Goal: Communication & Community: Answer question/provide support

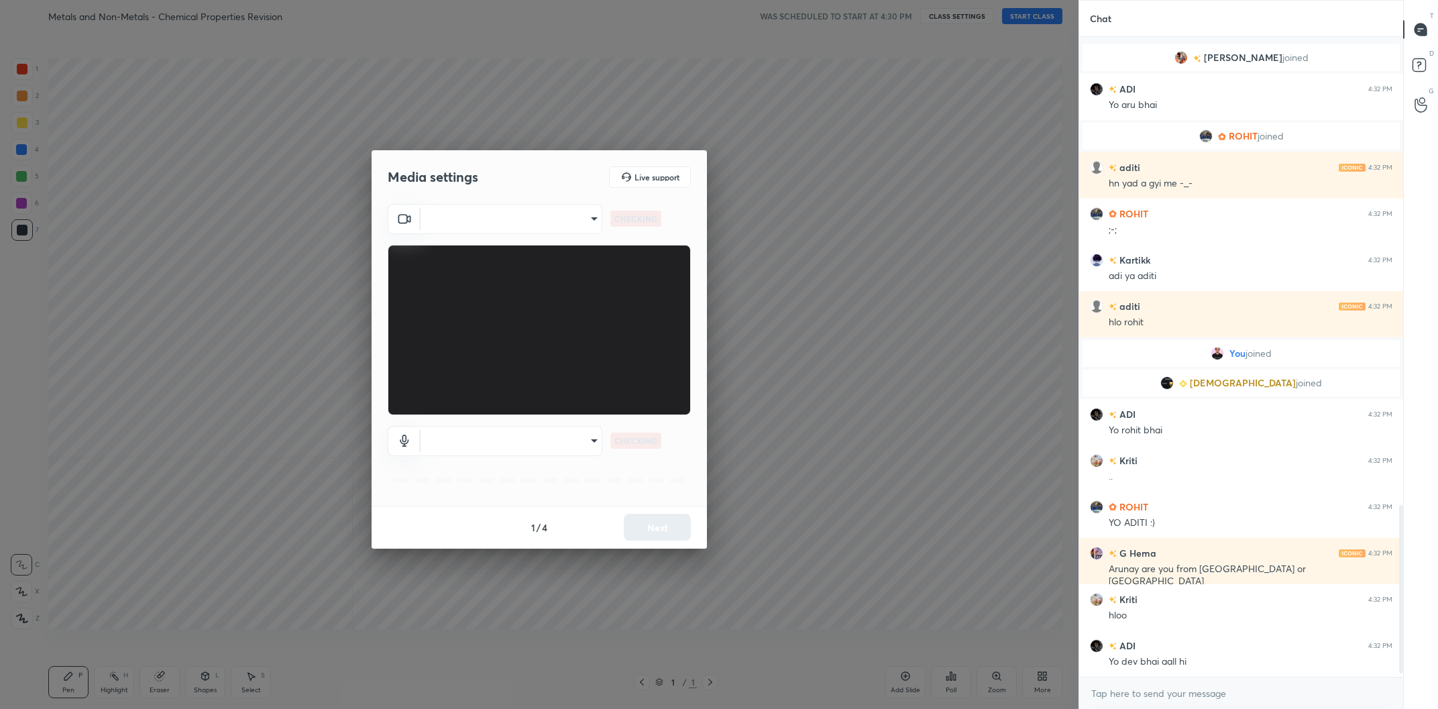
scroll to position [1796, 0]
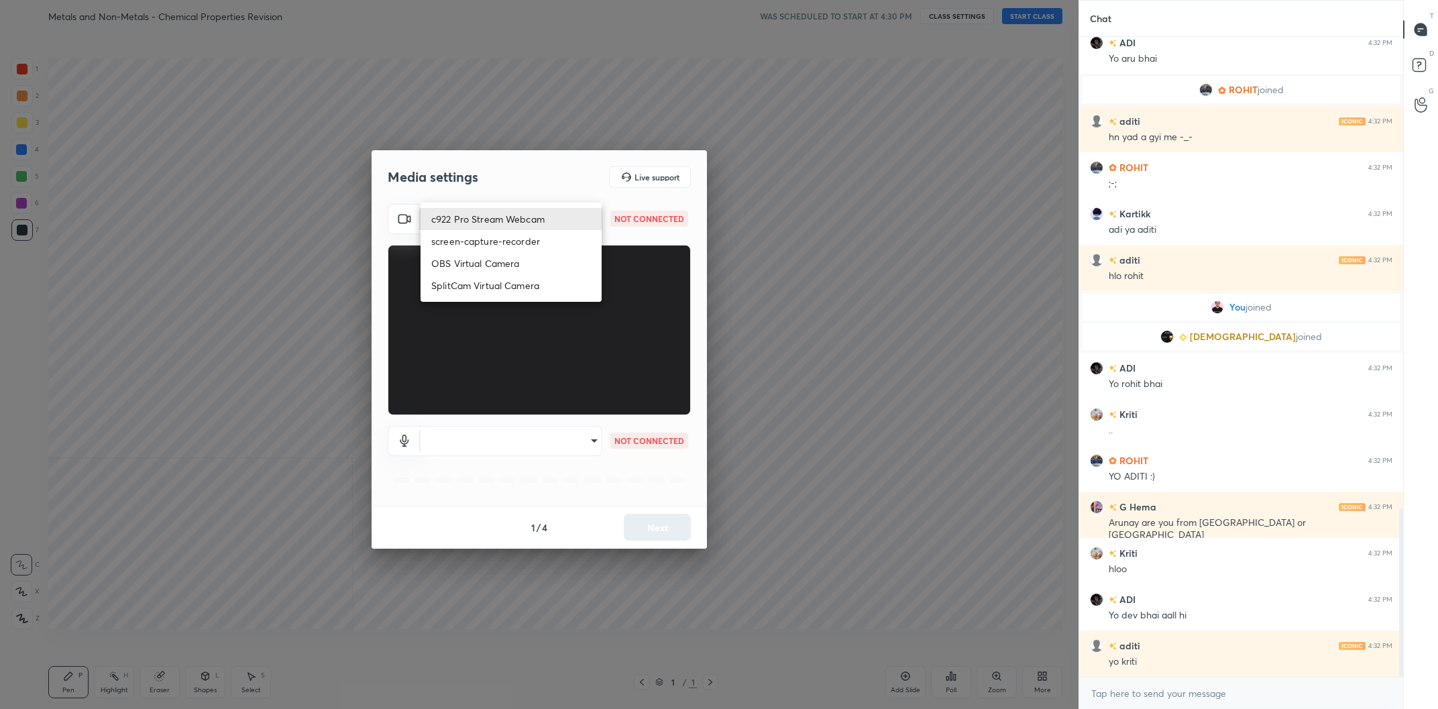
click at [527, 215] on body "1 2 3 4 5 6 7 C X Z C X Z E E Erase all H H Metals and Non-Metals - Chemical Pr…" at bounding box center [719, 354] width 1438 height 709
click at [527, 215] on li "c922 Pro Stream Webcam" at bounding box center [511, 219] width 181 height 22
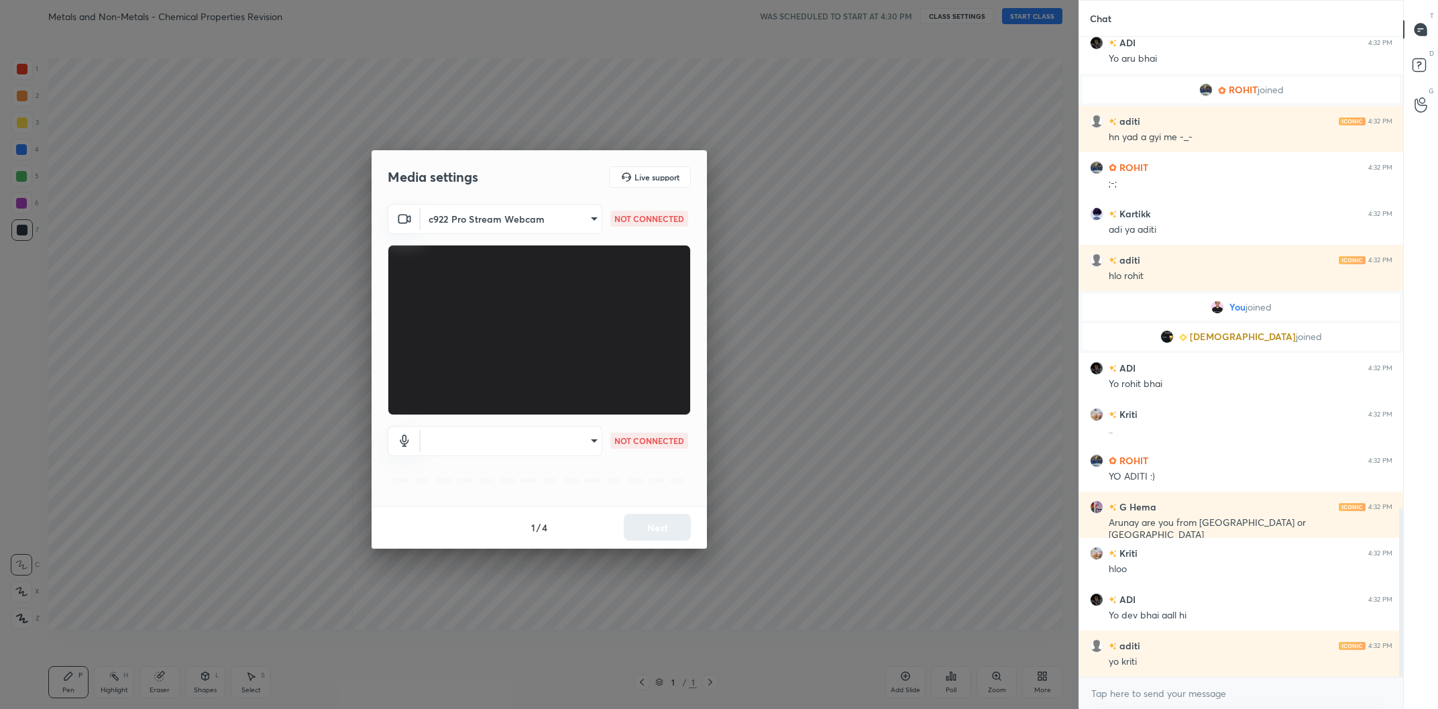
type input "mz5XeYAkNWp2QV5IzfhKg2mI2T6XPNDecROMxnJfp9w="
click at [578, 436] on body "1 2 3 4 5 6 7 C X Z C X Z E E Erase all H H Metals and Non-Metals - Chemical Pr…" at bounding box center [719, 354] width 1438 height 709
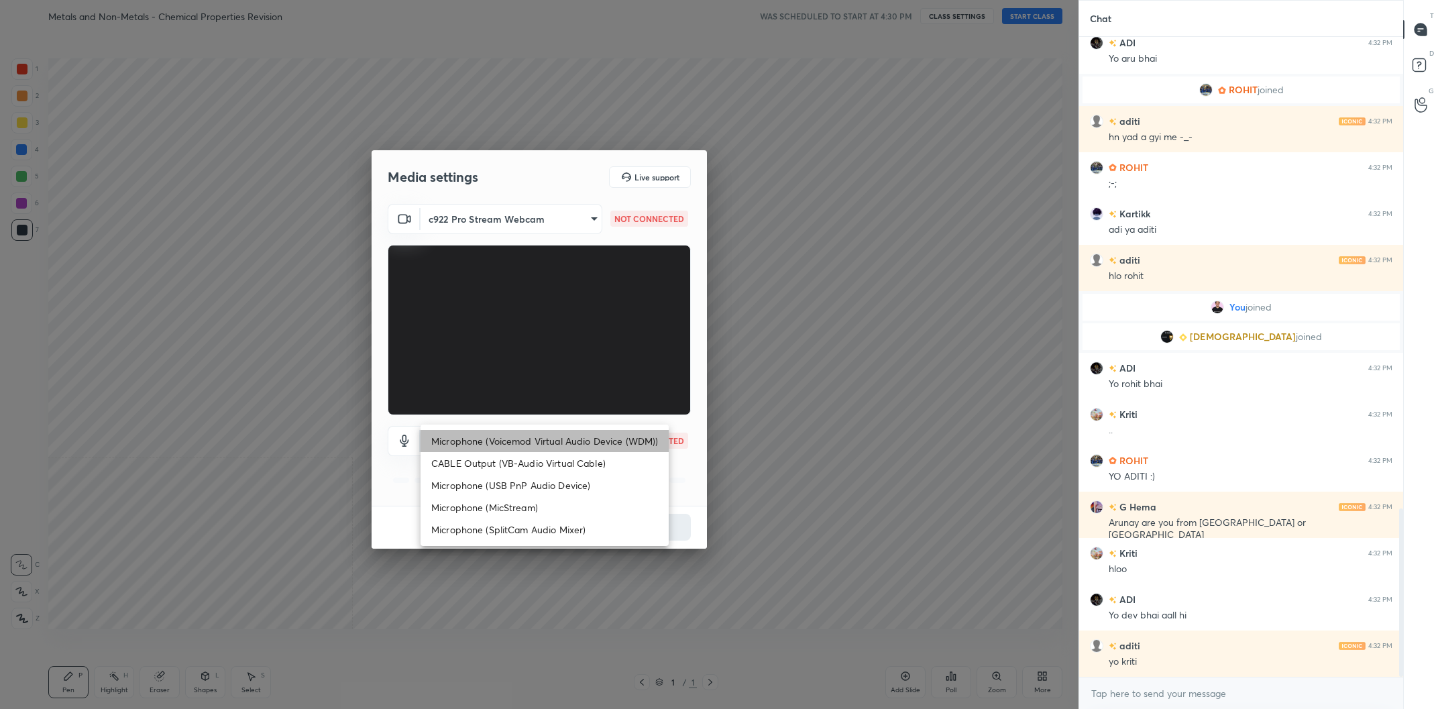
click at [578, 435] on li "Microphone (Voicemod Virtual Audio Device (WDM))" at bounding box center [545, 441] width 248 height 22
type input "VBCGzjgTZ+0gmPAsoHgp+LhUckAxO9S5WqeSPDF+pXU="
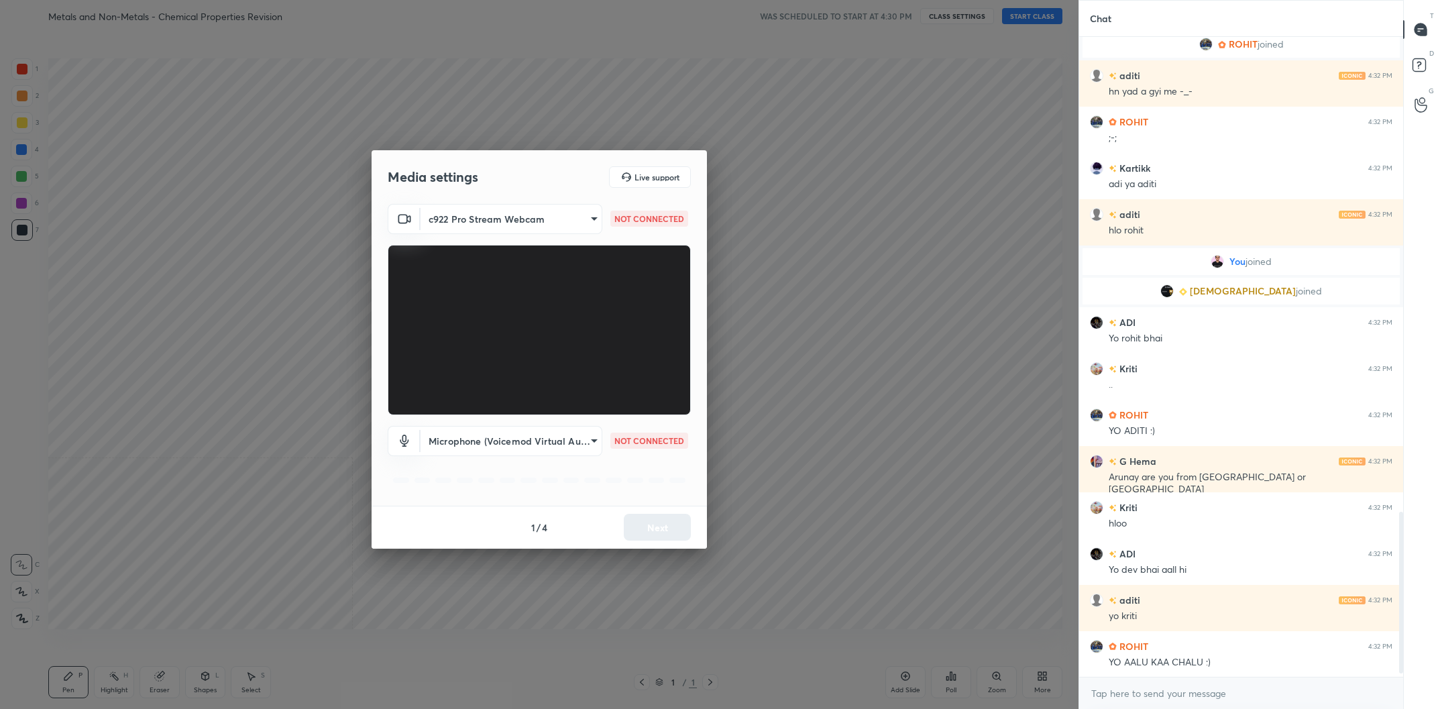
scroll to position [1888, 0]
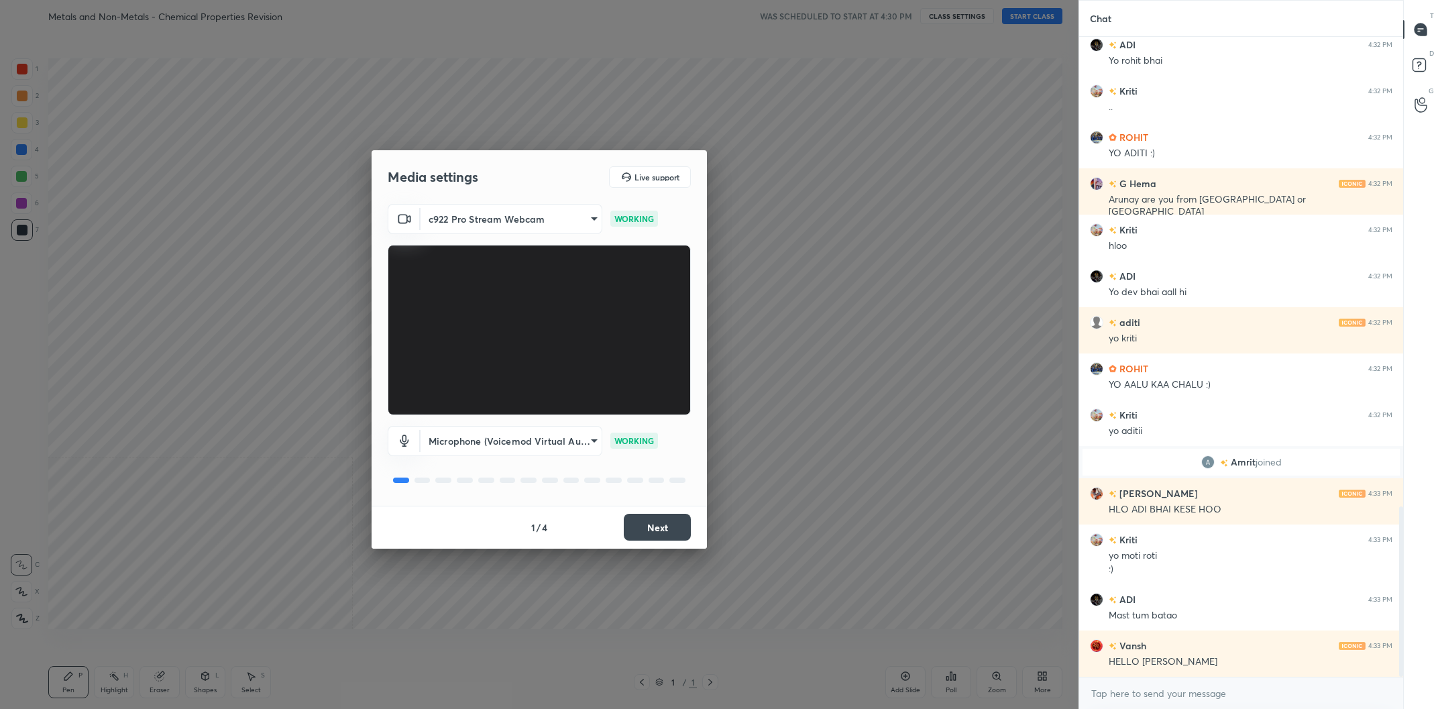
click at [660, 521] on button "Next" at bounding box center [657, 527] width 67 height 27
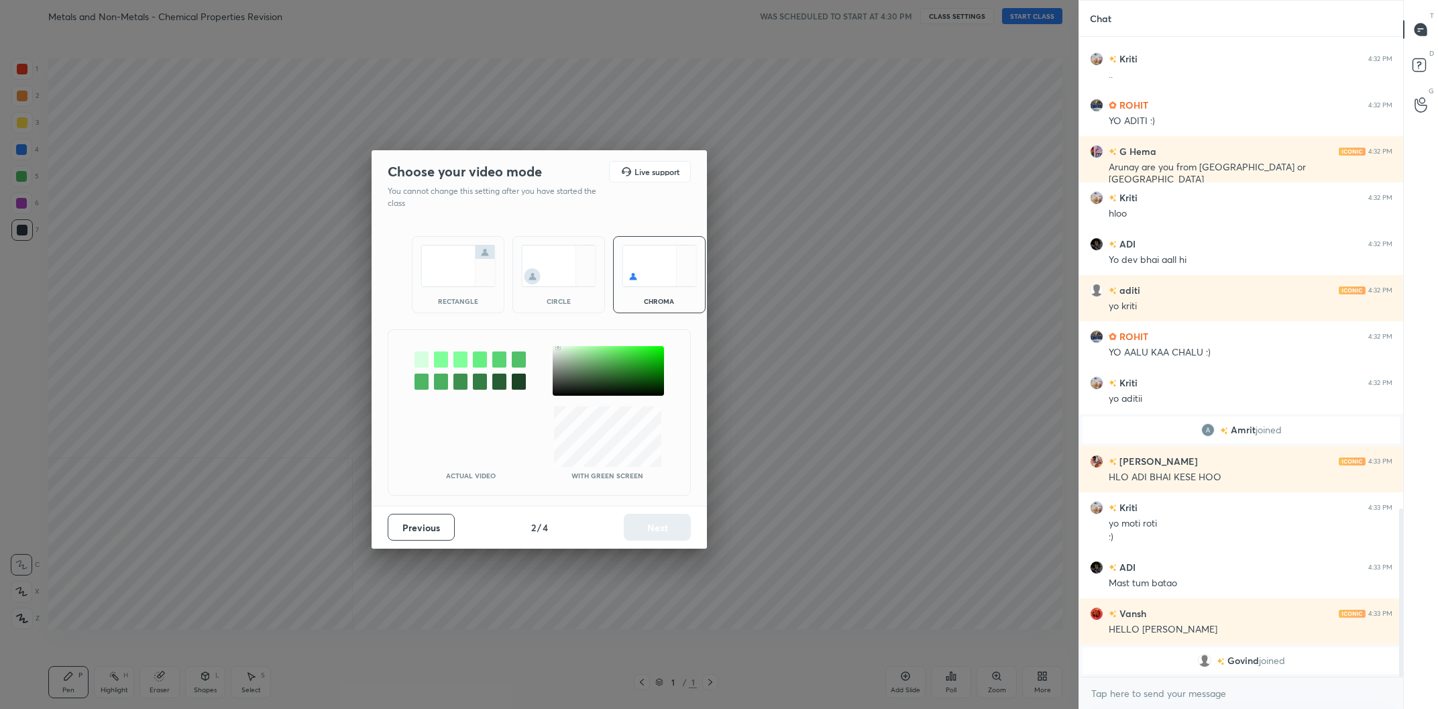
click at [558, 347] on div at bounding box center [608, 371] width 111 height 50
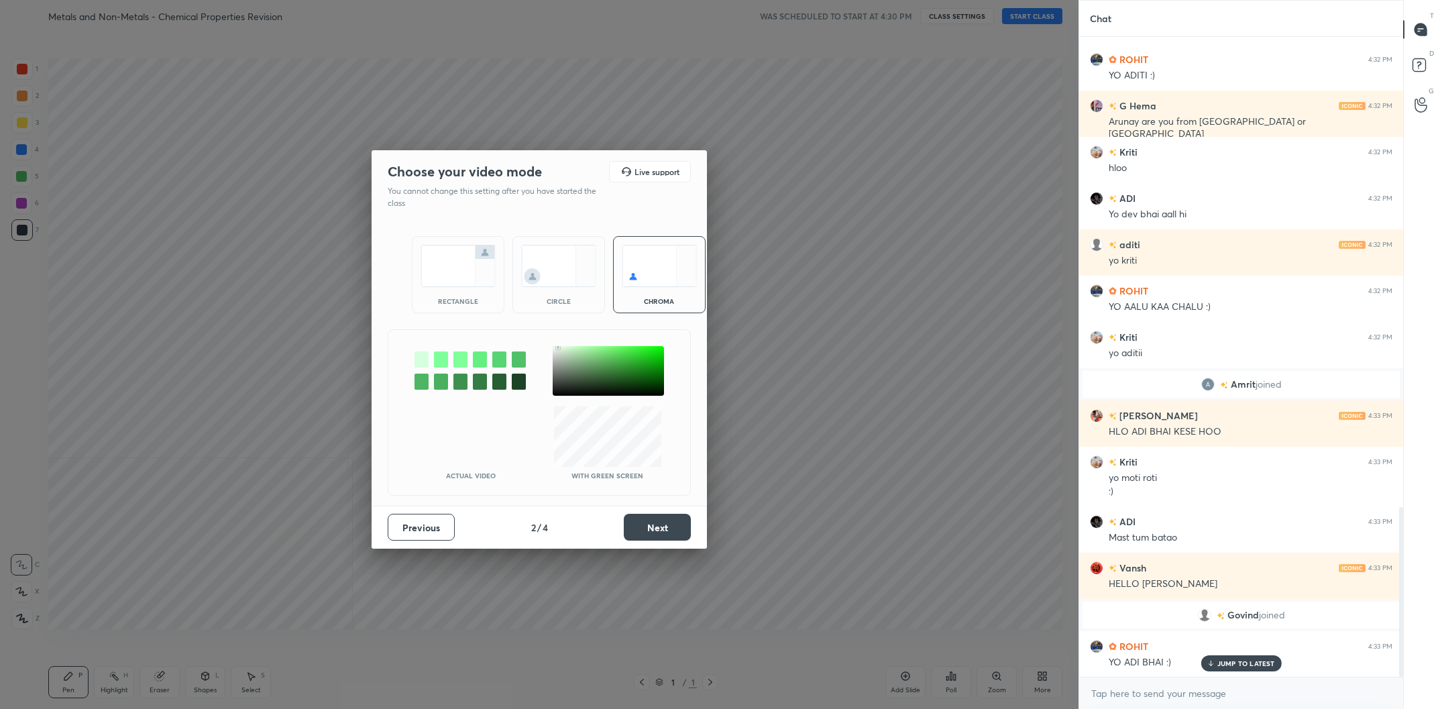
click at [659, 529] on button "Next" at bounding box center [657, 527] width 67 height 27
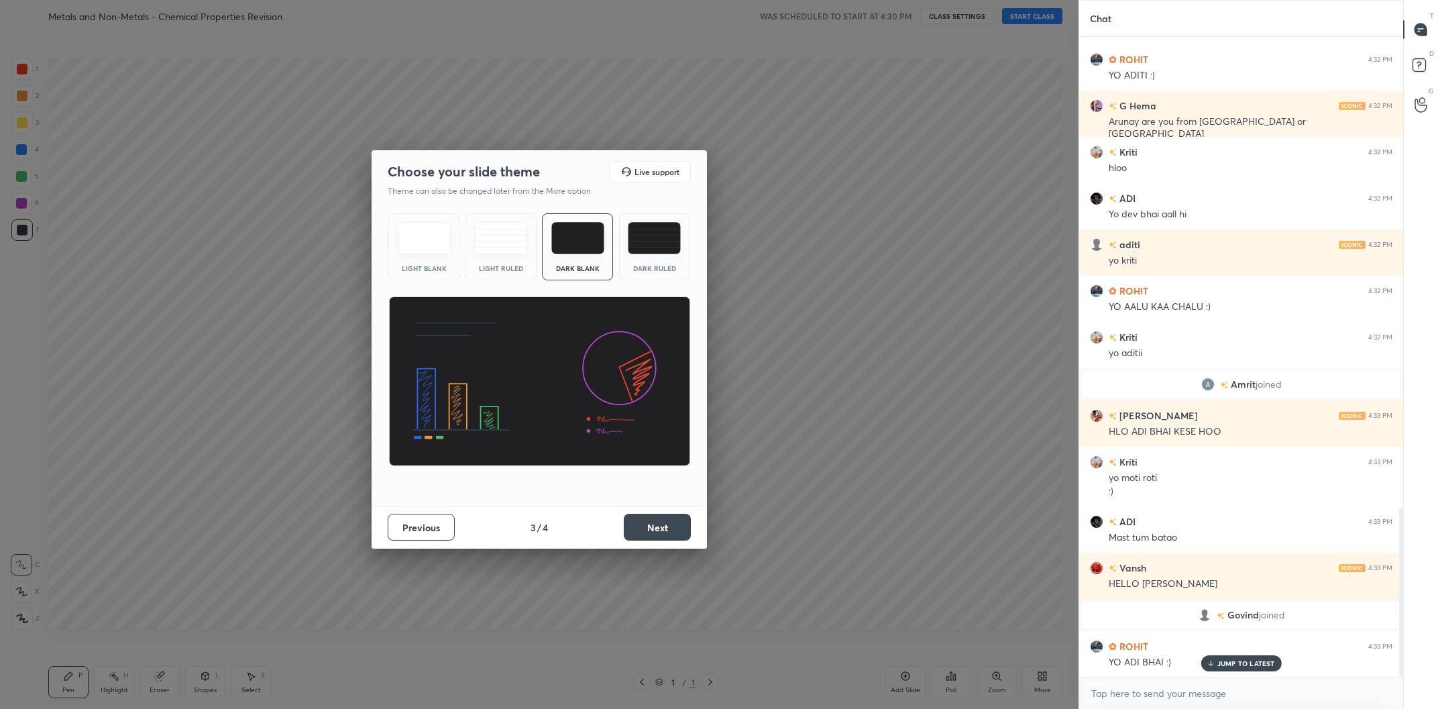
click at [659, 529] on button "Next" at bounding box center [657, 527] width 67 height 27
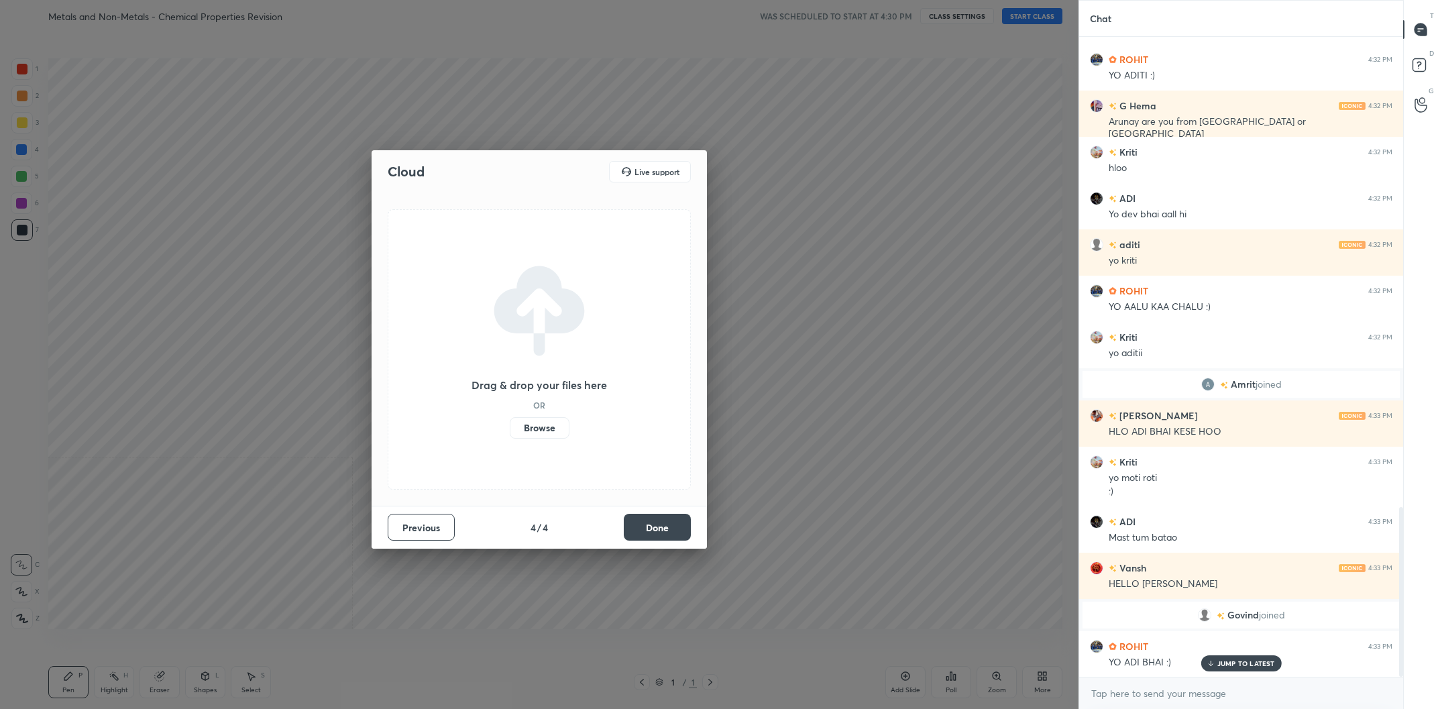
click at [659, 529] on button "Done" at bounding box center [657, 527] width 67 height 27
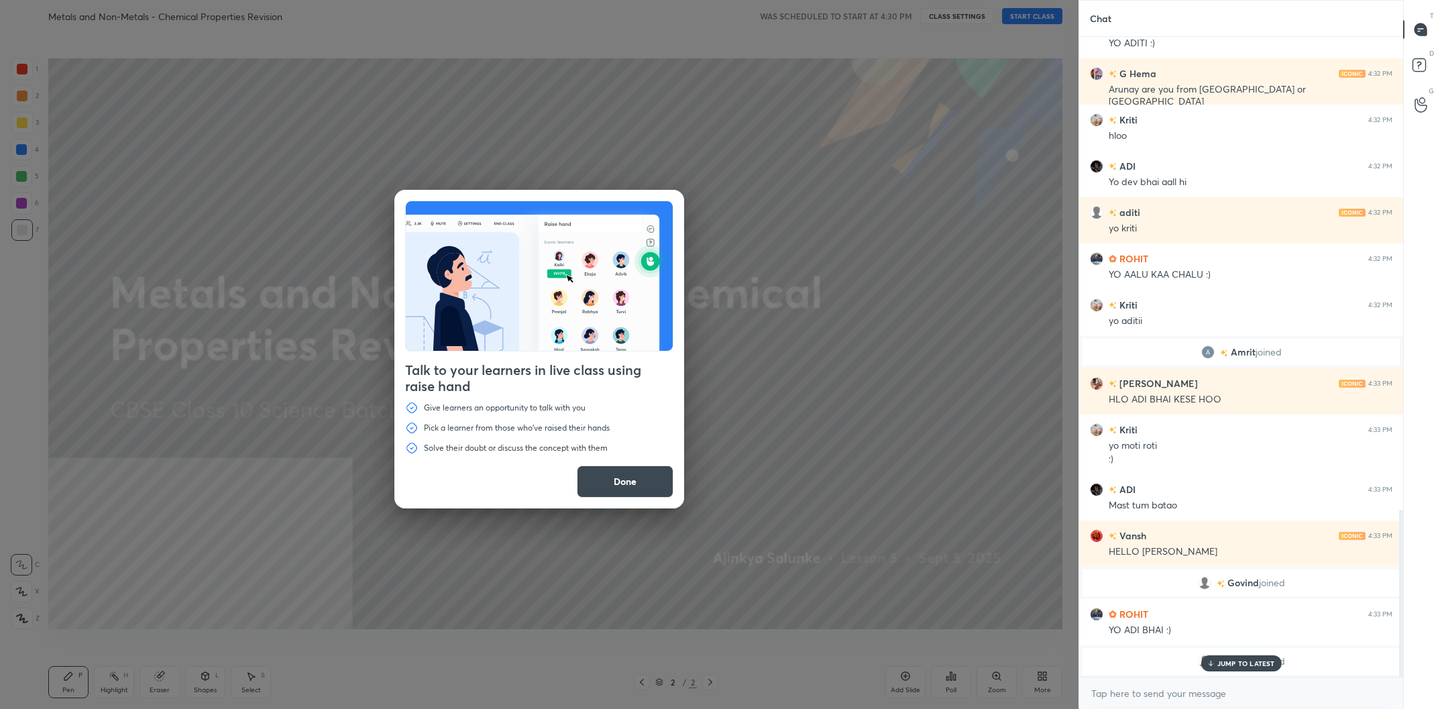
click at [650, 469] on button "Done" at bounding box center [625, 482] width 97 height 32
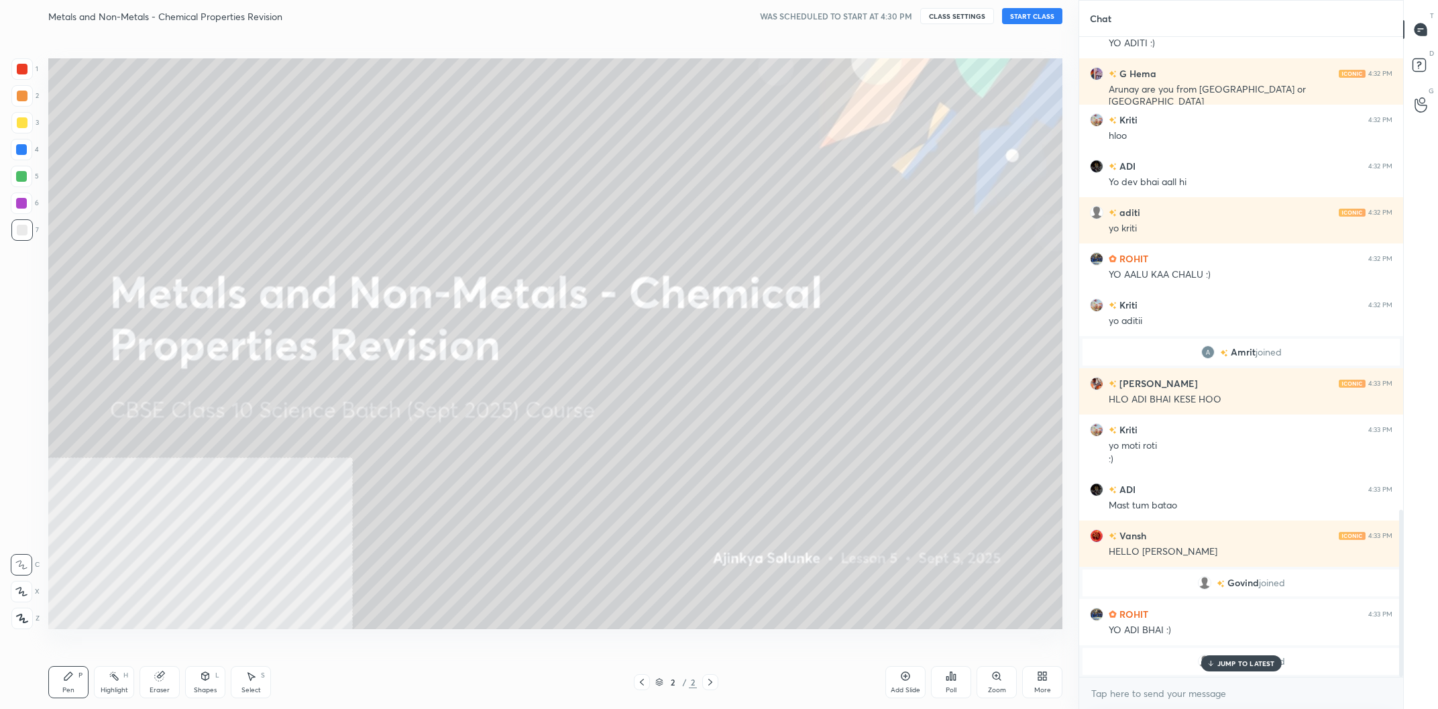
click at [1044, 676] on icon at bounding box center [1044, 673] width 3 height 3
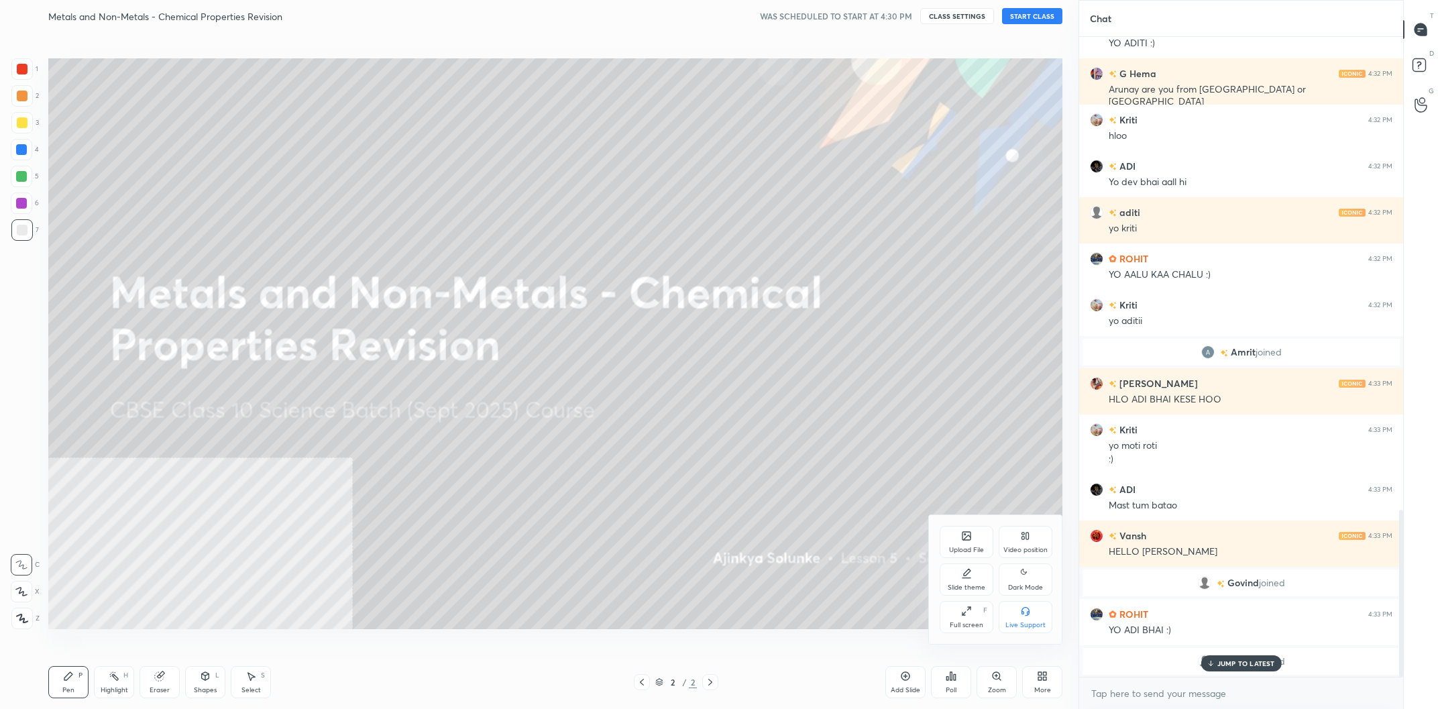
click at [1012, 525] on div "Upload File Video position Slide theme Dark Mode Full screen F Live Support" at bounding box center [996, 579] width 134 height 129
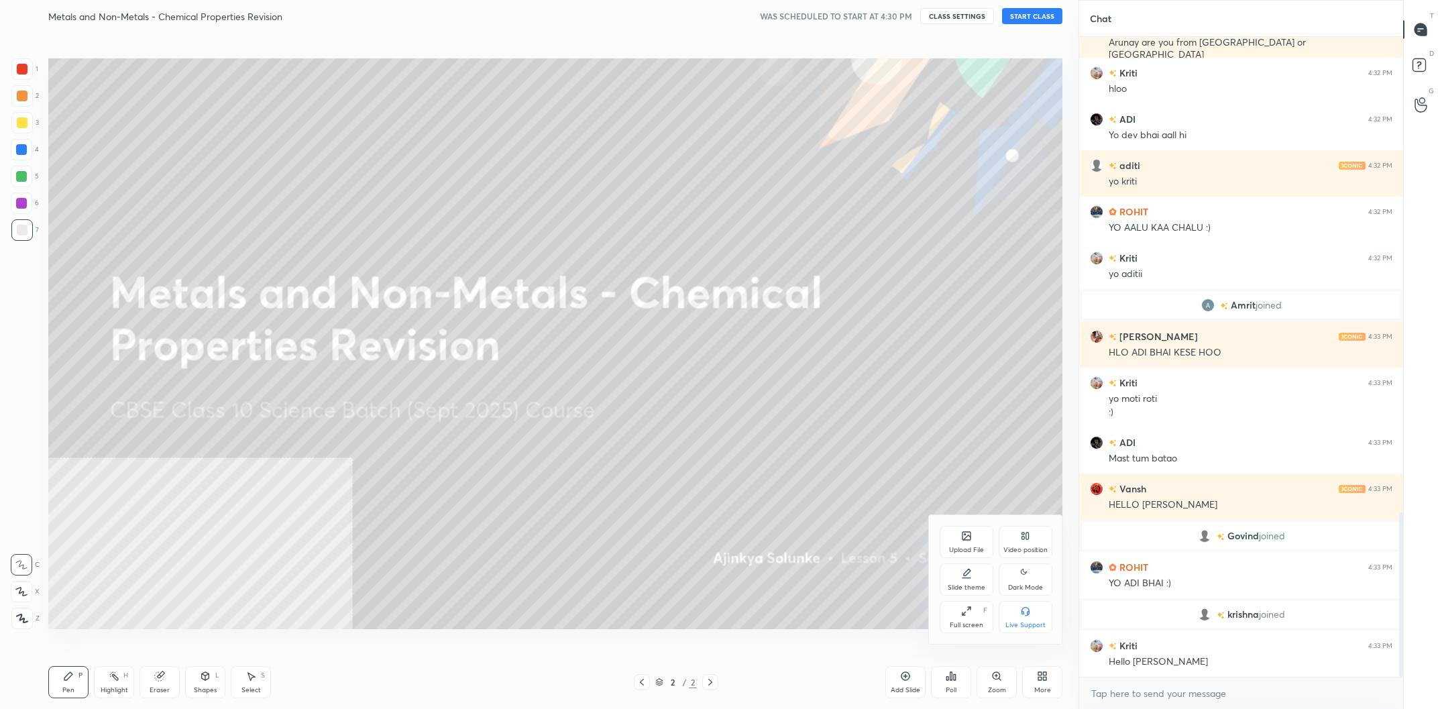
click at [1021, 546] on div "Video position" at bounding box center [1026, 542] width 54 height 32
drag, startPoint x: 1018, startPoint y: 616, endPoint x: 1017, endPoint y: 492, distance: 124.1
click at [1017, 616] on div "Bottom right" at bounding box center [1026, 617] width 54 height 32
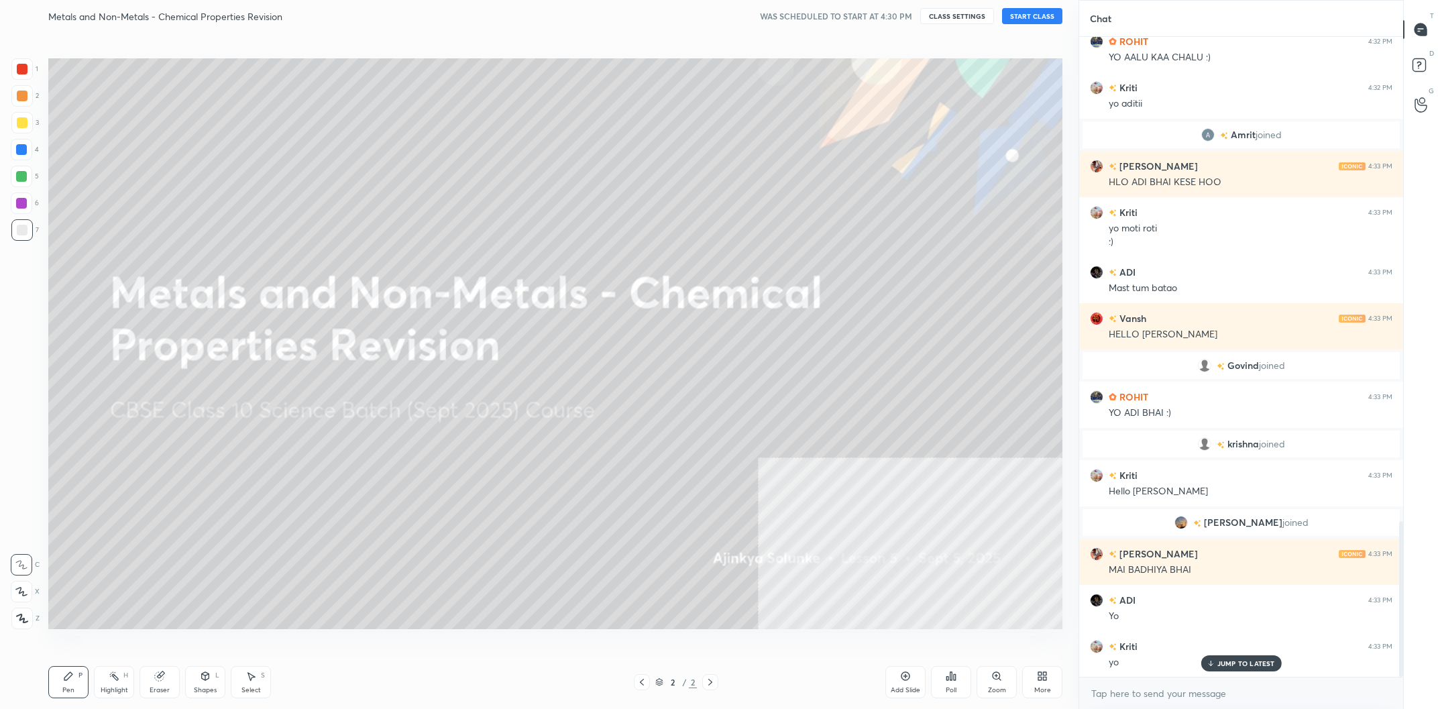
click at [1032, 17] on button "START CLASS" at bounding box center [1032, 16] width 60 height 16
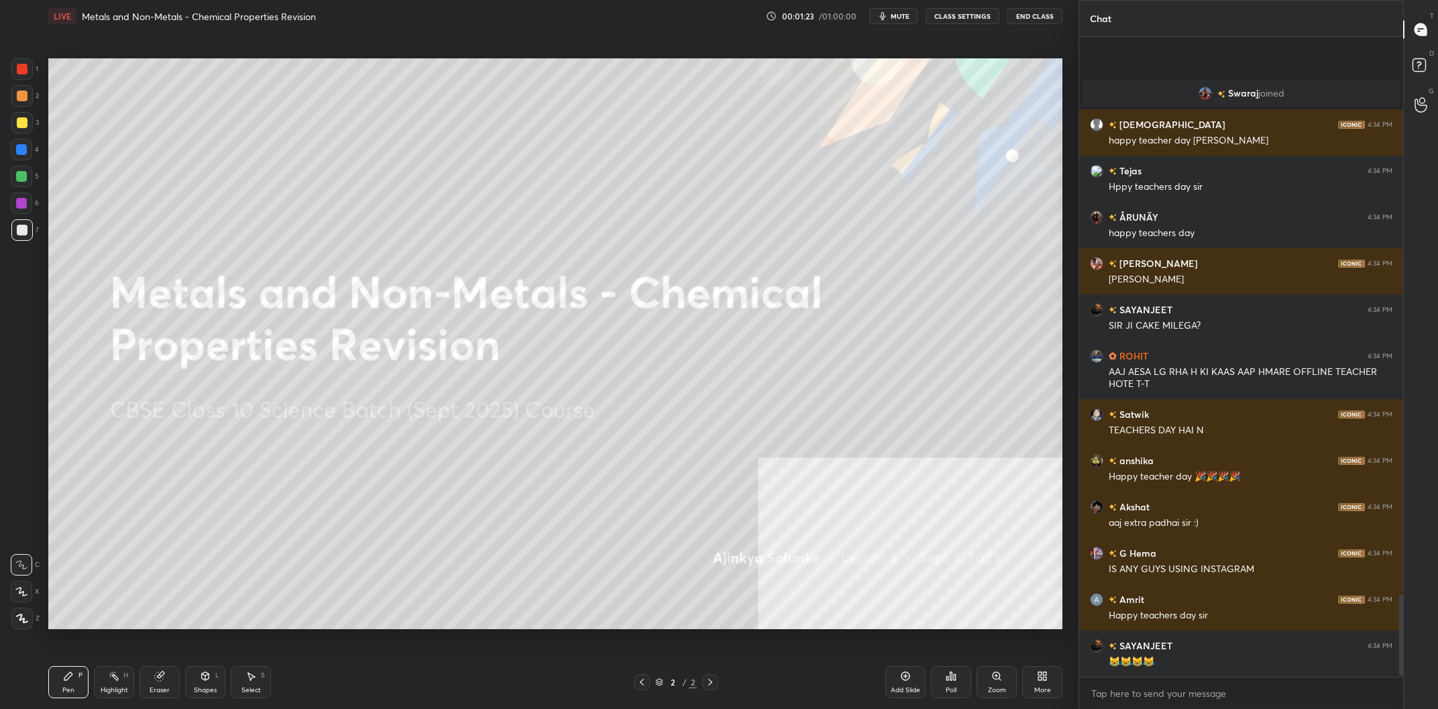
scroll to position [4412, 0]
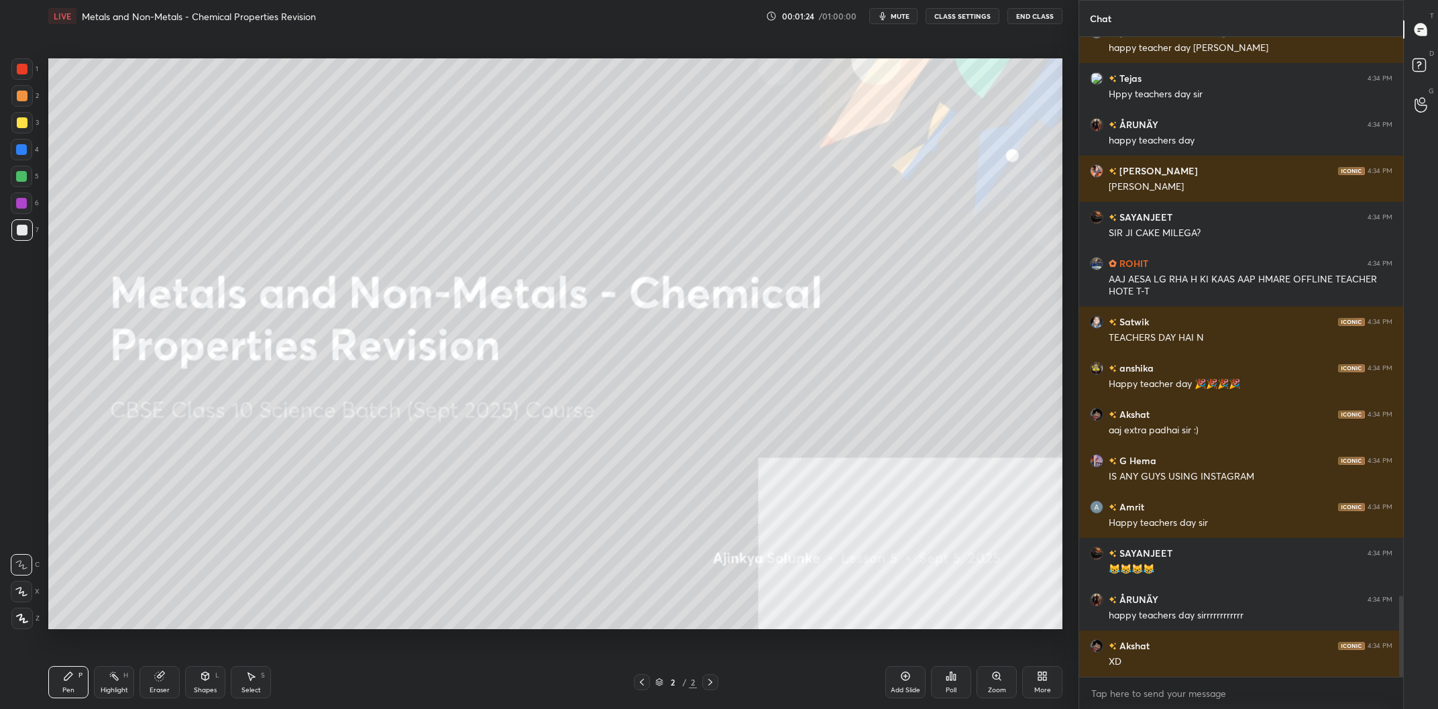
click at [23, 122] on div at bounding box center [22, 122] width 11 height 11
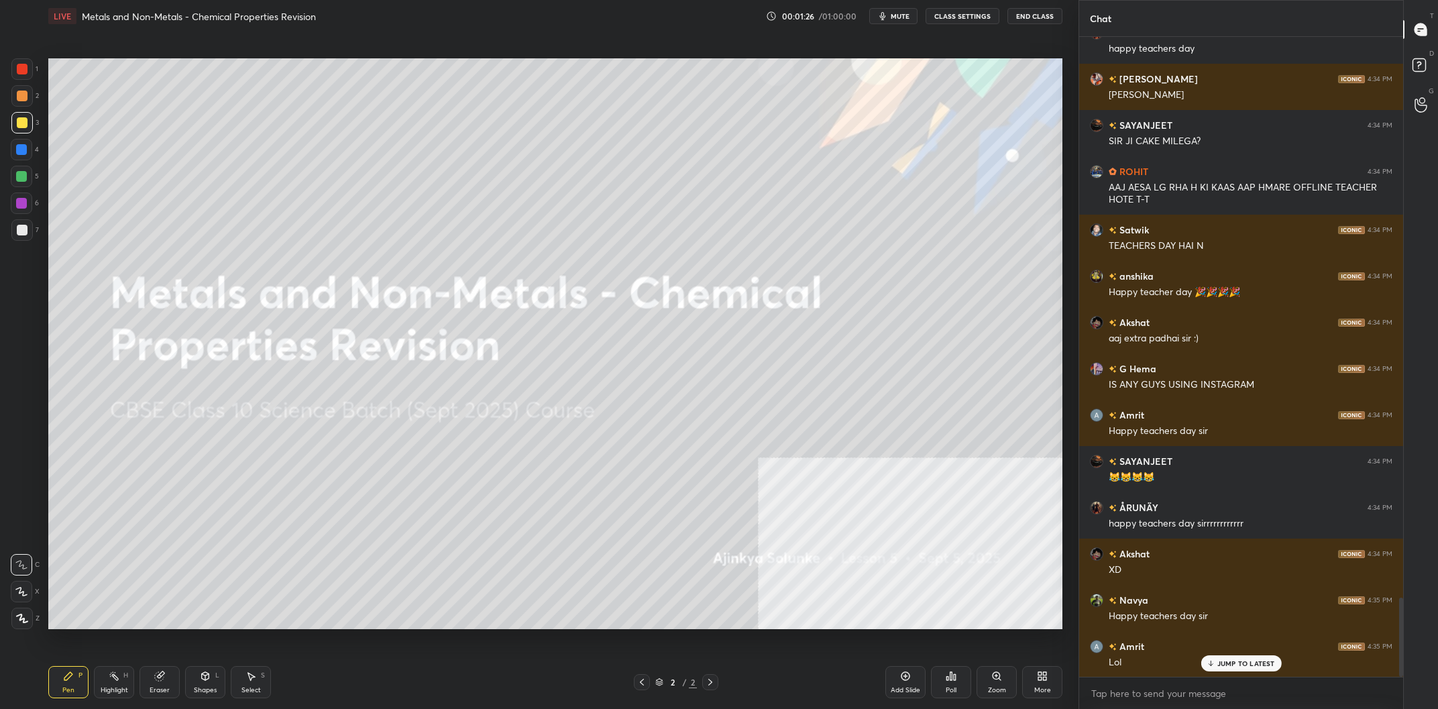
scroll to position [4550, 0]
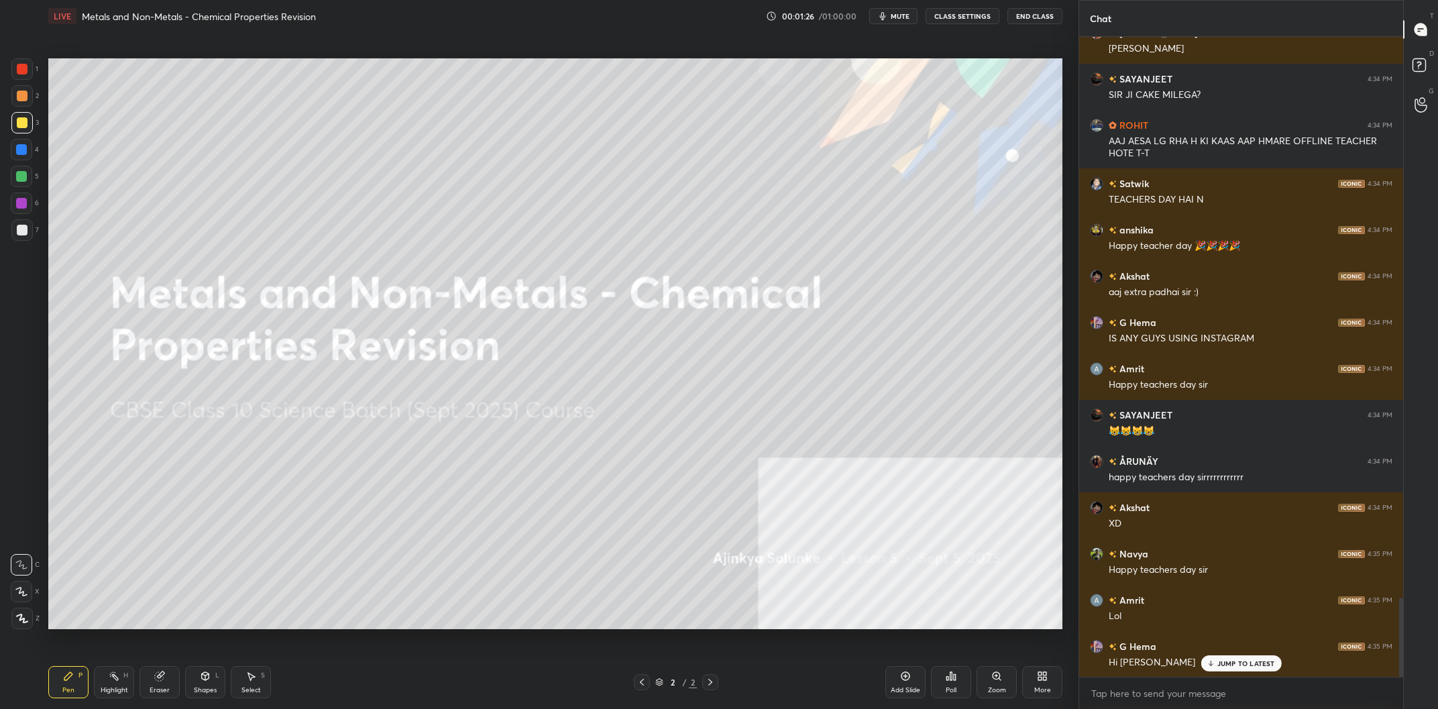
click at [892, 643] on div "Setting up your live class Poll for secs No correct answer Start poll" at bounding box center [555, 343] width 1025 height 623
click at [899, 677] on div "Add Slide" at bounding box center [905, 682] width 40 height 32
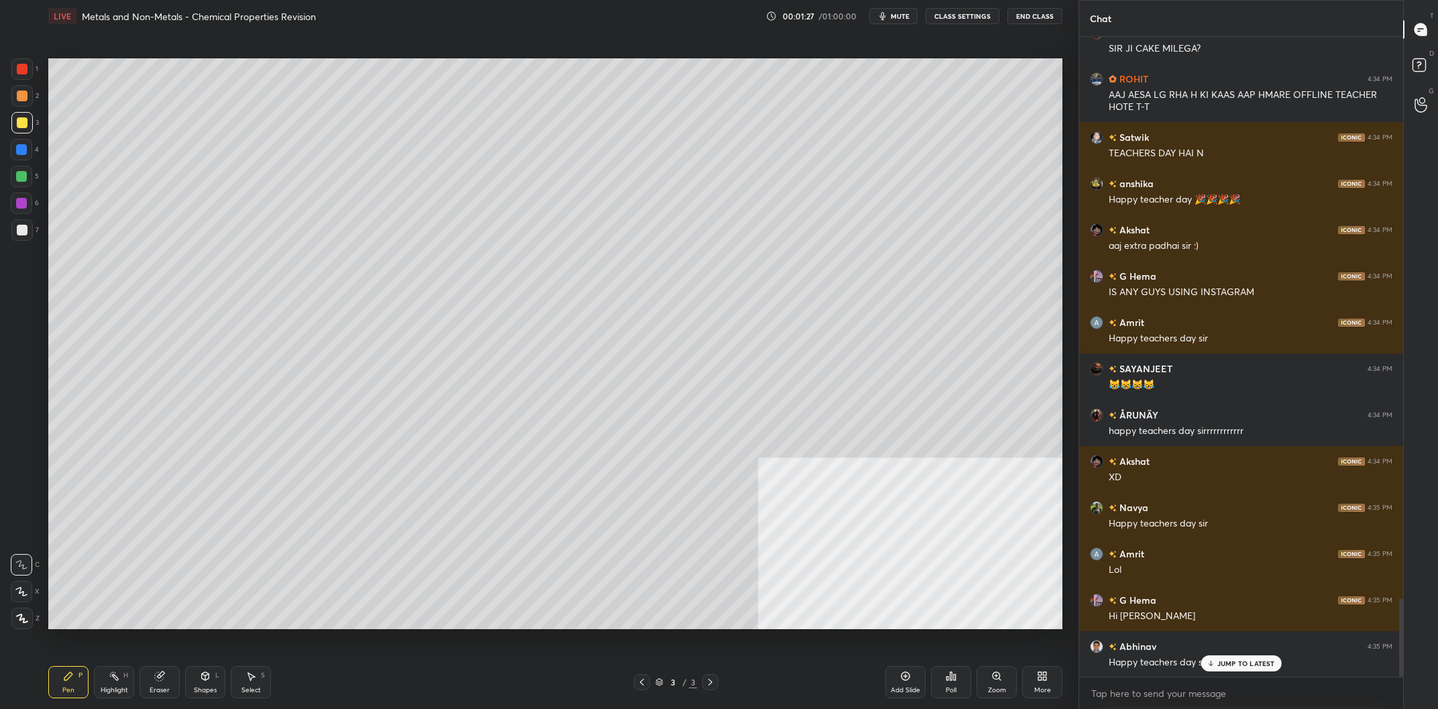
click at [1035, 677] on div "More" at bounding box center [1042, 682] width 40 height 32
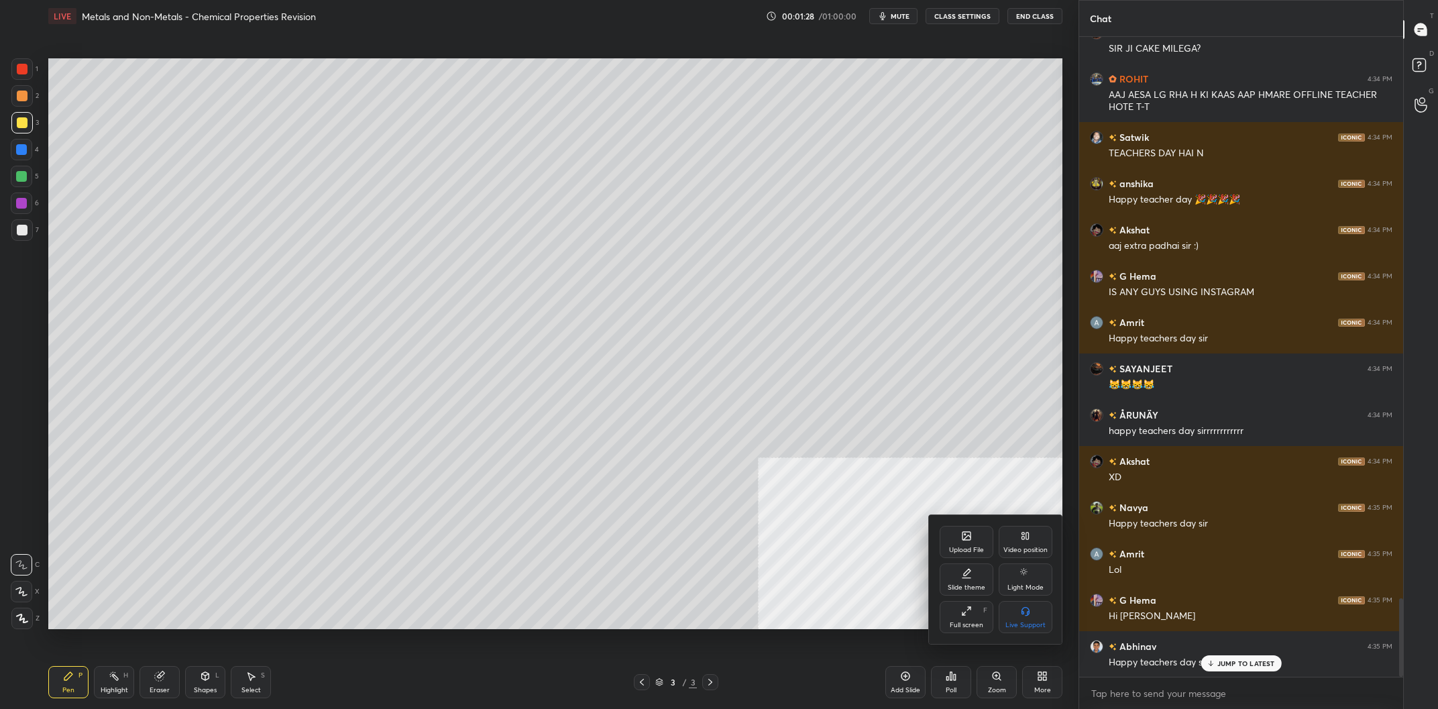
scroll to position [4690, 0]
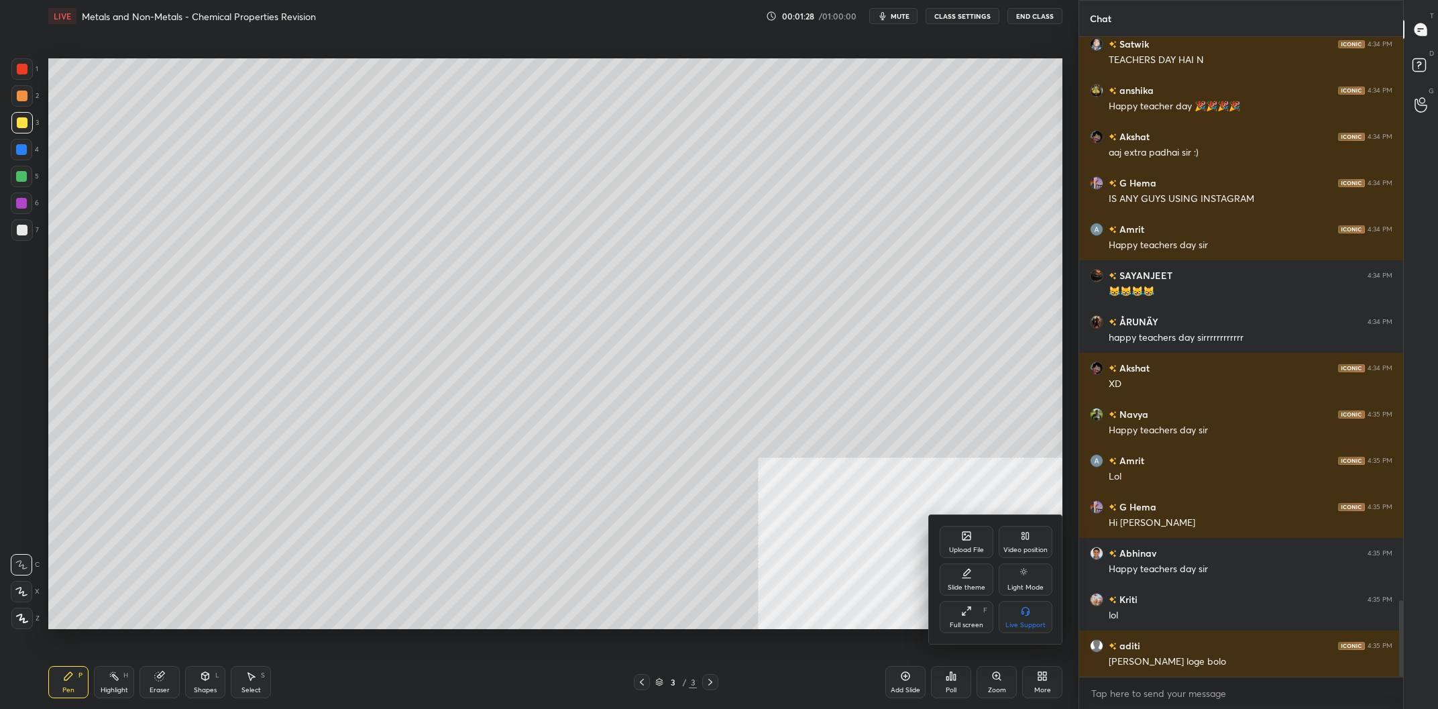
click at [955, 542] on div "Upload File" at bounding box center [967, 542] width 54 height 32
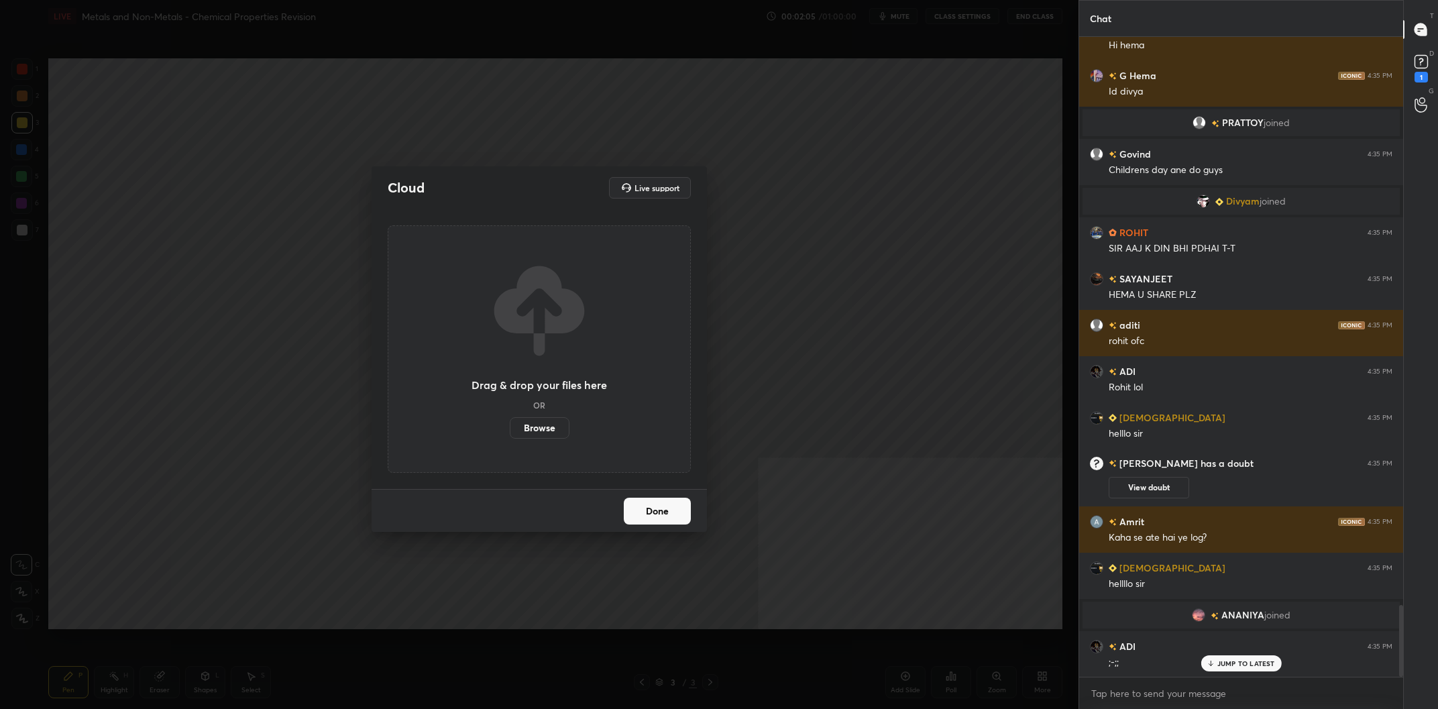
scroll to position [5084, 0]
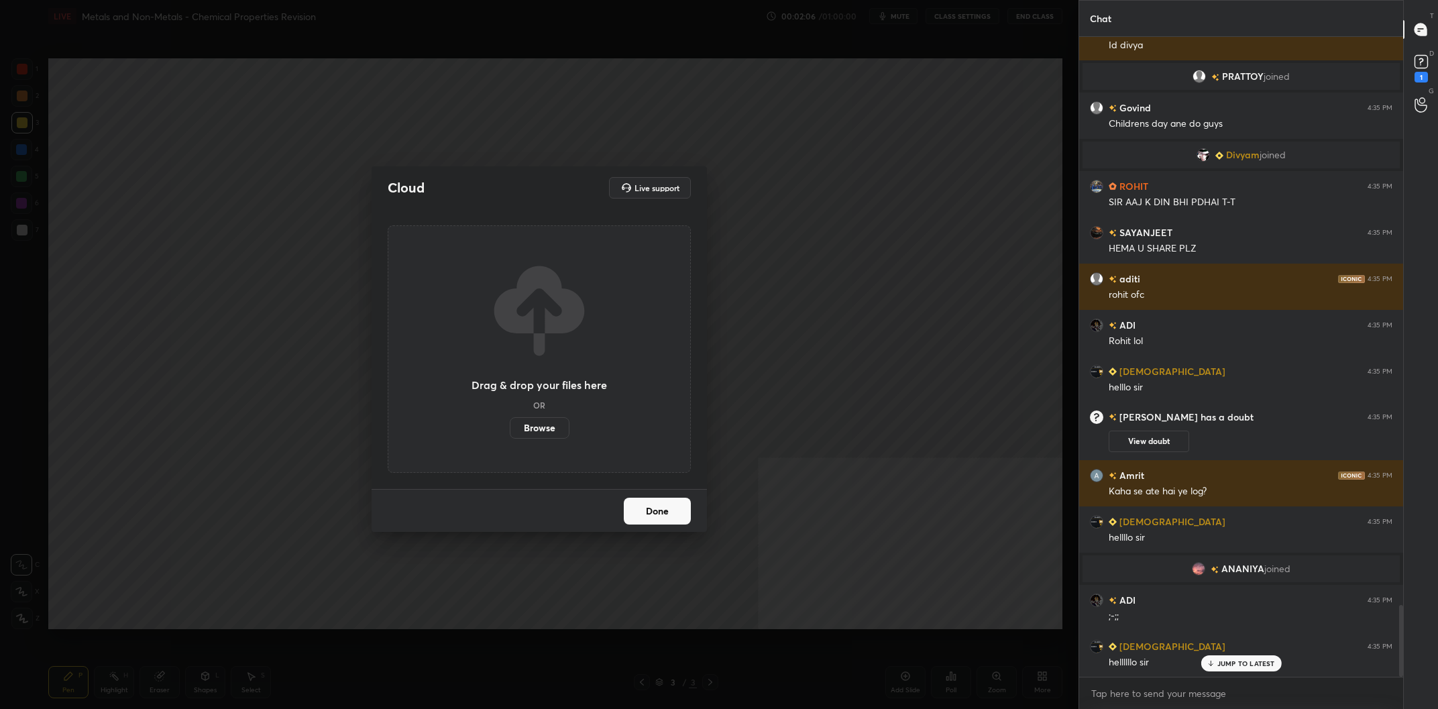
click at [523, 431] on label "Browse" at bounding box center [540, 427] width 60 height 21
click at [510, 431] on input "Browse" at bounding box center [510, 427] width 0 height 21
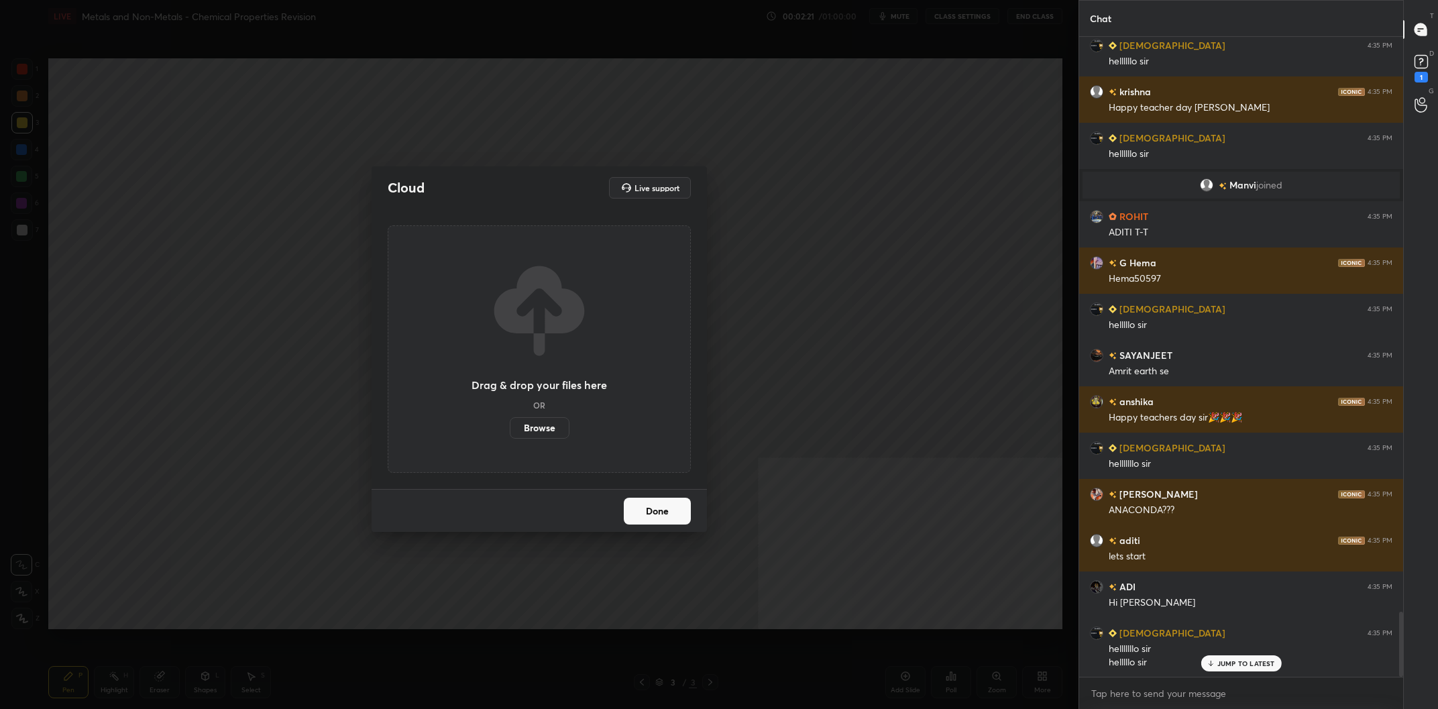
scroll to position [5655, 0]
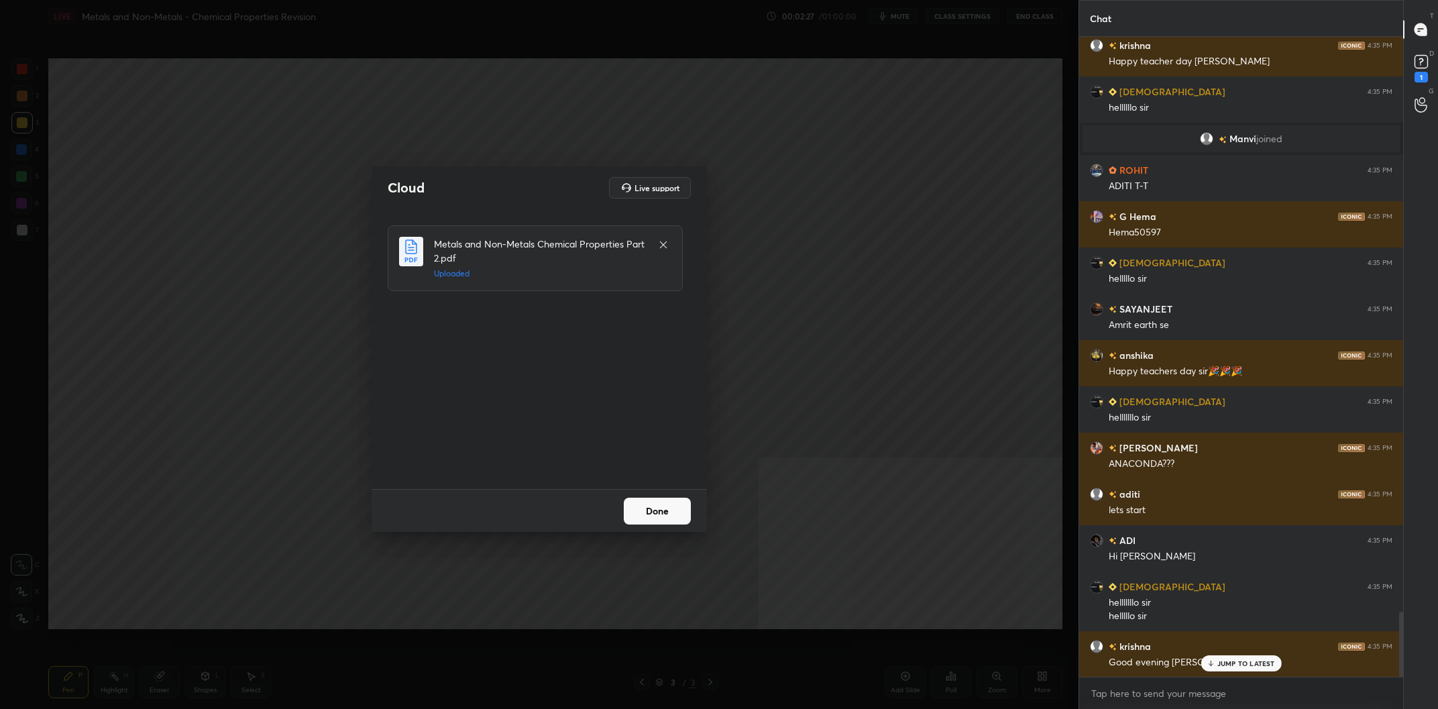
click at [659, 506] on button "Done" at bounding box center [657, 511] width 67 height 27
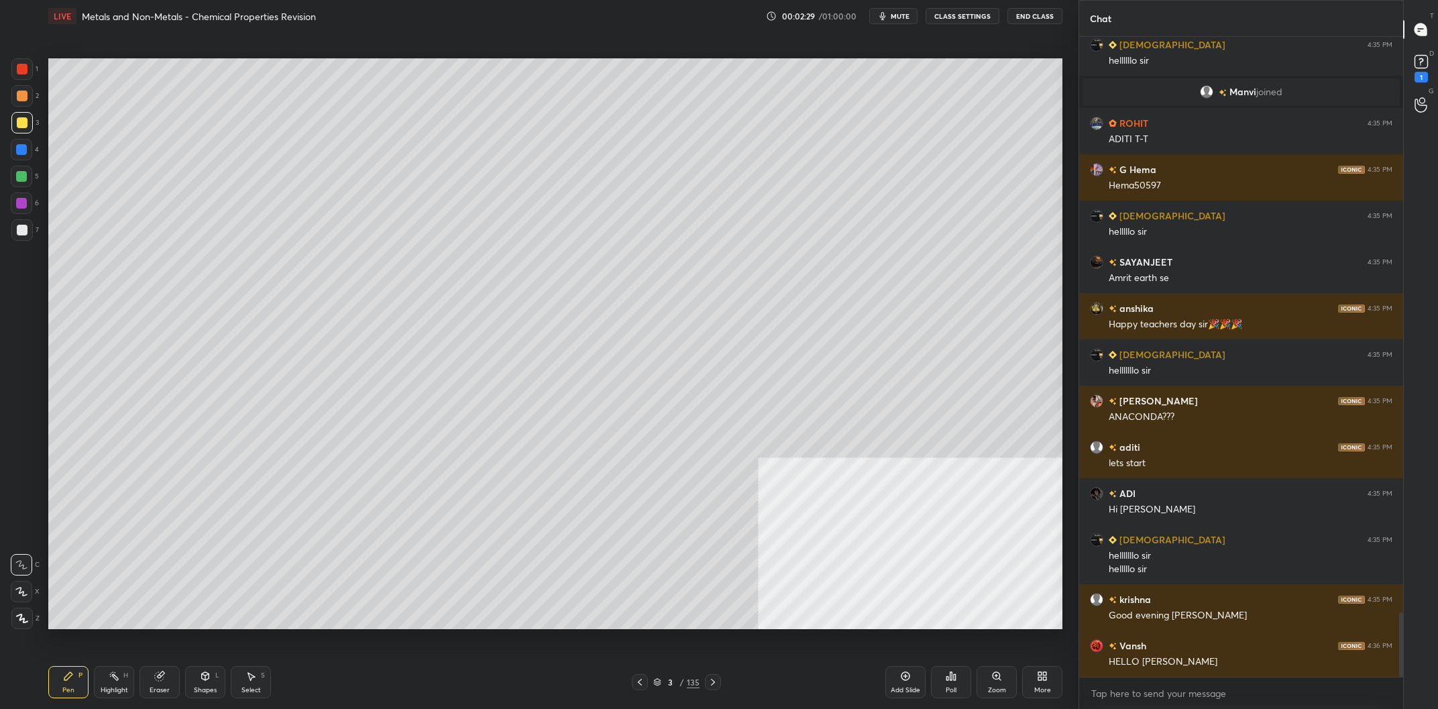
scroll to position [5748, 0]
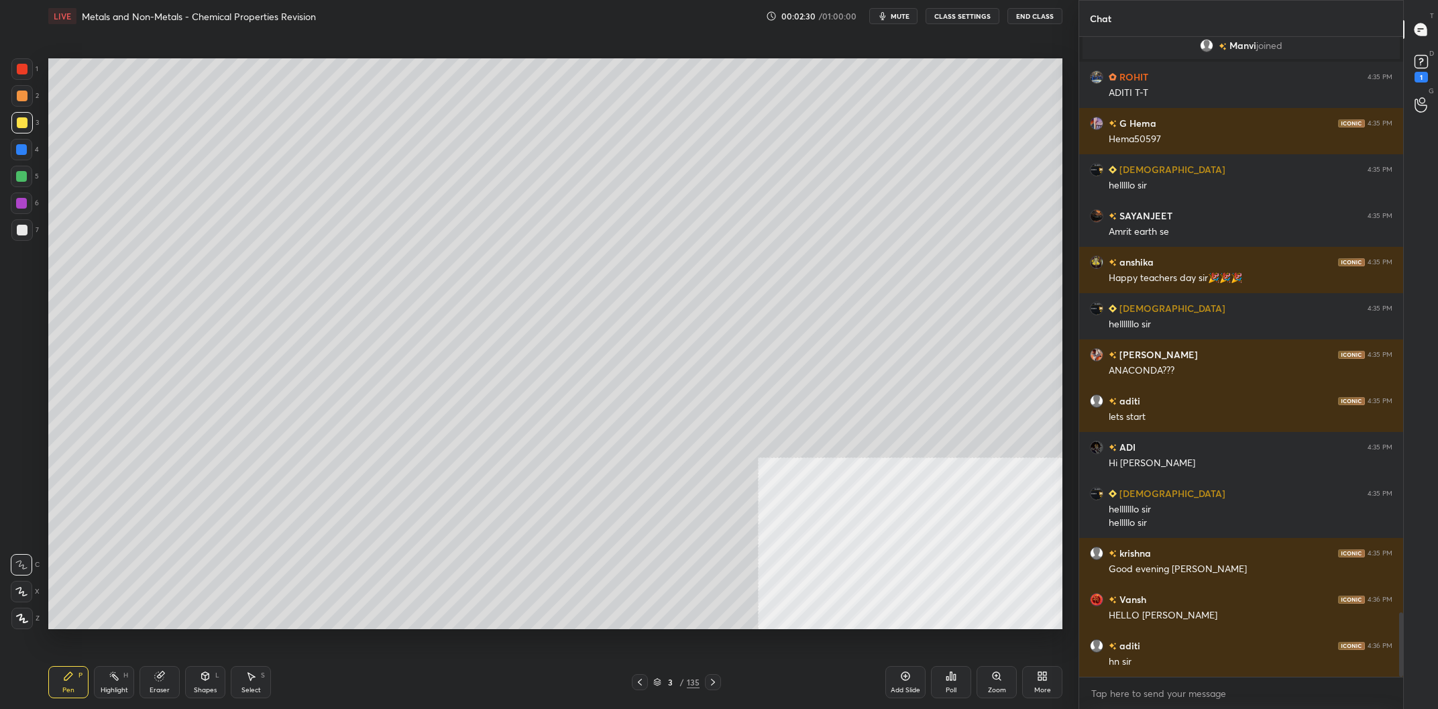
click at [675, 676] on div "3 / 135" at bounding box center [676, 682] width 89 height 16
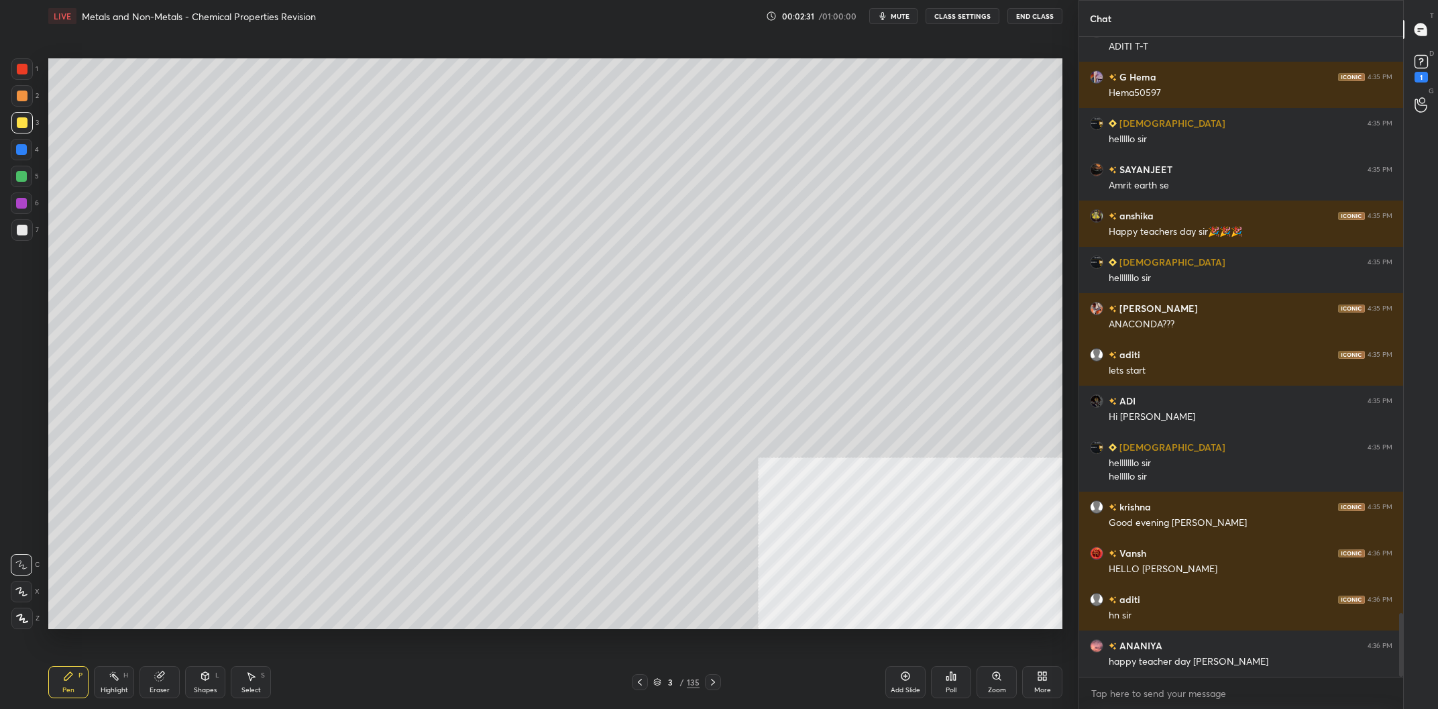
click at [716, 649] on div "Setting up your live class Poll for secs No correct answer Start poll" at bounding box center [555, 343] width 1025 height 623
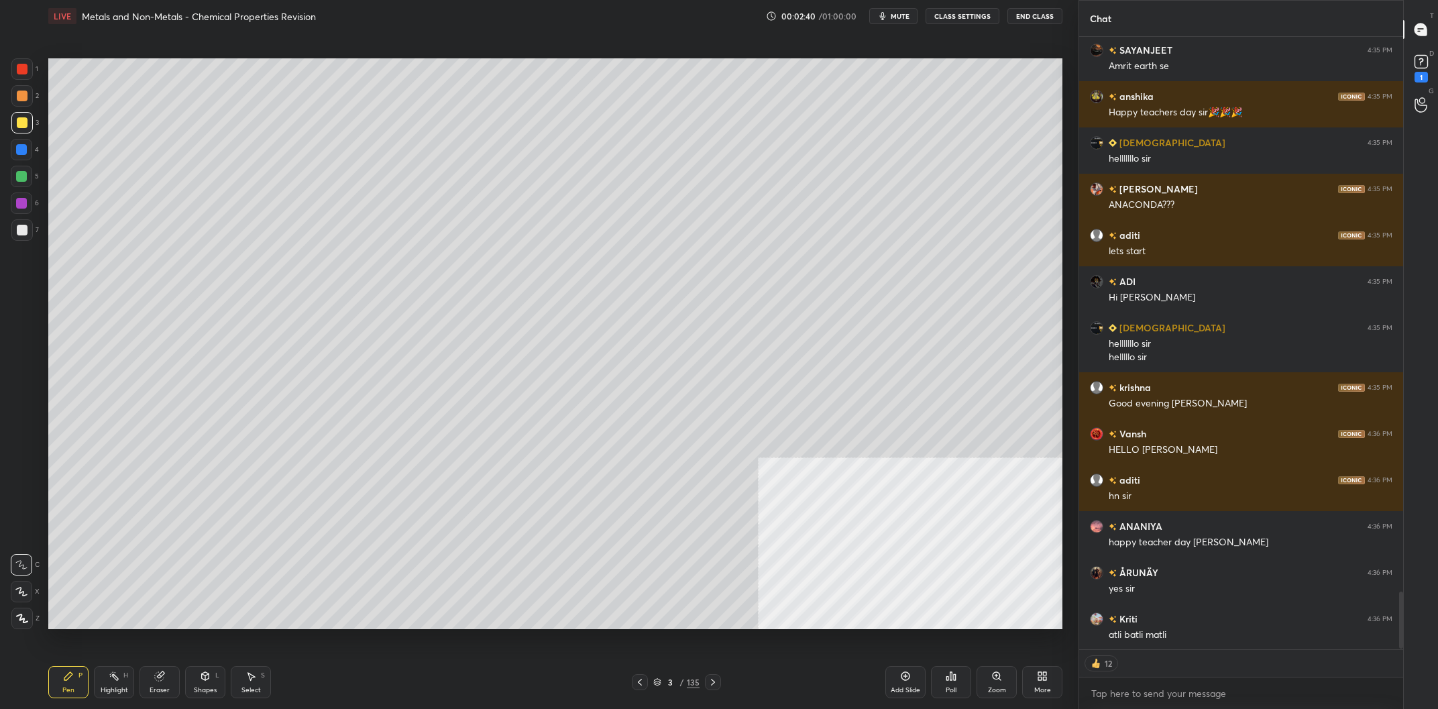
scroll to position [5960, 0]
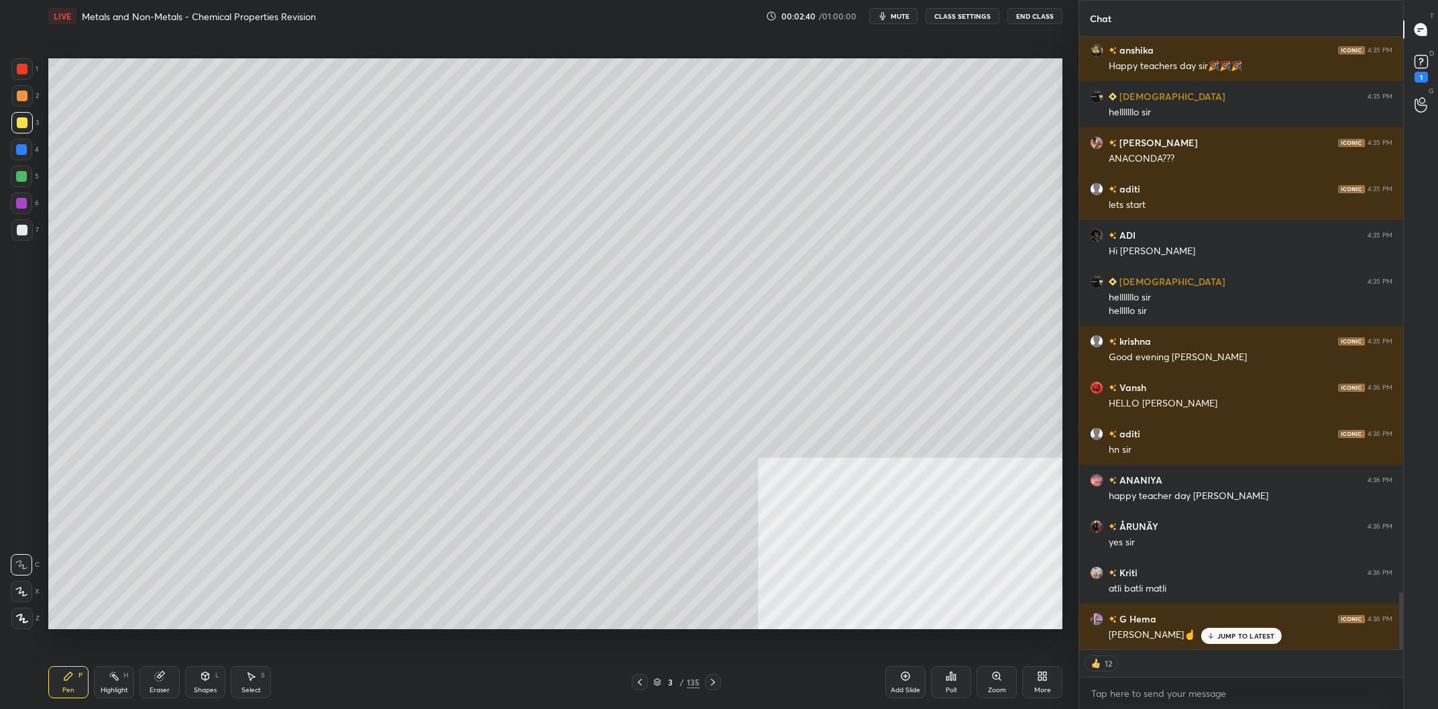
click at [662, 682] on div "3 / 135" at bounding box center [676, 682] width 46 height 12
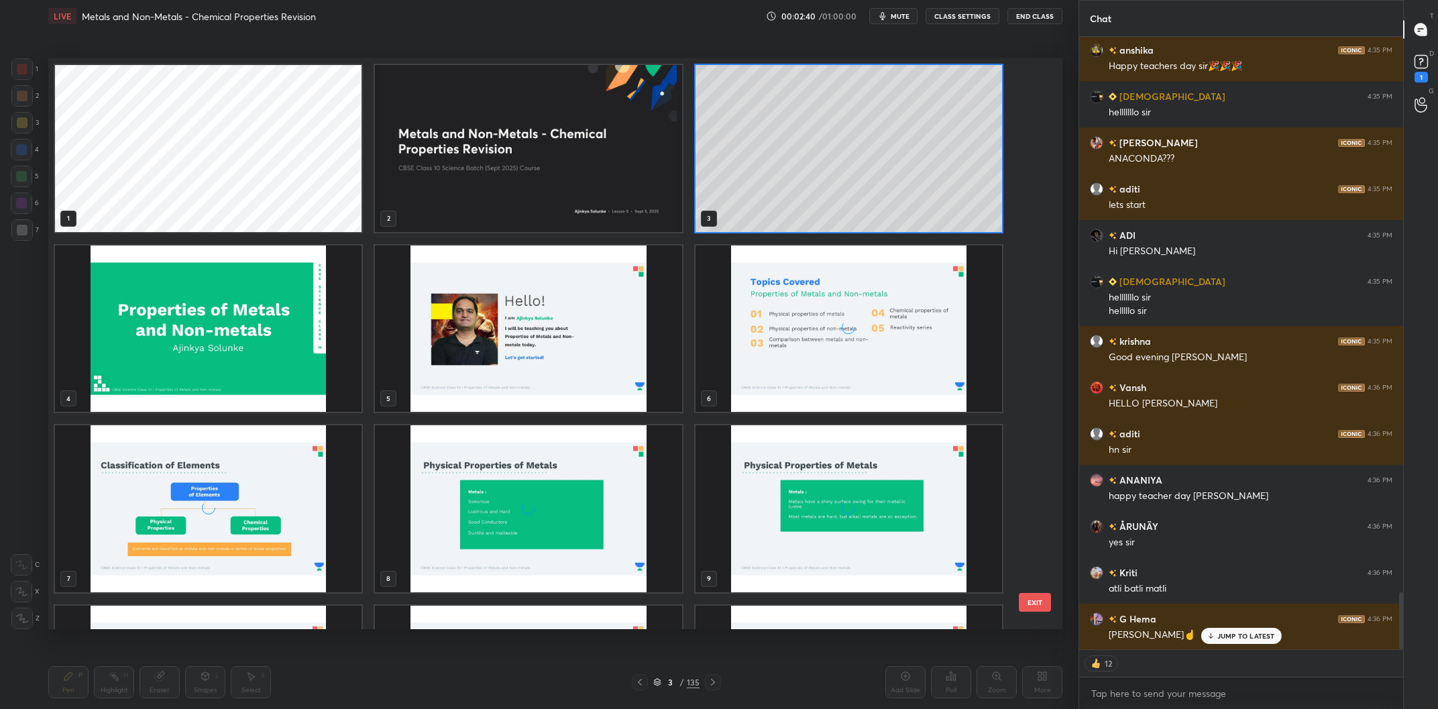
scroll to position [1, 0]
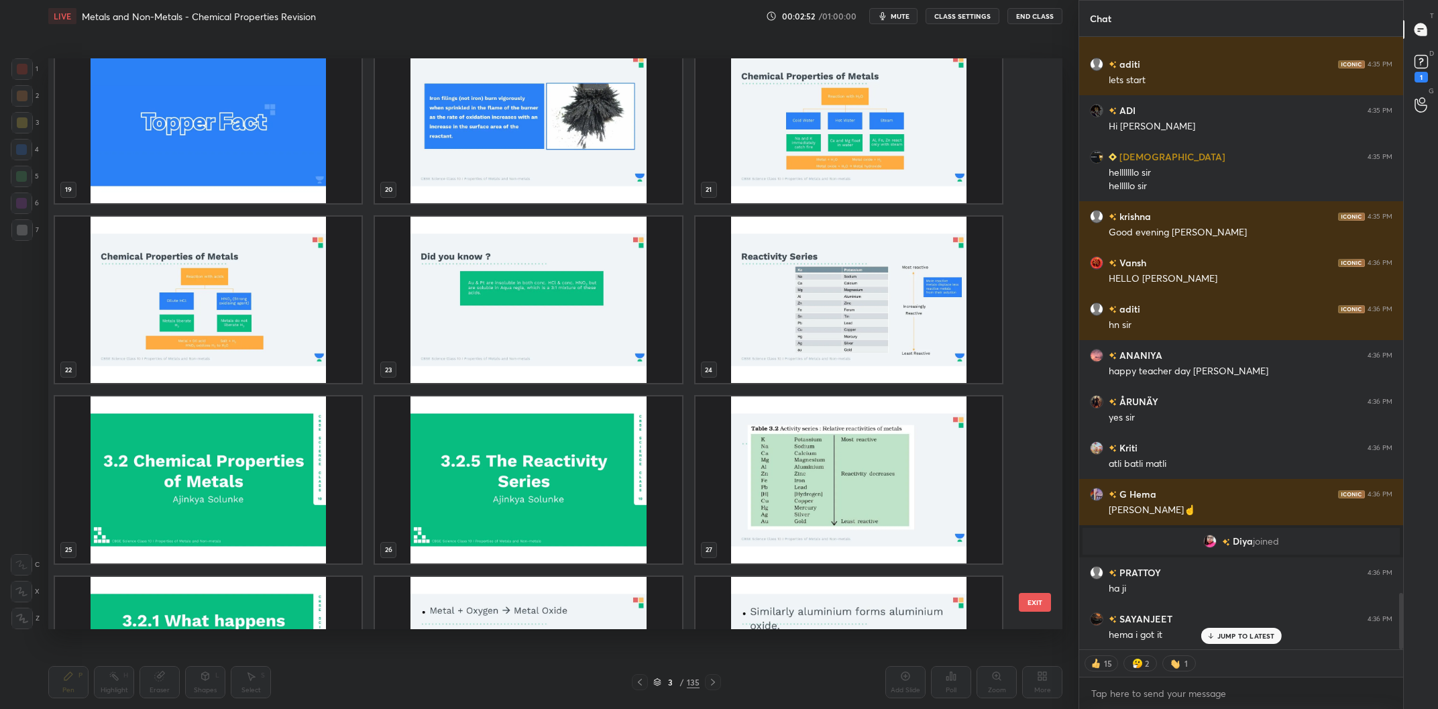
click at [278, 451] on img "grid" at bounding box center [208, 479] width 307 height 167
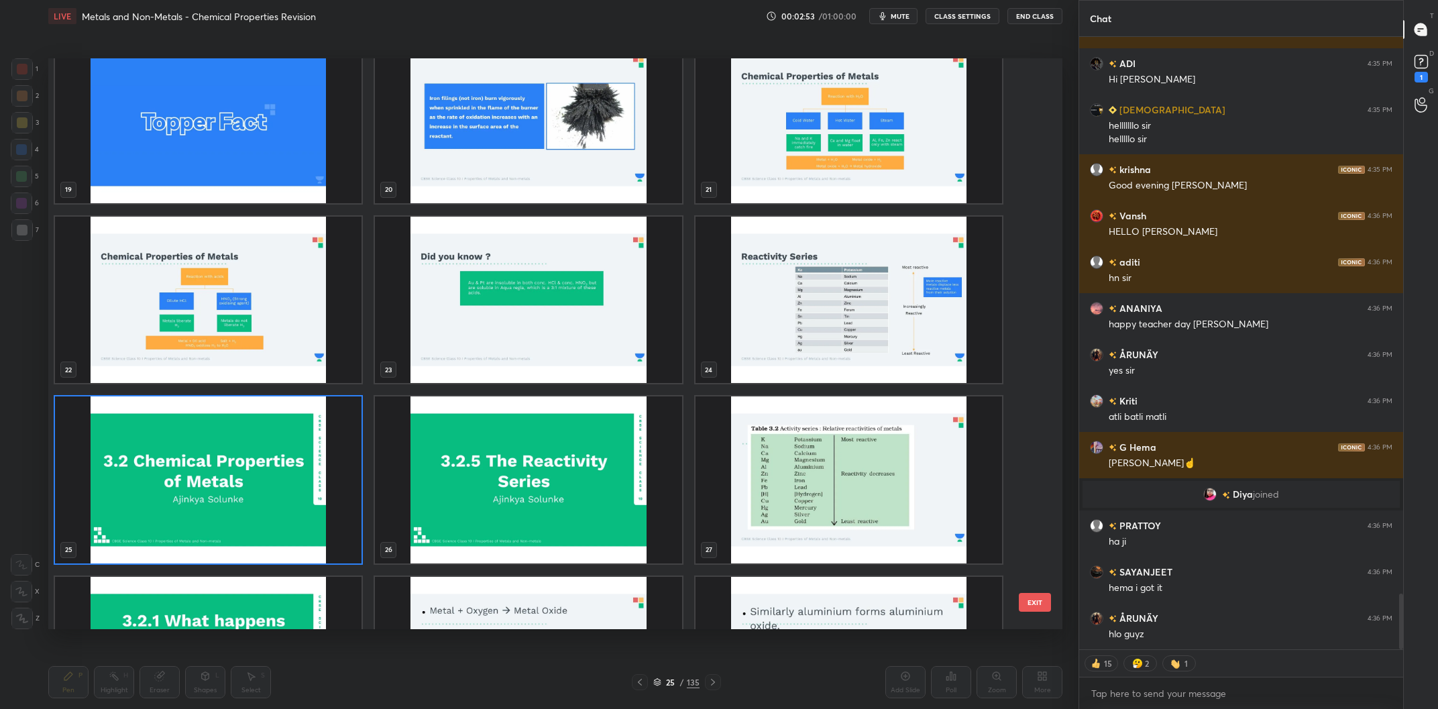
click at [278, 451] on img "grid" at bounding box center [208, 479] width 307 height 167
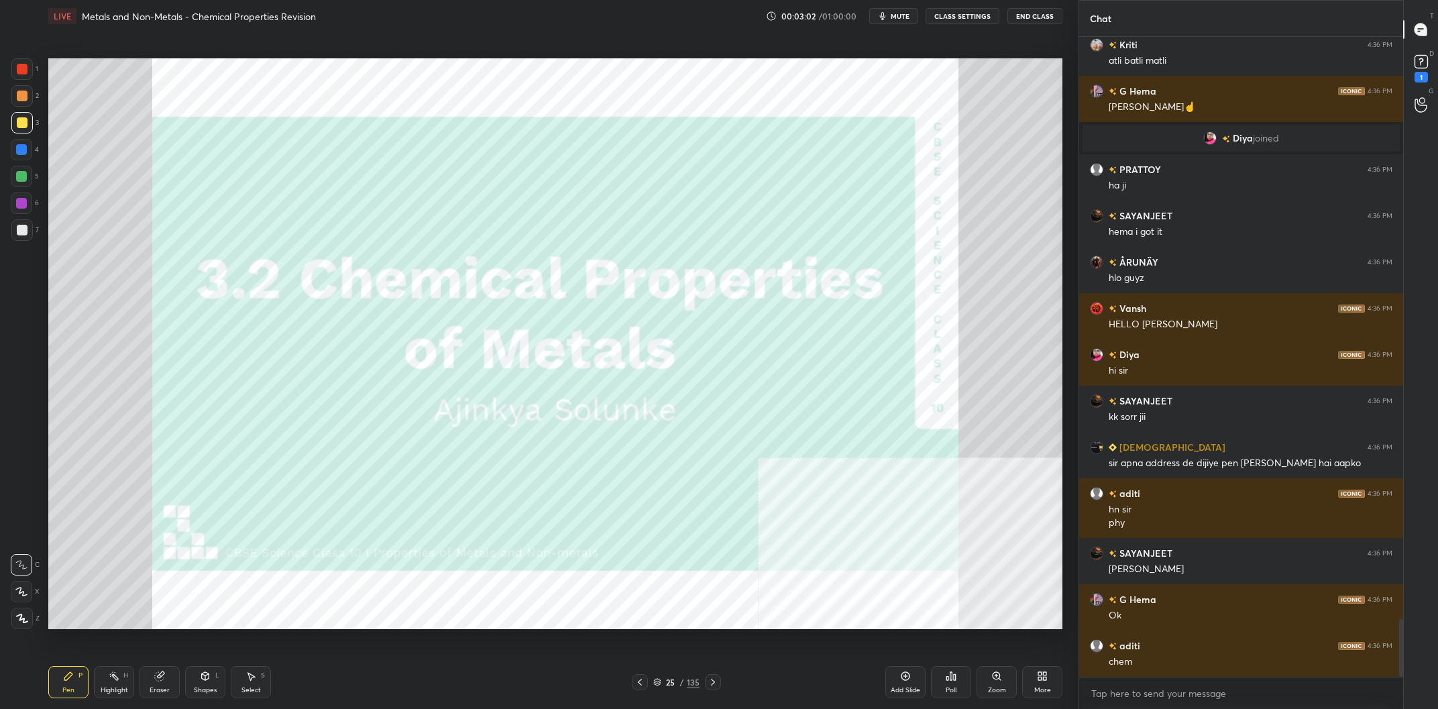
click at [906, 677] on icon at bounding box center [906, 676] width 4 height 4
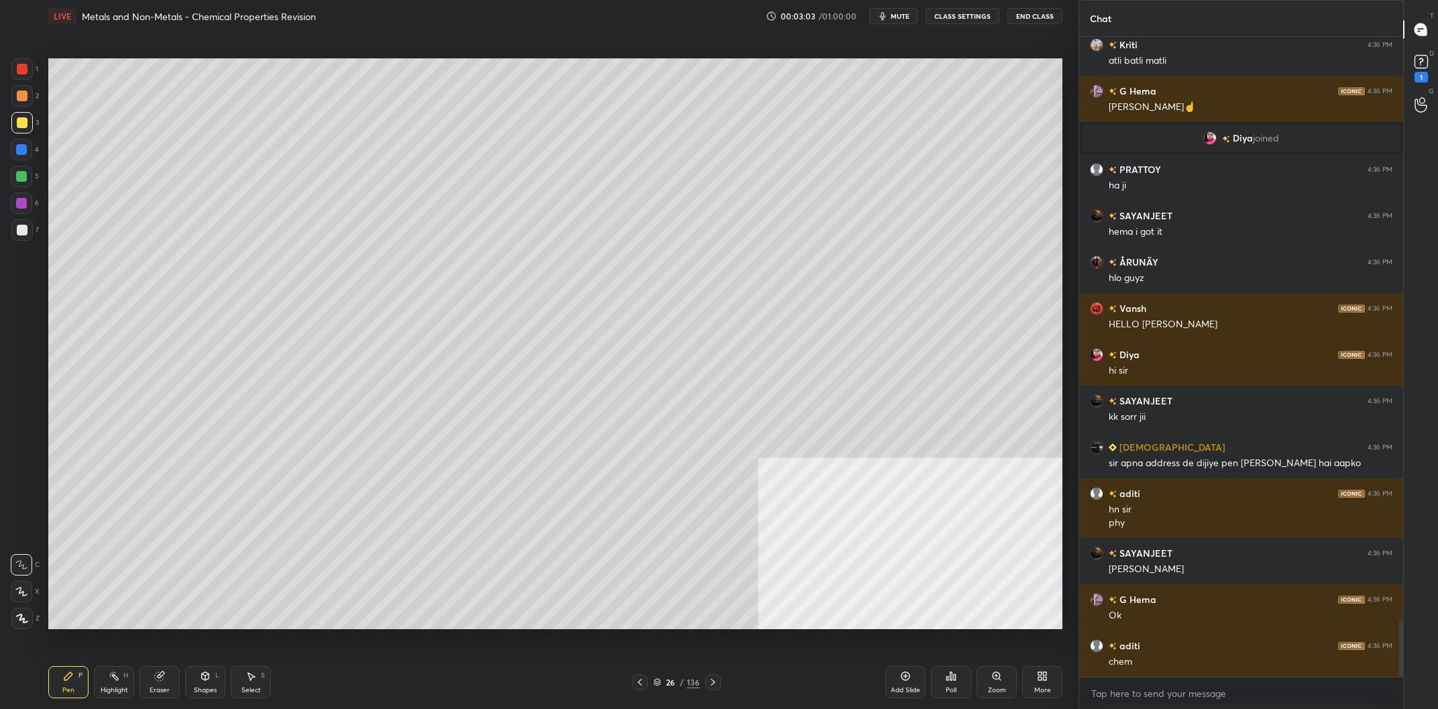
click at [1026, 686] on div "More" at bounding box center [1042, 682] width 40 height 32
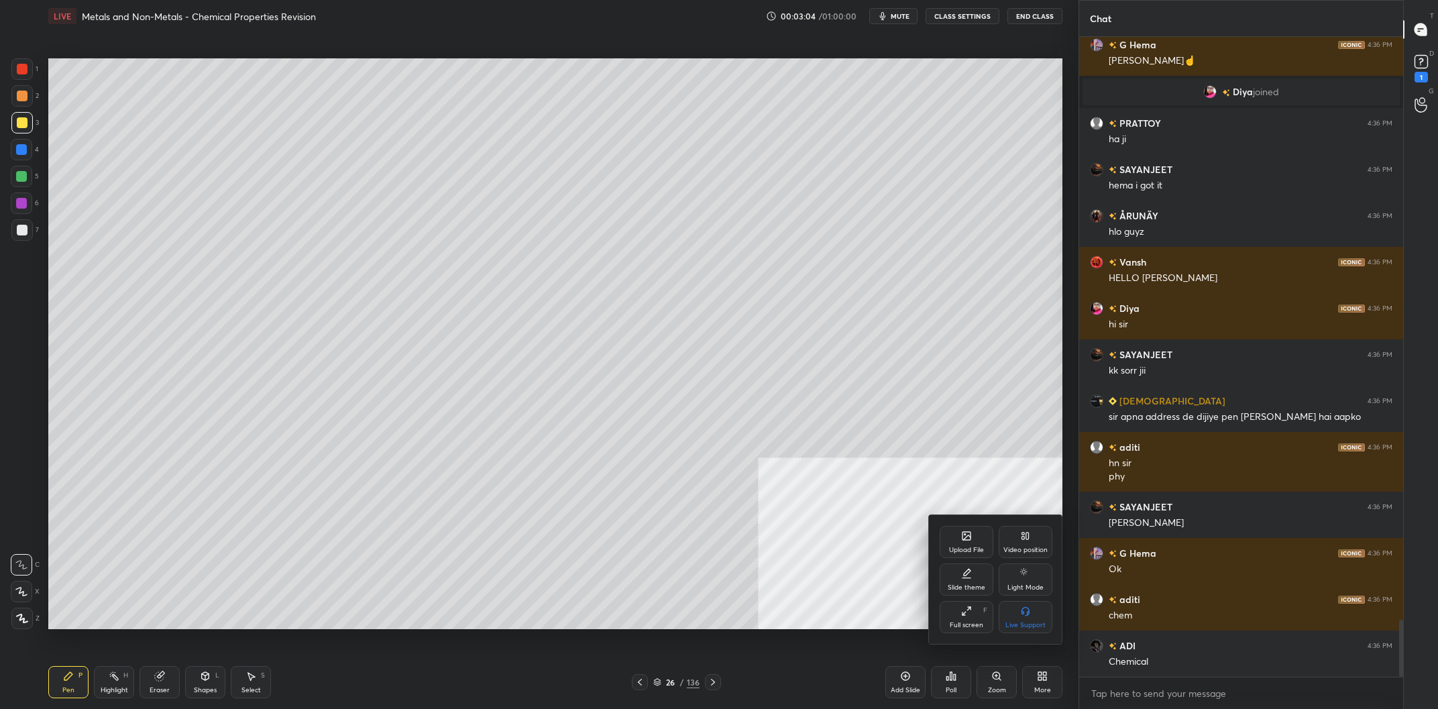
click at [968, 596] on div "Upload File Video position Slide theme Light Mode Full screen F Live Support" at bounding box center [996, 579] width 113 height 107
click at [970, 589] on div "Slide theme" at bounding box center [967, 587] width 38 height 7
click at [1028, 624] on div "Dark Ruled" at bounding box center [1026, 625] width 34 height 7
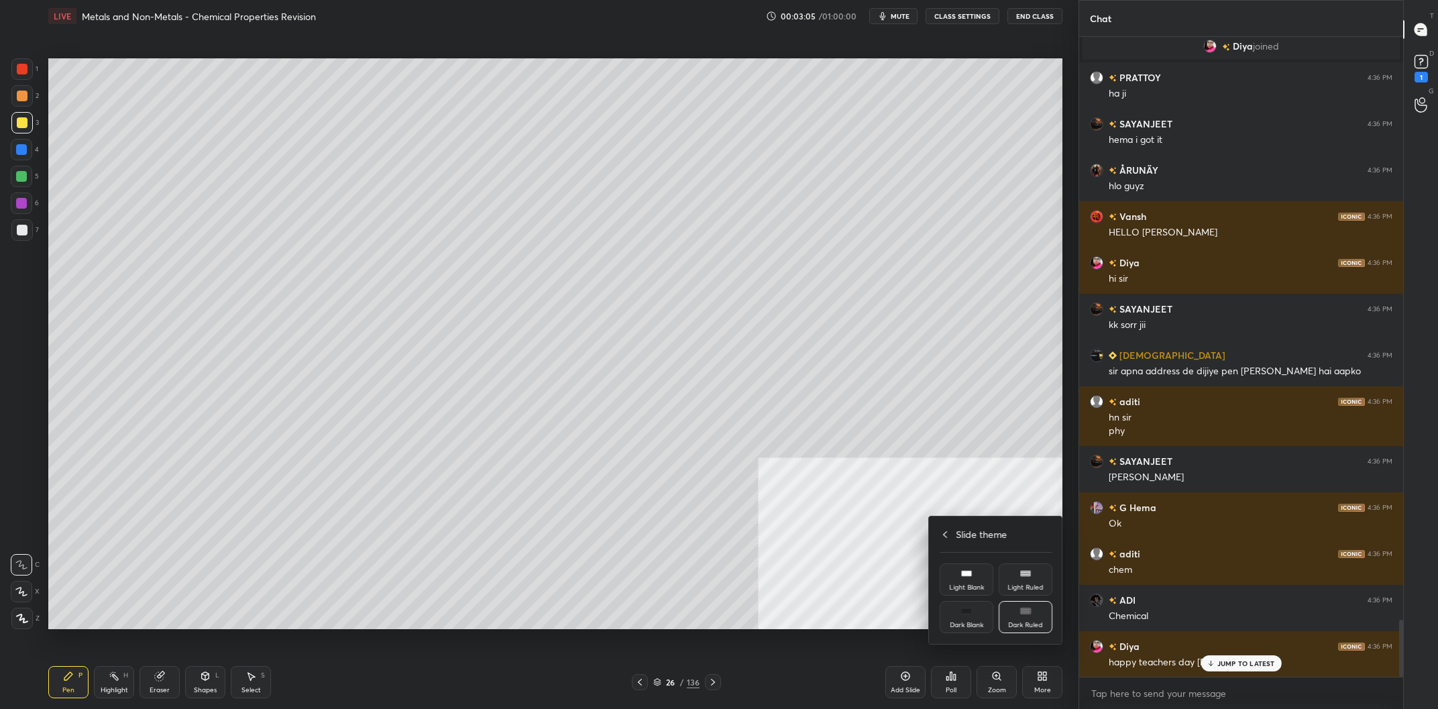
click at [853, 635] on div at bounding box center [719, 354] width 1438 height 709
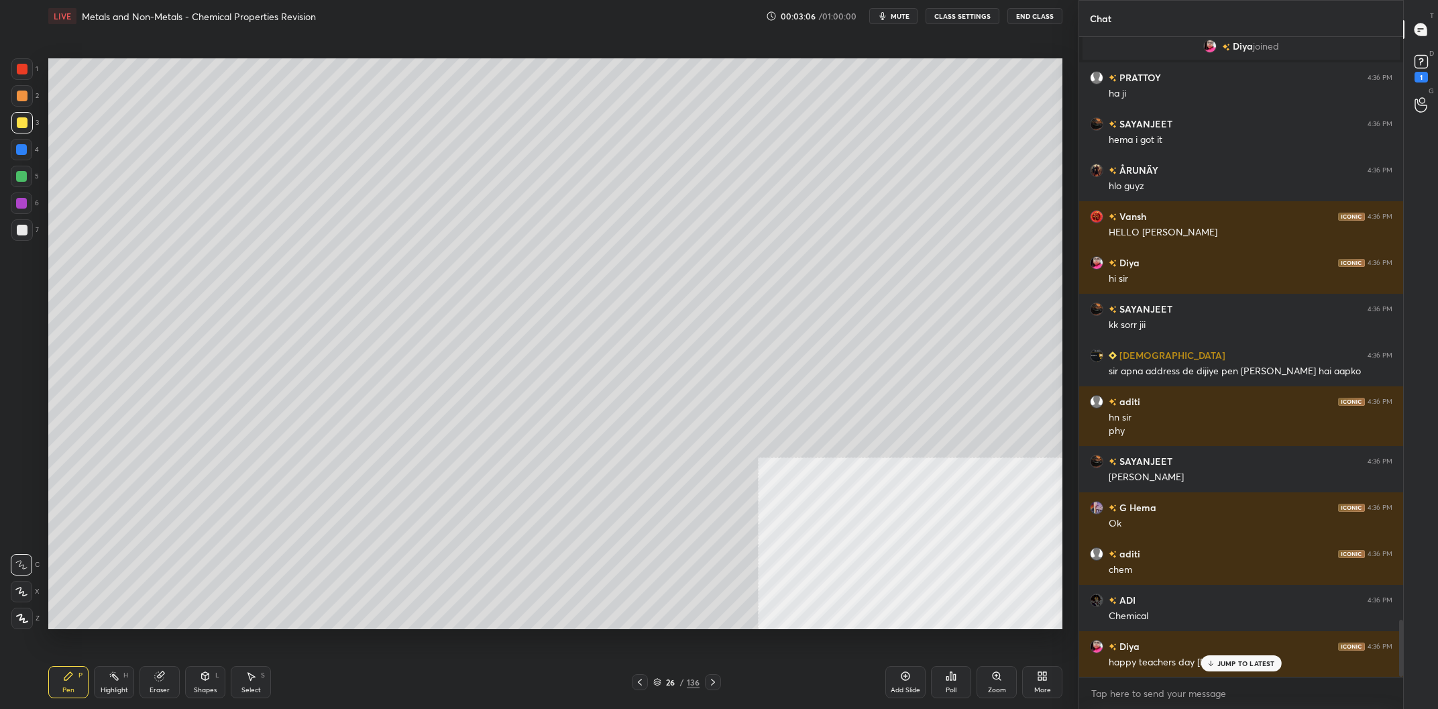
click at [908, 686] on div "Add Slide" at bounding box center [905, 682] width 40 height 32
click at [7, 124] on div "1 2 3 4 5 6 7 C X Z C X Z E E Erase all H H" at bounding box center [21, 343] width 43 height 571
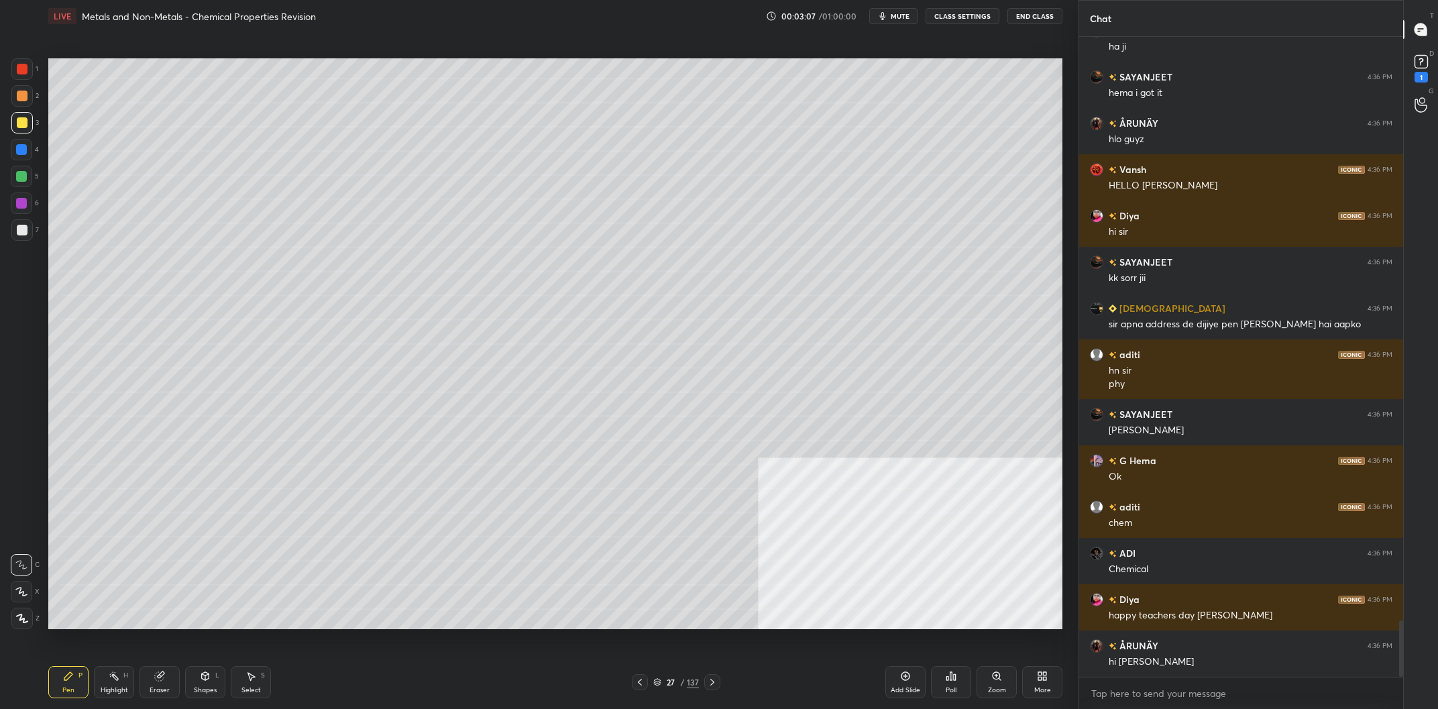
click at [19, 127] on div at bounding box center [22, 122] width 11 height 11
click at [15, 120] on div at bounding box center [21, 122] width 21 height 21
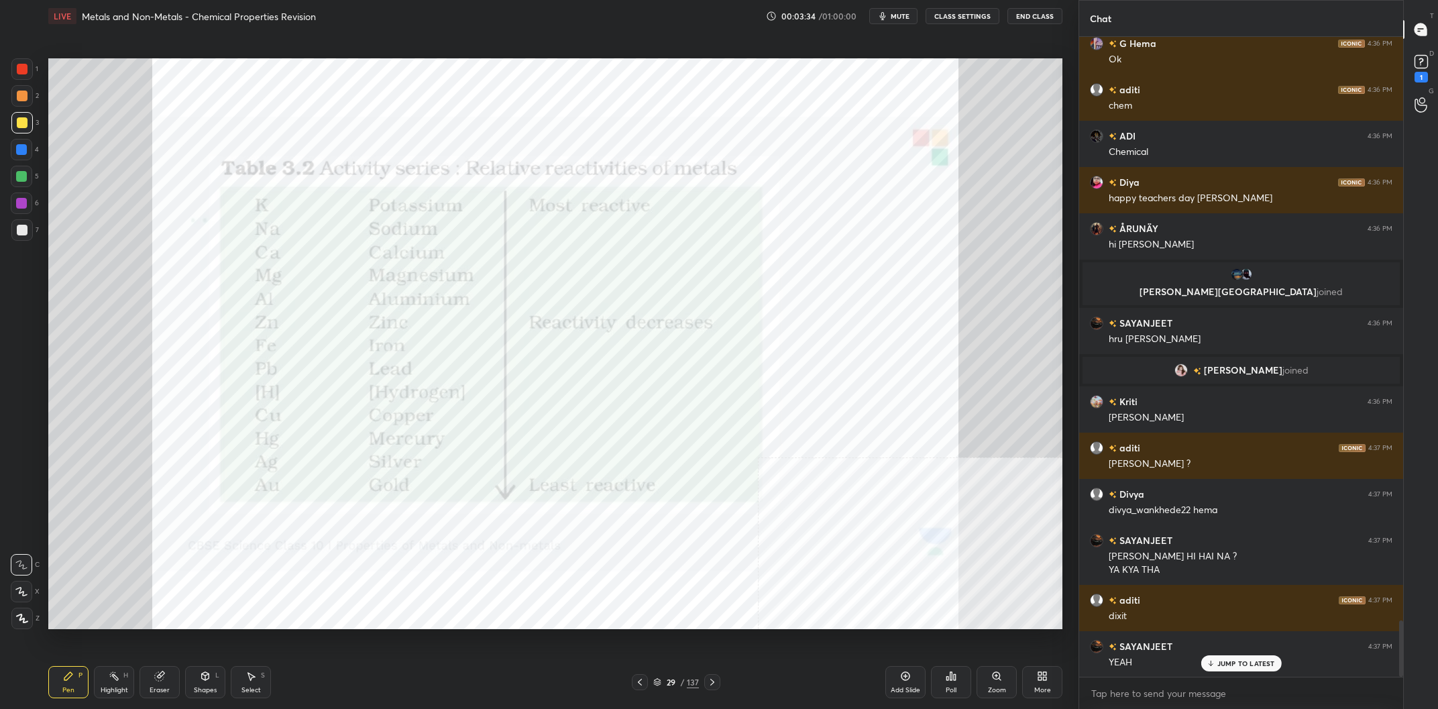
click at [32, 68] on div at bounding box center [21, 68] width 21 height 21
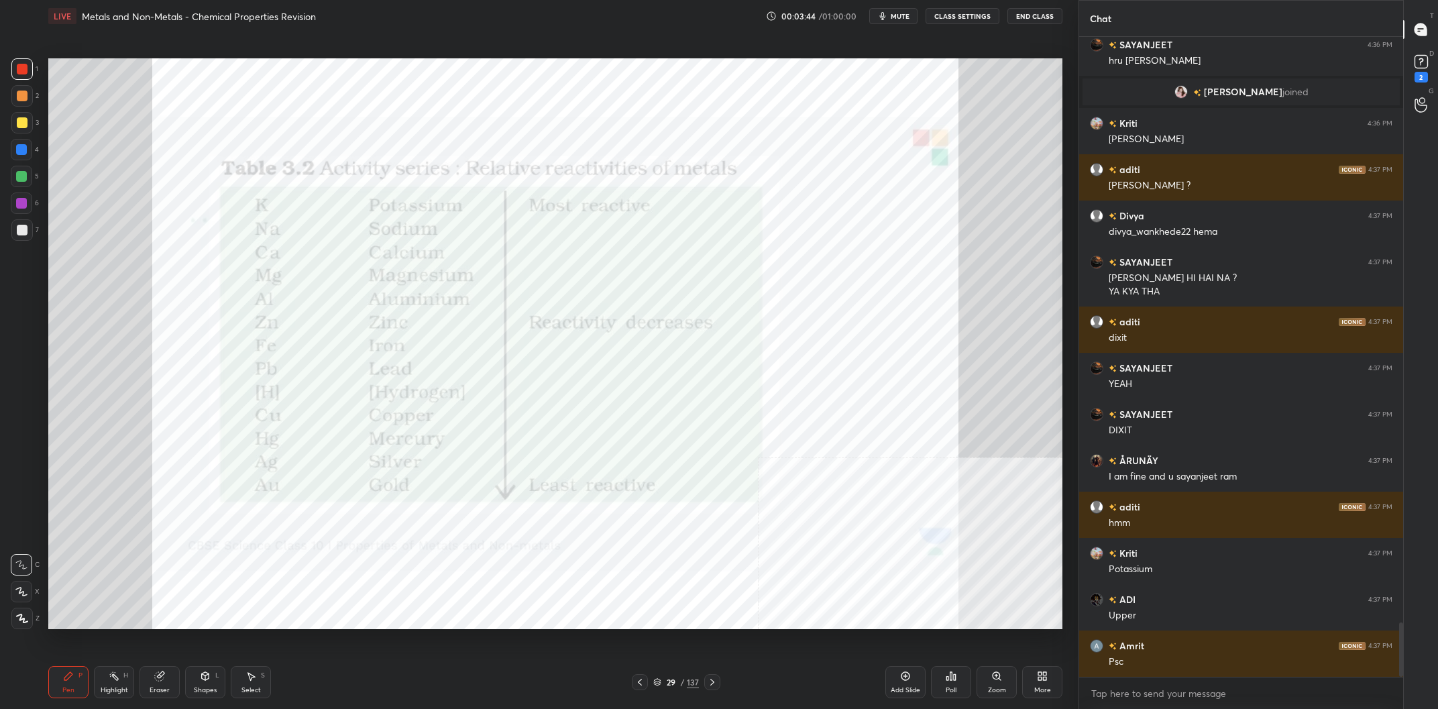
click at [21, 619] on icon at bounding box center [22, 618] width 11 height 8
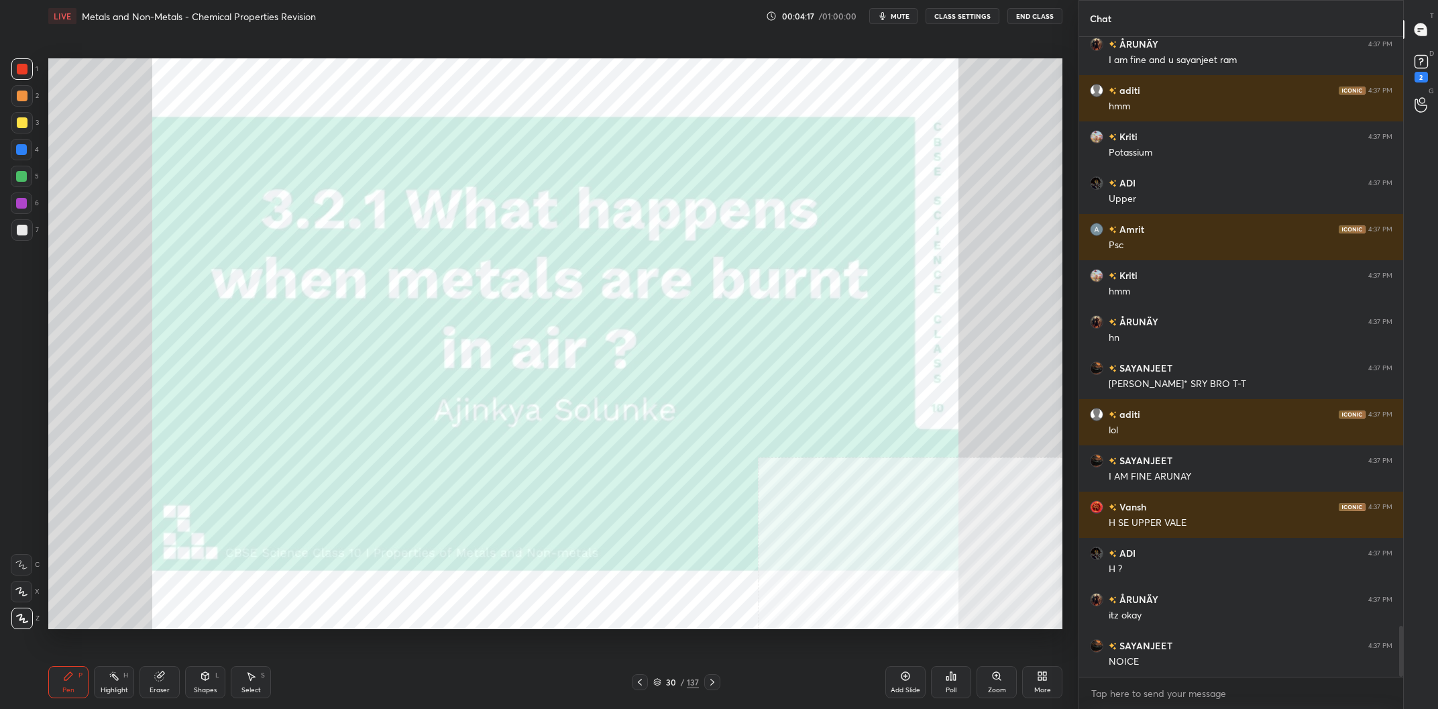
scroll to position [7399, 0]
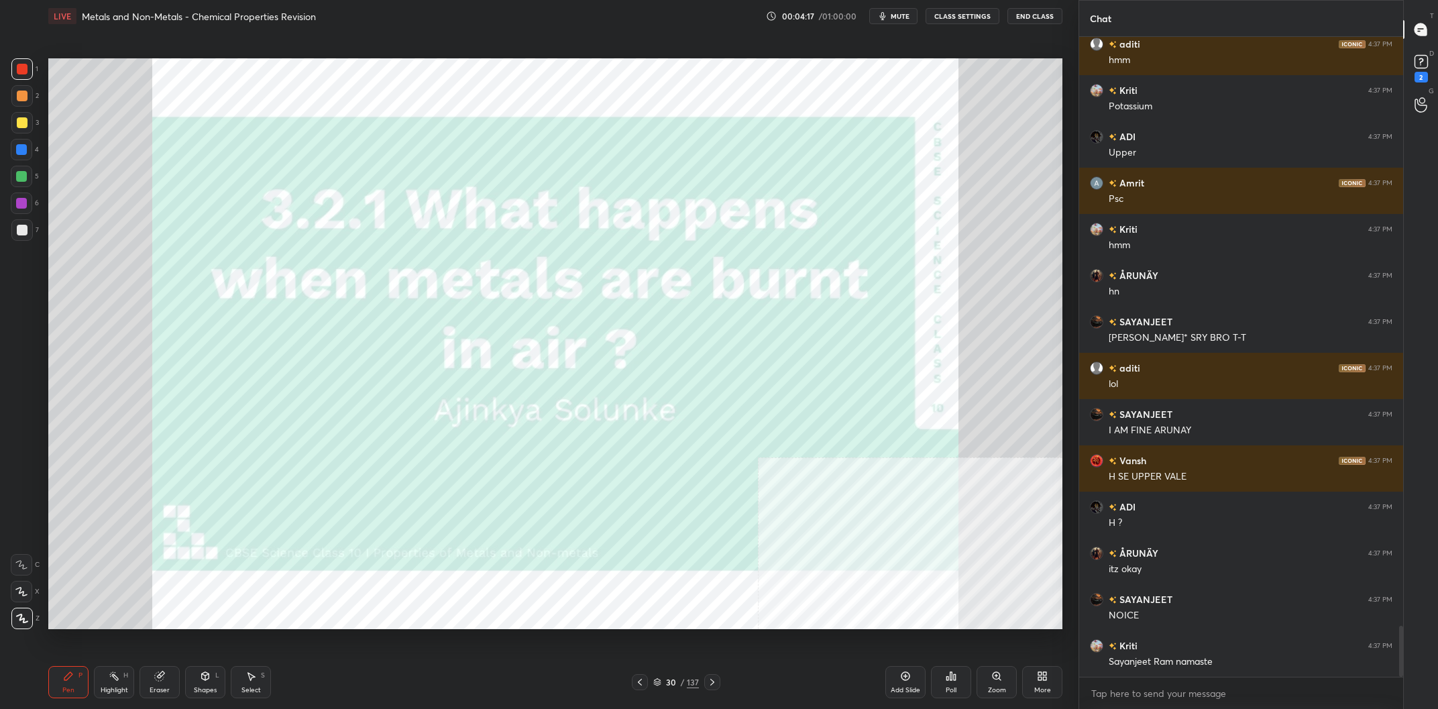
click at [909, 682] on div "Add Slide" at bounding box center [905, 682] width 40 height 32
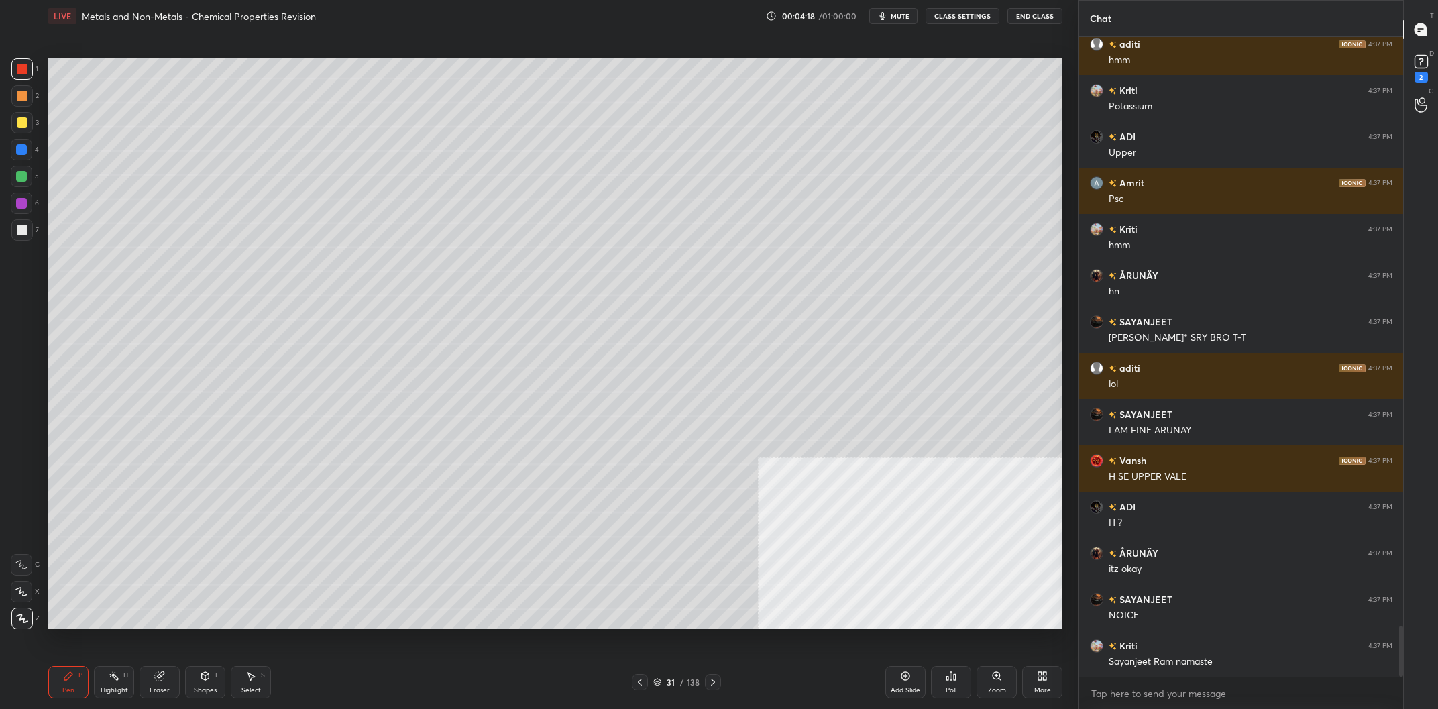
scroll to position [7412, 0]
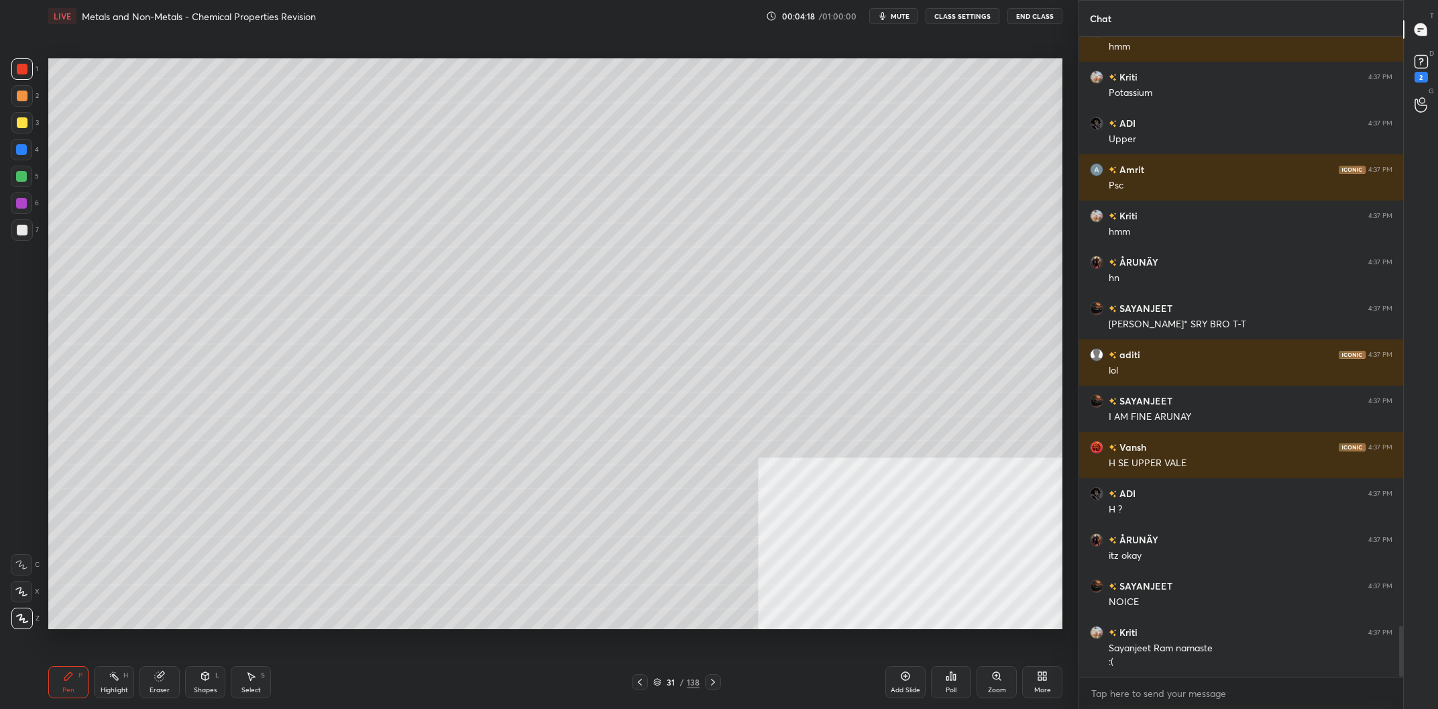
click at [32, 132] on div "3" at bounding box center [25, 122] width 28 height 21
click at [25, 128] on div at bounding box center [22, 122] width 11 height 11
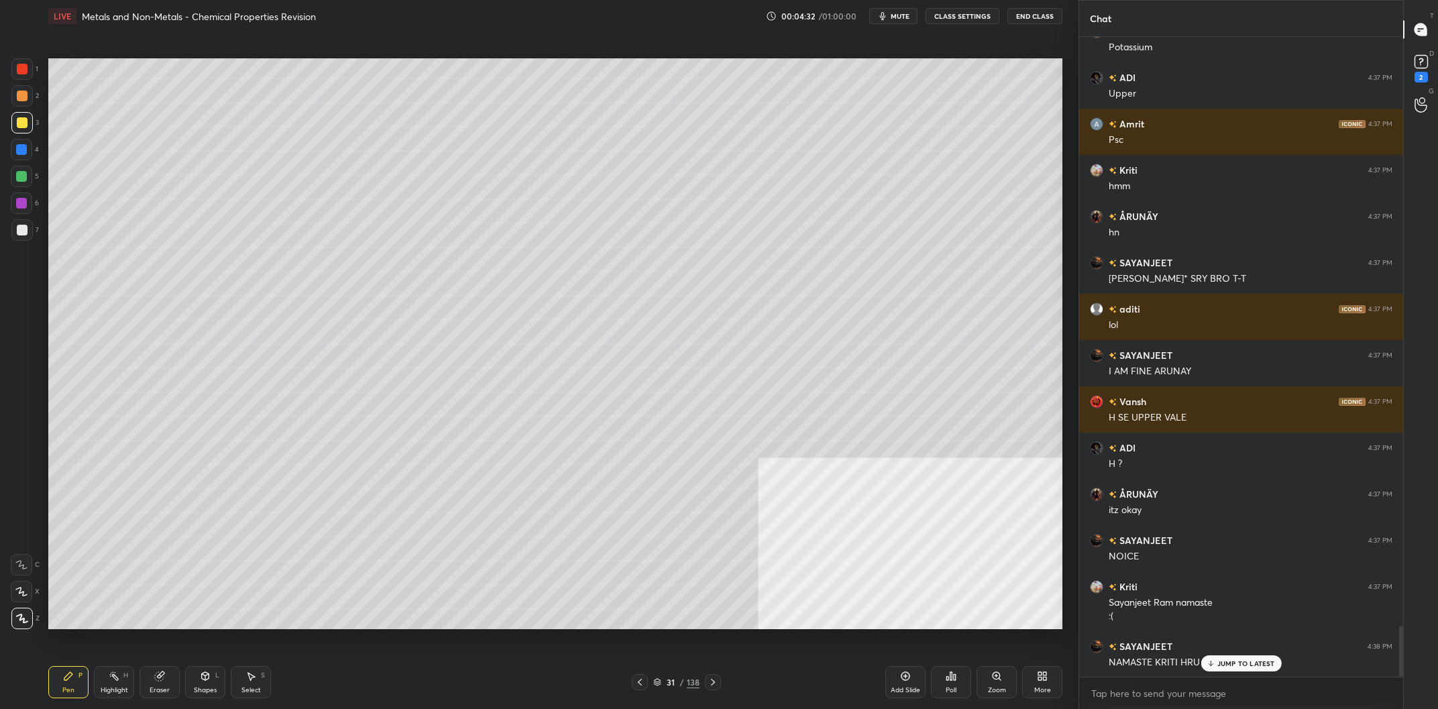
scroll to position [7504, 0]
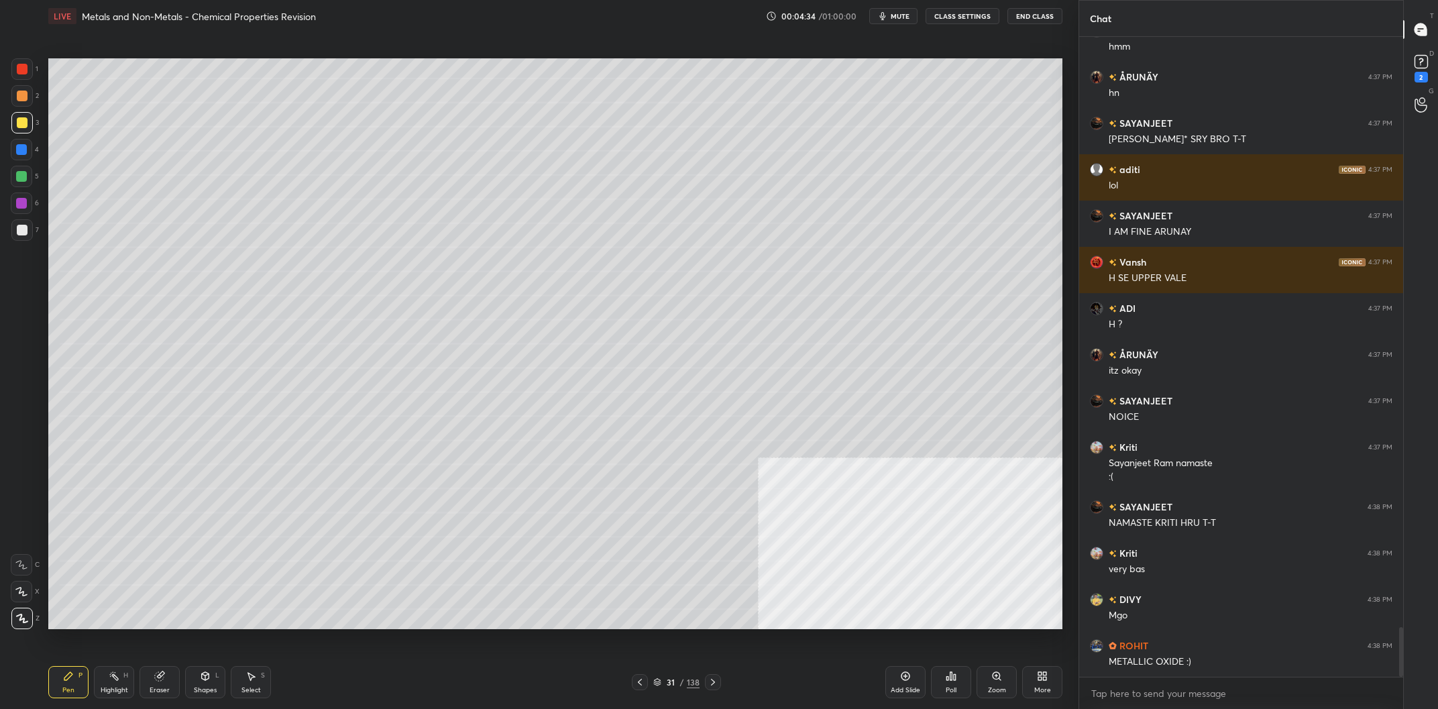
click at [23, 152] on div at bounding box center [21, 149] width 11 height 11
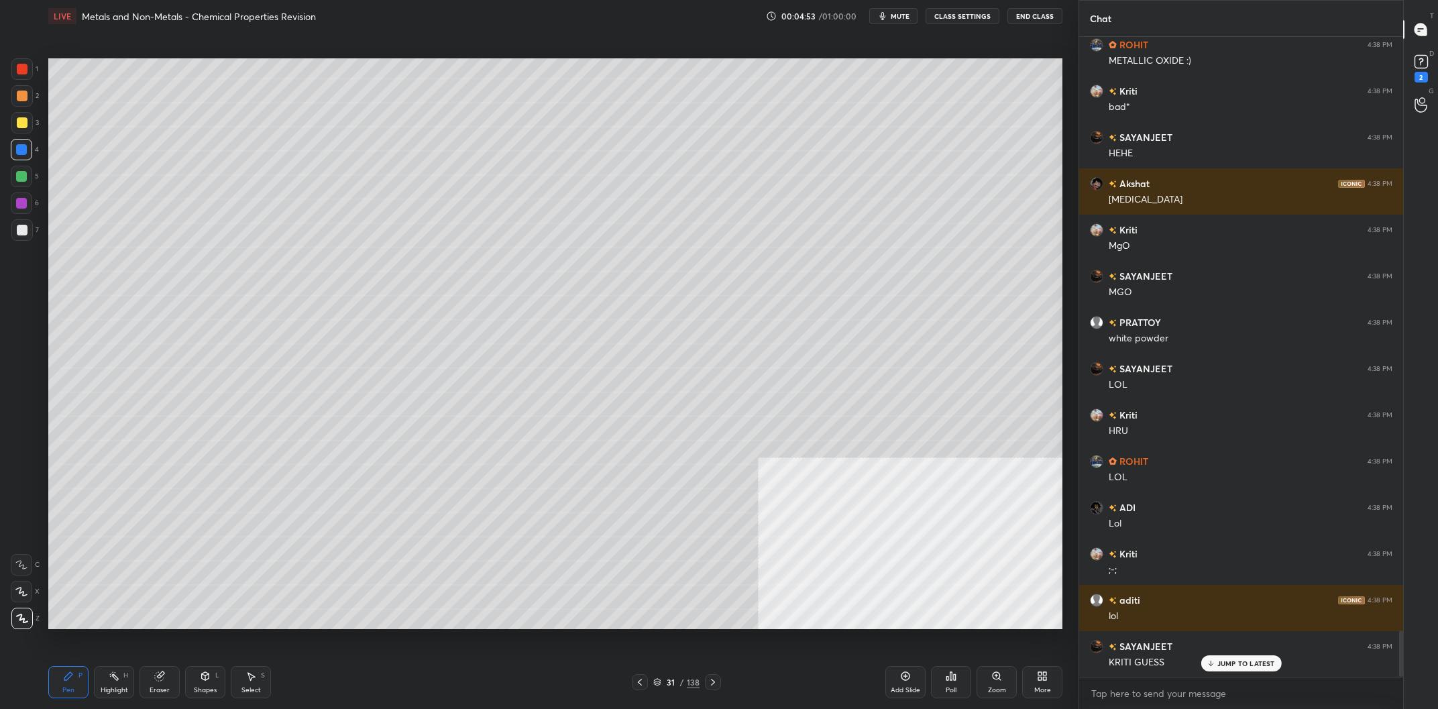
scroll to position [8245, 0]
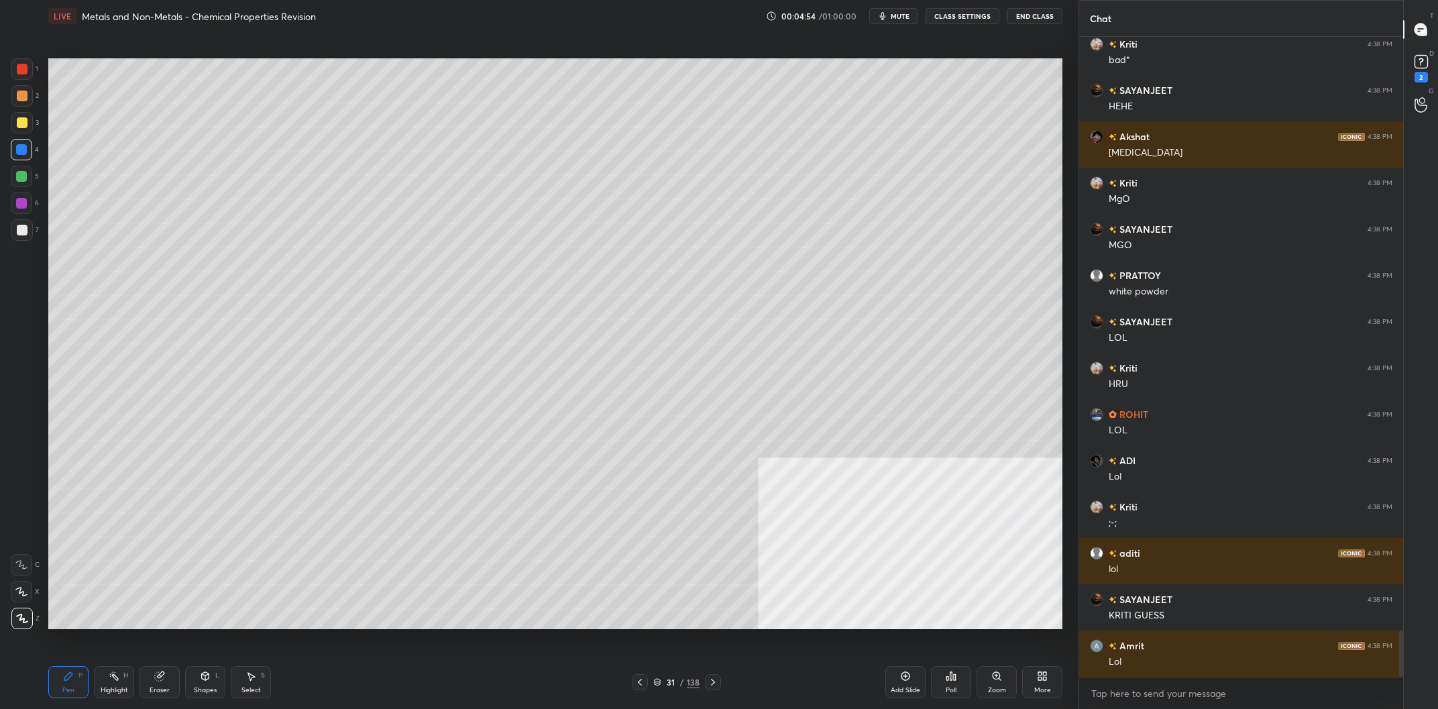
click at [21, 213] on div at bounding box center [21, 203] width 21 height 21
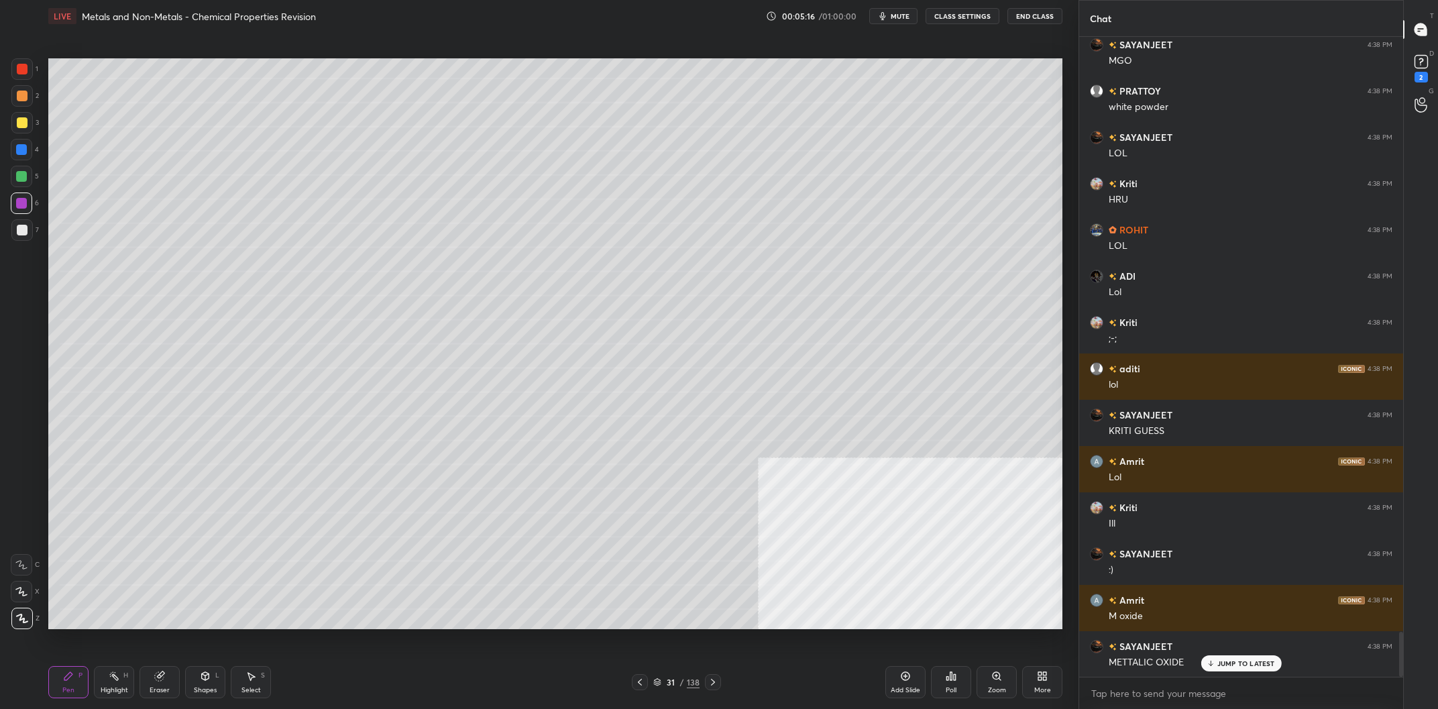
scroll to position [8477, 0]
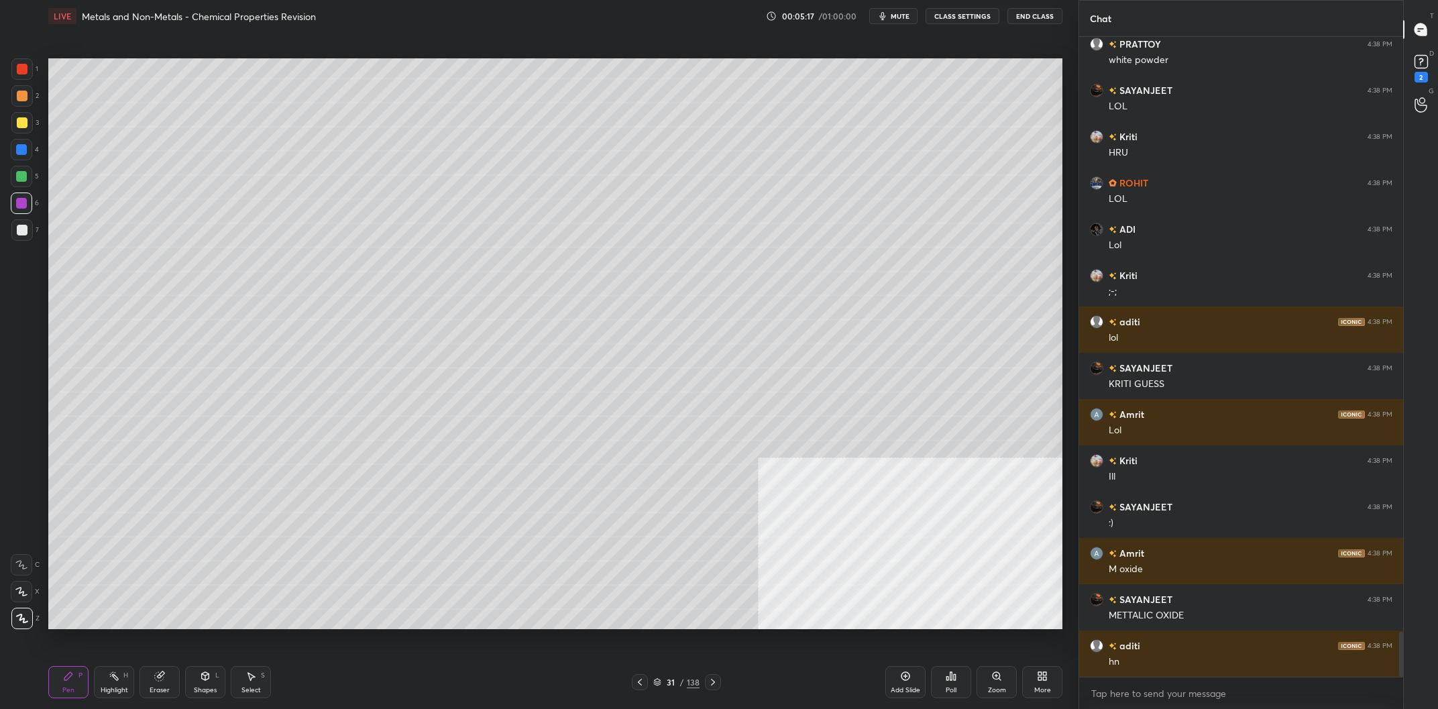
click at [109, 676] on div "Highlight H" at bounding box center [114, 682] width 40 height 32
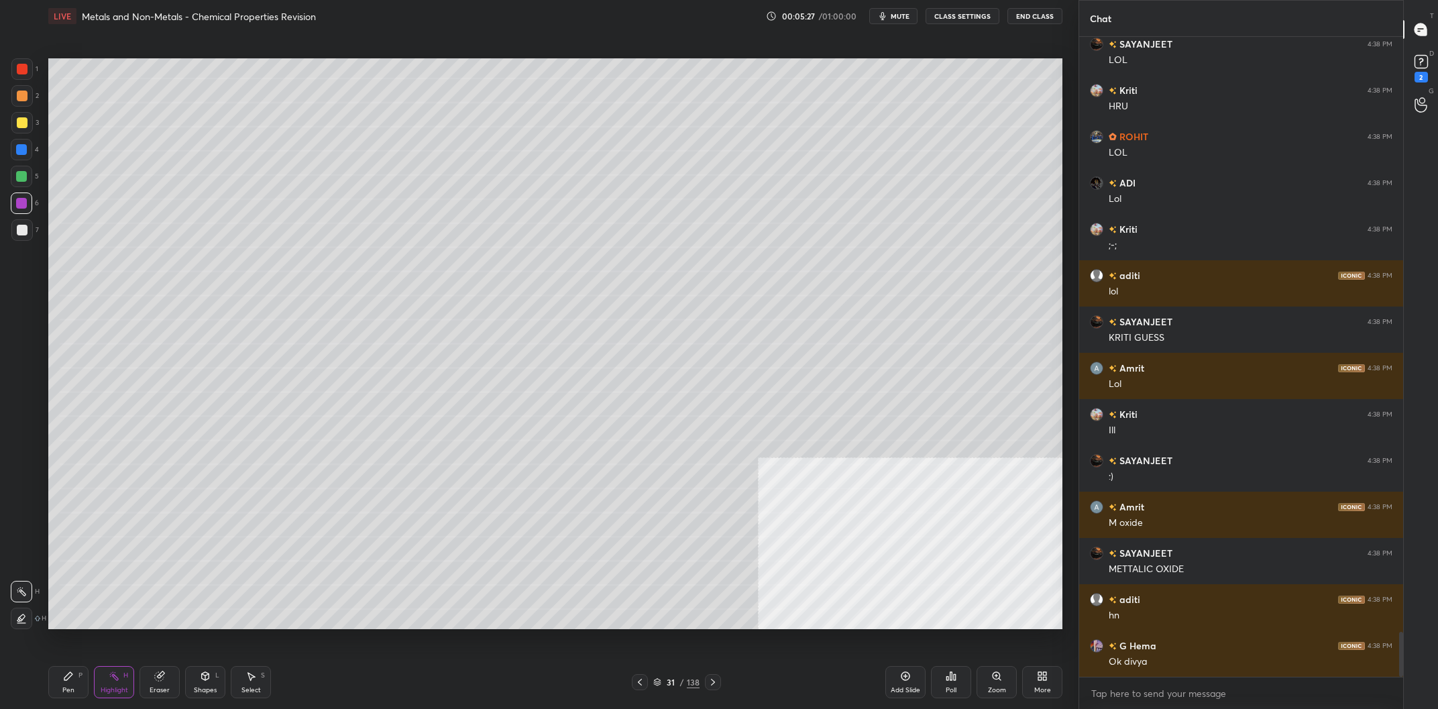
click at [72, 688] on div "Pen" at bounding box center [68, 690] width 12 height 7
click at [33, 115] on div "3" at bounding box center [25, 122] width 28 height 21
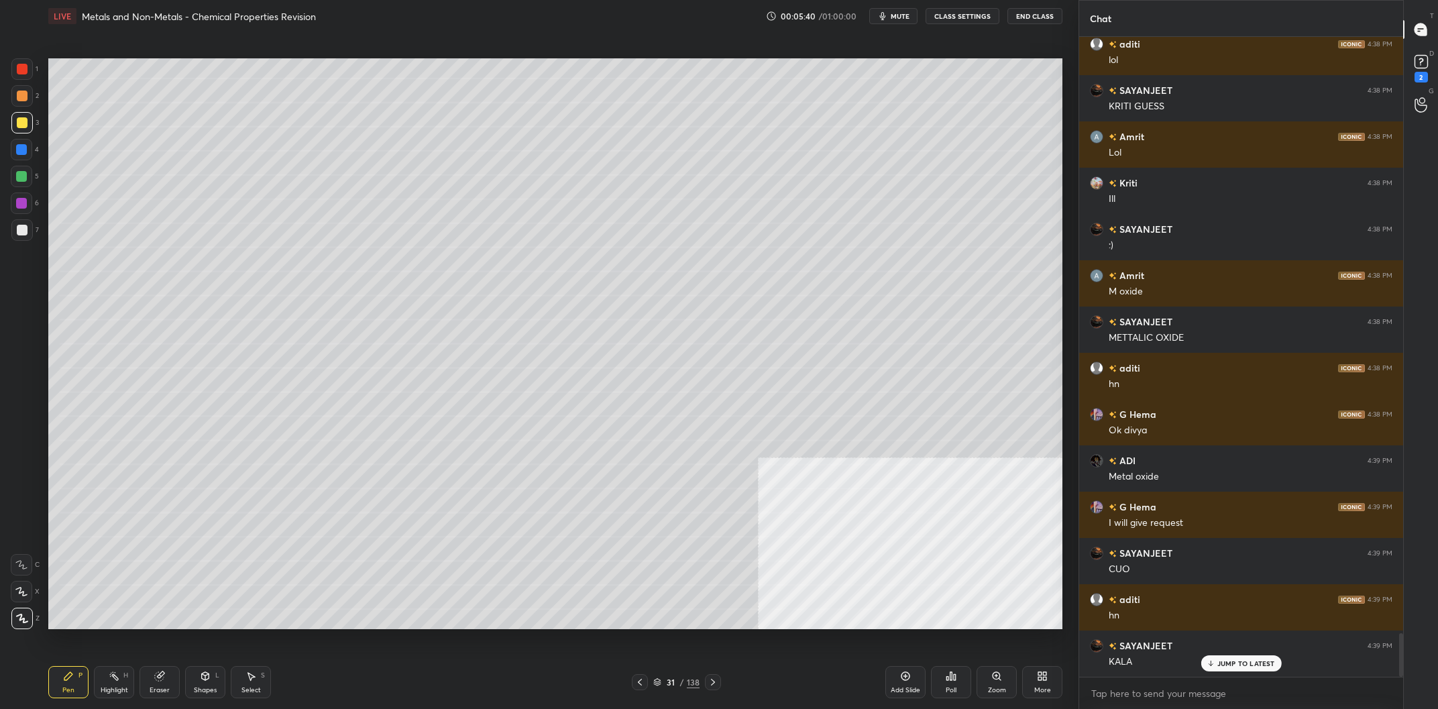
scroll to position [8800, 0]
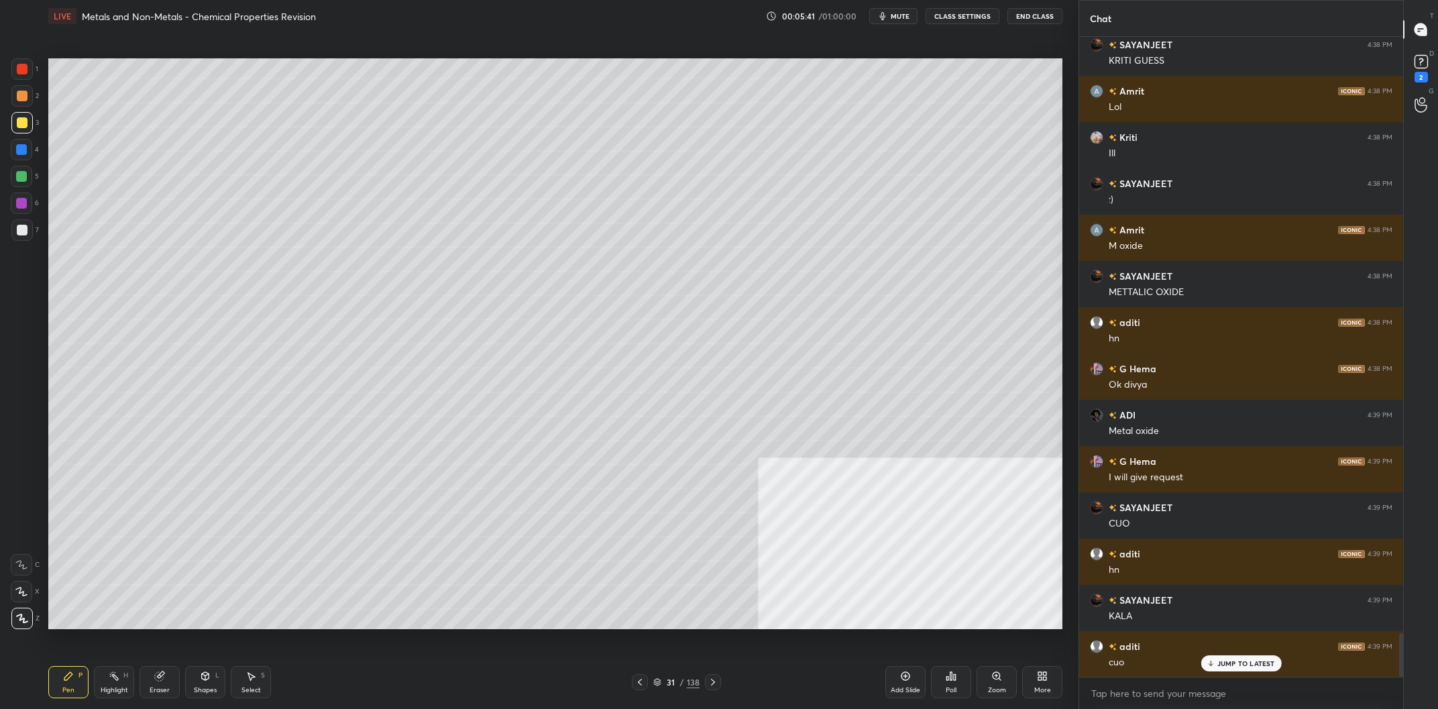
click at [25, 150] on div at bounding box center [21, 149] width 11 height 11
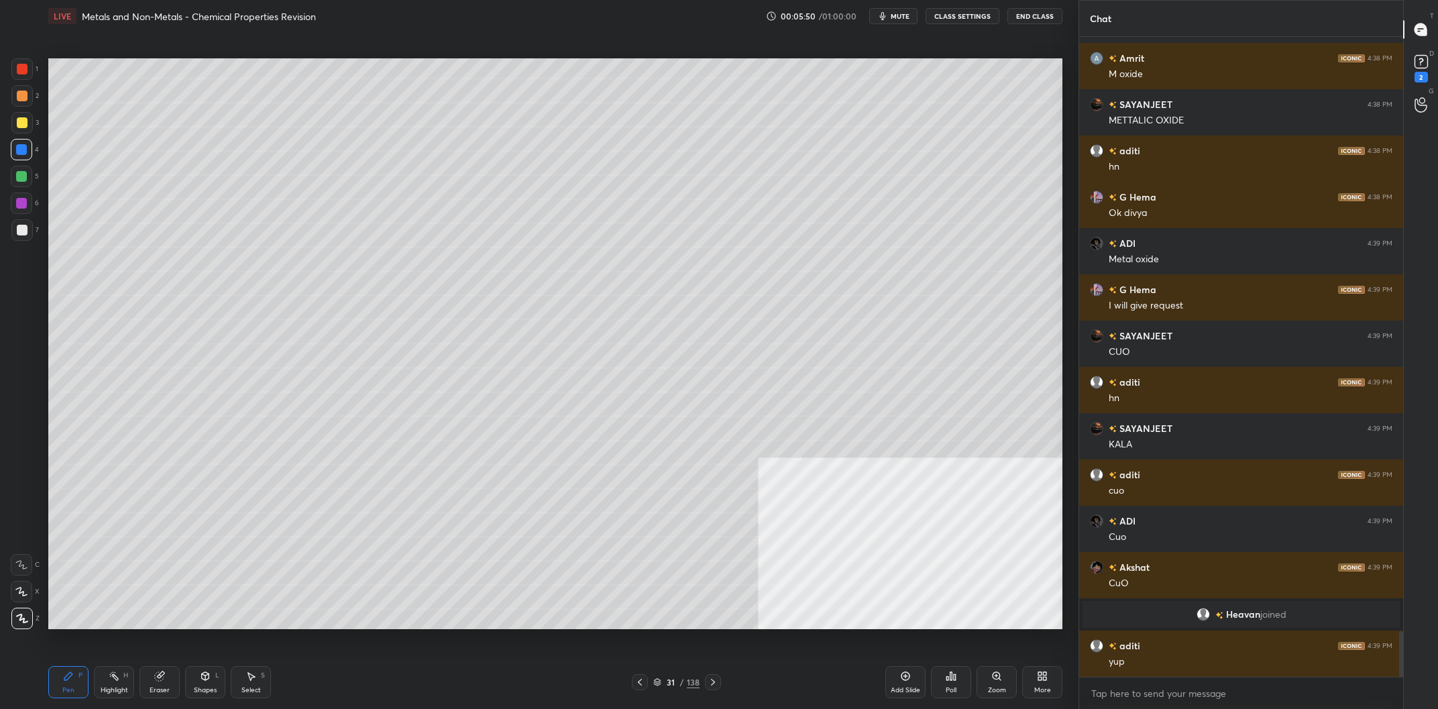
scroll to position [8323, 0]
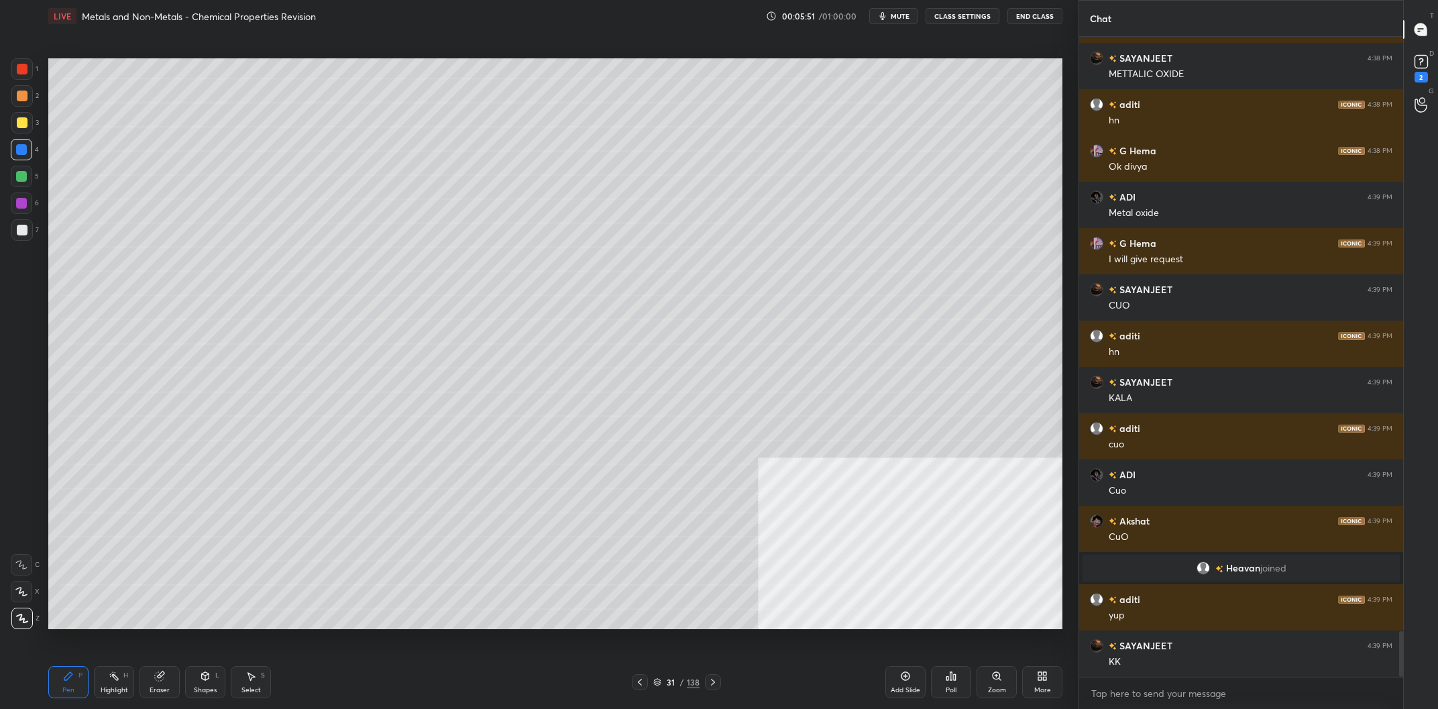
click at [17, 200] on div at bounding box center [21, 203] width 11 height 11
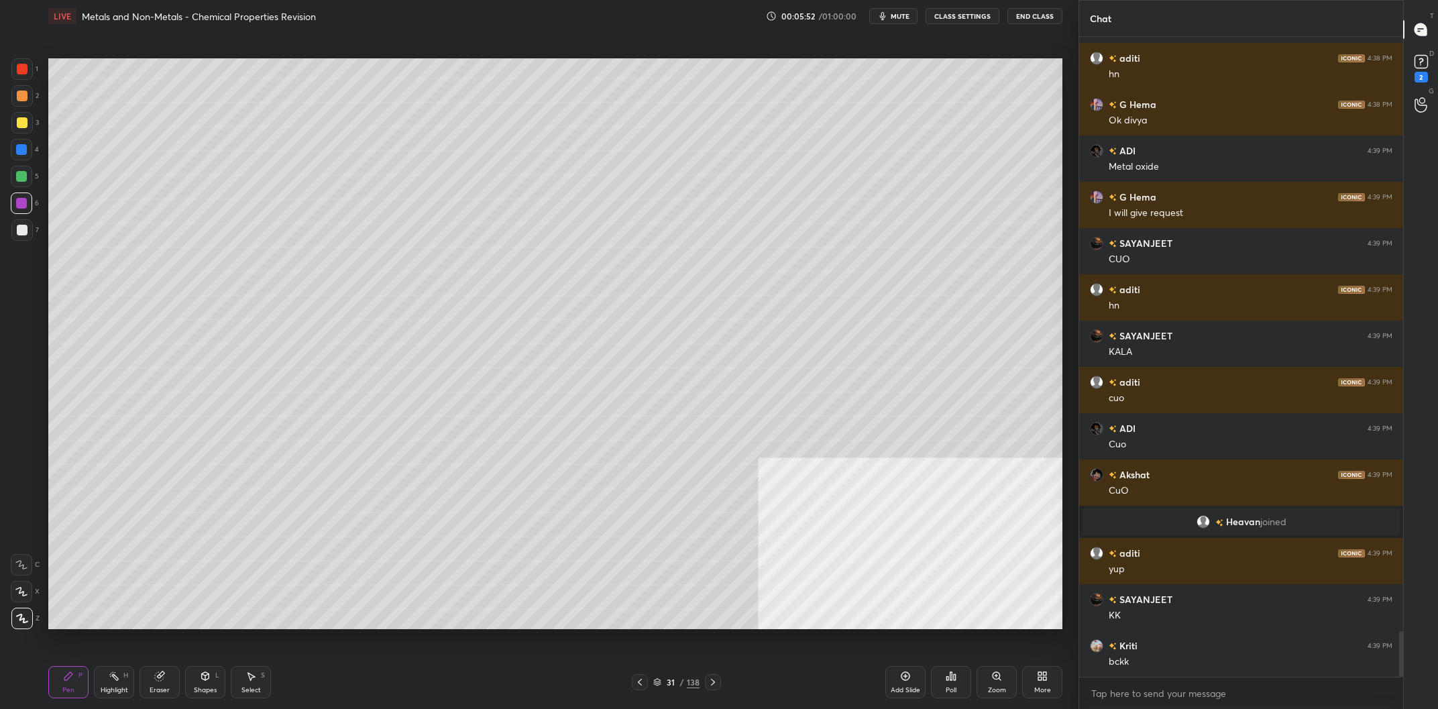
click at [30, 178] on div at bounding box center [21, 176] width 21 height 21
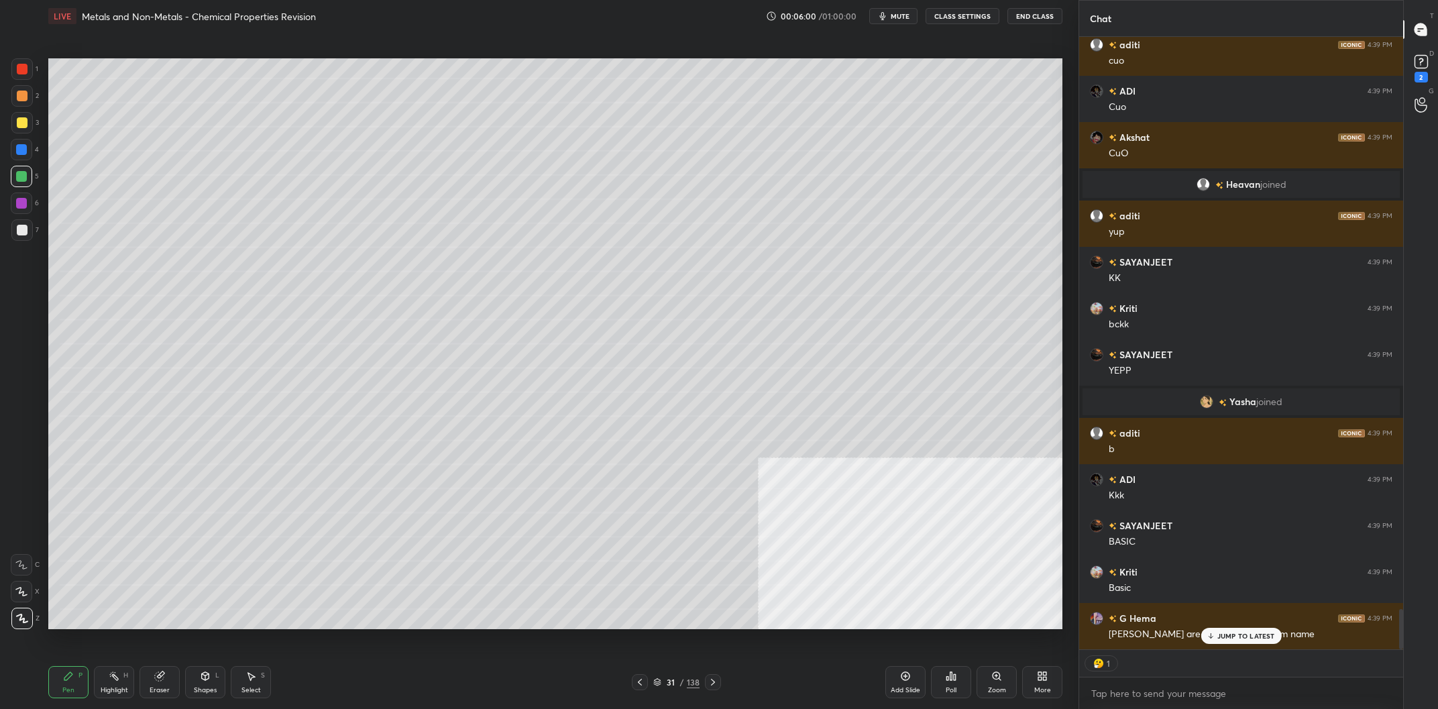
scroll to position [8676, 0]
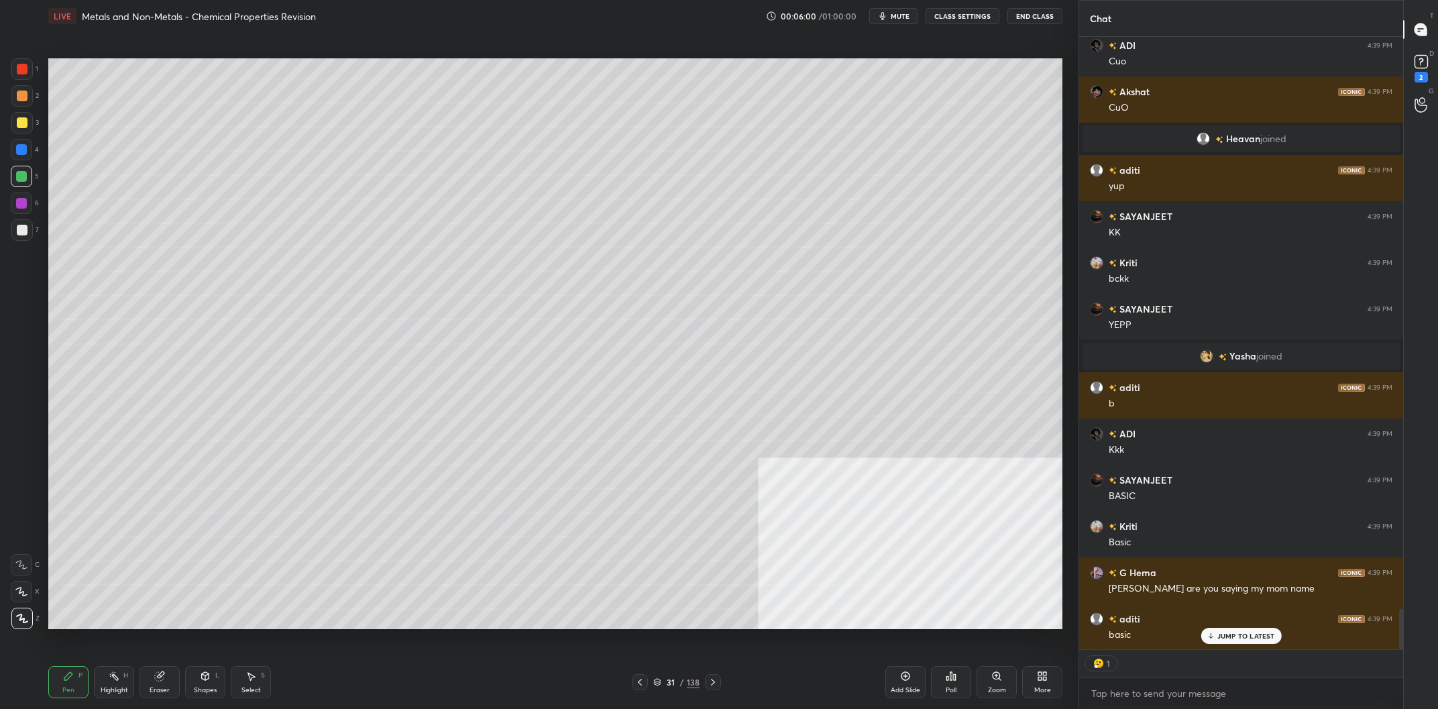
click at [21, 229] on div at bounding box center [22, 230] width 11 height 11
click at [26, 129] on div at bounding box center [21, 122] width 21 height 21
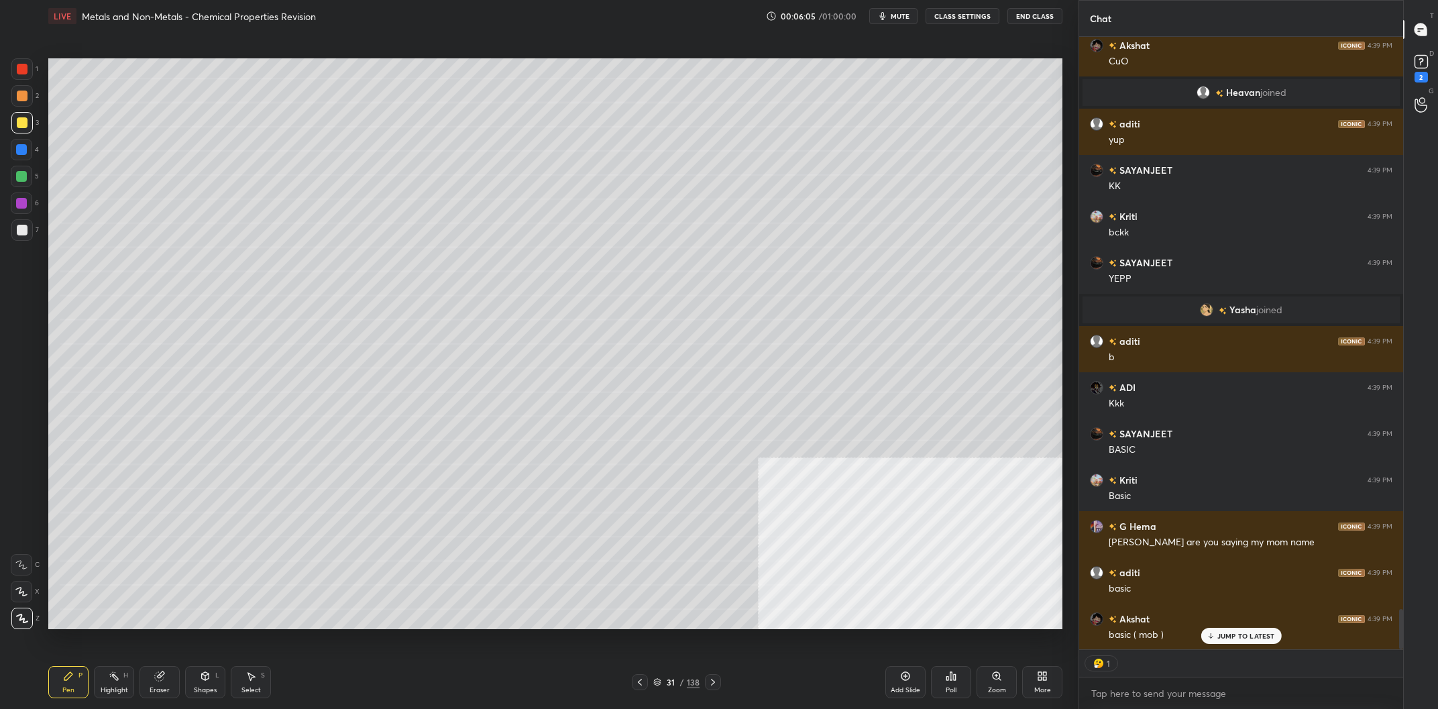
click at [920, 684] on div "Add Slide" at bounding box center [905, 682] width 40 height 32
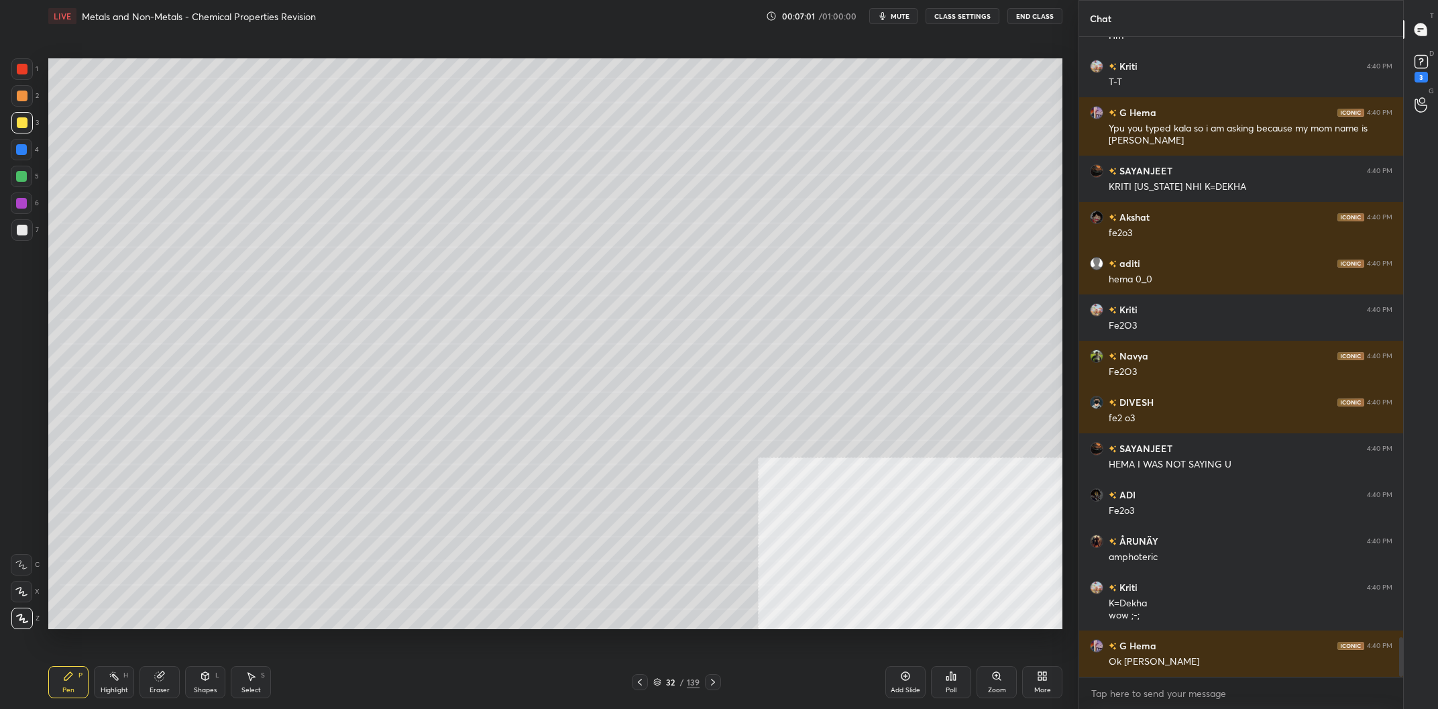
scroll to position [9830, 0]
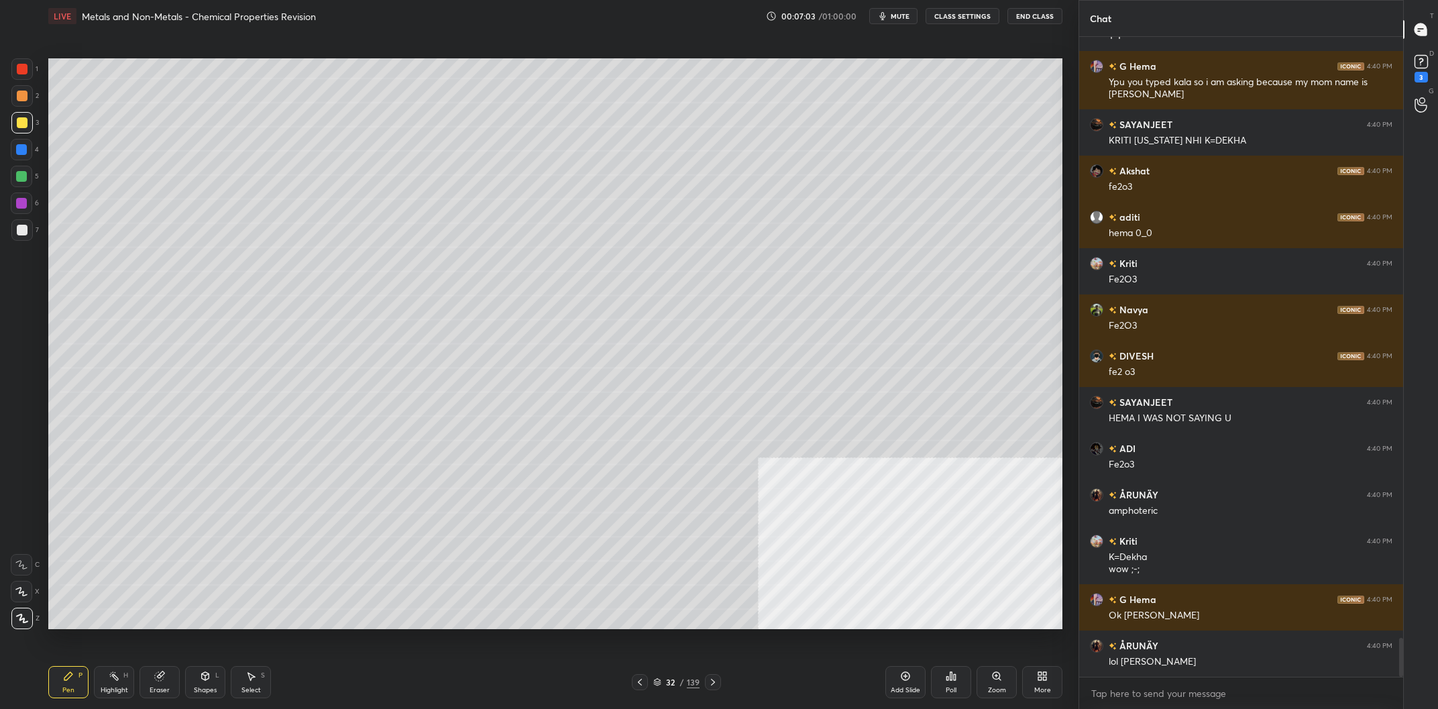
click at [20, 156] on div at bounding box center [21, 149] width 21 height 21
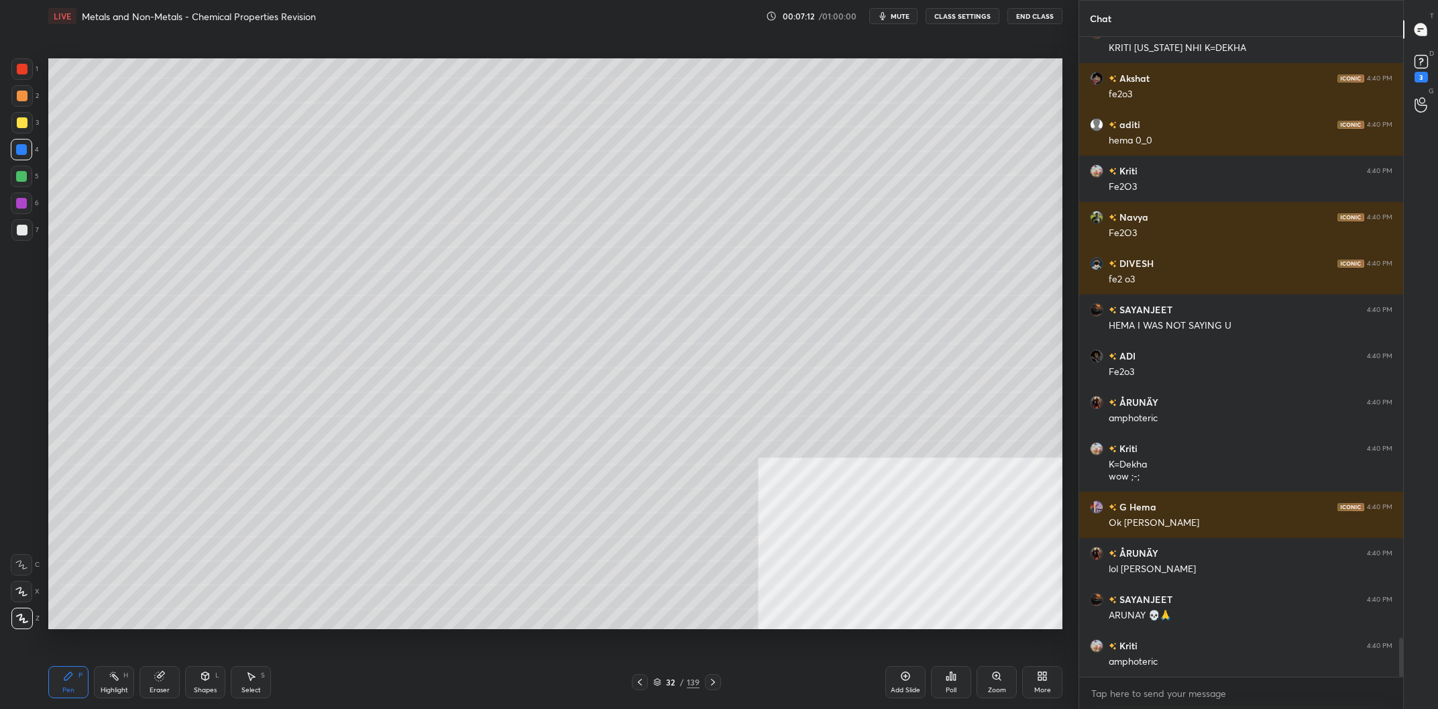
scroll to position [9969, 0]
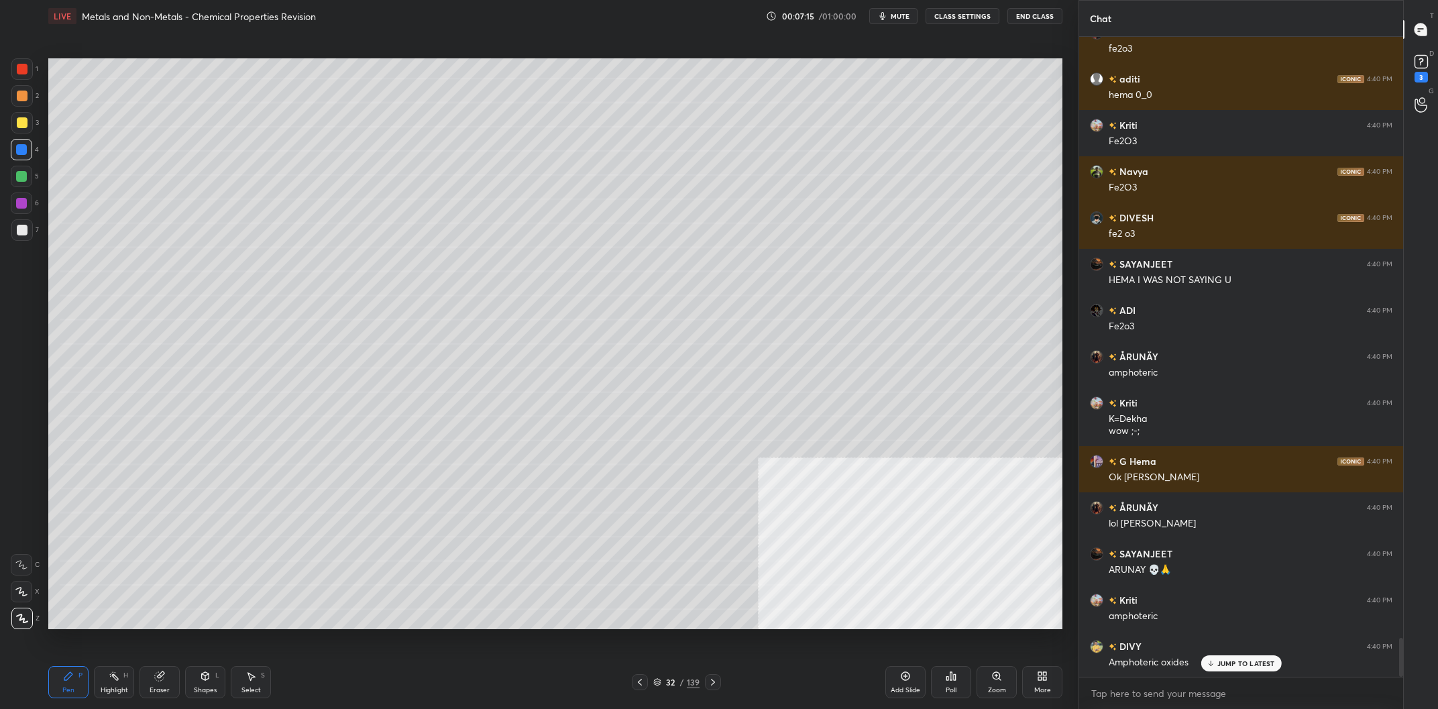
click at [21, 178] on div at bounding box center [21, 176] width 11 height 11
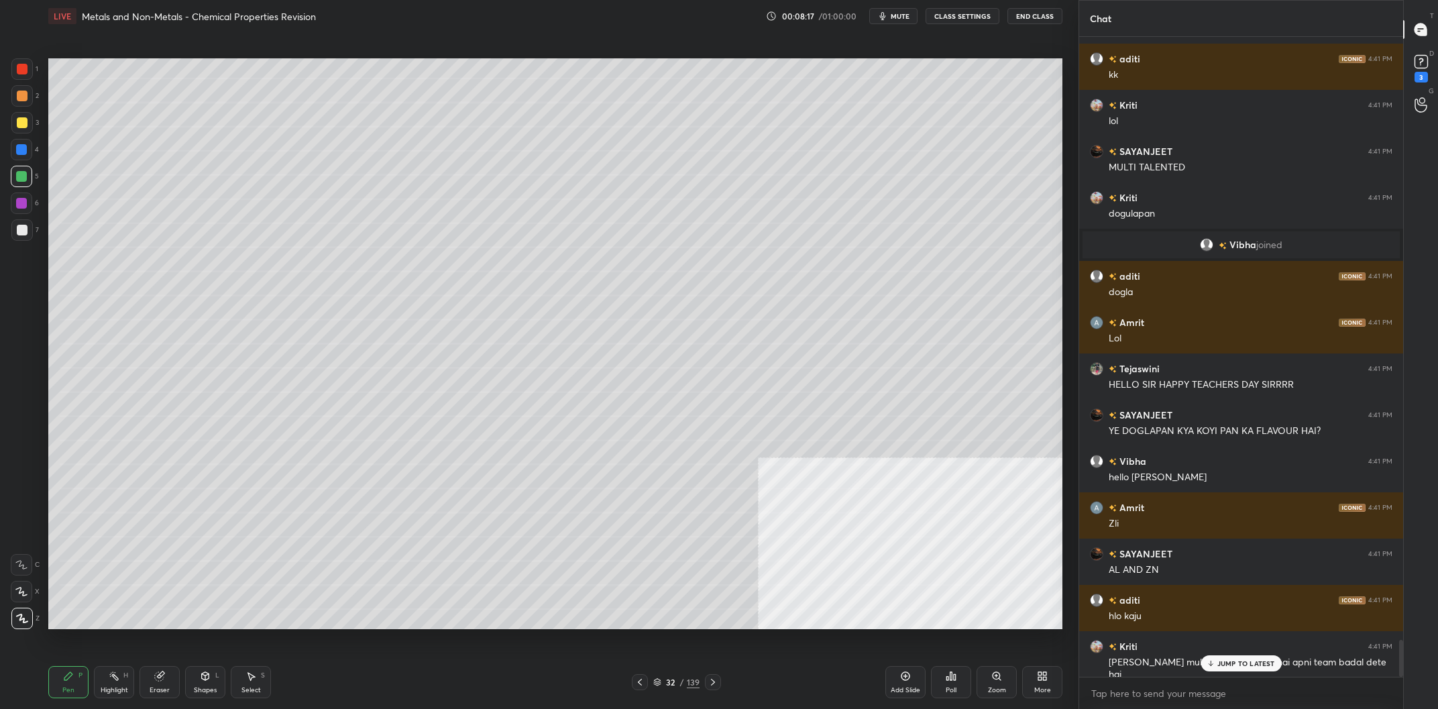
scroll to position [10531, 0]
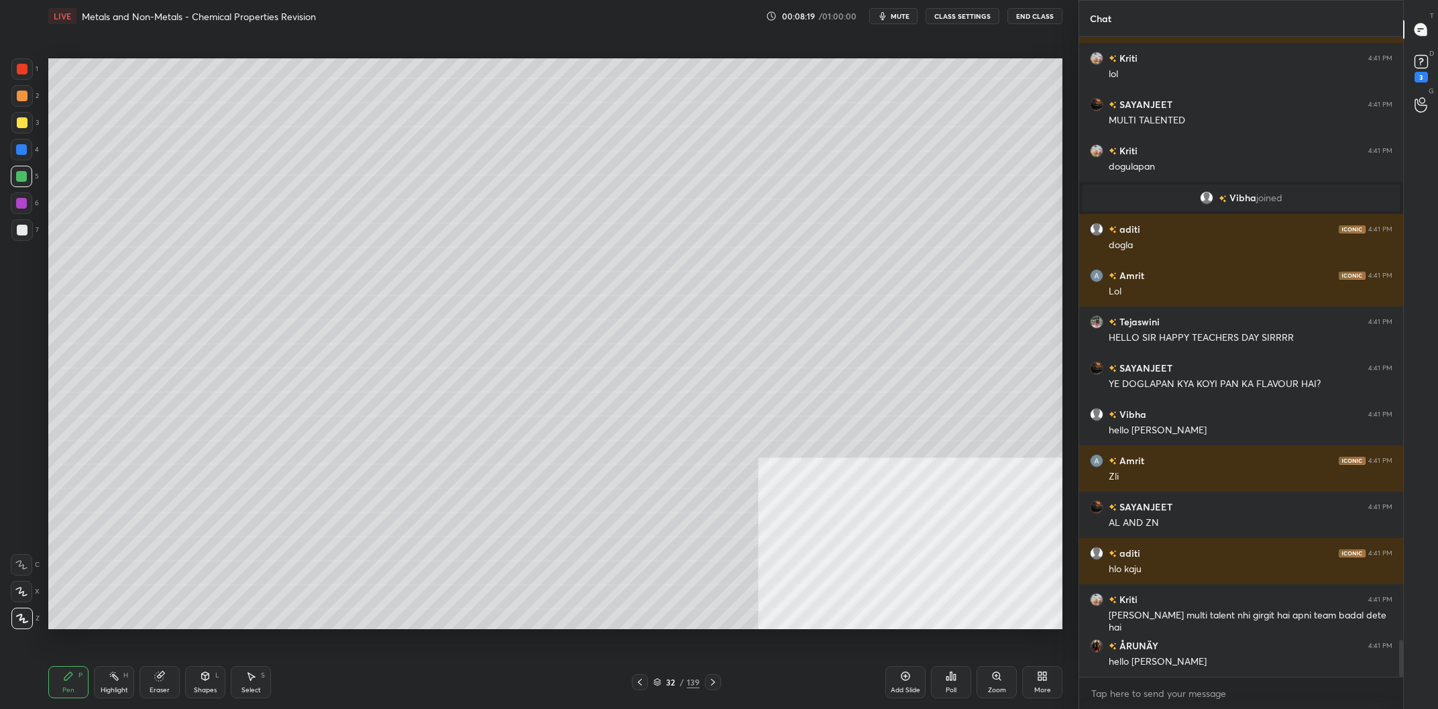
click at [7, 115] on div "1 2 3 4 5 6 7 C X Z C X Z E E Erase all H H" at bounding box center [21, 343] width 43 height 571
click at [19, 123] on div at bounding box center [22, 122] width 11 height 11
click at [20, 126] on div at bounding box center [22, 122] width 11 height 11
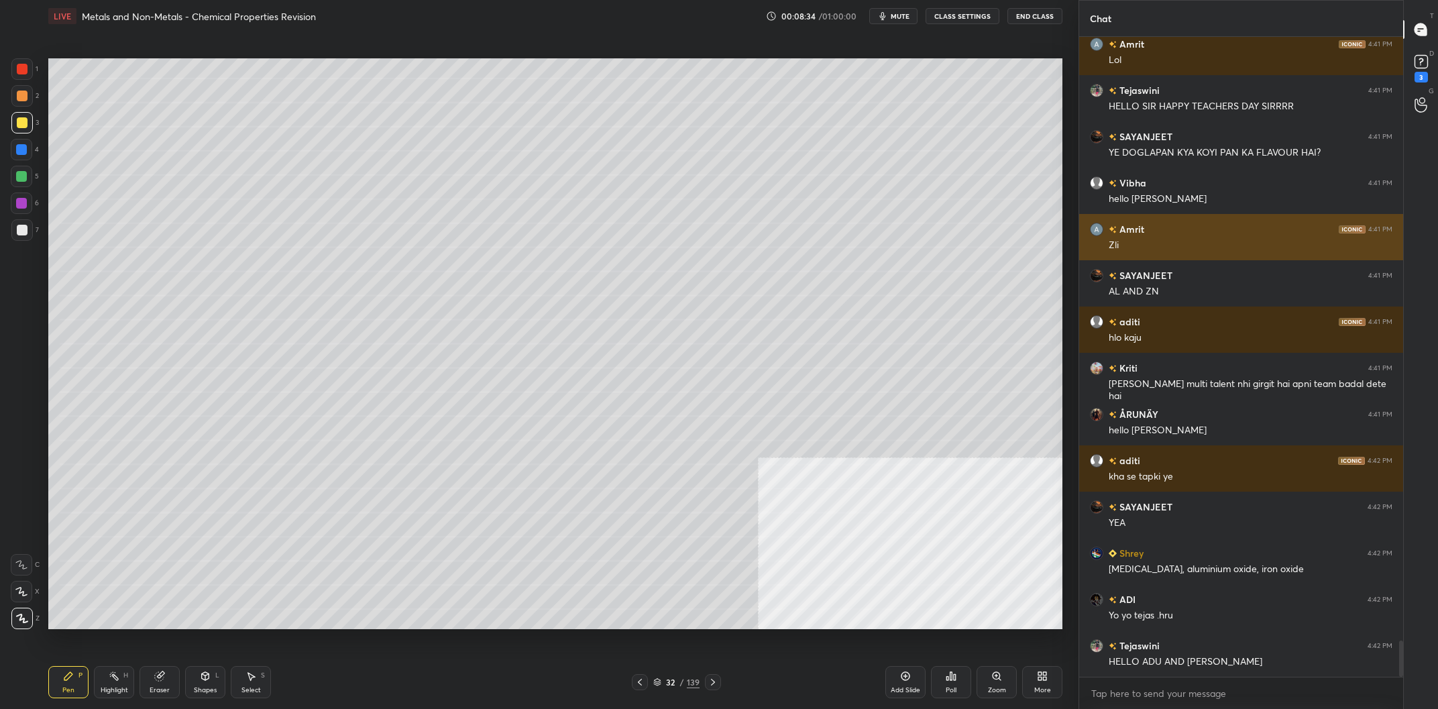
scroll to position [10808, 0]
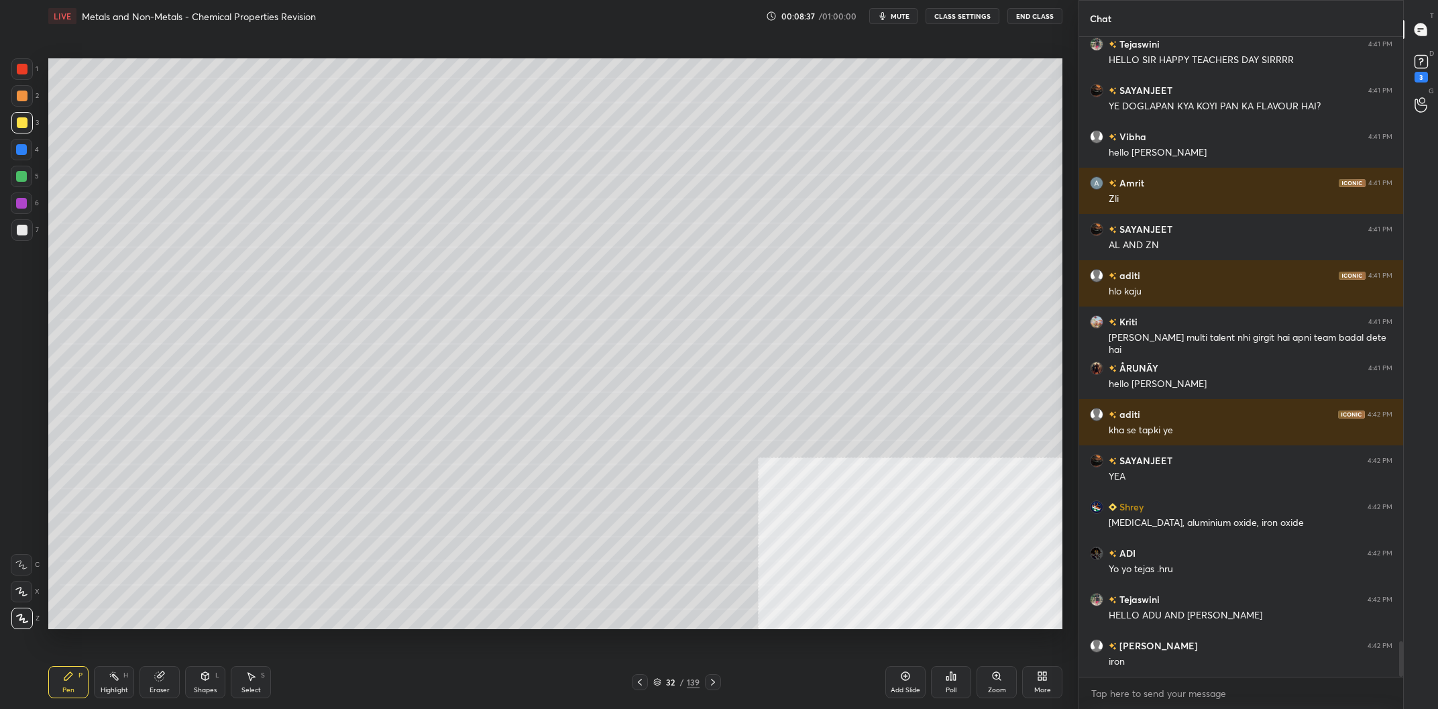
click at [25, 199] on div at bounding box center [21, 203] width 11 height 11
click at [28, 182] on div at bounding box center [21, 176] width 21 height 21
click at [34, 102] on div "2" at bounding box center [25, 95] width 28 height 21
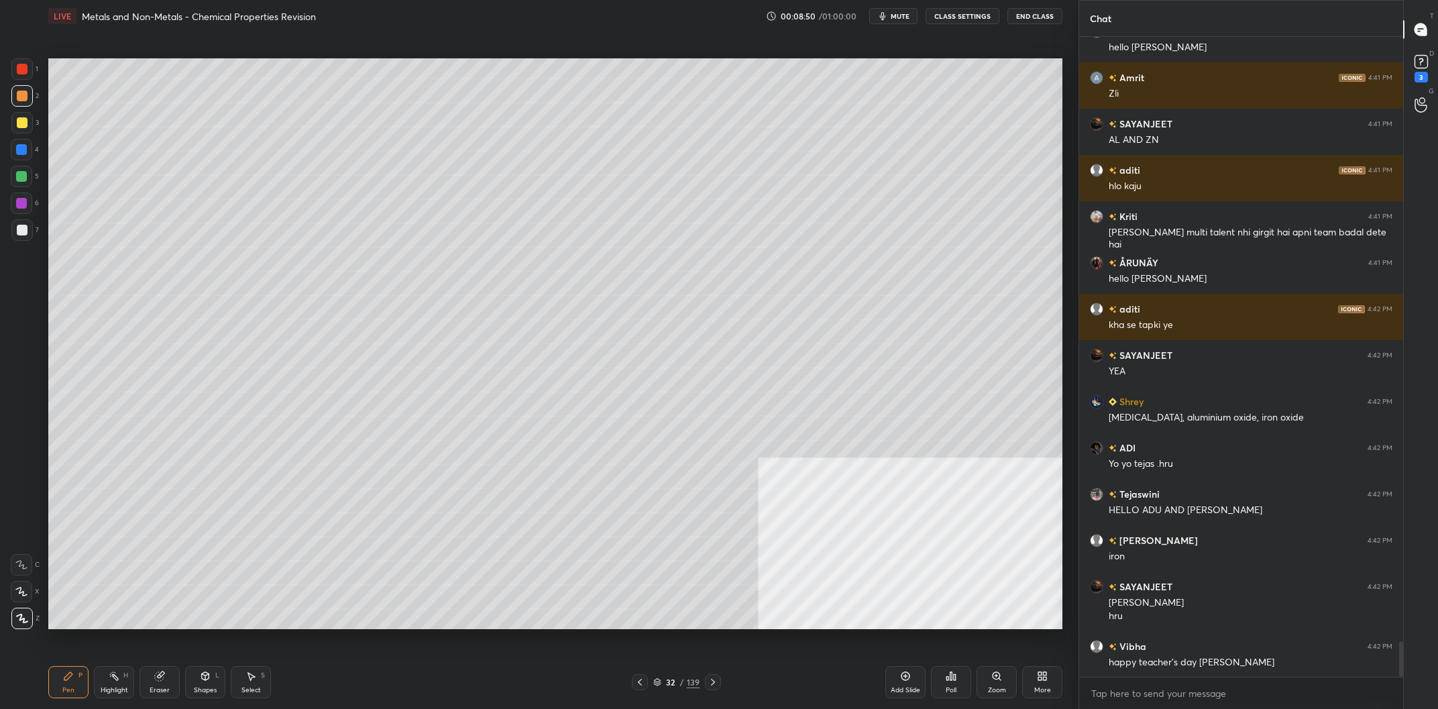
scroll to position [10961, 0]
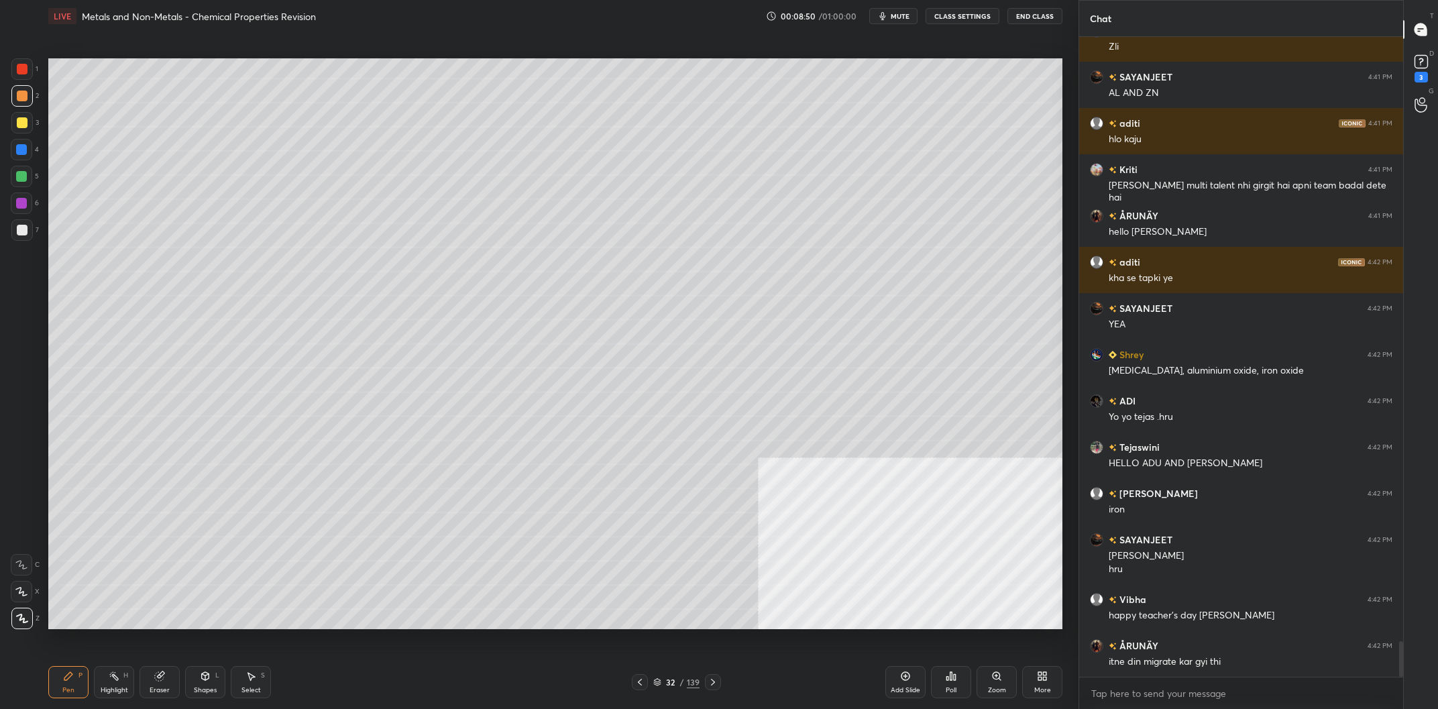
click at [23, 235] on div at bounding box center [22, 230] width 11 height 11
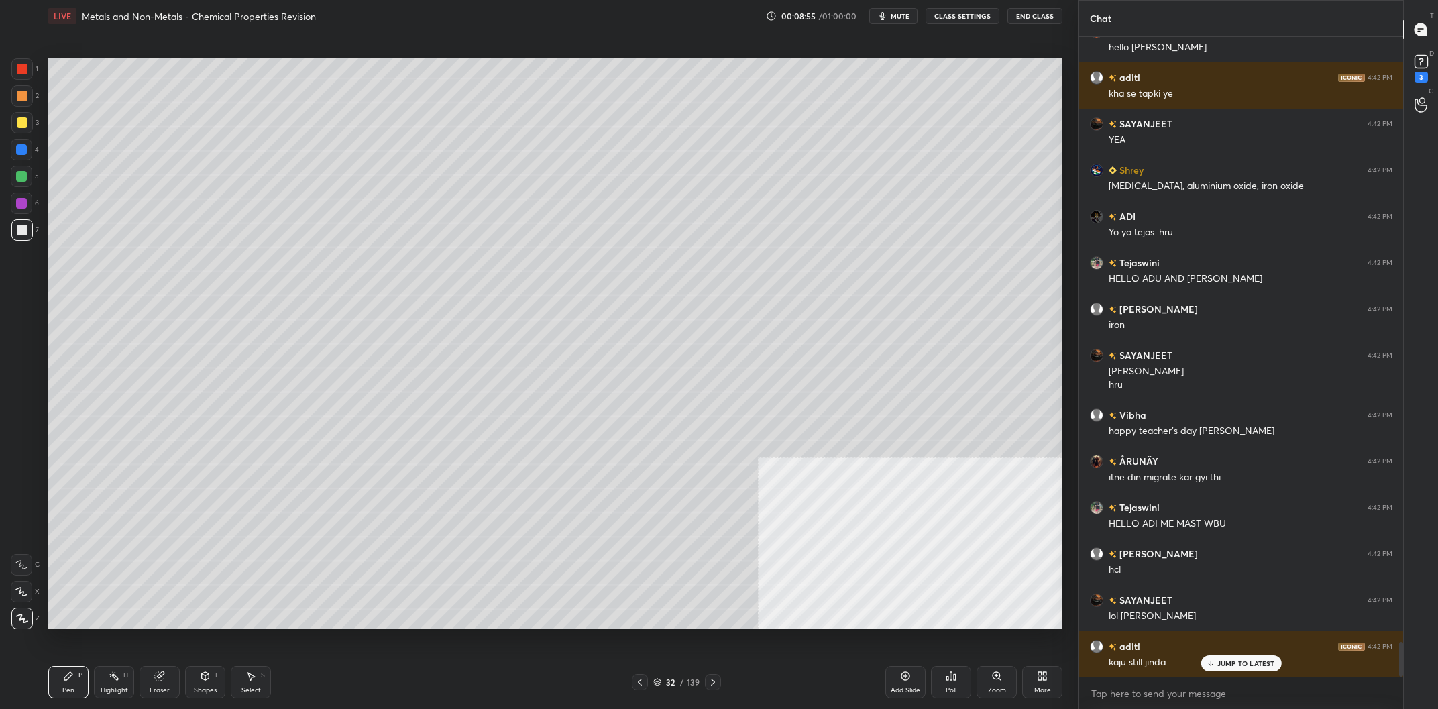
scroll to position [11192, 0]
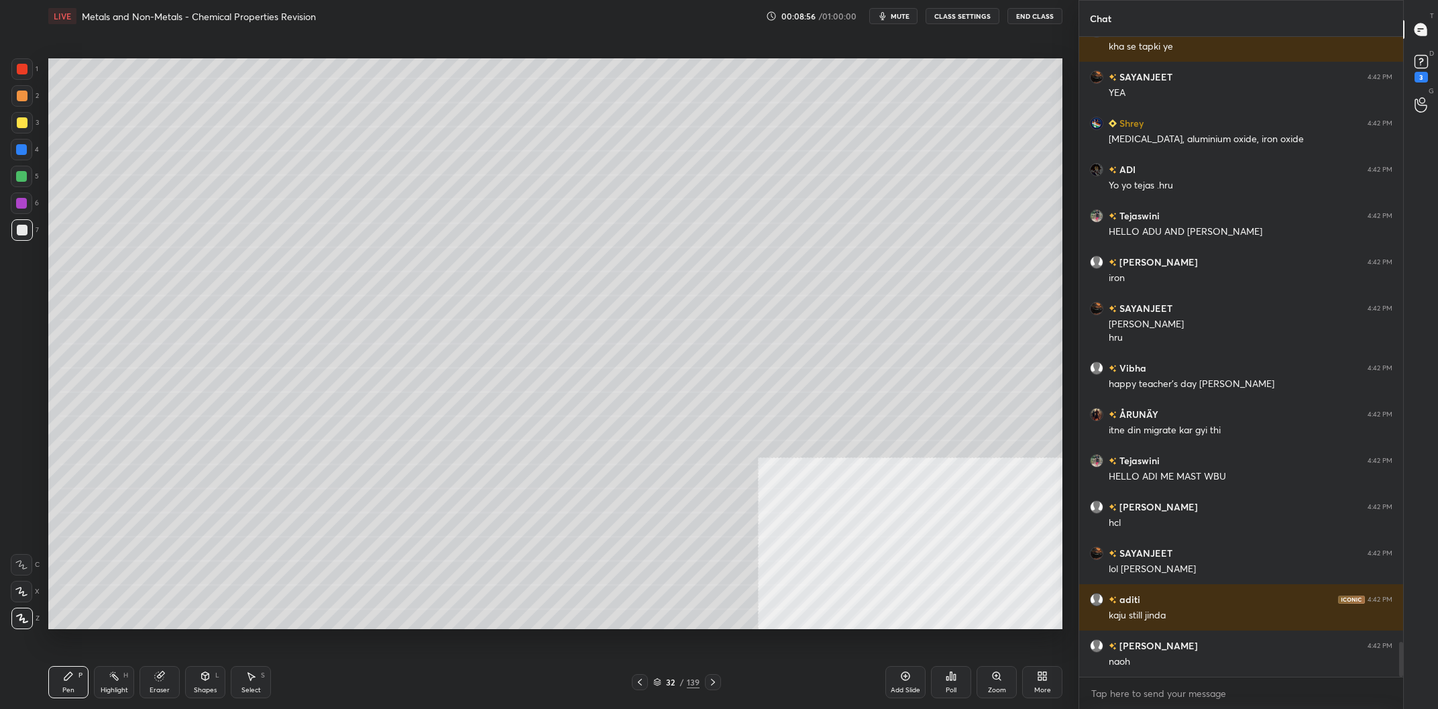
click at [27, 98] on div at bounding box center [22, 96] width 11 height 11
click at [19, 125] on div at bounding box center [22, 122] width 11 height 11
click at [26, 99] on div at bounding box center [22, 96] width 11 height 11
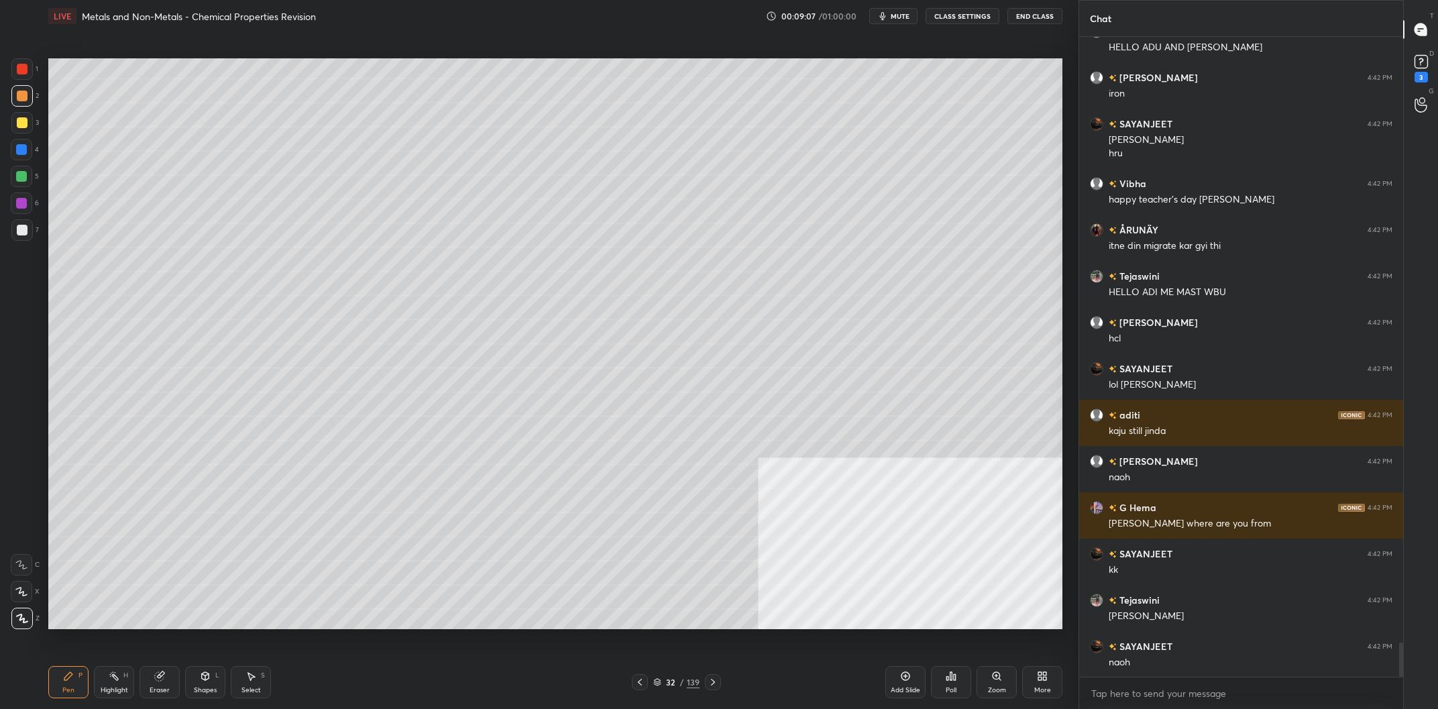
scroll to position [11424, 0]
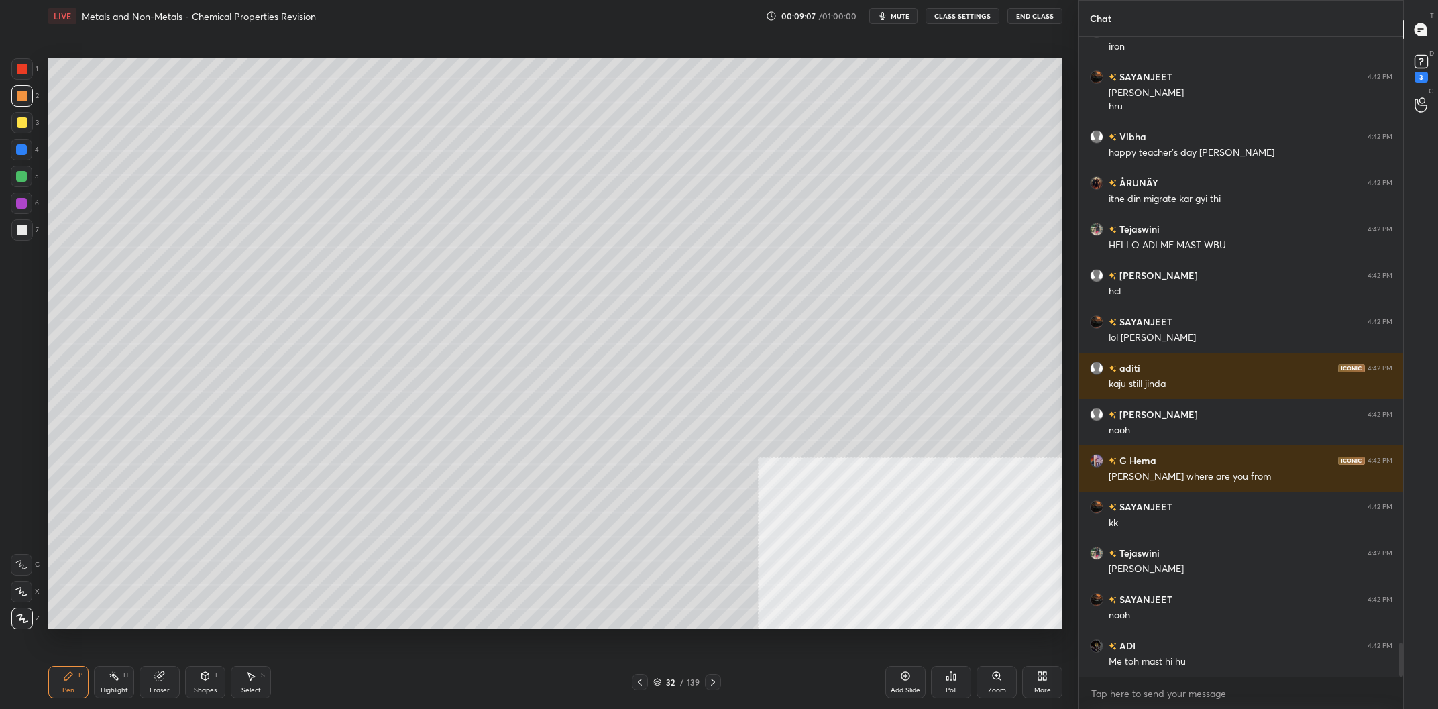
click at [15, 236] on div at bounding box center [21, 229] width 21 height 21
click at [109, 691] on div "Highlight" at bounding box center [115, 690] width 28 height 7
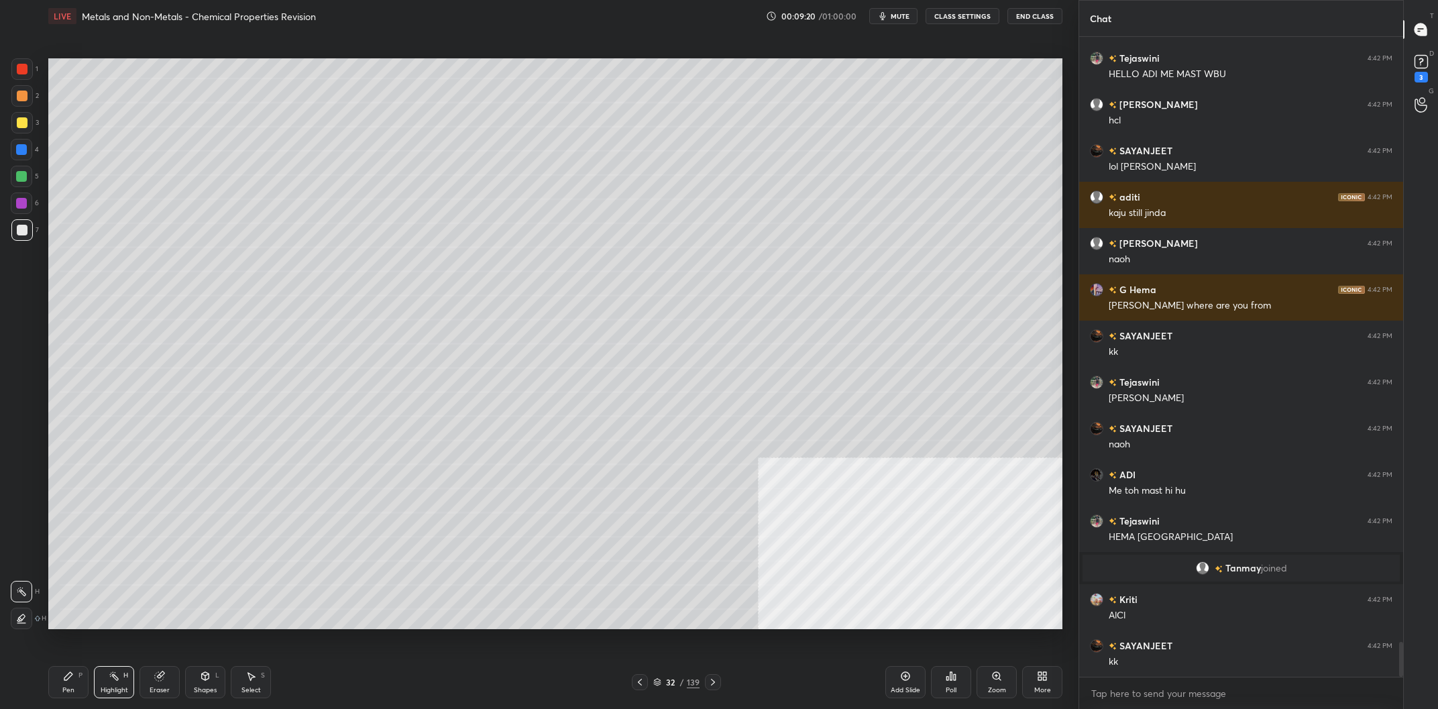
scroll to position [11132, 0]
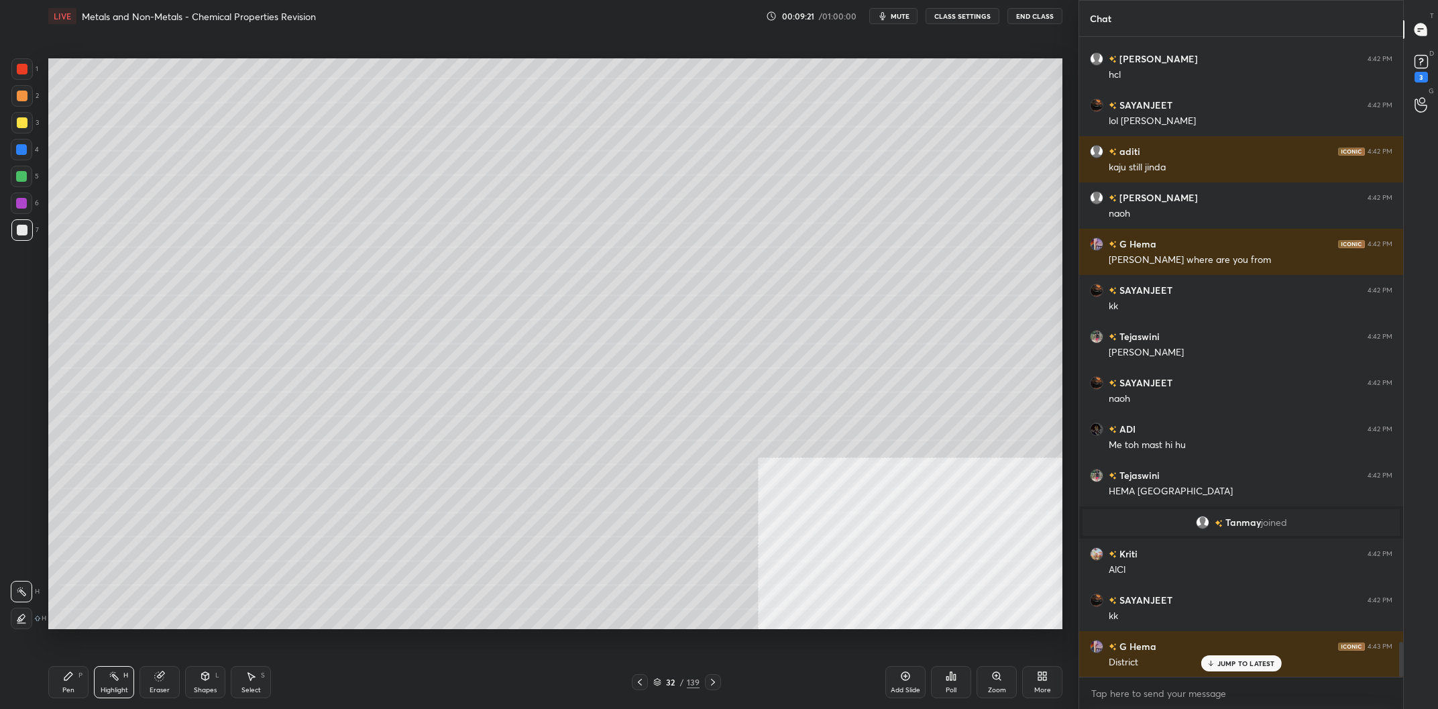
click at [46, 682] on div "LIVE Metals and Non-Metals - Chemical Properties Revision 00:09:21 / 01:00:00 m…" at bounding box center [555, 354] width 1025 height 709
click at [62, 684] on div "Pen P" at bounding box center [68, 682] width 40 height 32
click at [72, 681] on icon at bounding box center [68, 676] width 11 height 11
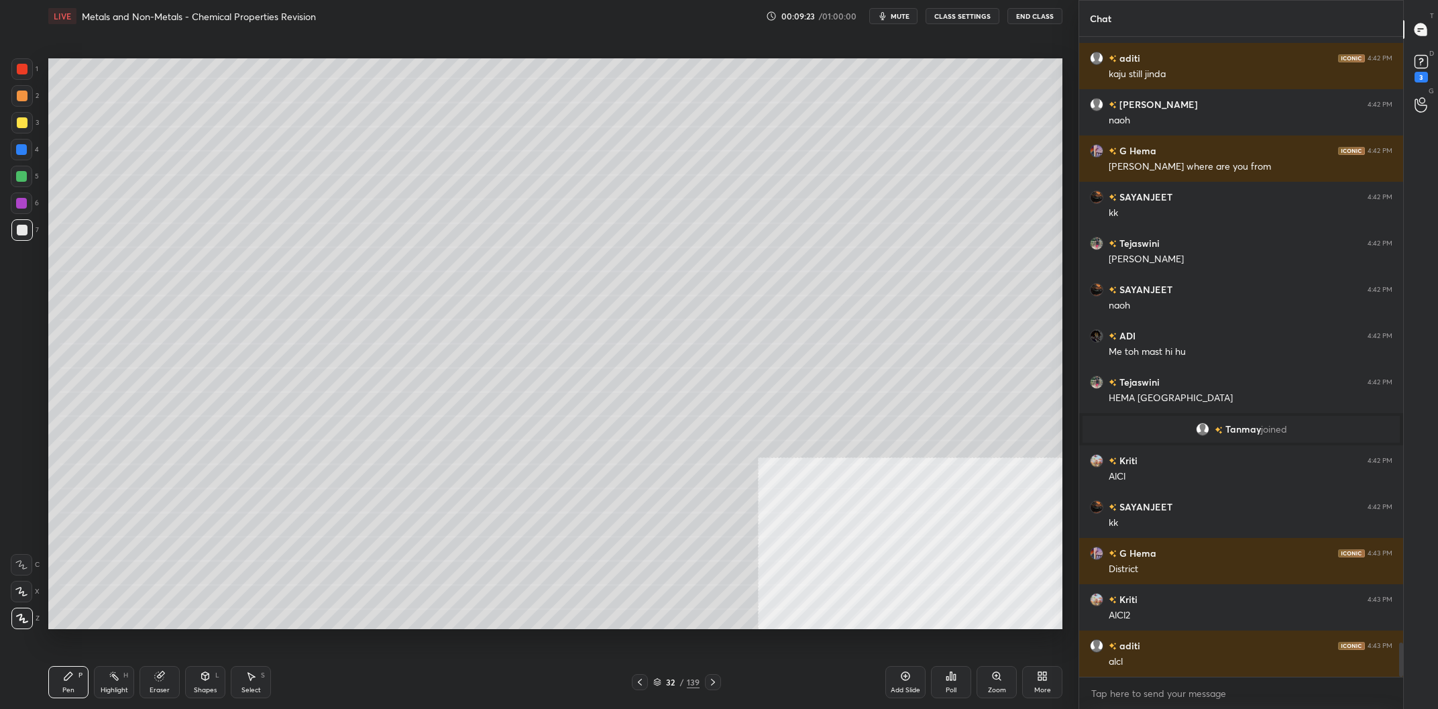
click at [28, 101] on div at bounding box center [21, 95] width 21 height 21
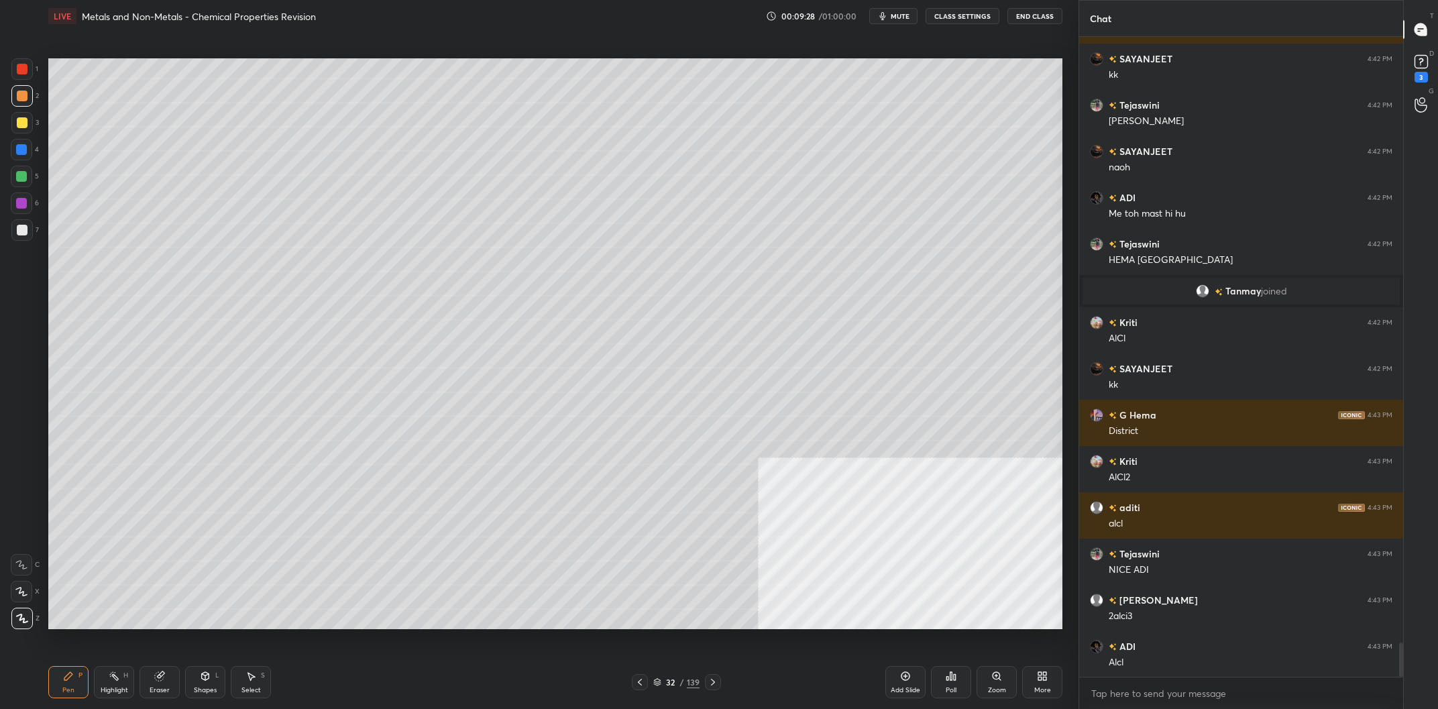
scroll to position [11411, 0]
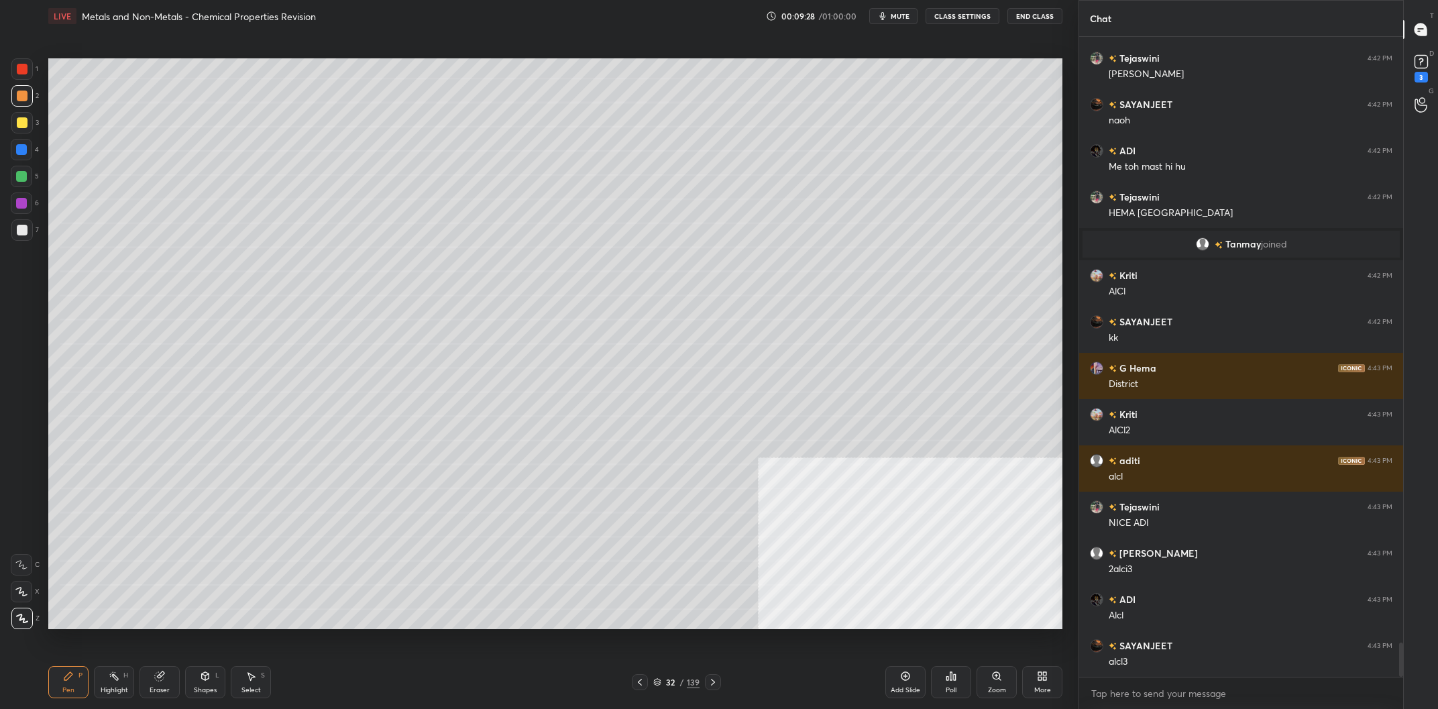
click at [78, 691] on div "Pen P" at bounding box center [68, 682] width 40 height 32
click at [103, 686] on div "Highlight H" at bounding box center [114, 682] width 40 height 32
click at [105, 687] on div "Highlight" at bounding box center [115, 690] width 28 height 7
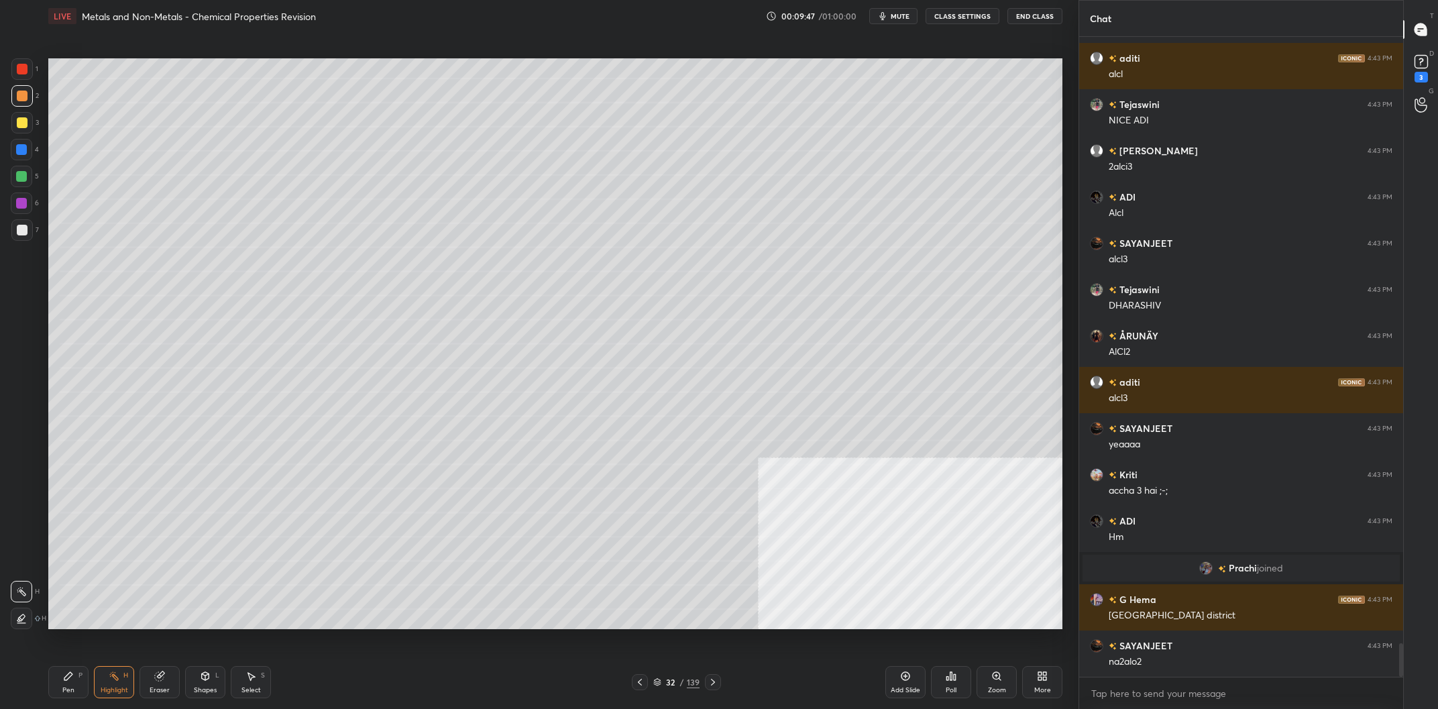
scroll to position [11642, 0]
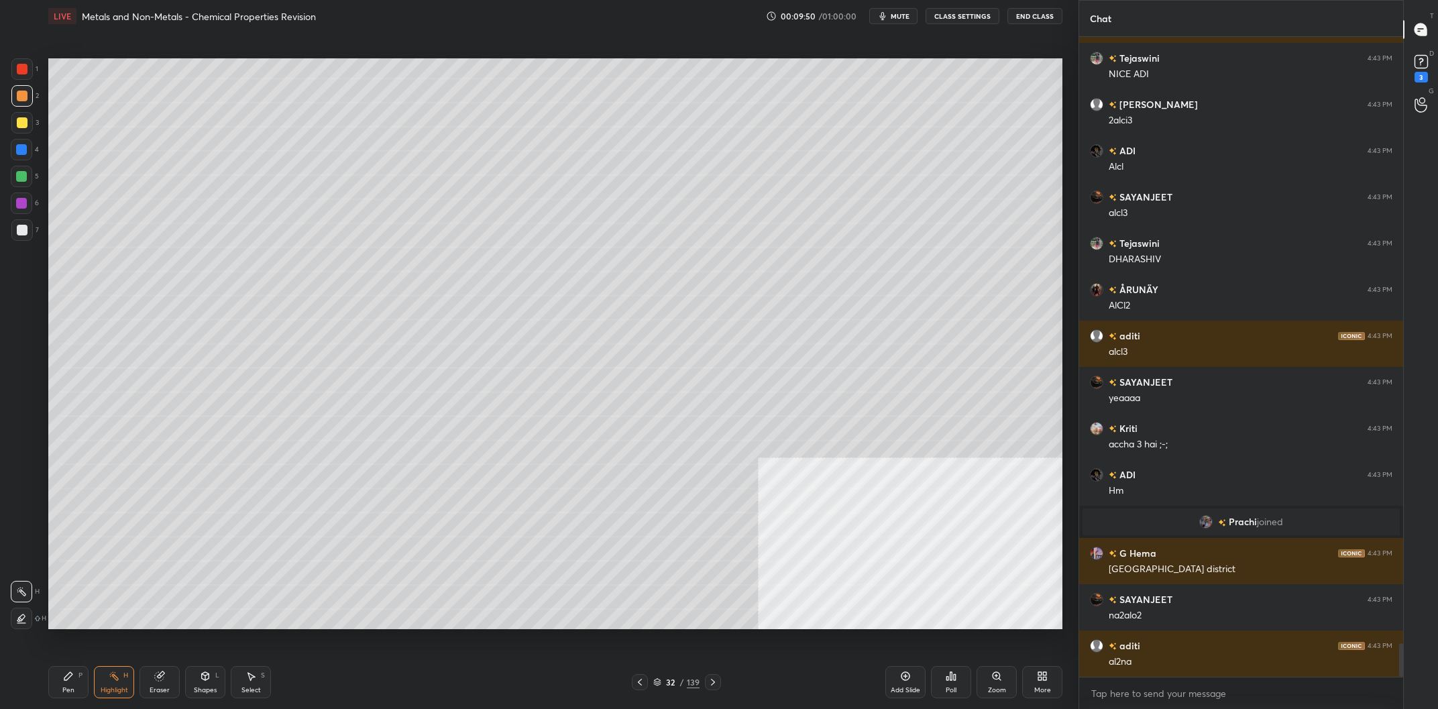
click at [72, 686] on div "Pen P" at bounding box center [68, 682] width 40 height 32
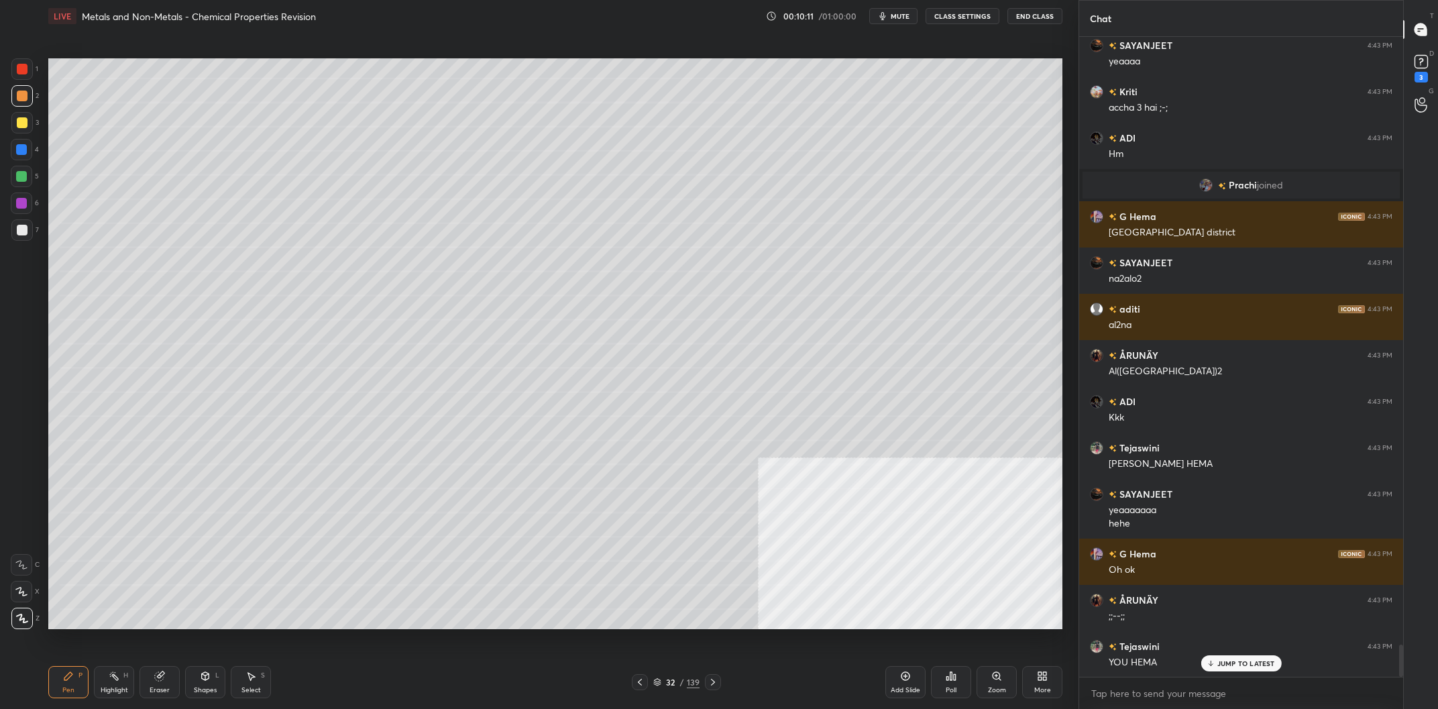
scroll to position [12025, 0]
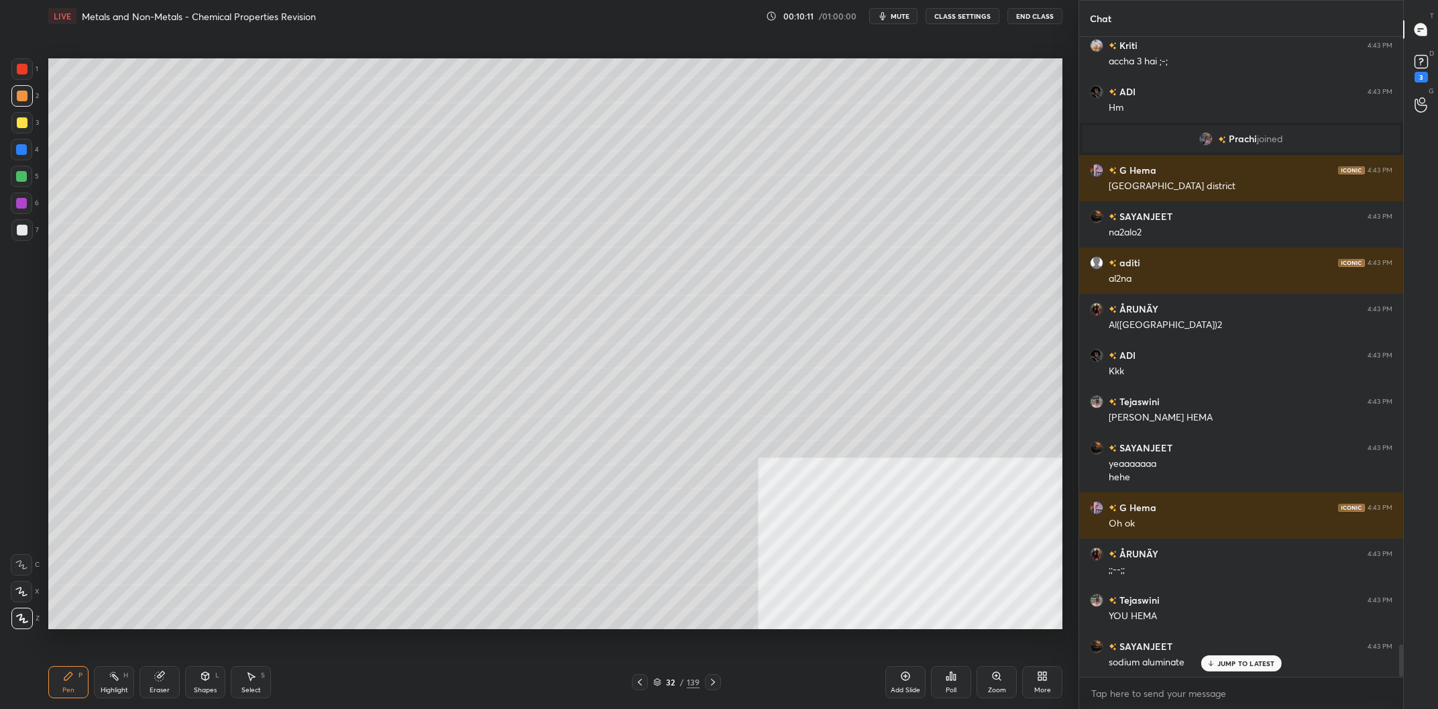
click at [25, 227] on div at bounding box center [22, 230] width 11 height 11
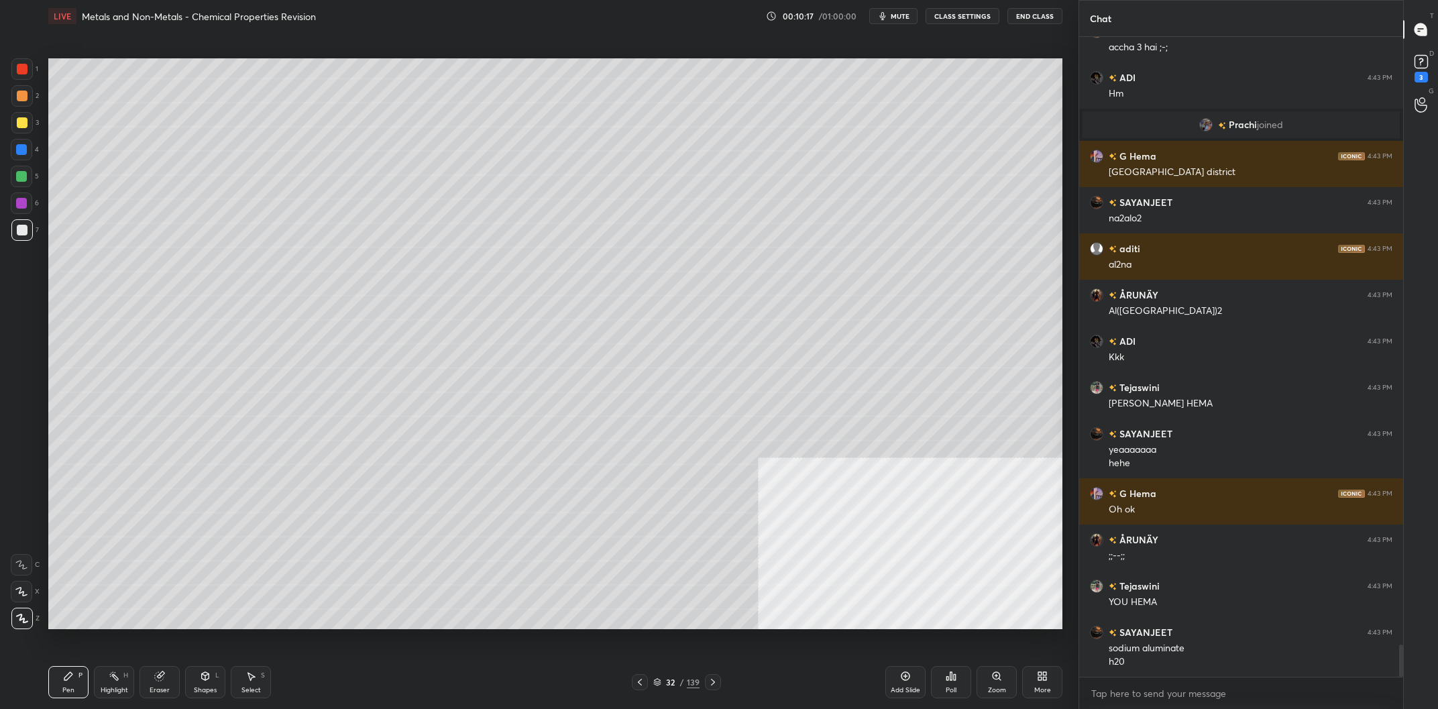
scroll to position [12086, 0]
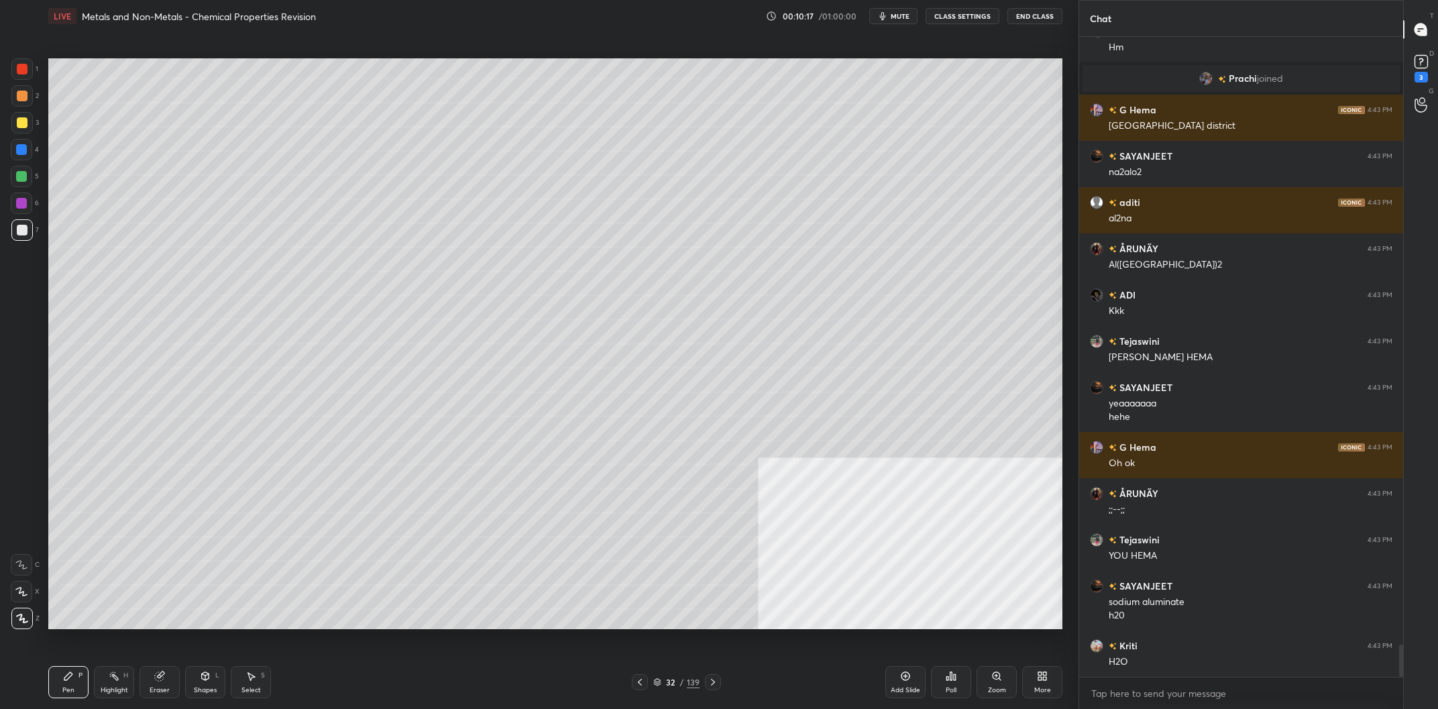
click at [19, 101] on div at bounding box center [22, 96] width 11 height 11
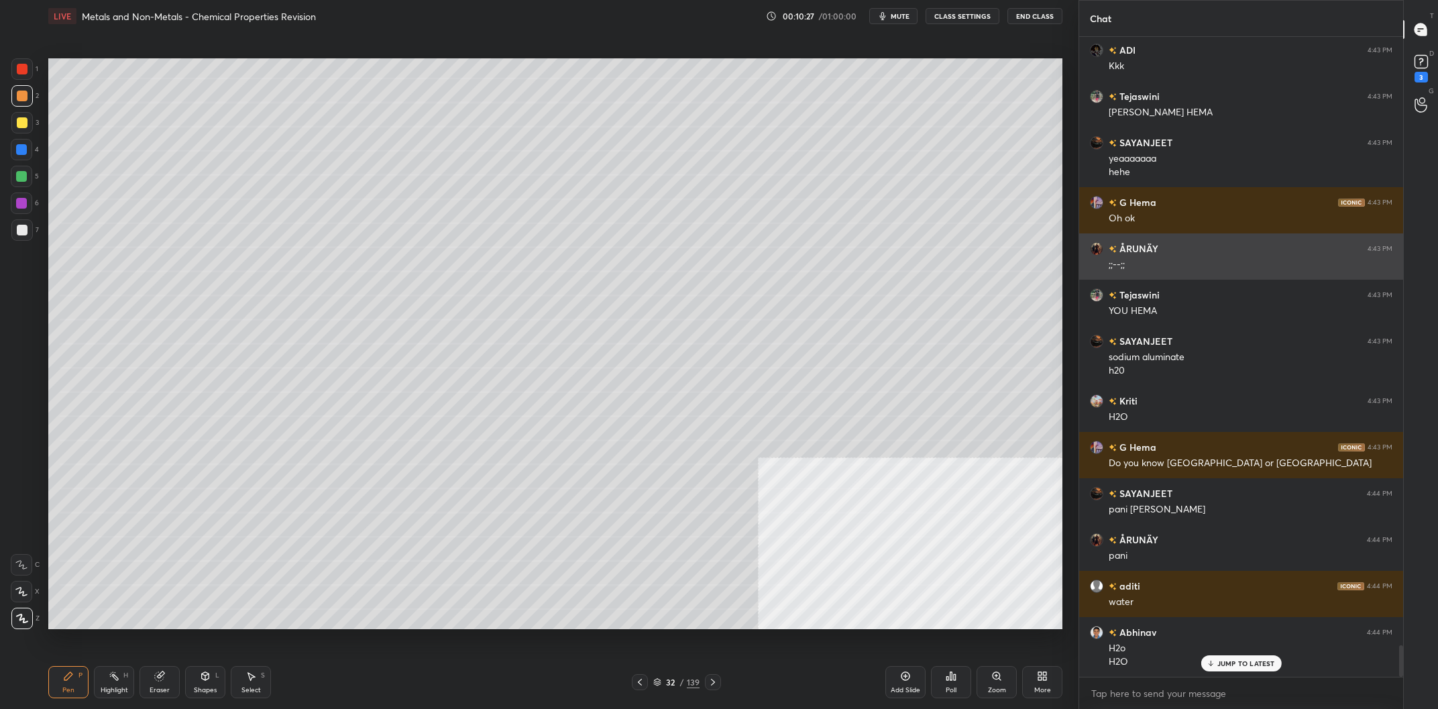
scroll to position [12376, 0]
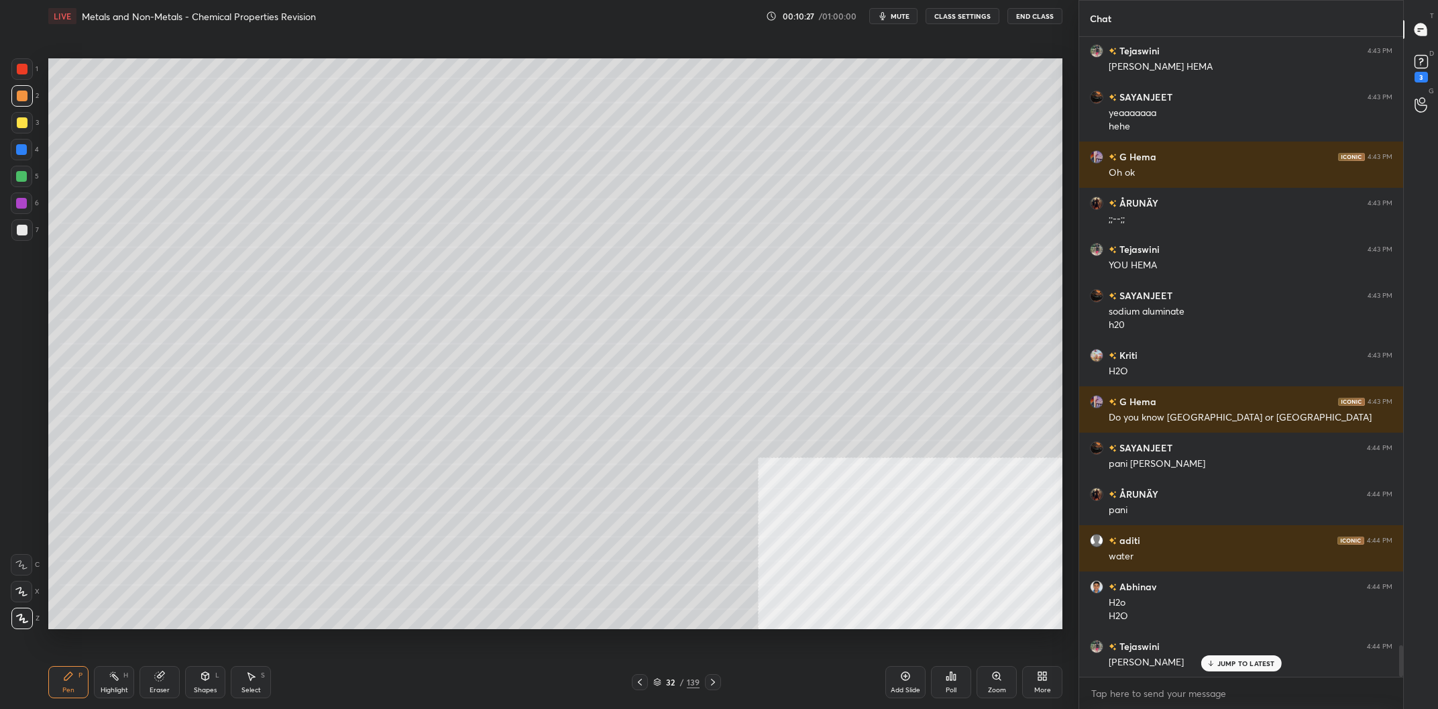
click at [105, 697] on div "Highlight H" at bounding box center [114, 682] width 40 height 32
click at [107, 690] on div "Highlight" at bounding box center [115, 690] width 28 height 7
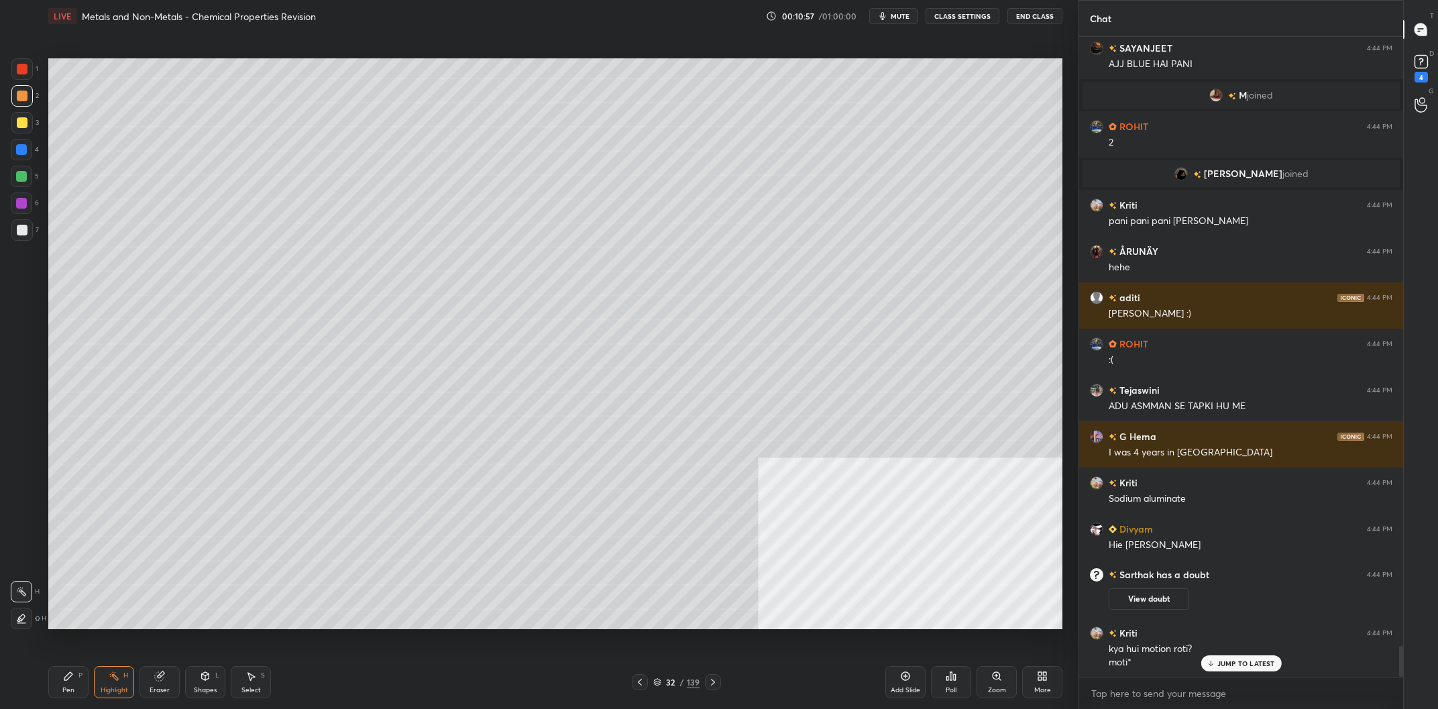
scroll to position [12701, 0]
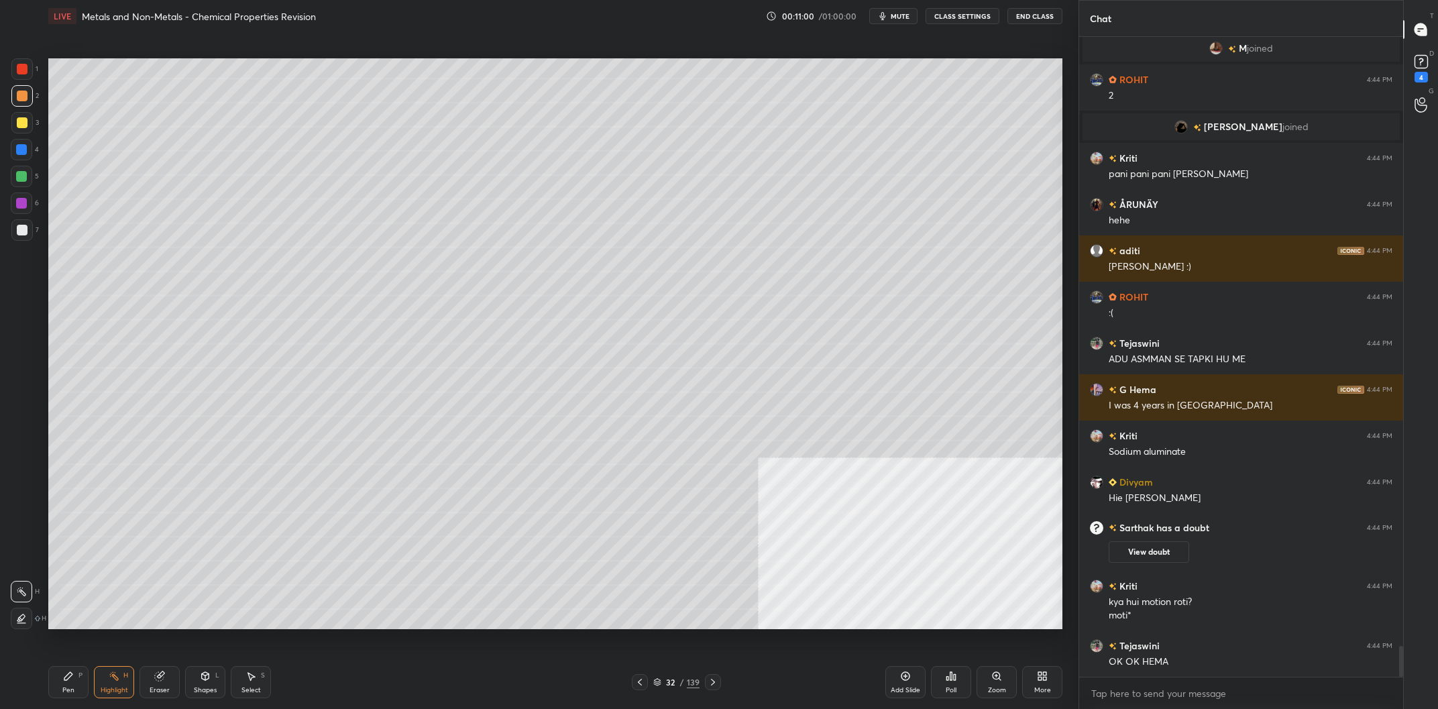
click at [60, 682] on div "Pen P" at bounding box center [68, 682] width 40 height 32
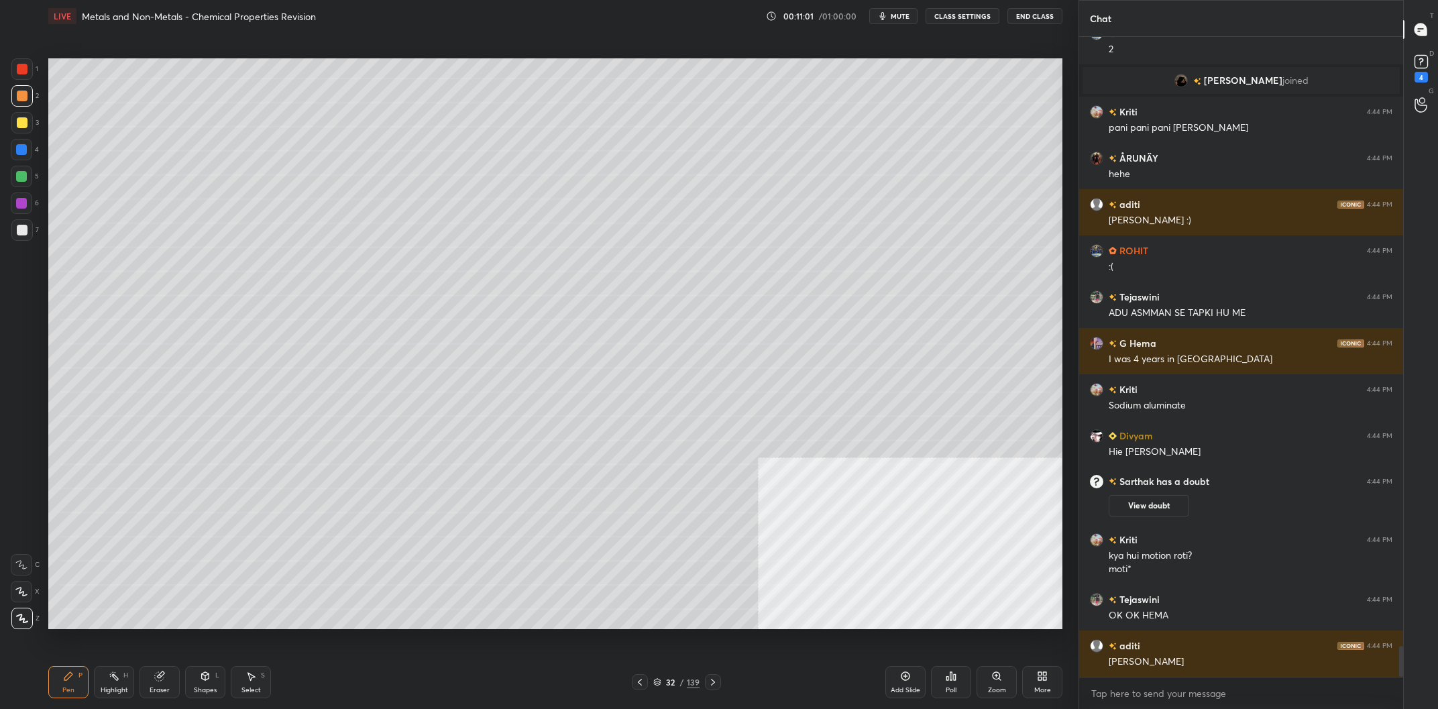
click at [19, 186] on div at bounding box center [21, 176] width 21 height 21
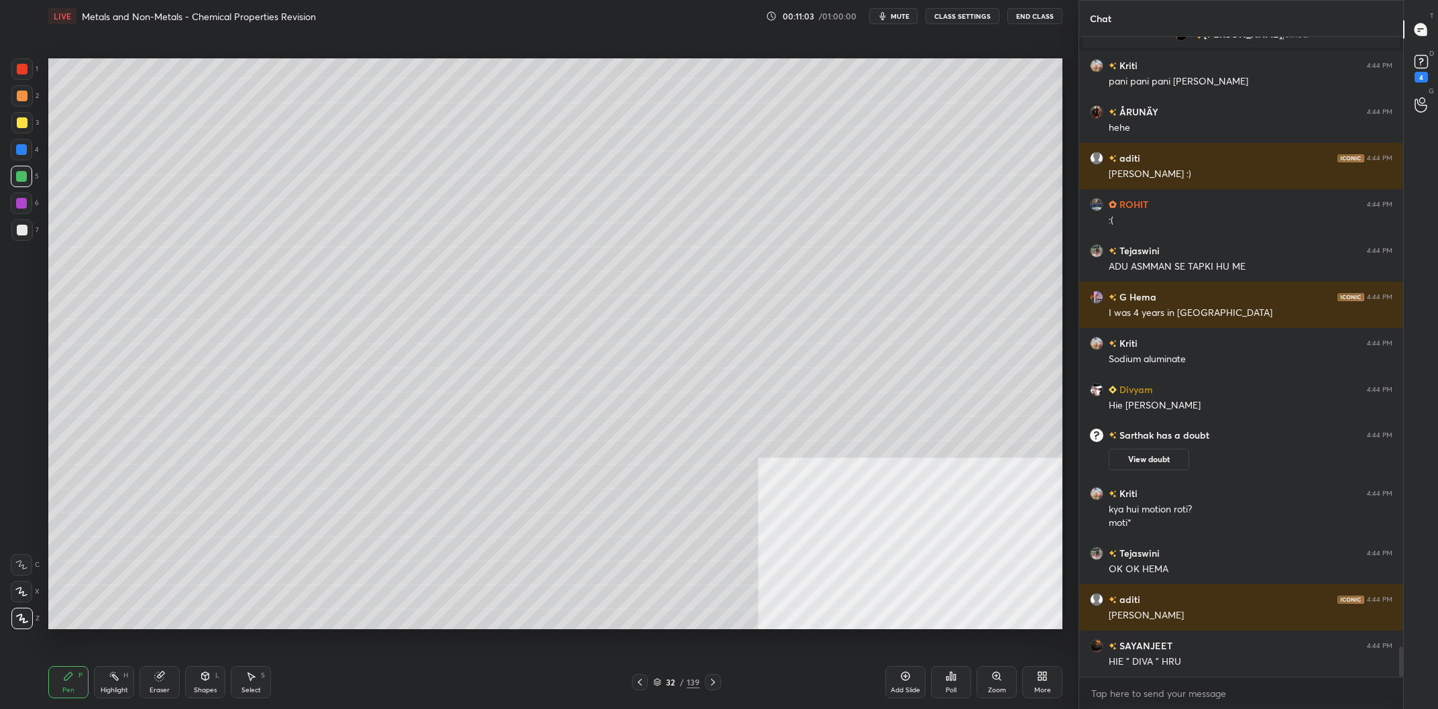
click at [23, 123] on div at bounding box center [22, 122] width 11 height 11
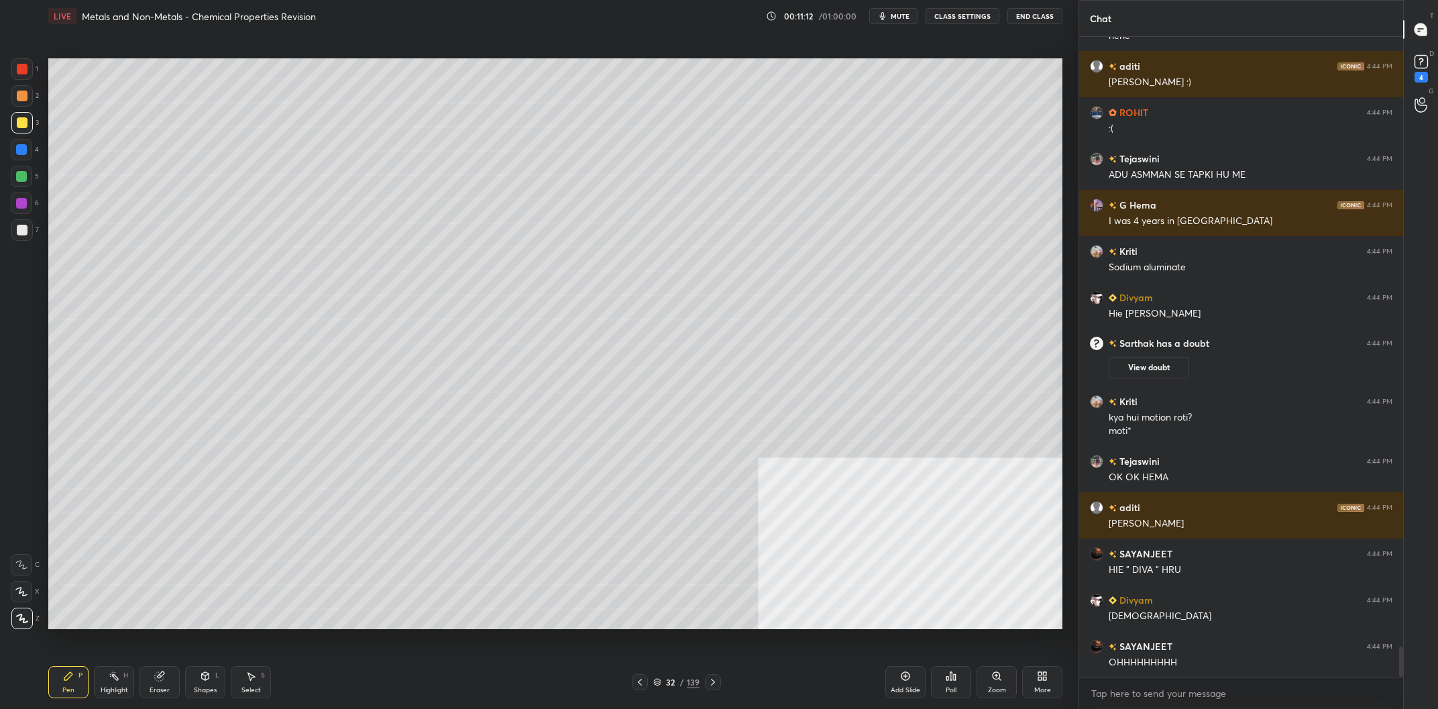
scroll to position [12932, 0]
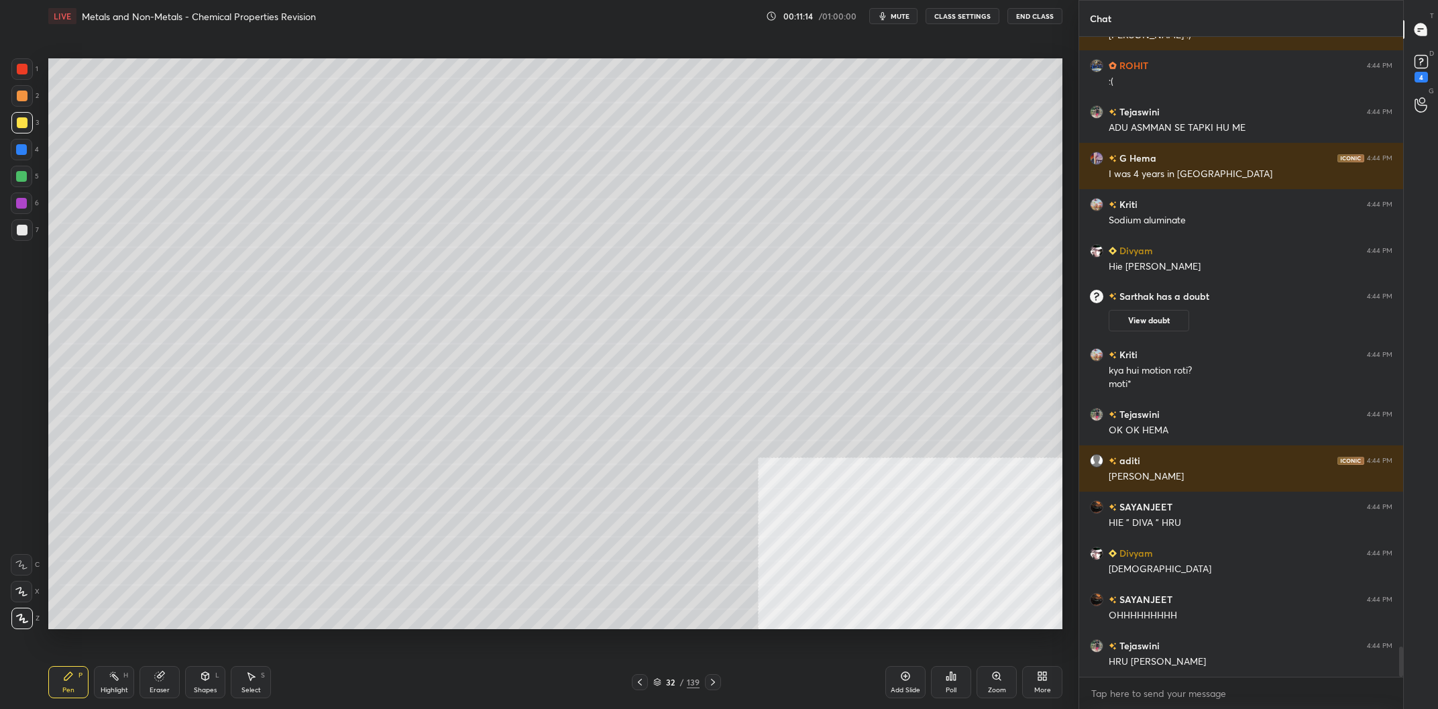
click at [37, 239] on div "7" at bounding box center [25, 229] width 28 height 21
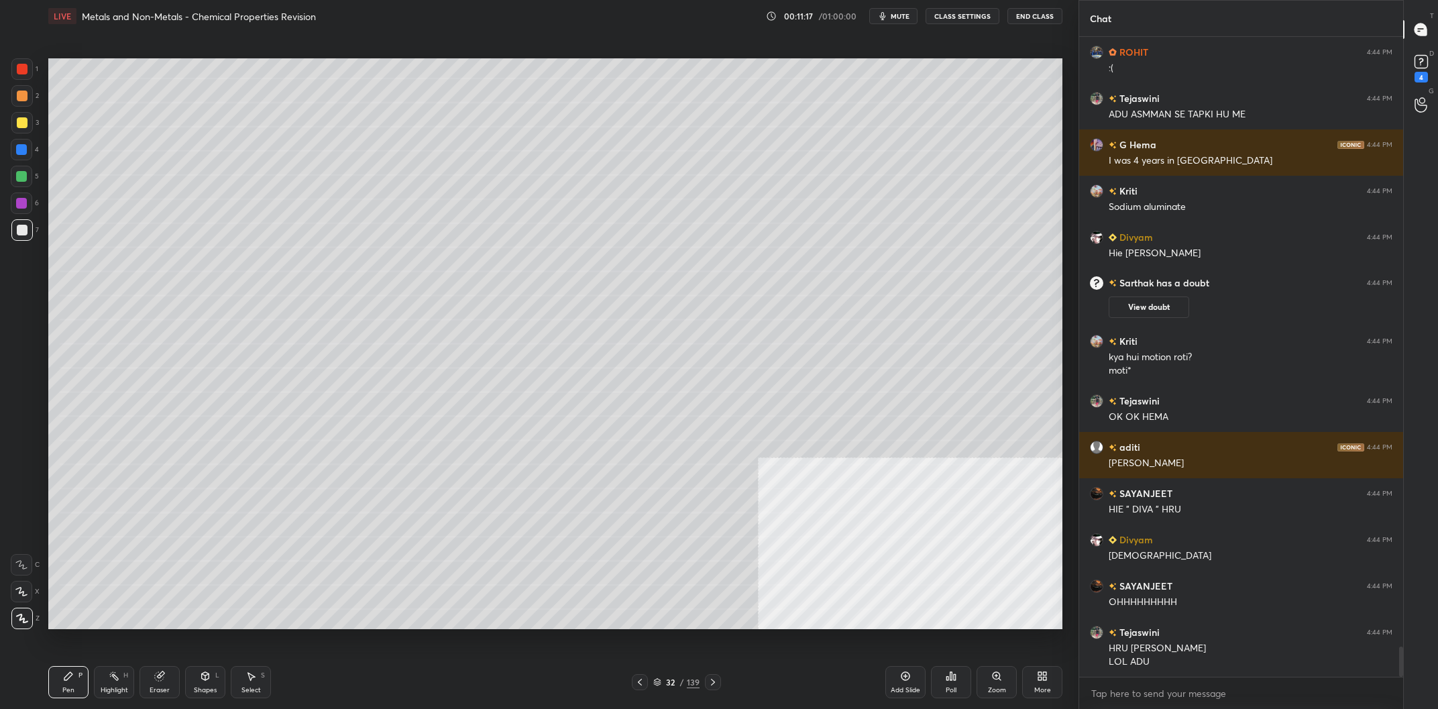
click at [21, 101] on div at bounding box center [22, 96] width 11 height 11
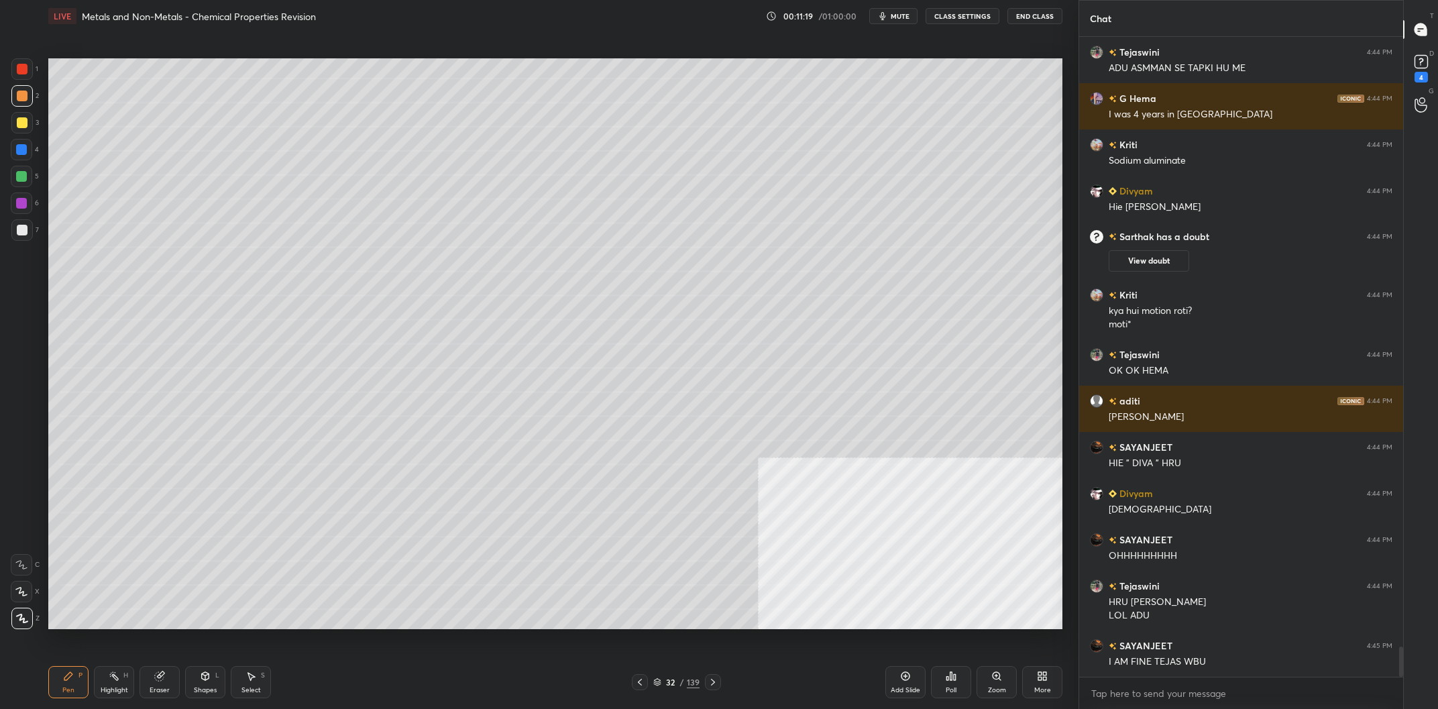
click at [28, 127] on div at bounding box center [21, 122] width 21 height 21
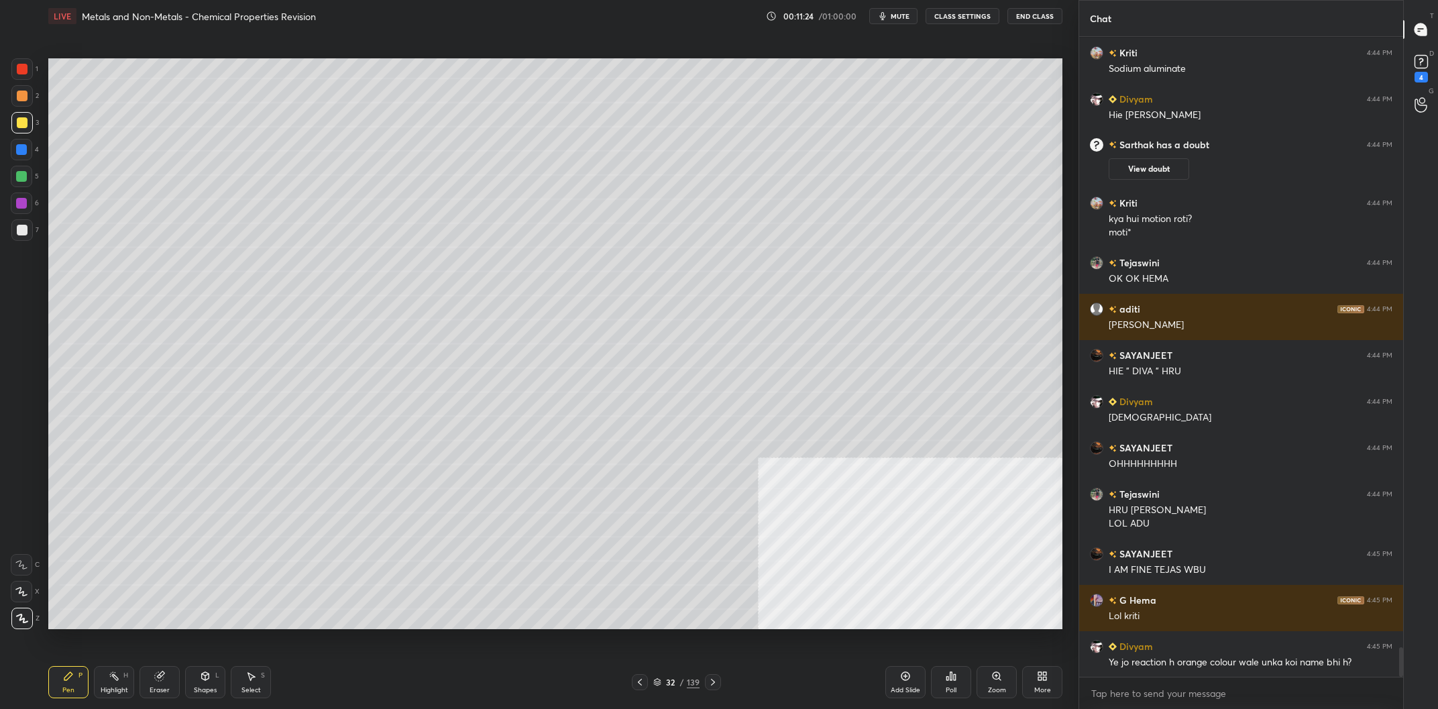
scroll to position [13131, 0]
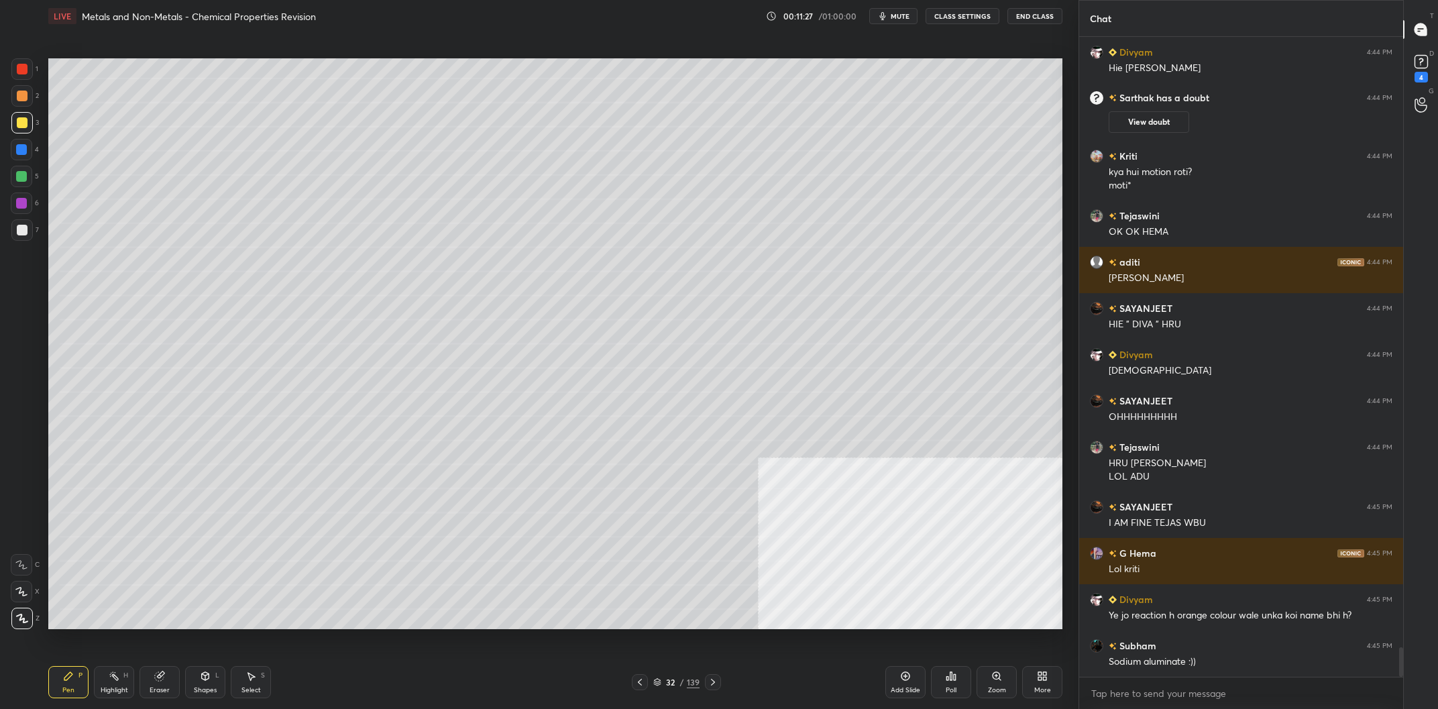
click at [21, 231] on div at bounding box center [22, 230] width 11 height 11
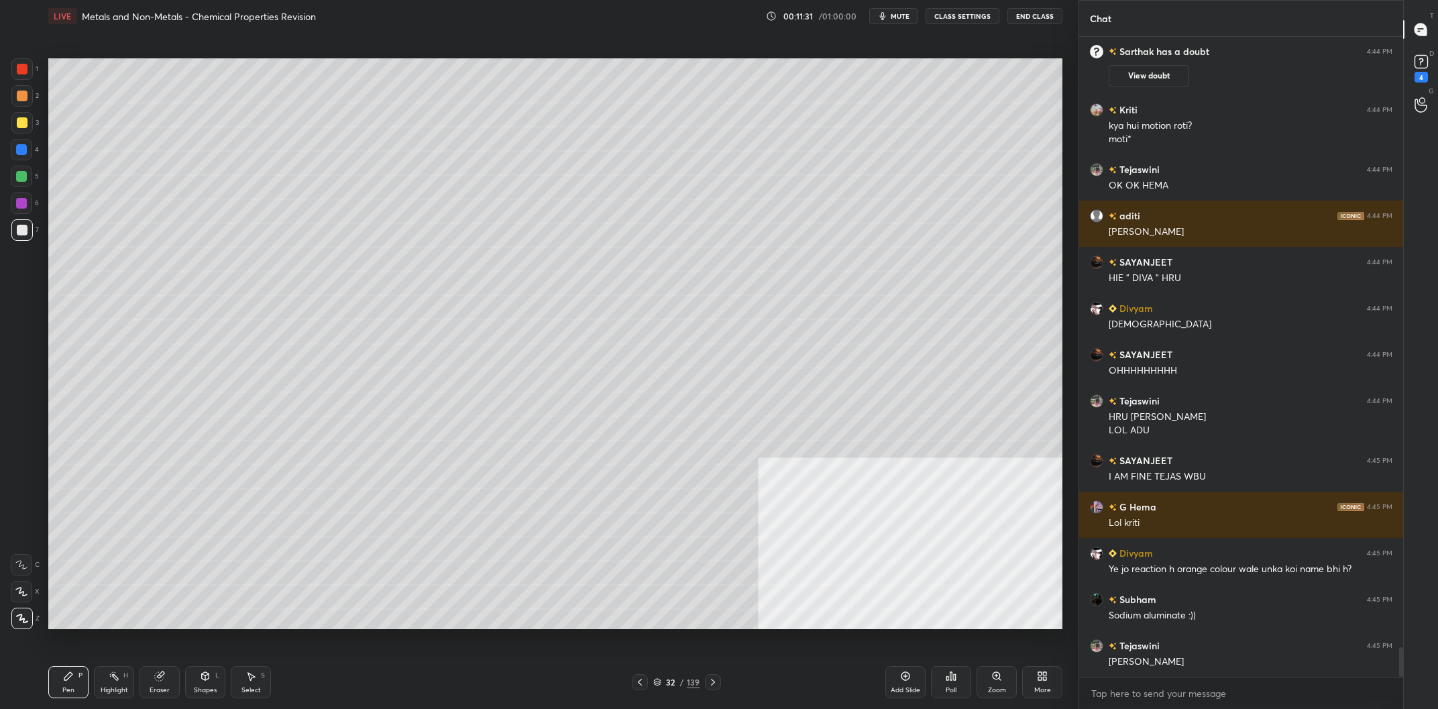
scroll to position [13223, 0]
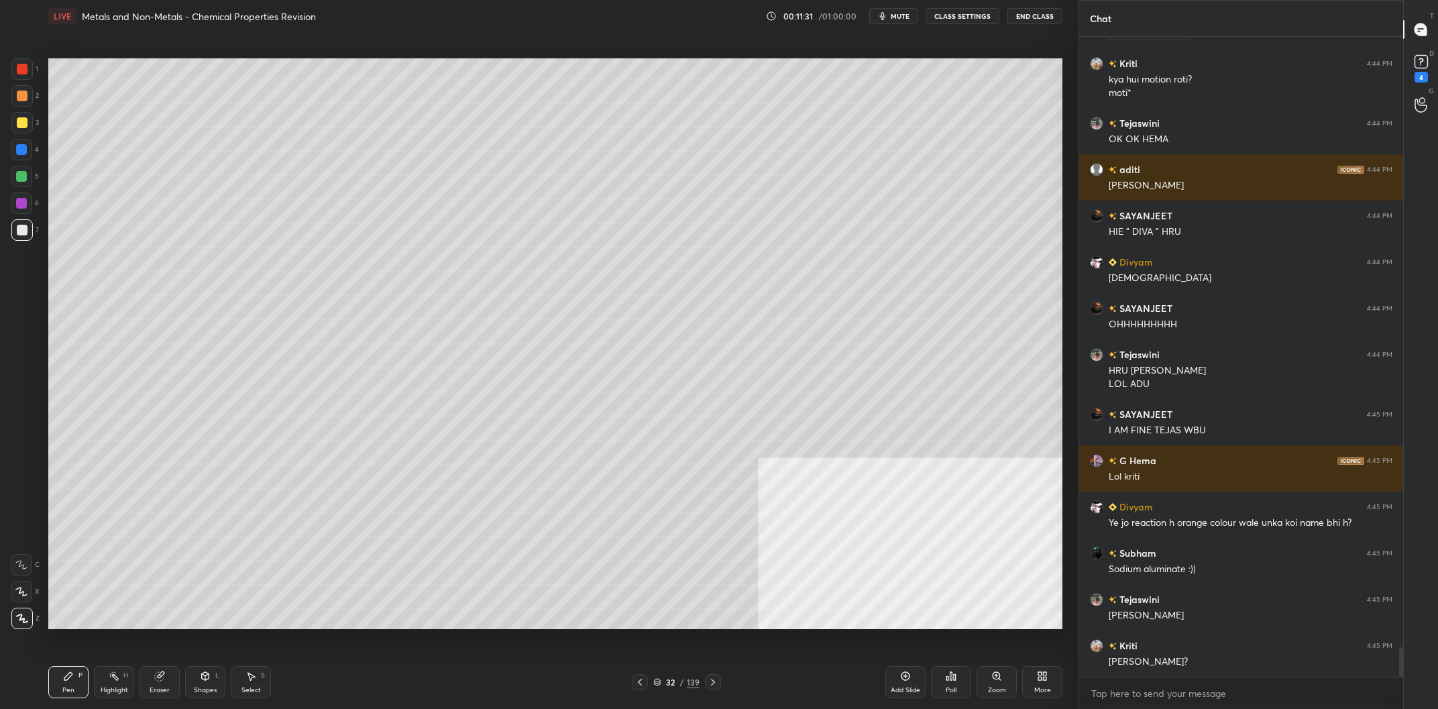
click at [116, 684] on div "Highlight H" at bounding box center [114, 682] width 40 height 32
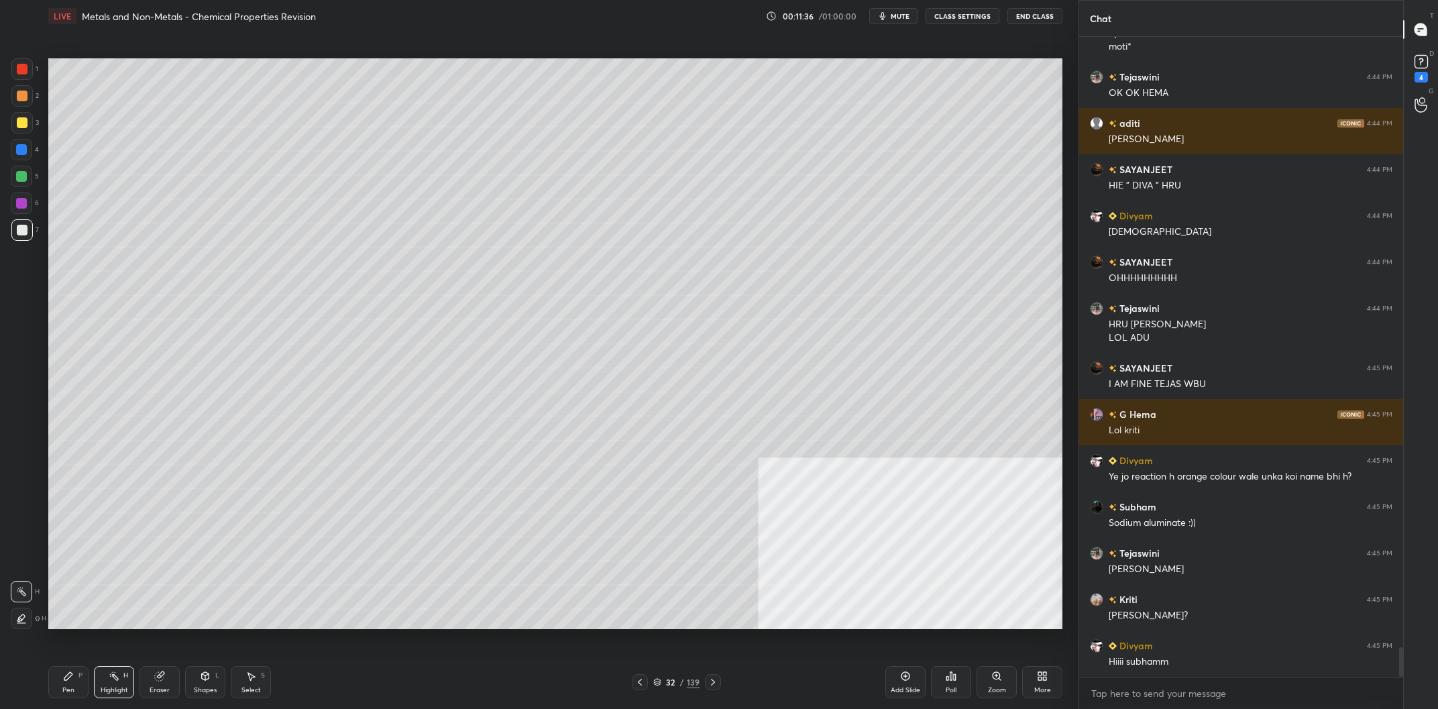
click at [64, 686] on div "Pen P" at bounding box center [68, 682] width 40 height 32
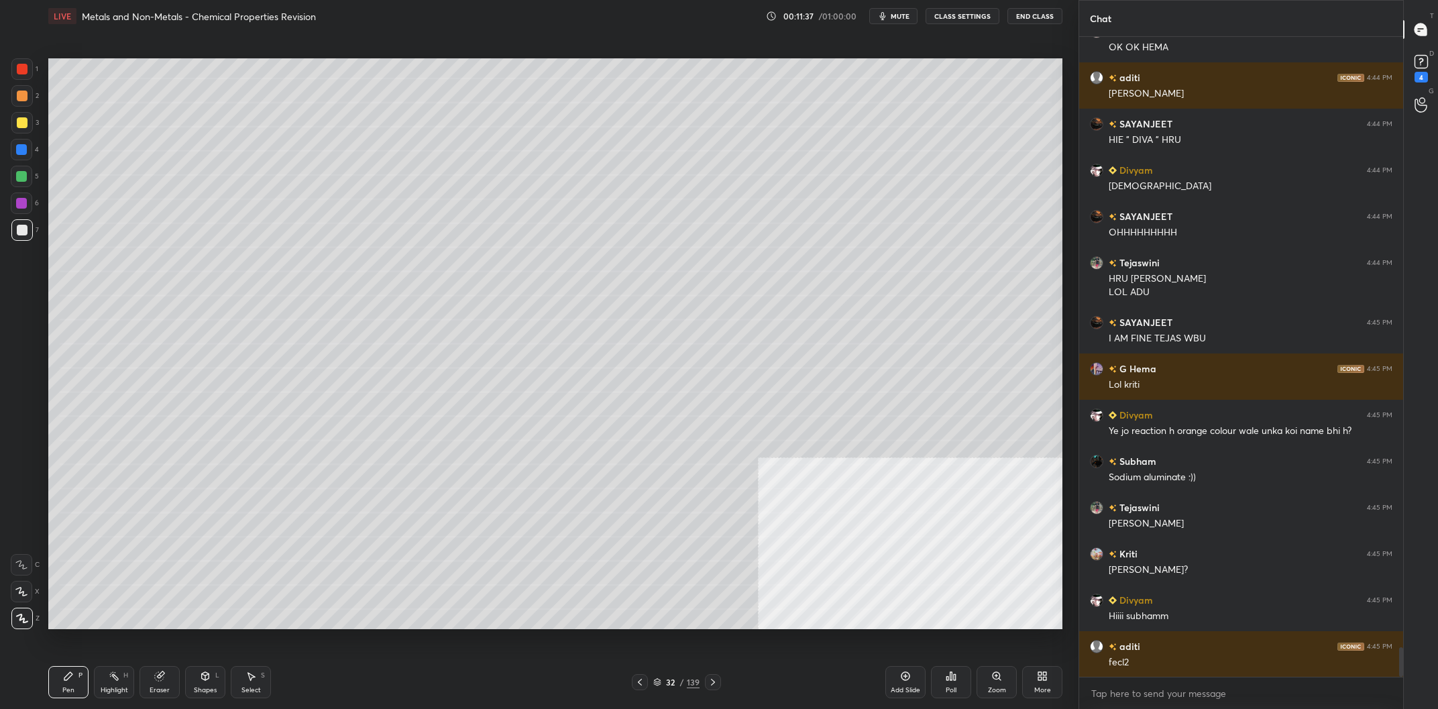
click at [20, 118] on div at bounding box center [22, 122] width 11 height 11
click at [28, 123] on div at bounding box center [21, 122] width 21 height 21
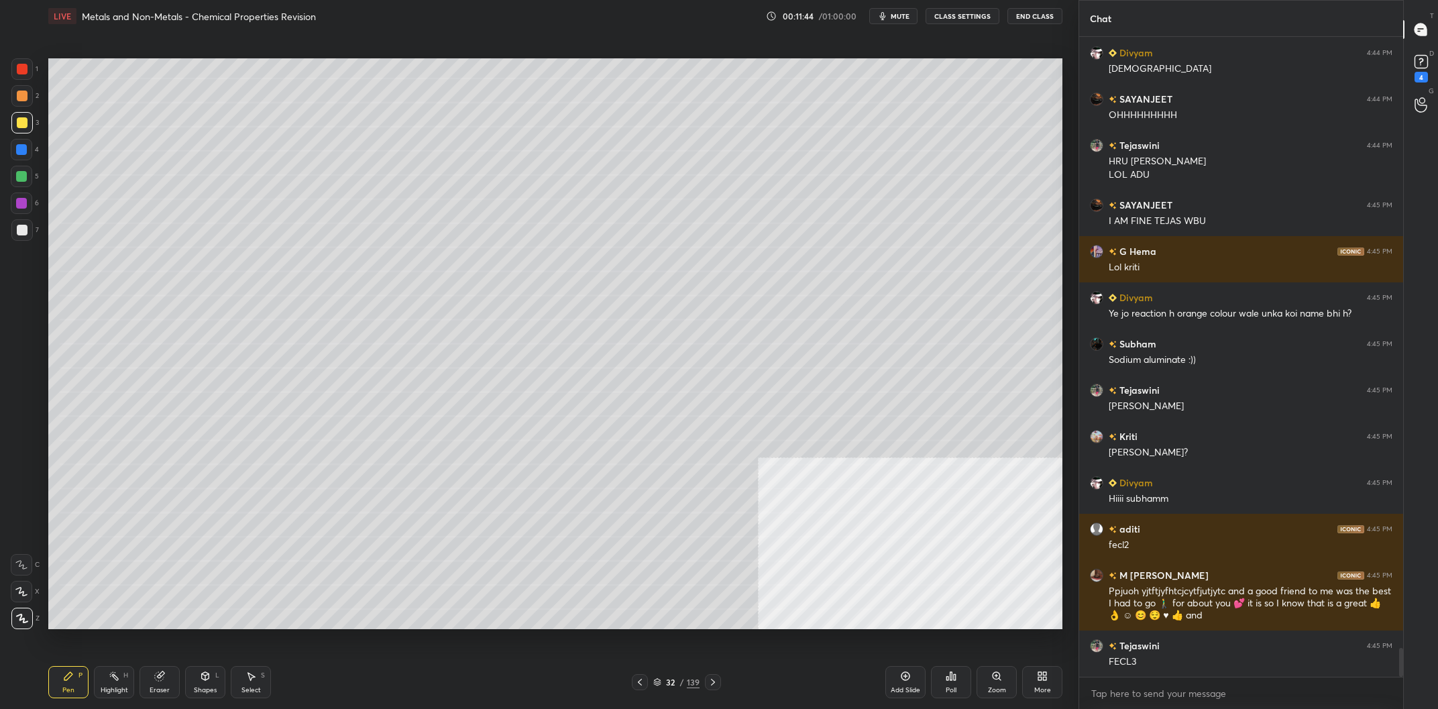
scroll to position [13479, 0]
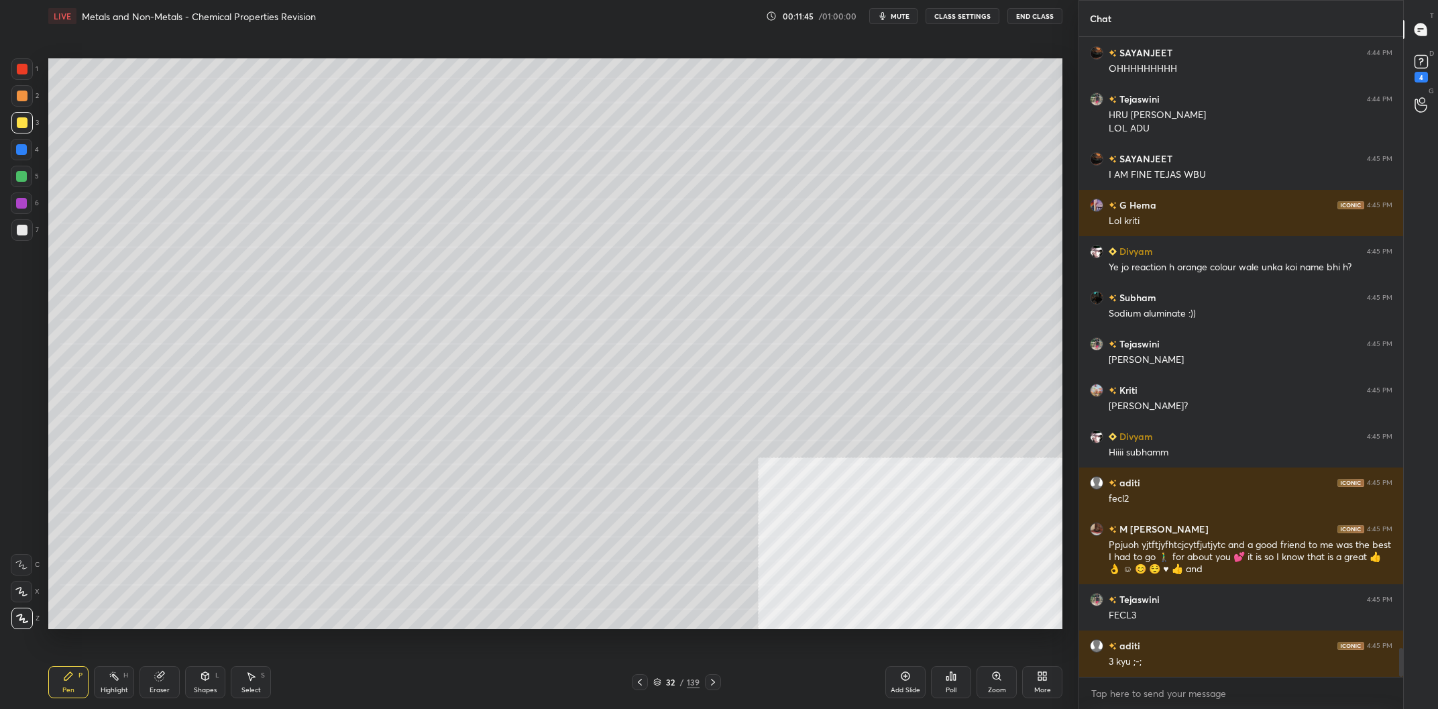
click at [101, 682] on div "Highlight H" at bounding box center [114, 682] width 40 height 32
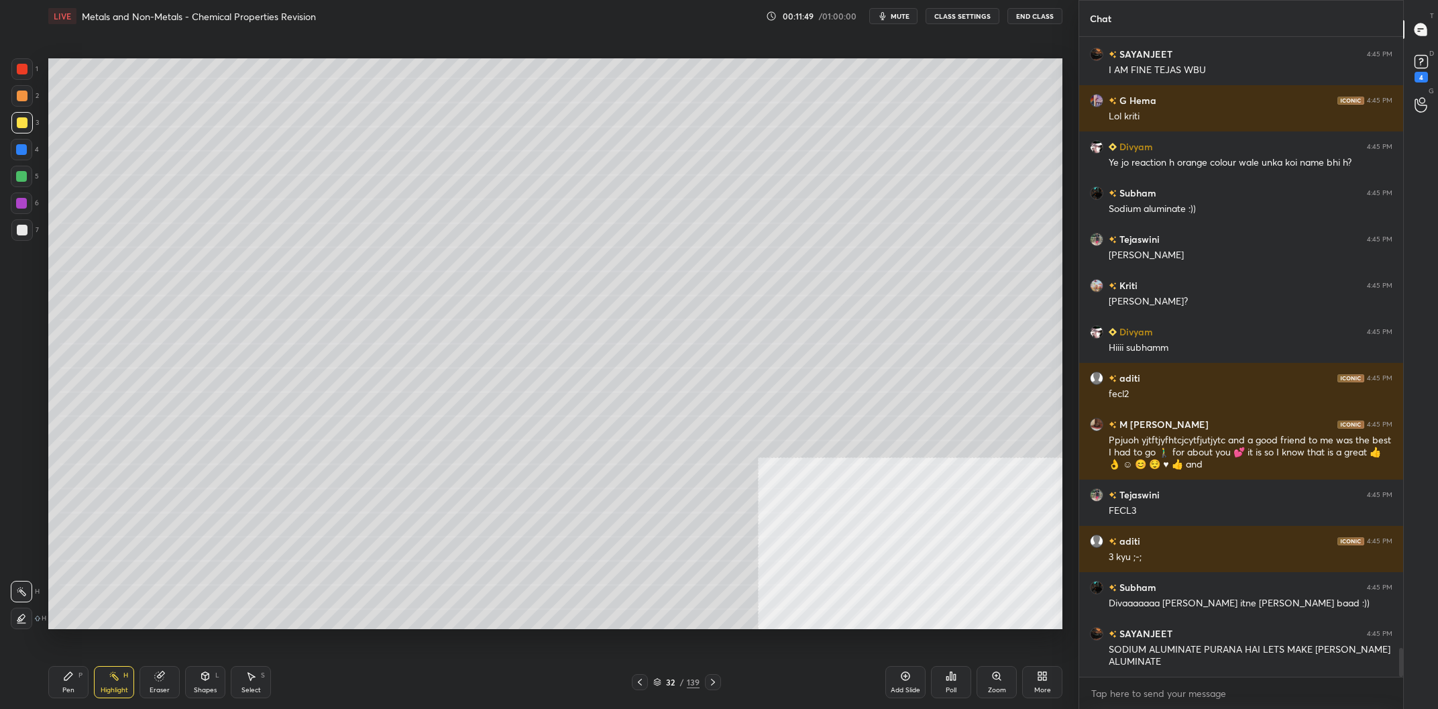
scroll to position [13630, 0]
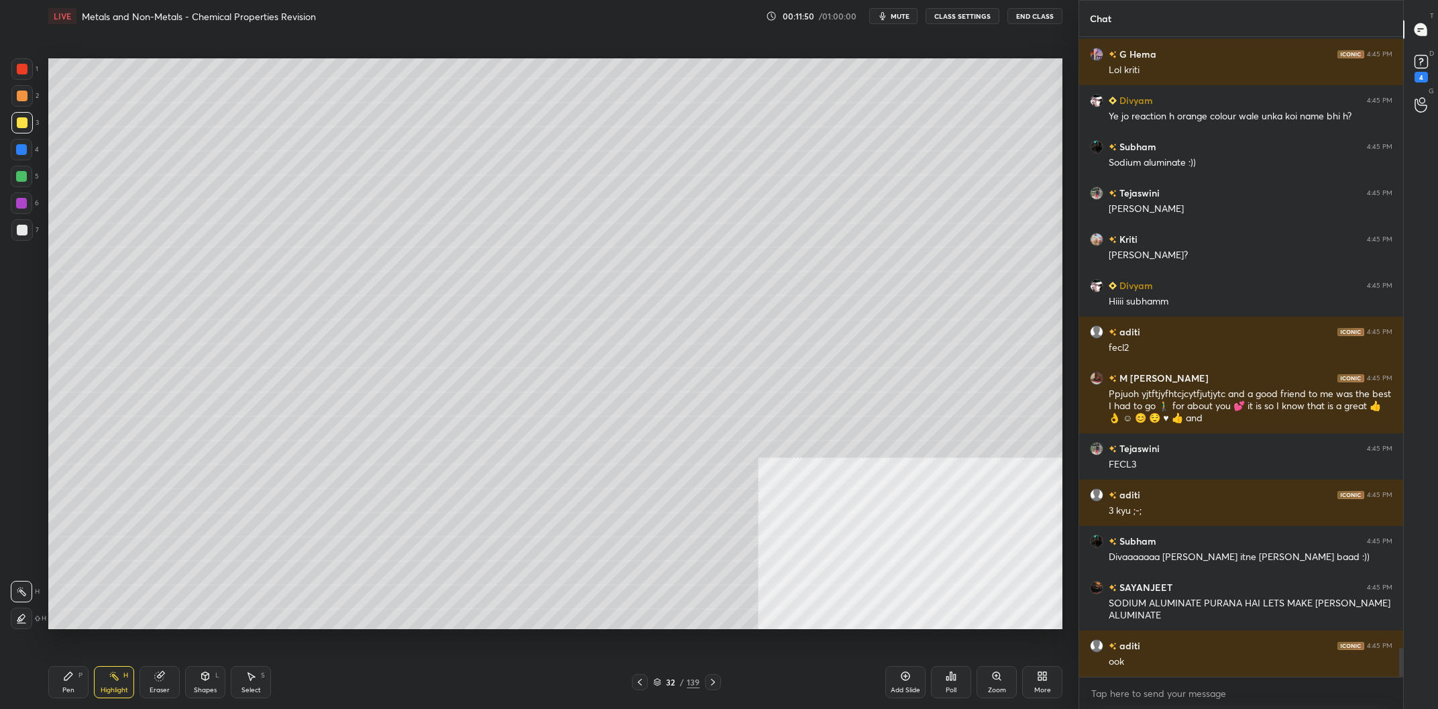
click at [84, 687] on div "Pen P" at bounding box center [68, 682] width 40 height 32
click at [88, 681] on div "Pen P" at bounding box center [68, 682] width 40 height 32
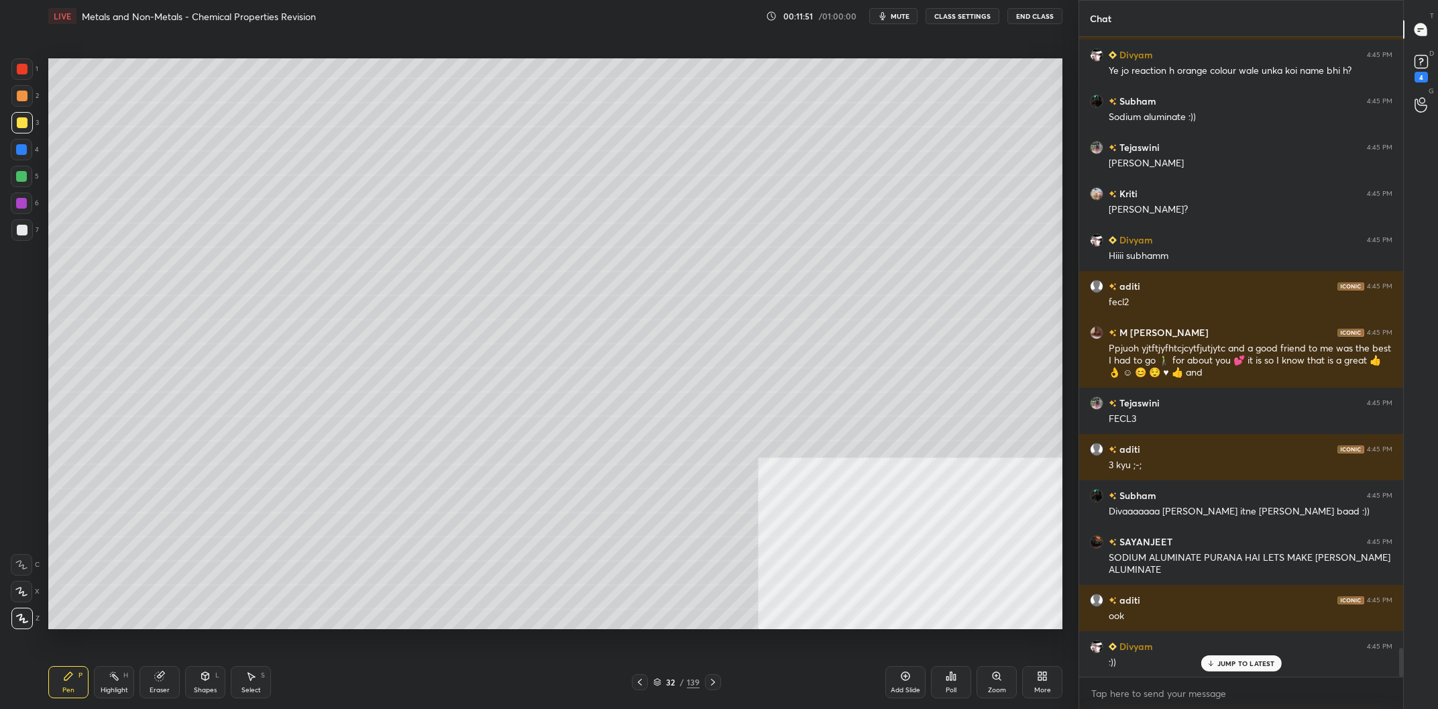
click at [13, 235] on div at bounding box center [21, 229] width 21 height 21
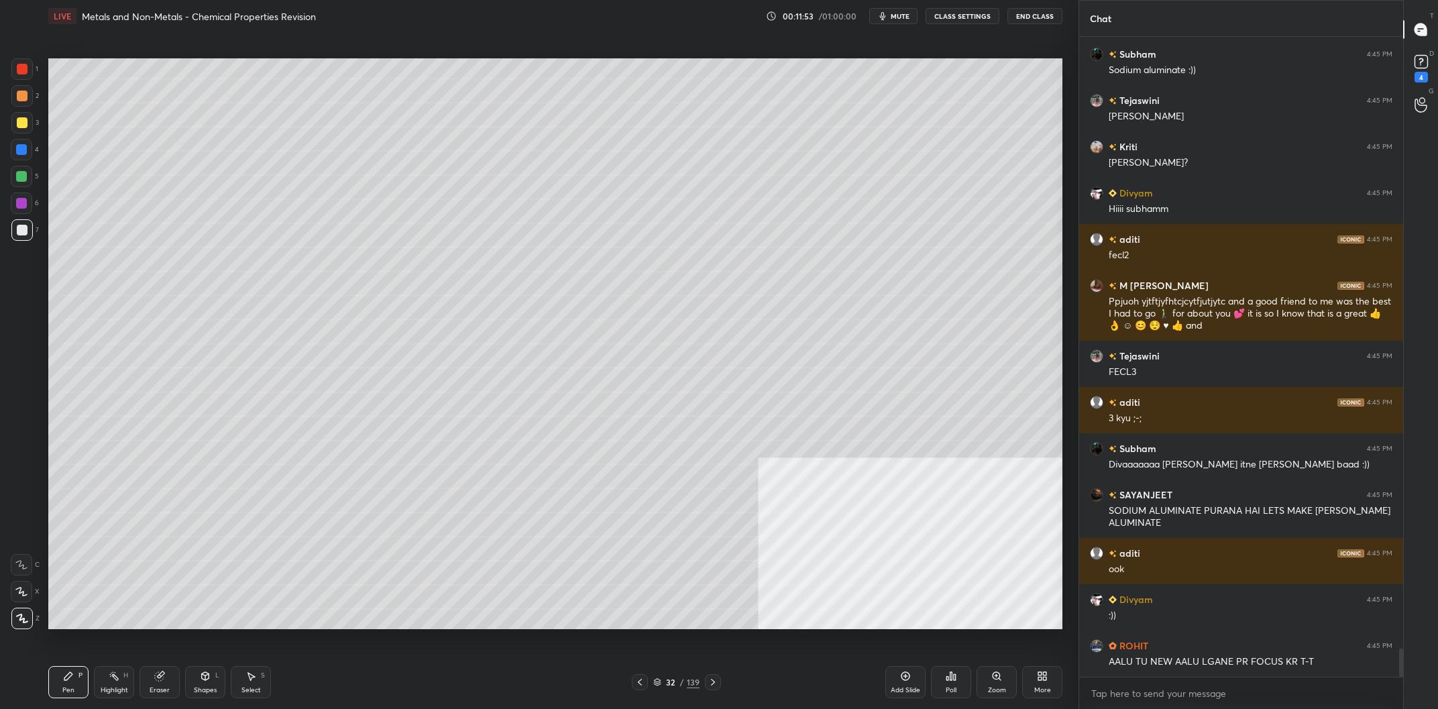
scroll to position [13769, 0]
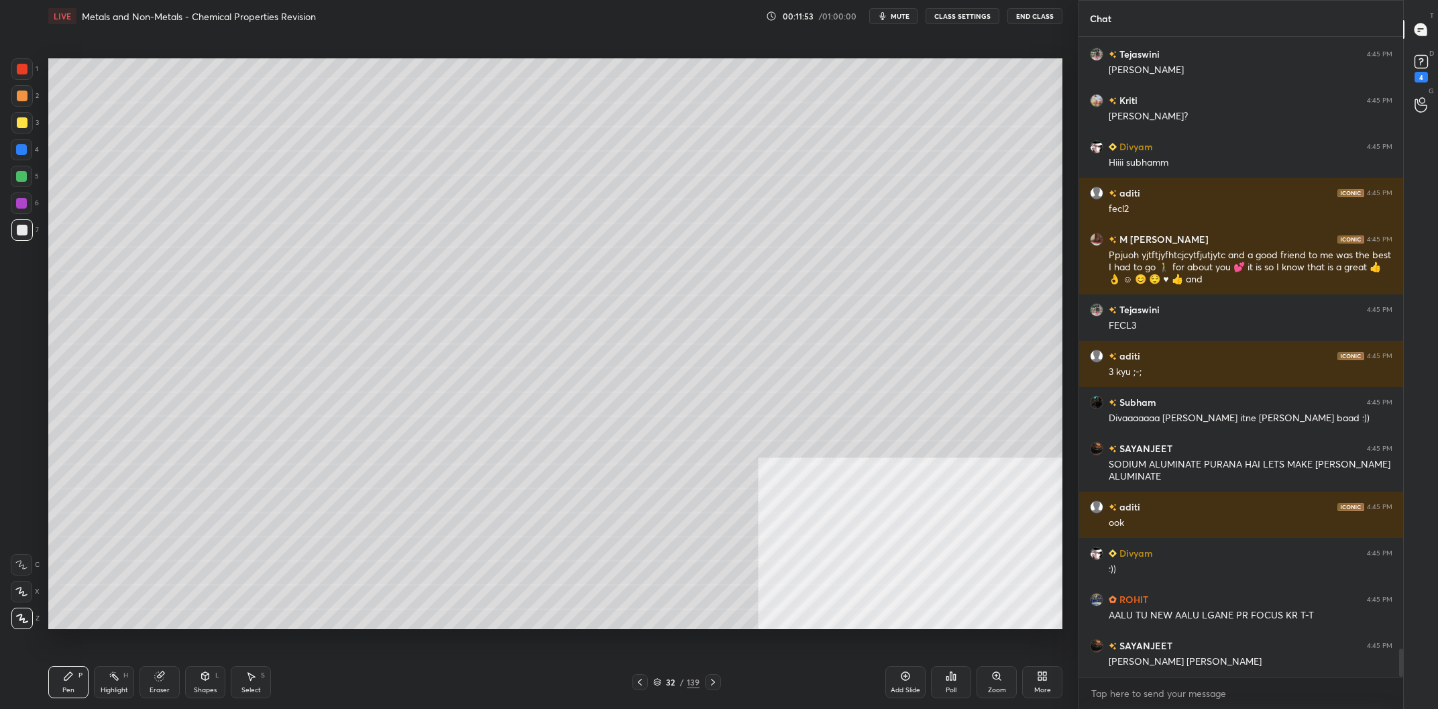
click at [119, 683] on div "Highlight H" at bounding box center [114, 682] width 40 height 32
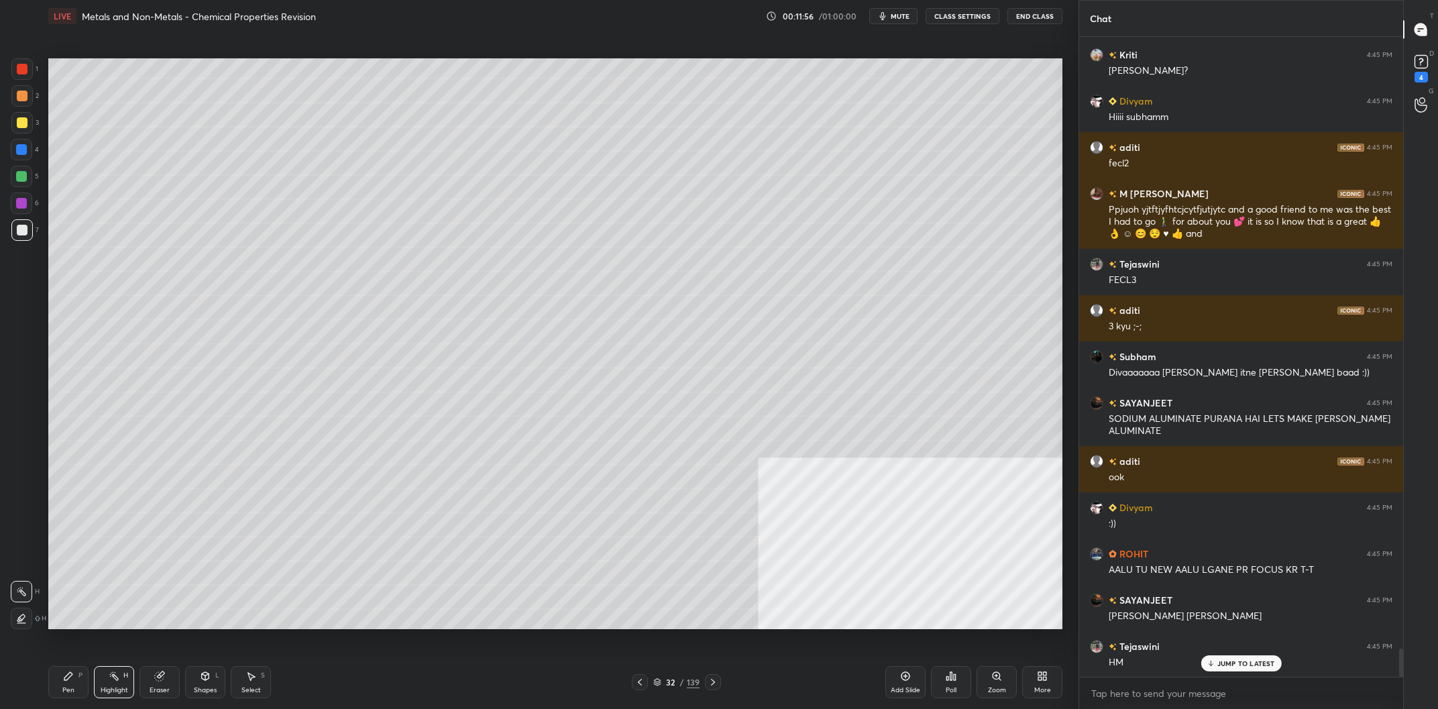
click at [57, 685] on div "Pen P" at bounding box center [68, 682] width 40 height 32
click at [27, 128] on div at bounding box center [21, 122] width 21 height 21
click at [115, 688] on div "Highlight" at bounding box center [115, 690] width 28 height 7
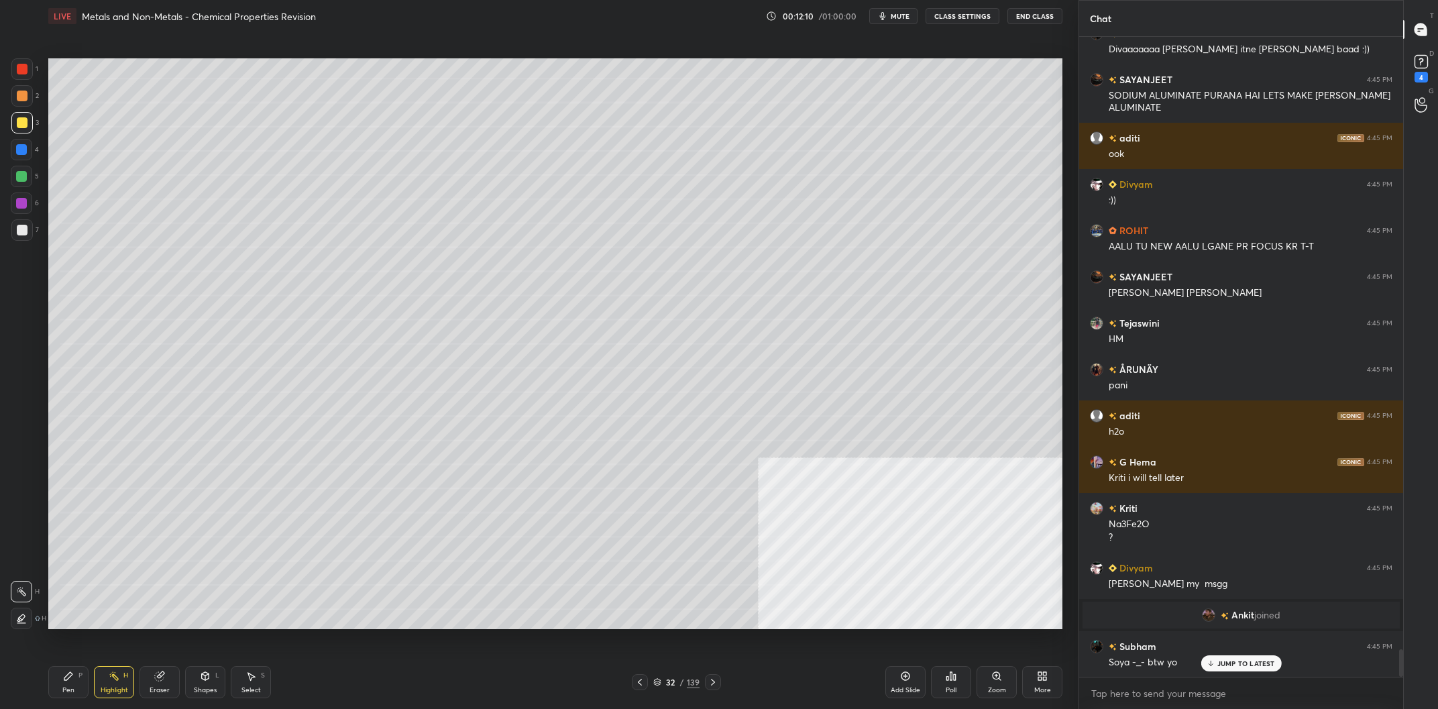
scroll to position [14185, 0]
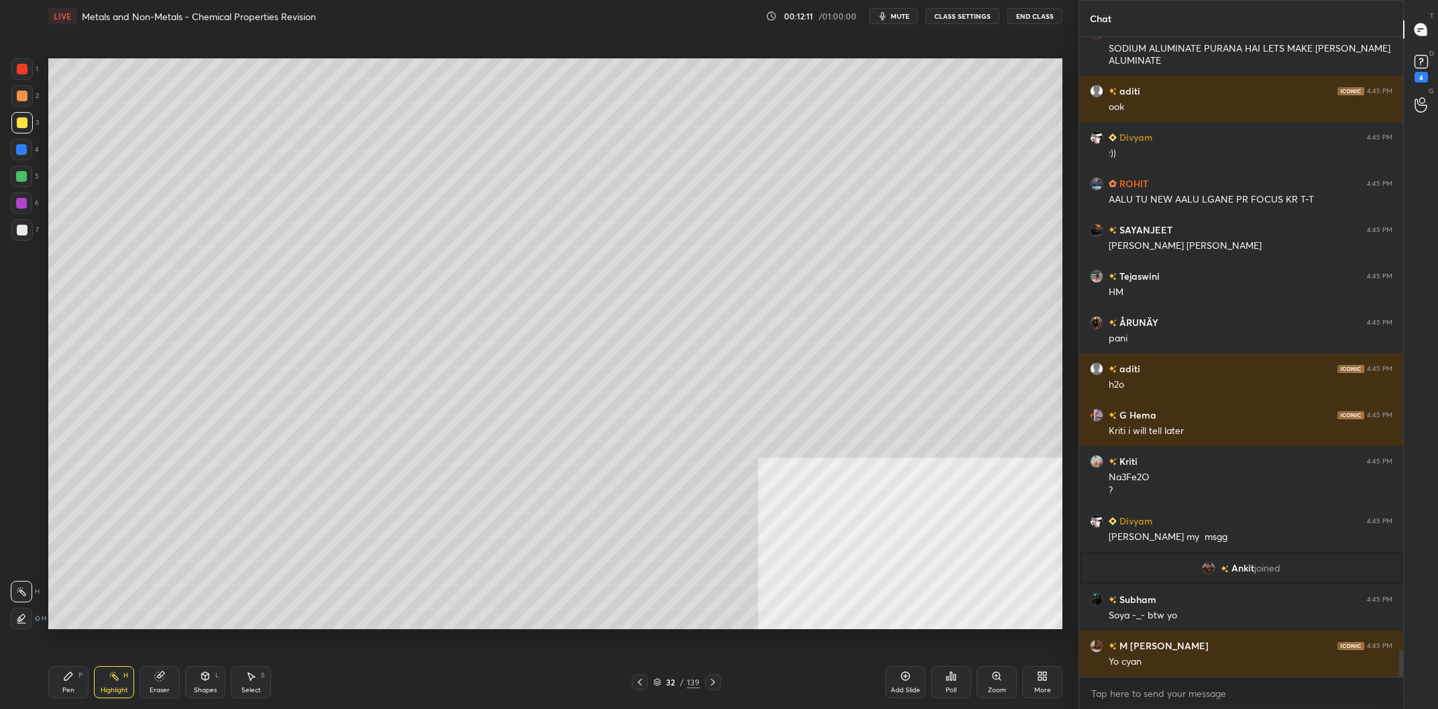
click at [87, 681] on div "Pen P" at bounding box center [68, 682] width 40 height 32
click at [72, 683] on div "Pen P" at bounding box center [68, 682] width 40 height 32
click at [23, 129] on div at bounding box center [21, 122] width 21 height 21
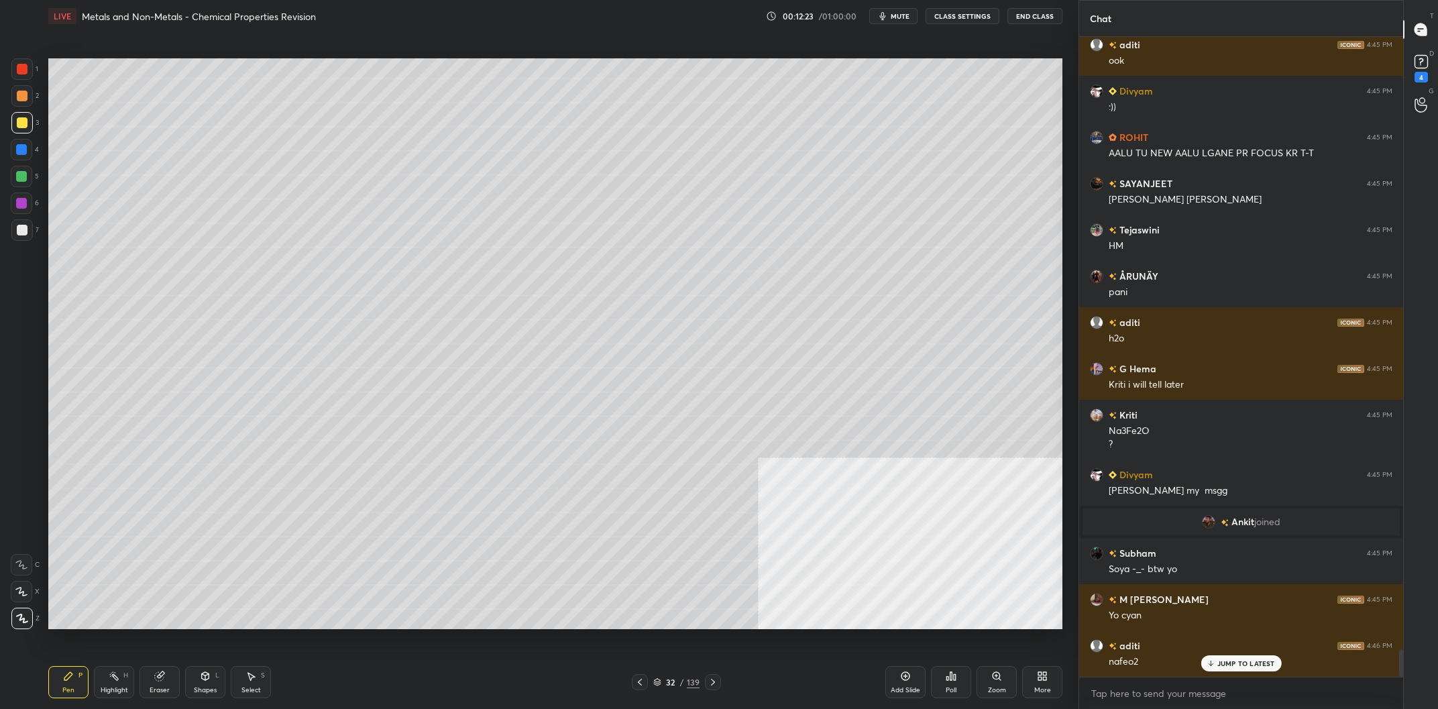
scroll to position [14277, 0]
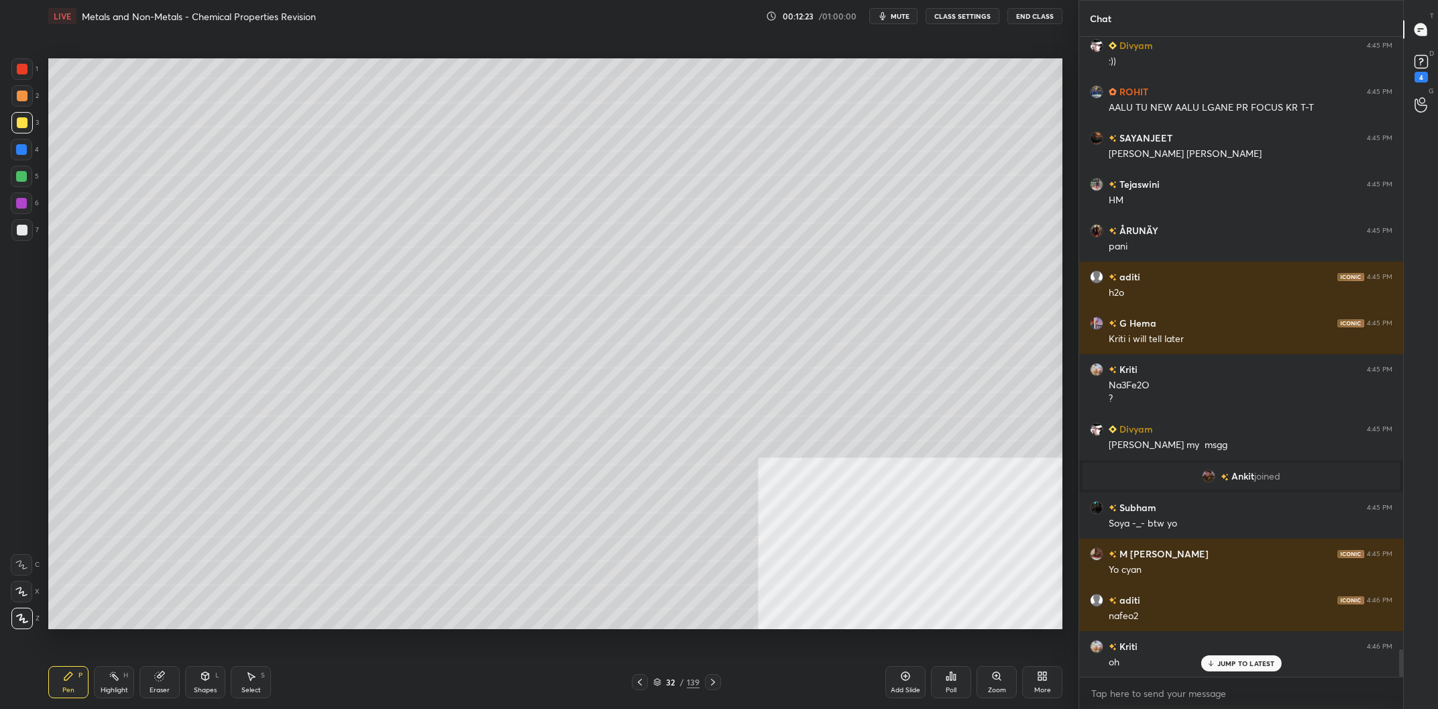
click at [19, 239] on div at bounding box center [21, 229] width 21 height 21
click at [17, 241] on div "7" at bounding box center [25, 232] width 28 height 27
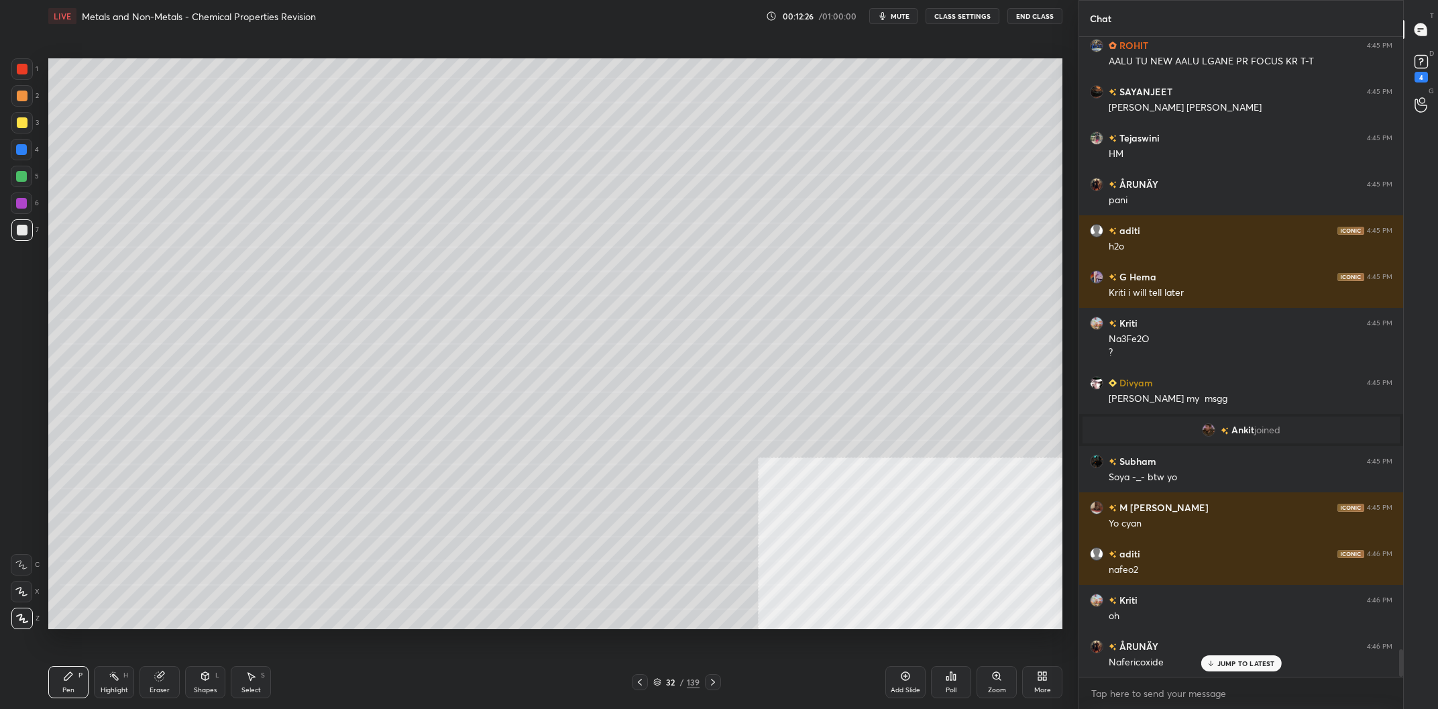
click at [23, 121] on div at bounding box center [22, 122] width 11 height 11
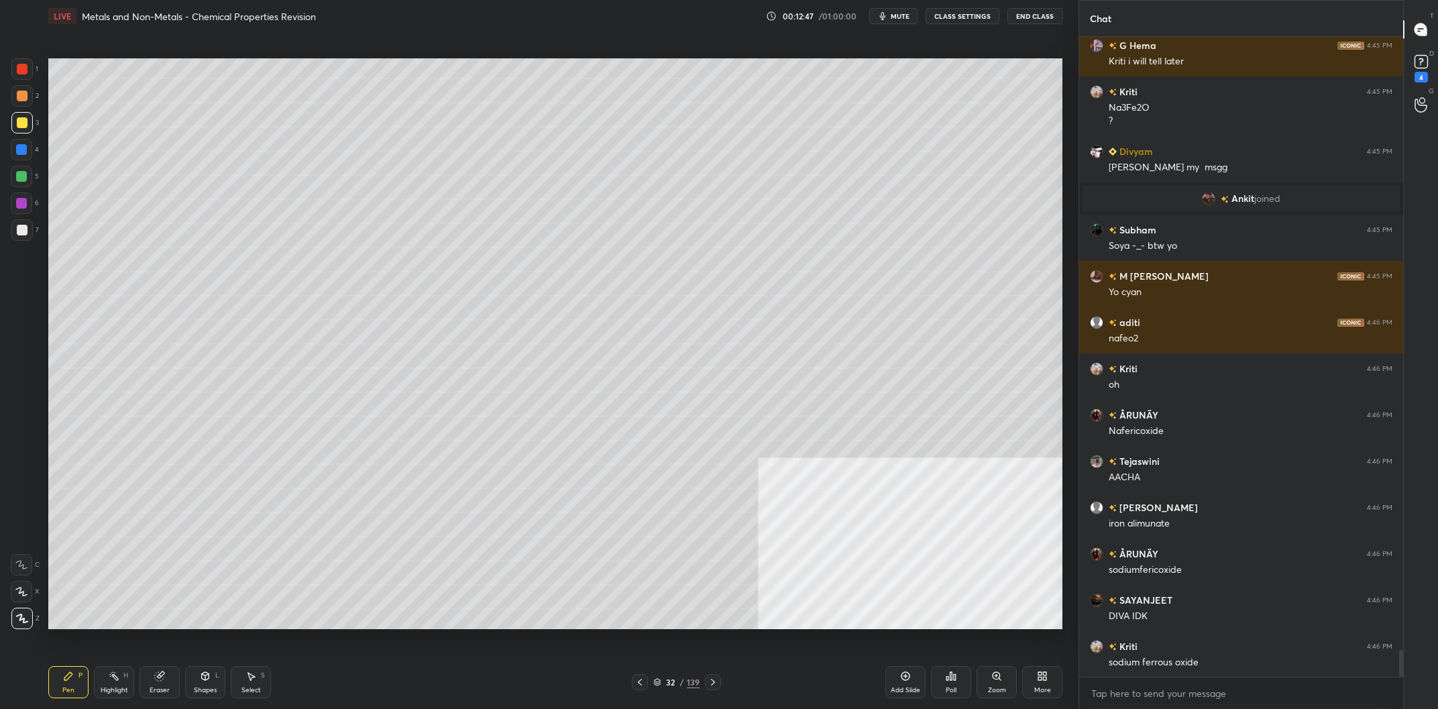
scroll to position [14601, 0]
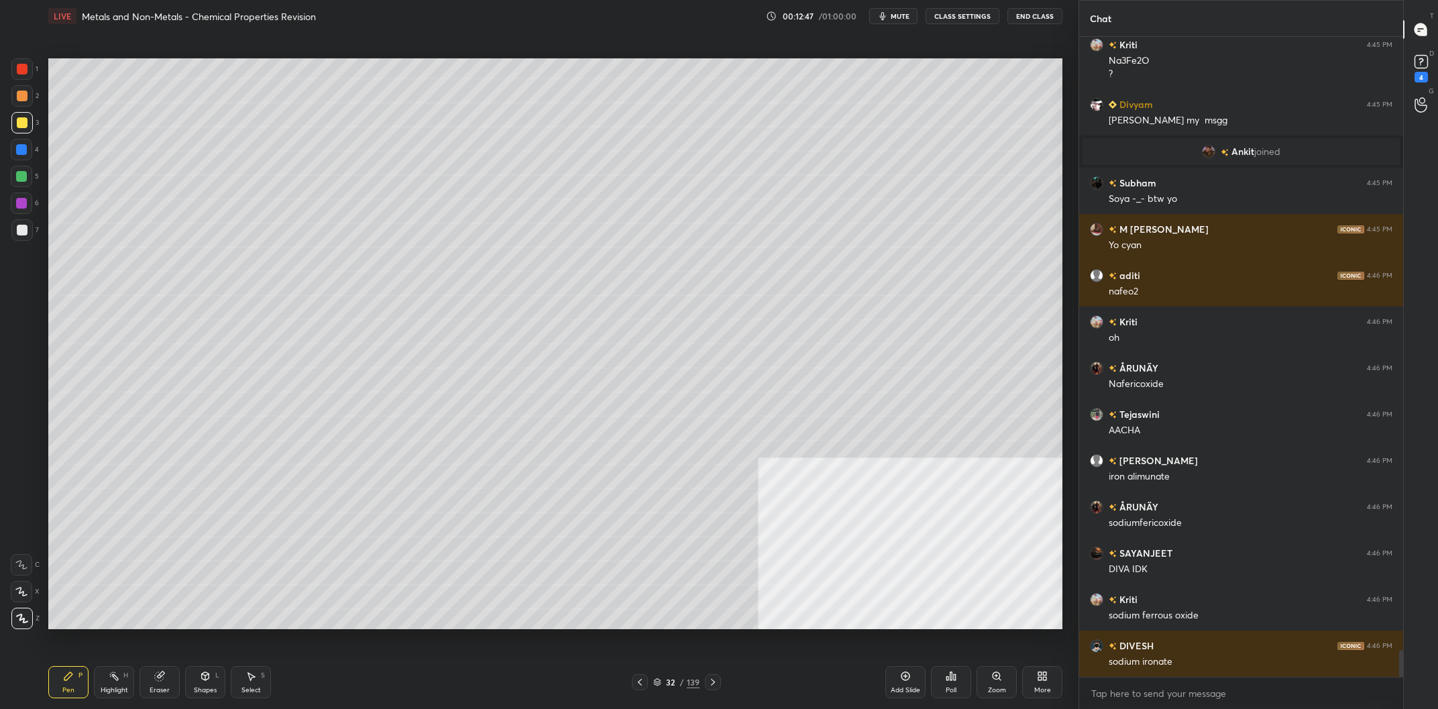
click at [23, 211] on div at bounding box center [21, 203] width 21 height 21
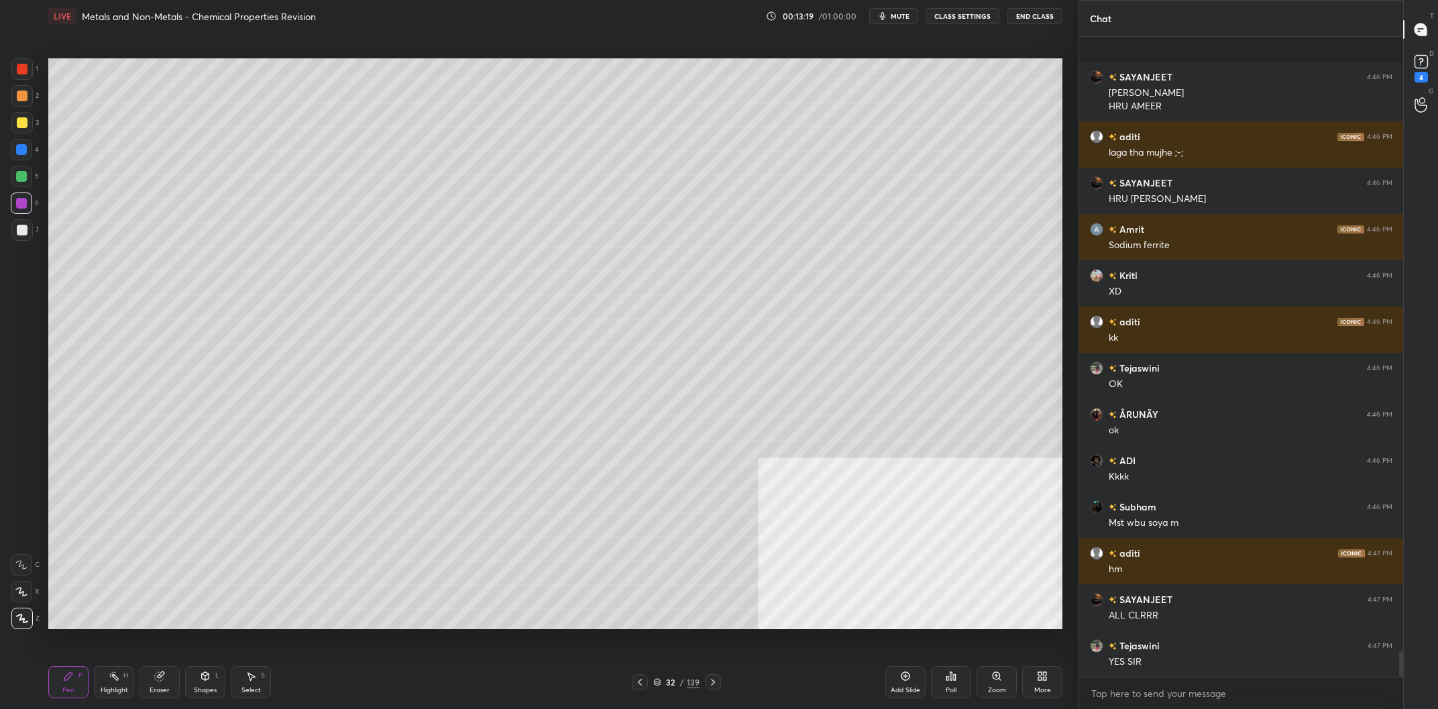
scroll to position [15402, 0]
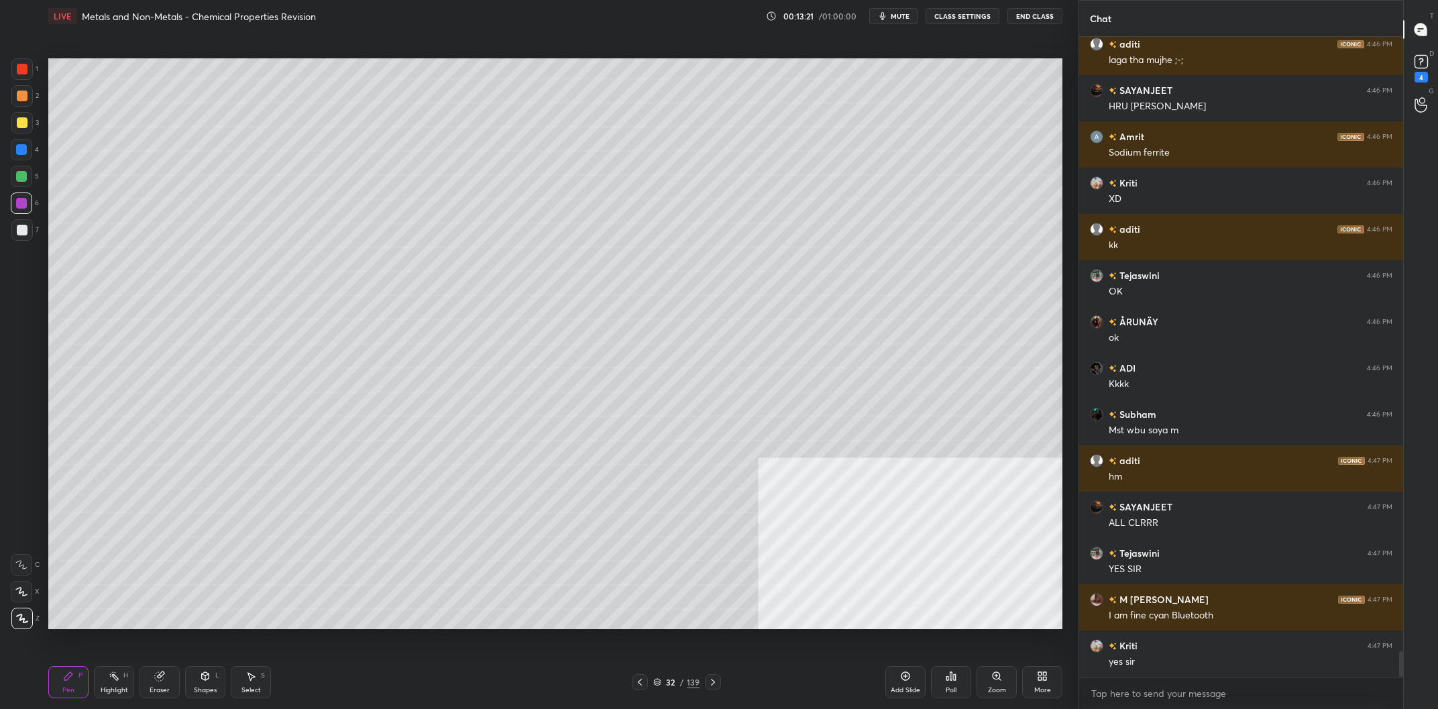
click at [678, 688] on div "32 / 139" at bounding box center [676, 682] width 46 height 12
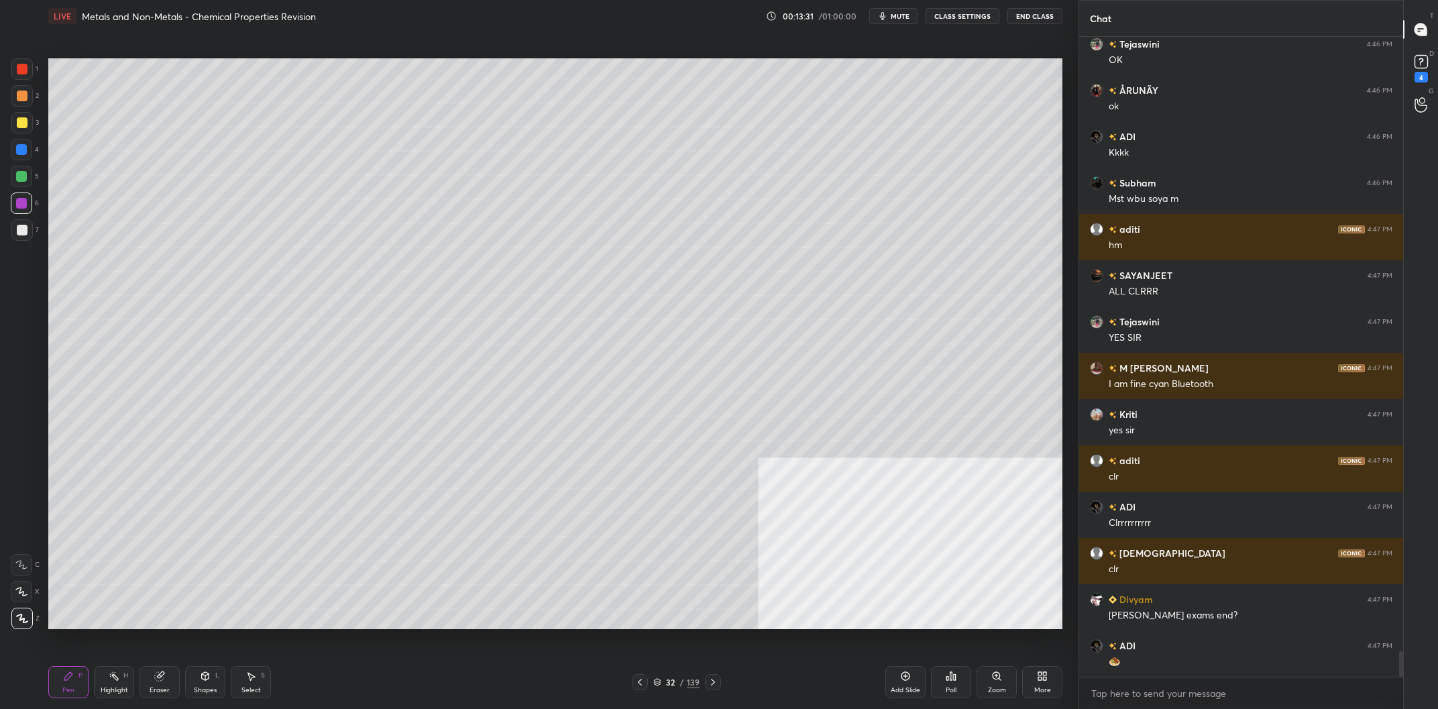
scroll to position [15633, 0]
click at [902, 687] on div "Add Slide" at bounding box center [906, 690] width 30 height 7
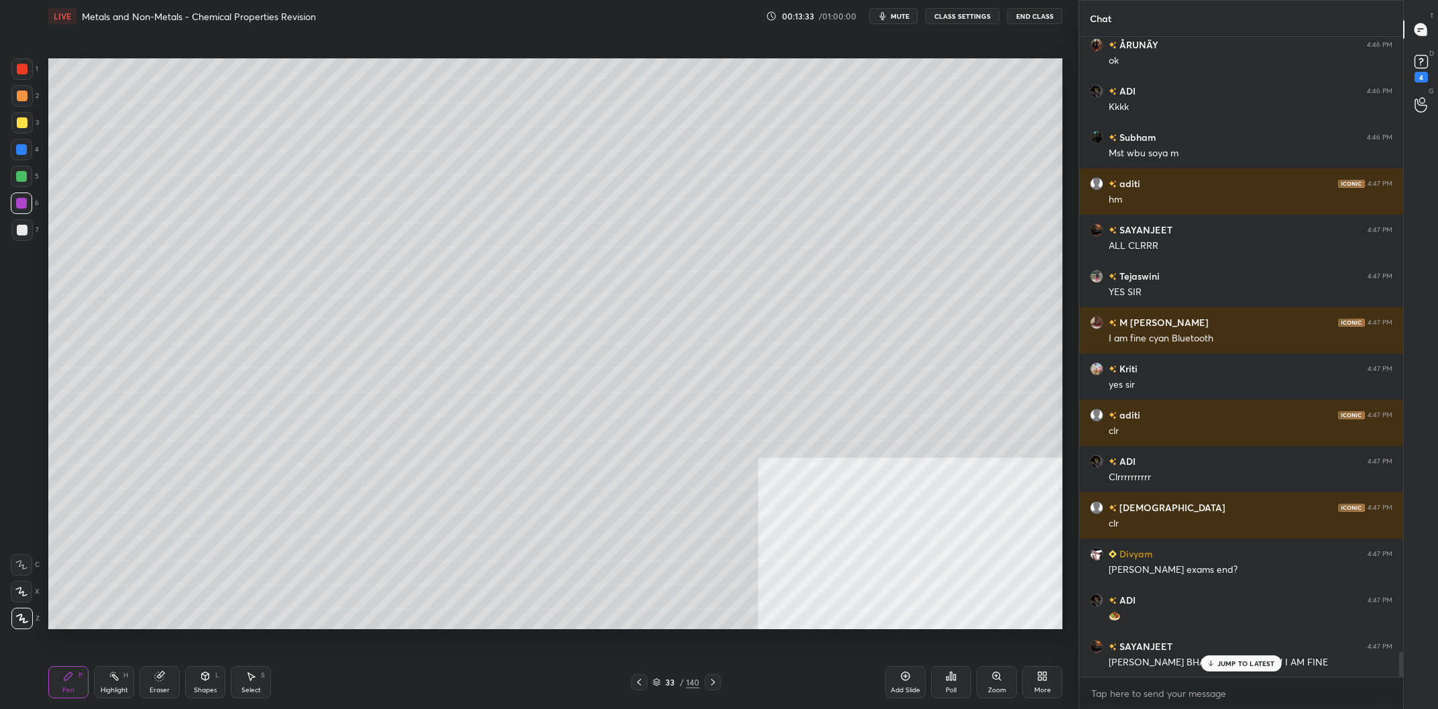
click at [24, 128] on div at bounding box center [22, 122] width 11 height 11
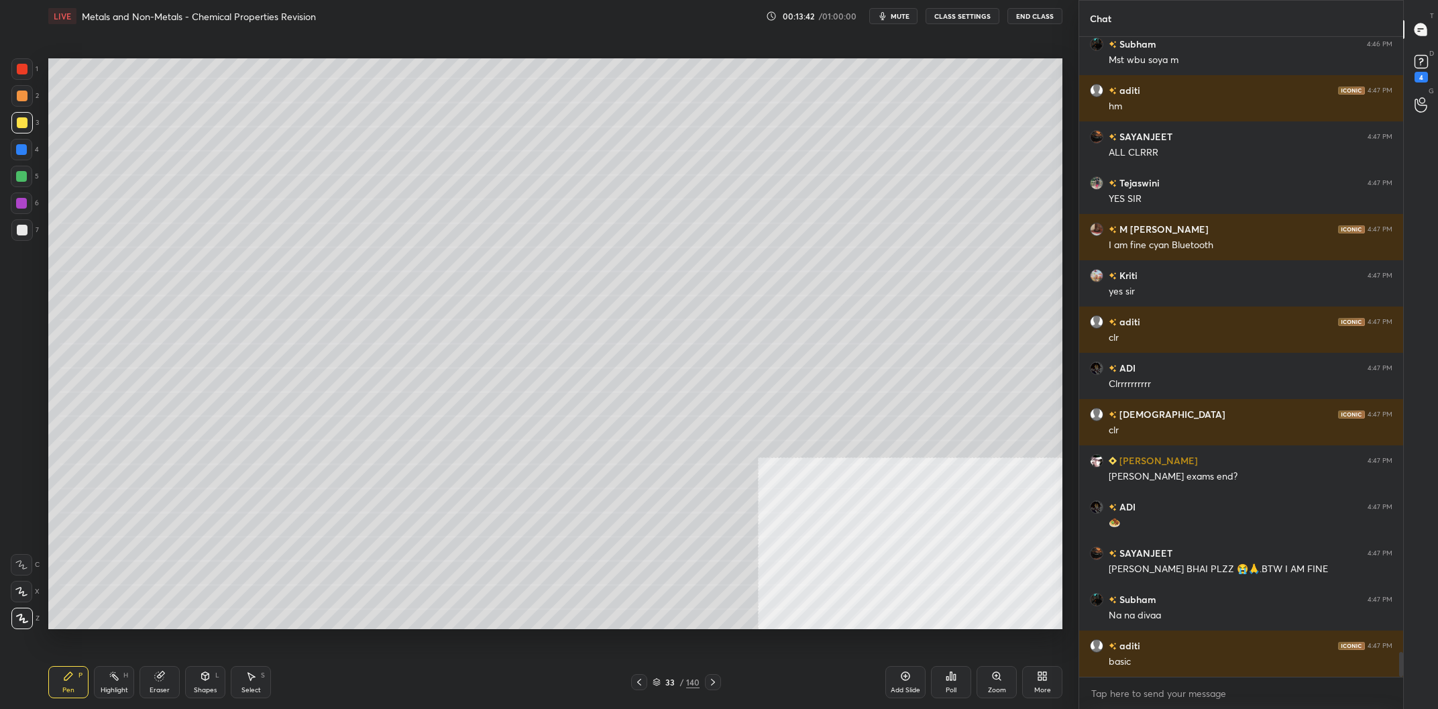
scroll to position [15818, 0]
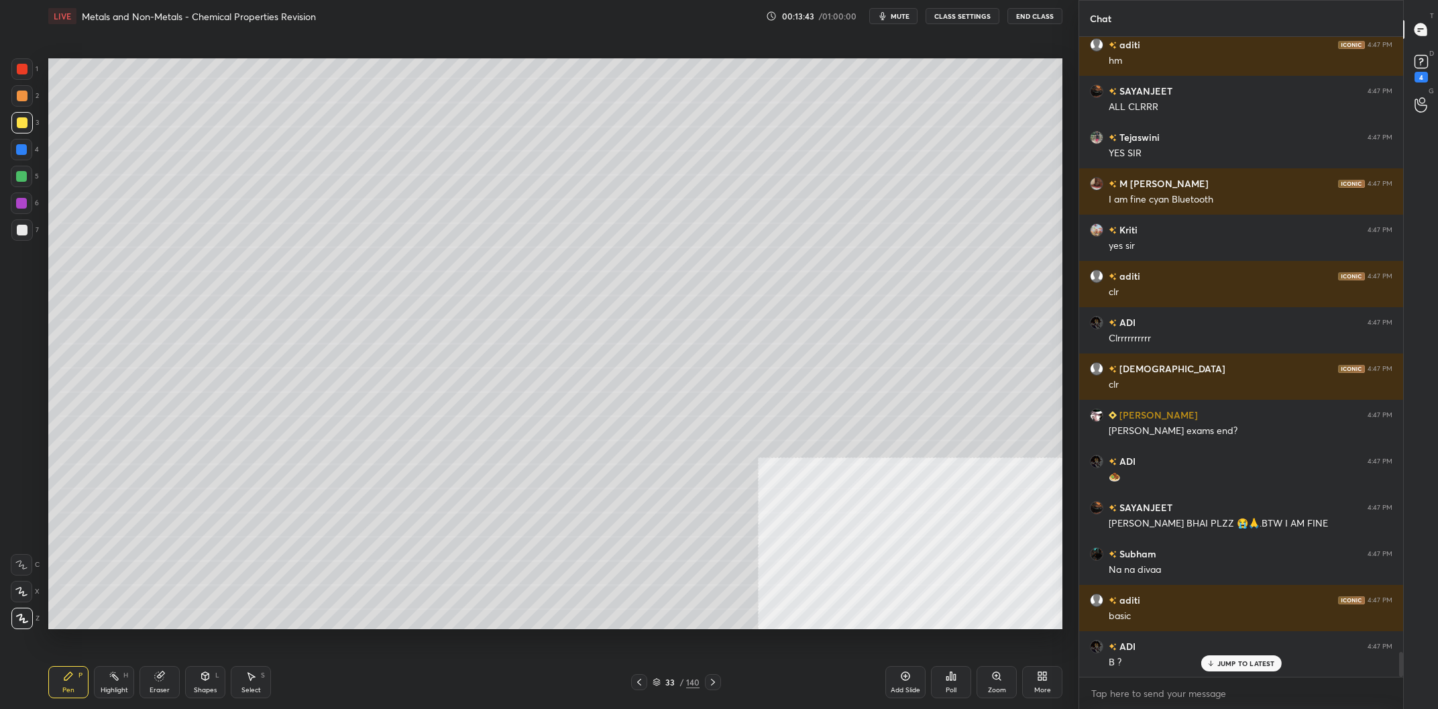
click at [32, 231] on div at bounding box center [21, 229] width 21 height 21
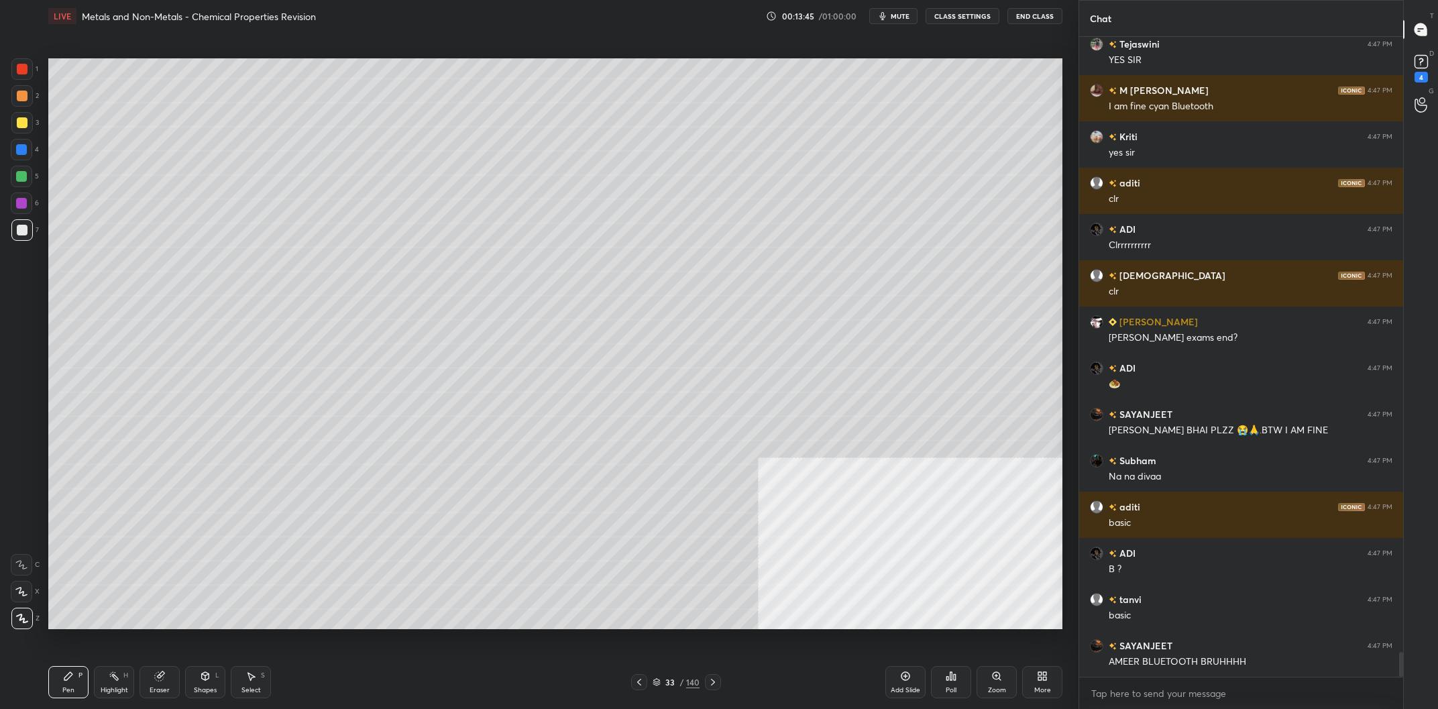
scroll to position [15957, 0]
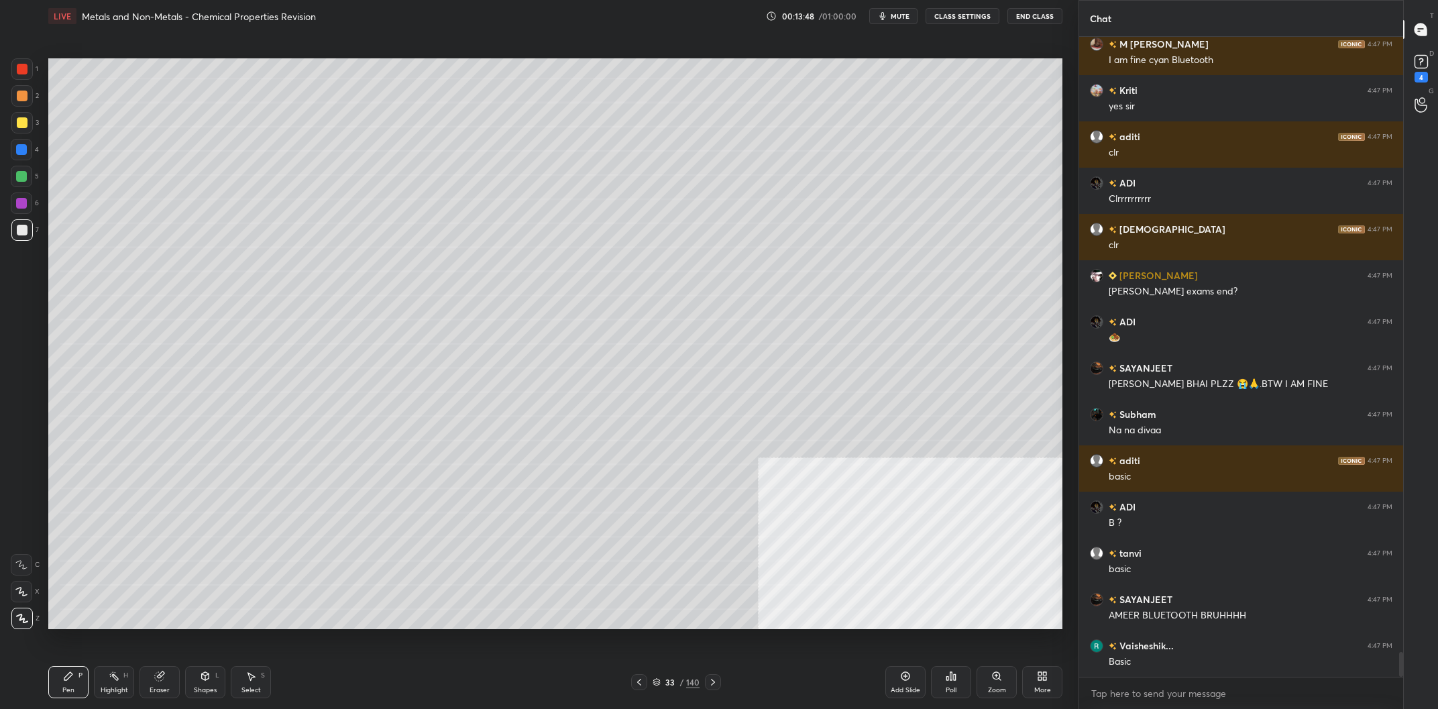
click at [36, 68] on div "1" at bounding box center [24, 68] width 27 height 21
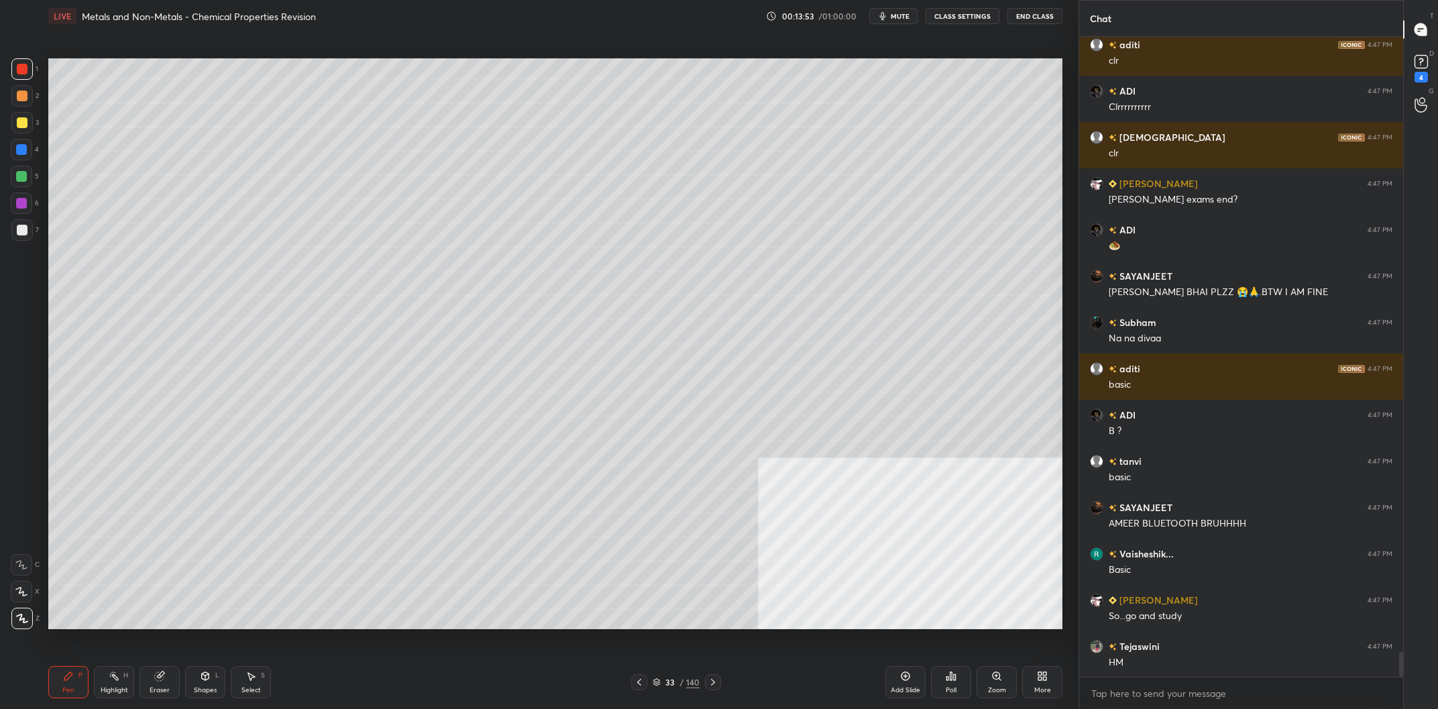
scroll to position [16095, 0]
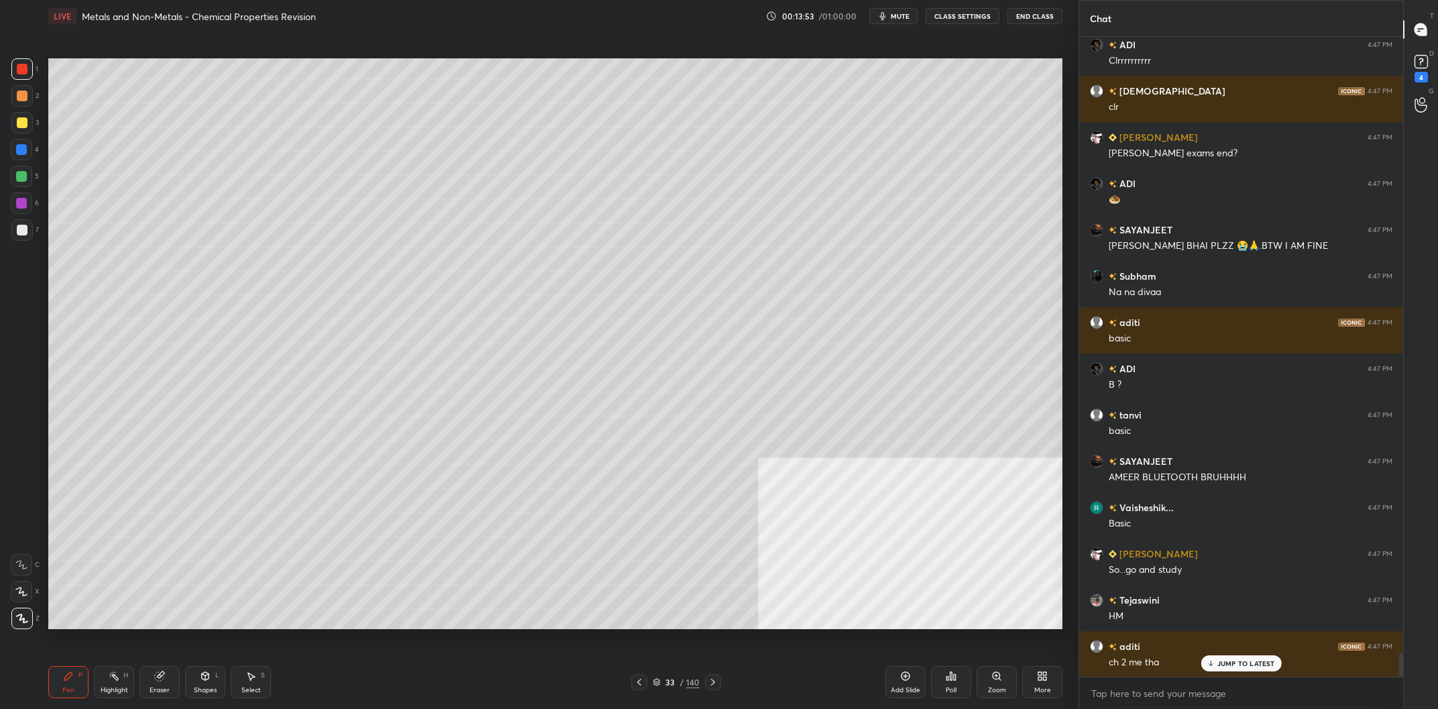
click at [27, 123] on div at bounding box center [22, 122] width 11 height 11
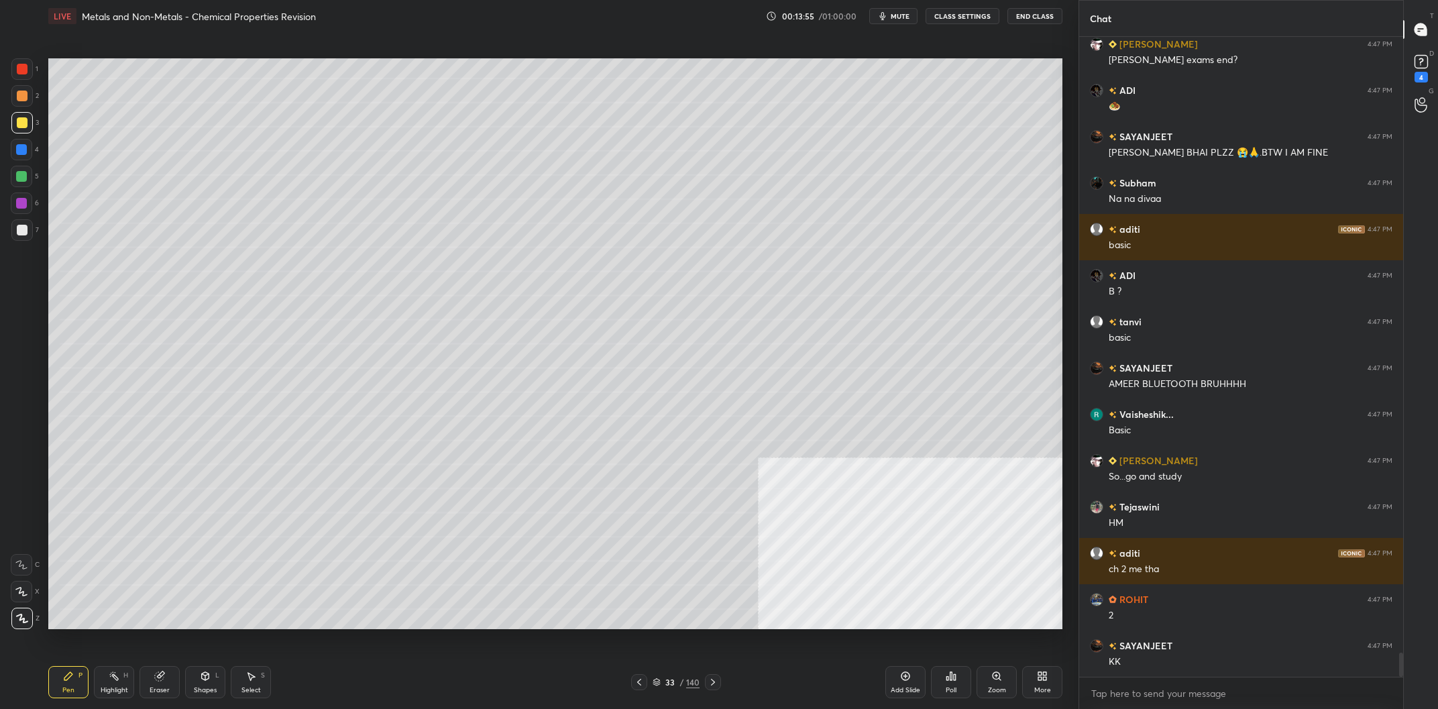
click at [24, 233] on div at bounding box center [22, 230] width 11 height 11
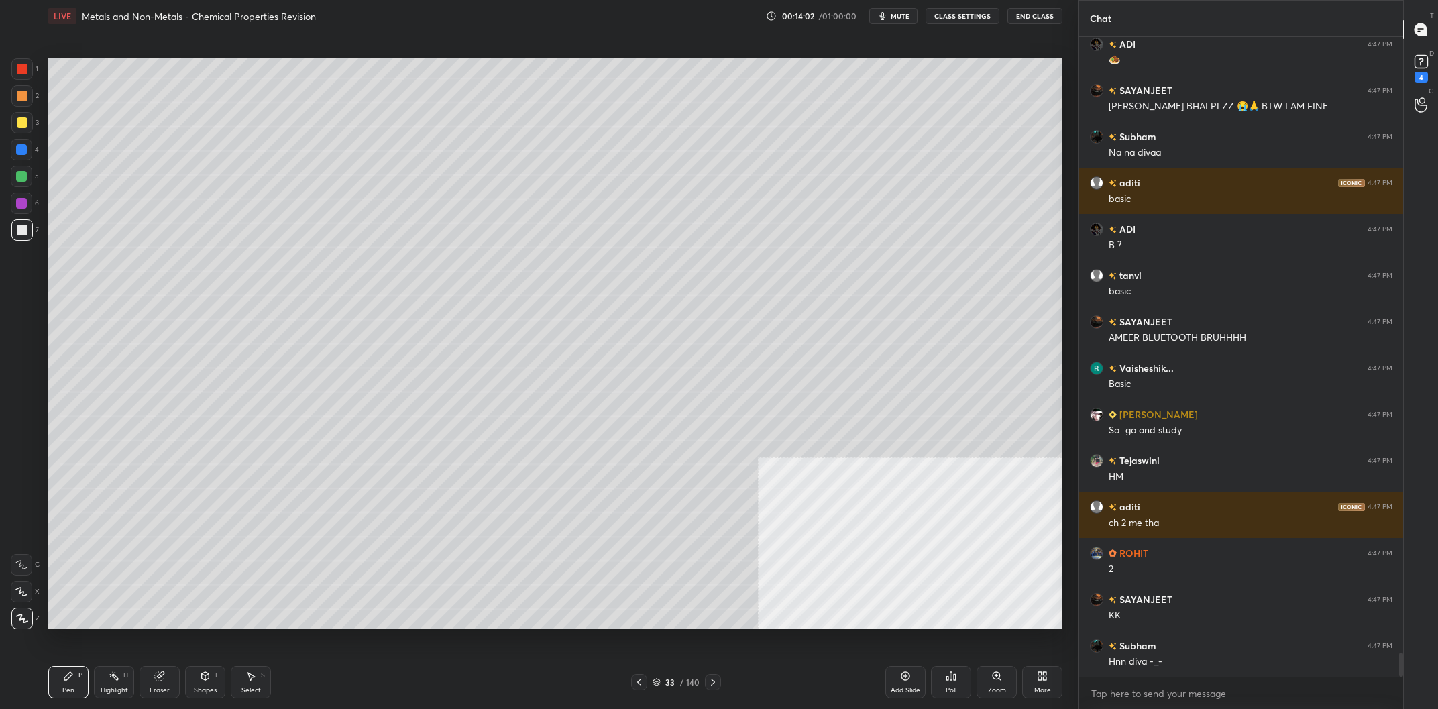
click at [31, 70] on div at bounding box center [21, 68] width 21 height 21
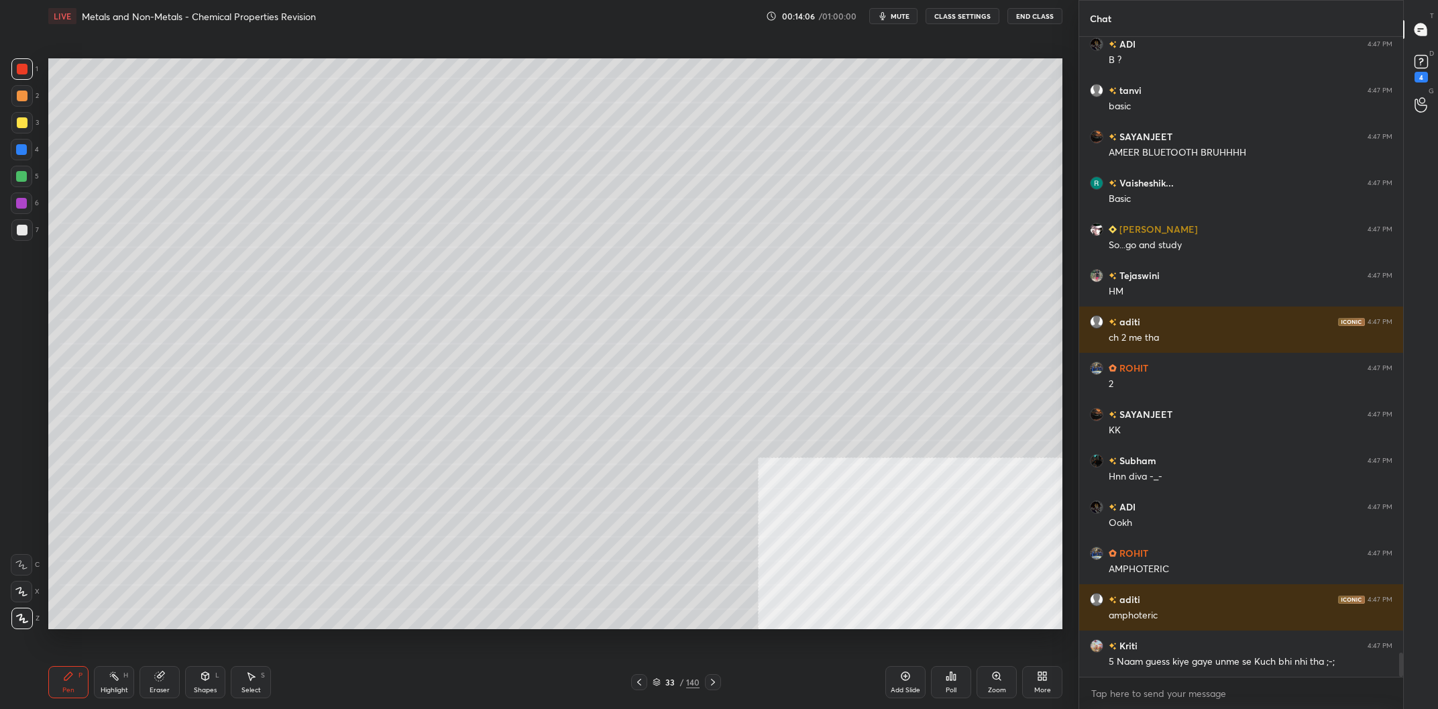
scroll to position [16466, 0]
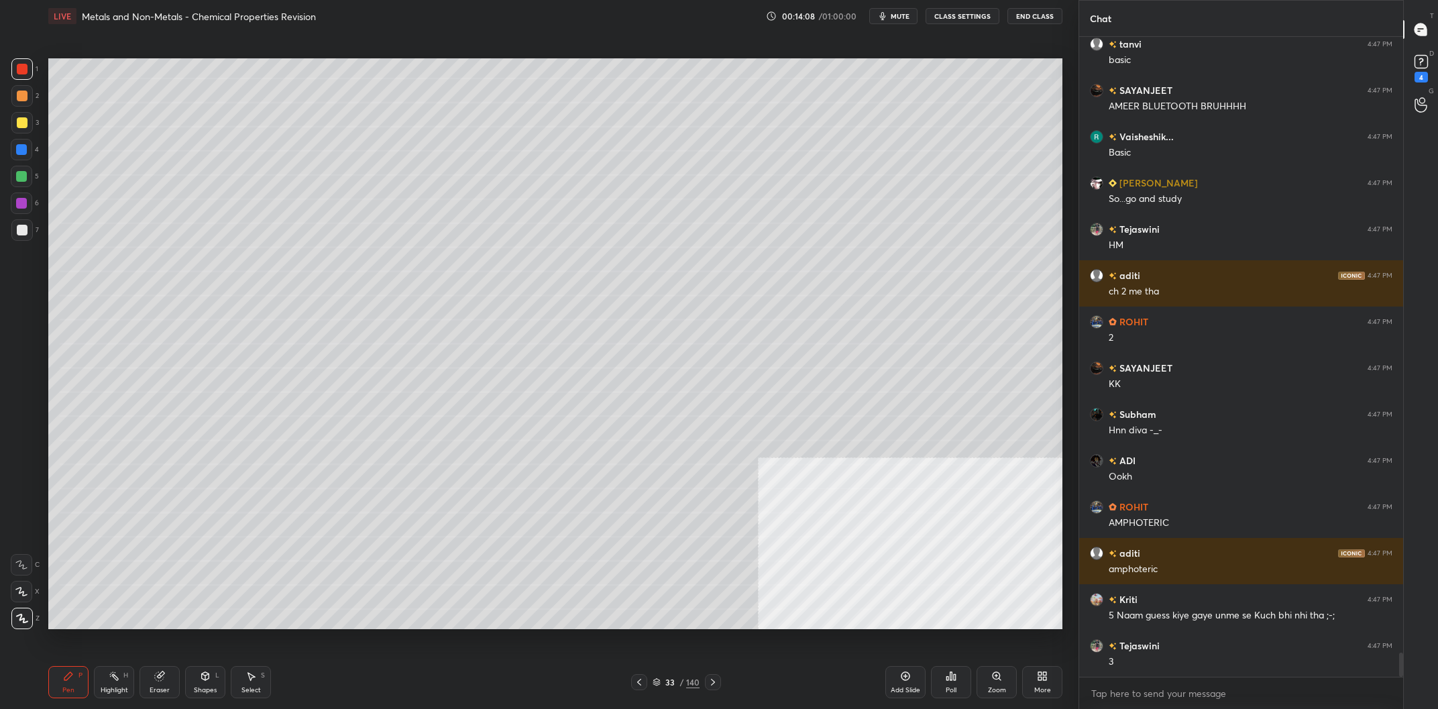
click at [24, 156] on div at bounding box center [21, 149] width 21 height 21
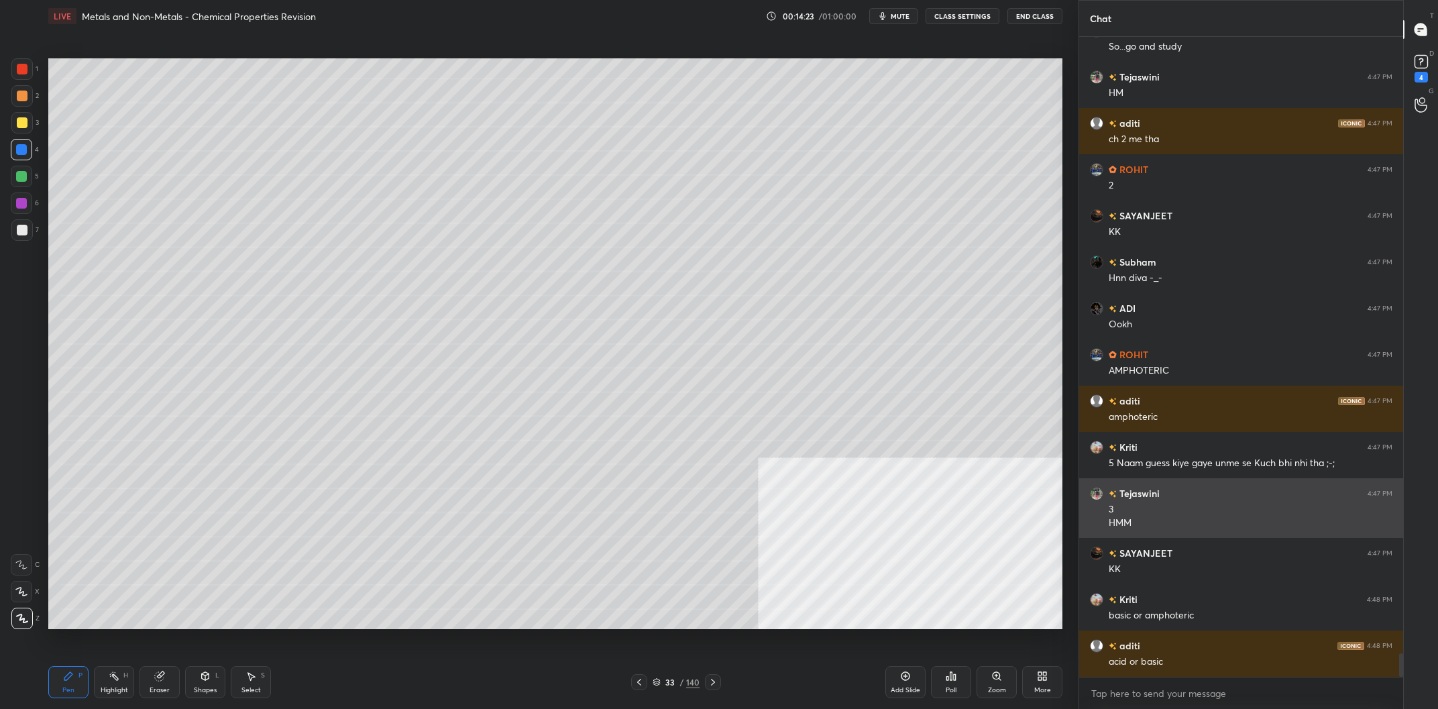
scroll to position [16665, 0]
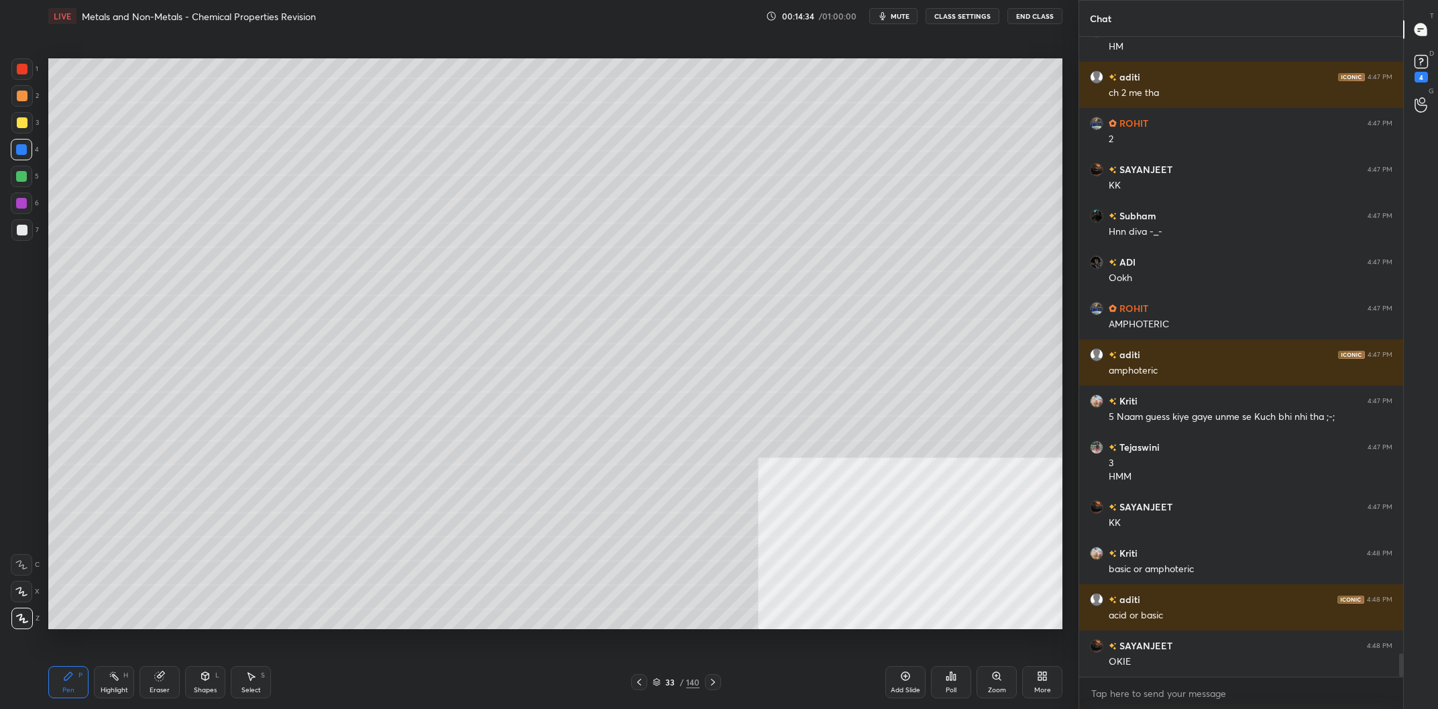
click at [672, 679] on div "33" at bounding box center [669, 682] width 13 height 8
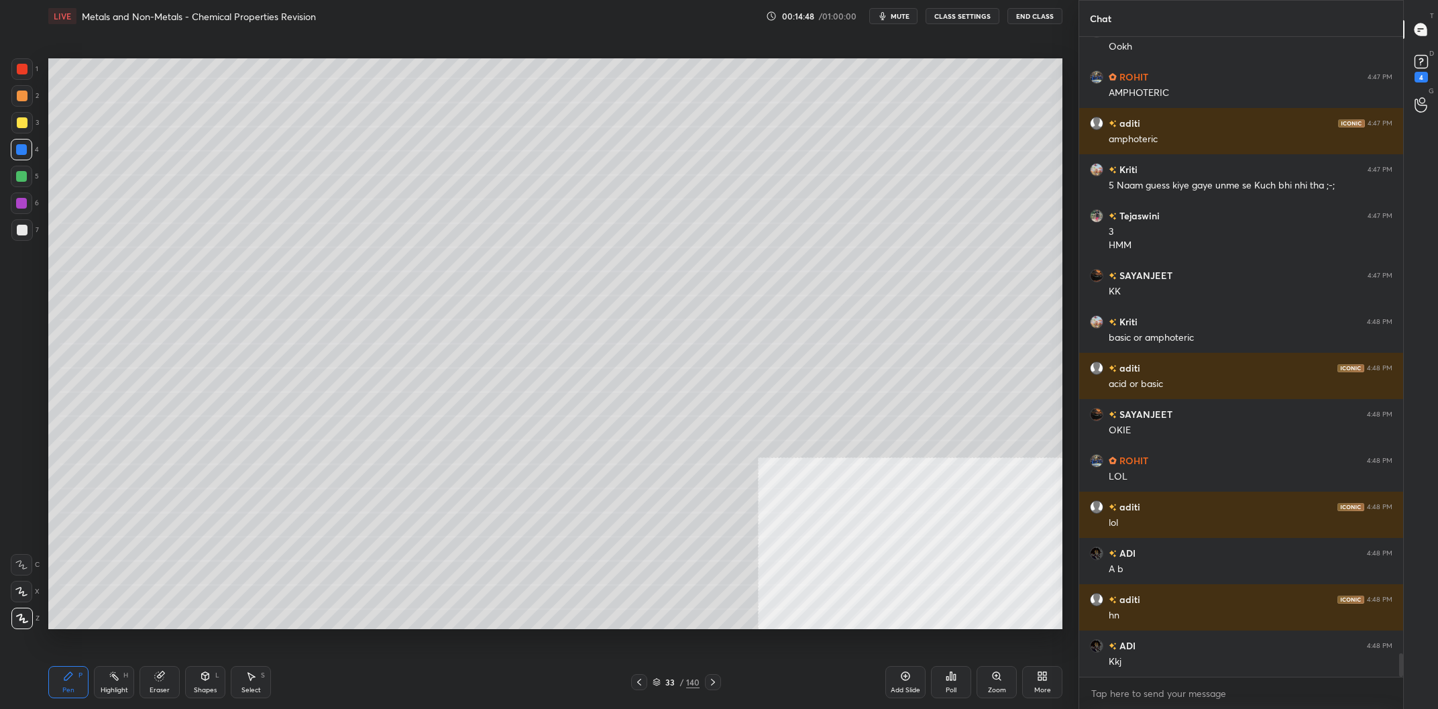
scroll to position [16943, 0]
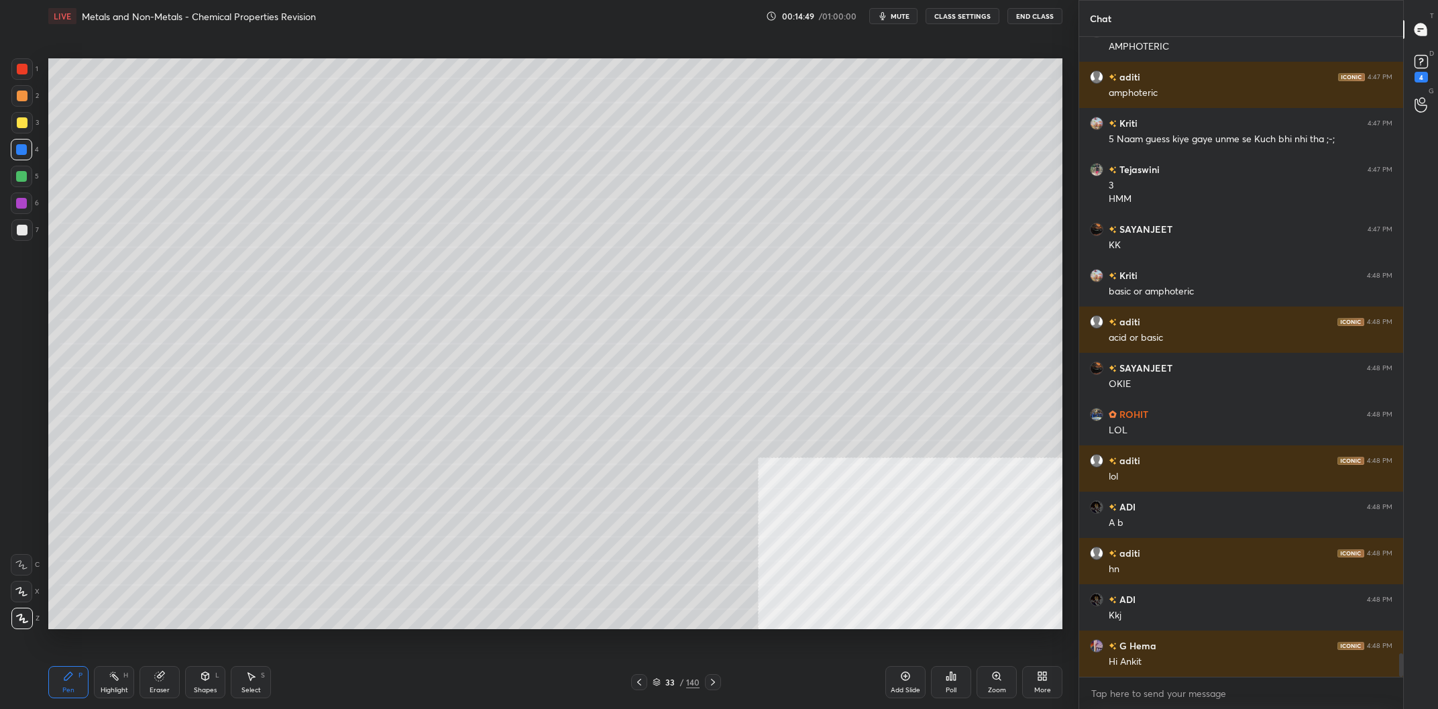
click at [20, 229] on div at bounding box center [22, 230] width 11 height 11
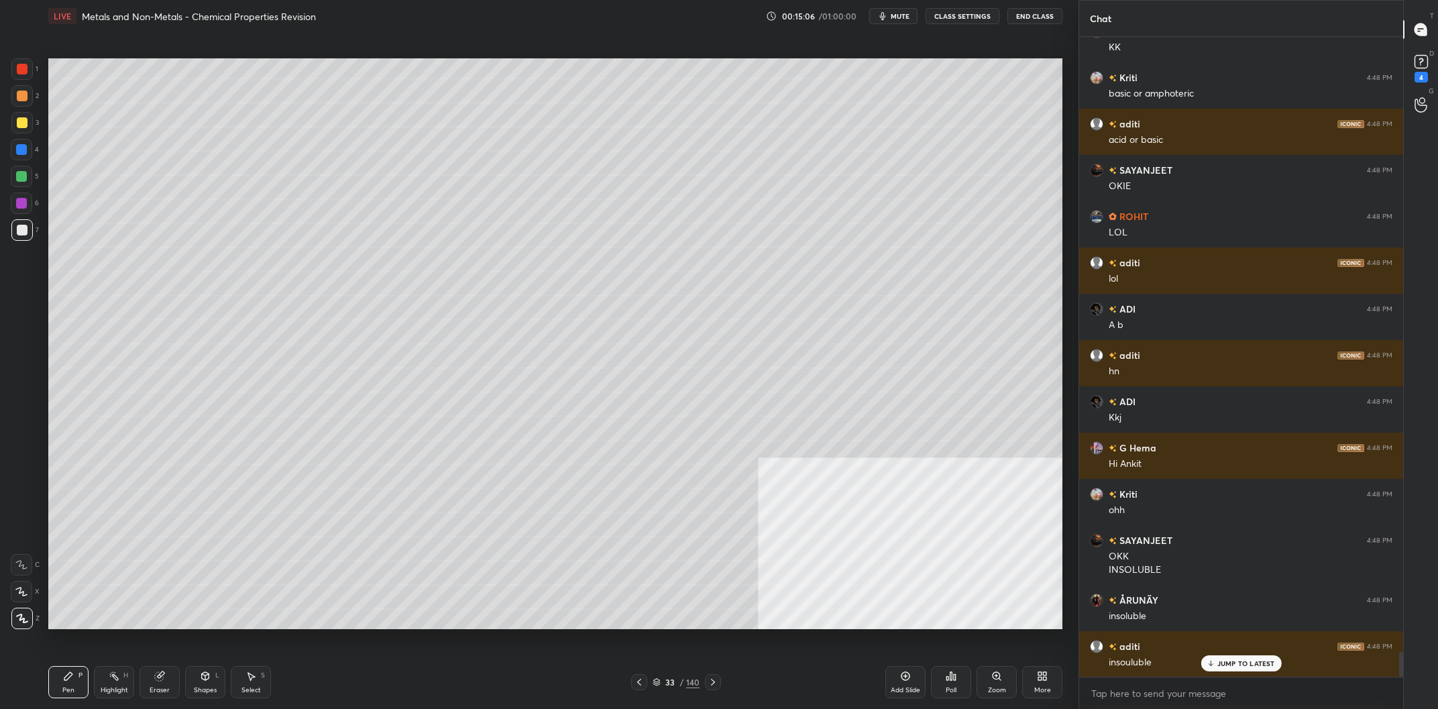
scroll to position [15877, 0]
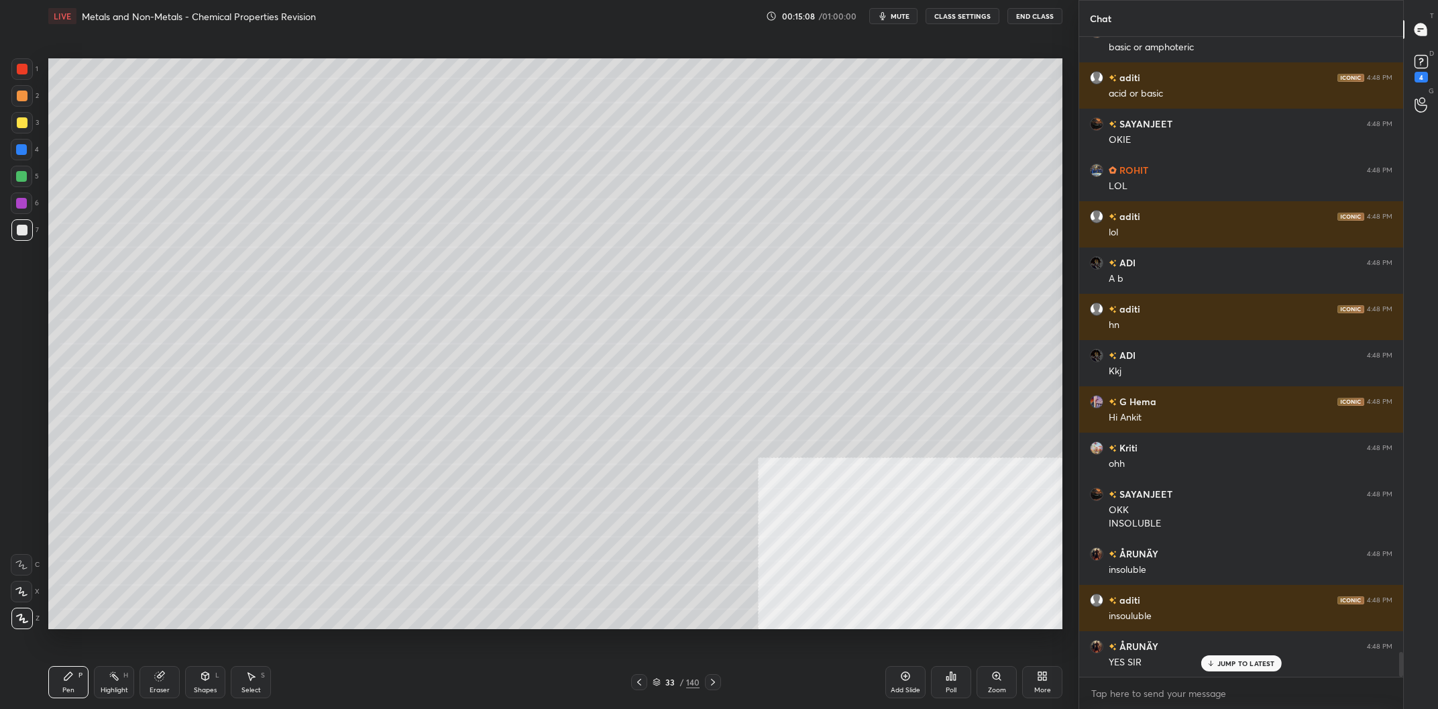
click at [23, 105] on div at bounding box center [21, 95] width 21 height 21
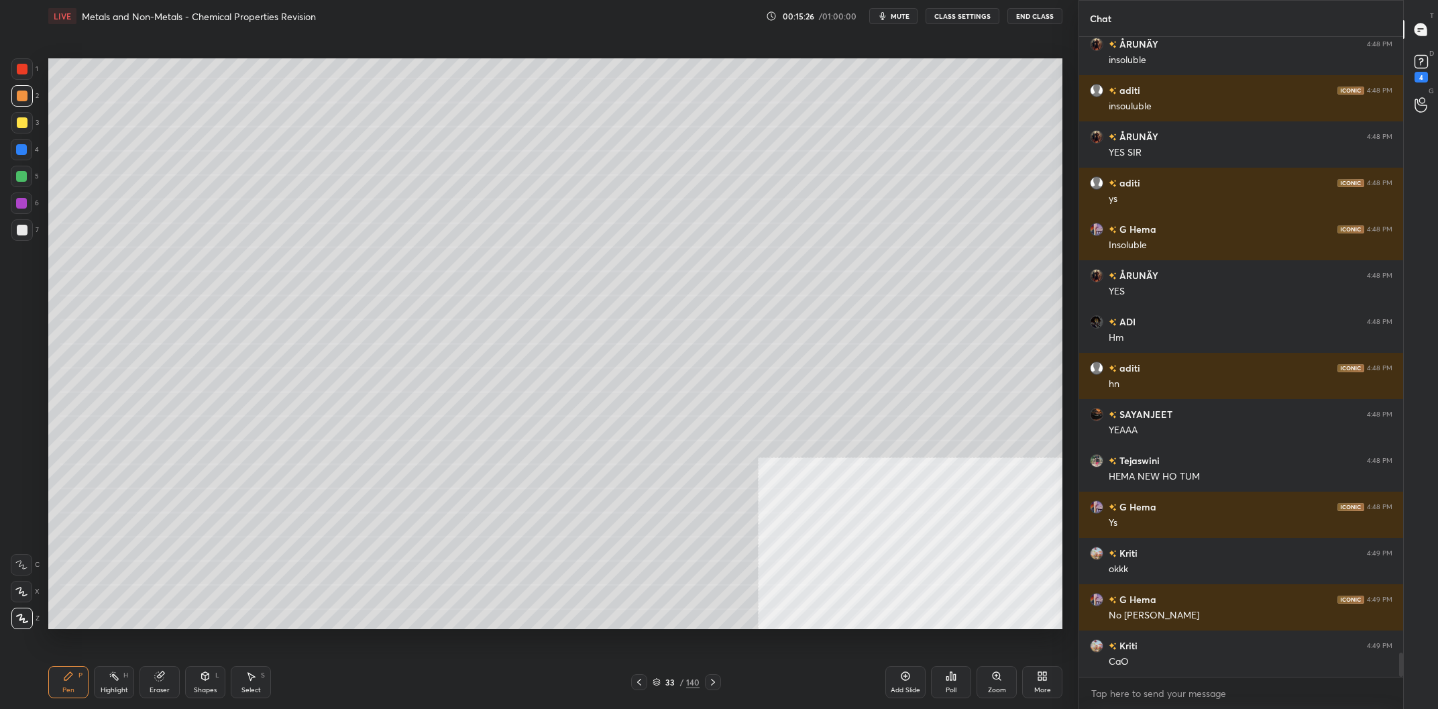
scroll to position [16433, 0]
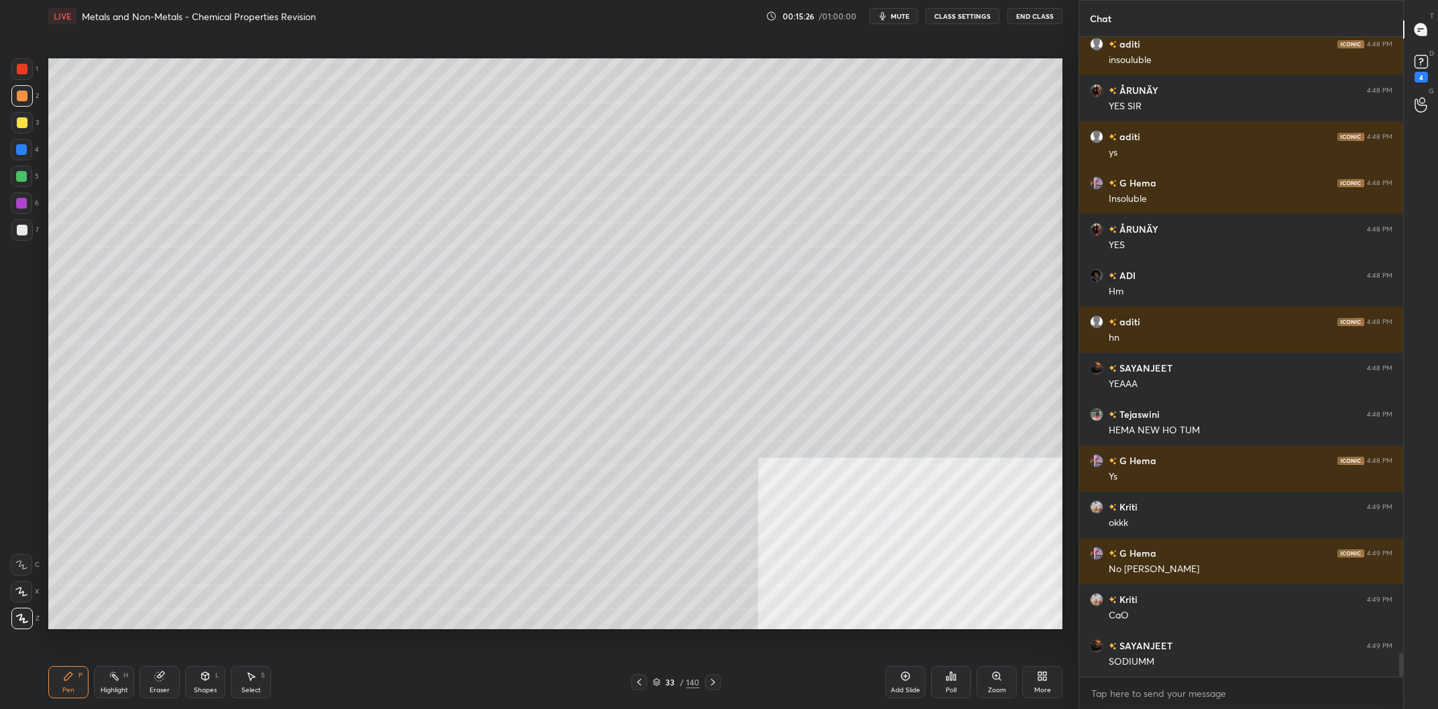
click at [21, 192] on div "5" at bounding box center [25, 179] width 28 height 27
click at [24, 204] on div at bounding box center [21, 203] width 11 height 11
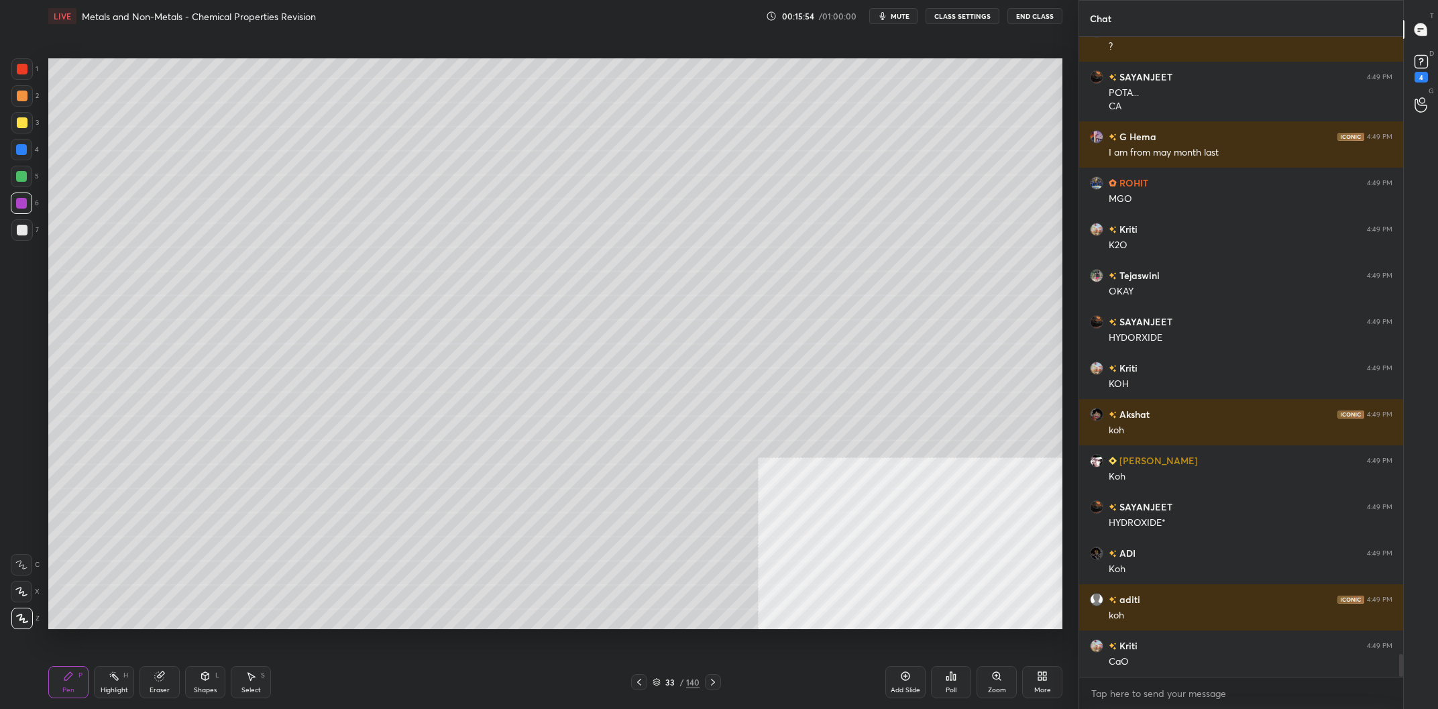
scroll to position [17140, 0]
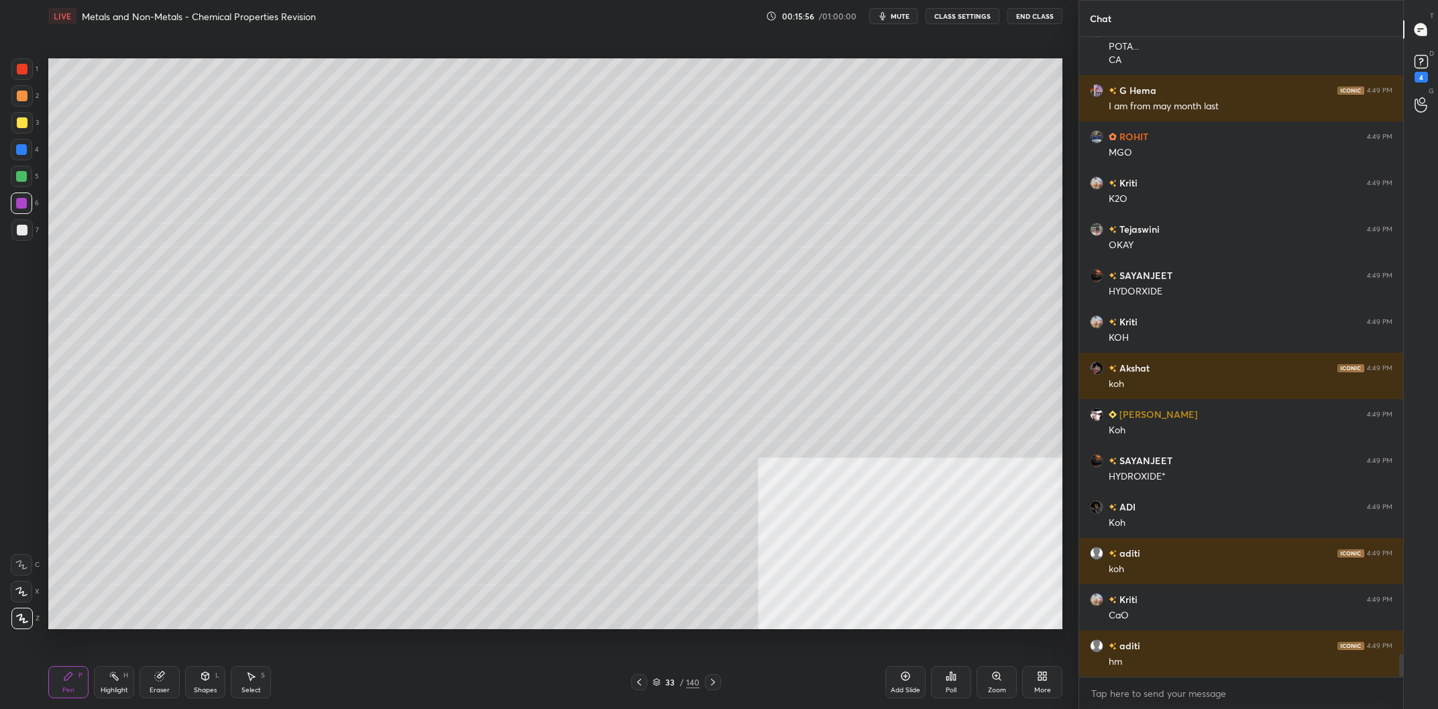
click at [678, 686] on div "33 / 140" at bounding box center [676, 682] width 47 height 12
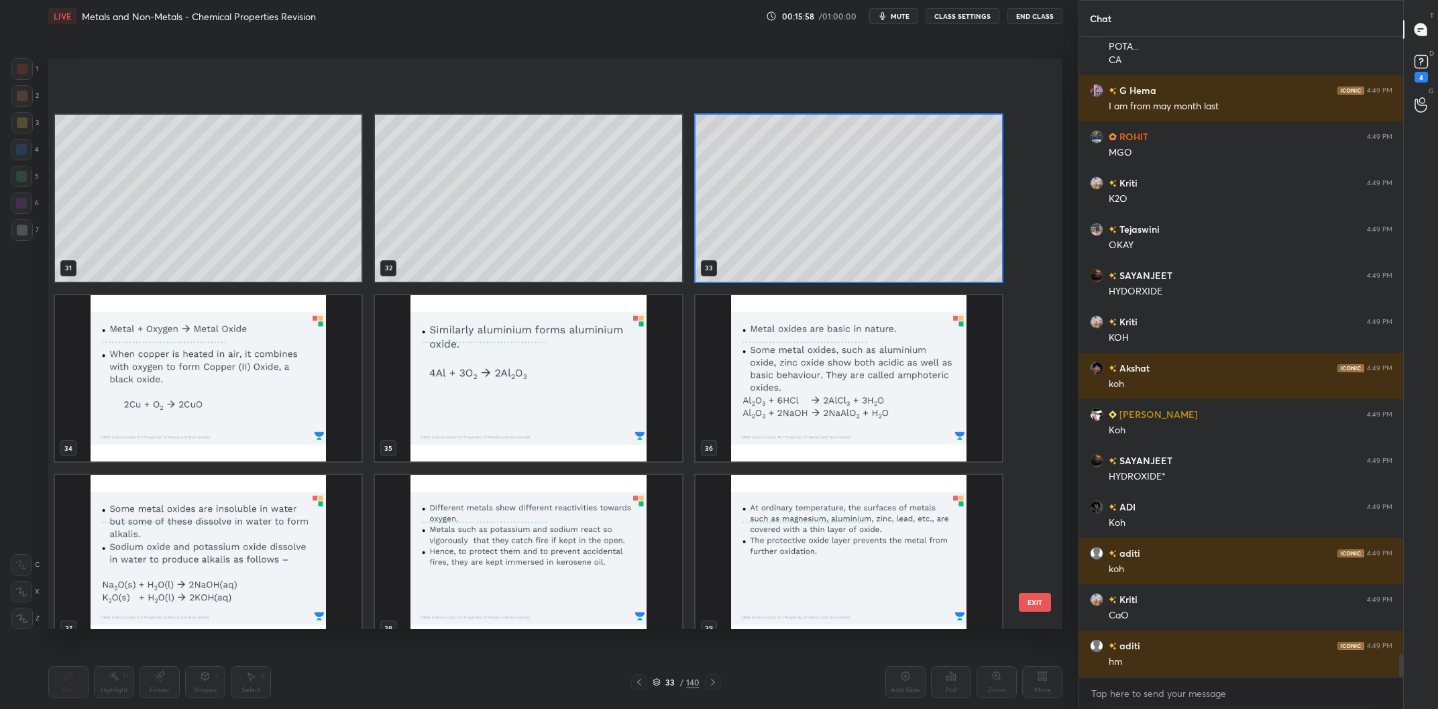
scroll to position [17187, 0]
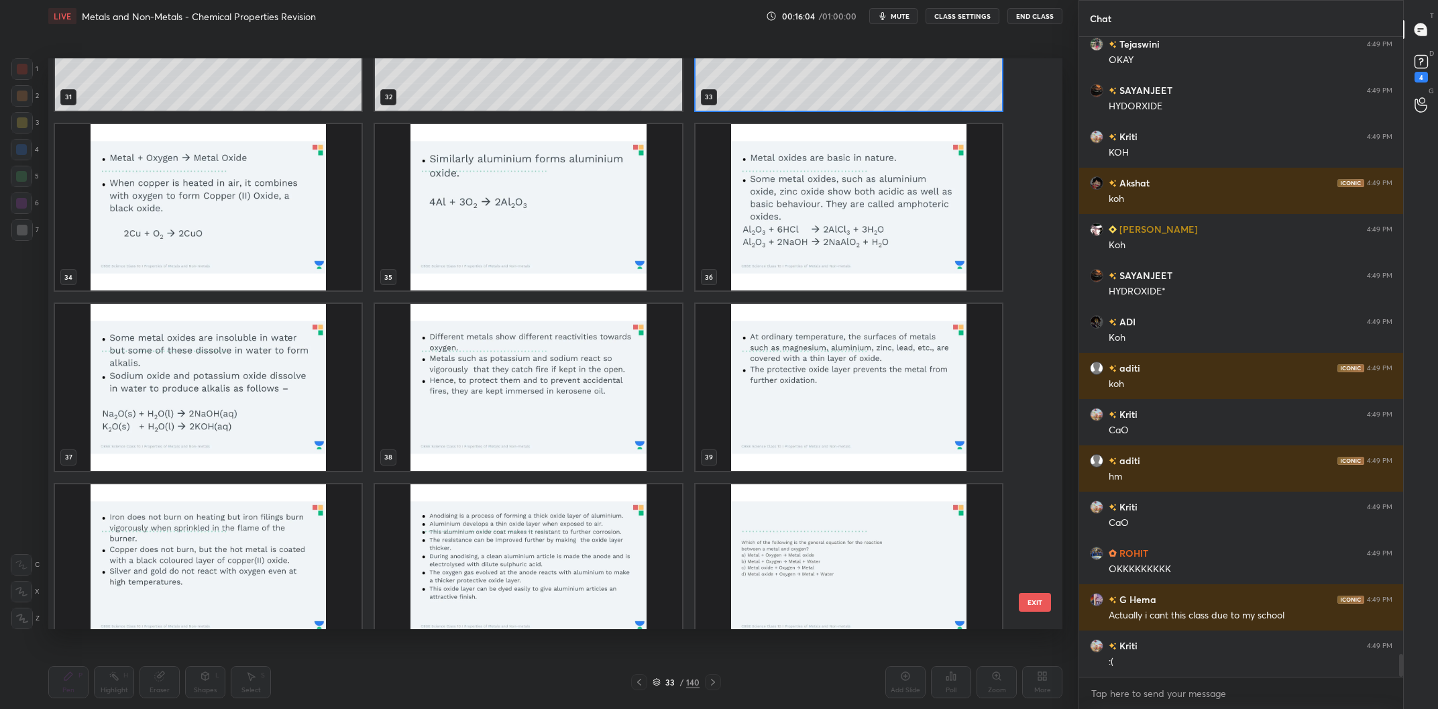
click at [312, 380] on img "grid" at bounding box center [208, 387] width 307 height 167
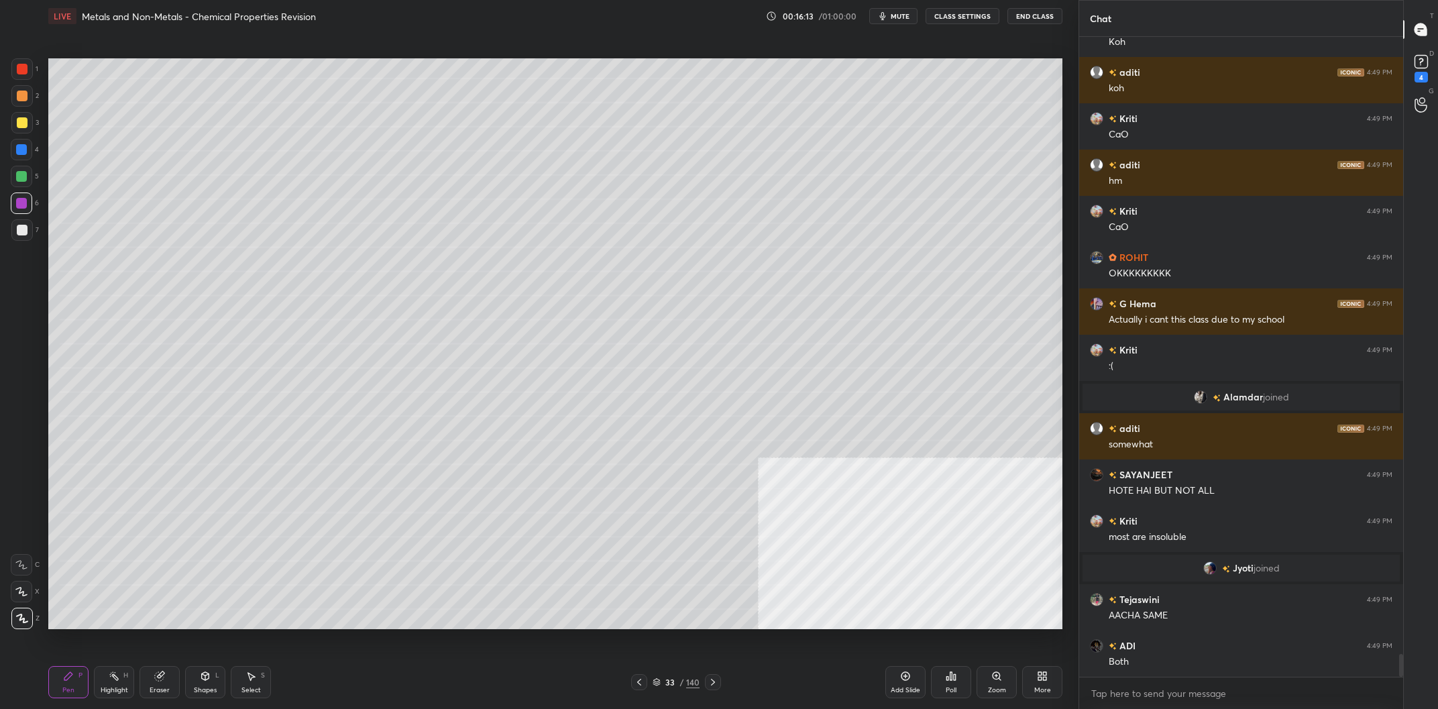
click at [167, 688] on div "Eraser" at bounding box center [160, 690] width 20 height 7
click at [56, 687] on div "Pen P" at bounding box center [68, 682] width 40 height 32
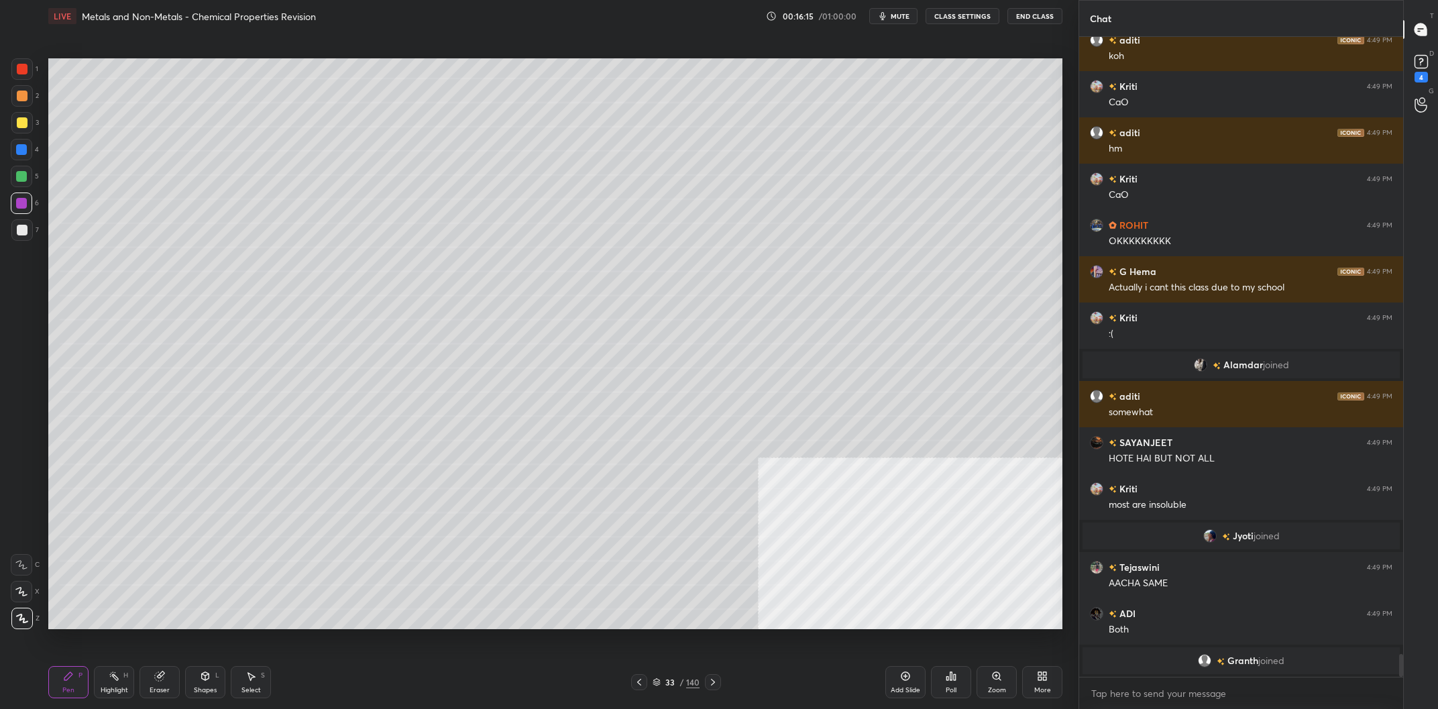
click at [62, 687] on div "Pen P" at bounding box center [68, 682] width 40 height 32
click at [27, 235] on div at bounding box center [21, 229] width 21 height 21
click at [28, 235] on div at bounding box center [21, 229] width 21 height 21
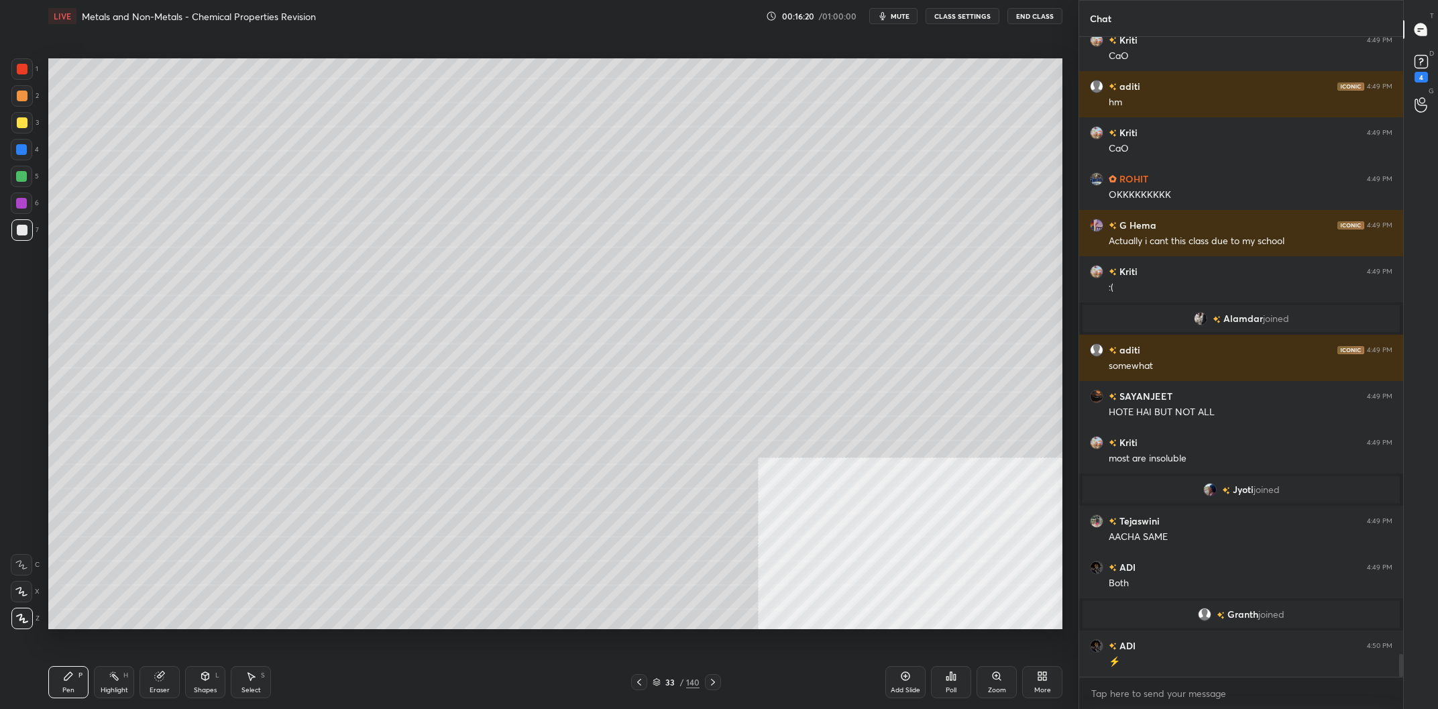
click at [156, 692] on div "Eraser" at bounding box center [160, 690] width 20 height 7
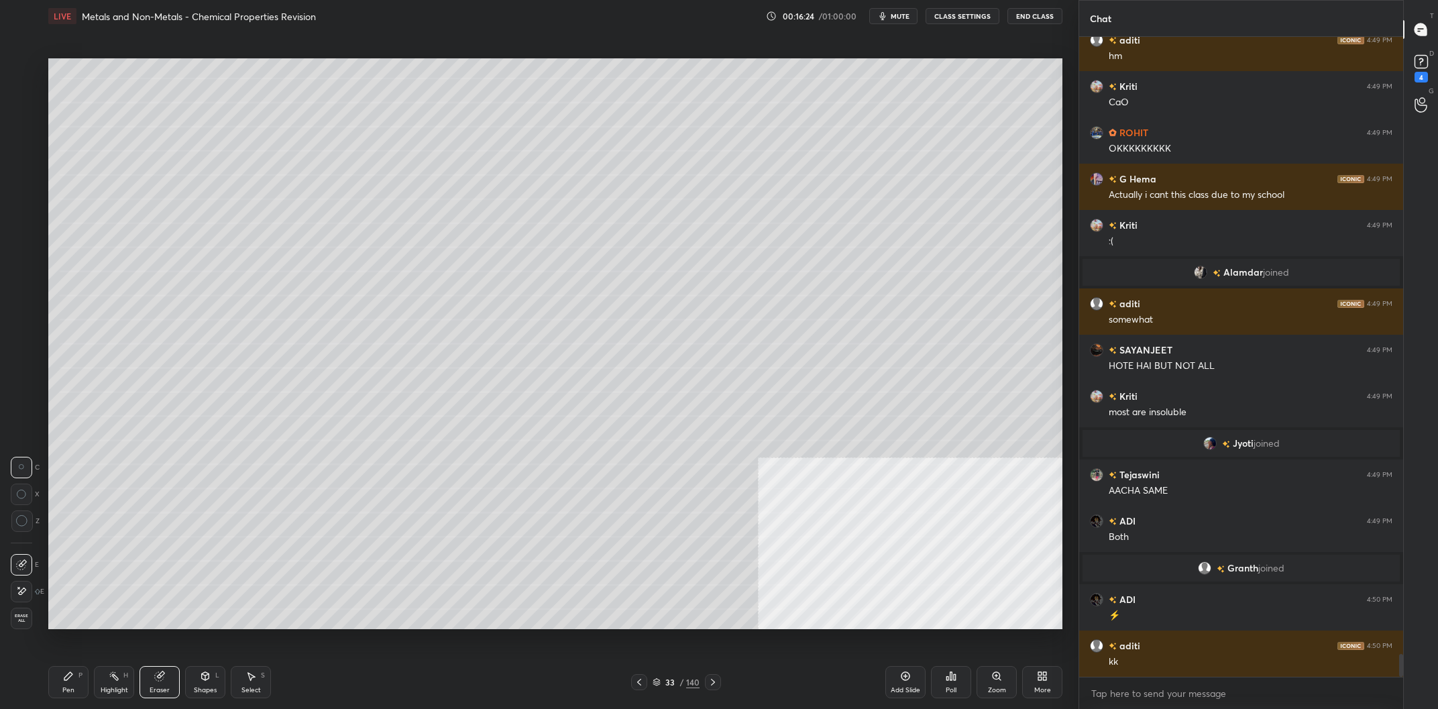
click at [63, 667] on div "Pen P" at bounding box center [68, 682] width 40 height 32
click at [64, 674] on icon at bounding box center [68, 676] width 11 height 11
click at [681, 694] on div "Pen P Highlight H Eraser Shapes L Select S 33 / 140 Add Slide Poll Zoom More" at bounding box center [555, 682] width 1014 height 54
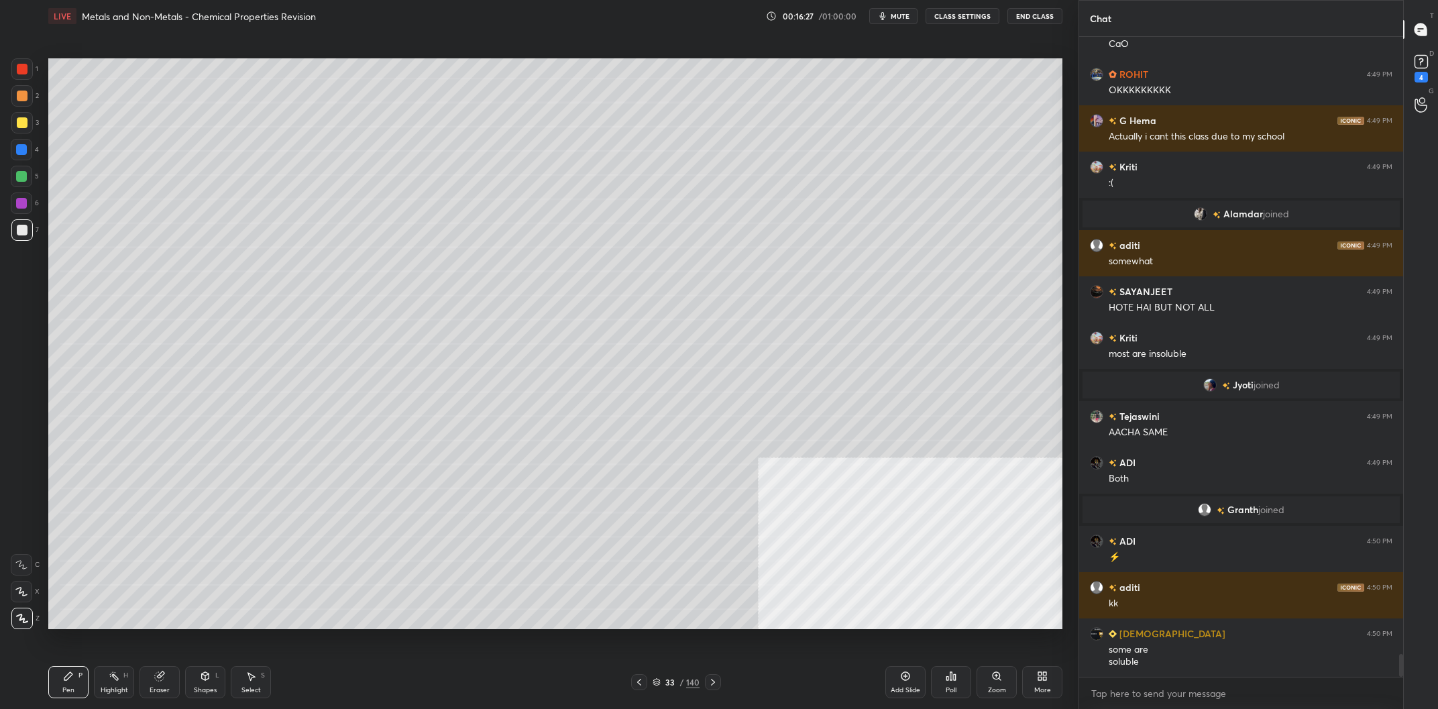
click at [681, 683] on div "/" at bounding box center [682, 682] width 4 height 8
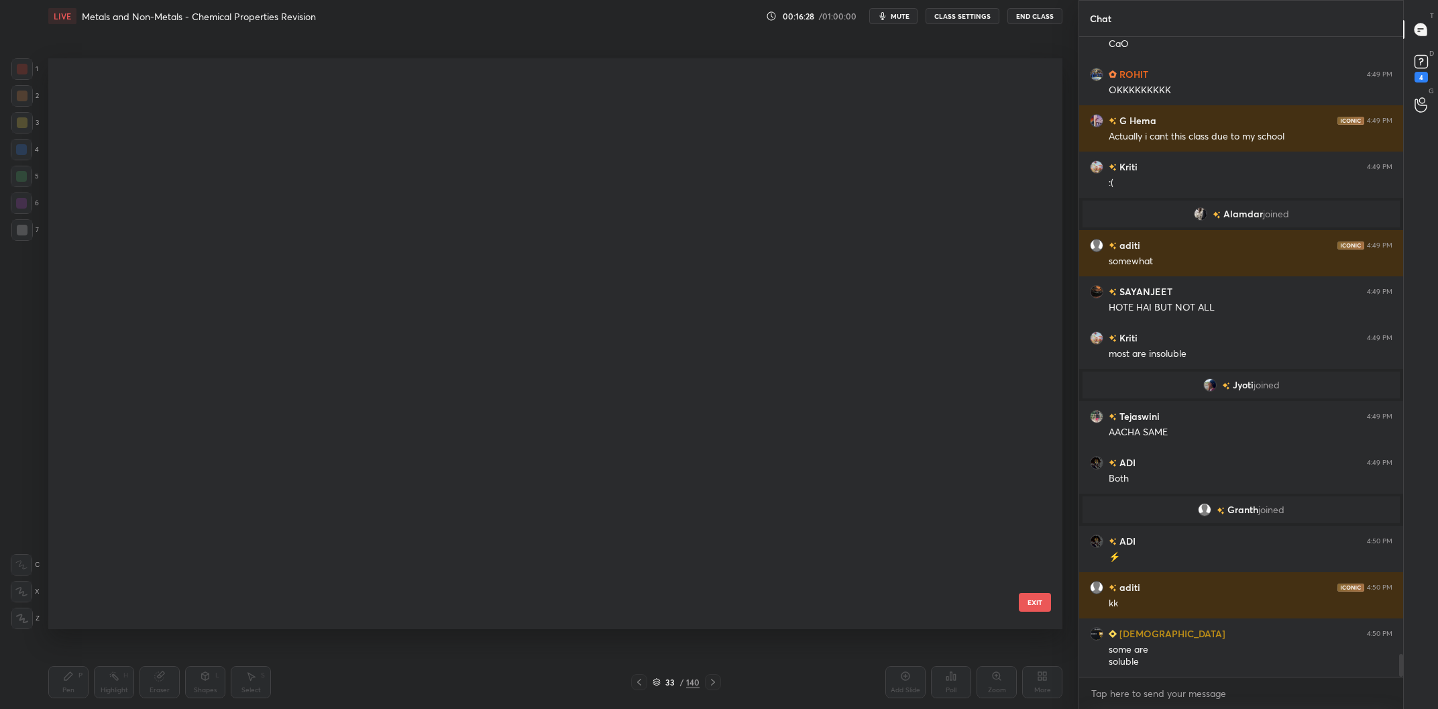
scroll to position [1, 0]
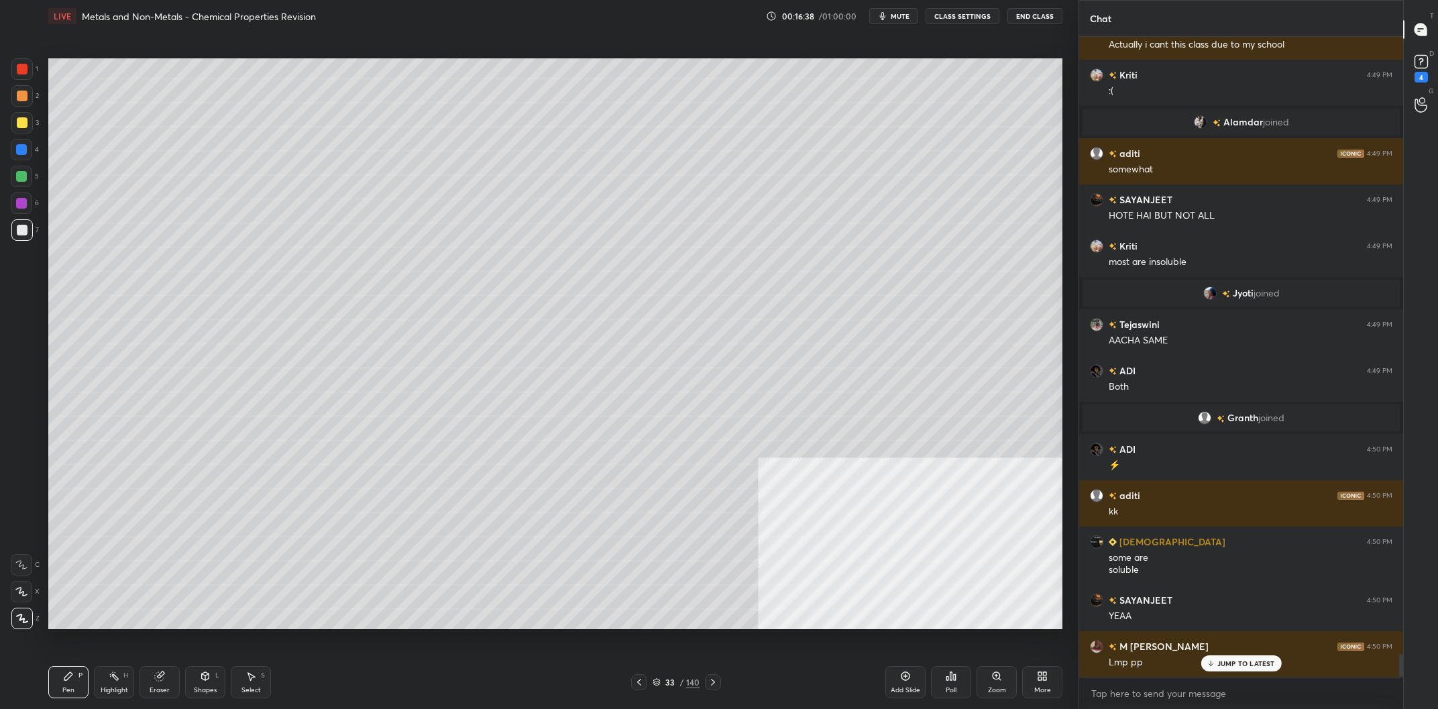
click at [11, 105] on div "1 2 3 4 5 6 7 C X Z C X Z E E Erase all H H" at bounding box center [21, 343] width 43 height 571
click at [19, 99] on div at bounding box center [22, 96] width 11 height 11
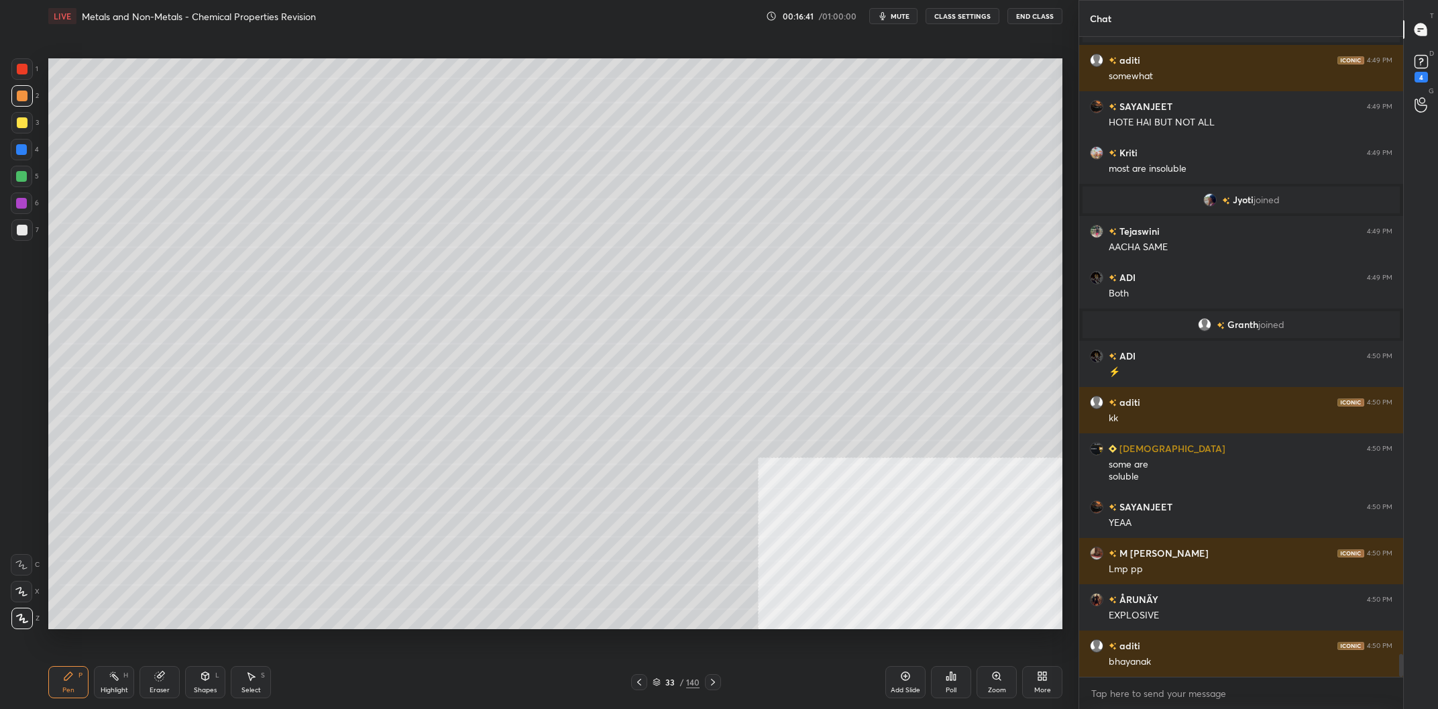
click at [15, 186] on div at bounding box center [21, 176] width 21 height 21
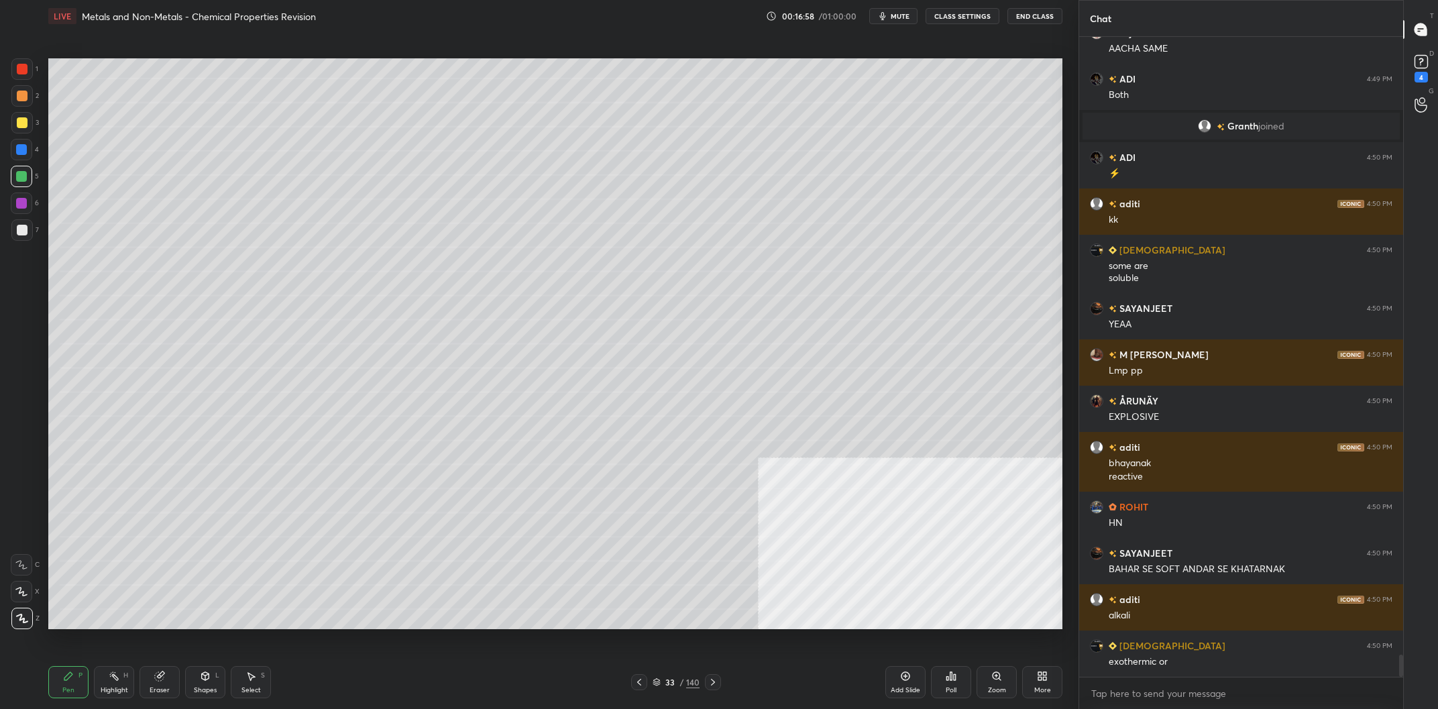
click at [35, 72] on div "1" at bounding box center [24, 68] width 27 height 21
click at [34, 72] on div "1" at bounding box center [24, 68] width 27 height 21
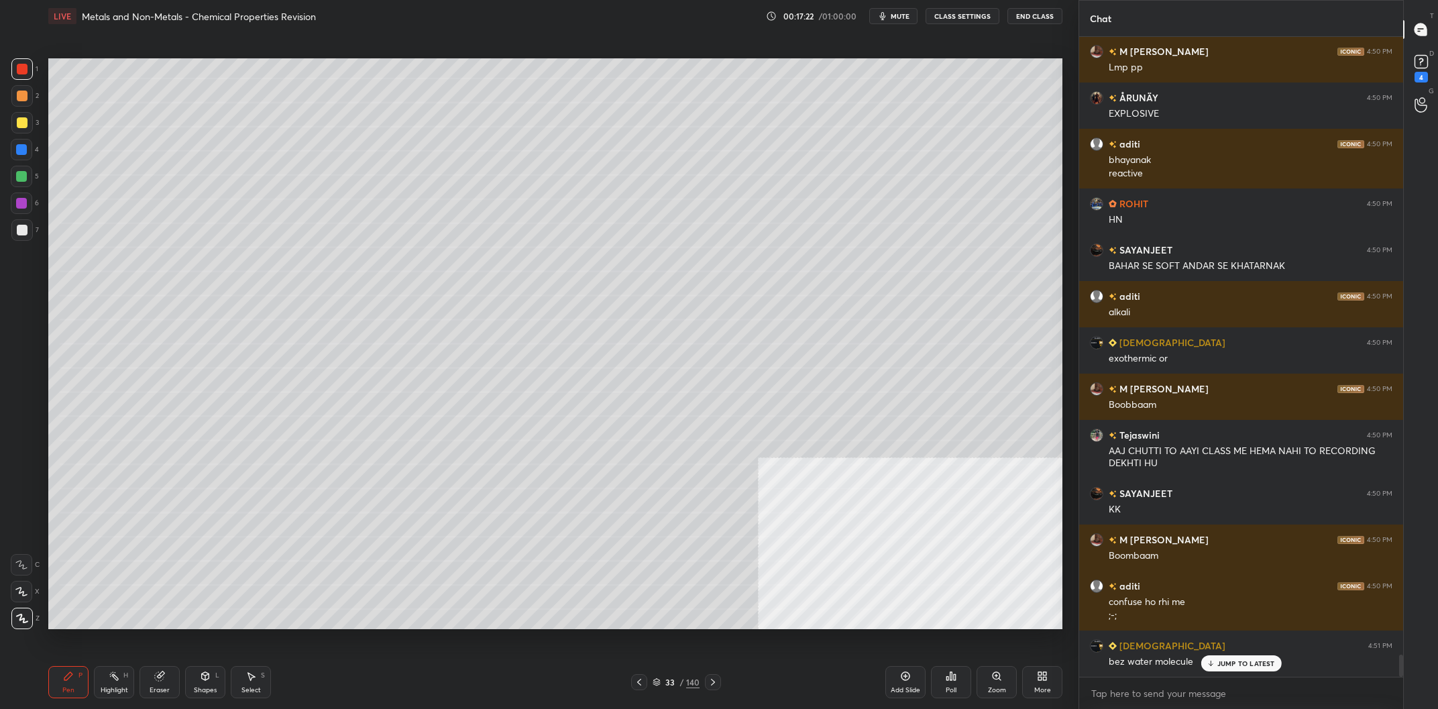
scroll to position [18000, 0]
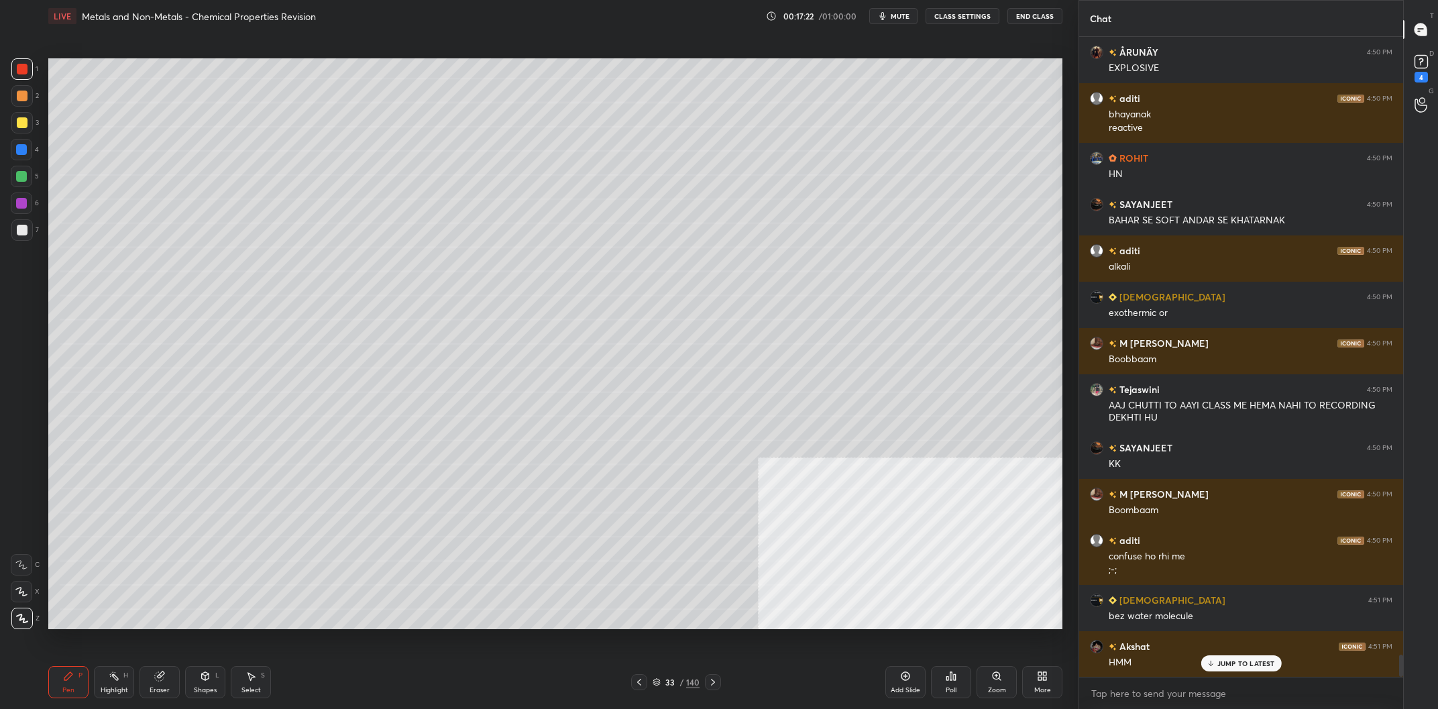
click at [18, 141] on div at bounding box center [21, 149] width 21 height 21
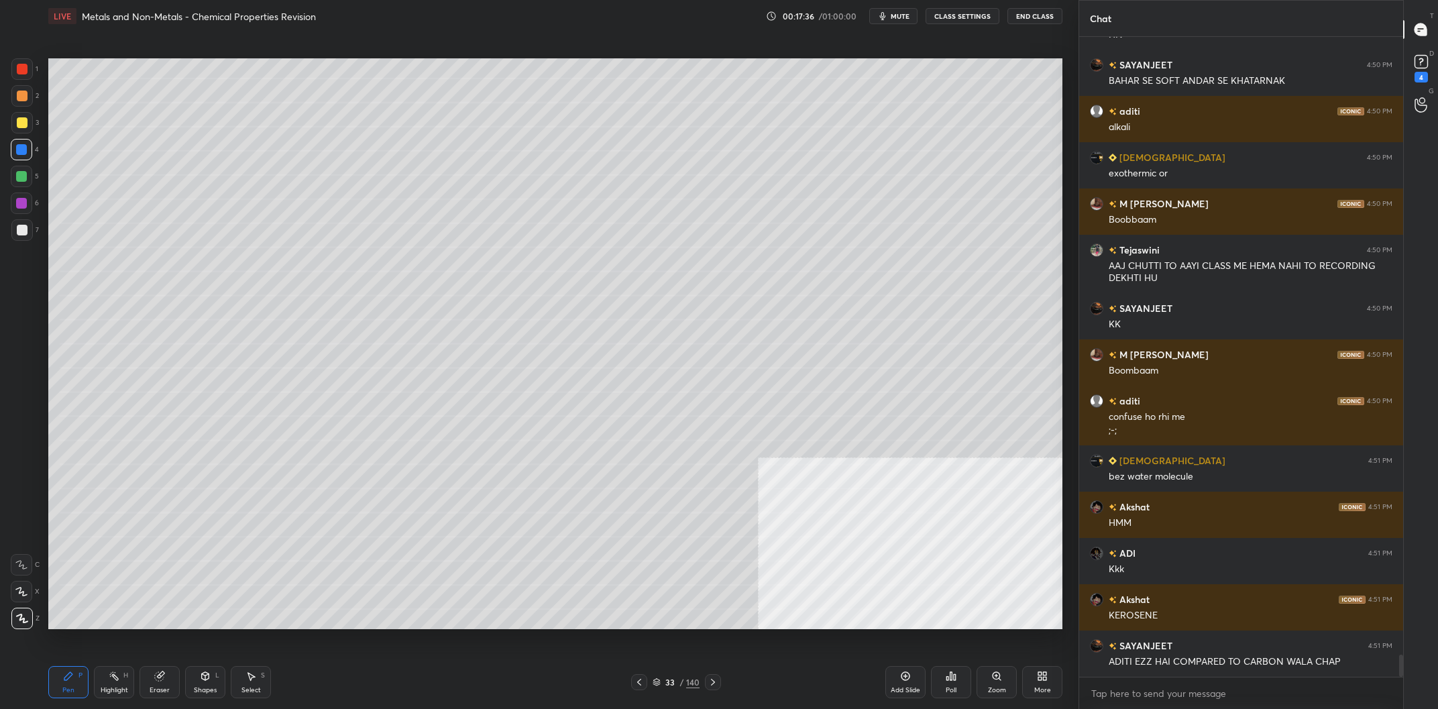
scroll to position [18186, 0]
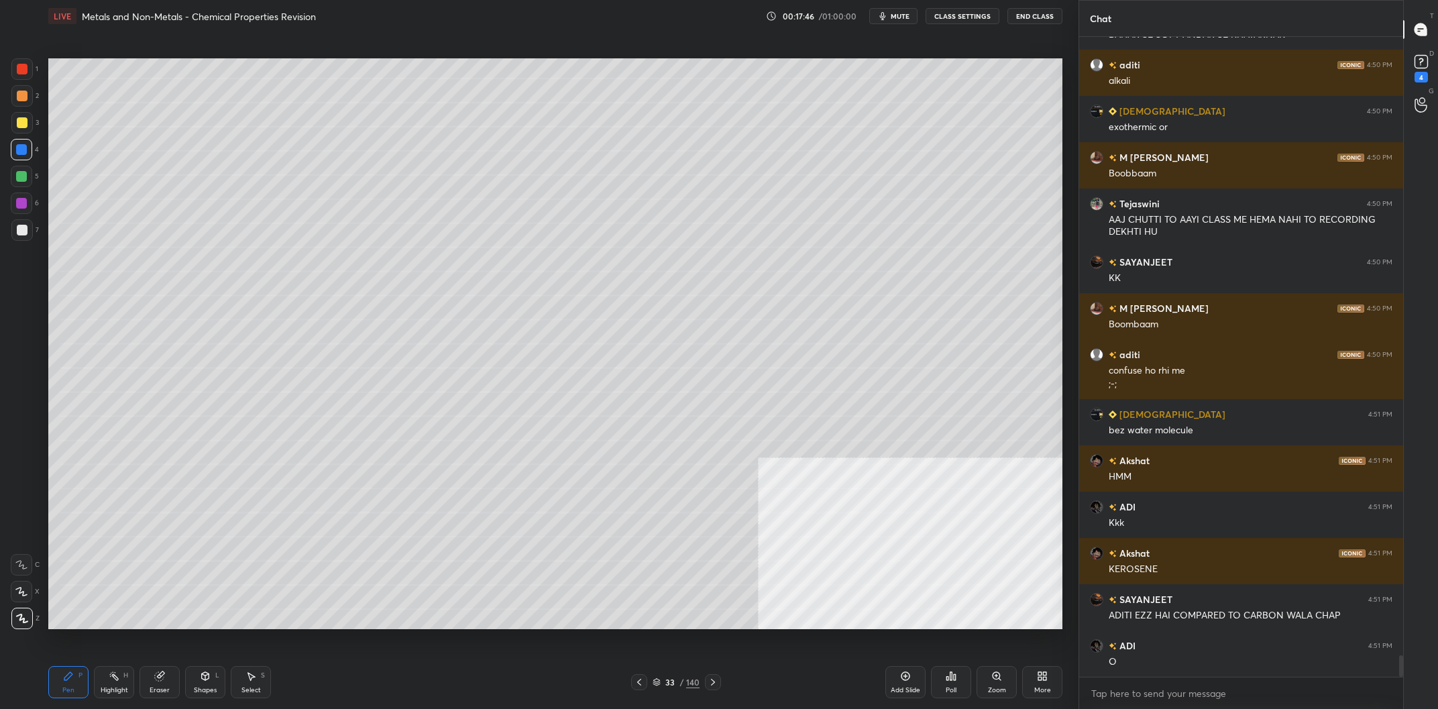
click at [18, 101] on div at bounding box center [22, 96] width 11 height 11
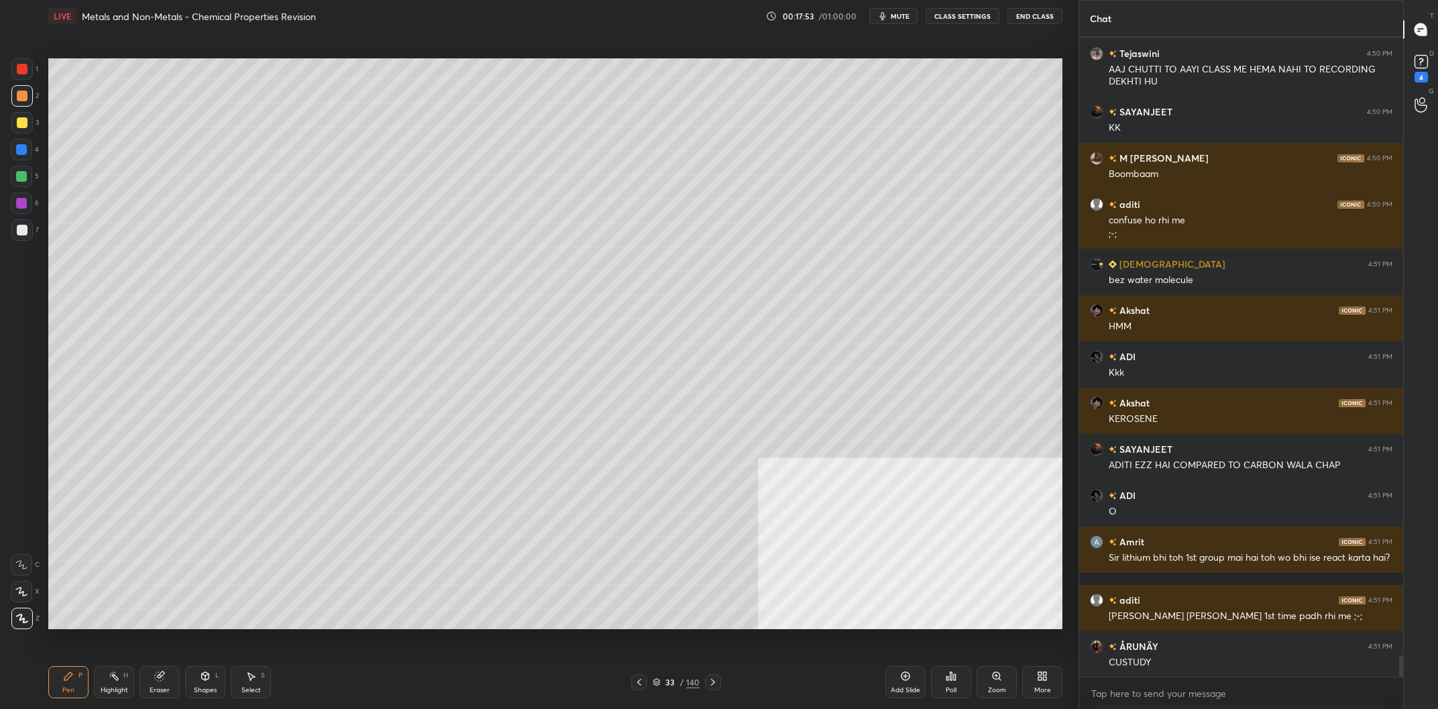
scroll to position [18384, 0]
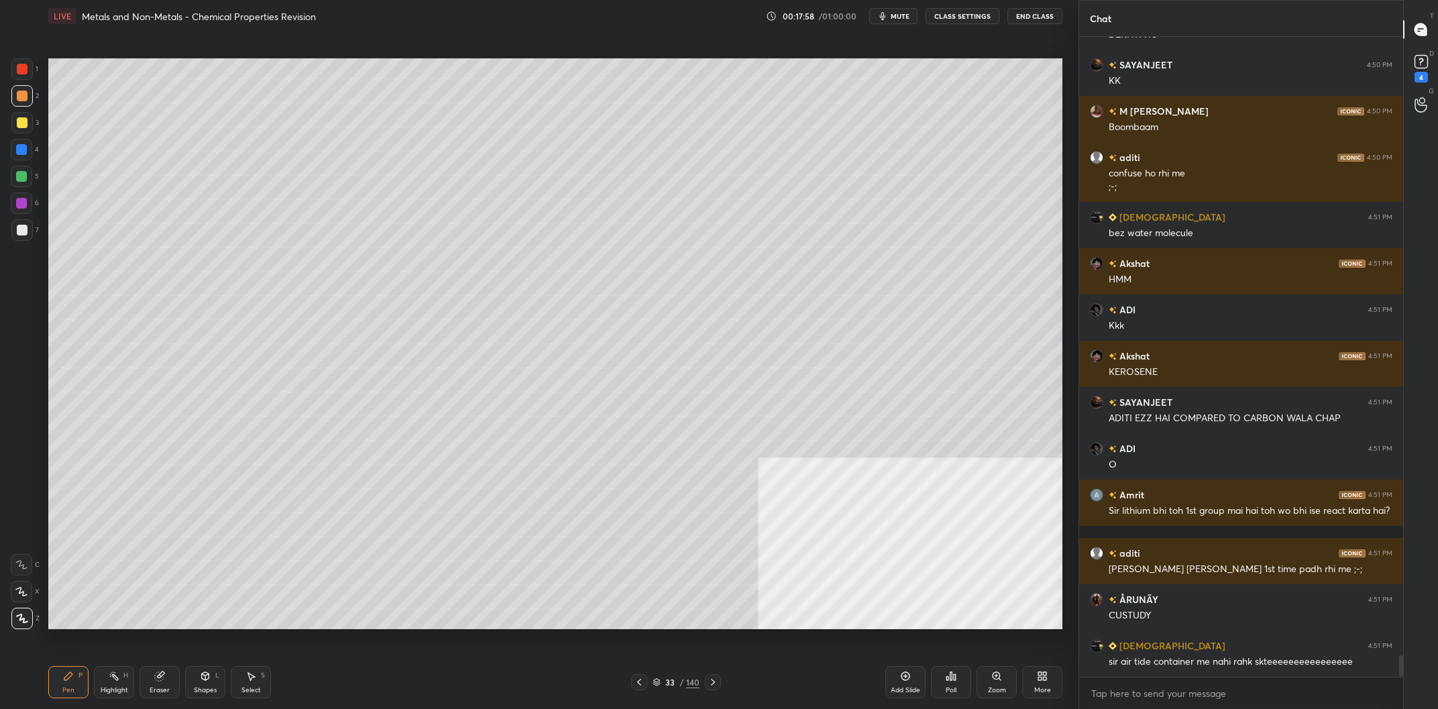
click at [678, 680] on div "33 / 140" at bounding box center [676, 682] width 47 height 12
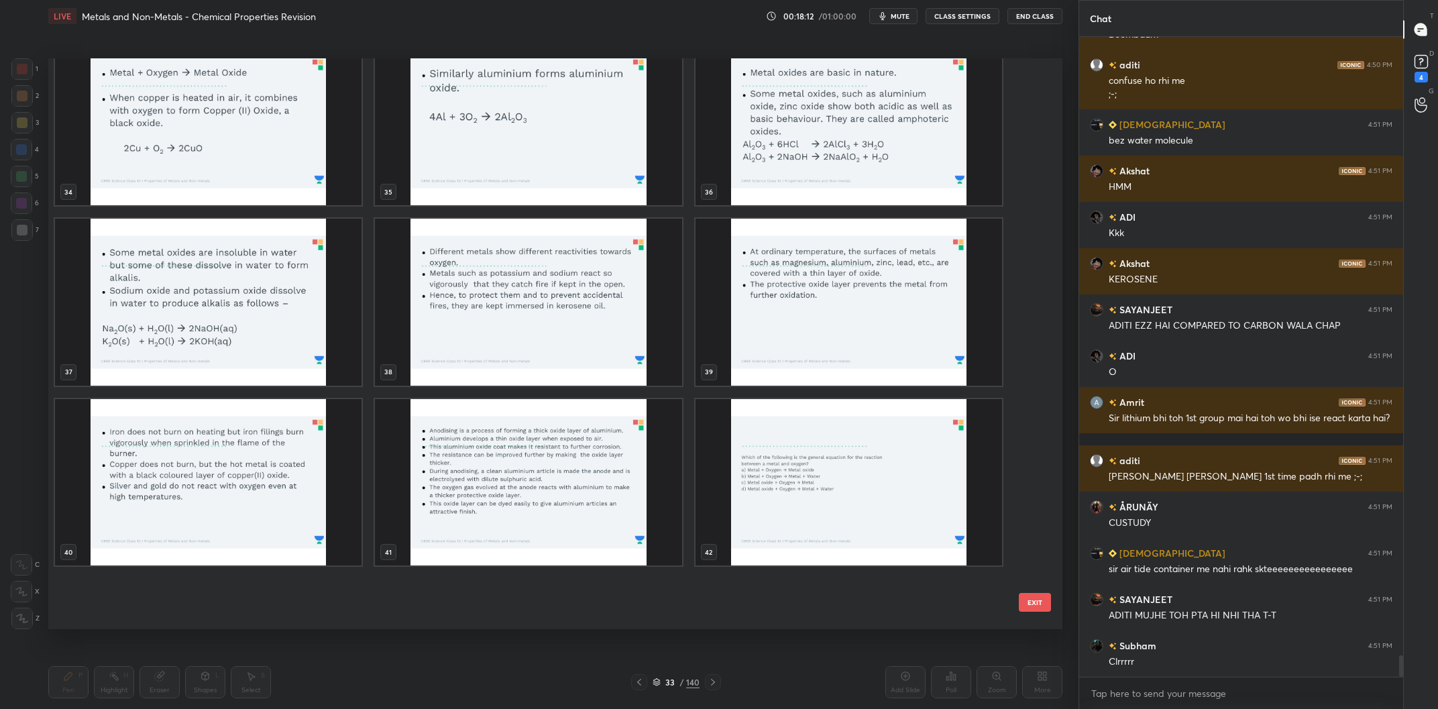
scroll to position [1752, 0]
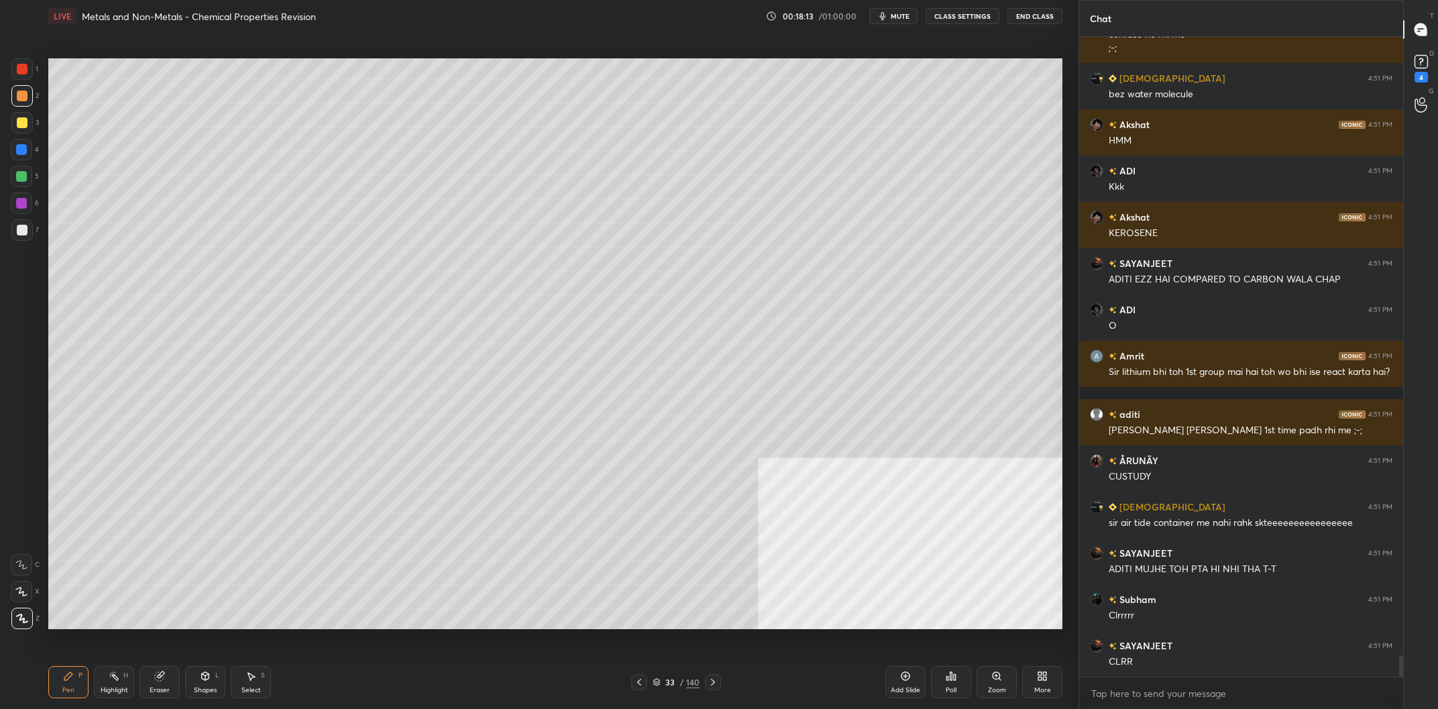
click at [906, 688] on div "Add Slide" at bounding box center [906, 690] width 30 height 7
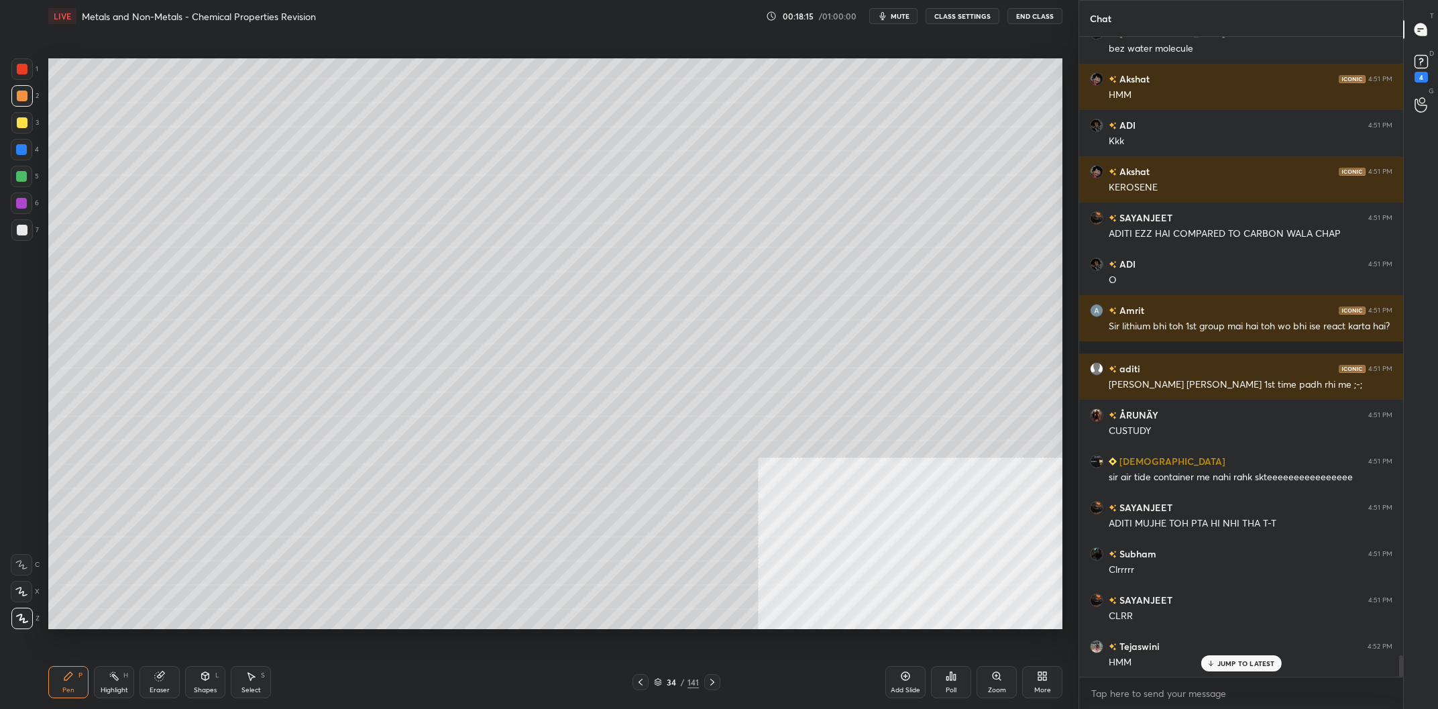
click at [28, 123] on div at bounding box center [21, 122] width 21 height 21
click at [34, 123] on div "3" at bounding box center [25, 122] width 28 height 21
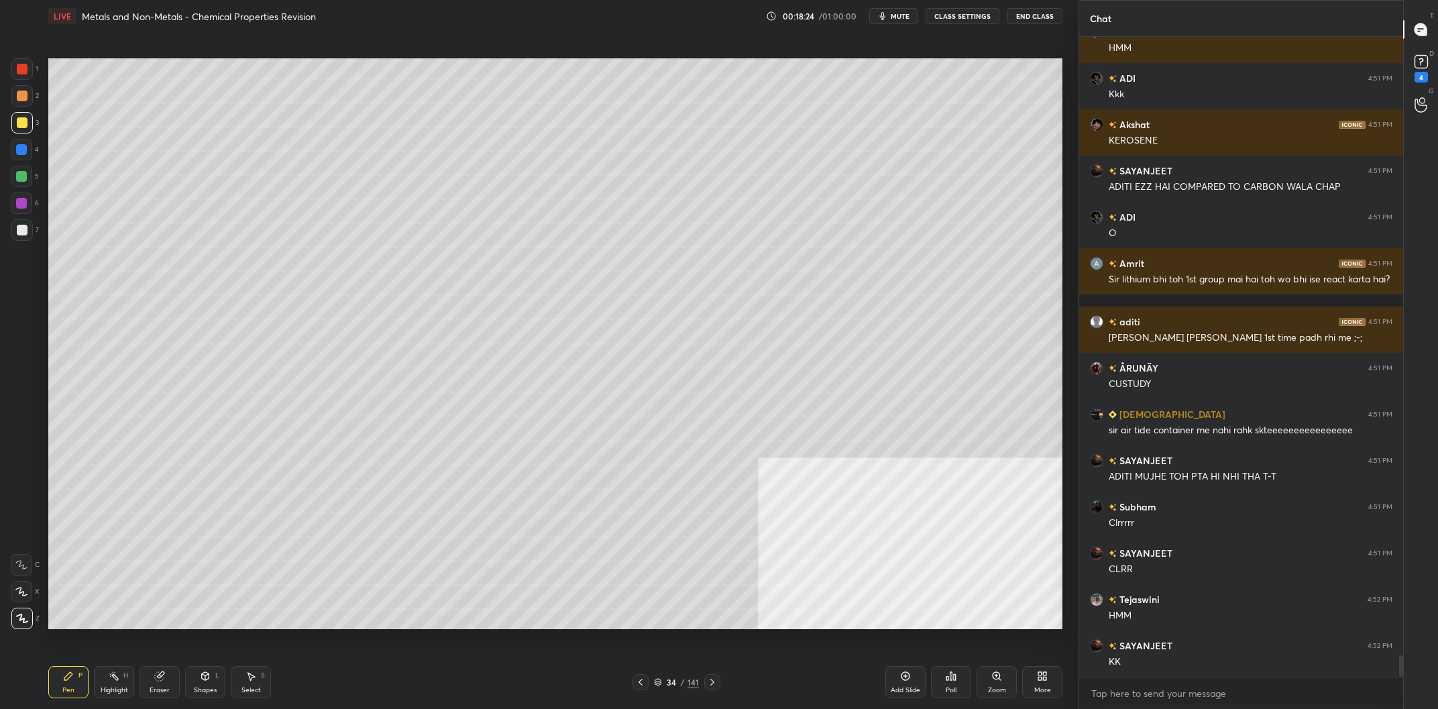
scroll to position [18628, 0]
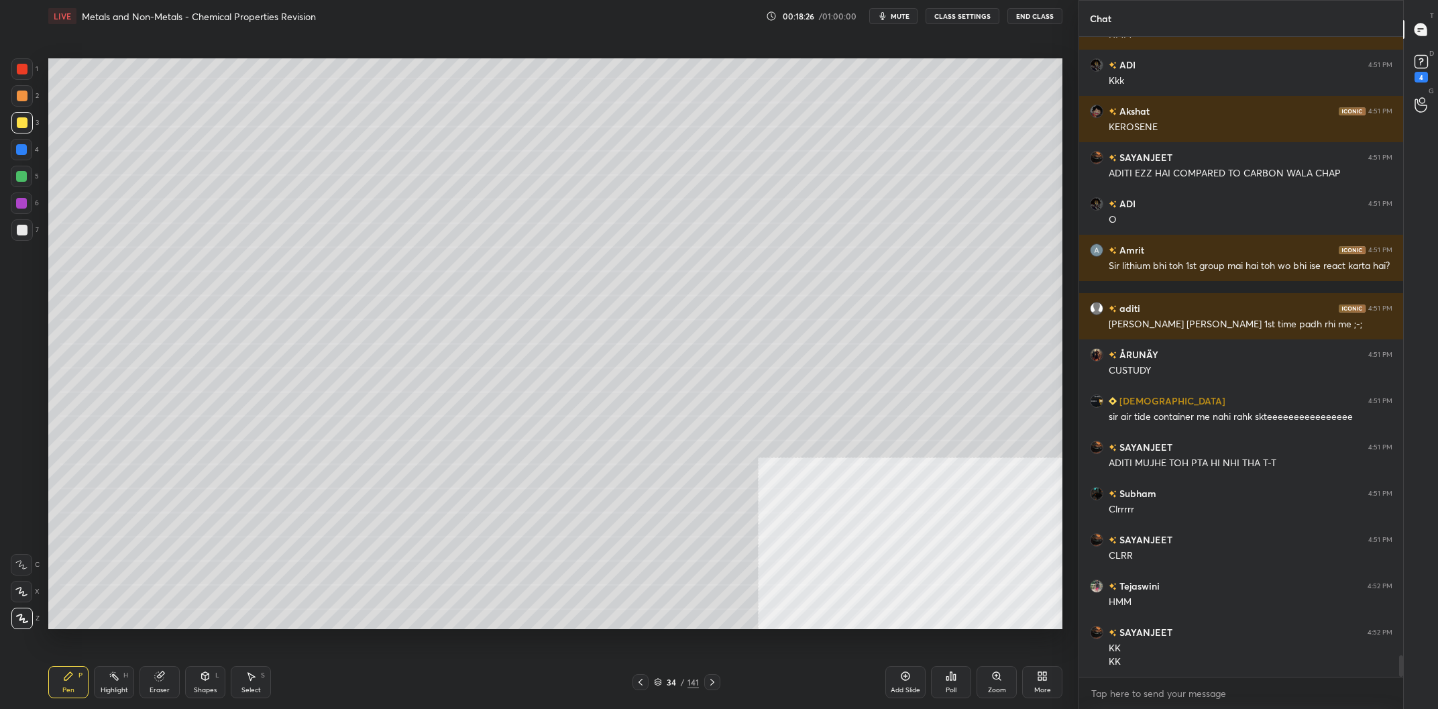
click at [203, 692] on div "Shapes" at bounding box center [205, 690] width 23 height 7
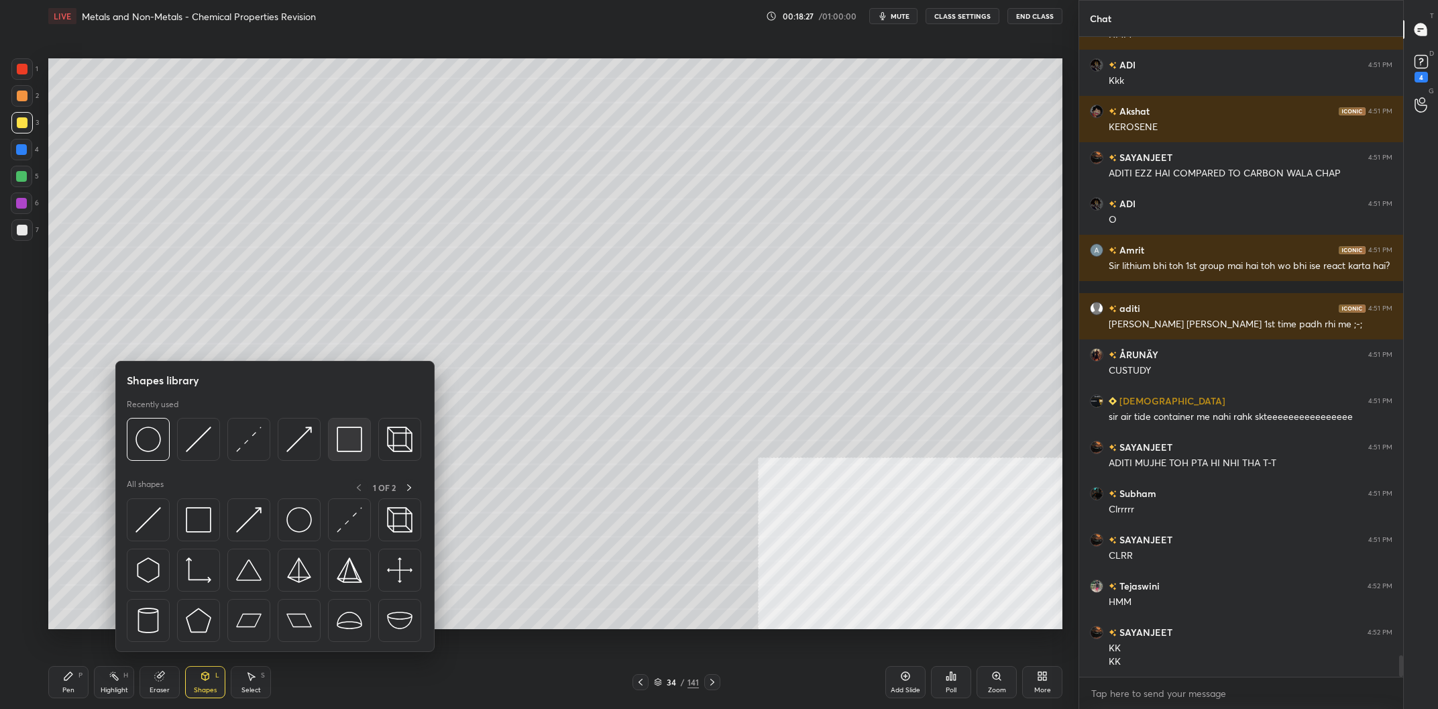
click at [352, 443] on img at bounding box center [349, 439] width 25 height 25
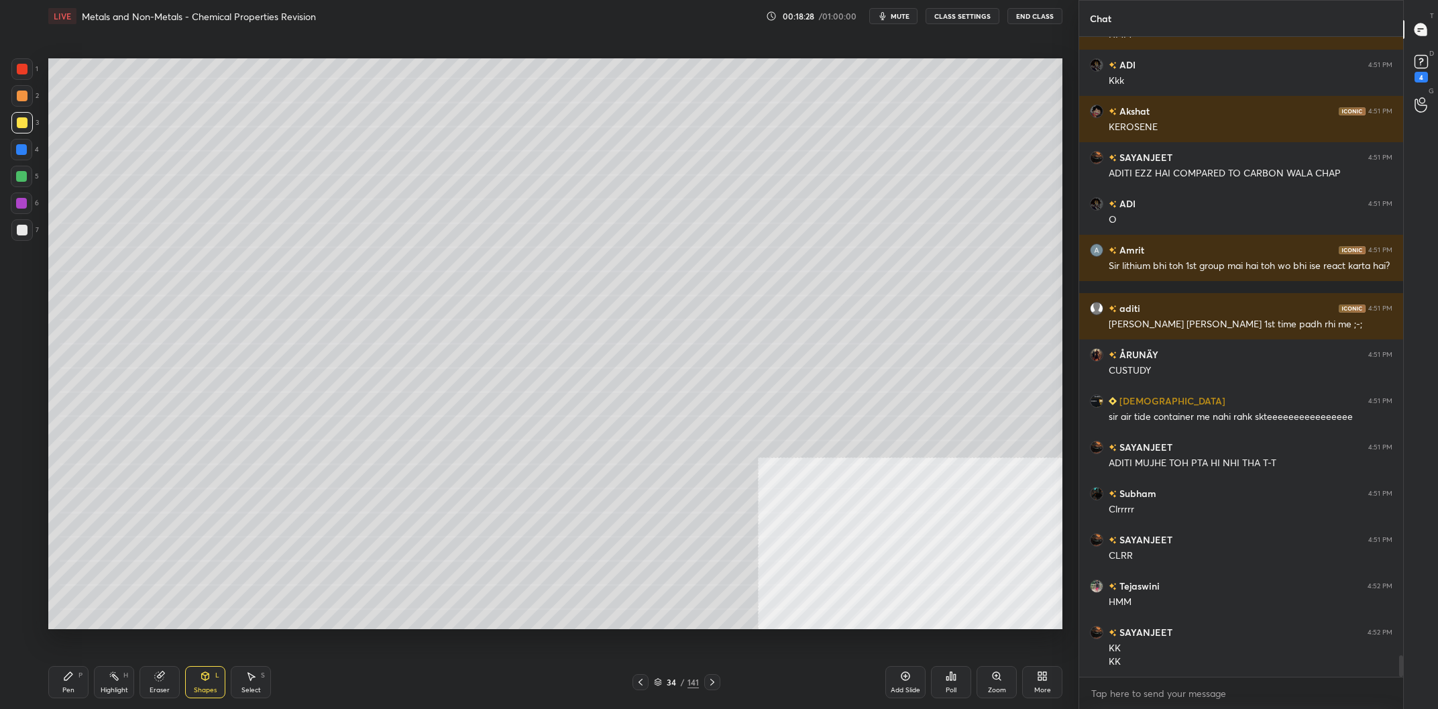
click at [23, 123] on div at bounding box center [22, 122] width 11 height 11
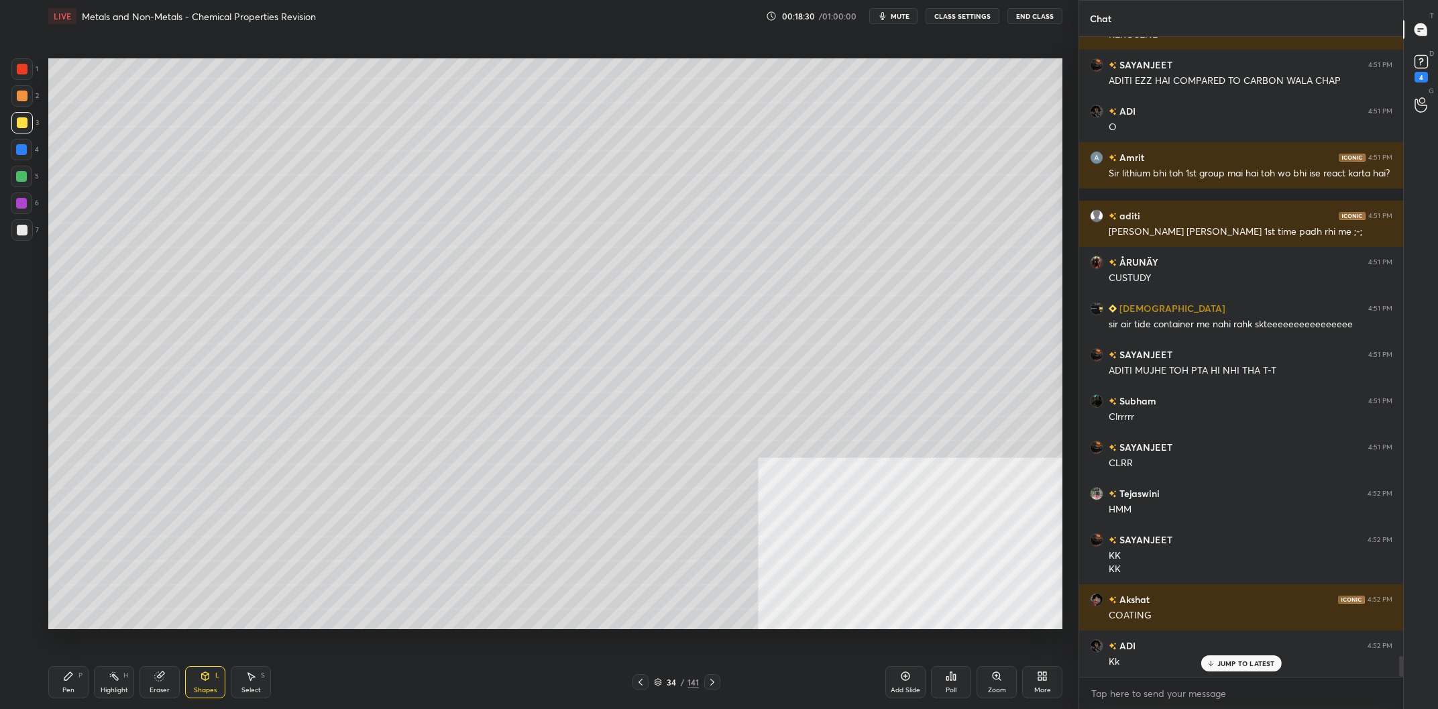
scroll to position [18767, 0]
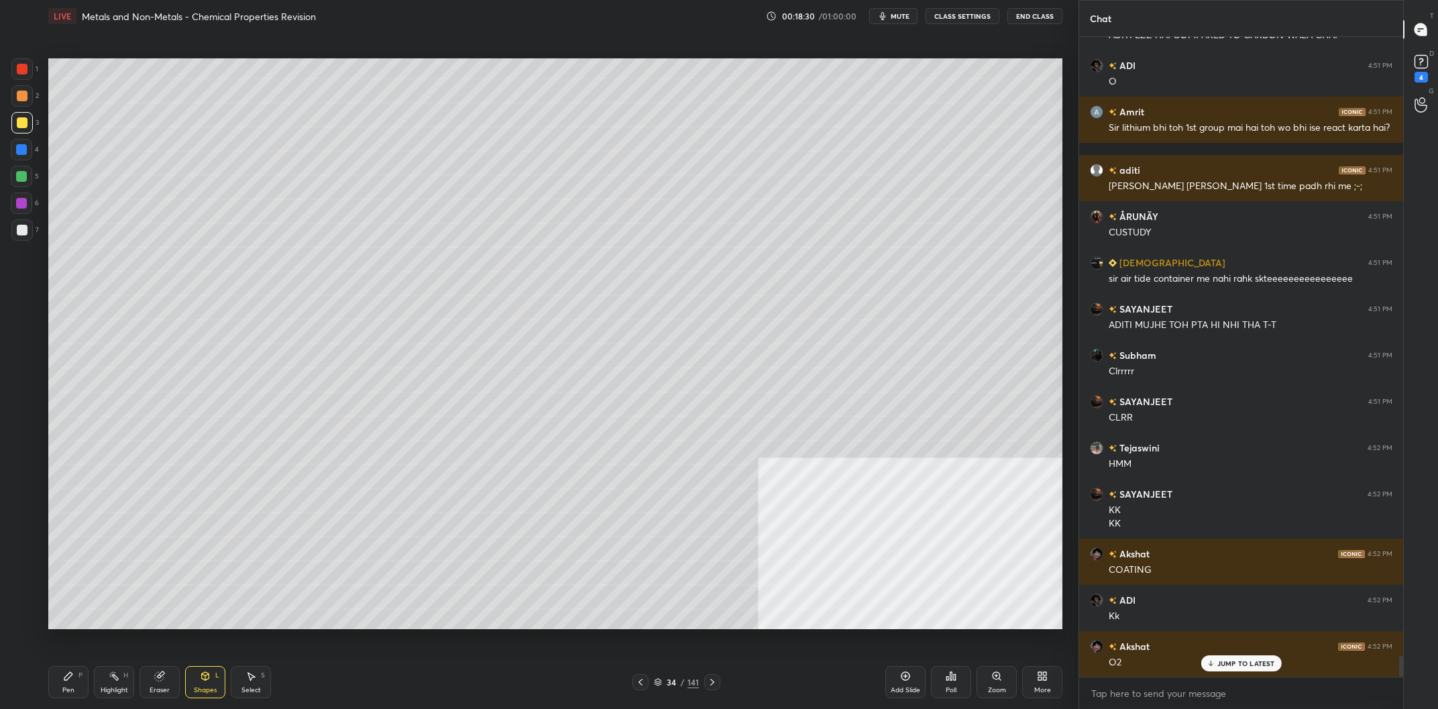
click at [52, 673] on div "Pen P" at bounding box center [68, 682] width 40 height 32
click at [60, 672] on div "Pen P" at bounding box center [68, 682] width 40 height 32
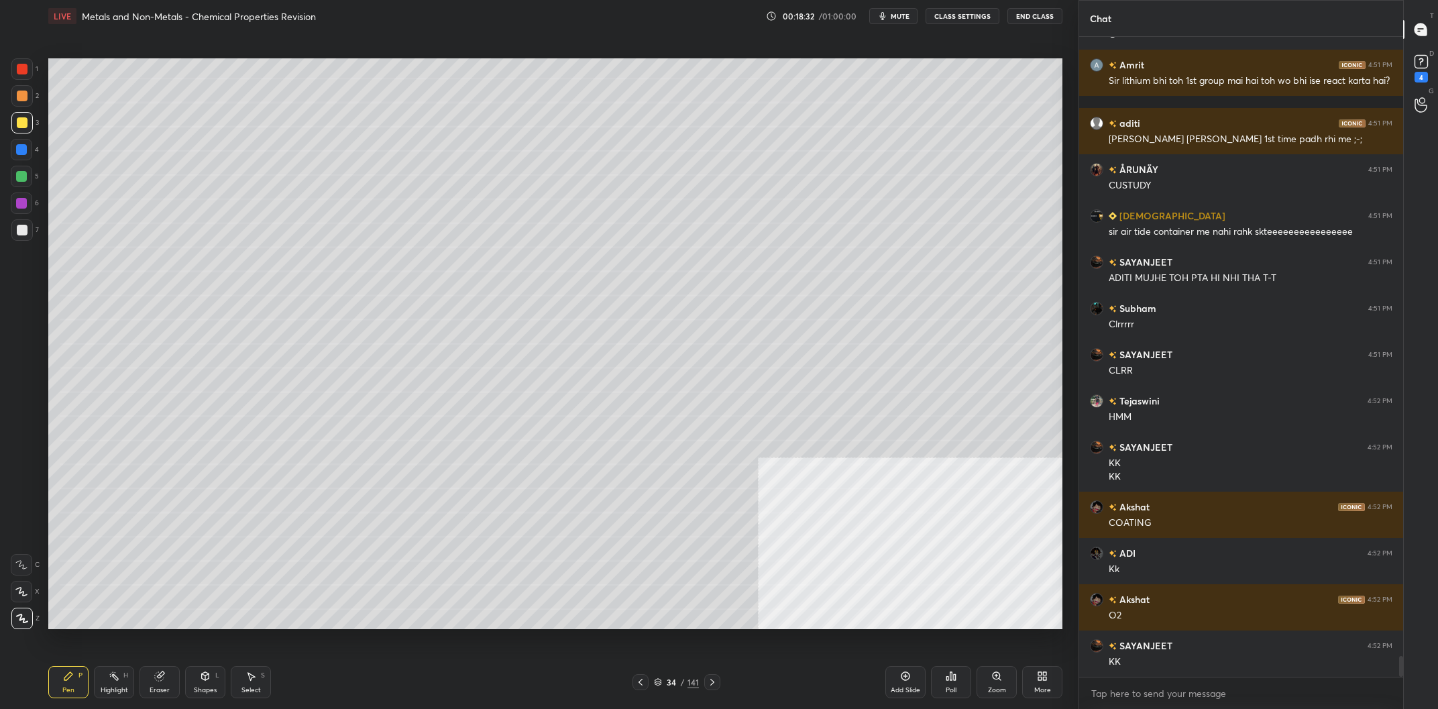
scroll to position [18860, 0]
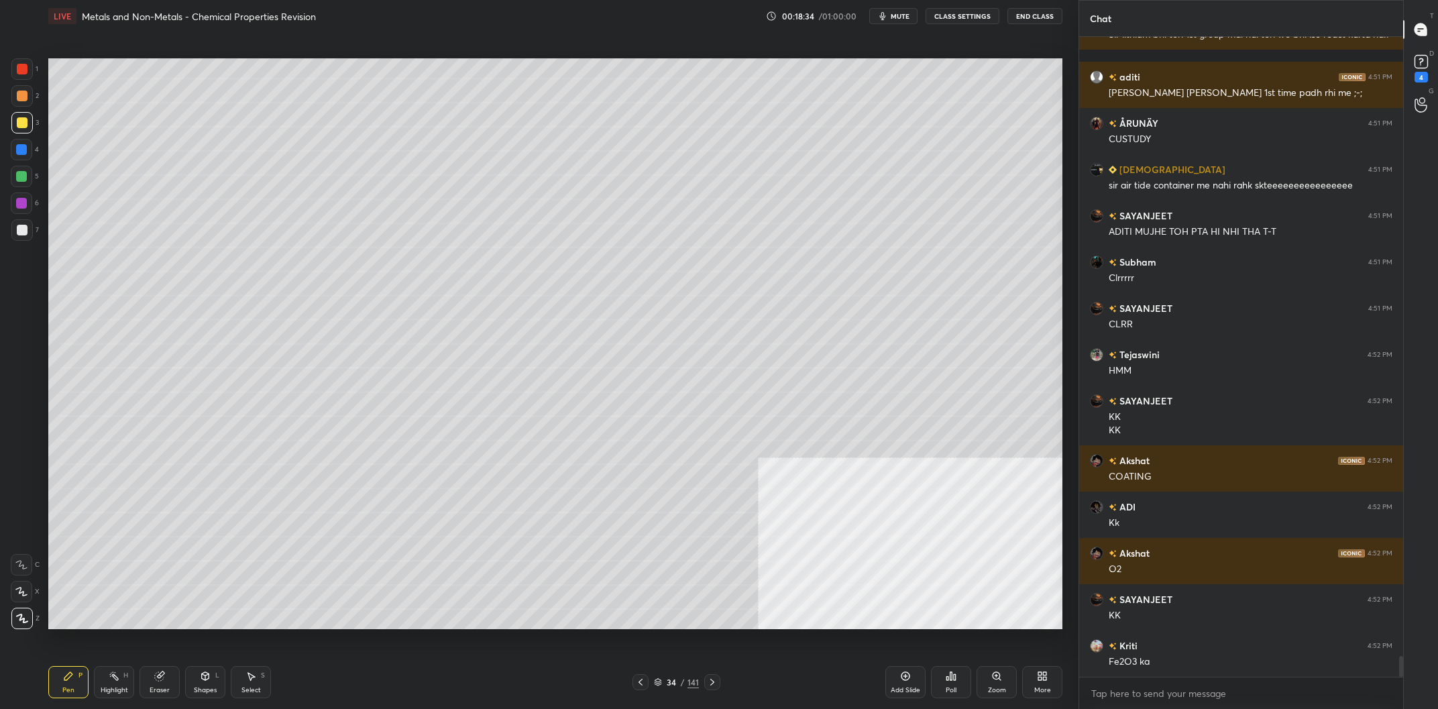
click at [191, 687] on div "Shapes L" at bounding box center [205, 682] width 40 height 32
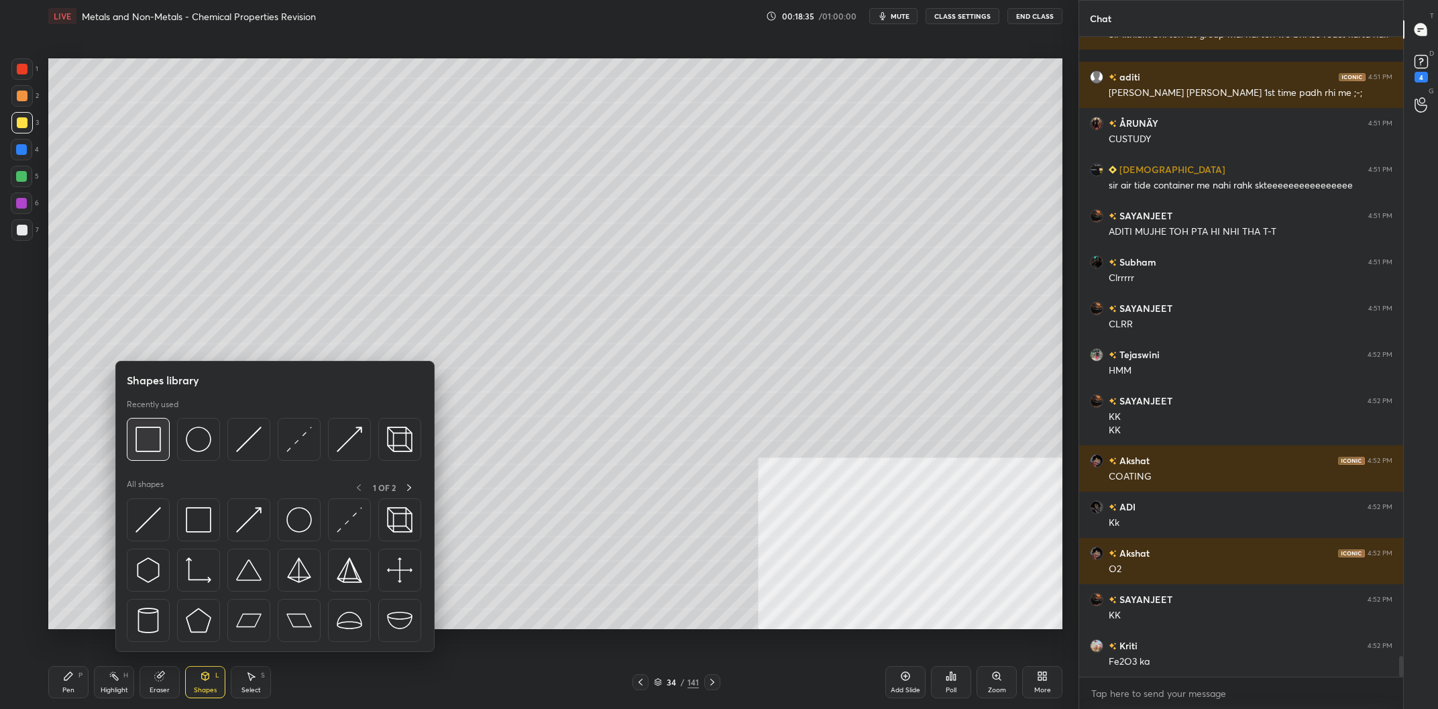
click at [148, 439] on img at bounding box center [148, 439] width 25 height 25
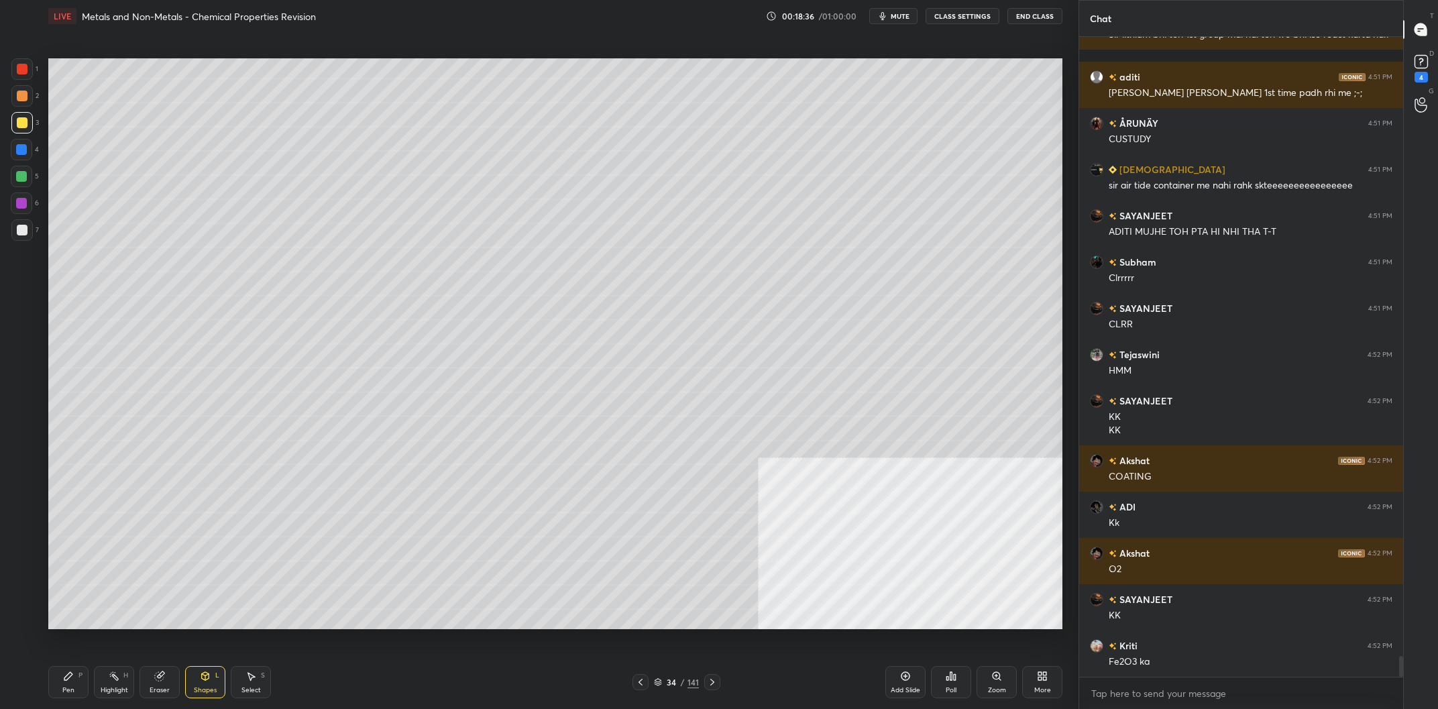
click at [19, 231] on div at bounding box center [22, 230] width 11 height 11
click at [62, 672] on div "Pen P" at bounding box center [68, 682] width 40 height 32
click at [73, 674] on icon at bounding box center [68, 676] width 11 height 11
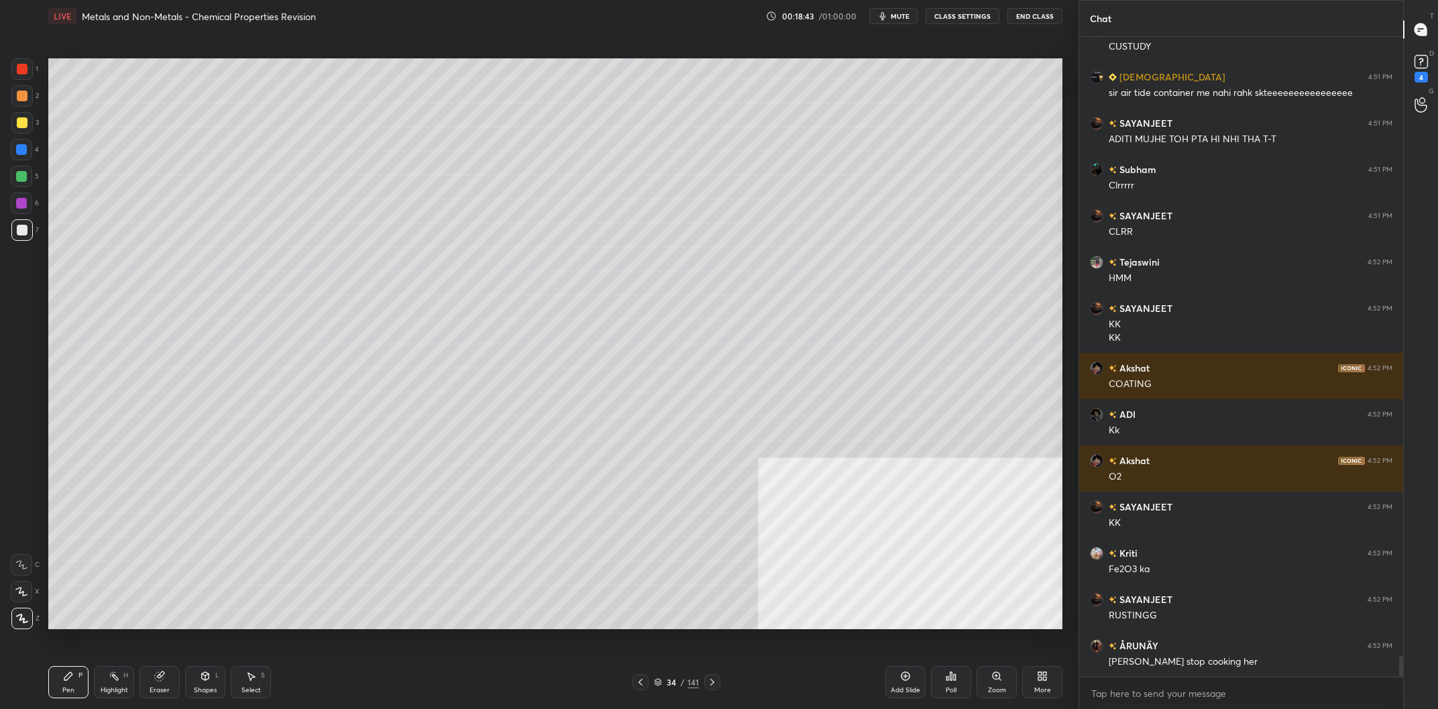
scroll to position [18998, 0]
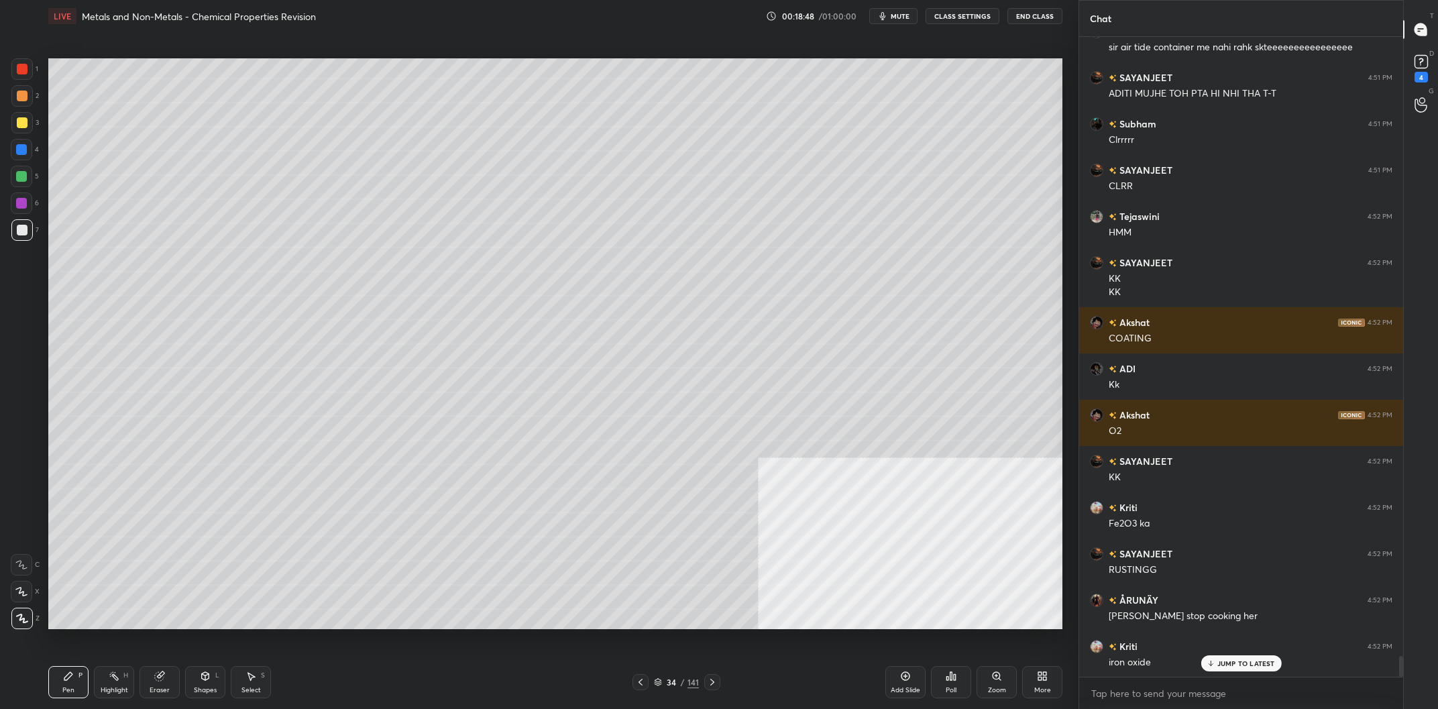
click at [27, 97] on div at bounding box center [22, 96] width 11 height 11
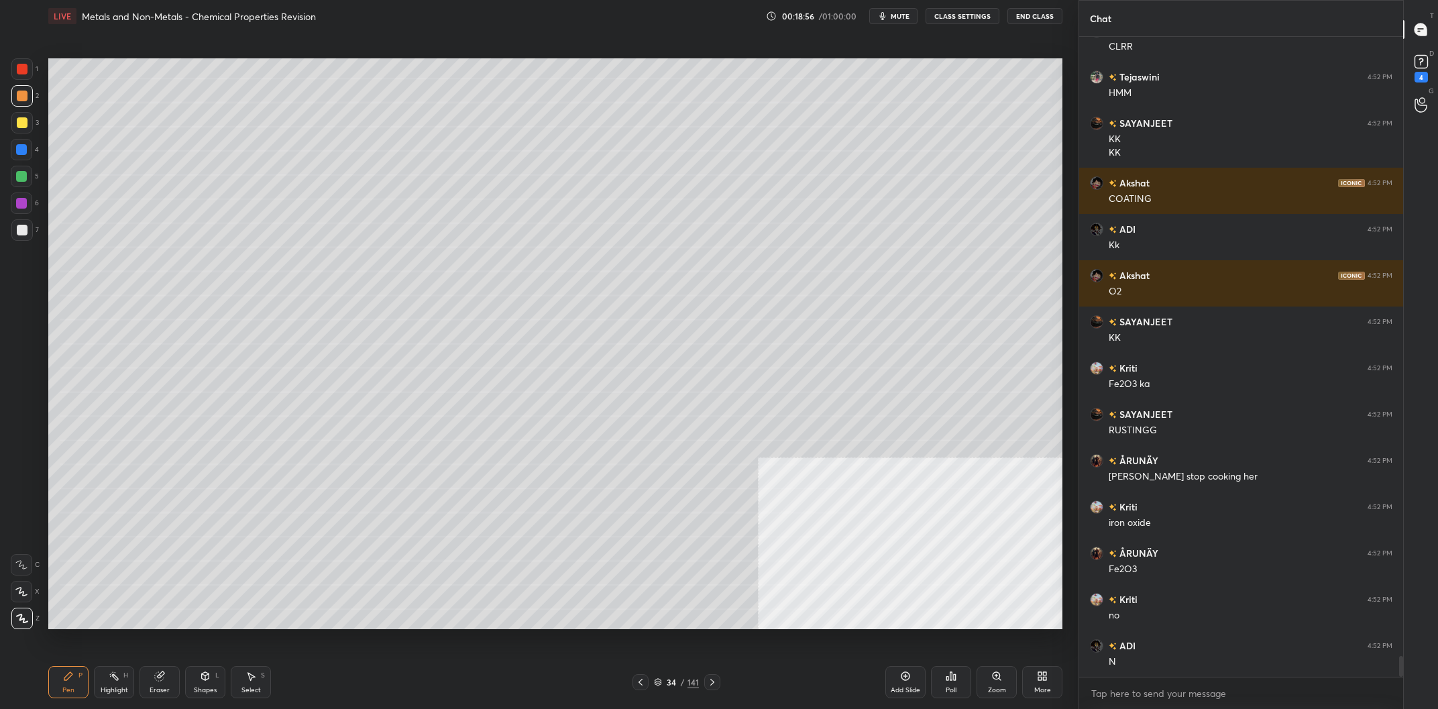
scroll to position [19184, 0]
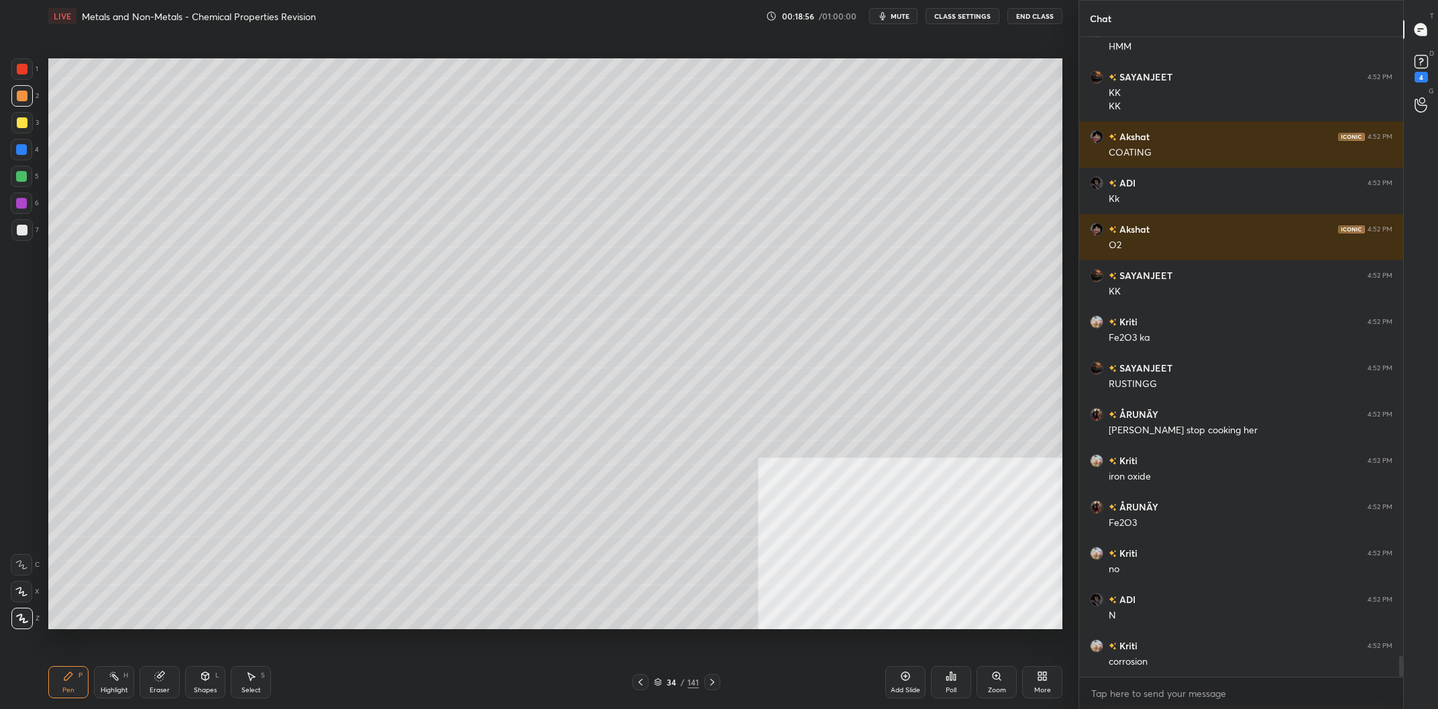
click at [27, 69] on div at bounding box center [22, 69] width 11 height 11
click at [27, 70] on div at bounding box center [22, 69] width 11 height 11
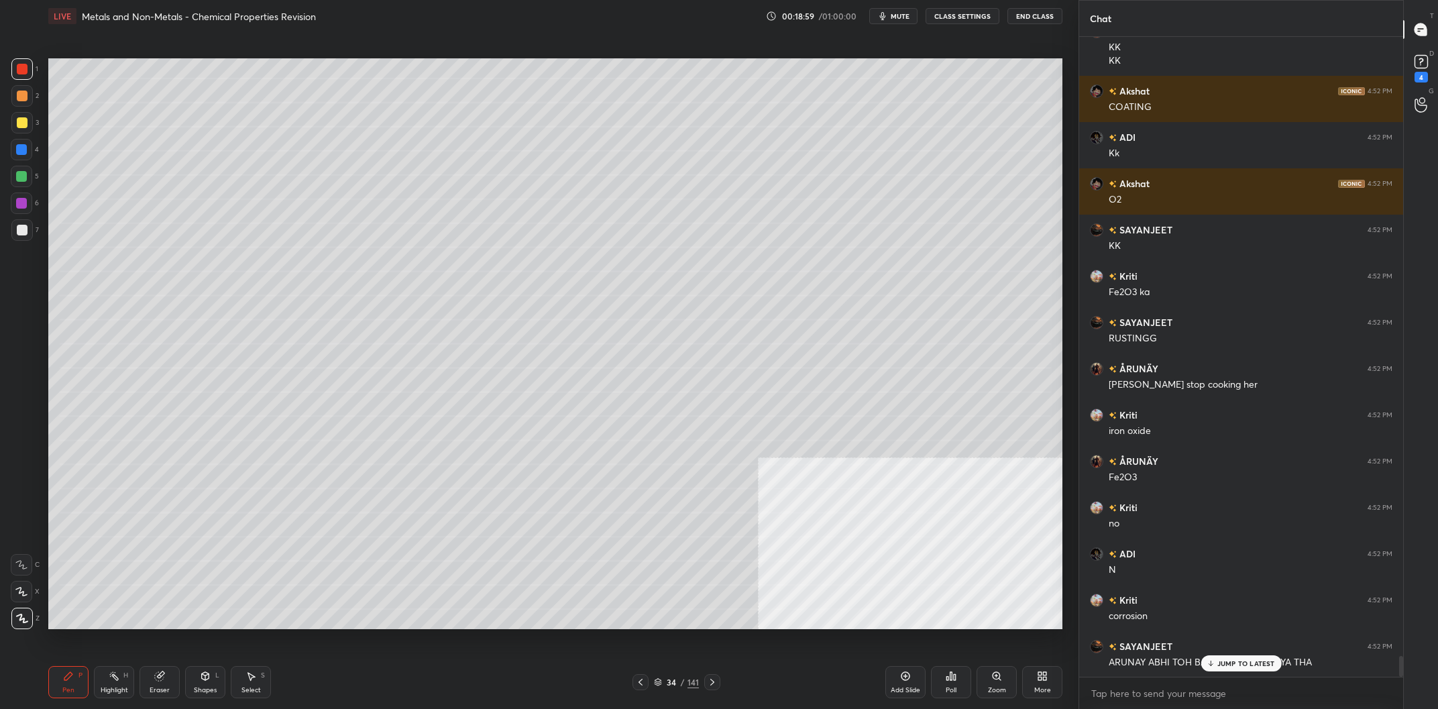
scroll to position [19276, 0]
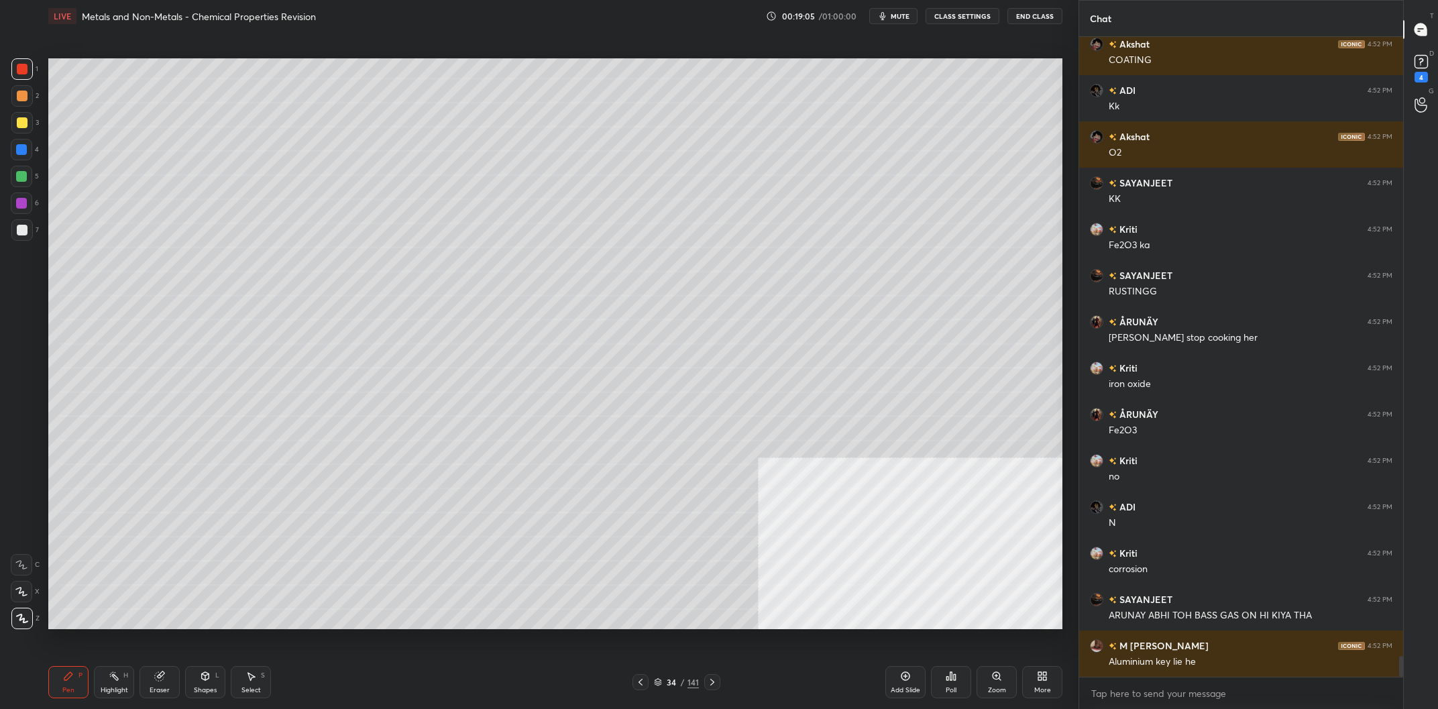
click at [24, 127] on div at bounding box center [22, 122] width 11 height 11
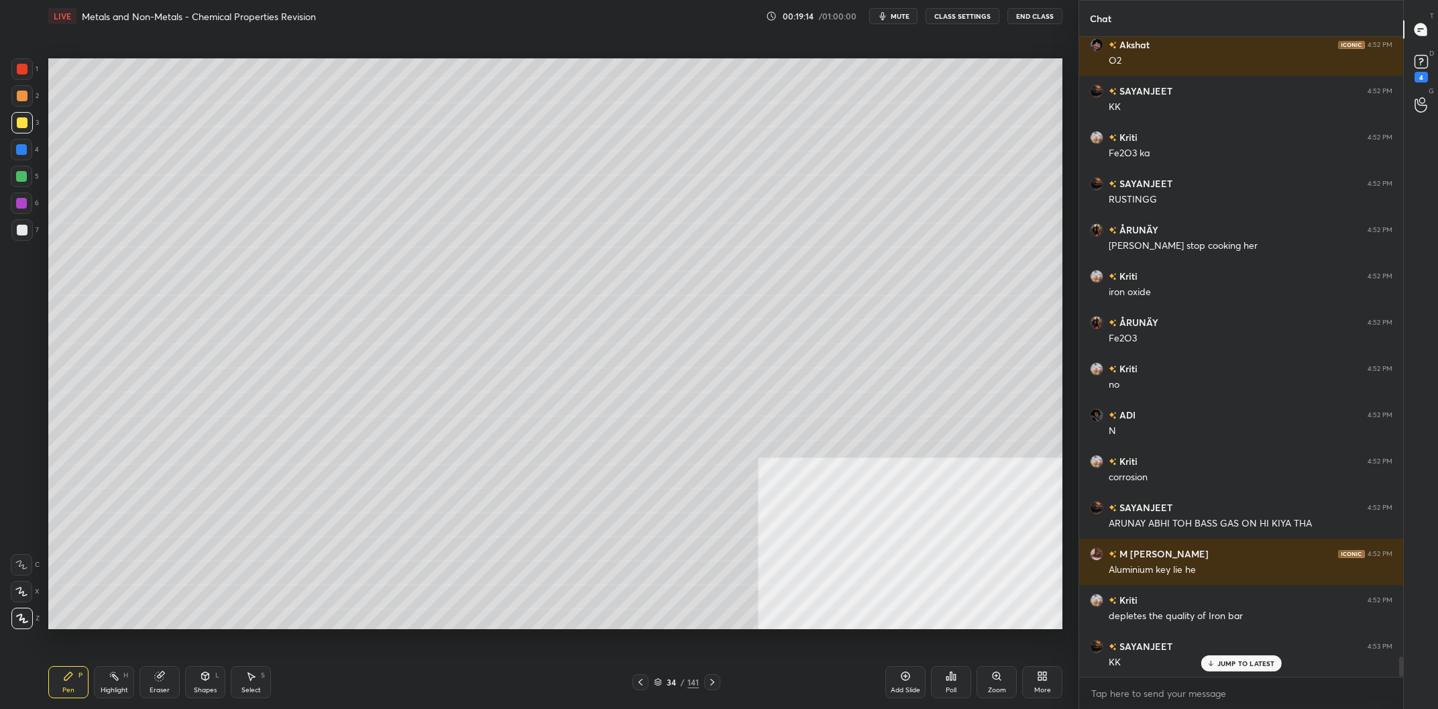
scroll to position [19415, 0]
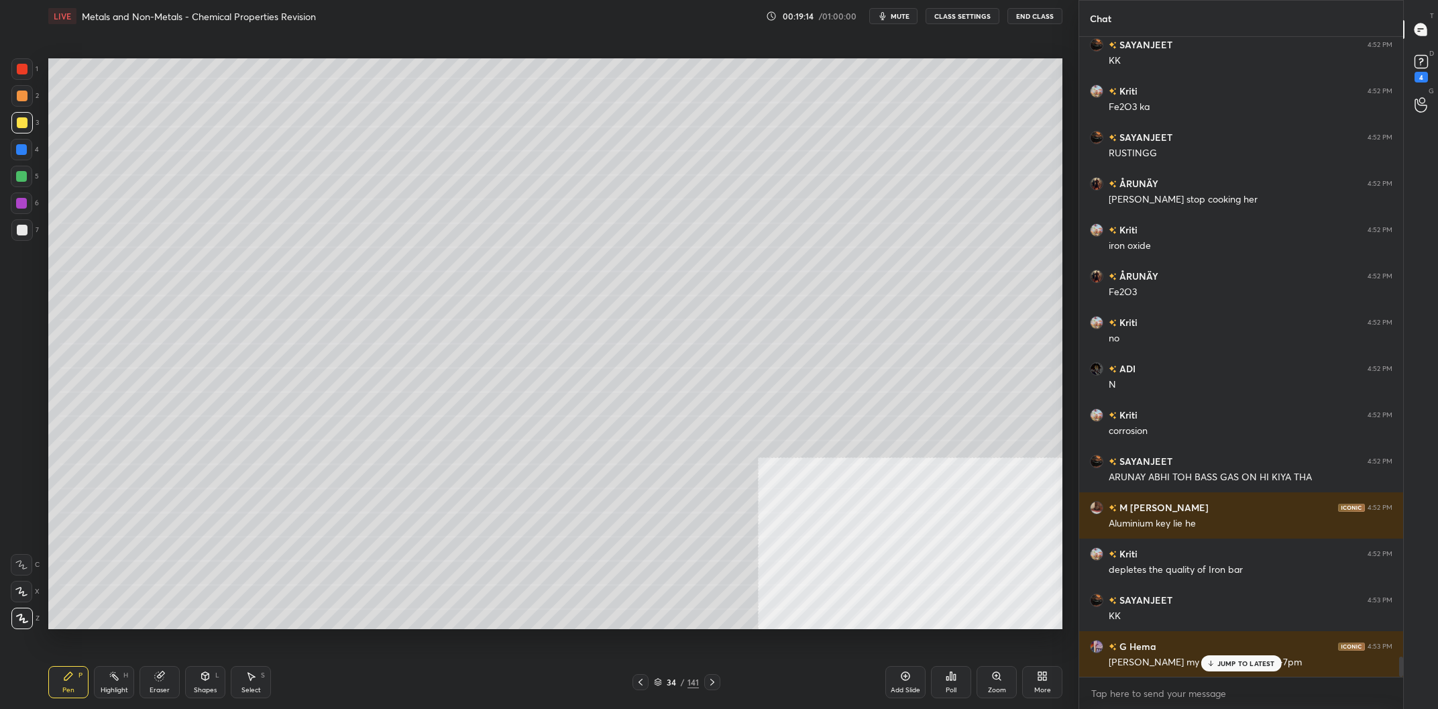
click at [205, 696] on div "Shapes L" at bounding box center [205, 682] width 40 height 32
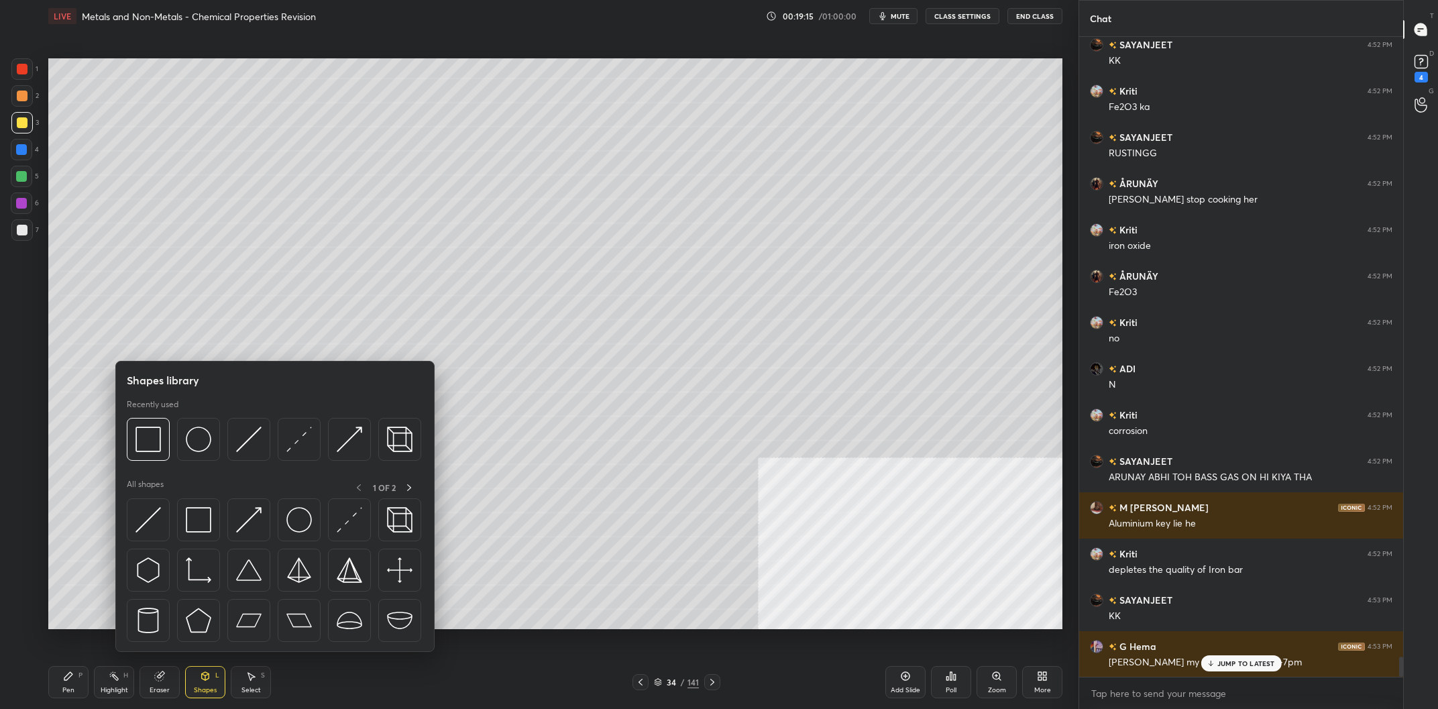
click at [142, 433] on img at bounding box center [148, 439] width 25 height 25
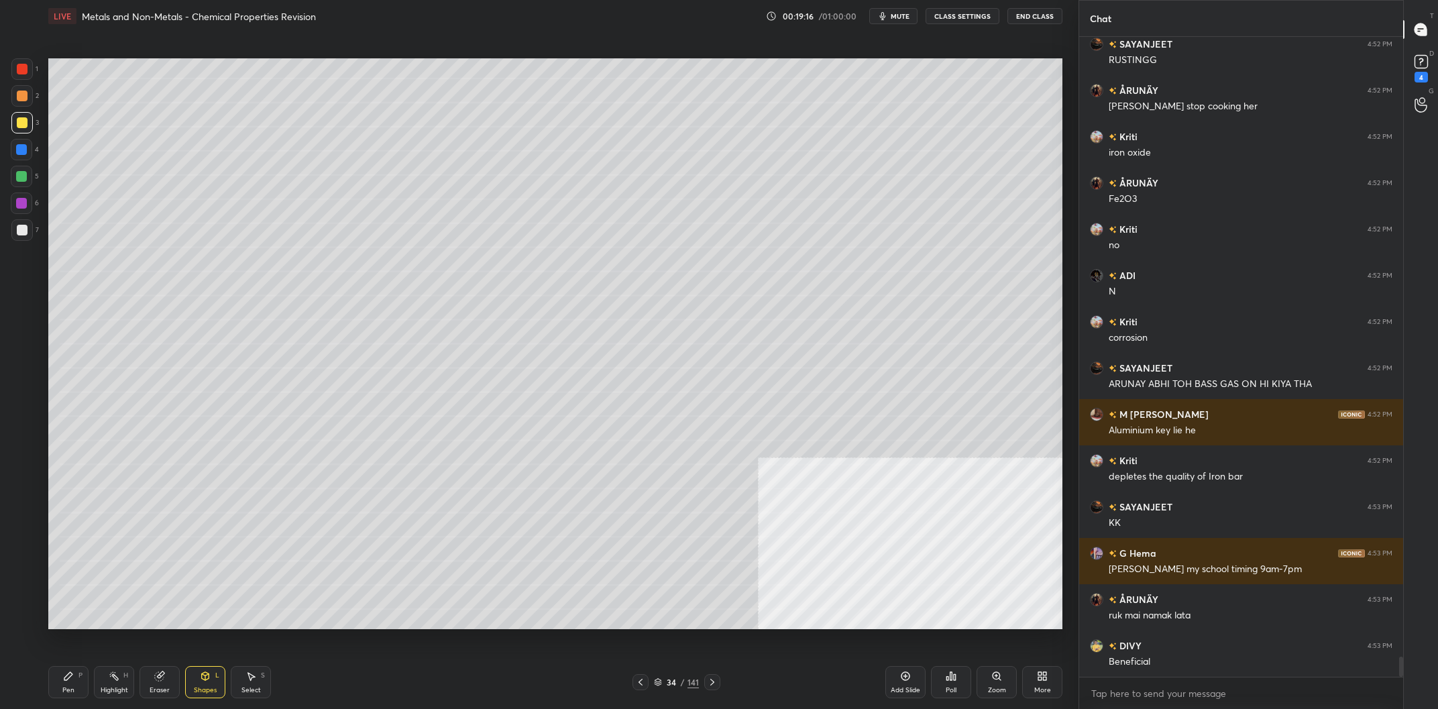
click at [20, 123] on div at bounding box center [22, 122] width 11 height 11
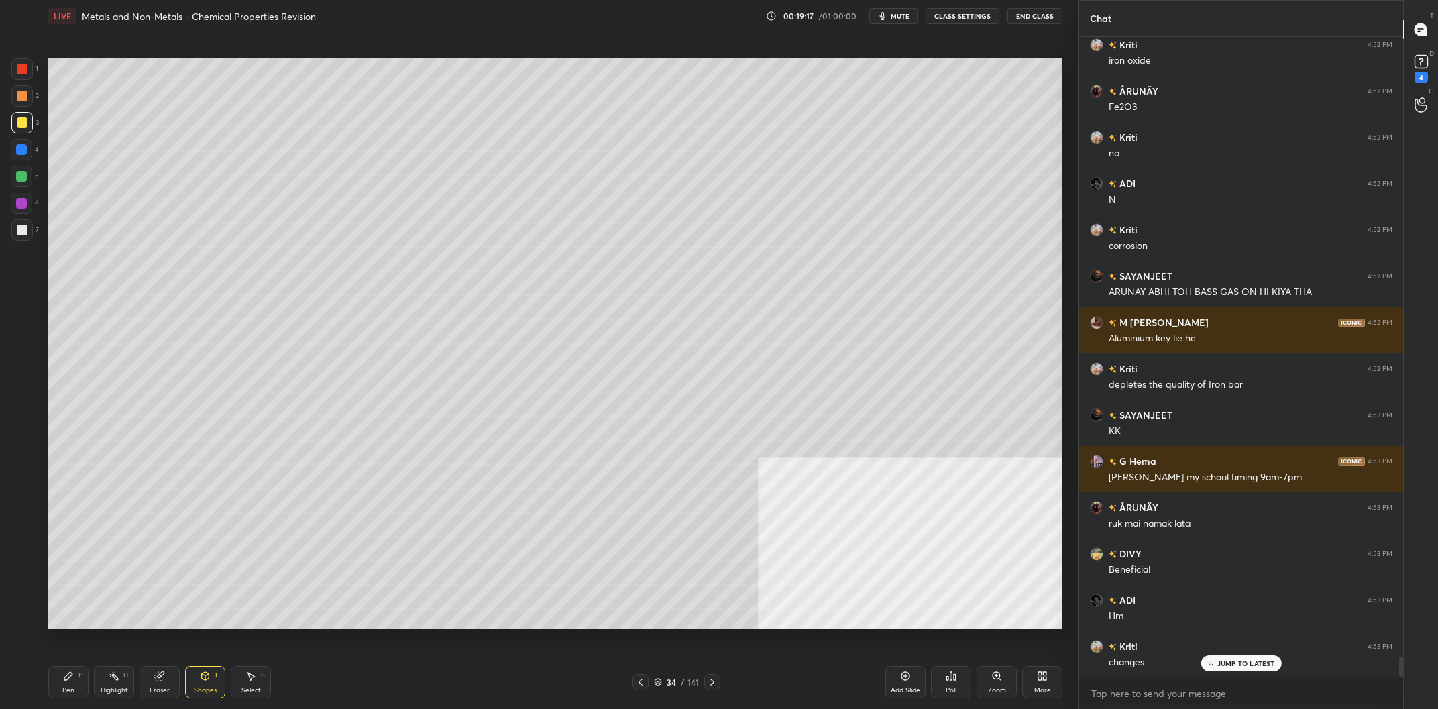
scroll to position [19646, 0]
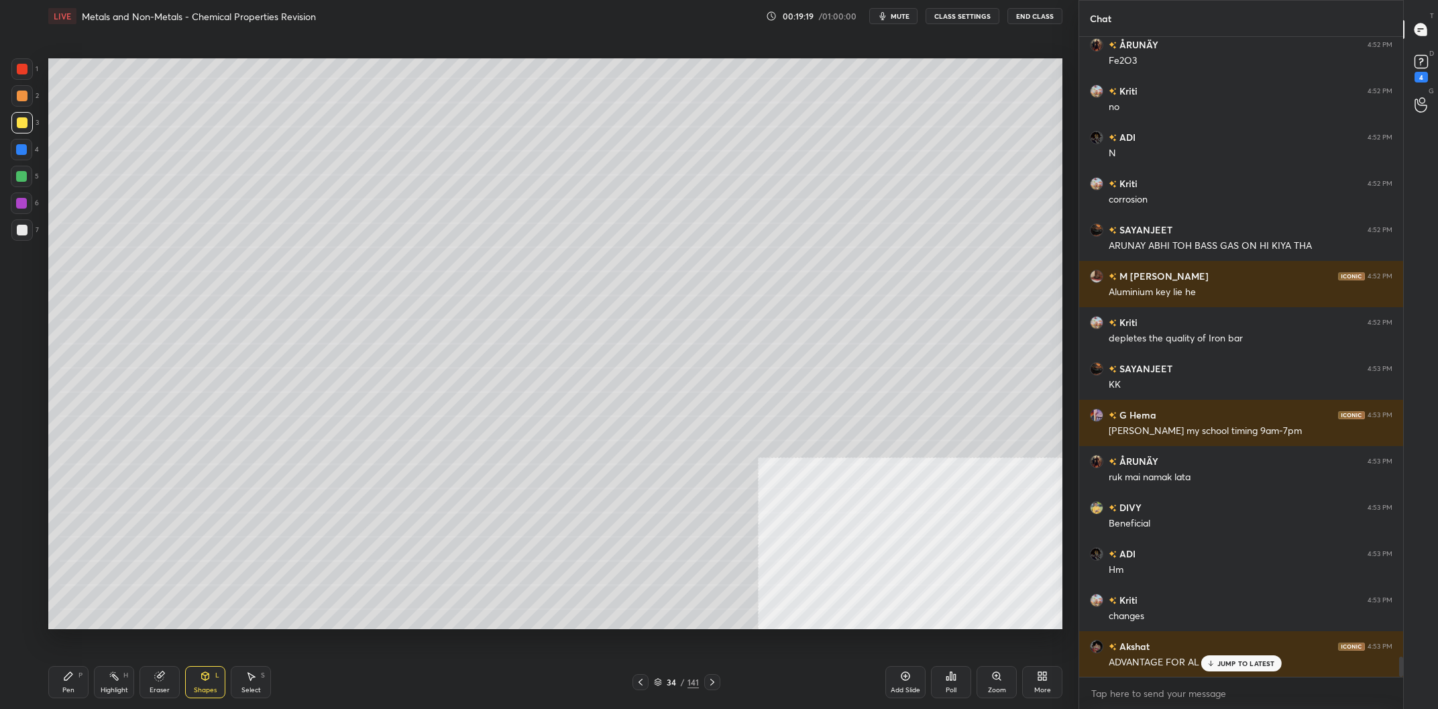
click at [54, 688] on div "Pen P" at bounding box center [68, 682] width 40 height 32
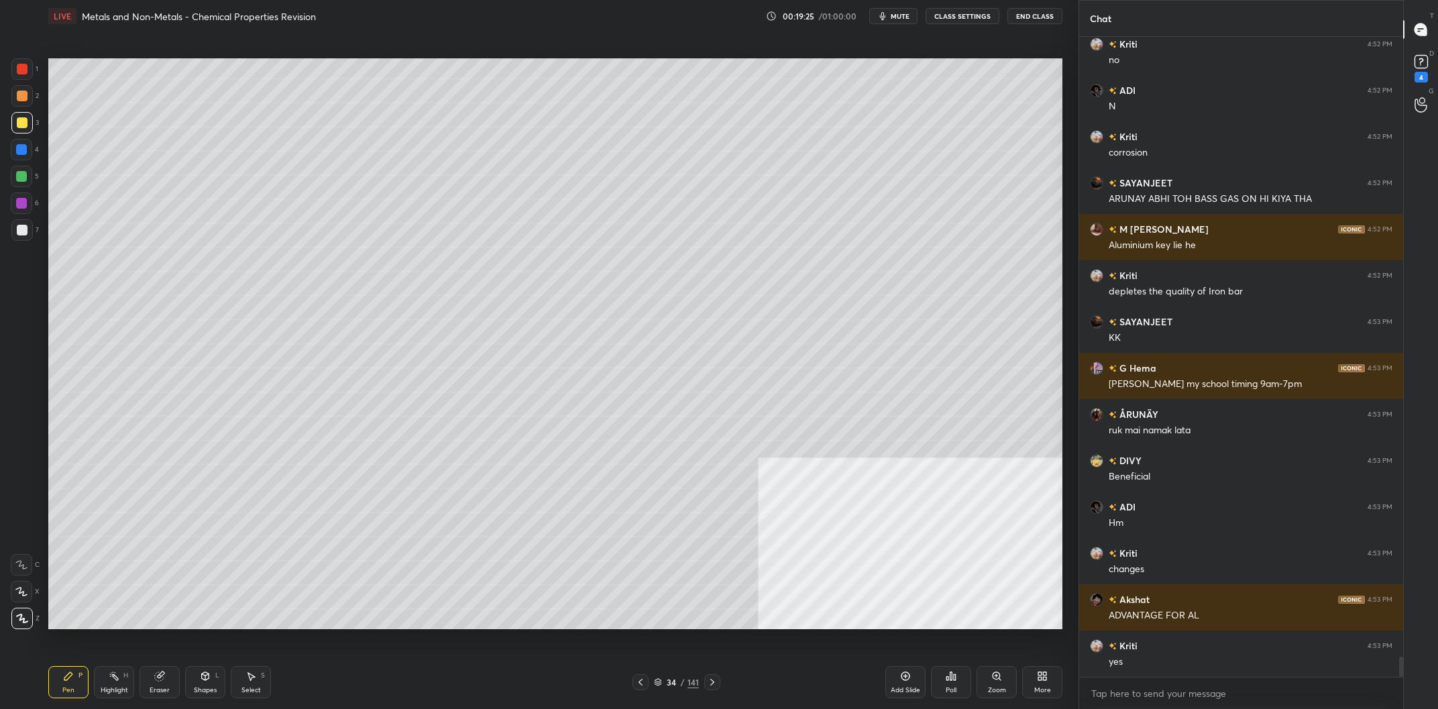
click at [204, 688] on div "Shapes" at bounding box center [205, 690] width 23 height 7
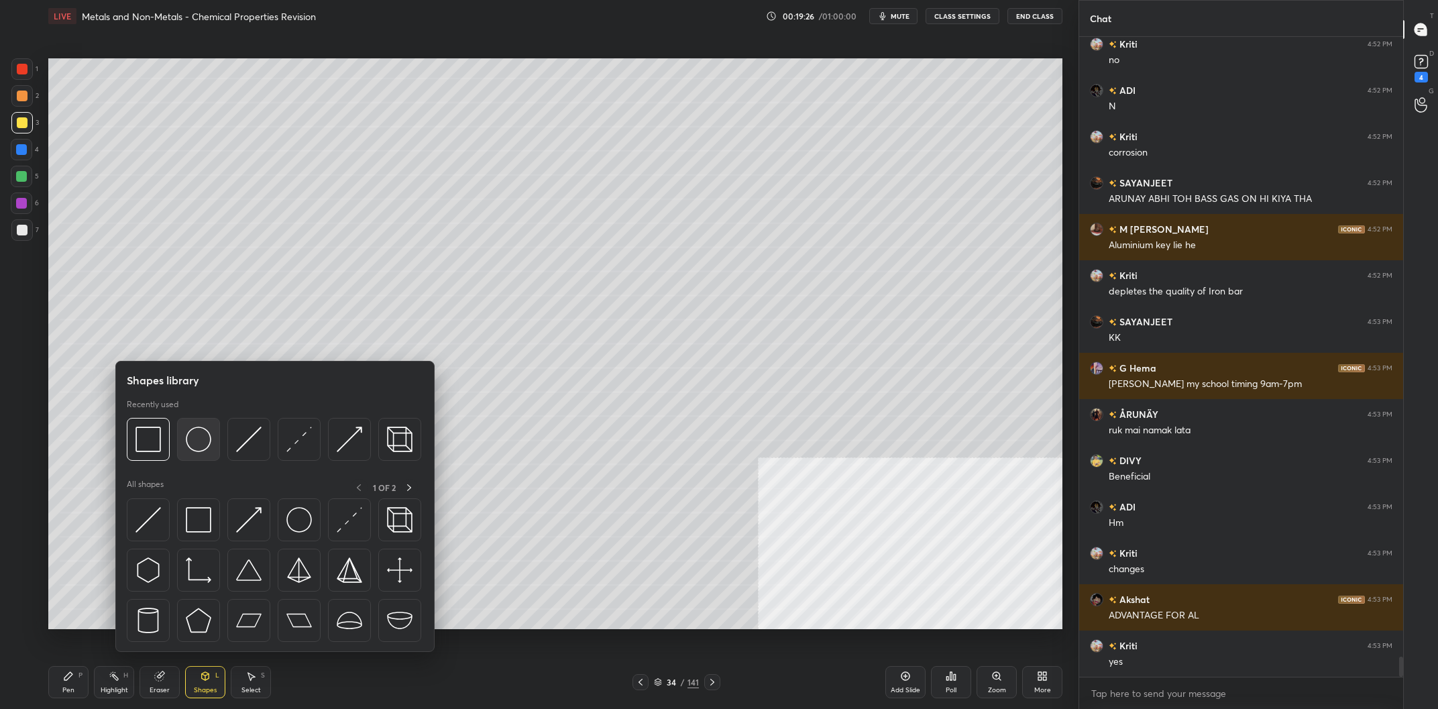
click at [152, 449] on img at bounding box center [148, 439] width 25 height 25
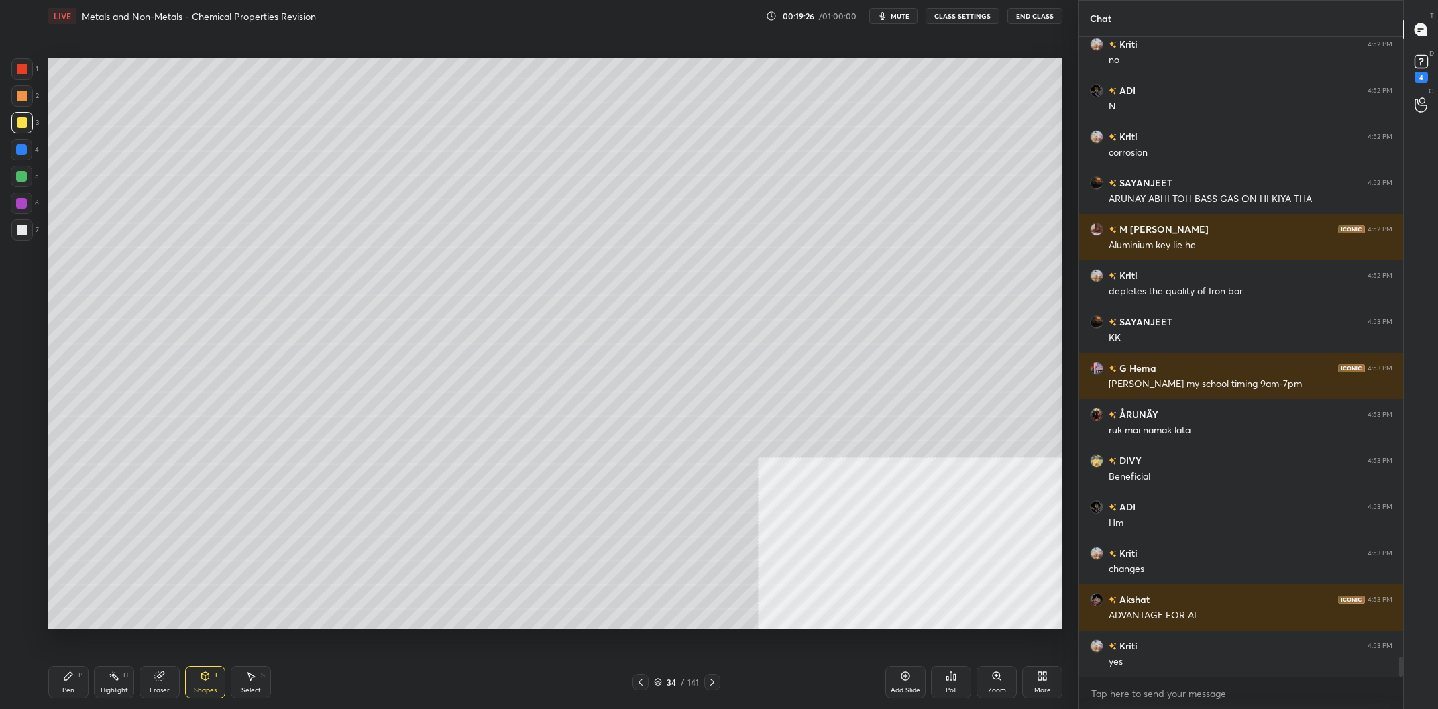
click at [30, 231] on div at bounding box center [21, 229] width 21 height 21
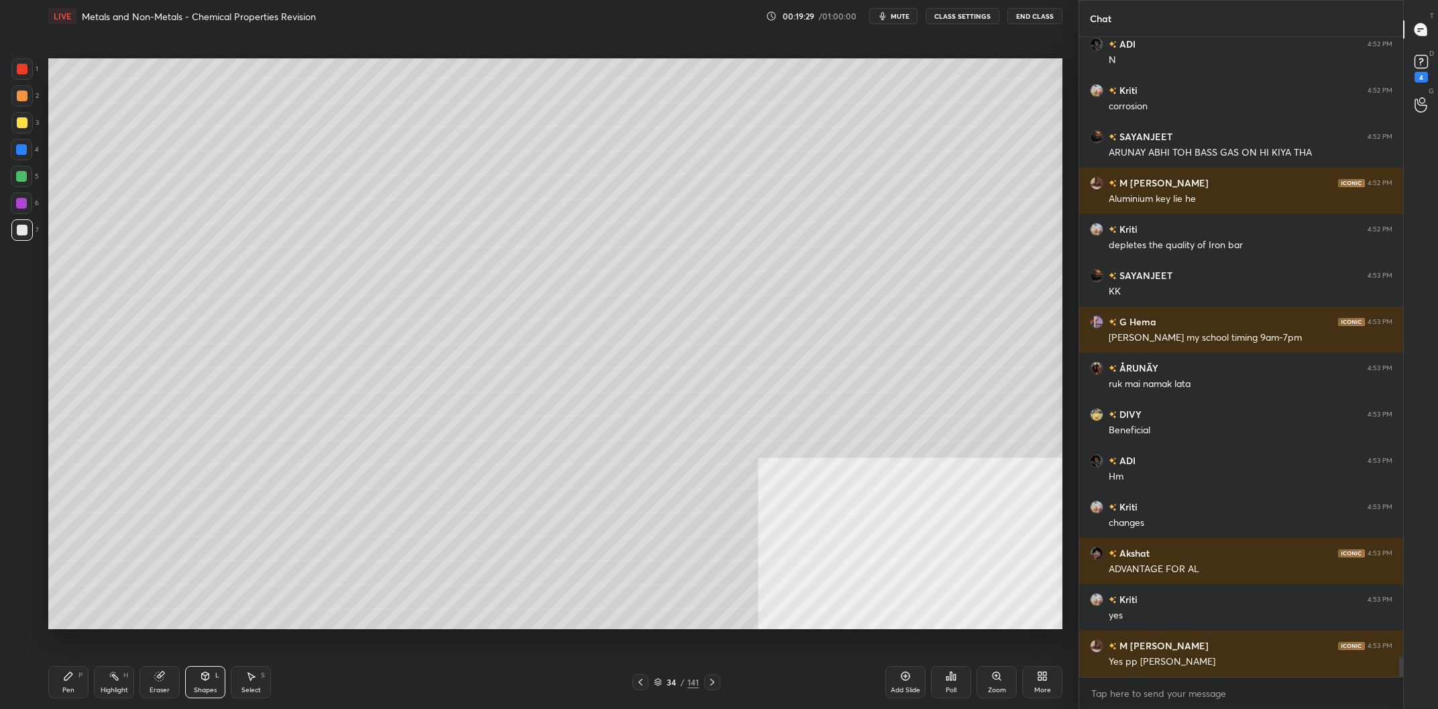
scroll to position [19786, 0]
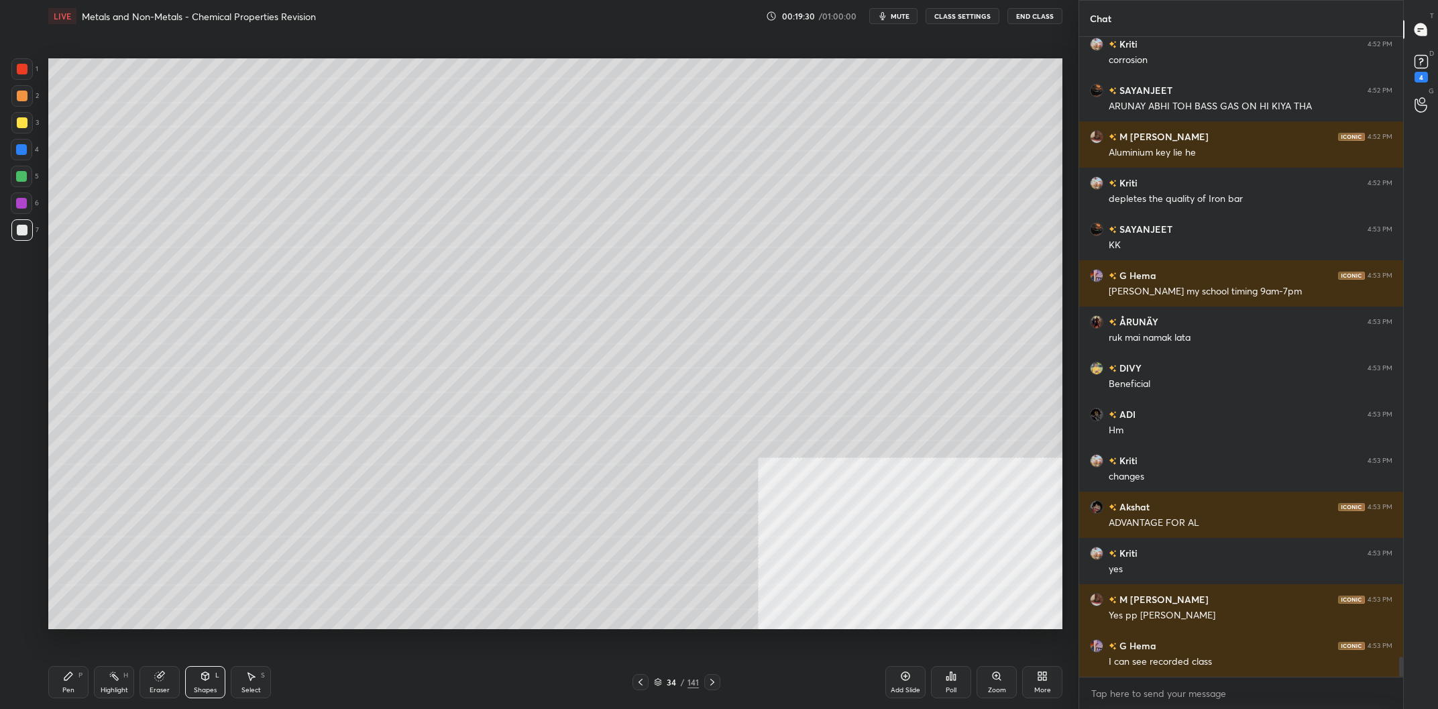
click at [60, 690] on div "Pen P" at bounding box center [68, 682] width 40 height 32
click at [70, 684] on div "Pen P" at bounding box center [68, 682] width 40 height 32
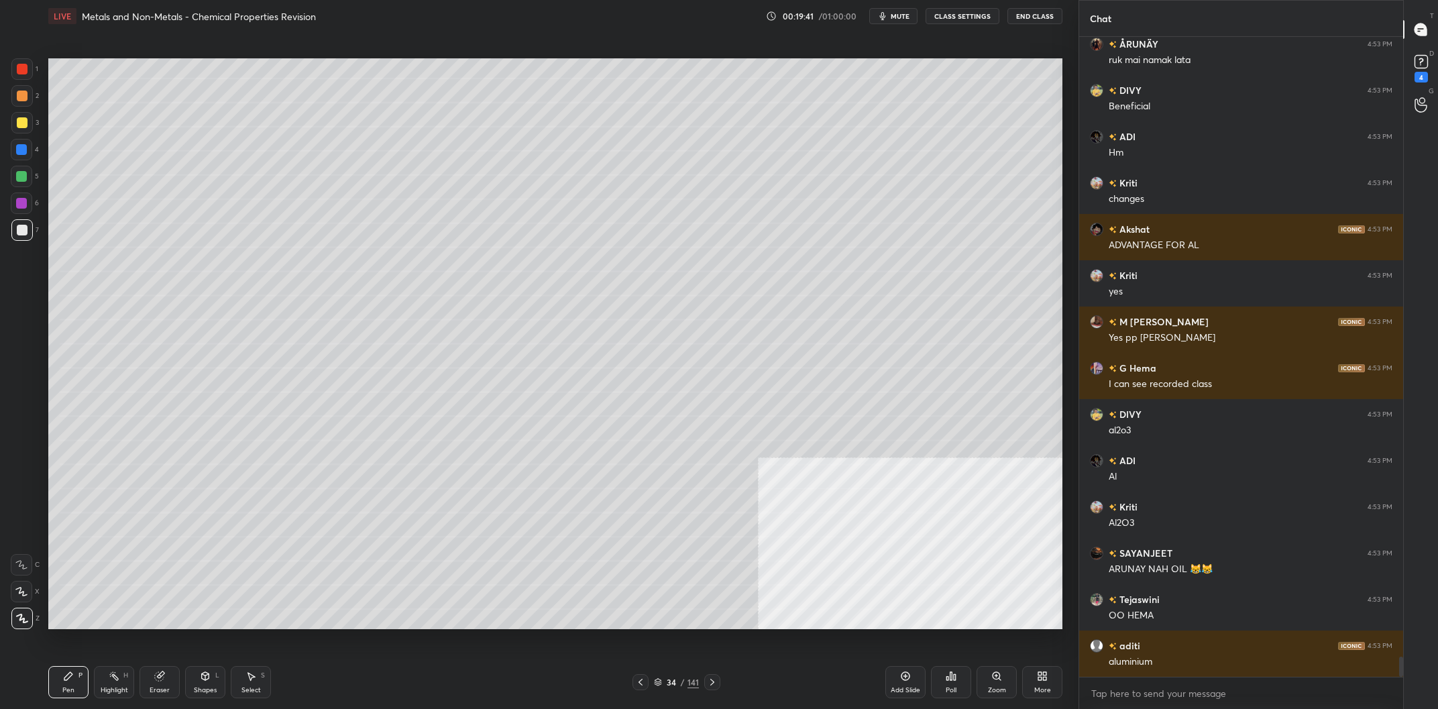
scroll to position [20109, 0]
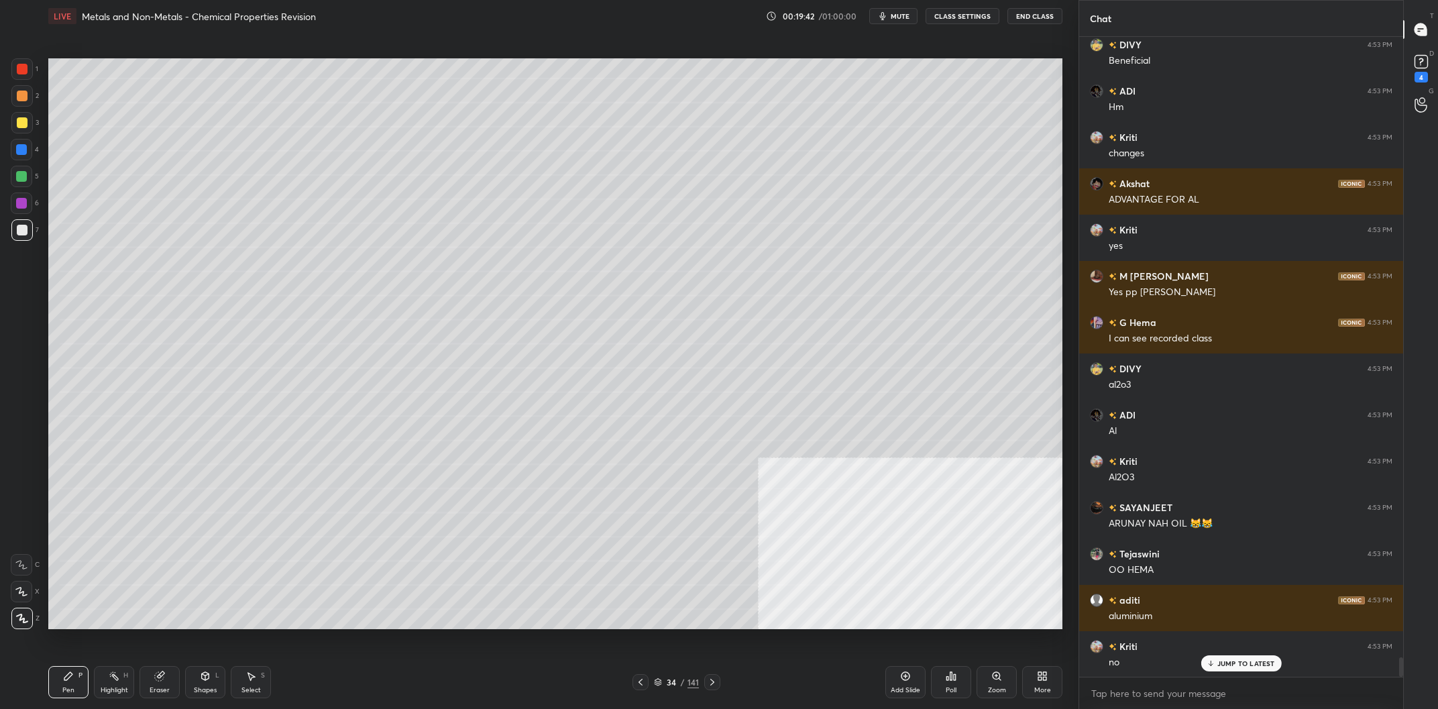
click at [27, 95] on div at bounding box center [22, 96] width 11 height 11
click at [23, 96] on div at bounding box center [22, 96] width 11 height 11
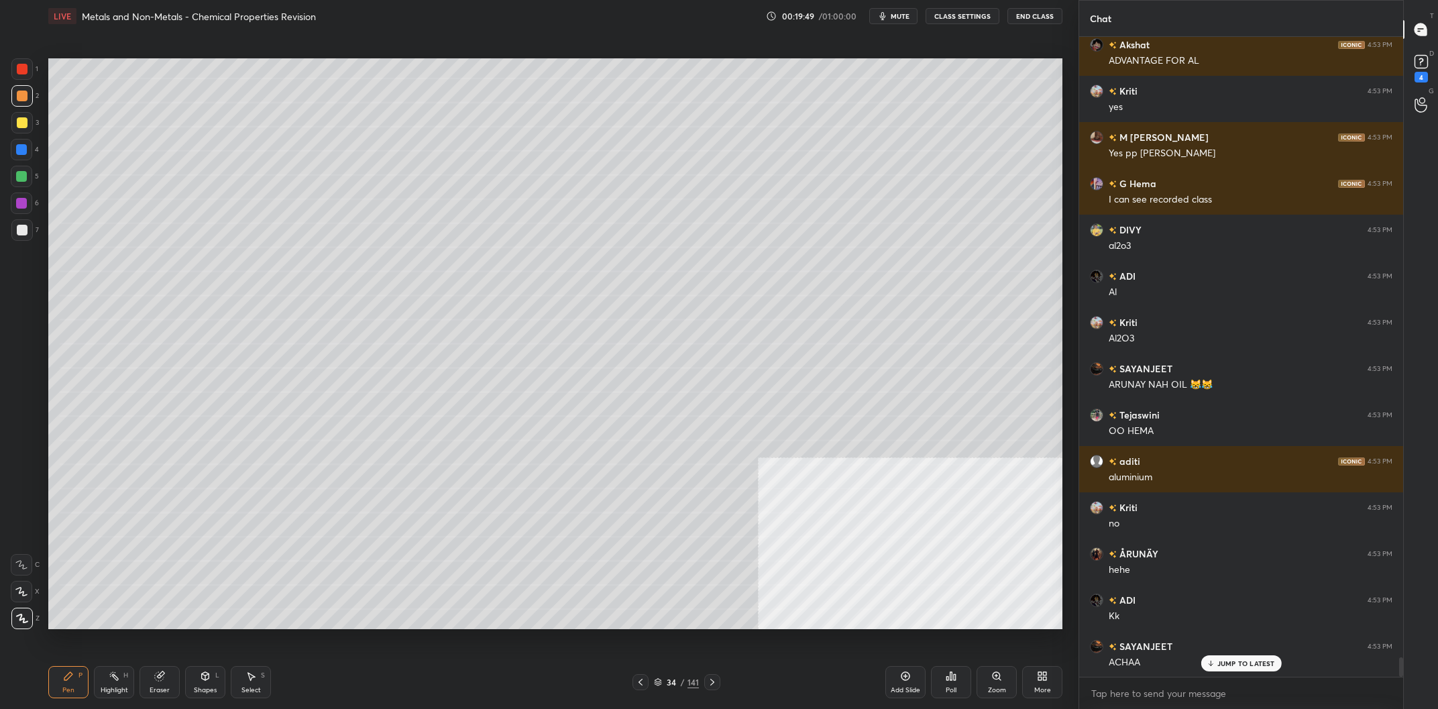
scroll to position [20294, 0]
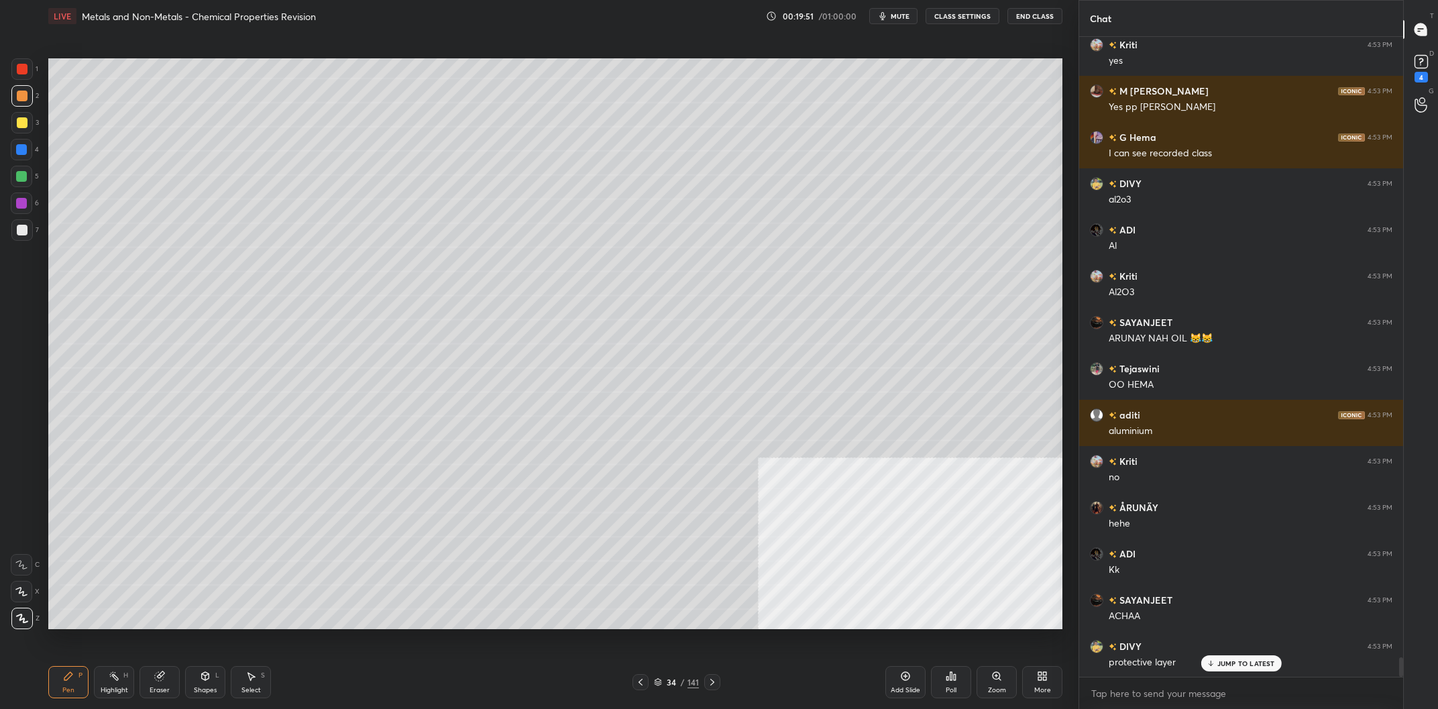
click at [104, 663] on div "Pen P Highlight H Eraser Shapes L Select S 34 / 141 Add Slide Poll Zoom More" at bounding box center [555, 682] width 1014 height 54
click at [109, 677] on icon at bounding box center [114, 676] width 11 height 11
click at [111, 680] on icon at bounding box center [114, 676] width 11 height 11
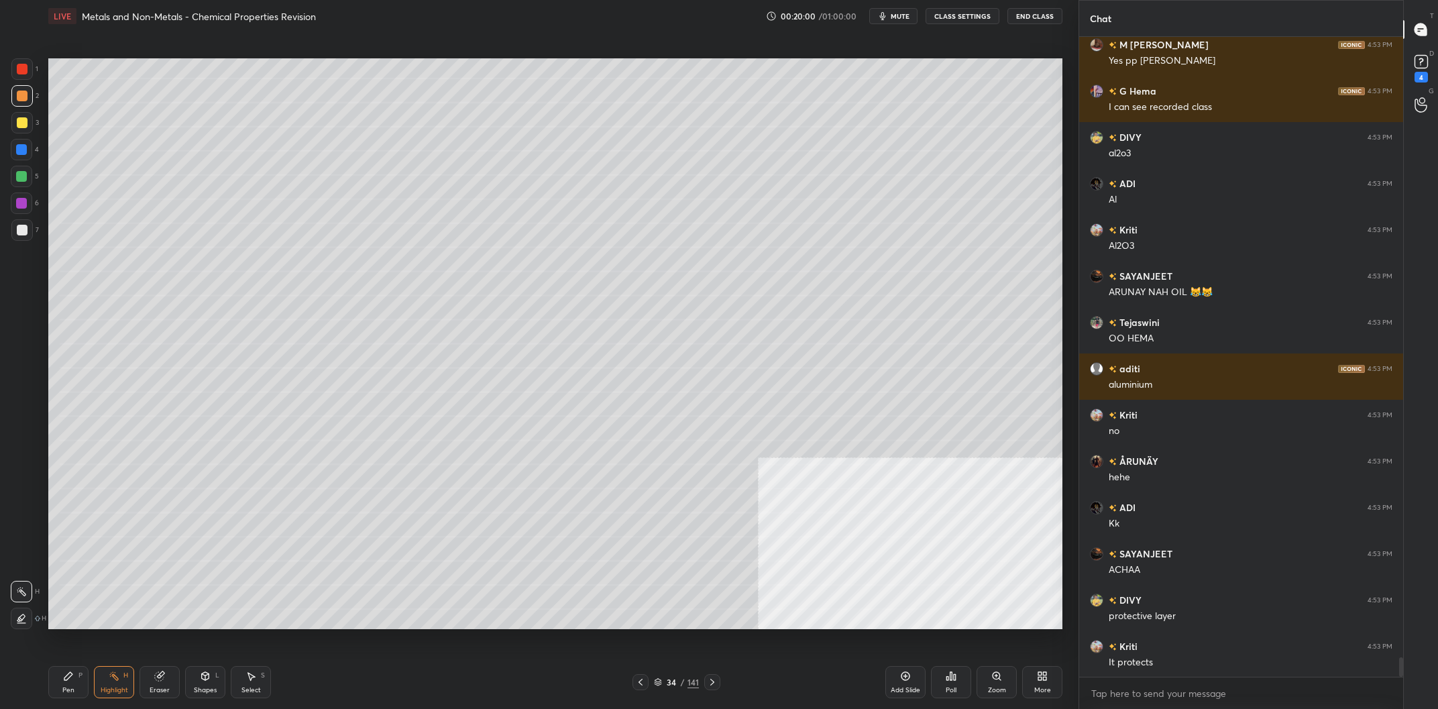
scroll to position [20387, 0]
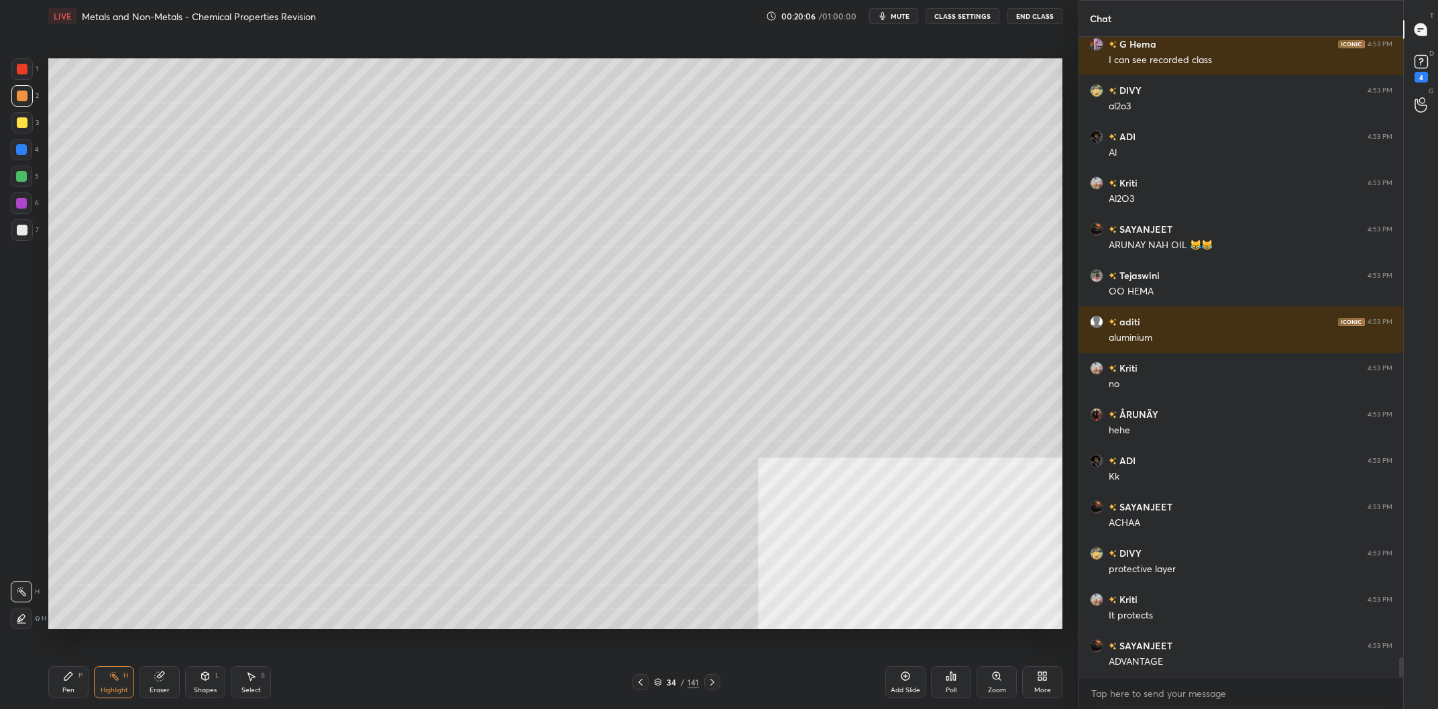
click at [85, 661] on div "Pen P Highlight H Eraser Shapes L Select S 34 / 141 Add Slide Poll Zoom More" at bounding box center [555, 682] width 1014 height 54
click at [70, 669] on div "Pen P" at bounding box center [68, 682] width 40 height 32
click at [72, 677] on icon at bounding box center [68, 676] width 11 height 11
click at [21, 78] on div at bounding box center [21, 68] width 21 height 21
click at [17, 70] on div at bounding box center [22, 69] width 11 height 11
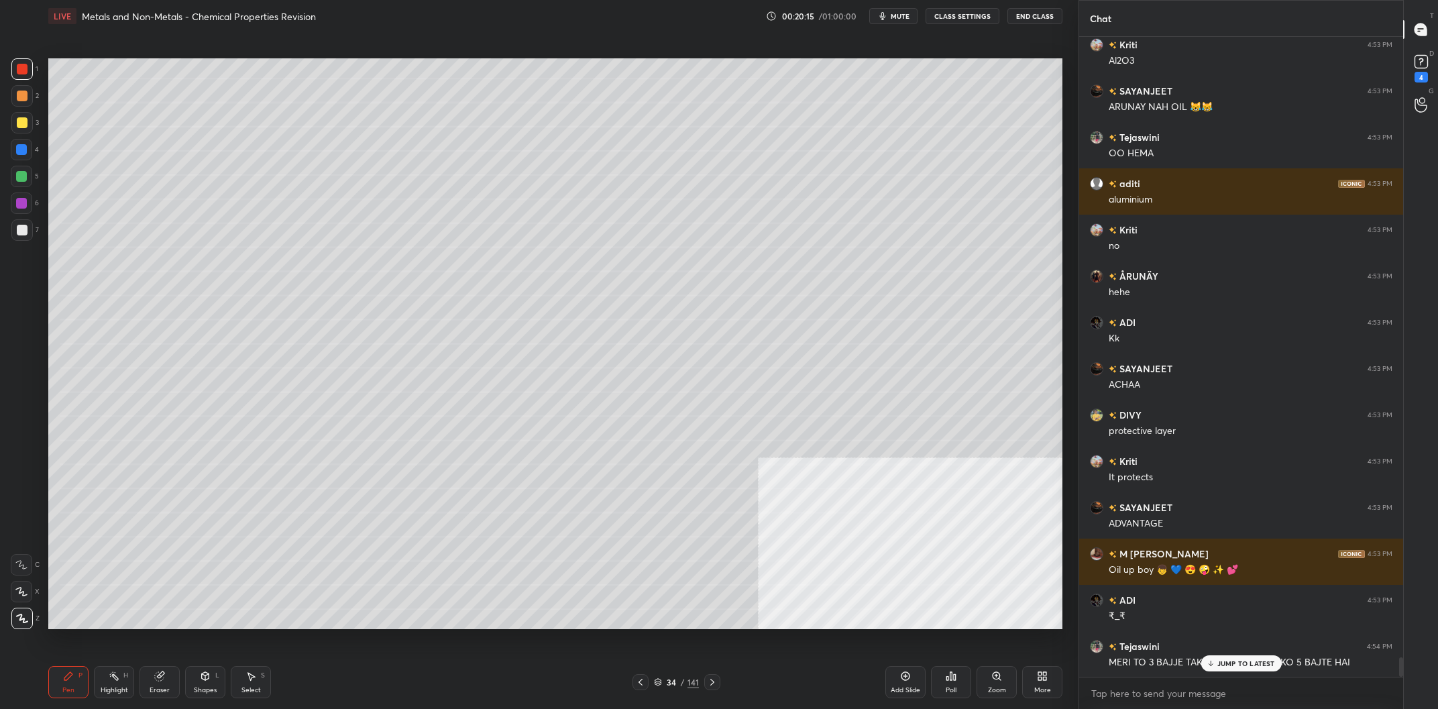
scroll to position [20584, 0]
click at [25, 174] on div at bounding box center [21, 176] width 11 height 11
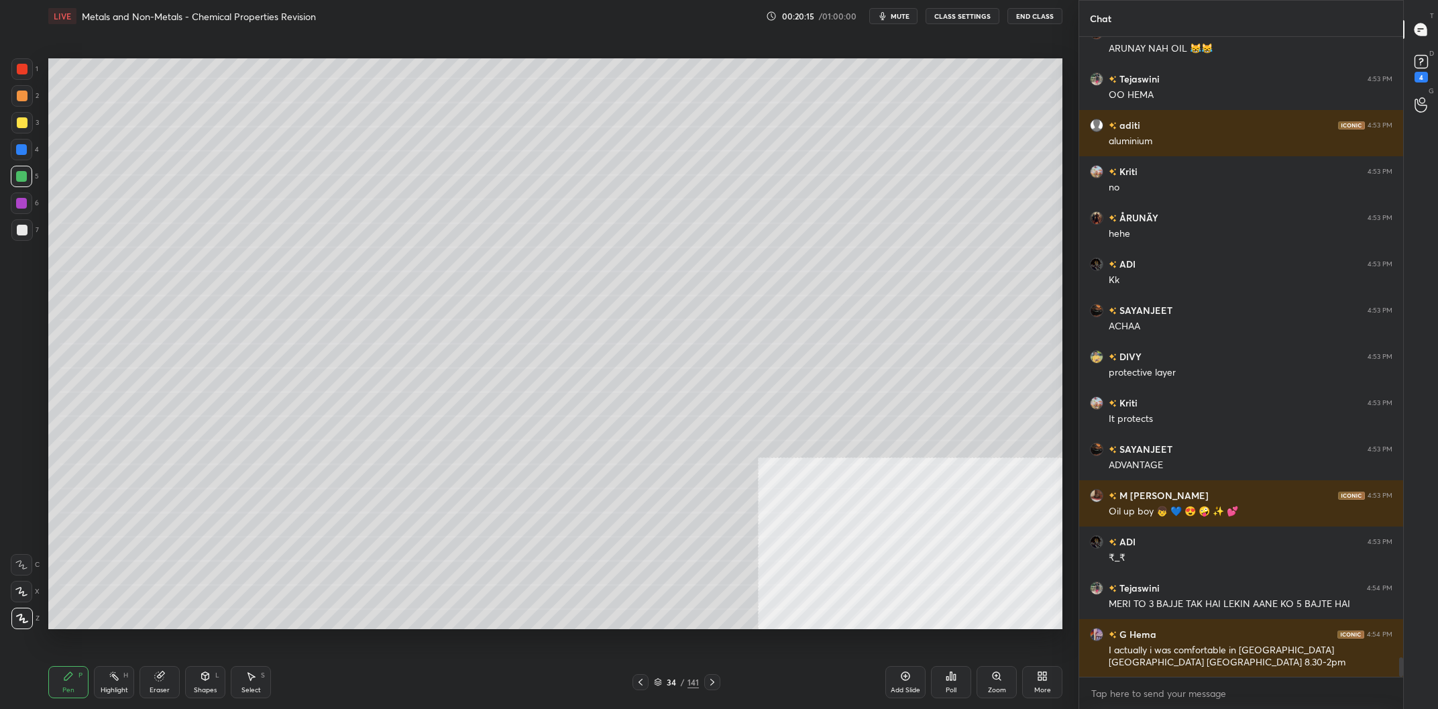
click at [24, 158] on div at bounding box center [21, 149] width 21 height 21
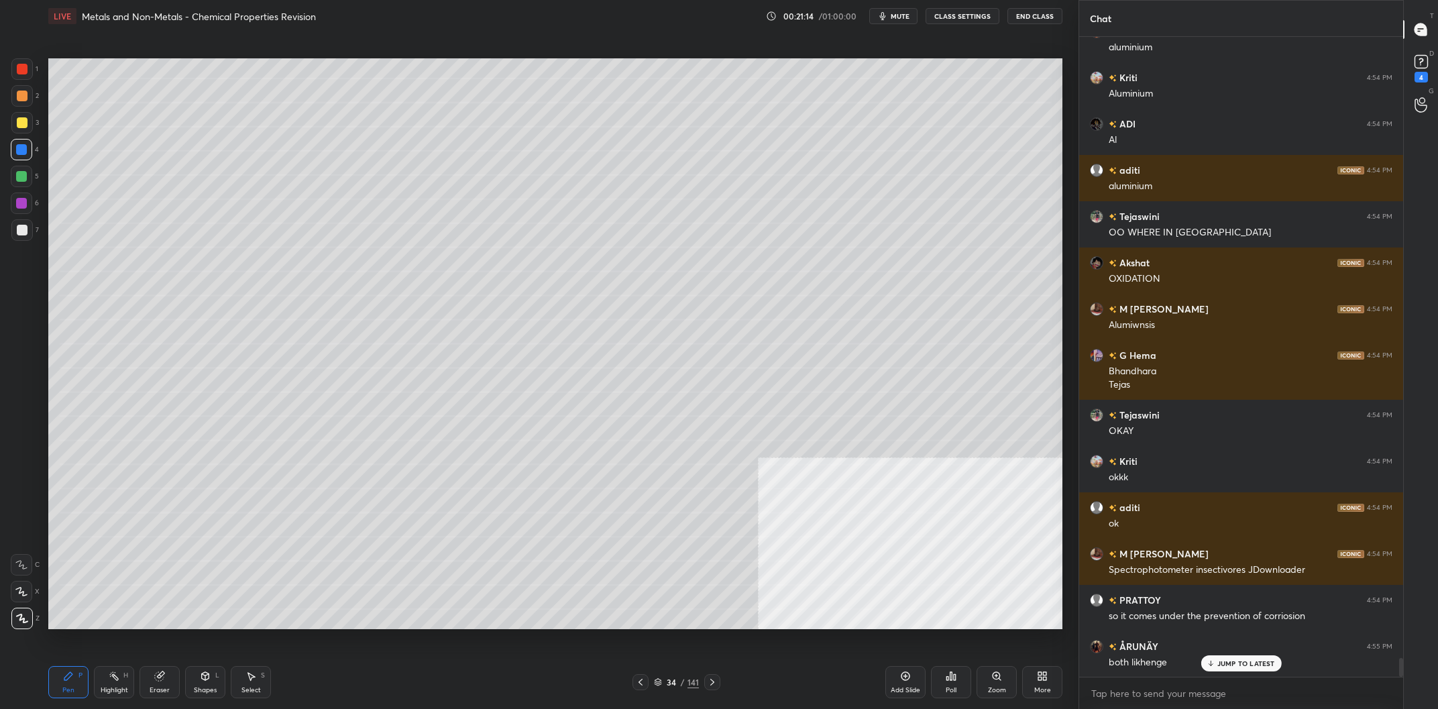
scroll to position [21491, 0]
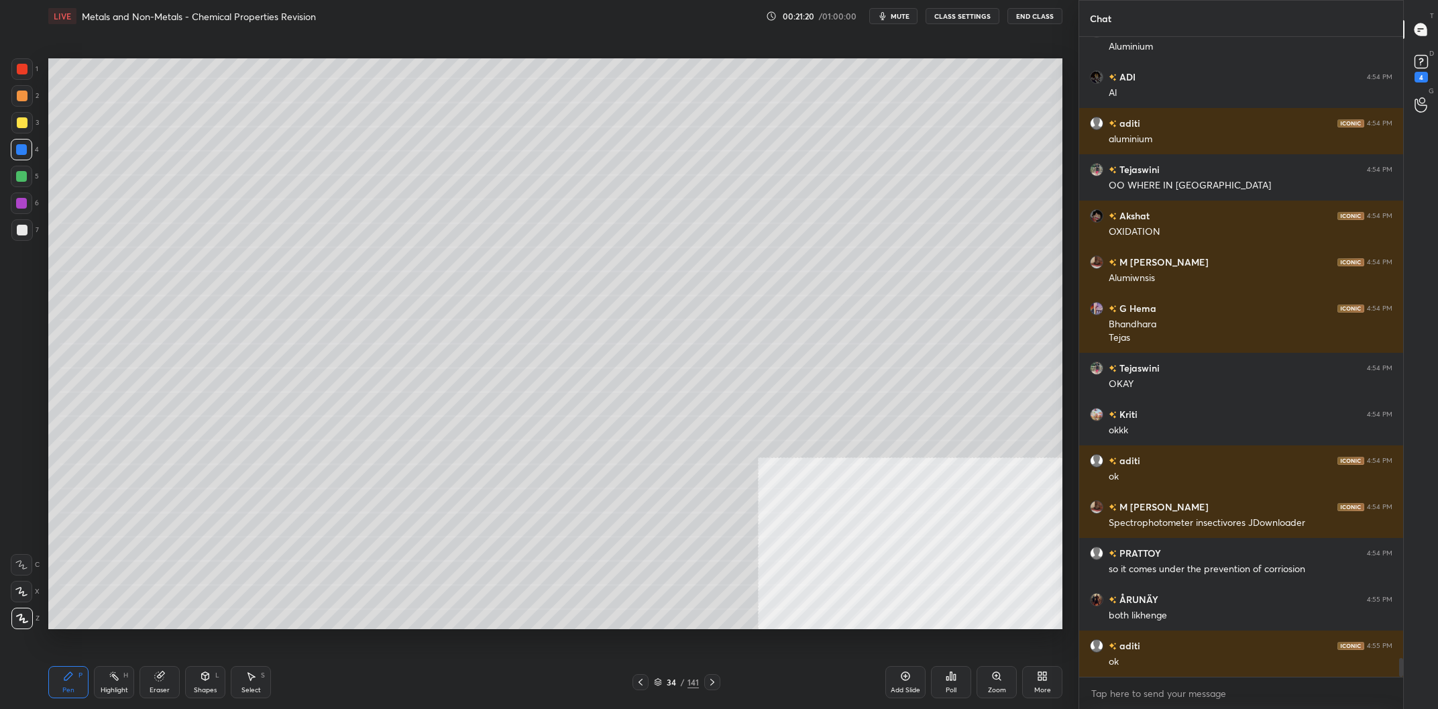
click at [678, 681] on div "34" at bounding box center [671, 682] width 13 height 8
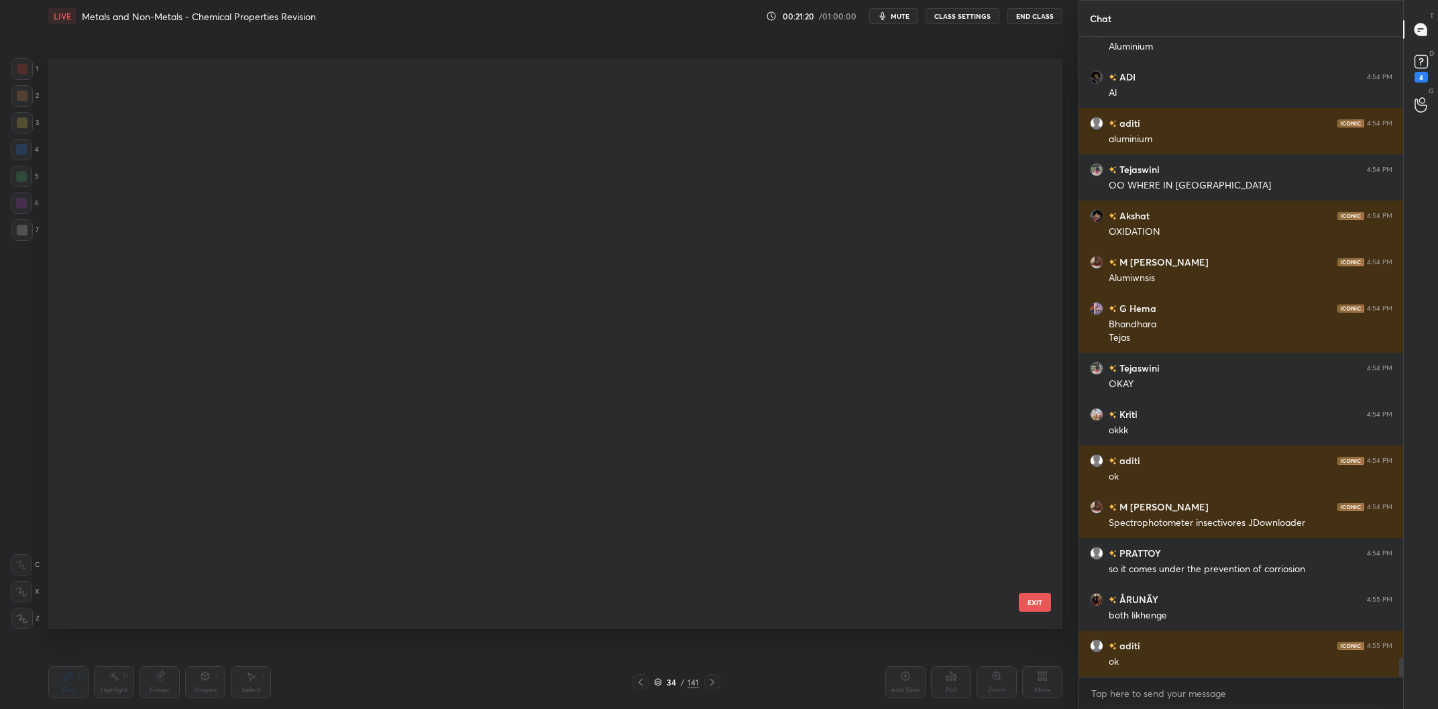
scroll to position [570, 1014]
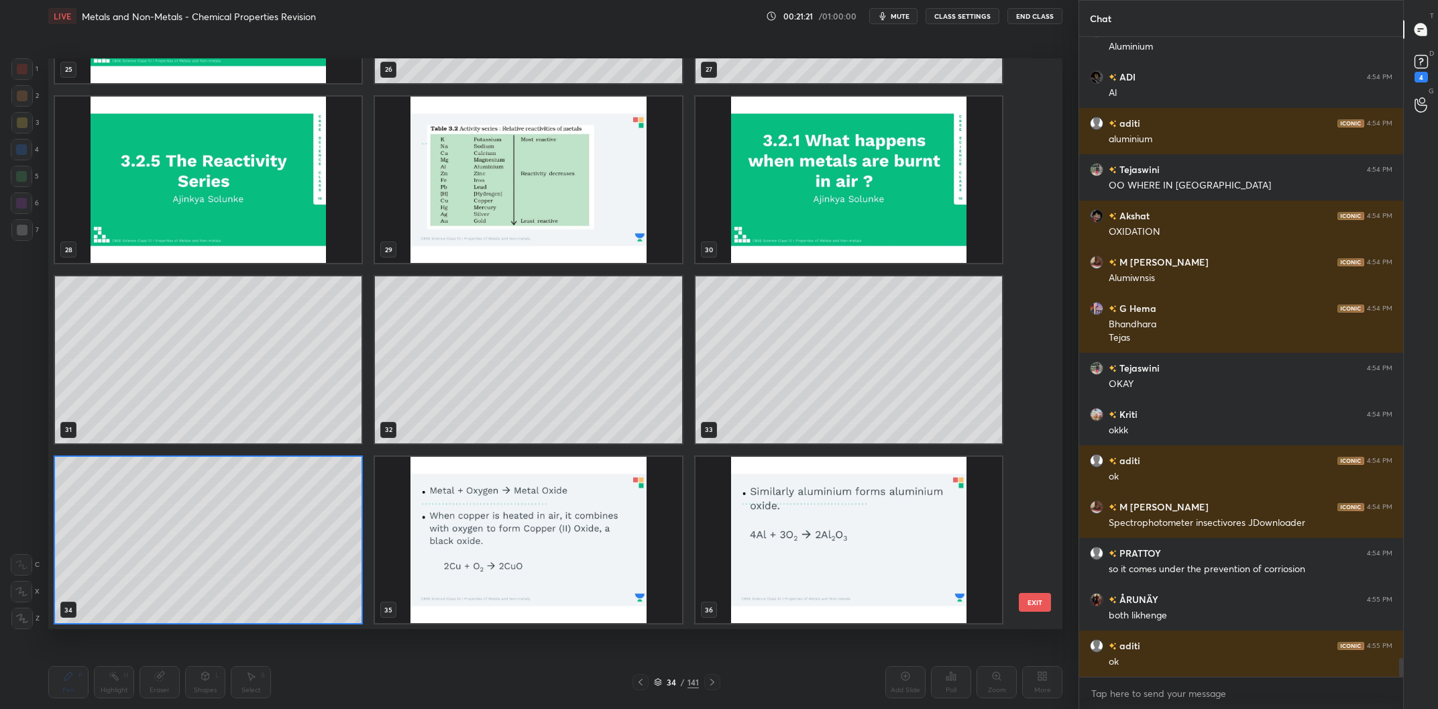
click at [372, 527] on div "35" at bounding box center [528, 540] width 320 height 180
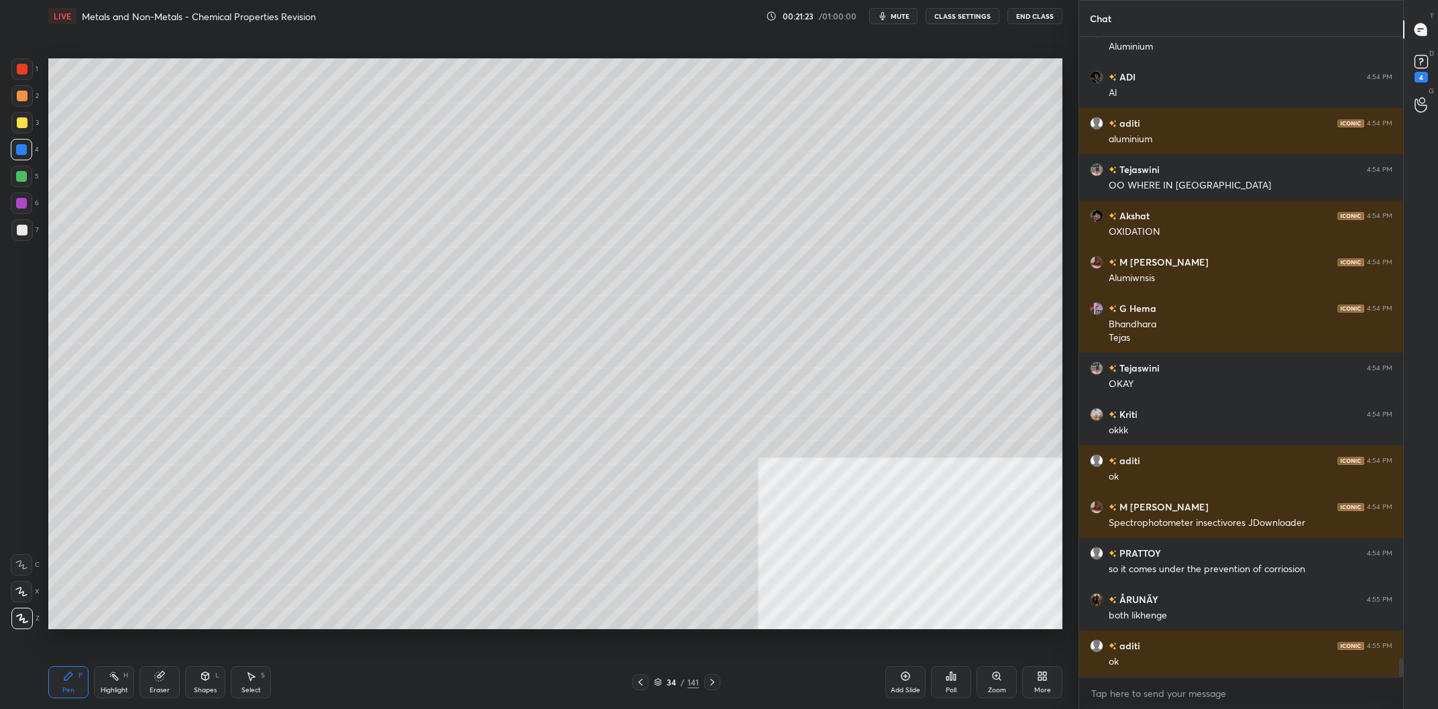
click at [897, 686] on div "Add Slide" at bounding box center [905, 682] width 40 height 32
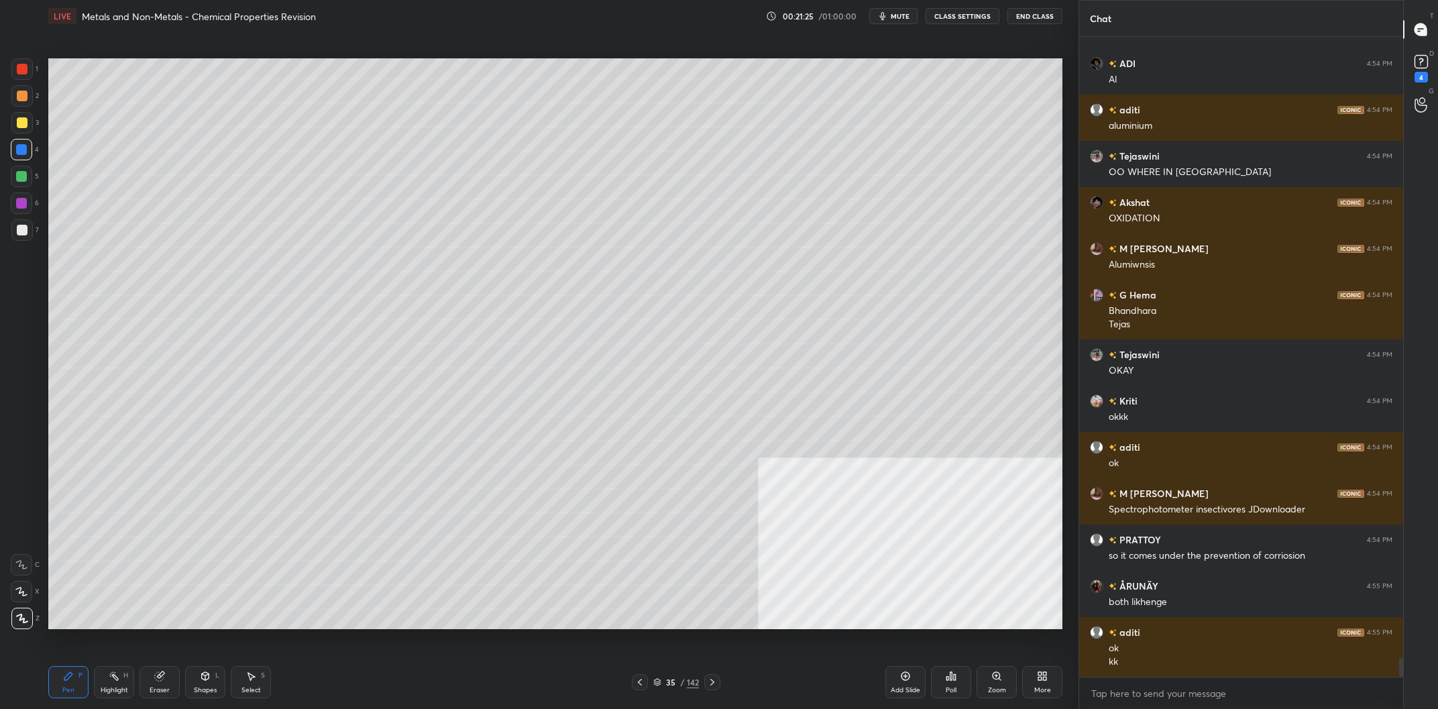
click at [30, 127] on div at bounding box center [21, 122] width 21 height 21
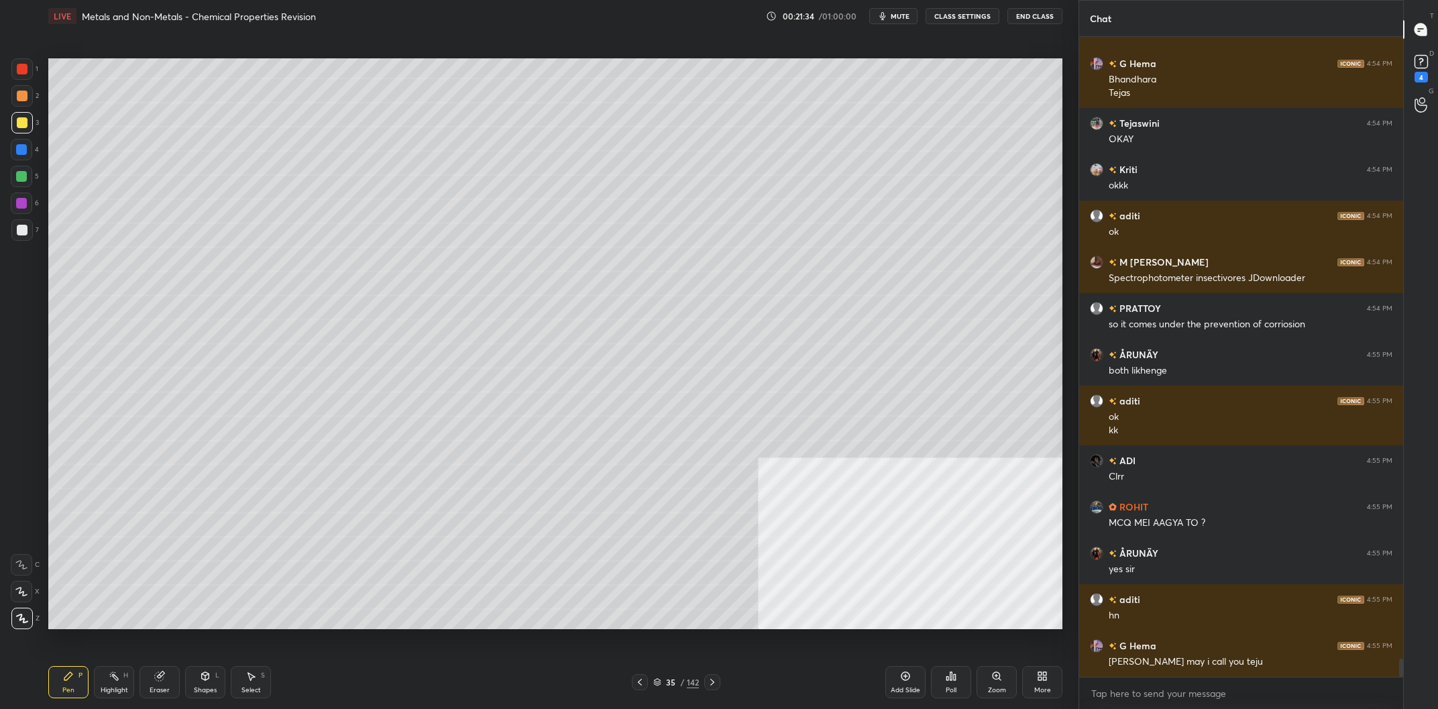
scroll to position [21782, 0]
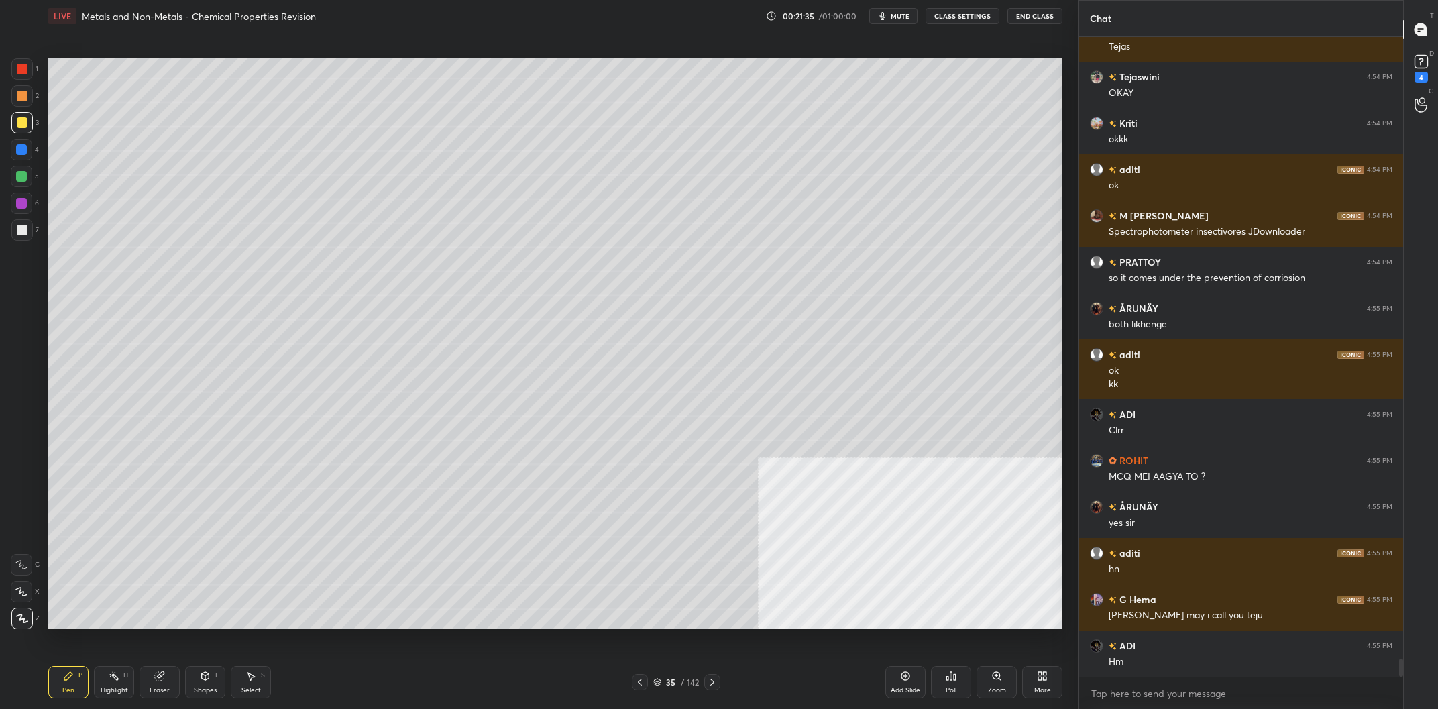
click at [25, 182] on div at bounding box center [21, 176] width 11 height 11
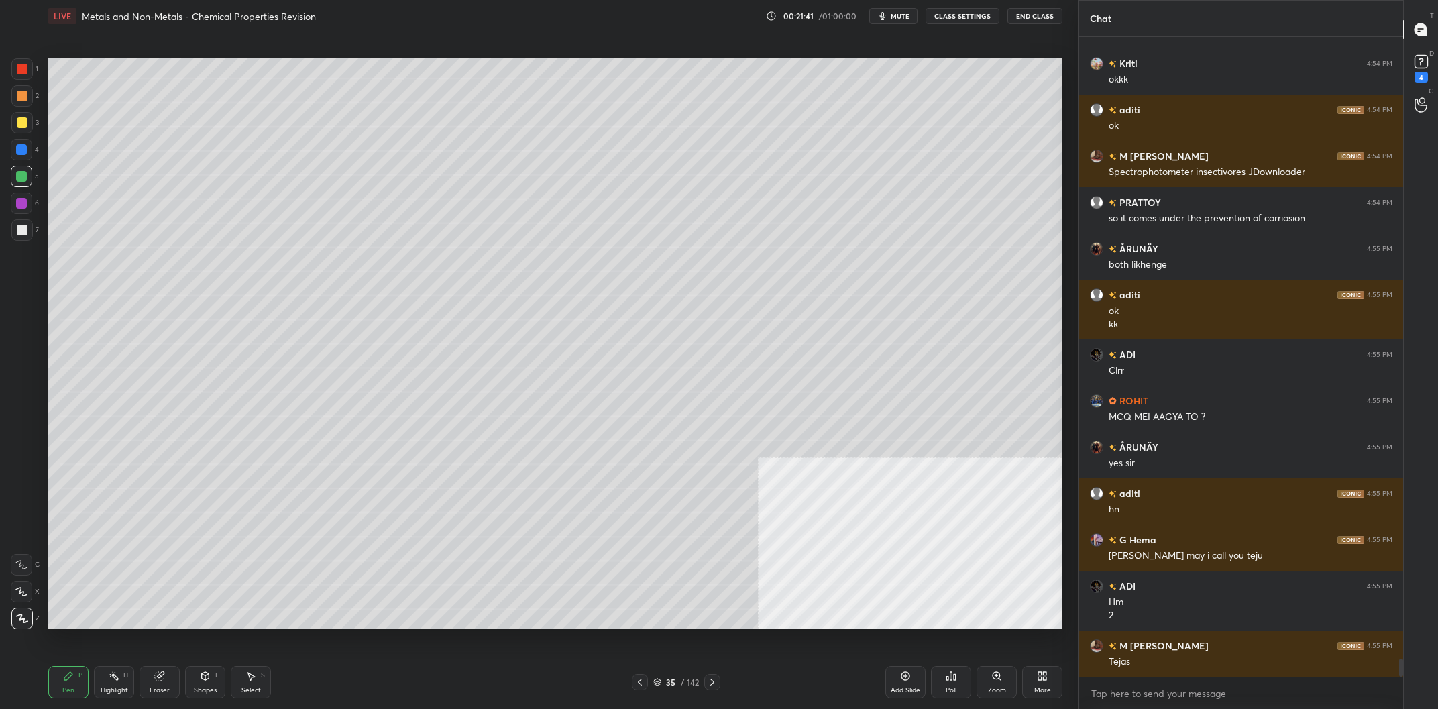
scroll to position [21887, 0]
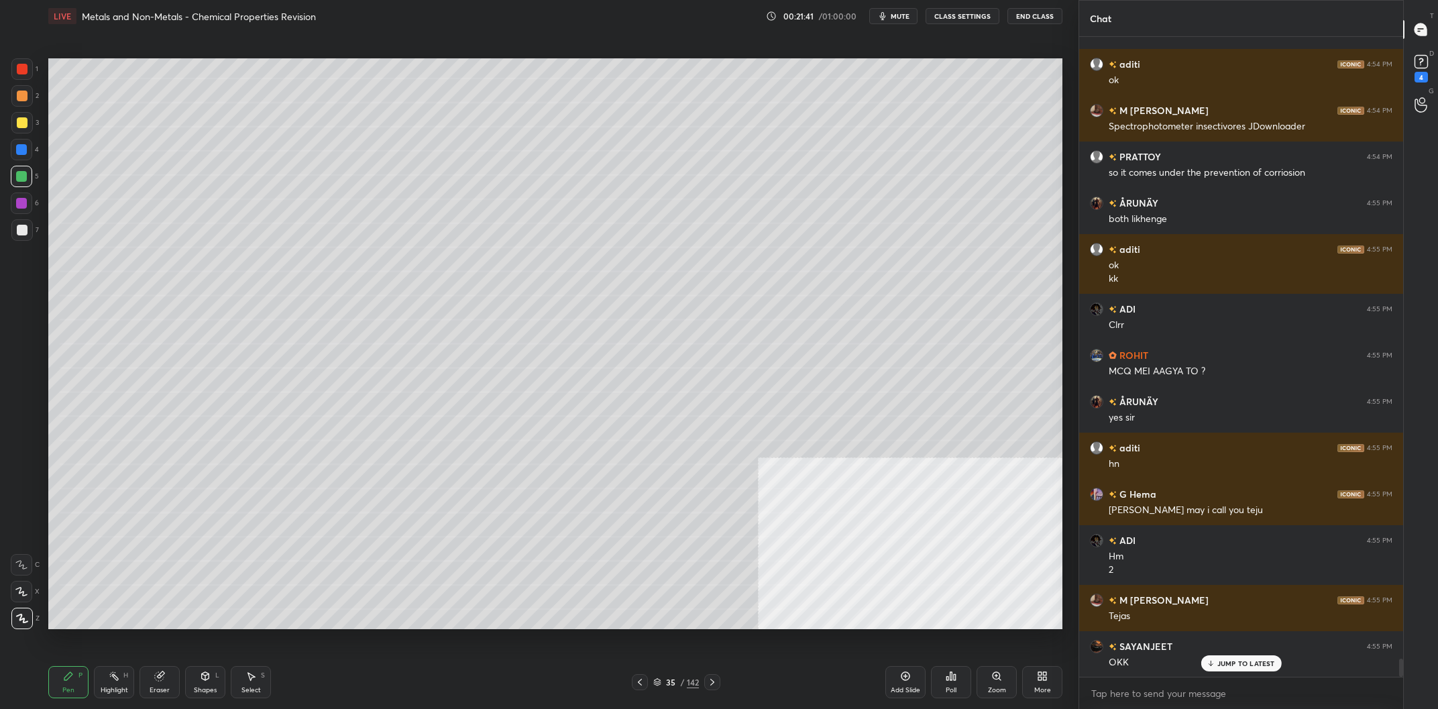
click at [28, 123] on div at bounding box center [21, 122] width 21 height 21
click at [208, 688] on div "Shapes" at bounding box center [205, 690] width 23 height 7
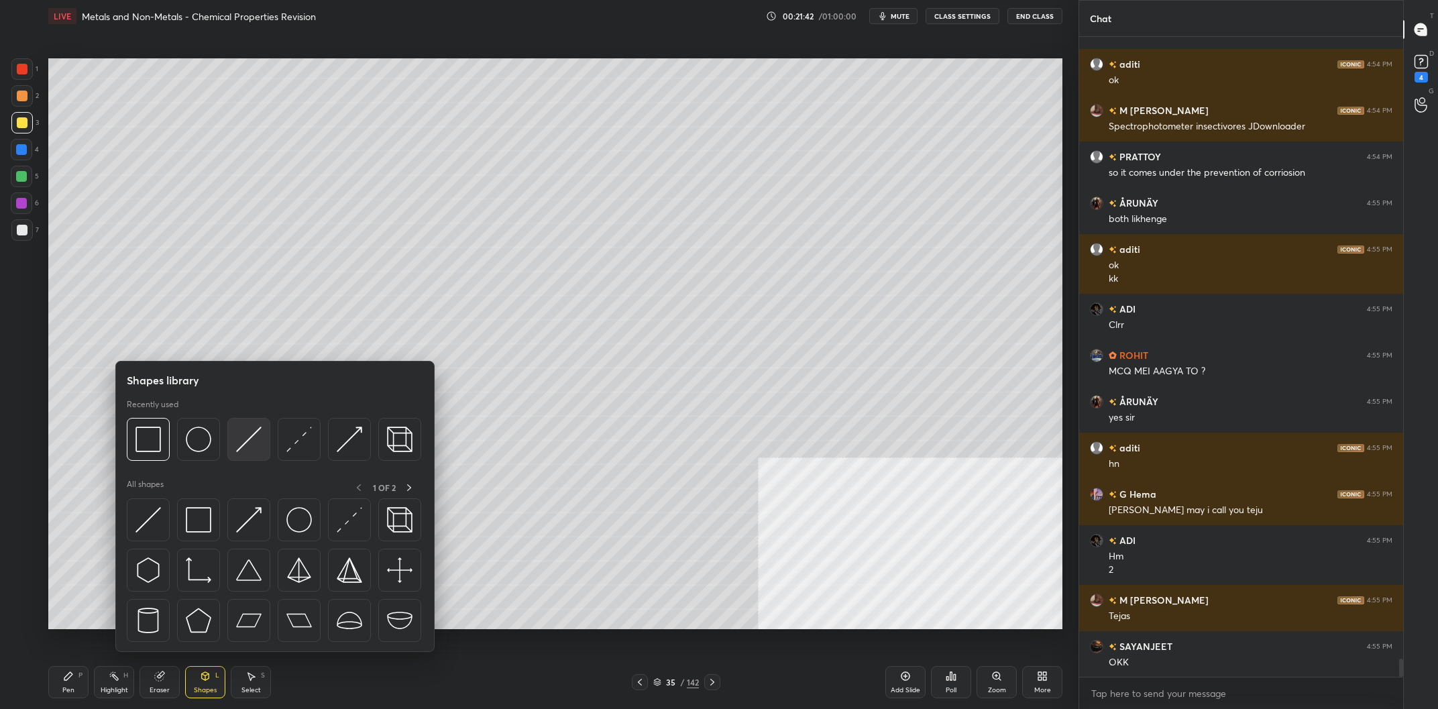
scroll to position [21934, 0]
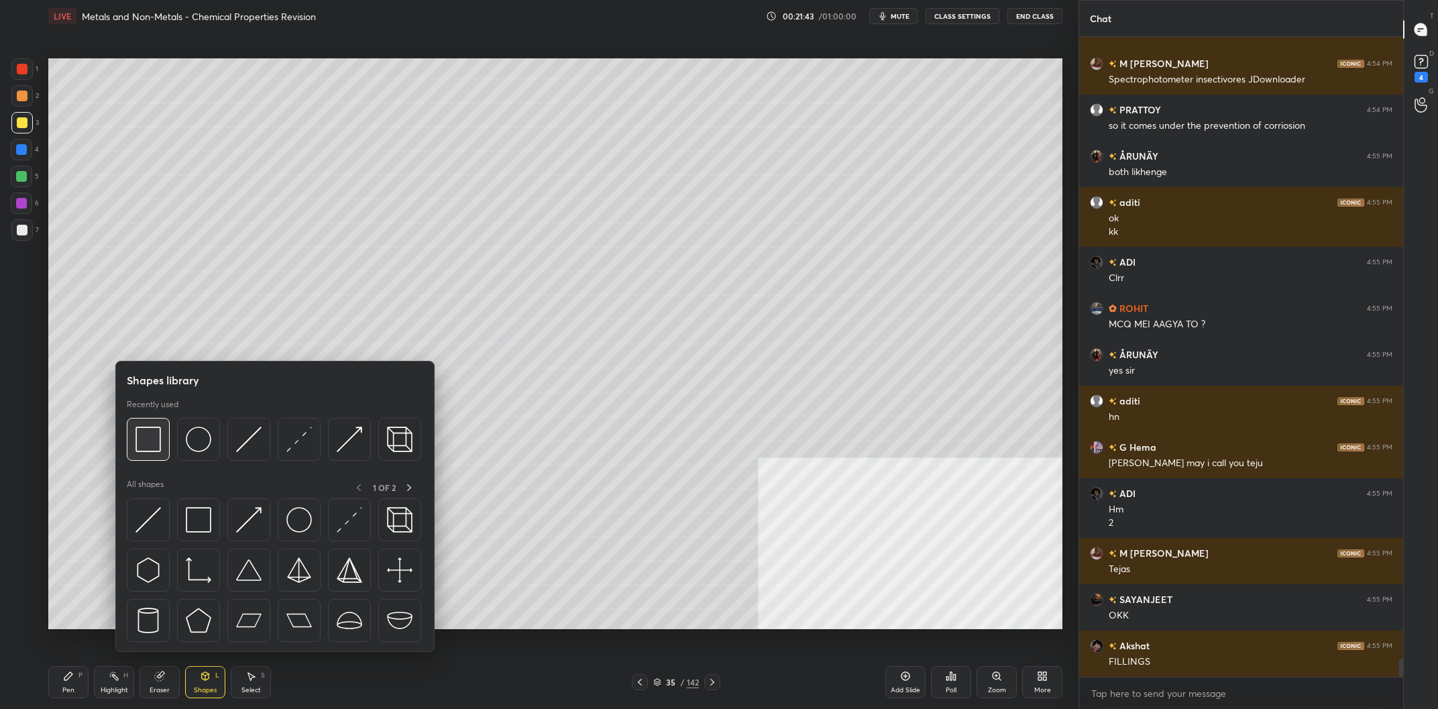
click at [148, 444] on img at bounding box center [148, 439] width 25 height 25
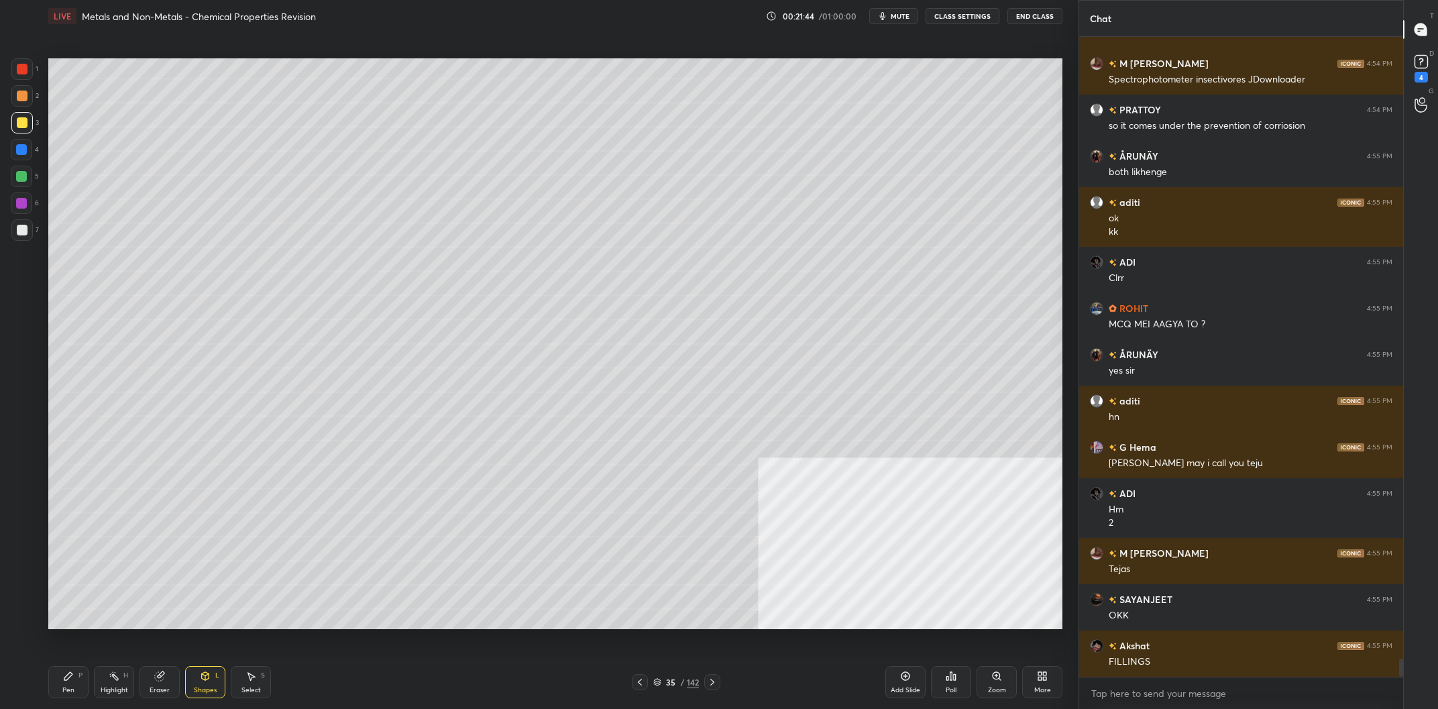
scroll to position [21981, 0]
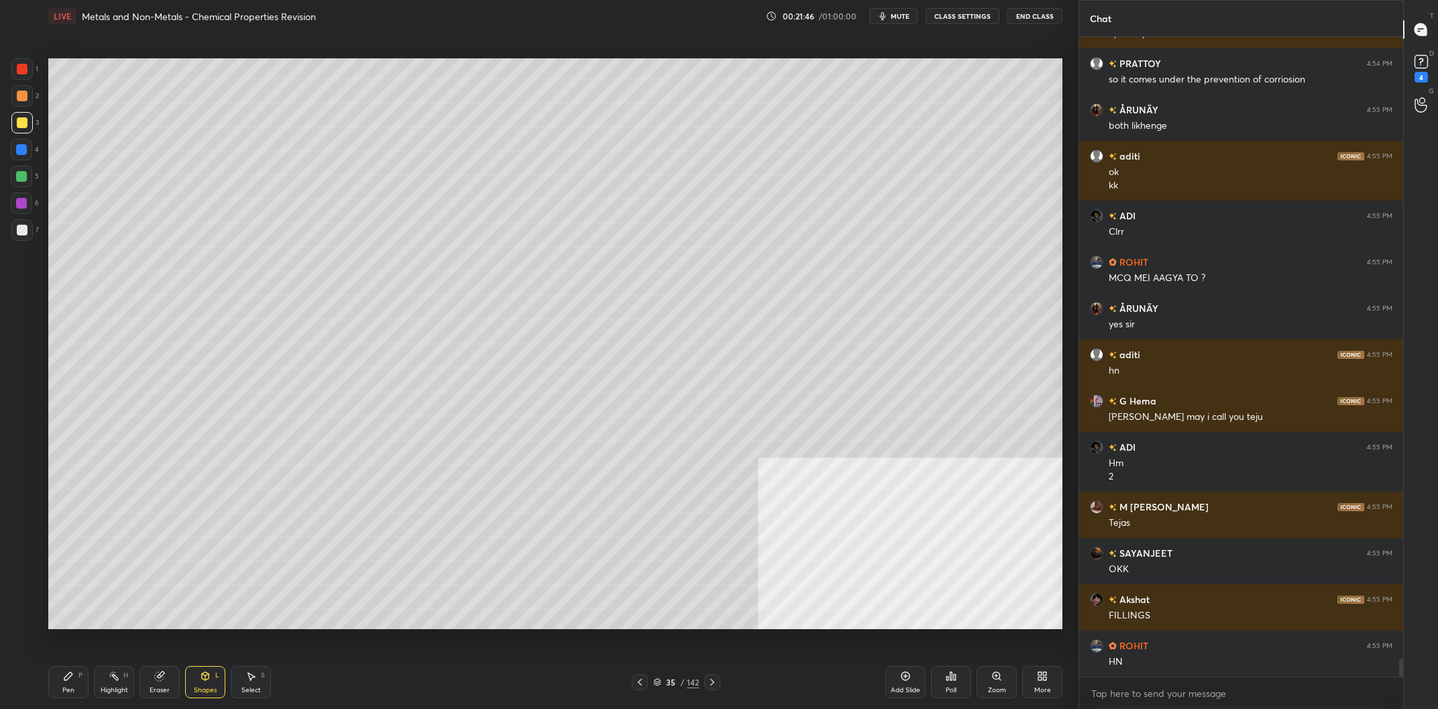
click at [64, 683] on div "Pen P" at bounding box center [68, 682] width 40 height 32
click at [66, 684] on div "Pen P" at bounding box center [68, 682] width 40 height 32
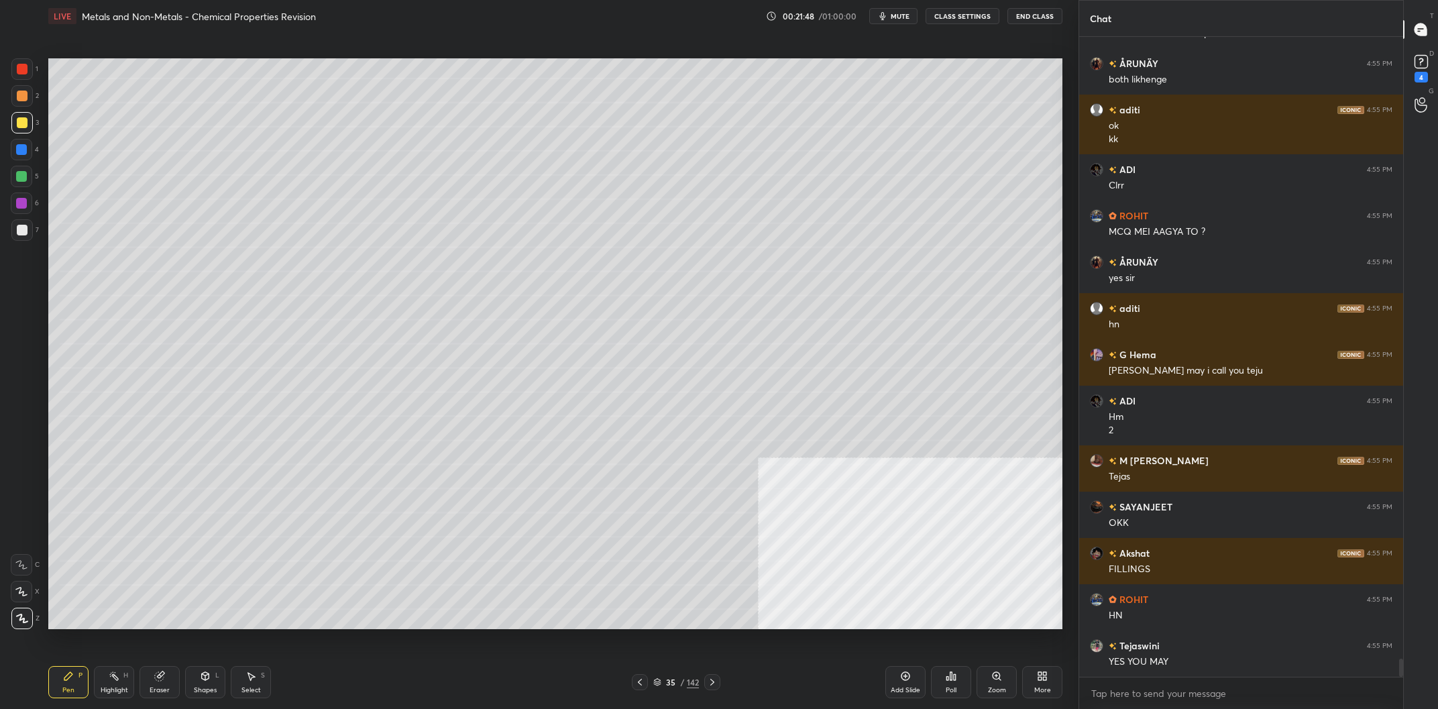
scroll to position [22073, 0]
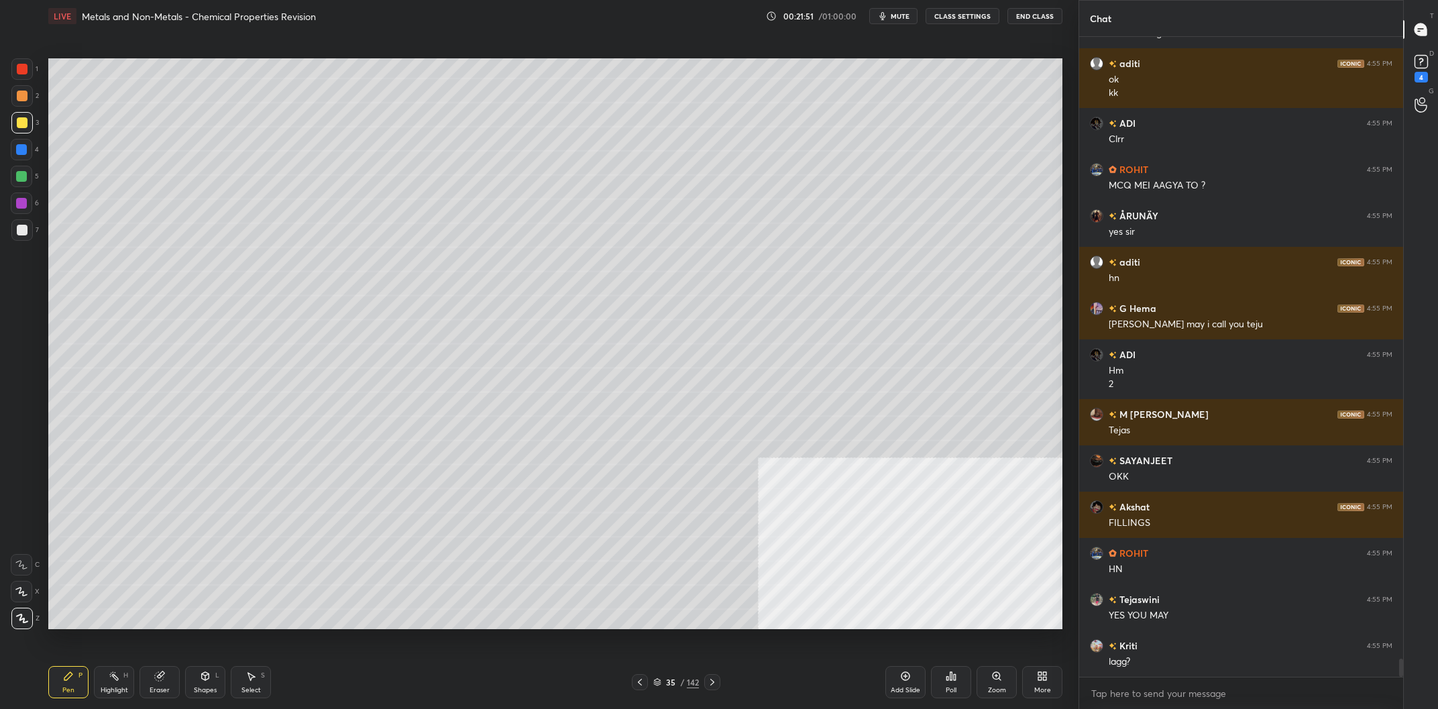
click at [24, 129] on div at bounding box center [21, 122] width 21 height 21
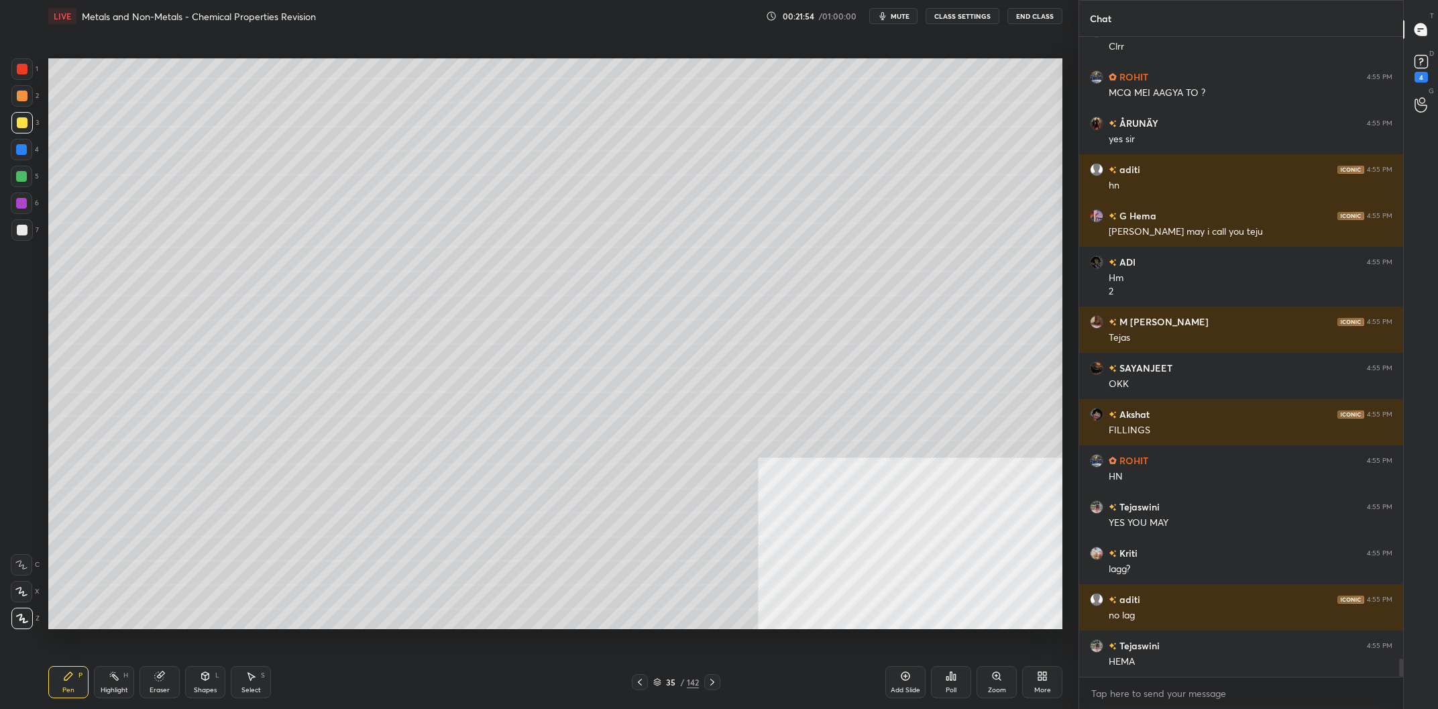
scroll to position [22212, 0]
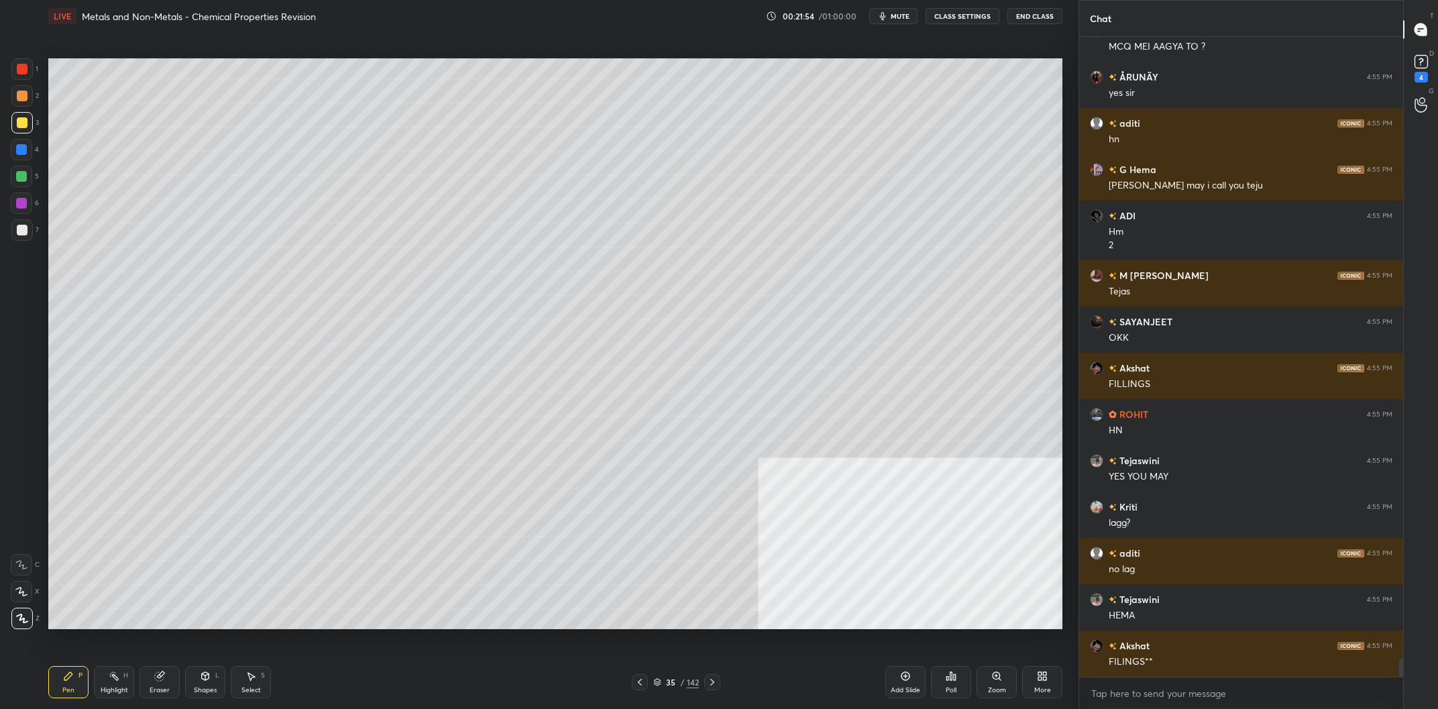
click at [25, 172] on div at bounding box center [21, 176] width 11 height 11
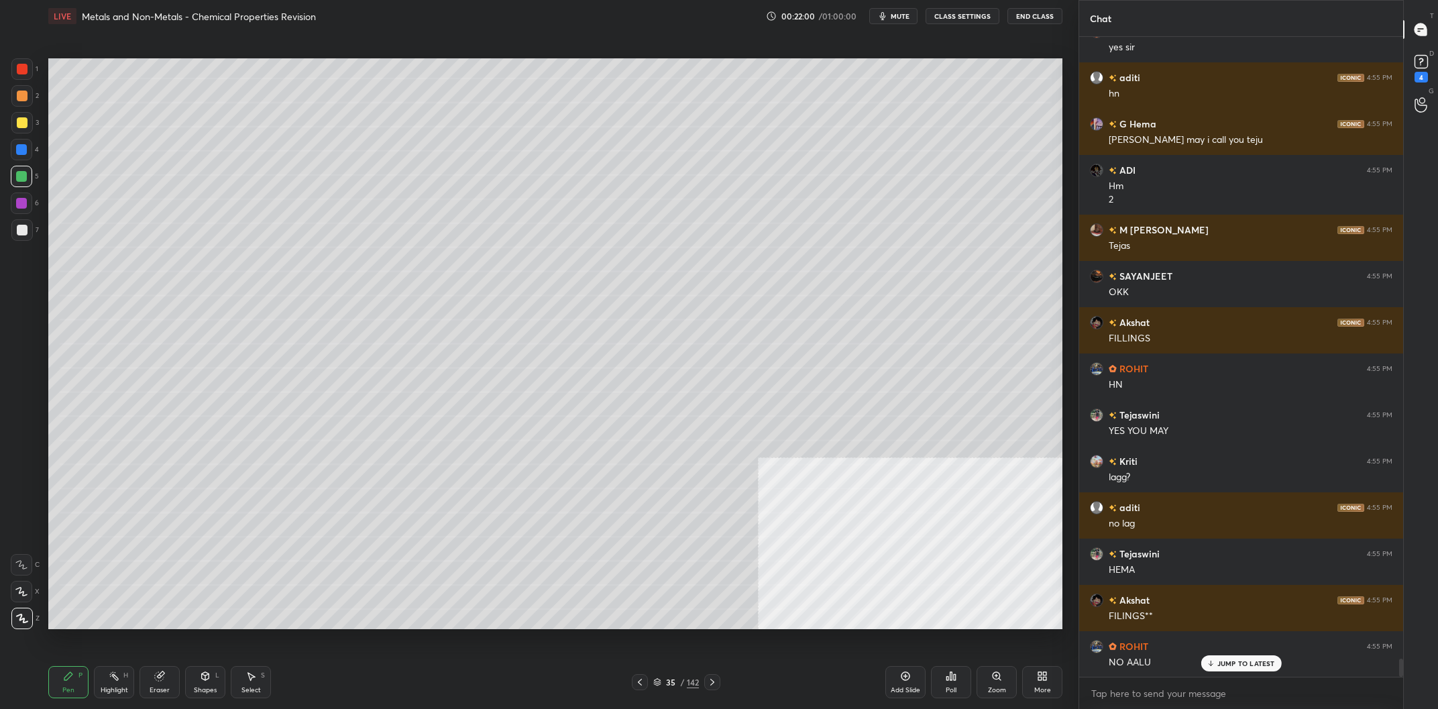
scroll to position [22304, 0]
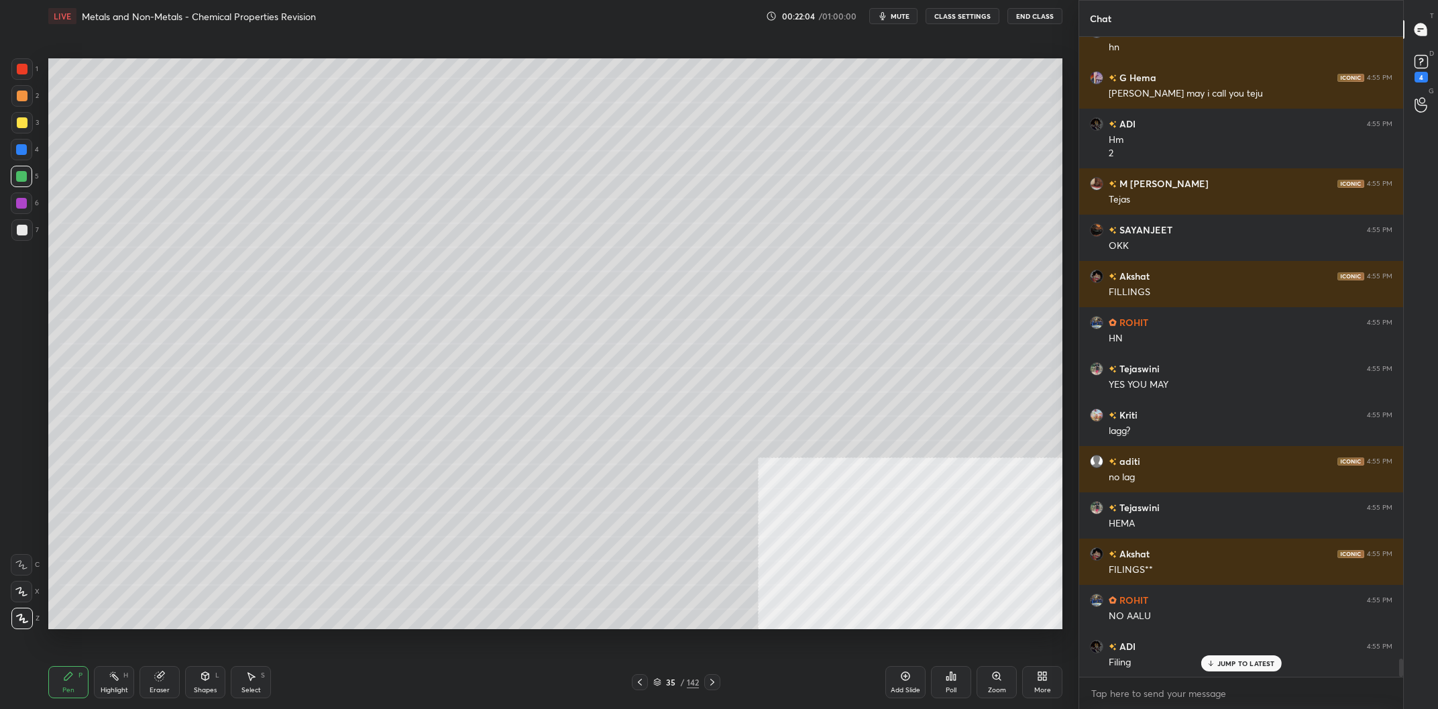
click at [32, 203] on div "6" at bounding box center [25, 203] width 28 height 21
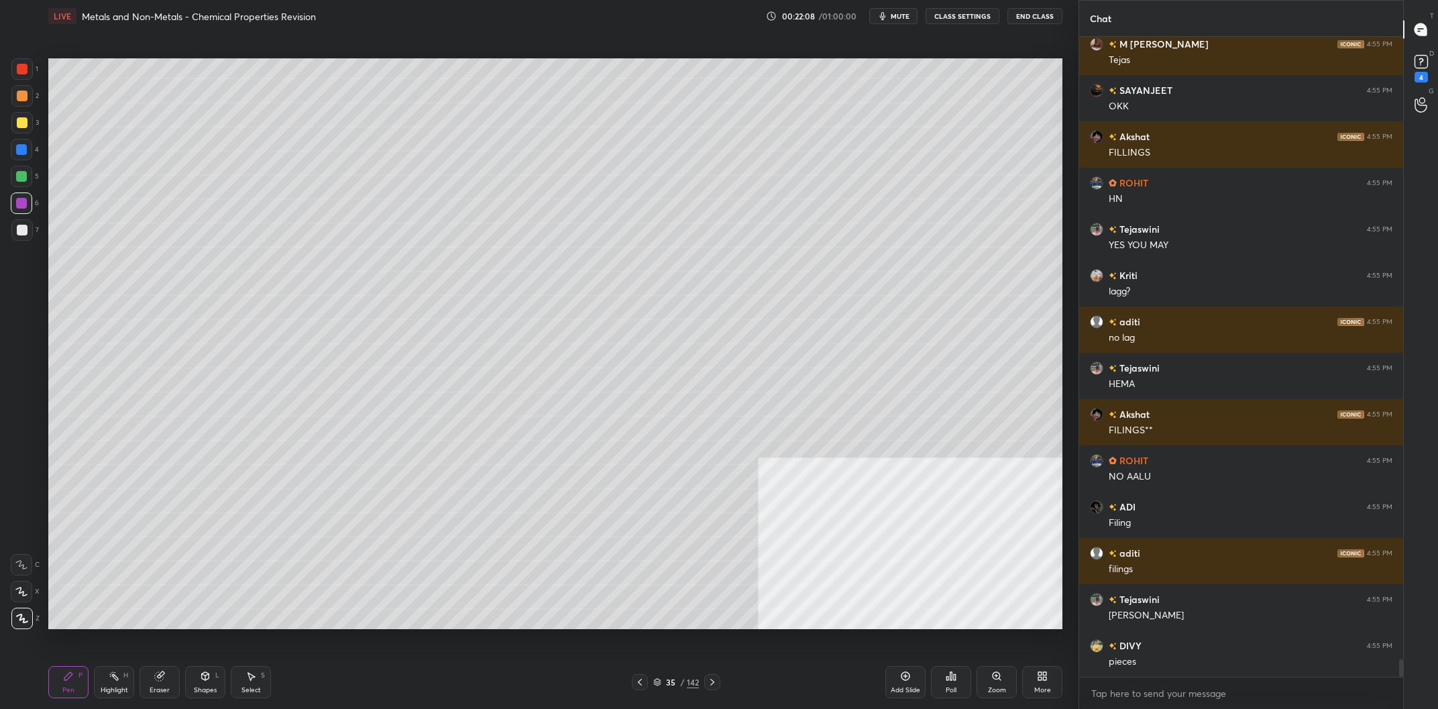
scroll to position [22489, 0]
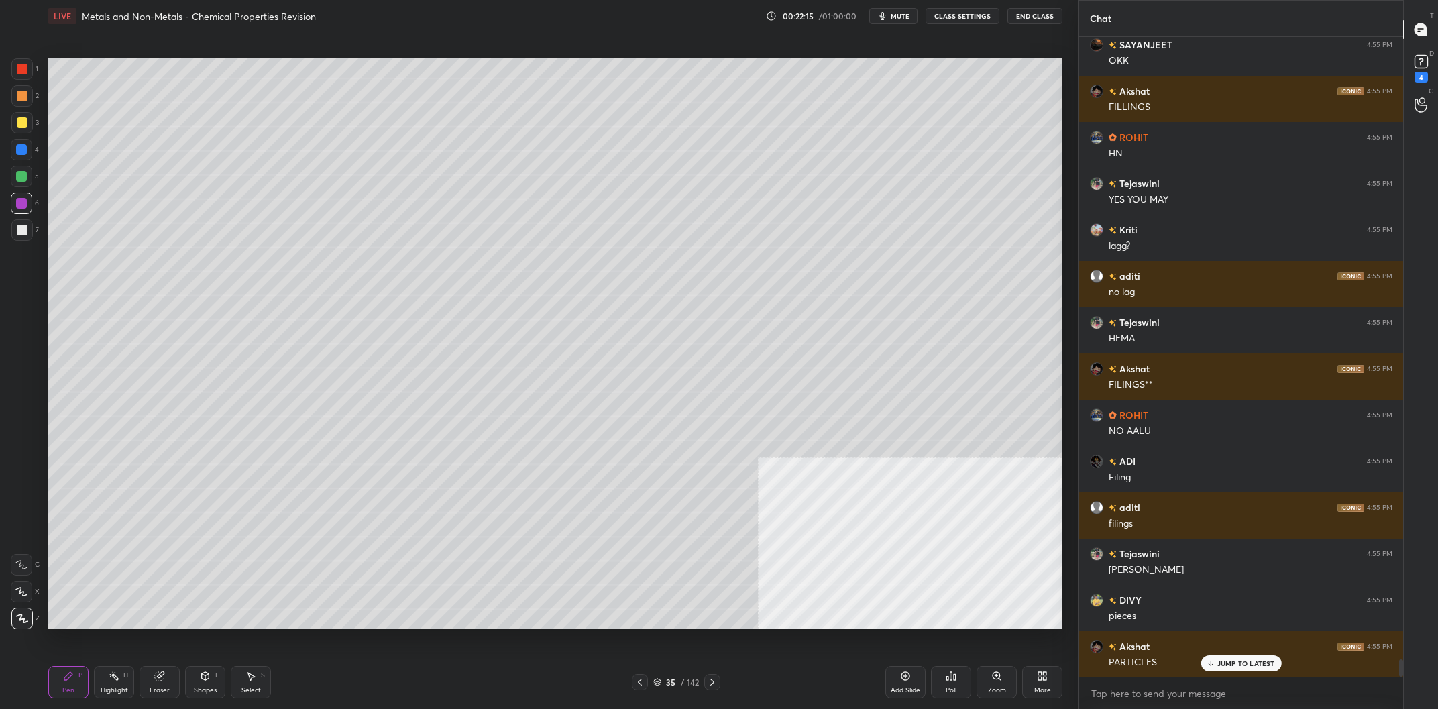
click at [19, 131] on div at bounding box center [21, 122] width 21 height 21
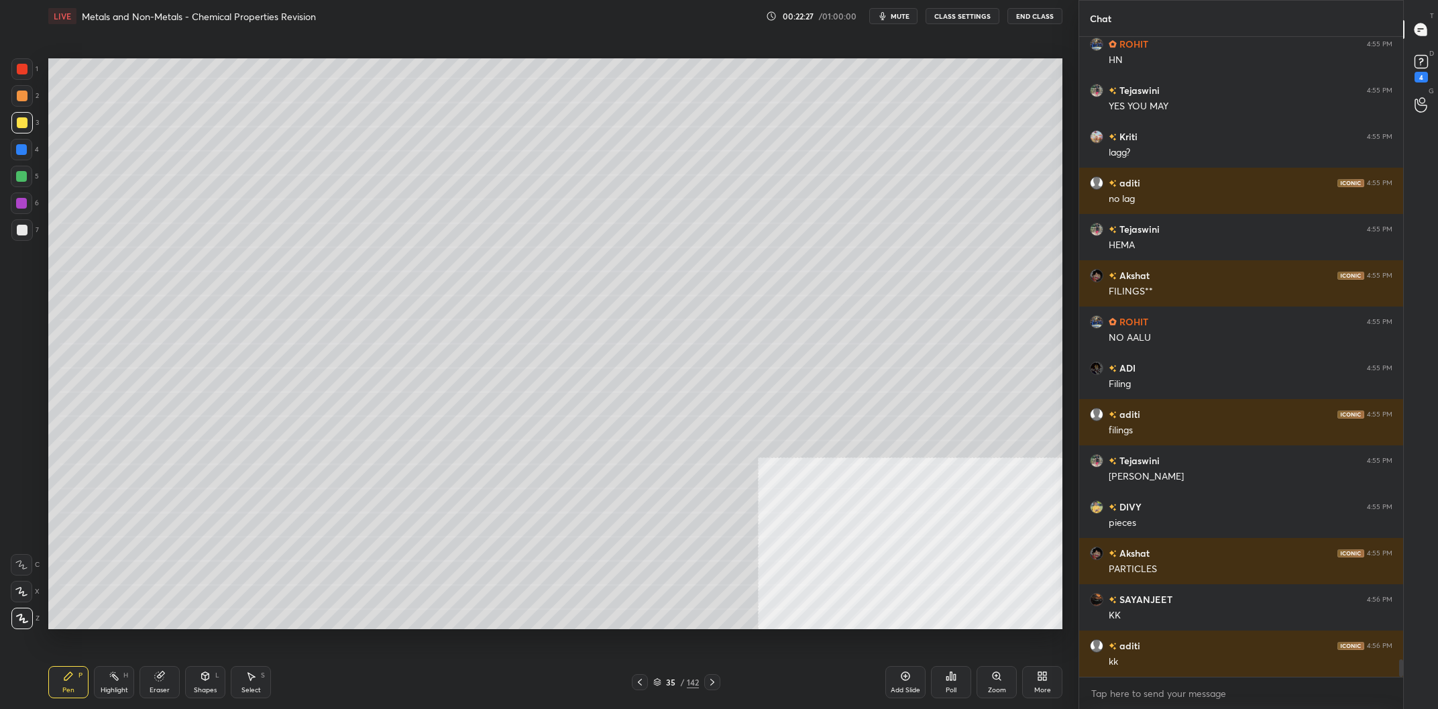
click at [25, 68] on div at bounding box center [22, 69] width 11 height 11
click at [24, 70] on div at bounding box center [22, 69] width 11 height 11
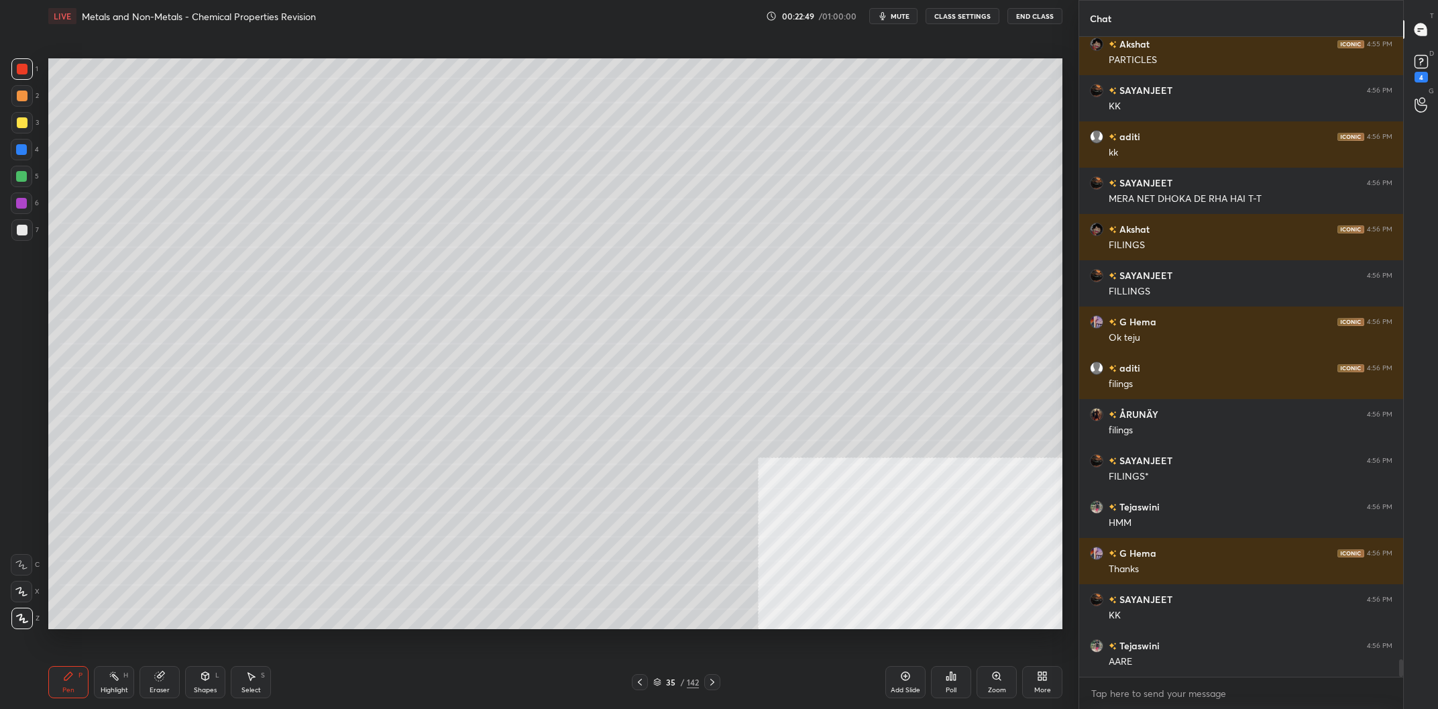
scroll to position [23138, 0]
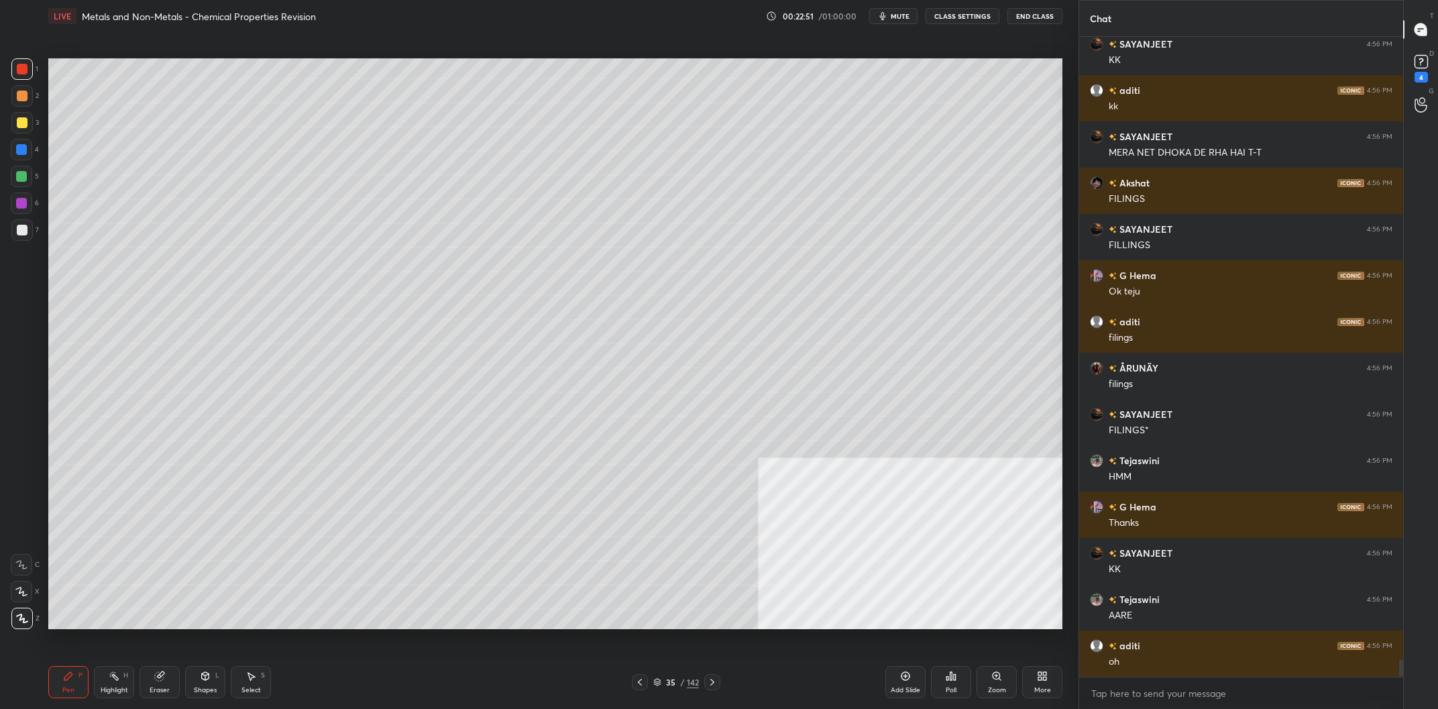
click at [113, 686] on div "Highlight H" at bounding box center [114, 682] width 40 height 32
click at [55, 688] on div "Pen P" at bounding box center [68, 682] width 40 height 32
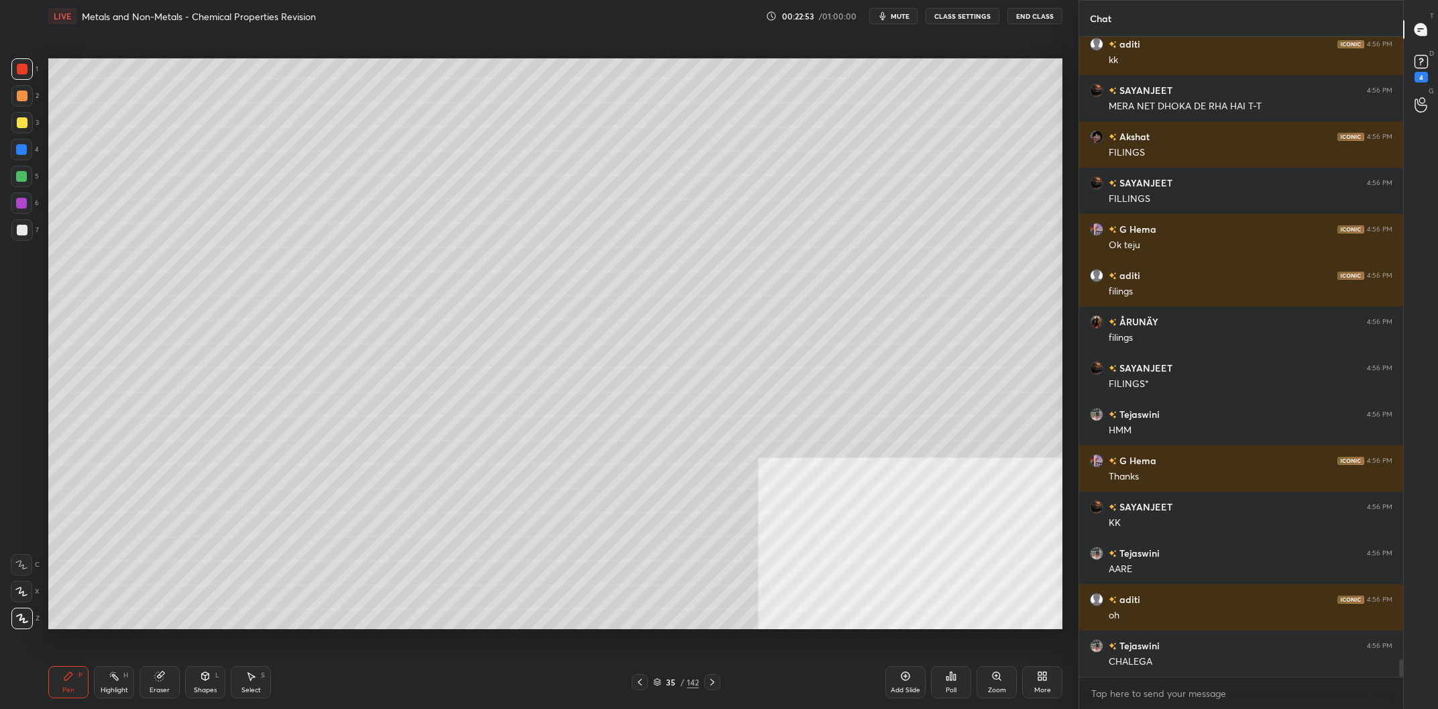
click at [60, 684] on div "Pen P" at bounding box center [68, 682] width 40 height 32
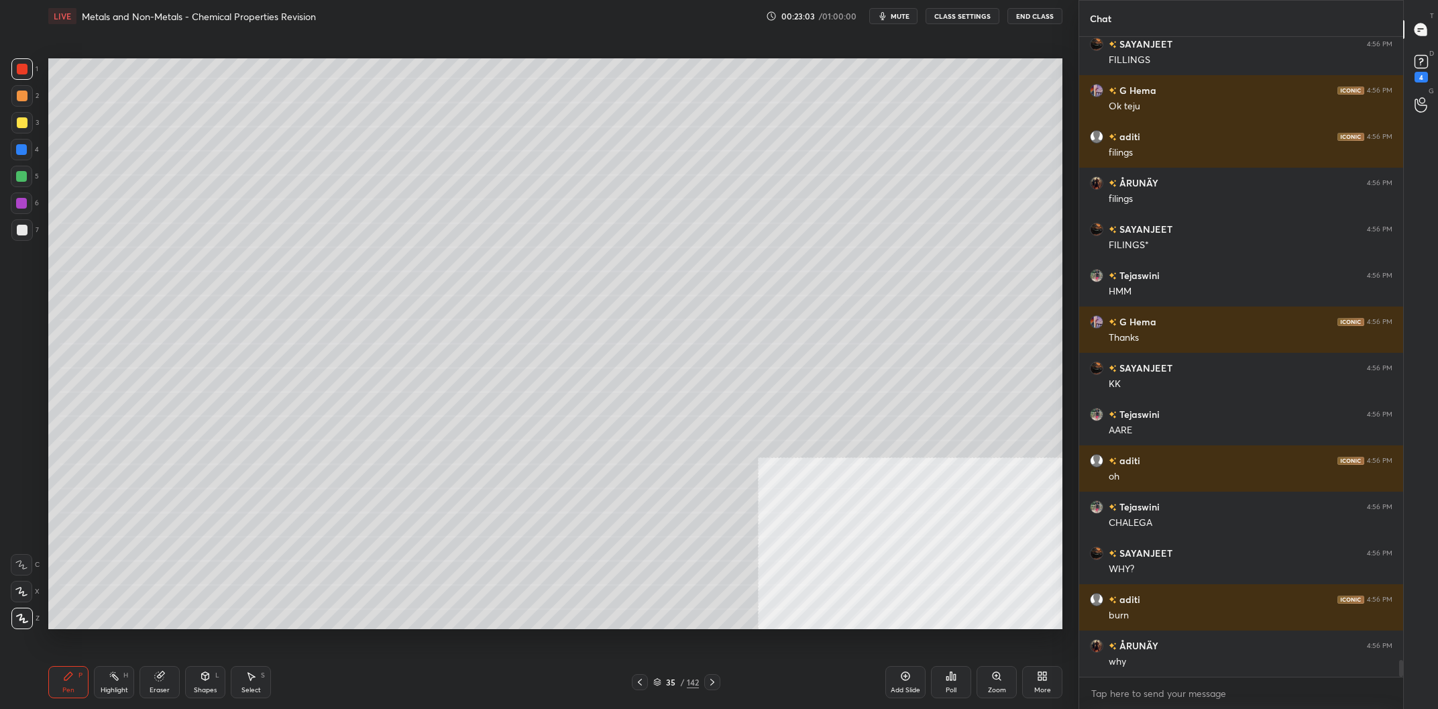
scroll to position [23368, 0]
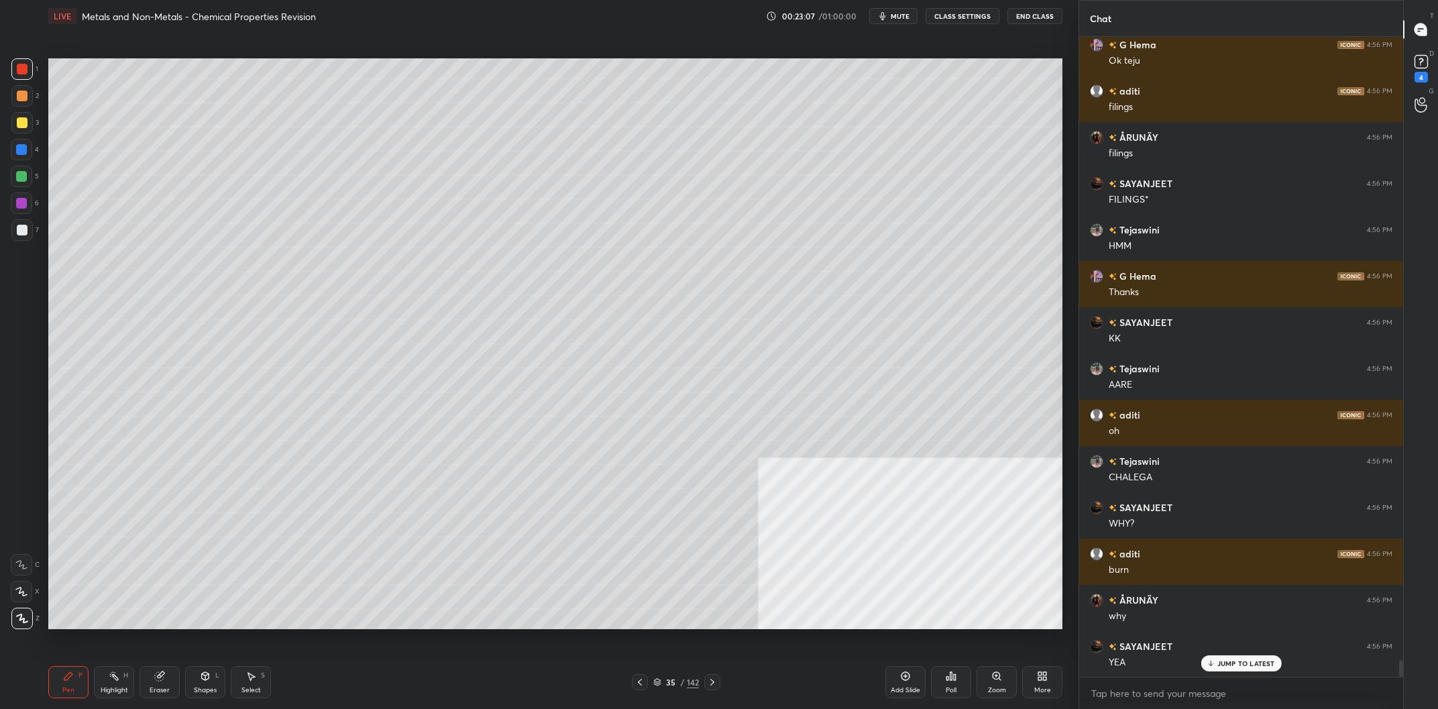
click at [117, 682] on div "Highlight H" at bounding box center [114, 682] width 40 height 32
click at [64, 686] on div "Pen P" at bounding box center [68, 682] width 40 height 32
click at [65, 683] on div "Pen P" at bounding box center [68, 682] width 40 height 32
click at [123, 697] on div "Highlight H" at bounding box center [114, 682] width 40 height 32
click at [125, 688] on div "Highlight" at bounding box center [115, 690] width 28 height 7
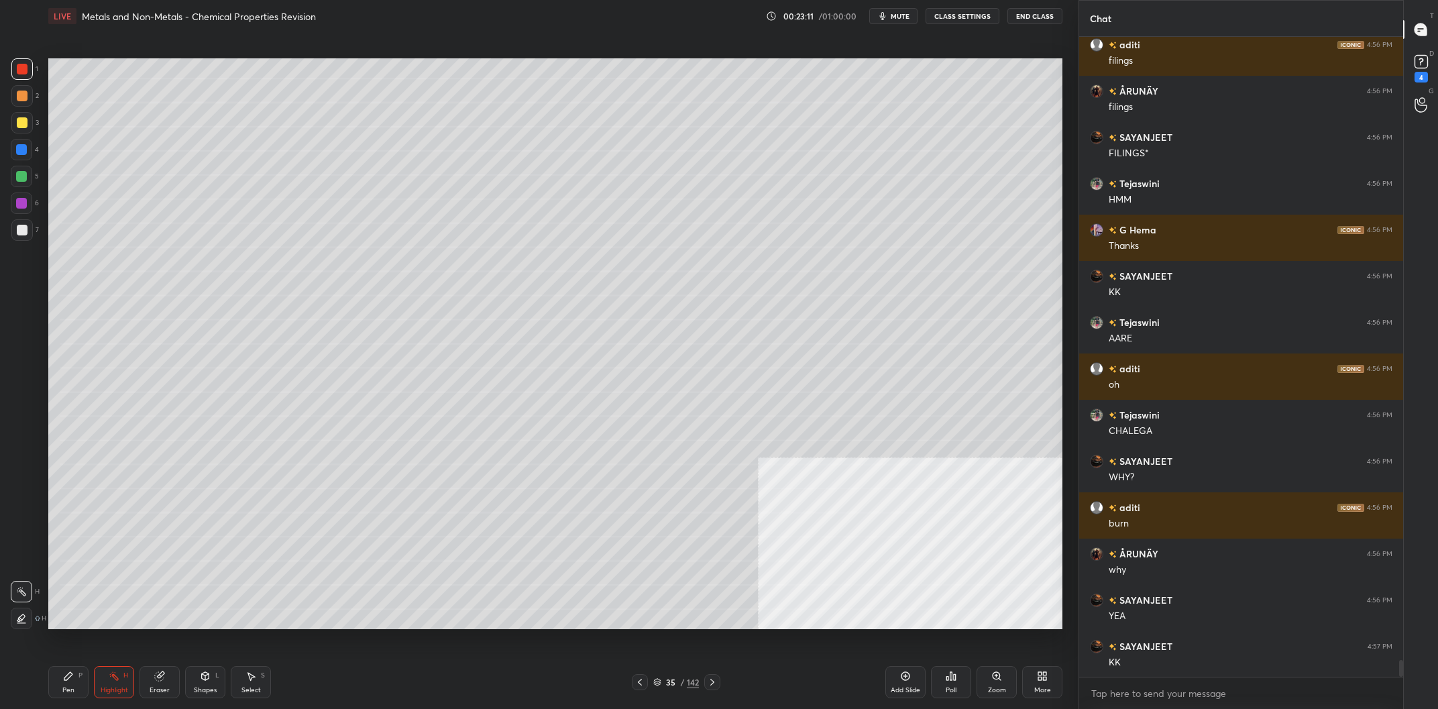
scroll to position [23462, 0]
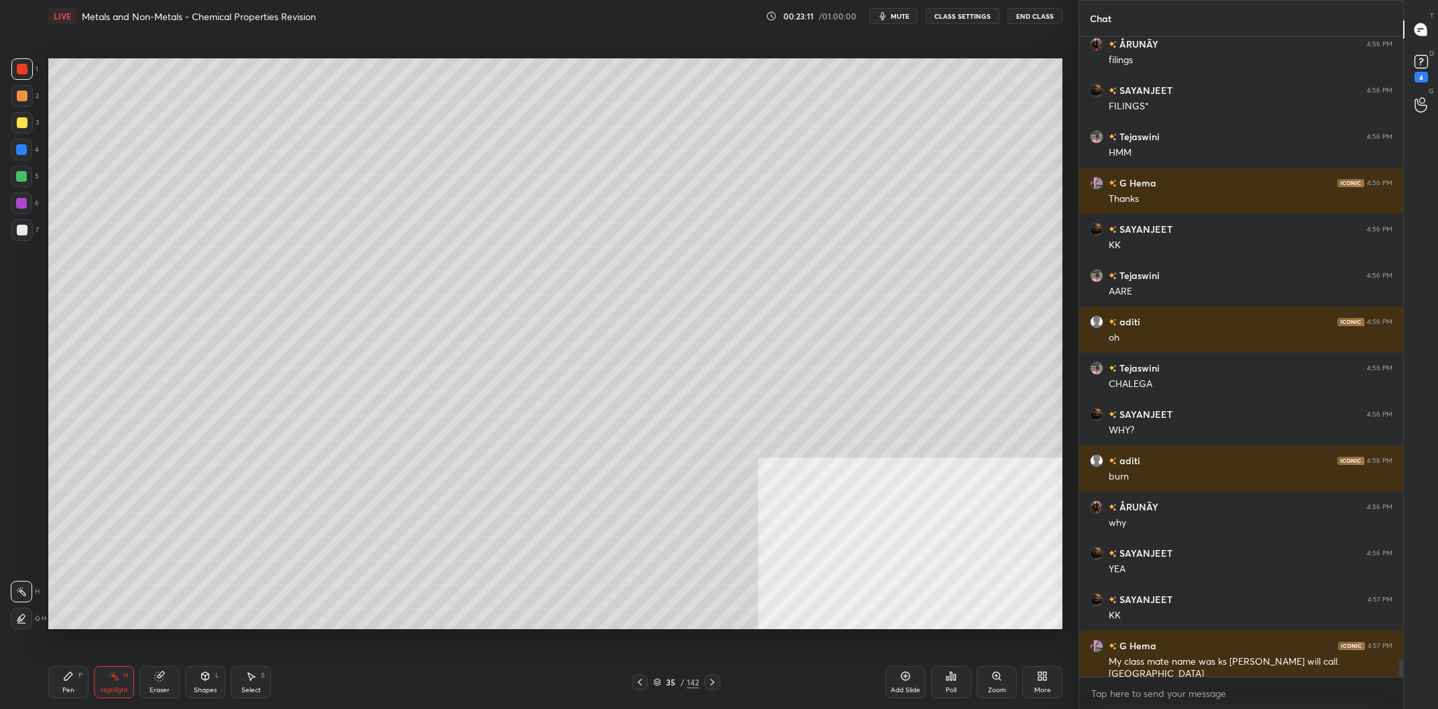
click at [76, 681] on div "Pen P" at bounding box center [68, 682] width 40 height 32
click at [66, 676] on icon at bounding box center [68, 676] width 8 height 8
click at [21, 58] on div "1 2 3 4 5 6 7 C X Z C X Z E E Erase all H H LIVE Metals and Non-Metals - Chemic…" at bounding box center [534, 354] width 1068 height 709
click at [24, 68] on div at bounding box center [22, 69] width 11 height 11
click at [19, 95] on div at bounding box center [22, 96] width 11 height 11
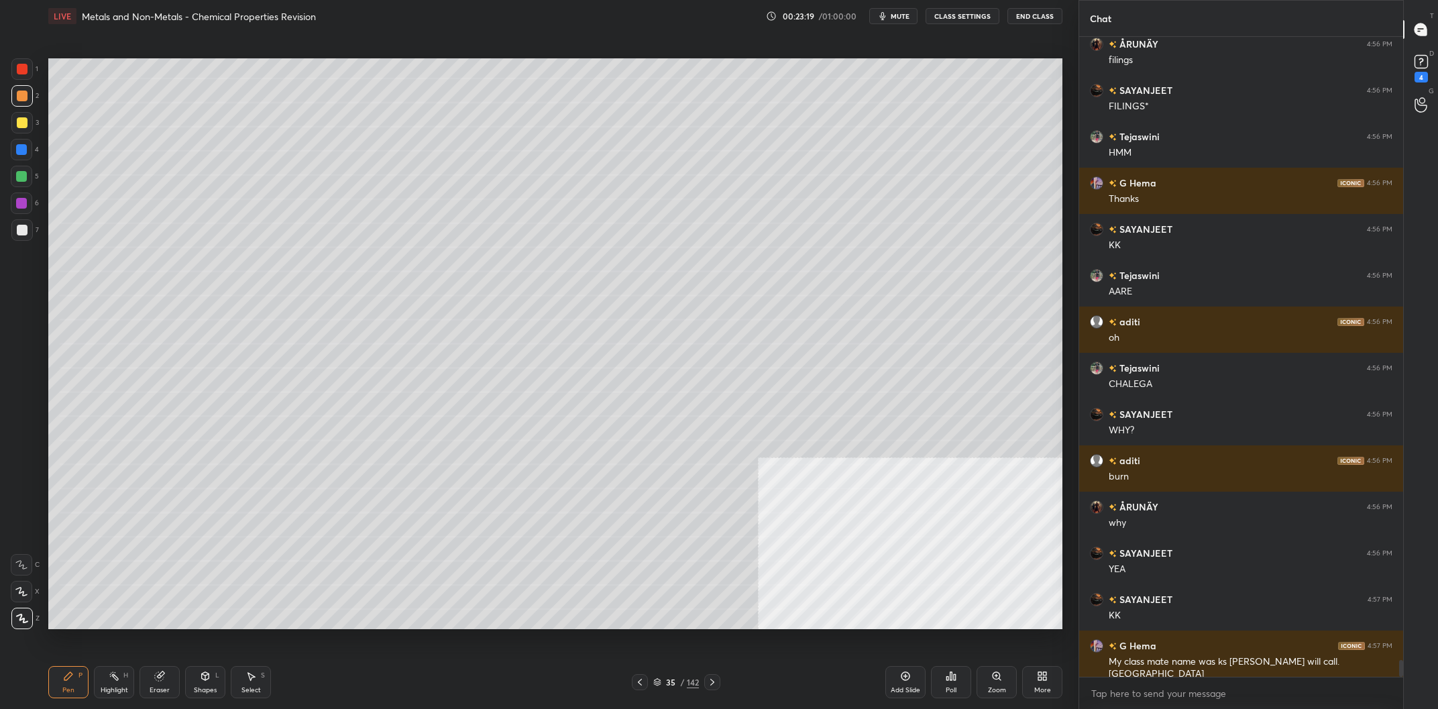
scroll to position [23508, 0]
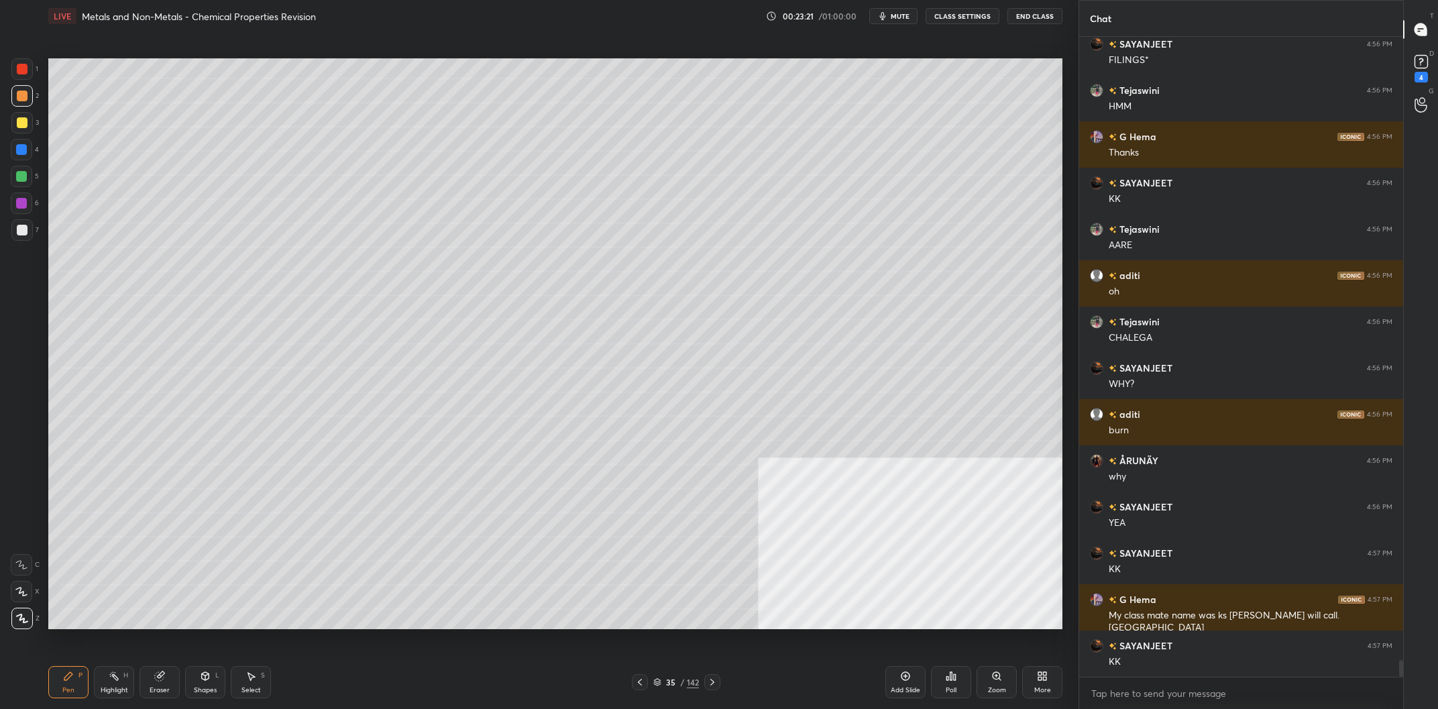
click at [116, 694] on div "Highlight" at bounding box center [115, 690] width 28 height 7
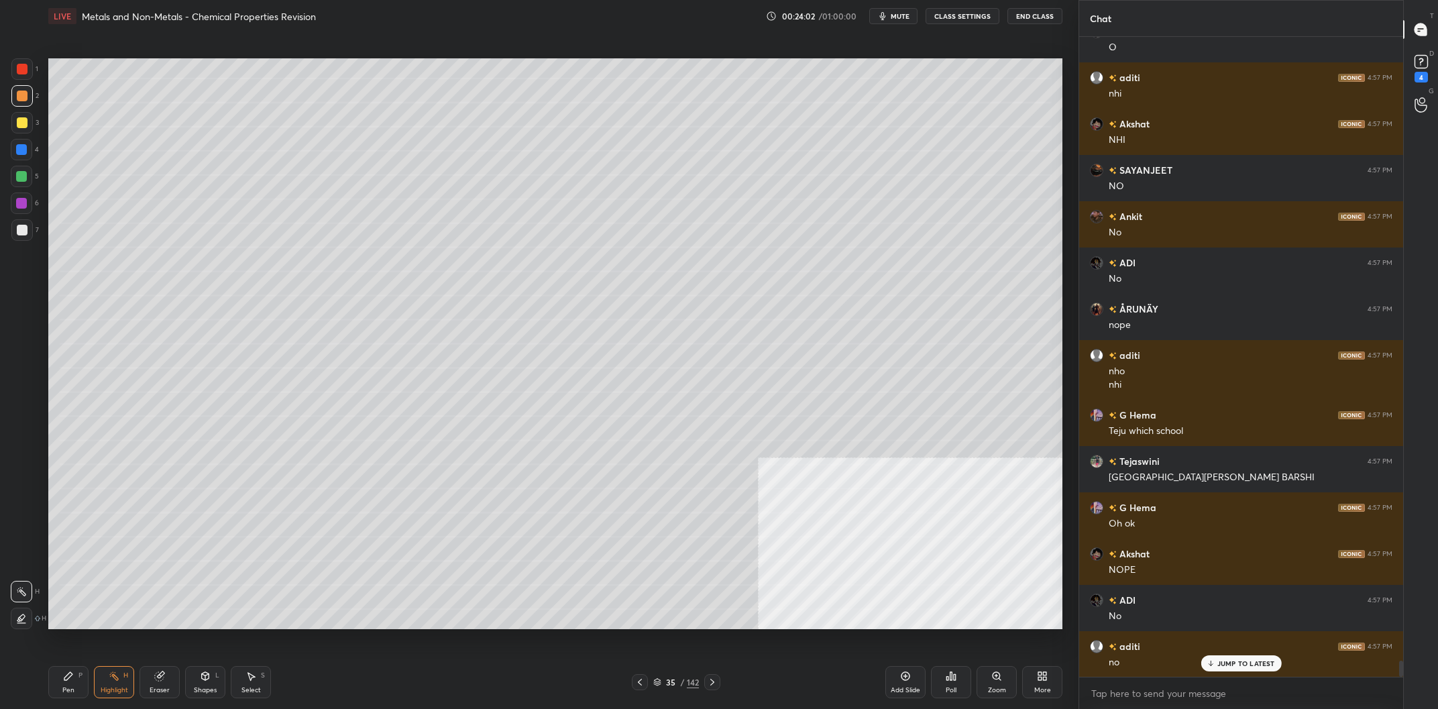
scroll to position [24771, 0]
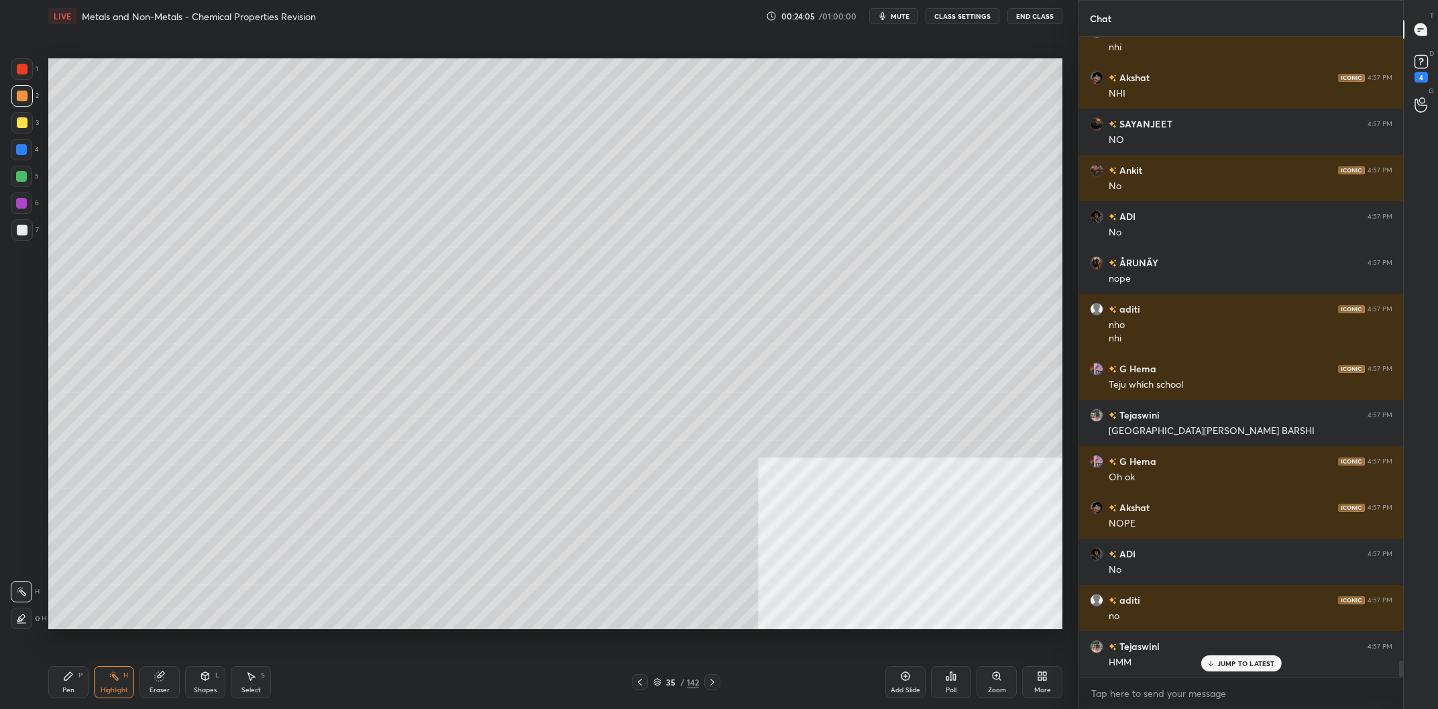
click at [44, 684] on div "LIVE Metals and Non-Metals - Chemical Properties Revision 00:24:05 / 01:00:00 m…" at bounding box center [555, 354] width 1025 height 709
click at [50, 682] on div "Pen P" at bounding box center [68, 682] width 40 height 32
click at [68, 683] on div "Pen P" at bounding box center [68, 682] width 40 height 32
click at [123, 674] on div "Highlight H" at bounding box center [114, 682] width 40 height 32
click at [119, 676] on icon at bounding box center [114, 676] width 11 height 11
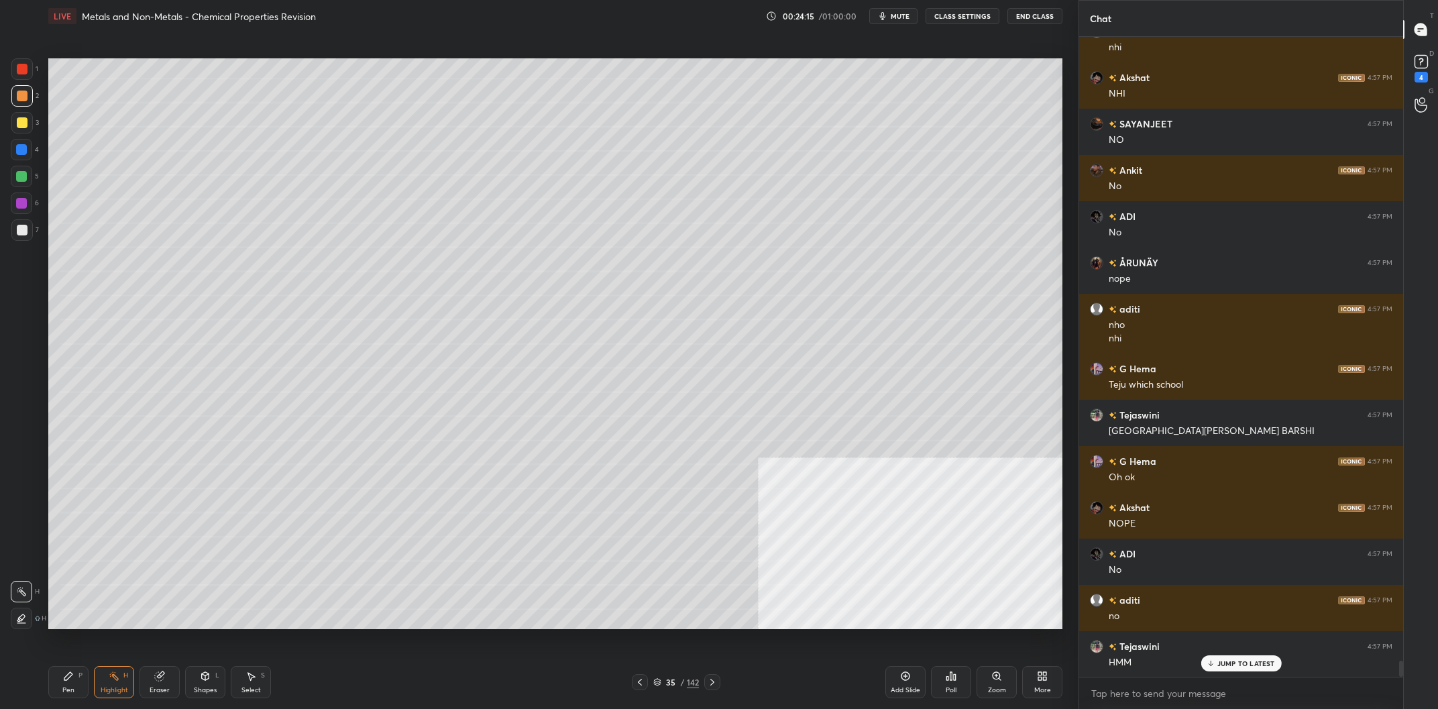
click at [66, 677] on icon at bounding box center [68, 676] width 8 height 8
click at [62, 680] on div "Pen P" at bounding box center [68, 682] width 40 height 32
click at [15, 187] on div at bounding box center [21, 176] width 21 height 21
click at [15, 182] on div at bounding box center [21, 176] width 21 height 21
click at [14, 156] on div at bounding box center [21, 149] width 21 height 21
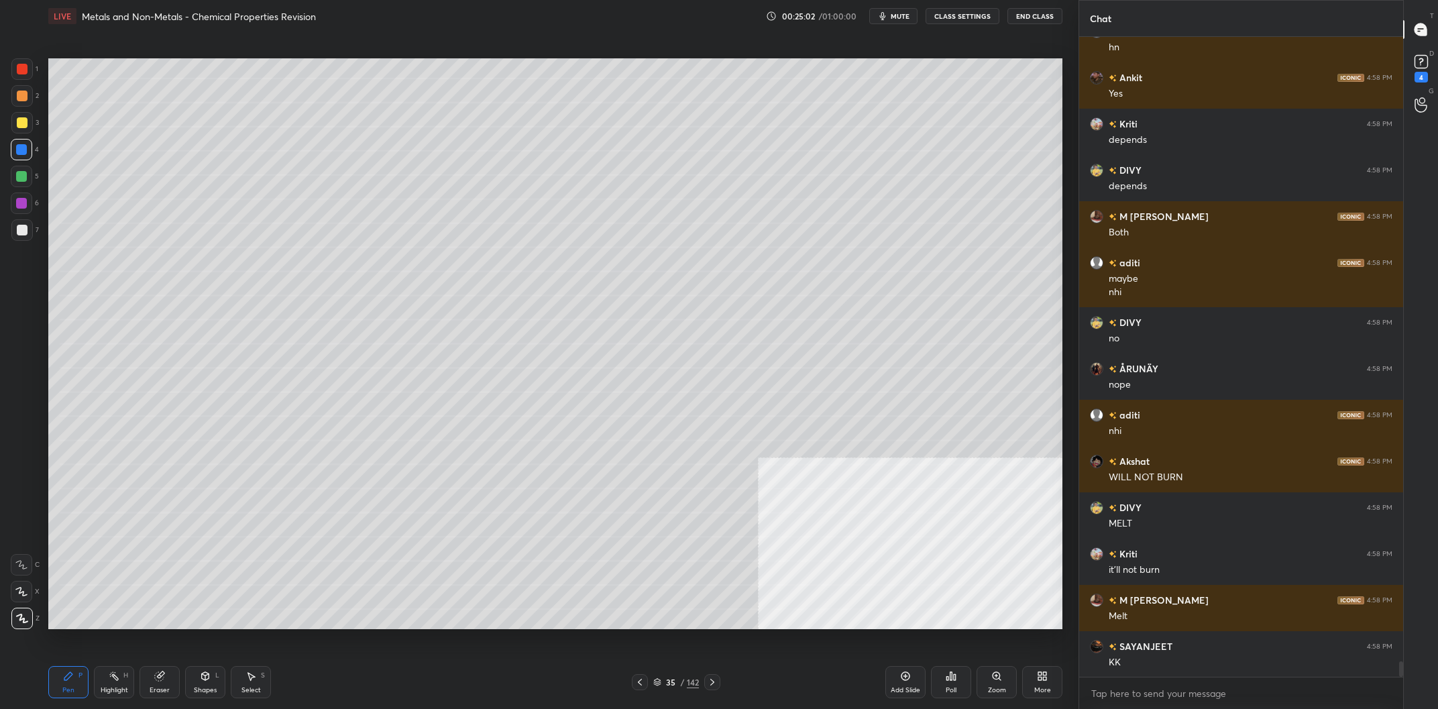
scroll to position [25664, 0]
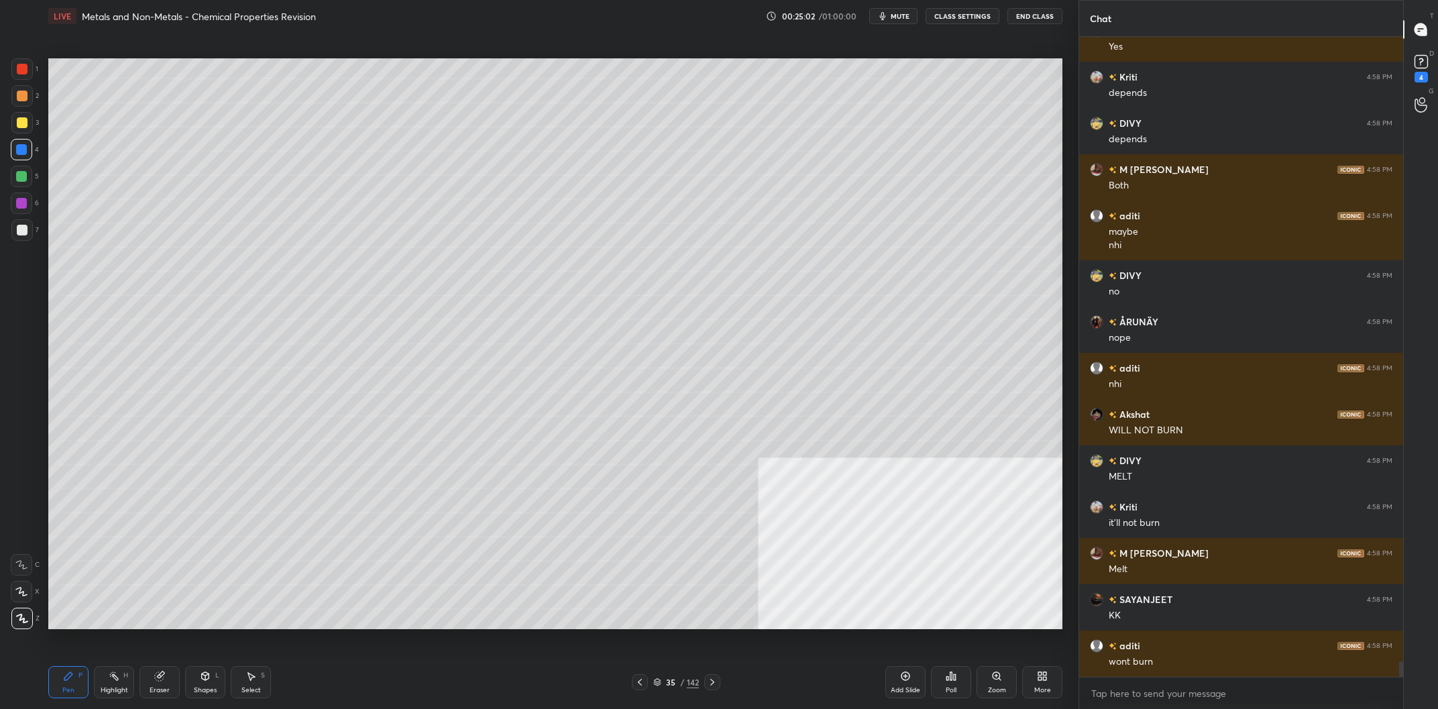
click at [686, 686] on div "35 / 142" at bounding box center [676, 682] width 46 height 12
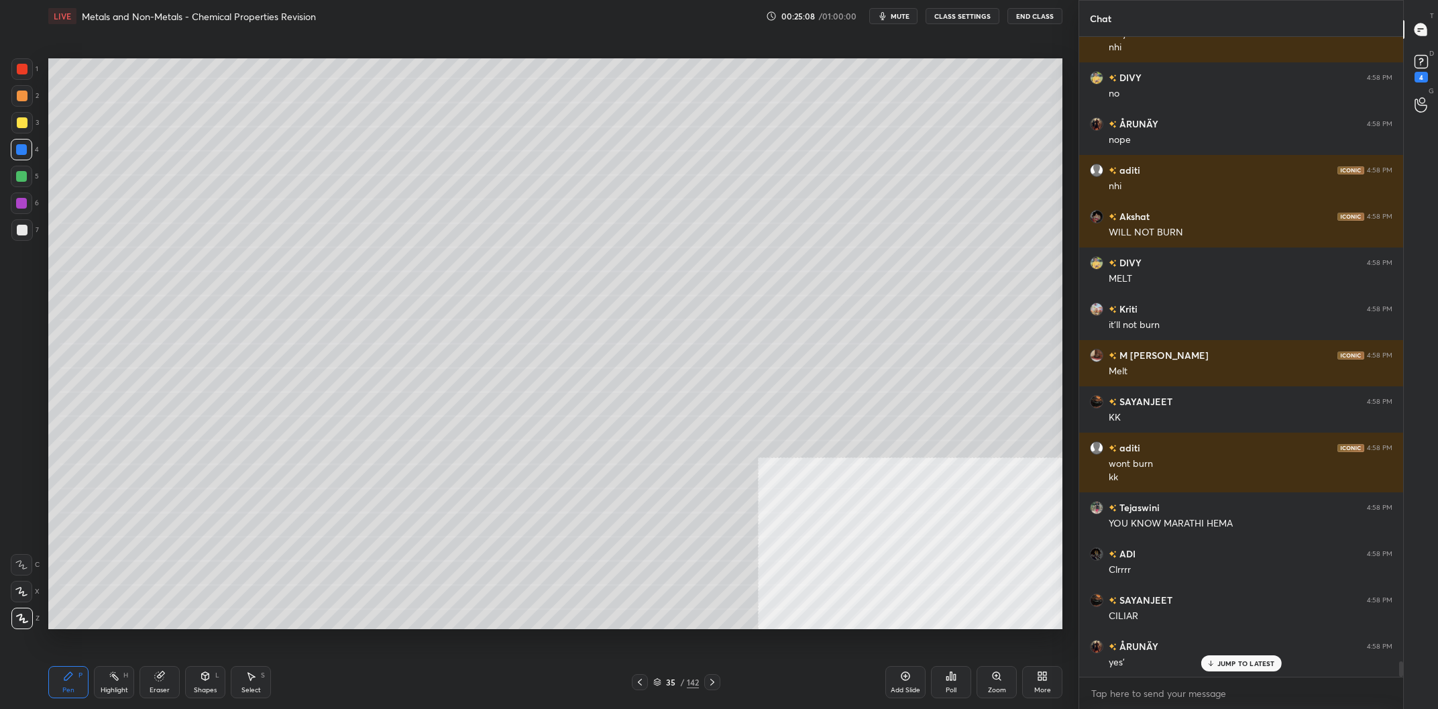
scroll to position [25909, 0]
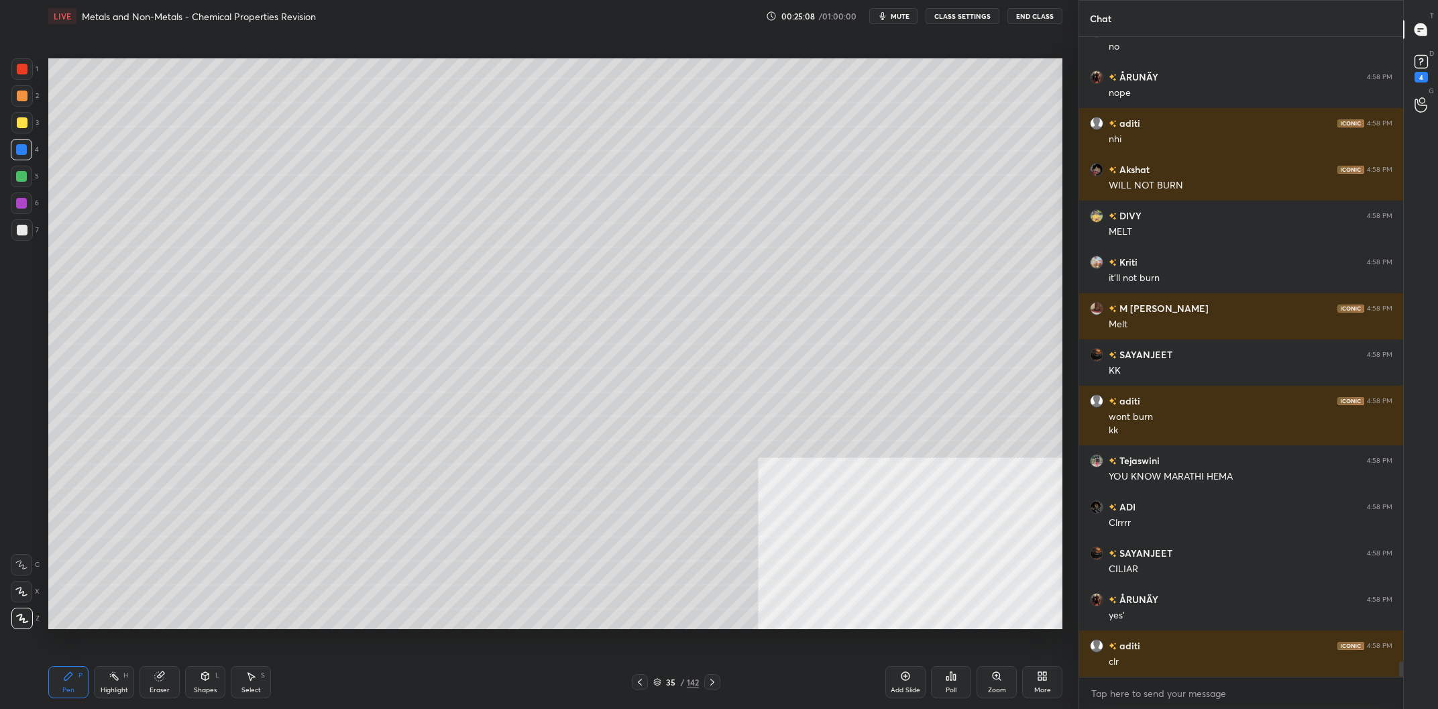
click at [904, 683] on div "Add Slide" at bounding box center [905, 682] width 40 height 32
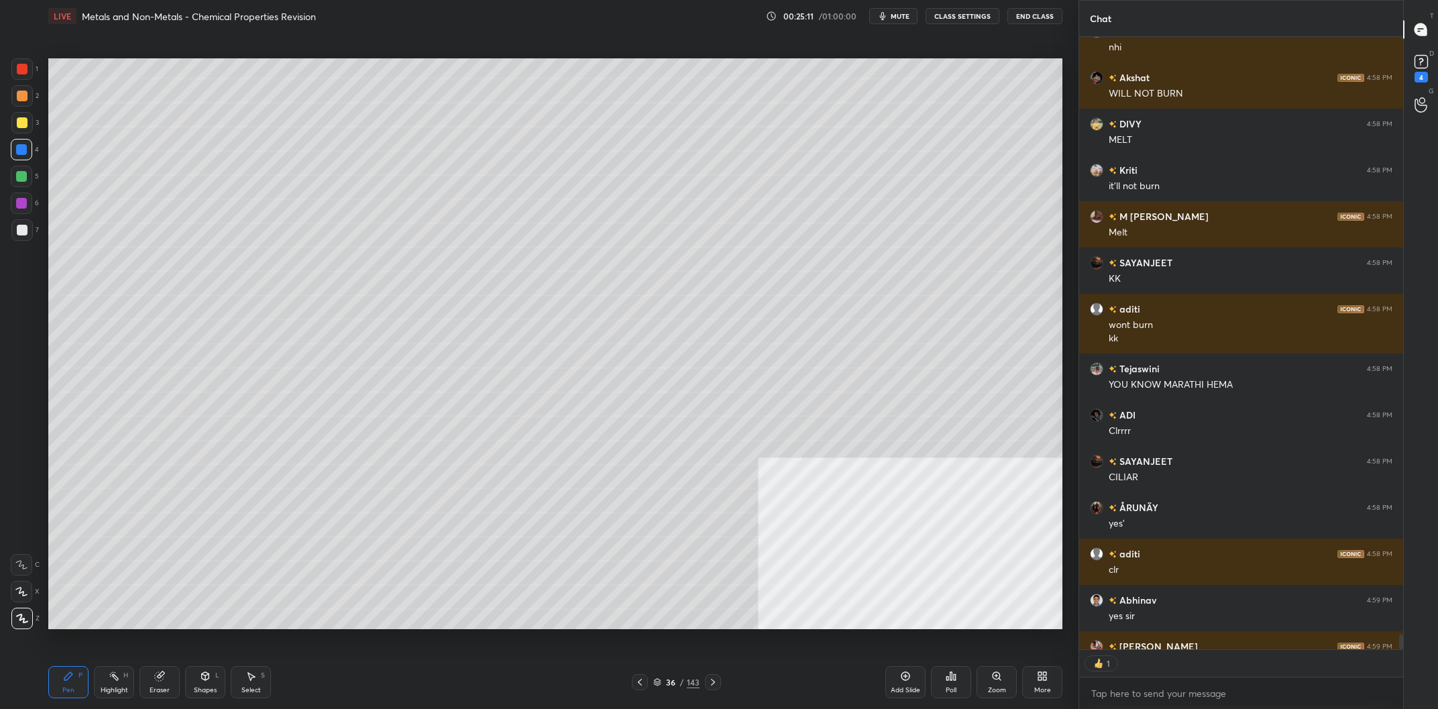
scroll to position [26075, 0]
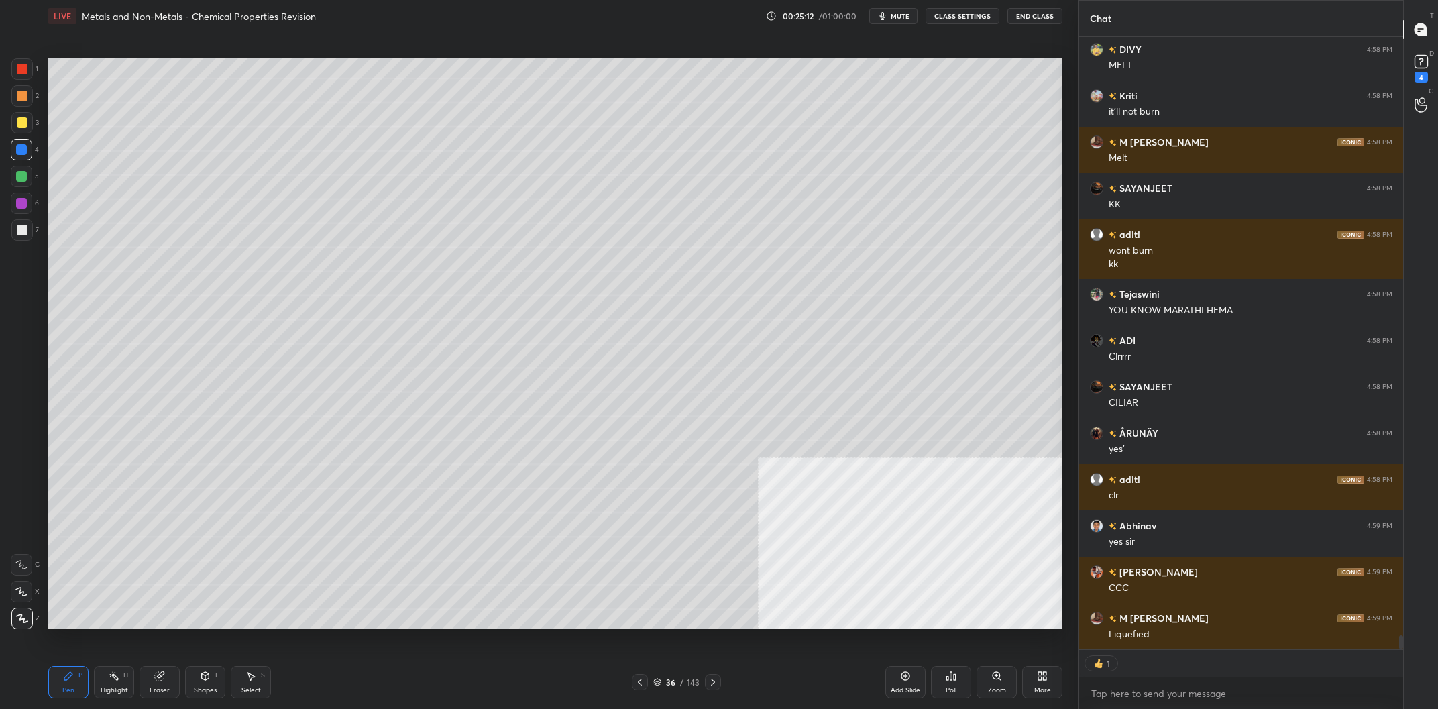
click at [15, 129] on div at bounding box center [21, 122] width 21 height 21
click at [19, 129] on div at bounding box center [21, 122] width 21 height 21
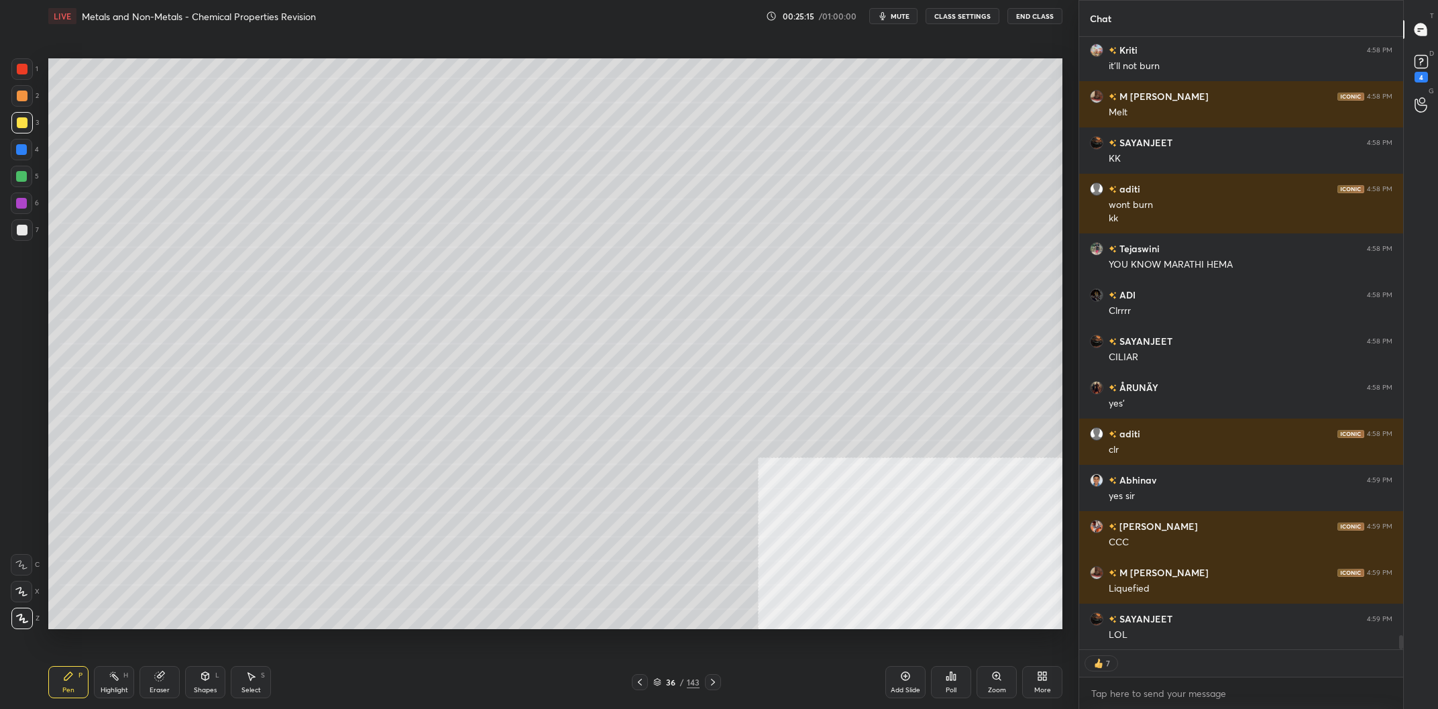
scroll to position [26167, 0]
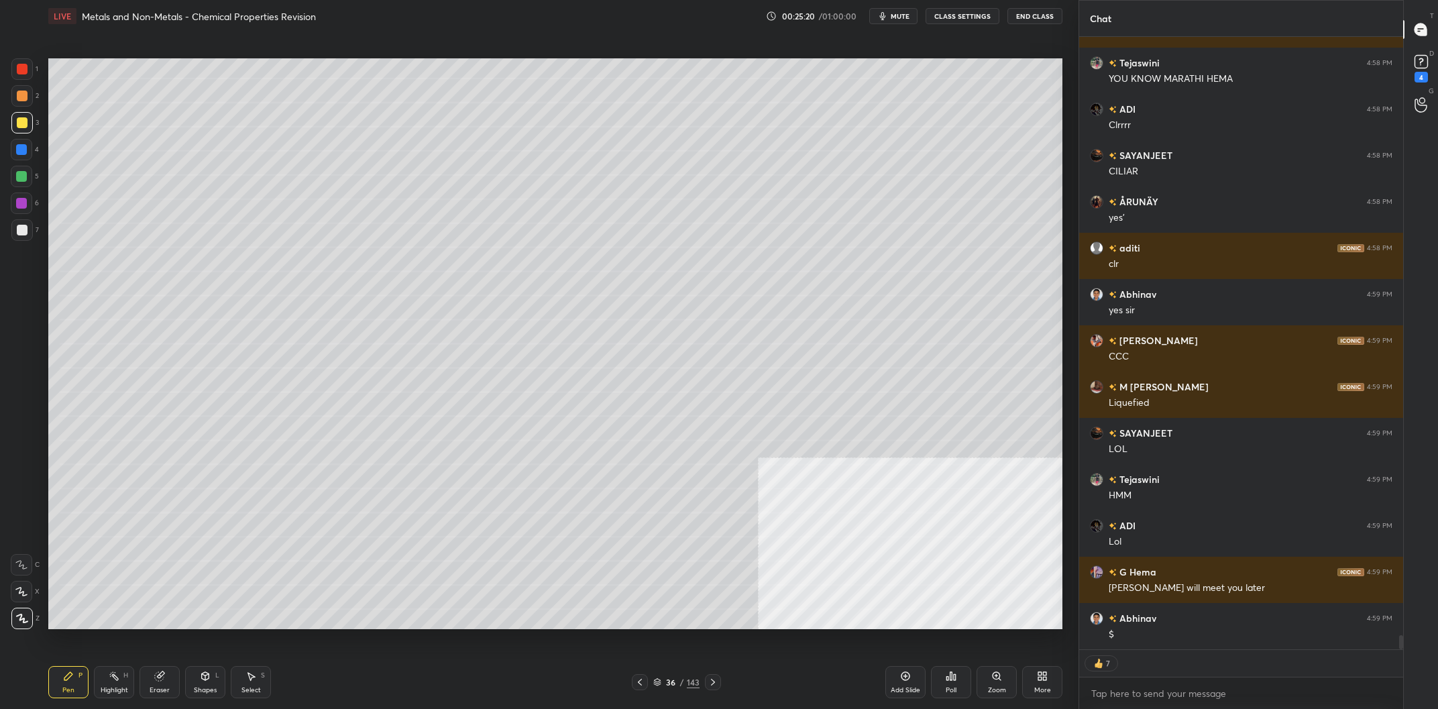
click at [23, 233] on div at bounding box center [22, 230] width 11 height 11
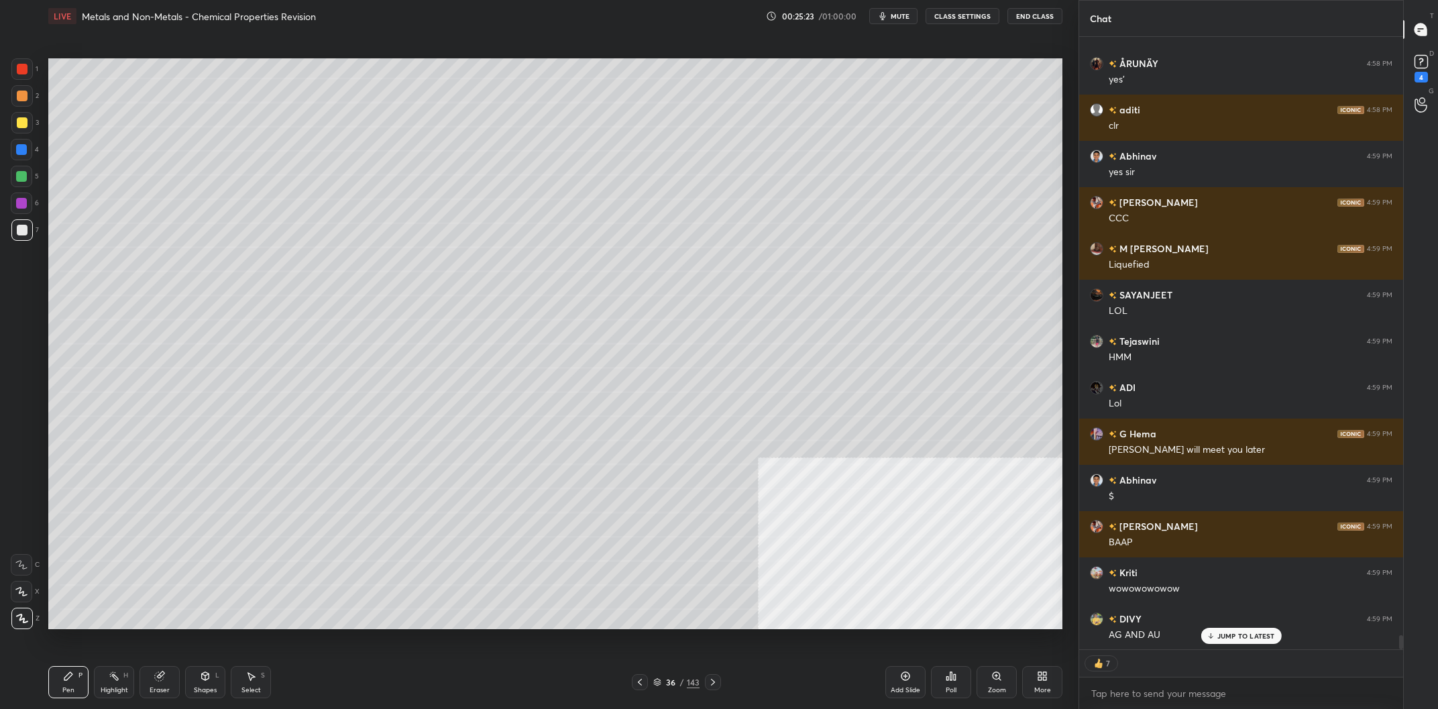
click at [32, 128] on div at bounding box center [21, 122] width 21 height 21
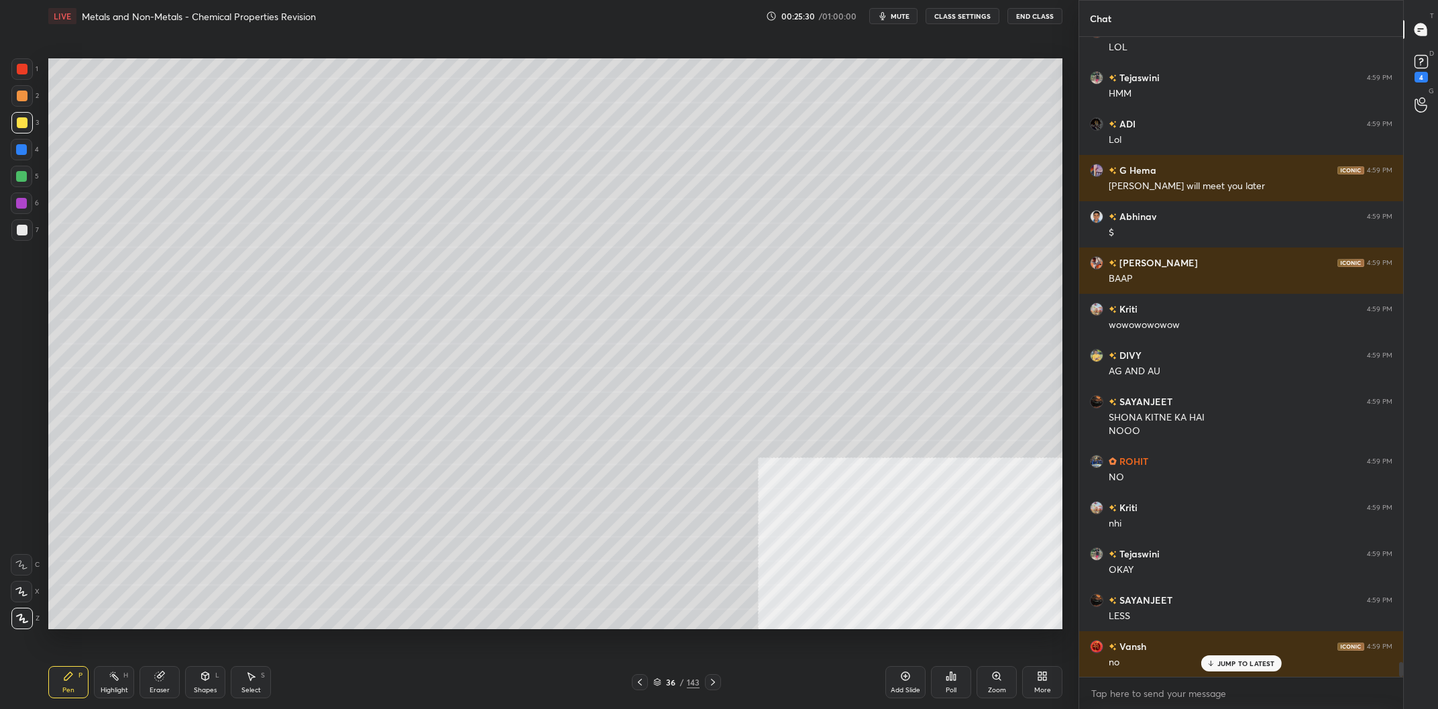
click at [30, 227] on div at bounding box center [21, 229] width 21 height 21
click at [36, 227] on div "7" at bounding box center [25, 229] width 28 height 21
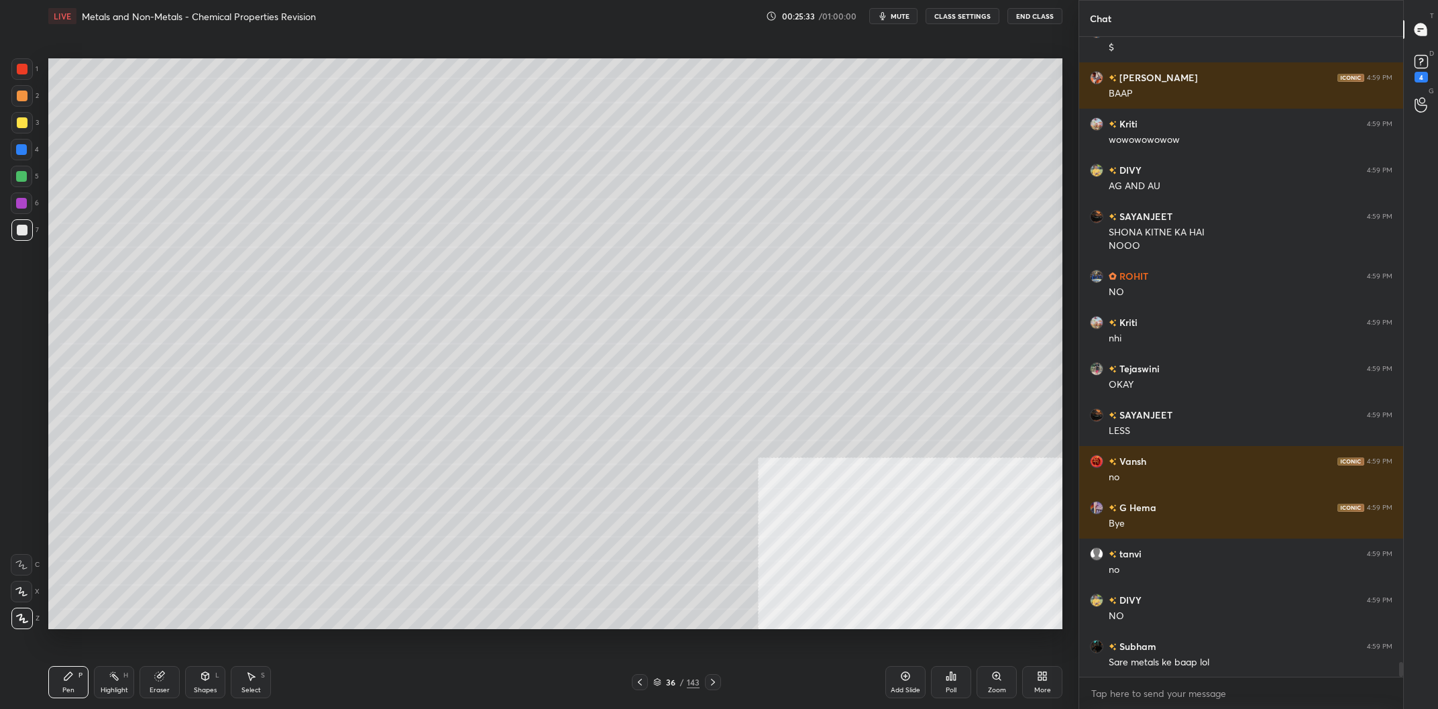
click at [21, 129] on div at bounding box center [21, 122] width 21 height 21
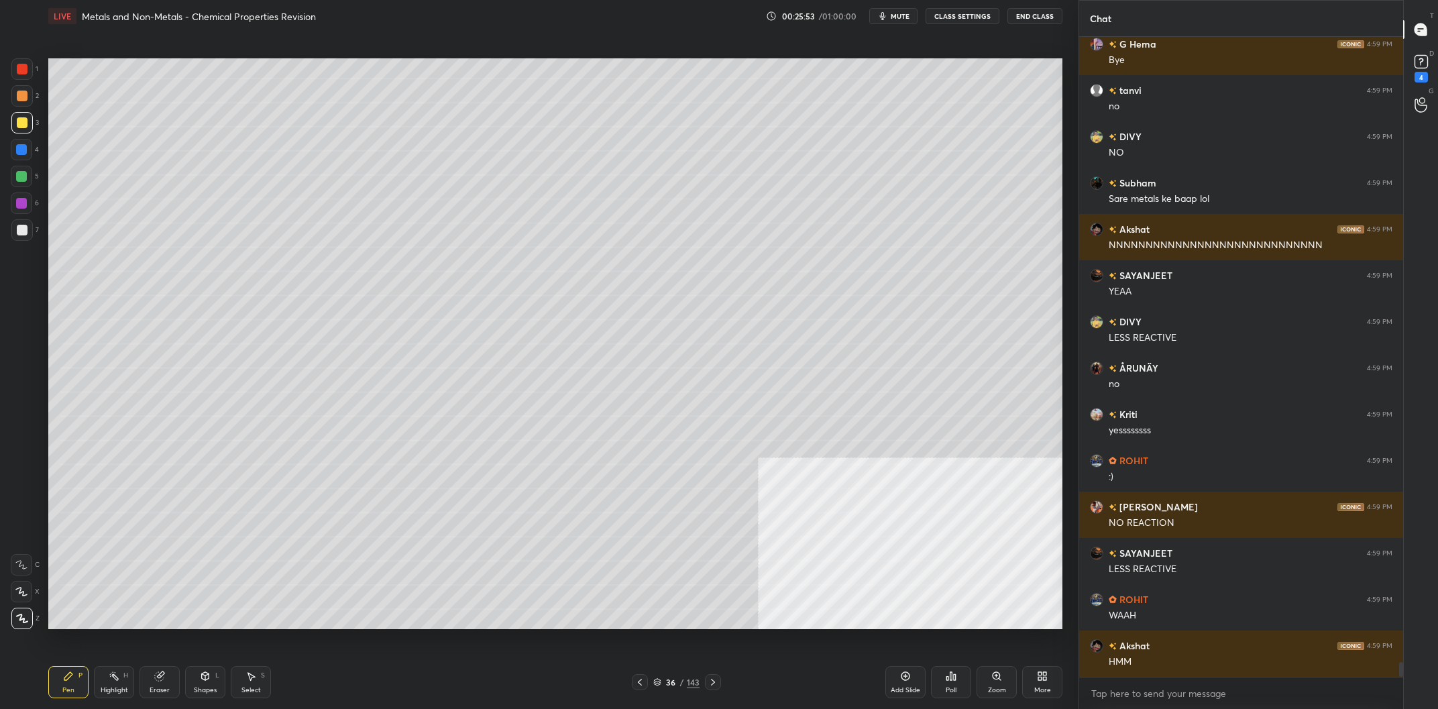
click at [15, 76] on div at bounding box center [21, 68] width 21 height 21
click at [17, 81] on div "1" at bounding box center [24, 71] width 27 height 27
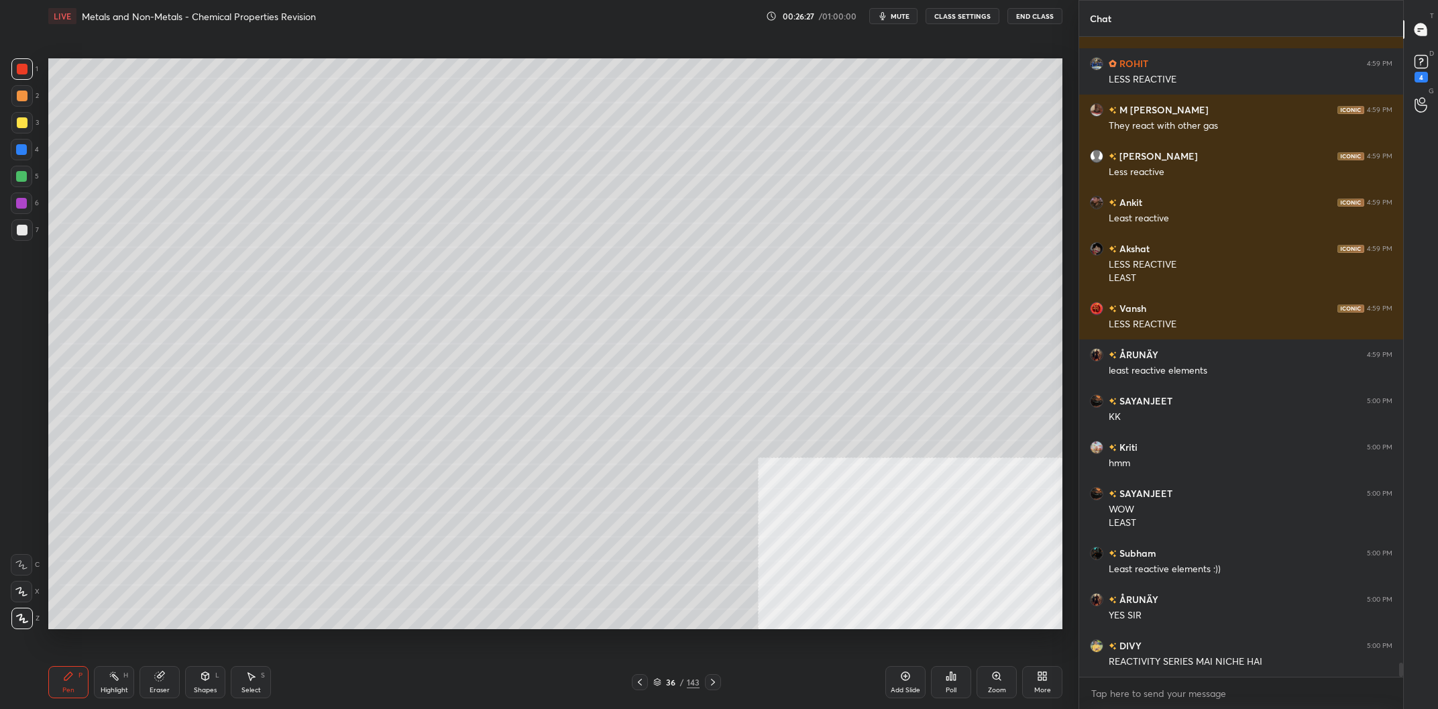
scroll to position [28184, 0]
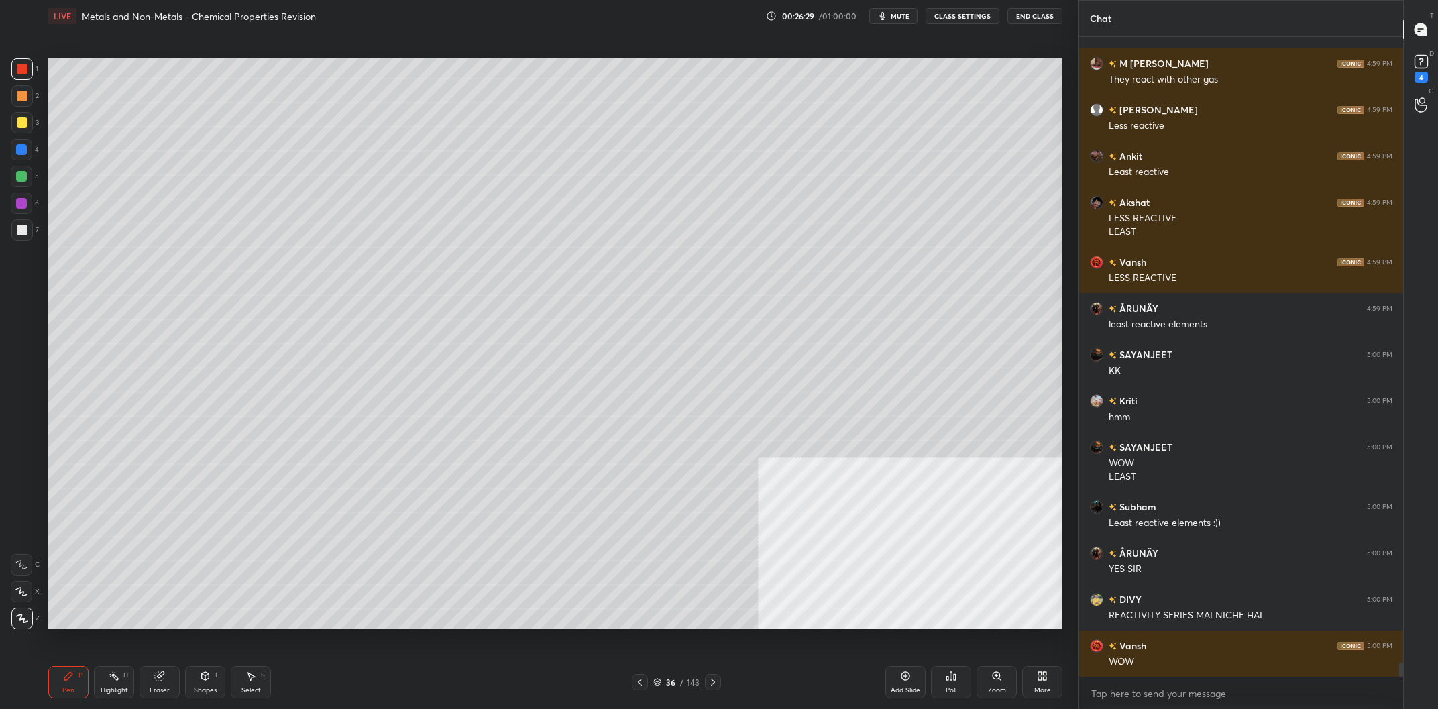
click at [665, 685] on div "36" at bounding box center [670, 682] width 13 height 8
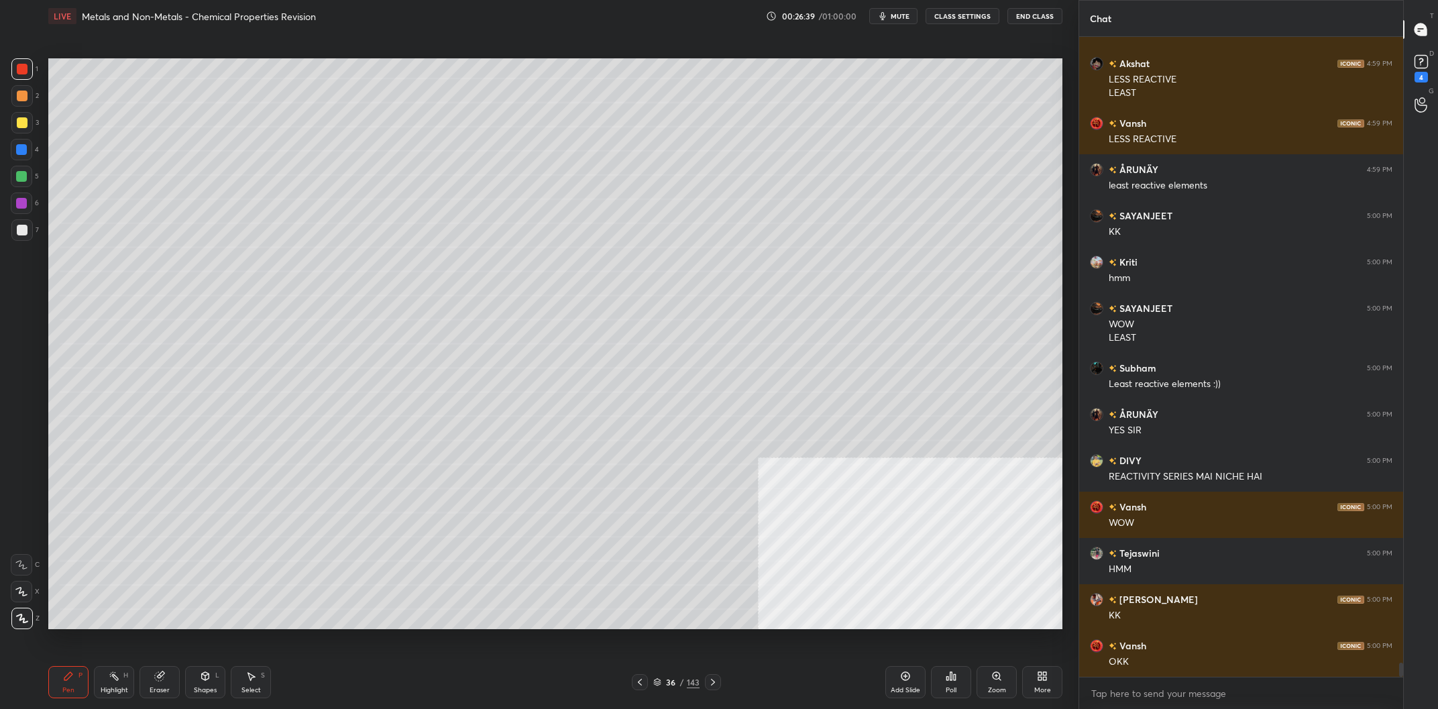
scroll to position [28370, 0]
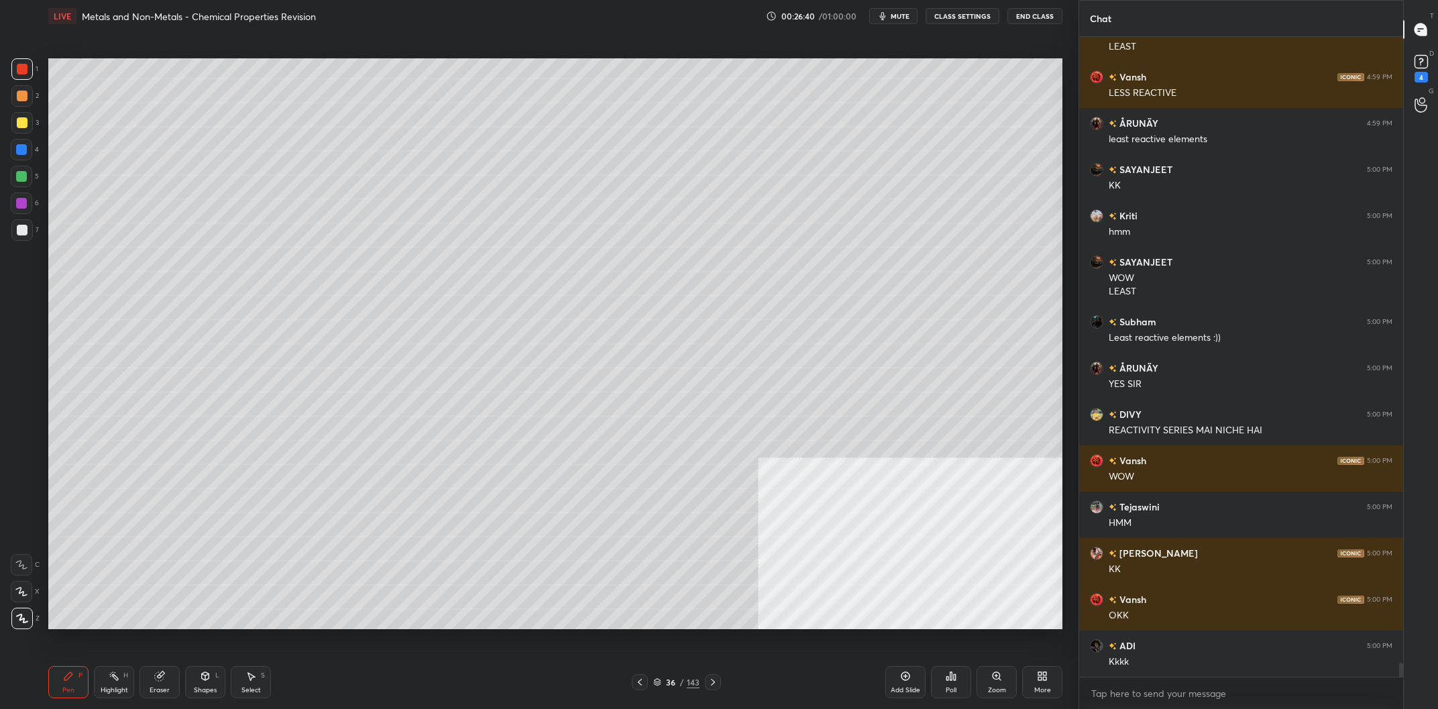
drag, startPoint x: 896, startPoint y: 673, endPoint x: 898, endPoint y: 661, distance: 11.6
click at [896, 672] on div "Add Slide" at bounding box center [905, 682] width 40 height 32
click at [21, 131] on div at bounding box center [21, 122] width 21 height 21
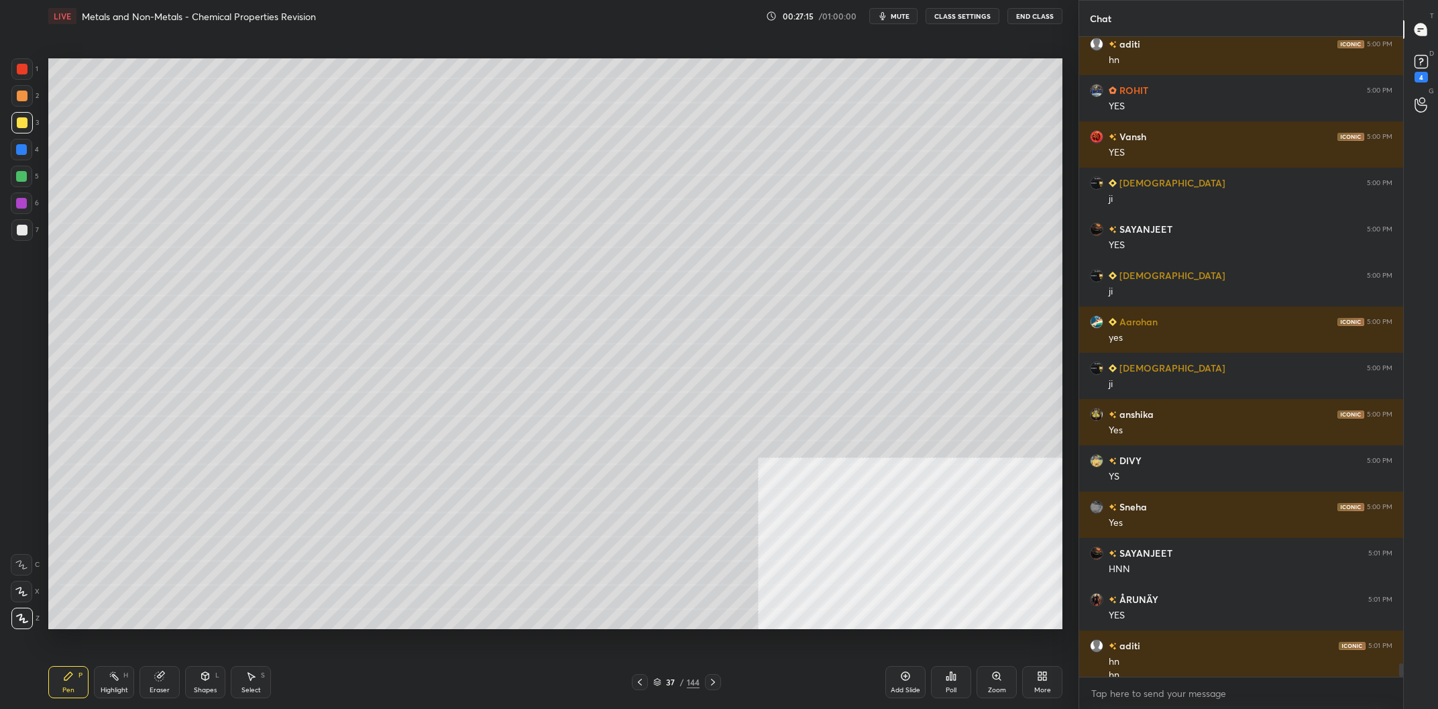
scroll to position [29679, 0]
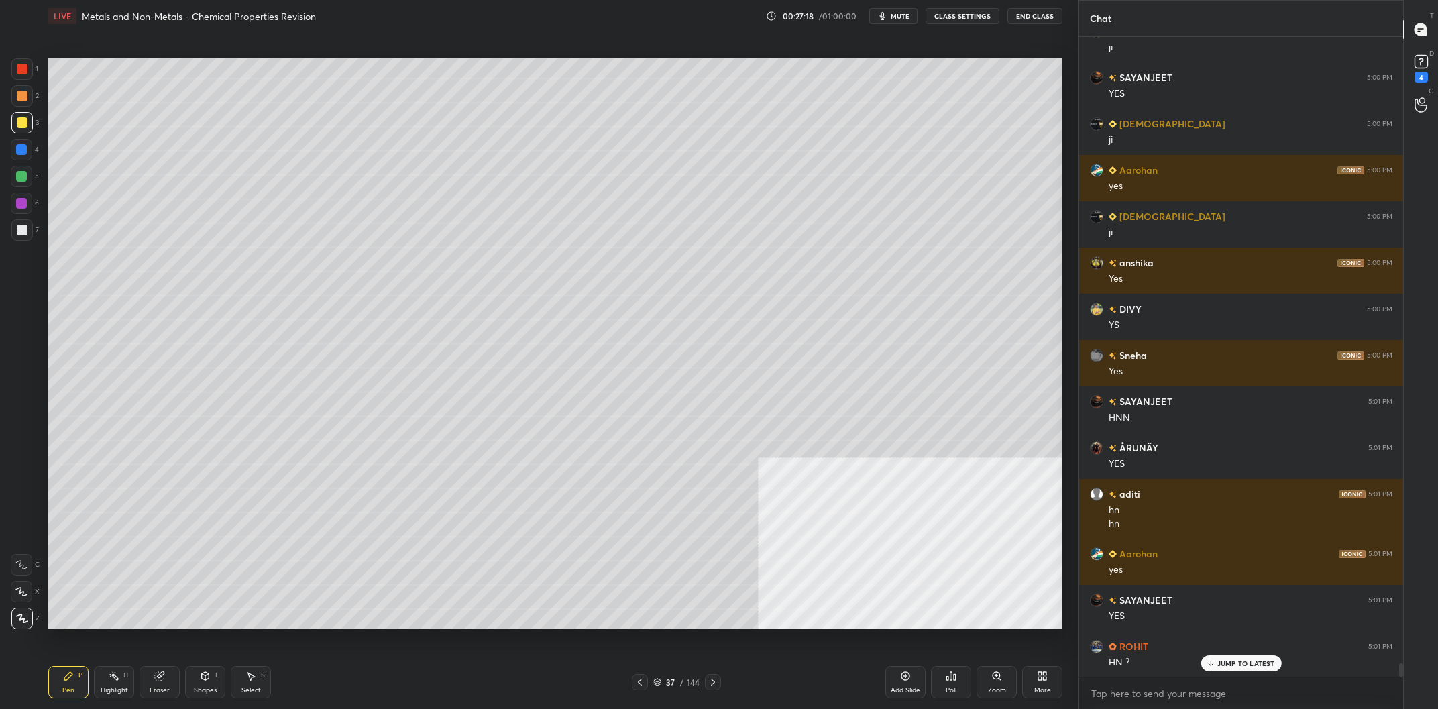
click at [28, 231] on div at bounding box center [21, 229] width 21 height 21
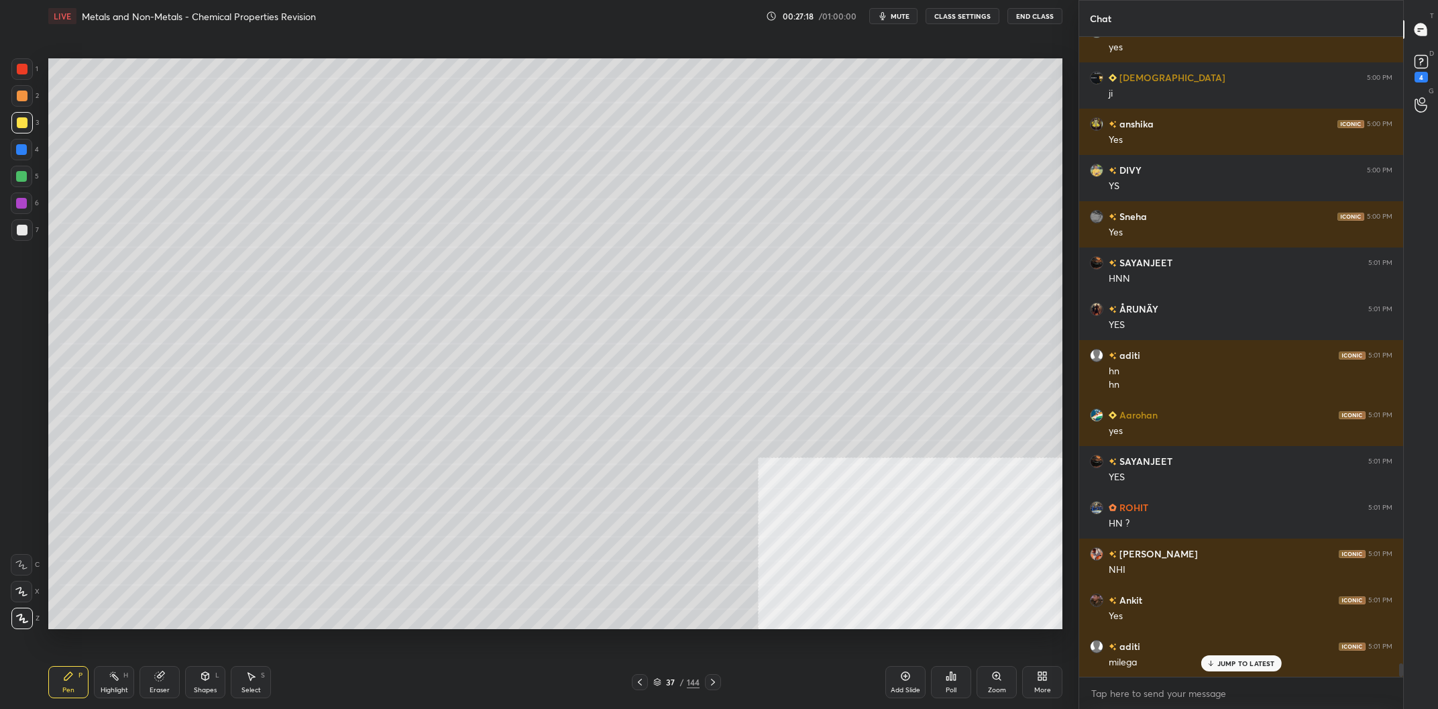
click at [23, 231] on div at bounding box center [22, 230] width 11 height 11
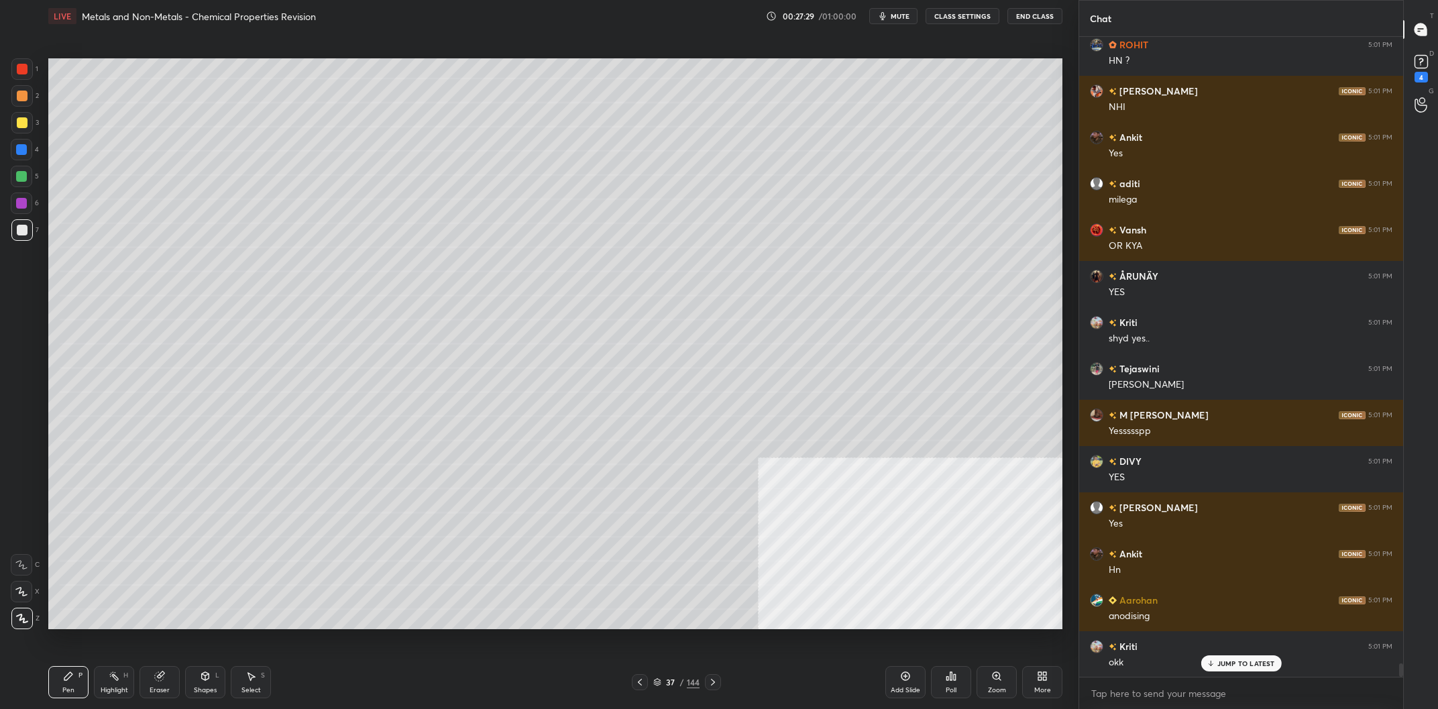
scroll to position [30465, 0]
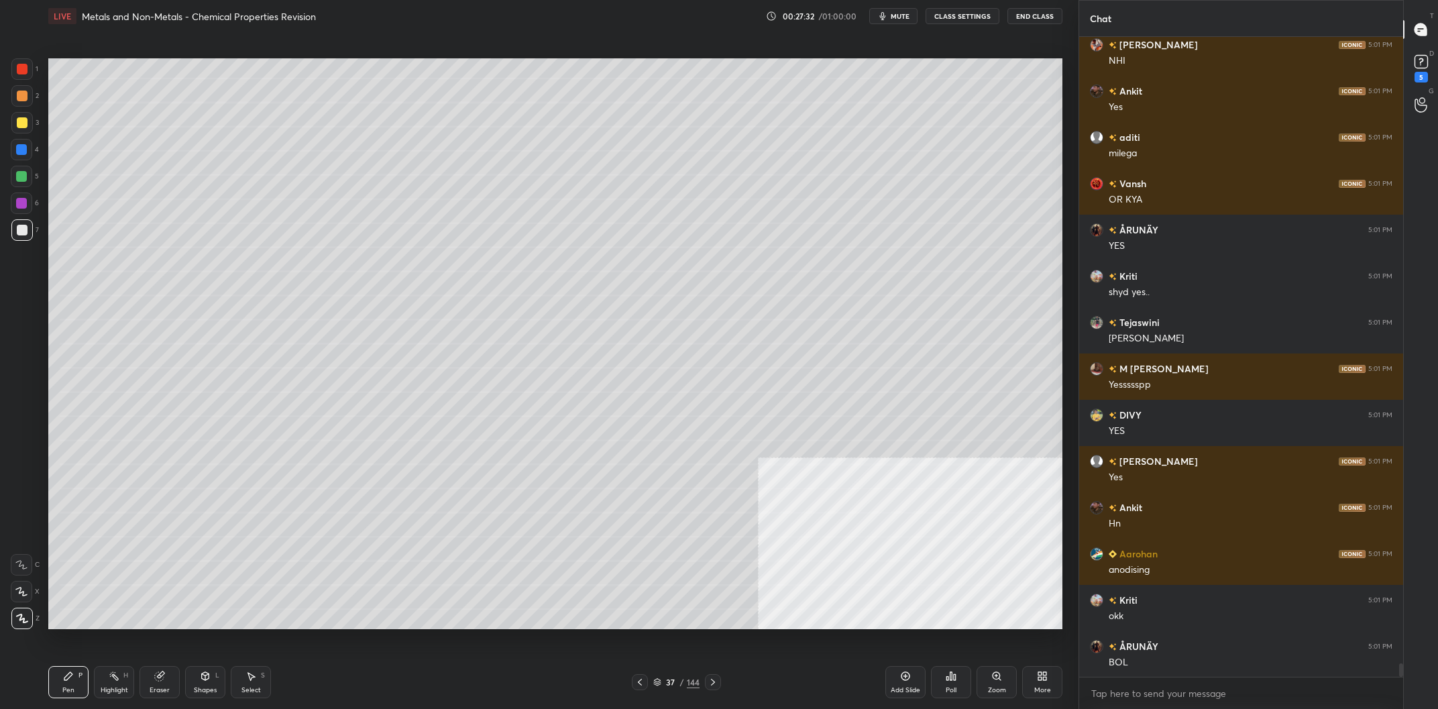
click at [37, 101] on div "2" at bounding box center [25, 95] width 28 height 21
click at [32, 97] on div at bounding box center [21, 95] width 21 height 21
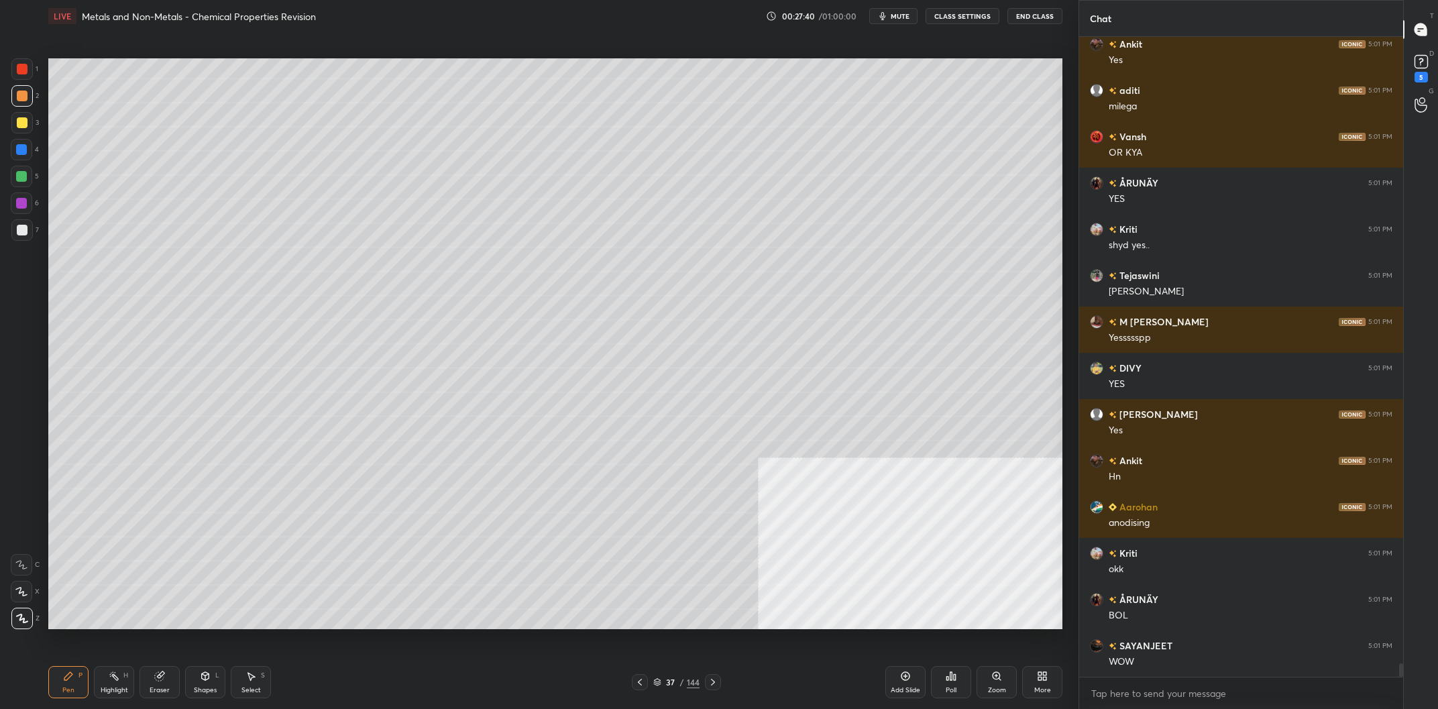
scroll to position [30558, 0]
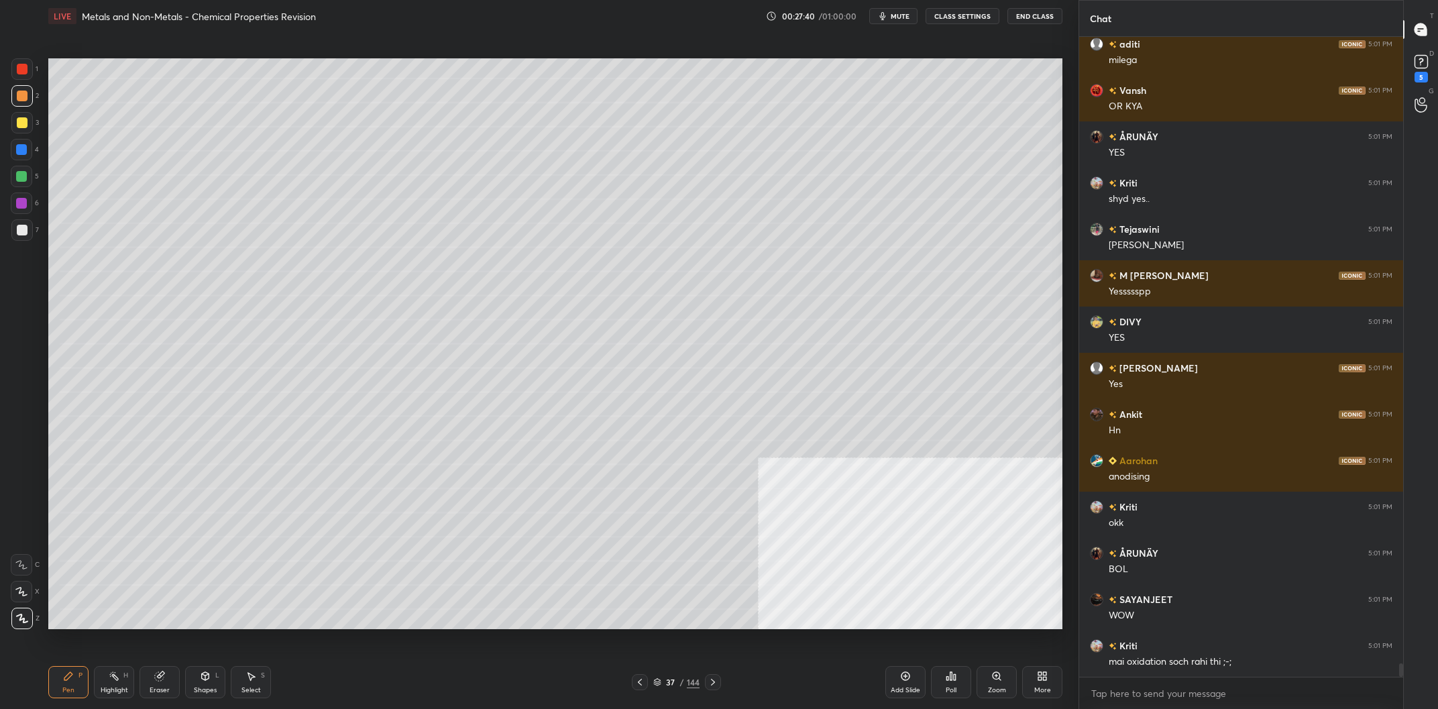
click at [17, 126] on div at bounding box center [22, 122] width 11 height 11
click at [19, 125] on div at bounding box center [22, 122] width 11 height 11
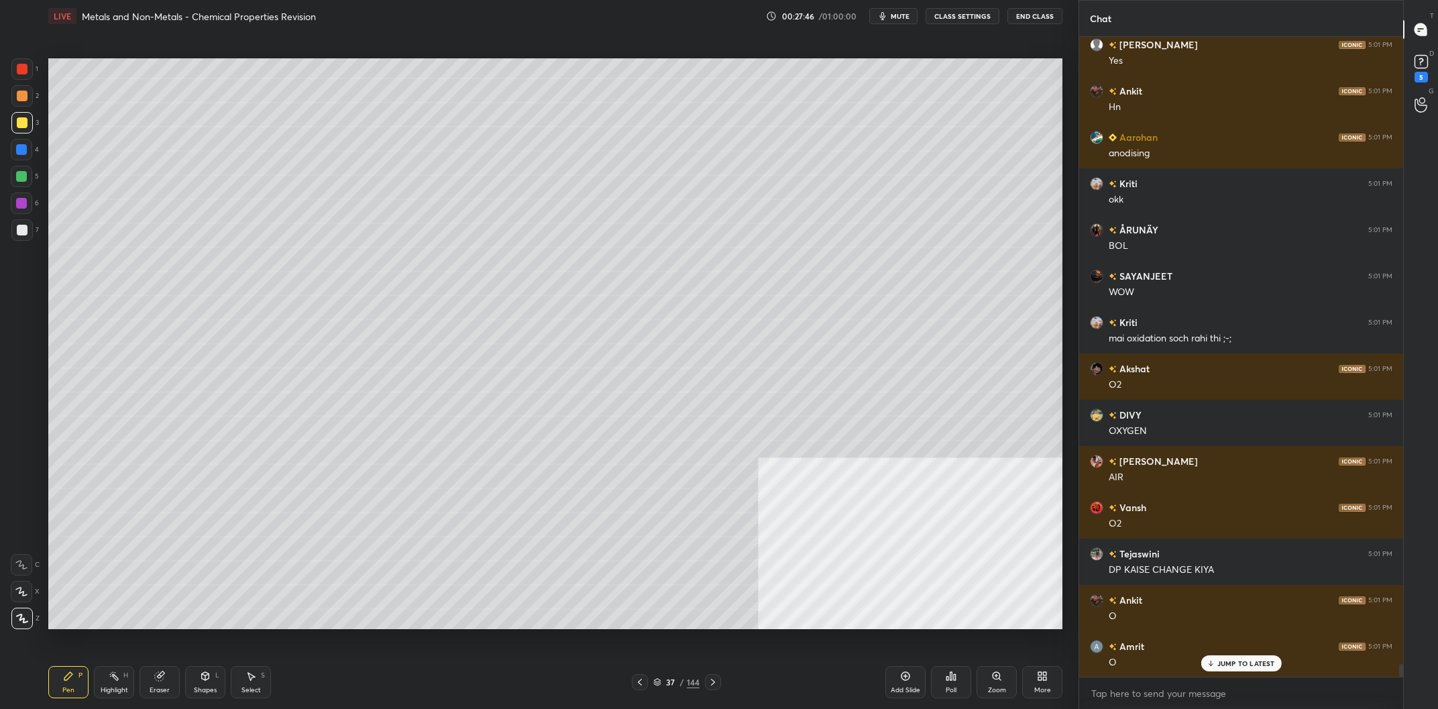
scroll to position [30928, 0]
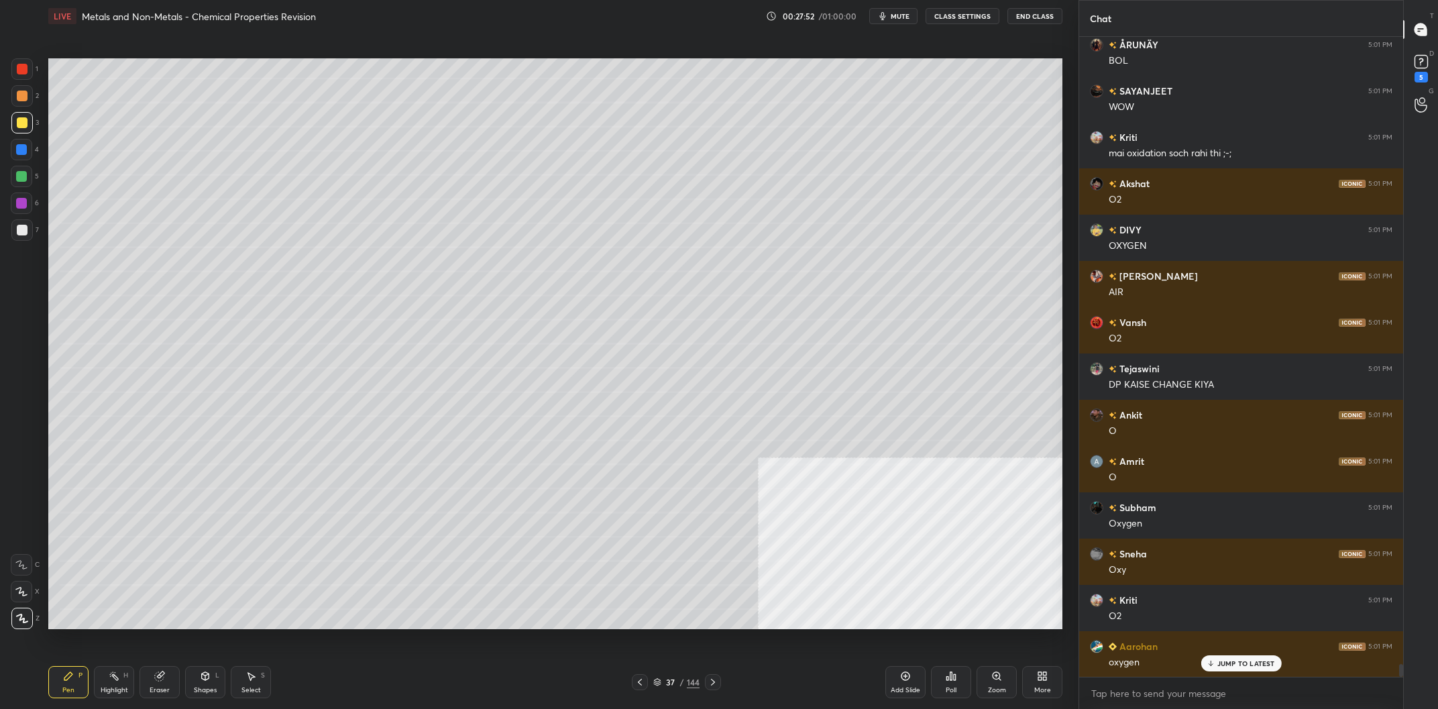
click at [18, 155] on div at bounding box center [21, 149] width 11 height 11
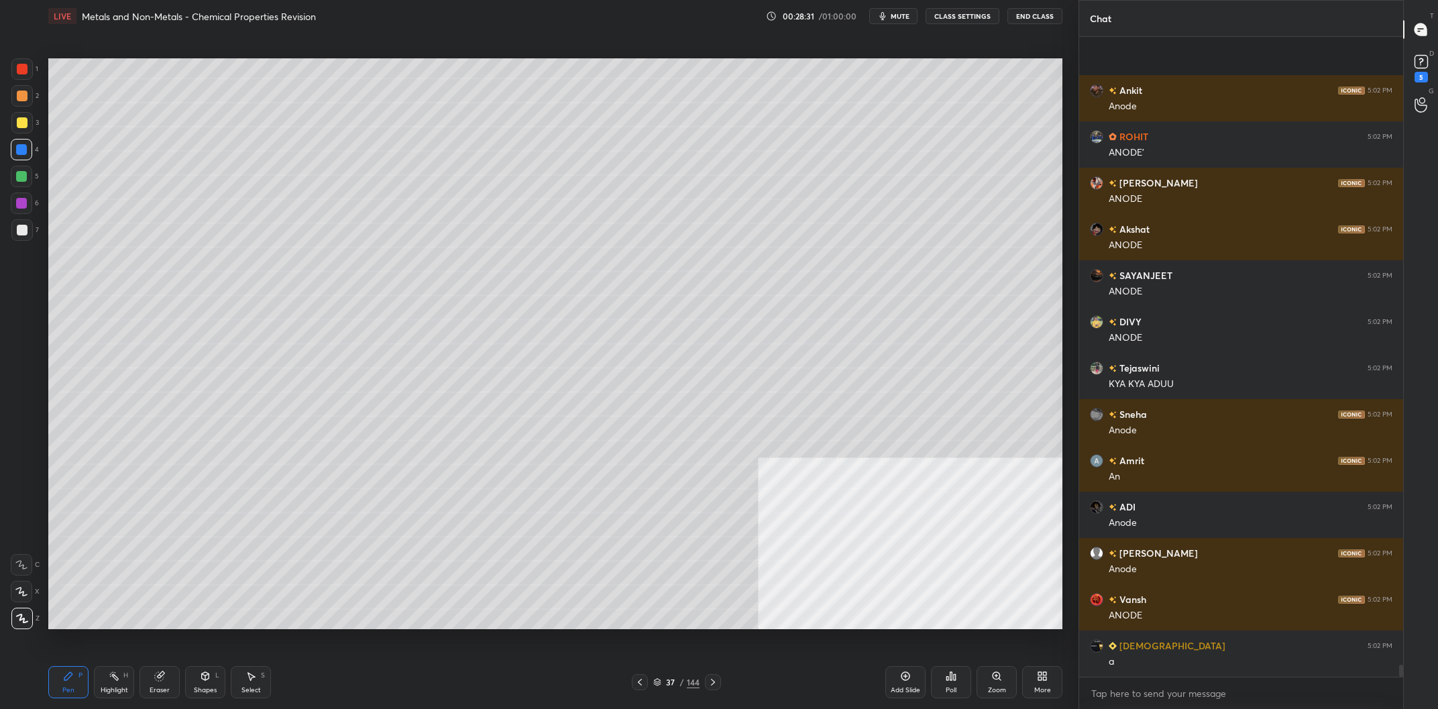
scroll to position [32595, 0]
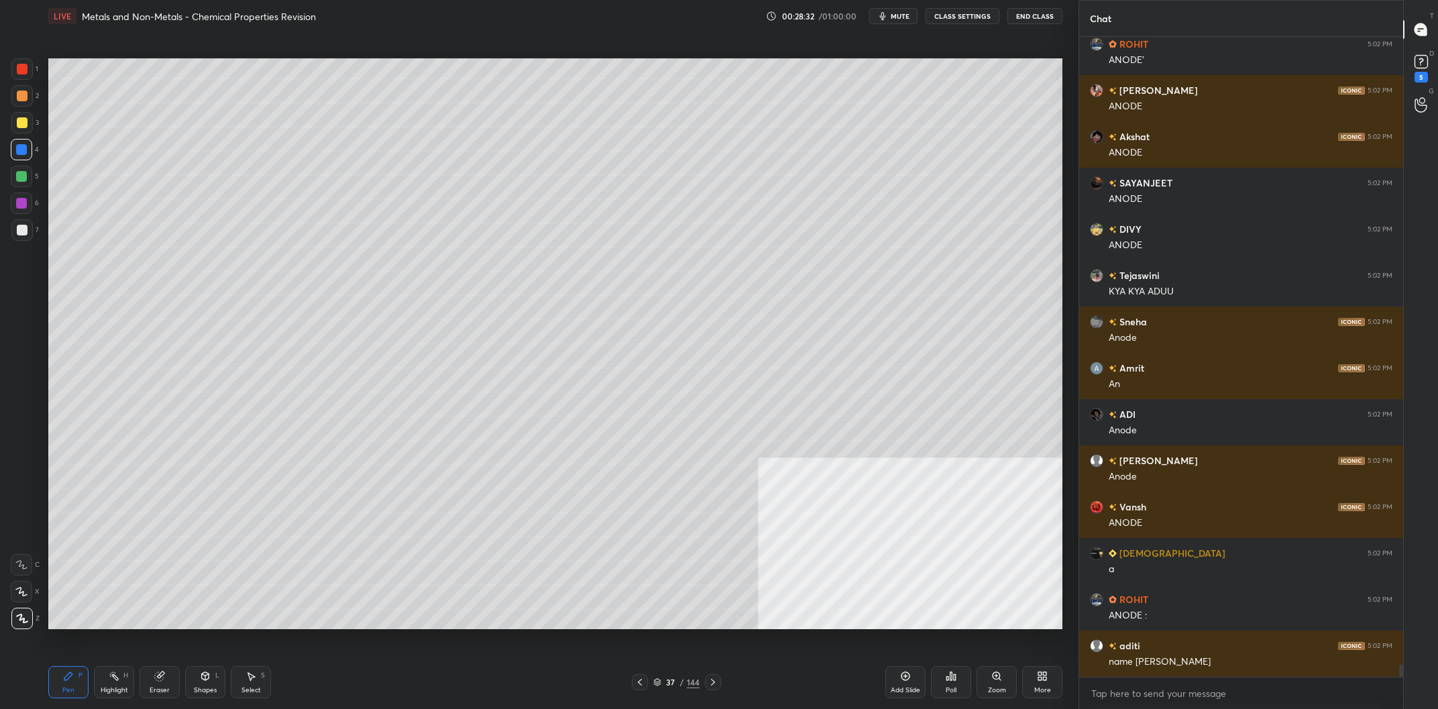
click at [14, 72] on div at bounding box center [21, 68] width 21 height 21
click at [17, 70] on div at bounding box center [22, 69] width 11 height 11
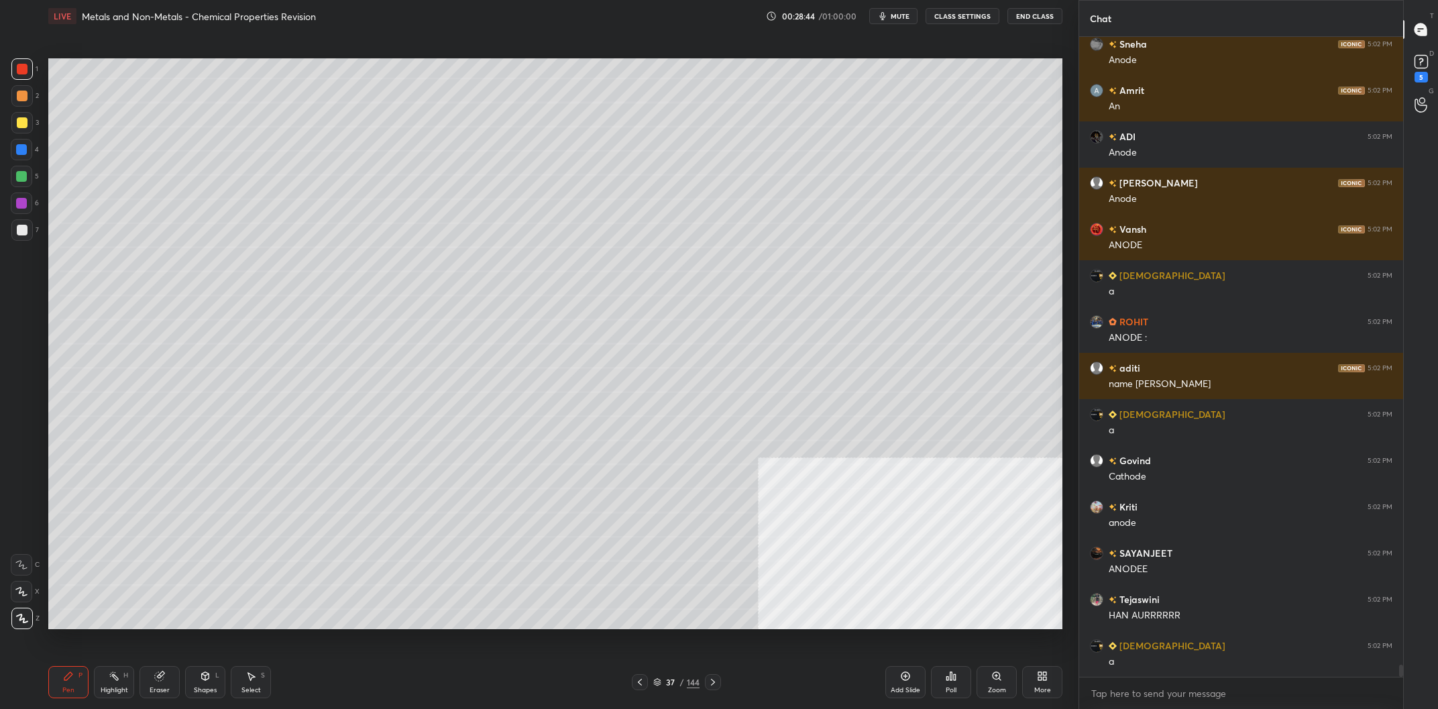
scroll to position [32886, 0]
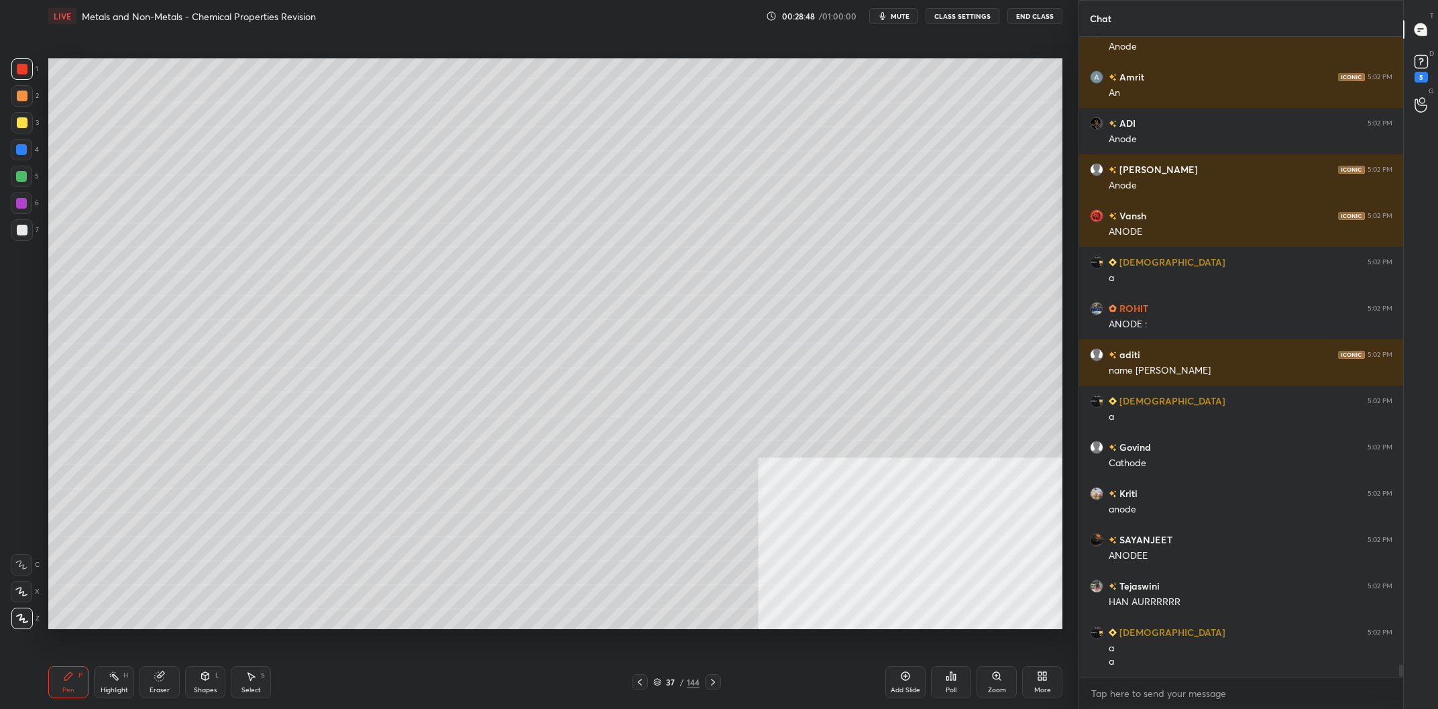
click at [15, 121] on div at bounding box center [21, 122] width 21 height 21
click at [21, 166] on div "4" at bounding box center [25, 152] width 28 height 27
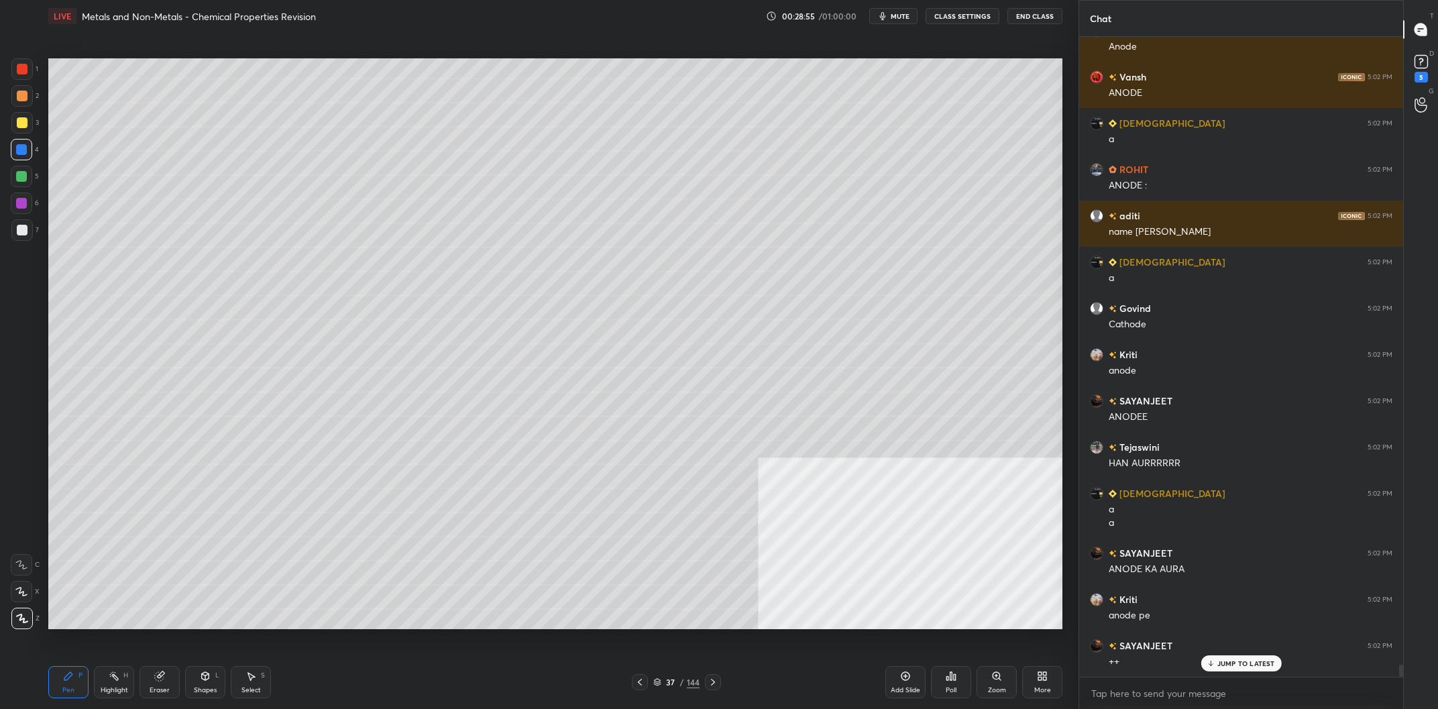
scroll to position [33071, 0]
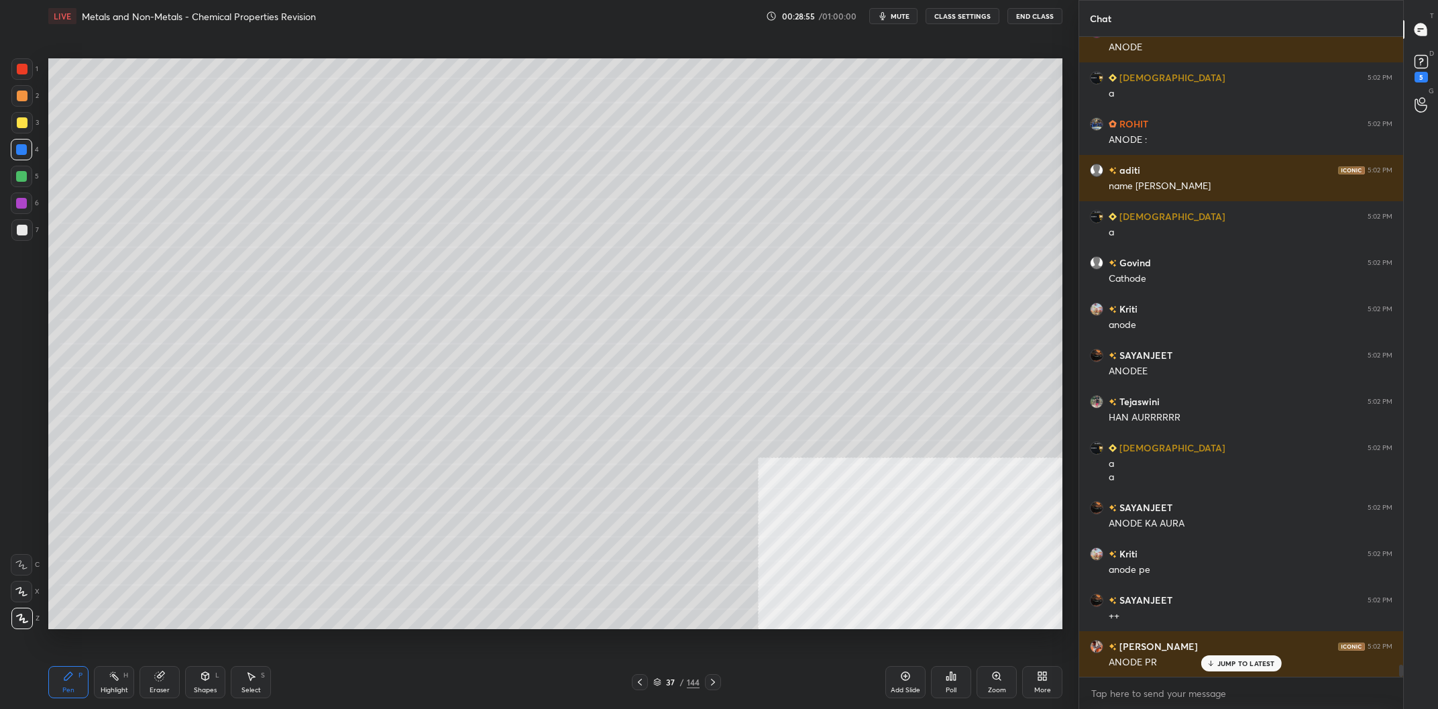
click at [20, 203] on div at bounding box center [21, 203] width 11 height 11
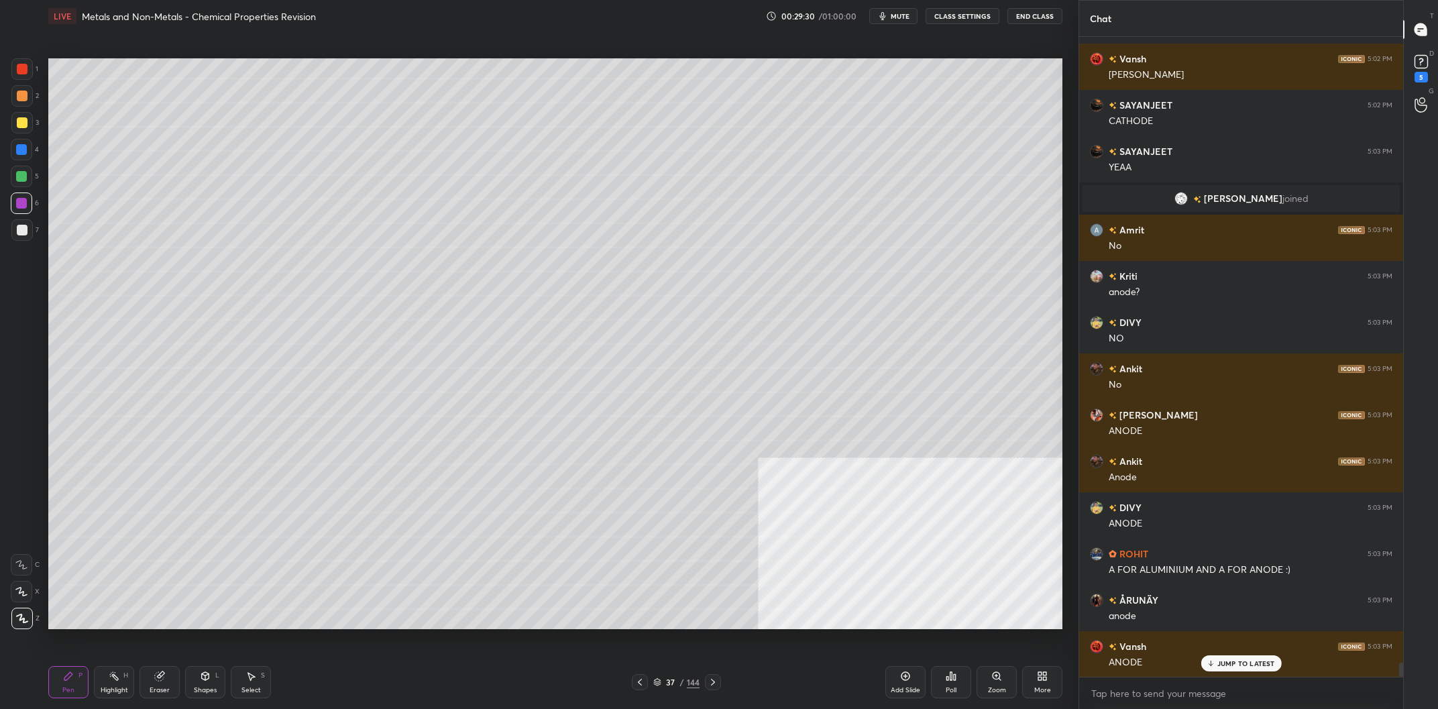
scroll to position [29260, 0]
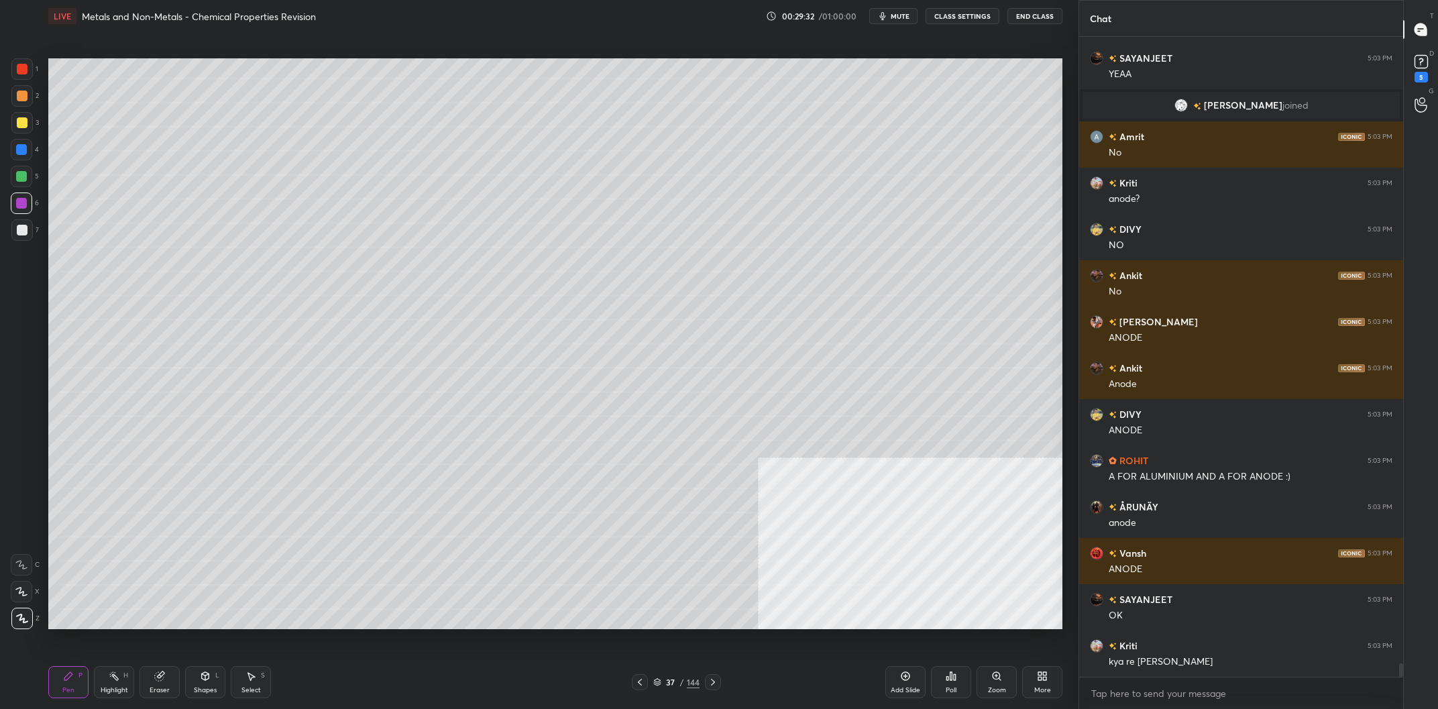
click at [17, 100] on div at bounding box center [22, 96] width 11 height 11
click at [15, 102] on div at bounding box center [21, 95] width 21 height 21
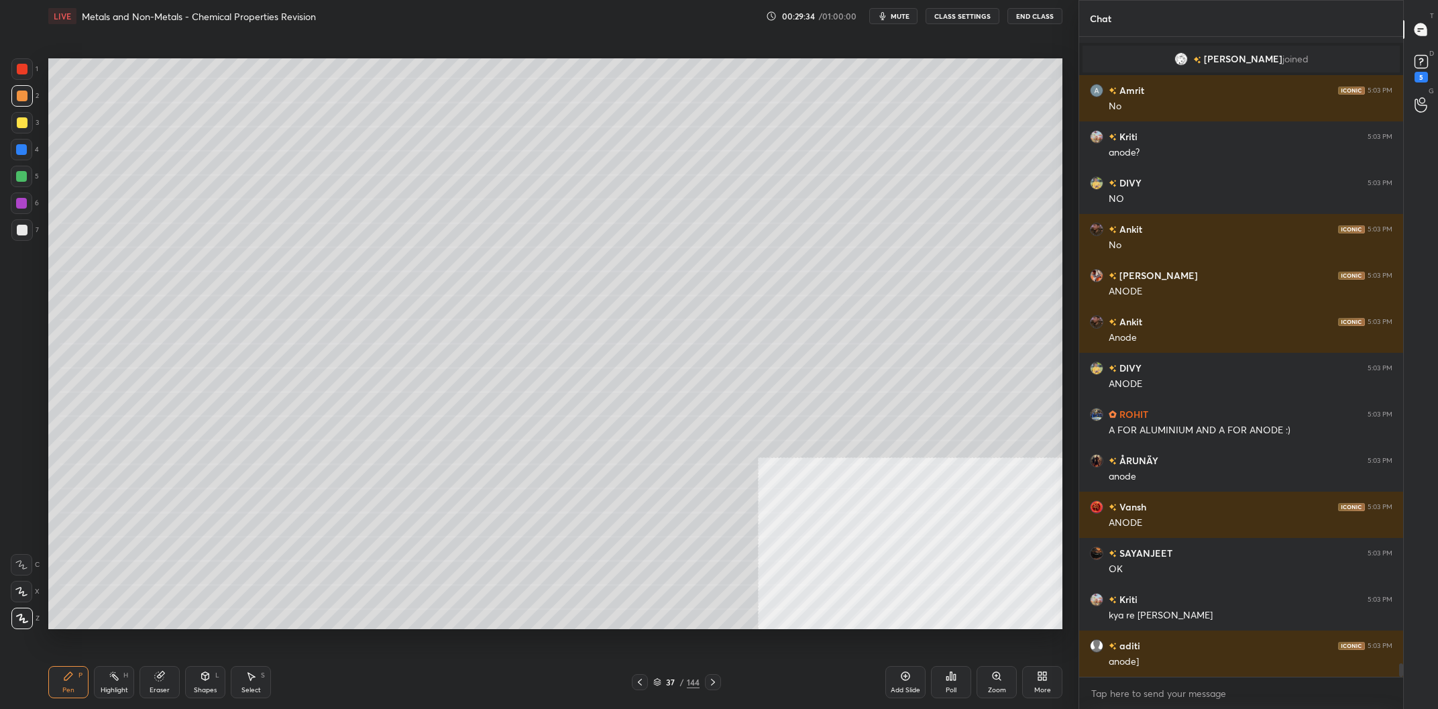
scroll to position [29352, 0]
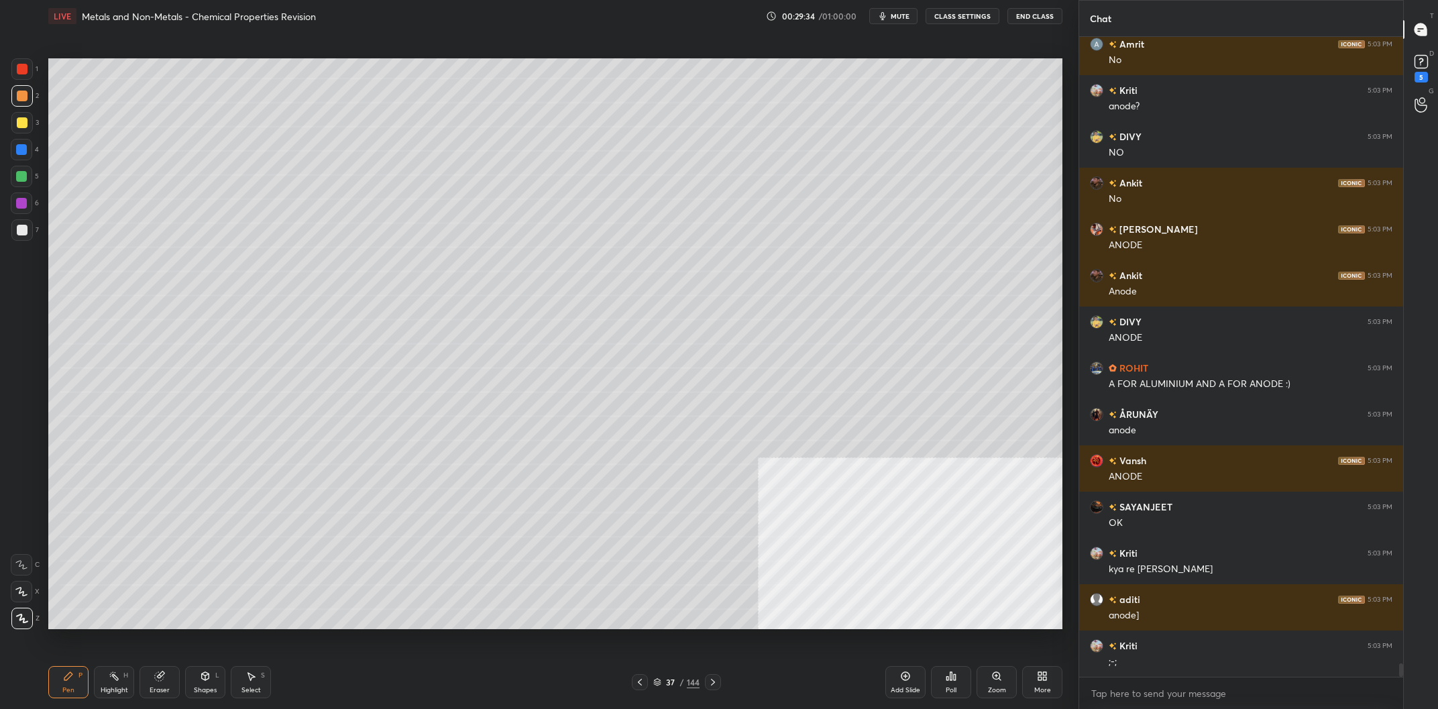
click at [7, 232] on div "1 2 3 4 5 6 7 C X Z C X Z E E Erase all H H" at bounding box center [21, 343] width 43 height 571
click at [19, 235] on div at bounding box center [22, 230] width 11 height 11
click at [24, 233] on div at bounding box center [22, 230] width 11 height 11
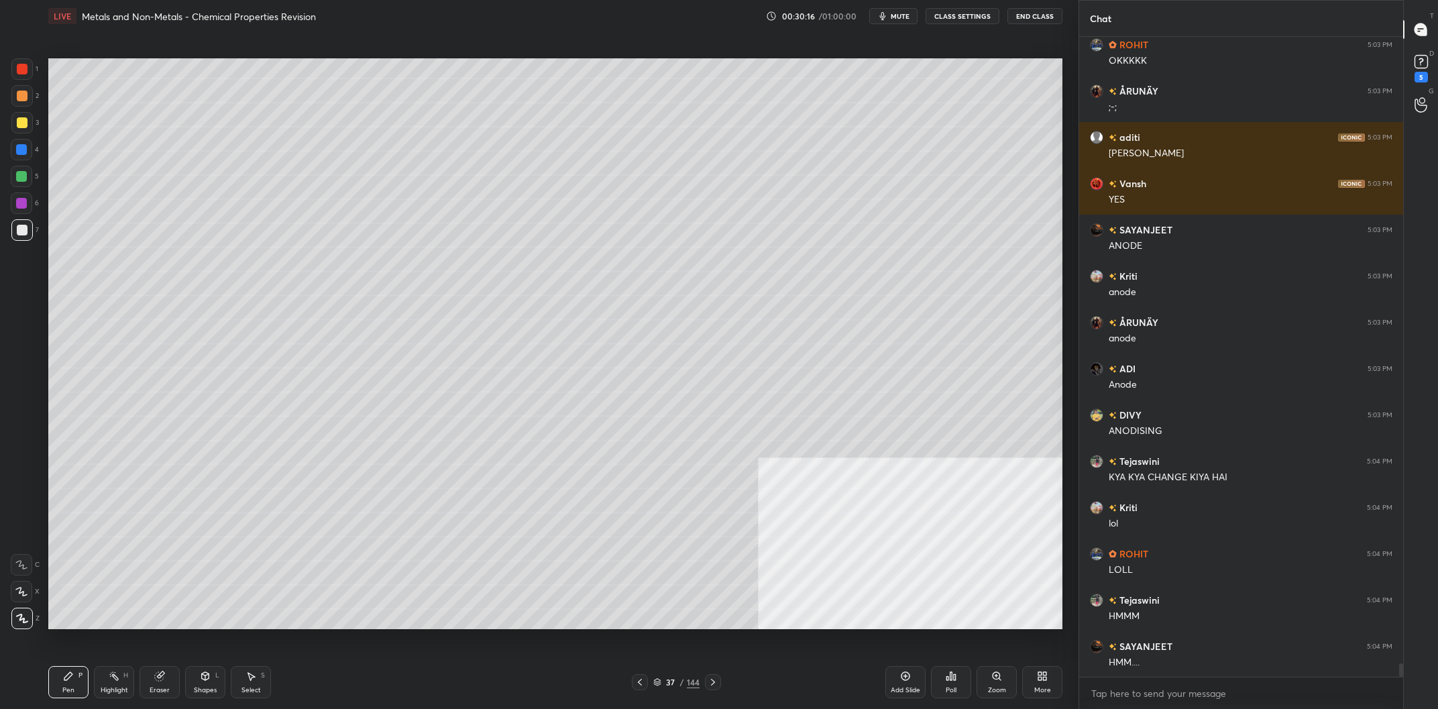
scroll to position [30185, 0]
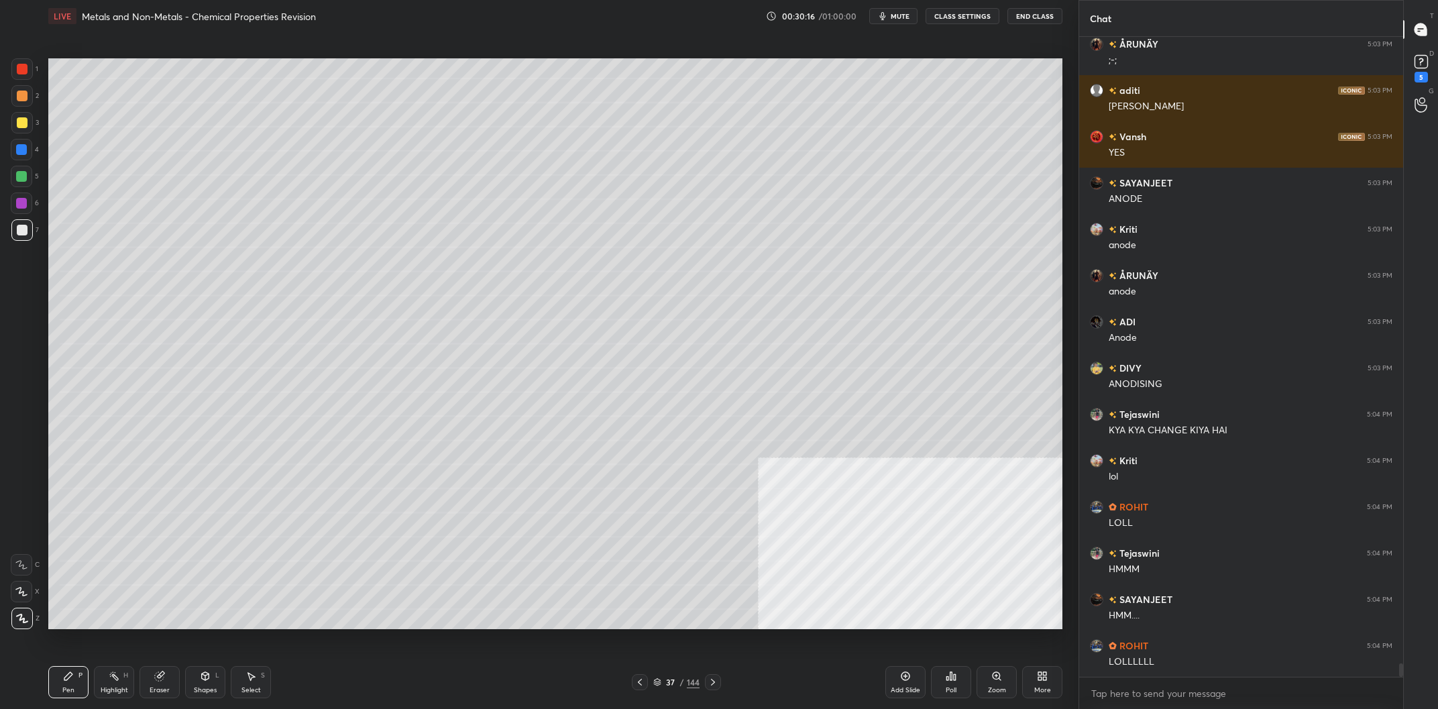
click at [681, 685] on div "/" at bounding box center [682, 682] width 4 height 8
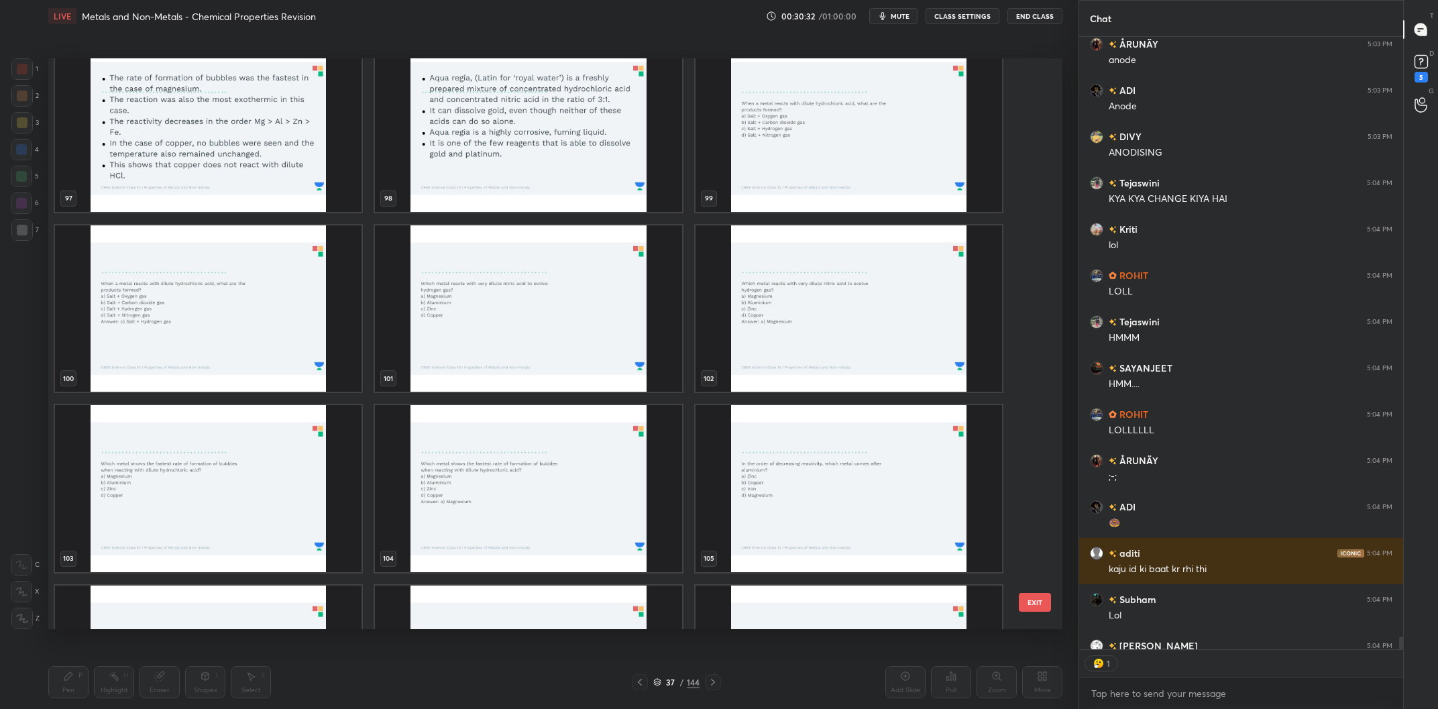
scroll to position [612, 324]
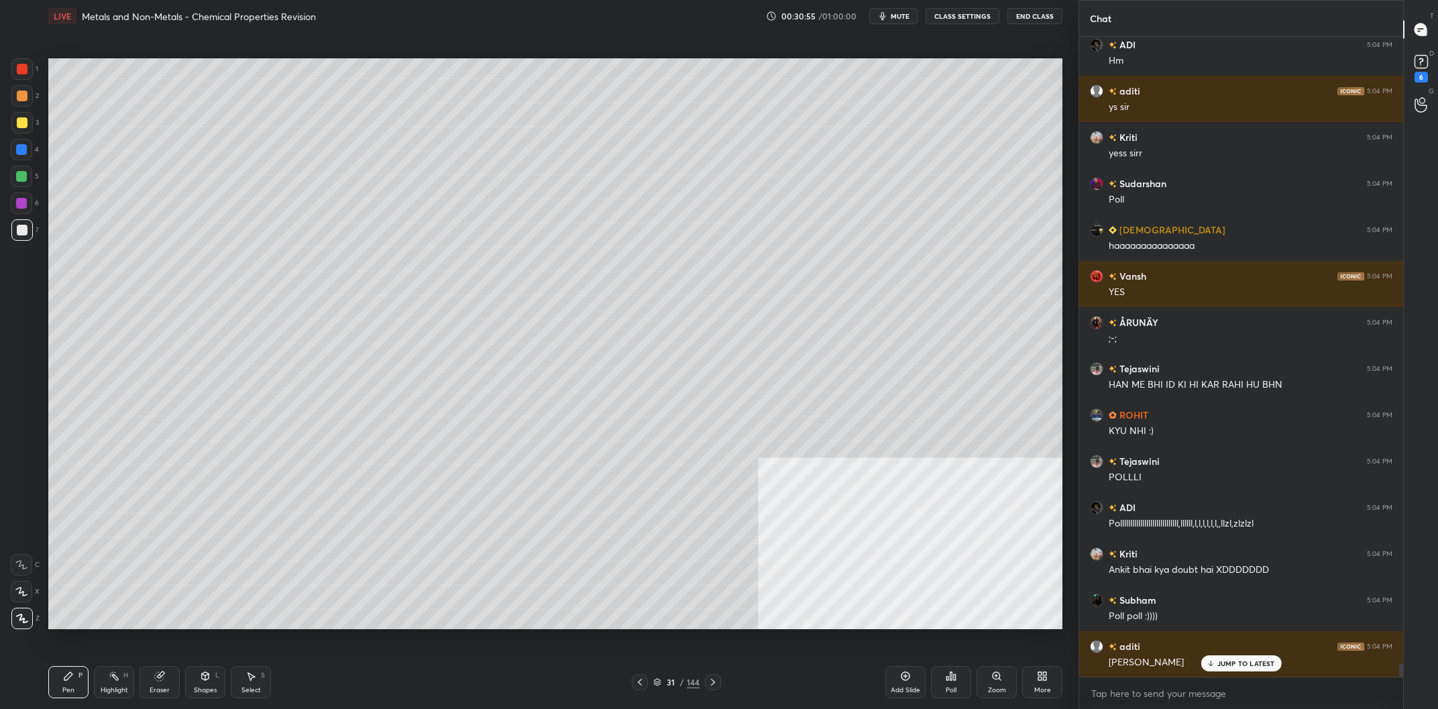
click at [113, 691] on div "Highlight" at bounding box center [115, 690] width 28 height 7
click at [104, 686] on div "Highlight H" at bounding box center [114, 682] width 40 height 32
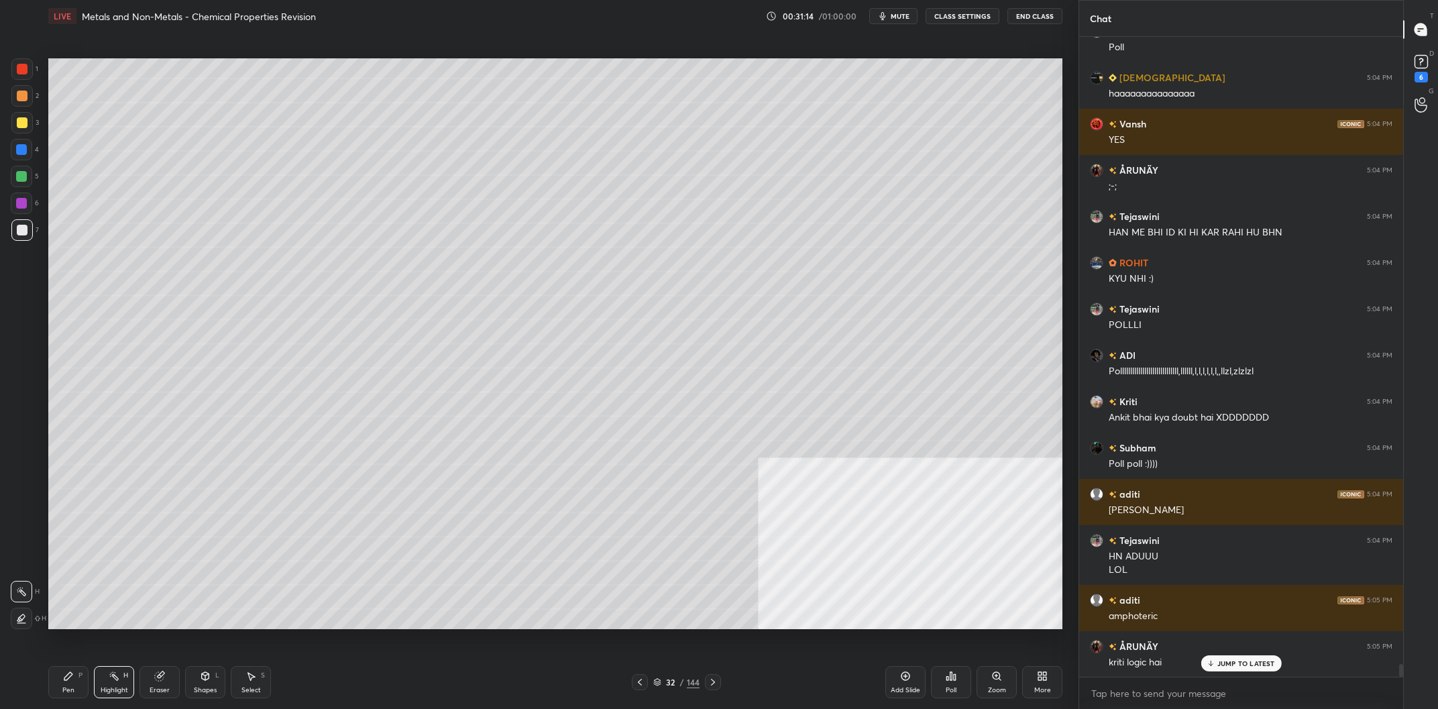
click at [70, 677] on icon at bounding box center [68, 676] width 8 height 8
click at [69, 678] on icon at bounding box center [68, 676] width 8 height 8
click at [20, 147] on div at bounding box center [21, 149] width 11 height 11
click at [14, 123] on div at bounding box center [21, 122] width 21 height 21
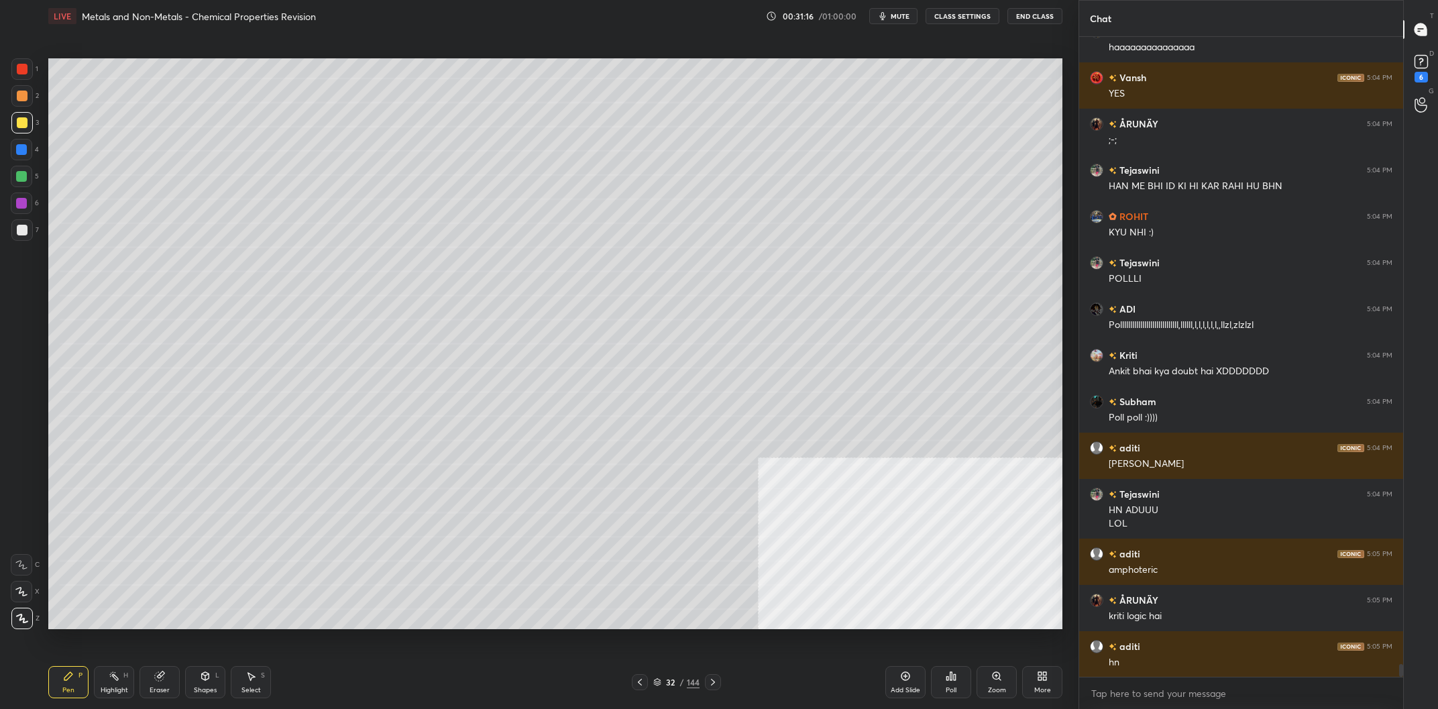
click at [20, 100] on div at bounding box center [22, 96] width 11 height 11
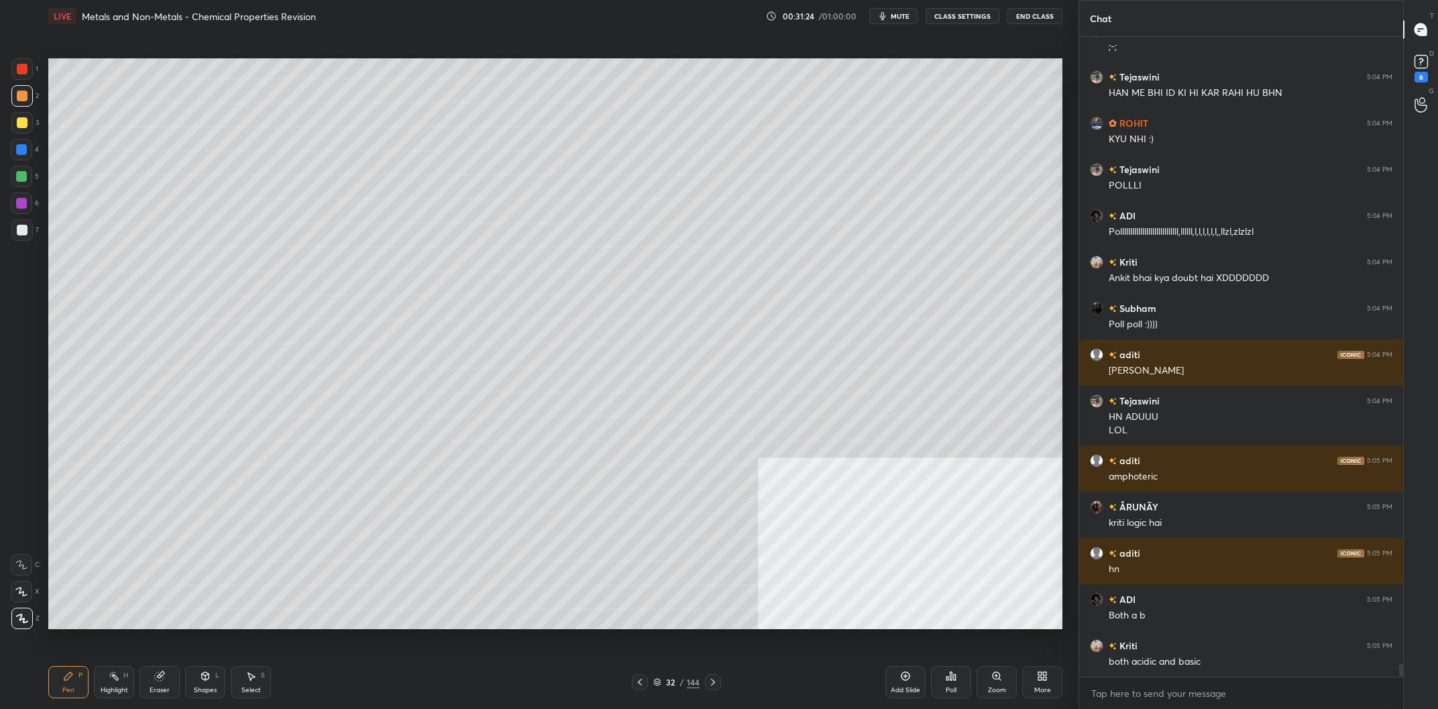
click at [14, 69] on div at bounding box center [21, 68] width 21 height 21
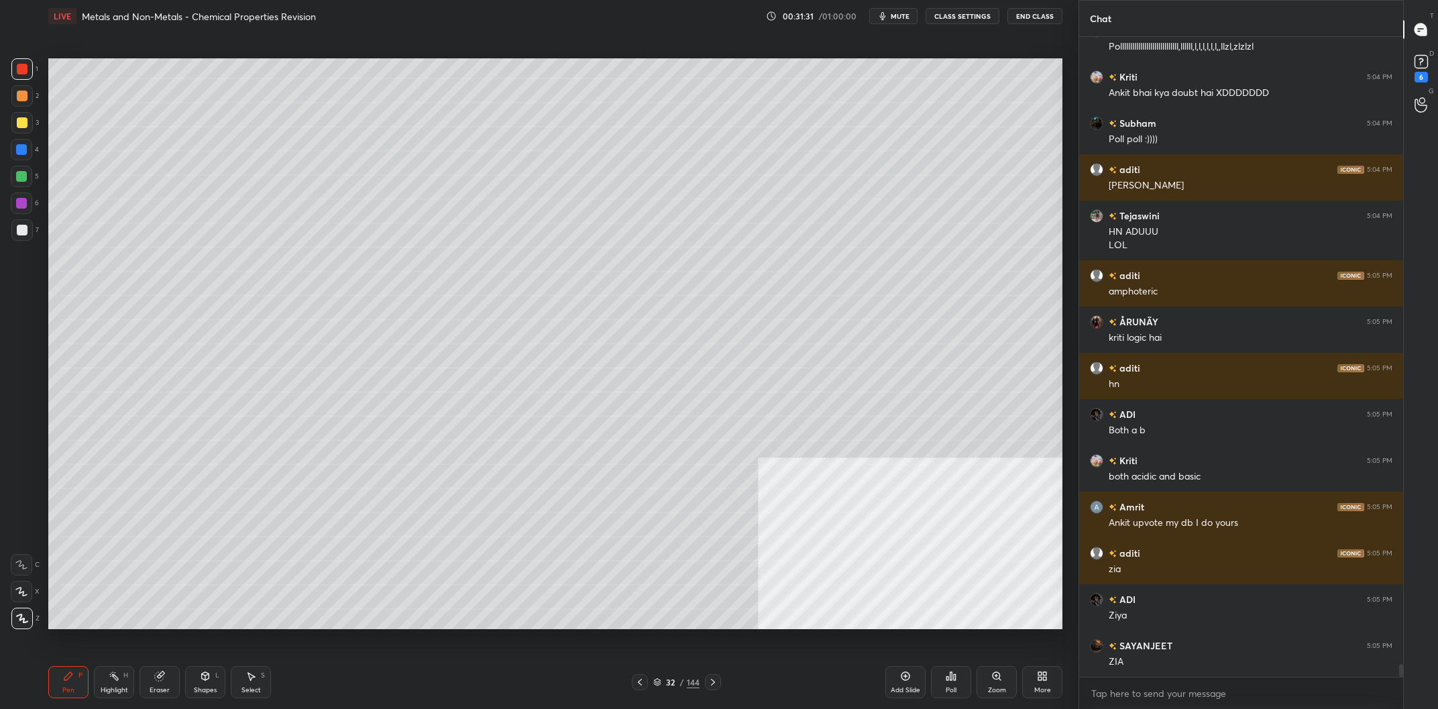
click at [132, 680] on div "Highlight H" at bounding box center [114, 682] width 40 height 32
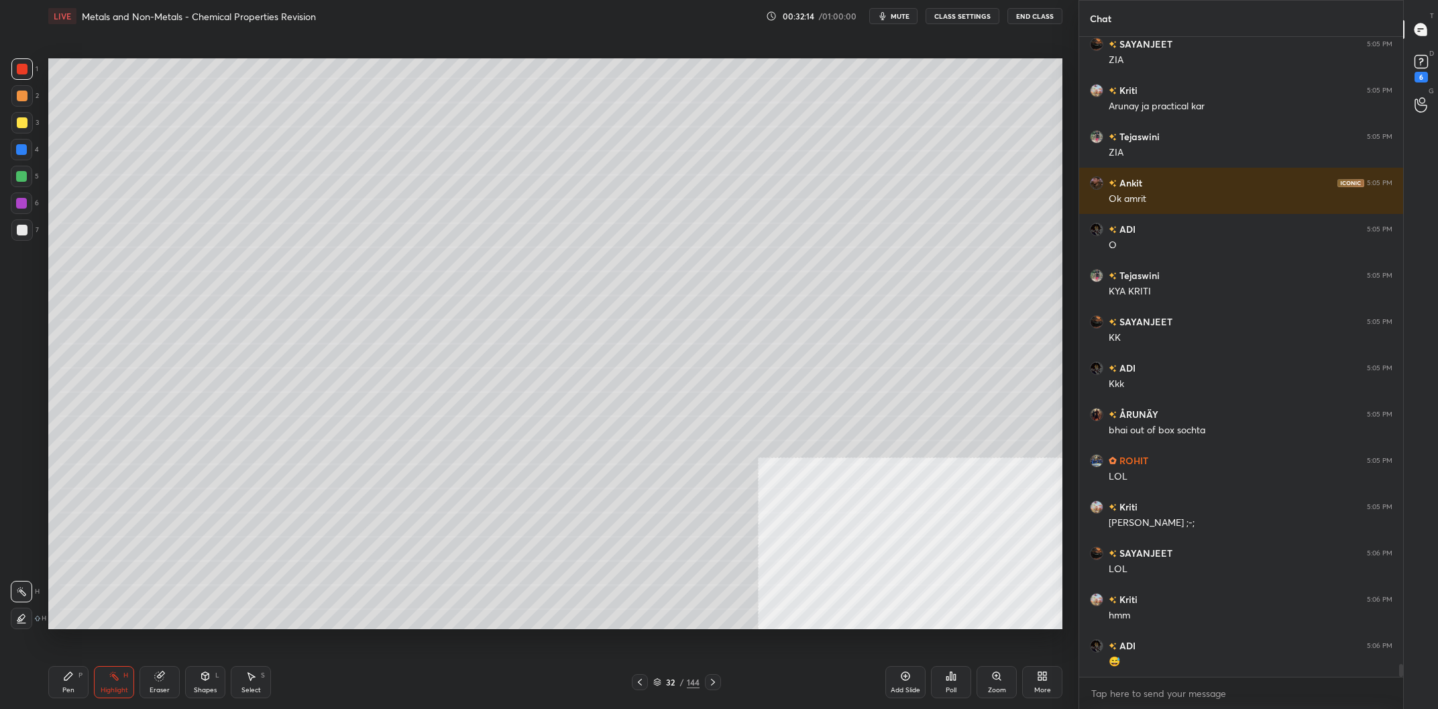
scroll to position [31394, 0]
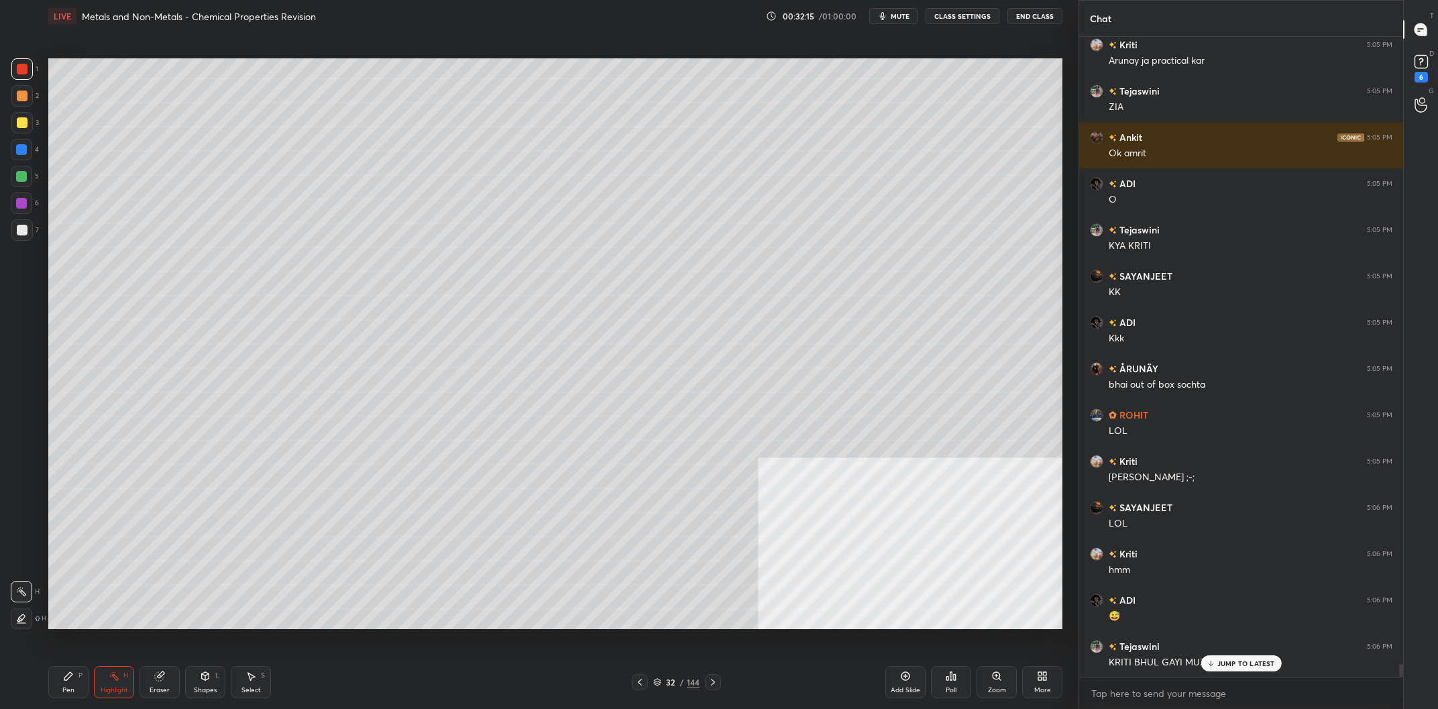
click at [91, 699] on div "Pen P Highlight H Eraser Shapes L Select S 32 / 144 Add Slide Poll Zoom More" at bounding box center [555, 682] width 1014 height 54
click at [69, 692] on div "Pen" at bounding box center [68, 690] width 12 height 7
click at [668, 686] on div "32" at bounding box center [670, 682] width 13 height 8
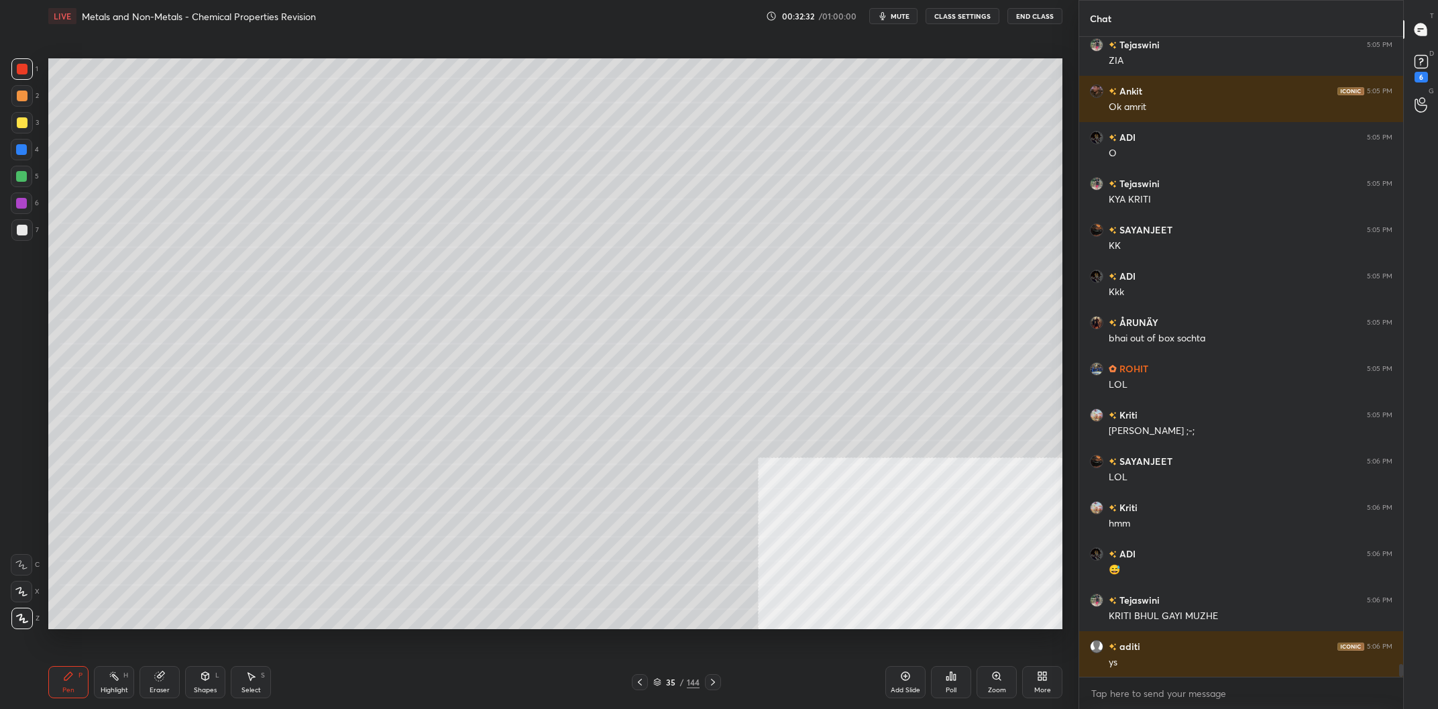
scroll to position [31487, 0]
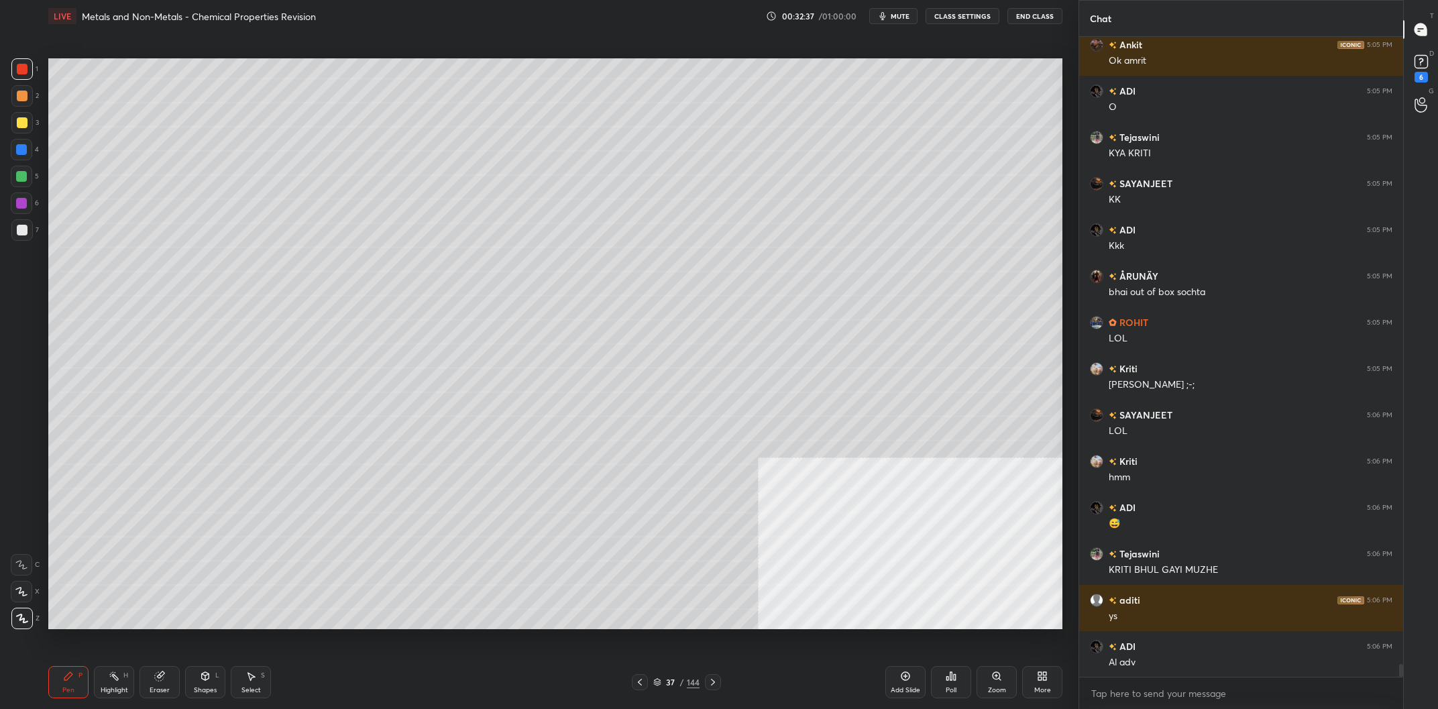
click at [686, 681] on div "37 / 144" at bounding box center [676, 682] width 46 height 12
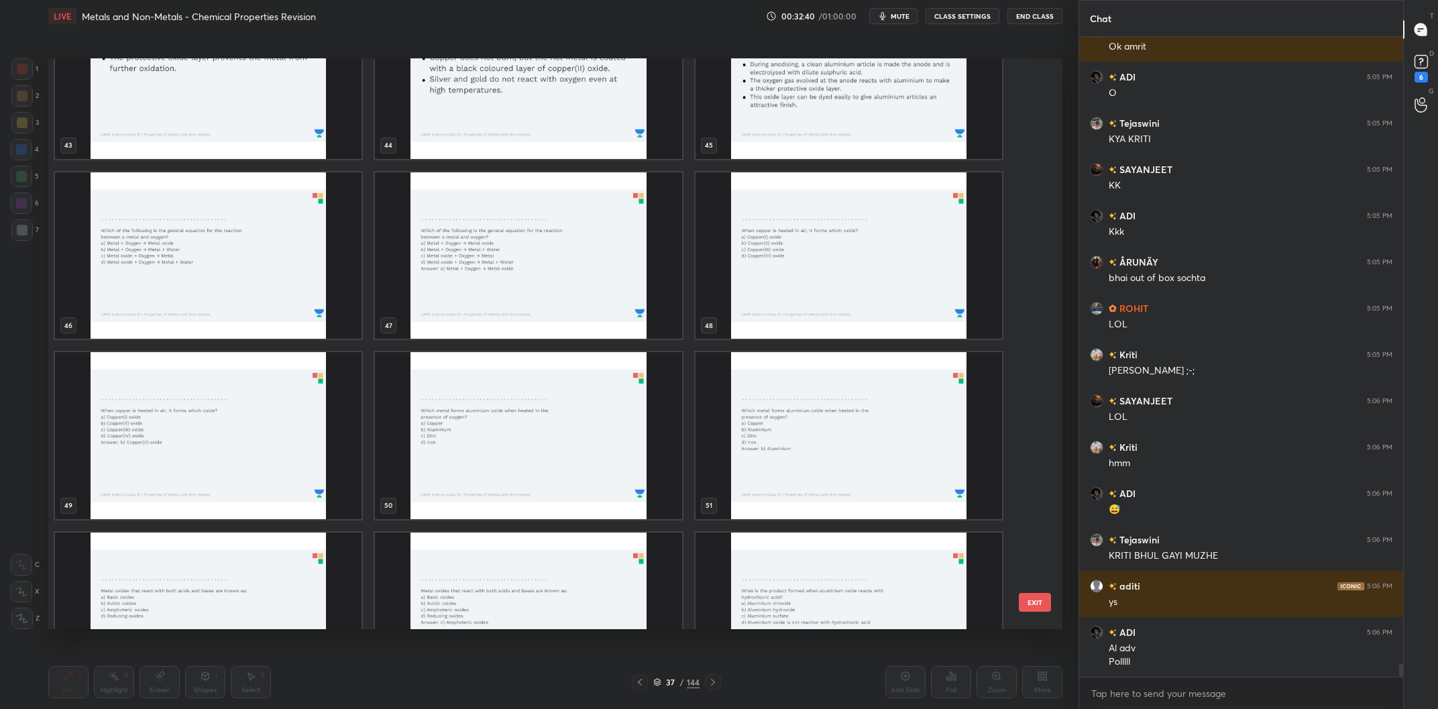
scroll to position [2624, 0]
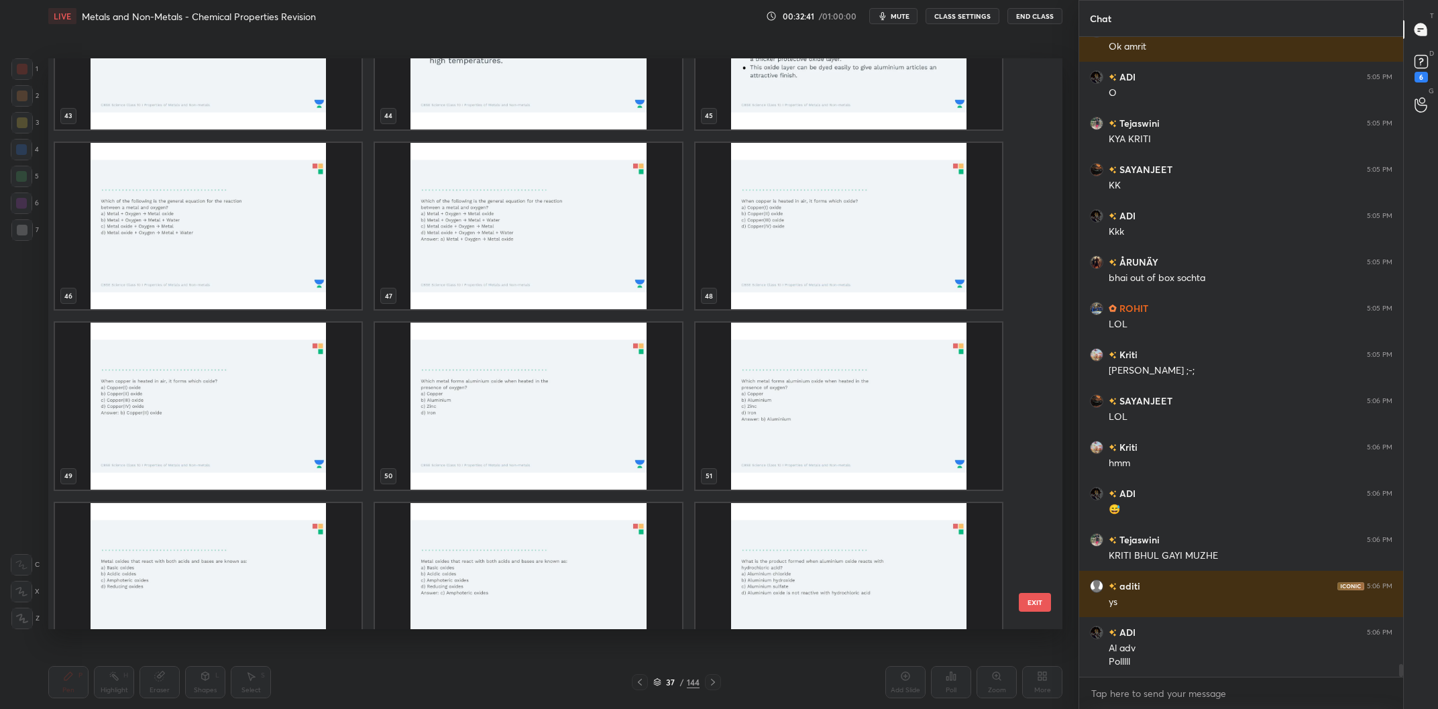
click at [251, 268] on img "grid" at bounding box center [208, 226] width 307 height 167
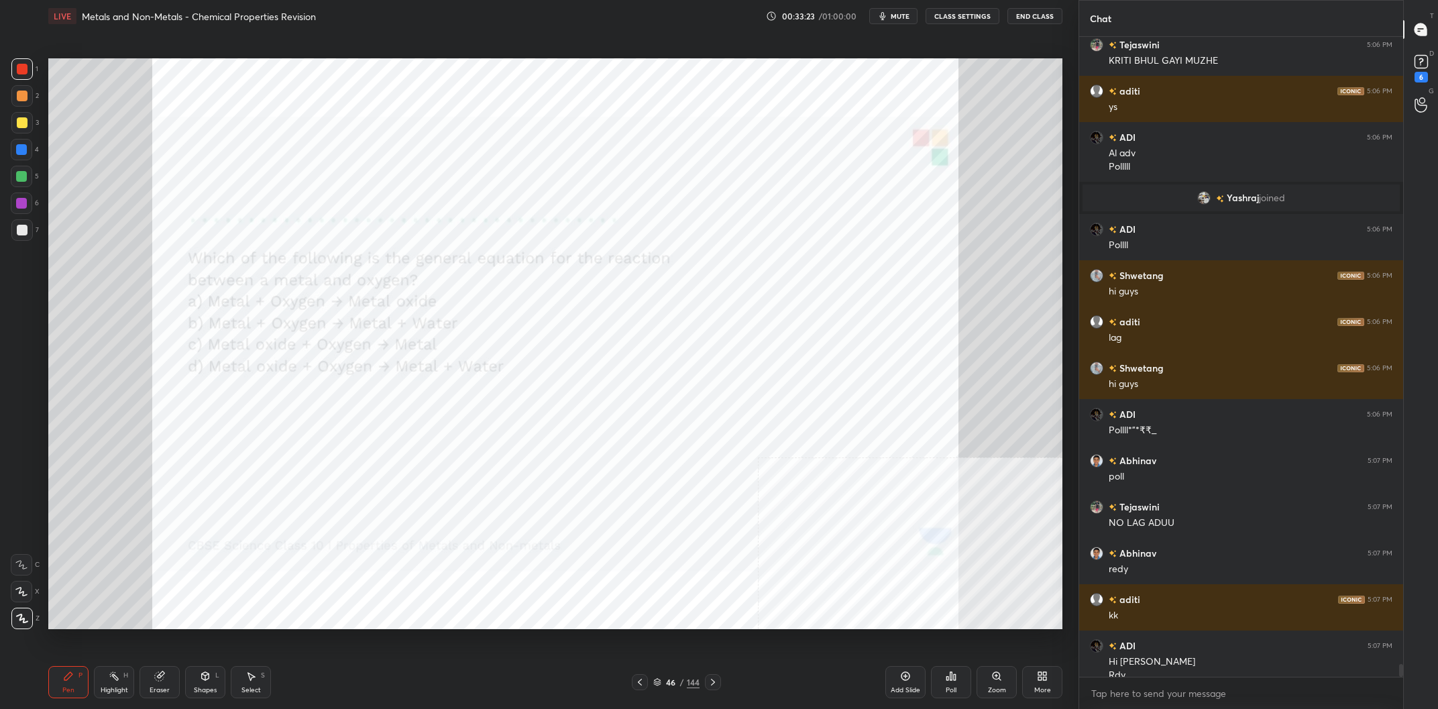
scroll to position [31869, 0]
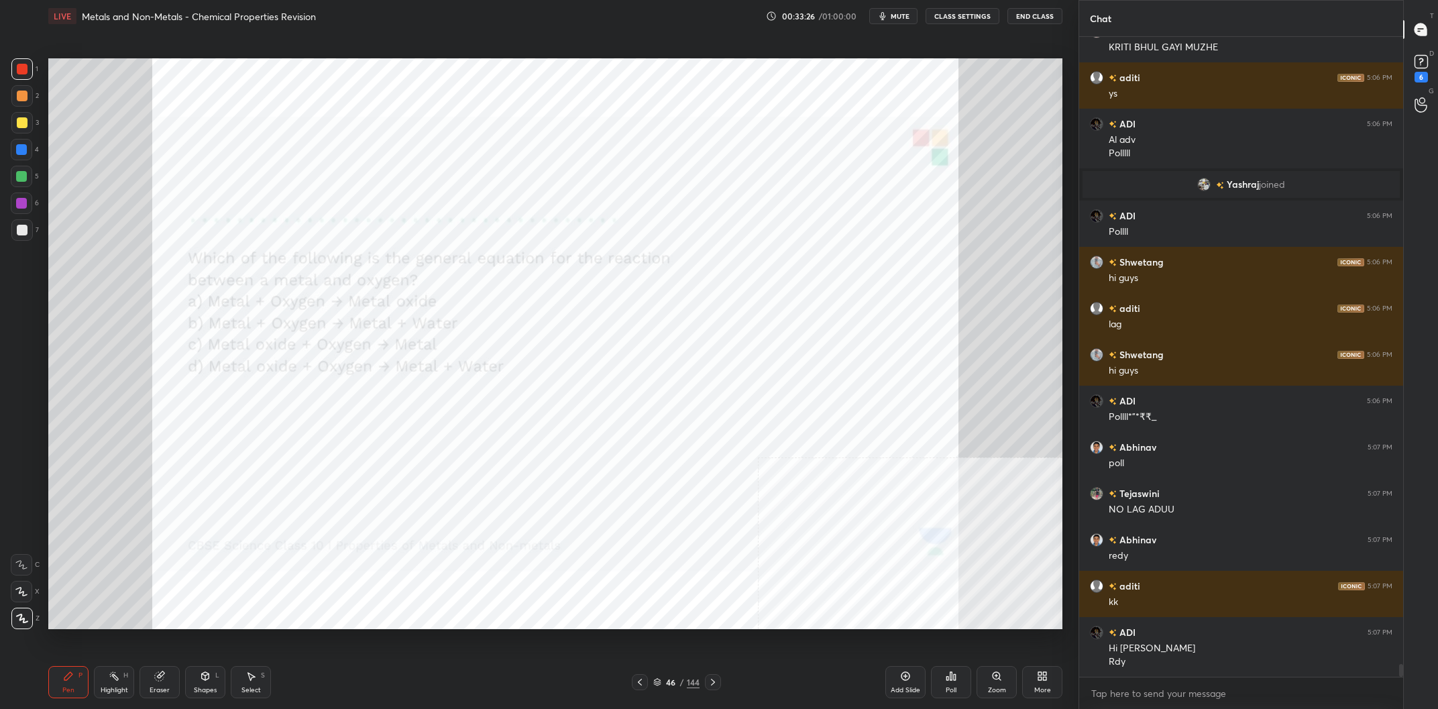
click at [673, 675] on div "46 / 144" at bounding box center [676, 682] width 89 height 16
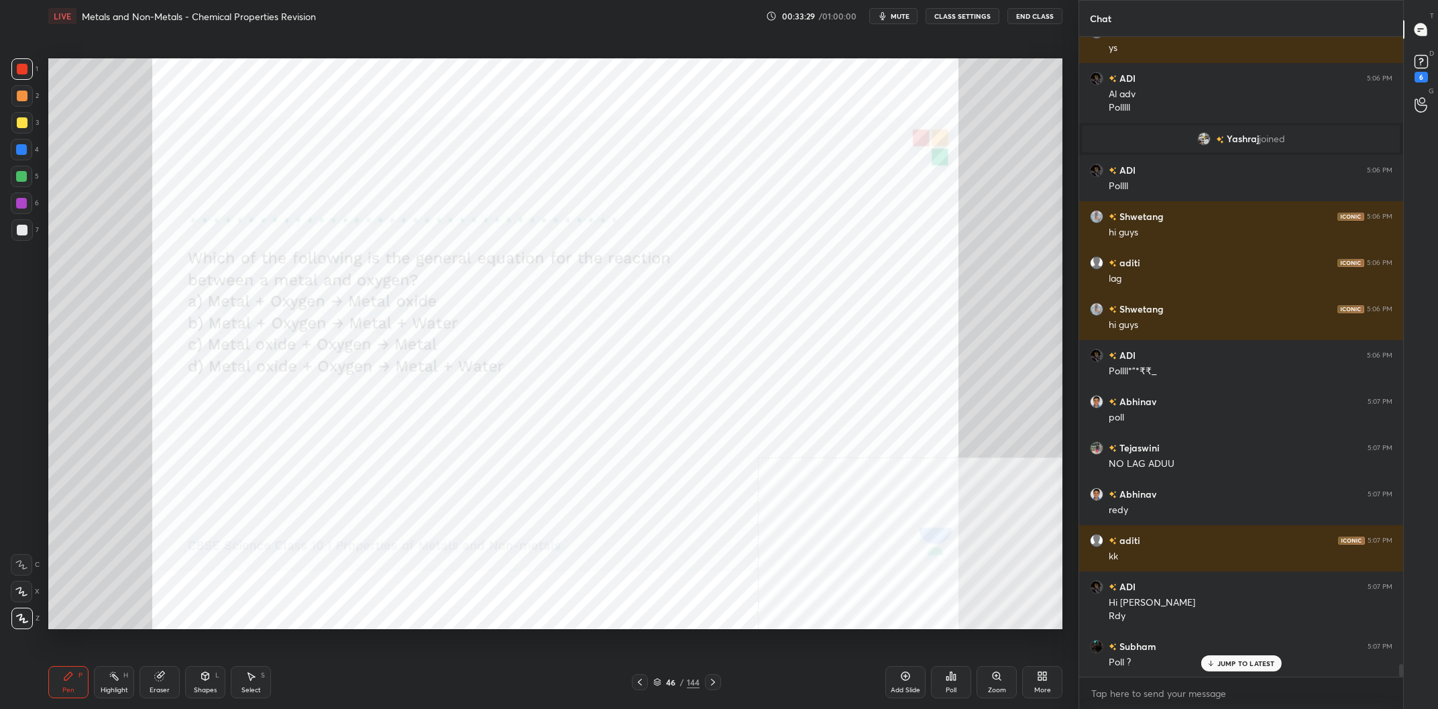
click at [677, 684] on div "46" at bounding box center [670, 682] width 13 height 8
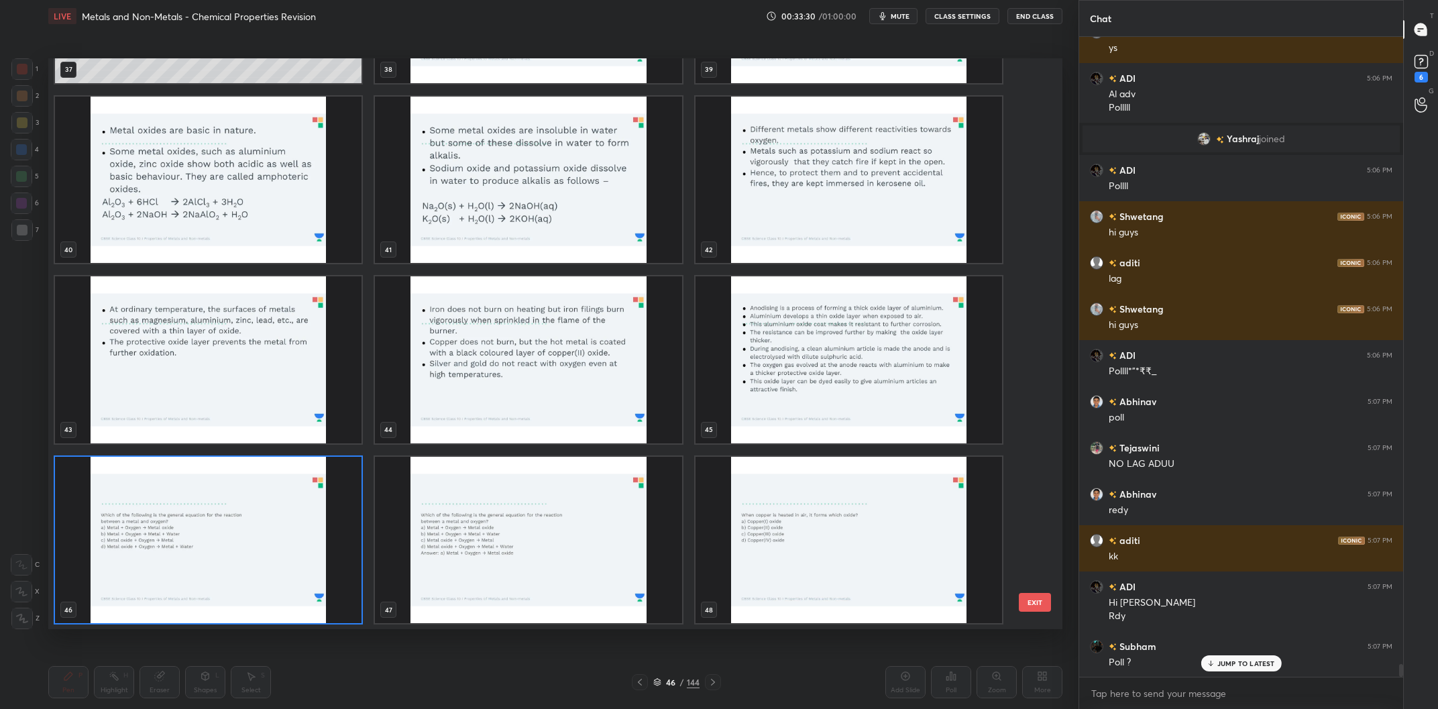
scroll to position [2396, 0]
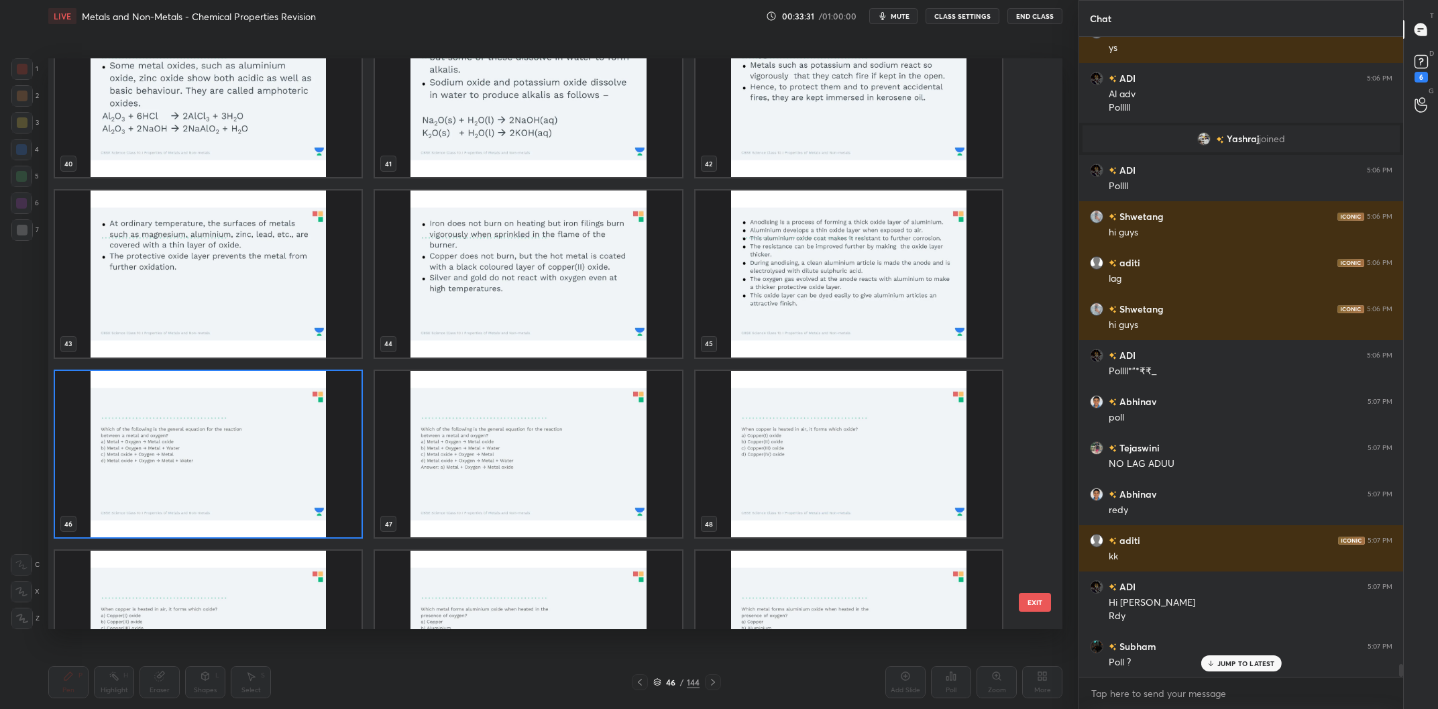
click at [245, 456] on img "grid" at bounding box center [208, 454] width 307 height 167
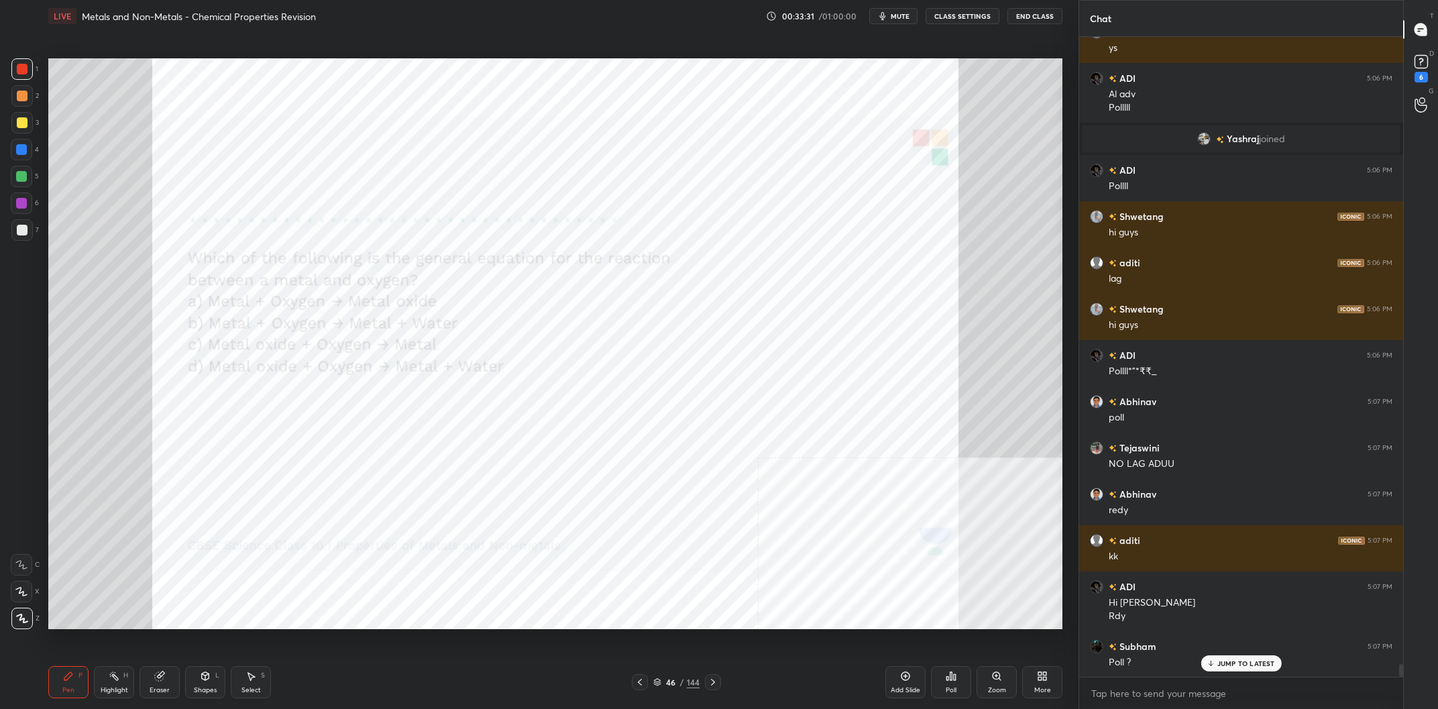
click at [245, 456] on img "grid" at bounding box center [208, 454] width 307 height 167
click at [953, 668] on div "Poll" at bounding box center [951, 682] width 40 height 32
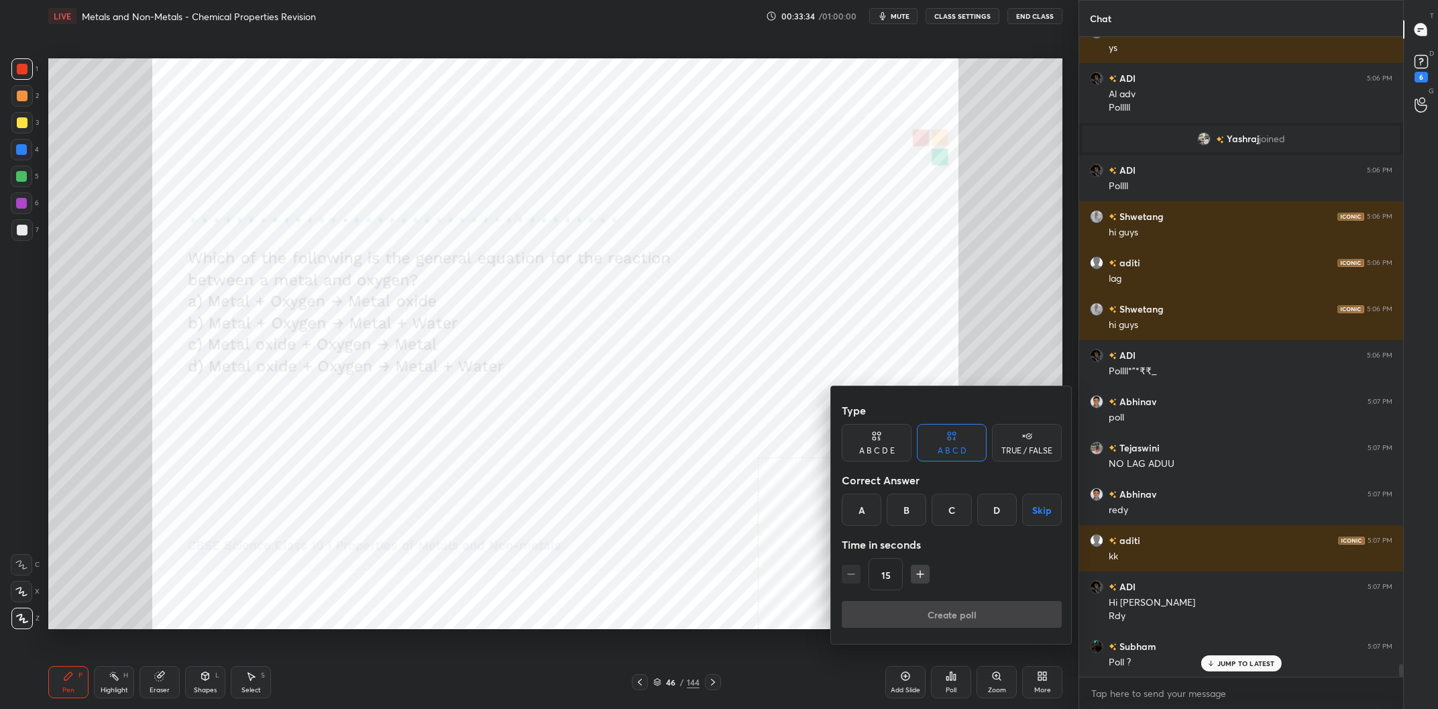
click at [866, 510] on div "A" at bounding box center [862, 510] width 40 height 32
click at [988, 621] on button "Create poll" at bounding box center [952, 614] width 220 height 27
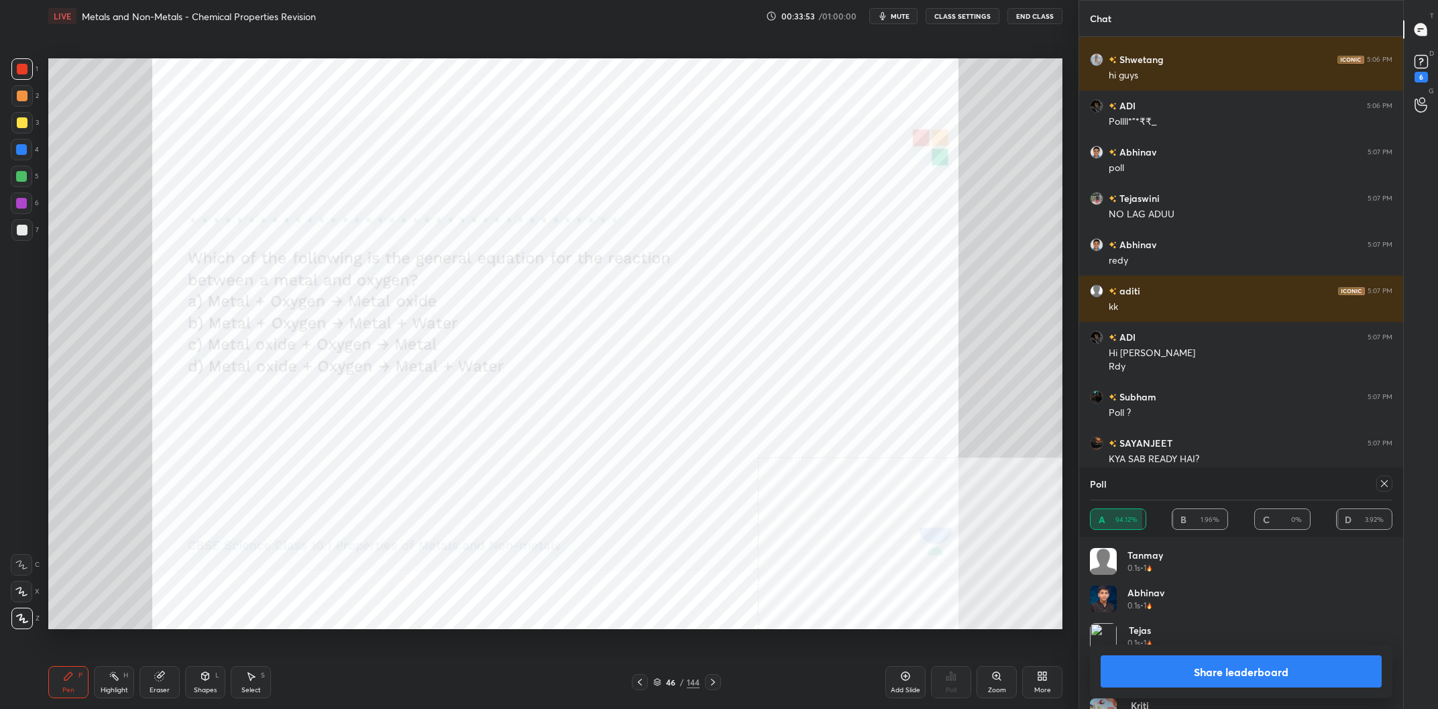
scroll to position [32222, 0]
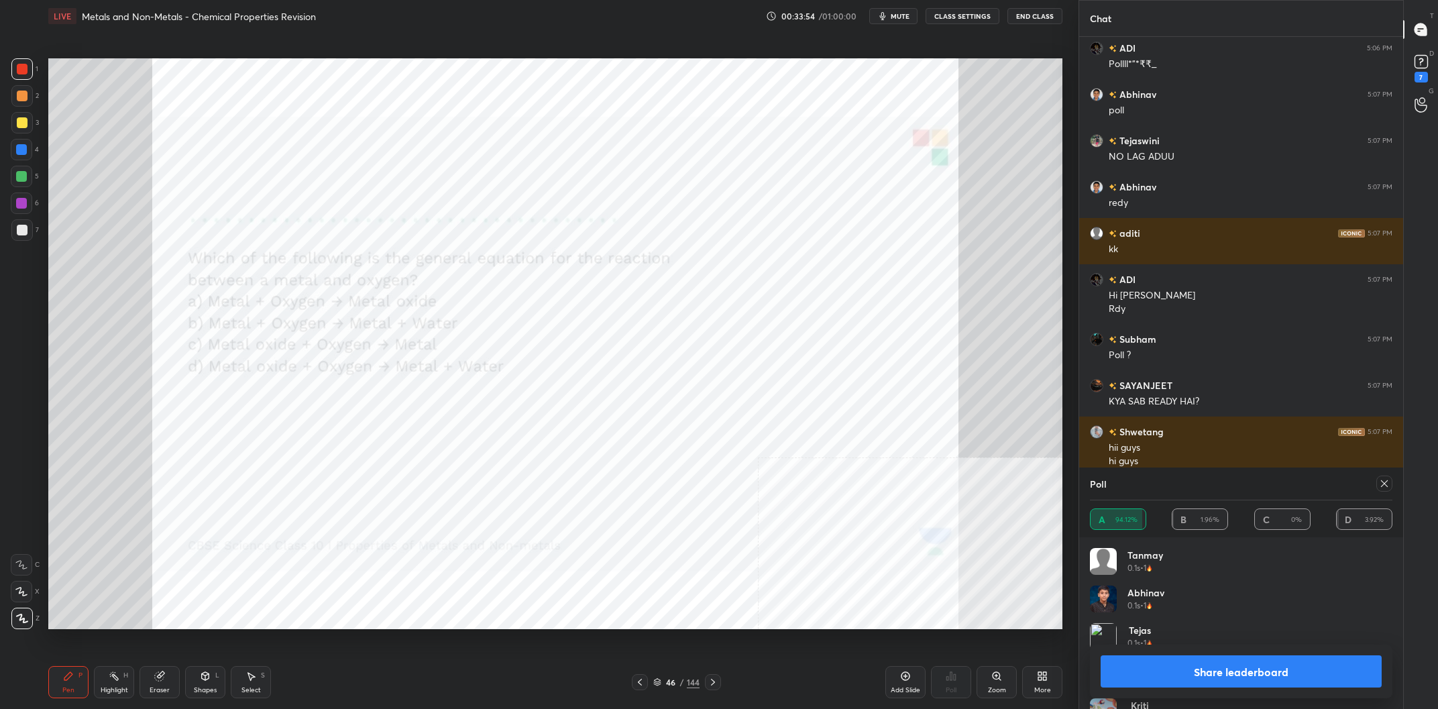
click at [1139, 667] on button "Share leaderboard" at bounding box center [1241, 671] width 281 height 32
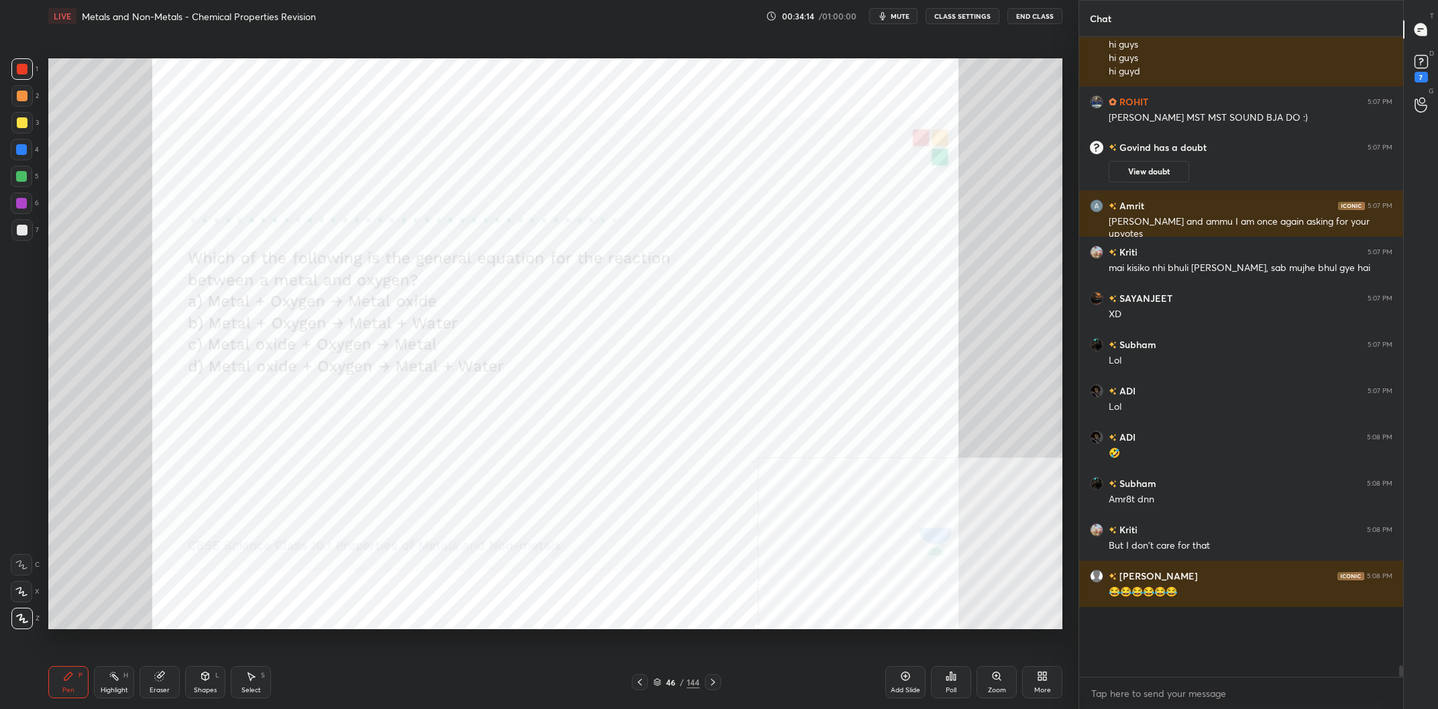
scroll to position [32268, 0]
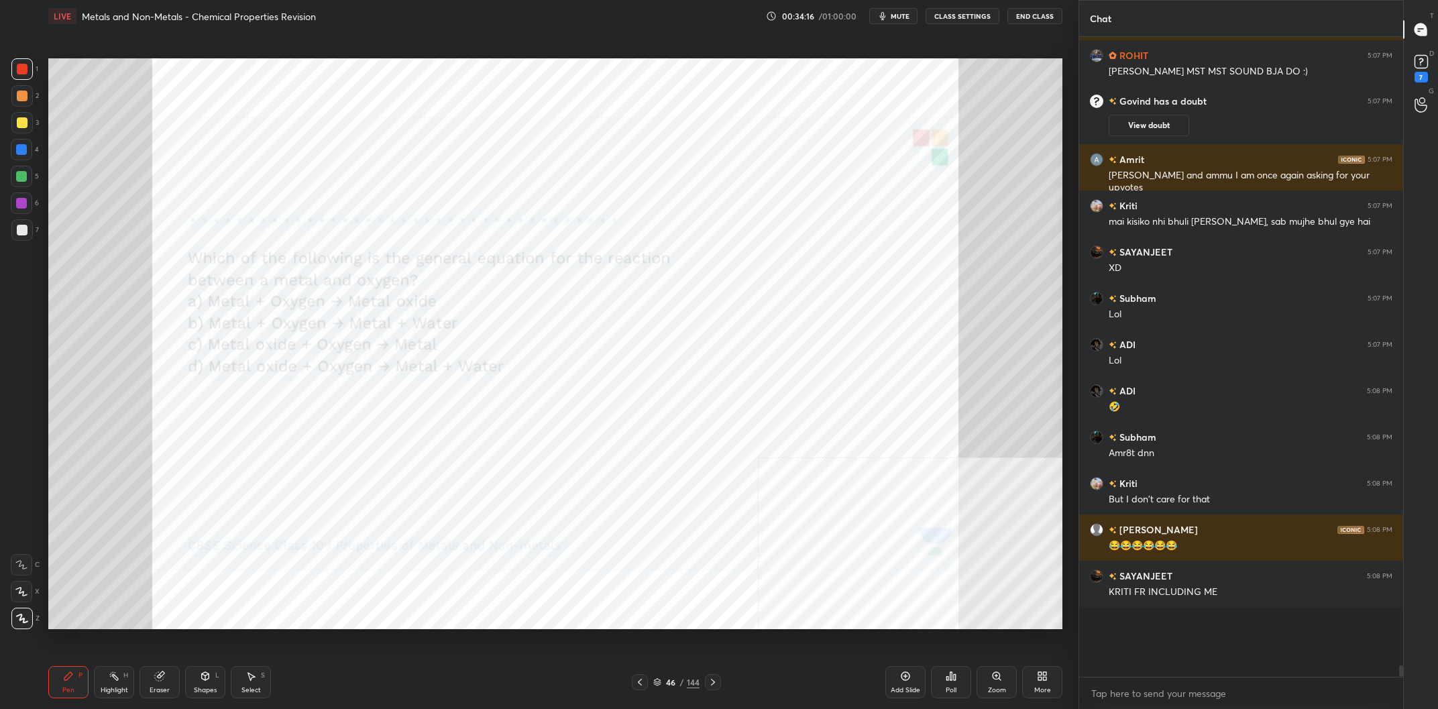
click at [676, 682] on div "46" at bounding box center [670, 682] width 13 height 8
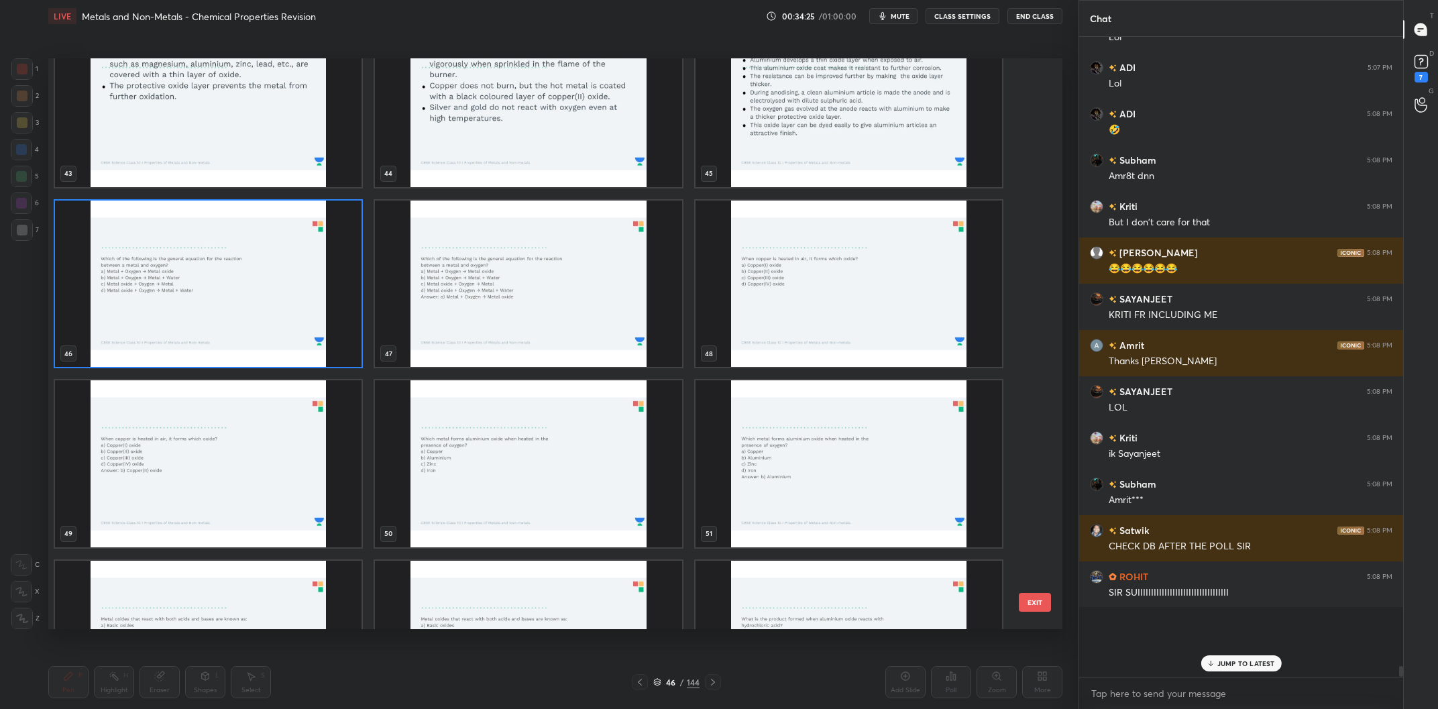
click at [796, 308] on img "grid" at bounding box center [849, 284] width 307 height 167
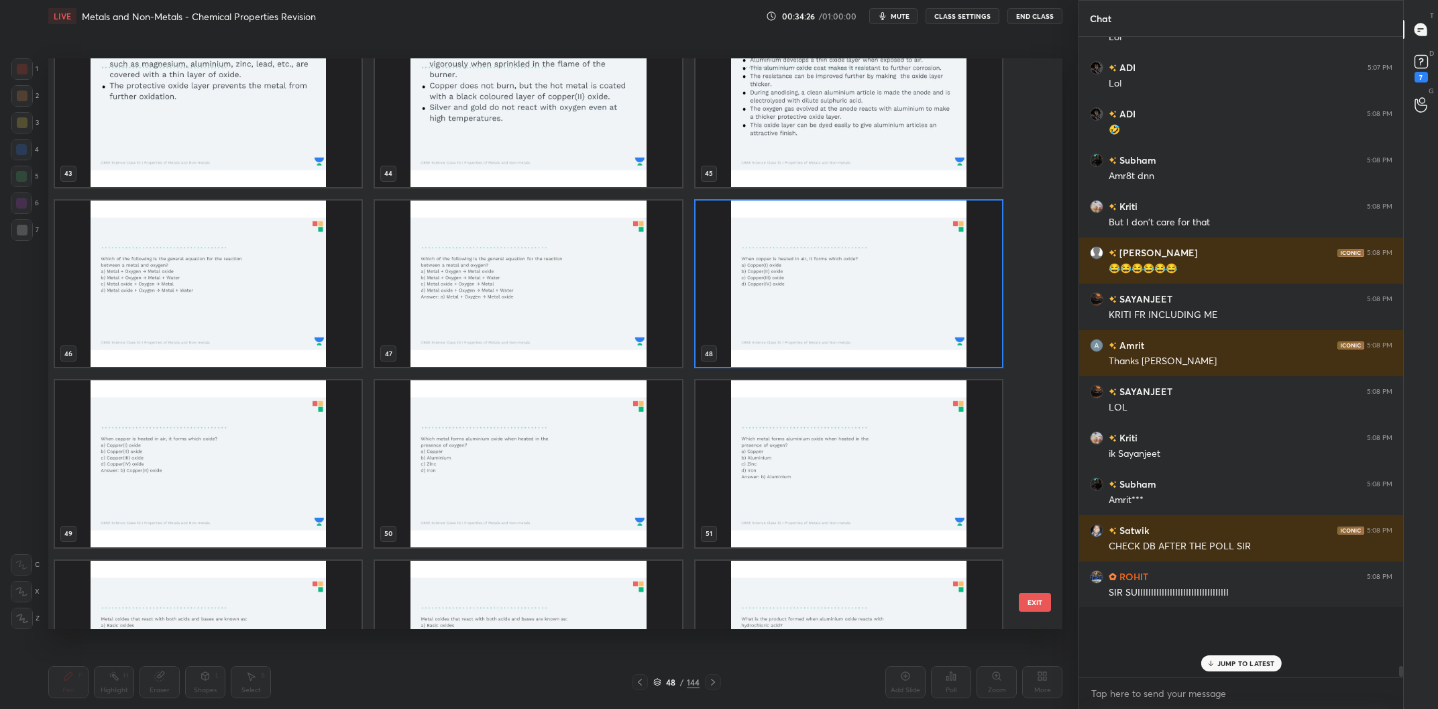
click at [796, 308] on img "grid" at bounding box center [849, 284] width 307 height 167
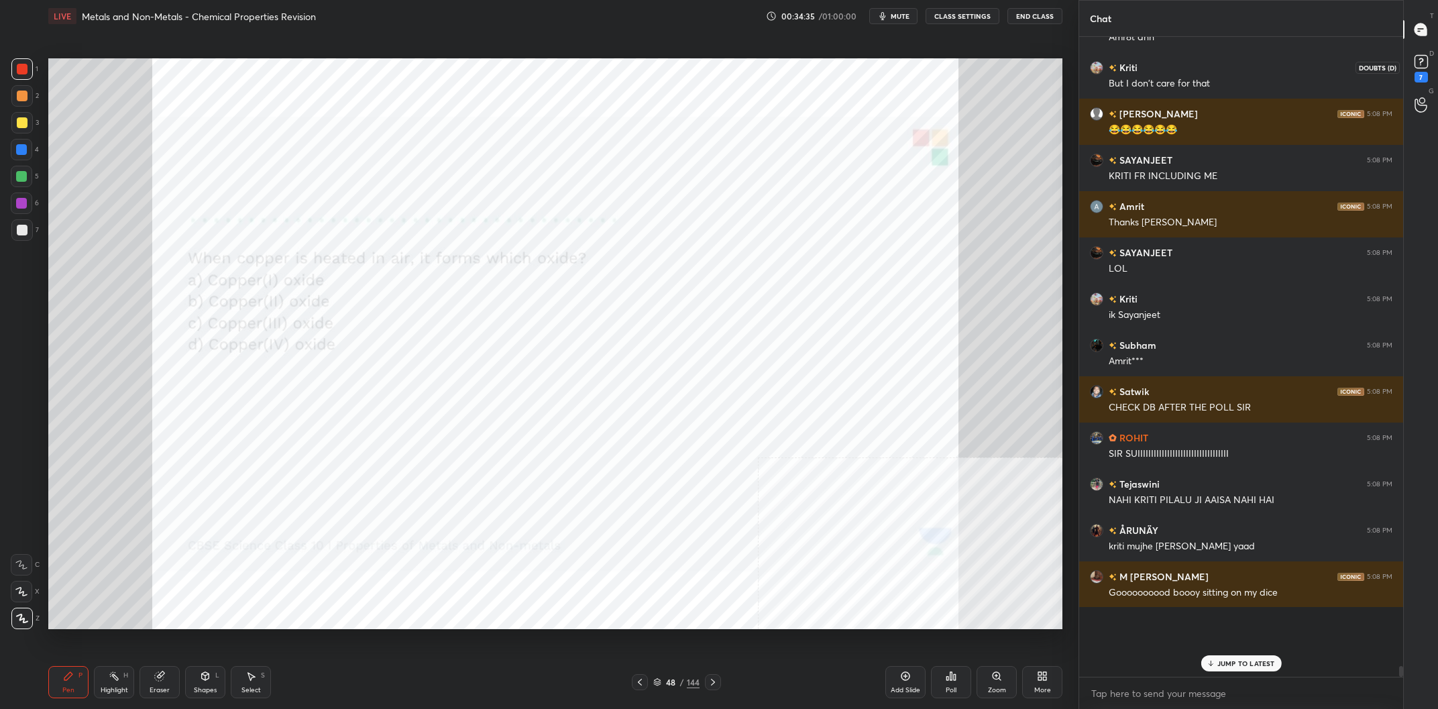
click at [1421, 58] on rect at bounding box center [1421, 62] width 13 height 13
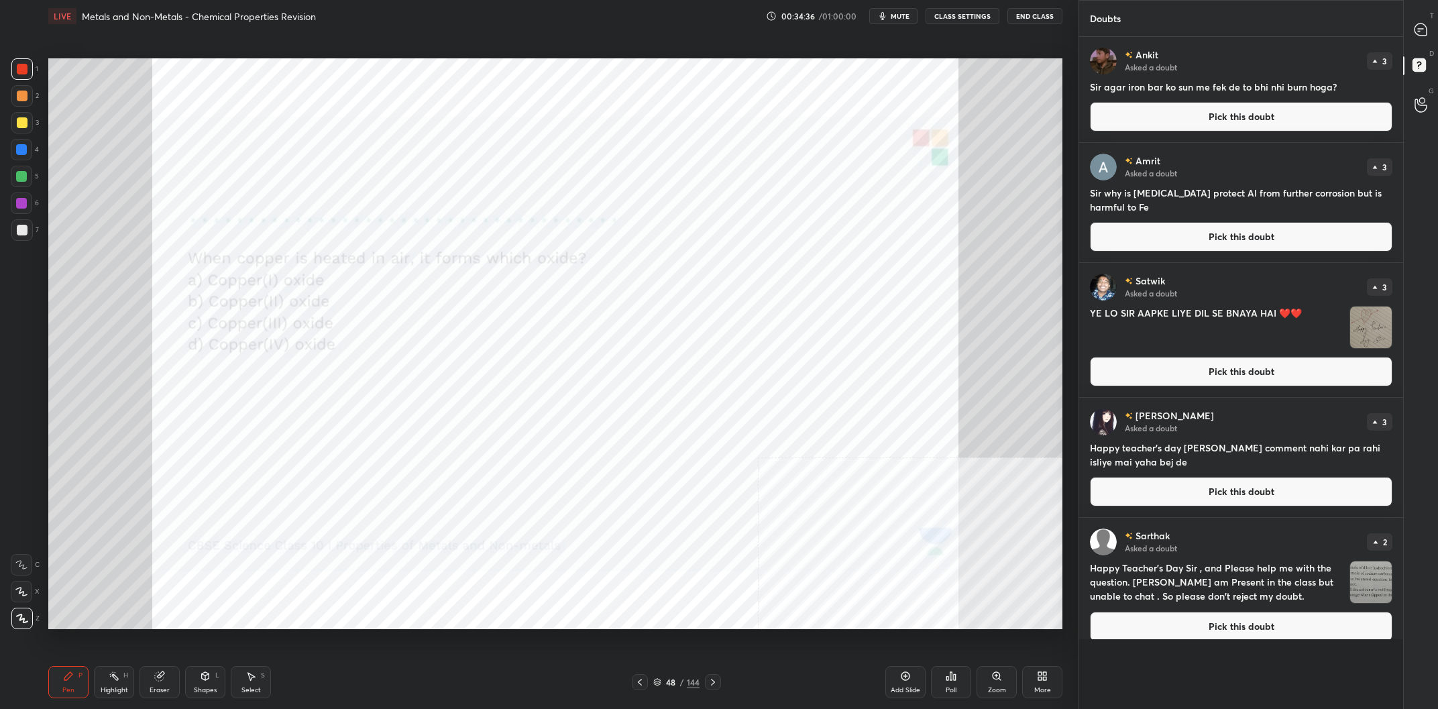
click at [1250, 378] on button "Pick this doubt" at bounding box center [1241, 372] width 303 height 30
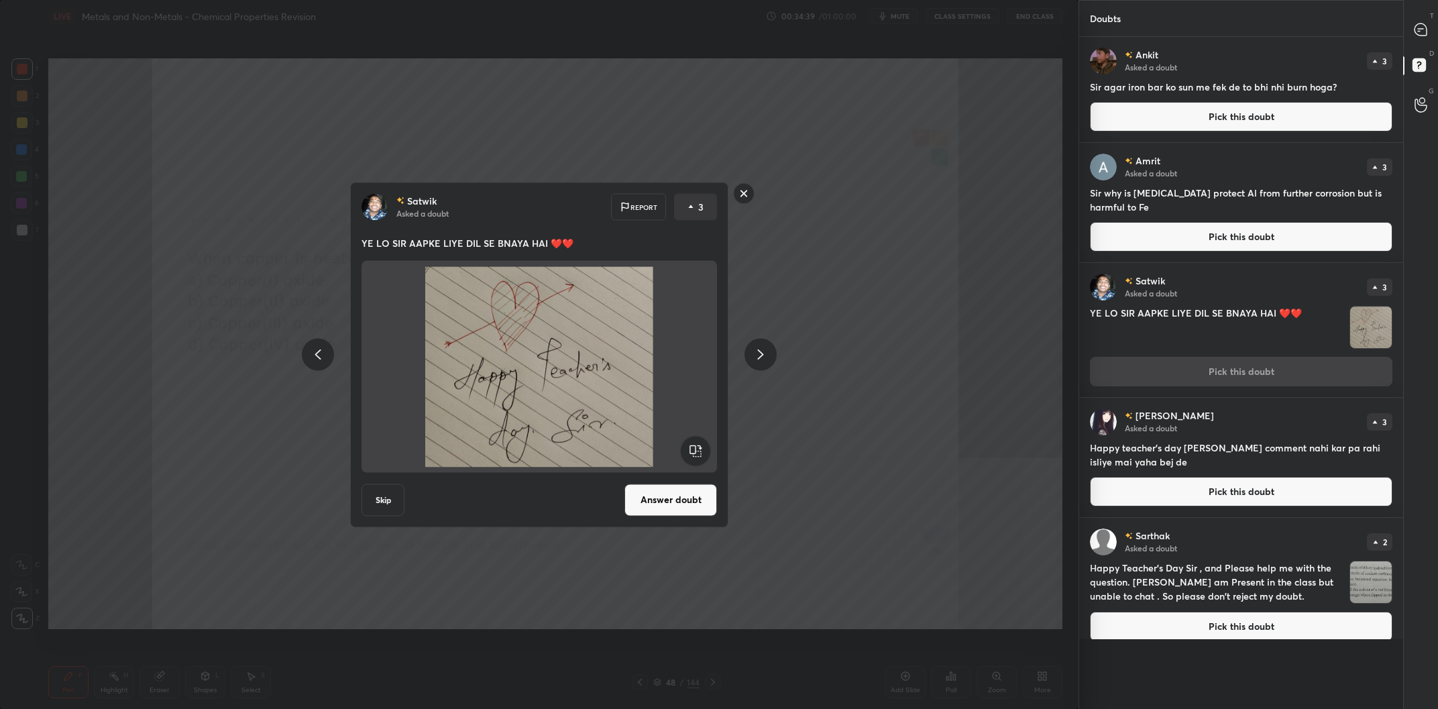
click at [906, 364] on div "[PERSON_NAME] Asked a doubt Report 3 YE LO SIR AAPKE LIYE DIL SE BNAYA HAI ❤️❤️…" at bounding box center [539, 354] width 1079 height 709
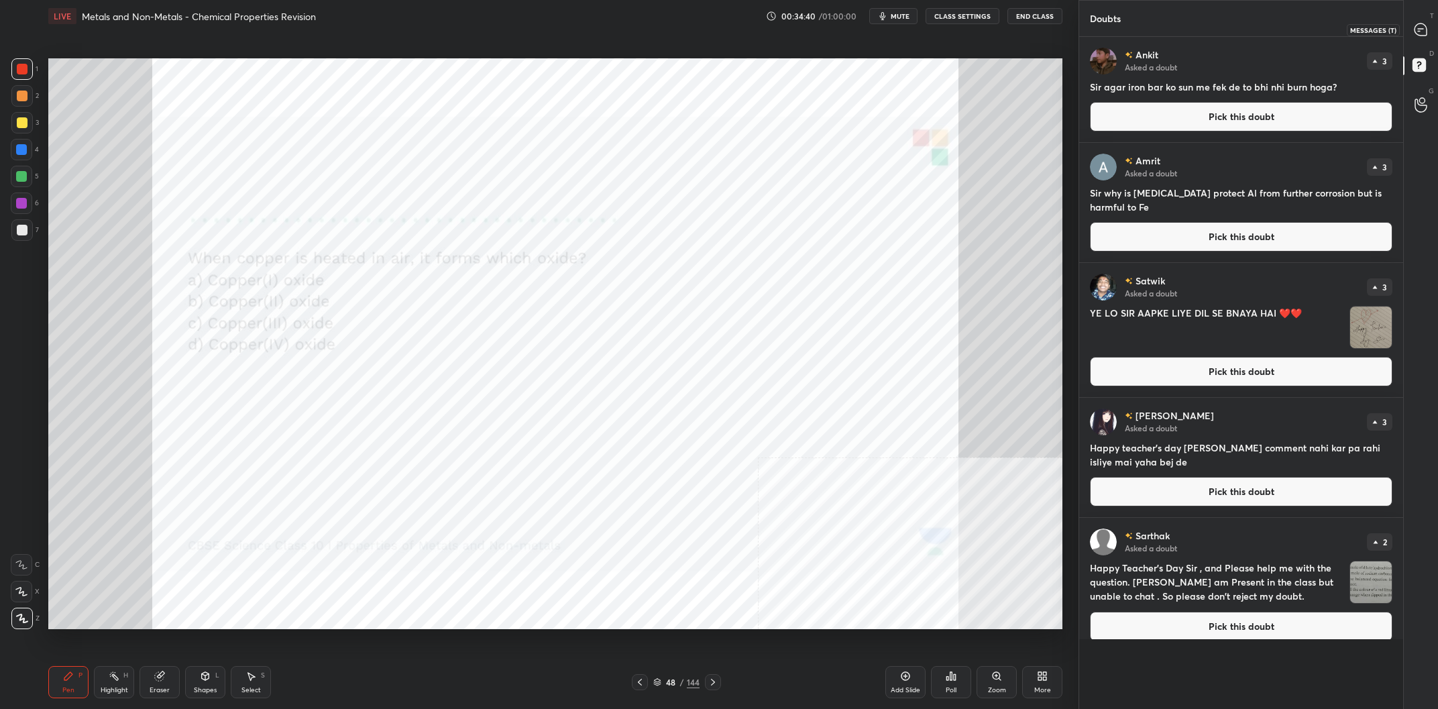
click at [1424, 26] on icon at bounding box center [1421, 29] width 12 height 12
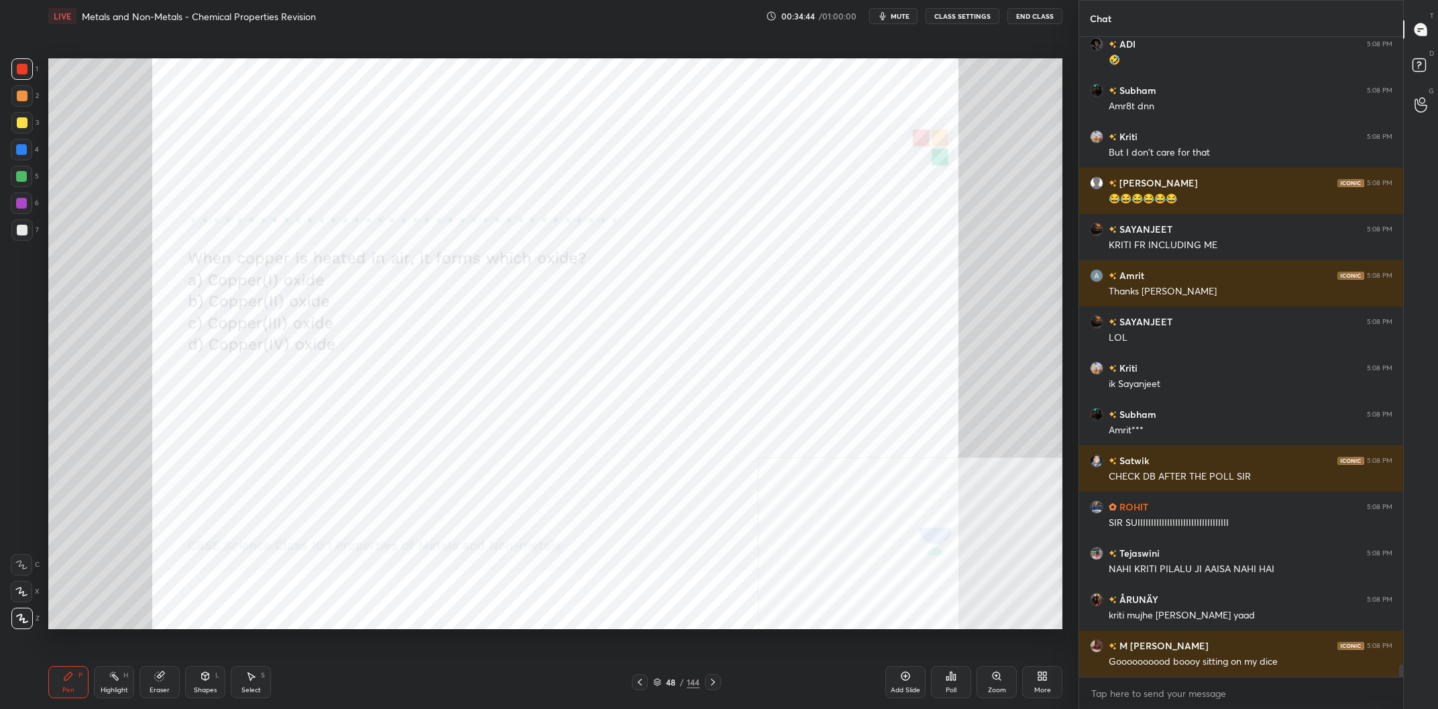
scroll to position [33039, 0]
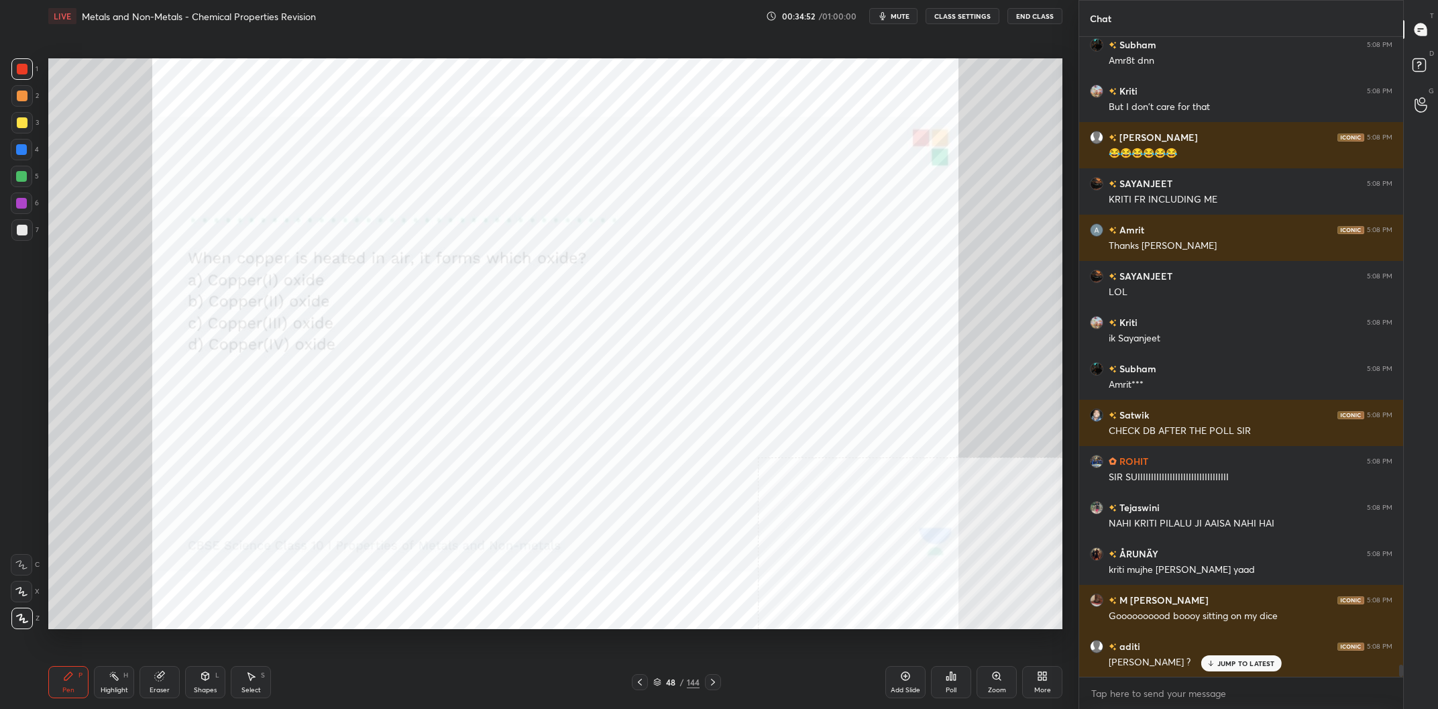
click at [666, 685] on div "48" at bounding box center [670, 682] width 13 height 8
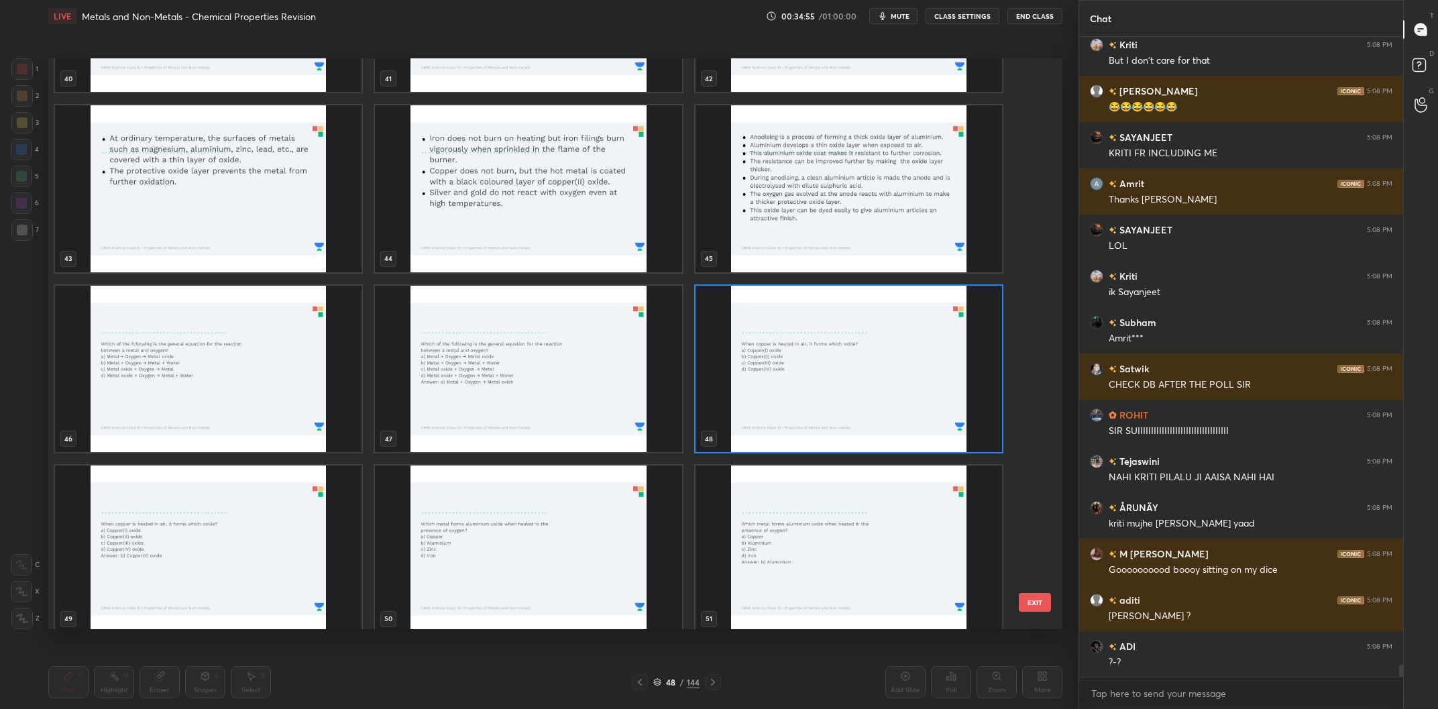
scroll to position [33132, 0]
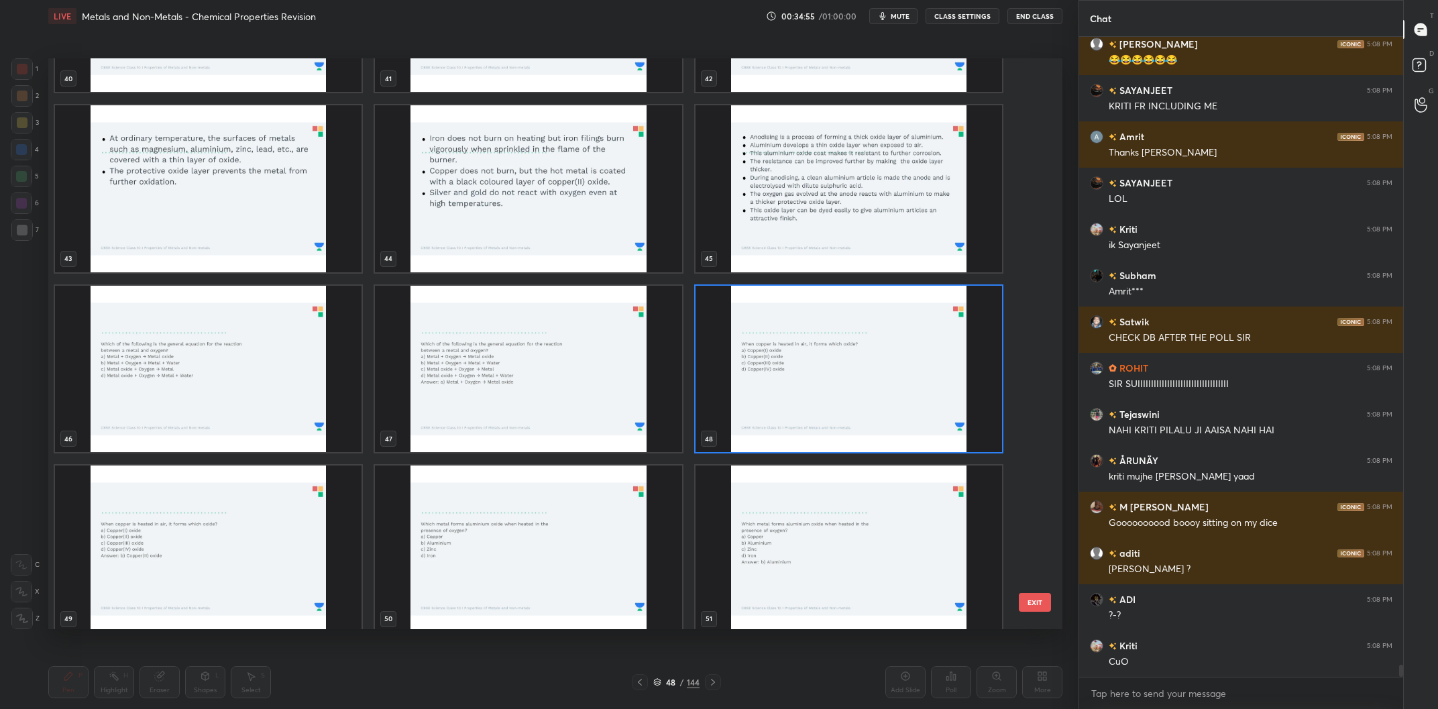
click at [839, 332] on img "grid" at bounding box center [849, 369] width 307 height 167
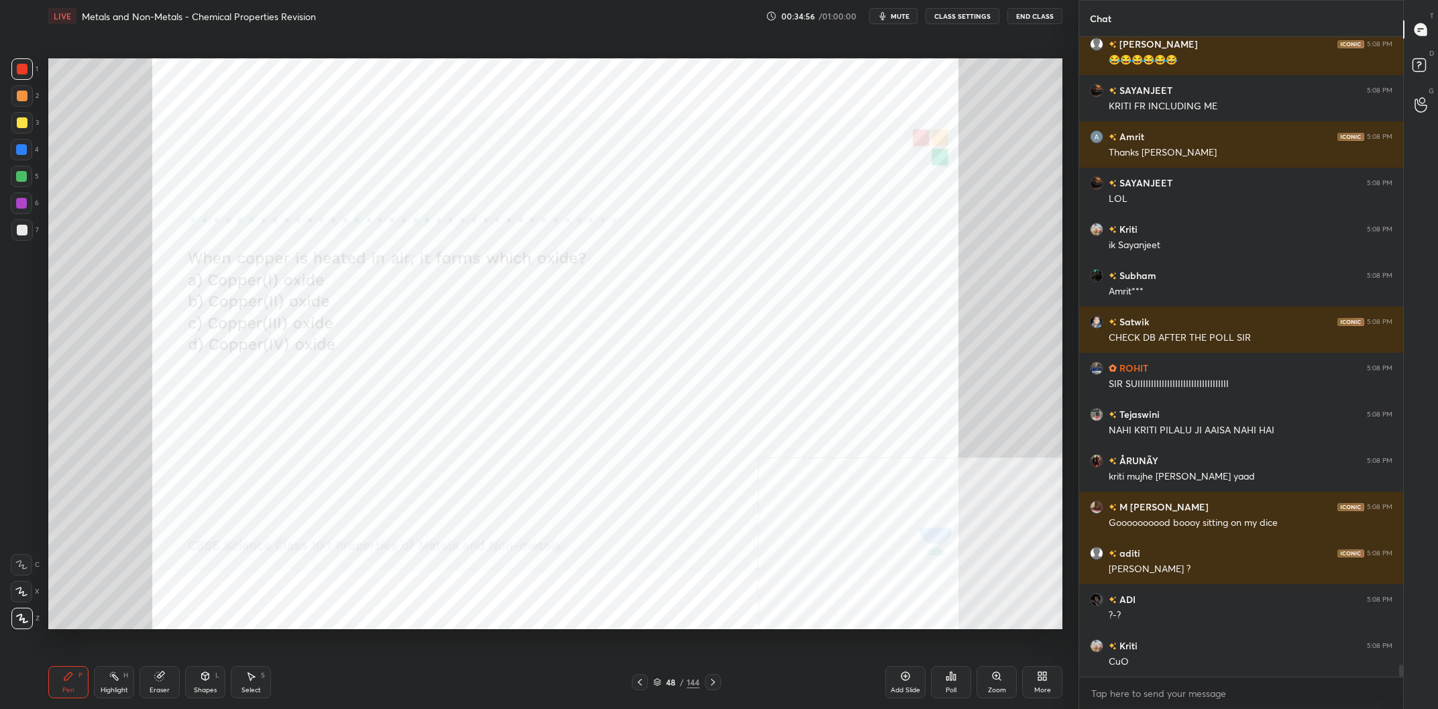
click at [839, 332] on img "grid" at bounding box center [849, 369] width 307 height 167
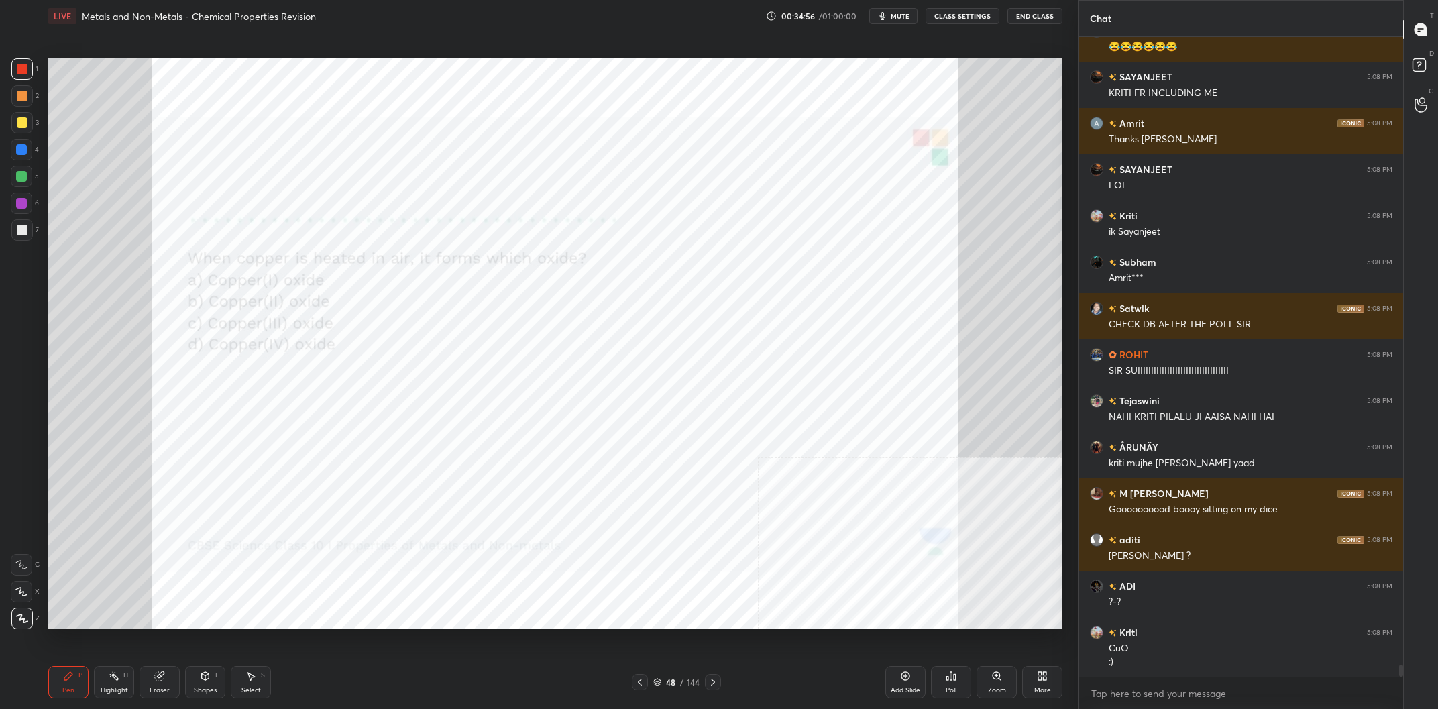
click at [964, 680] on div "Poll" at bounding box center [951, 682] width 40 height 32
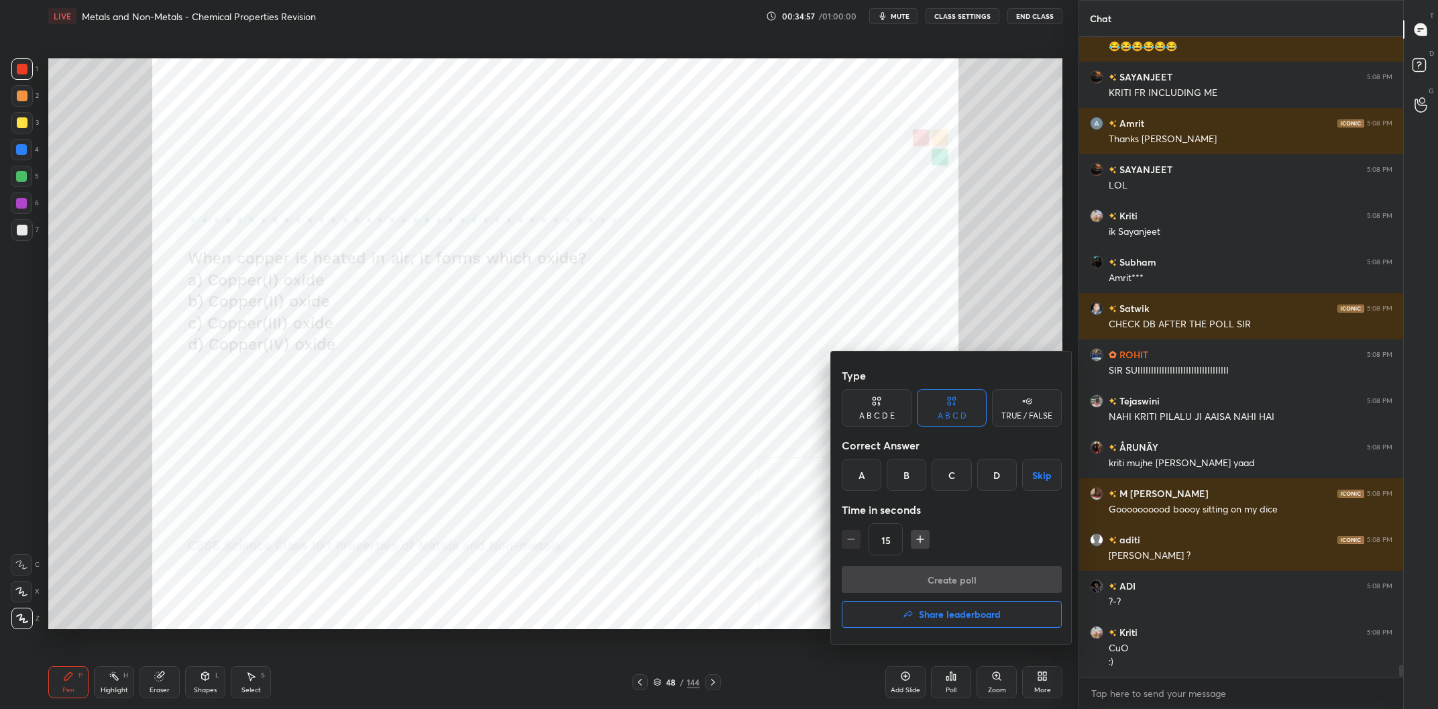
click at [898, 477] on div "B" at bounding box center [907, 475] width 40 height 32
click at [989, 583] on button "Create poll" at bounding box center [952, 579] width 220 height 27
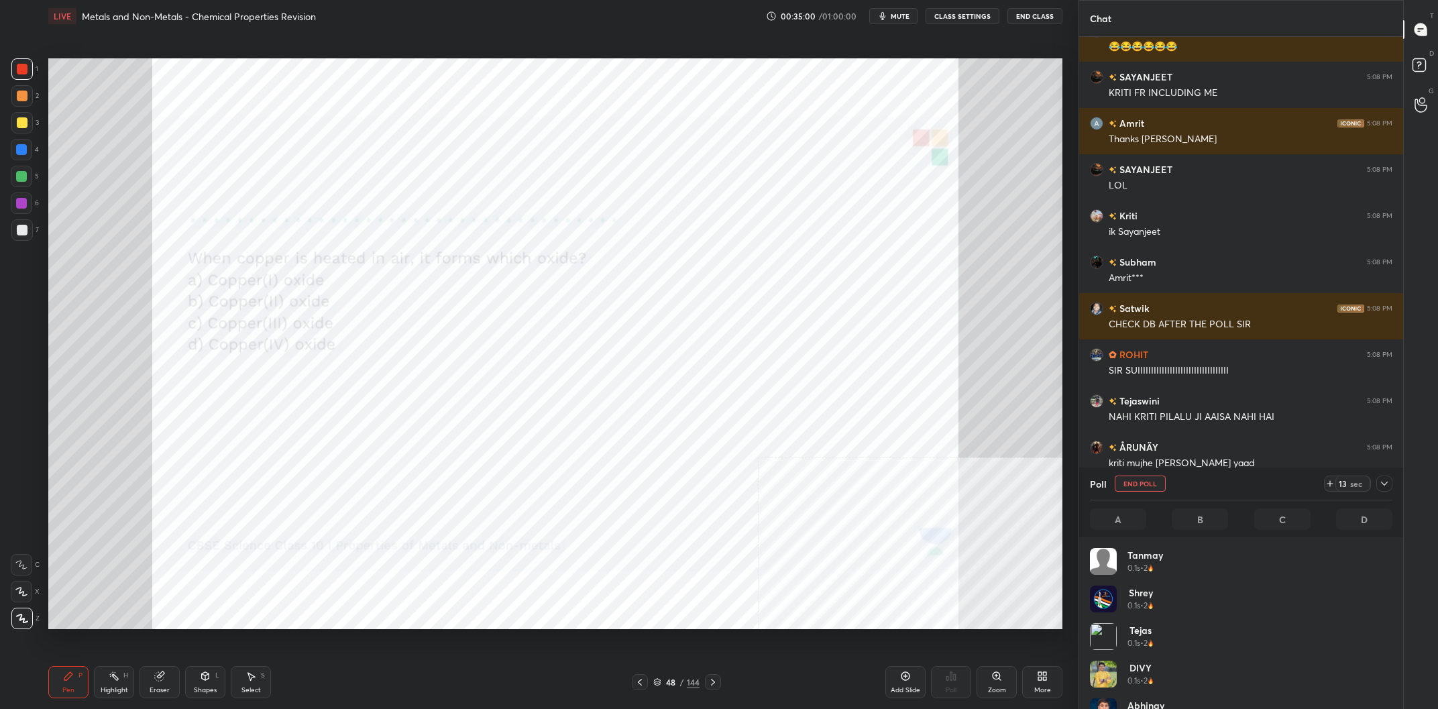
scroll to position [1, 1]
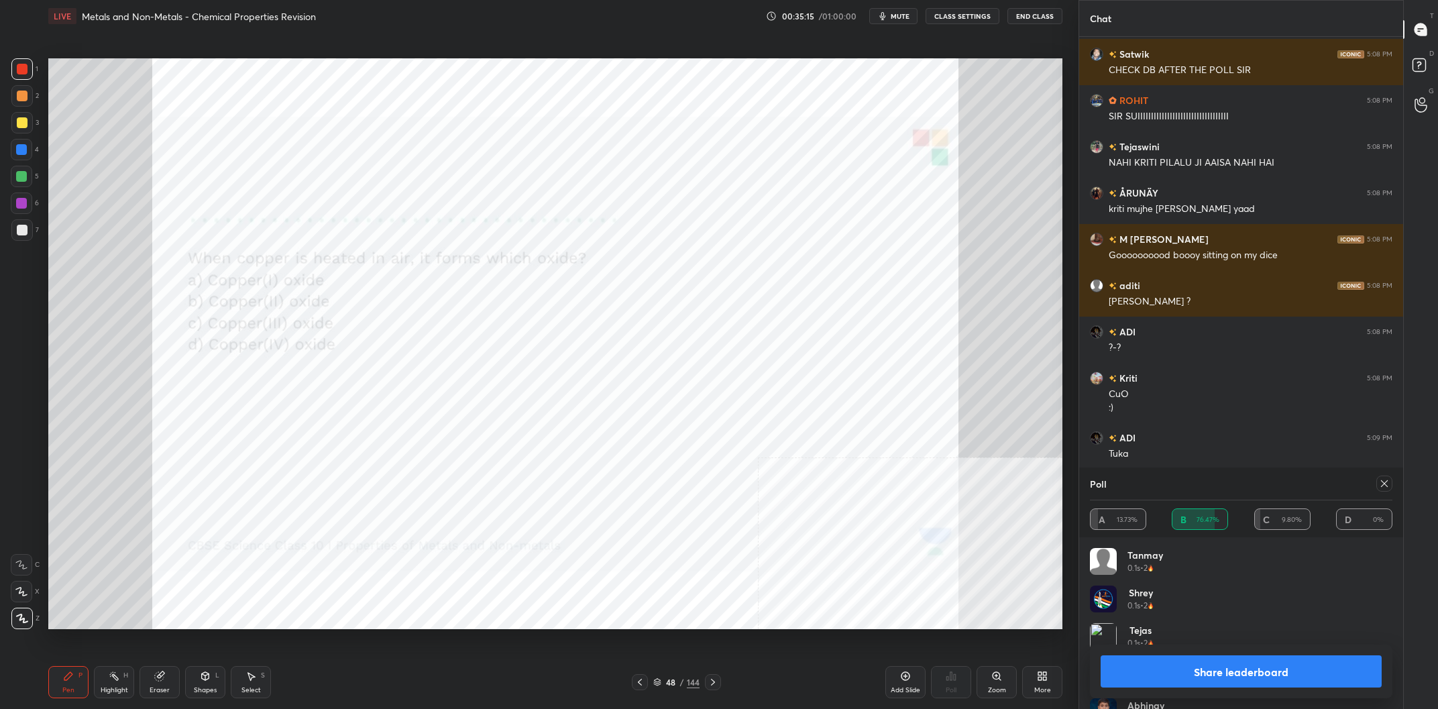
click at [1220, 672] on button "Share leaderboard" at bounding box center [1241, 671] width 281 height 32
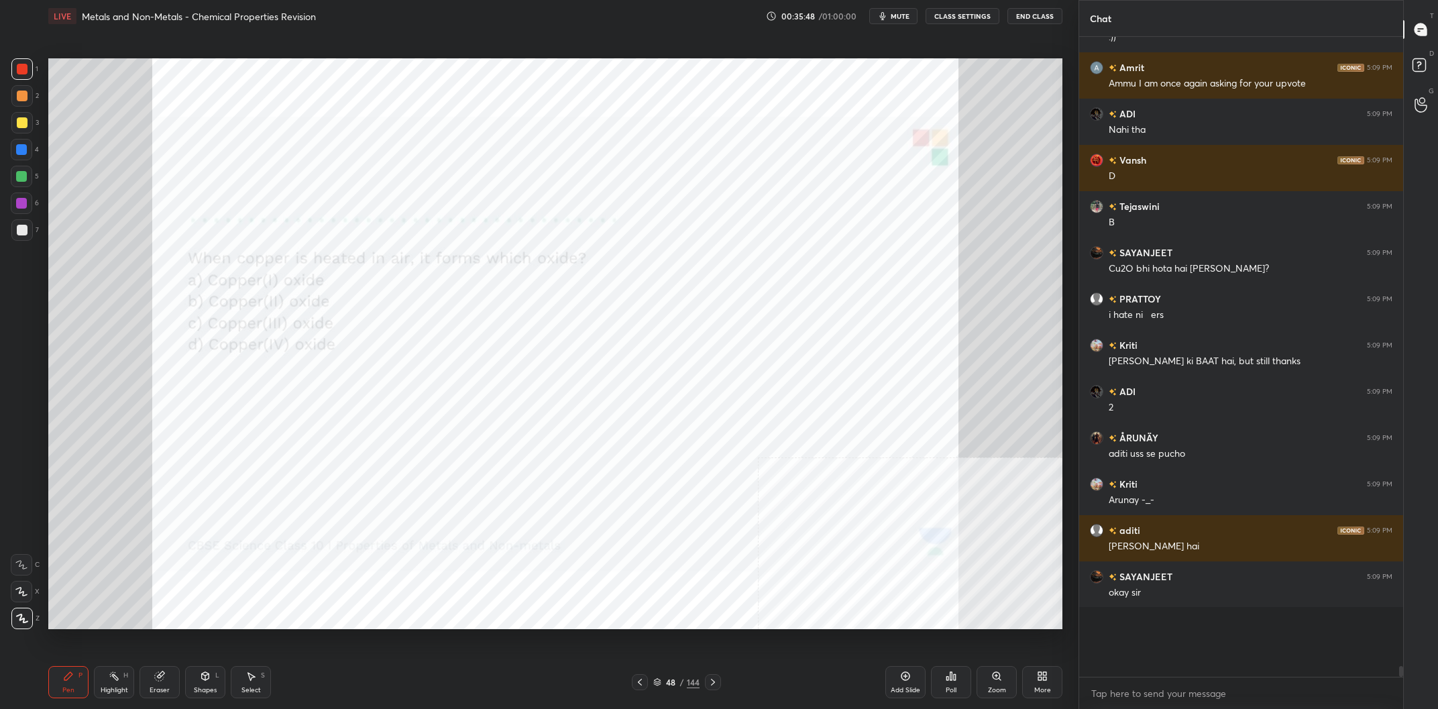
scroll to position [33909, 0]
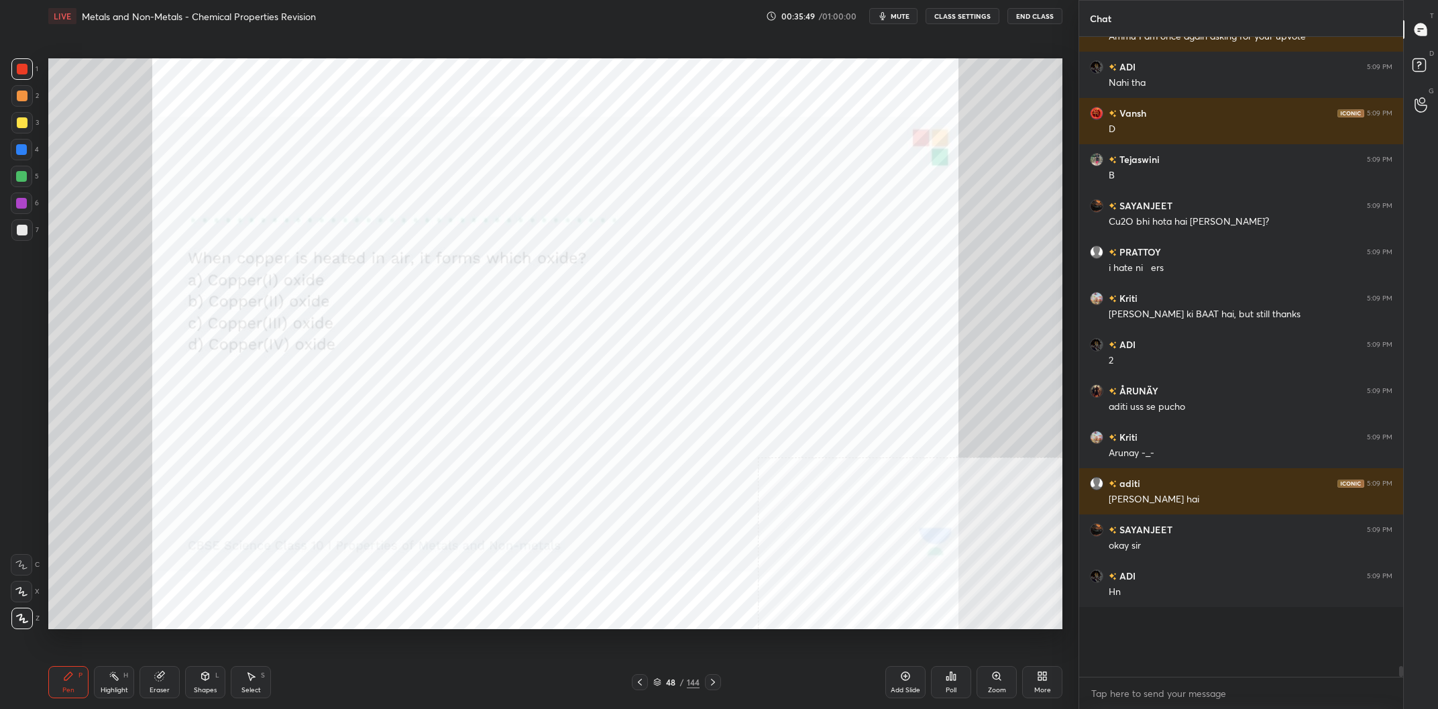
drag, startPoint x: 683, startPoint y: 680, endPoint x: 682, endPoint y: 672, distance: 8.2
click at [683, 681] on div "/" at bounding box center [682, 682] width 4 height 8
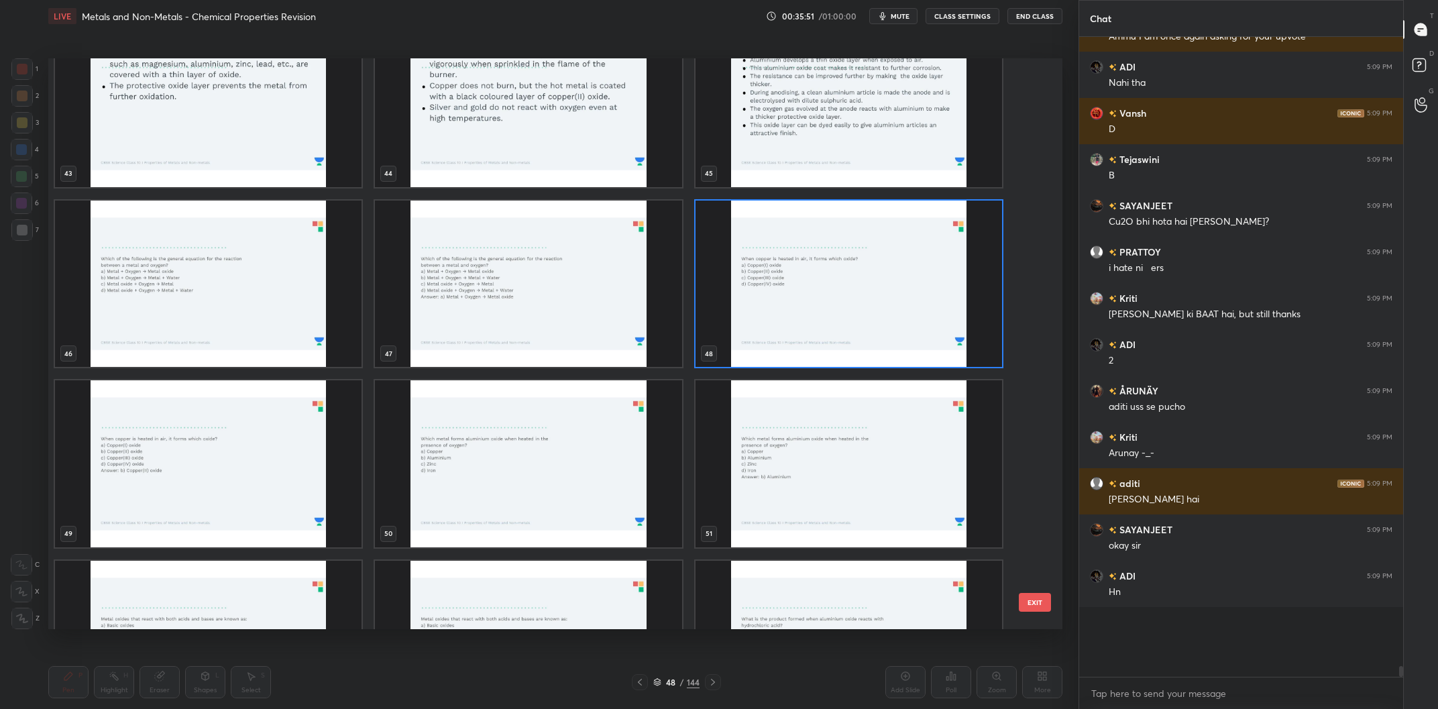
scroll to position [2652, 0]
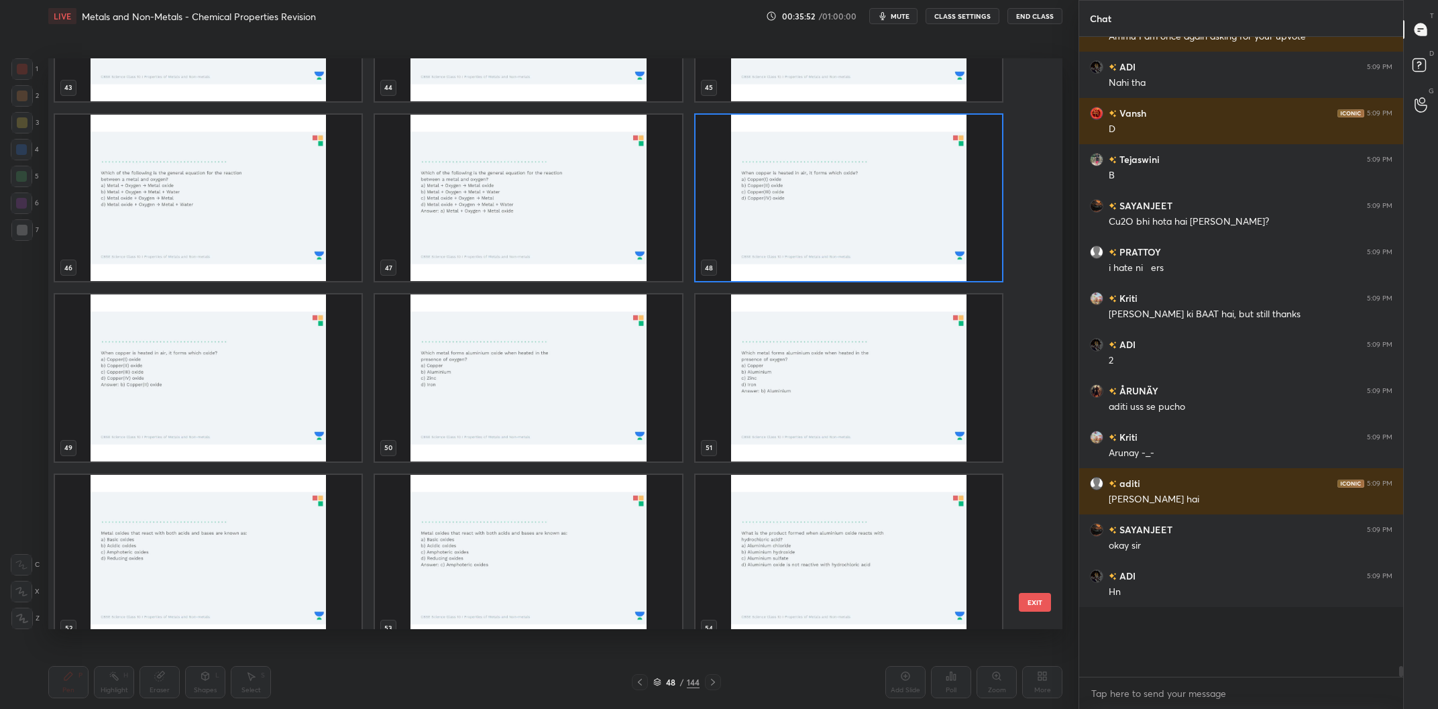
click at [516, 368] on img "grid" at bounding box center [528, 377] width 307 height 167
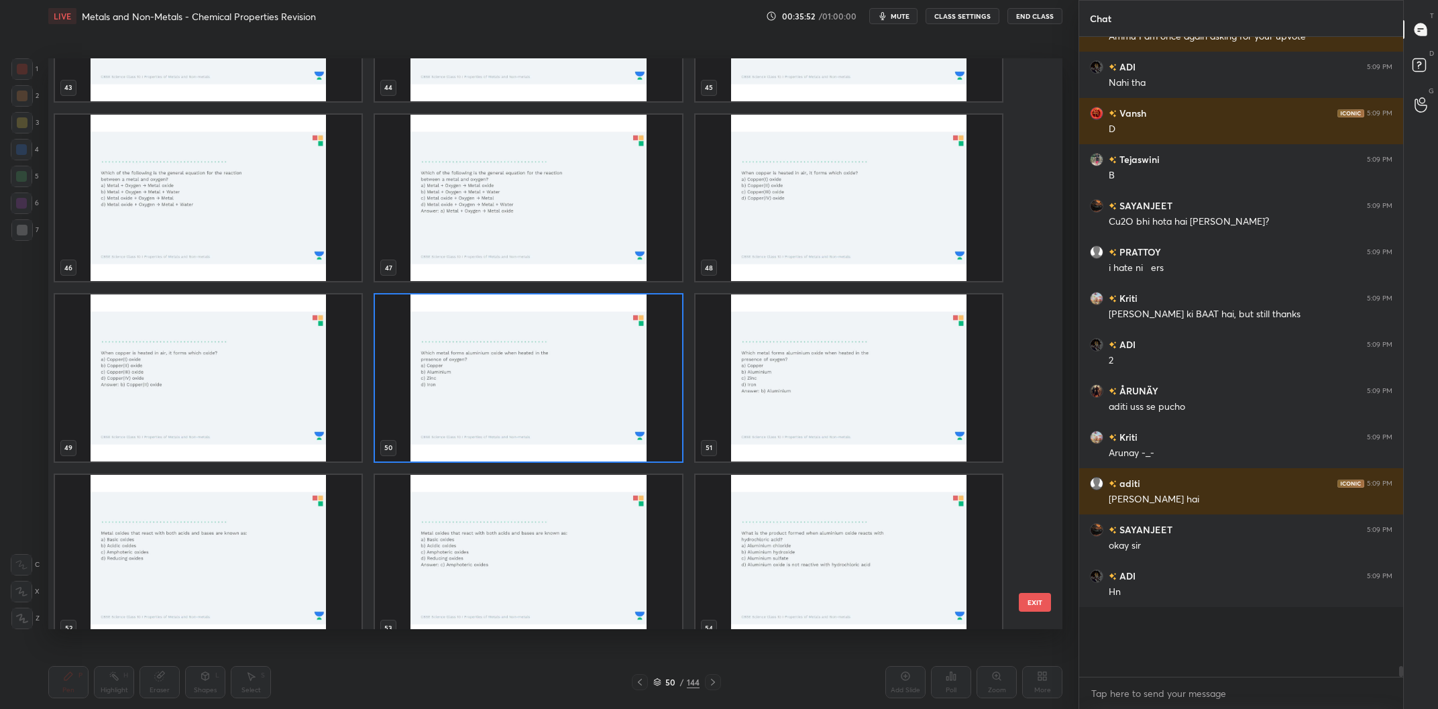
click at [516, 368] on img "grid" at bounding box center [528, 377] width 307 height 167
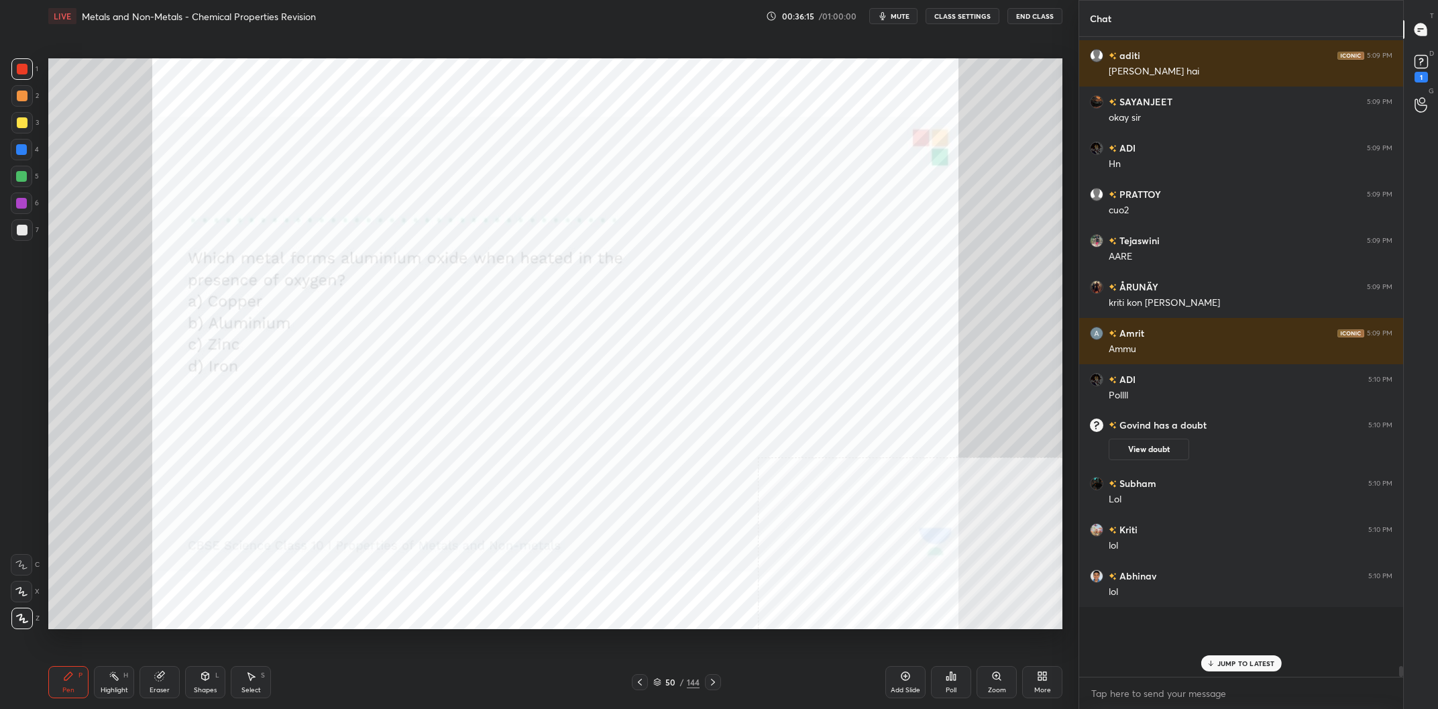
scroll to position [33554, 0]
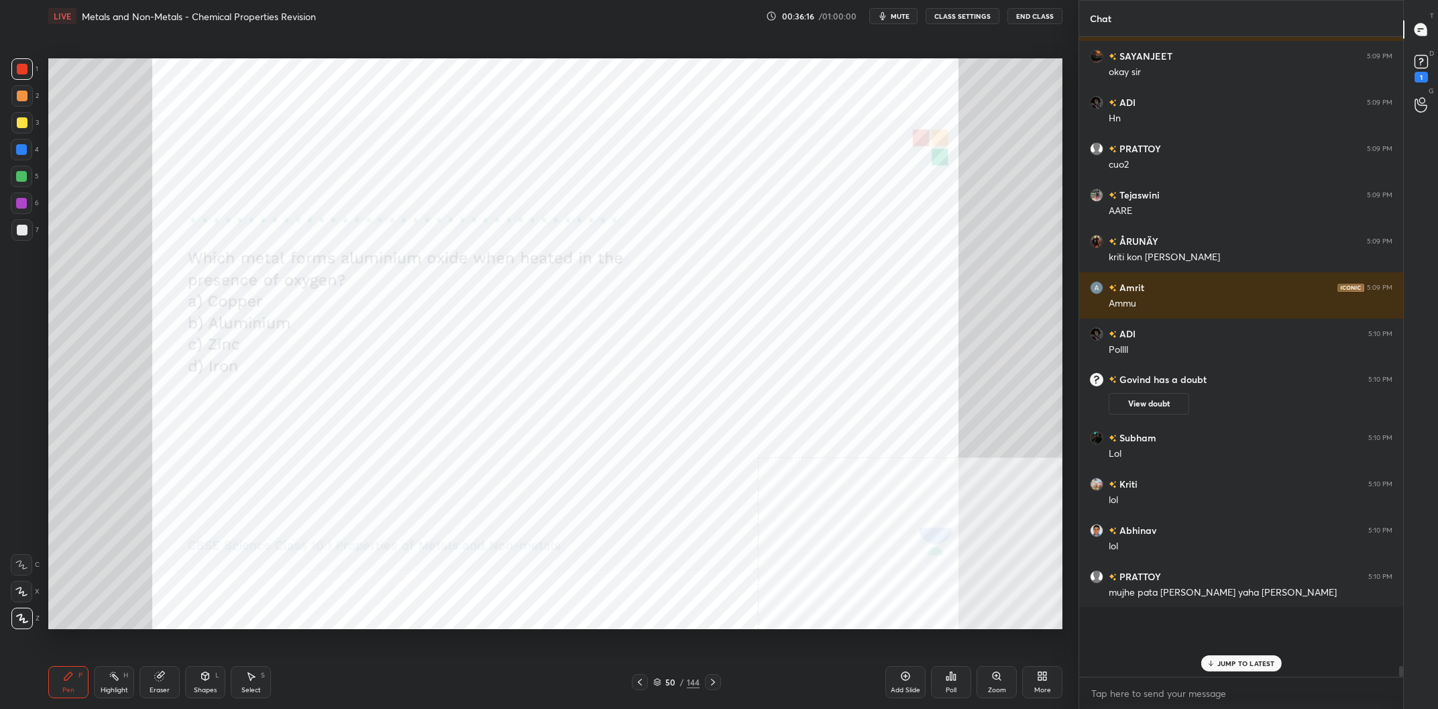
click at [692, 682] on div "144" at bounding box center [693, 682] width 13 height 12
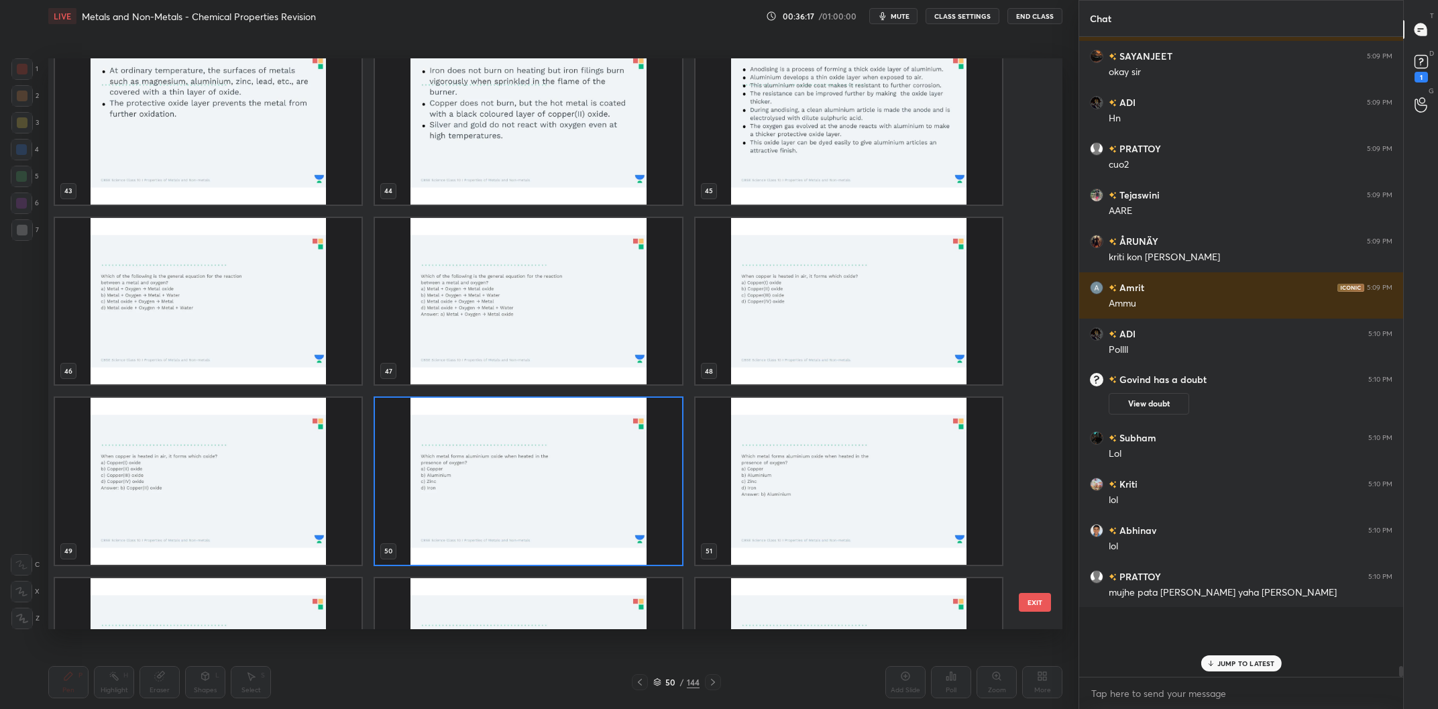
scroll to position [2576, 0]
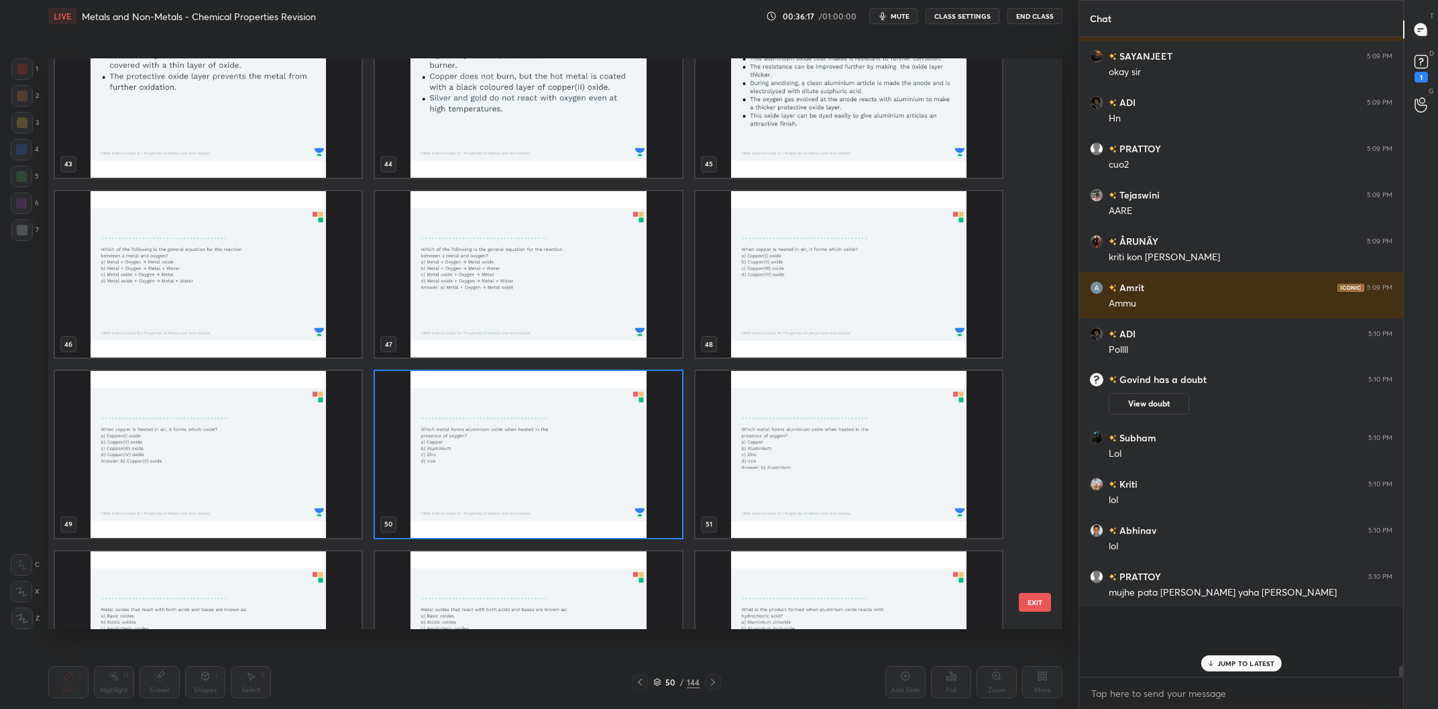
click at [593, 452] on img "grid" at bounding box center [528, 454] width 307 height 167
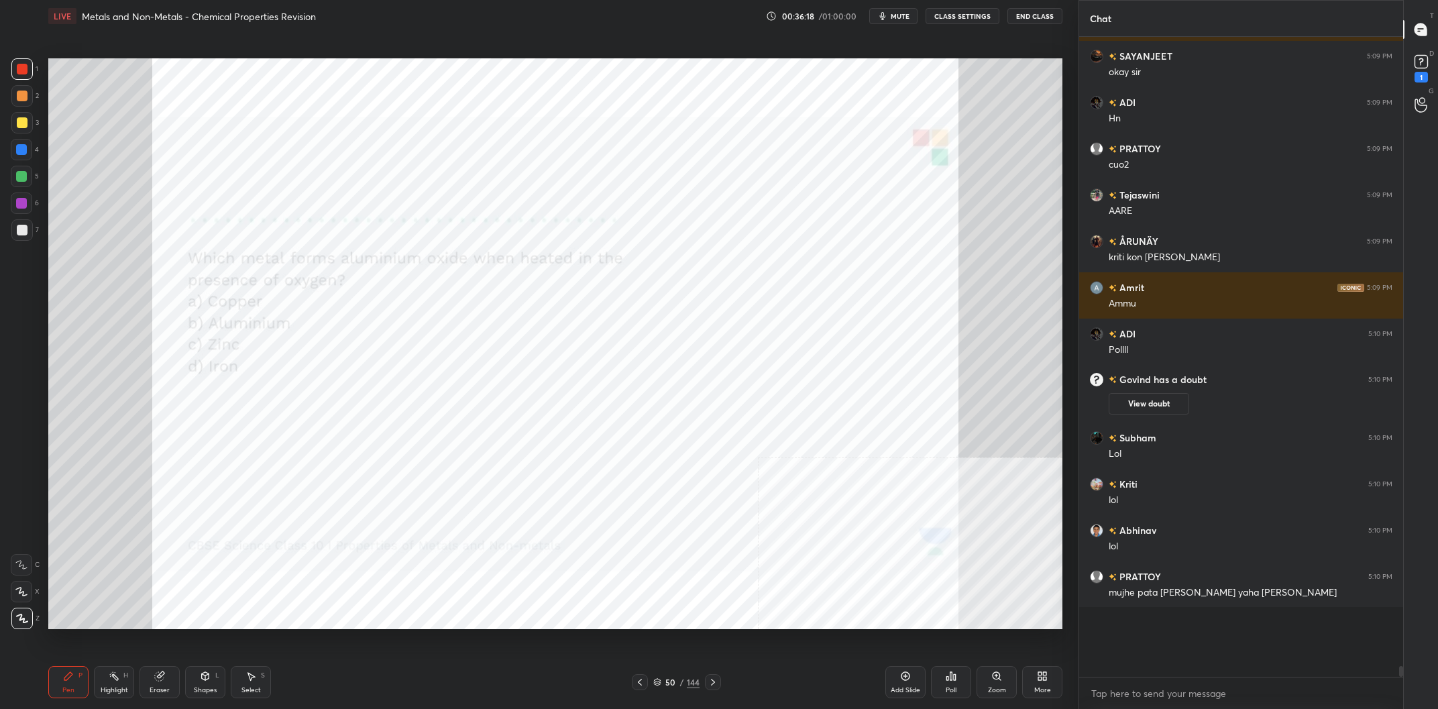
click at [957, 688] on div "Poll" at bounding box center [951, 690] width 11 height 7
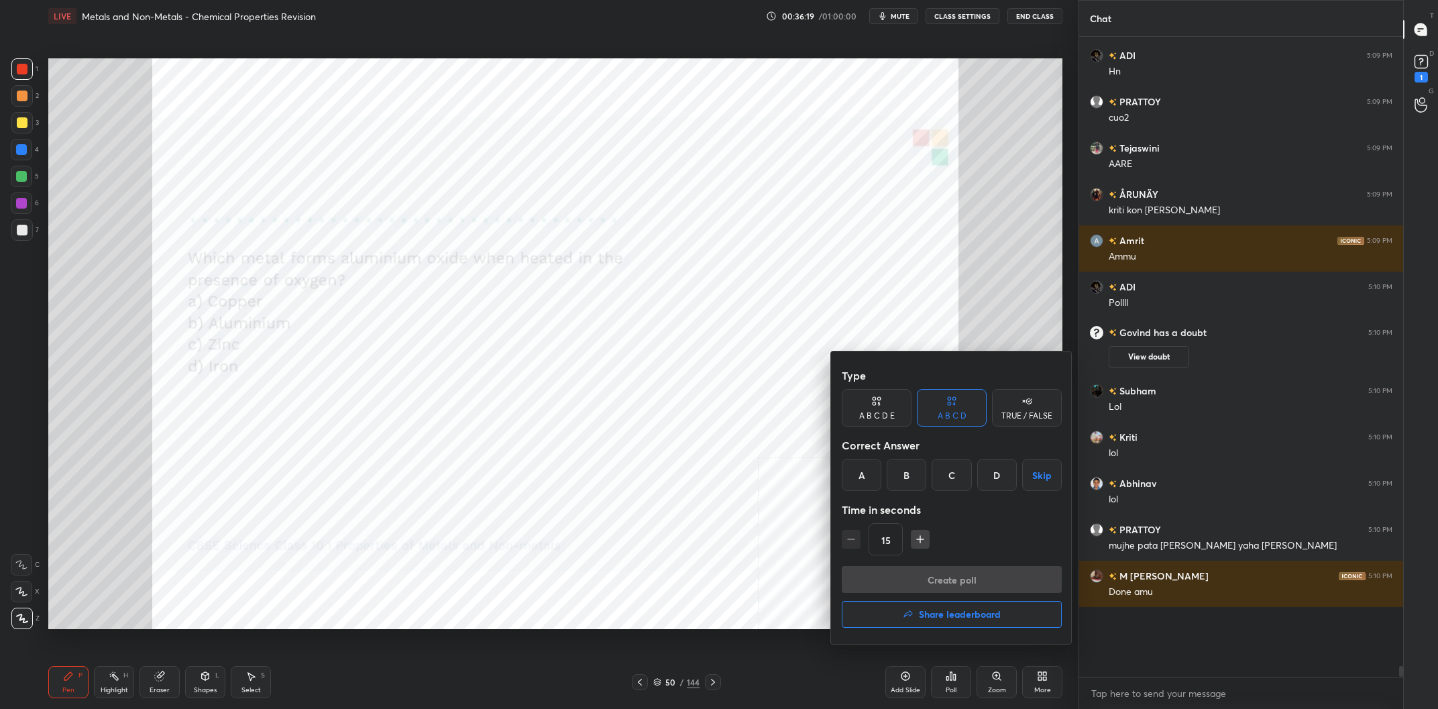
click at [905, 481] on div "B" at bounding box center [907, 475] width 40 height 32
click at [949, 566] on button "Create poll" at bounding box center [952, 579] width 220 height 27
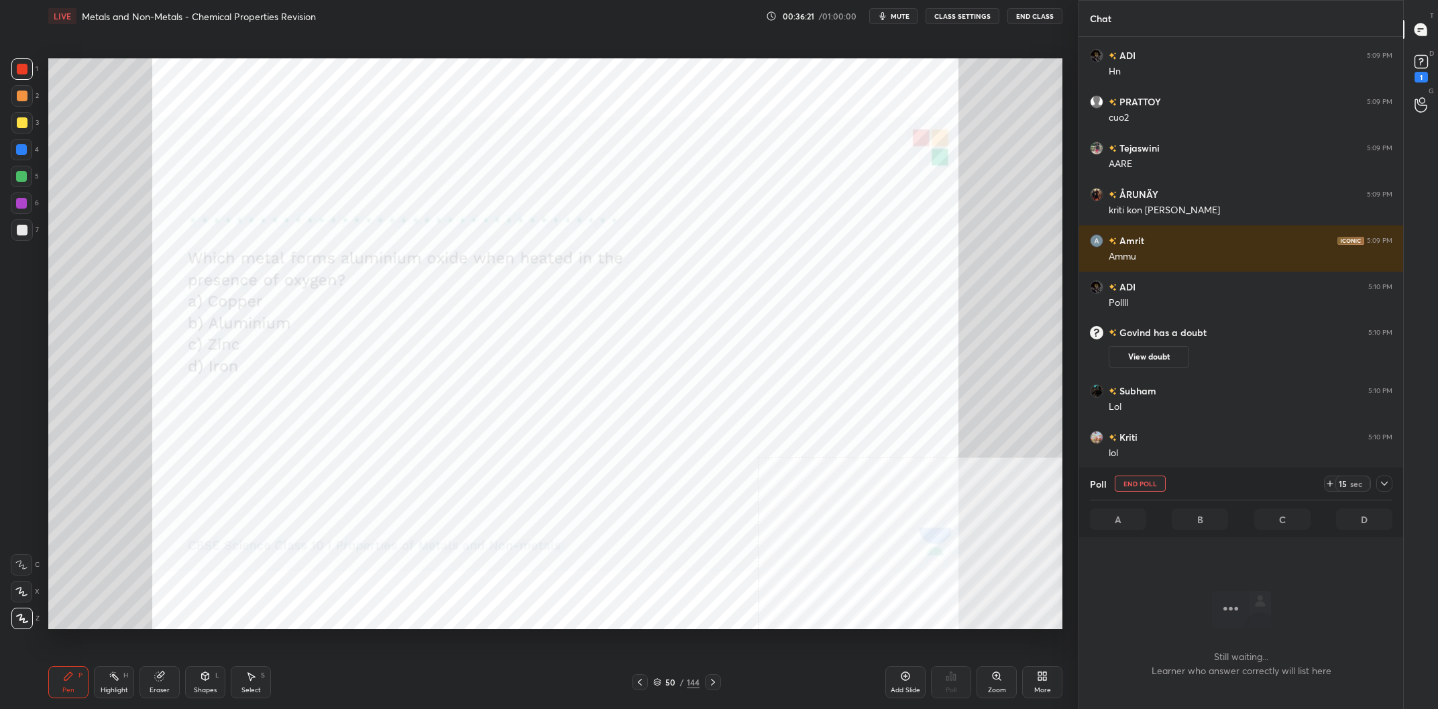
click at [1392, 480] on div at bounding box center [1385, 484] width 16 height 16
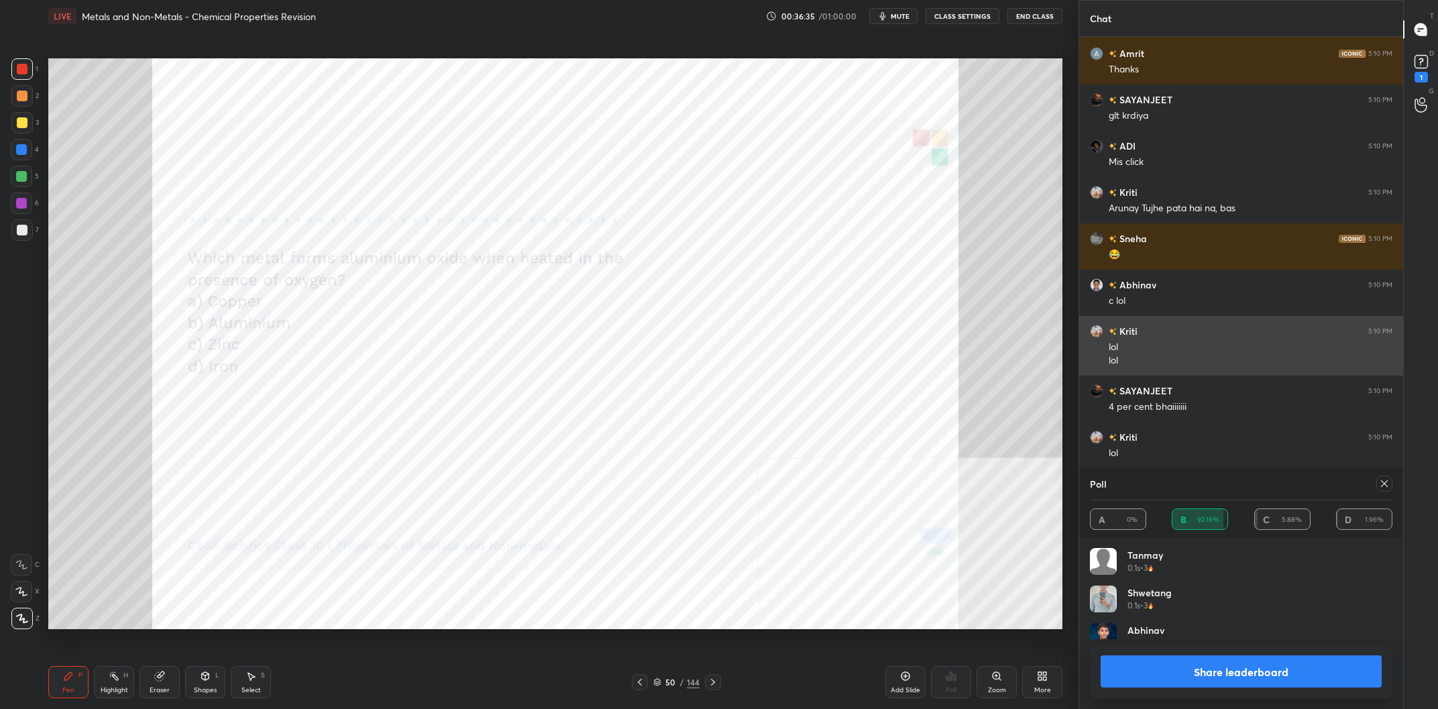
scroll to position [156, 303]
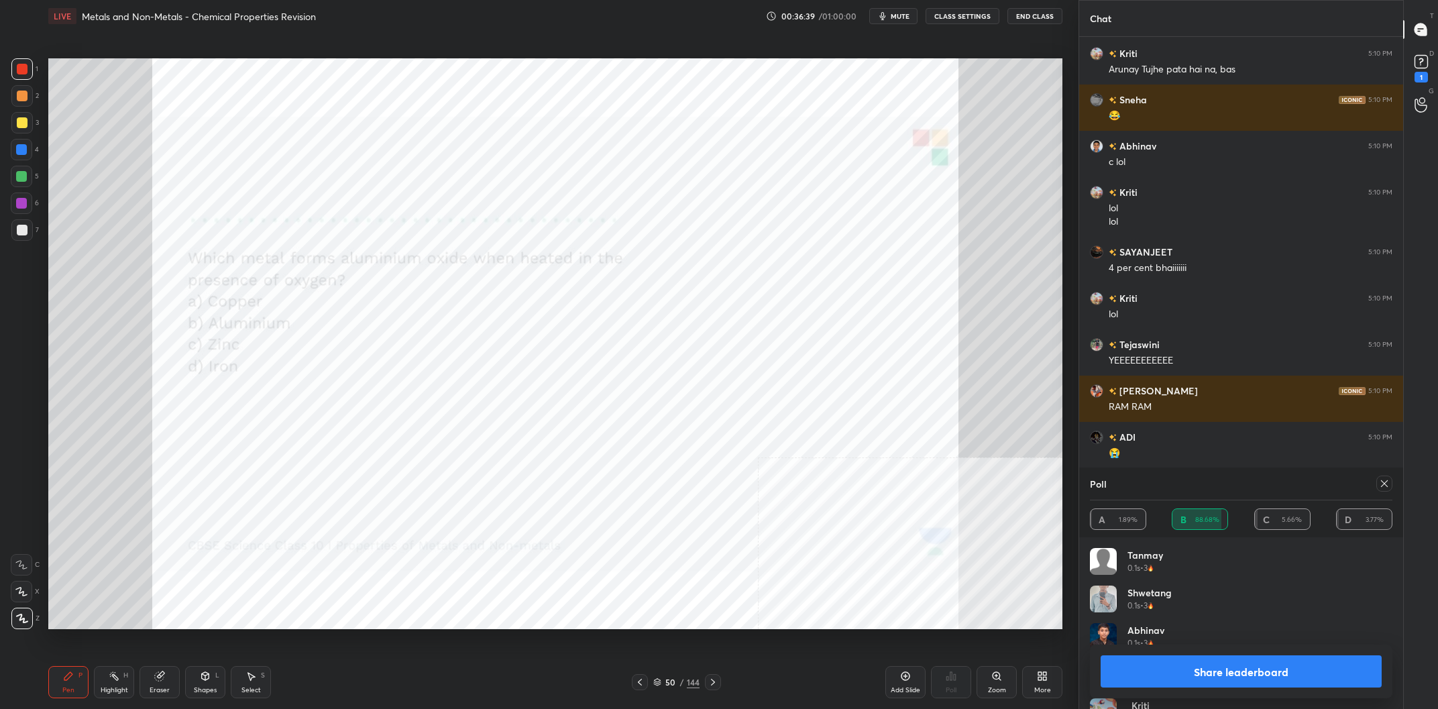
click at [1227, 667] on button "Share leaderboard" at bounding box center [1241, 671] width 281 height 32
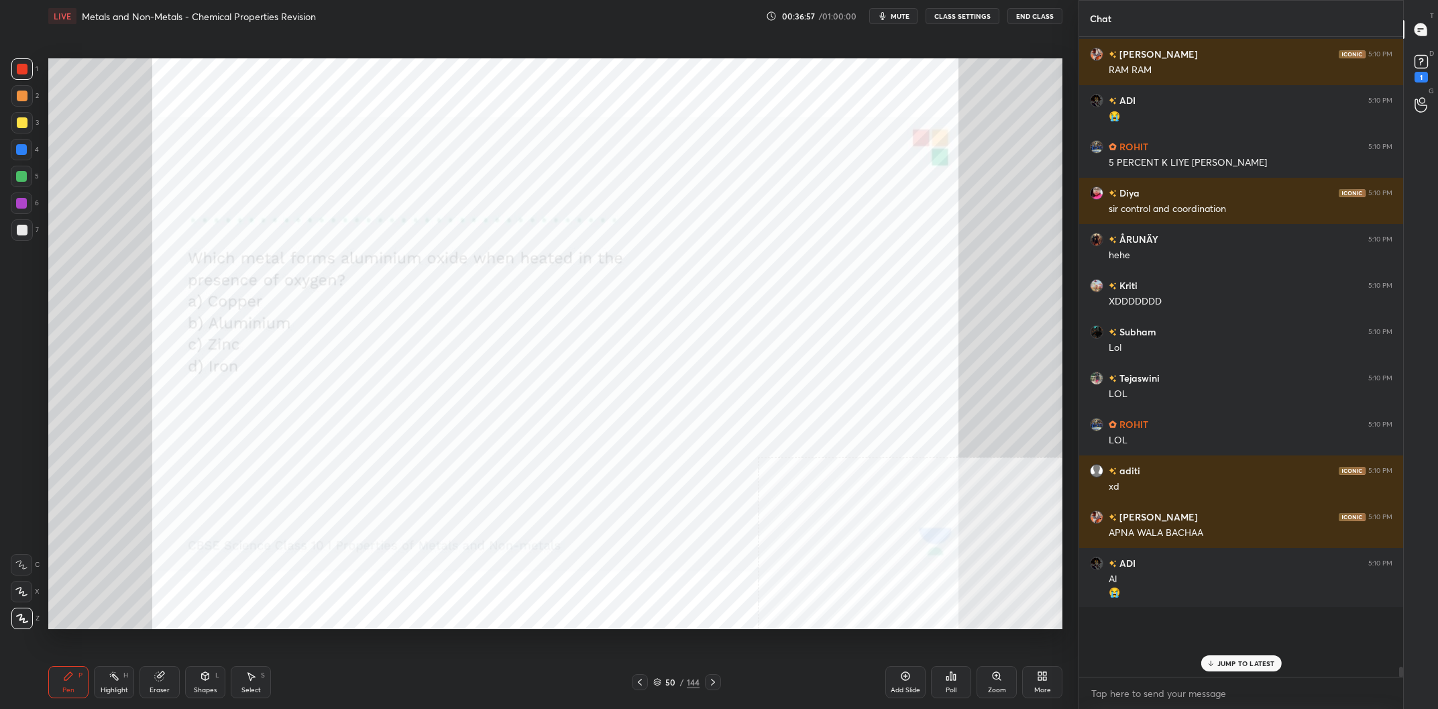
click at [686, 682] on div "50 / 144" at bounding box center [676, 682] width 46 height 12
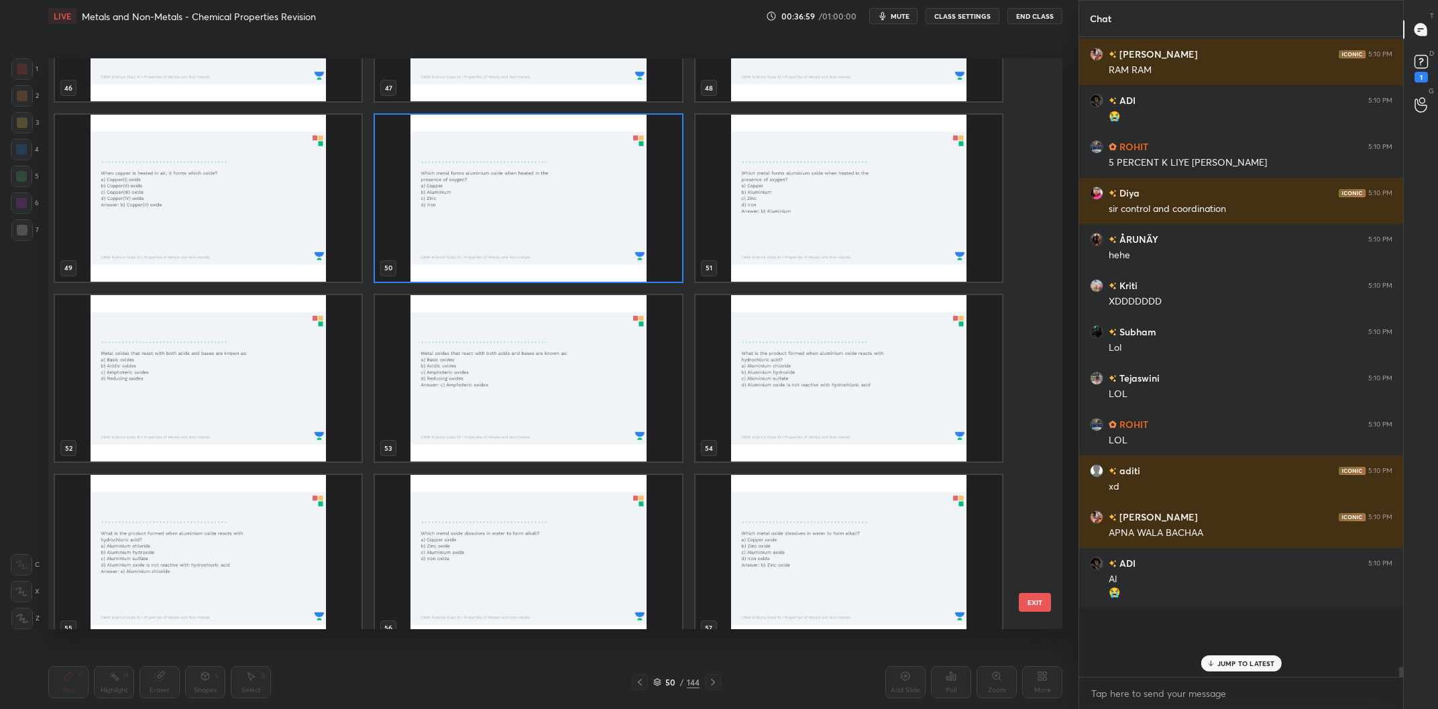
click at [268, 407] on img "grid" at bounding box center [208, 378] width 307 height 167
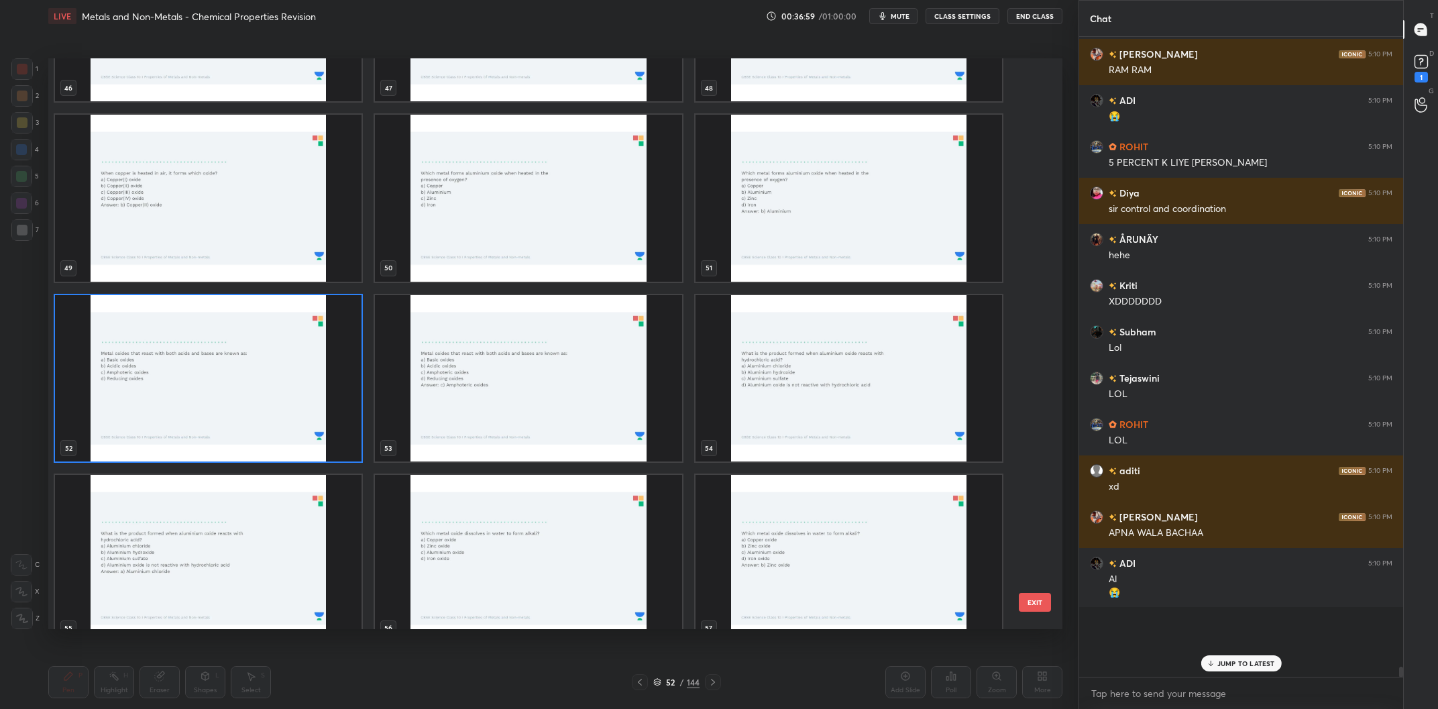
click at [268, 407] on img "grid" at bounding box center [208, 378] width 307 height 167
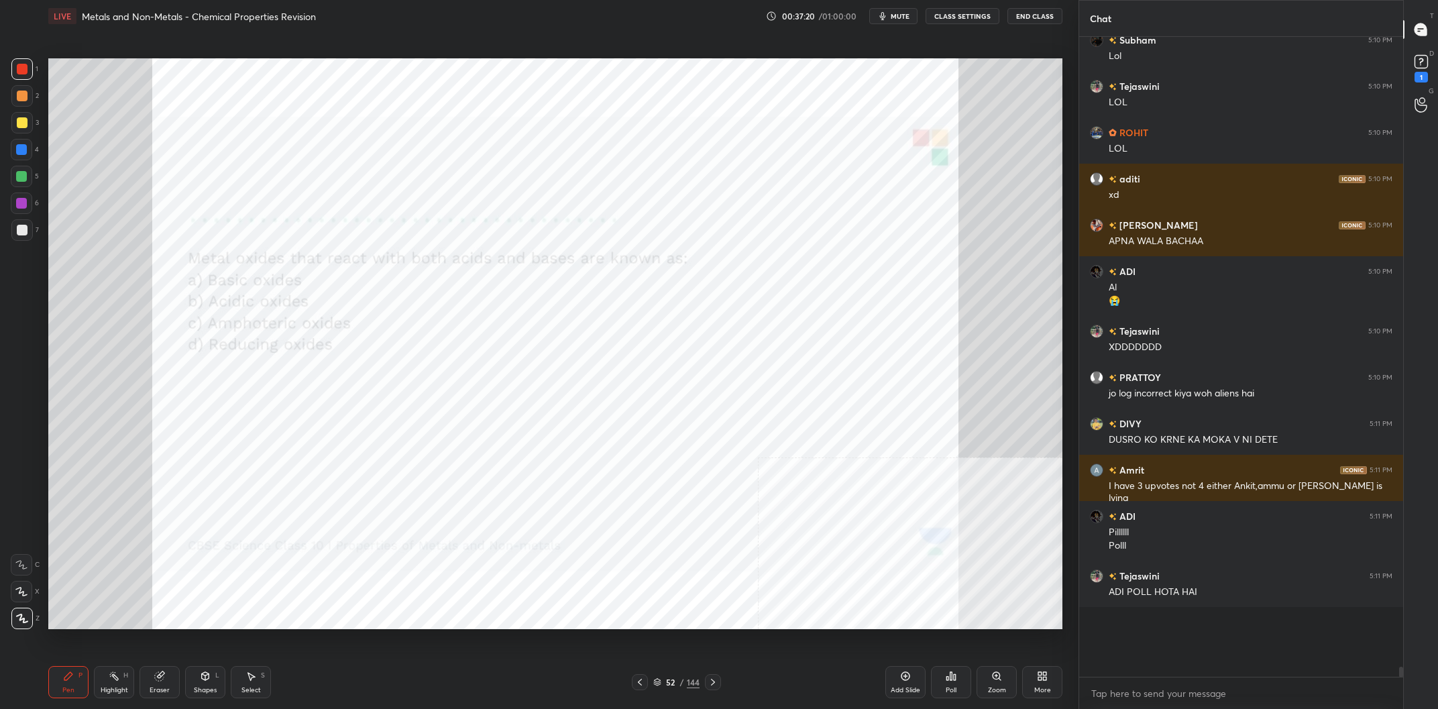
click at [688, 680] on div "144" at bounding box center [693, 682] width 13 height 12
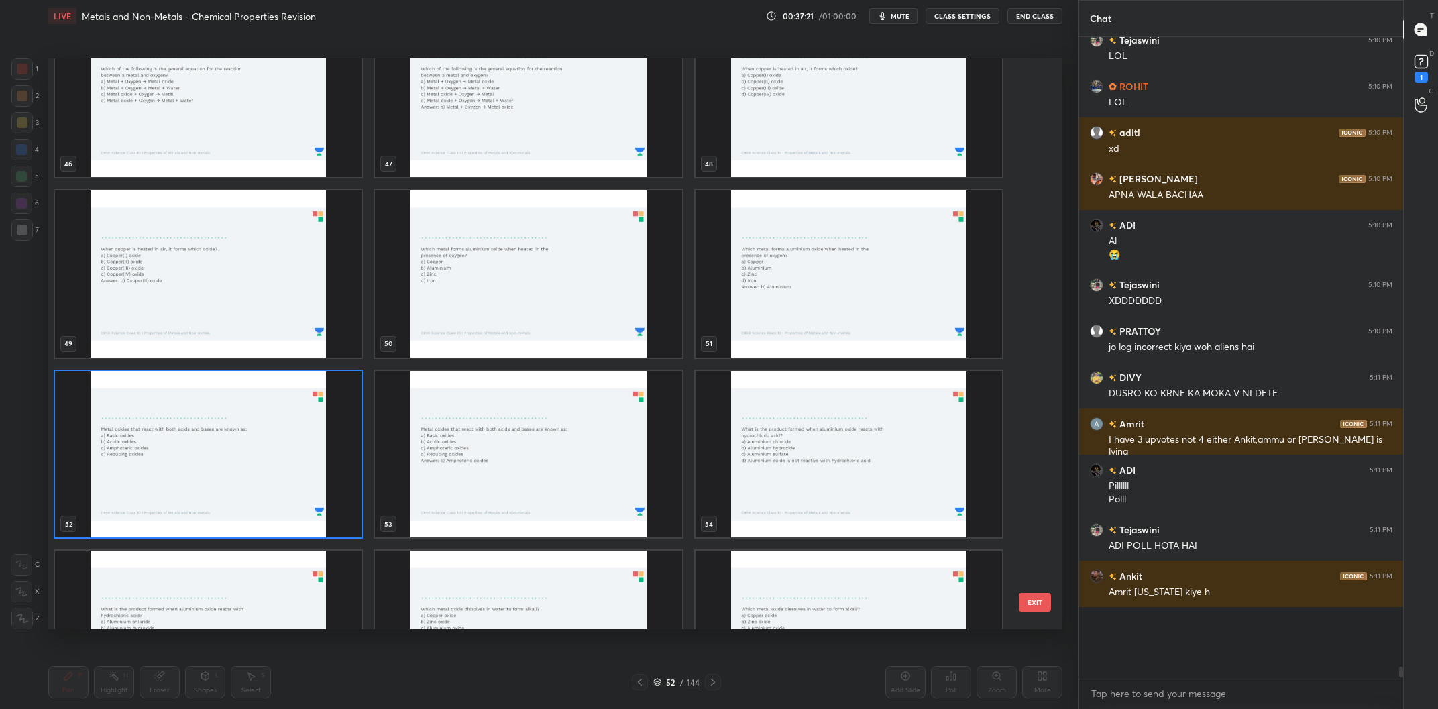
click at [238, 458] on img "grid" at bounding box center [208, 454] width 307 height 167
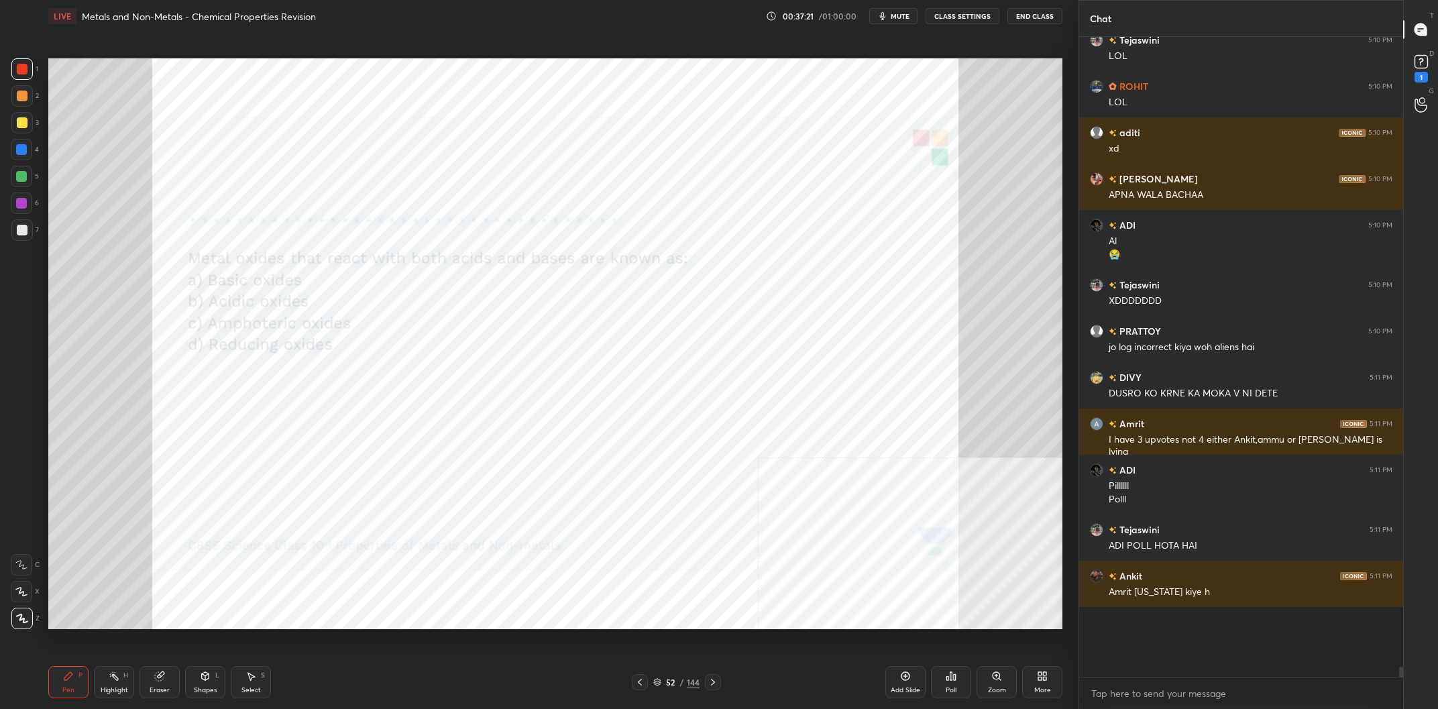
click at [238, 458] on img "grid" at bounding box center [208, 454] width 307 height 167
click at [951, 670] on div "Poll" at bounding box center [951, 682] width 40 height 32
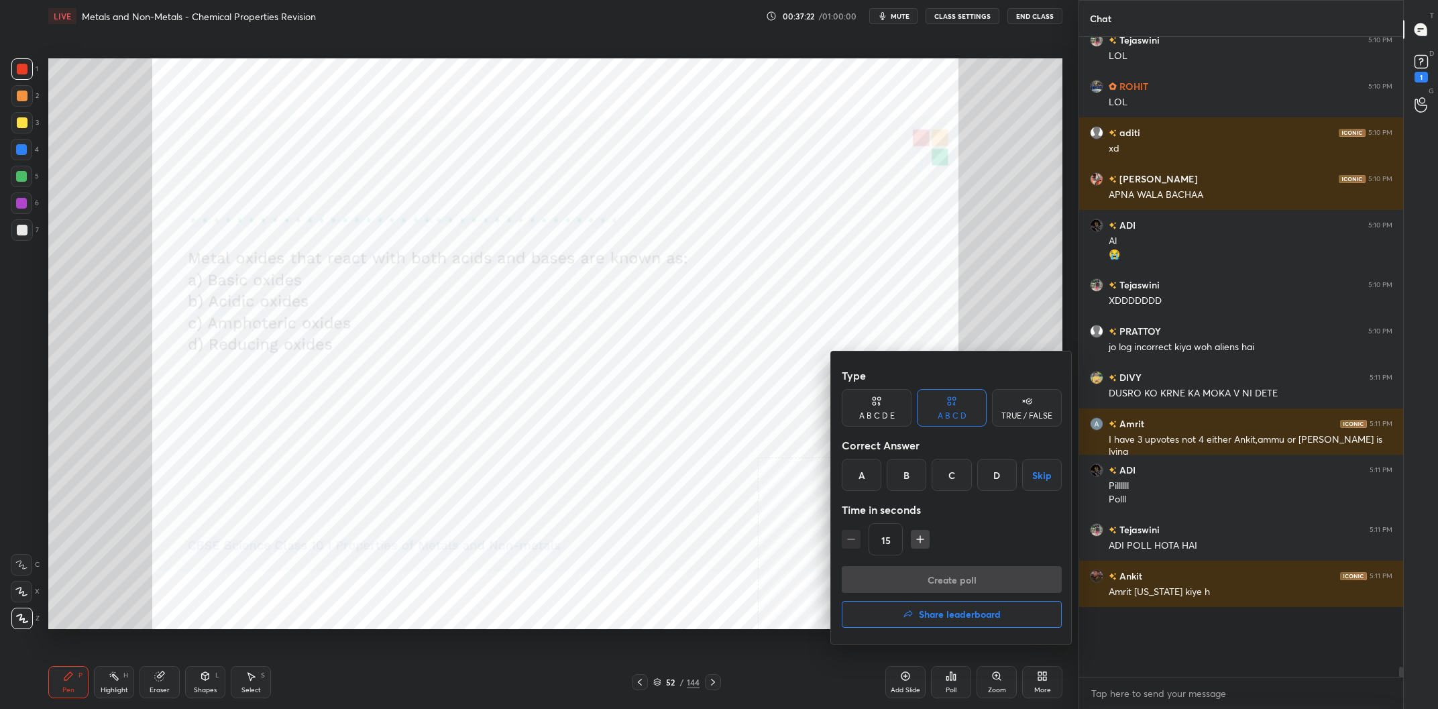
click at [954, 480] on div "C" at bounding box center [952, 475] width 40 height 32
click at [947, 576] on button "Create poll" at bounding box center [952, 579] width 220 height 27
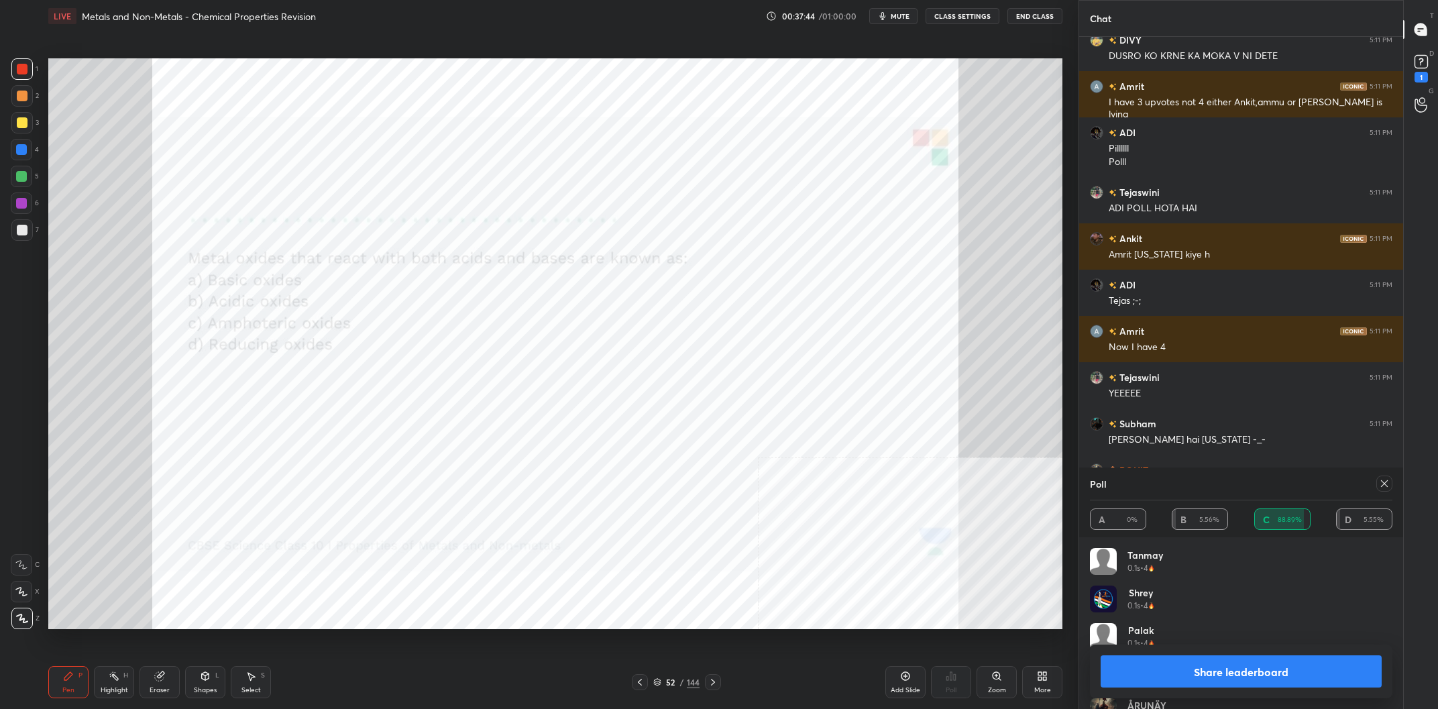
scroll to position [34786, 0]
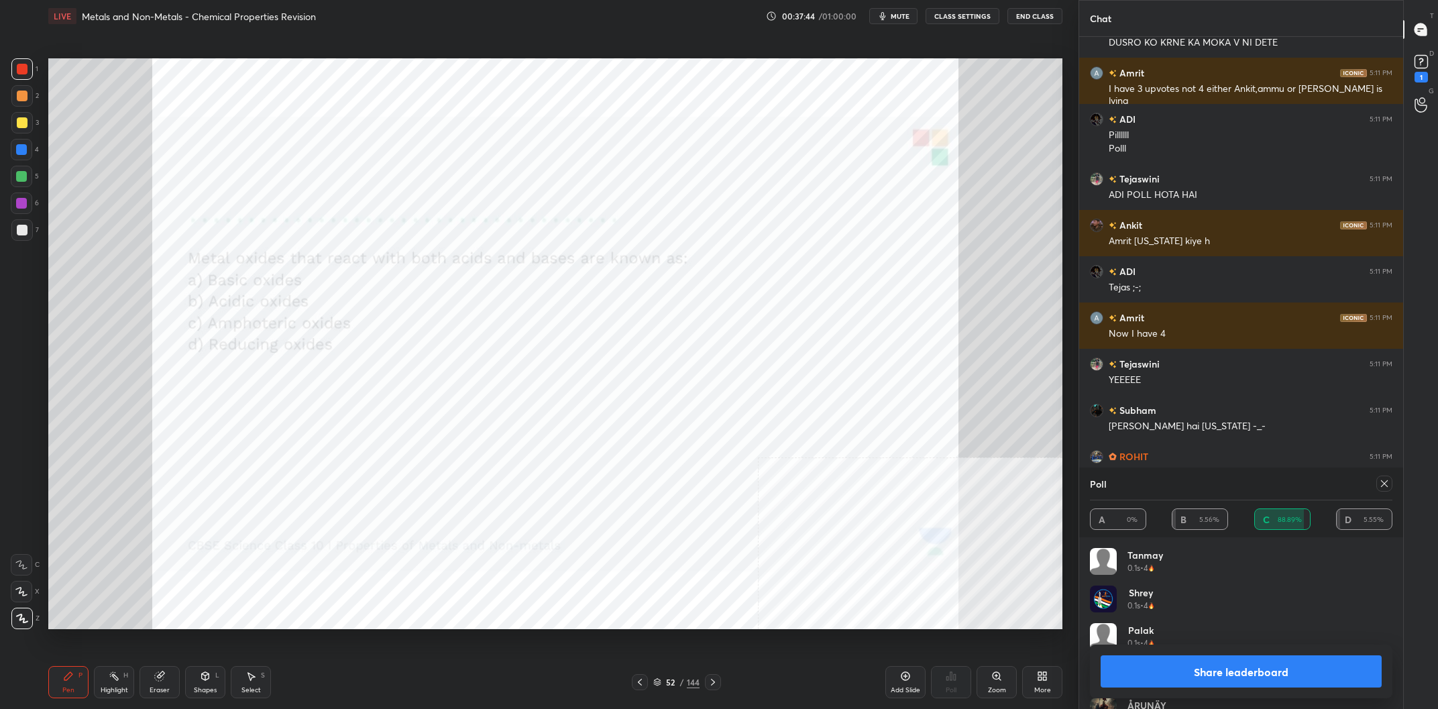
click at [1248, 667] on button "Share leaderboard" at bounding box center [1241, 671] width 281 height 32
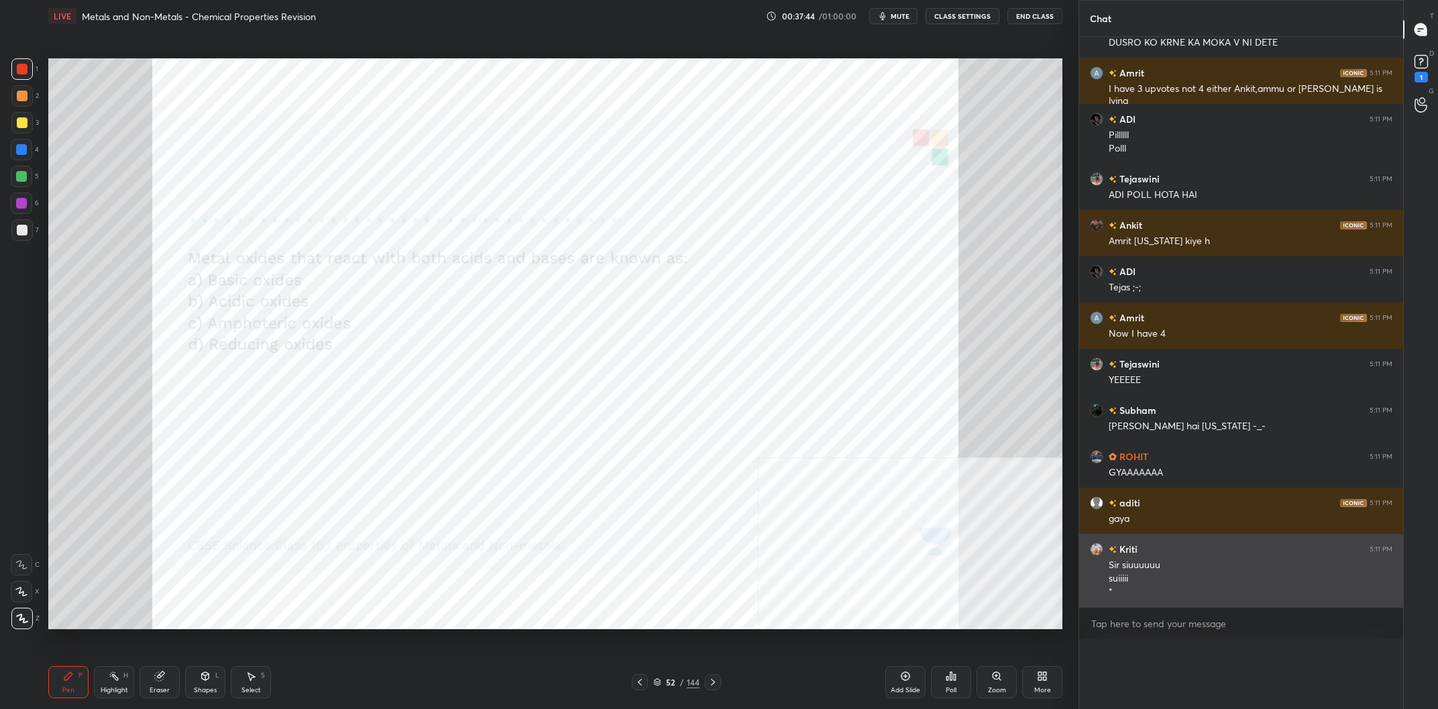
scroll to position [0, 0]
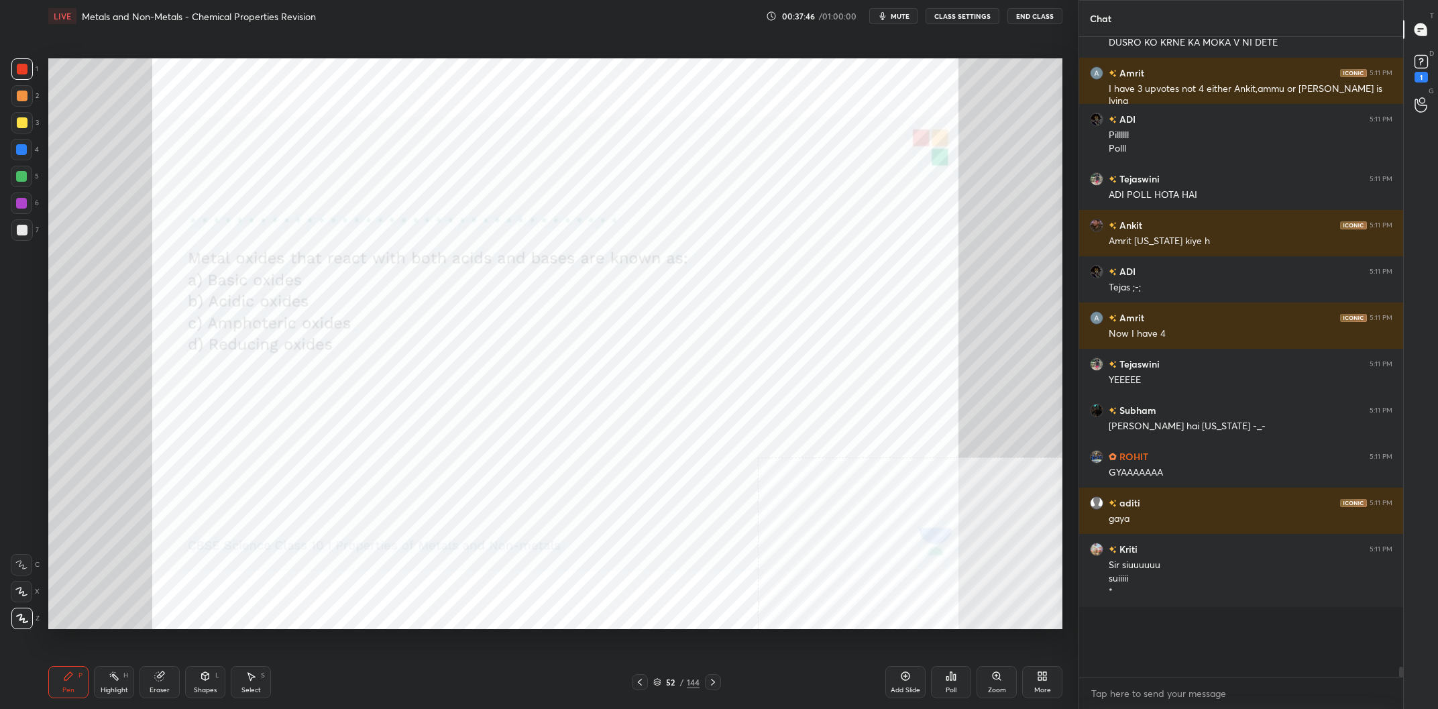
click at [148, 686] on div "Eraser" at bounding box center [160, 682] width 40 height 32
click at [31, 614] on span "Erase all" at bounding box center [21, 618] width 20 height 9
click at [81, 690] on div "Pen P" at bounding box center [68, 682] width 40 height 32
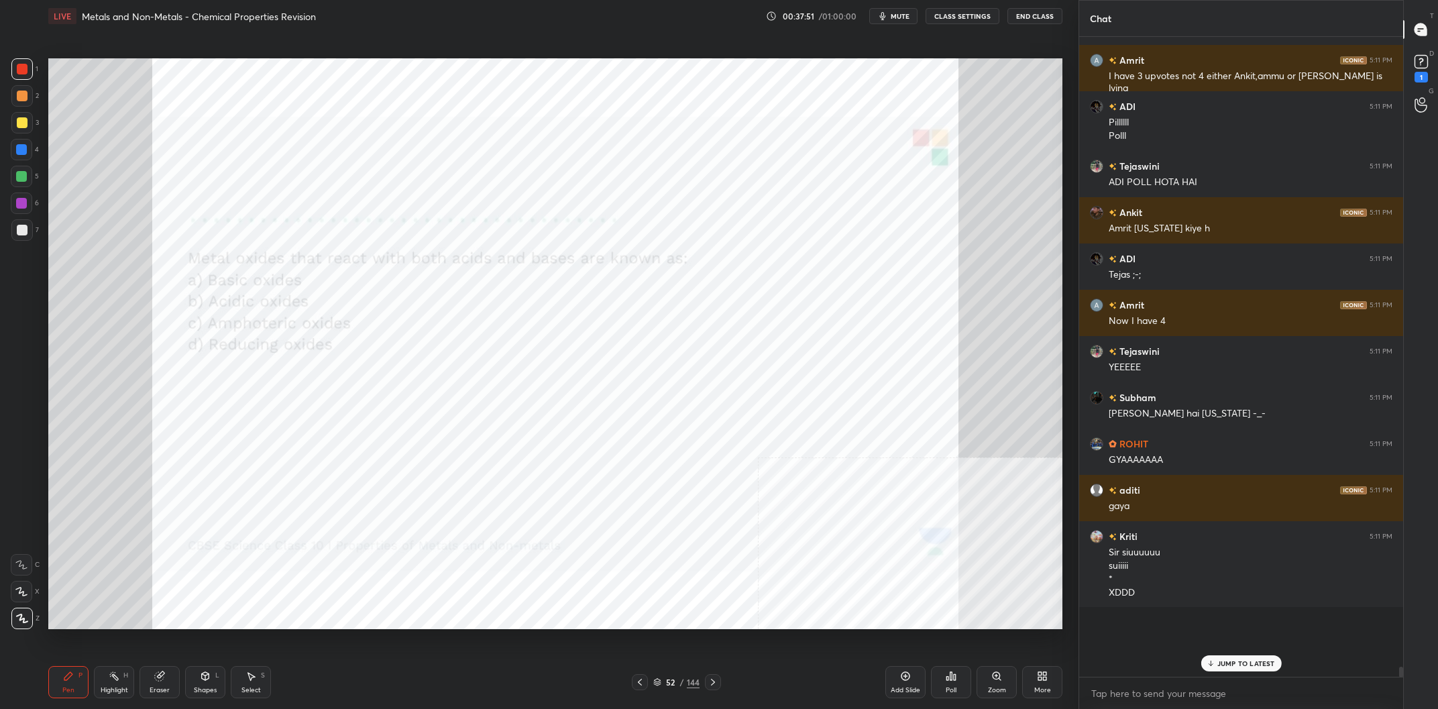
scroll to position [34808, 0]
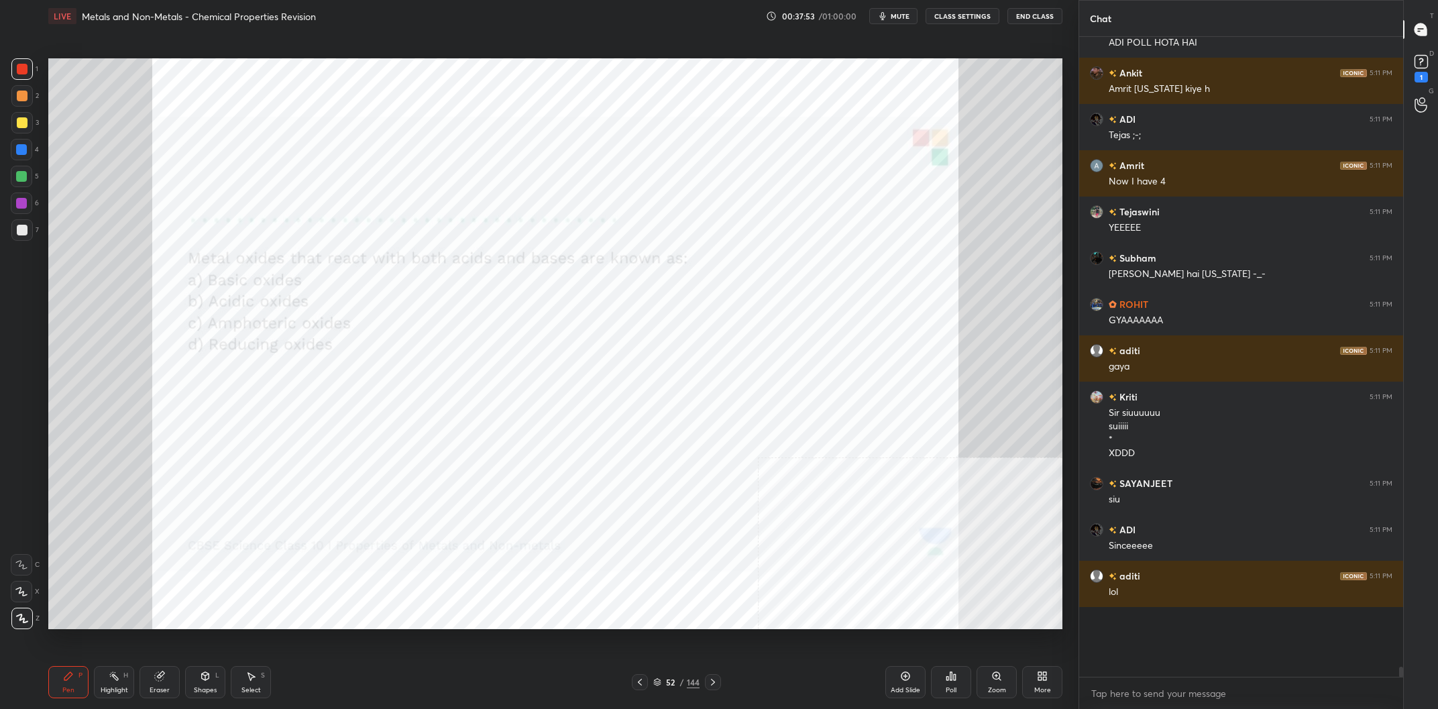
click at [679, 679] on div "52 / 144" at bounding box center [676, 682] width 46 height 12
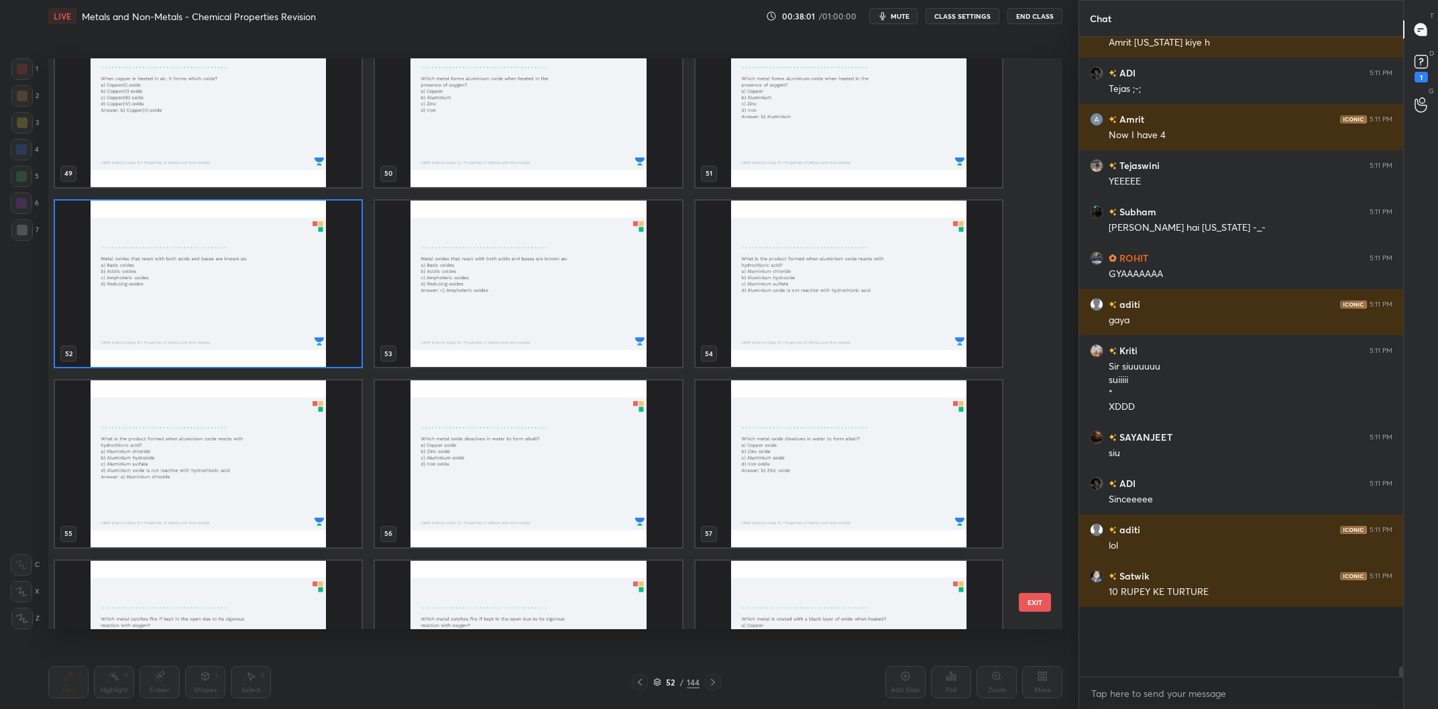
scroll to position [34992, 0]
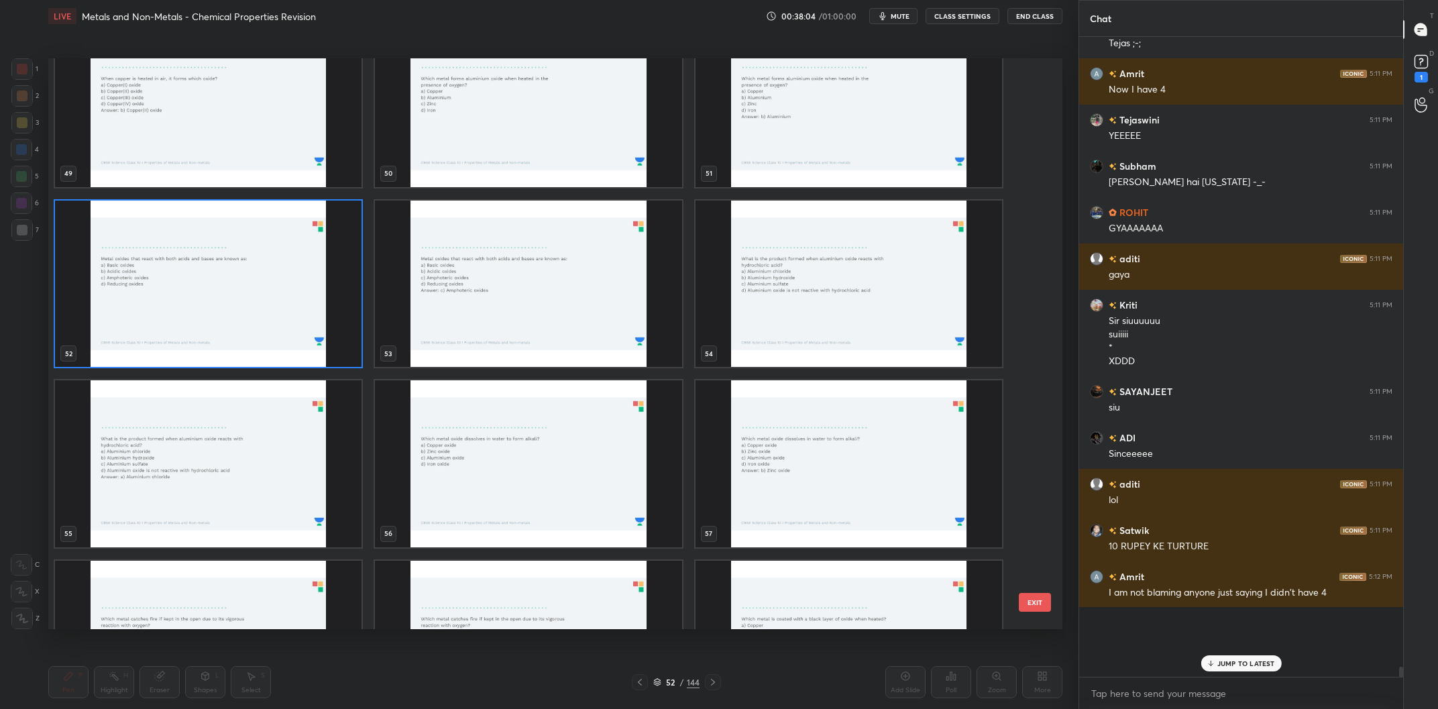
click at [779, 303] on img "grid" at bounding box center [849, 284] width 307 height 167
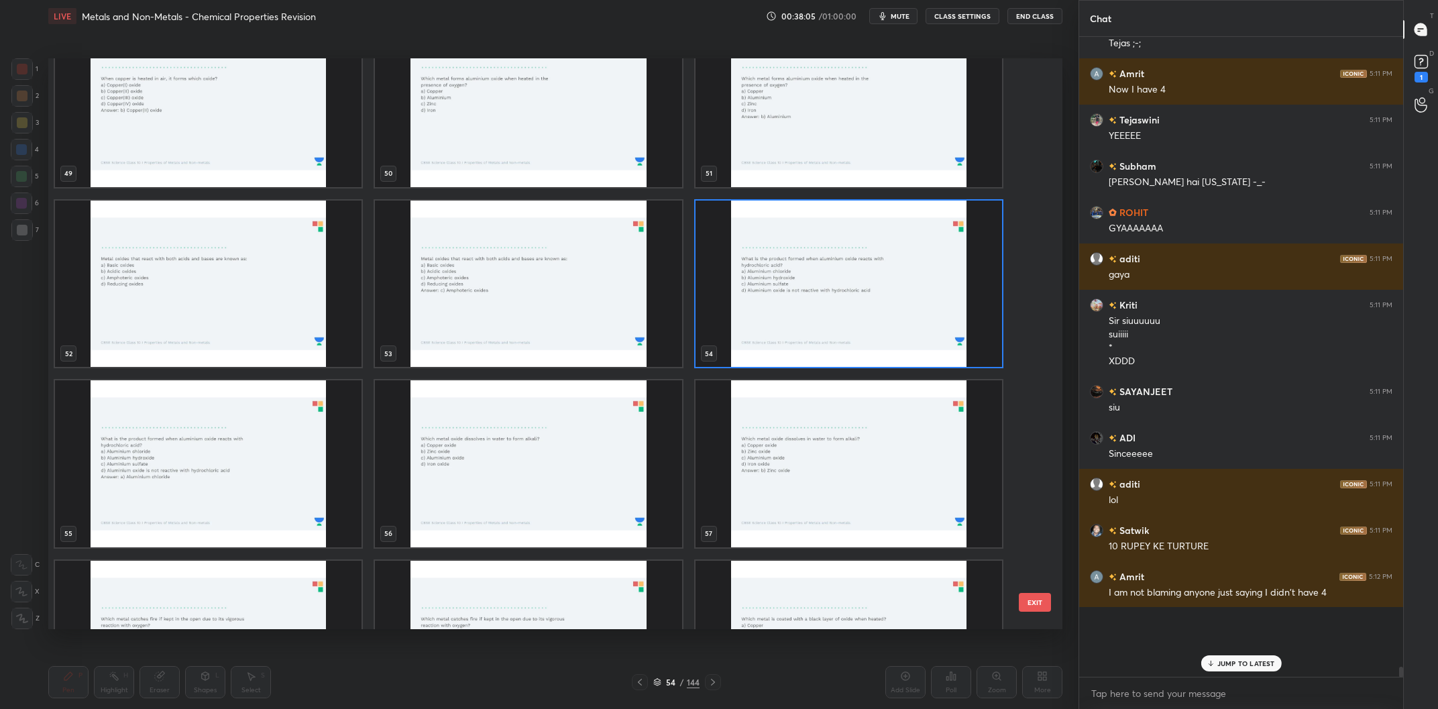
click at [779, 303] on img "grid" at bounding box center [849, 284] width 307 height 167
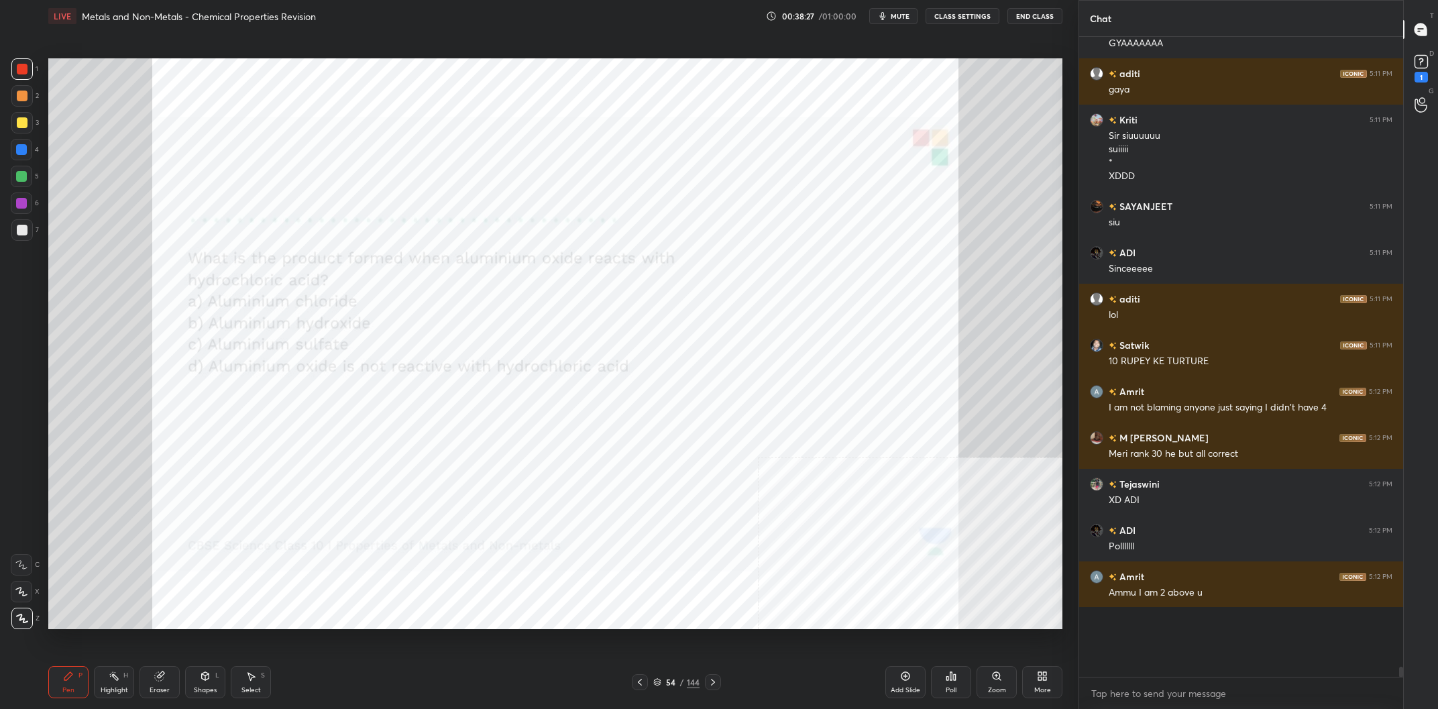
scroll to position [35223, 0]
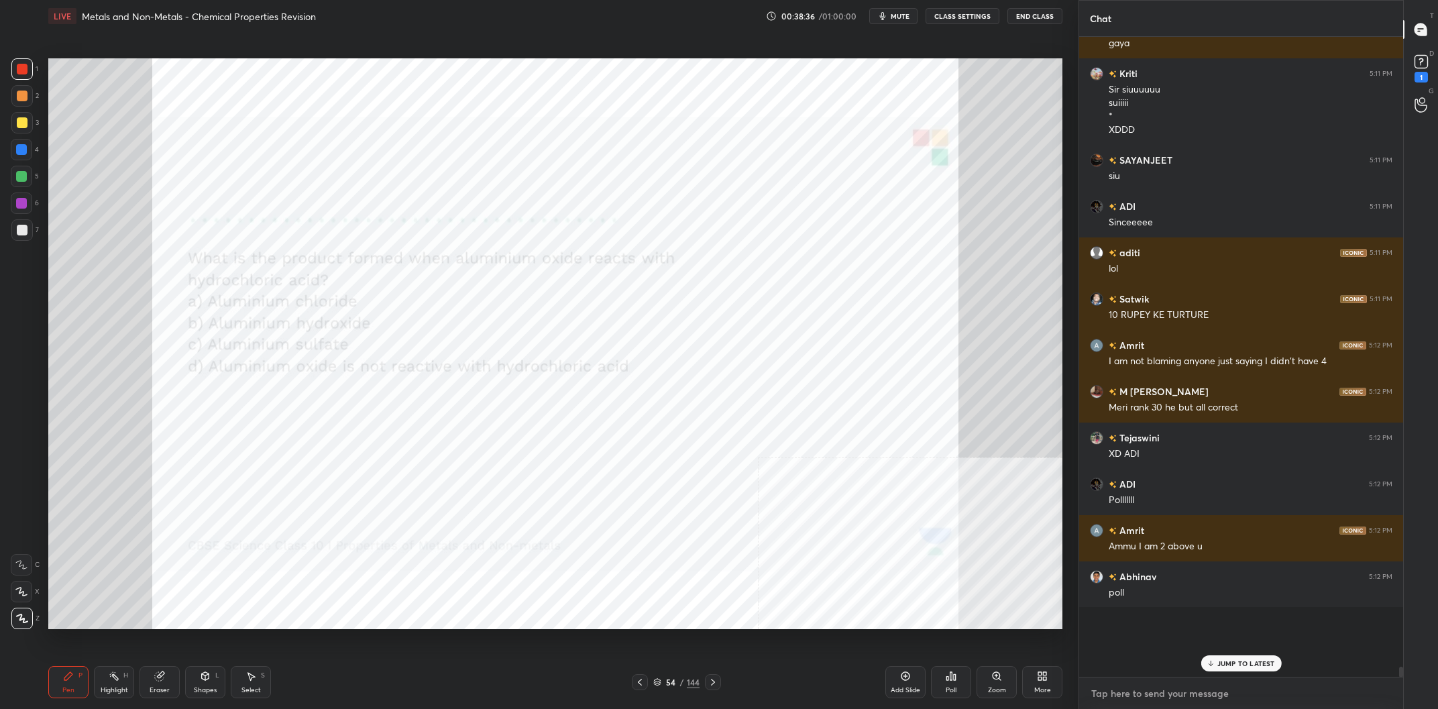
click at [1161, 692] on textarea at bounding box center [1241, 693] width 303 height 21
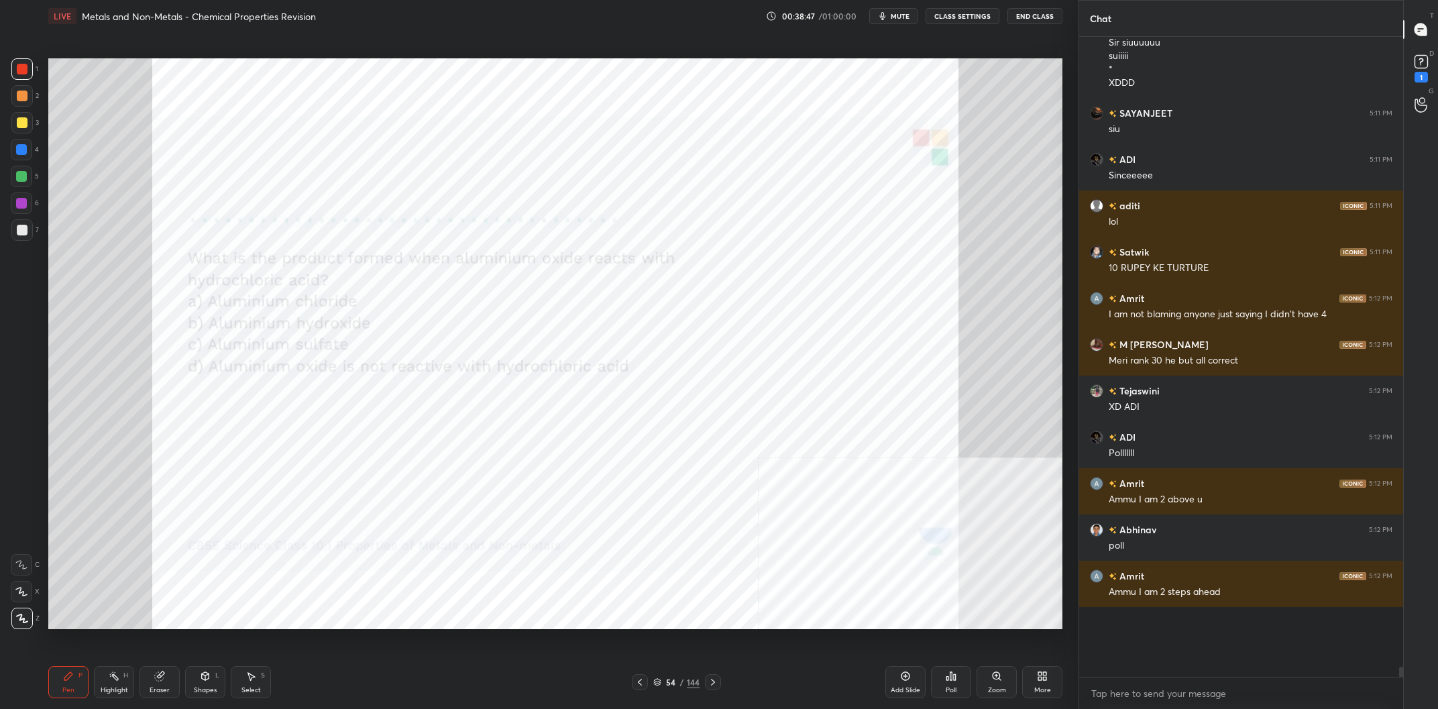
scroll to position [35317, 0]
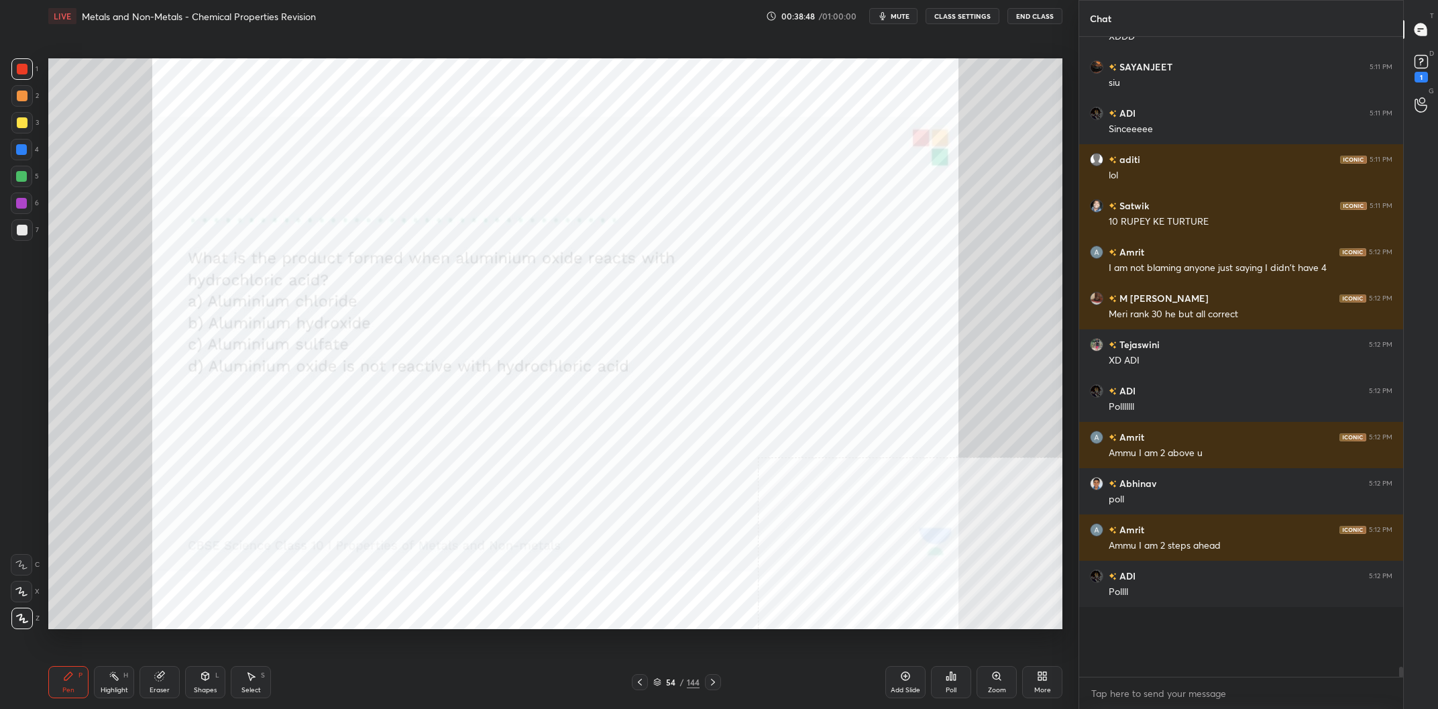
click at [955, 677] on icon at bounding box center [955, 677] width 2 height 6
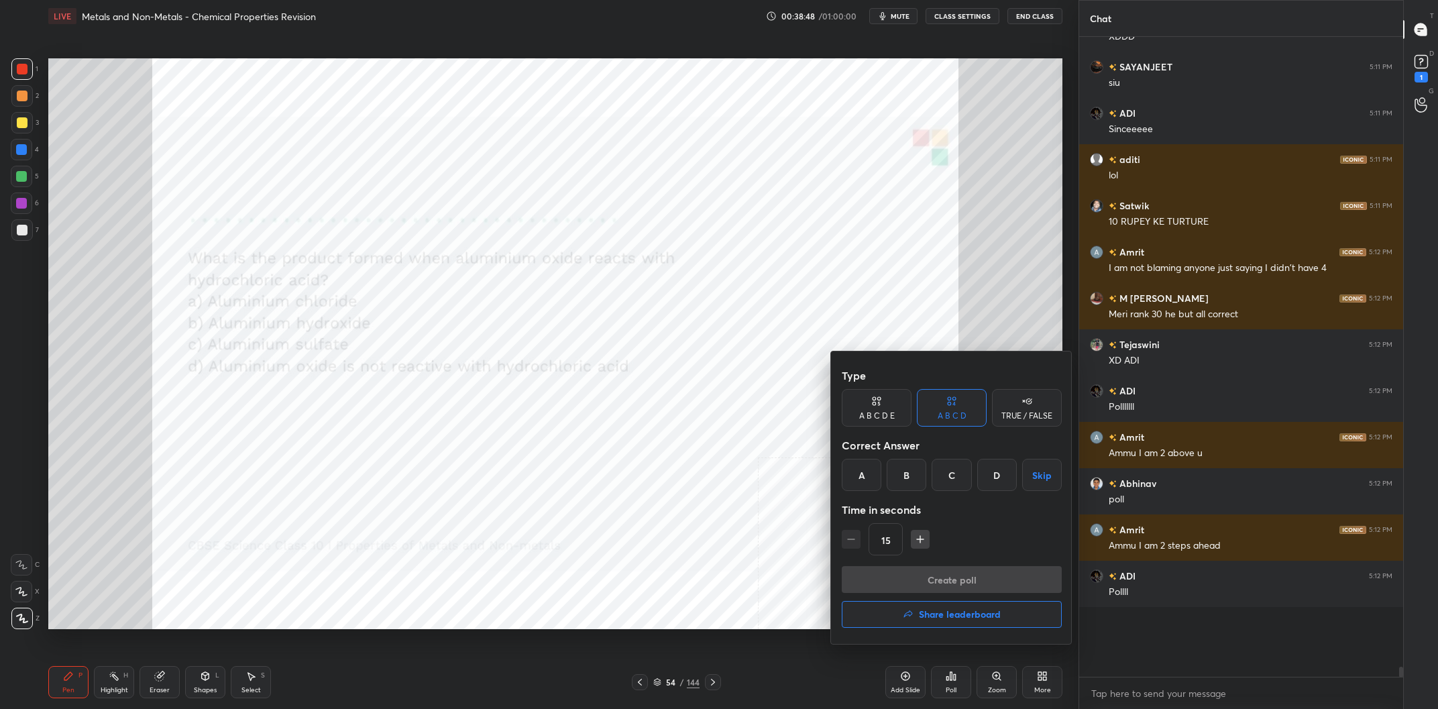
click at [865, 477] on div "A" at bounding box center [862, 475] width 40 height 32
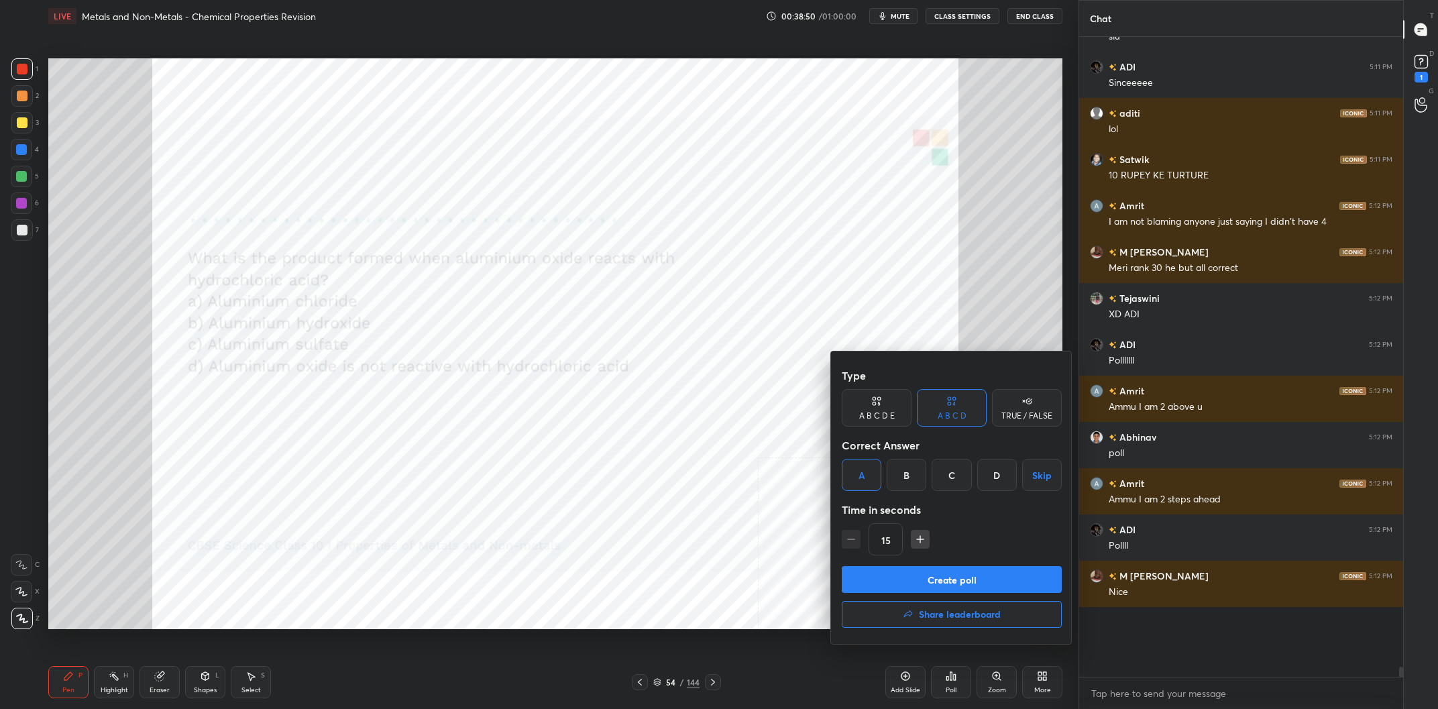
click at [936, 578] on button "Create poll" at bounding box center [952, 579] width 220 height 27
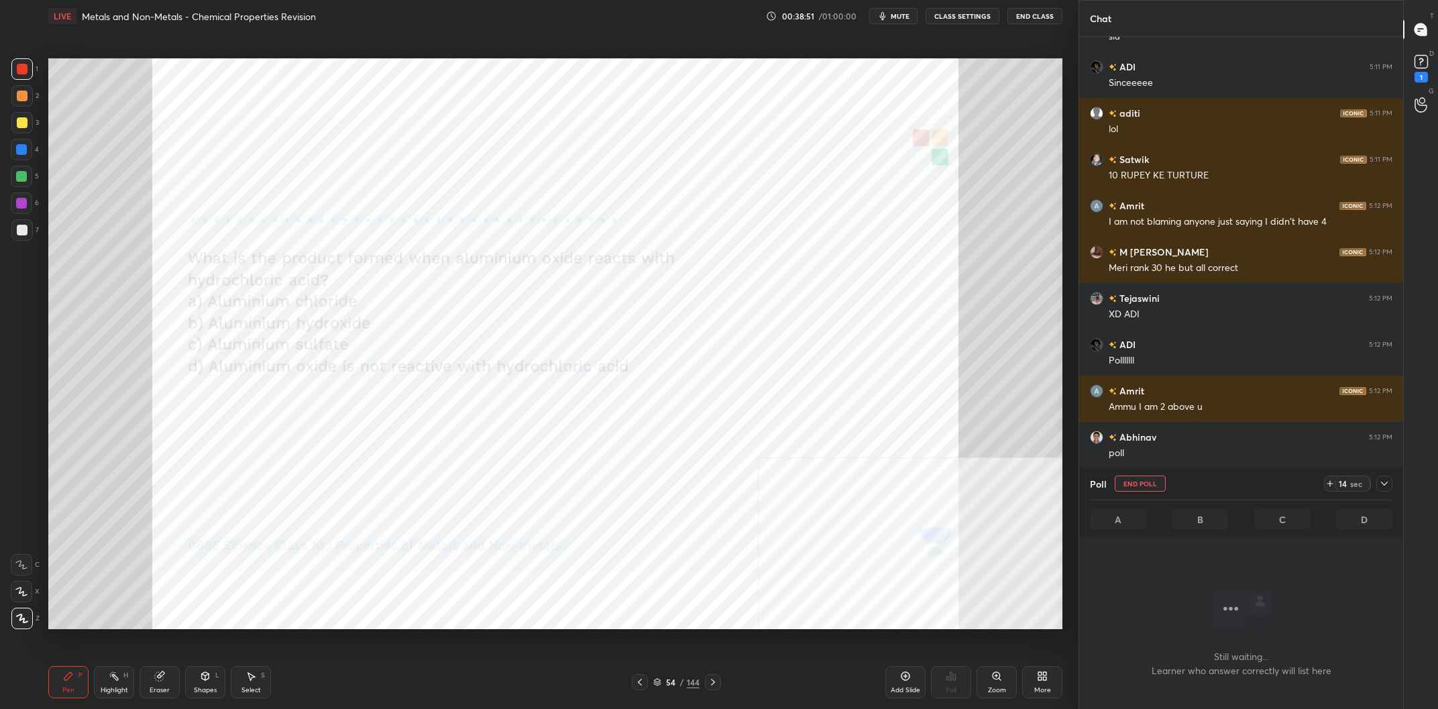
click at [1388, 483] on icon at bounding box center [1384, 483] width 11 height 11
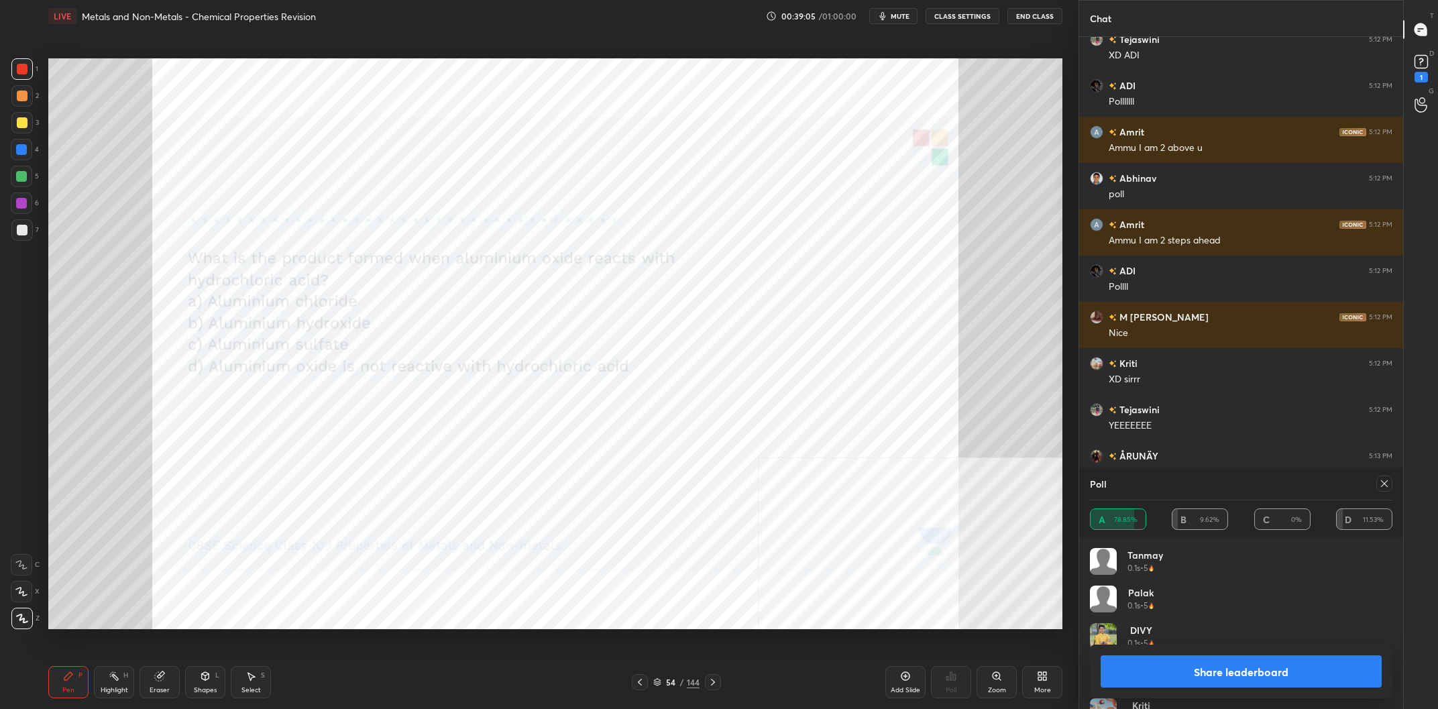
scroll to position [35668, 0]
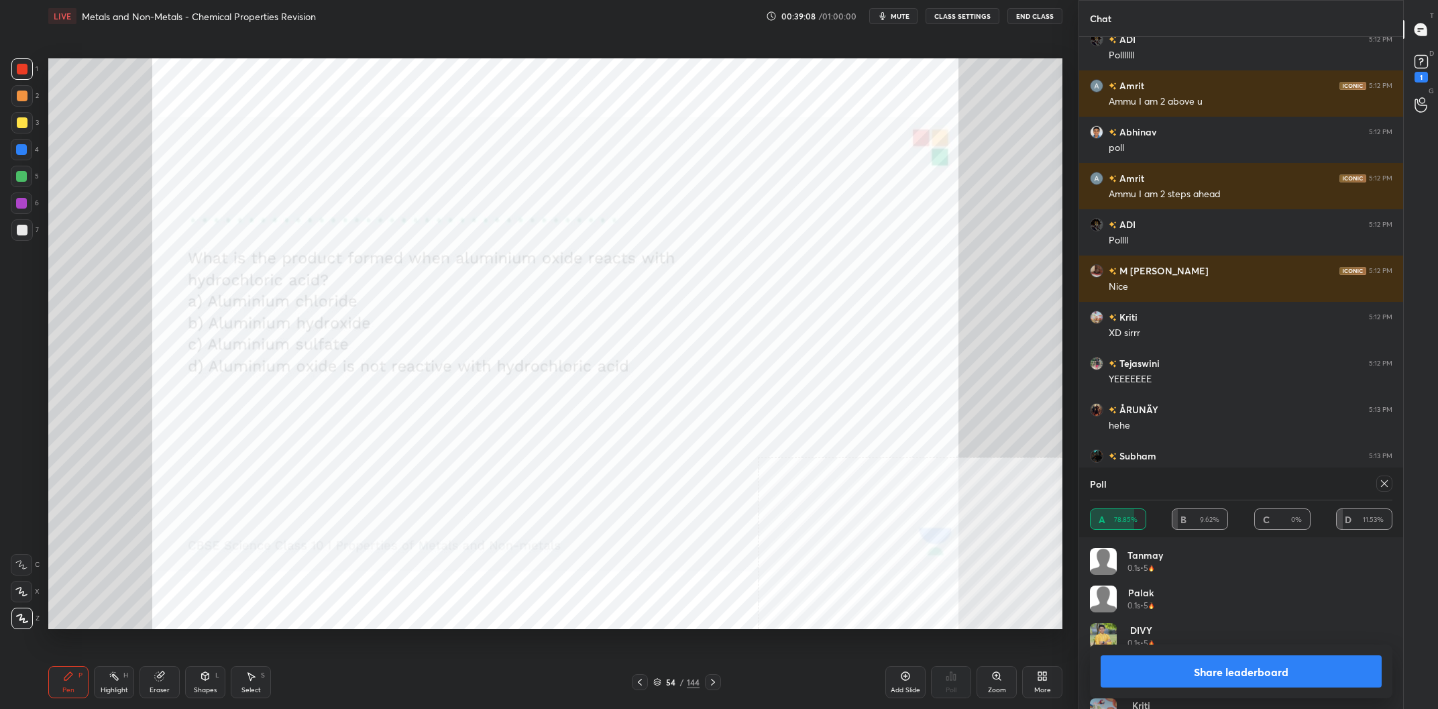
click at [1173, 667] on button "Share leaderboard" at bounding box center [1241, 671] width 281 height 32
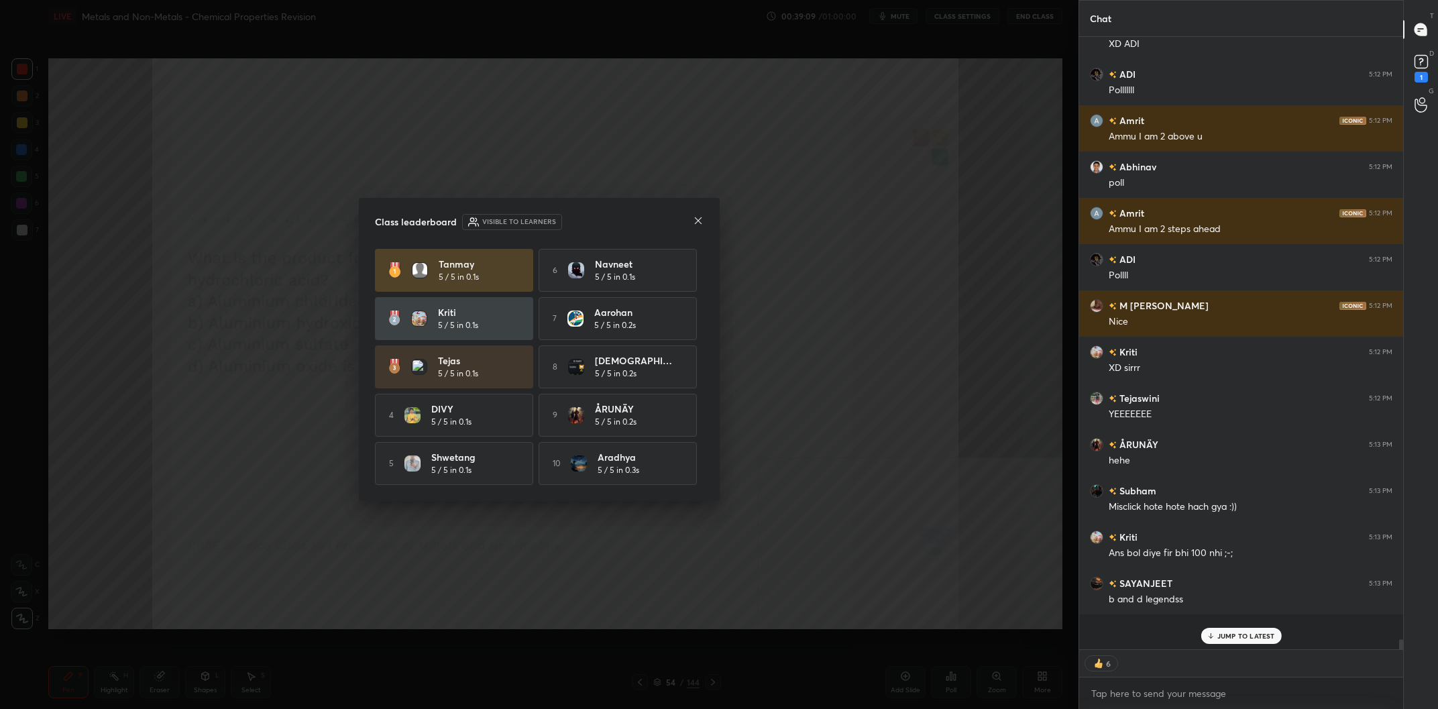
scroll to position [35601, 0]
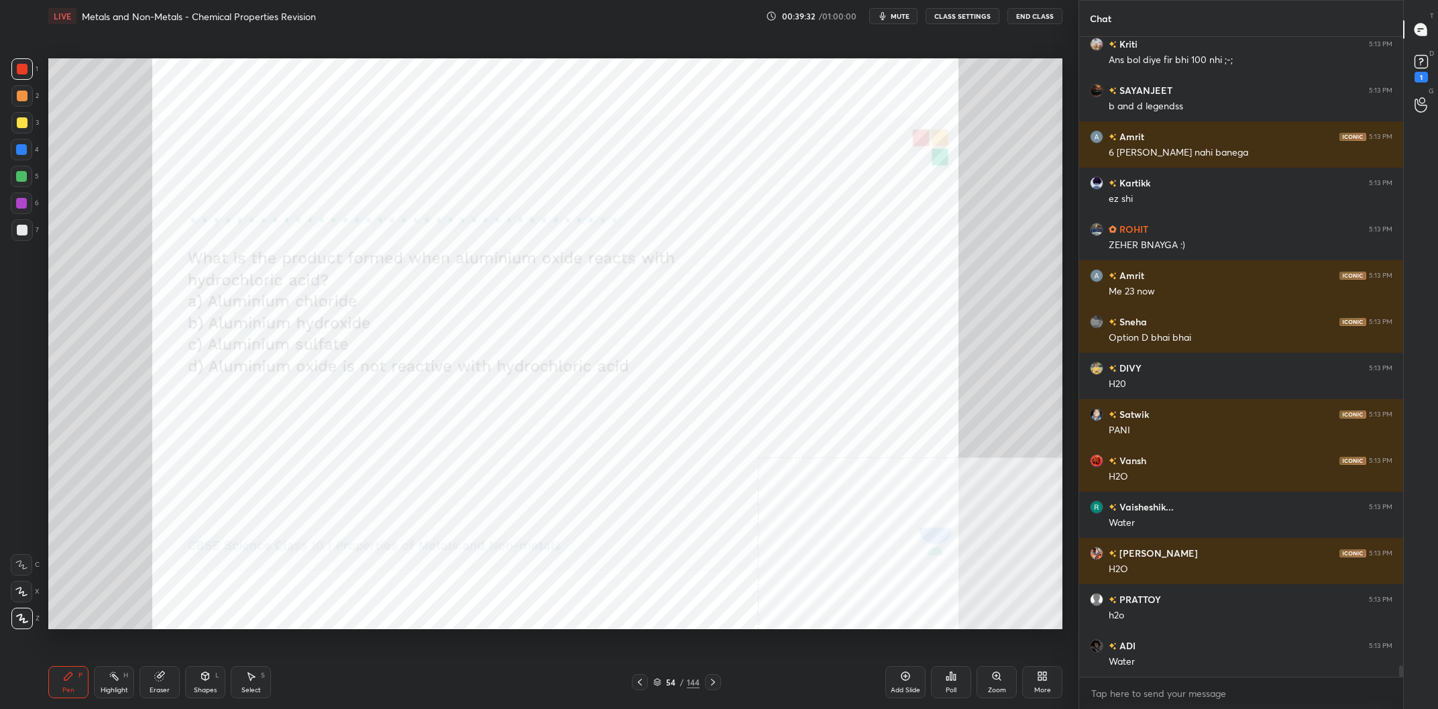
click at [681, 678] on div "/" at bounding box center [682, 682] width 4 height 8
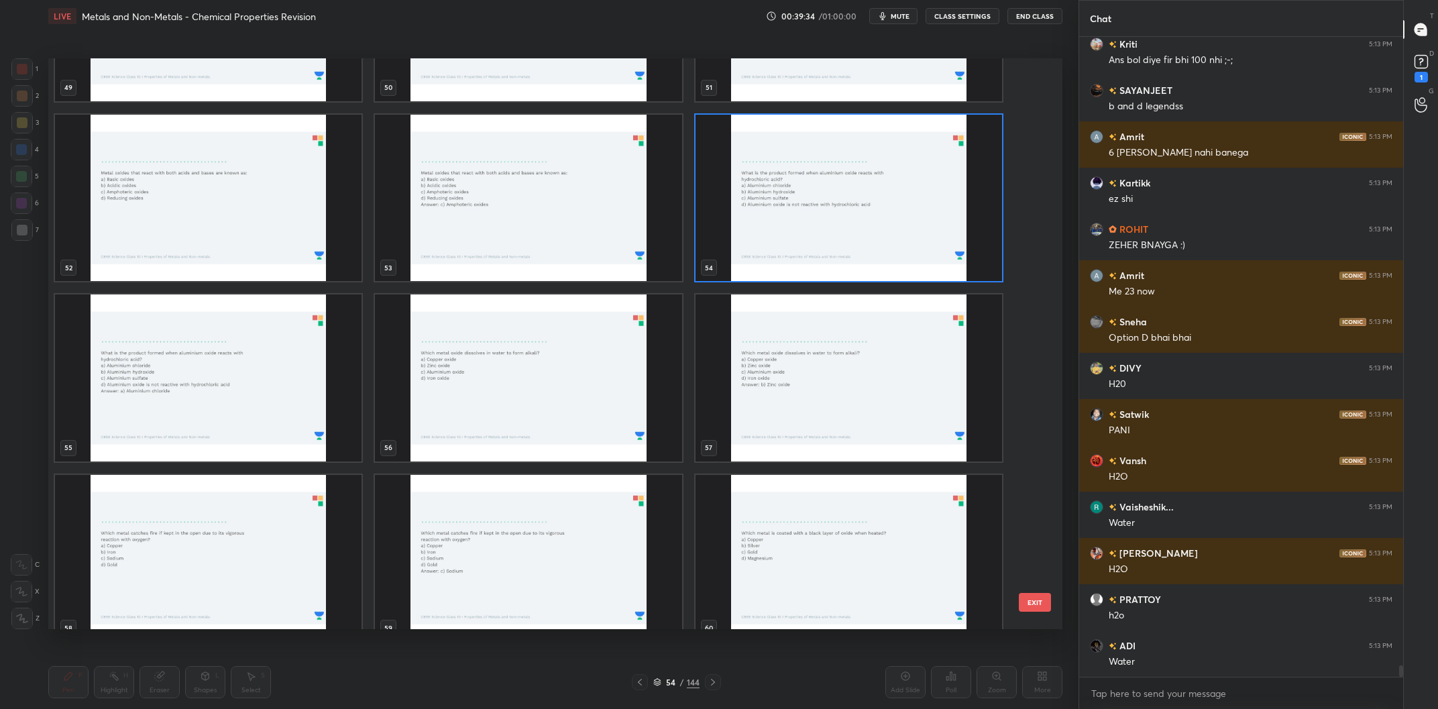
click at [554, 394] on img "grid" at bounding box center [528, 377] width 307 height 167
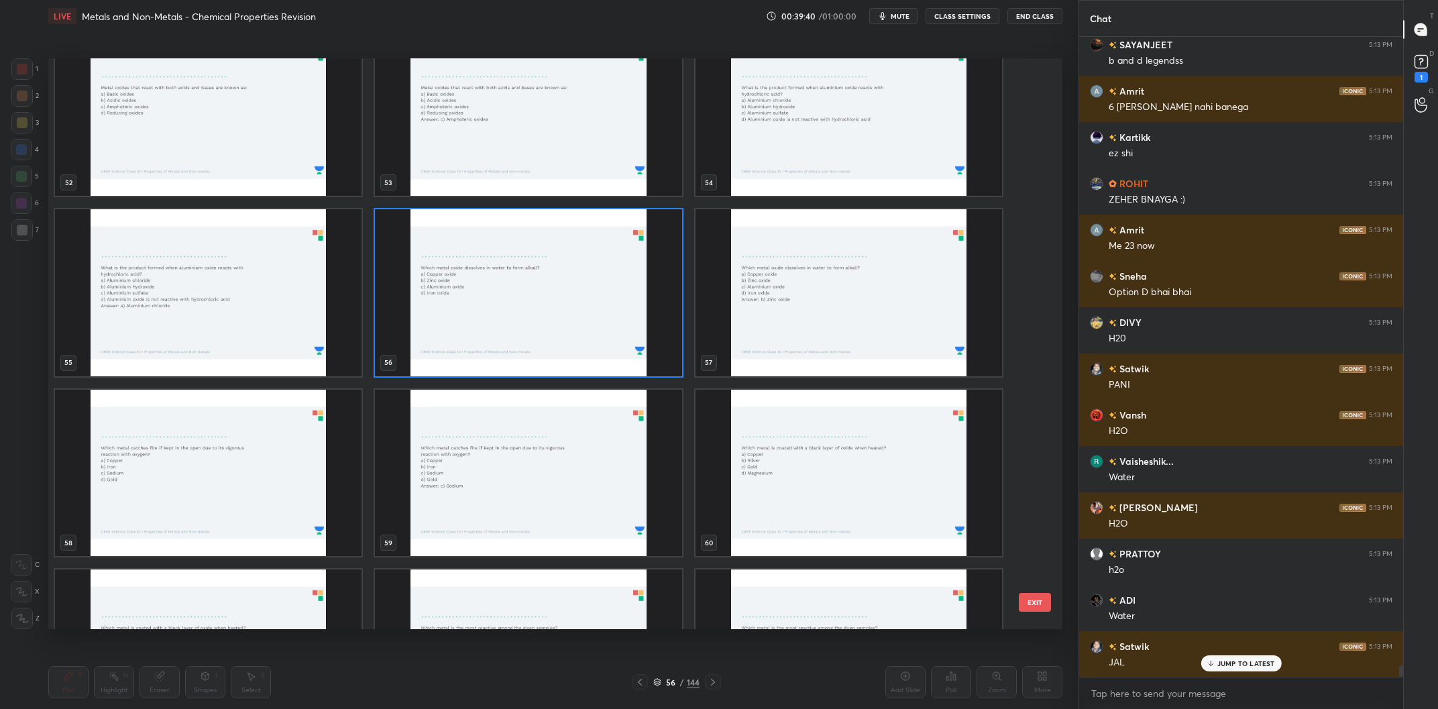
click at [272, 466] on img "grid" at bounding box center [208, 473] width 307 height 167
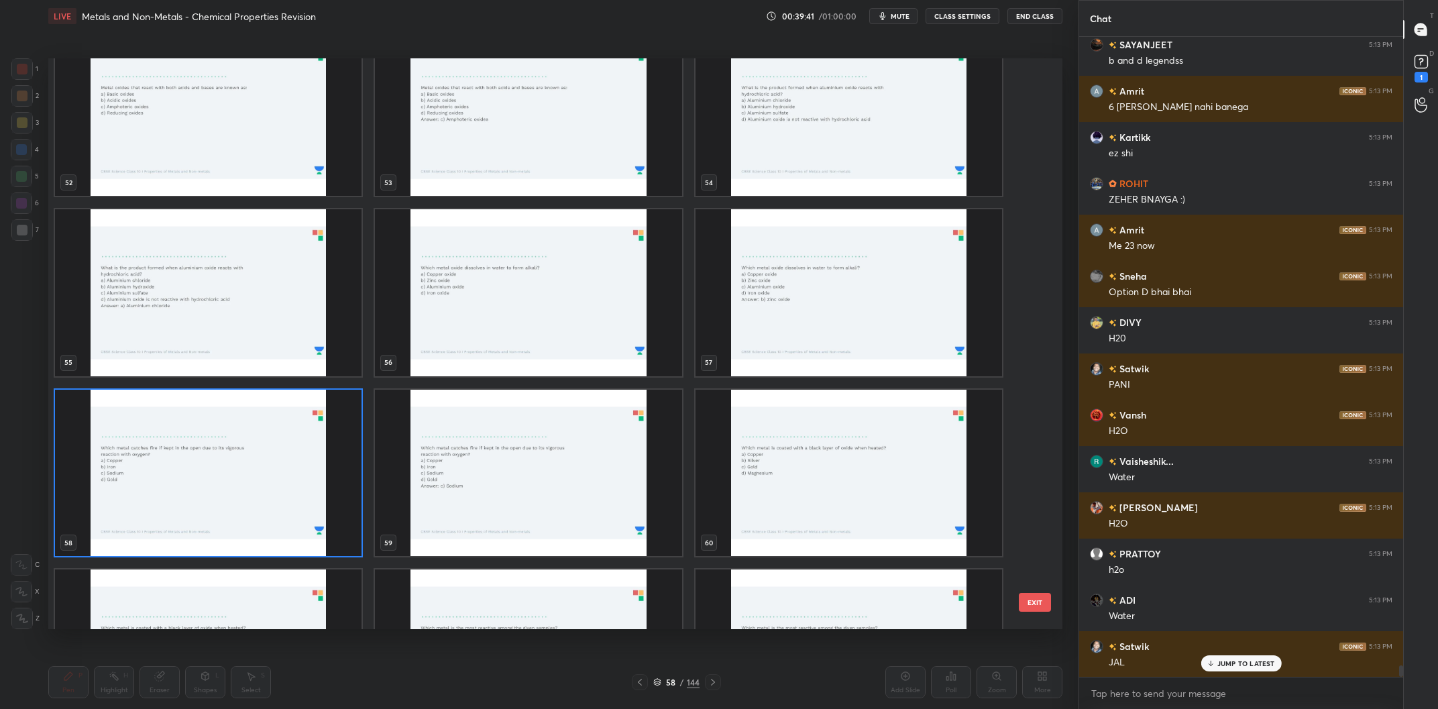
click at [272, 466] on img "grid" at bounding box center [208, 473] width 307 height 167
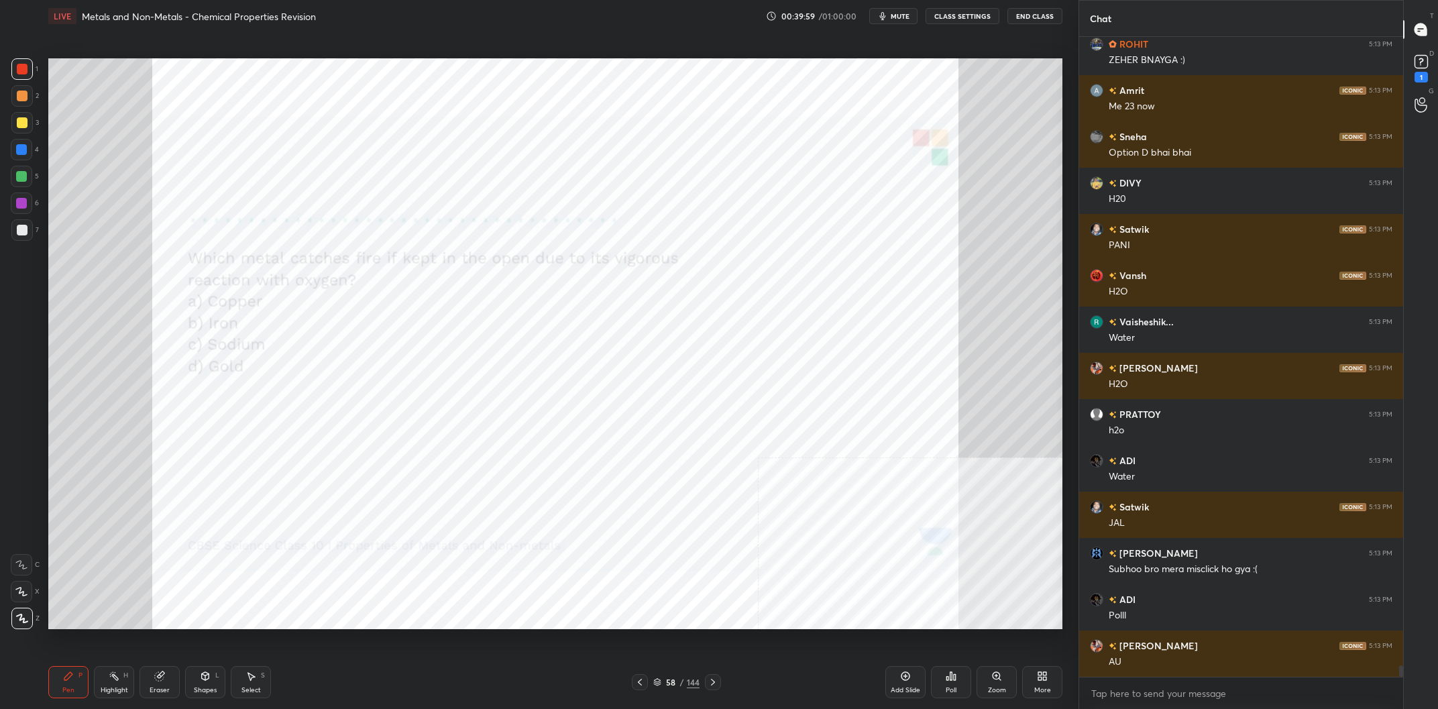
click at [950, 683] on div "Poll" at bounding box center [951, 682] width 40 height 32
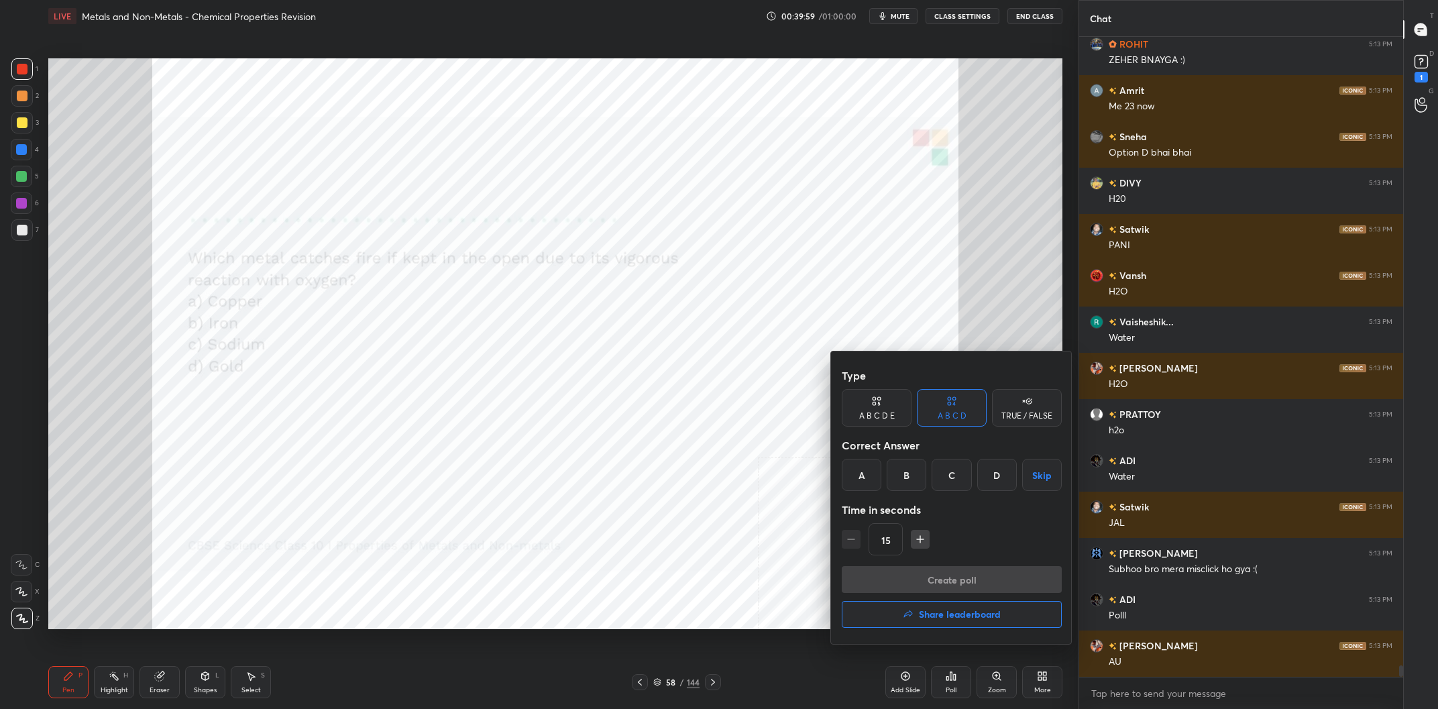
click at [963, 476] on div "C" at bounding box center [952, 475] width 40 height 32
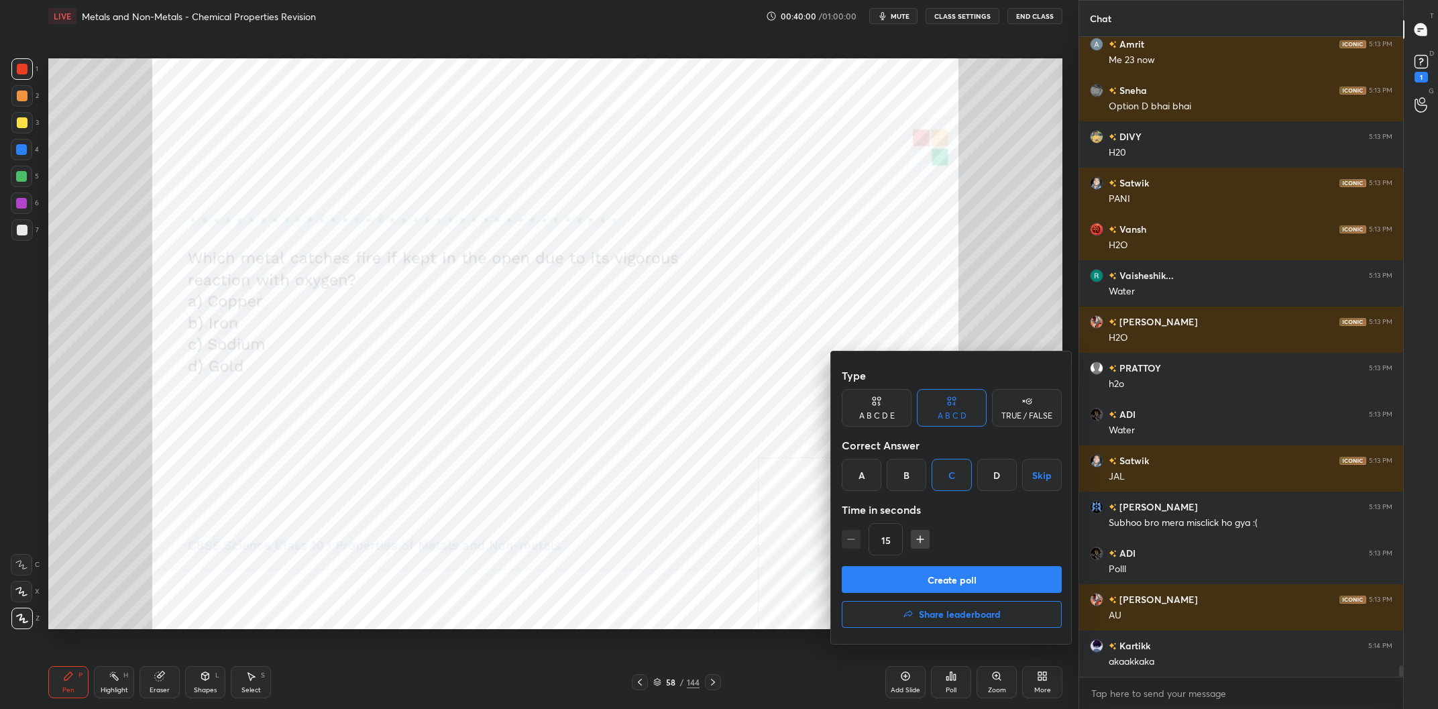
click at [965, 569] on button "Create poll" at bounding box center [952, 579] width 220 height 27
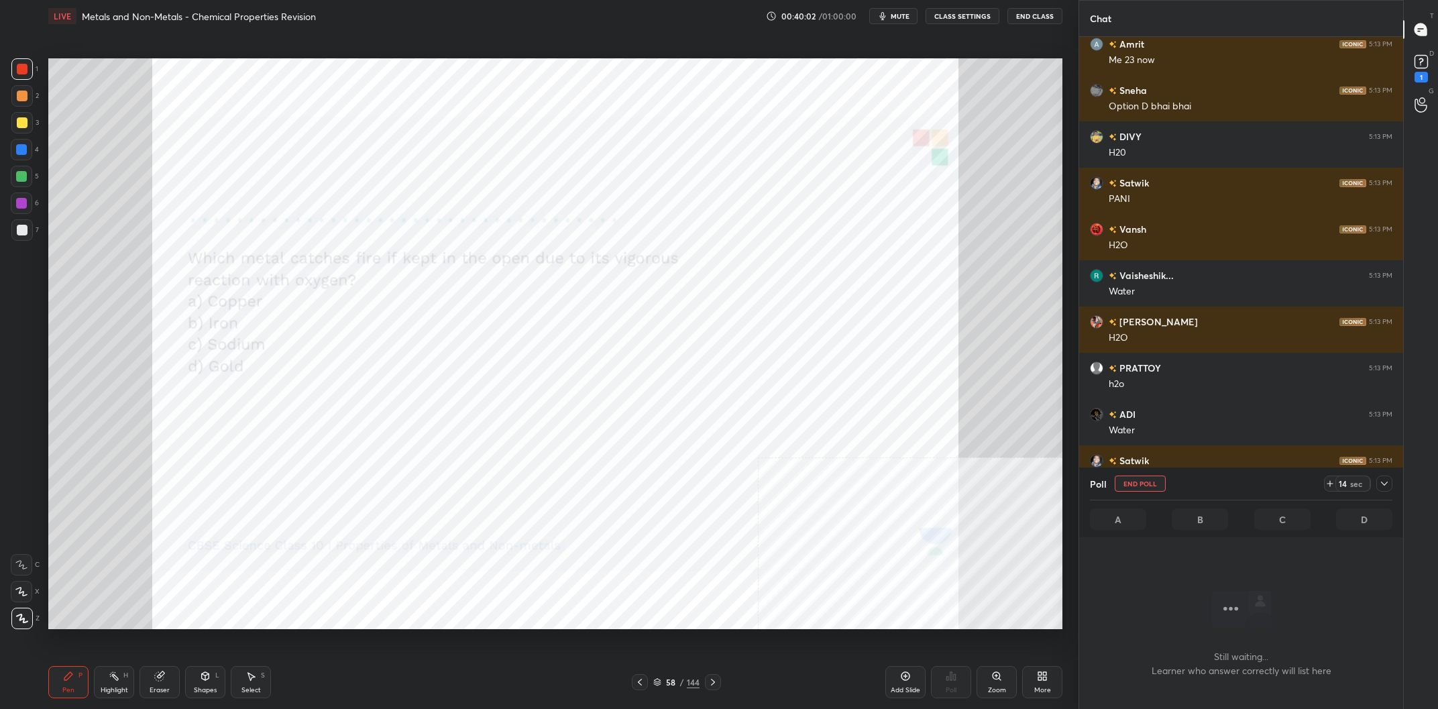
click at [1387, 484] on icon at bounding box center [1384, 483] width 11 height 11
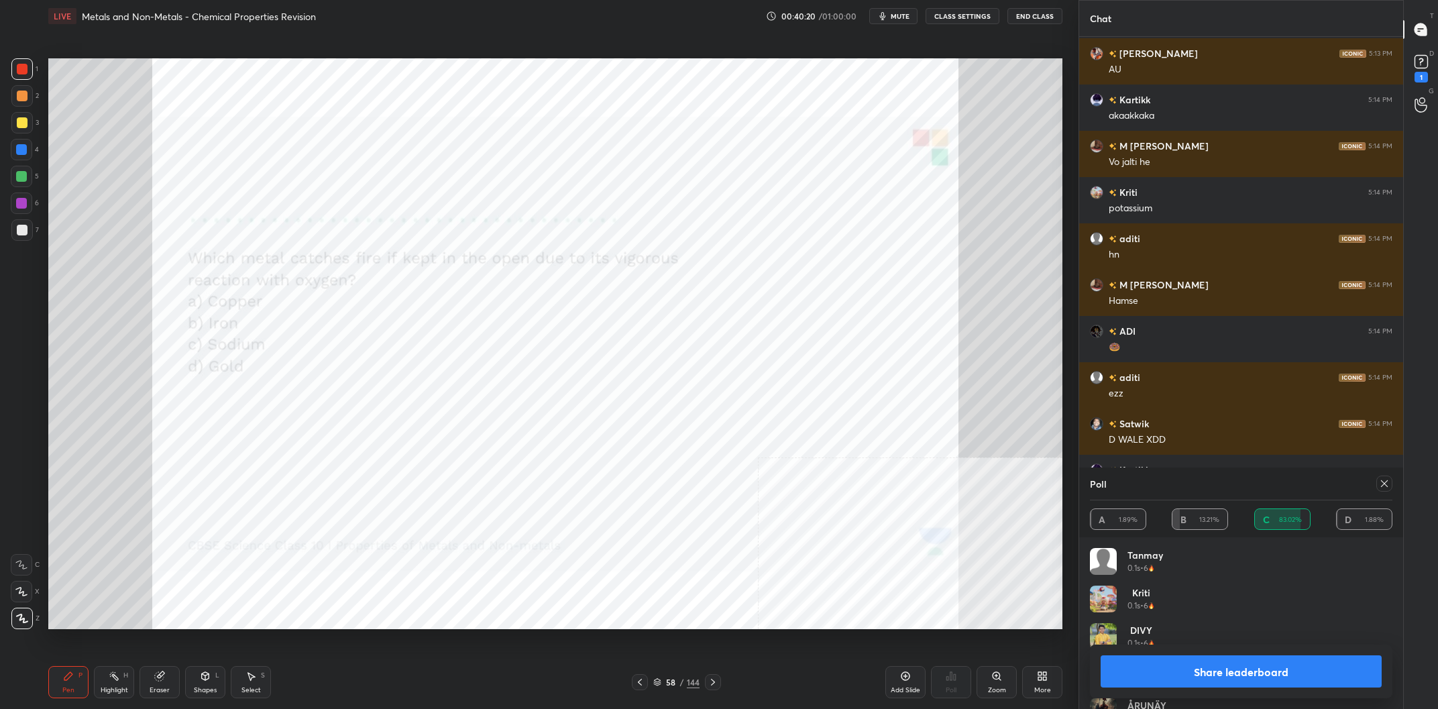
click at [1214, 682] on button "Share leaderboard" at bounding box center [1241, 671] width 281 height 32
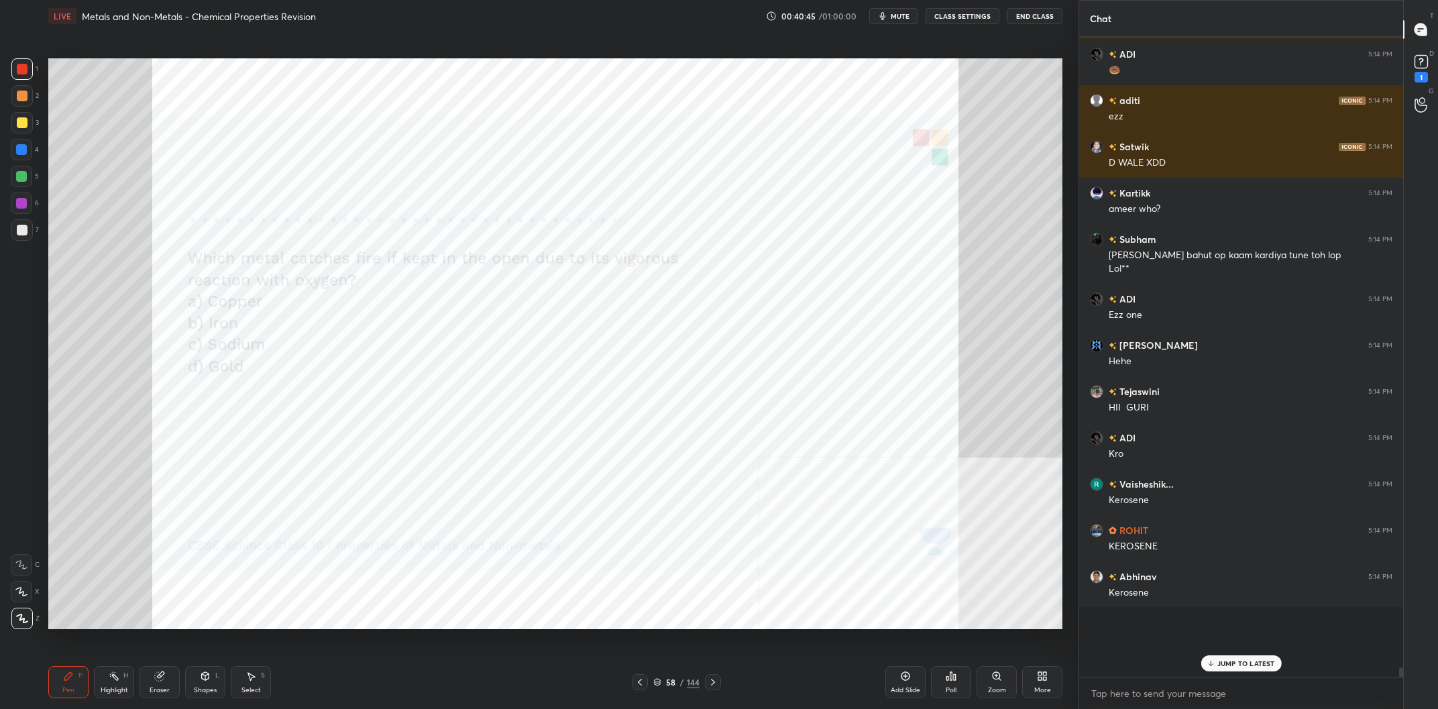
scroll to position [37274, 0]
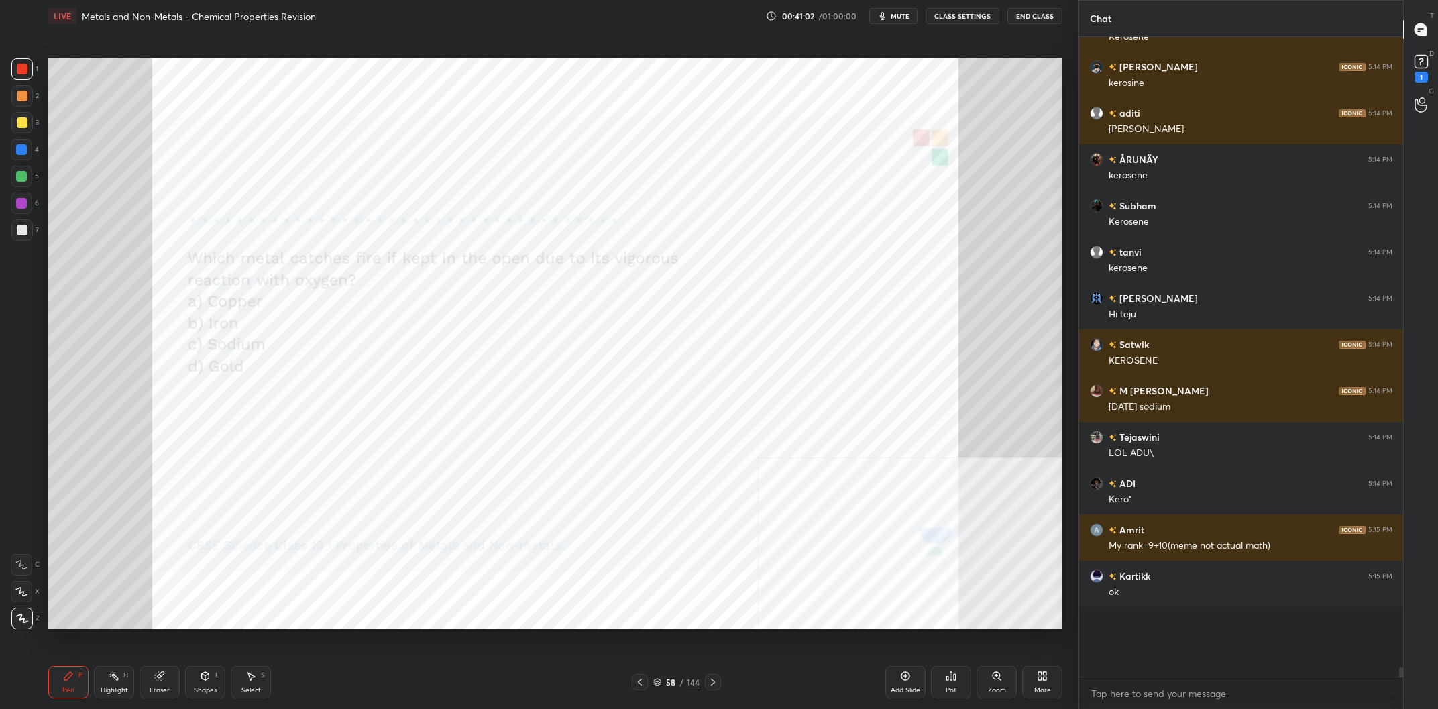
click at [674, 680] on div "58" at bounding box center [670, 682] width 13 height 8
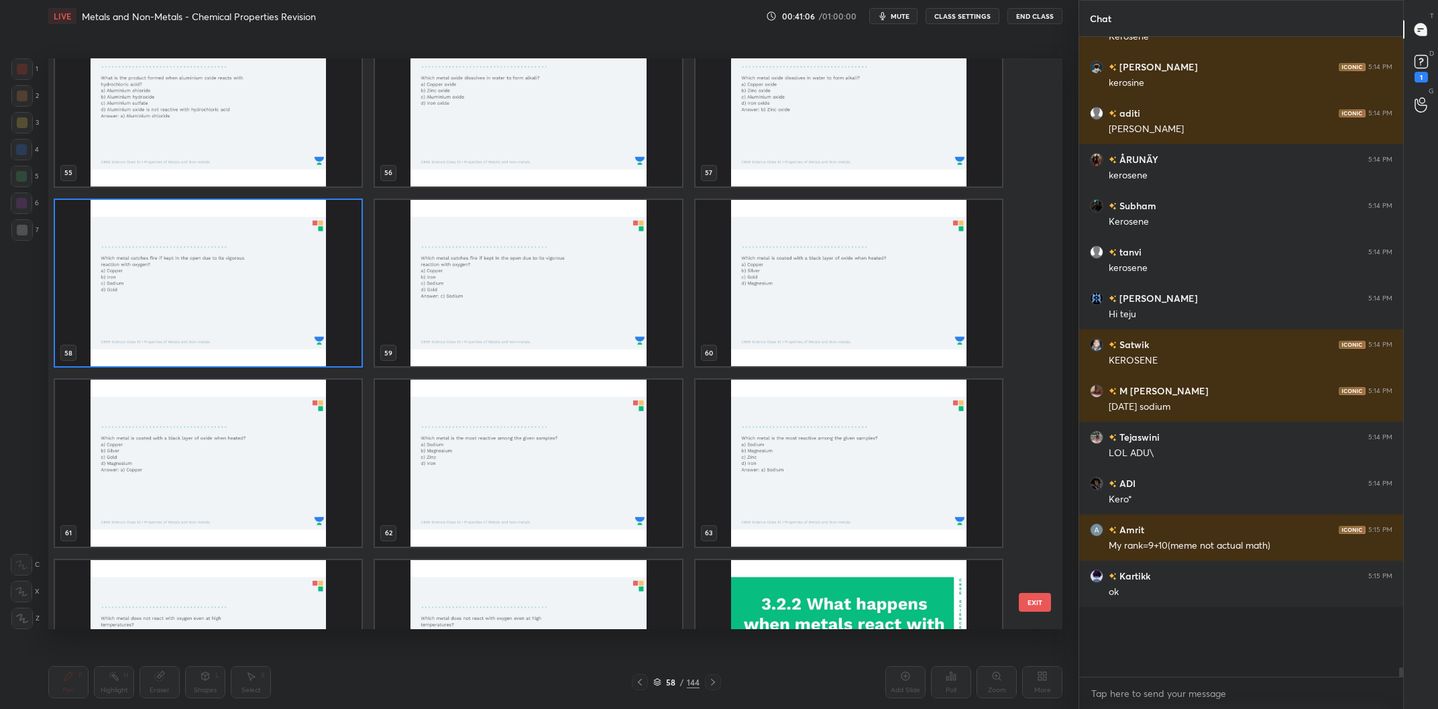
click at [810, 317] on img "grid" at bounding box center [849, 283] width 307 height 167
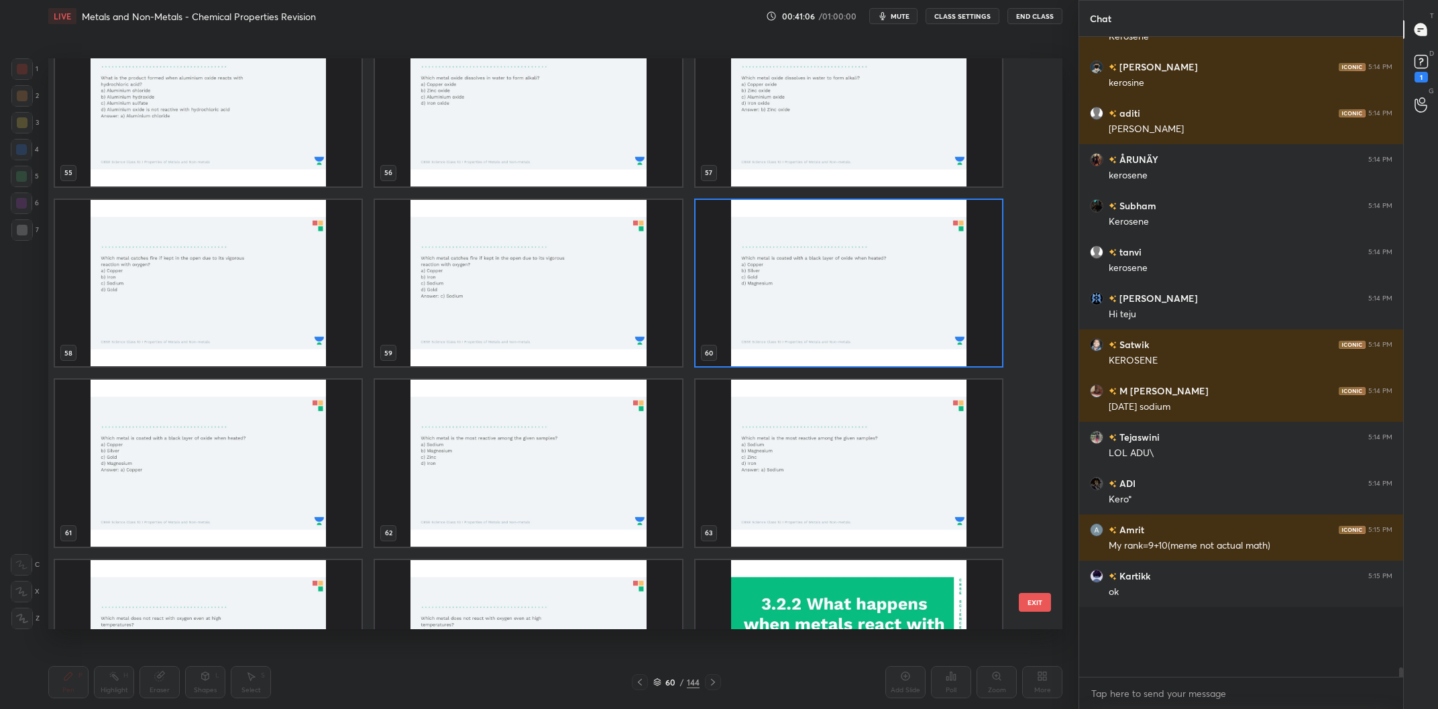
click at [810, 317] on img "grid" at bounding box center [849, 283] width 307 height 167
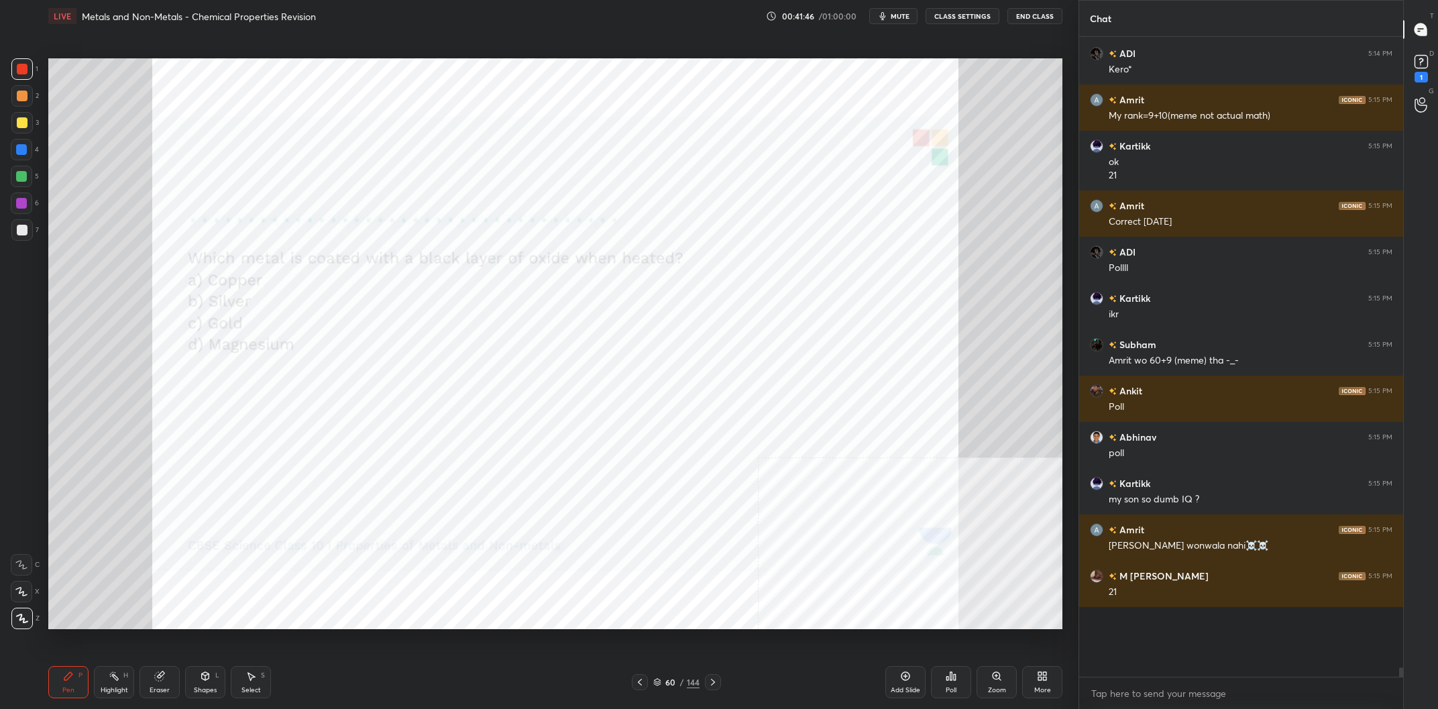
scroll to position [38398, 0]
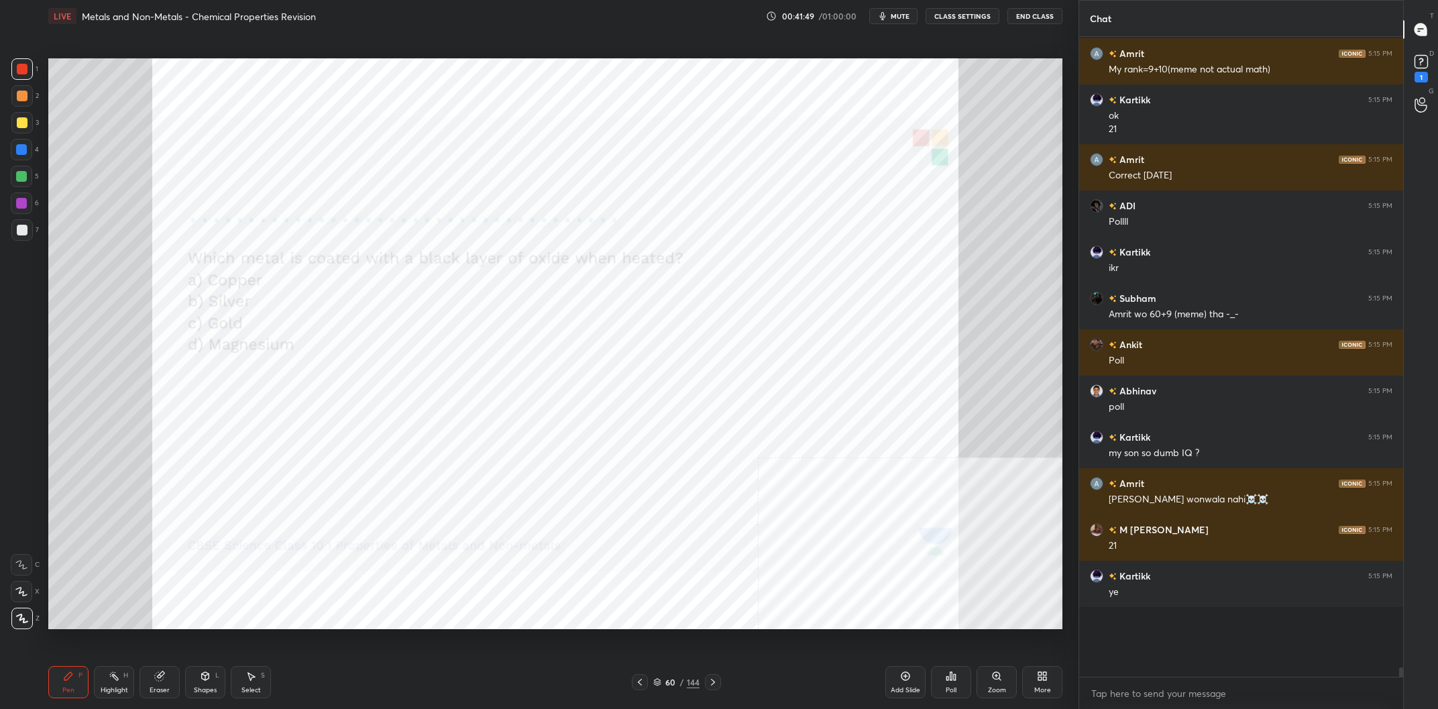
click at [688, 685] on div "144" at bounding box center [693, 682] width 13 height 12
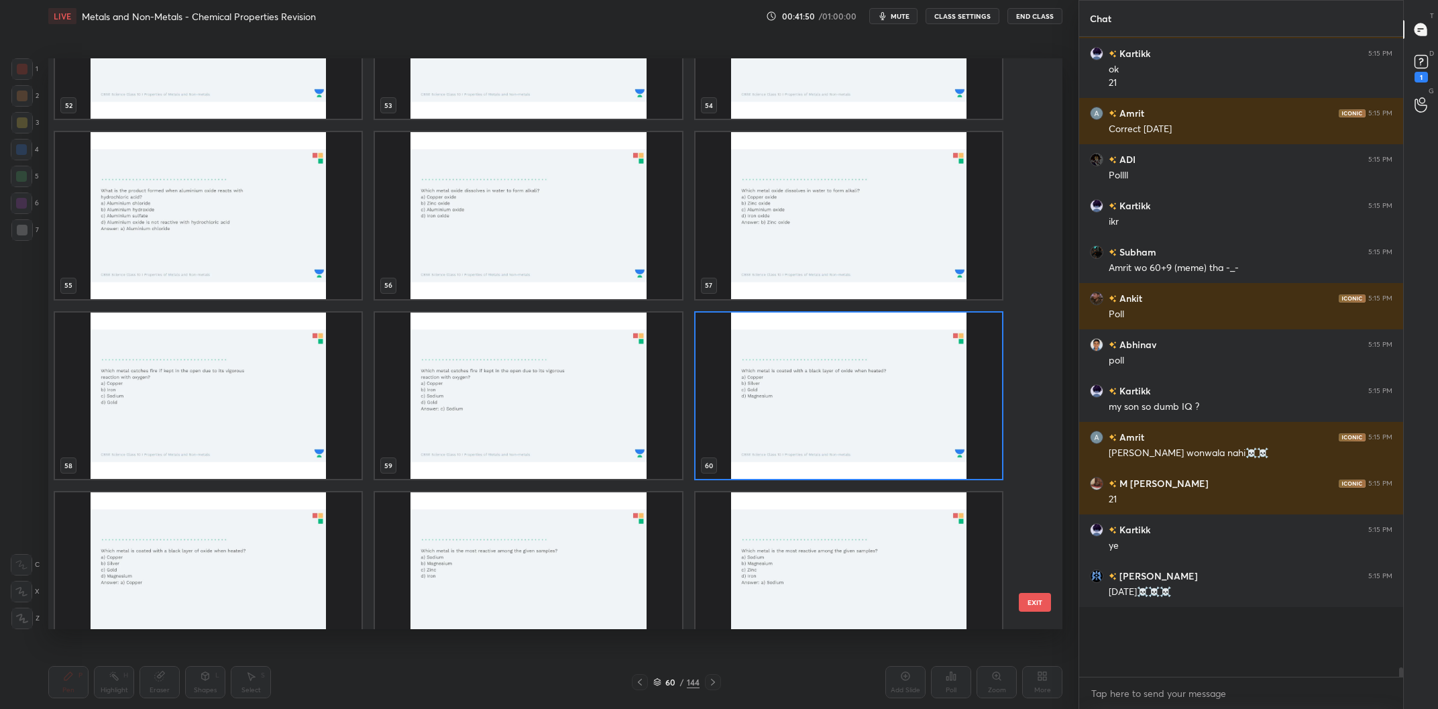
scroll to position [3202, 0]
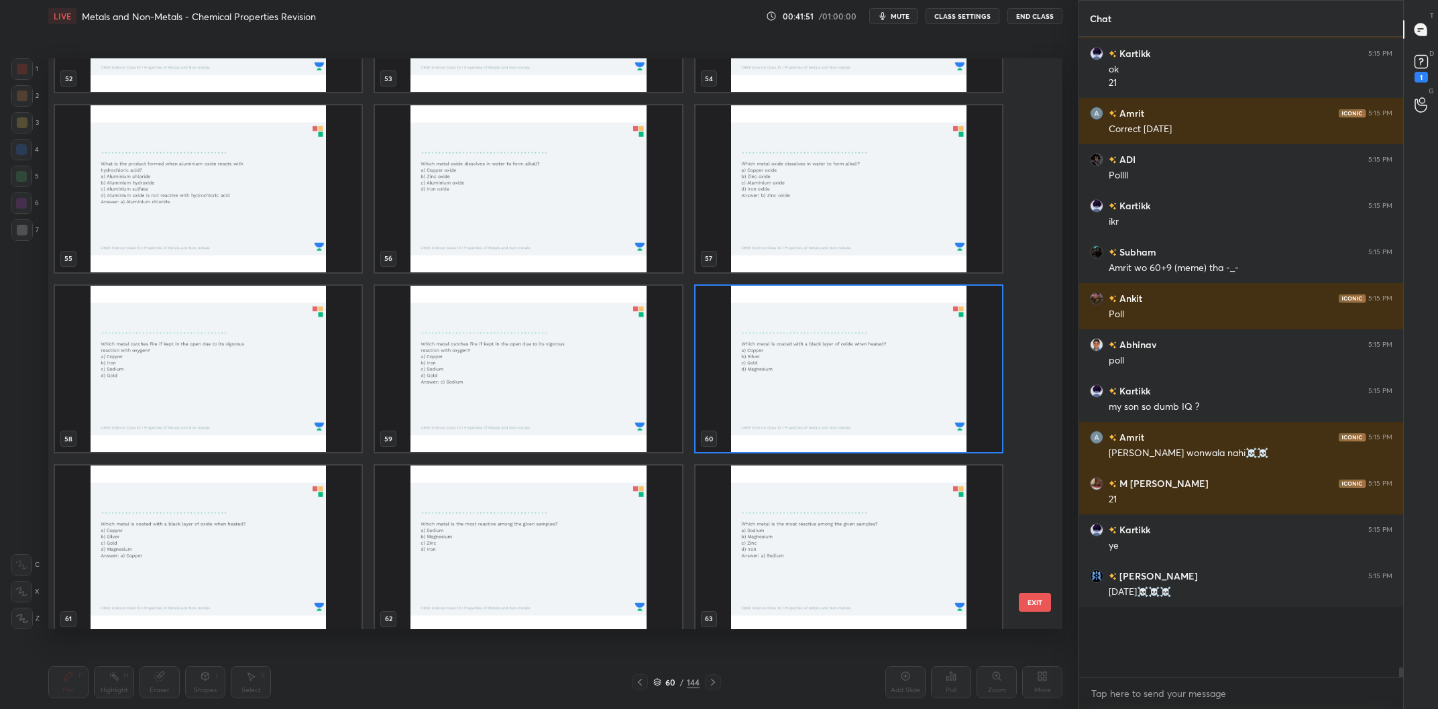
click at [800, 371] on img "grid" at bounding box center [849, 369] width 307 height 167
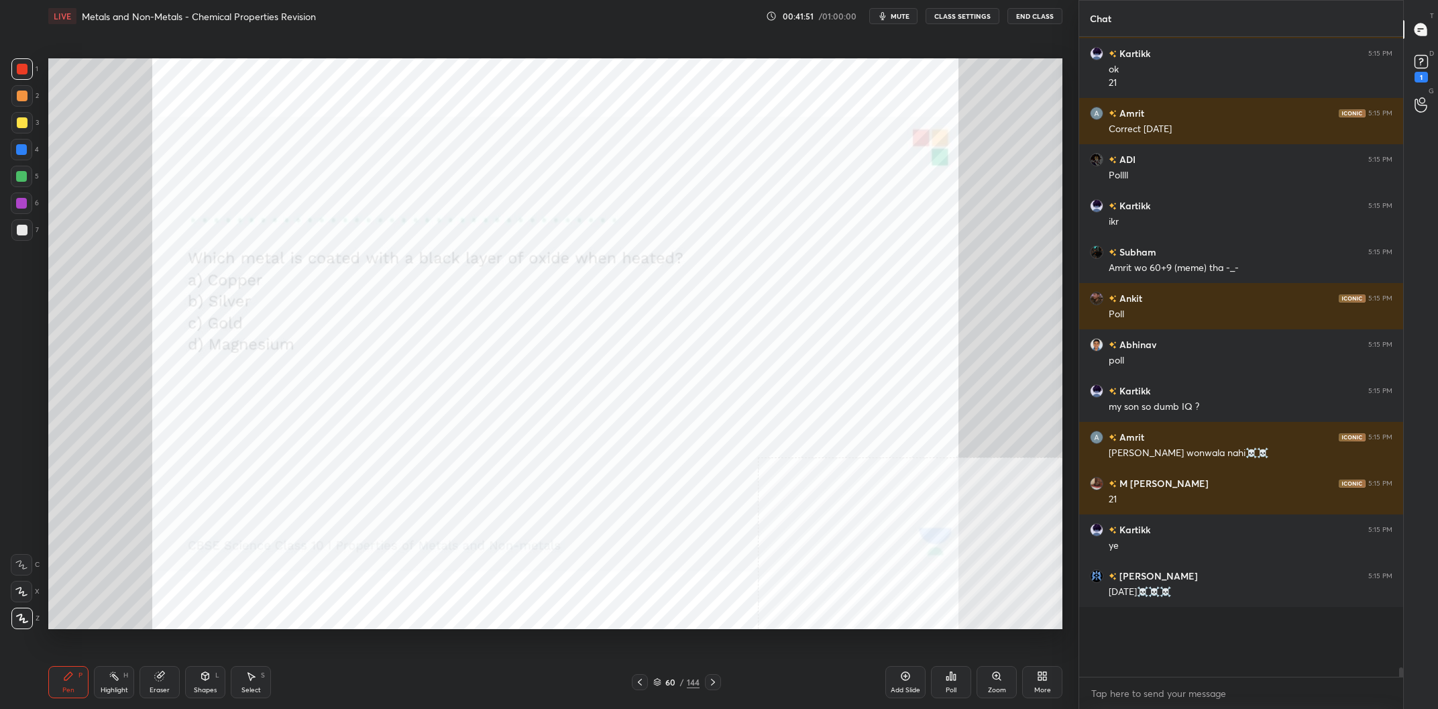
click at [800, 371] on img "grid" at bounding box center [849, 369] width 307 height 167
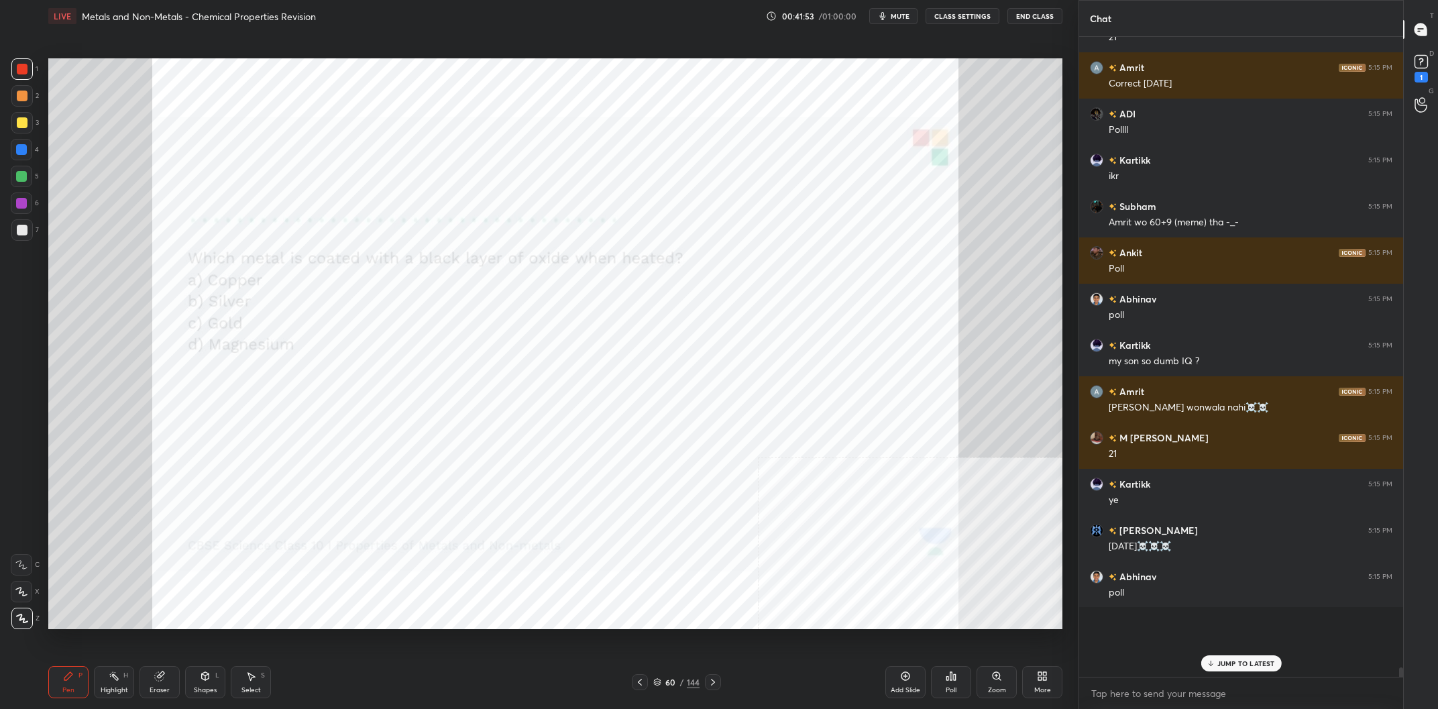
scroll to position [38537, 0]
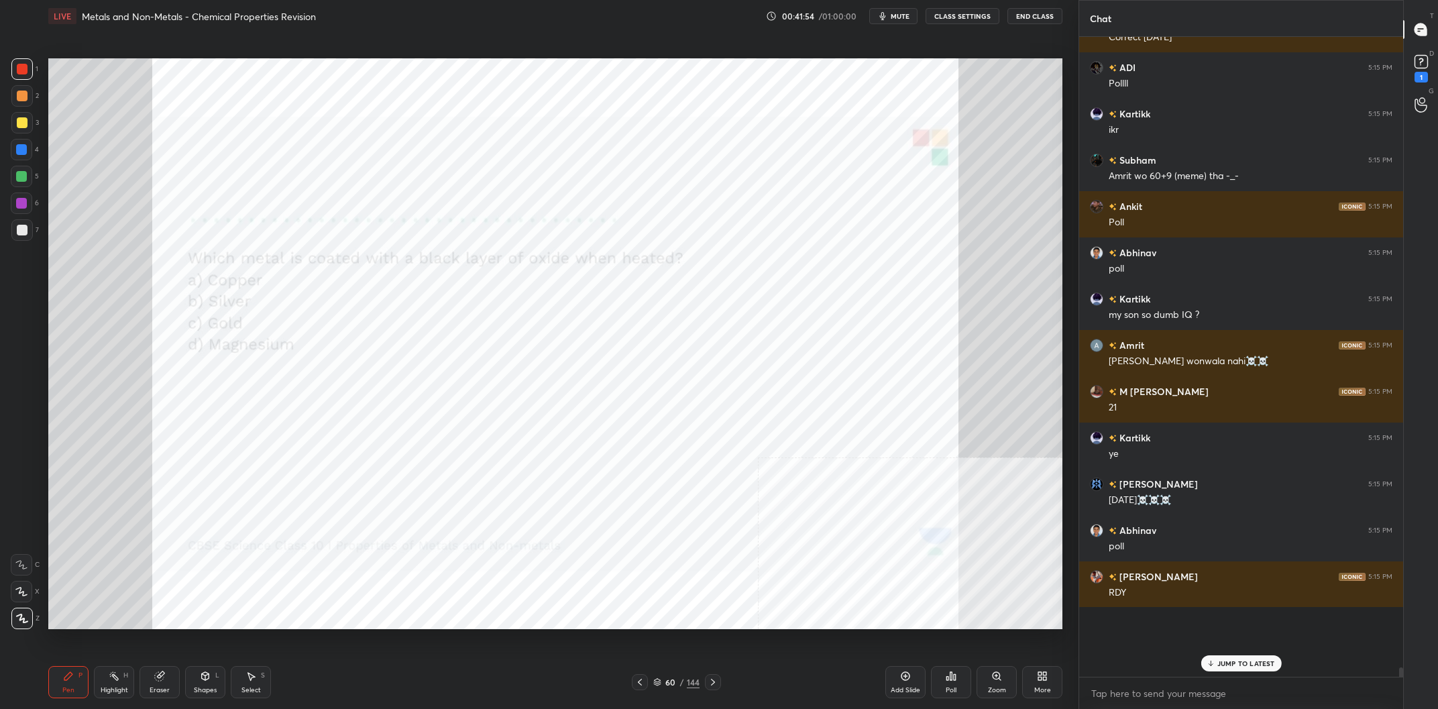
click at [961, 678] on div "Poll" at bounding box center [951, 682] width 40 height 32
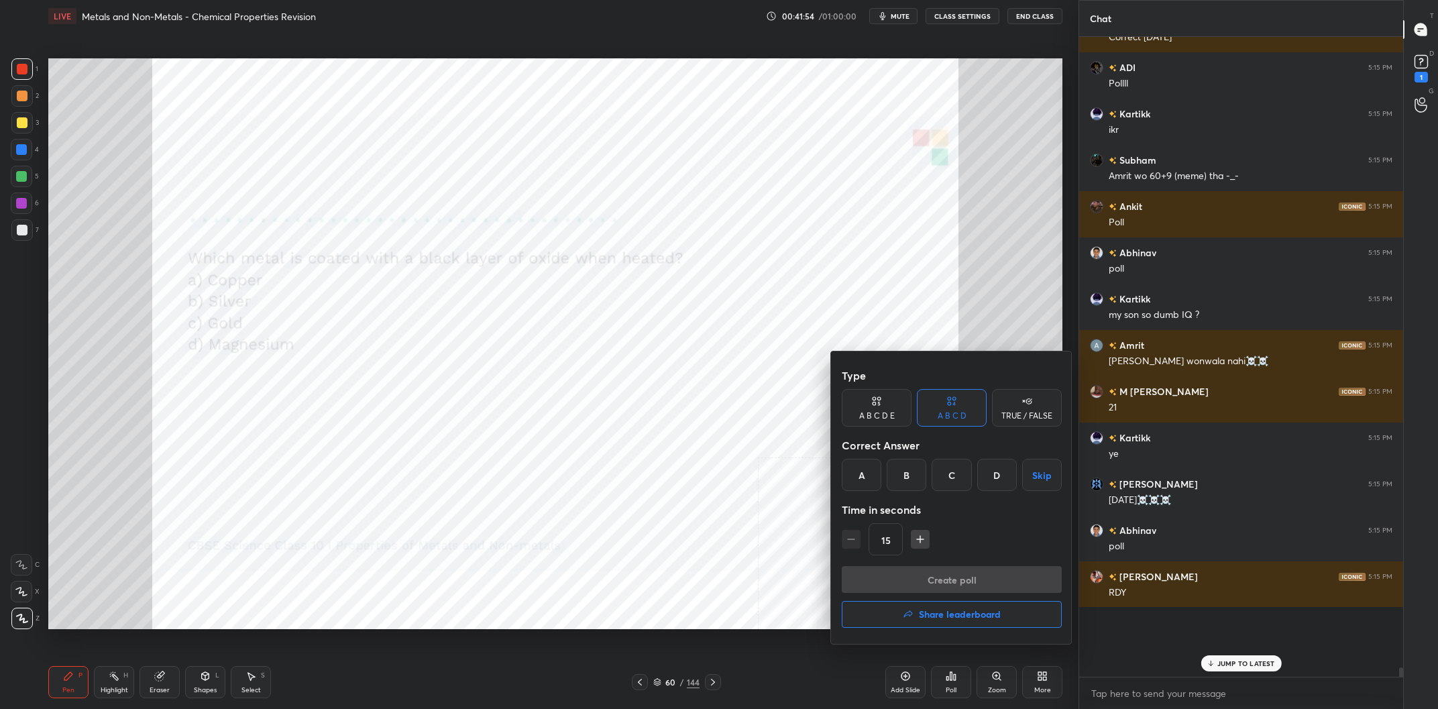
click at [866, 466] on div "A" at bounding box center [862, 475] width 40 height 32
click at [908, 586] on button "Create poll" at bounding box center [952, 579] width 220 height 27
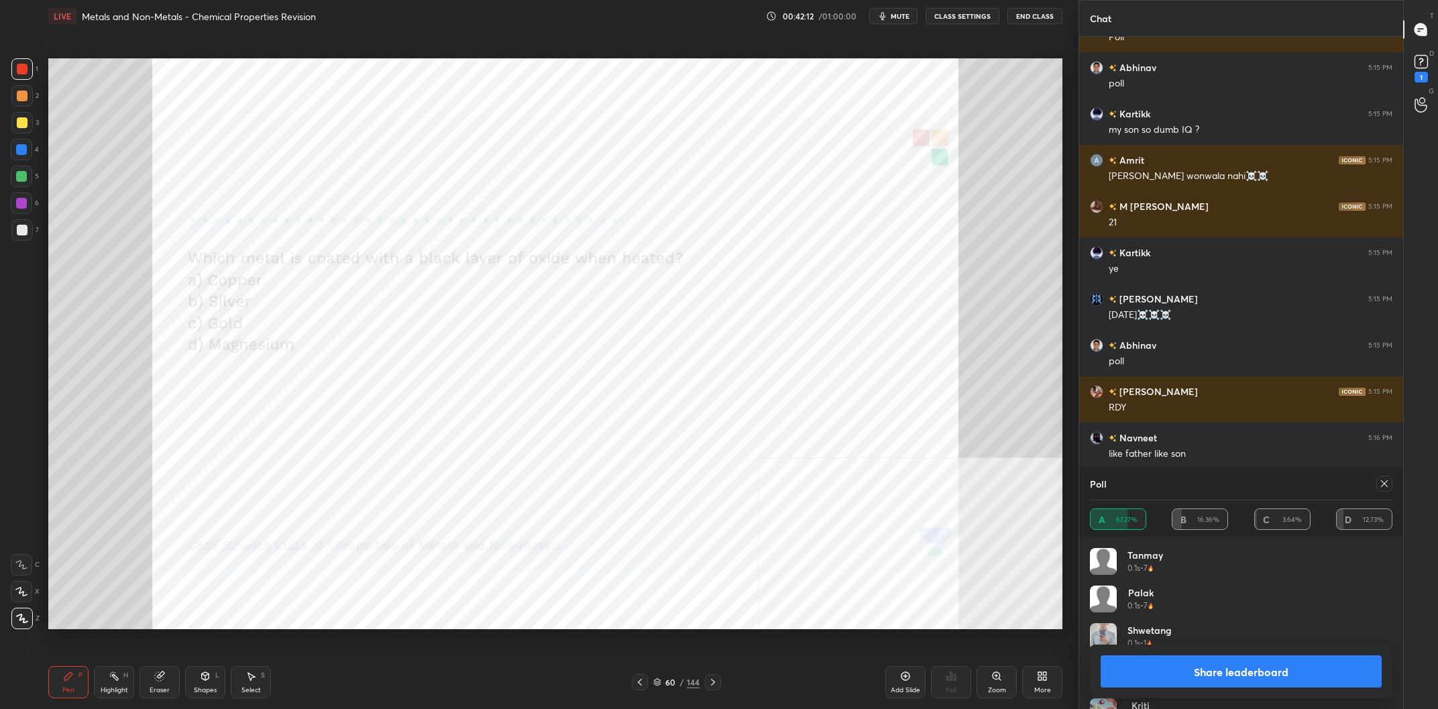
scroll to position [38768, 0]
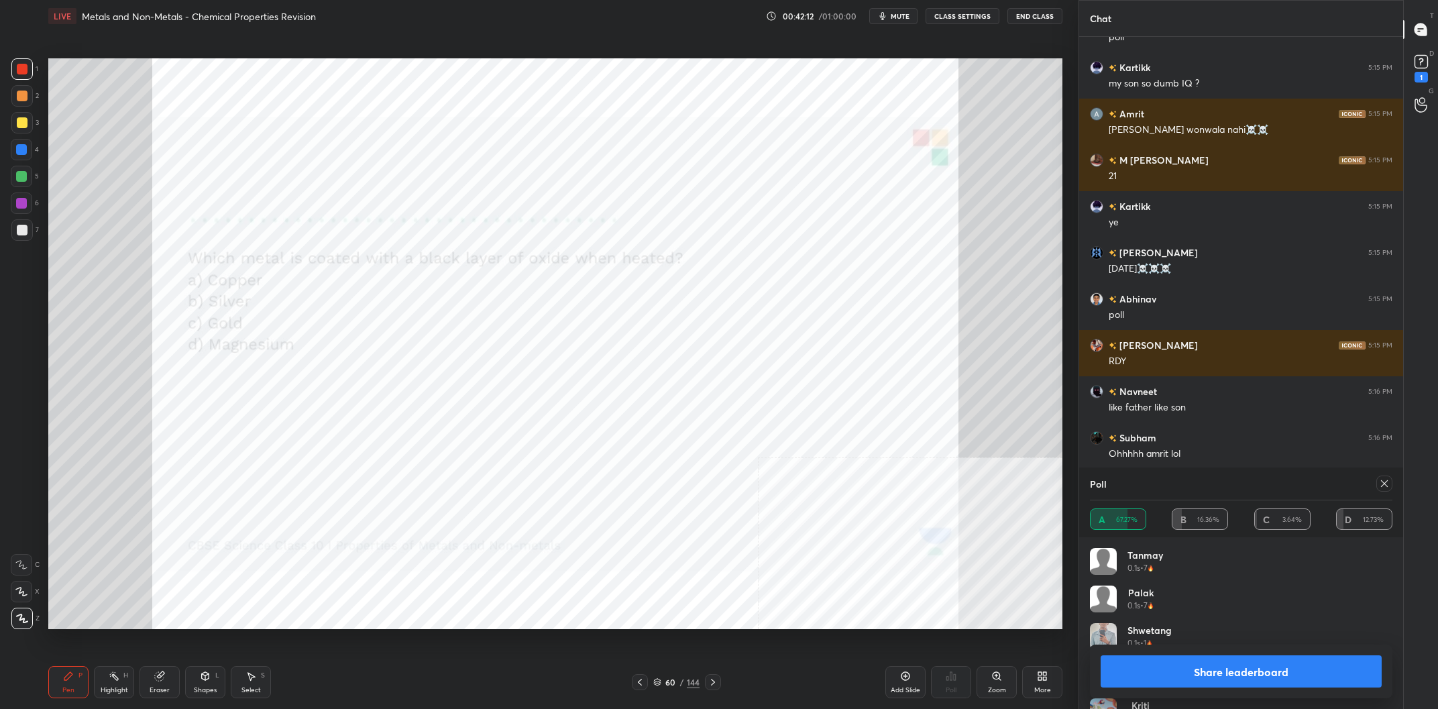
click at [1173, 672] on button "Share leaderboard" at bounding box center [1241, 671] width 281 height 32
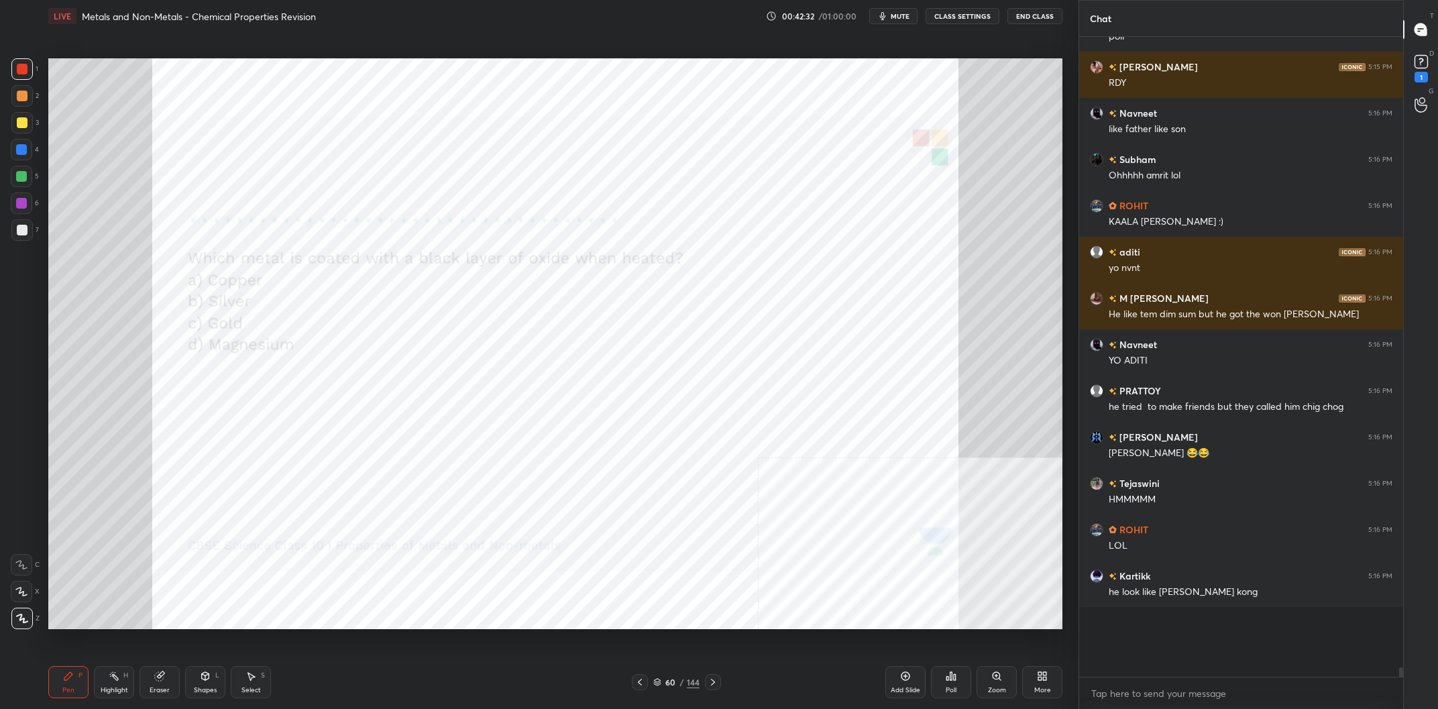
scroll to position [39093, 0]
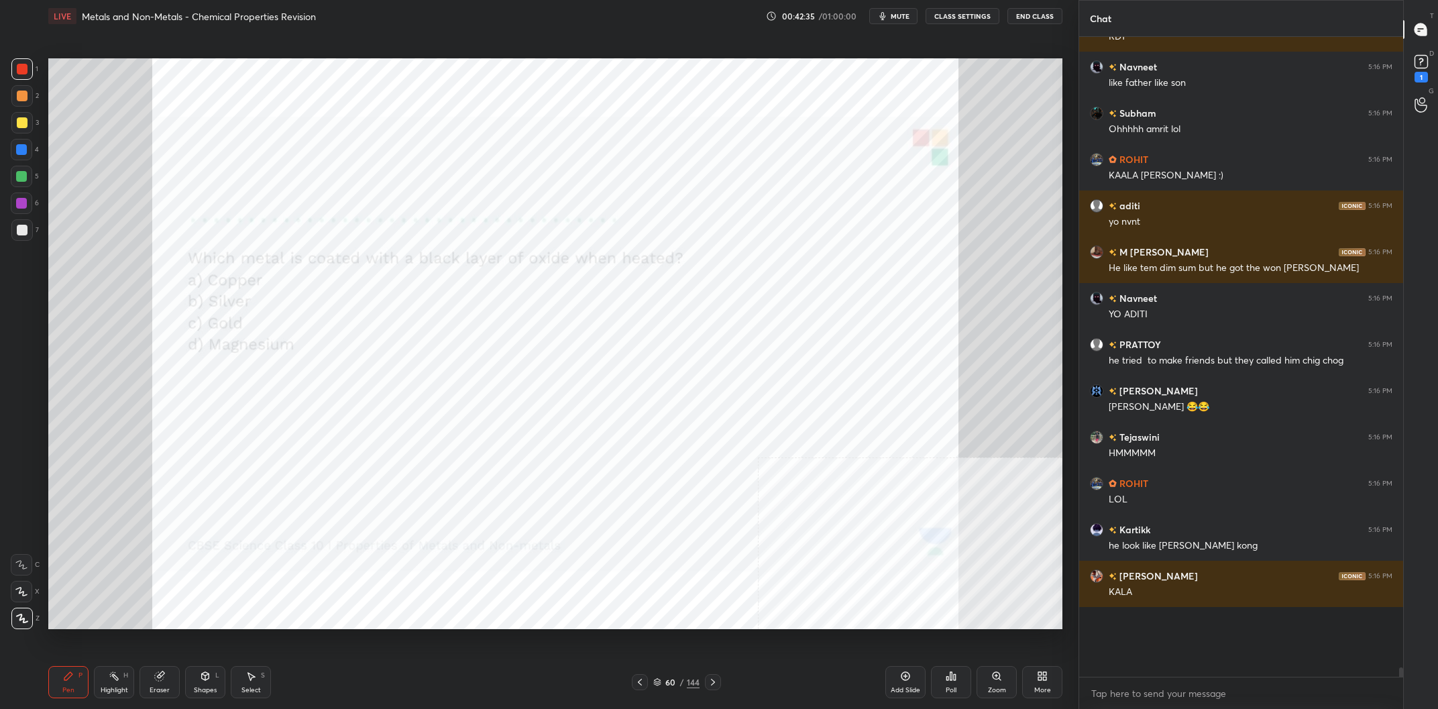
click at [673, 676] on div "60 / 144" at bounding box center [676, 682] width 89 height 16
click at [686, 677] on div "60 / 144" at bounding box center [676, 682] width 46 height 12
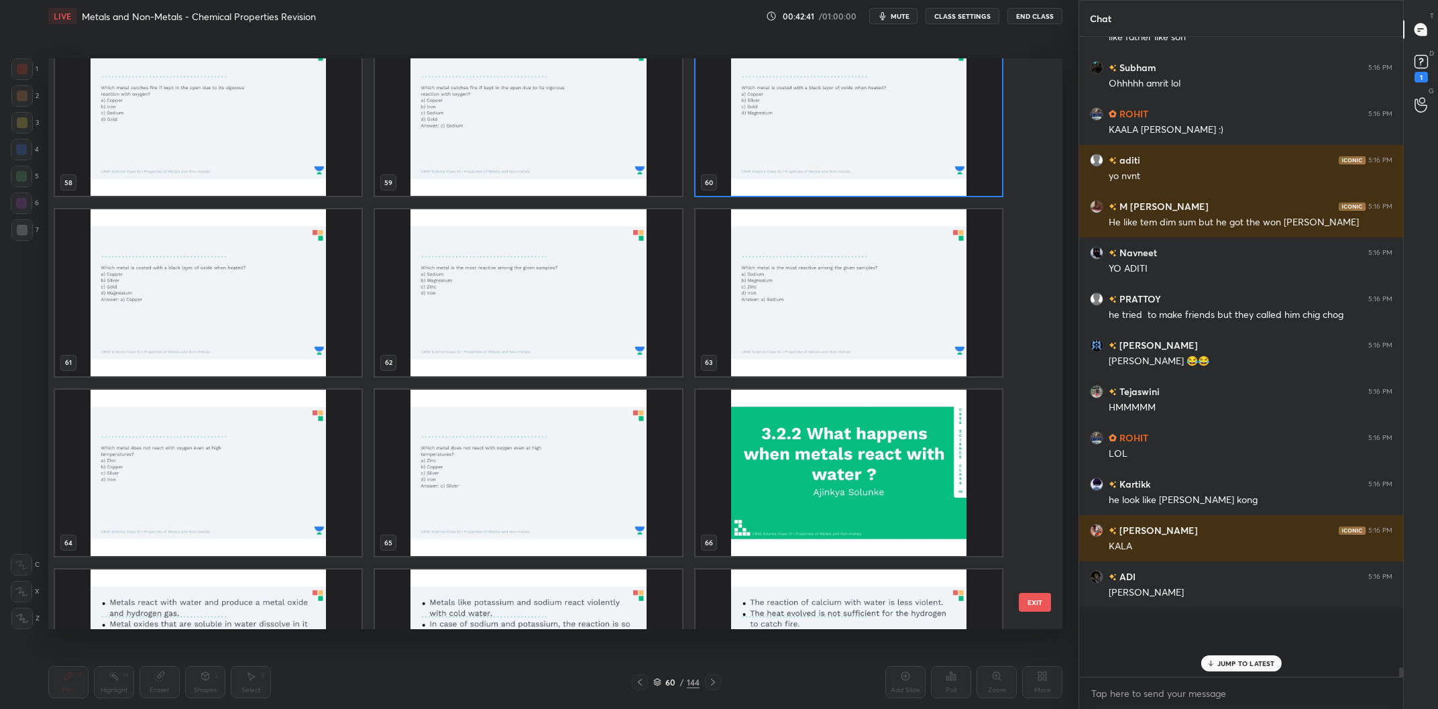
scroll to position [39185, 0]
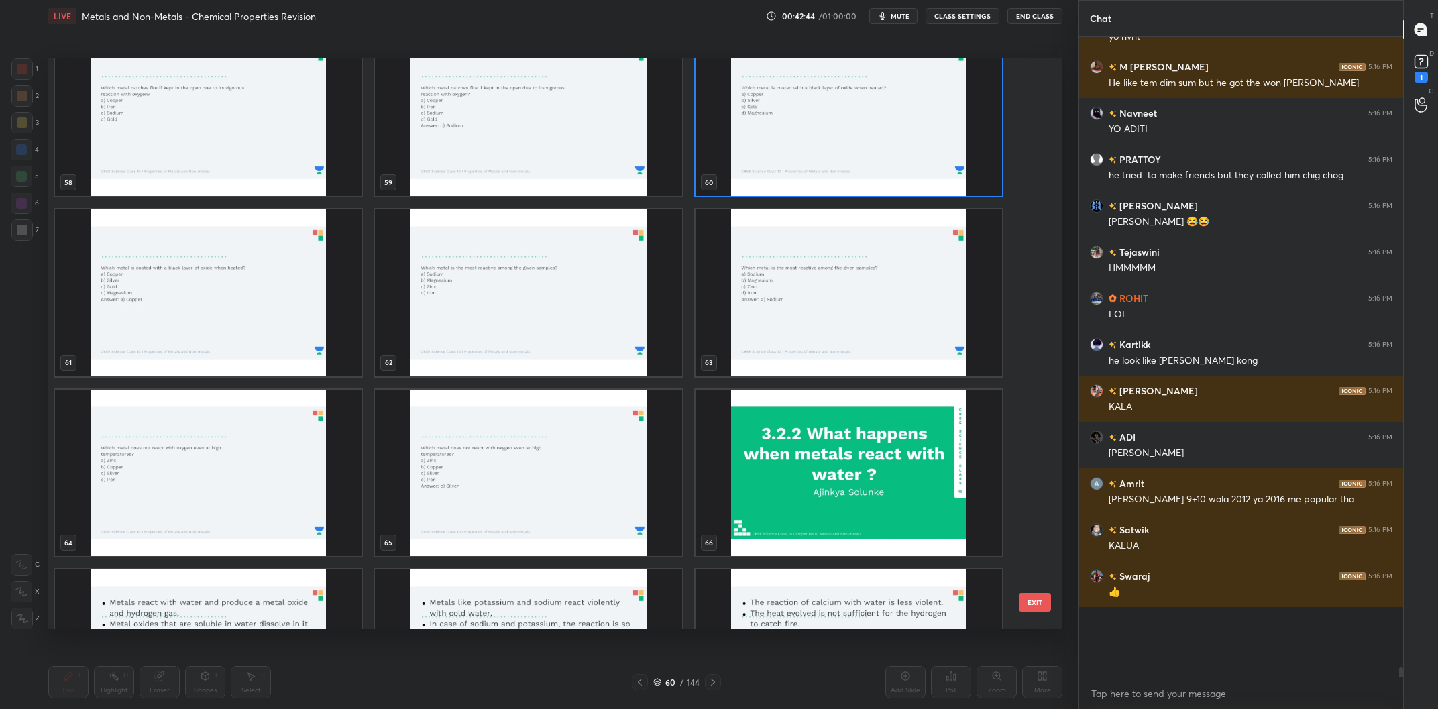
click at [502, 315] on img "grid" at bounding box center [528, 292] width 307 height 167
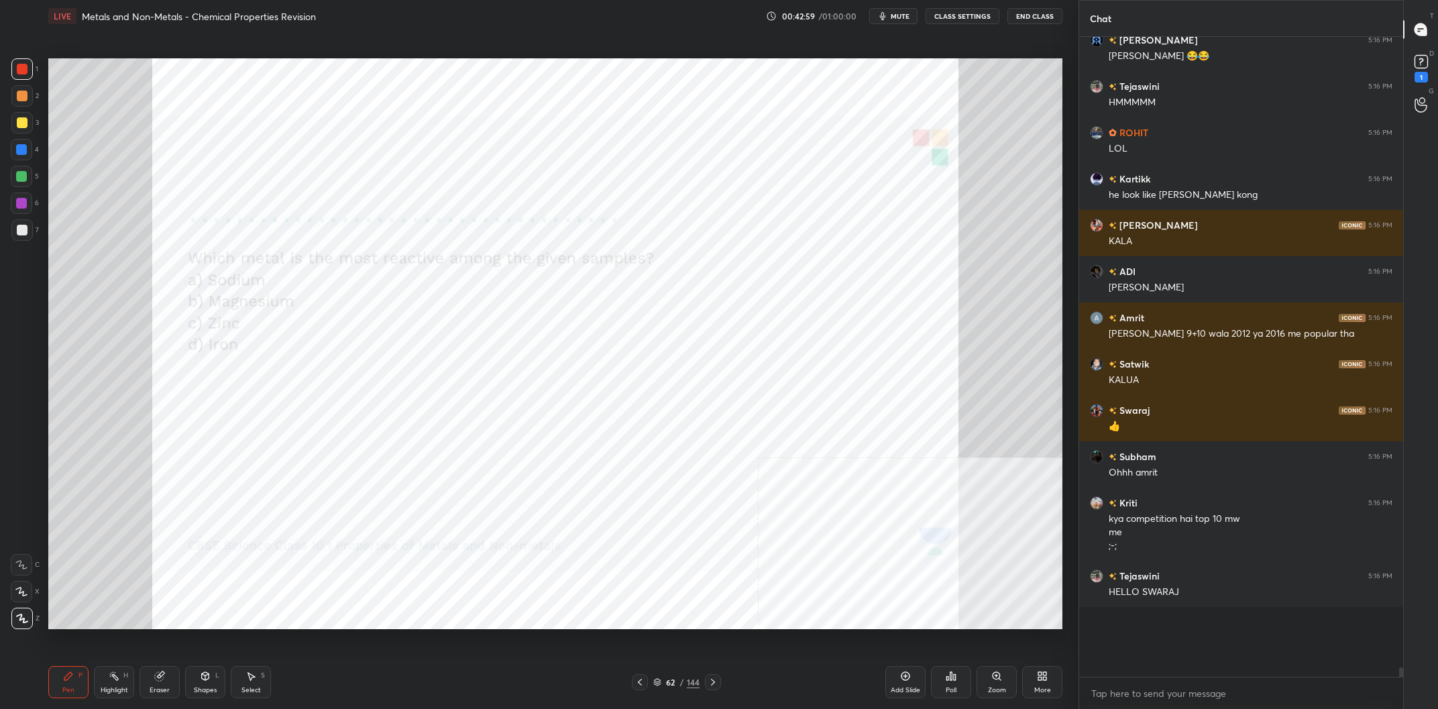
scroll to position [39490, 0]
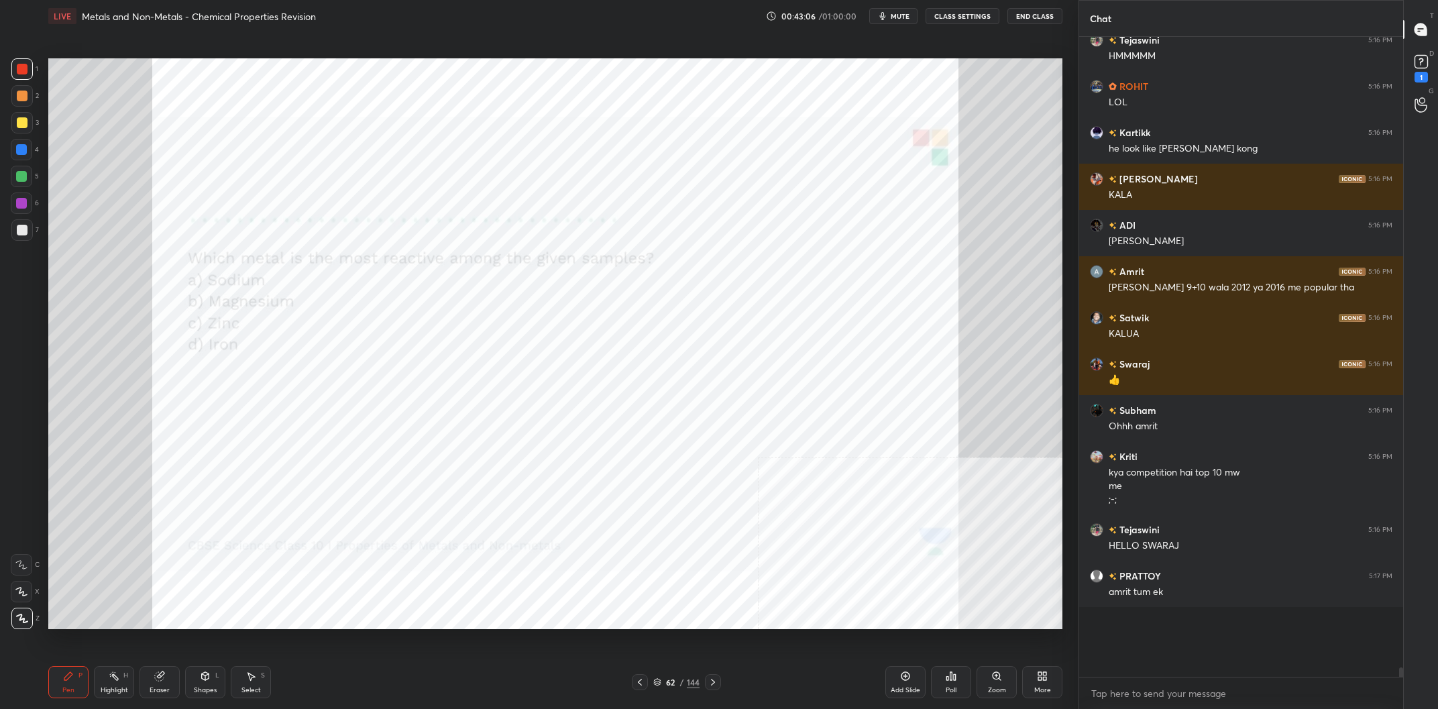
click at [661, 677] on div "62 / 144" at bounding box center [676, 682] width 46 height 12
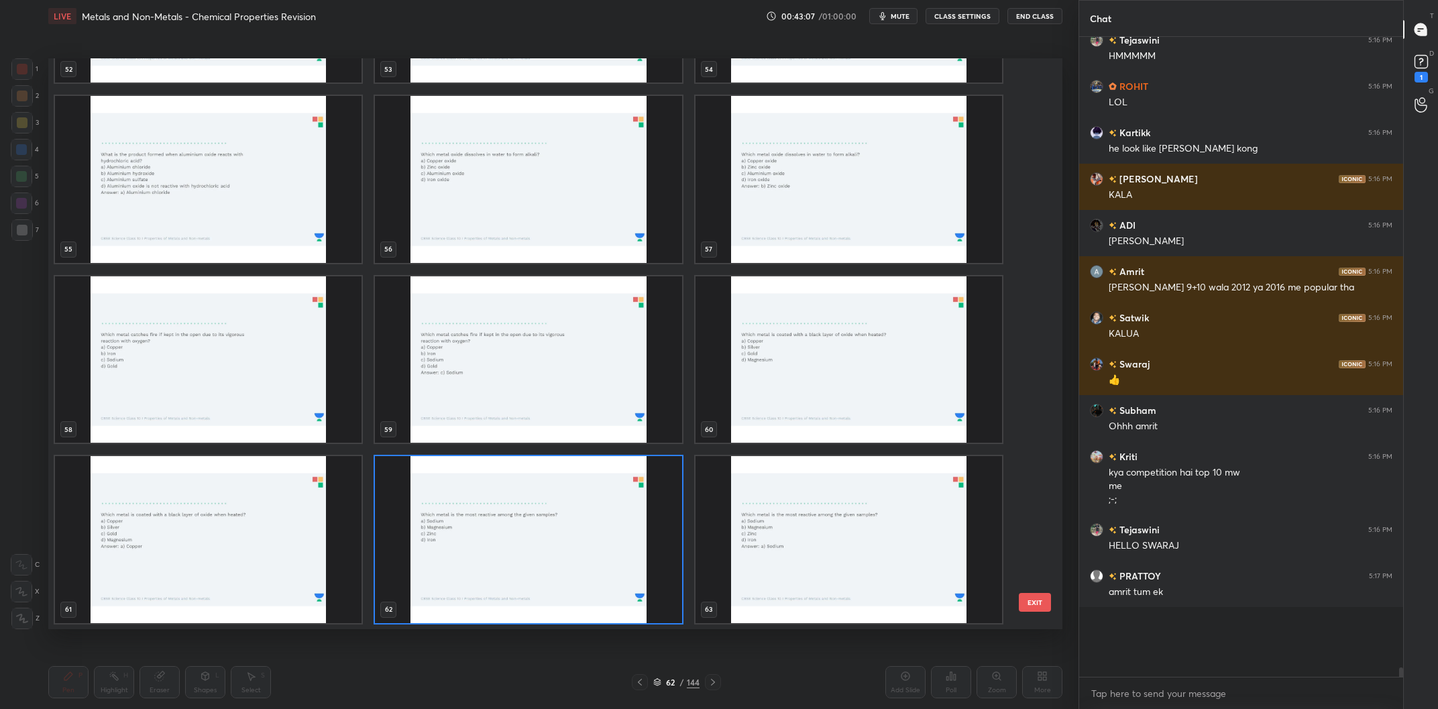
scroll to position [3296, 0]
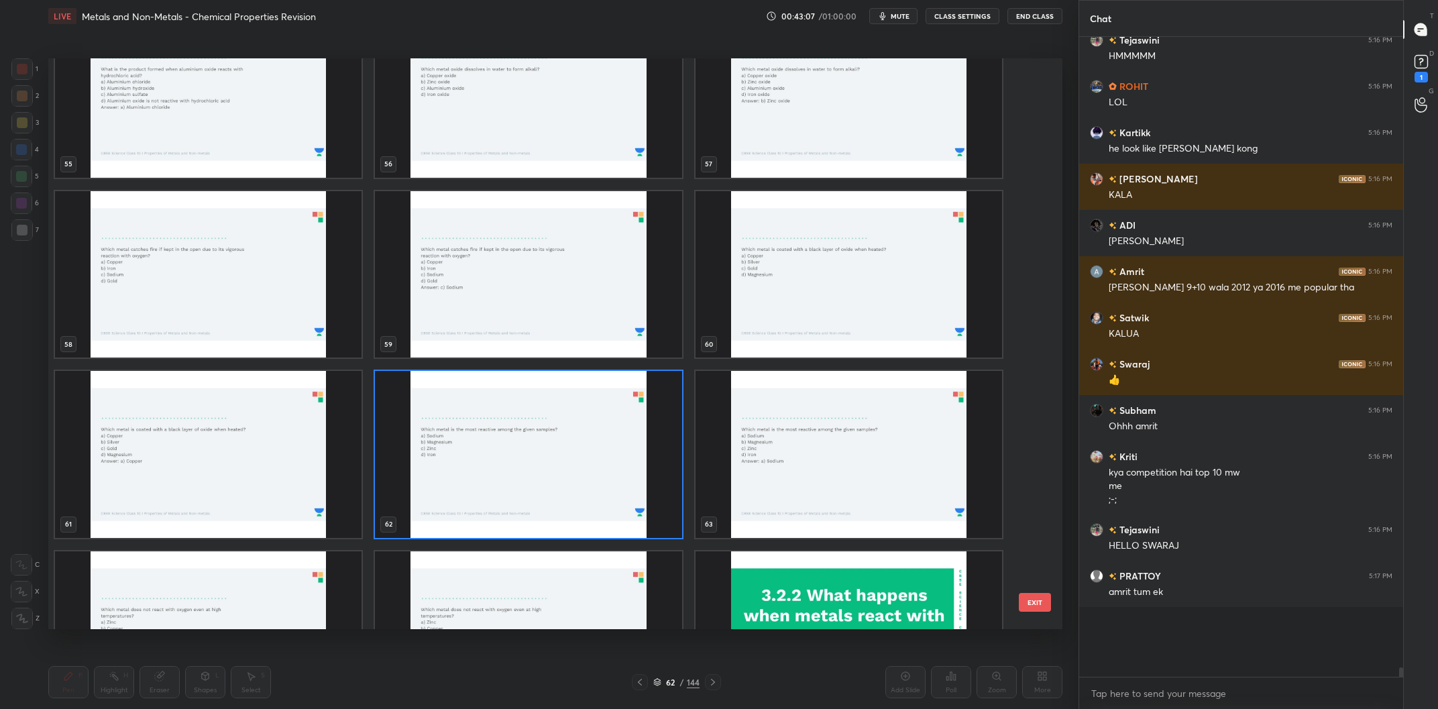
click at [599, 476] on img "grid" at bounding box center [528, 454] width 307 height 167
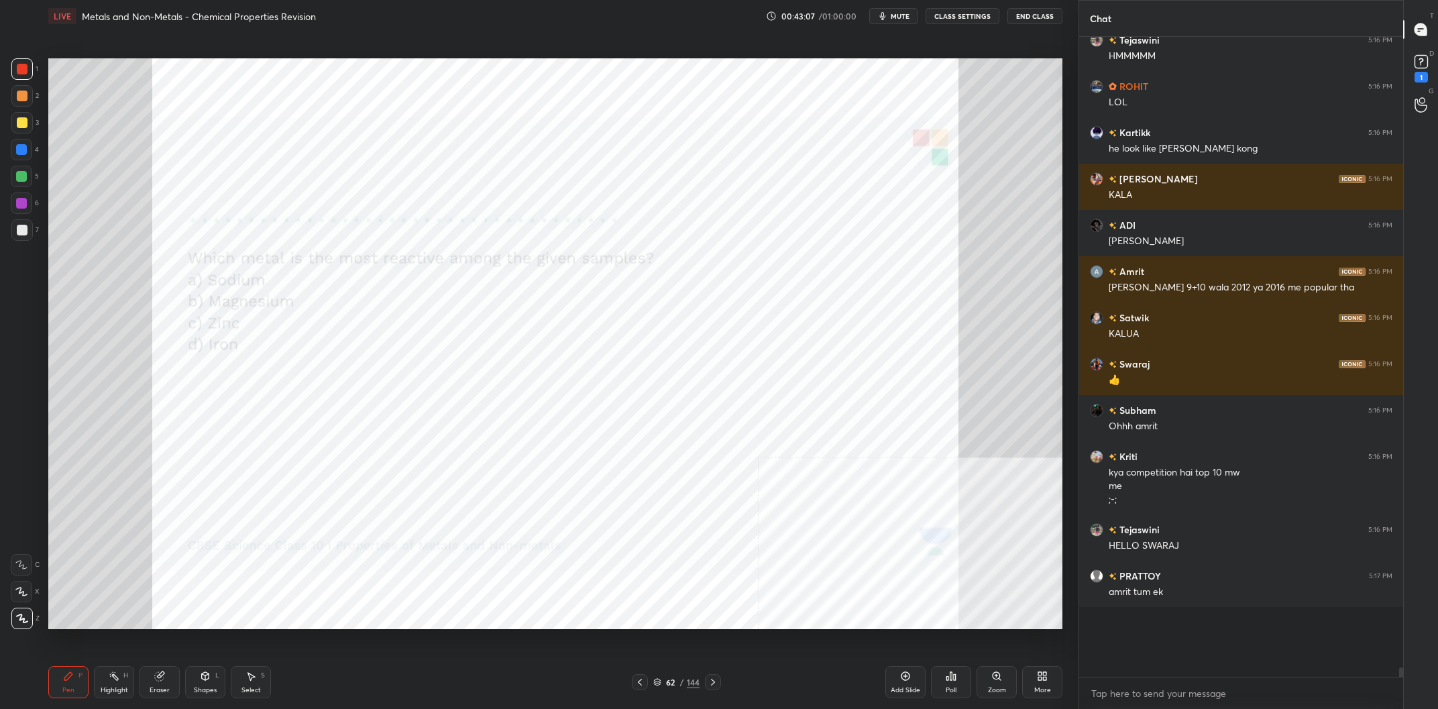
click at [599, 476] on img "grid" at bounding box center [528, 454] width 307 height 167
click at [952, 669] on div "Poll" at bounding box center [951, 682] width 40 height 32
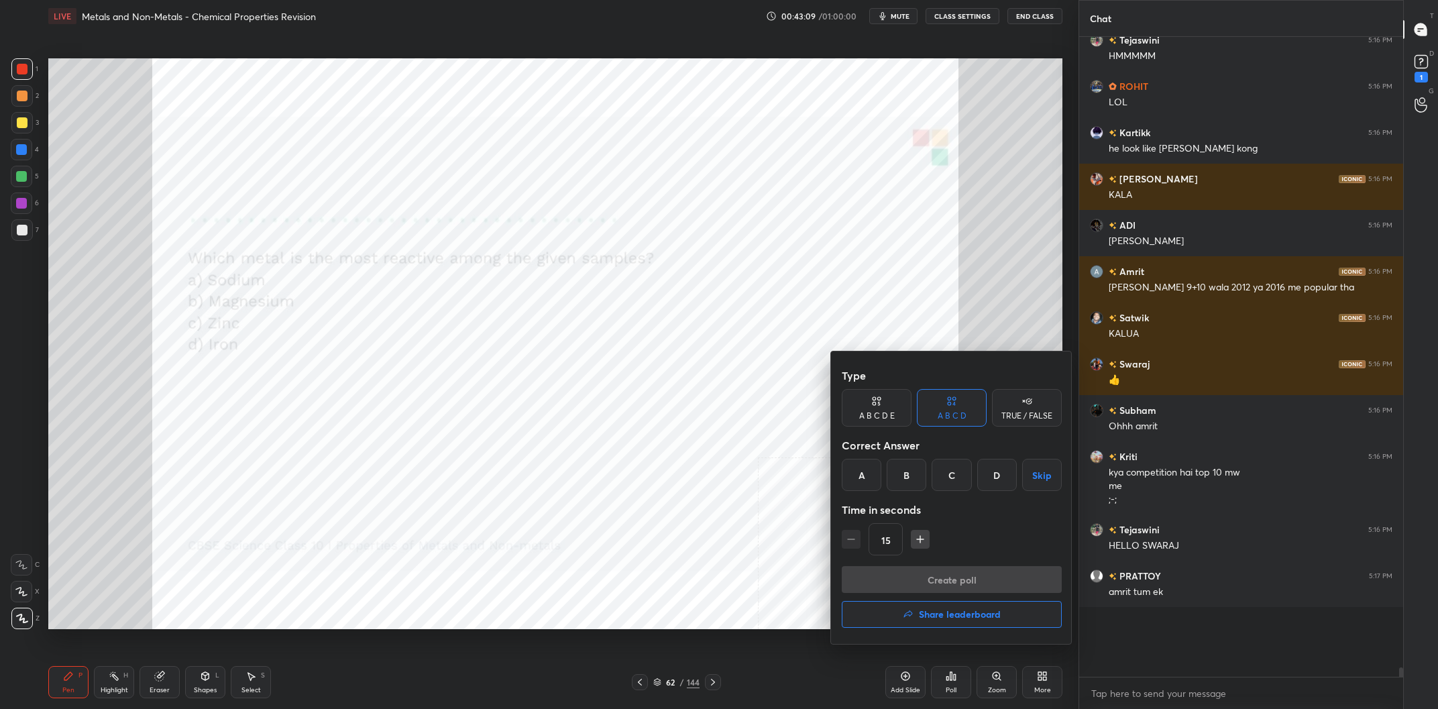
click at [854, 476] on div "A" at bounding box center [862, 475] width 40 height 32
click at [922, 582] on button "Create poll" at bounding box center [952, 579] width 220 height 27
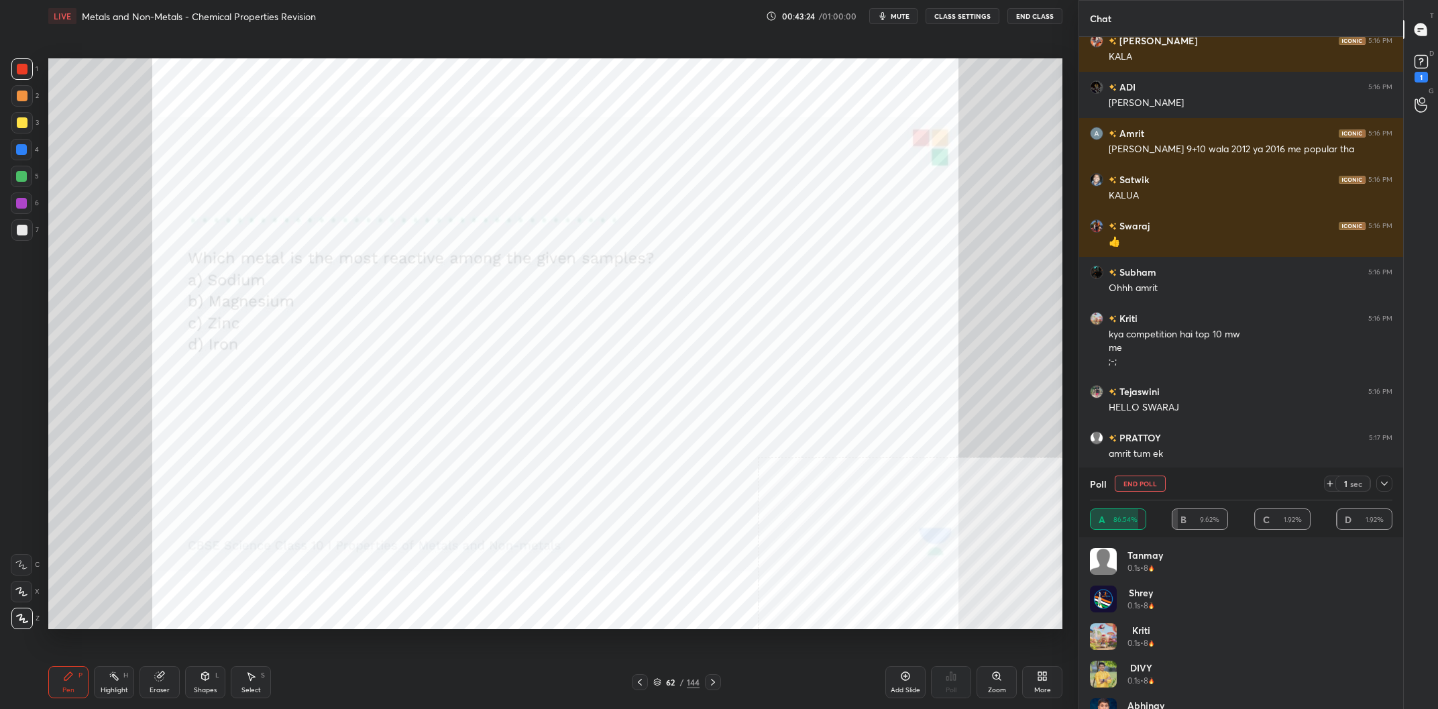
scroll to position [39675, 0]
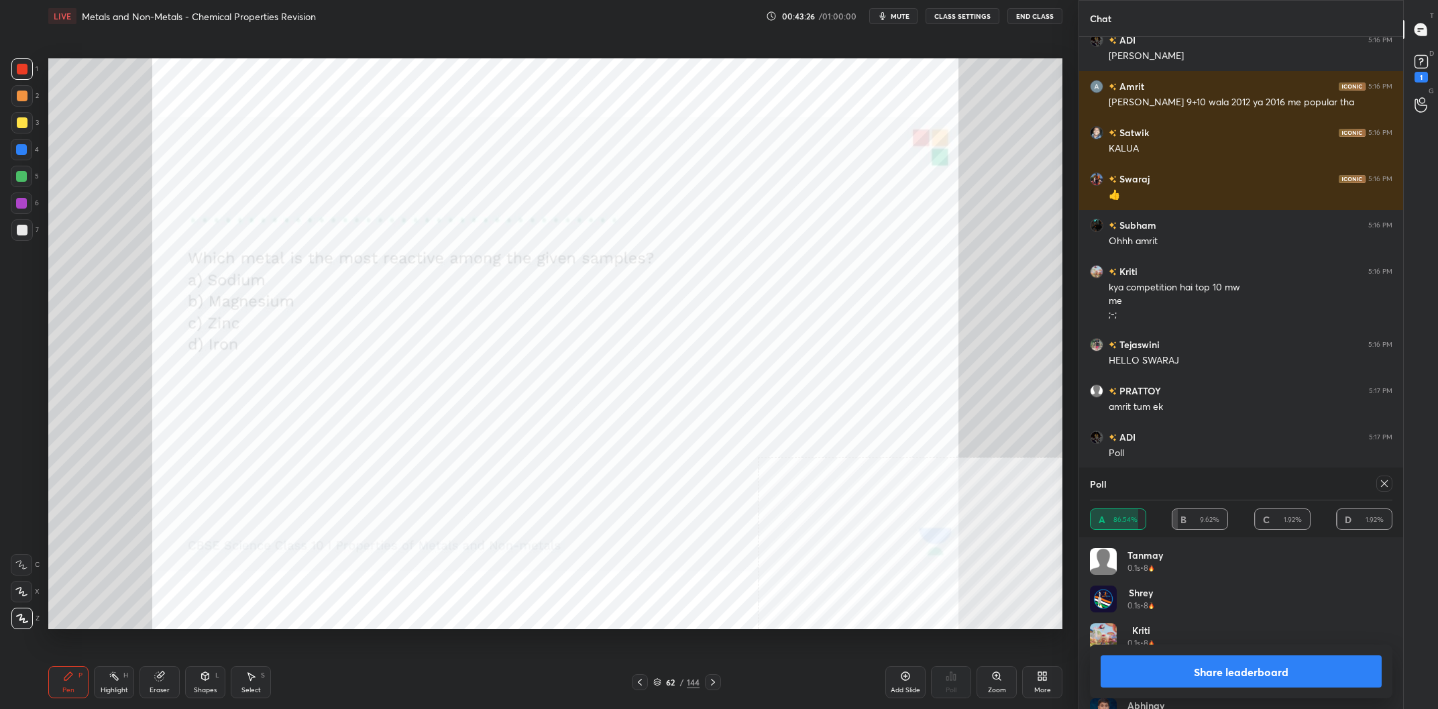
click at [1285, 677] on button "Share leaderboard" at bounding box center [1241, 671] width 281 height 32
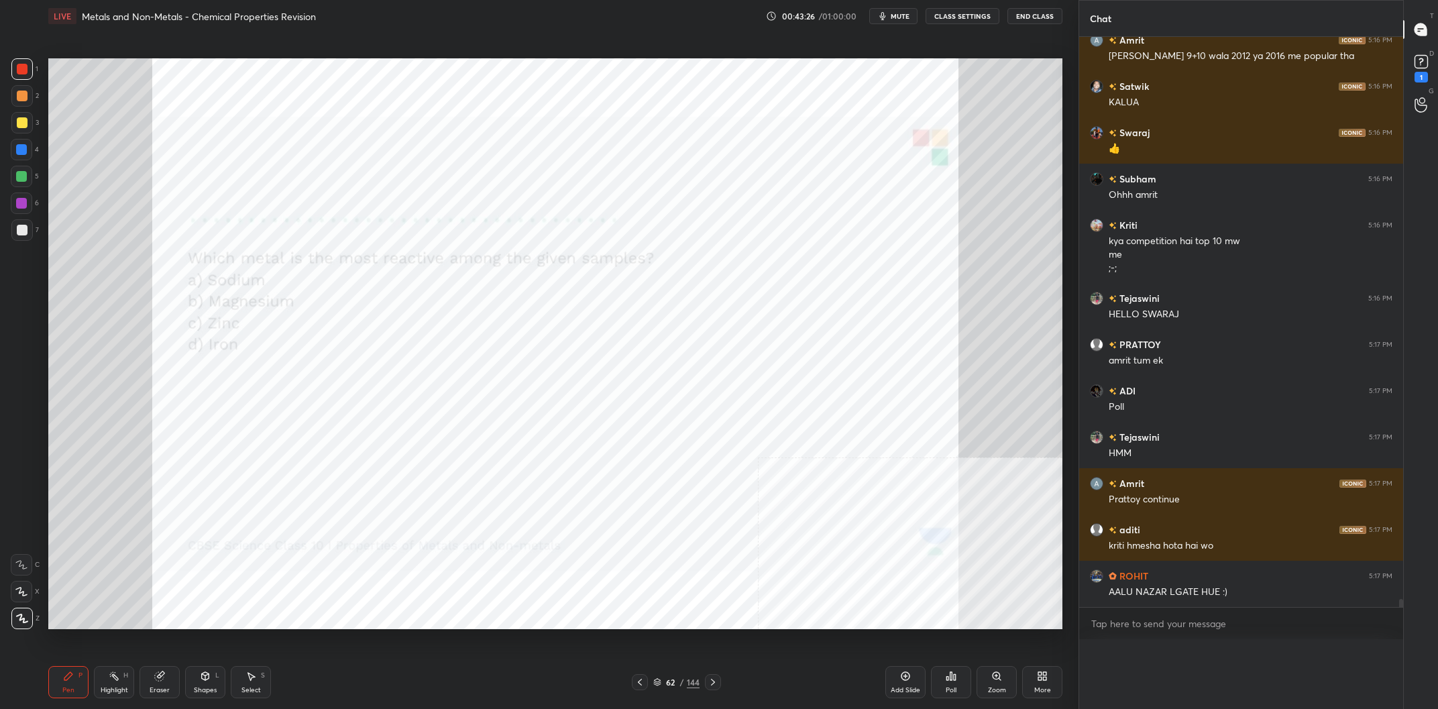
scroll to position [0, 0]
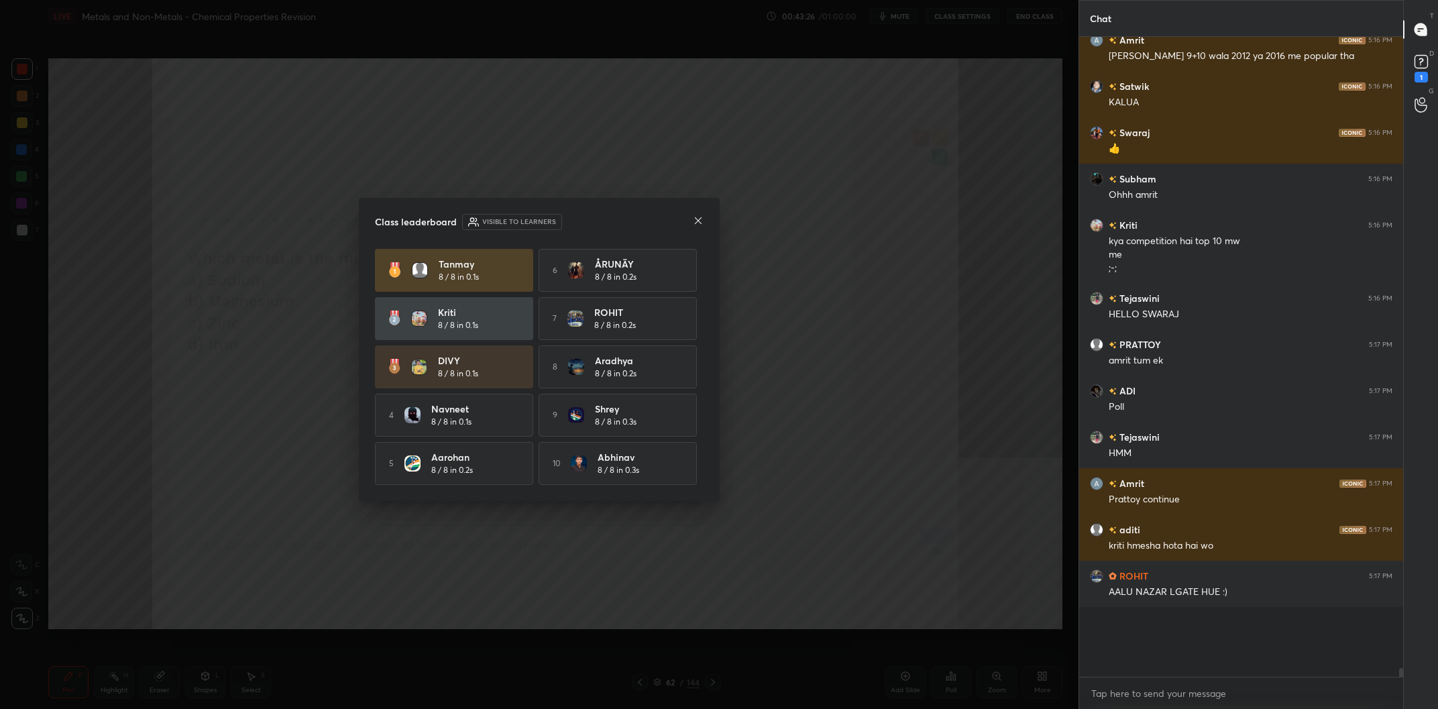
click at [709, 405] on div "Class leaderboard Visible to learners [PERSON_NAME] 8 / 8 in 0.1s 6 ÅRUNÄY 8 / …" at bounding box center [539, 349] width 361 height 303
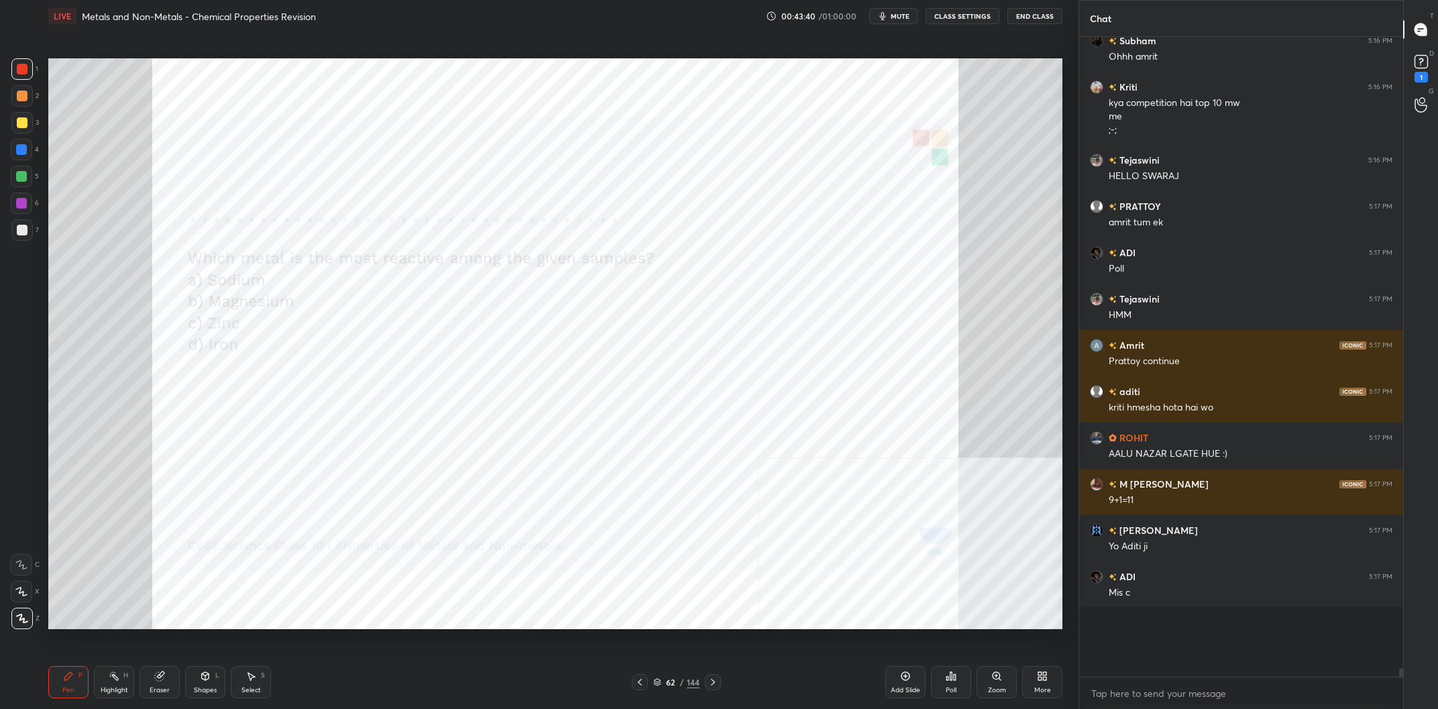
scroll to position [39907, 0]
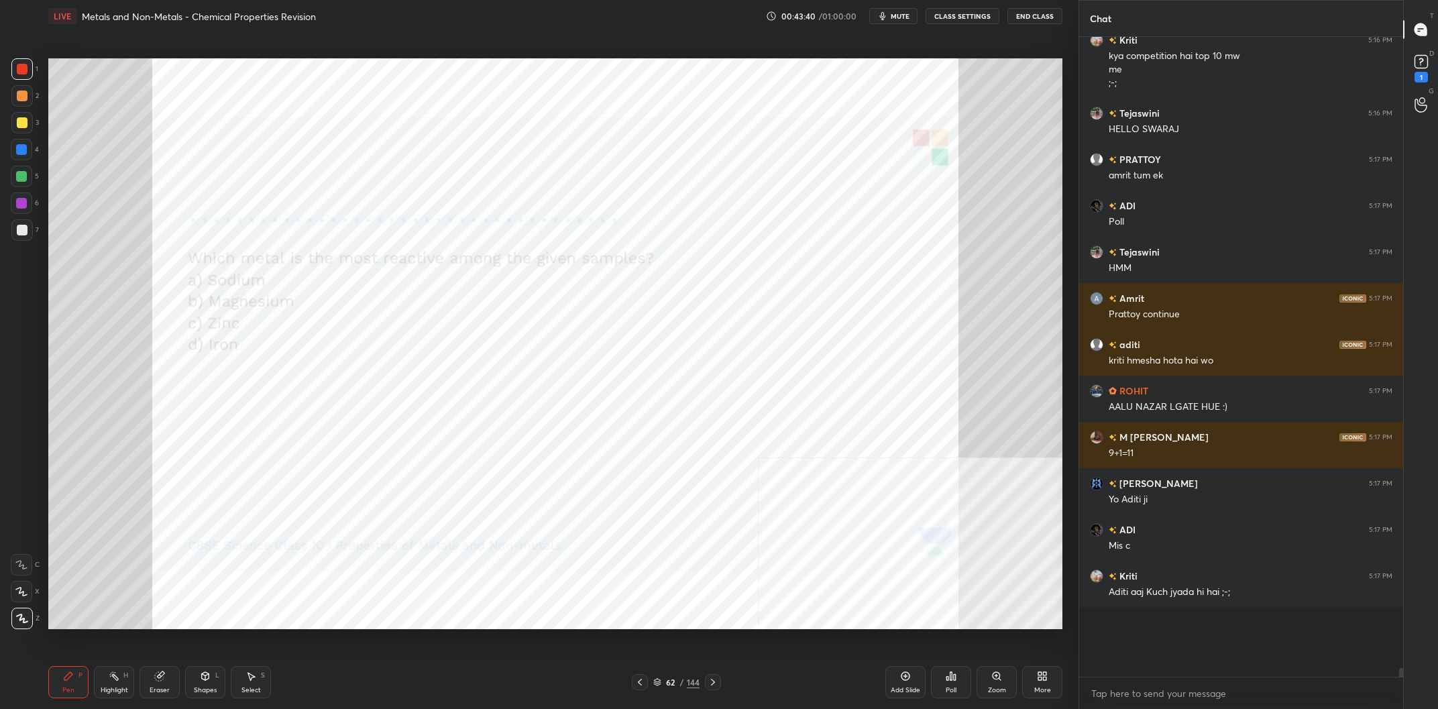
click at [683, 686] on div "/" at bounding box center [682, 682] width 4 height 8
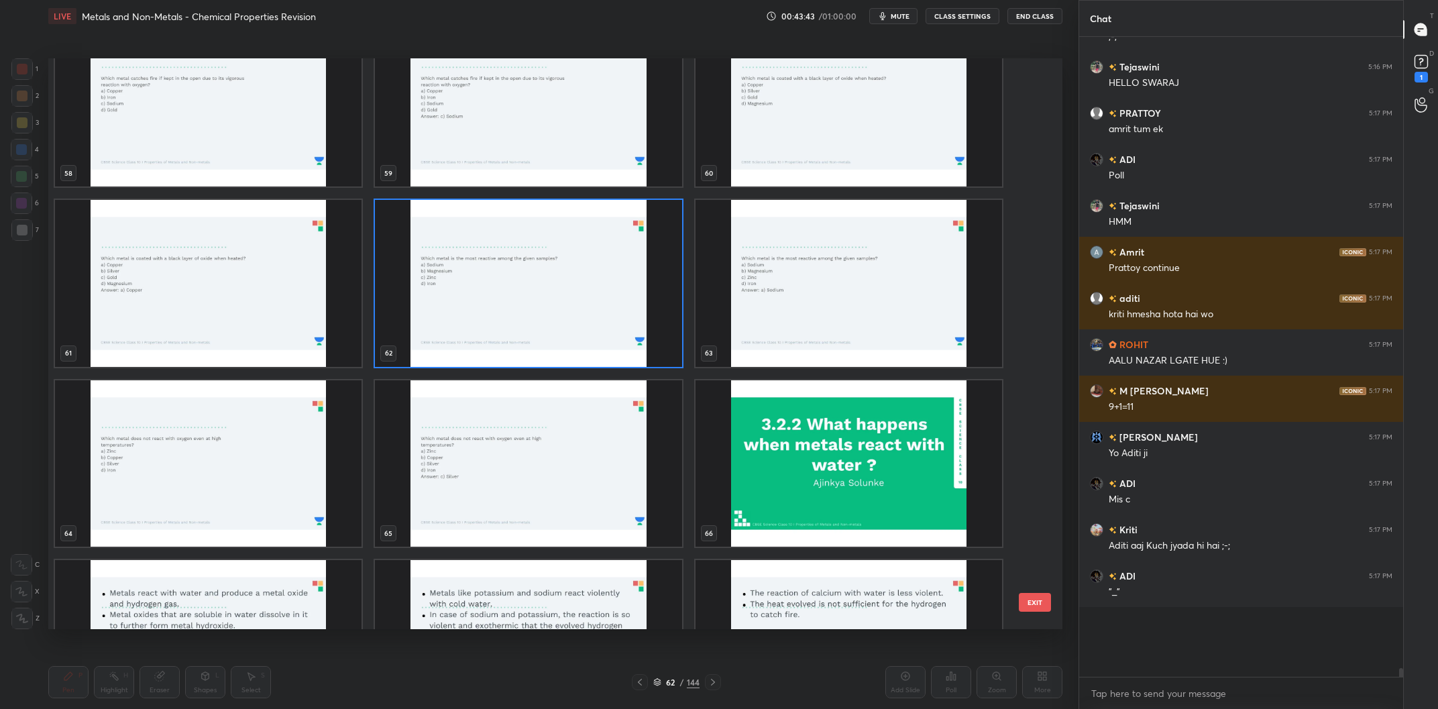
scroll to position [39998, 0]
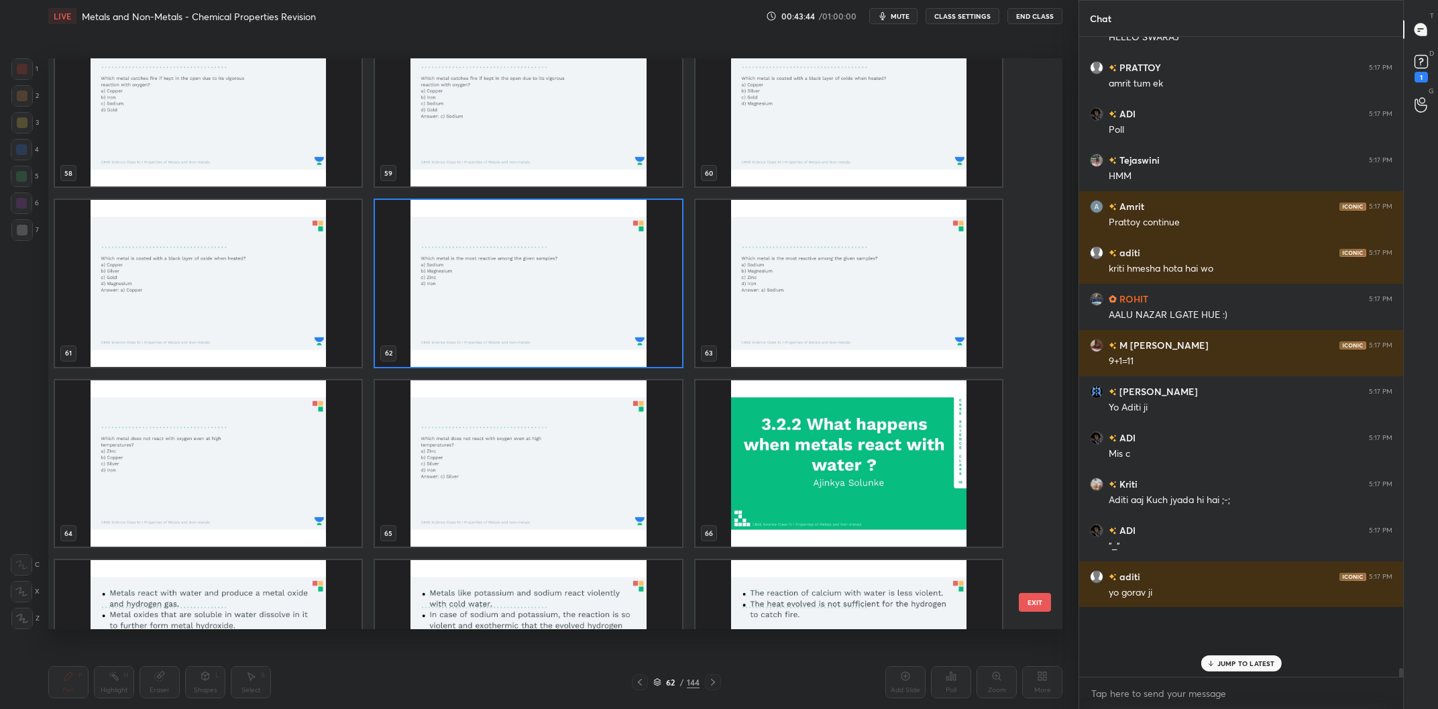
click at [501, 244] on img "grid" at bounding box center [528, 283] width 307 height 167
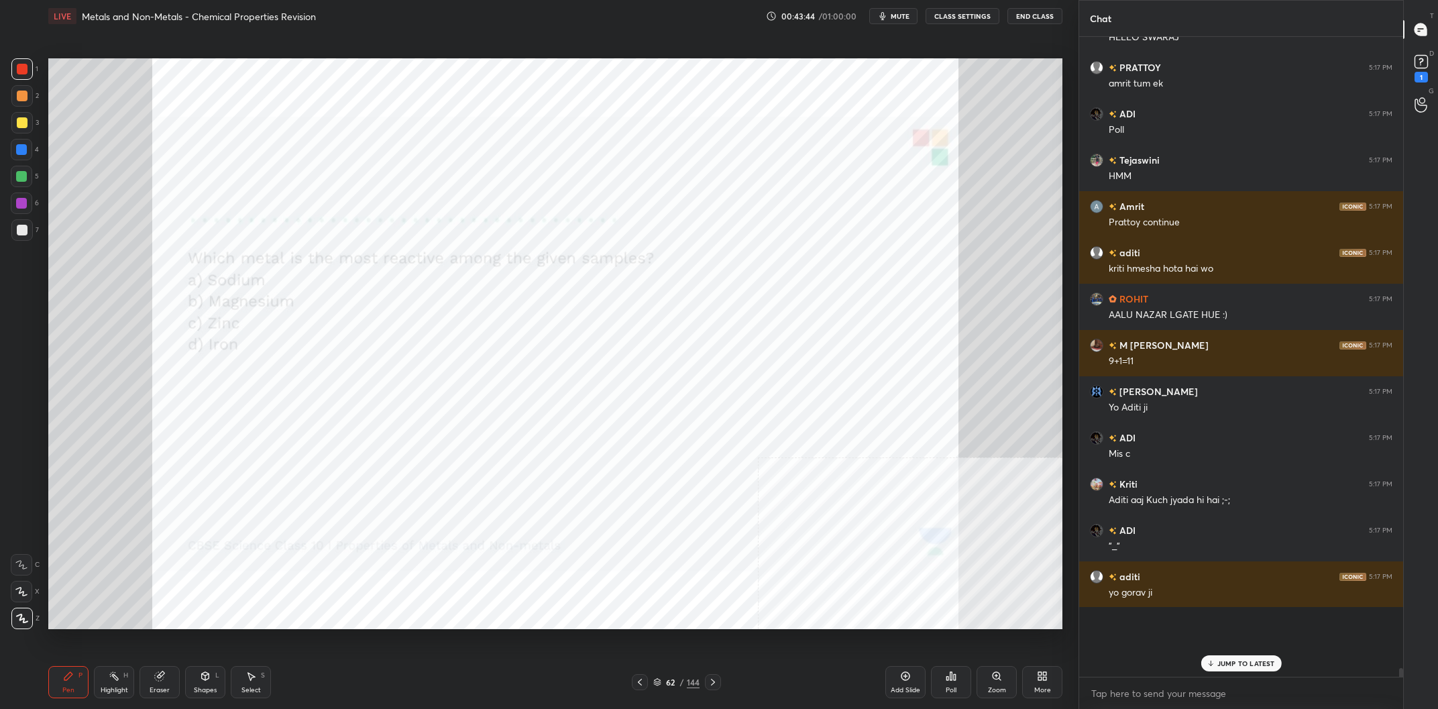
click at [501, 244] on img "grid" at bounding box center [528, 283] width 307 height 167
click at [1417, 71] on icon at bounding box center [1421, 62] width 20 height 20
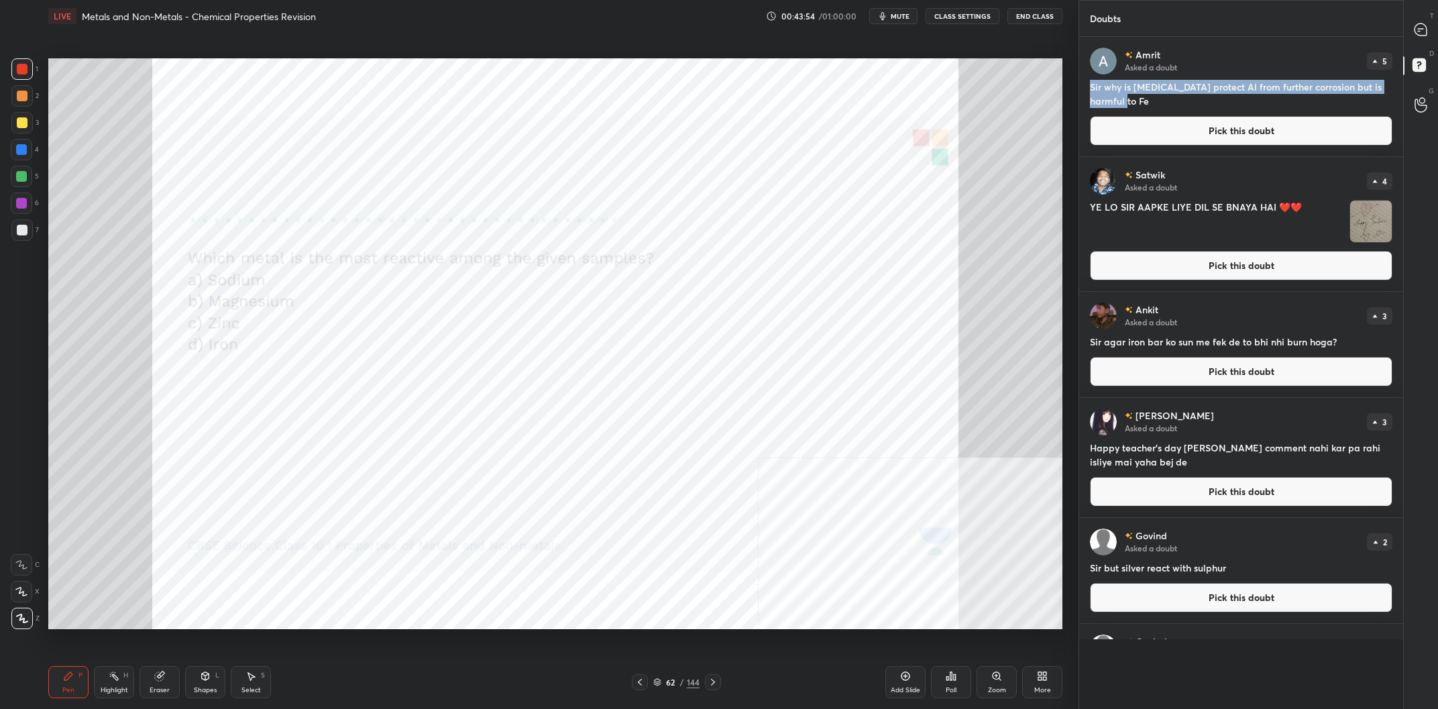
drag, startPoint x: 1139, startPoint y: 102, endPoint x: 1090, endPoint y: 83, distance: 52.4
click at [1090, 83] on div "[PERSON_NAME] Asked a doubt 5 Sir why is [MEDICAL_DATA] protect Al from further…" at bounding box center [1241, 96] width 324 height 119
copy h4 "Sir why is [MEDICAL_DATA] protect Al from further corrosion but is harmful to Fe"
click at [1175, 262] on button "Pick this doubt" at bounding box center [1241, 266] width 303 height 30
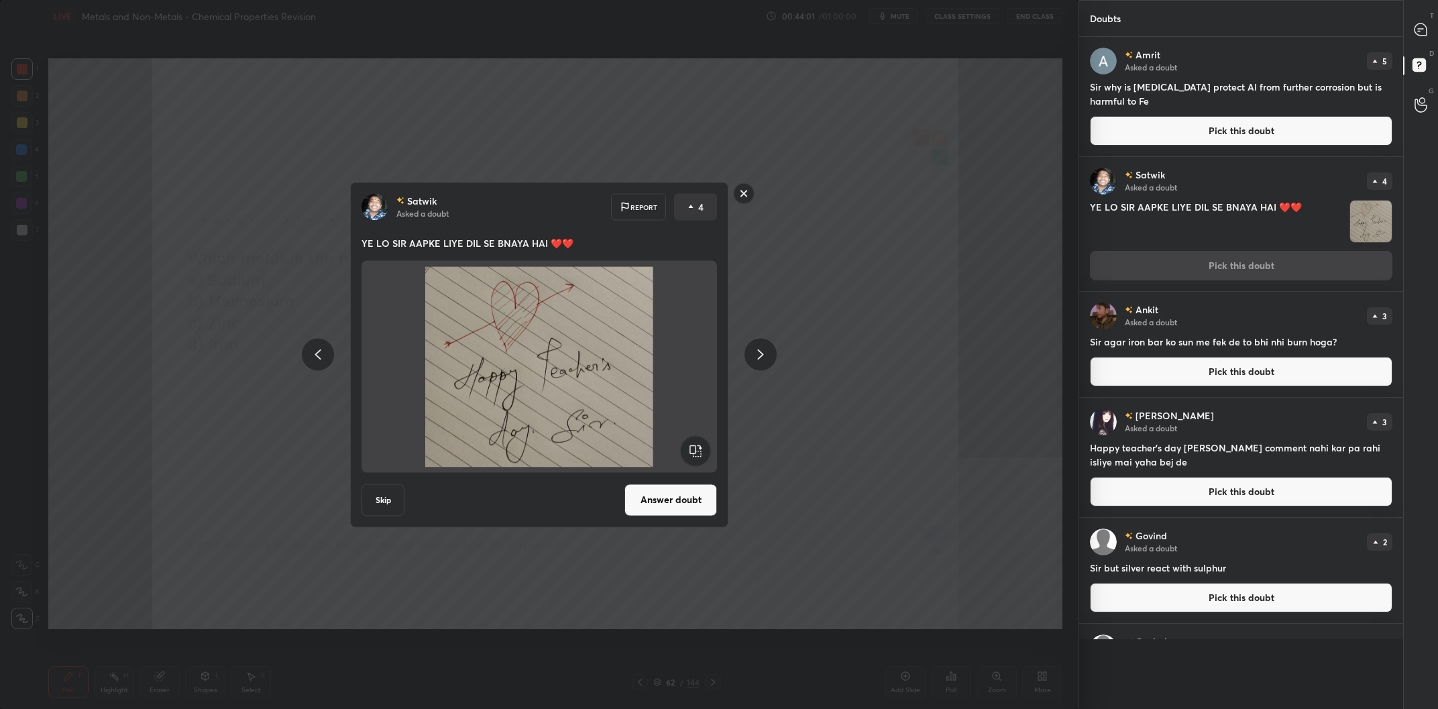
click at [743, 193] on rect at bounding box center [744, 193] width 21 height 21
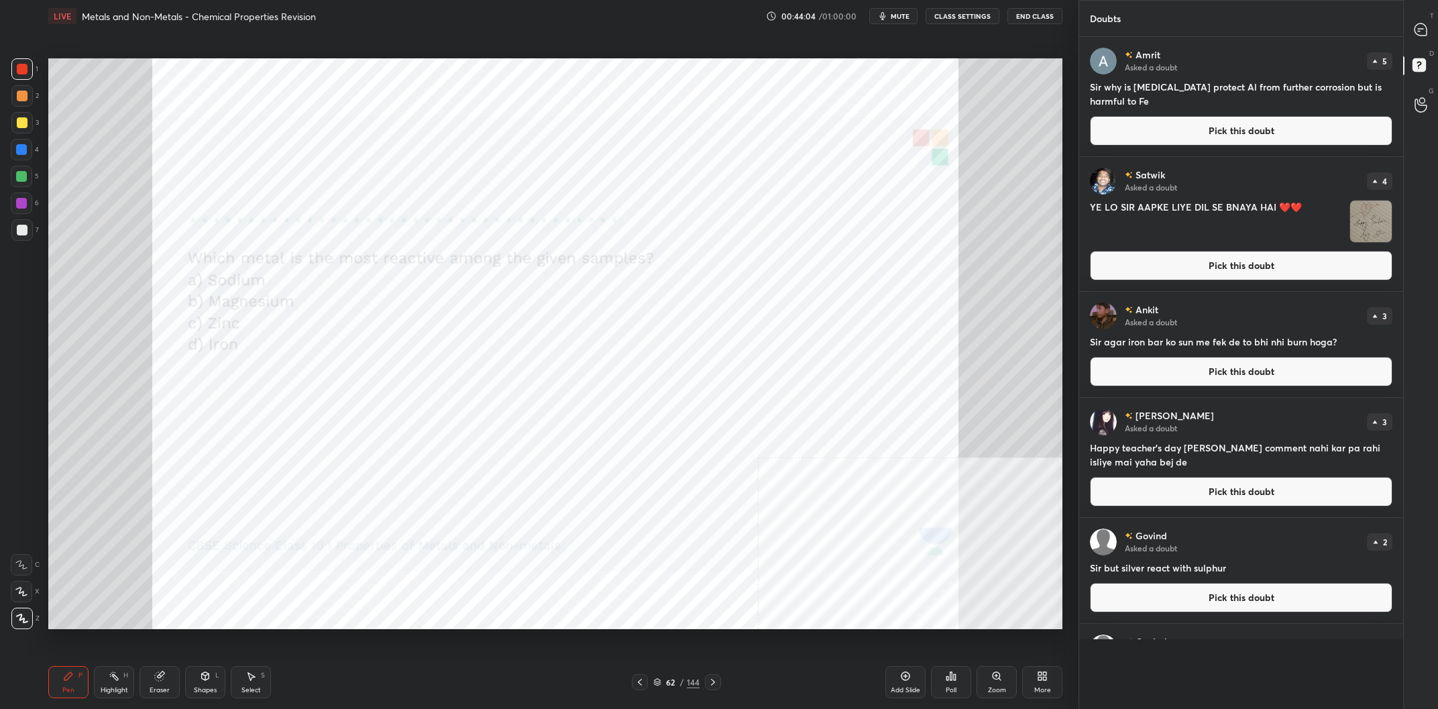
click at [1170, 129] on button "Pick this doubt" at bounding box center [1241, 131] width 303 height 30
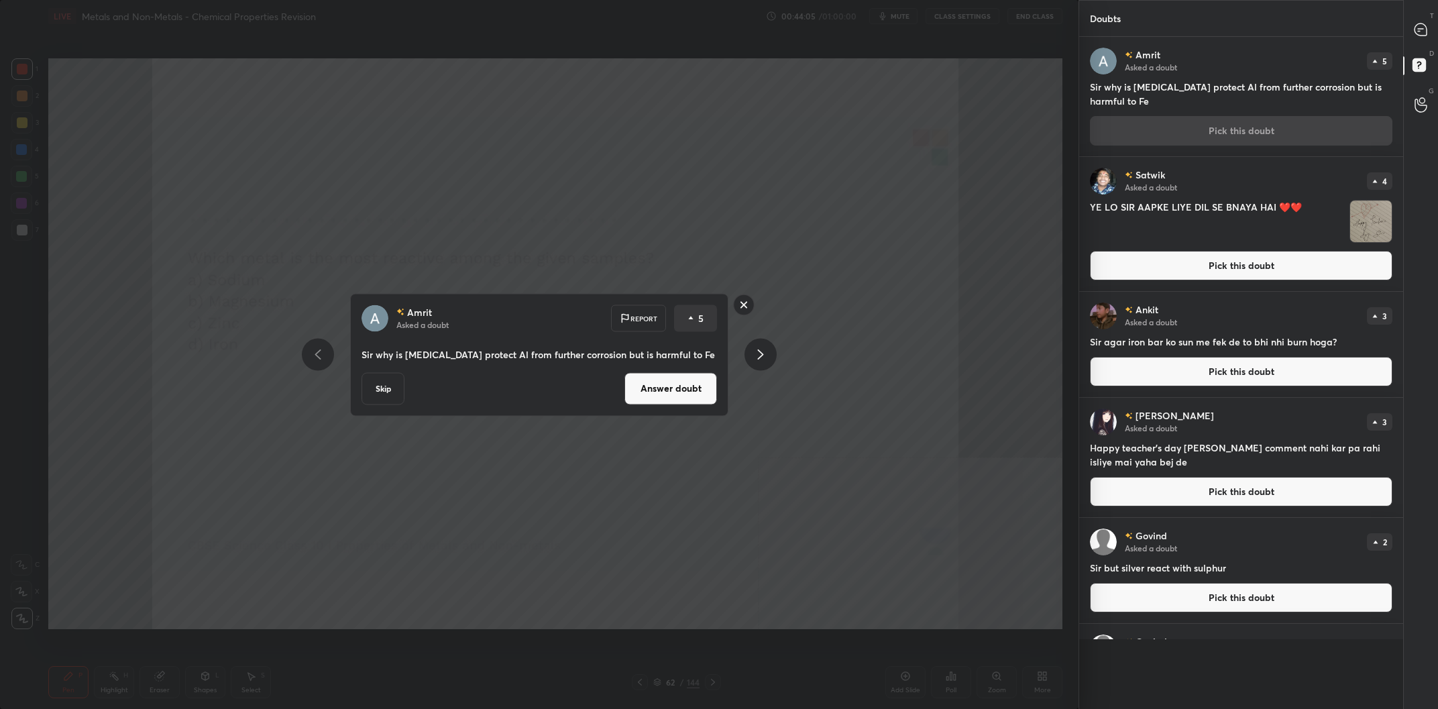
click at [693, 388] on button "Answer doubt" at bounding box center [671, 388] width 93 height 32
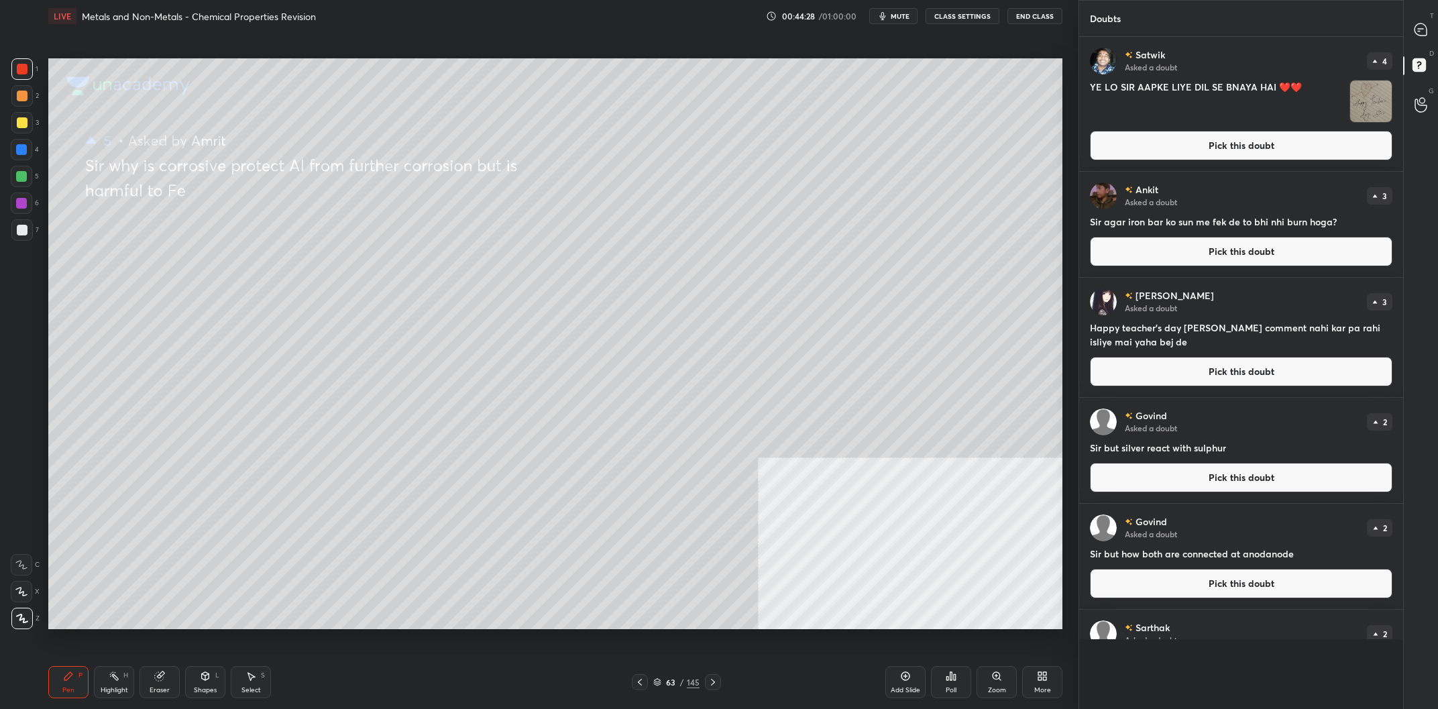
click at [1436, 28] on div "T Messages (T)" at bounding box center [1421, 30] width 34 height 38
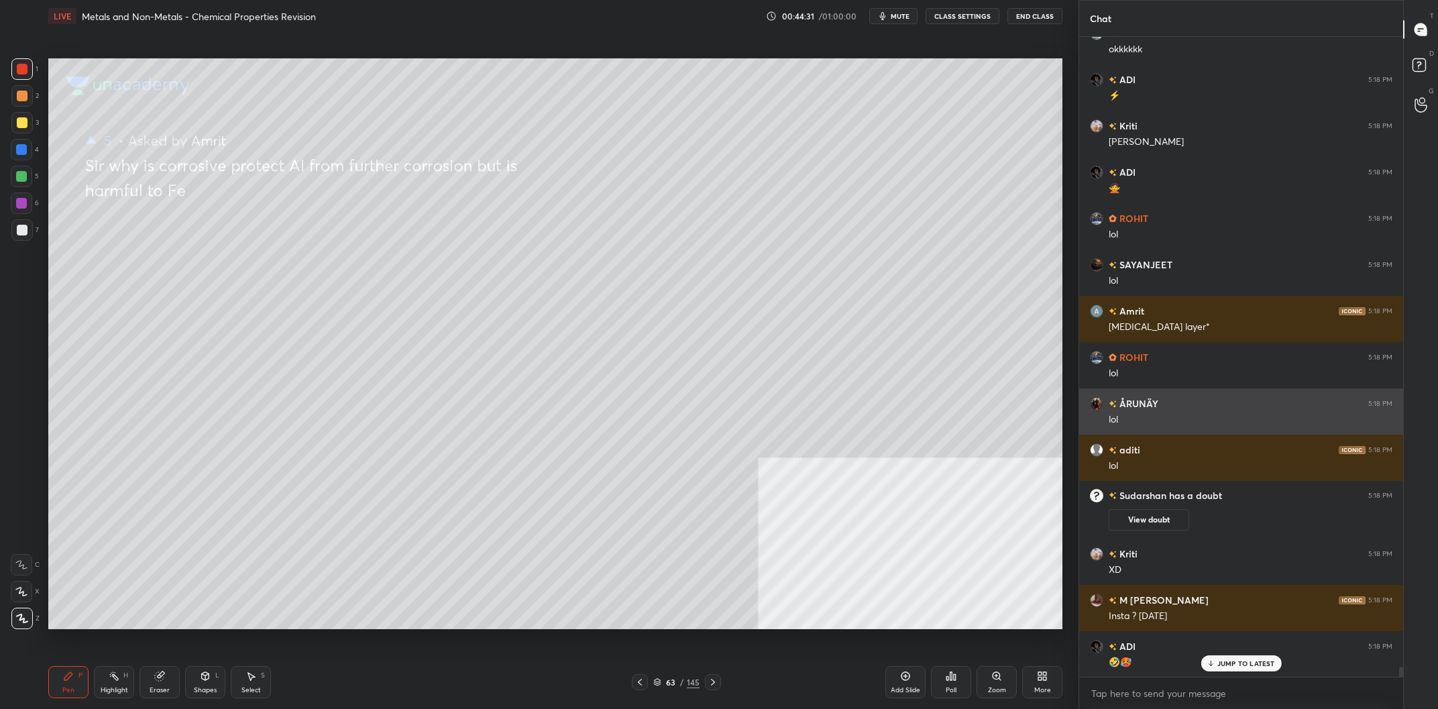
scroll to position [41480, 0]
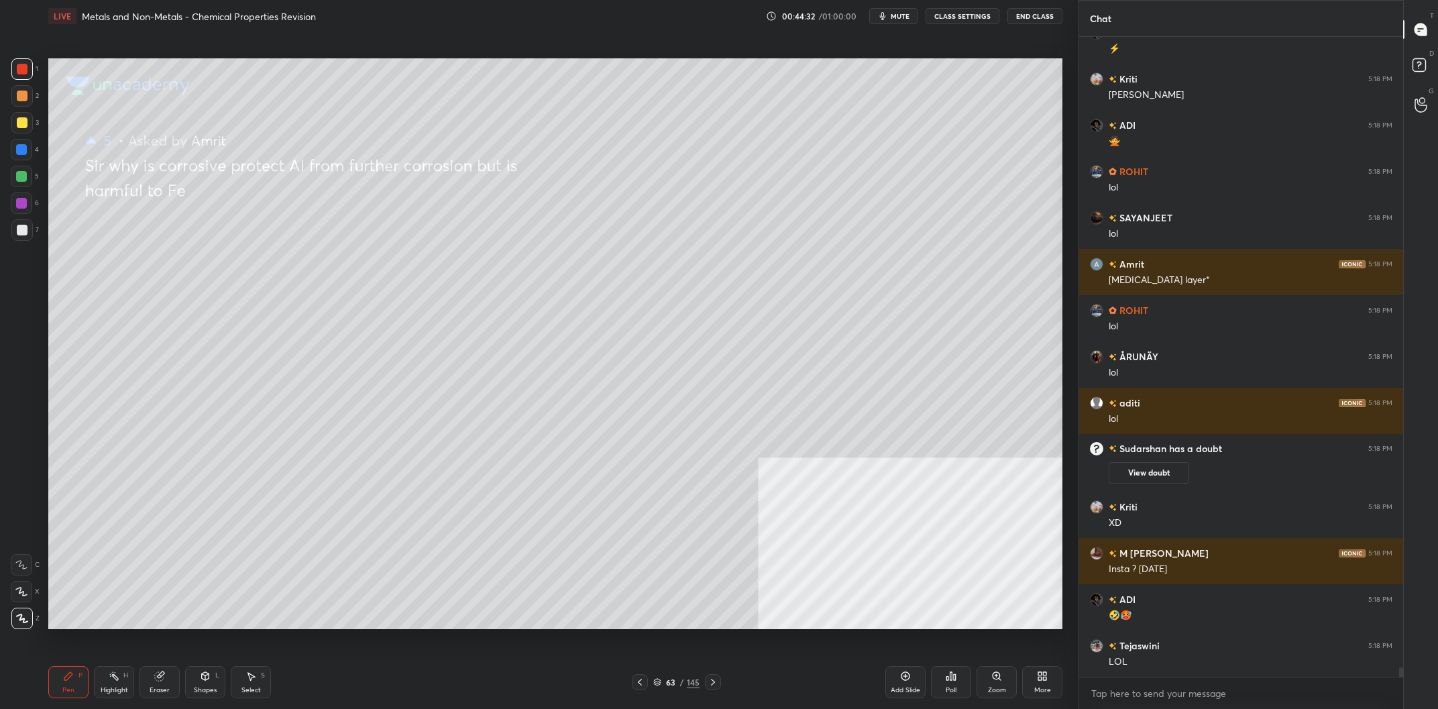
click at [23, 227] on div at bounding box center [22, 230] width 11 height 11
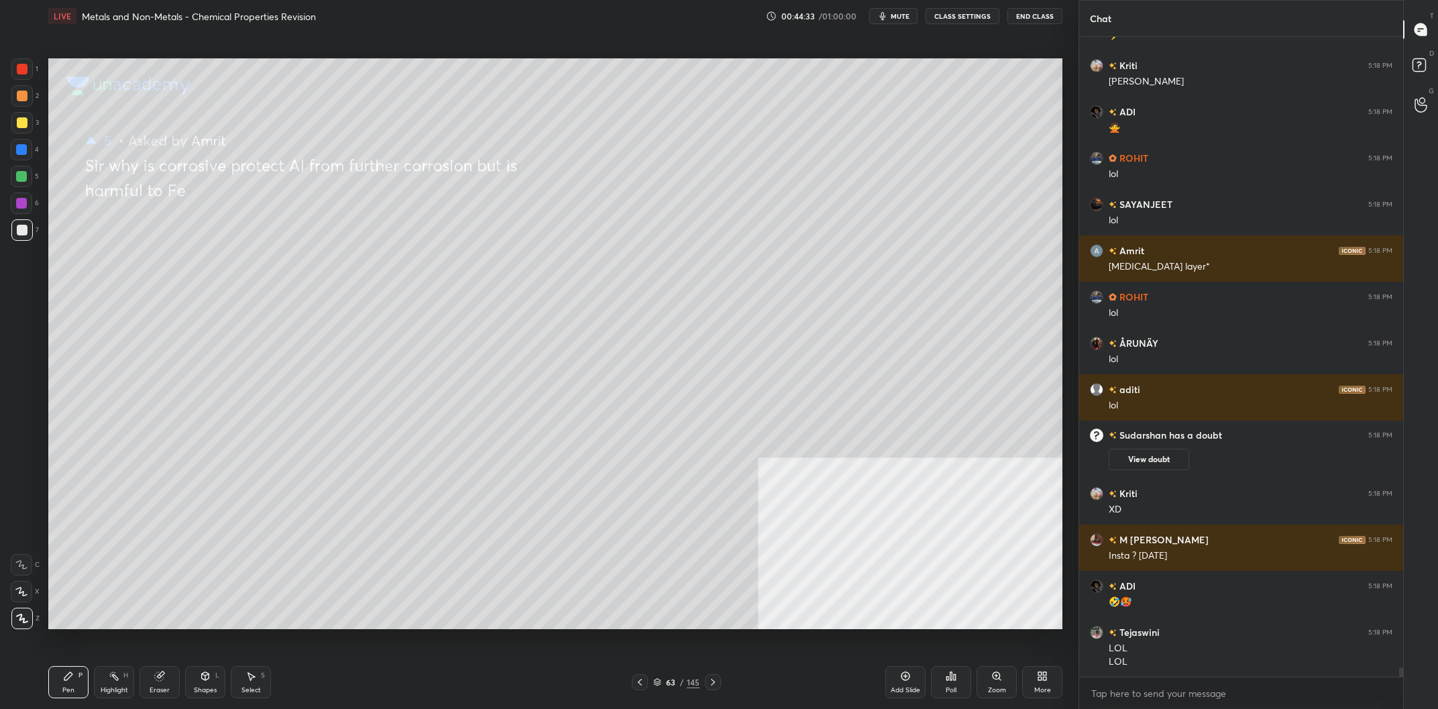
click at [41, 122] on div "1 2 3 4 5 6 7 C X Z C X Z E E Erase all H H" at bounding box center [21, 343] width 43 height 571
click at [30, 123] on div at bounding box center [21, 122] width 21 height 21
click at [199, 682] on div "Shapes L" at bounding box center [205, 682] width 40 height 32
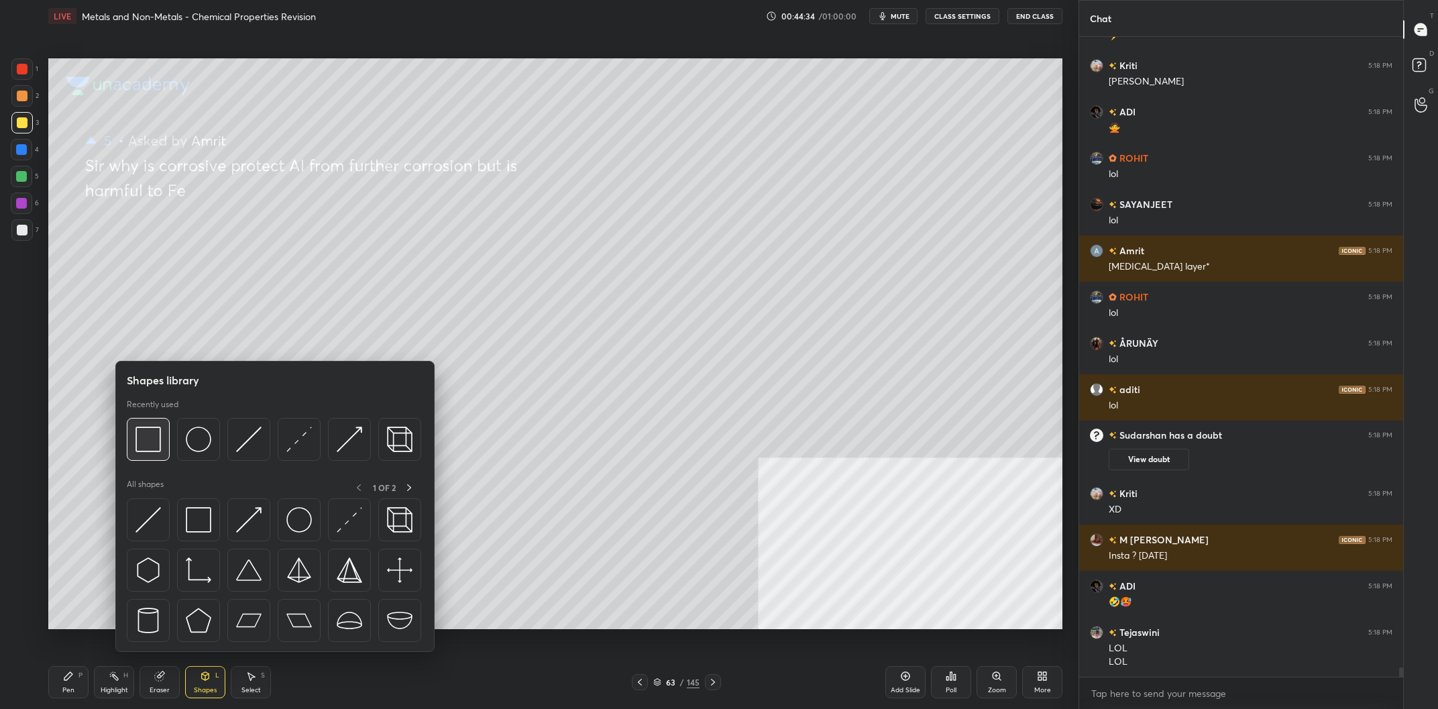
click at [156, 437] on img at bounding box center [148, 439] width 25 height 25
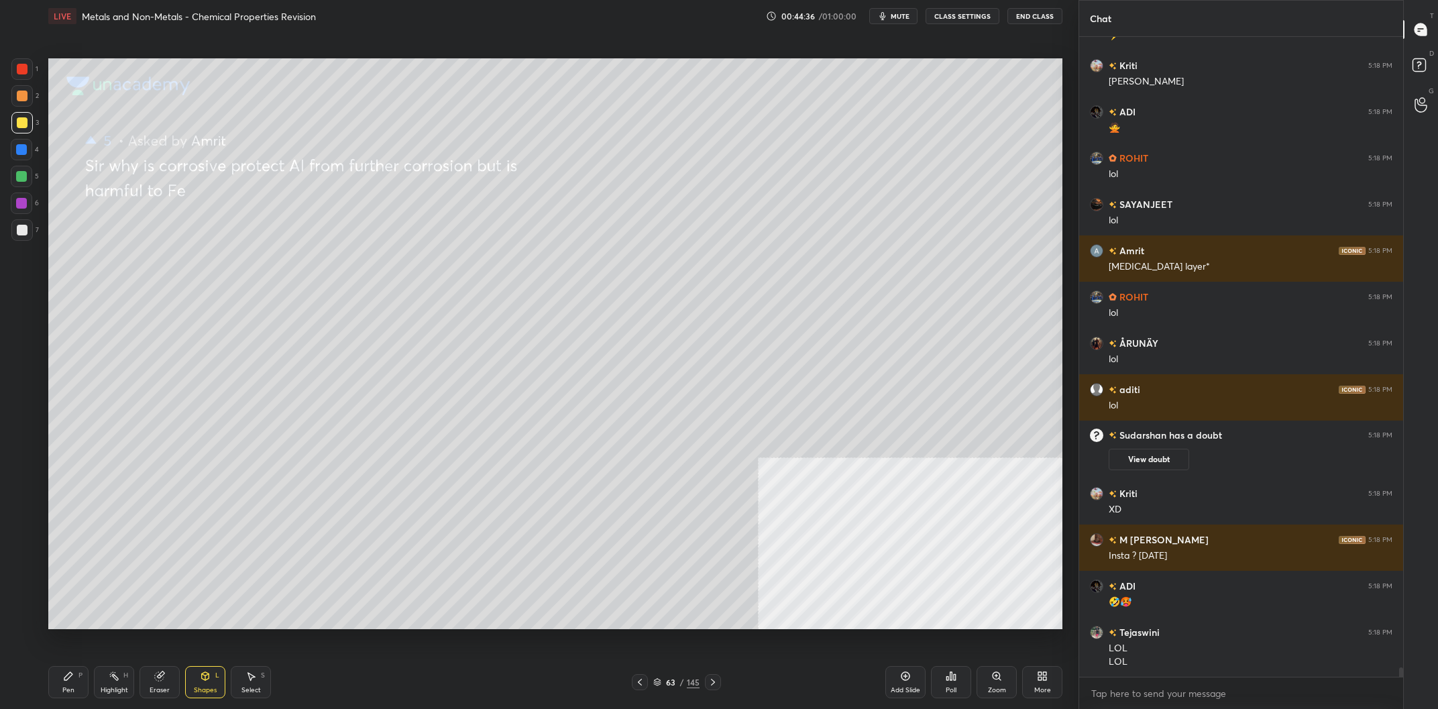
click at [65, 688] on div "Pen" at bounding box center [68, 690] width 12 height 7
click at [64, 683] on div "Pen P" at bounding box center [68, 682] width 40 height 32
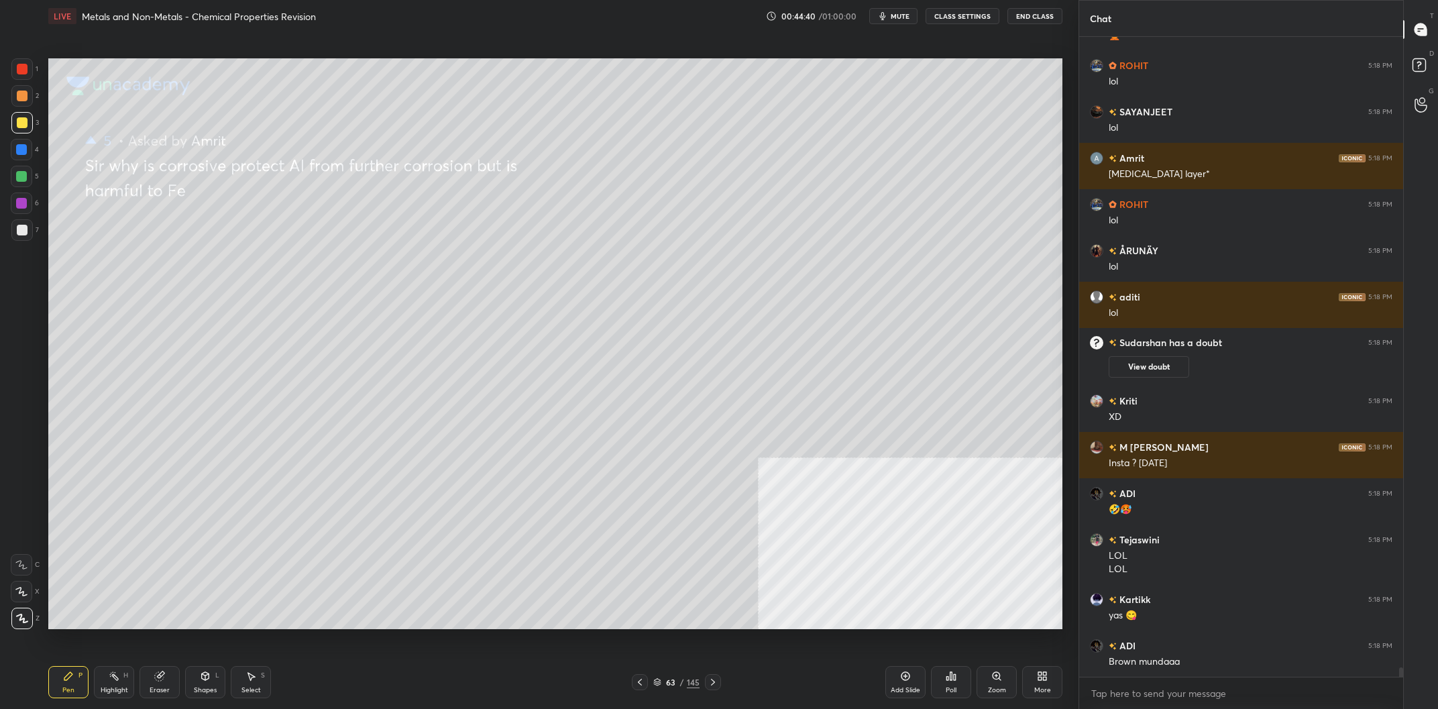
scroll to position [41631, 0]
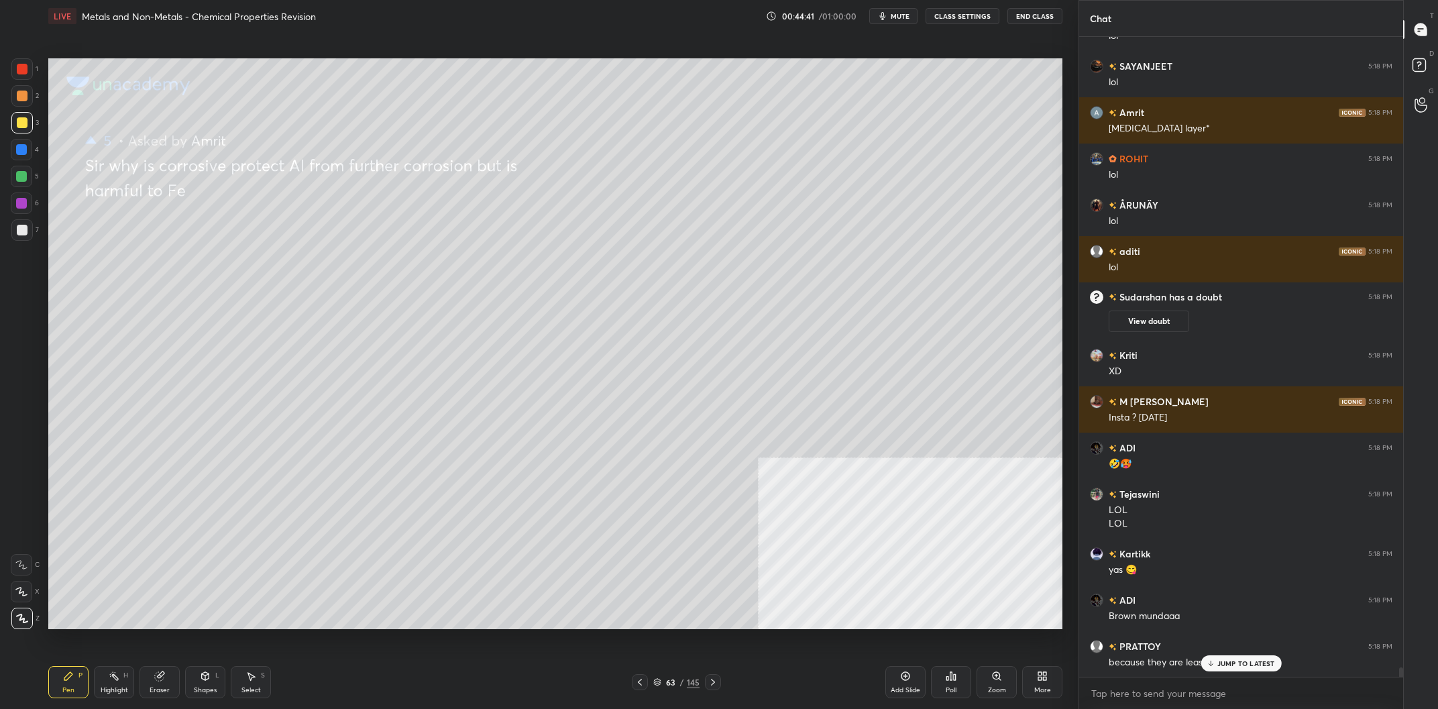
click at [211, 687] on div "Shapes" at bounding box center [205, 690] width 23 height 7
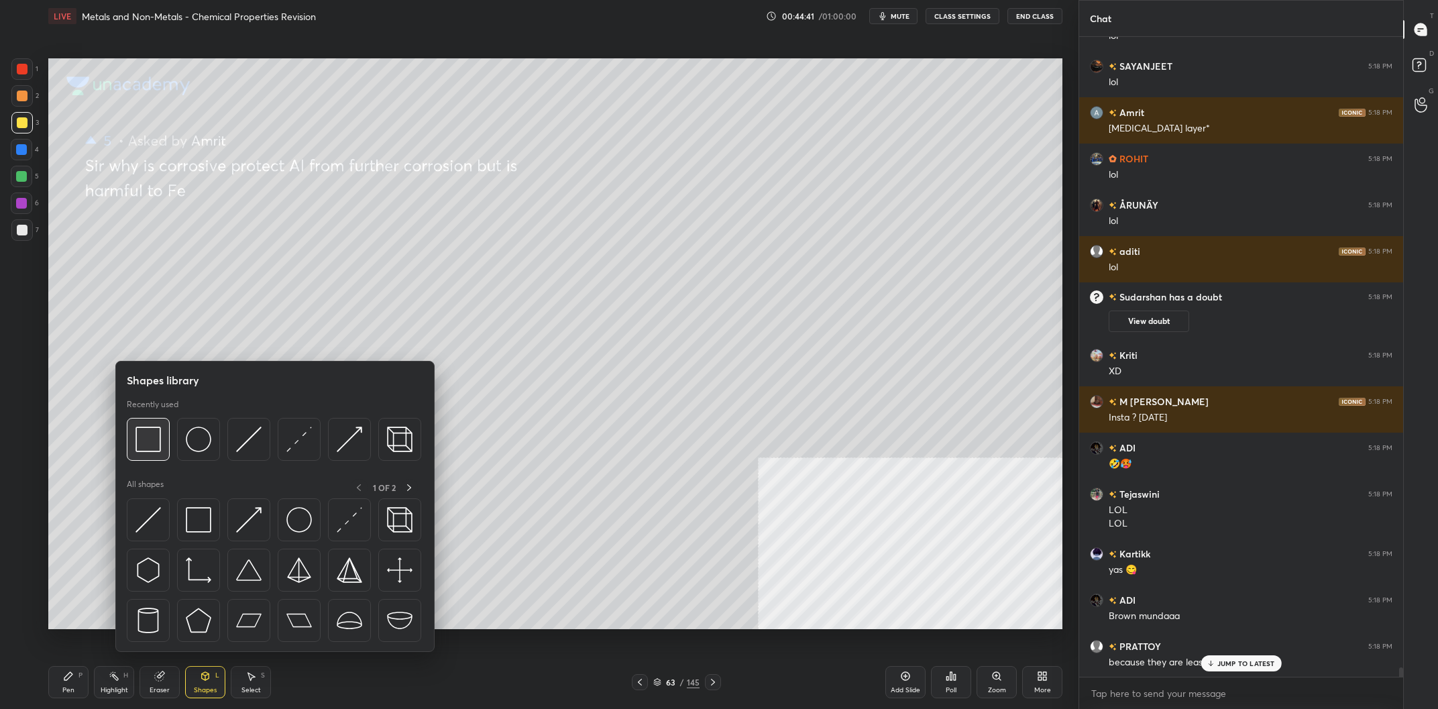
click at [143, 436] on img at bounding box center [148, 439] width 25 height 25
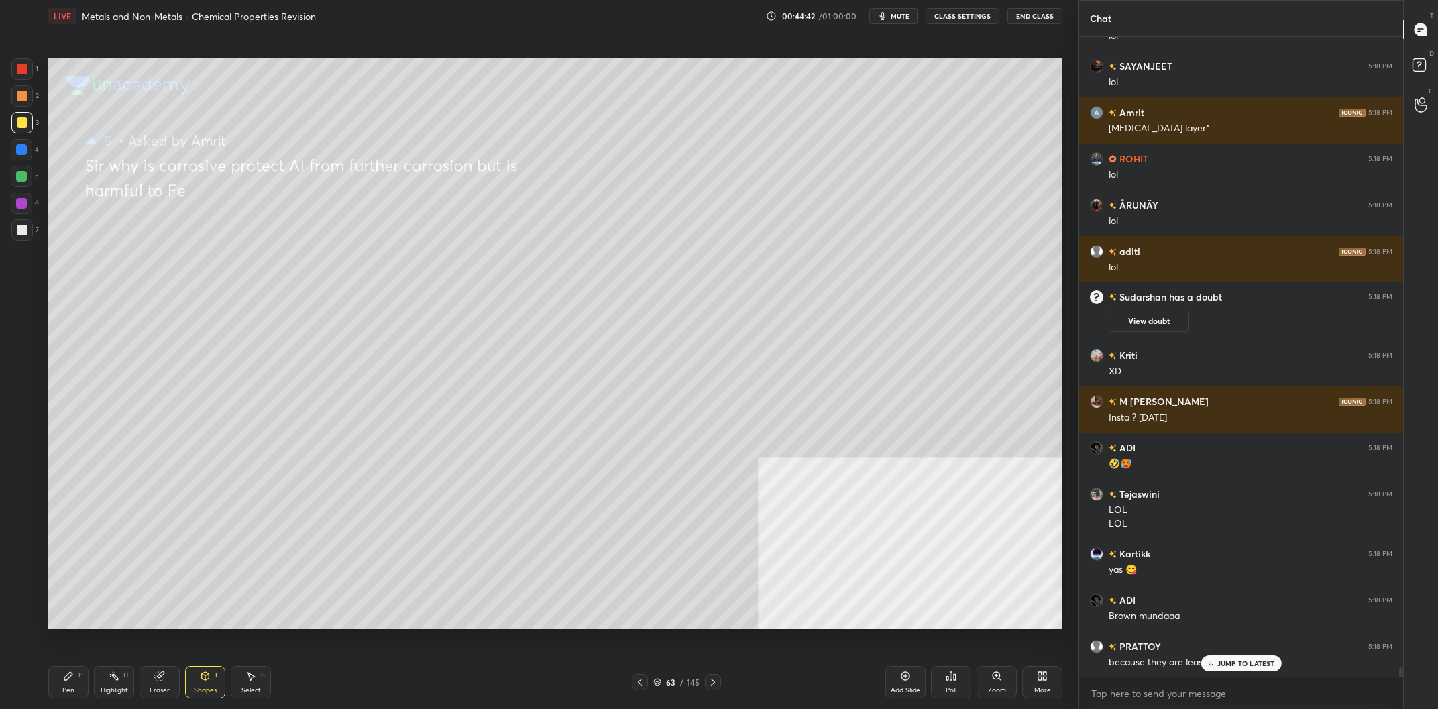
click at [15, 240] on div at bounding box center [21, 229] width 21 height 21
click at [70, 682] on div "Pen P" at bounding box center [68, 682] width 40 height 32
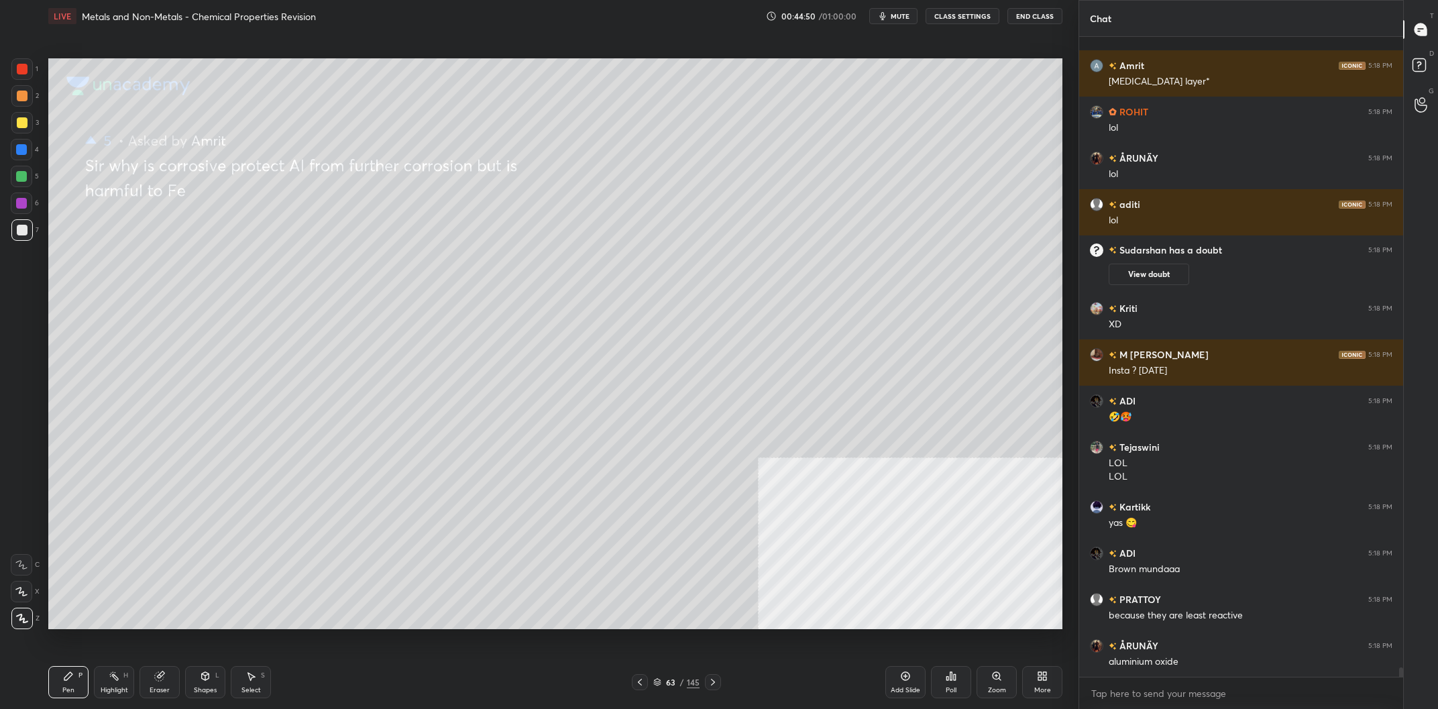
scroll to position [41771, 0]
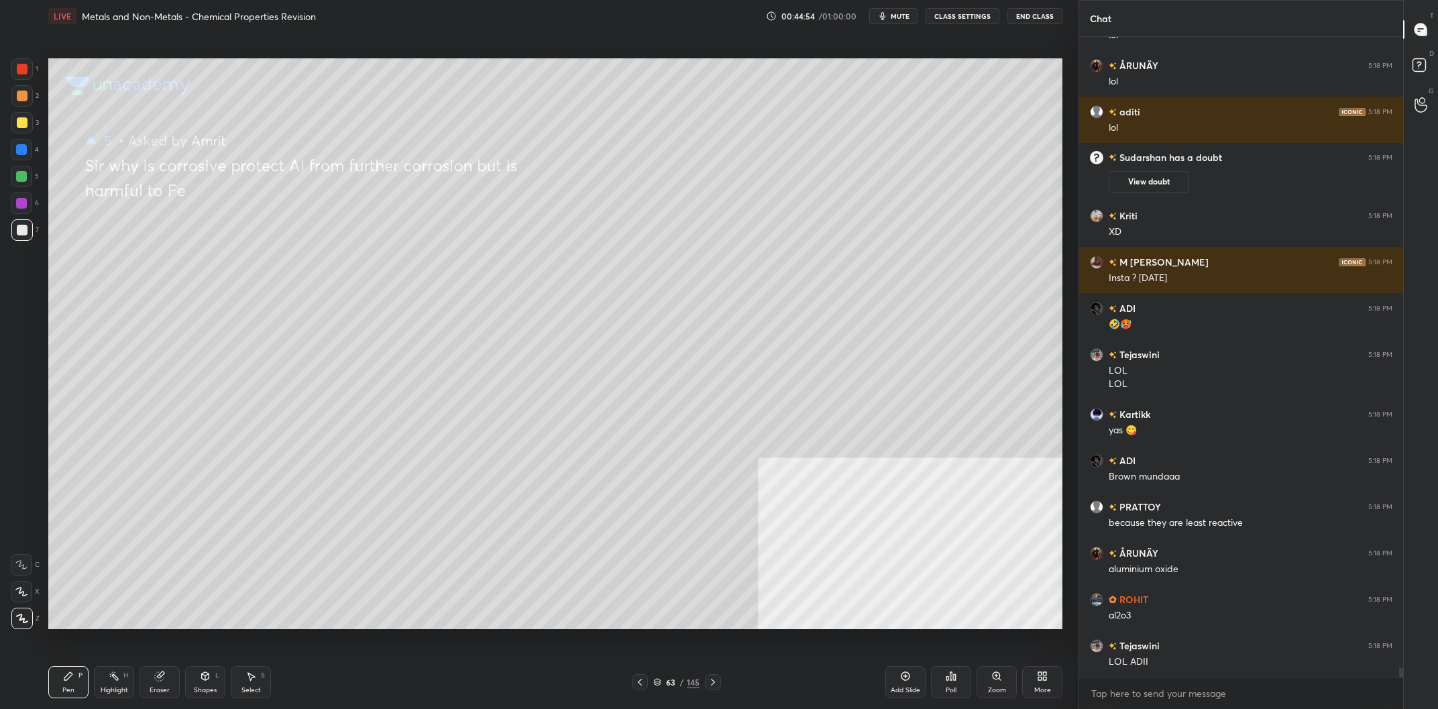
click at [25, 100] on div at bounding box center [22, 96] width 11 height 11
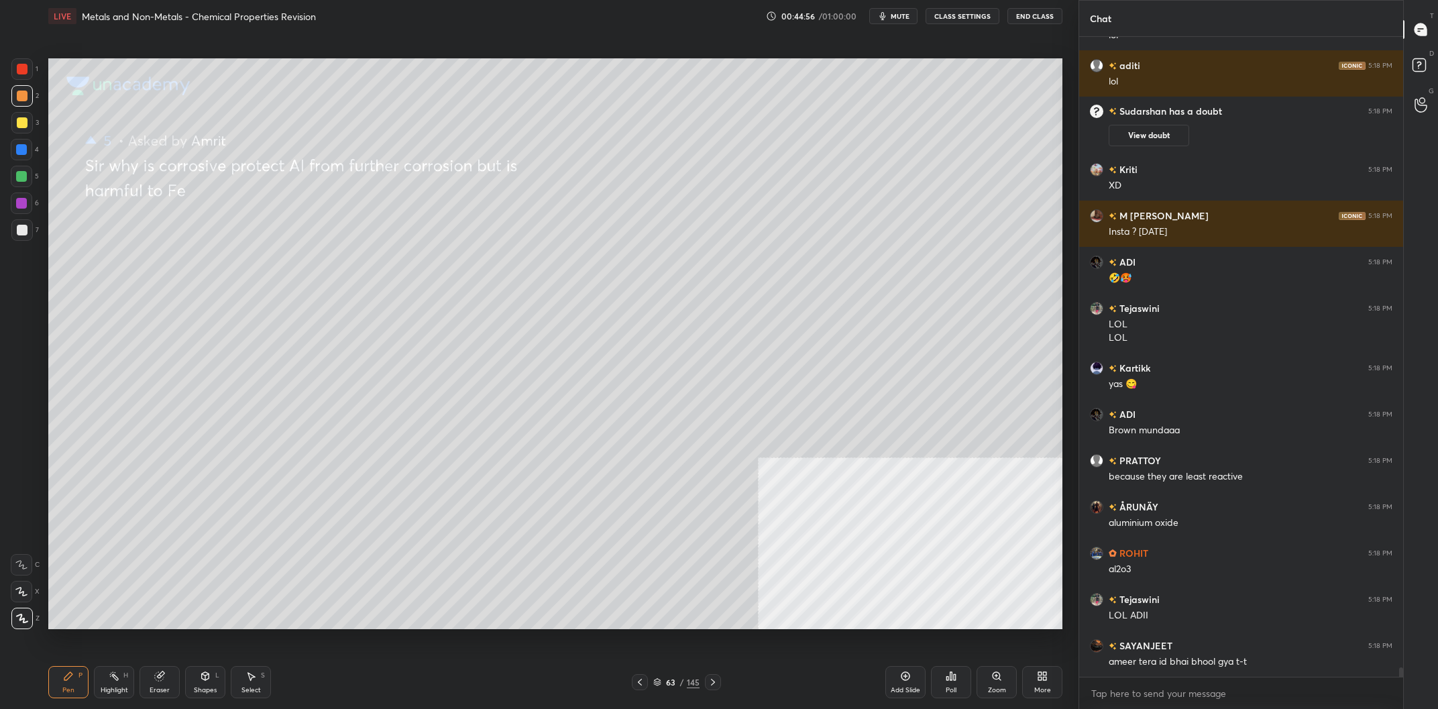
click at [20, 148] on div at bounding box center [21, 149] width 11 height 11
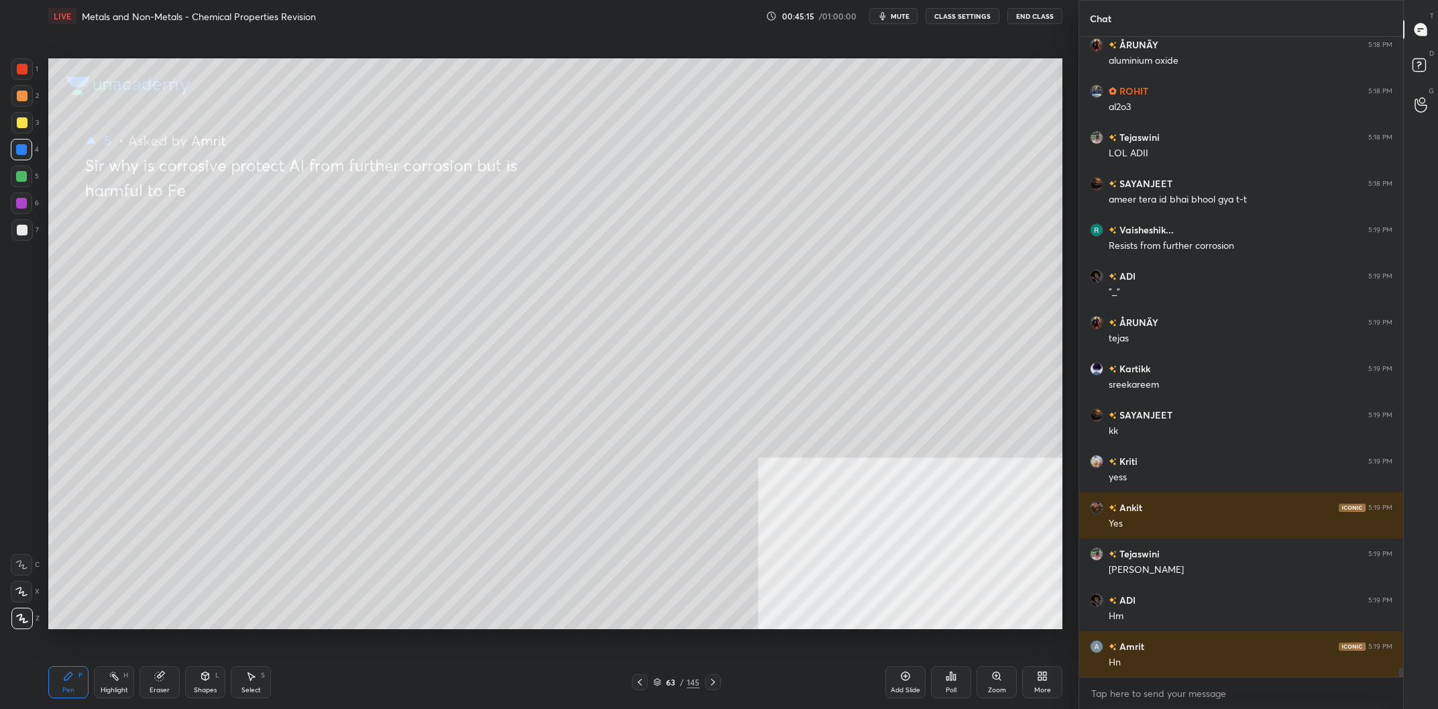
scroll to position [42326, 0]
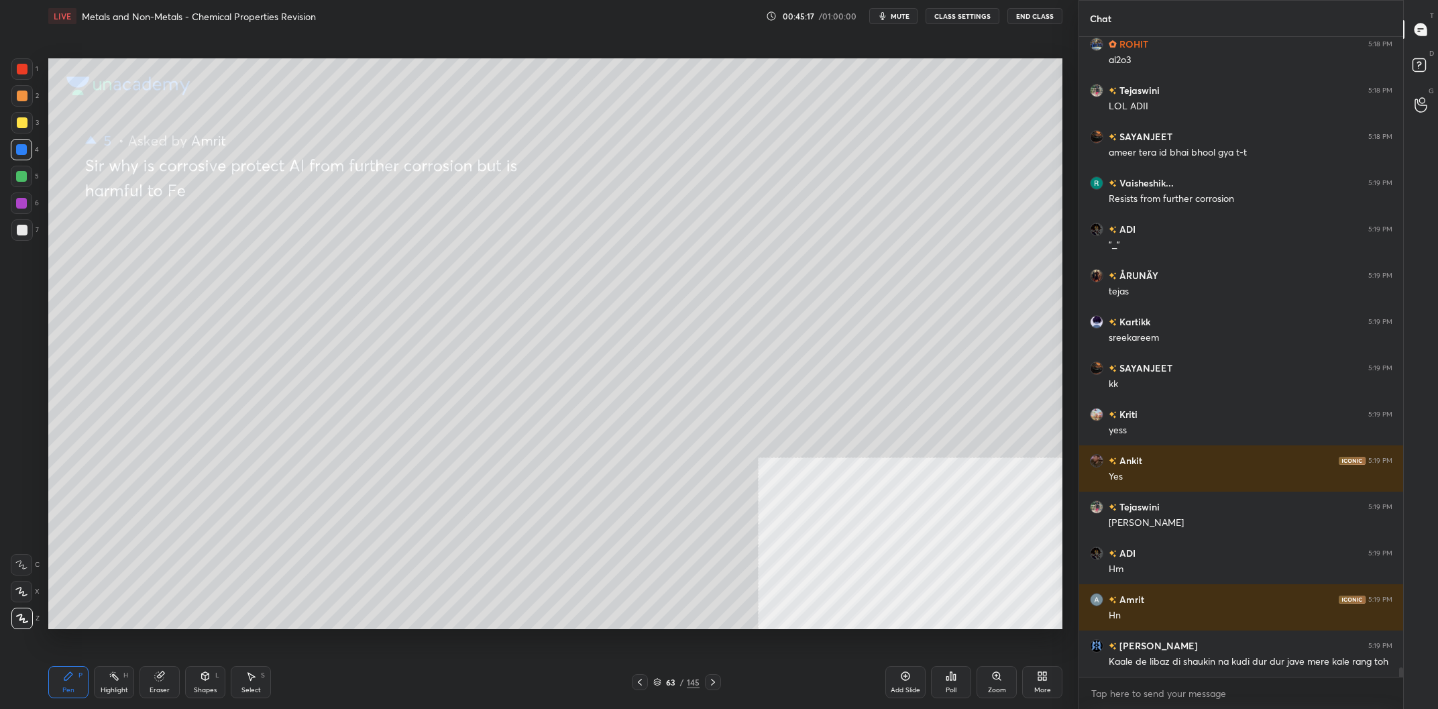
click at [193, 693] on div "Shapes L" at bounding box center [205, 682] width 40 height 32
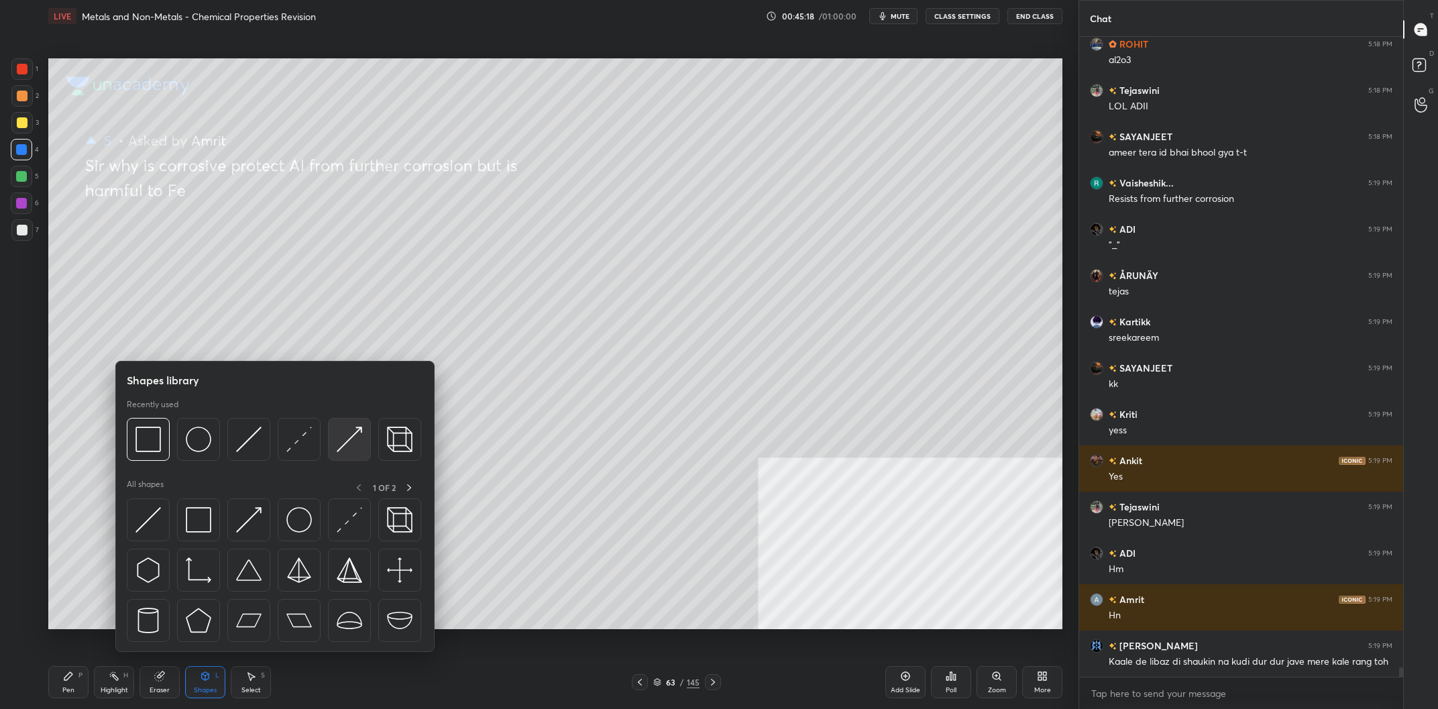
click at [340, 443] on img at bounding box center [349, 439] width 25 height 25
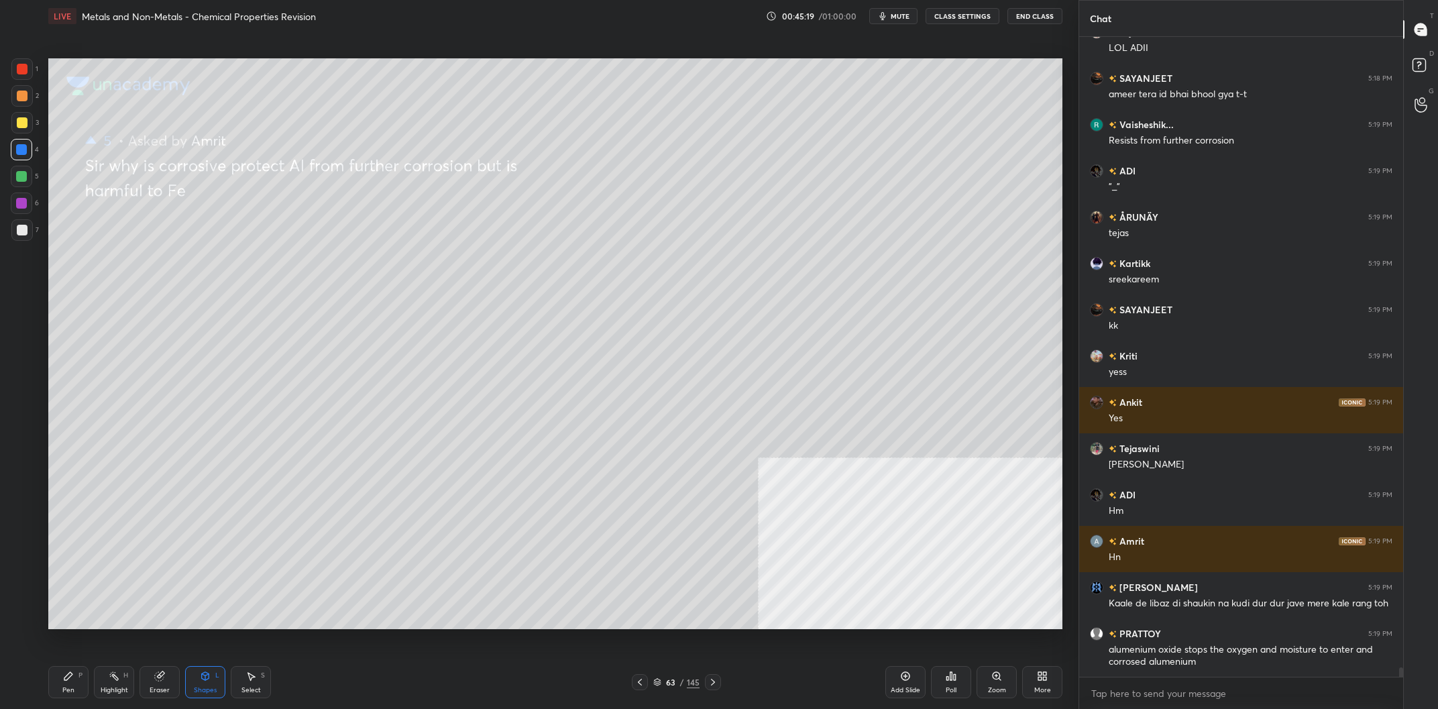
click at [30, 78] on div at bounding box center [21, 68] width 21 height 21
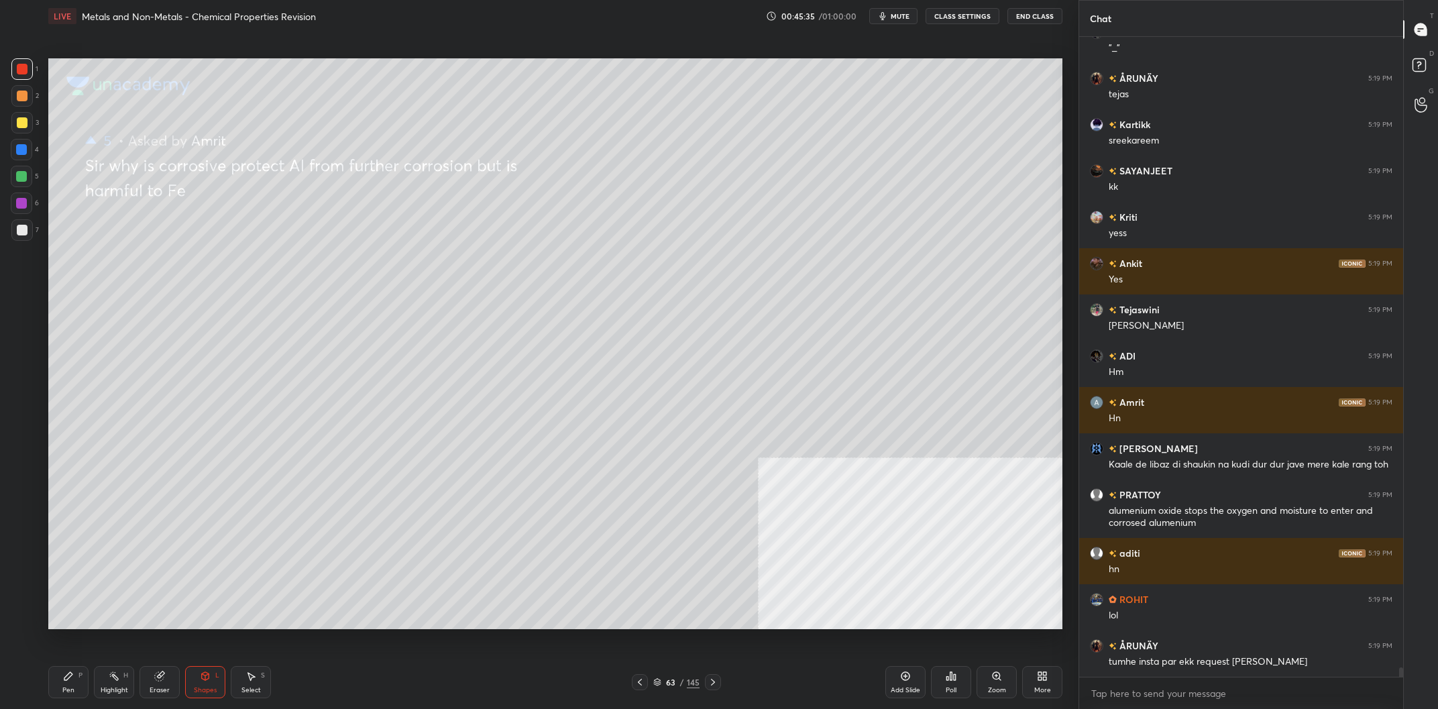
click at [69, 680] on icon at bounding box center [68, 676] width 11 height 11
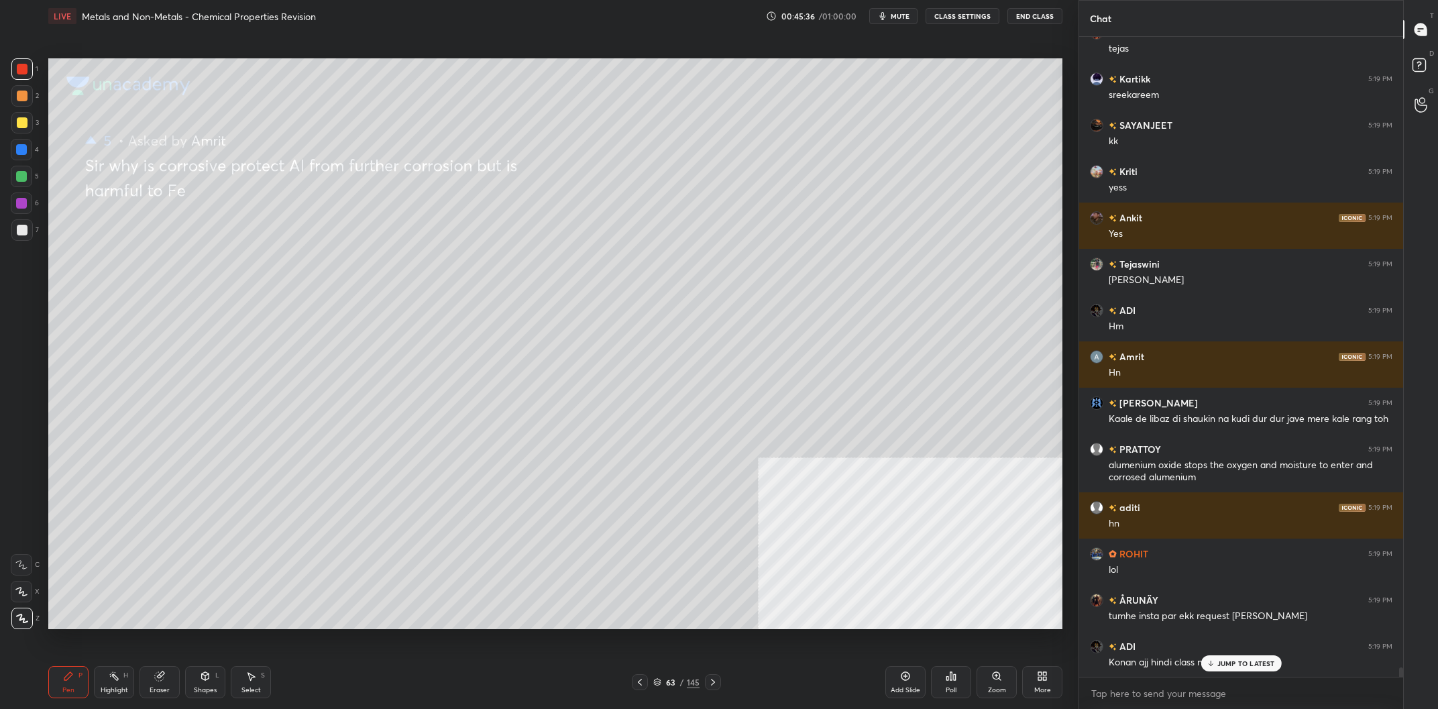
click at [30, 130] on div at bounding box center [21, 122] width 21 height 21
click at [25, 124] on div at bounding box center [22, 122] width 11 height 11
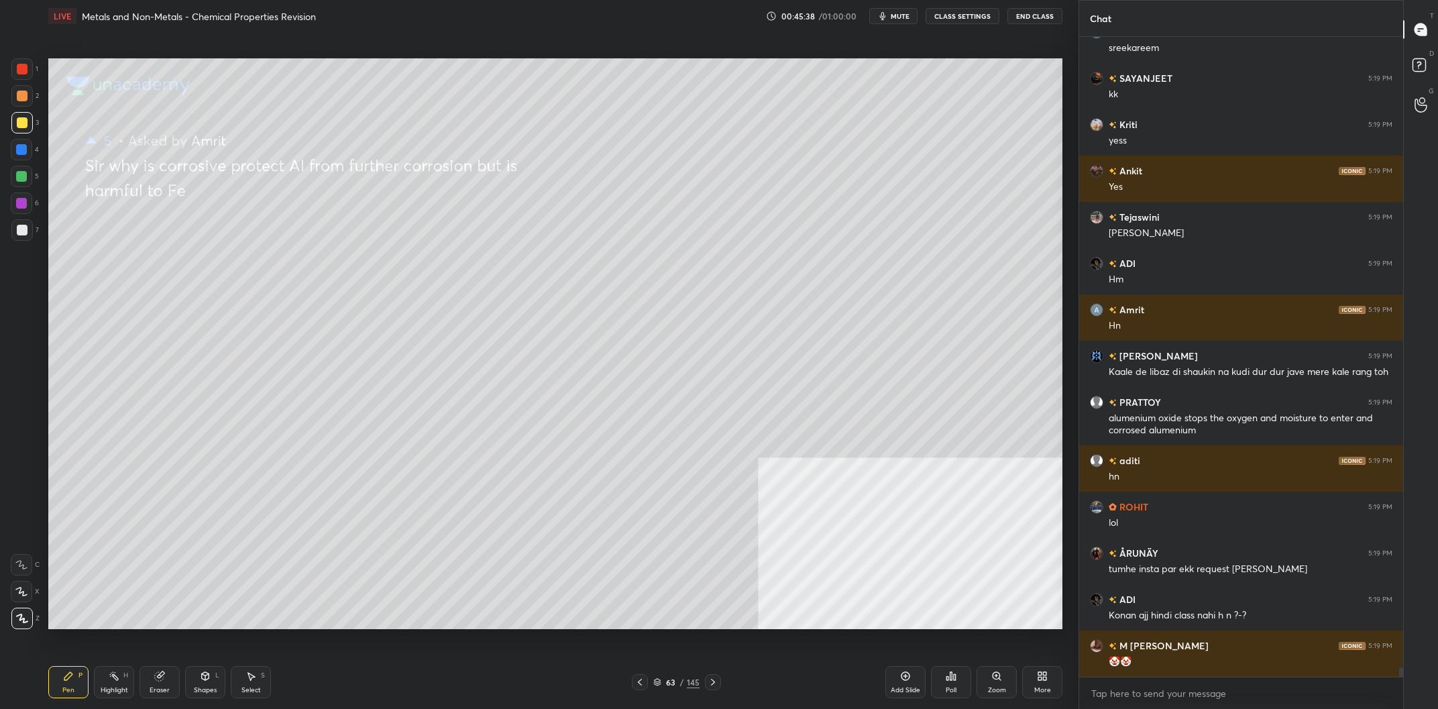
click at [903, 683] on div "Add Slide" at bounding box center [905, 682] width 40 height 32
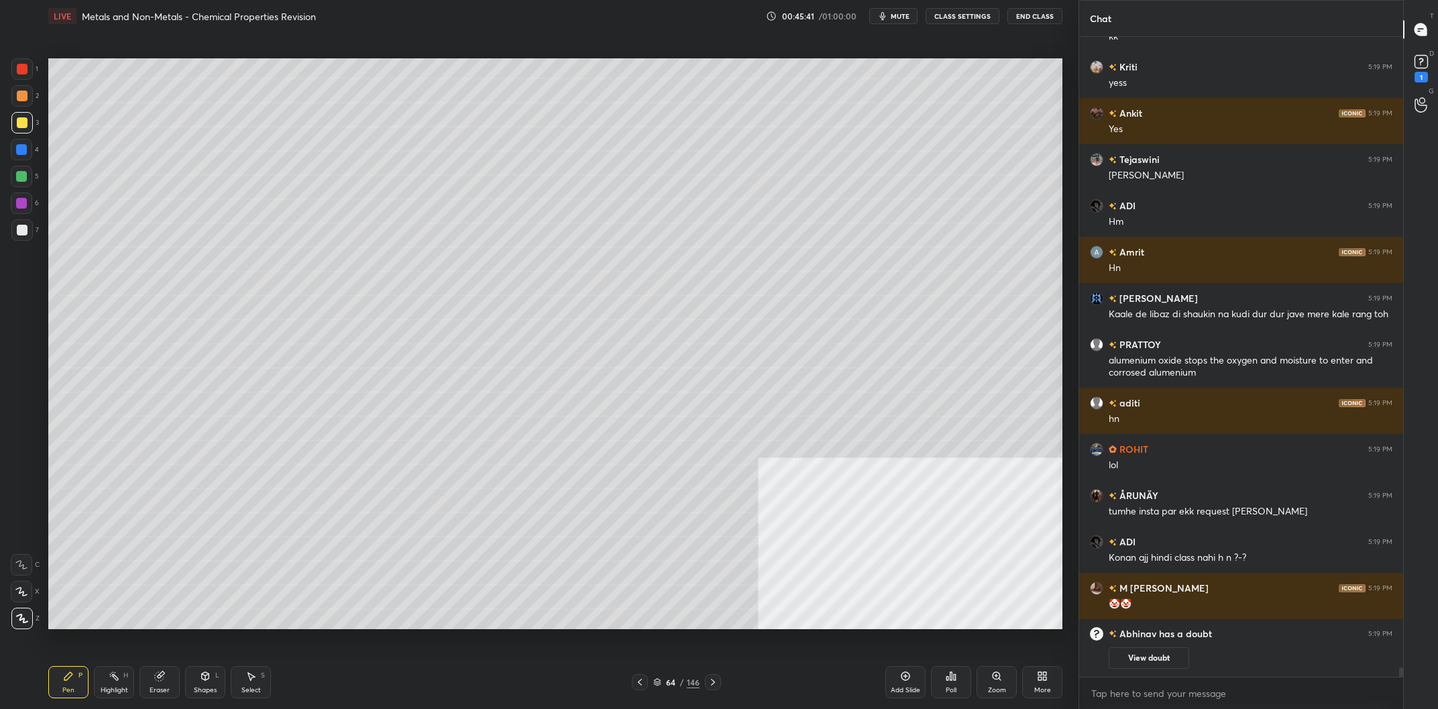
click at [219, 692] on div "Shapes L" at bounding box center [205, 682] width 40 height 32
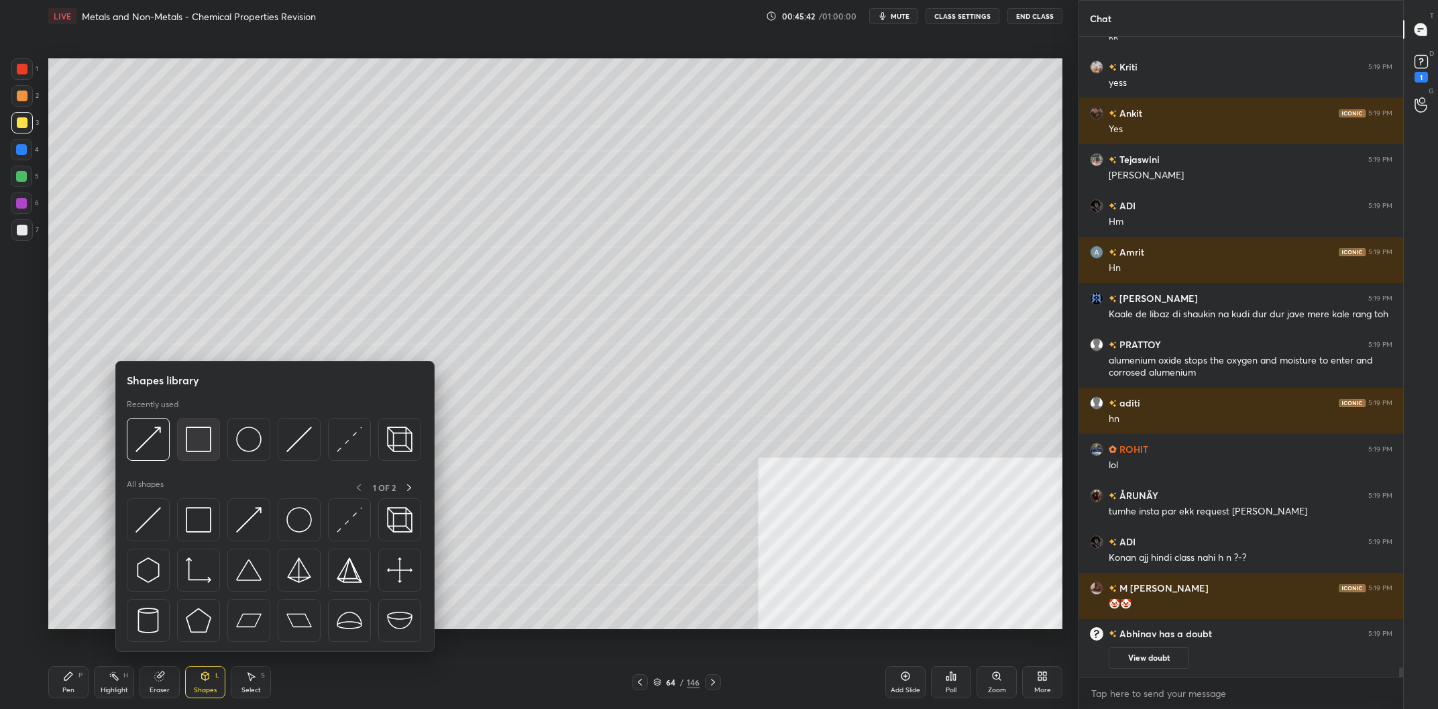
click at [205, 433] on img at bounding box center [198, 439] width 25 height 25
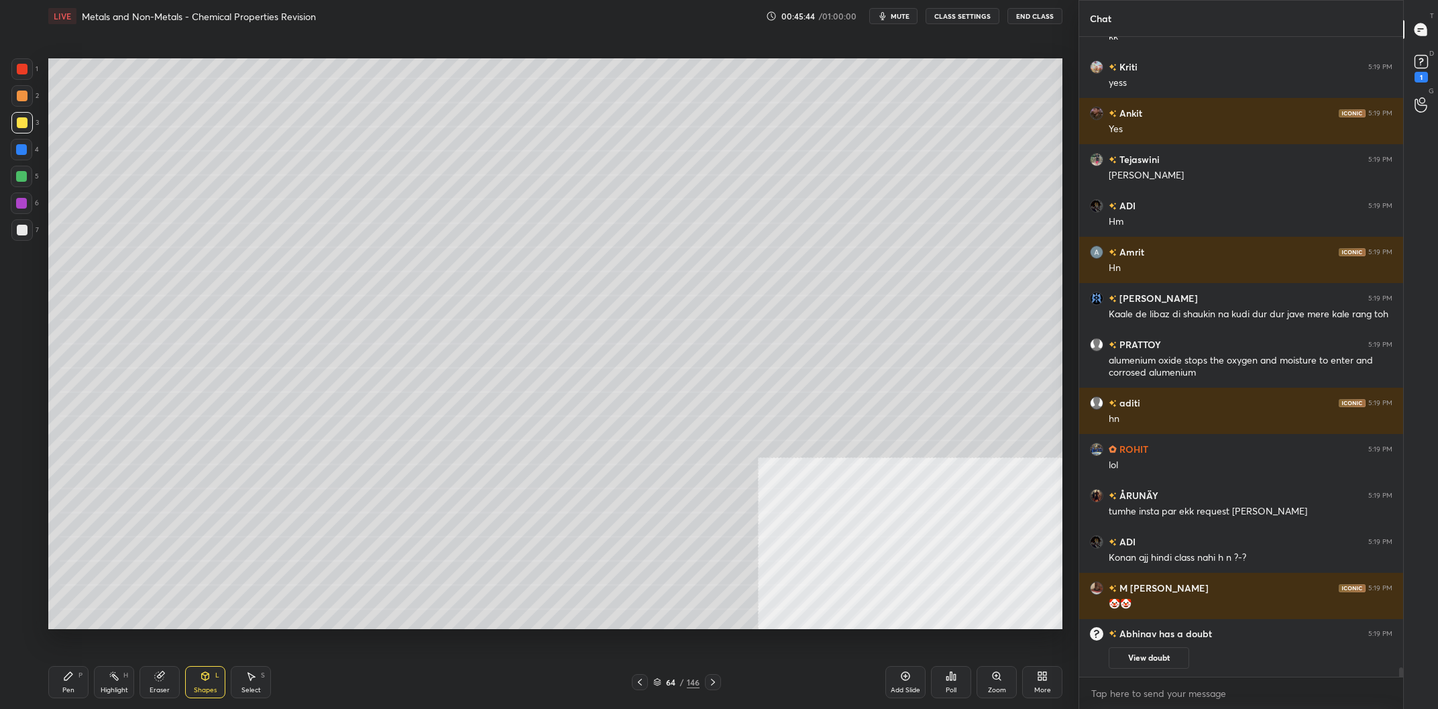
click at [51, 700] on div "Pen P Highlight H Eraser Shapes L Select S 64 / 146 Add Slide Poll Zoom More" at bounding box center [555, 682] width 1014 height 54
click at [85, 687] on div "Pen P" at bounding box center [68, 682] width 40 height 32
click at [75, 685] on div "Pen P" at bounding box center [68, 682] width 40 height 32
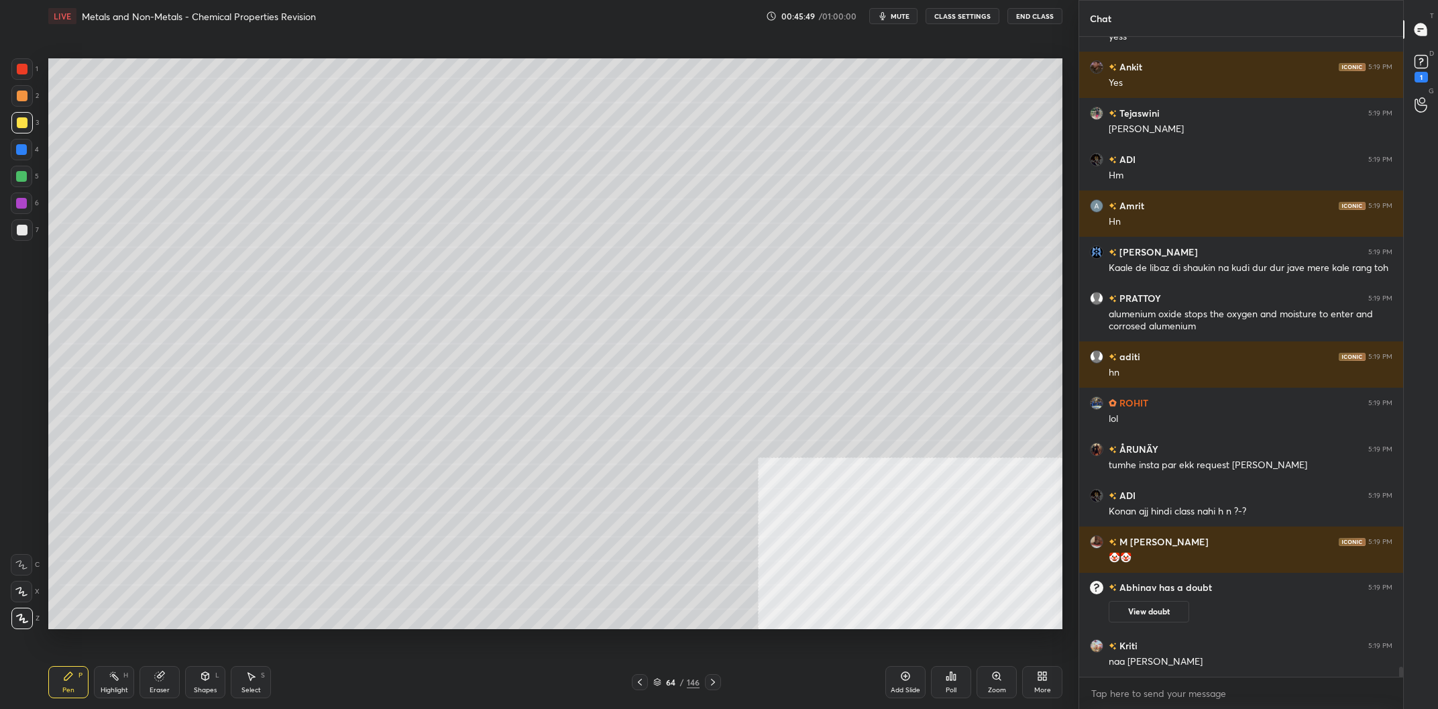
click at [203, 687] on div "Shapes" at bounding box center [205, 690] width 23 height 7
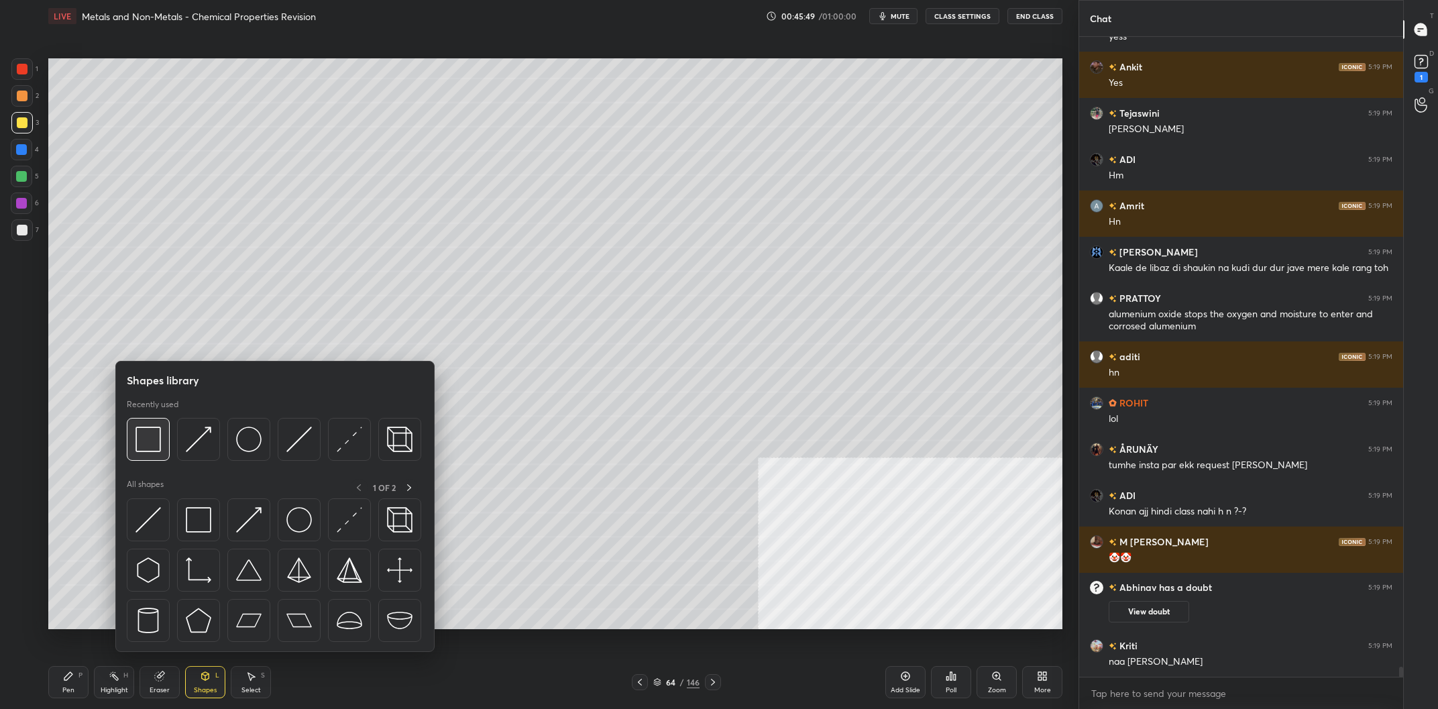
click at [138, 439] on img at bounding box center [148, 439] width 25 height 25
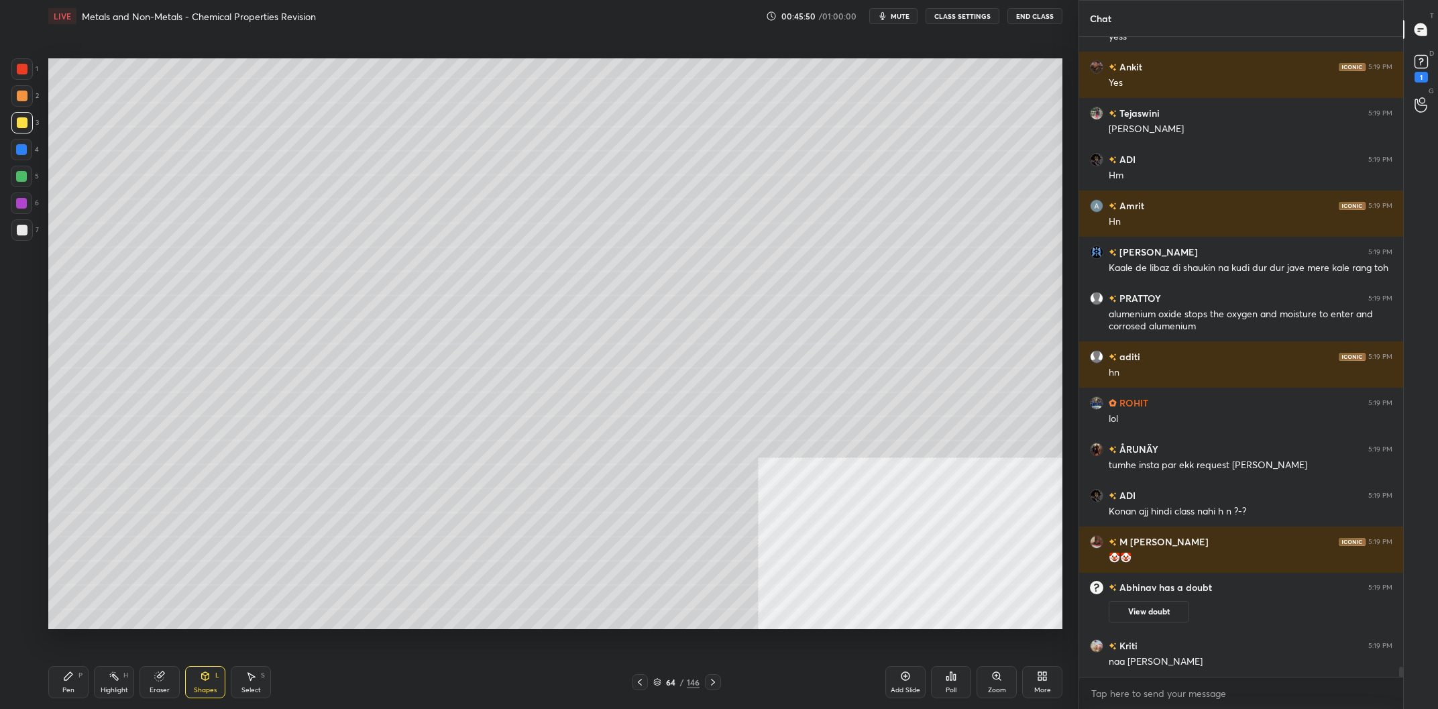
click at [26, 230] on div at bounding box center [22, 230] width 11 height 11
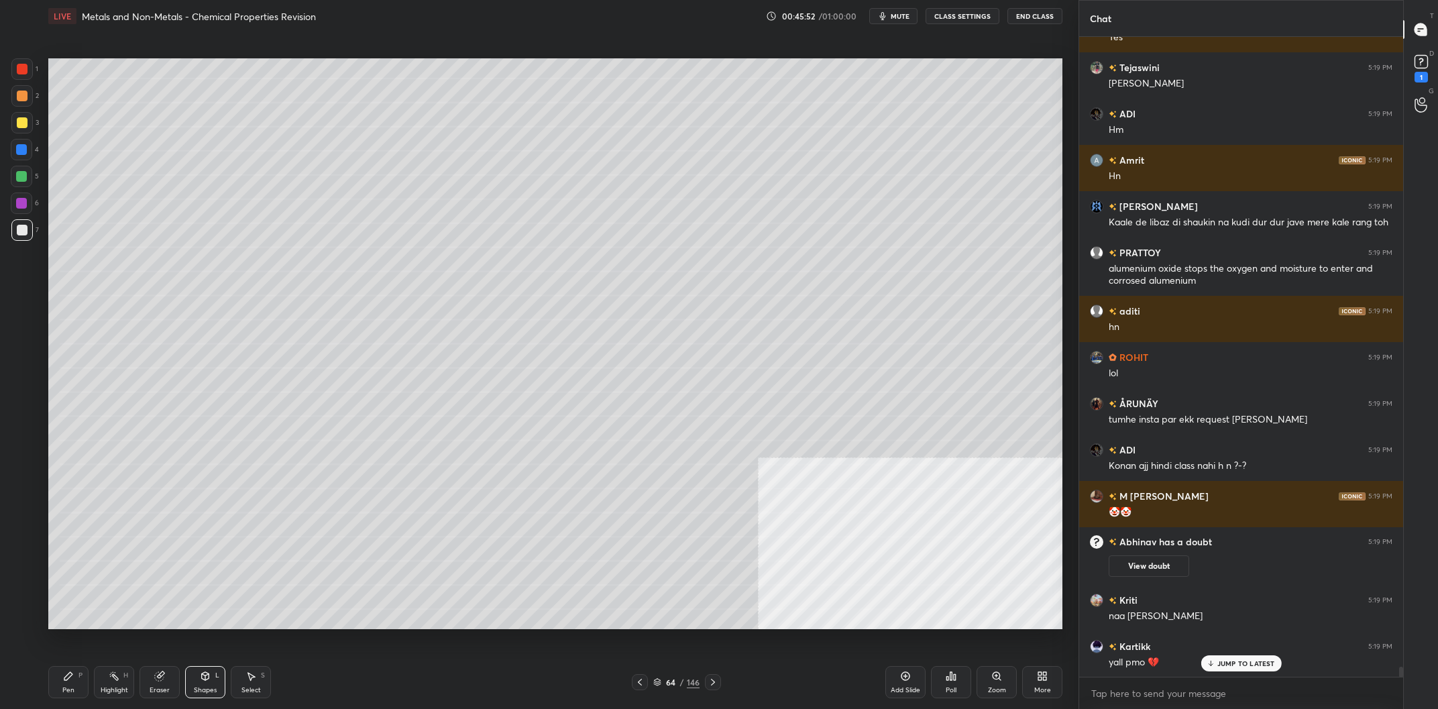
click at [44, 680] on div "LIVE Metals and Non-Metals - Chemical Properties Revision 00:45:52 / 01:00:00 m…" at bounding box center [555, 354] width 1025 height 709
click at [59, 682] on div "Pen P" at bounding box center [68, 682] width 40 height 32
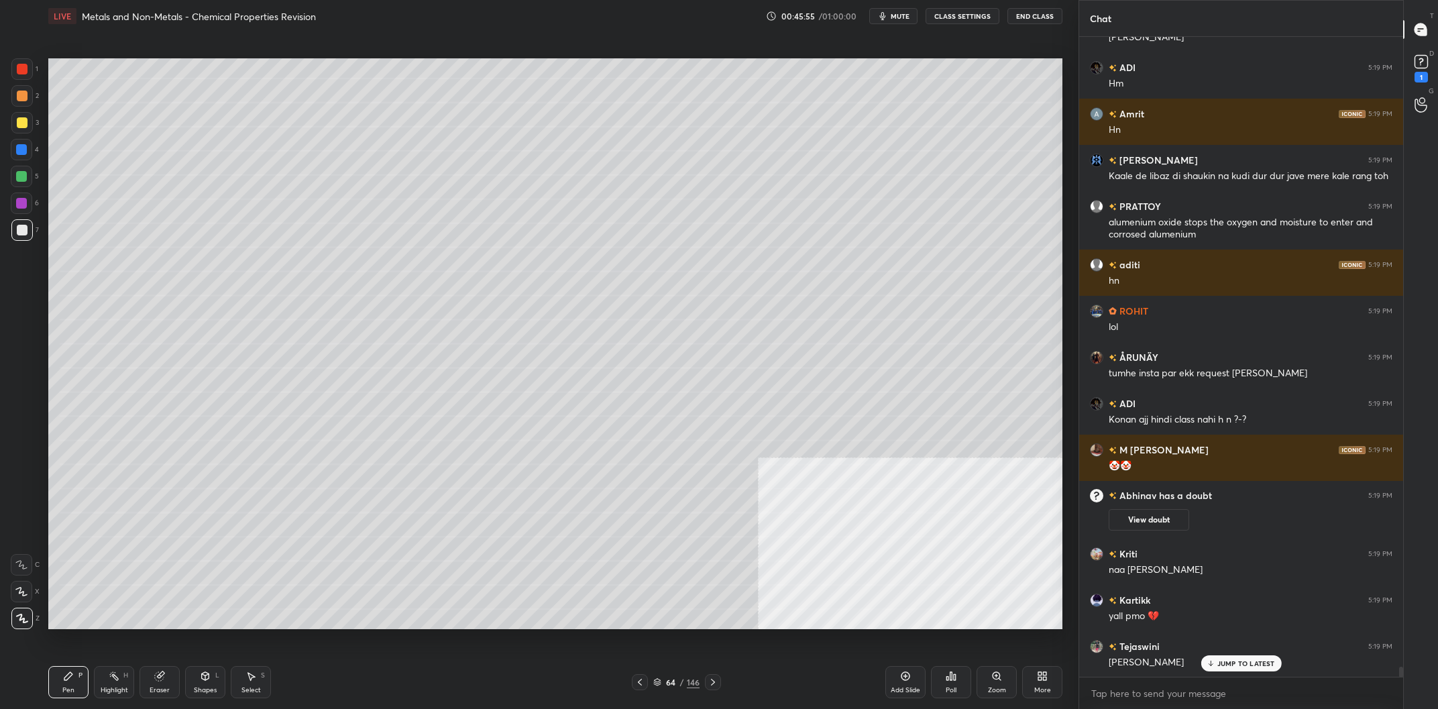
scroll to position [40431, 0]
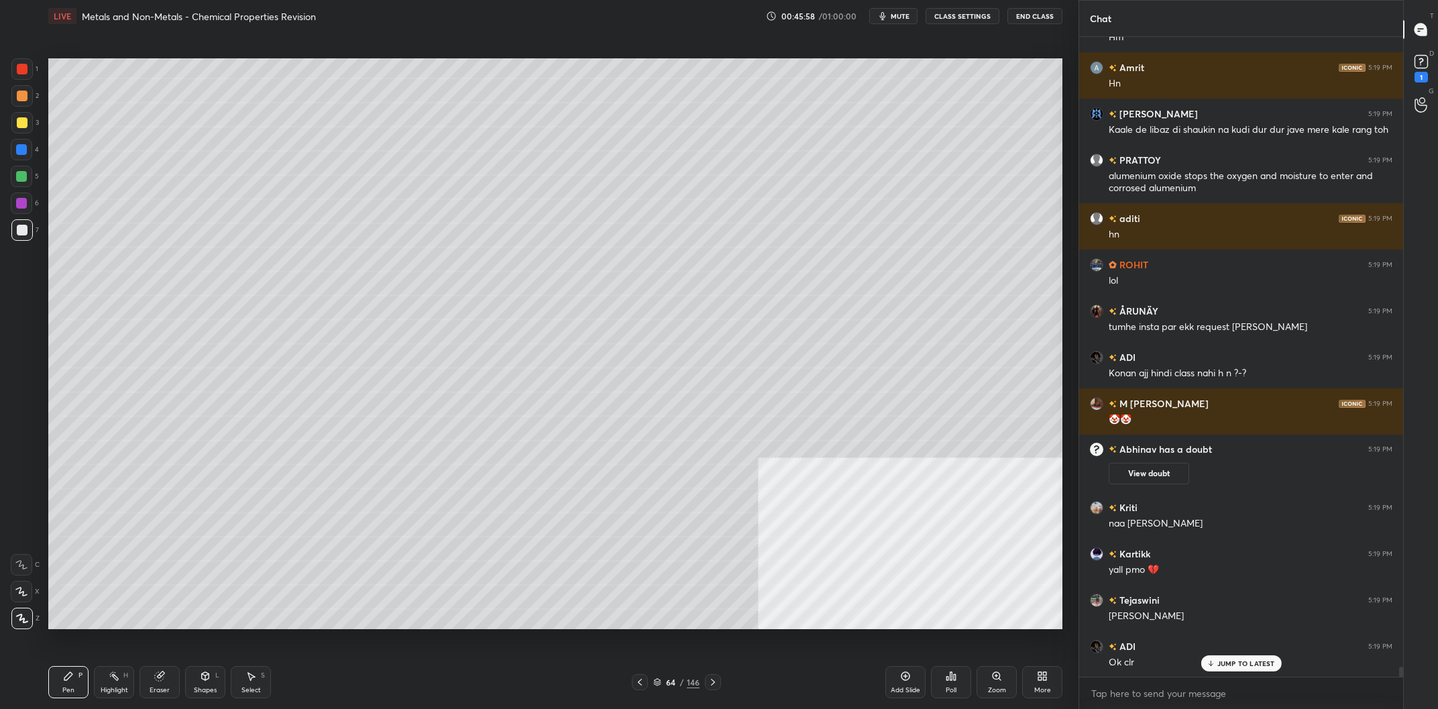
click at [17, 111] on div "2" at bounding box center [25, 98] width 28 height 27
click at [17, 190] on div "5" at bounding box center [25, 179] width 28 height 27
click at [19, 159] on div at bounding box center [21, 149] width 21 height 21
click at [20, 160] on div at bounding box center [21, 149] width 21 height 21
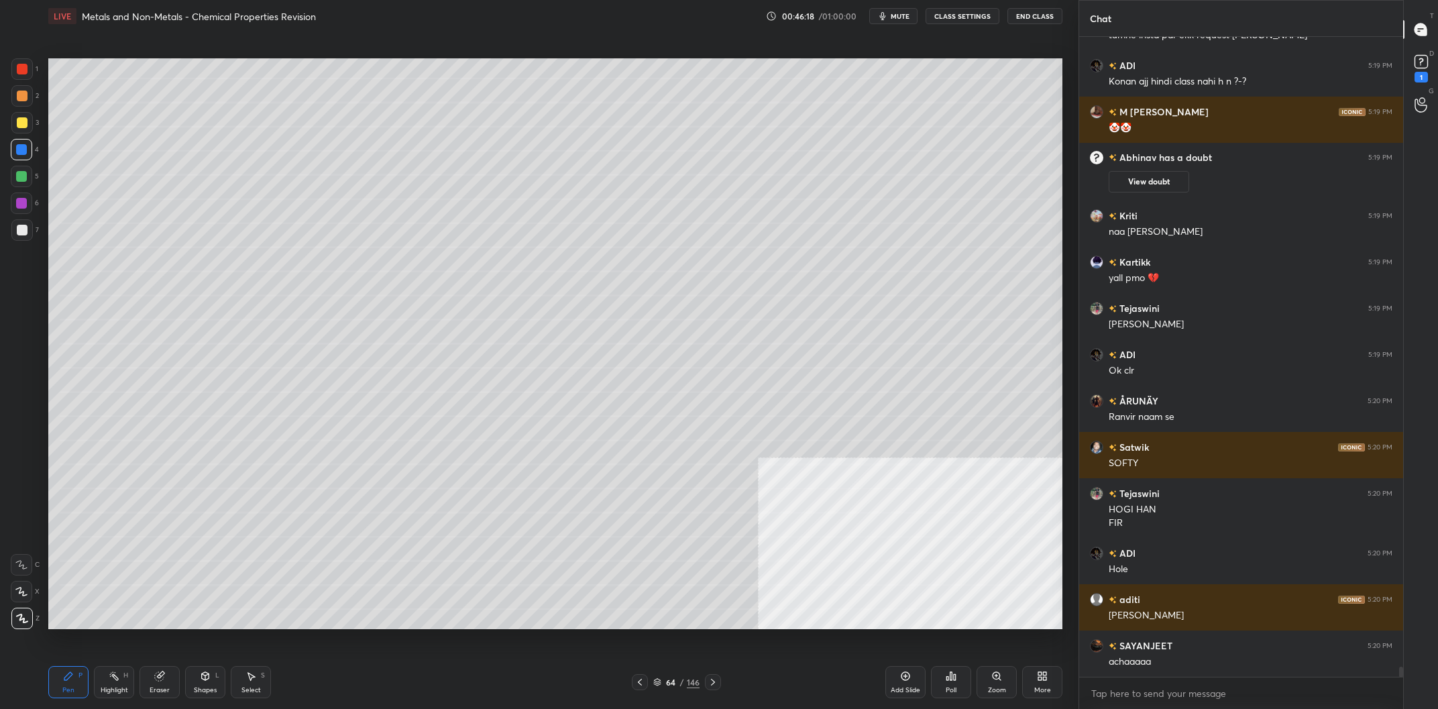
scroll to position [40736, 0]
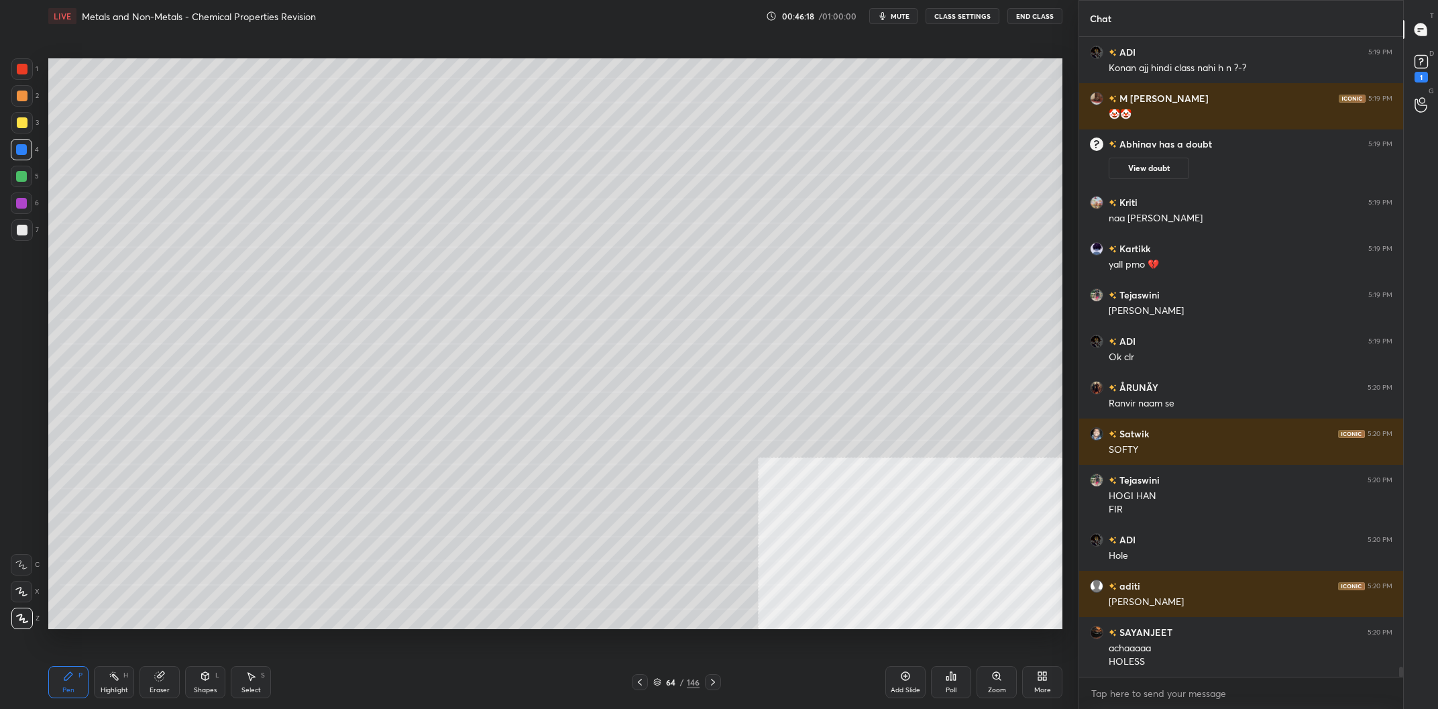
click at [211, 691] on div "Shapes" at bounding box center [205, 690] width 23 height 7
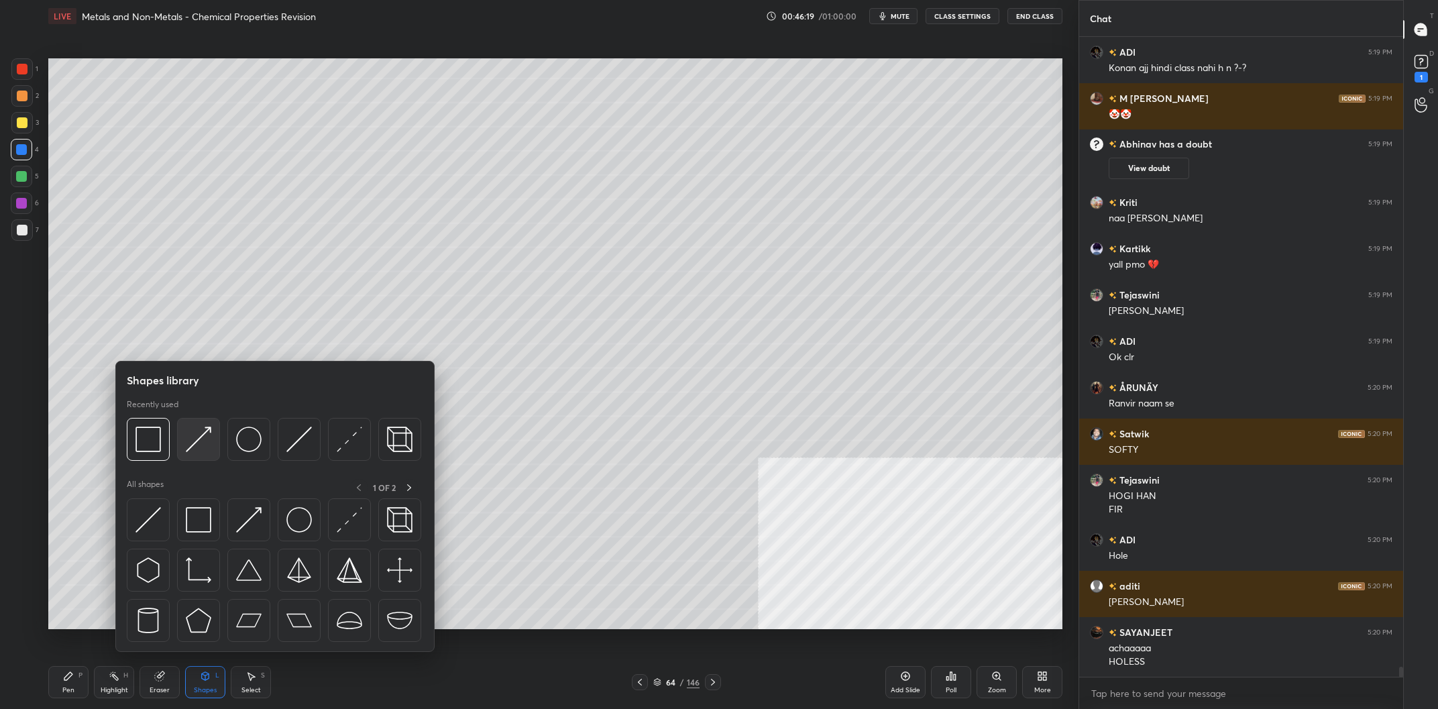
click at [216, 441] on div at bounding box center [198, 439] width 43 height 43
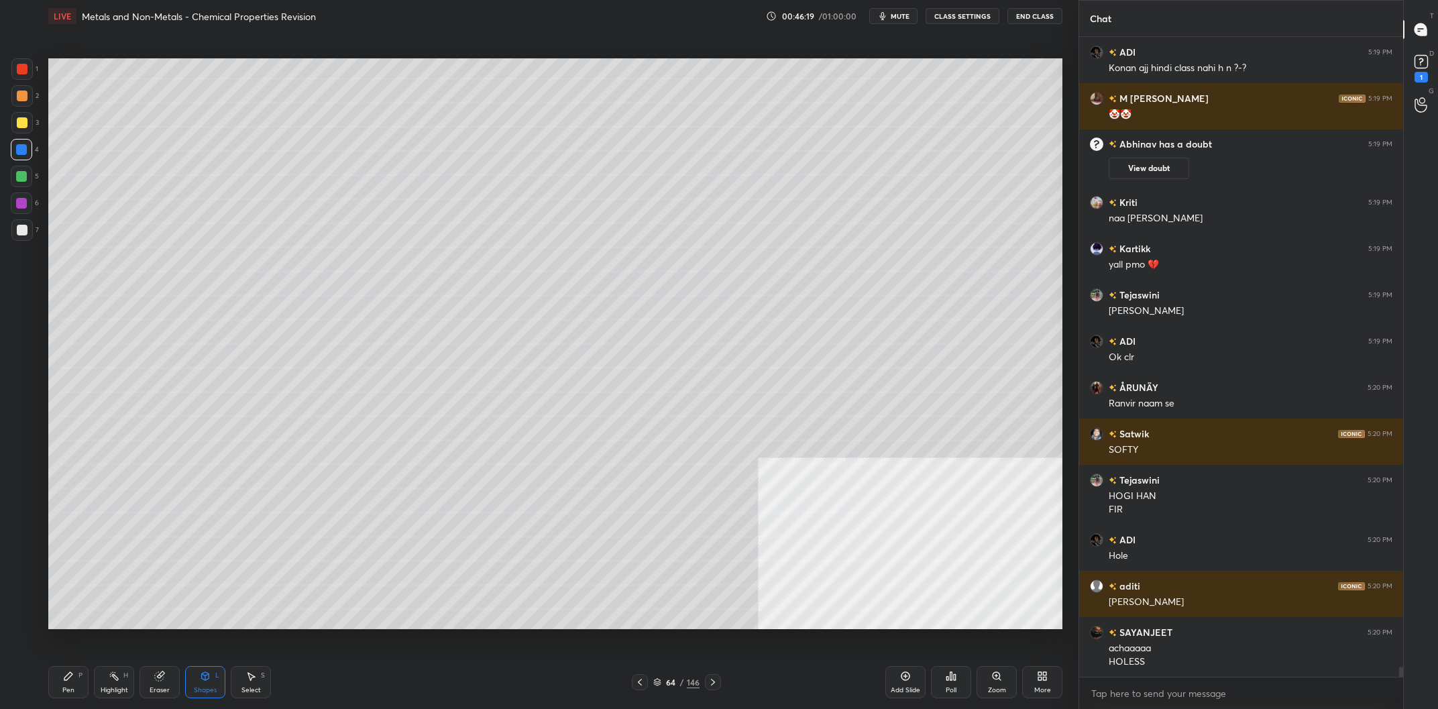
scroll to position [40782, 0]
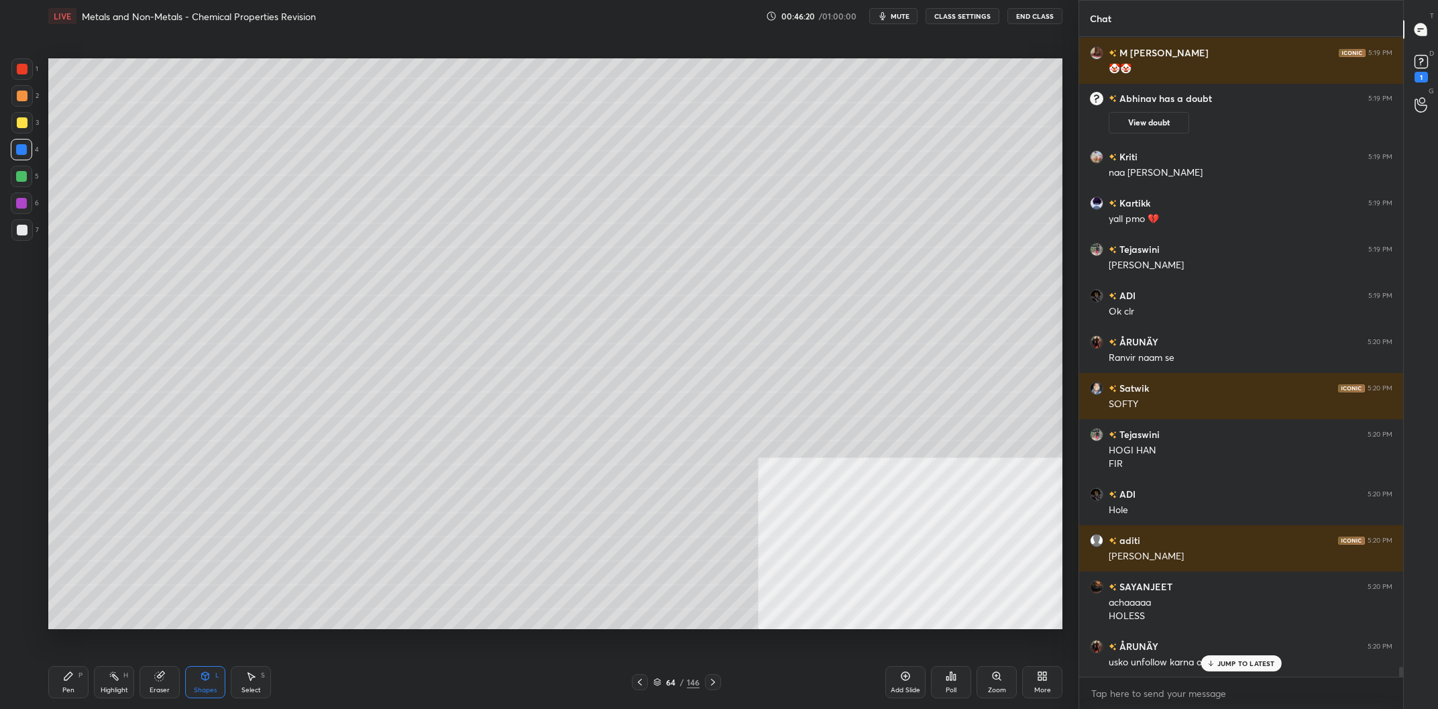
click at [17, 76] on div at bounding box center [21, 68] width 21 height 21
click at [14, 72] on div at bounding box center [21, 68] width 21 height 21
click at [72, 683] on div "Pen P" at bounding box center [68, 682] width 40 height 32
click at [66, 682] on icon at bounding box center [68, 676] width 11 height 11
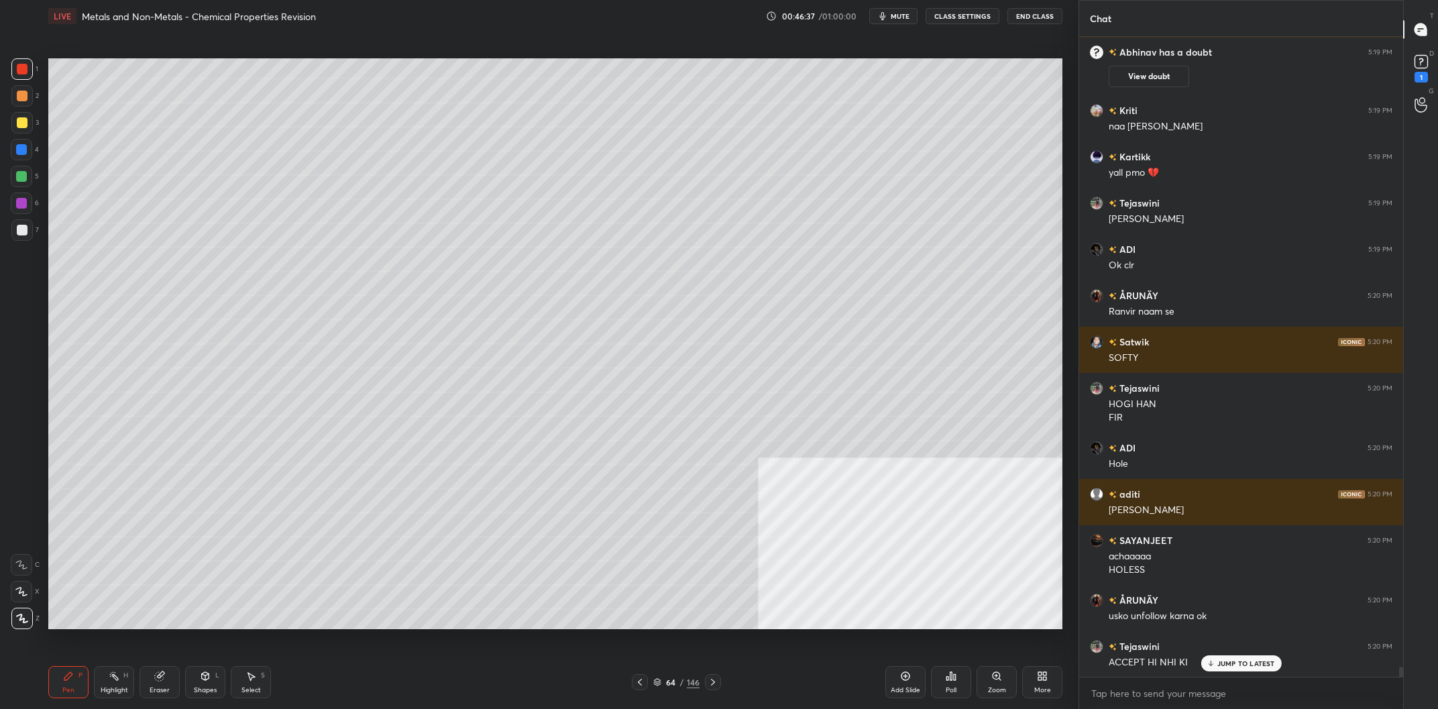
click at [32, 113] on div "3" at bounding box center [25, 122] width 28 height 21
click at [13, 103] on div at bounding box center [21, 95] width 21 height 21
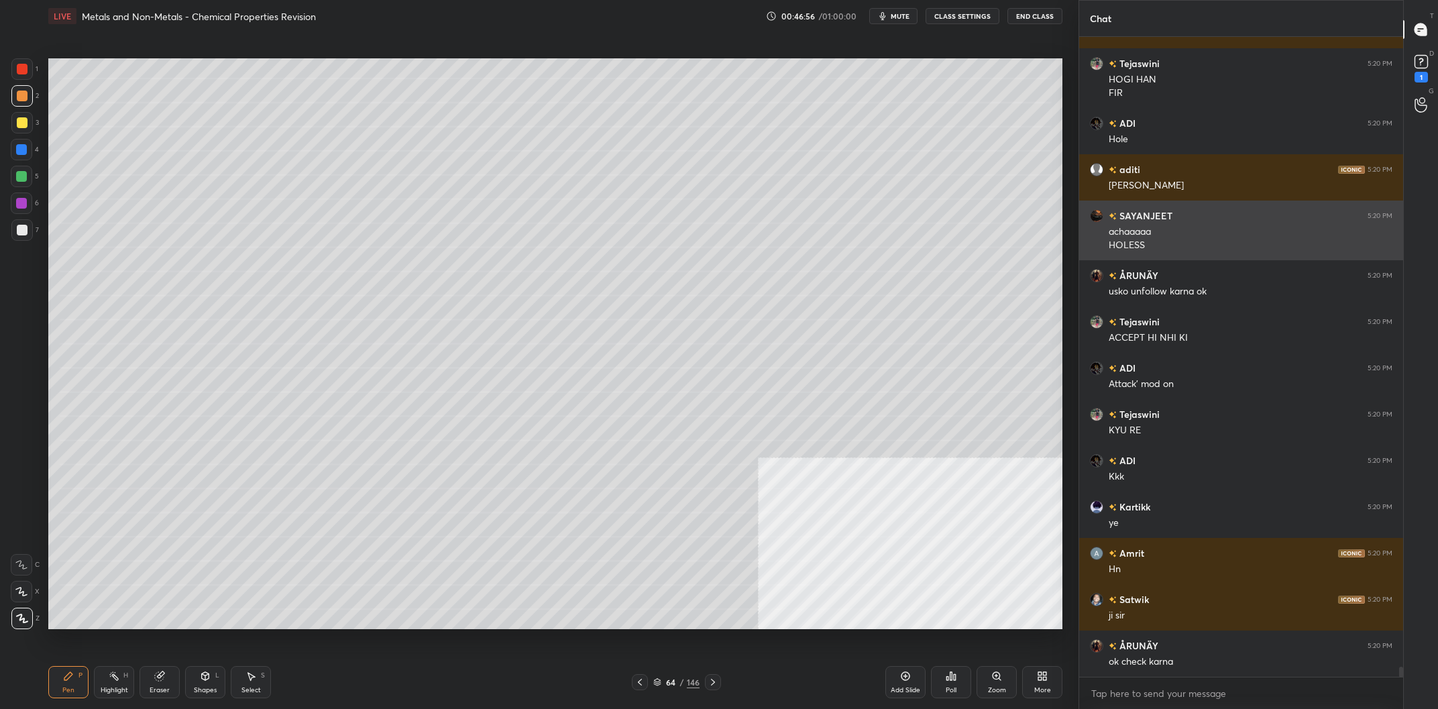
scroll to position [41199, 0]
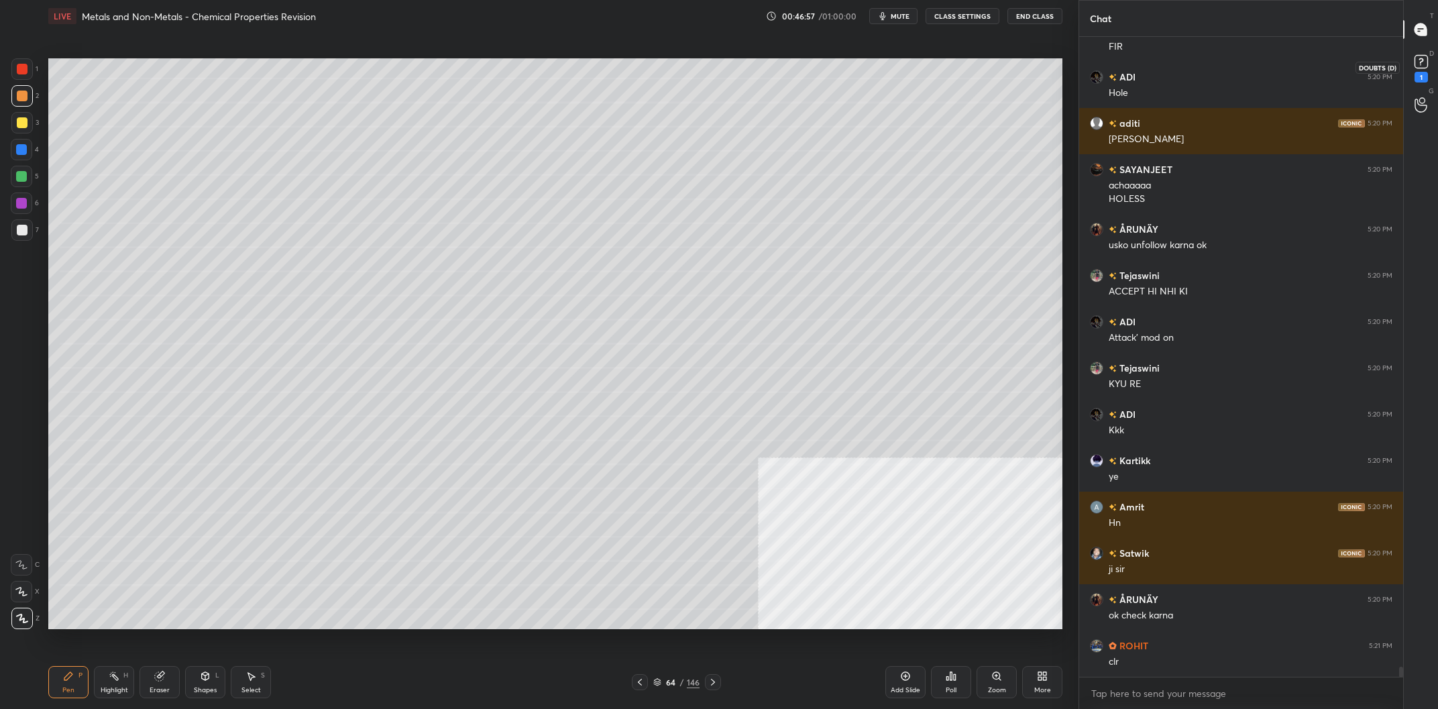
click at [1428, 56] on icon at bounding box center [1421, 62] width 20 height 20
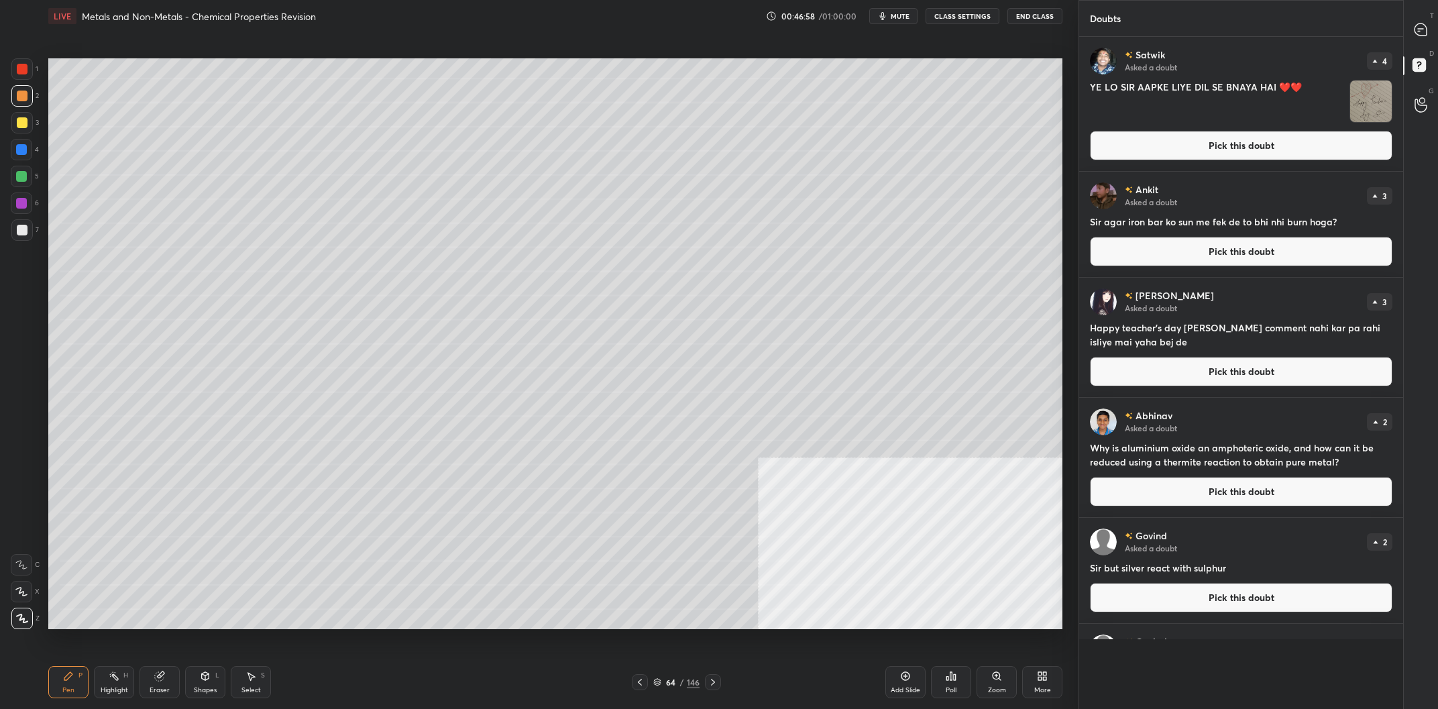
click at [1199, 135] on button "Pick this doubt" at bounding box center [1241, 146] width 303 height 30
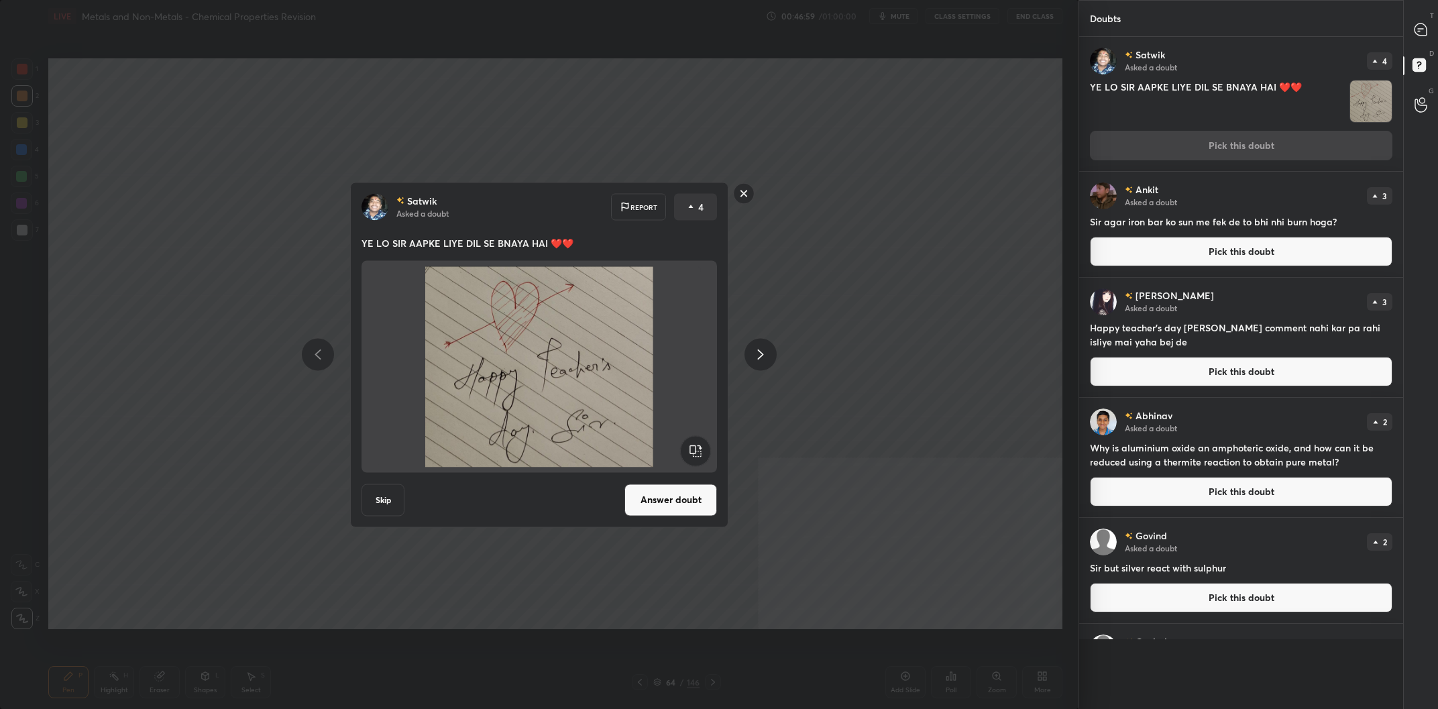
click at [676, 514] on button "Answer doubt" at bounding box center [671, 500] width 93 height 32
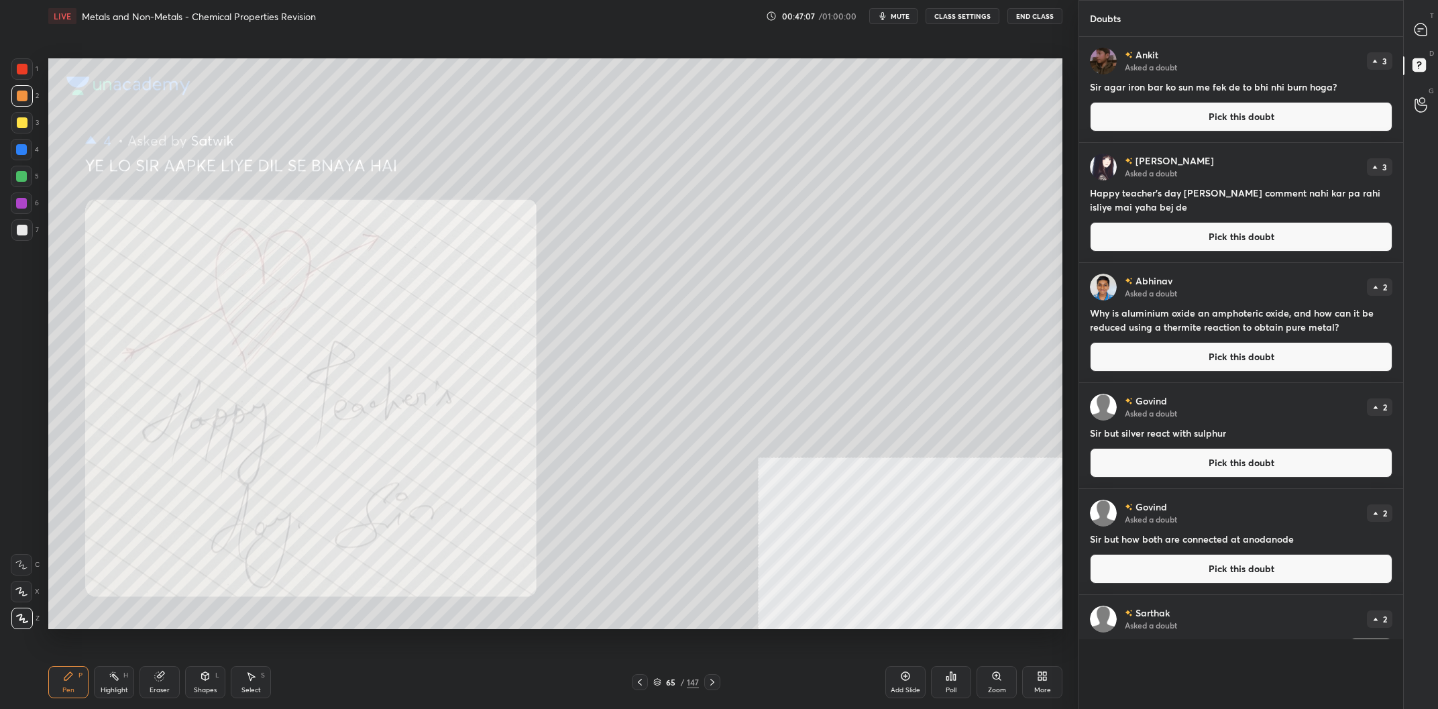
click at [20, 70] on div at bounding box center [22, 69] width 11 height 11
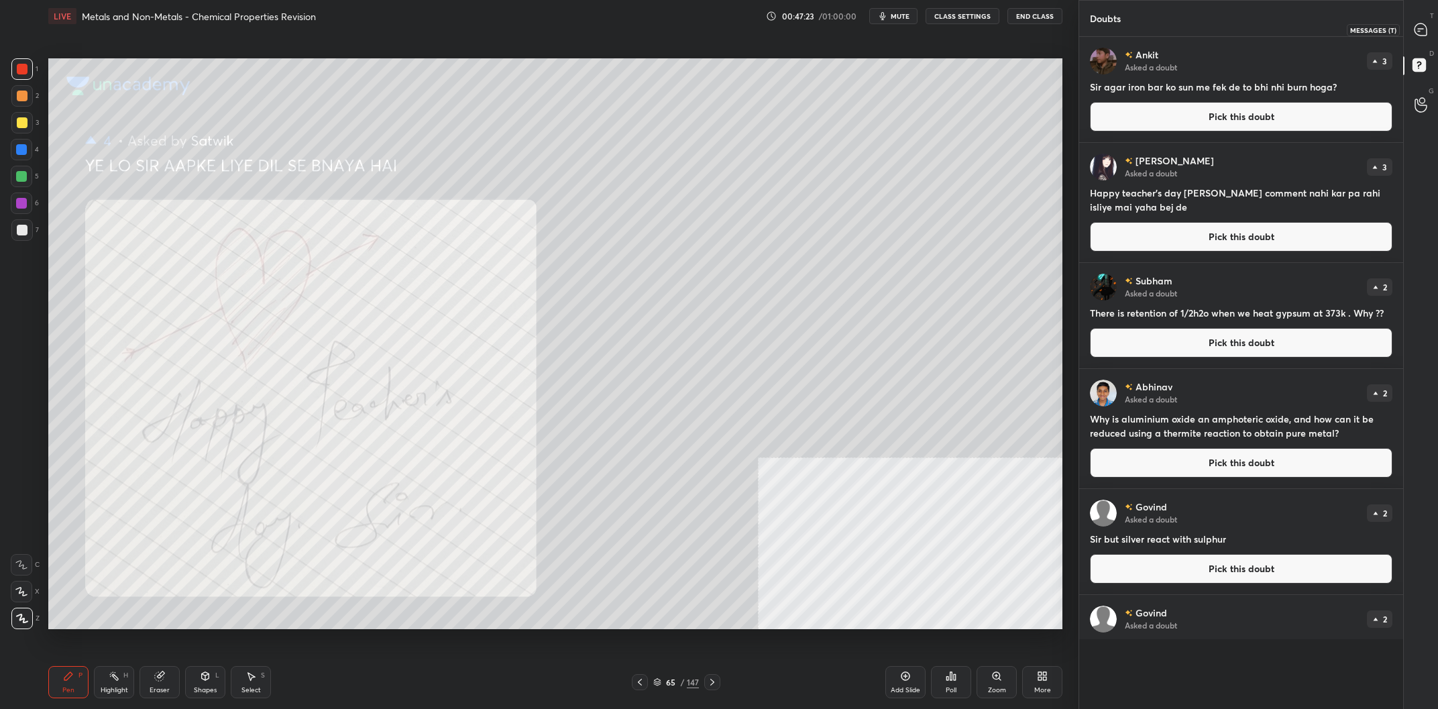
click at [1409, 33] on div at bounding box center [1421, 29] width 27 height 24
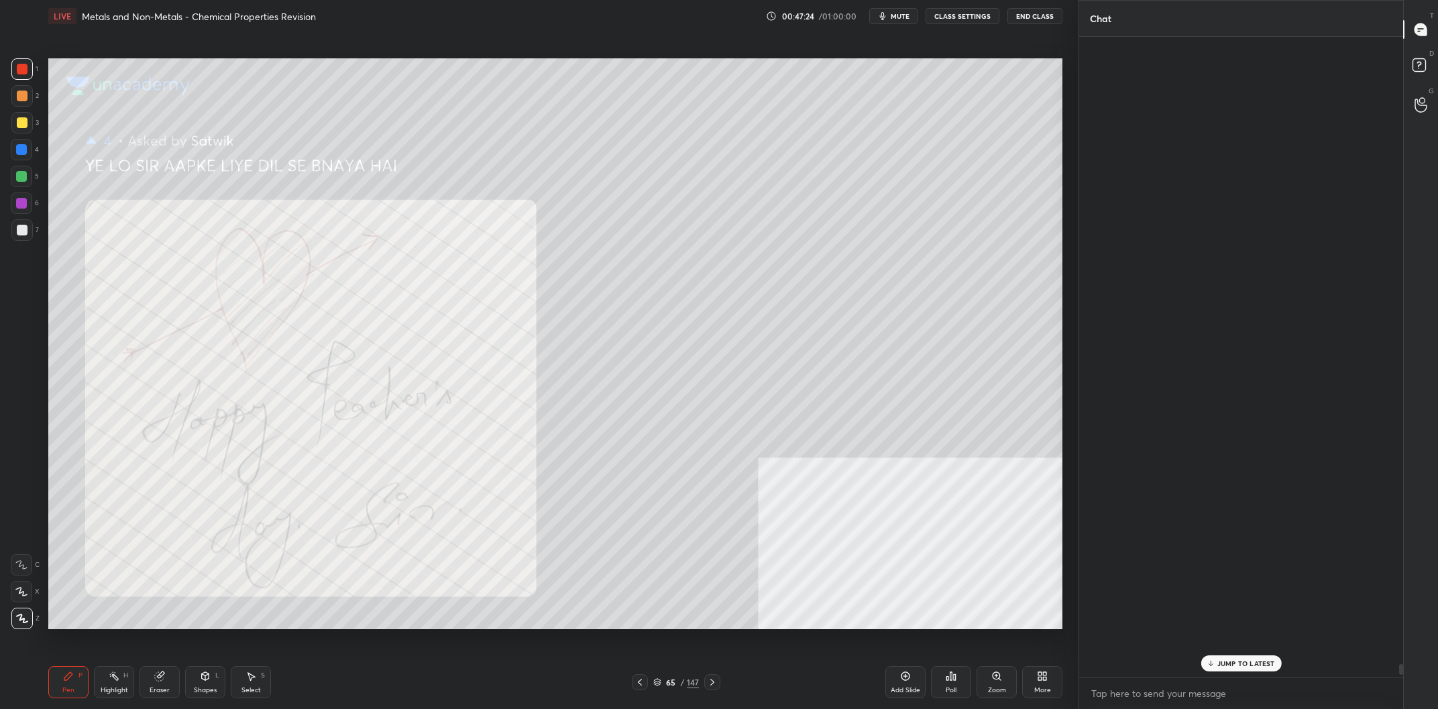
scroll to position [640, 324]
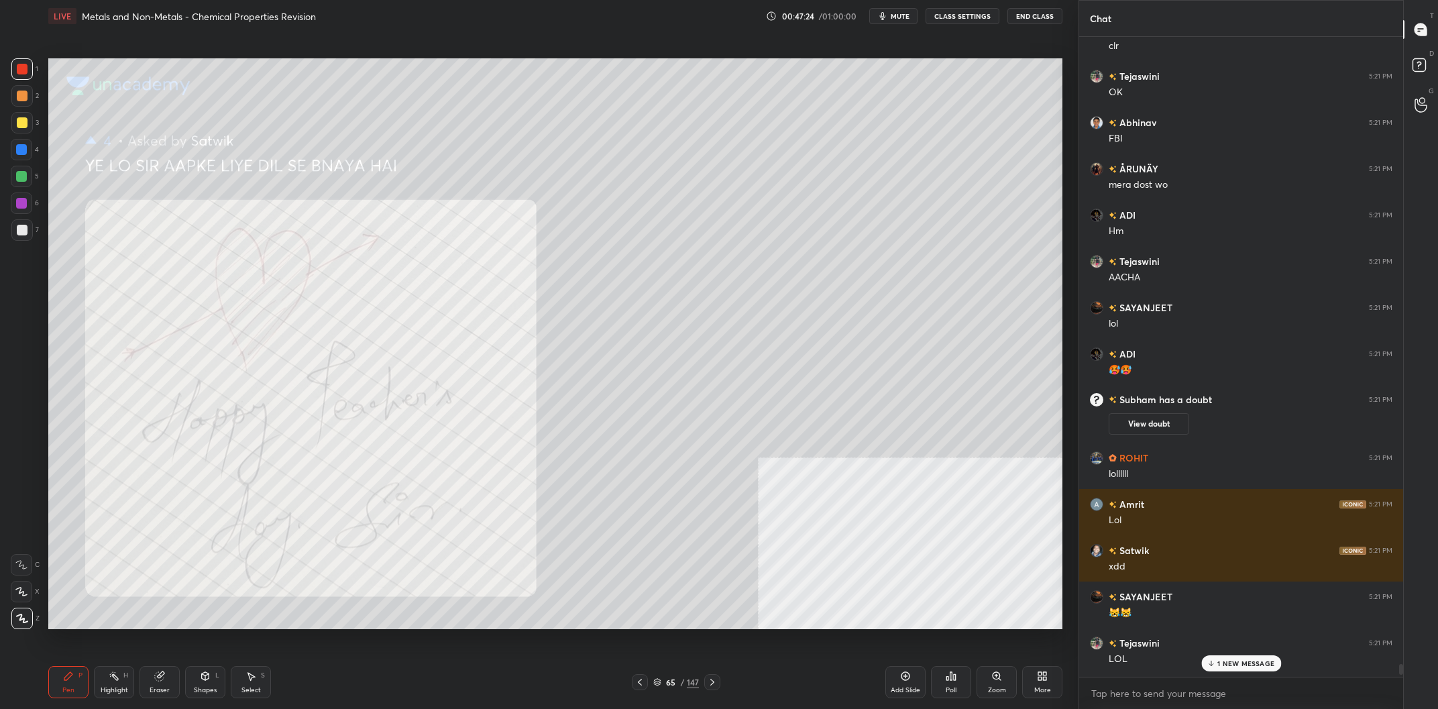
click at [1221, 663] on p "1 NEW MESSAGE" at bounding box center [1246, 663] width 57 height 8
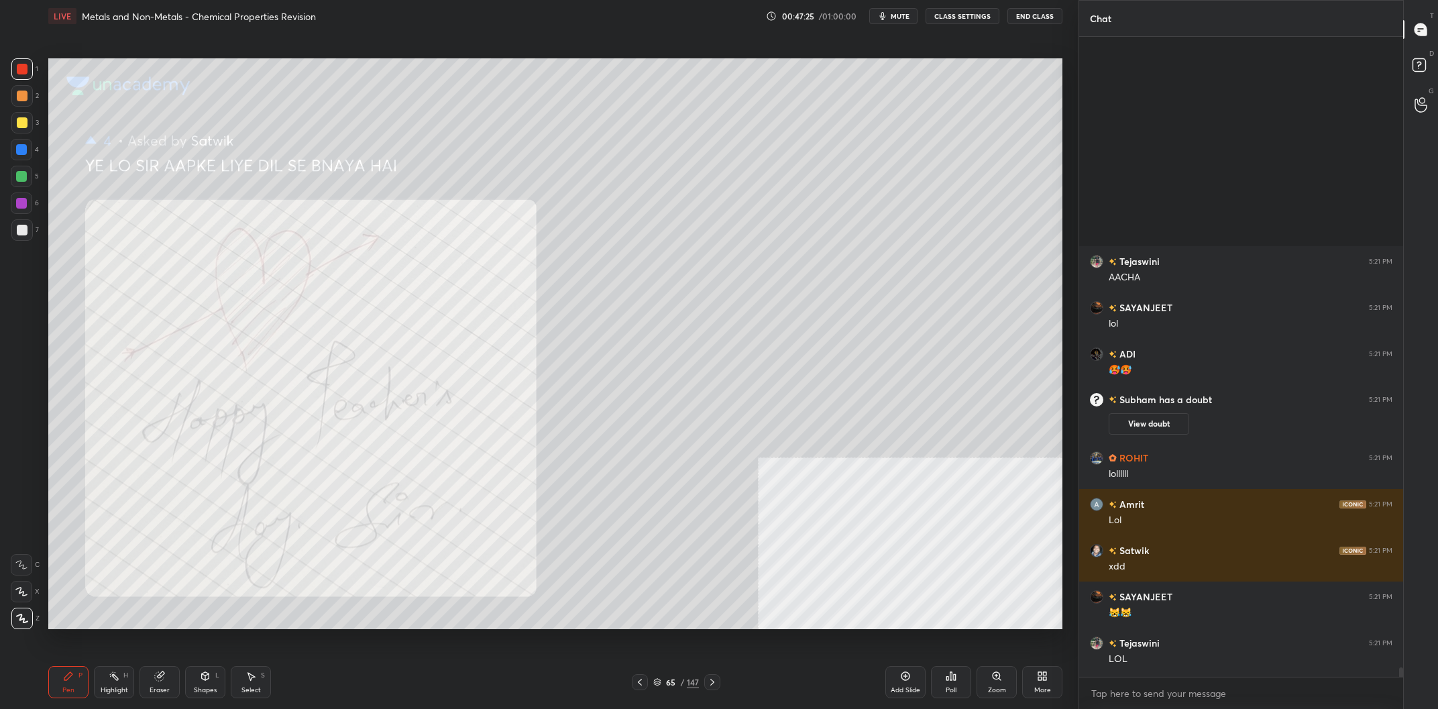
scroll to position [42354, 0]
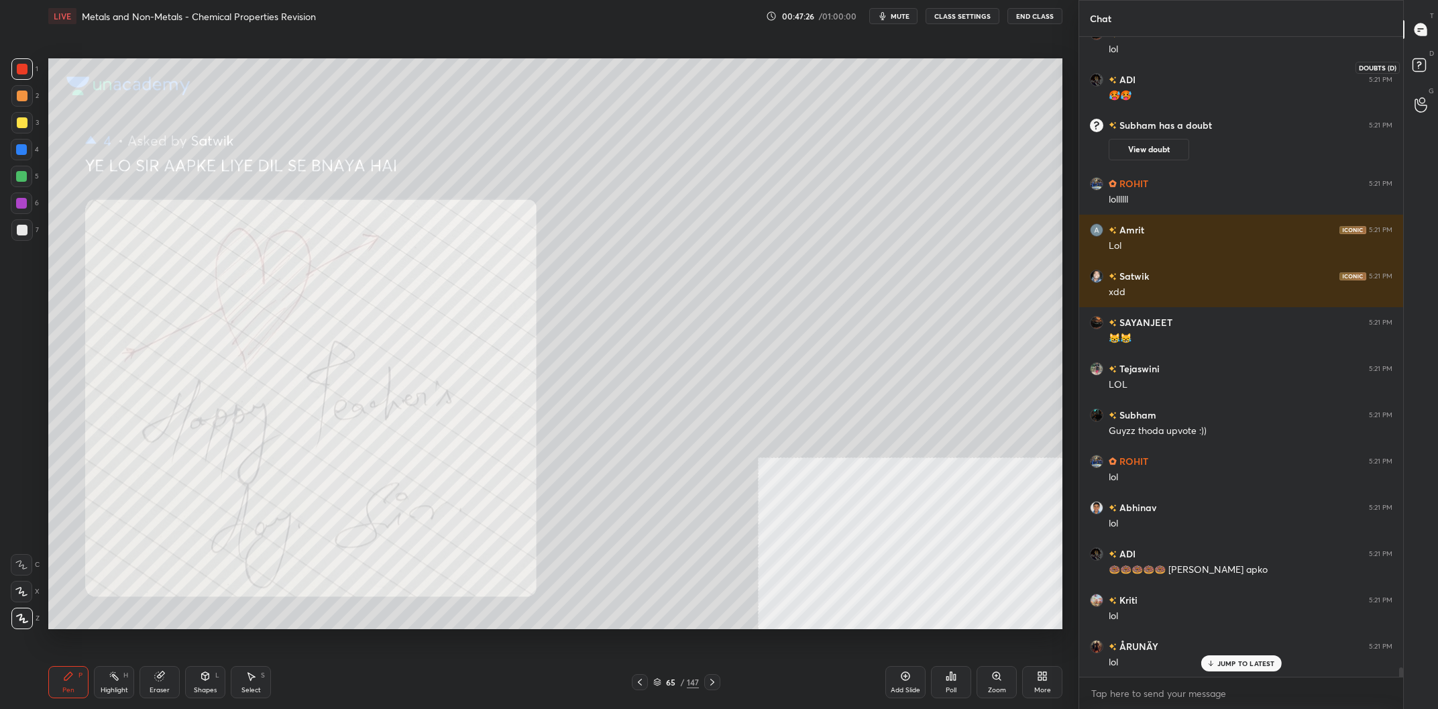
click at [1417, 69] on rect at bounding box center [1419, 65] width 13 height 13
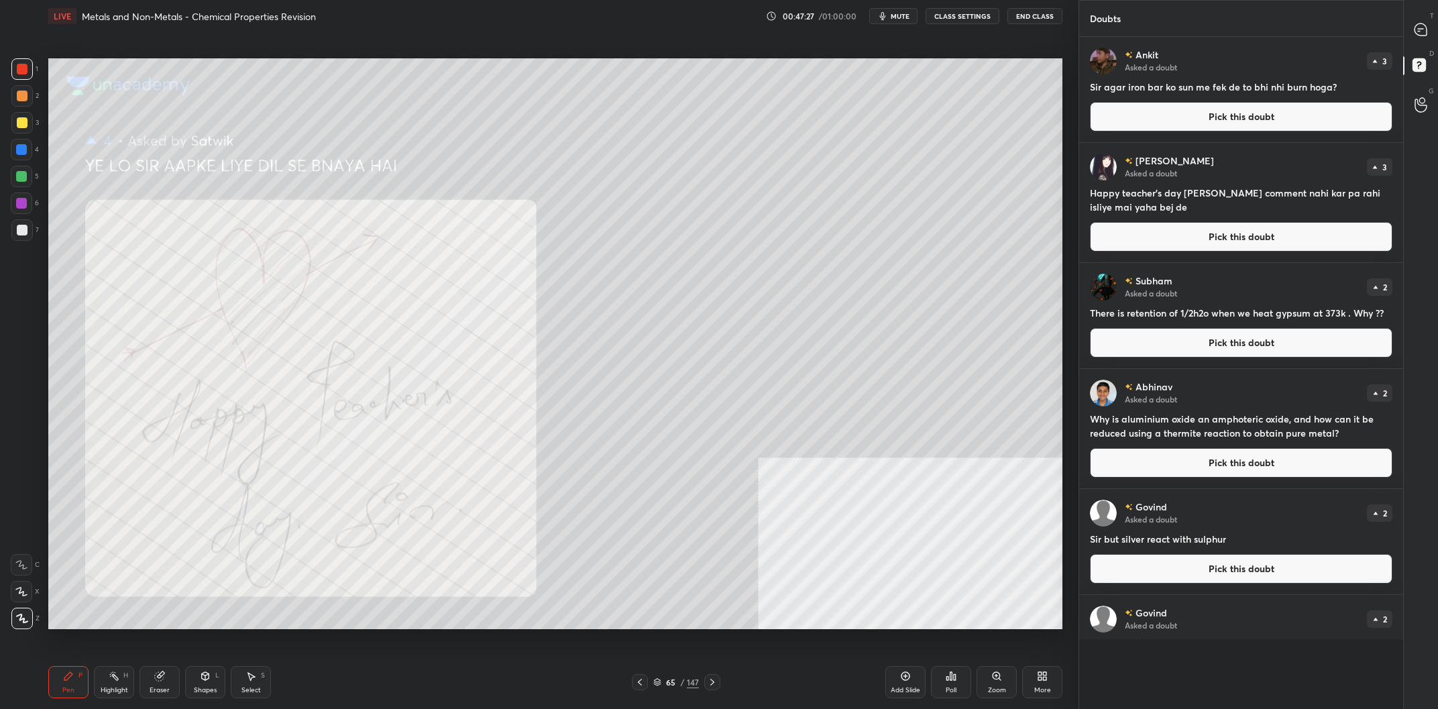
click at [1332, 121] on button "Pick this doubt" at bounding box center [1241, 117] width 303 height 30
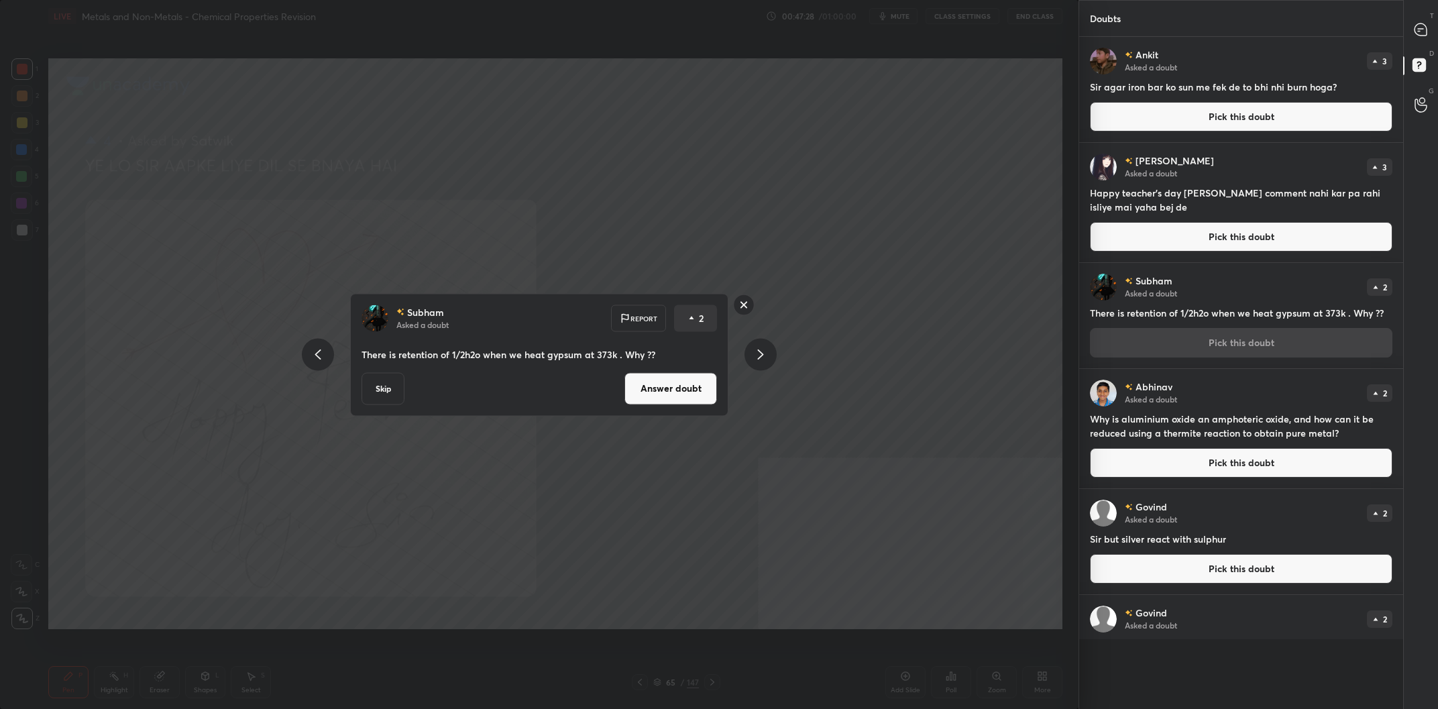
click at [680, 392] on button "Answer doubt" at bounding box center [671, 388] width 93 height 32
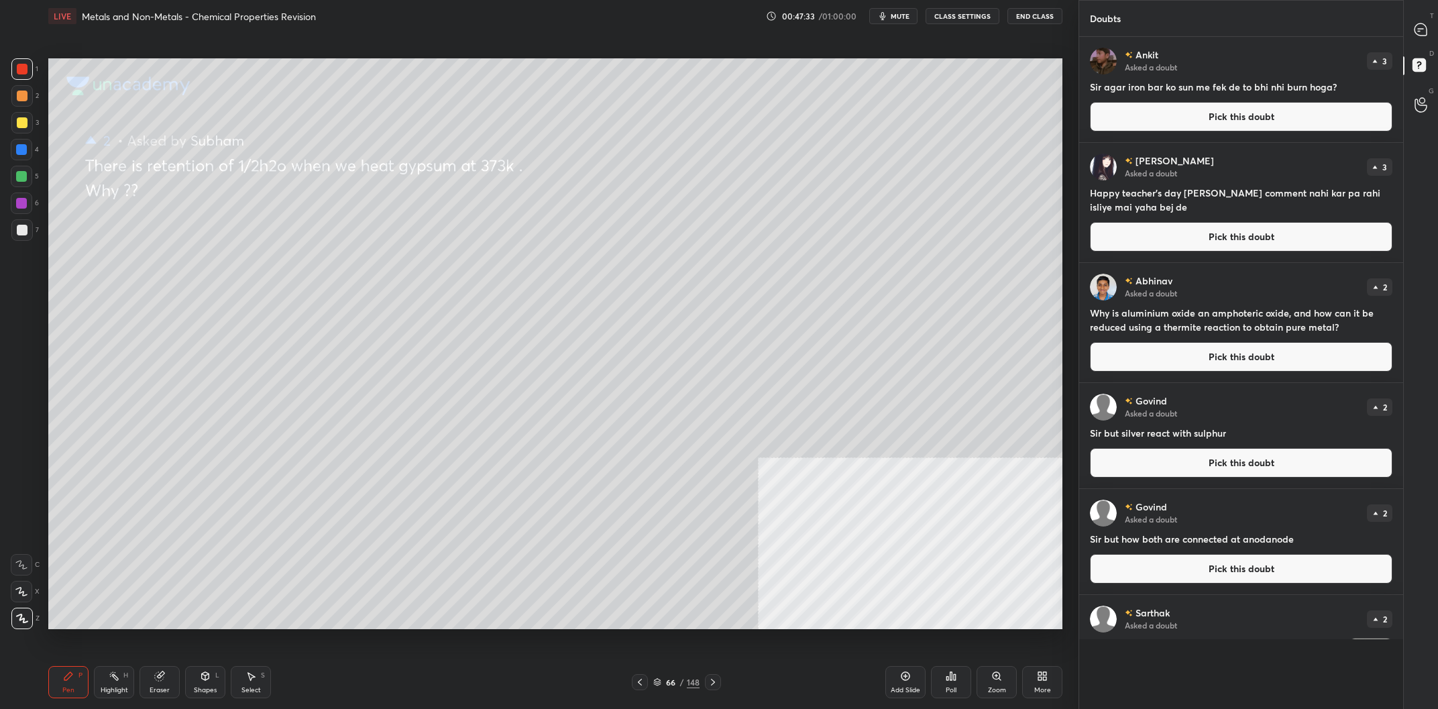
click at [17, 105] on div at bounding box center [21, 95] width 21 height 21
click at [19, 115] on div at bounding box center [21, 122] width 21 height 21
click at [19, 118] on div at bounding box center [22, 122] width 11 height 11
click at [23, 149] on div at bounding box center [21, 149] width 11 height 11
click at [1205, 113] on button "Pick this doubt" at bounding box center [1241, 117] width 303 height 30
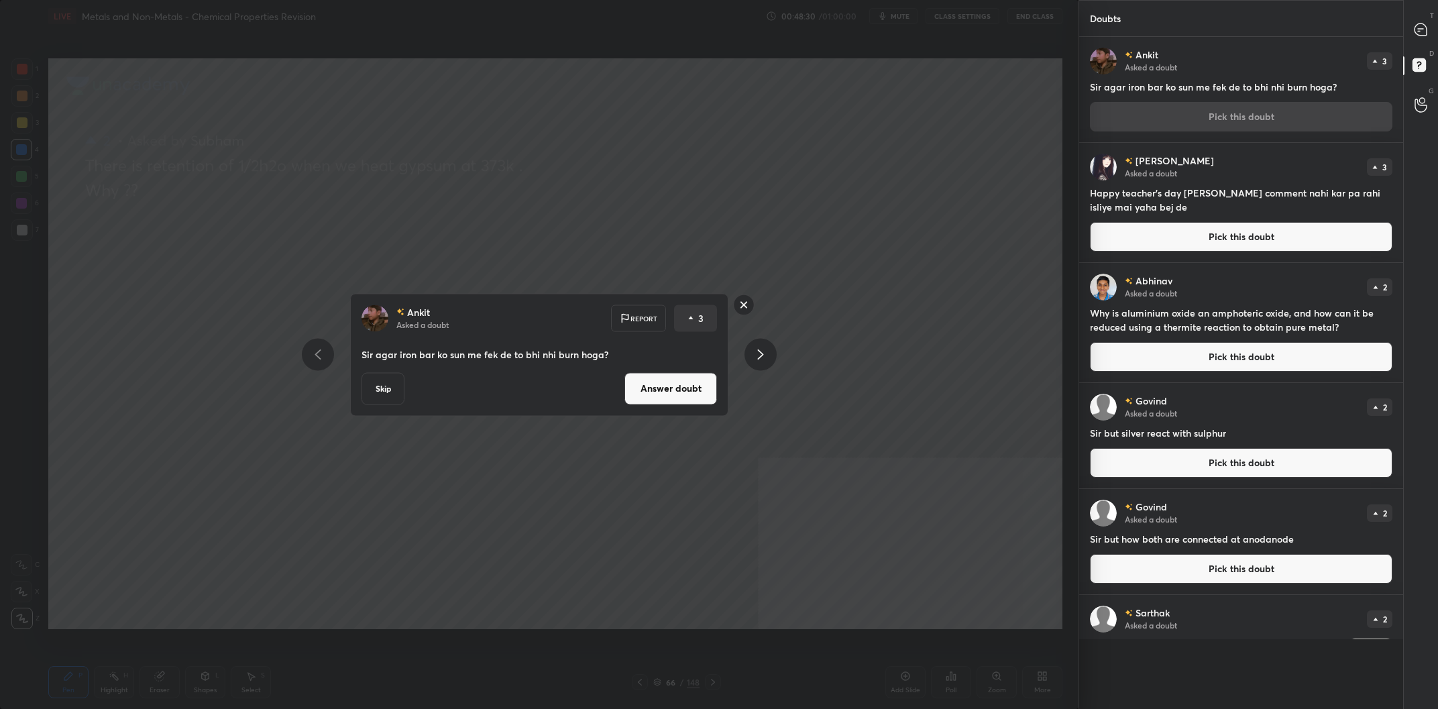
click at [702, 390] on button "Answer doubt" at bounding box center [671, 388] width 93 height 32
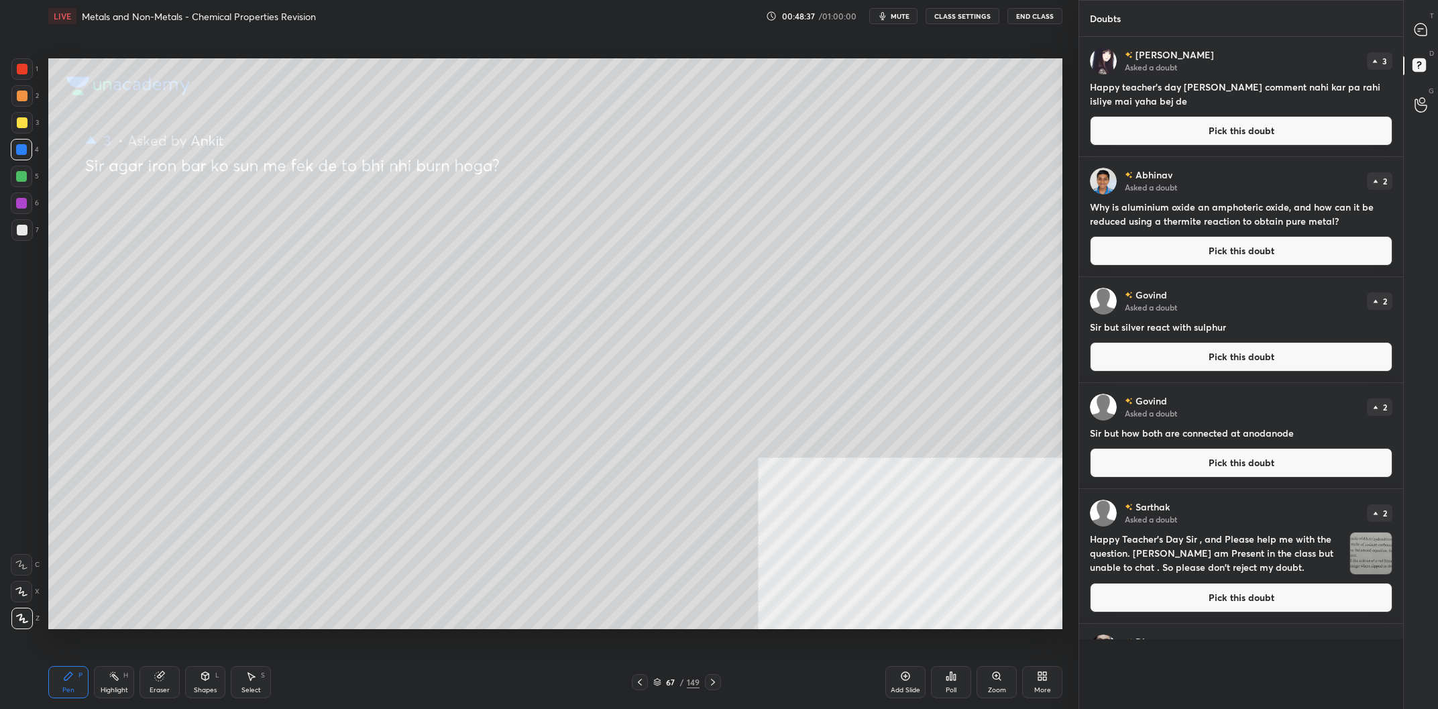
click at [28, 123] on div at bounding box center [21, 122] width 21 height 21
click at [27, 122] on div at bounding box center [22, 122] width 11 height 11
click at [1424, 27] on icon at bounding box center [1421, 29] width 12 height 12
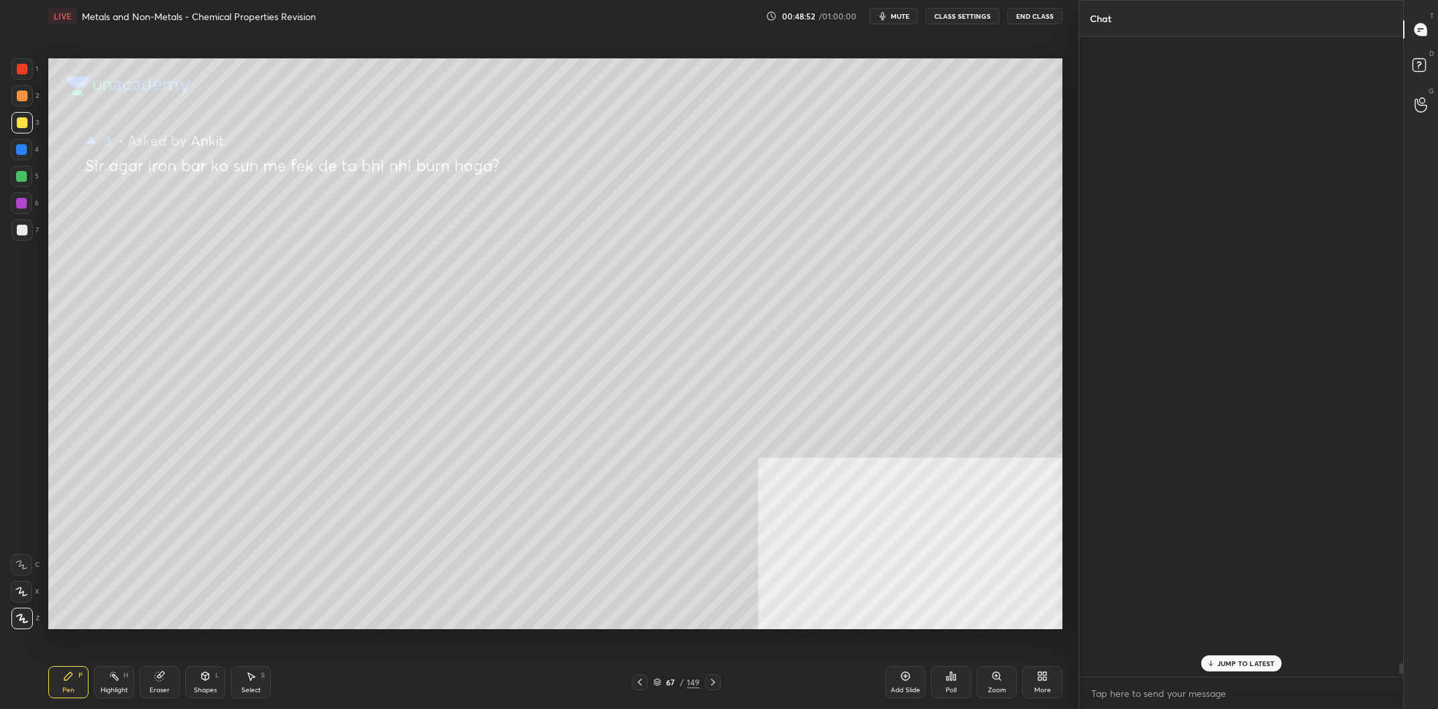
scroll to position [640, 324]
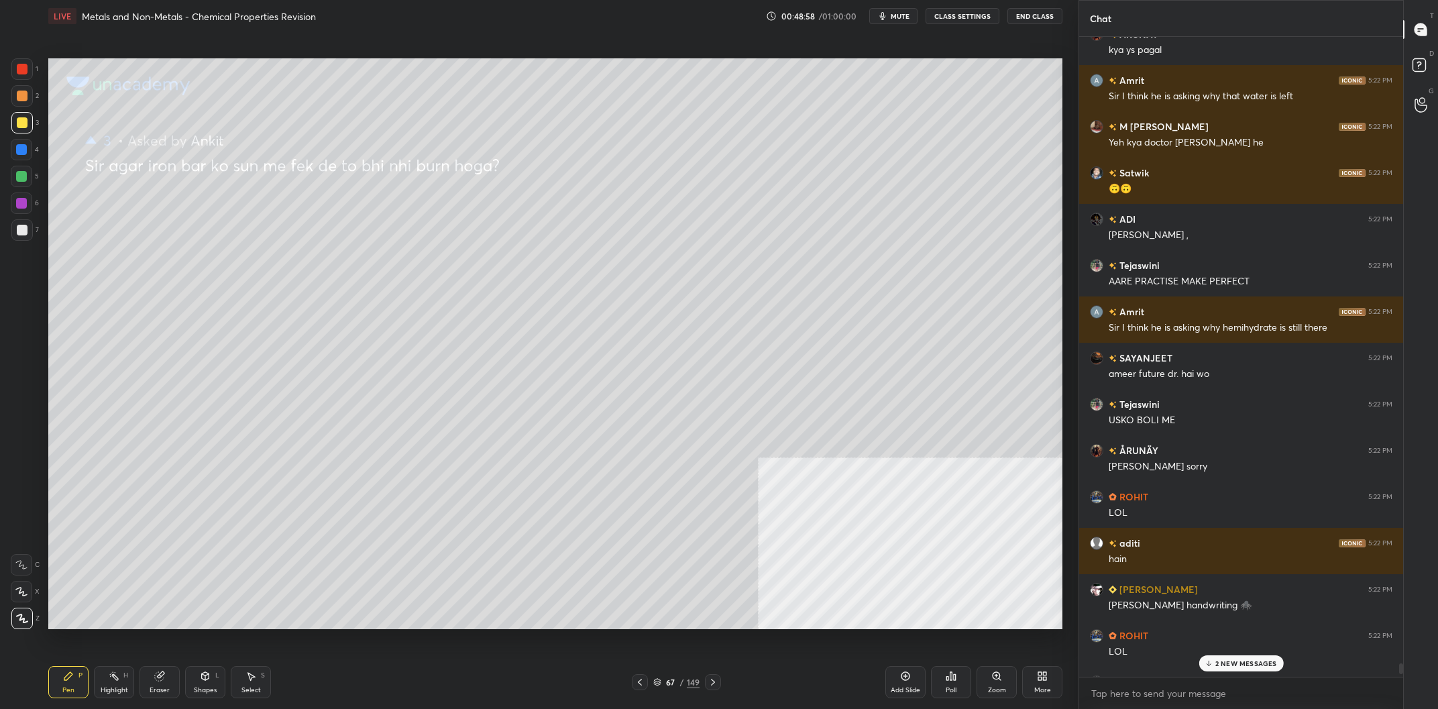
click at [1252, 661] on p "2 NEW MESSAGES" at bounding box center [1247, 663] width 62 height 8
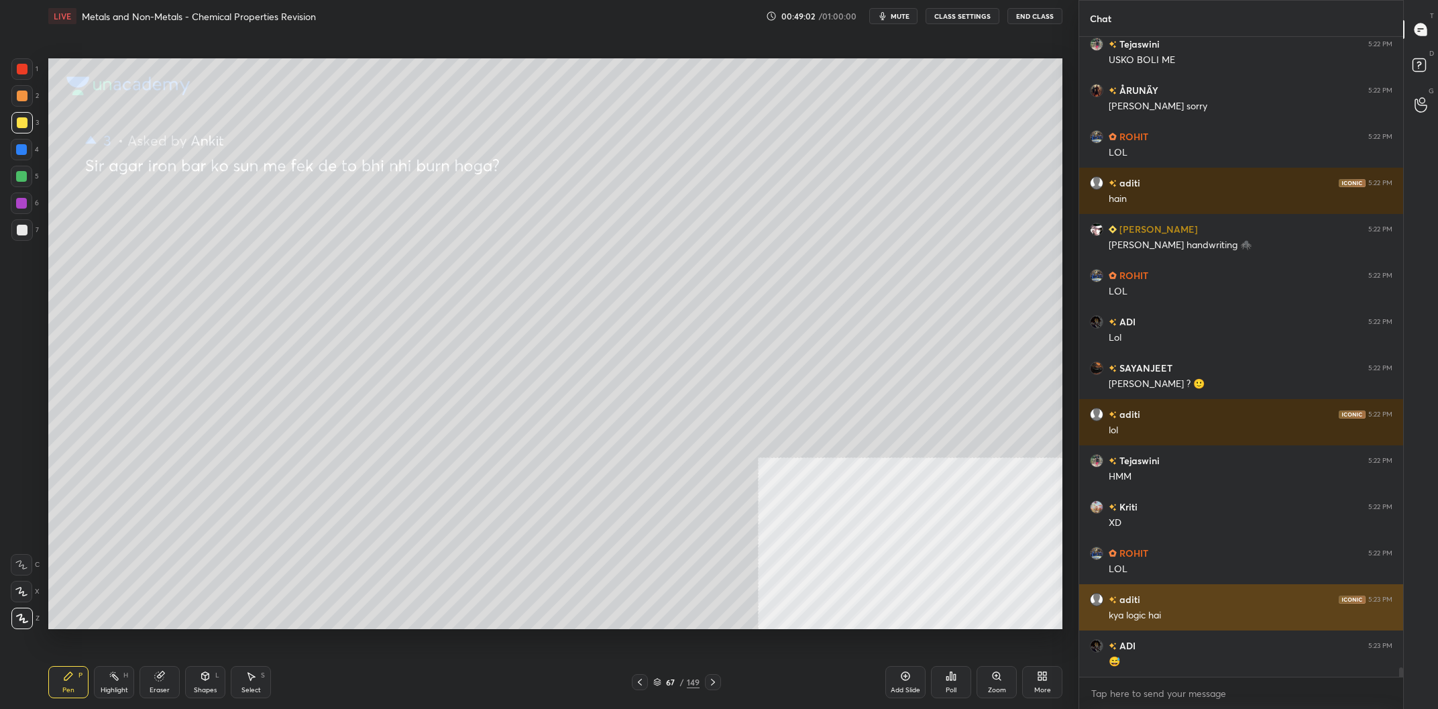
scroll to position [43844, 0]
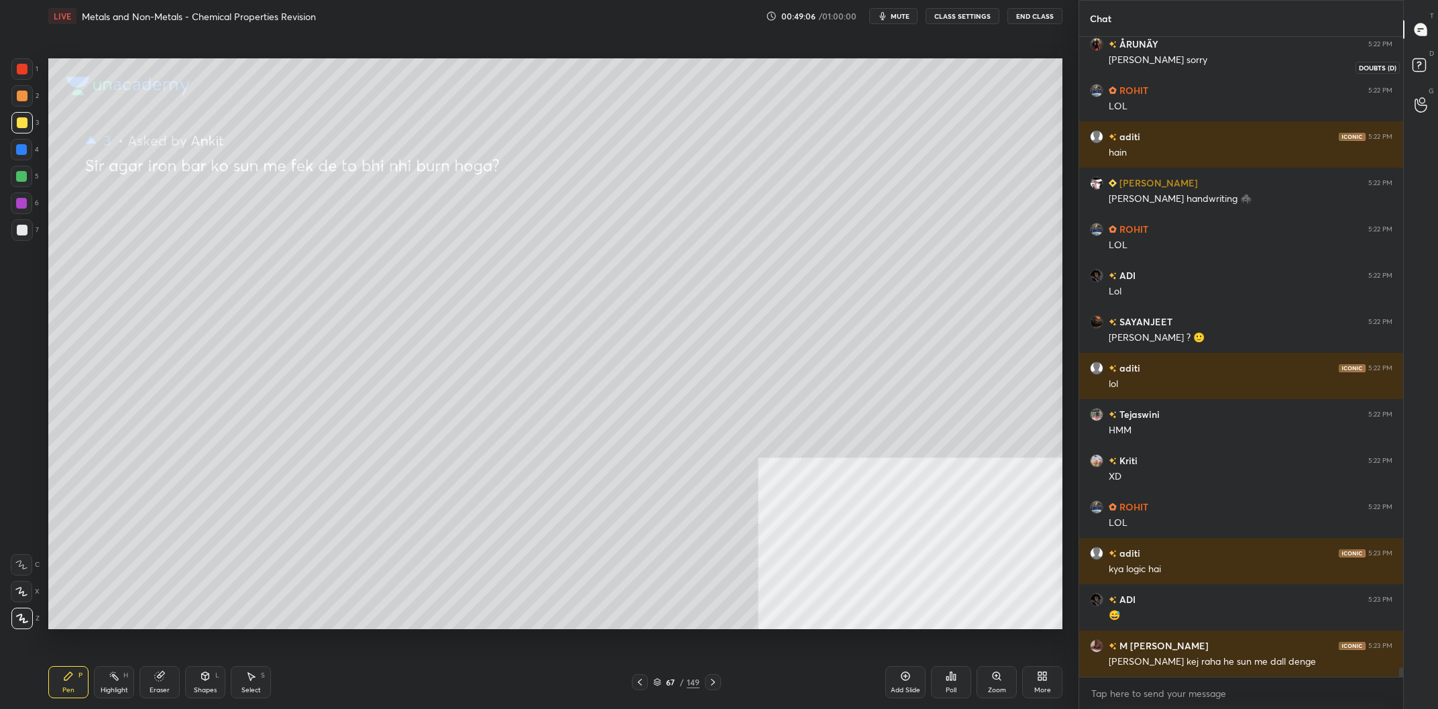
click at [1424, 66] on rect at bounding box center [1419, 65] width 13 height 13
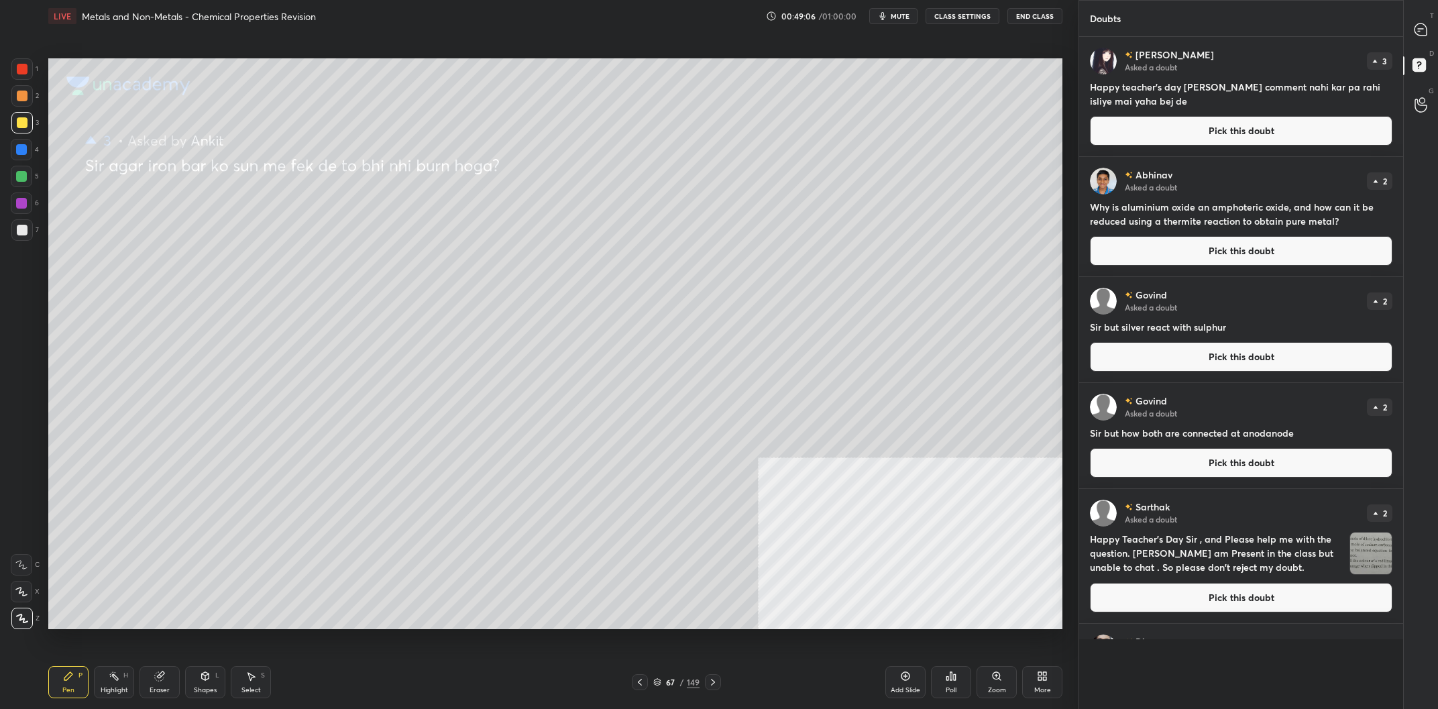
click at [1219, 117] on button "Pick this doubt" at bounding box center [1241, 131] width 303 height 30
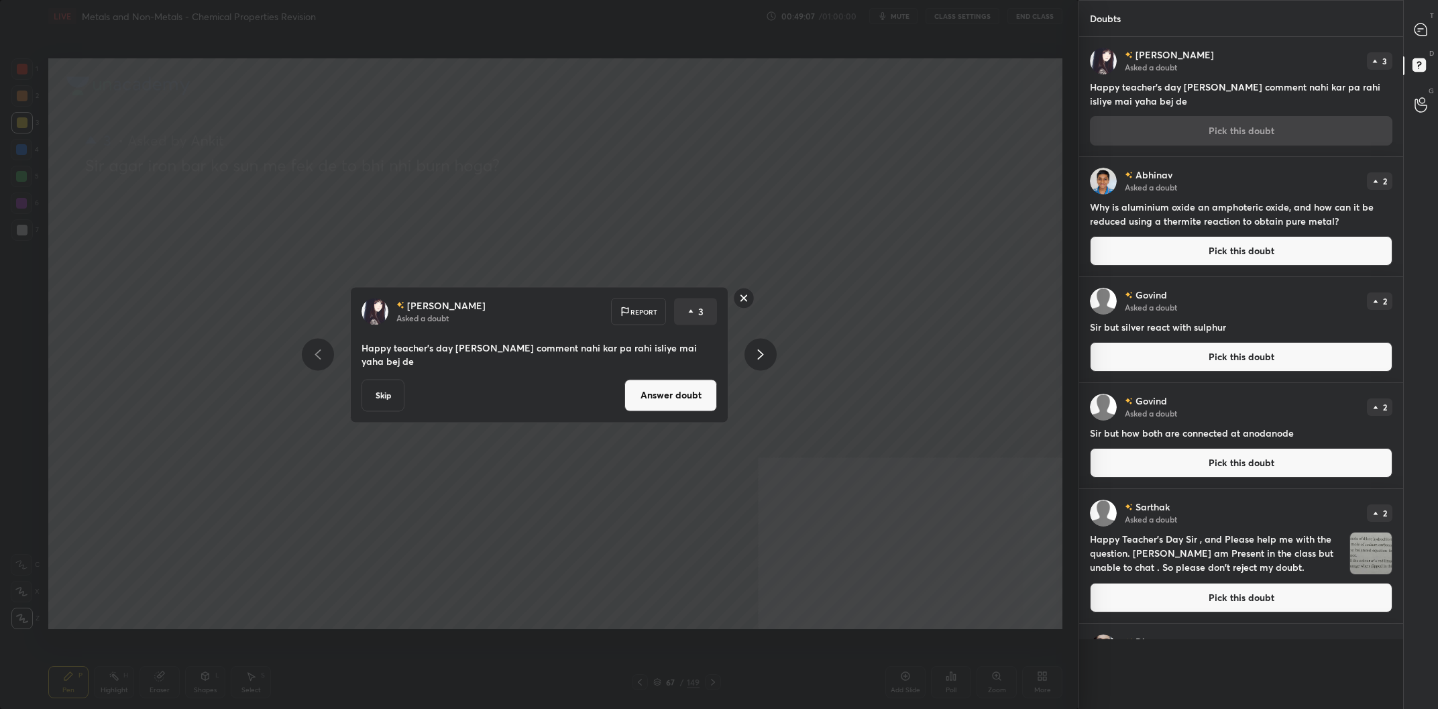
click at [667, 397] on button "Answer doubt" at bounding box center [671, 395] width 93 height 32
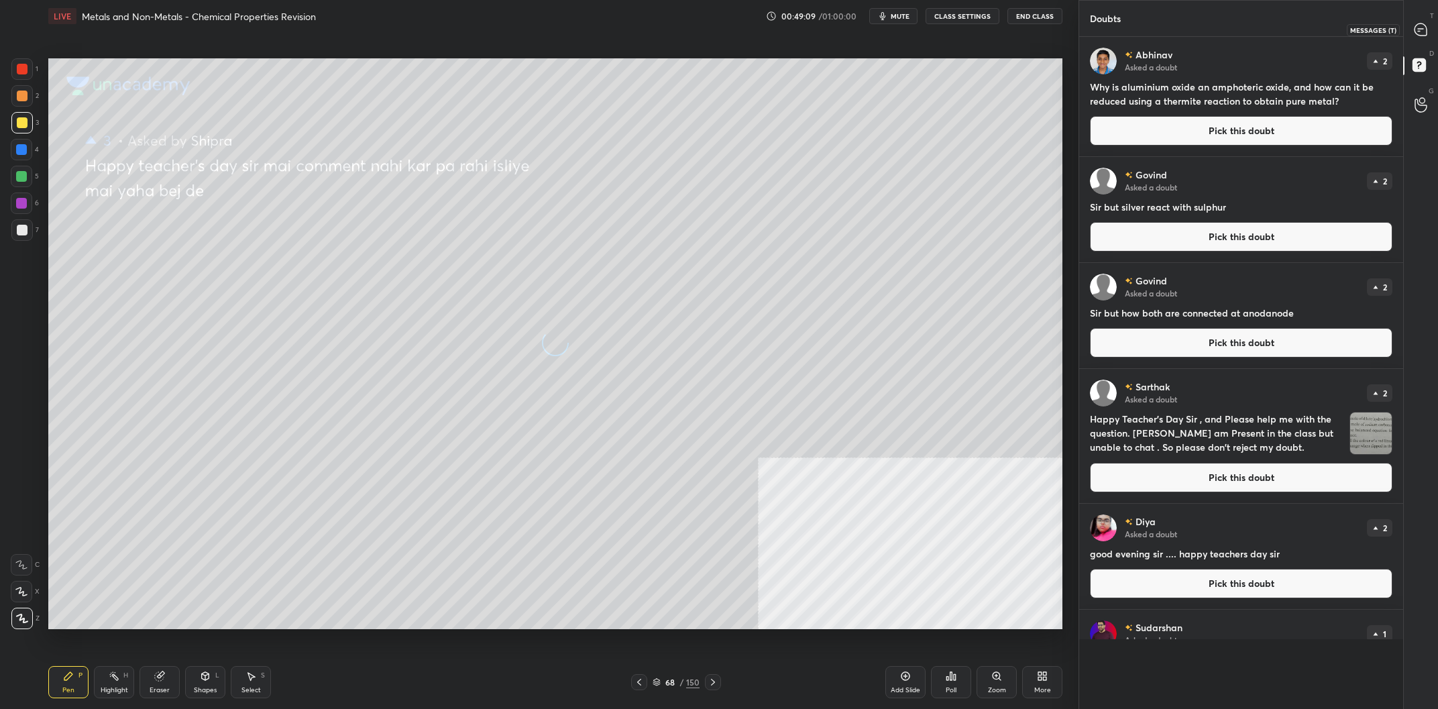
click at [1417, 34] on icon at bounding box center [1421, 29] width 12 height 12
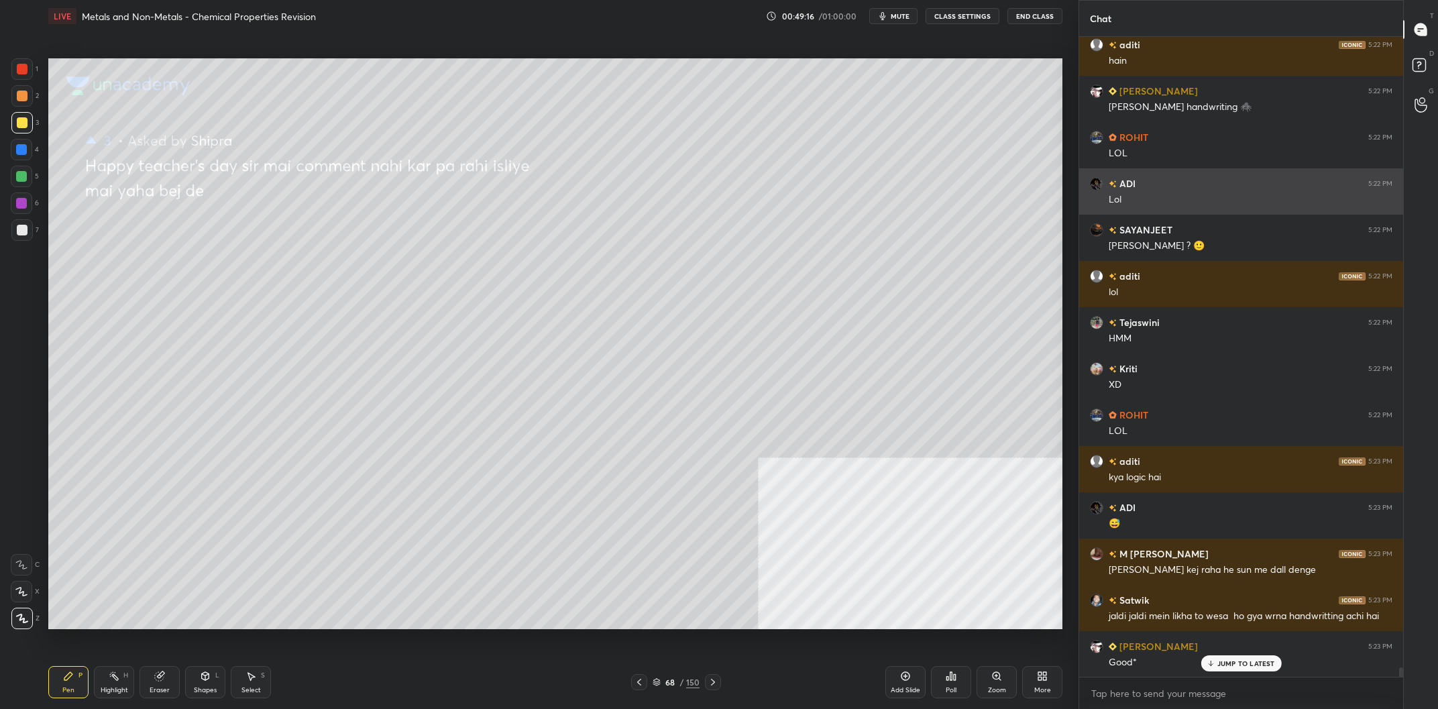
scroll to position [43949, 0]
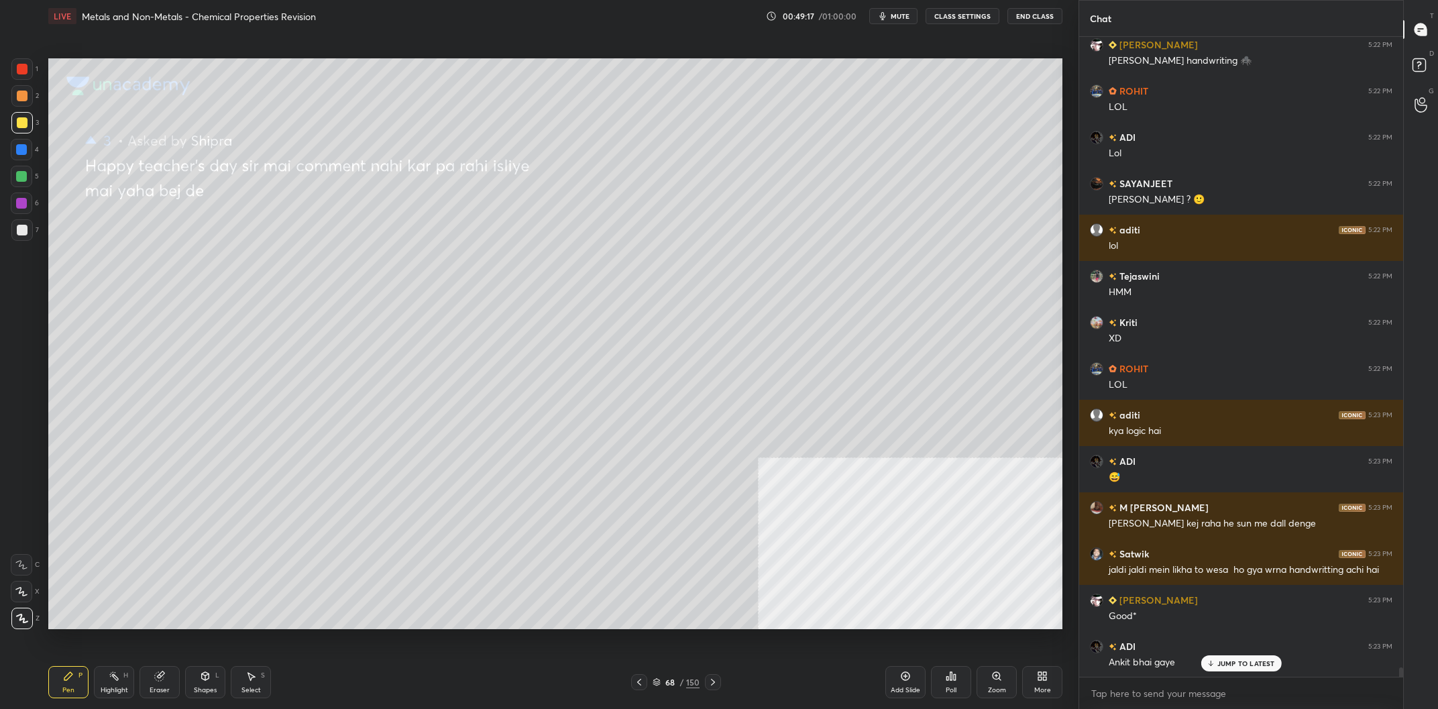
click at [13, 126] on div at bounding box center [21, 122] width 21 height 21
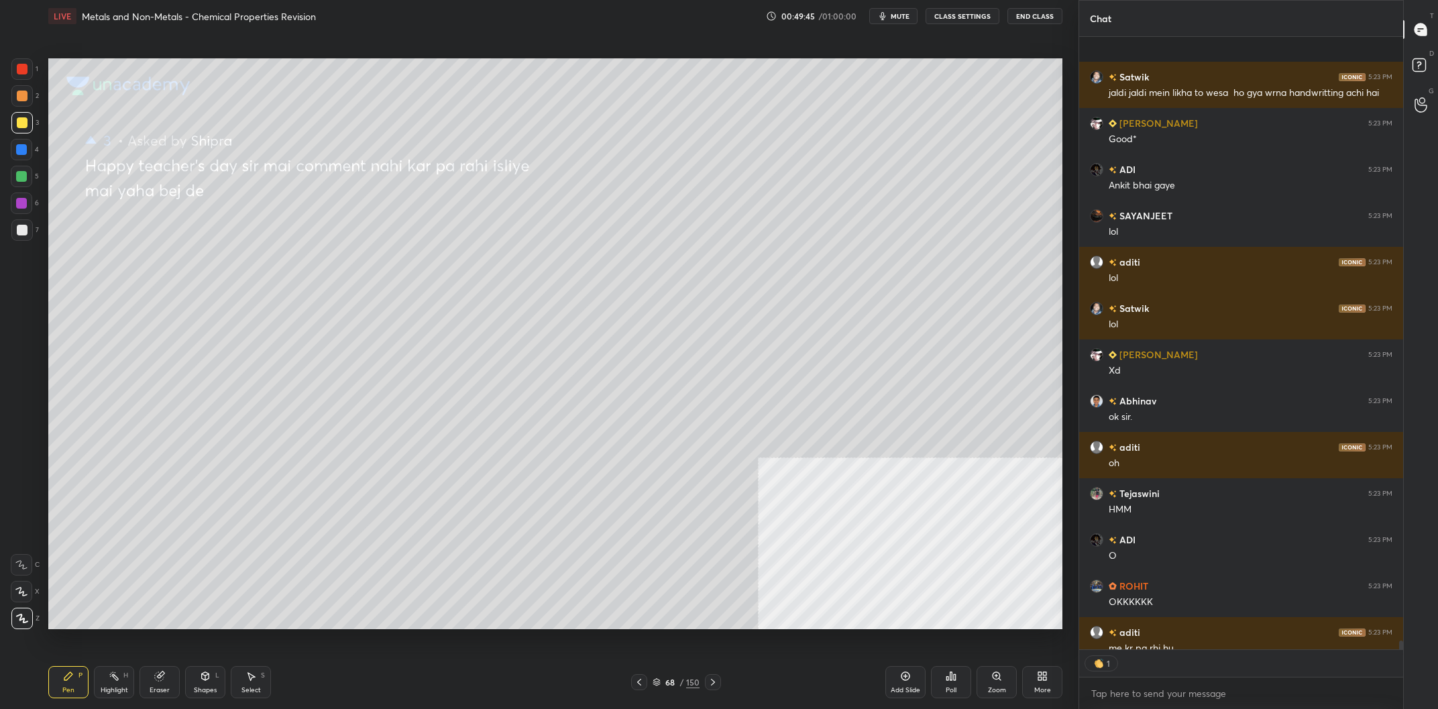
scroll to position [44499, 0]
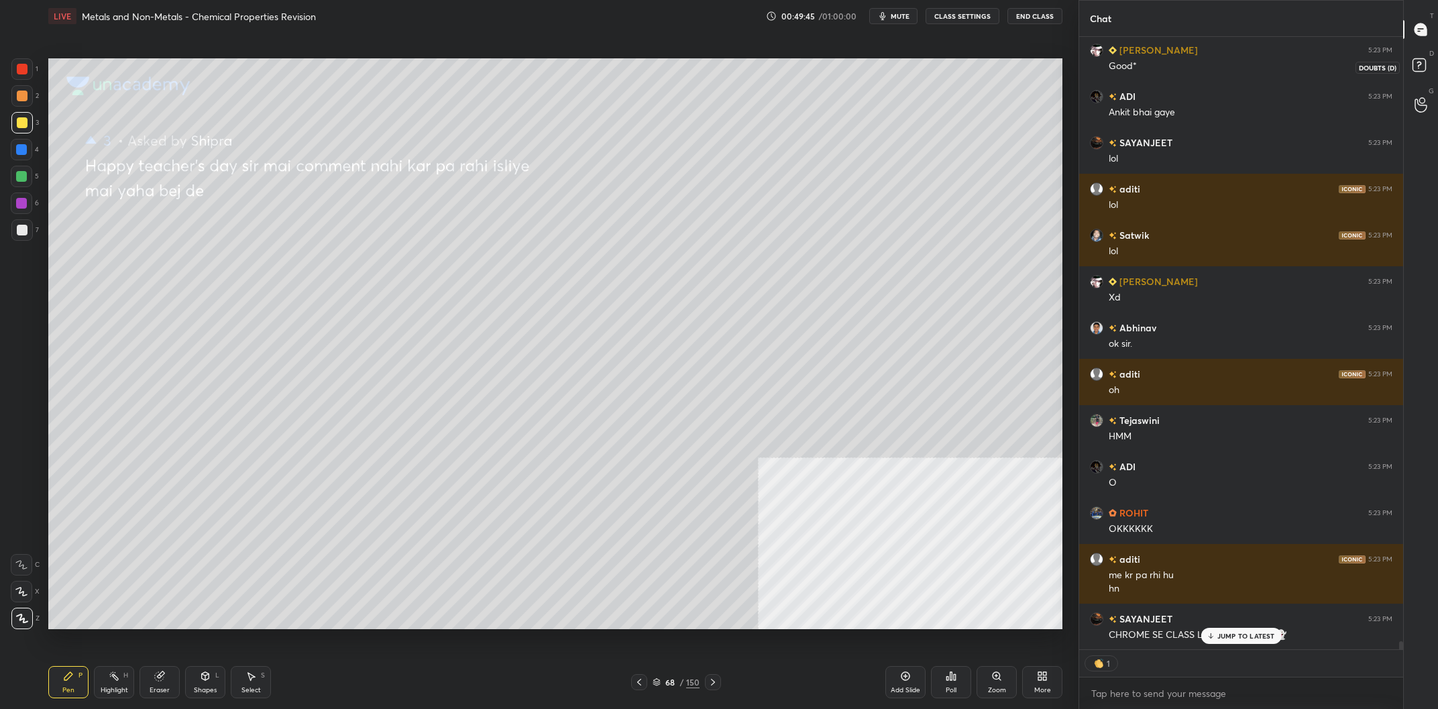
click at [1413, 60] on rect at bounding box center [1419, 65] width 13 height 13
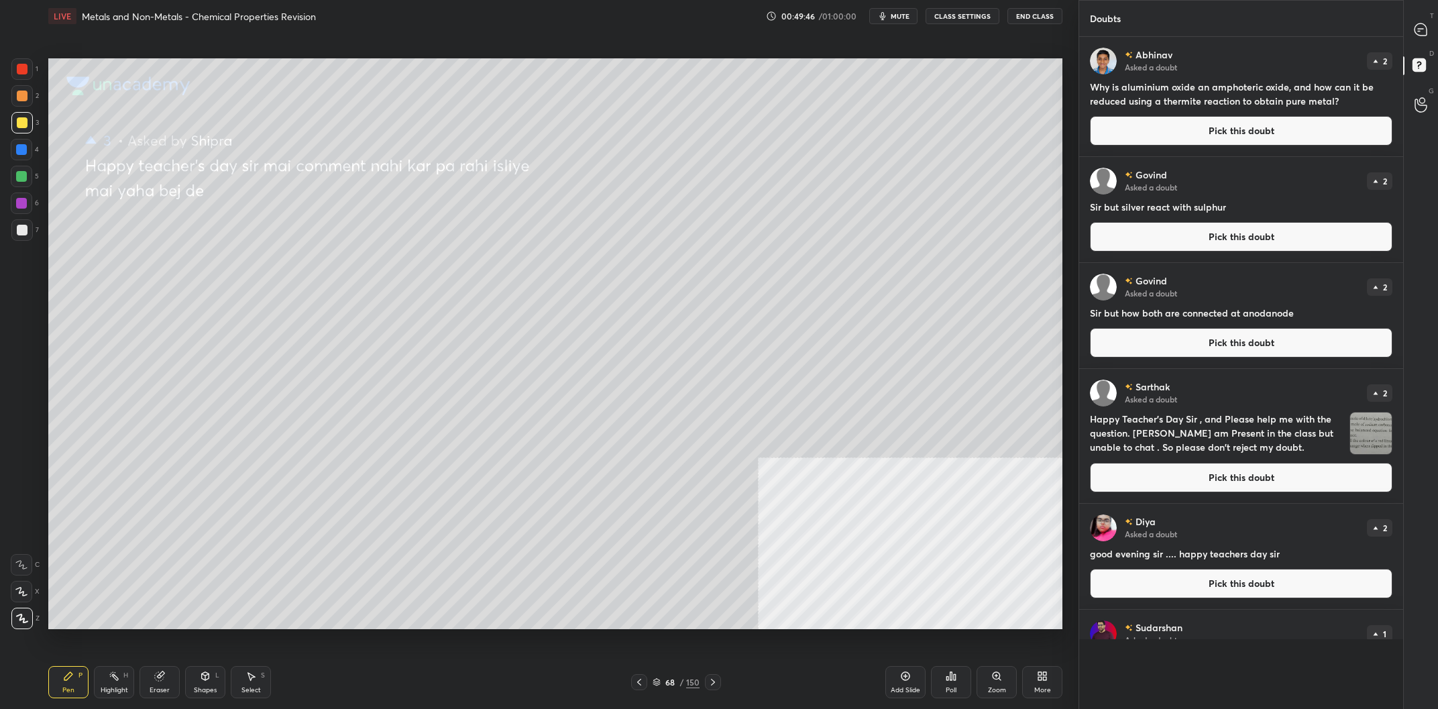
click at [1212, 137] on button "Pick this doubt" at bounding box center [1241, 131] width 303 height 30
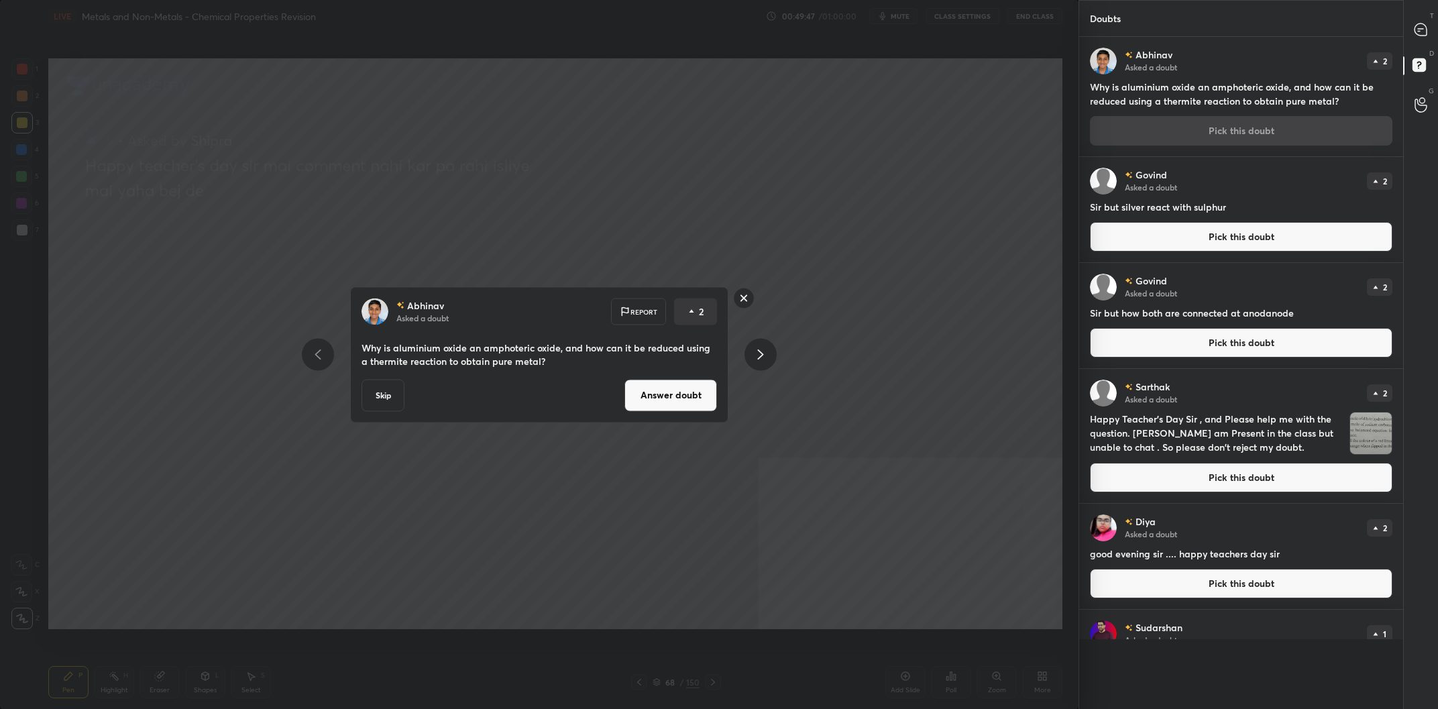
click at [839, 182] on div "[PERSON_NAME] Asked a doubt Report 2 Why is aluminium oxide an amphoteric oxide…" at bounding box center [539, 354] width 1079 height 709
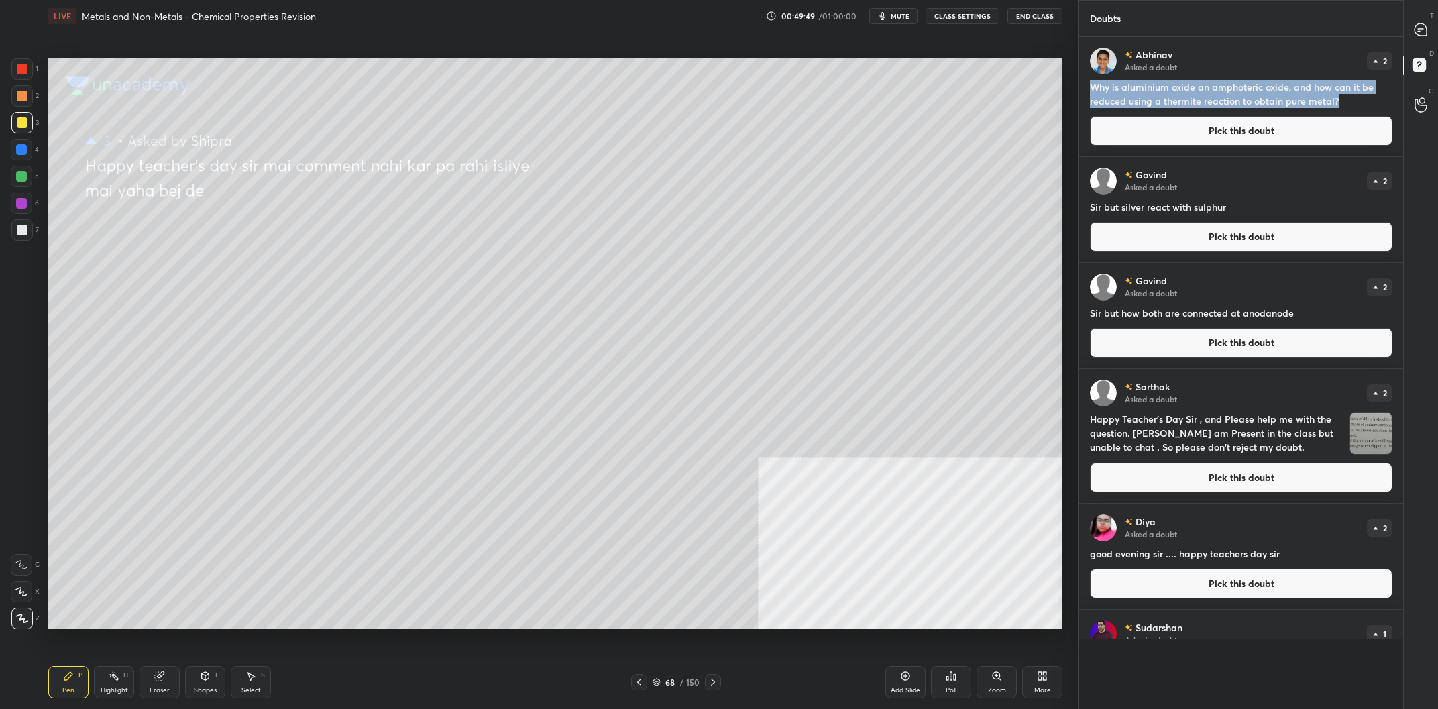
drag, startPoint x: 1358, startPoint y: 100, endPoint x: 1090, endPoint y: 89, distance: 268.5
click at [1090, 89] on div "[PERSON_NAME] Asked a doubt 2 Why is aluminium oxide an amphoteric oxide, and h…" at bounding box center [1241, 96] width 324 height 119
copy h4 "Why is aluminium oxide an amphoteric oxide, and how can it be reduced using a t…"
click at [1123, 127] on button "Pick this doubt" at bounding box center [1241, 131] width 303 height 30
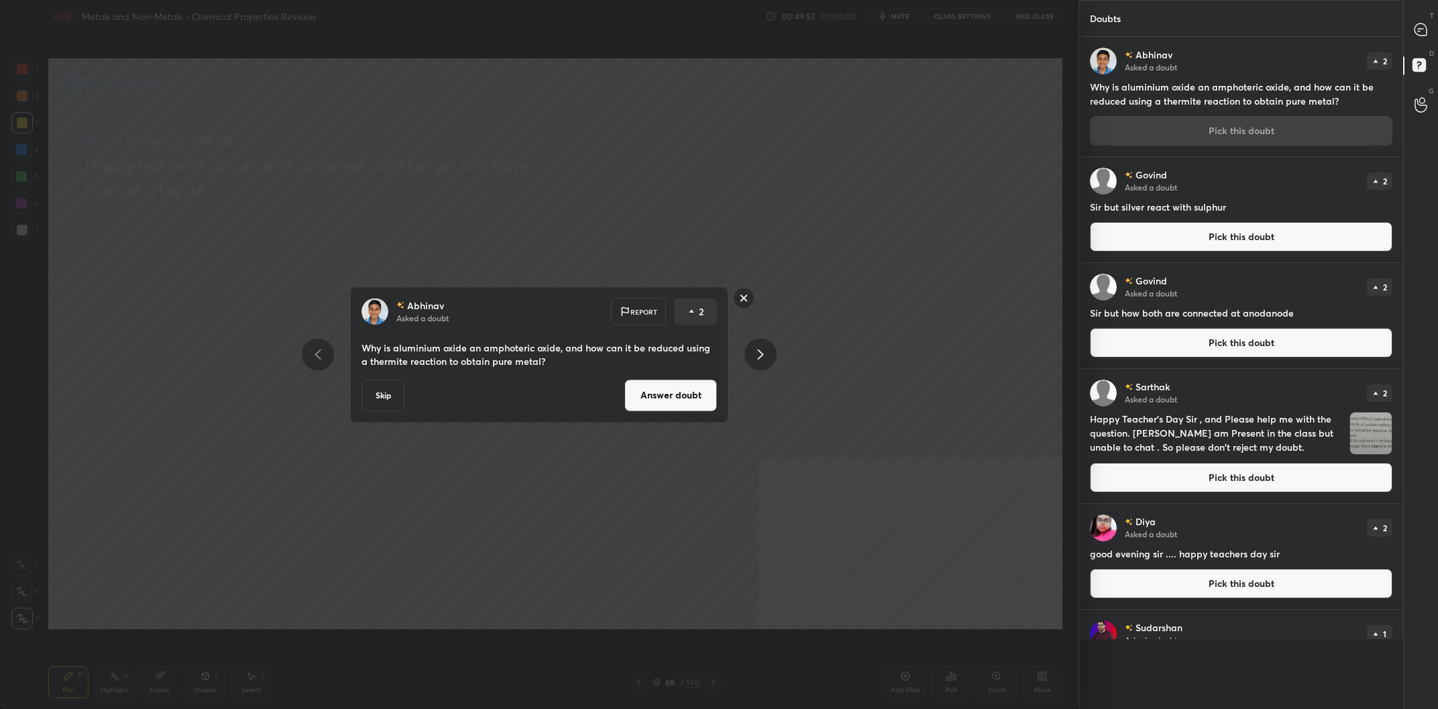
click at [668, 398] on button "Answer doubt" at bounding box center [671, 395] width 93 height 32
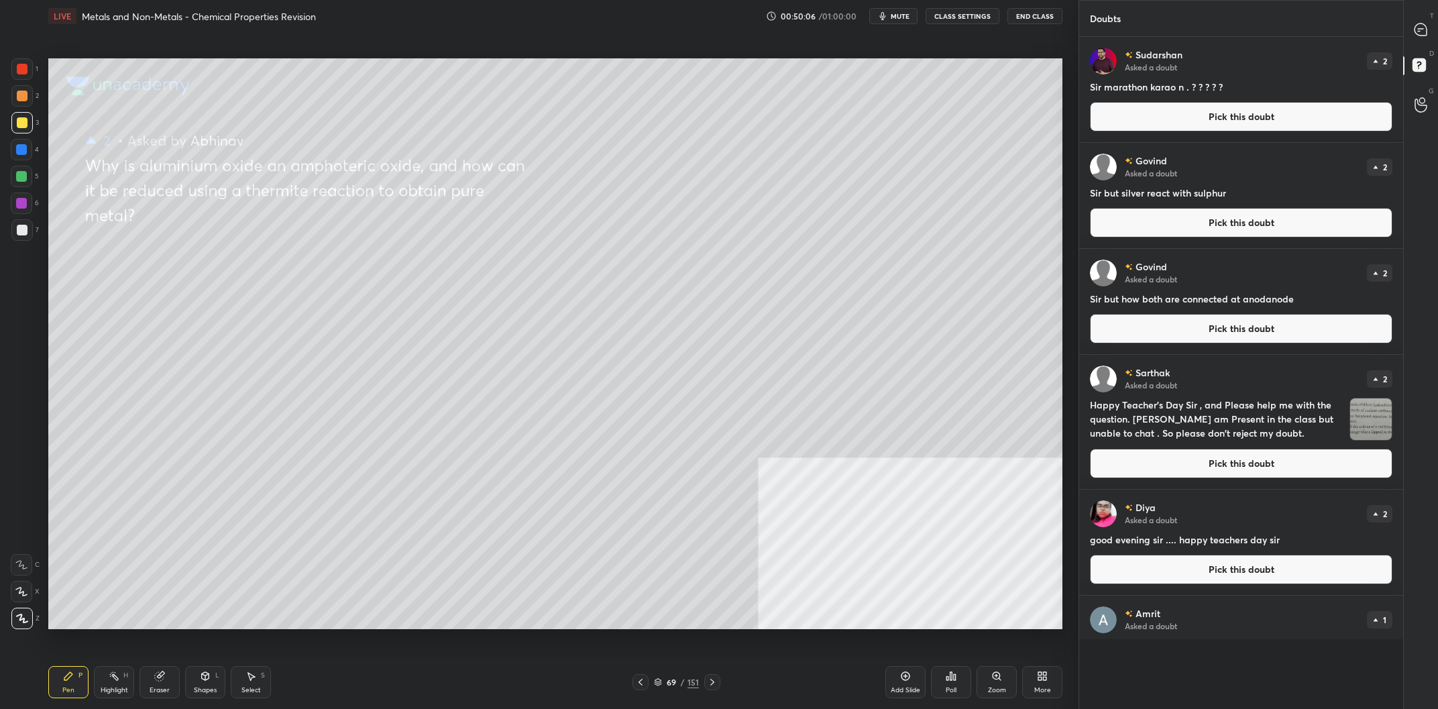
click at [1192, 129] on button "Pick this doubt" at bounding box center [1241, 117] width 303 height 30
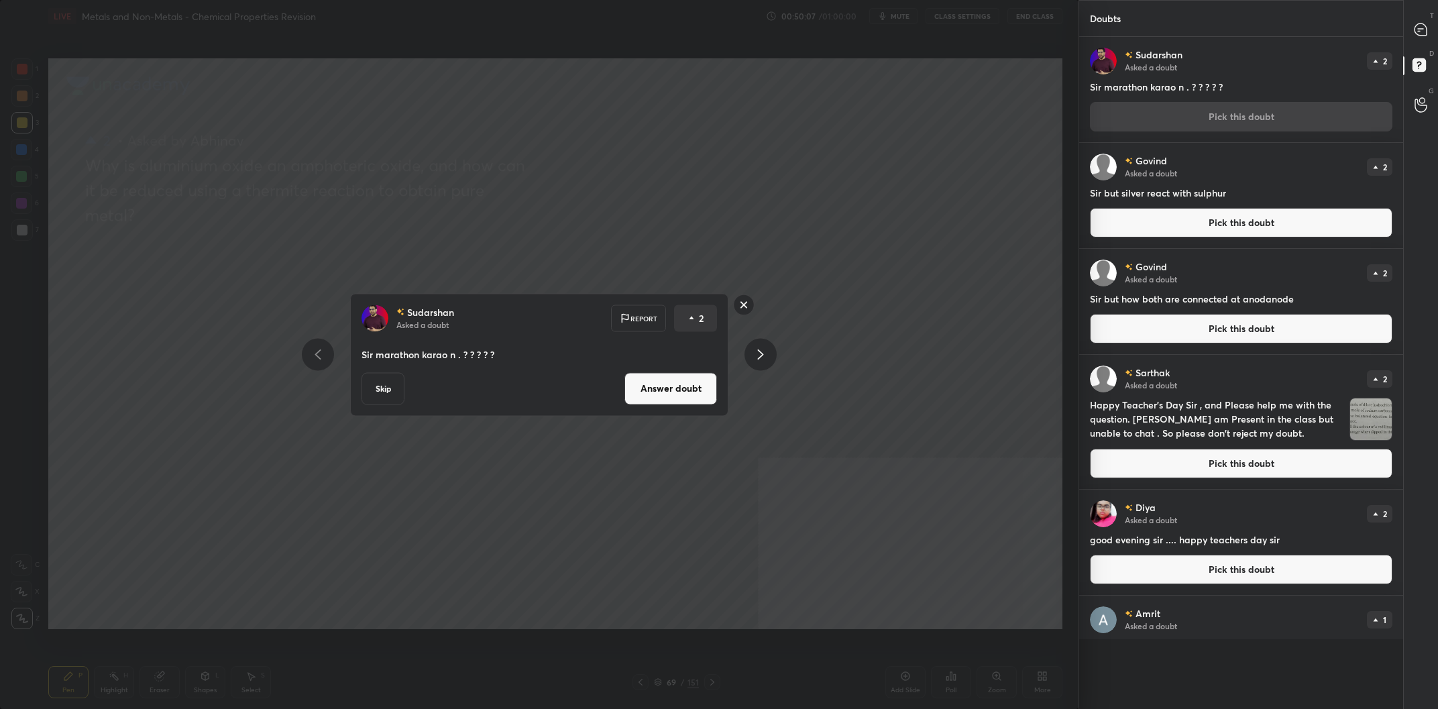
click at [647, 388] on button "Answer doubt" at bounding box center [671, 388] width 93 height 32
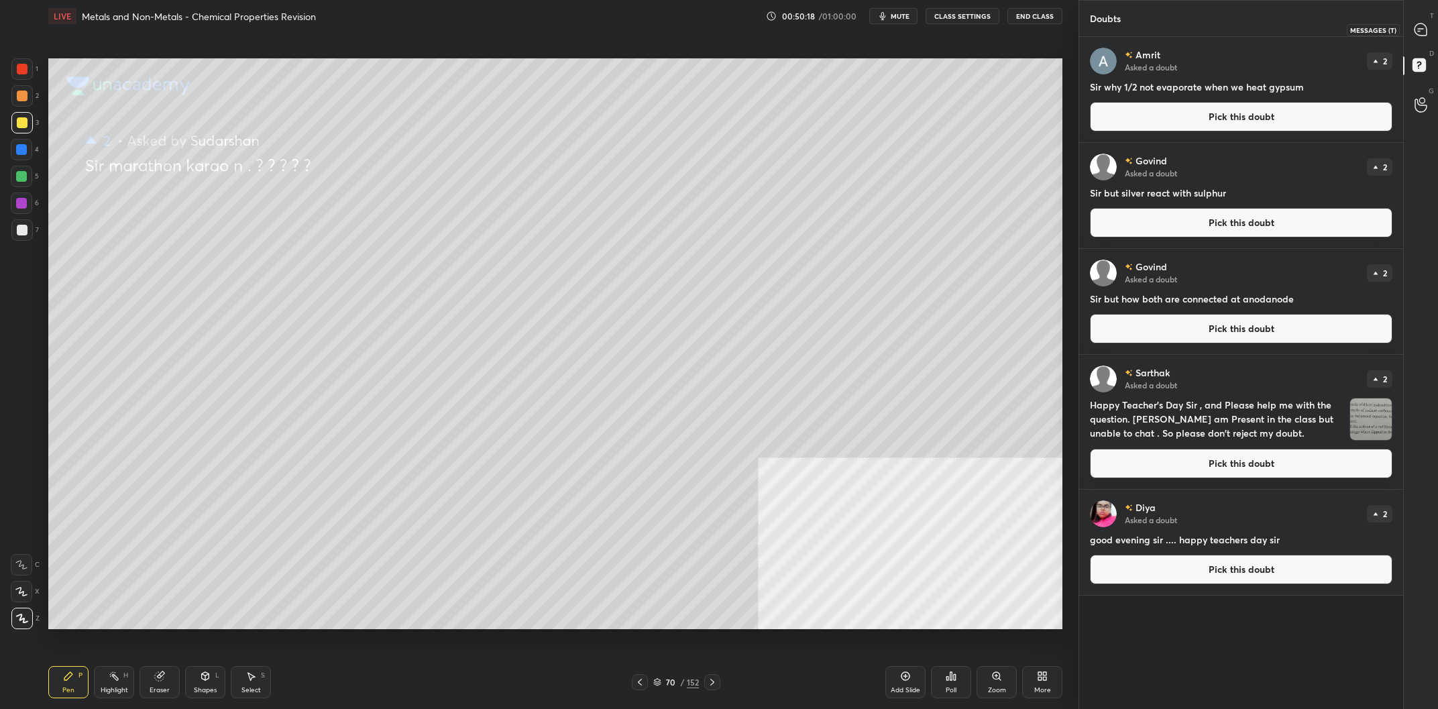
click at [1416, 18] on div at bounding box center [1421, 29] width 27 height 24
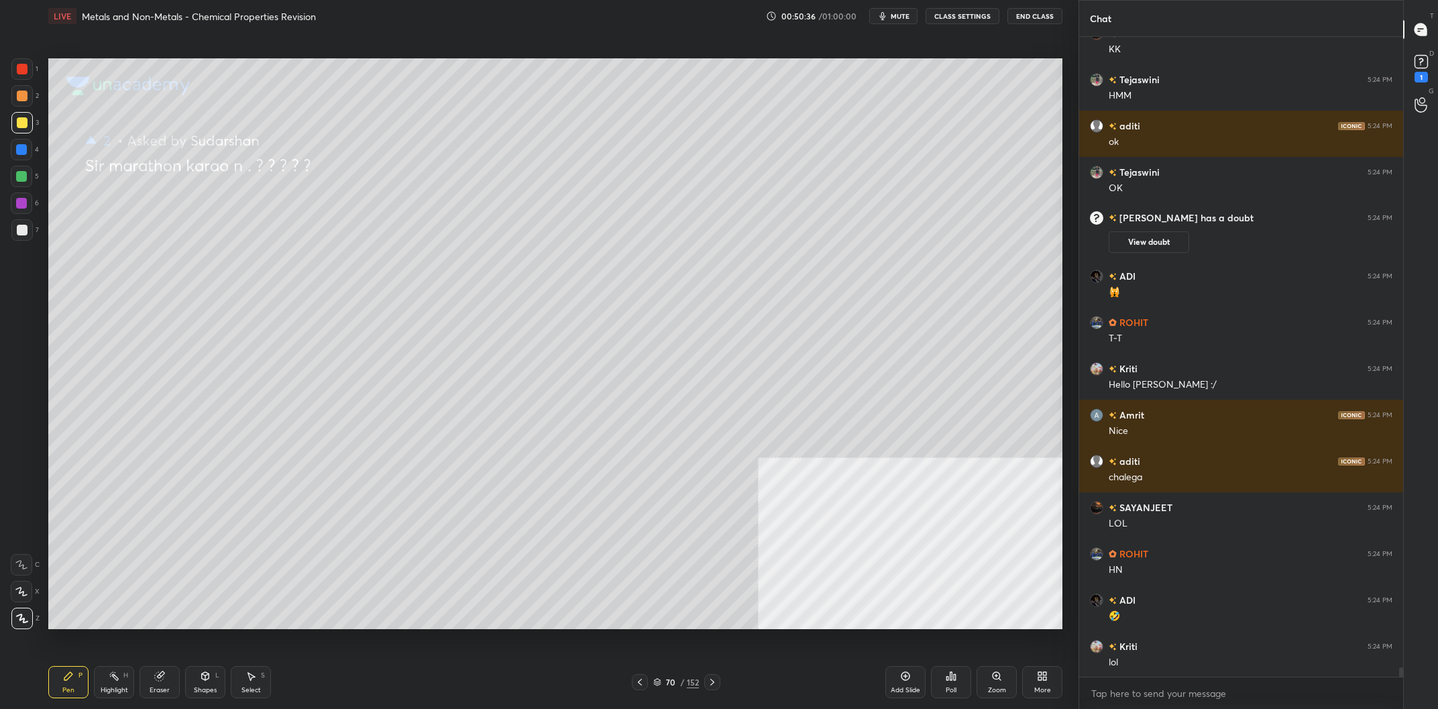
scroll to position [44150, 0]
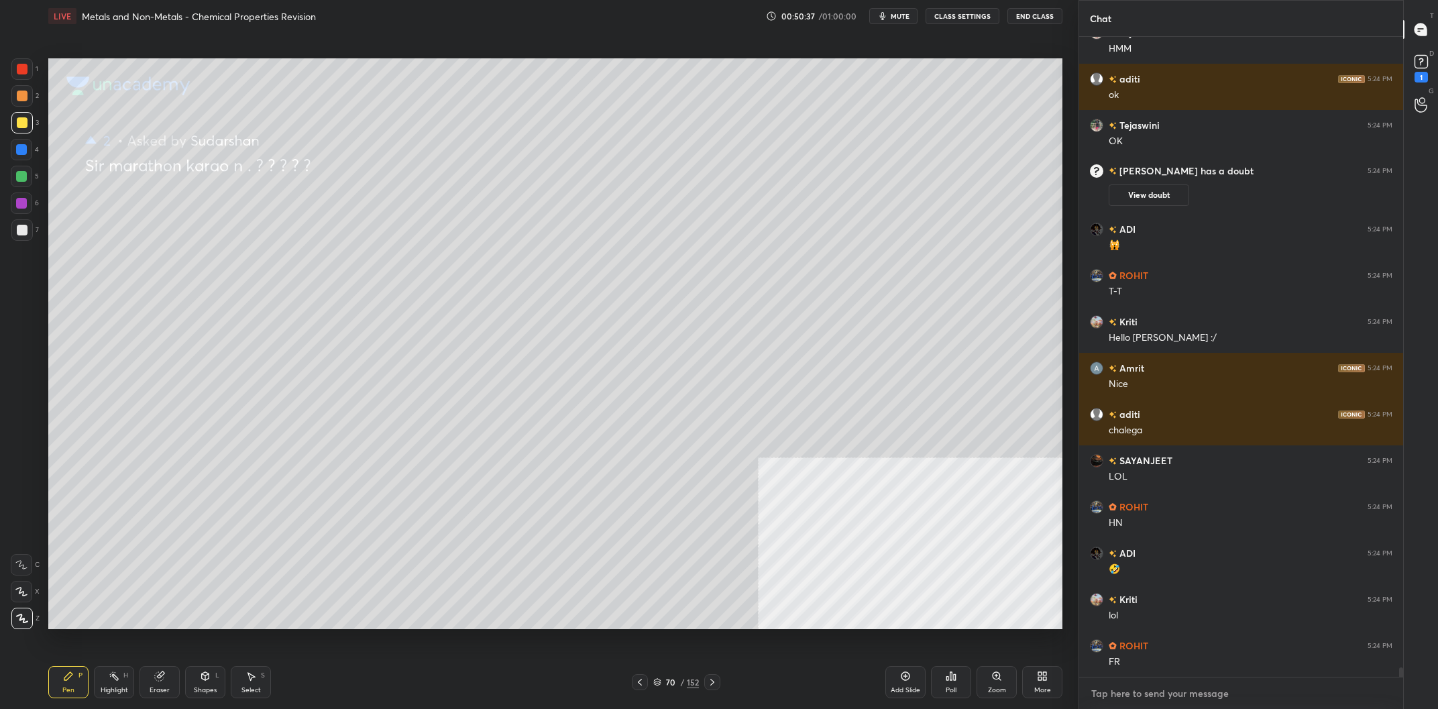
type textarea "x"
click at [1157, 692] on textarea at bounding box center [1241, 693] width 303 height 21
paste textarea "[URL][DOMAIN_NAME]"
type textarea "[URL][DOMAIN_NAME]"
type textarea "x"
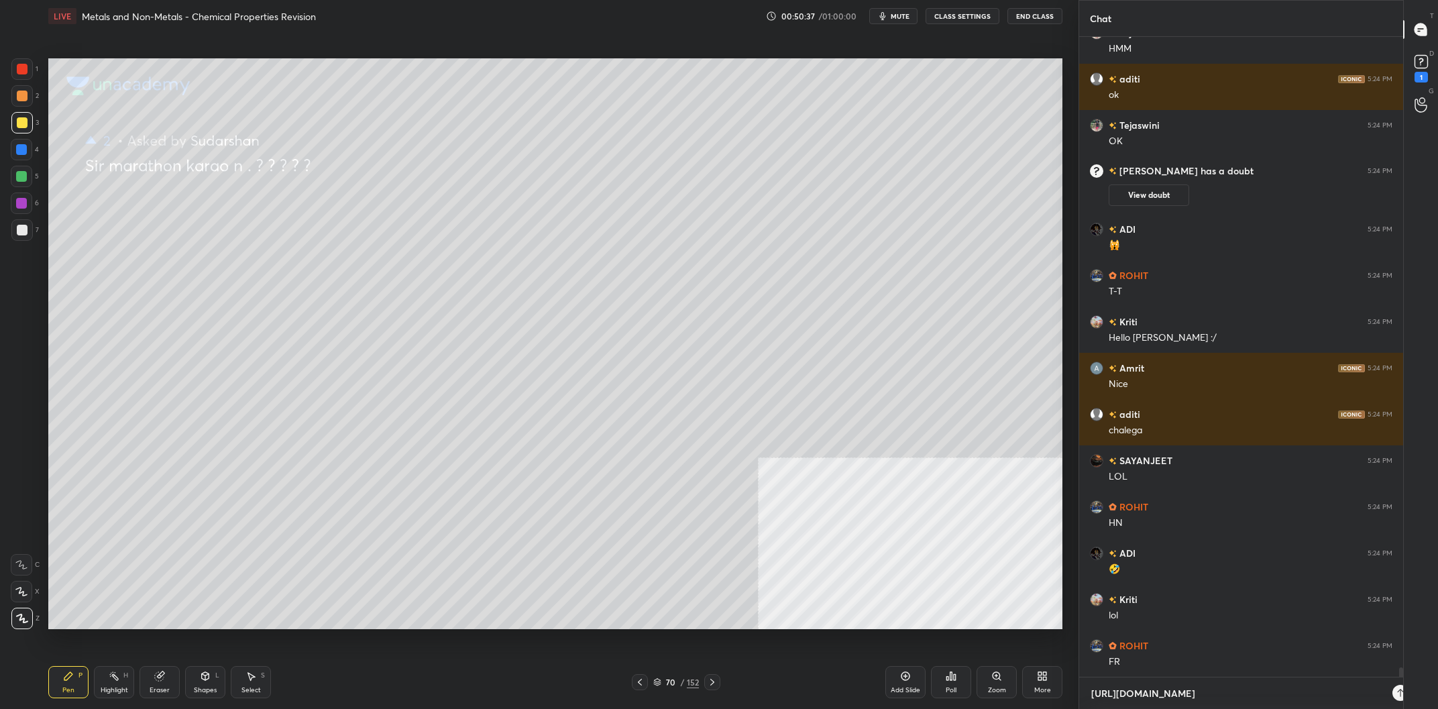
scroll to position [44209, 0]
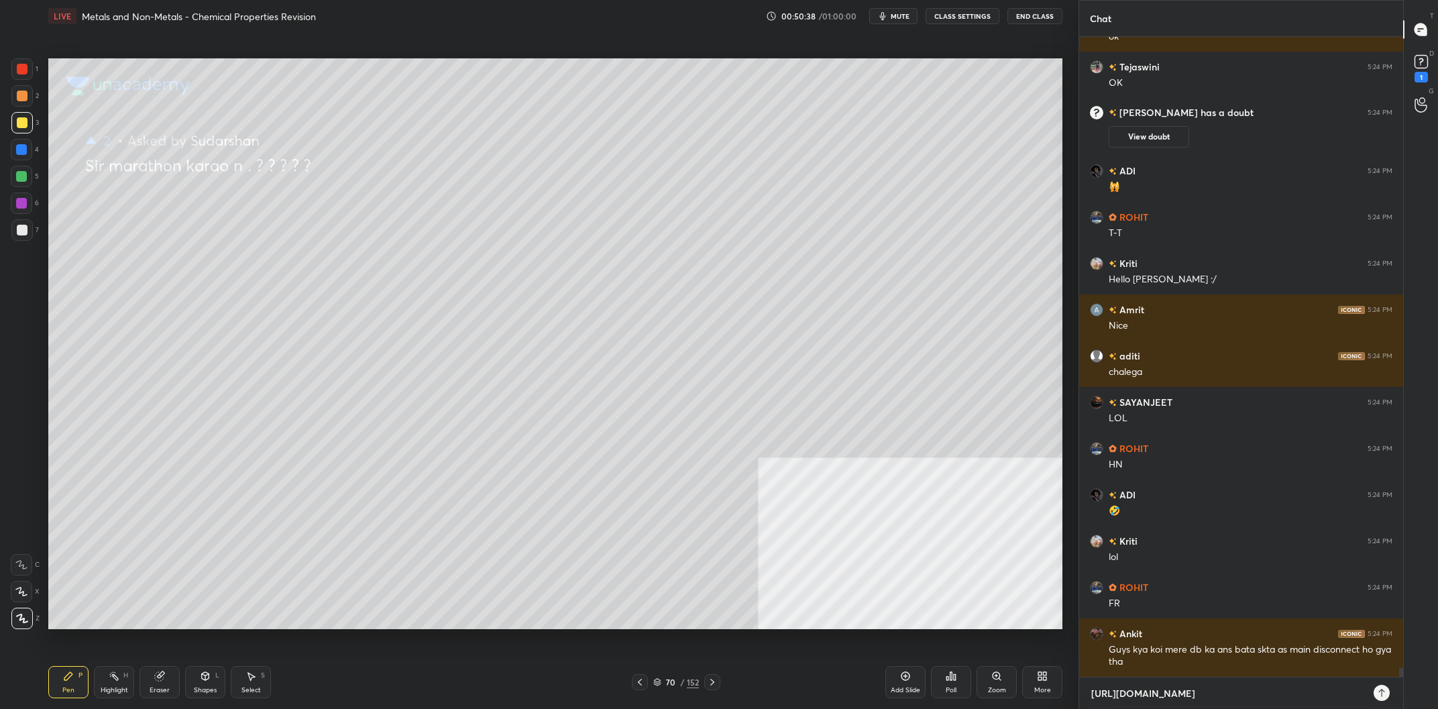
type textarea "[URL][DOMAIN_NAME]"
type textarea "x"
click at [1386, 694] on icon at bounding box center [1382, 693] width 11 height 11
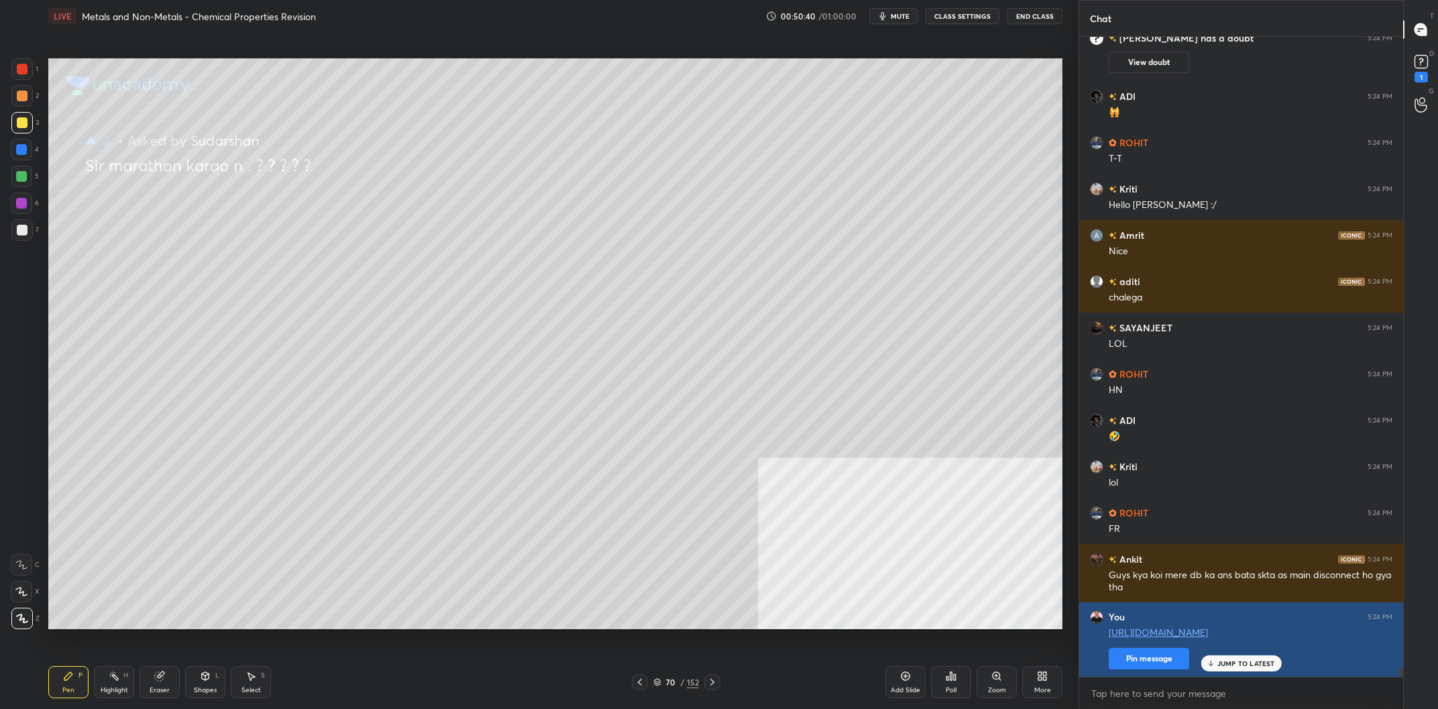
type textarea "x"
click at [1156, 667] on button "Pin message" at bounding box center [1149, 658] width 80 height 21
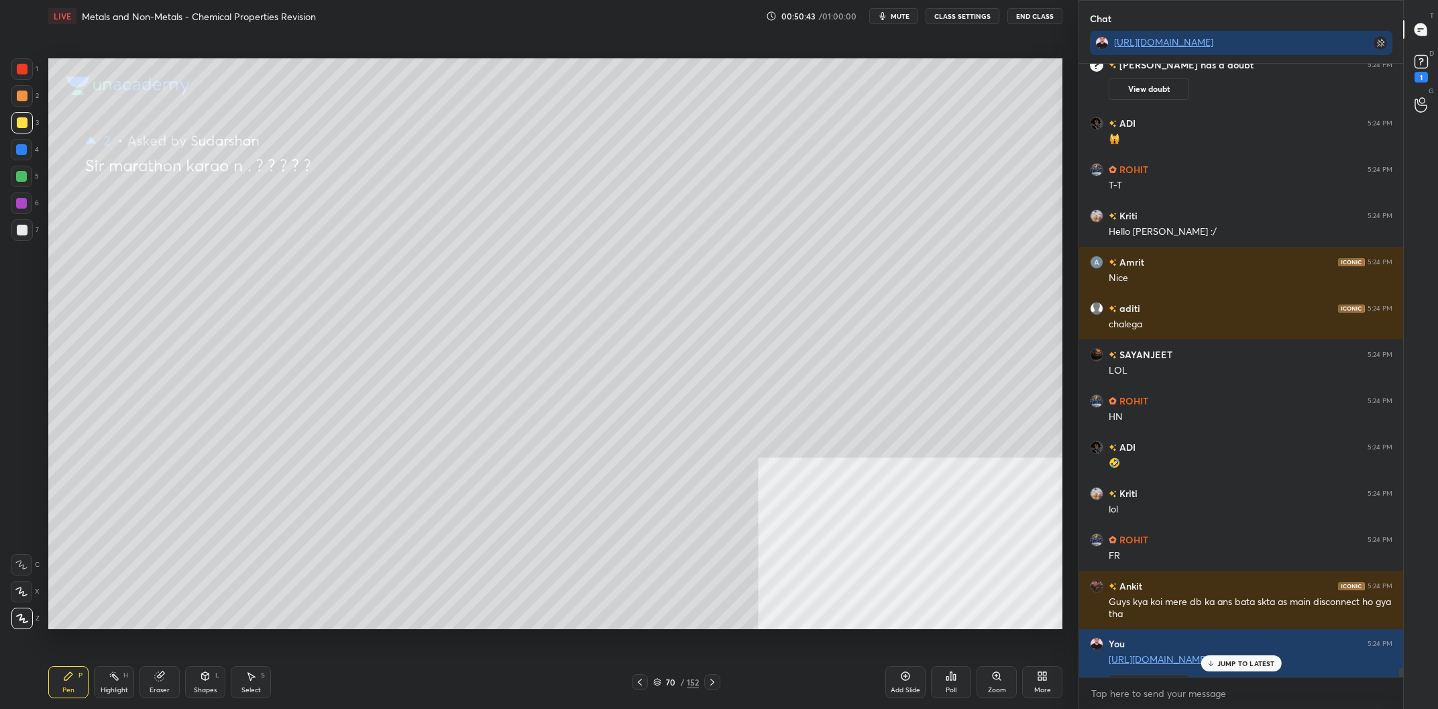
click at [5, 118] on div "1 2 3 4 5 6 7 C X Z C X Z E E Erase all H H" at bounding box center [21, 343] width 43 height 571
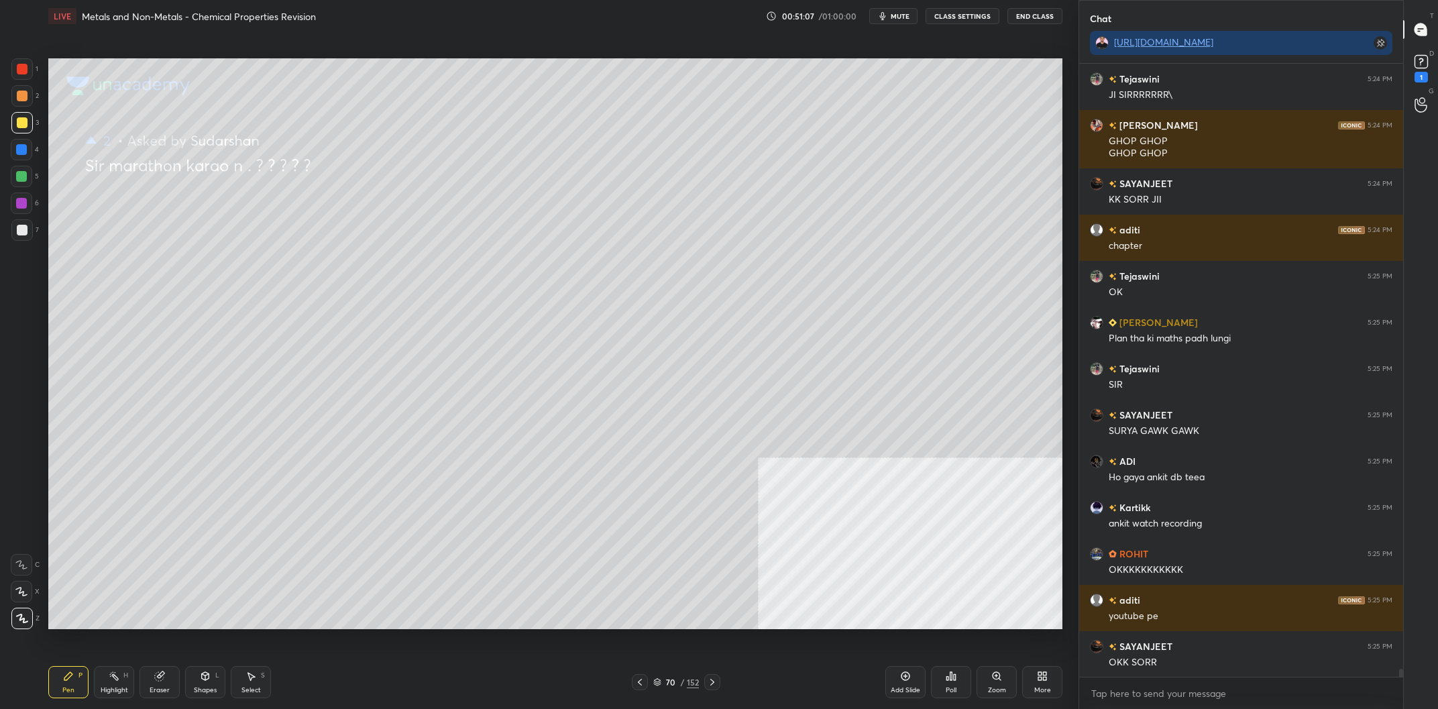
scroll to position [44970, 0]
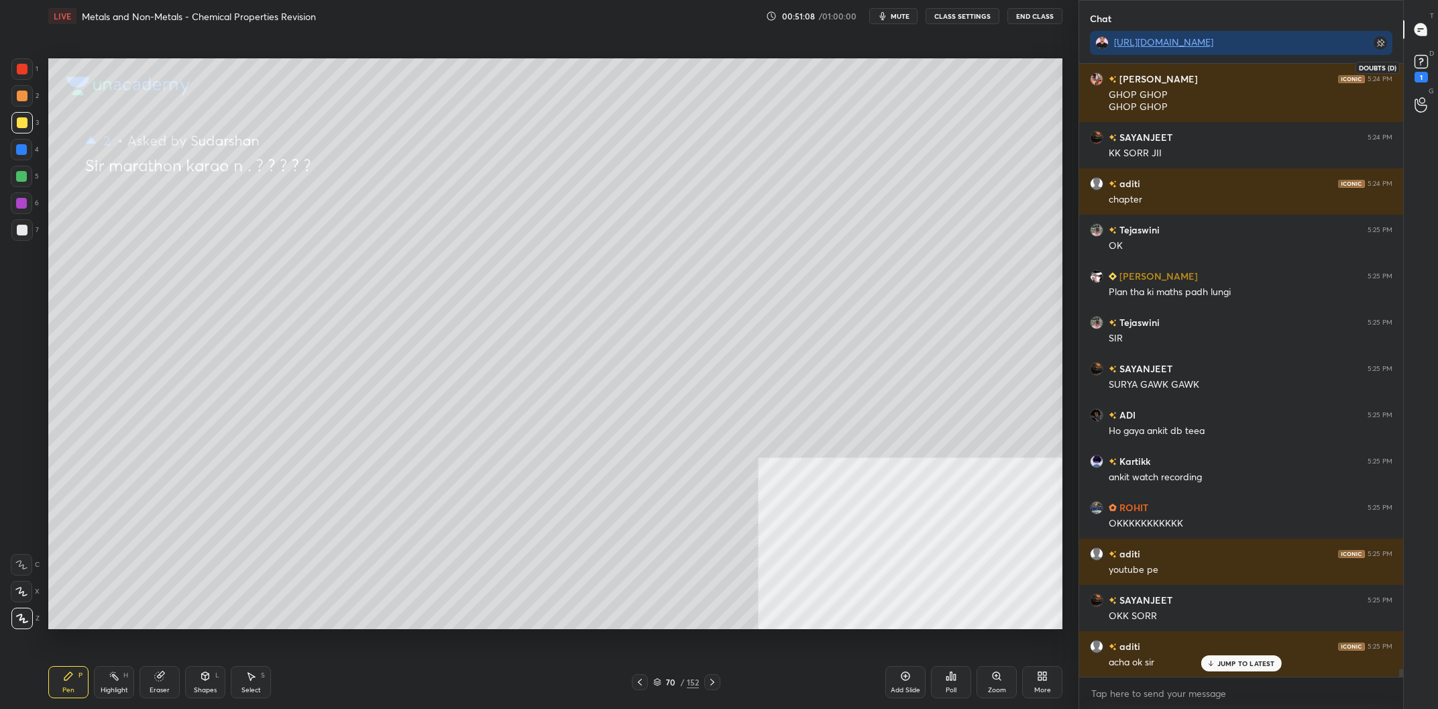
click at [1417, 59] on rect at bounding box center [1421, 62] width 13 height 13
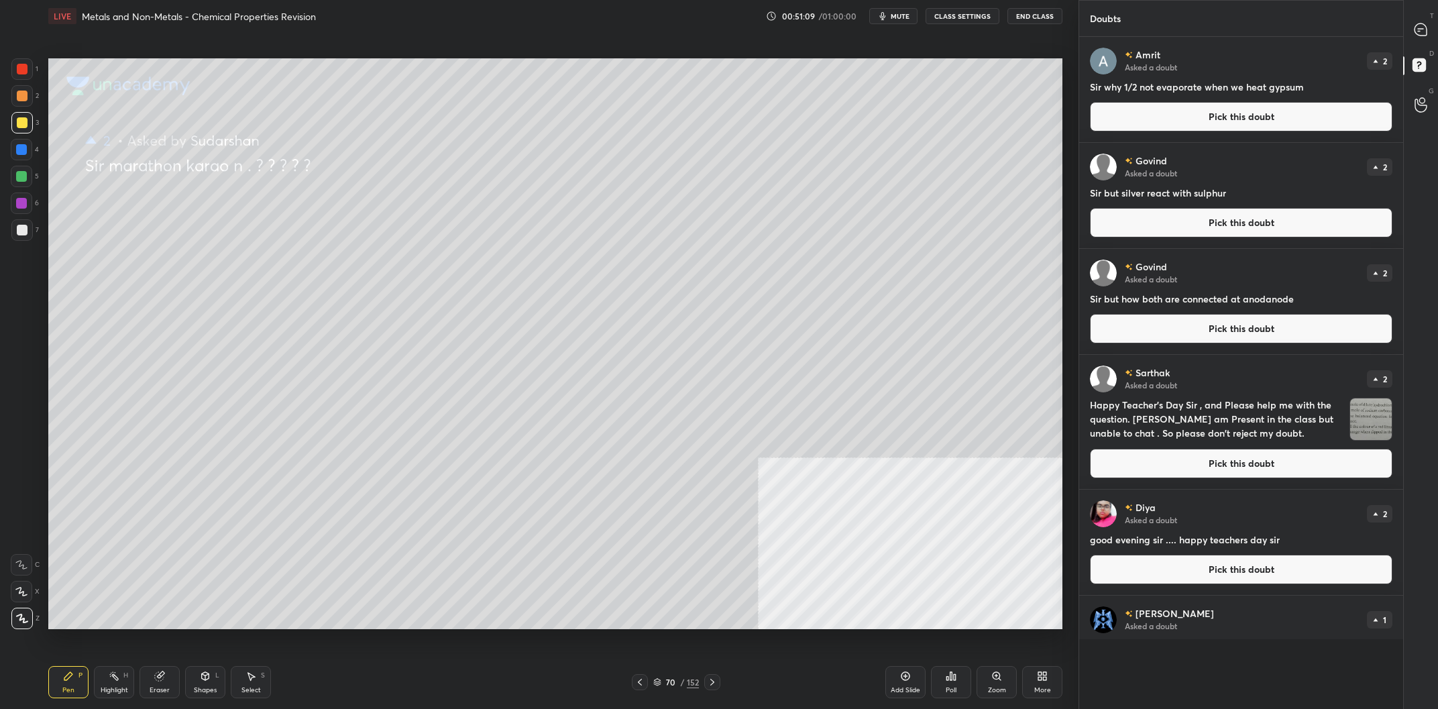
click at [1228, 119] on button "Pick this doubt" at bounding box center [1241, 117] width 303 height 30
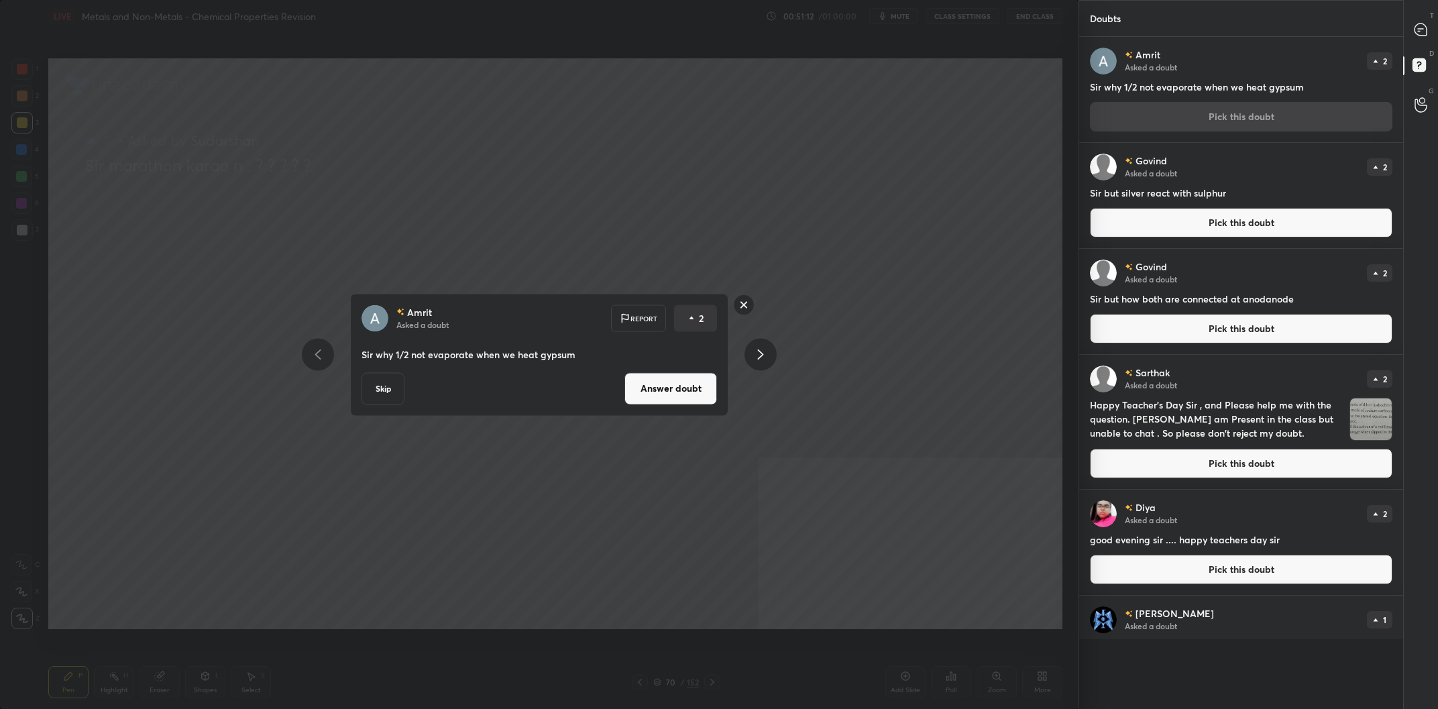
click at [749, 297] on rect at bounding box center [744, 304] width 21 height 21
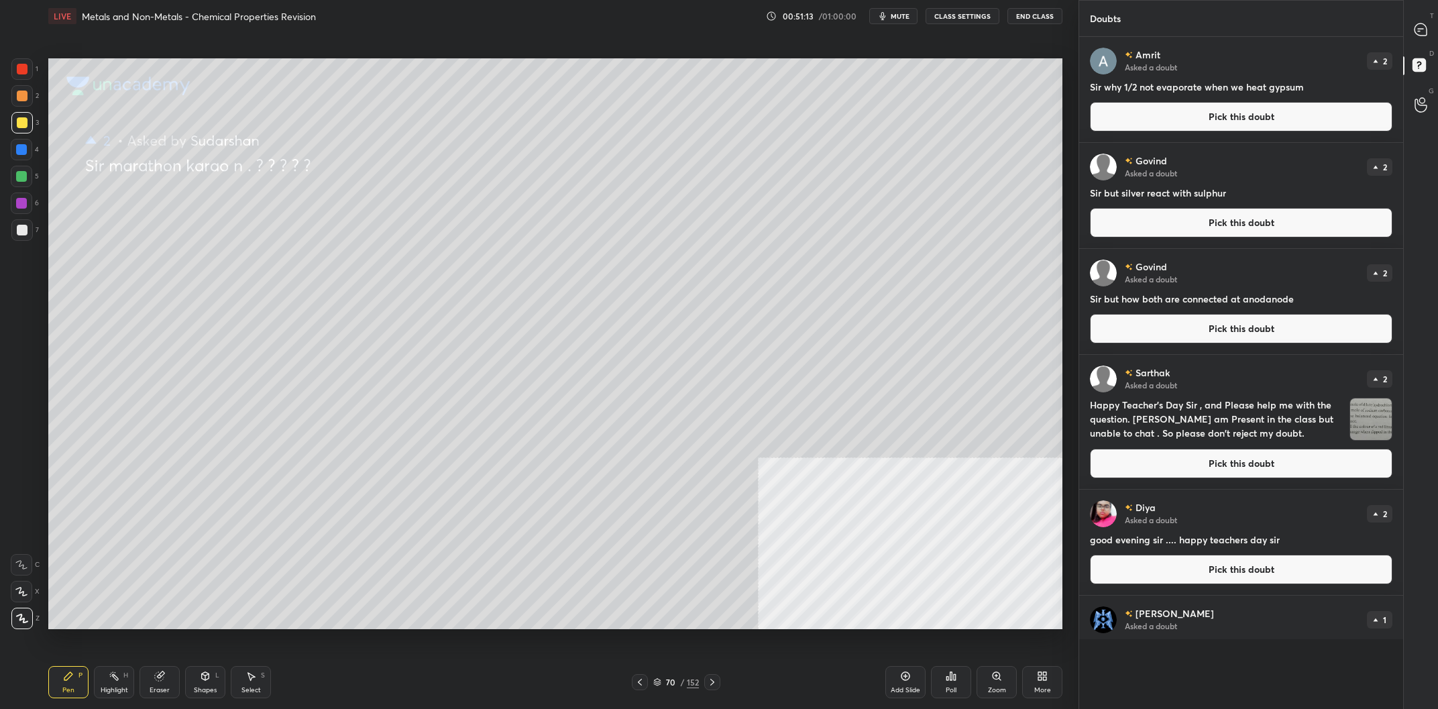
click at [1165, 123] on button "Pick this doubt" at bounding box center [1241, 117] width 303 height 30
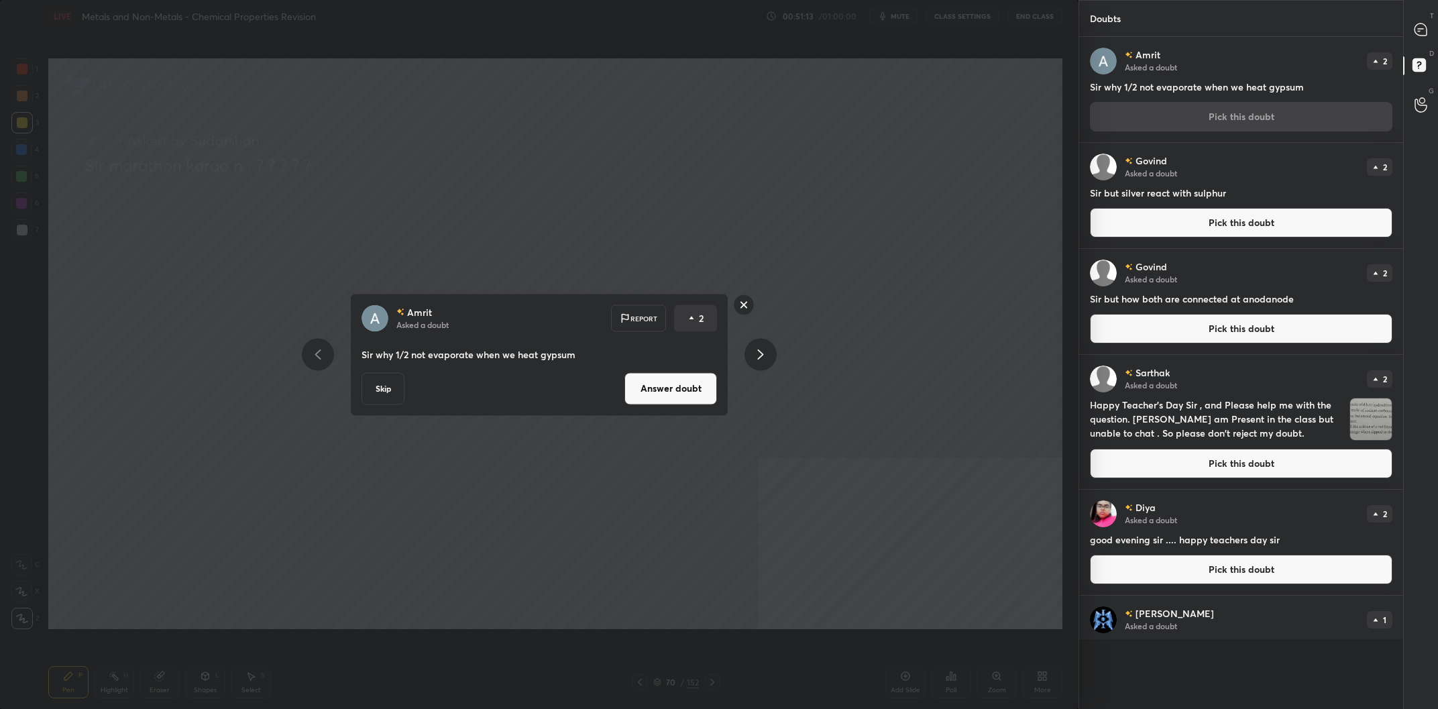
click at [659, 379] on button "Answer doubt" at bounding box center [671, 388] width 93 height 32
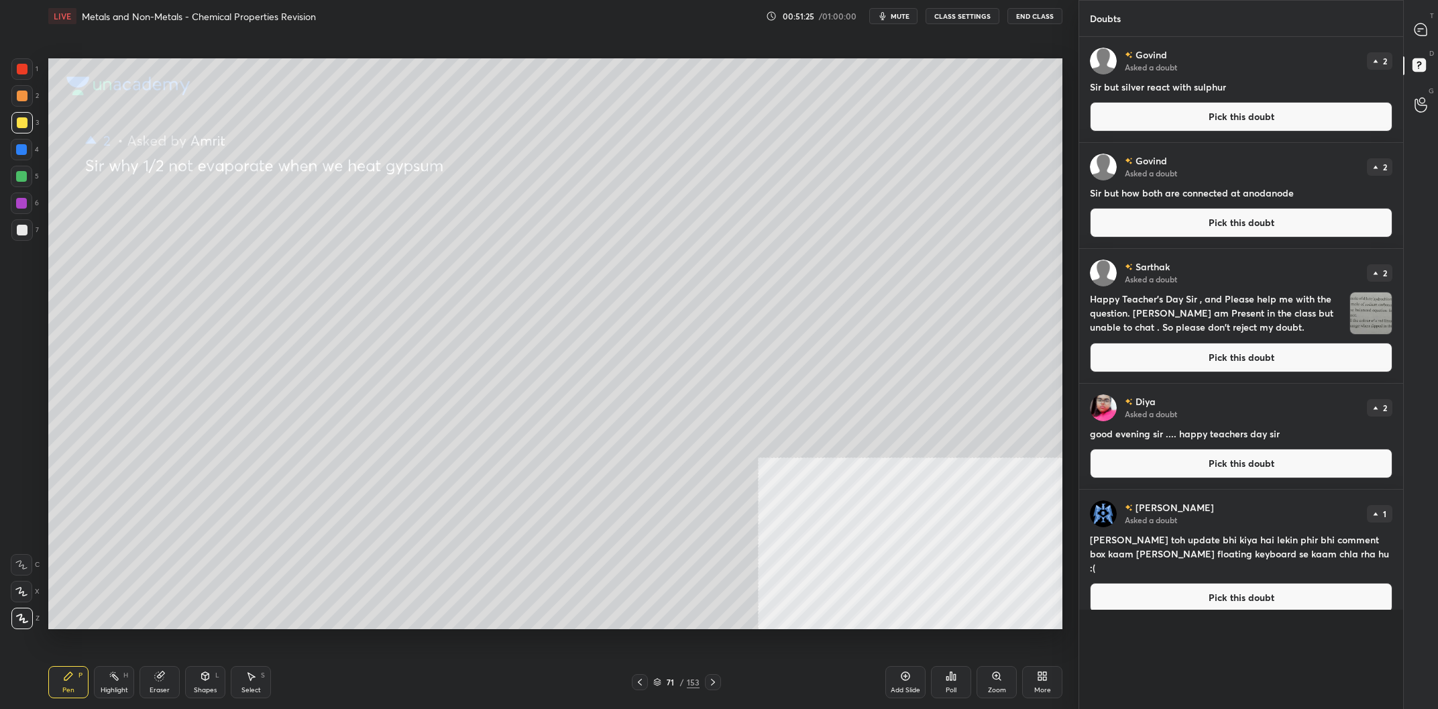
click at [1245, 109] on button "Pick this doubt" at bounding box center [1241, 117] width 303 height 30
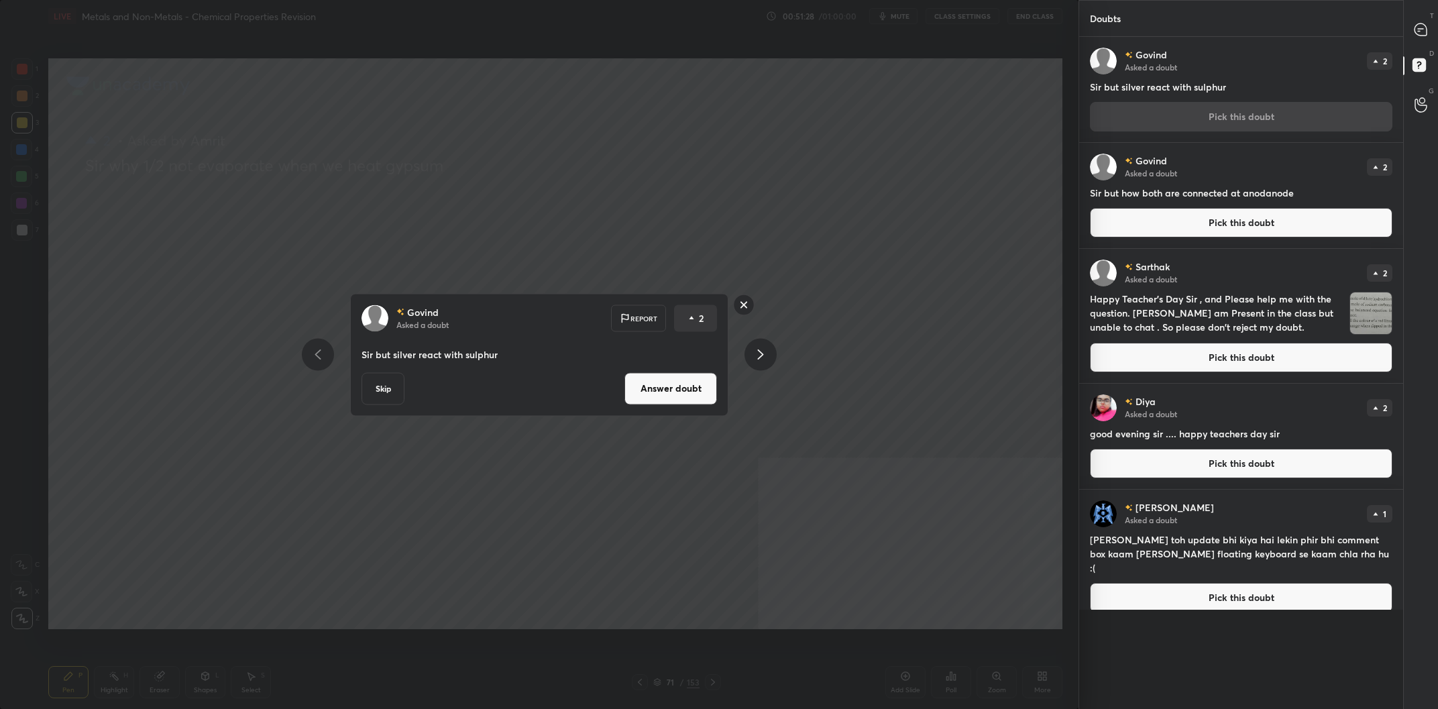
click at [681, 382] on button "Answer doubt" at bounding box center [671, 388] width 93 height 32
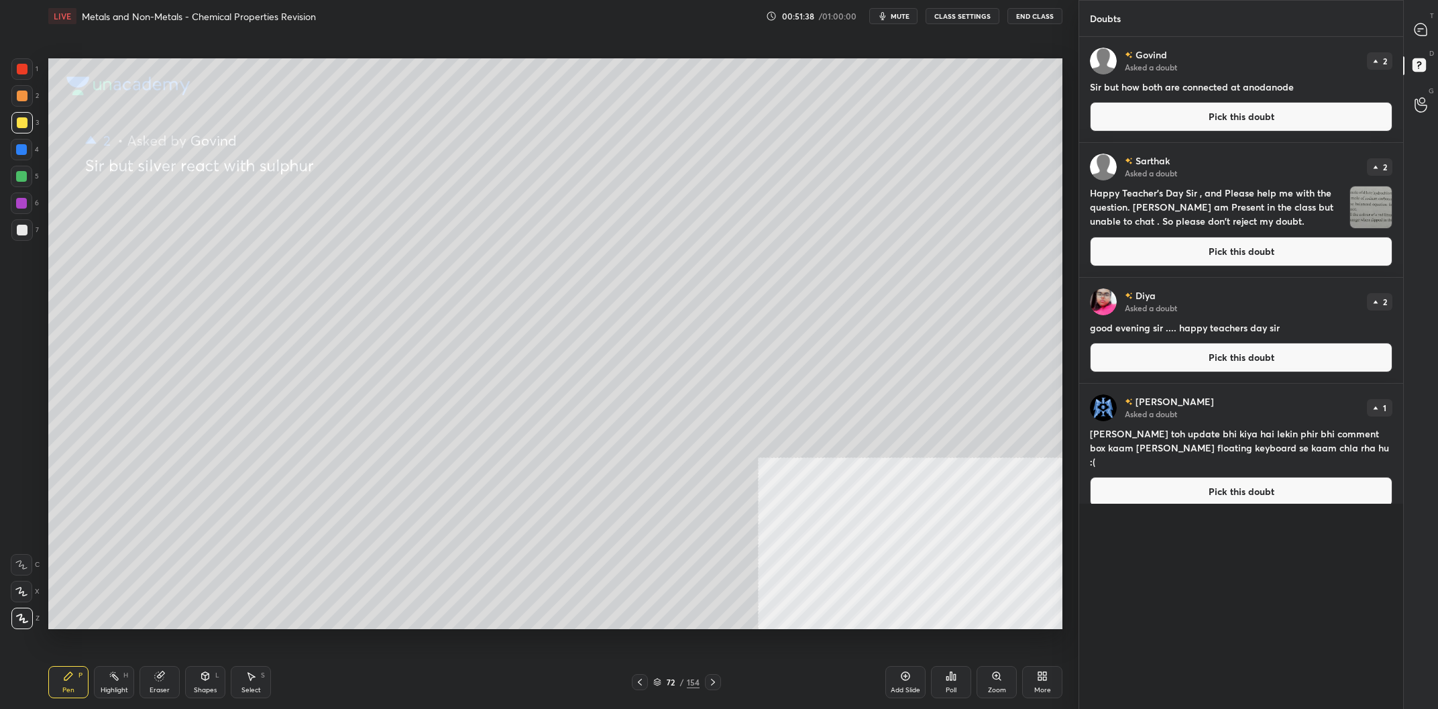
click at [32, 126] on div at bounding box center [21, 122] width 21 height 21
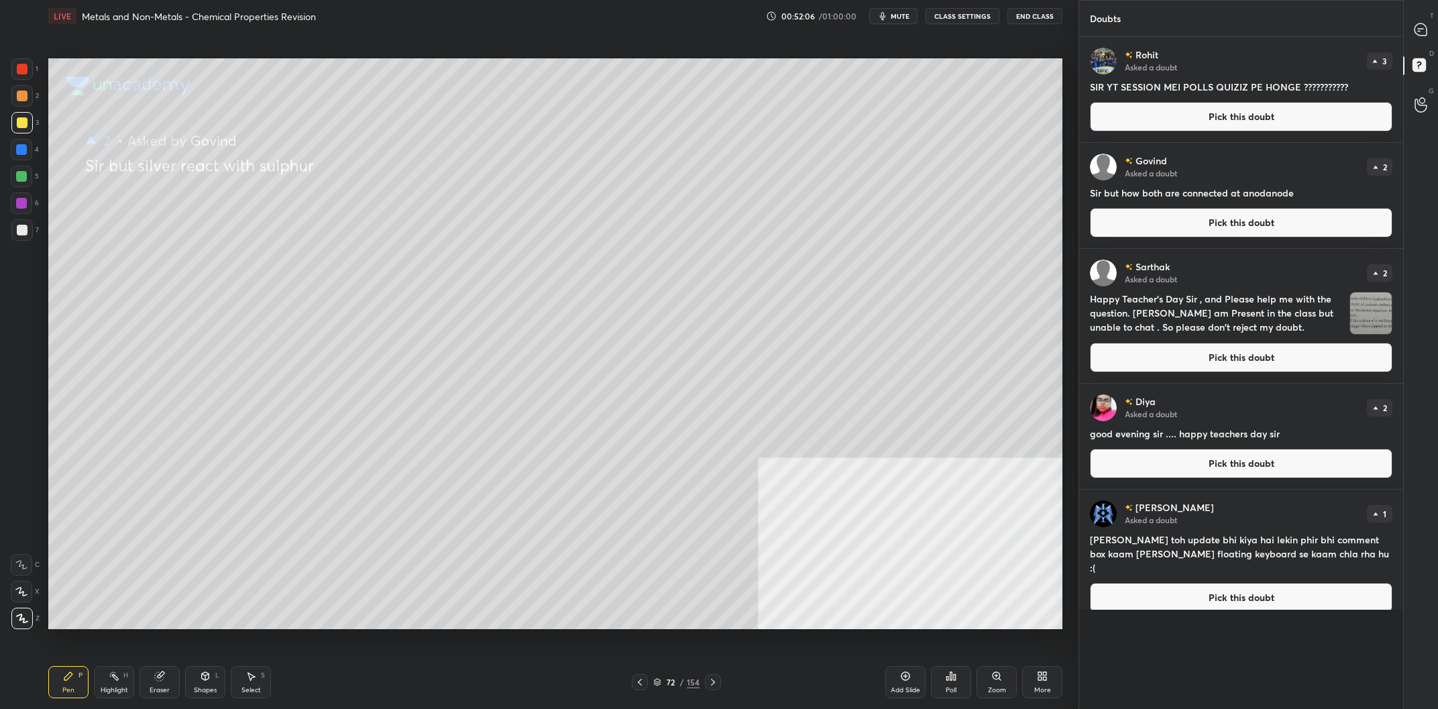
click at [1224, 133] on div "Rohit Asked a doubt 3 SIR YT SESSION MEI POLLS QUIZIZ PE HONGE ??????????? Pick…" at bounding box center [1241, 89] width 324 height 105
click at [1232, 117] on button "Pick this doubt" at bounding box center [1241, 117] width 303 height 30
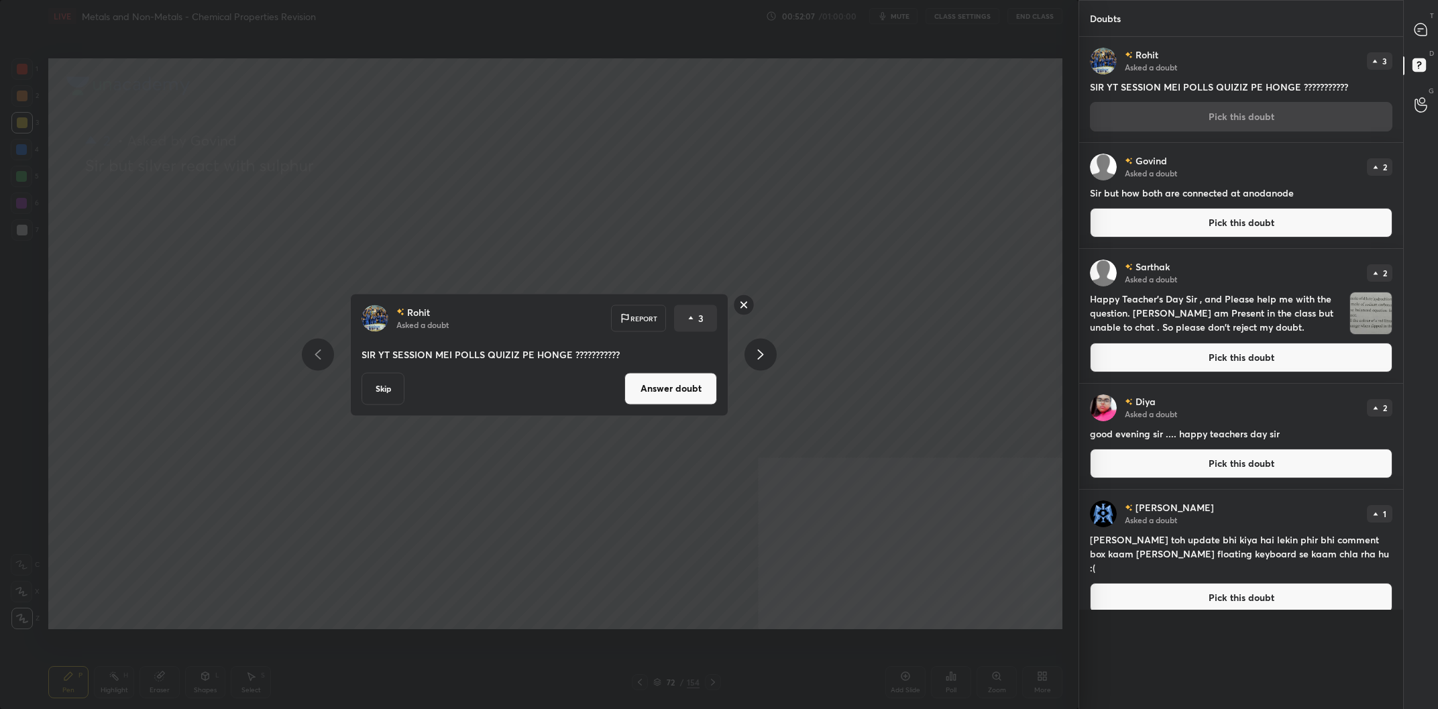
click at [672, 396] on button "Answer doubt" at bounding box center [671, 388] width 93 height 32
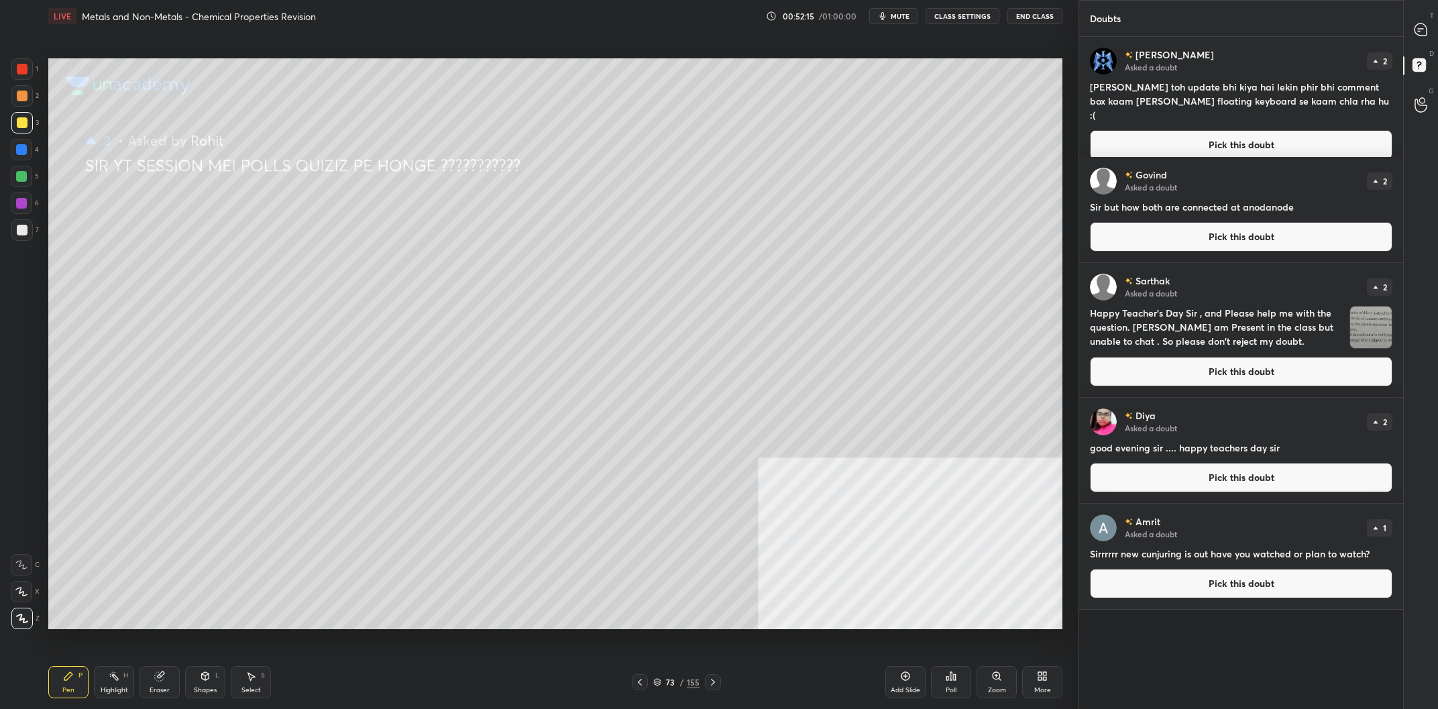
click at [1265, 133] on button "Pick this doubt" at bounding box center [1241, 145] width 303 height 30
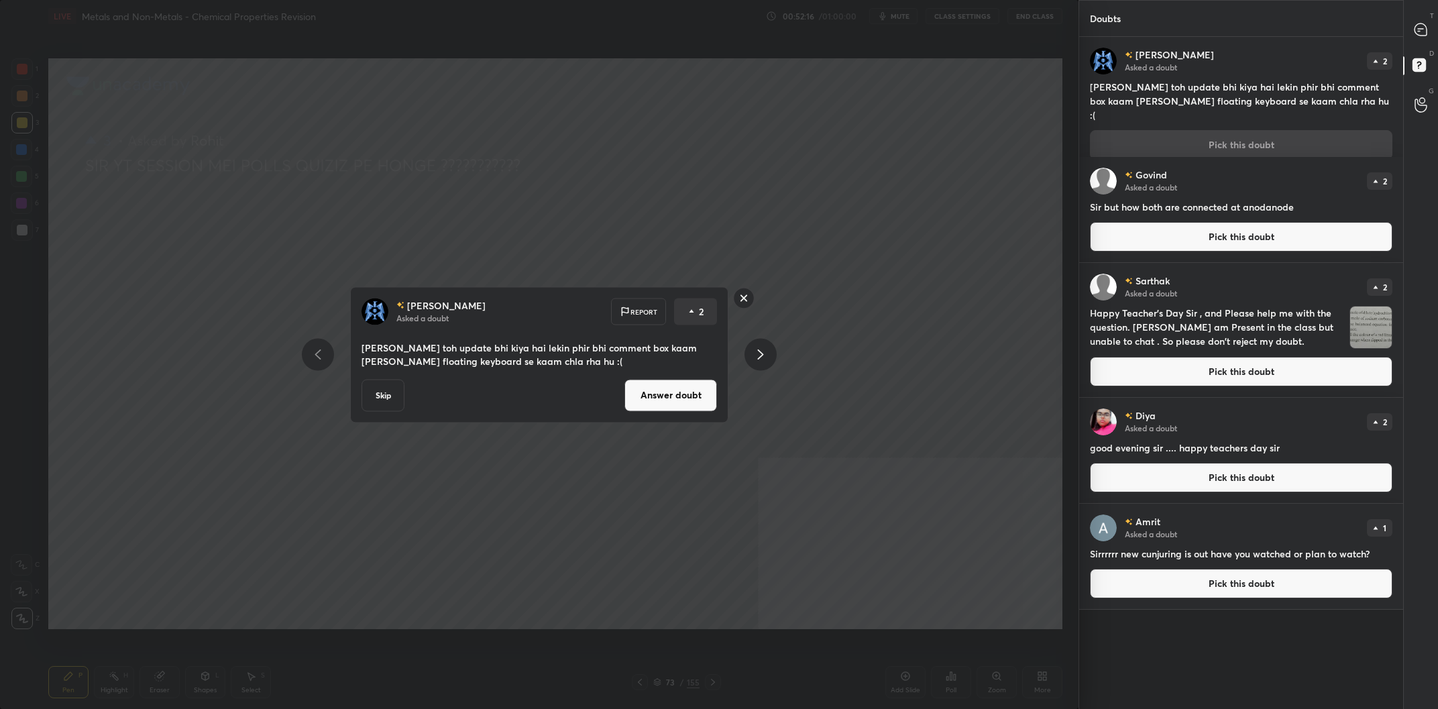
click at [662, 390] on button "Answer doubt" at bounding box center [671, 395] width 93 height 32
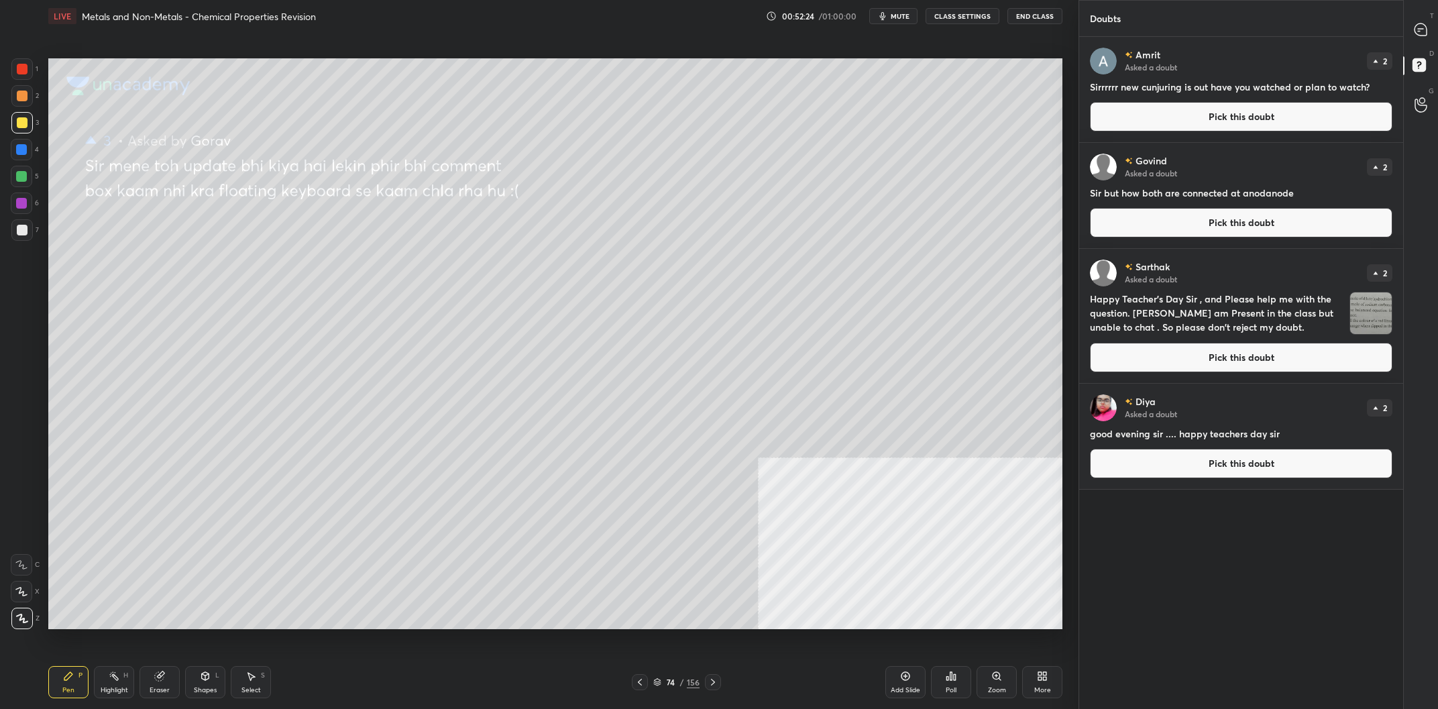
click at [1188, 123] on button "Pick this doubt" at bounding box center [1241, 117] width 303 height 30
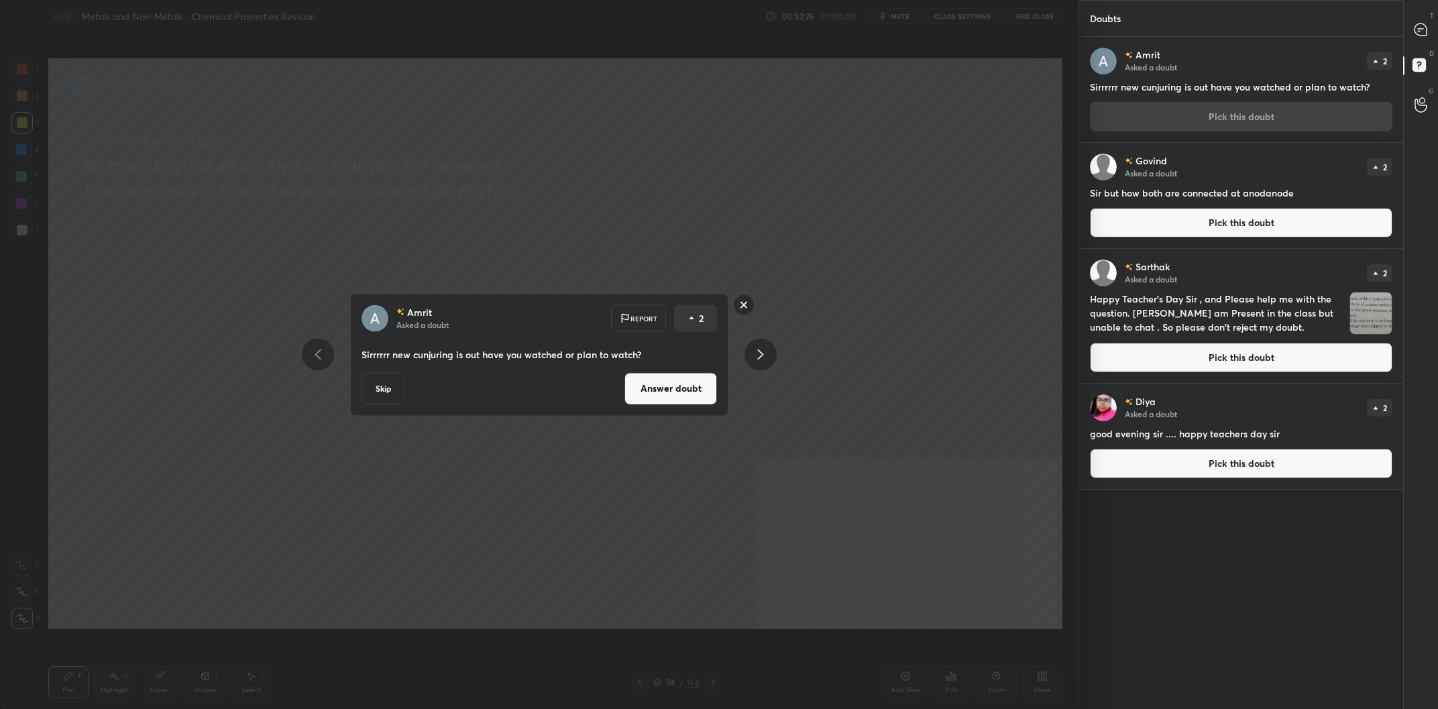
click at [678, 405] on div "[PERSON_NAME] Asked a doubt Report 2 Sirrrrrr new cunjuring is out have you wat…" at bounding box center [539, 354] width 378 height 123
click at [685, 394] on button "Answer doubt" at bounding box center [671, 388] width 93 height 32
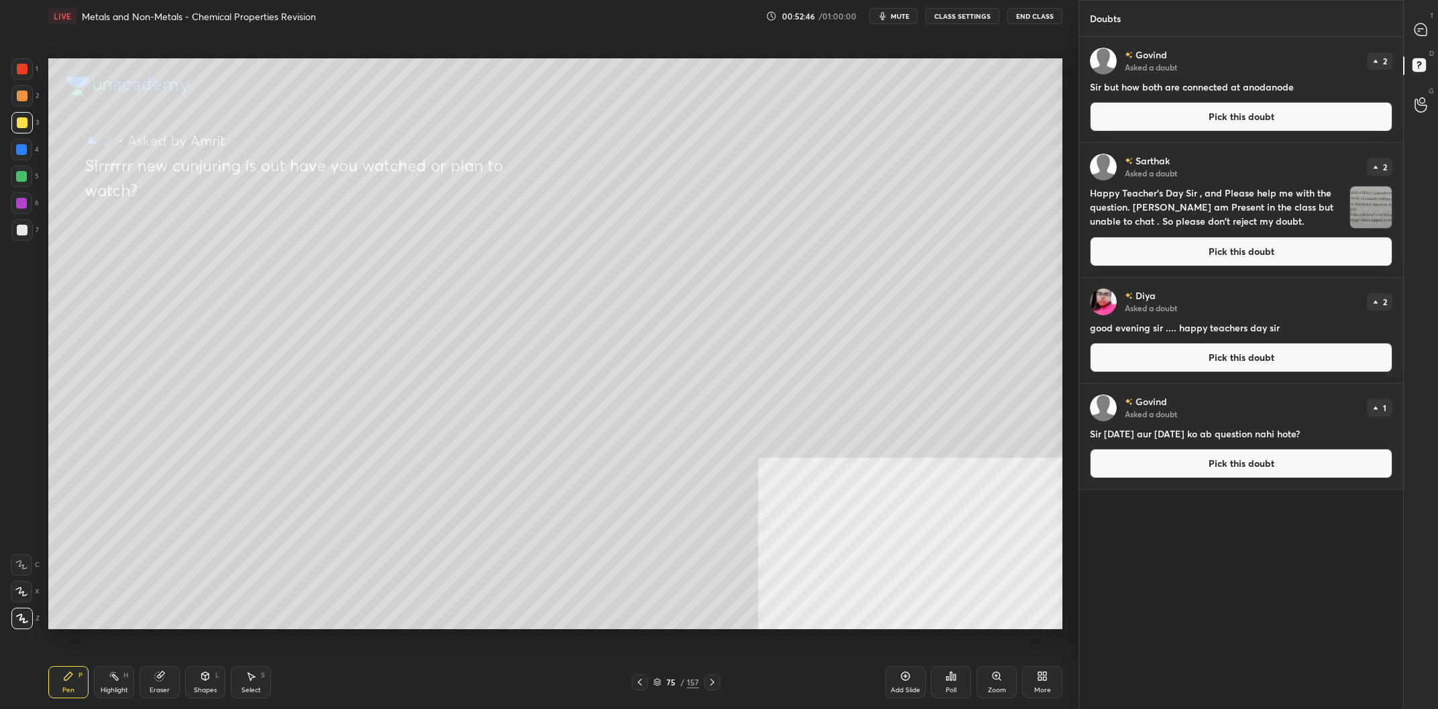
click at [1265, 115] on button "Pick this doubt" at bounding box center [1241, 117] width 303 height 30
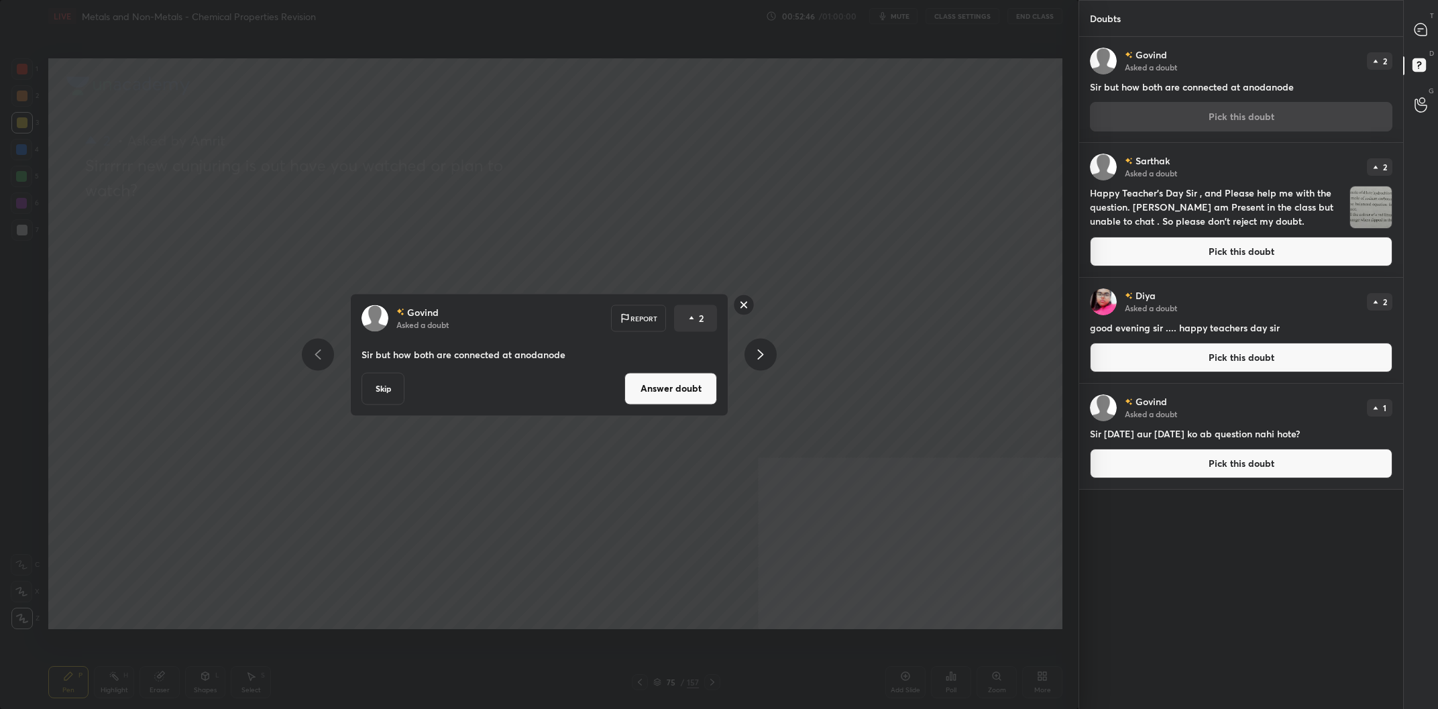
click at [688, 387] on button "Answer doubt" at bounding box center [671, 388] width 93 height 32
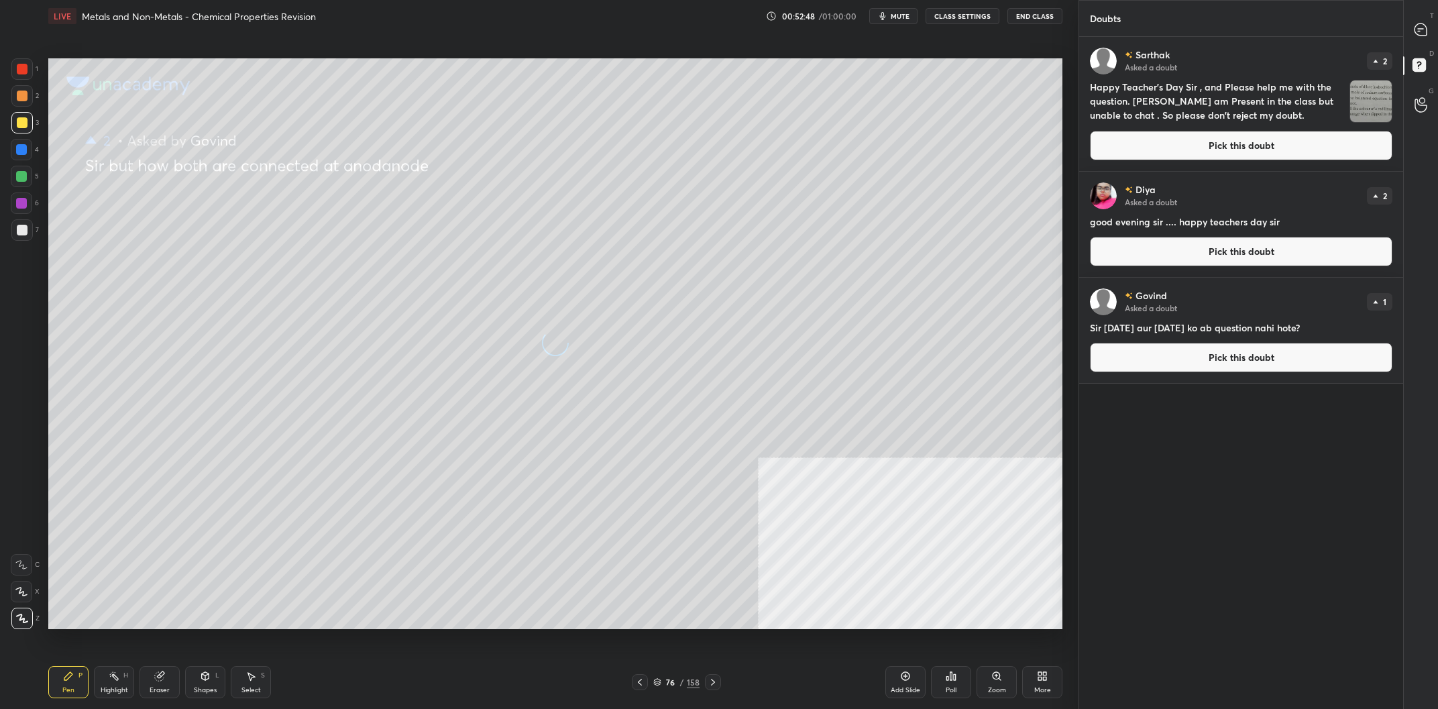
click at [1419, 21] on div at bounding box center [1421, 29] width 27 height 24
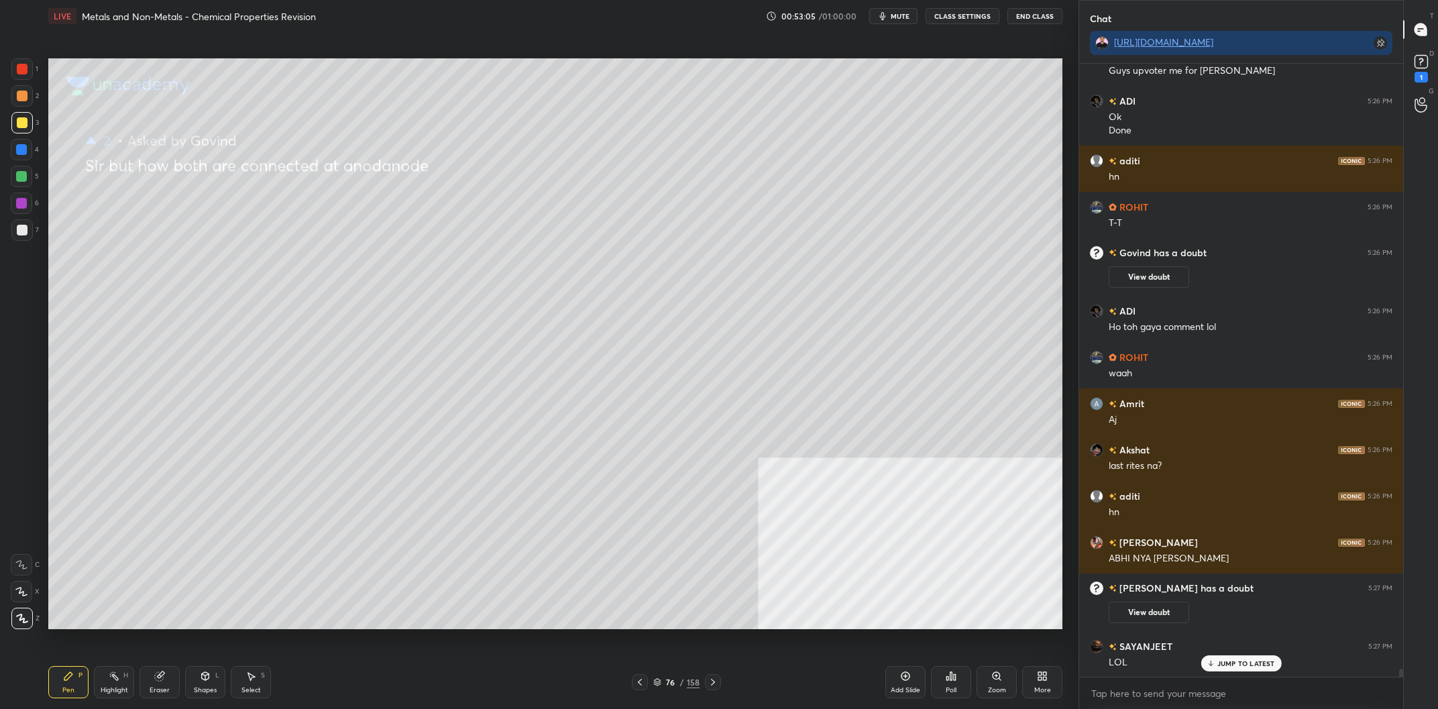
scroll to position [45362, 0]
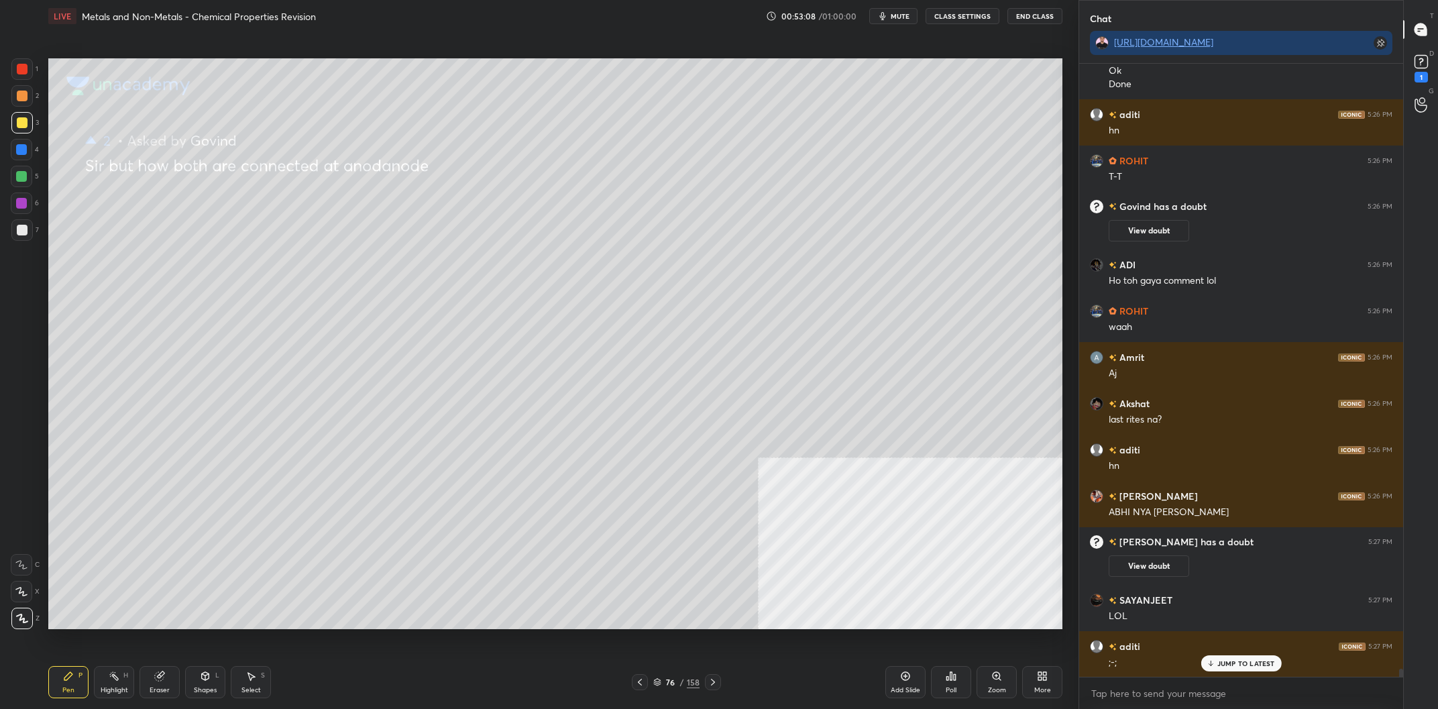
click at [21, 149] on div at bounding box center [21, 149] width 11 height 11
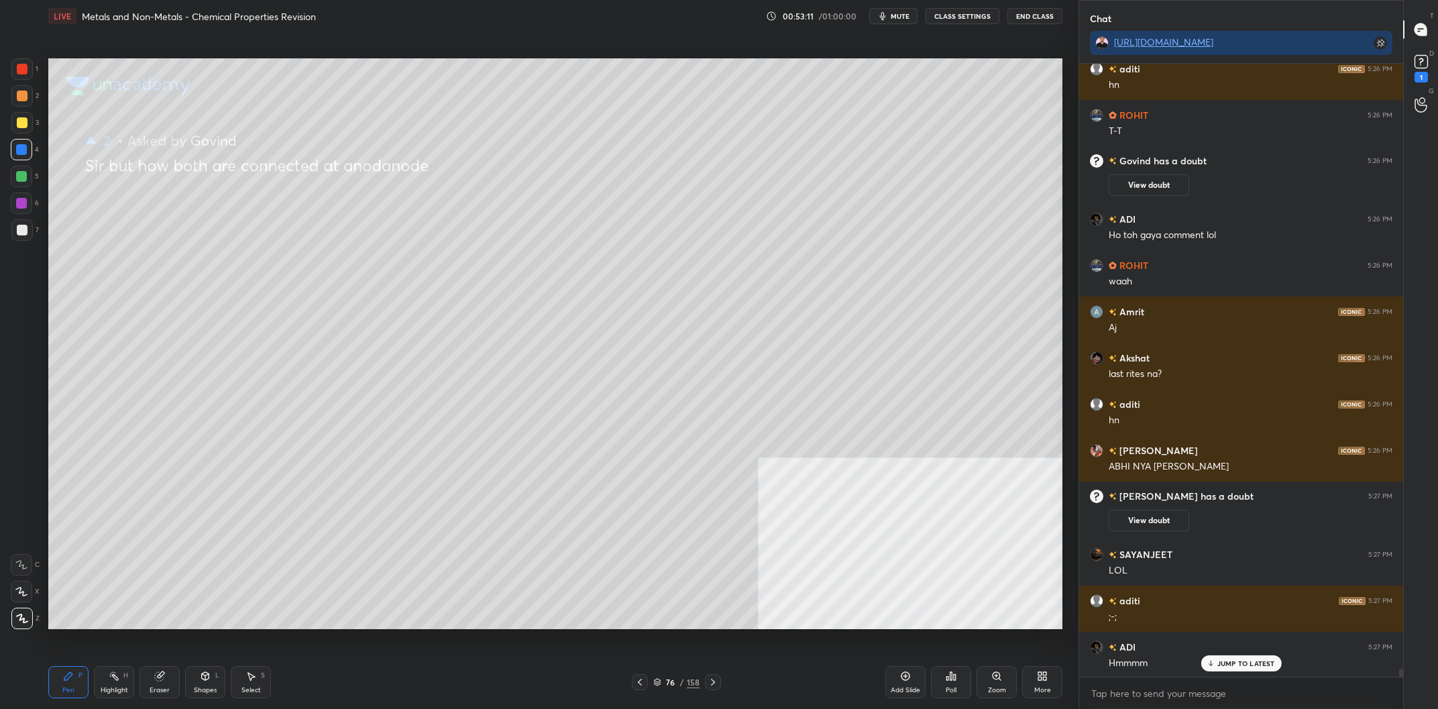
scroll to position [45454, 0]
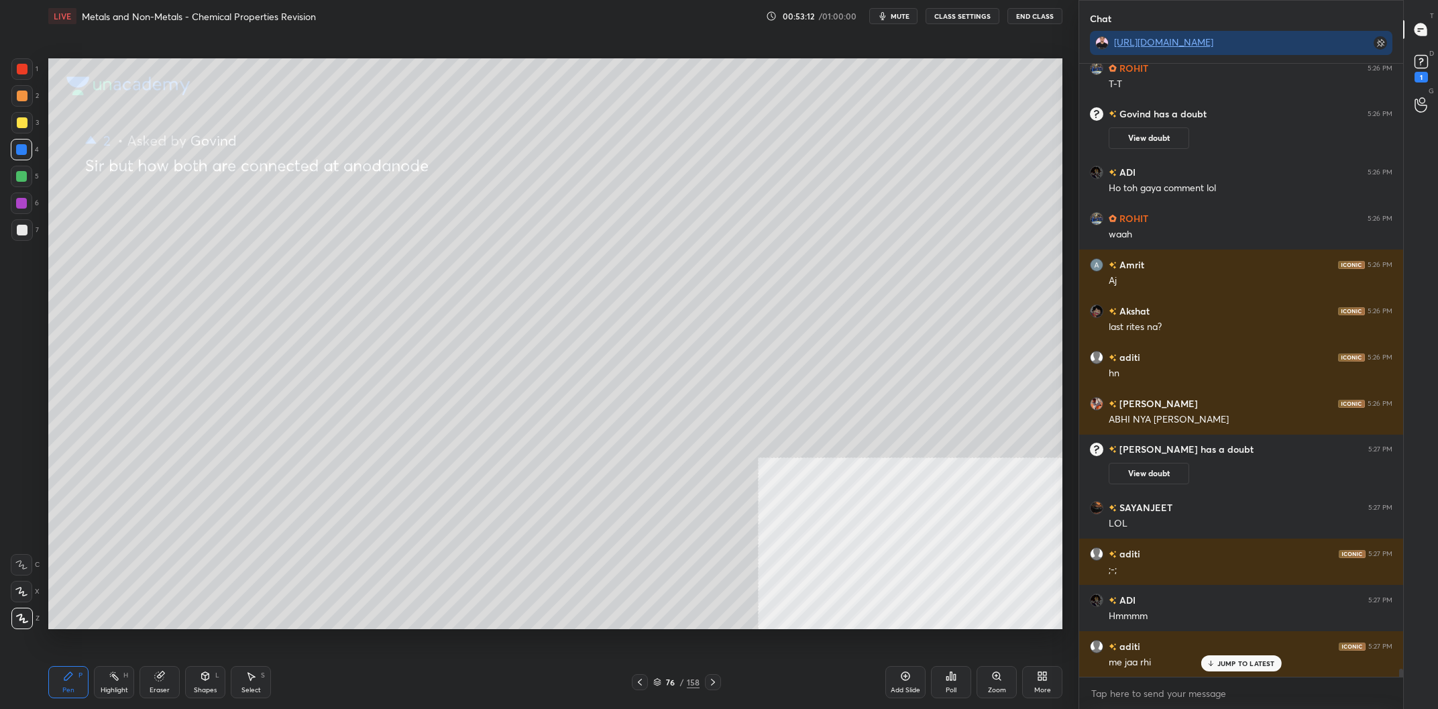
click at [26, 174] on div at bounding box center [21, 176] width 11 height 11
click at [26, 171] on div at bounding box center [21, 176] width 21 height 21
click at [114, 696] on div "Highlight H" at bounding box center [114, 682] width 40 height 32
click at [37, 687] on div "1 2 3 4 5 6 7 C X Z C X Z E E Erase all H H LIVE Metals and Non-Metals - Chemic…" at bounding box center [534, 354] width 1068 height 709
click at [71, 683] on div "Pen P" at bounding box center [68, 682] width 40 height 32
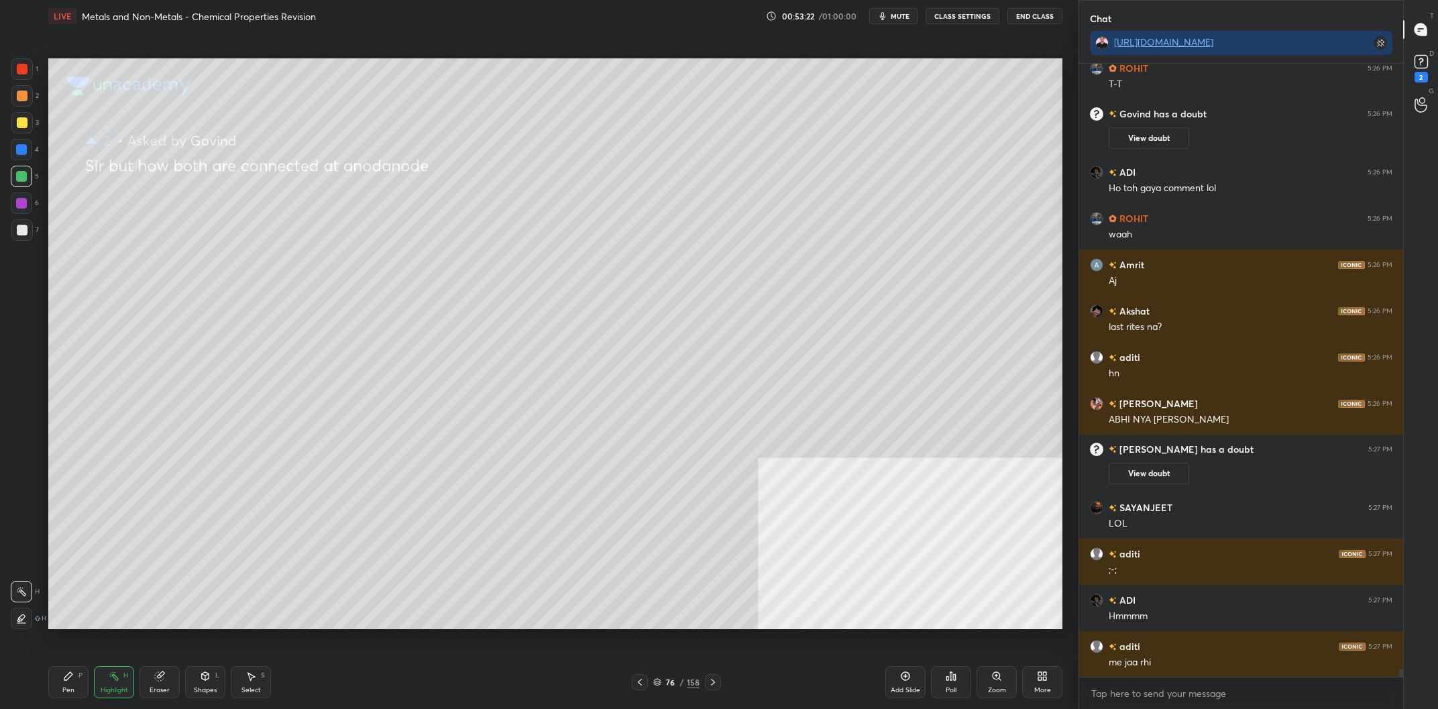
click at [85, 680] on div "Pen P" at bounding box center [68, 682] width 40 height 32
click at [1418, 65] on rect at bounding box center [1421, 62] width 13 height 13
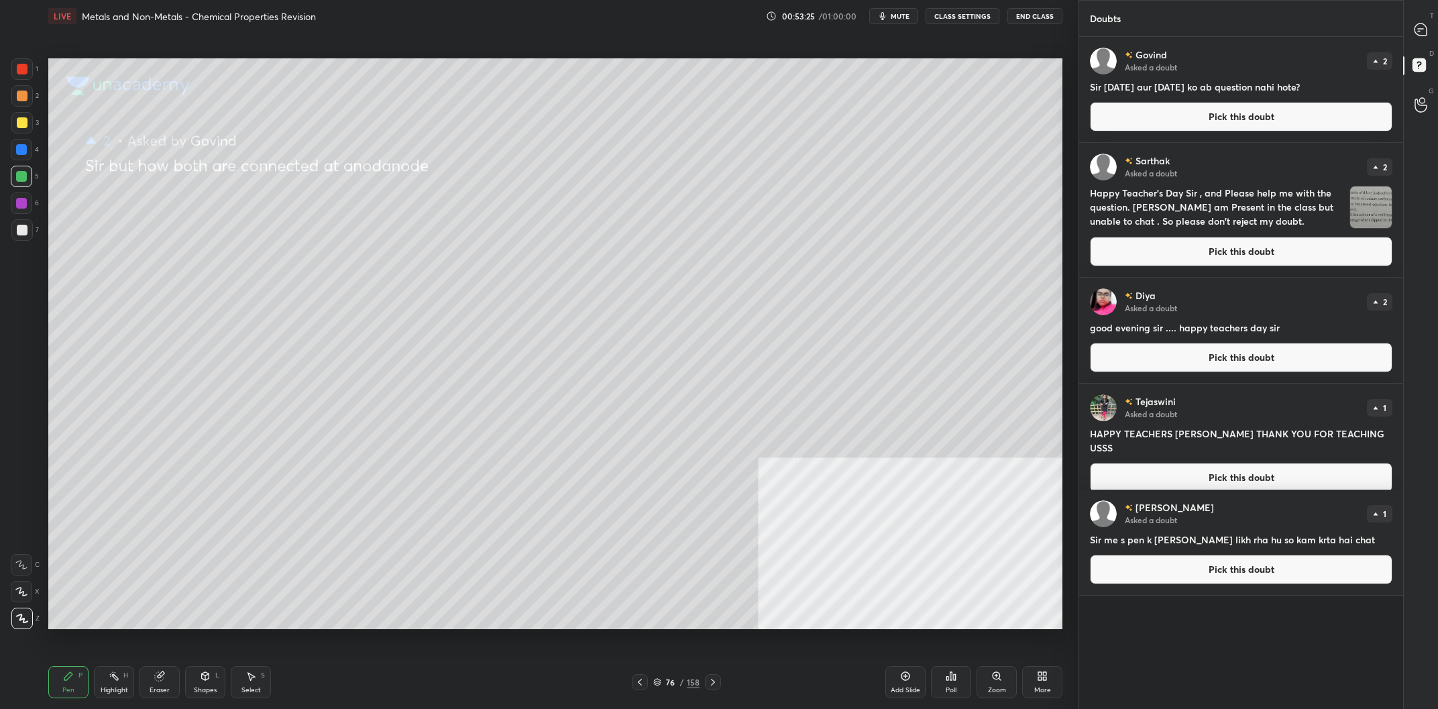
click at [1309, 122] on button "Pick this doubt" at bounding box center [1241, 117] width 303 height 30
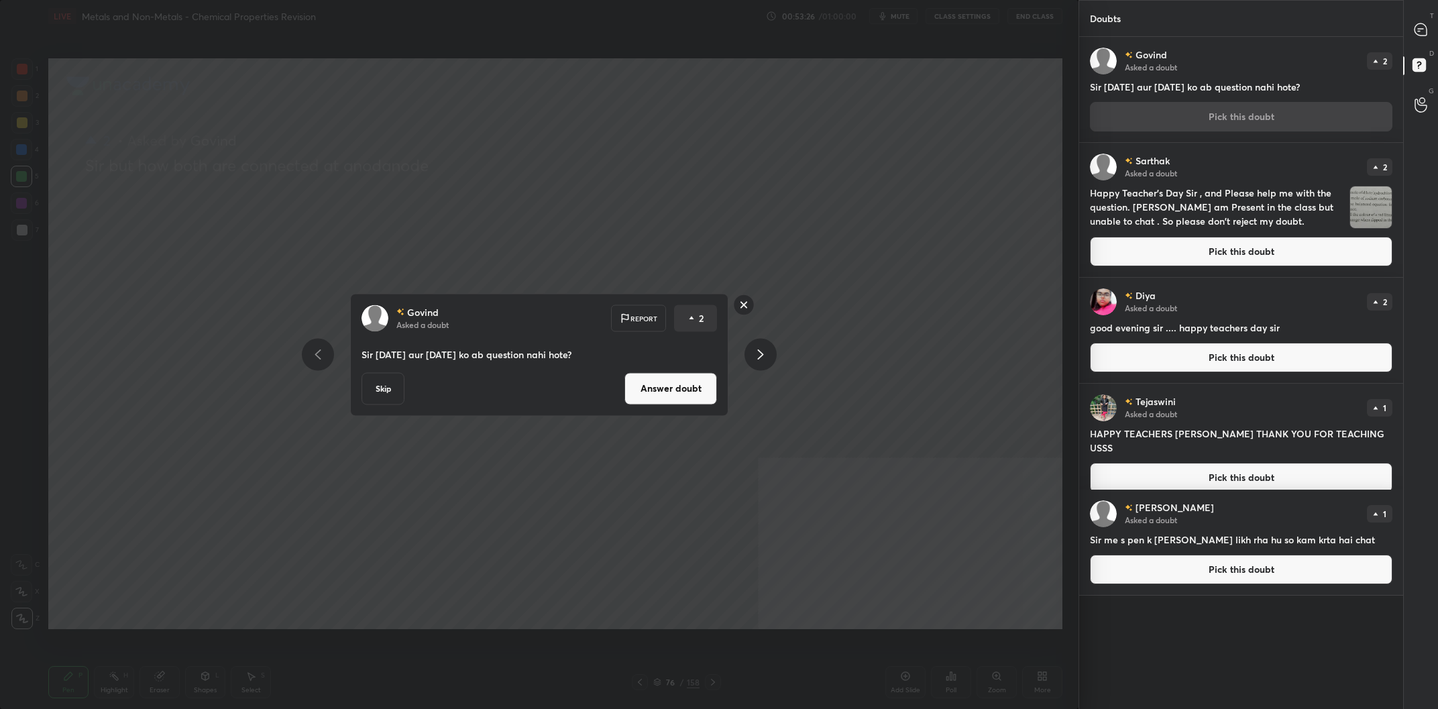
click at [667, 394] on button "Answer doubt" at bounding box center [671, 388] width 93 height 32
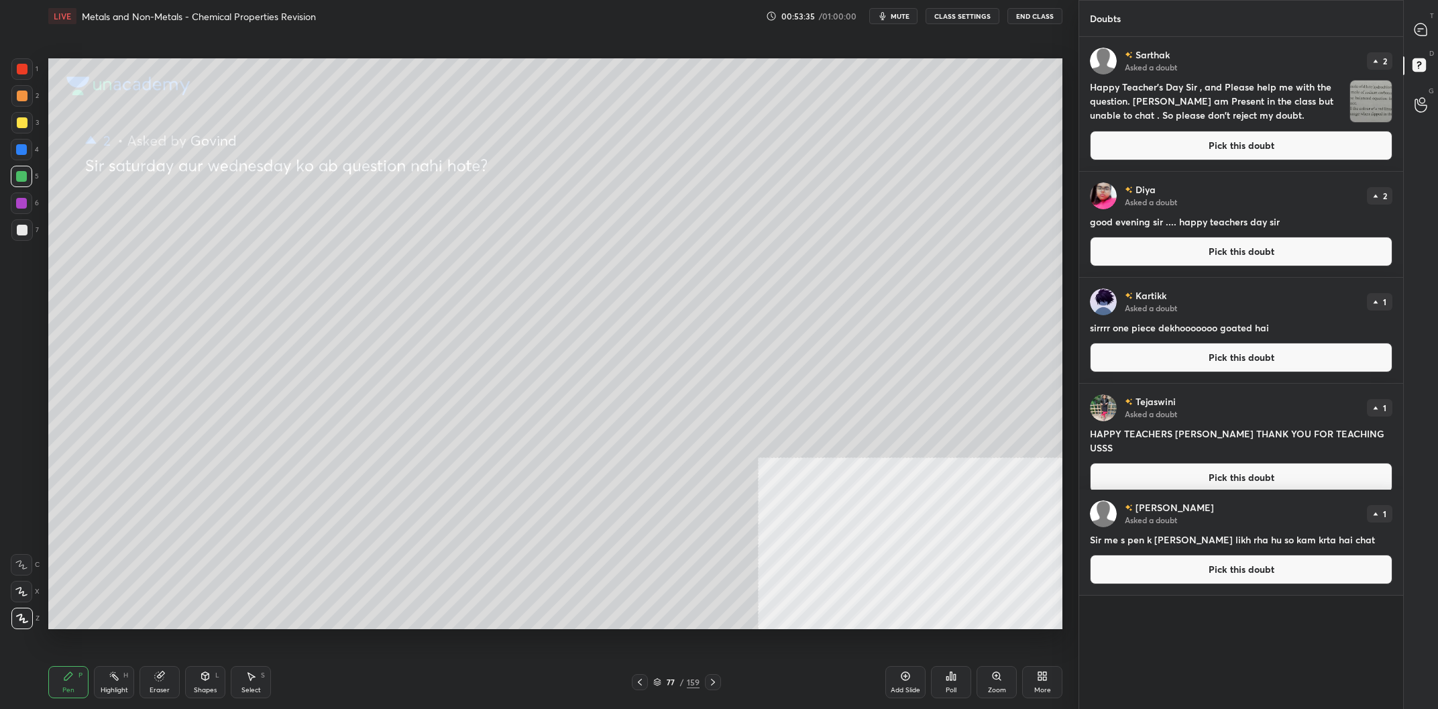
click at [1241, 156] on button "Pick this doubt" at bounding box center [1241, 146] width 303 height 30
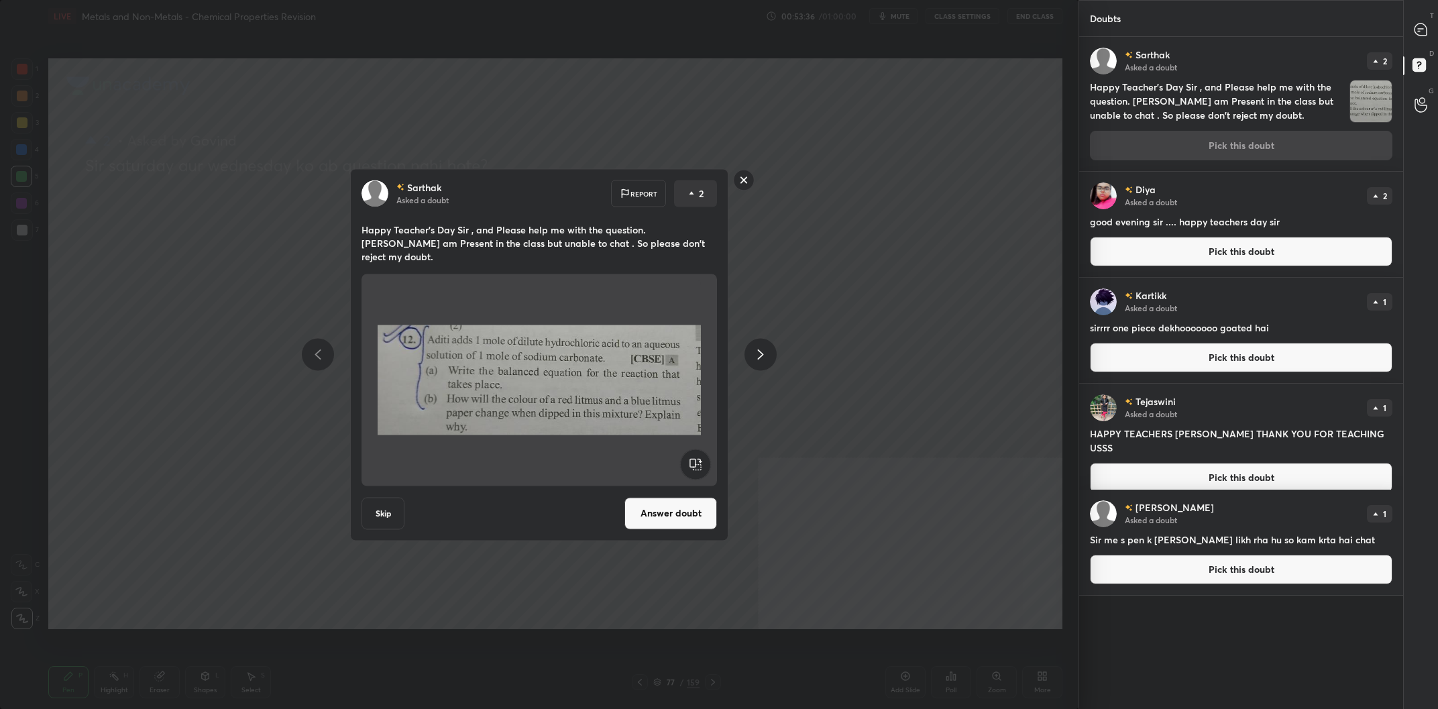
click at [669, 487] on div "[PERSON_NAME] Asked a doubt Report 2 Happy Teacher’s Day Sir , and Please help …" at bounding box center [539, 354] width 378 height 372
click at [743, 191] on rect at bounding box center [744, 180] width 21 height 21
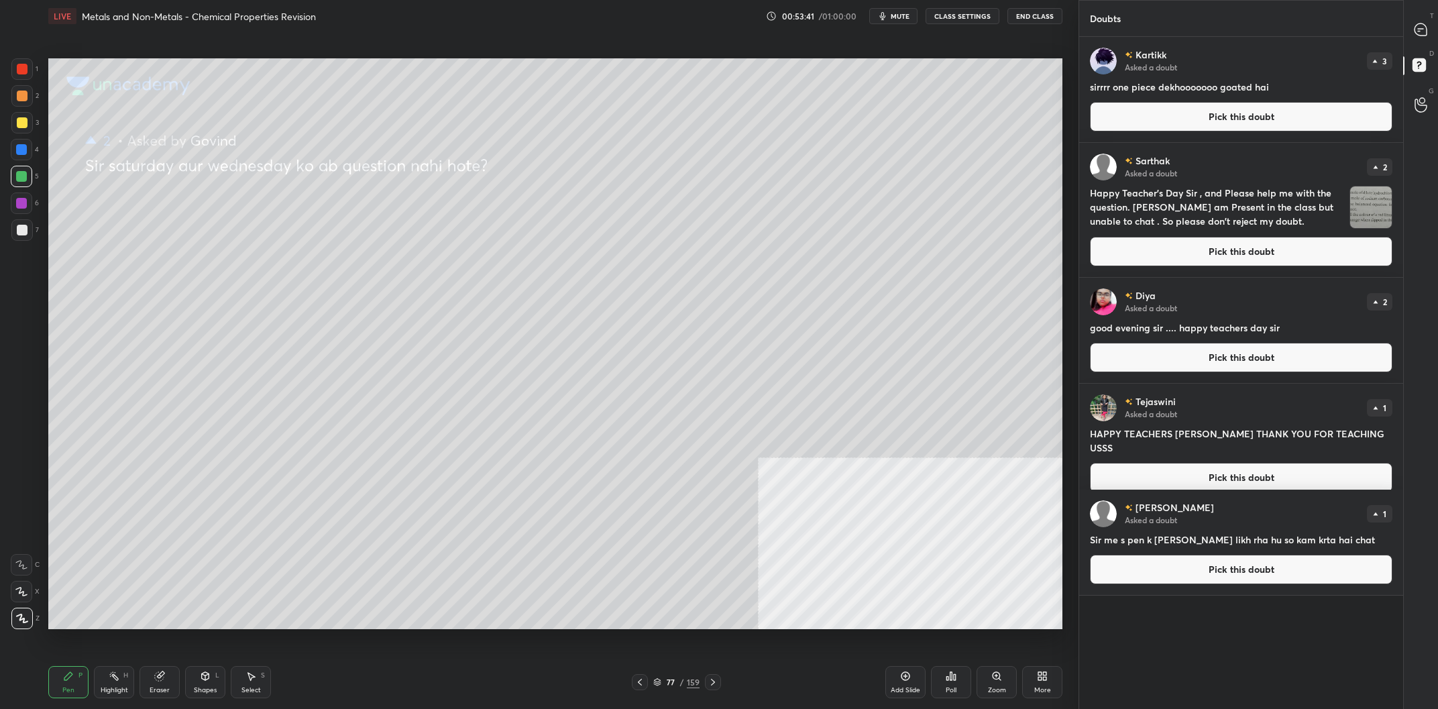
click at [1180, 129] on button "Pick this doubt" at bounding box center [1241, 117] width 303 height 30
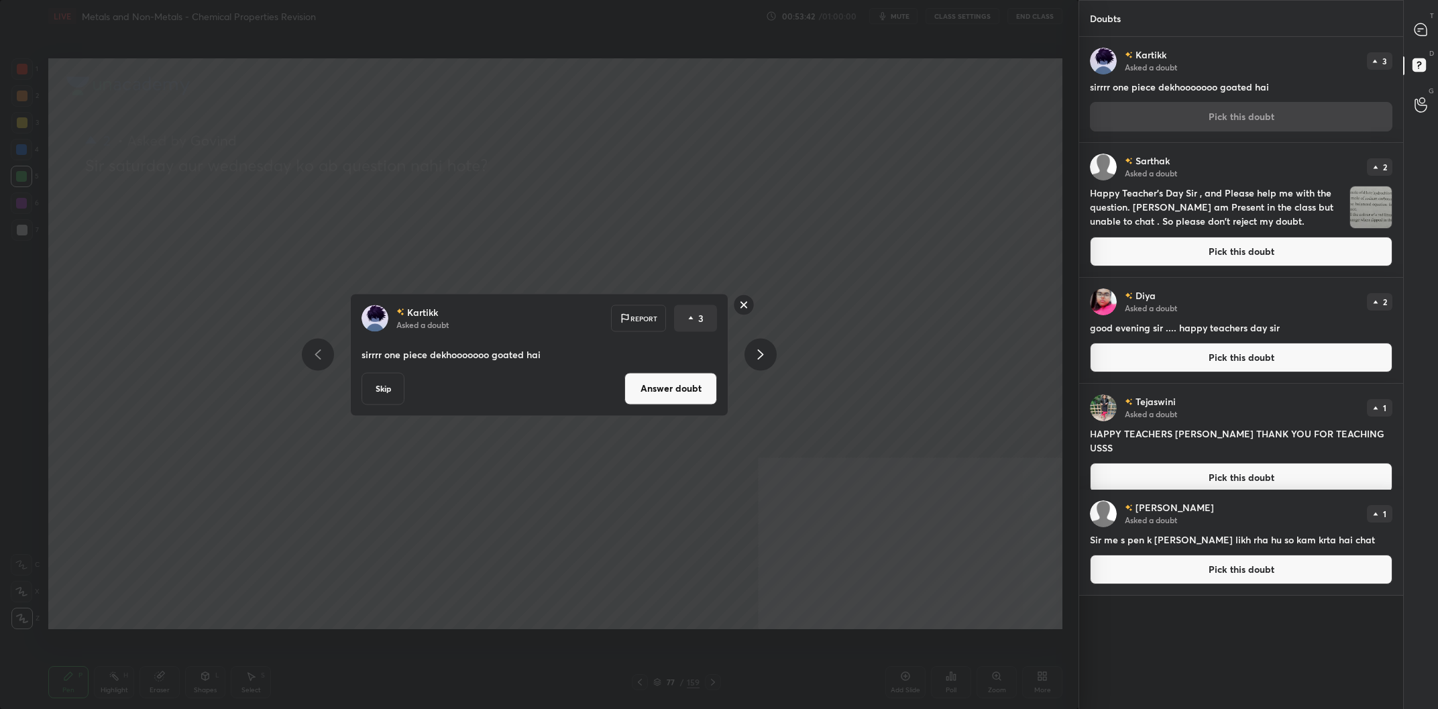
click at [684, 393] on button "Answer doubt" at bounding box center [671, 388] width 93 height 32
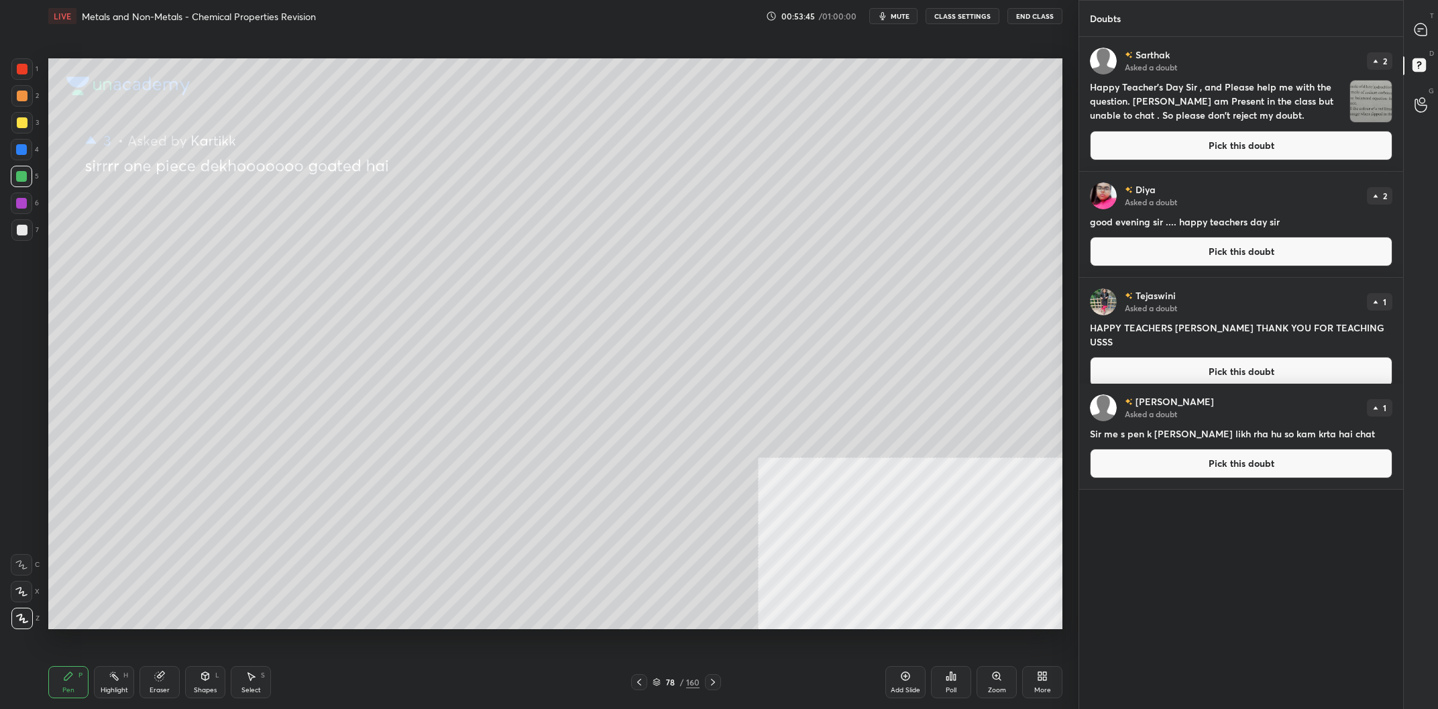
click at [1277, 152] on button "Pick this doubt" at bounding box center [1241, 146] width 303 height 30
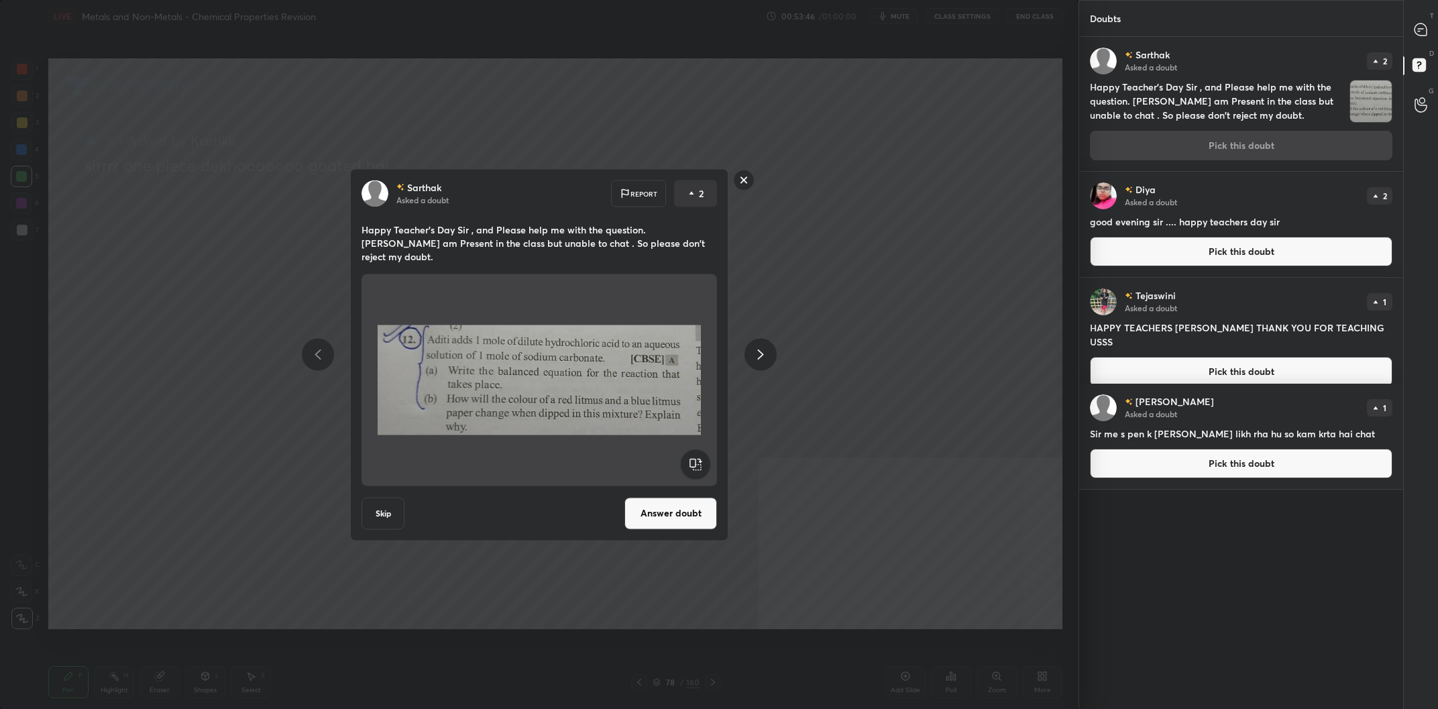
click at [648, 488] on div "[PERSON_NAME] Asked a doubt Report 2 Happy Teacher’s Day Sir , and Please help …" at bounding box center [539, 354] width 378 height 372
click at [665, 502] on button "Answer doubt" at bounding box center [671, 513] width 93 height 32
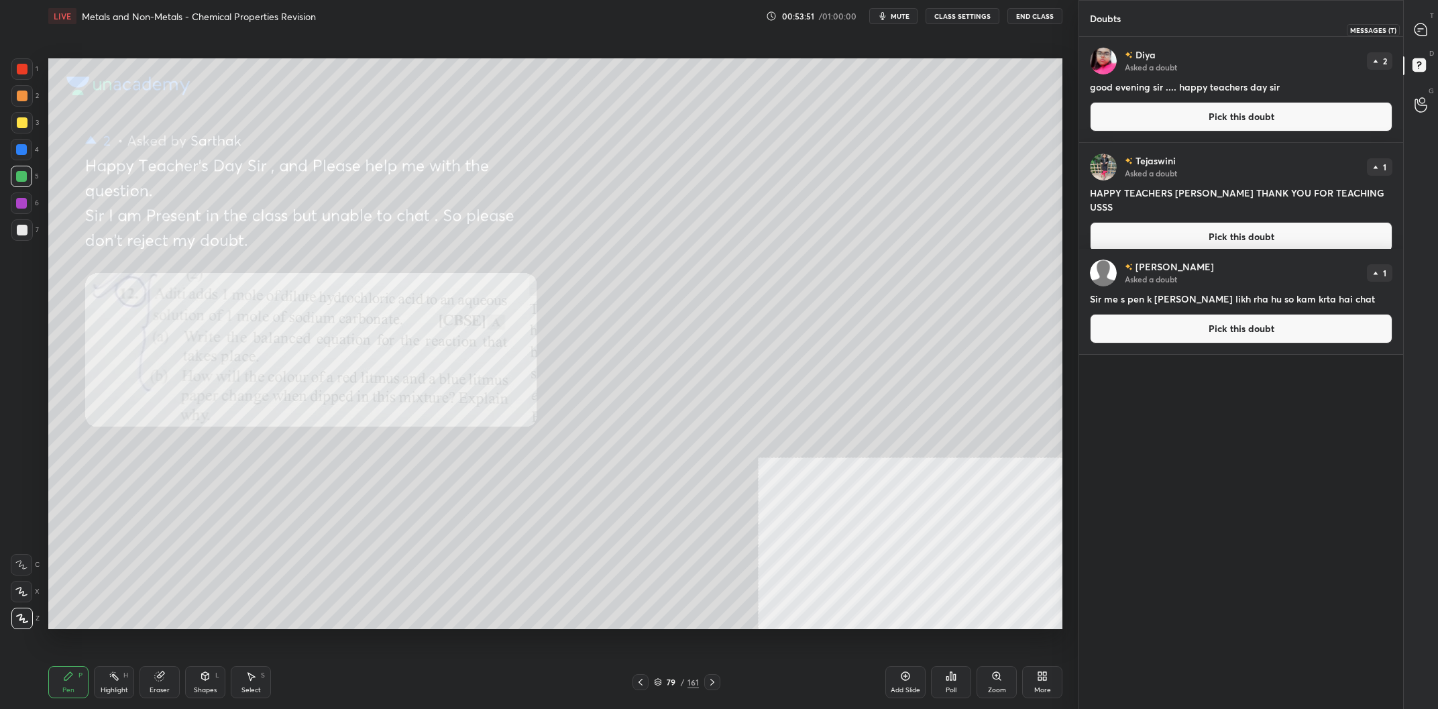
click at [1412, 36] on div at bounding box center [1421, 29] width 27 height 24
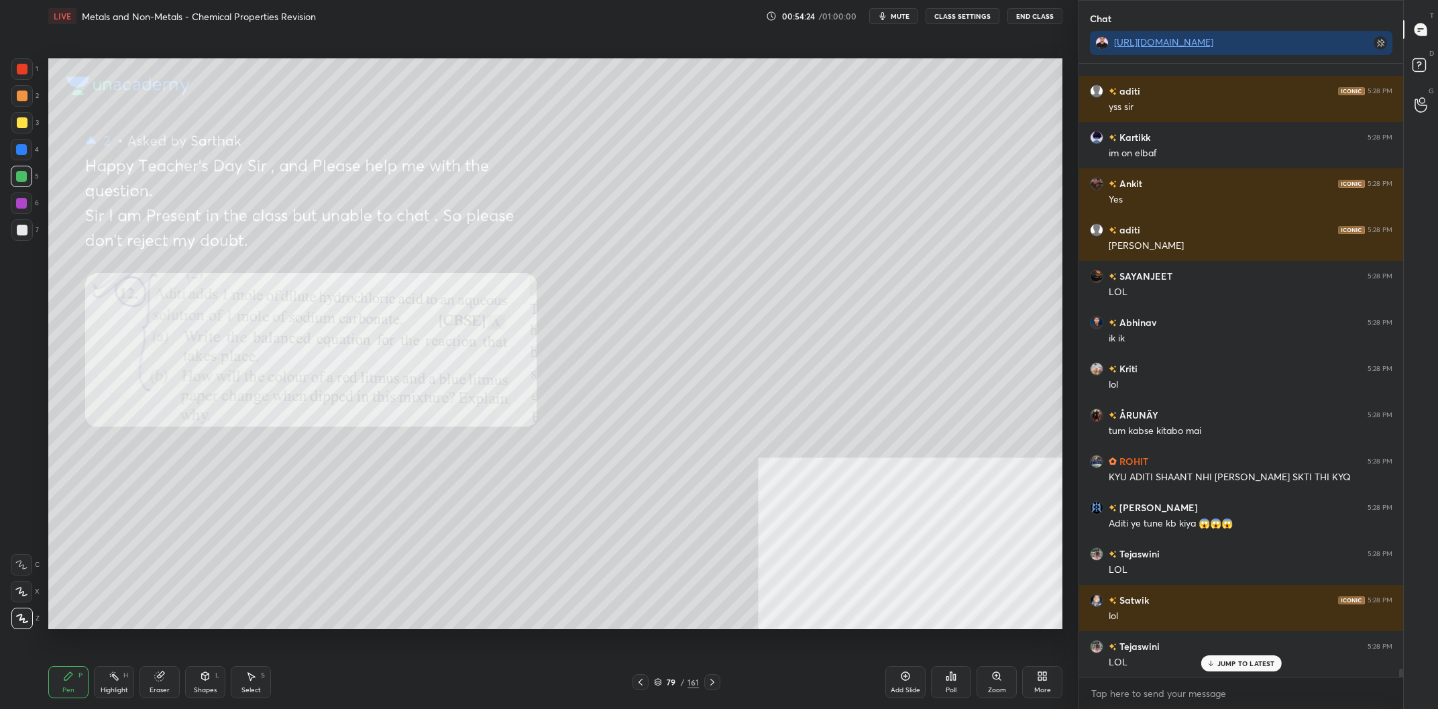
scroll to position [46701, 0]
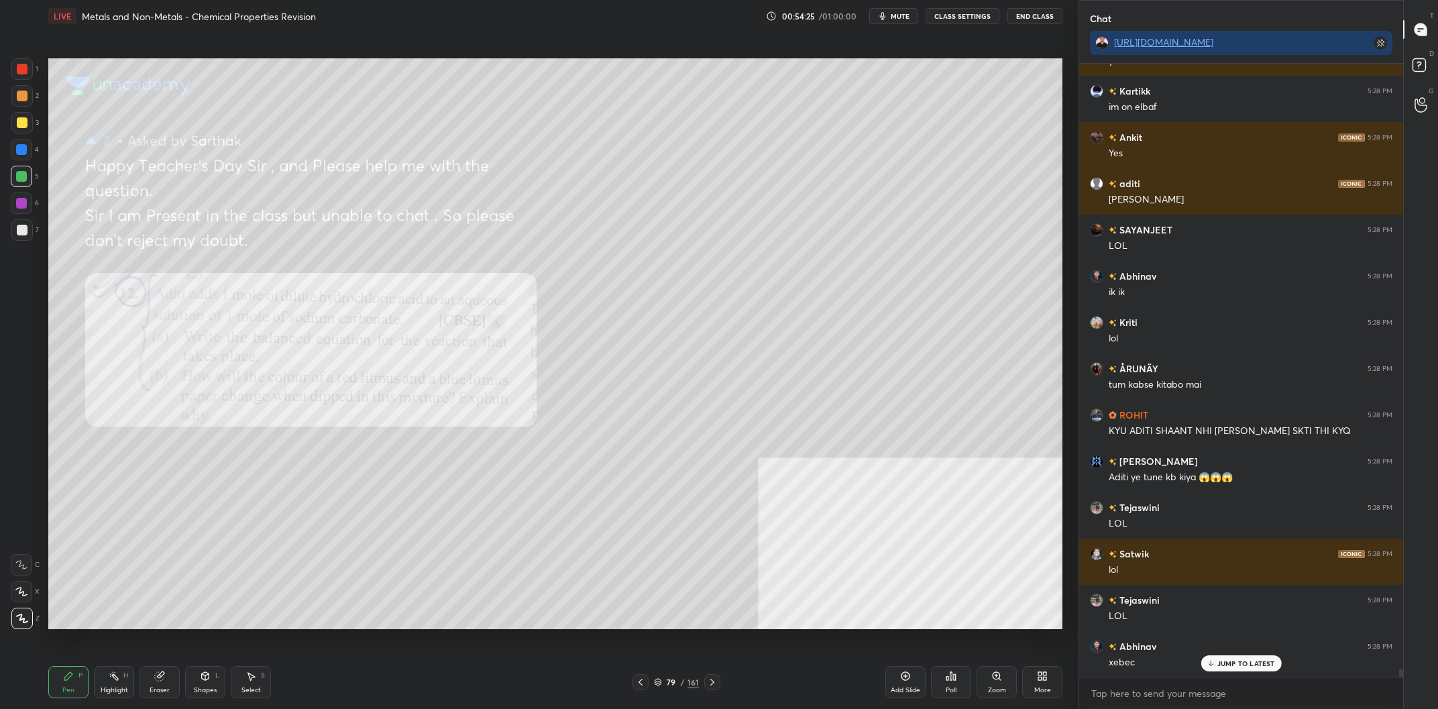
click at [34, 124] on div "3" at bounding box center [25, 122] width 28 height 21
click at [28, 125] on div at bounding box center [21, 122] width 21 height 21
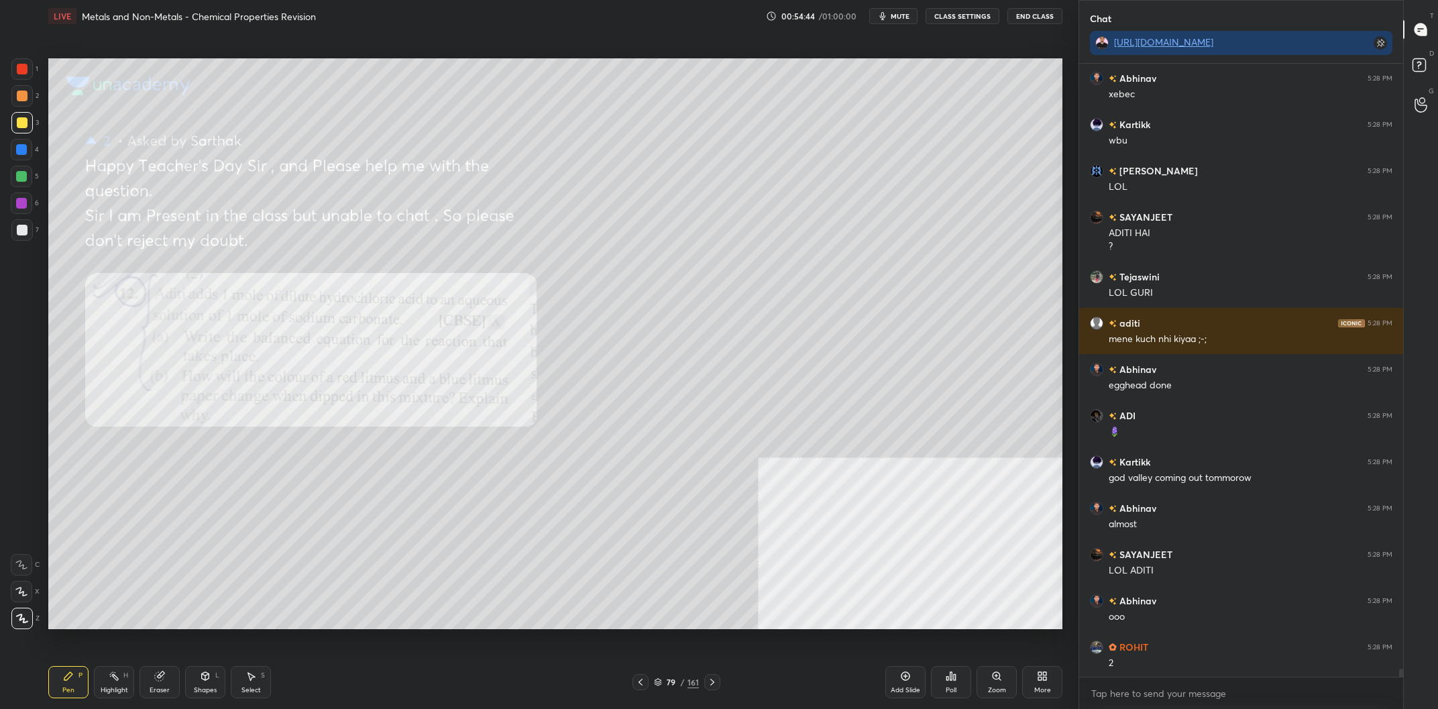
scroll to position [47316, 0]
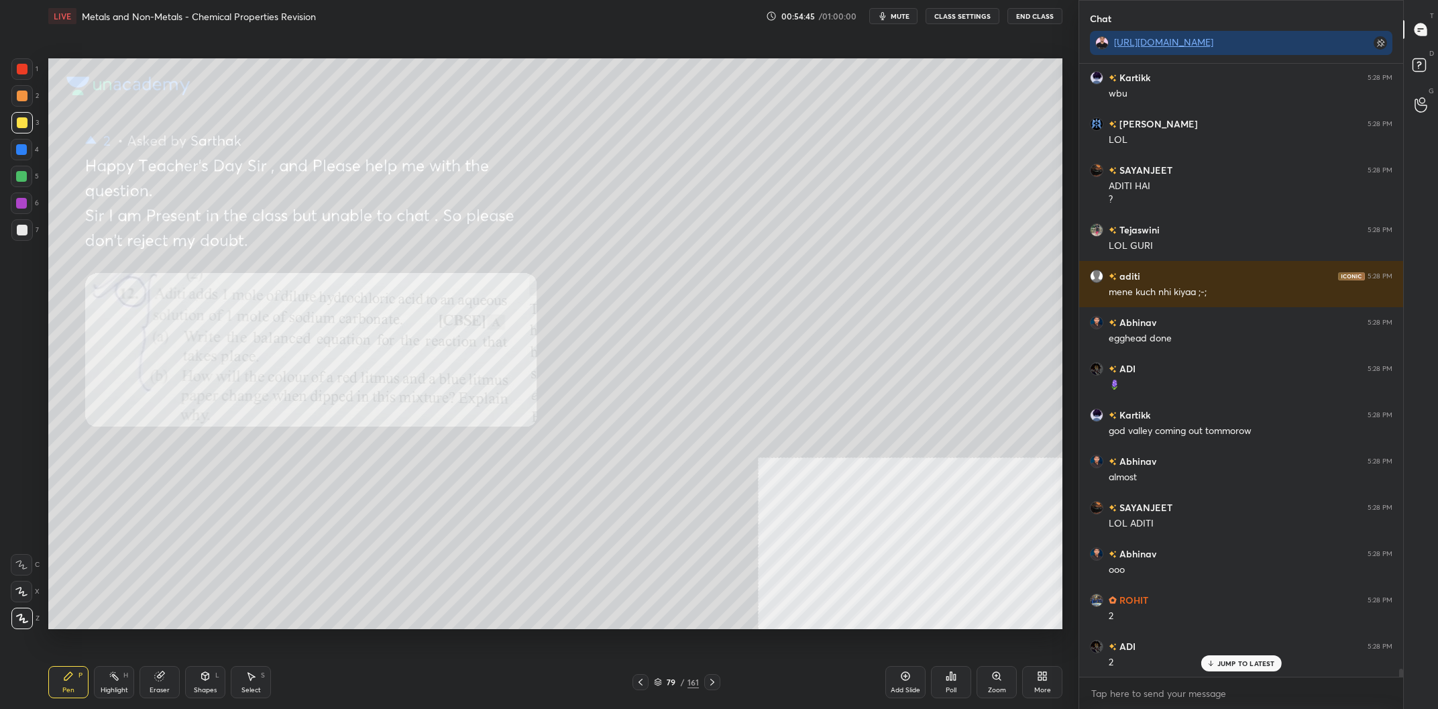
click at [129, 686] on div "Highlight H" at bounding box center [114, 682] width 40 height 32
click at [120, 682] on div "Highlight H" at bounding box center [114, 682] width 40 height 32
click at [66, 696] on div "Pen P" at bounding box center [68, 682] width 40 height 32
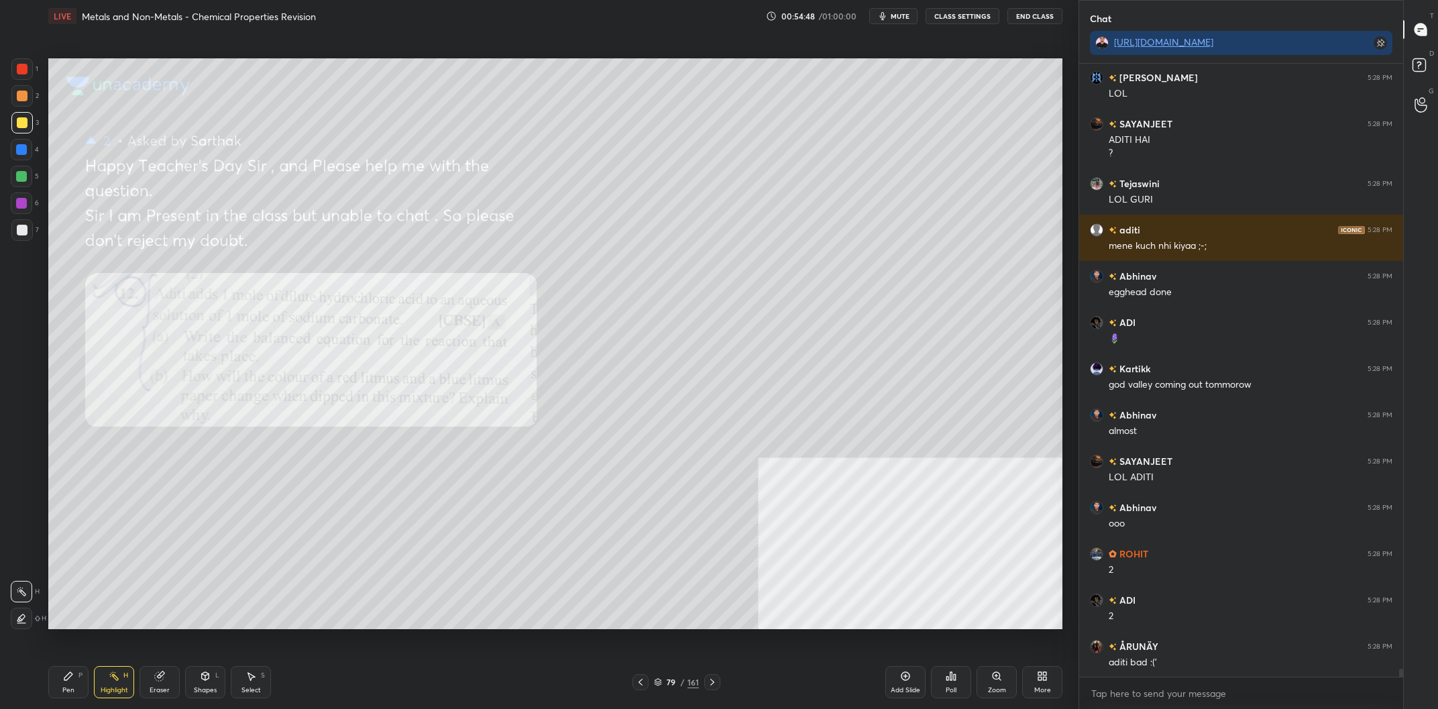
click at [72, 686] on div "Pen P" at bounding box center [68, 682] width 40 height 32
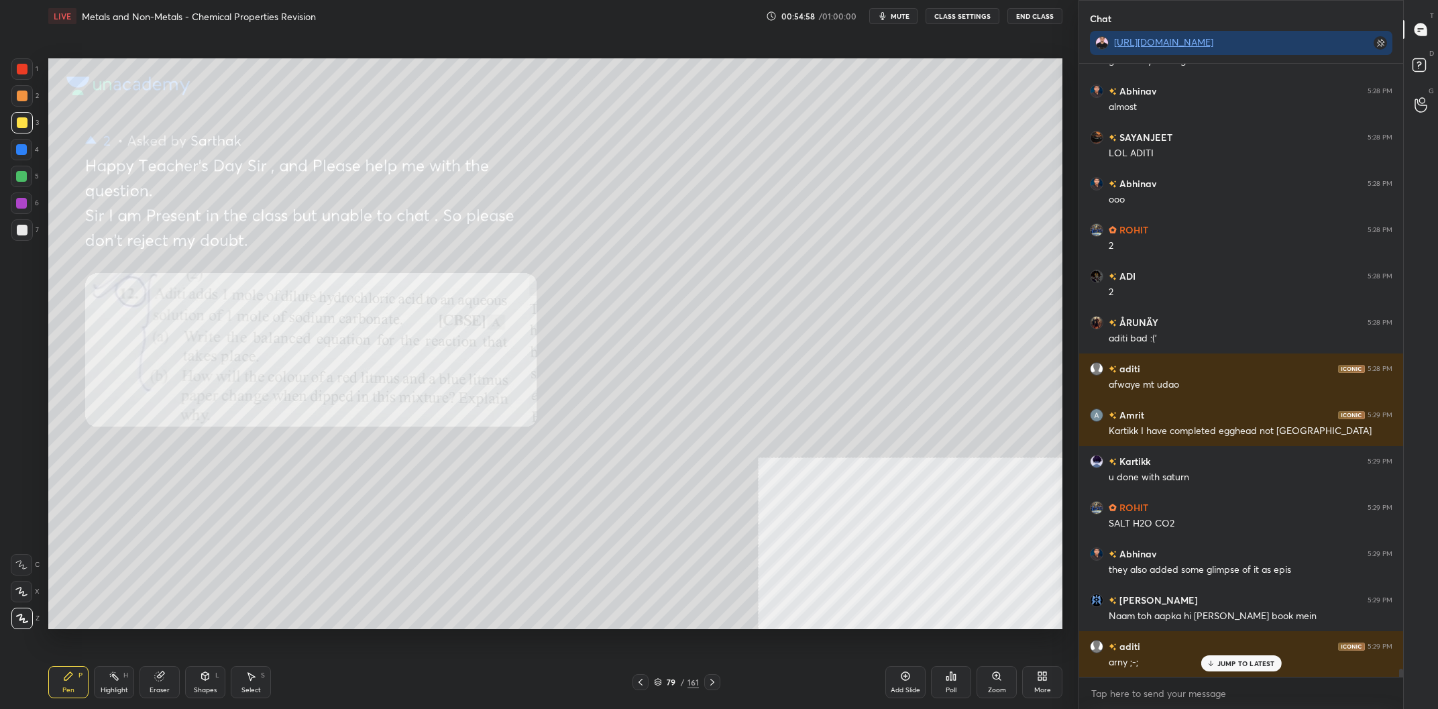
scroll to position [47732, 0]
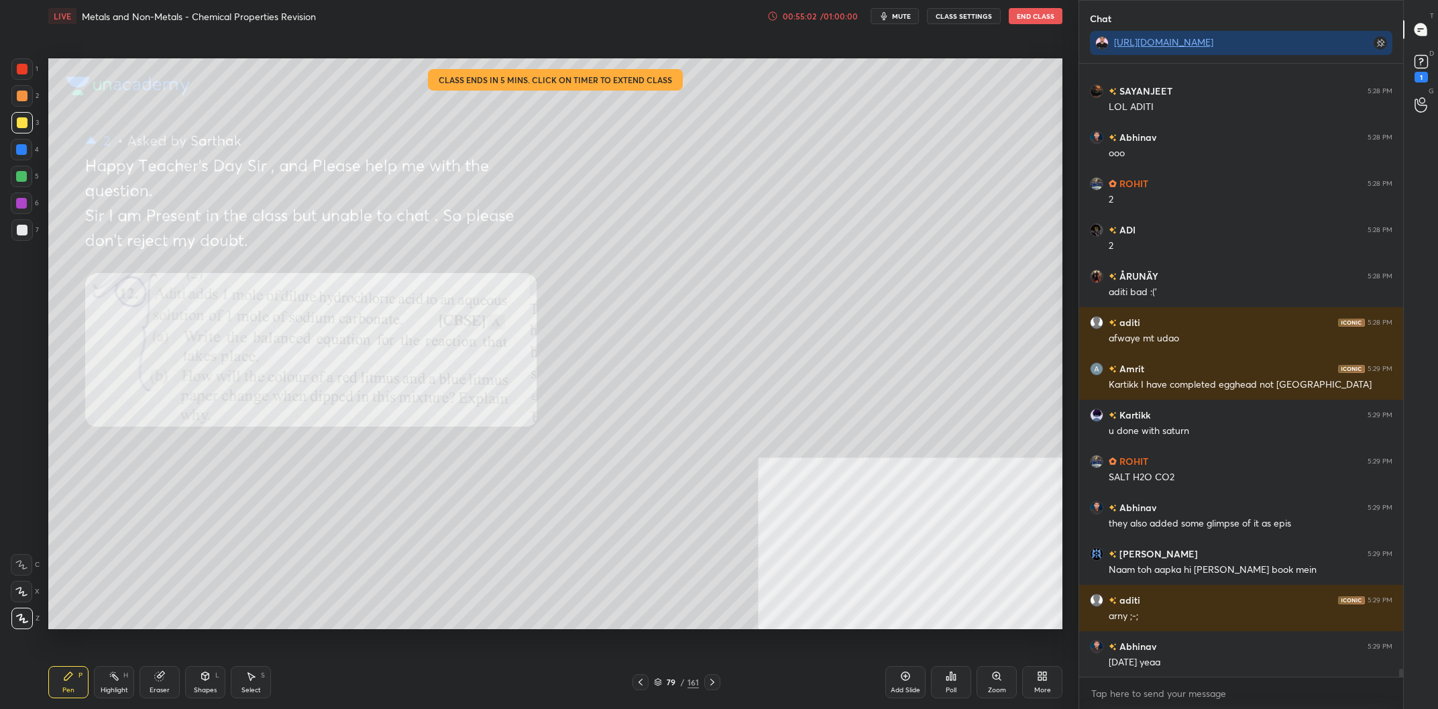
click at [18, 65] on div at bounding box center [22, 69] width 11 height 11
click at [20, 66] on div at bounding box center [22, 69] width 11 height 11
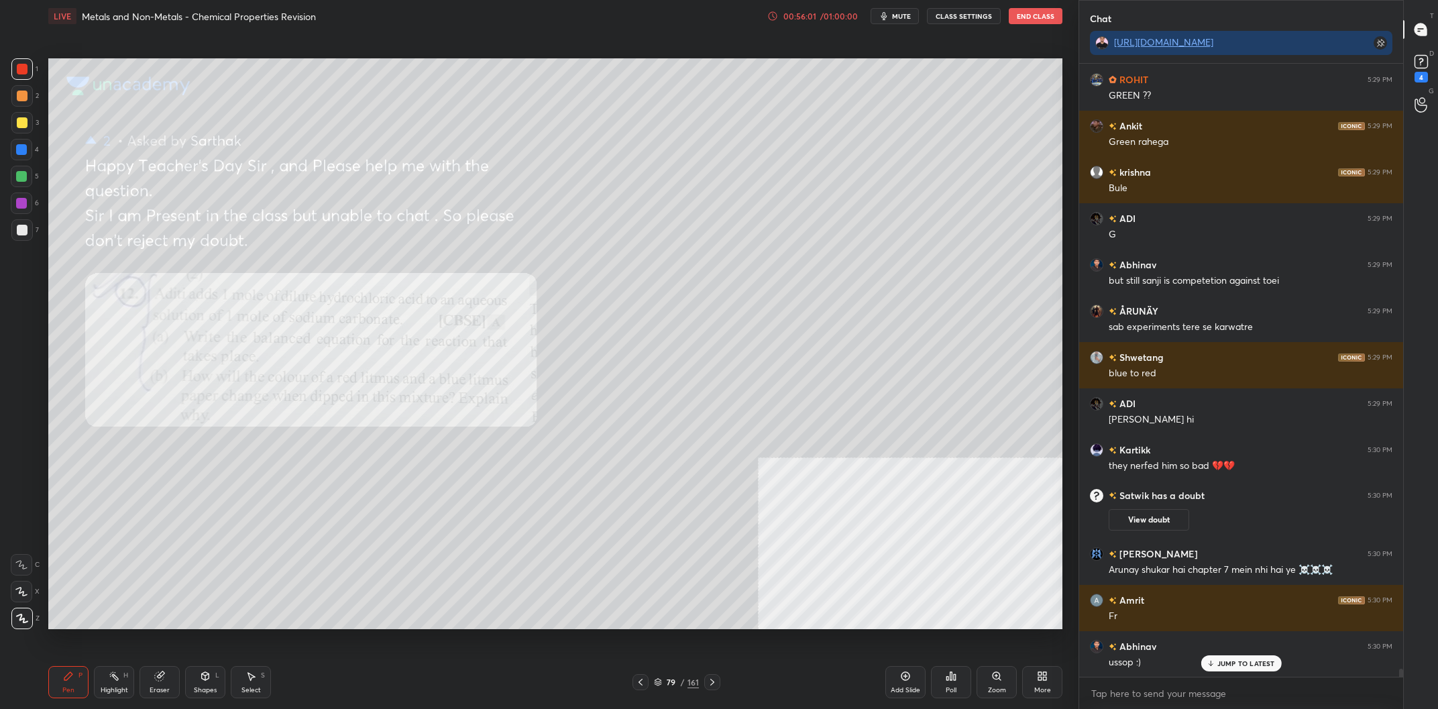
scroll to position [47922, 0]
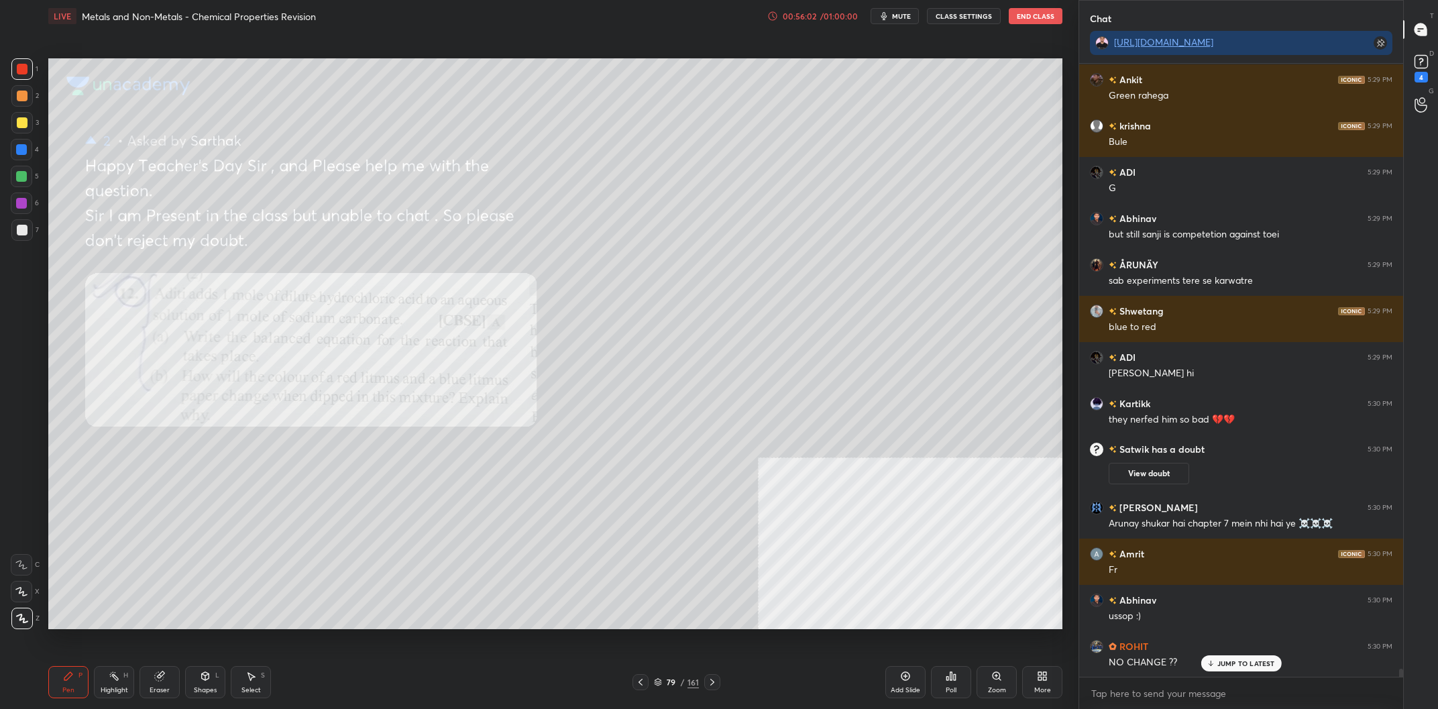
click at [21, 71] on div at bounding box center [22, 69] width 11 height 11
click at [21, 70] on div at bounding box center [22, 69] width 11 height 11
click at [121, 684] on div "Highlight H" at bounding box center [114, 682] width 40 height 32
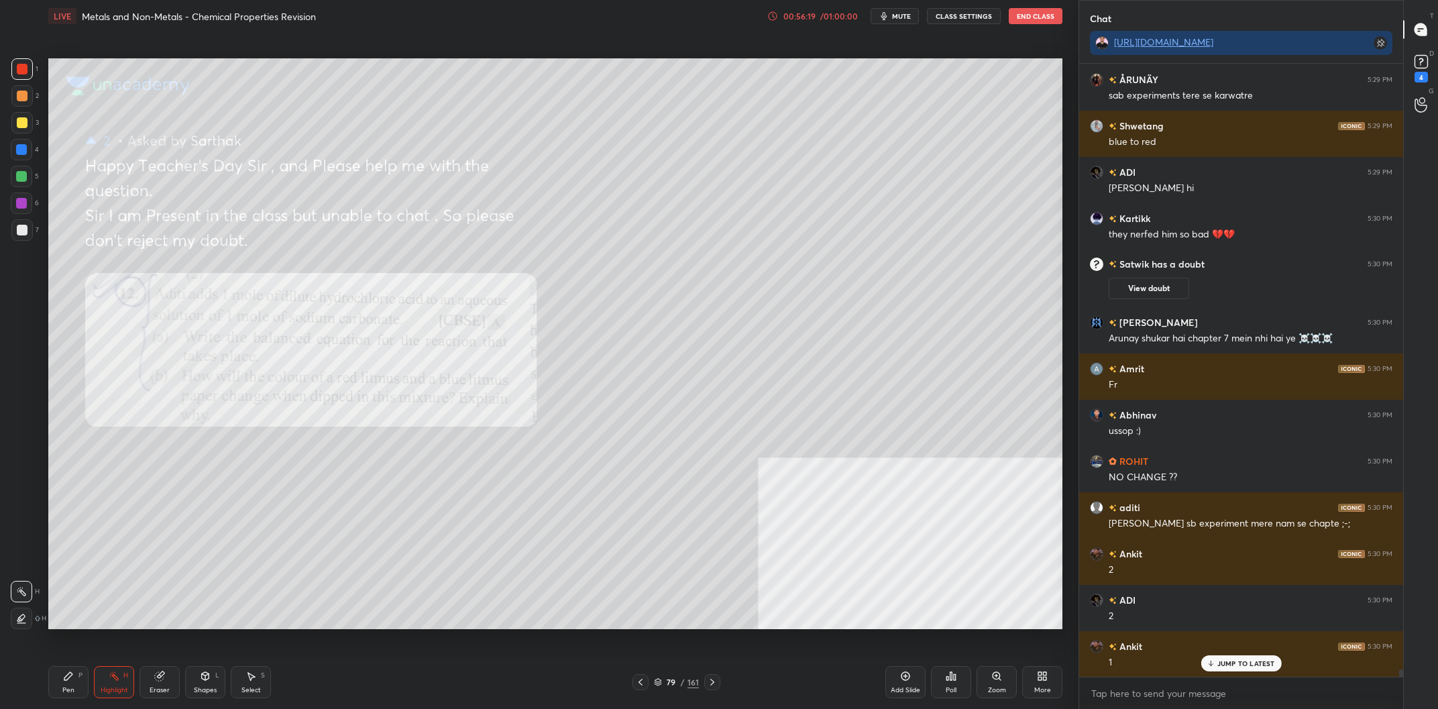
scroll to position [48154, 0]
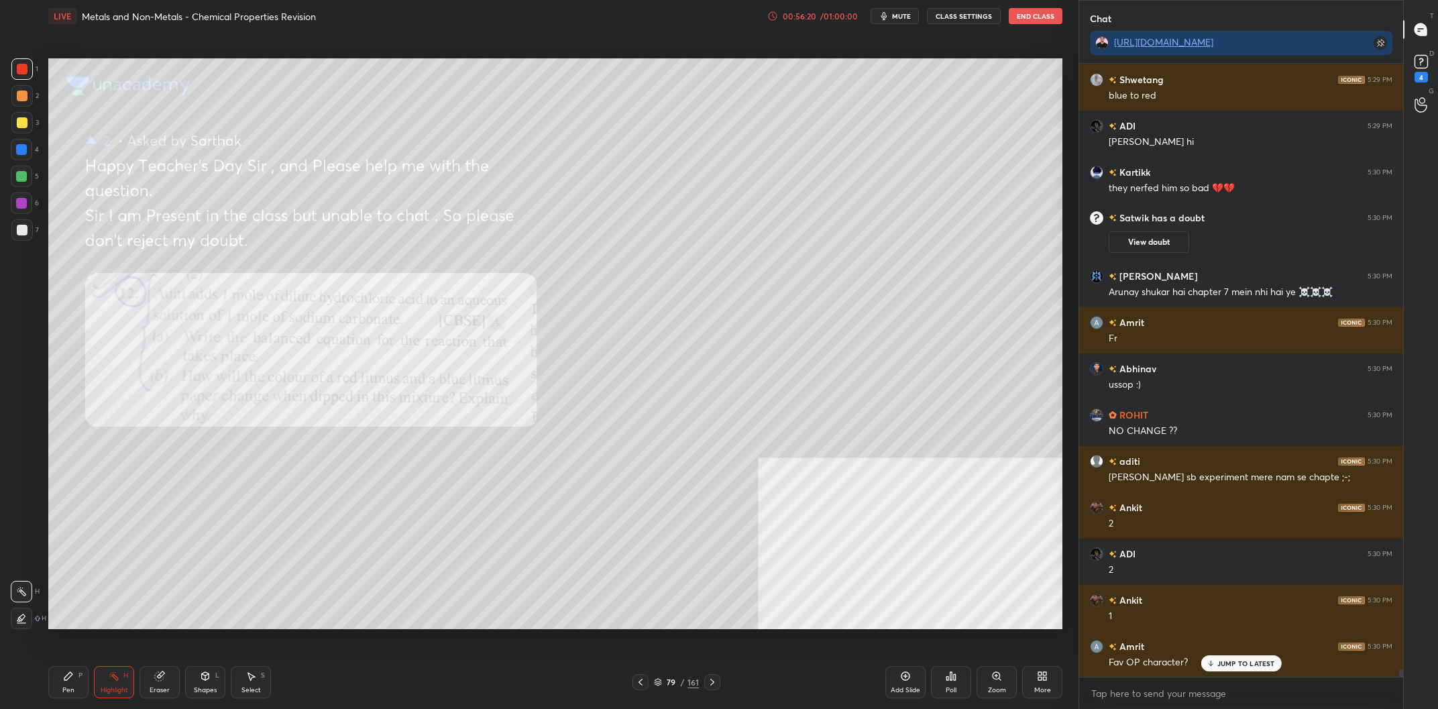
click at [78, 686] on div "Pen P" at bounding box center [68, 682] width 40 height 32
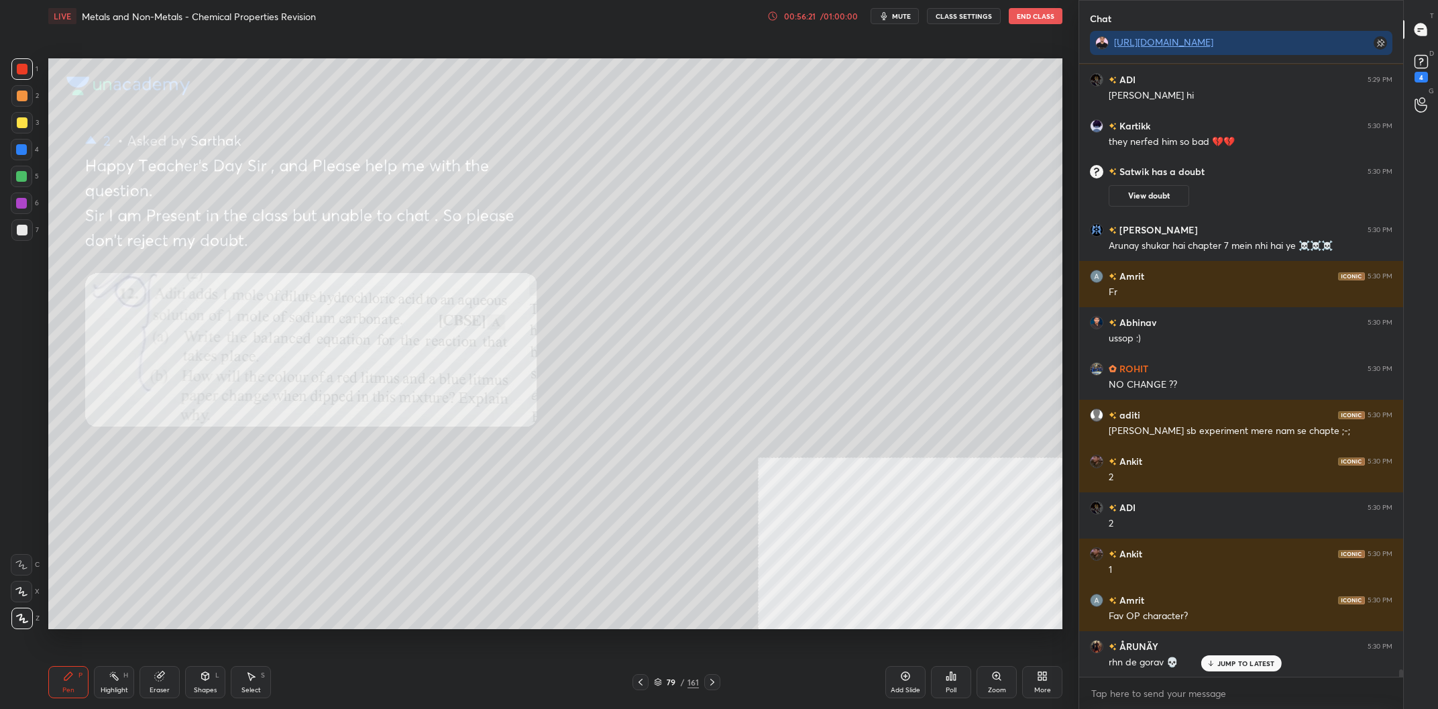
click at [15, 77] on div at bounding box center [21, 68] width 21 height 21
click at [17, 76] on div at bounding box center [21, 68] width 21 height 21
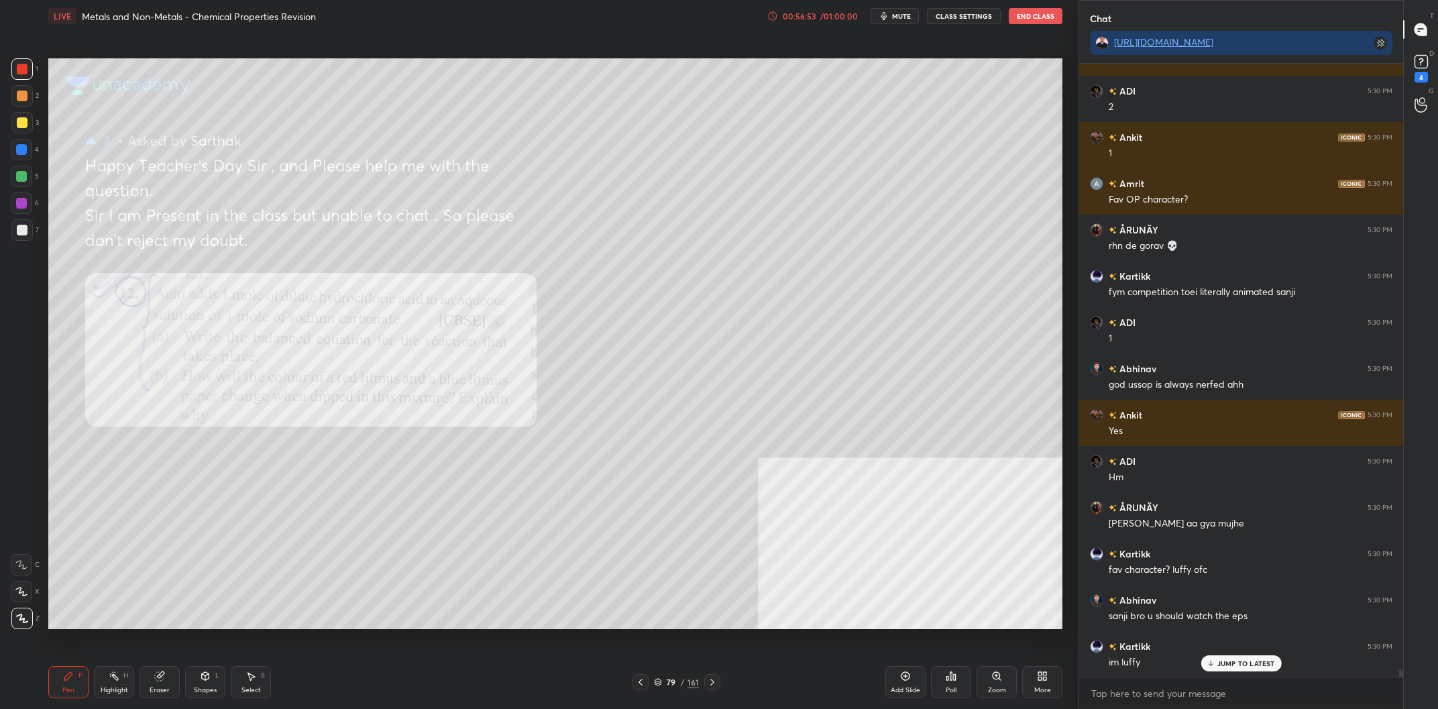
scroll to position [48662, 0]
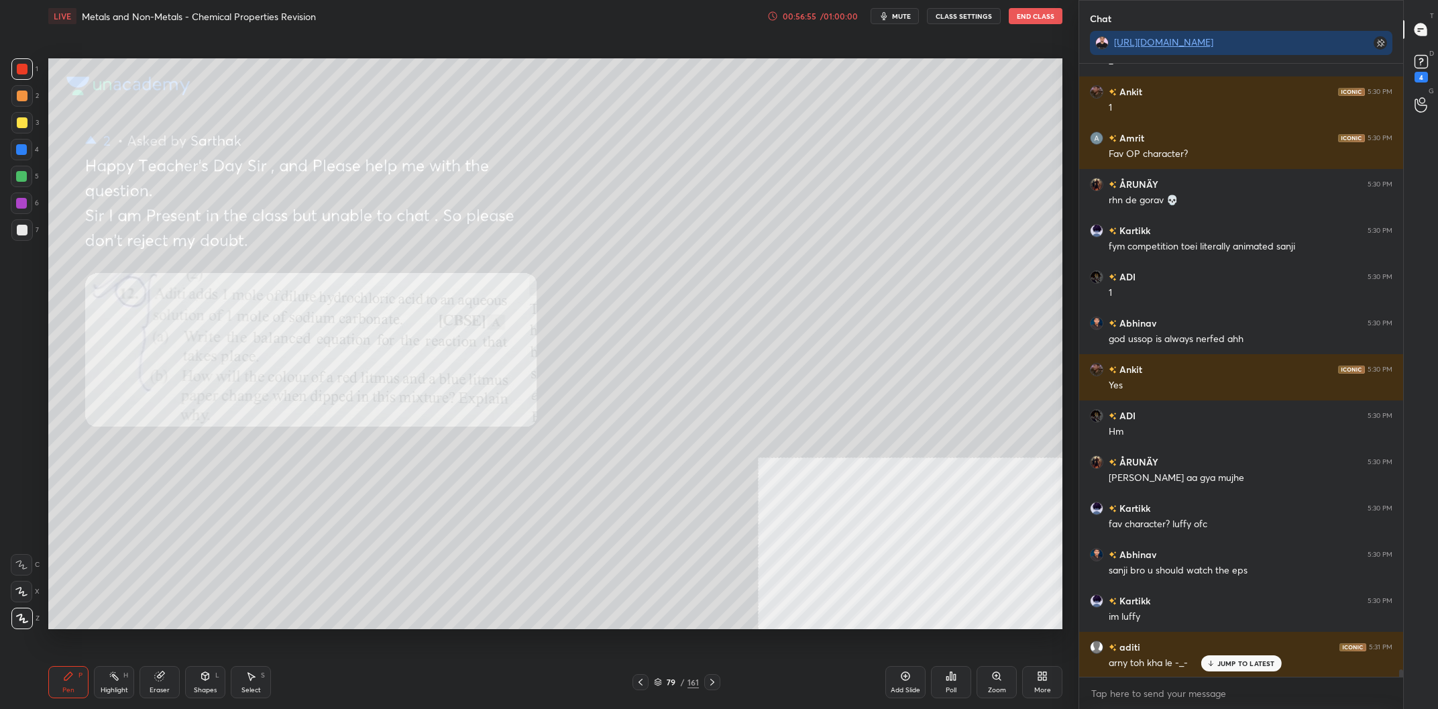
click at [23, 109] on div "2" at bounding box center [25, 98] width 28 height 27
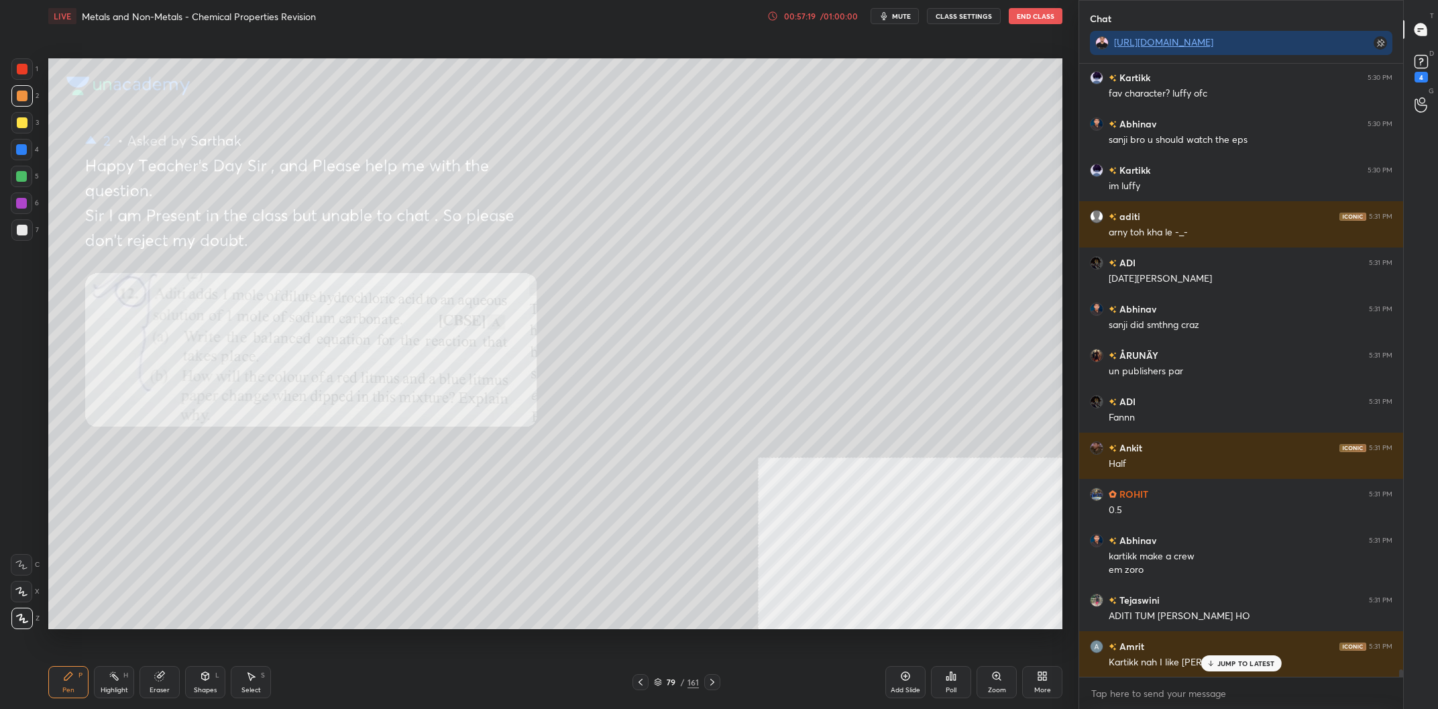
scroll to position [49139, 0]
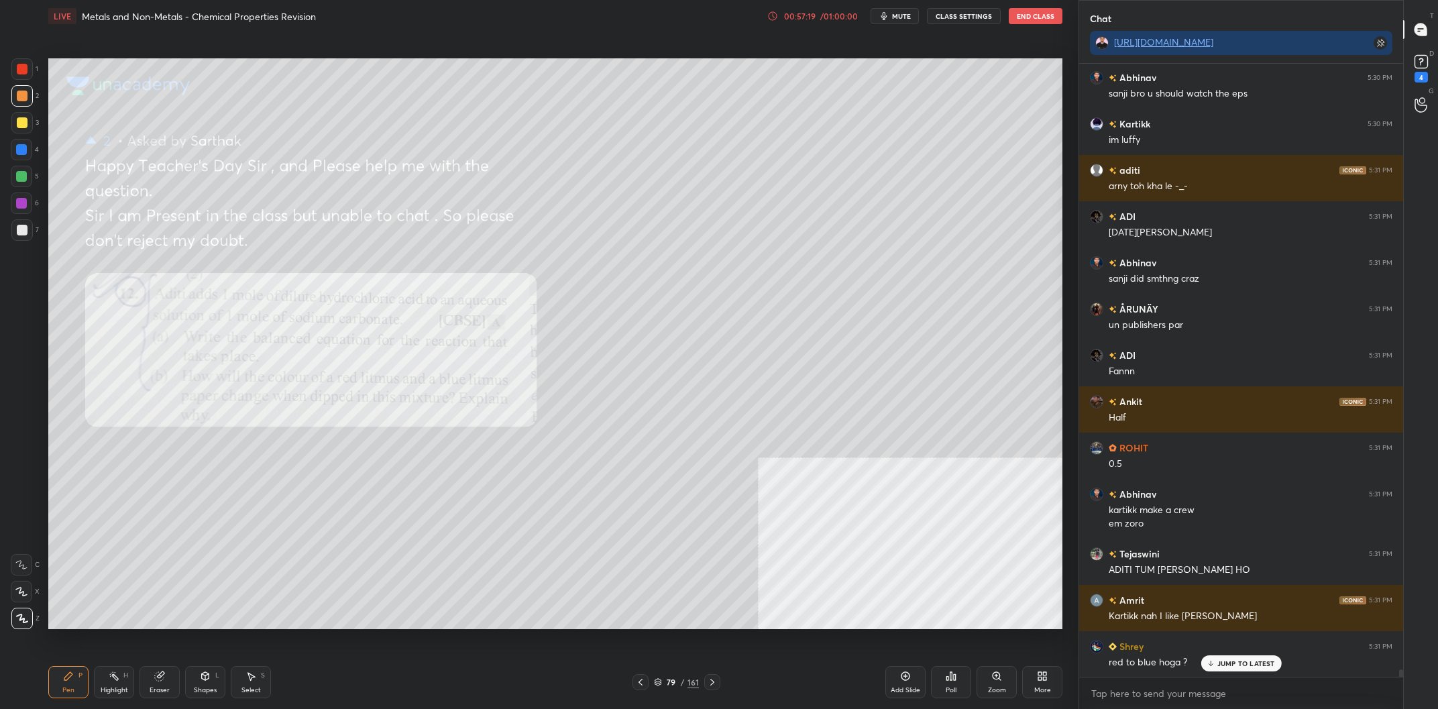
click at [34, 236] on div "7" at bounding box center [25, 229] width 28 height 21
click at [31, 233] on div at bounding box center [21, 229] width 21 height 21
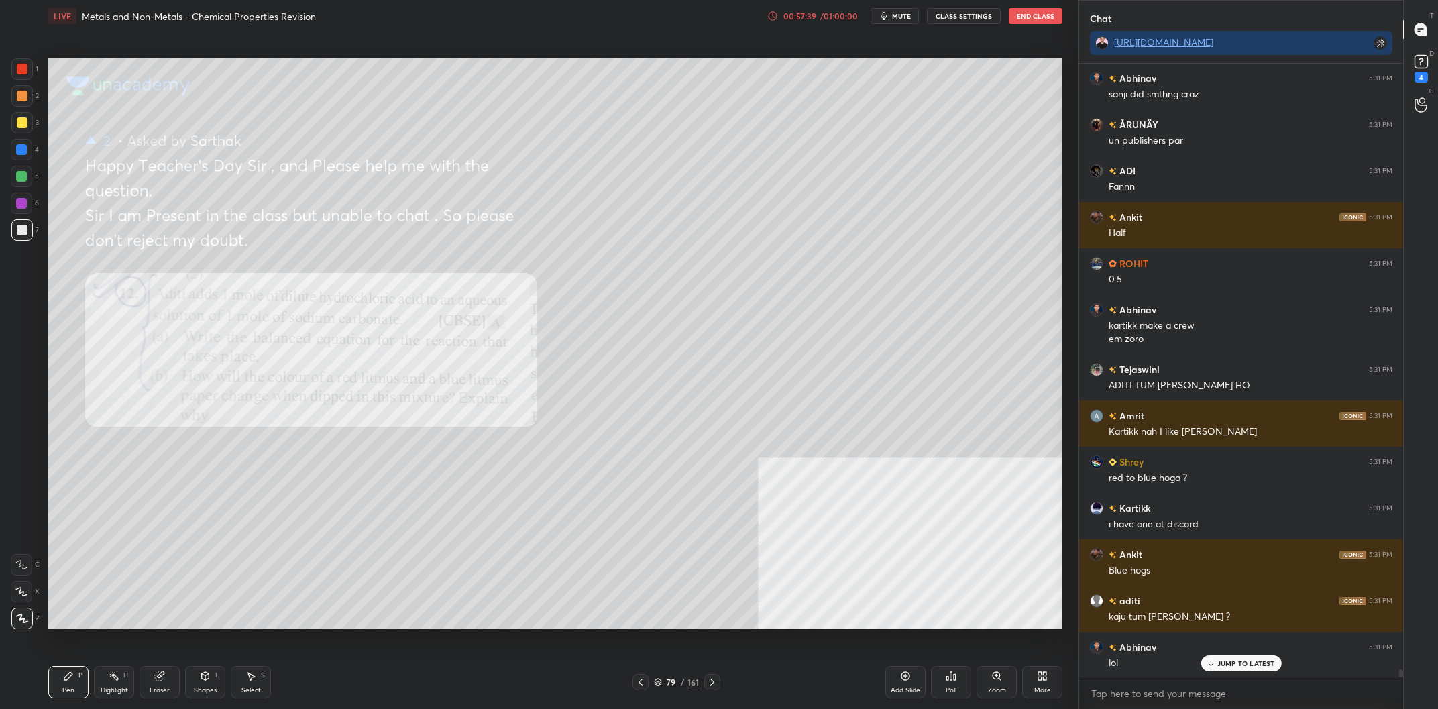
scroll to position [49371, 0]
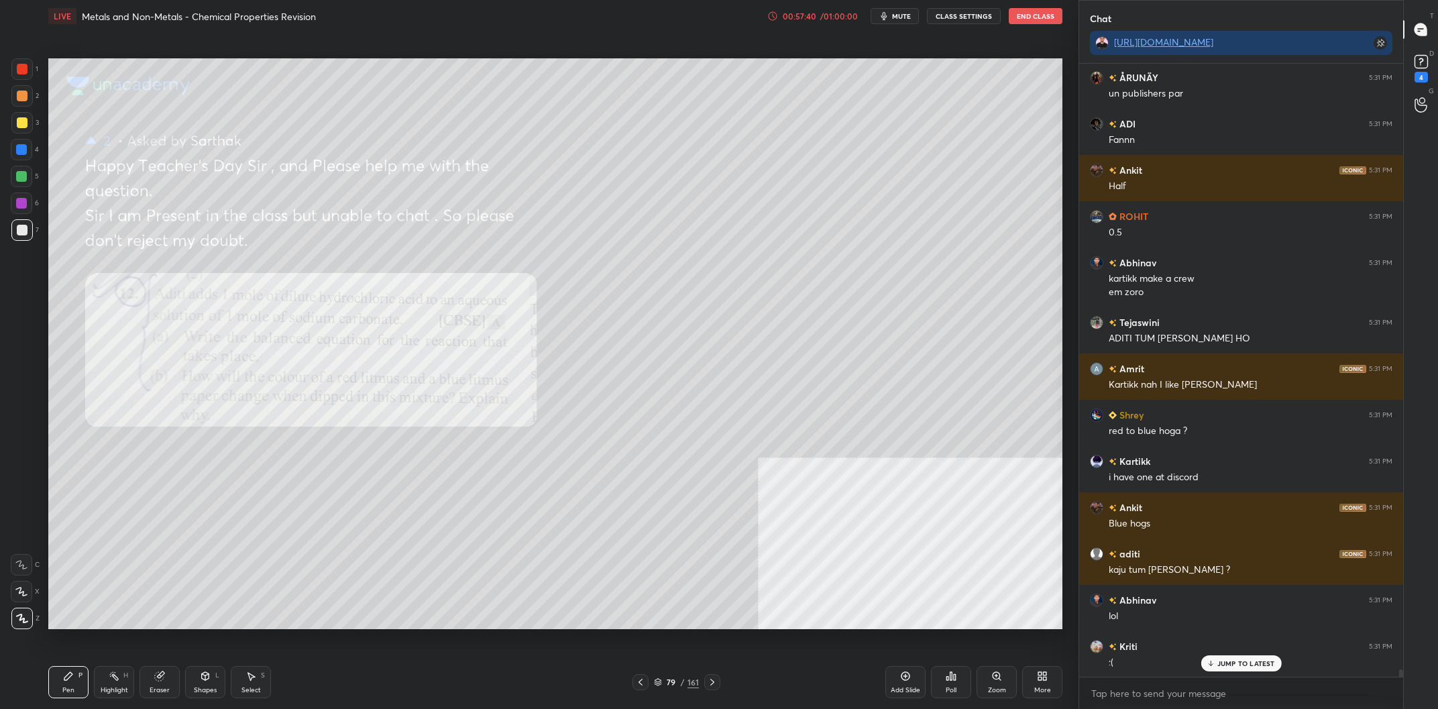
click at [21, 174] on div at bounding box center [21, 176] width 11 height 11
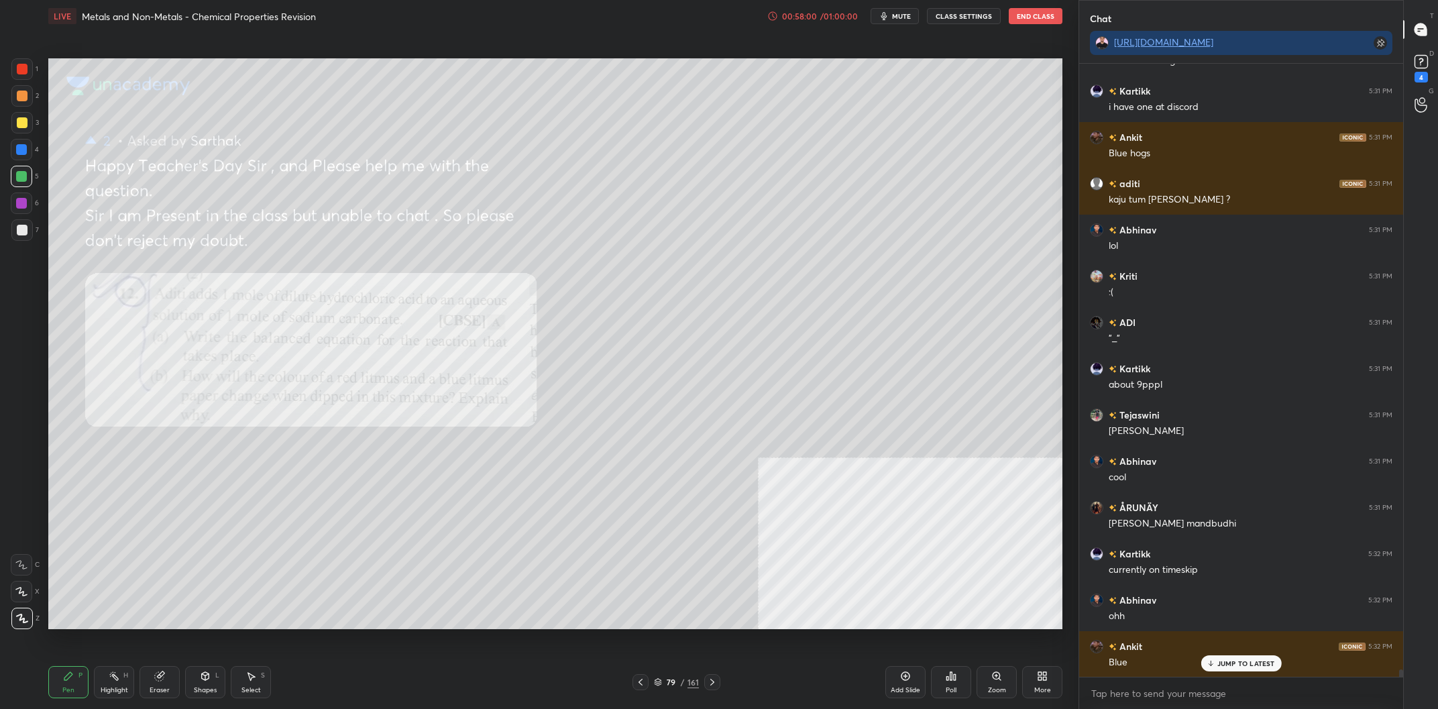
scroll to position [49787, 0]
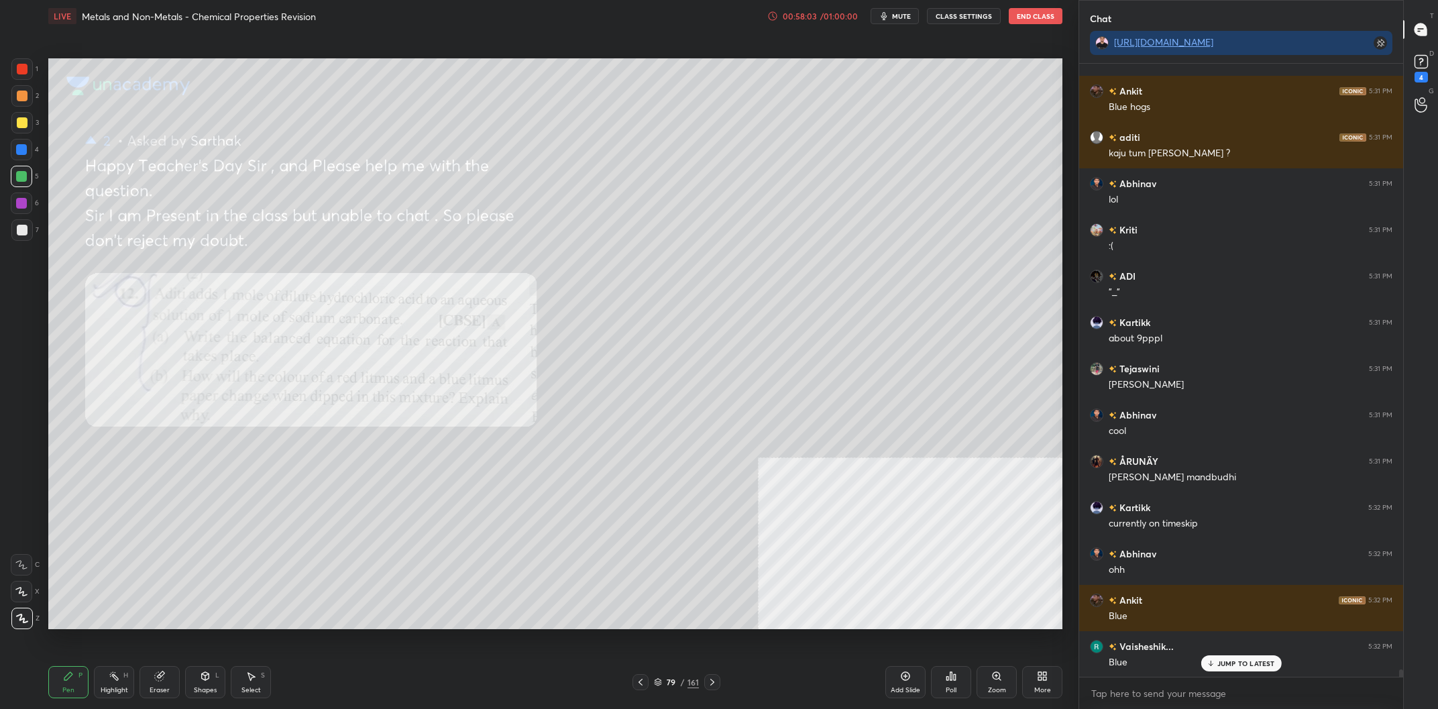
click at [20, 77] on div at bounding box center [21, 68] width 21 height 21
click at [19, 76] on div at bounding box center [21, 68] width 21 height 21
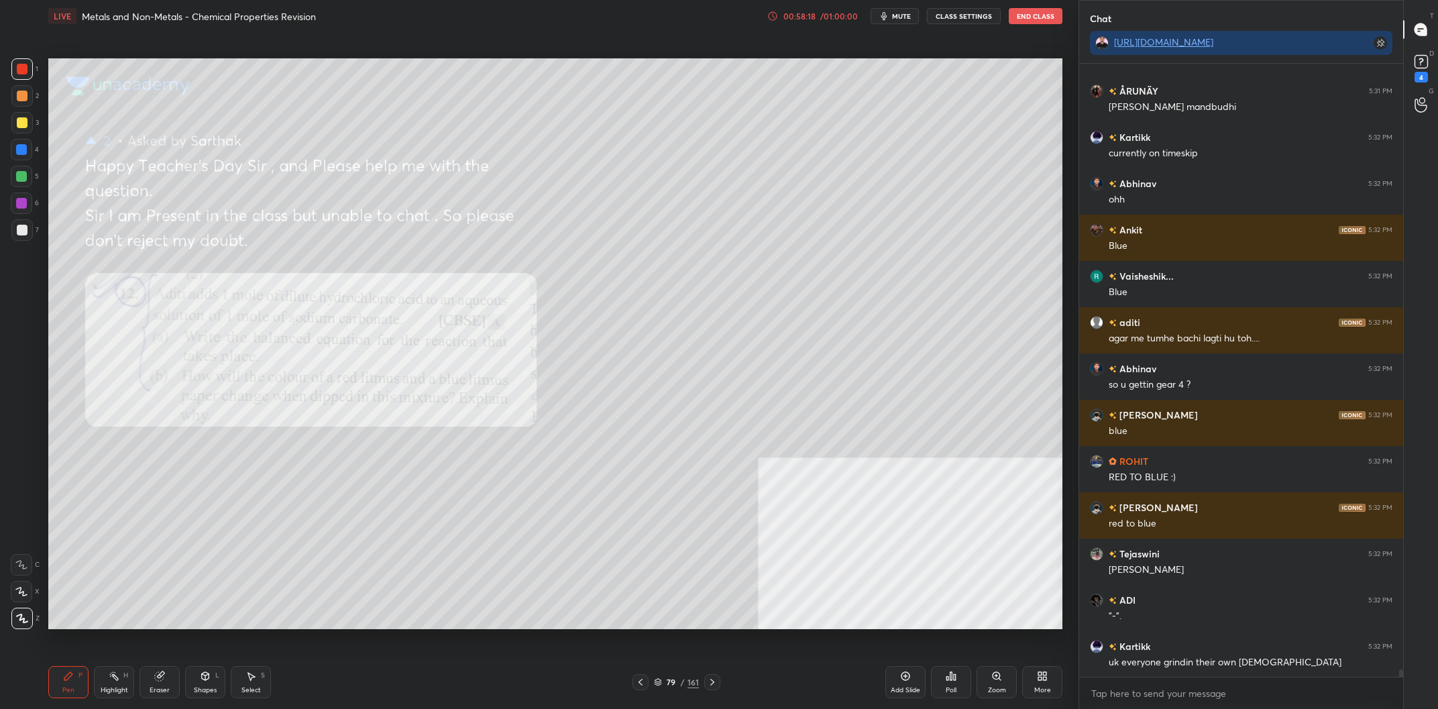
scroll to position [50204, 0]
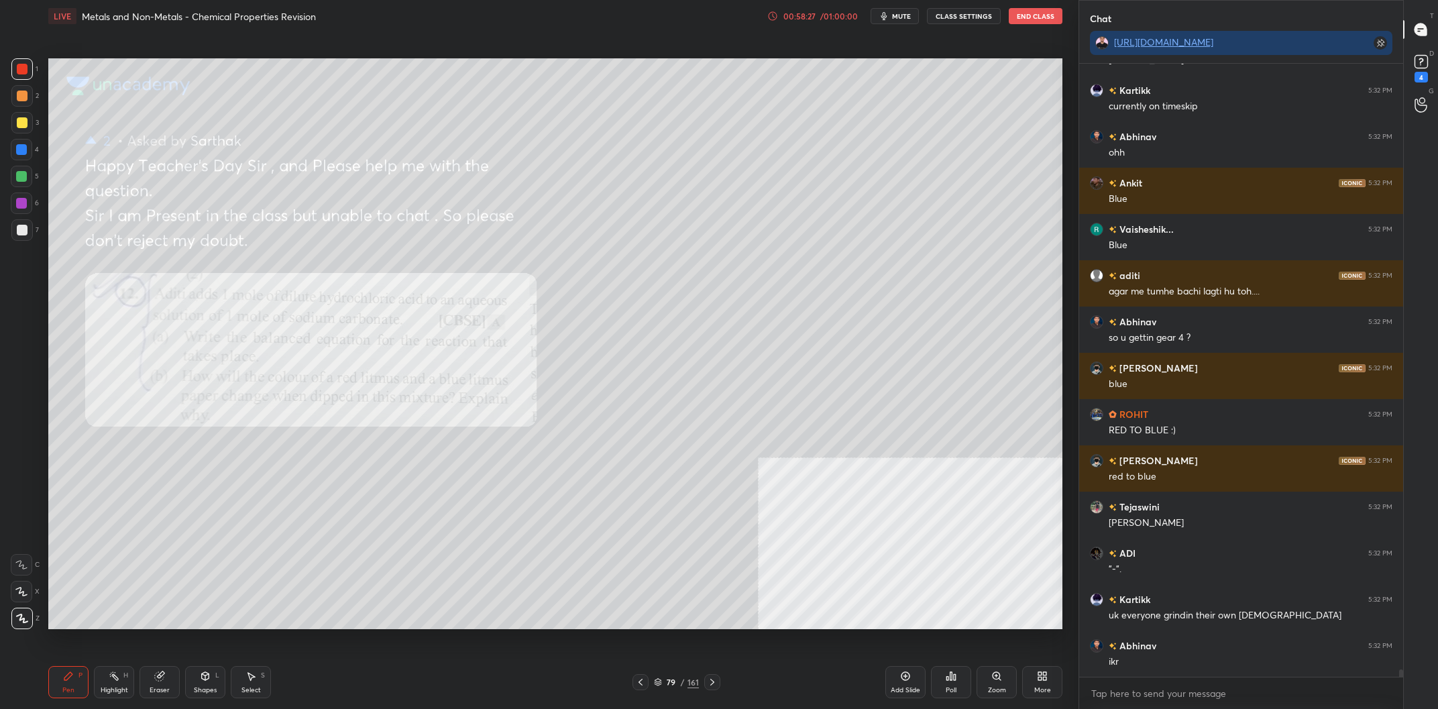
click at [117, 688] on div "Highlight" at bounding box center [115, 690] width 28 height 7
click at [119, 680] on icon at bounding box center [114, 676] width 11 height 11
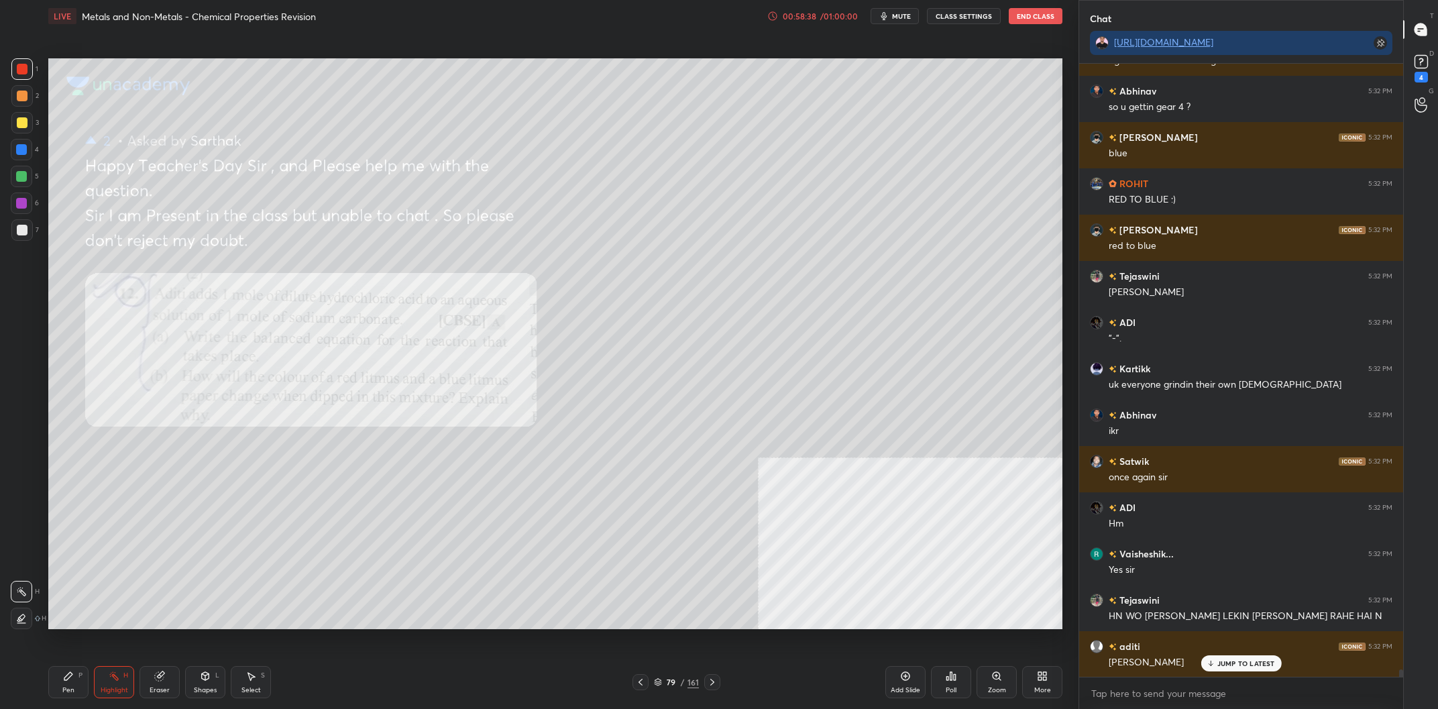
scroll to position [49771, 0]
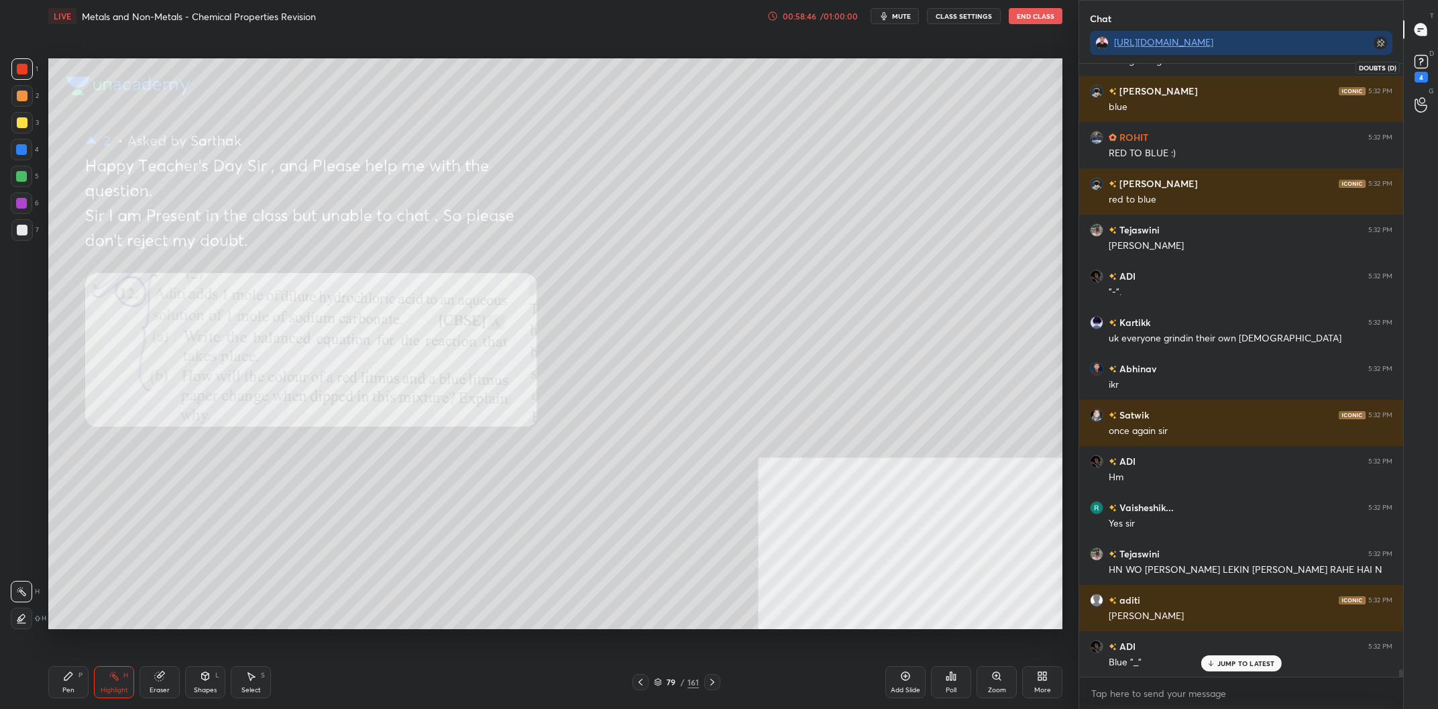
click at [1417, 68] on rect at bounding box center [1421, 62] width 13 height 13
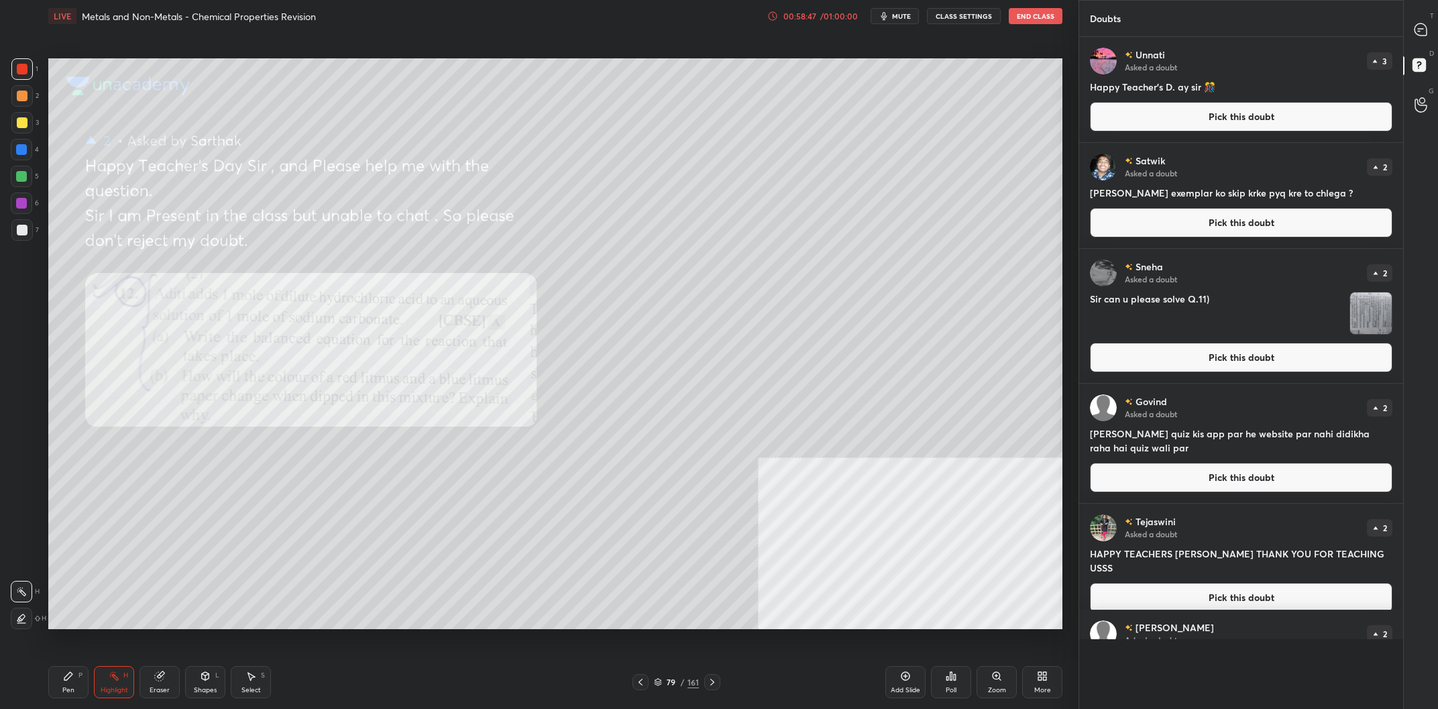
click at [1198, 223] on button "Pick this doubt" at bounding box center [1241, 223] width 303 height 30
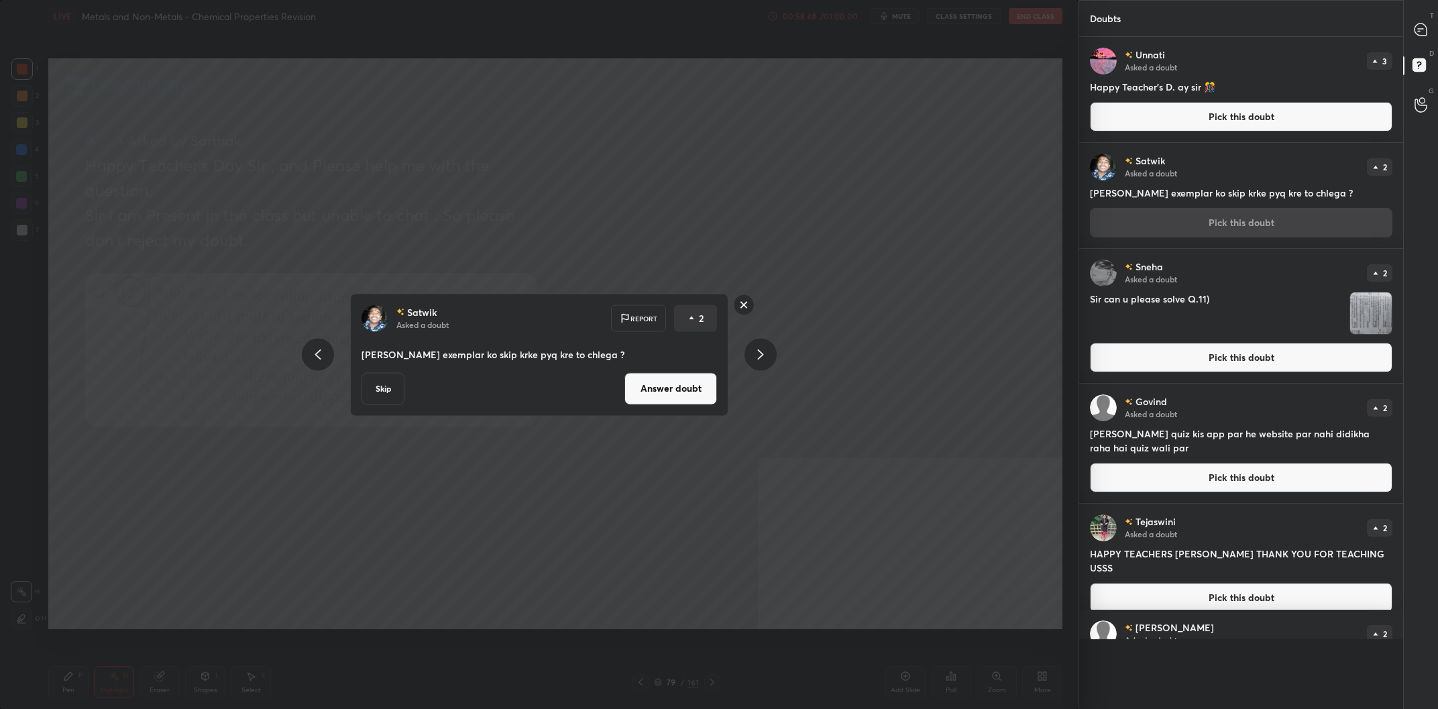
click at [662, 396] on button "Answer doubt" at bounding box center [671, 388] width 93 height 32
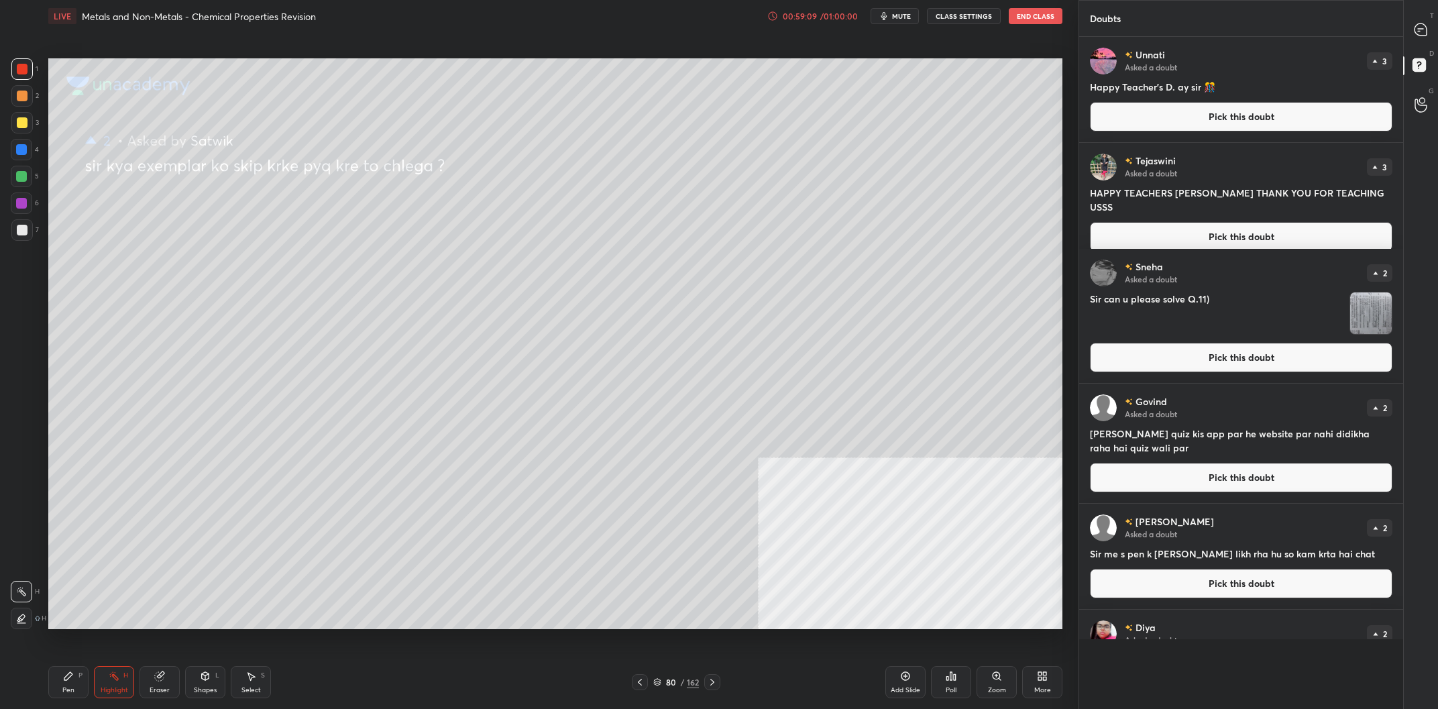
click at [1138, 113] on button "Pick this doubt" at bounding box center [1241, 117] width 303 height 30
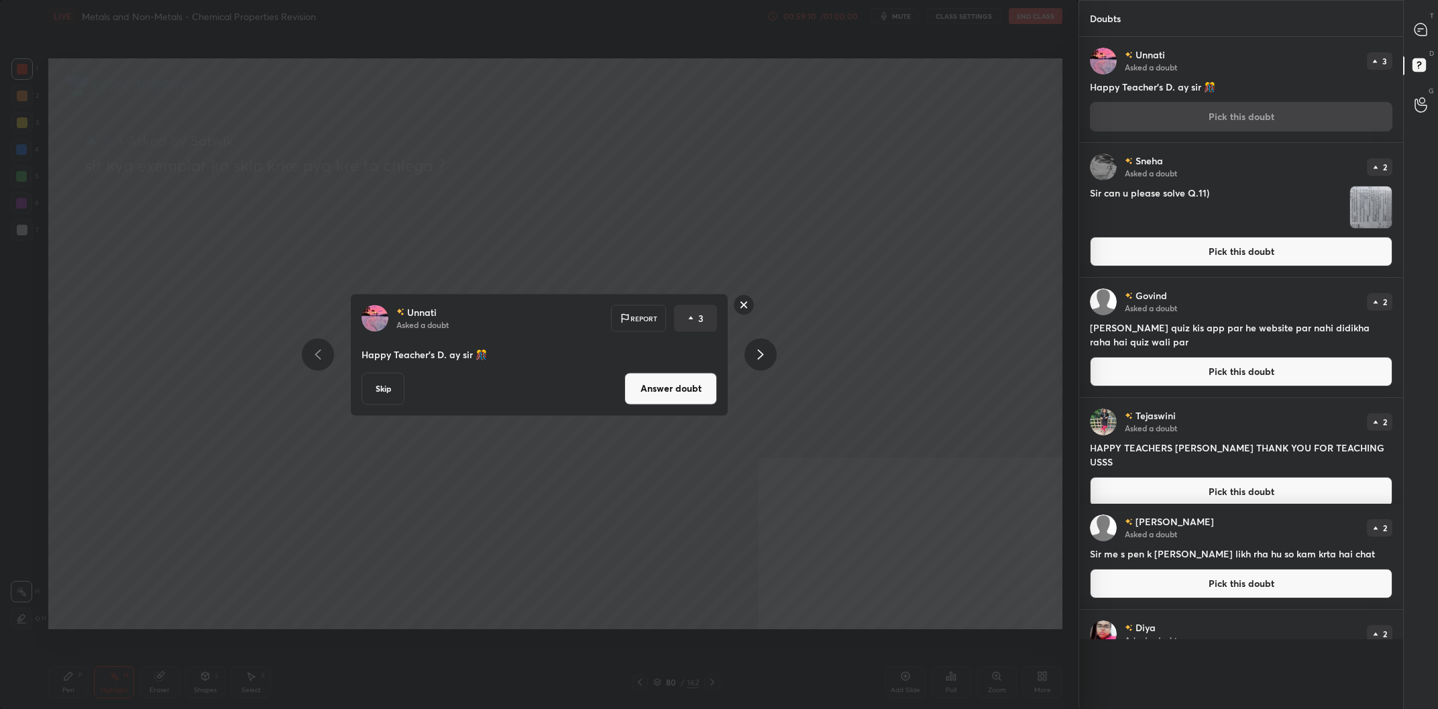
drag, startPoint x: 647, startPoint y: 393, endPoint x: 681, endPoint y: 374, distance: 39.0
click at [646, 393] on button "Answer doubt" at bounding box center [671, 388] width 93 height 32
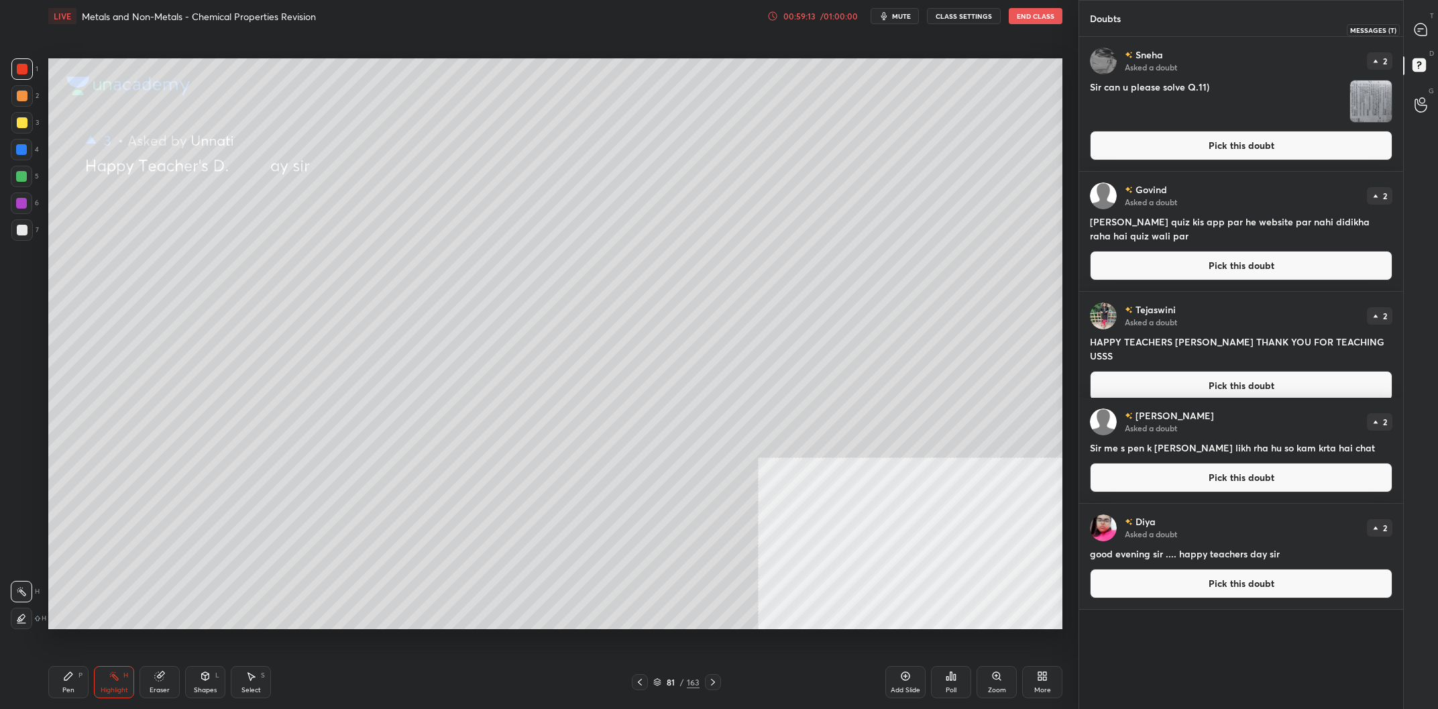
click at [1412, 32] on div at bounding box center [1421, 29] width 27 height 24
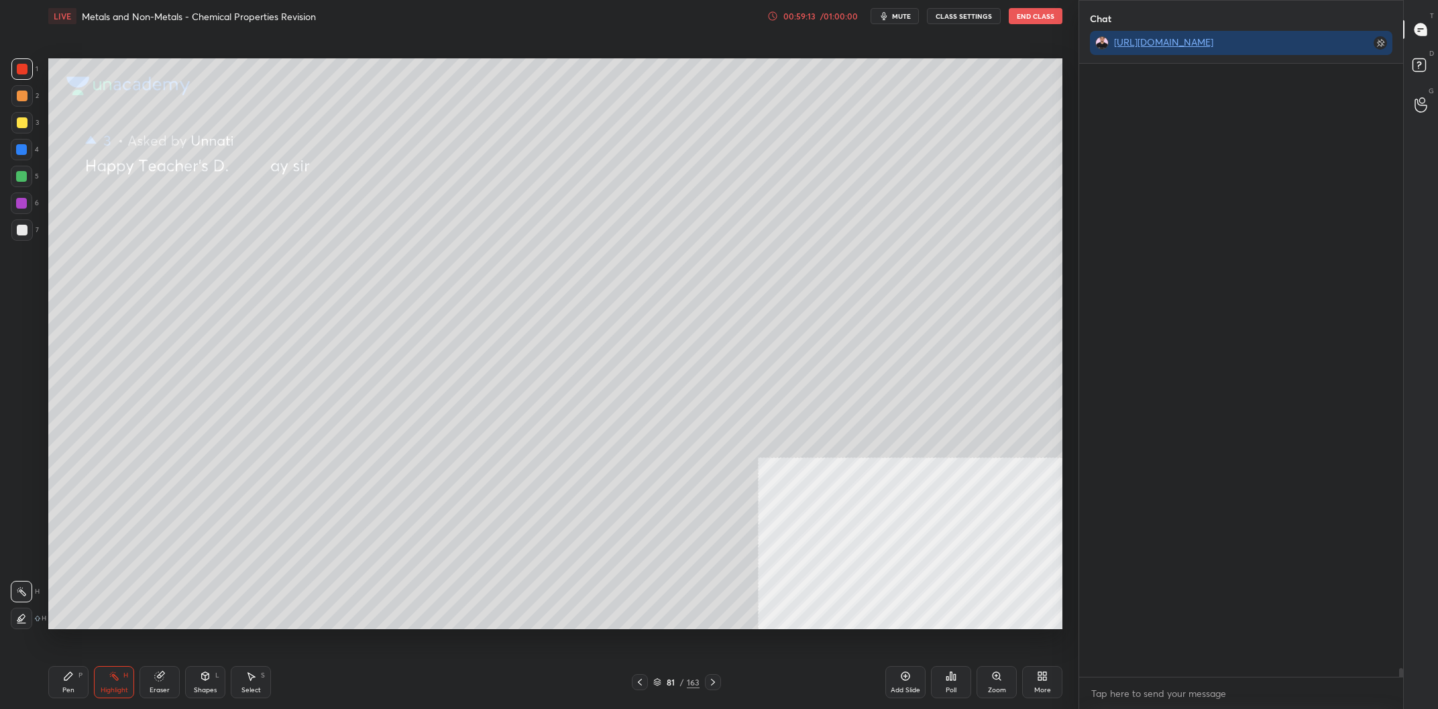
scroll to position [613, 324]
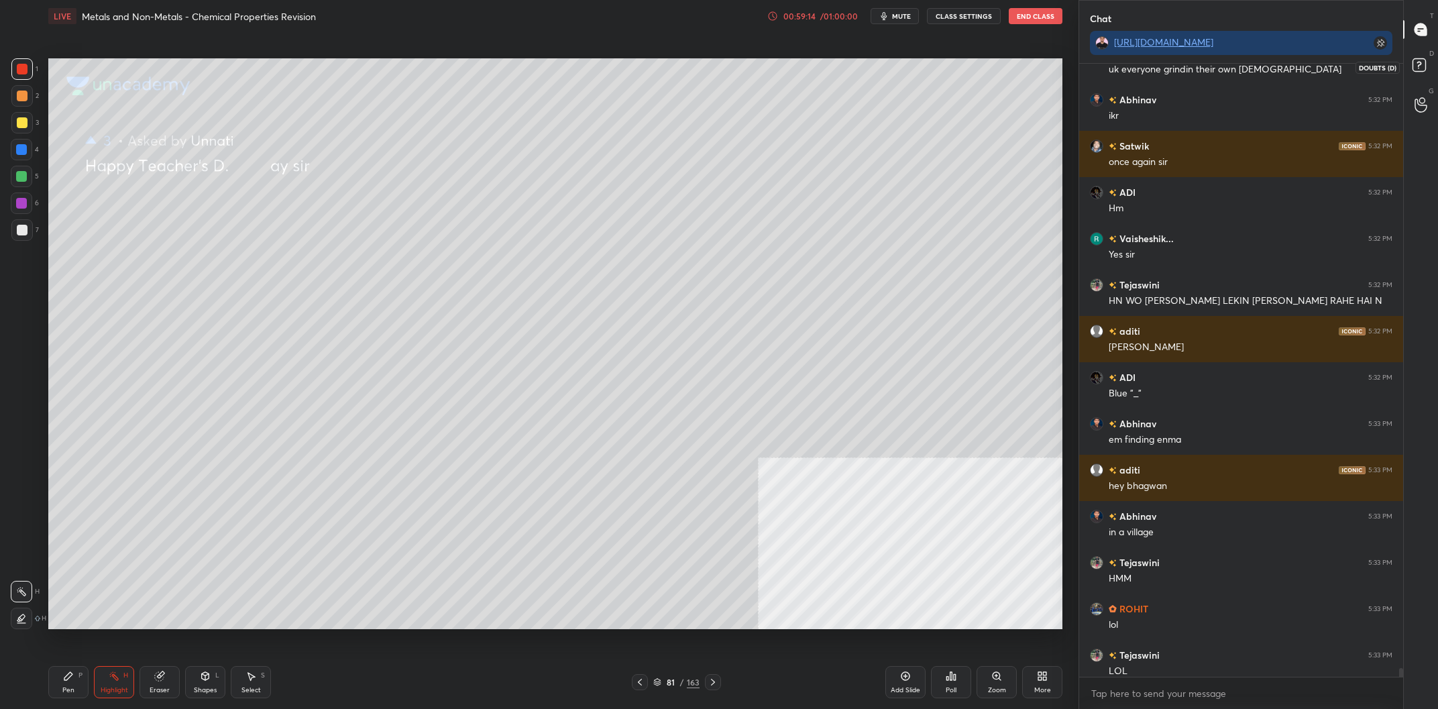
click at [1421, 63] on rect at bounding box center [1419, 65] width 13 height 13
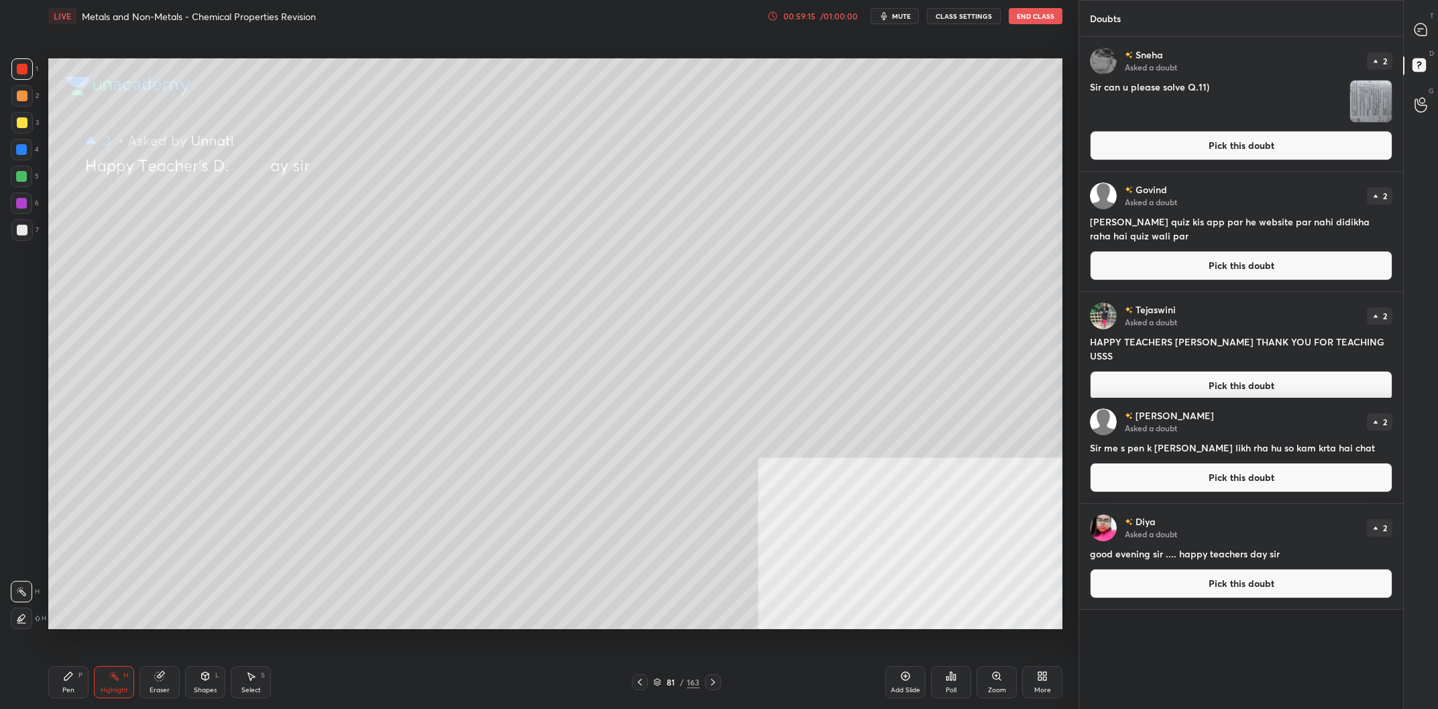
click at [1258, 146] on button "Pick this doubt" at bounding box center [1241, 146] width 303 height 30
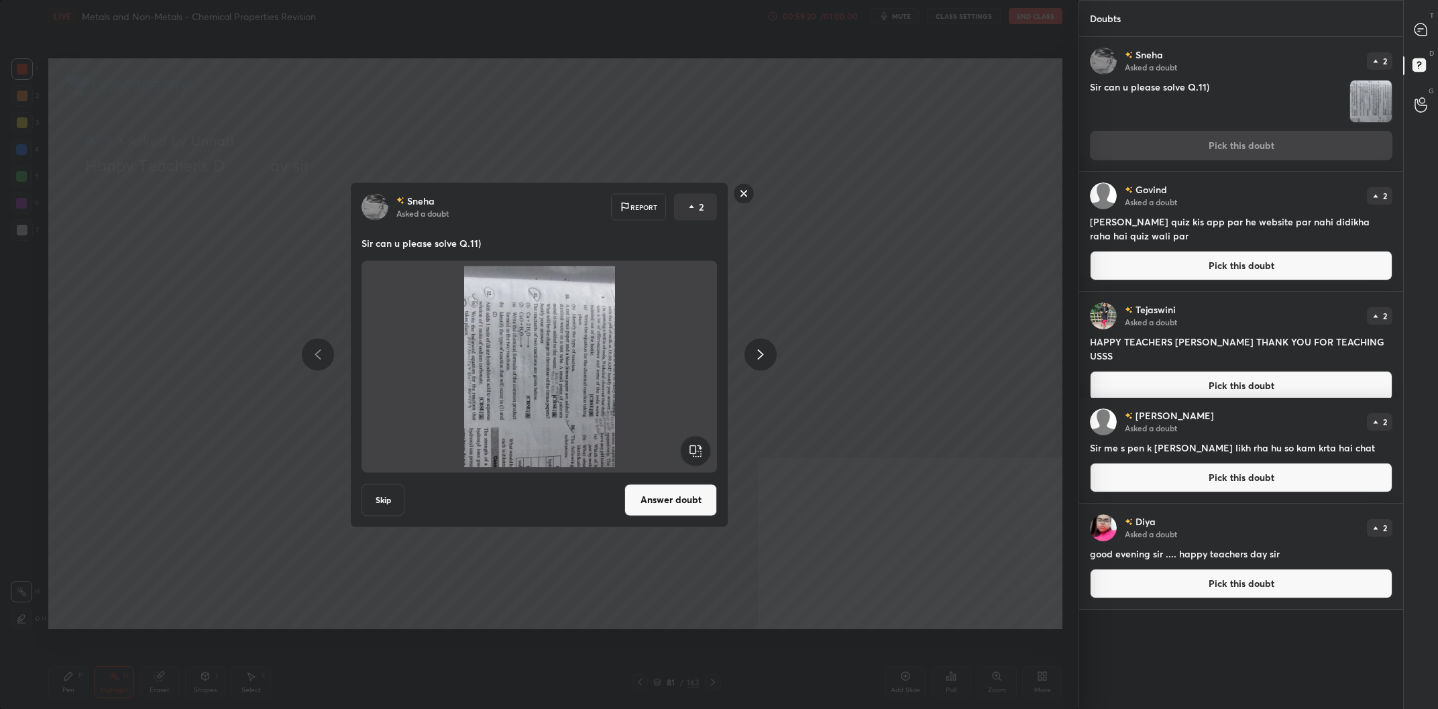
click at [695, 447] on rect at bounding box center [695, 450] width 30 height 30
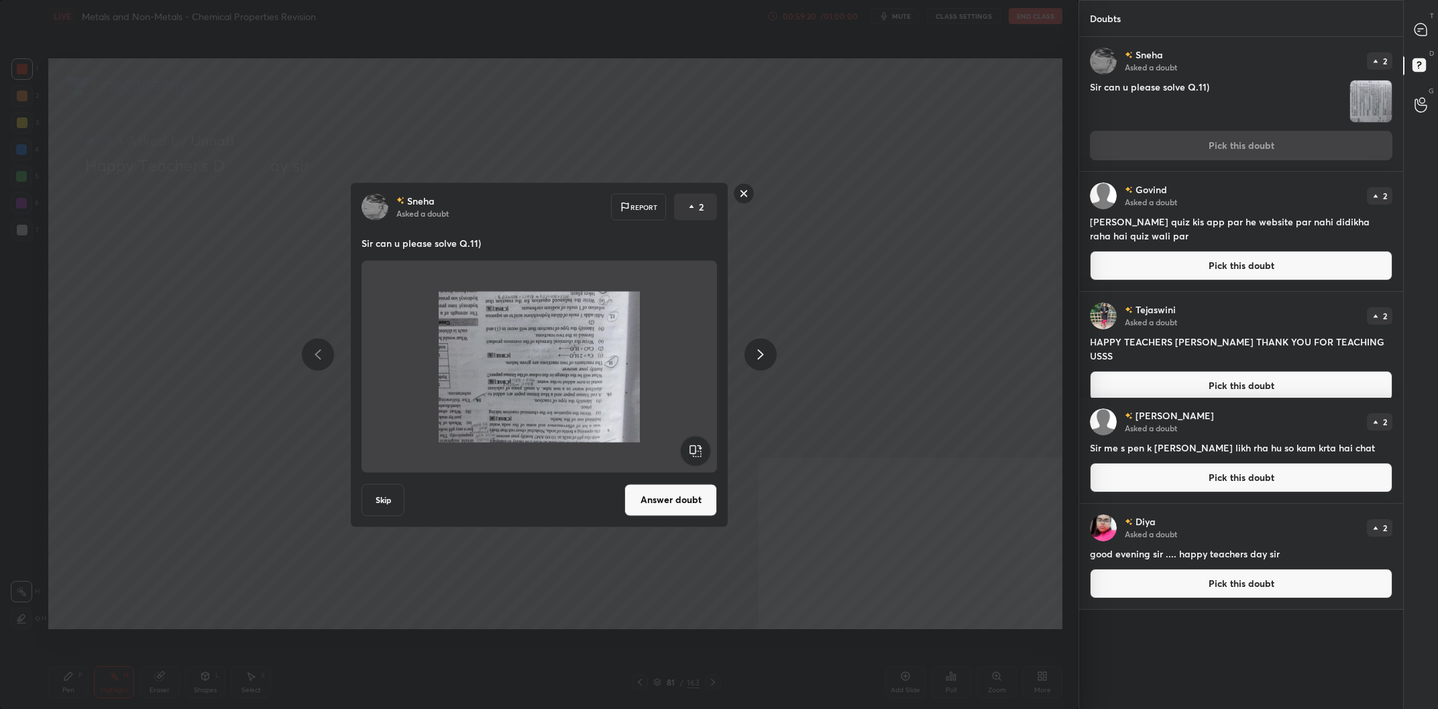
click at [695, 447] on rect at bounding box center [695, 450] width 30 height 30
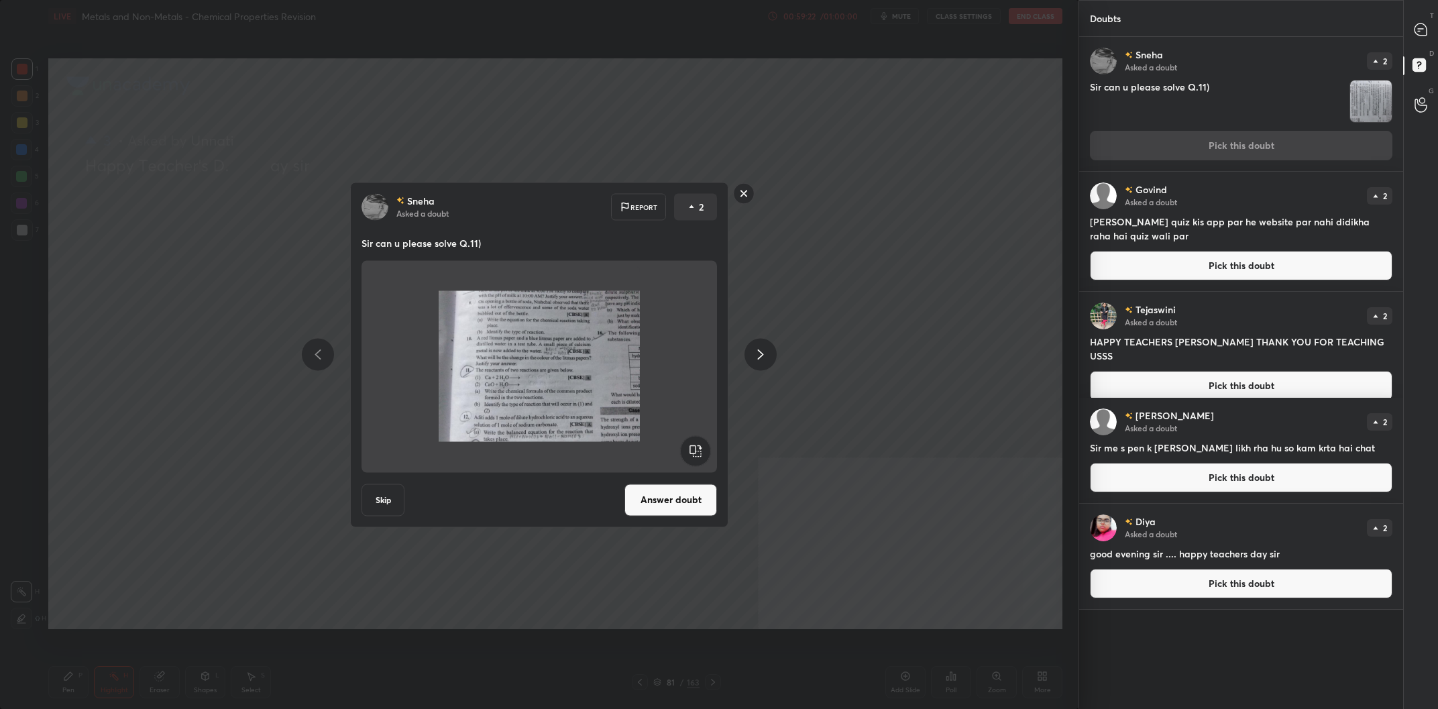
click at [694, 501] on button "Answer doubt" at bounding box center [671, 500] width 93 height 32
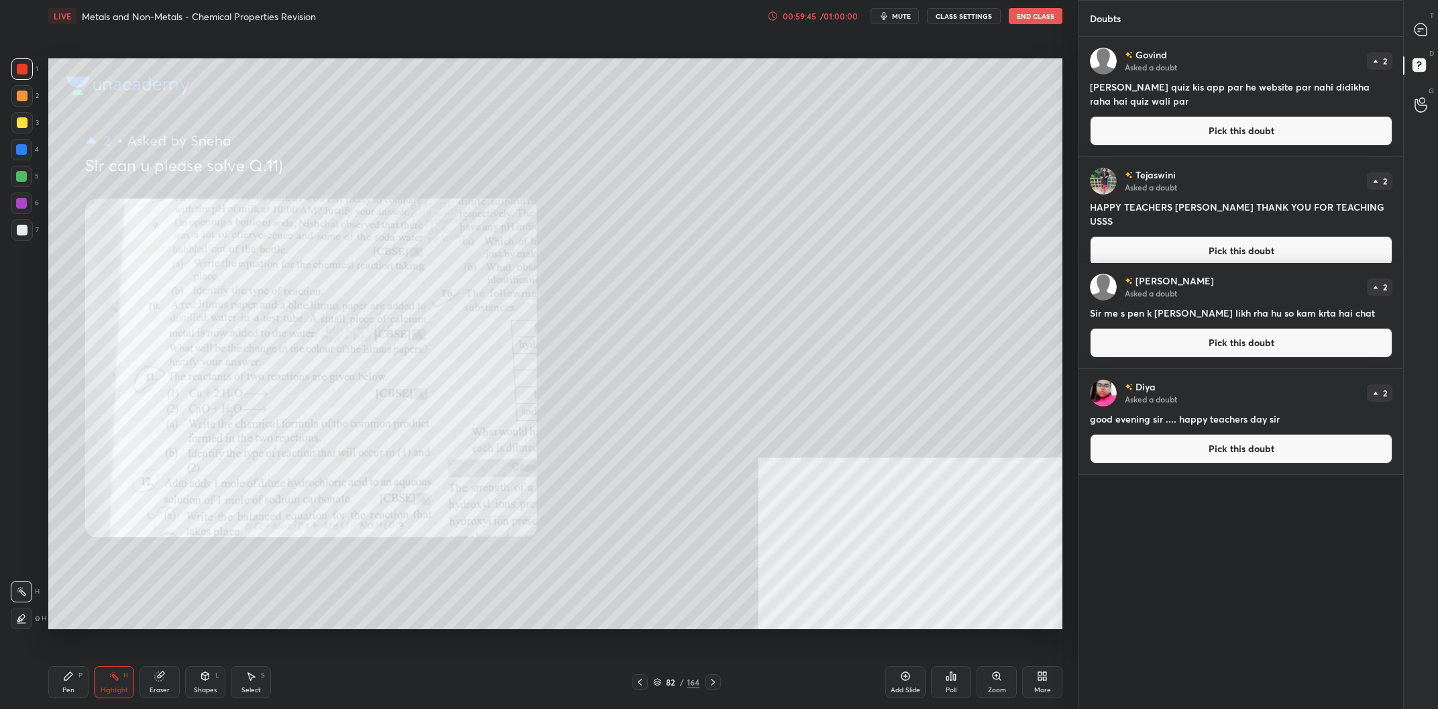
click at [72, 674] on icon at bounding box center [68, 676] width 11 height 11
click at [25, 129] on div at bounding box center [21, 122] width 21 height 21
click at [25, 126] on div at bounding box center [22, 122] width 11 height 11
click at [1423, 32] on icon at bounding box center [1421, 29] width 12 height 12
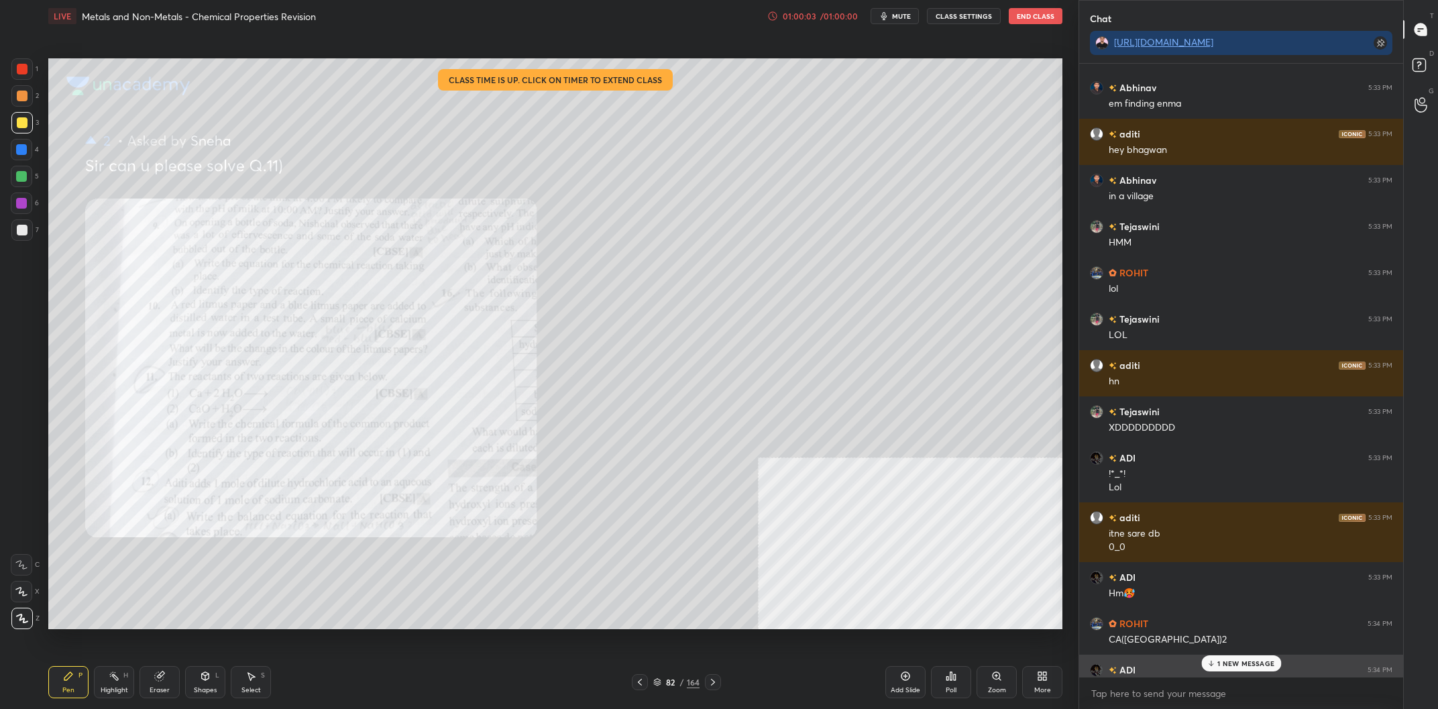
click at [1234, 674] on div "ADI 5:34 PM" at bounding box center [1241, 670] width 303 height 14
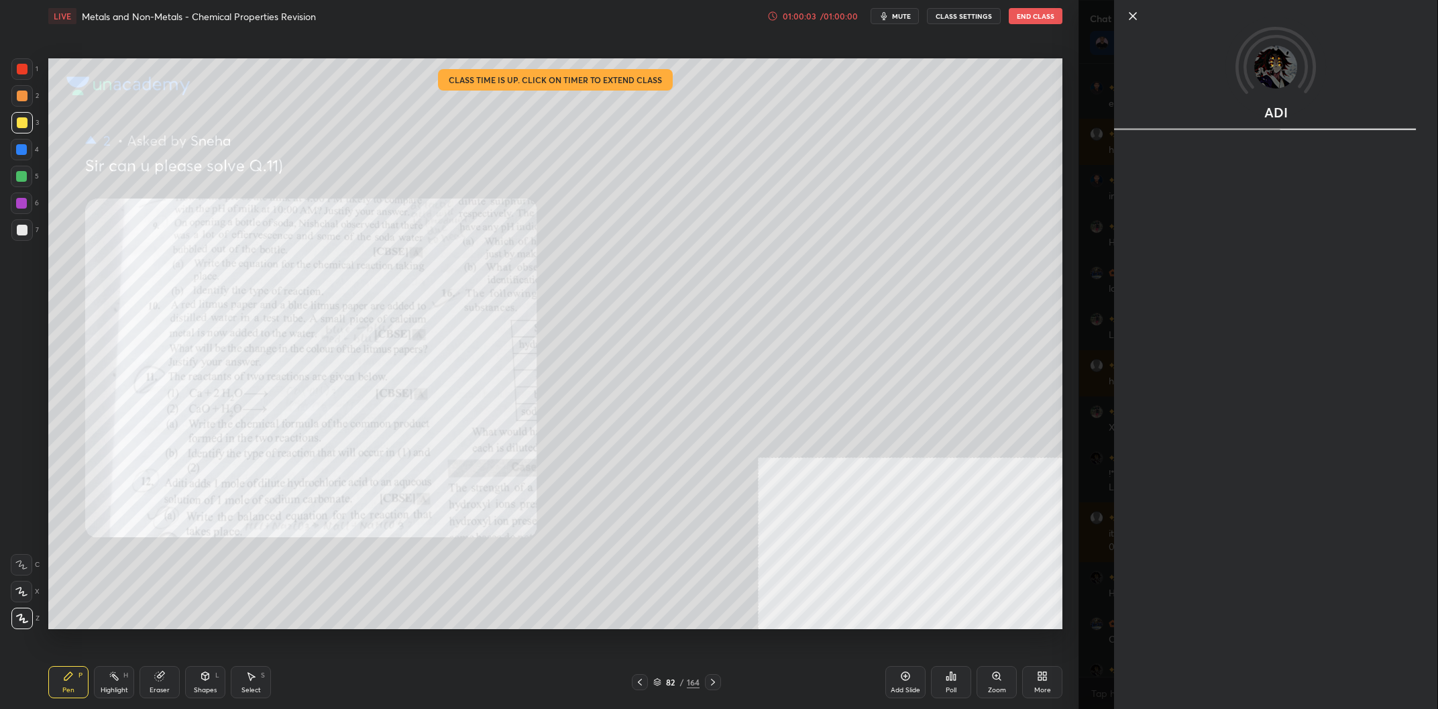
click at [987, 631] on div "Setting up your live class Class time is up. Click on timer to extend class Pol…" at bounding box center [555, 343] width 1025 height 623
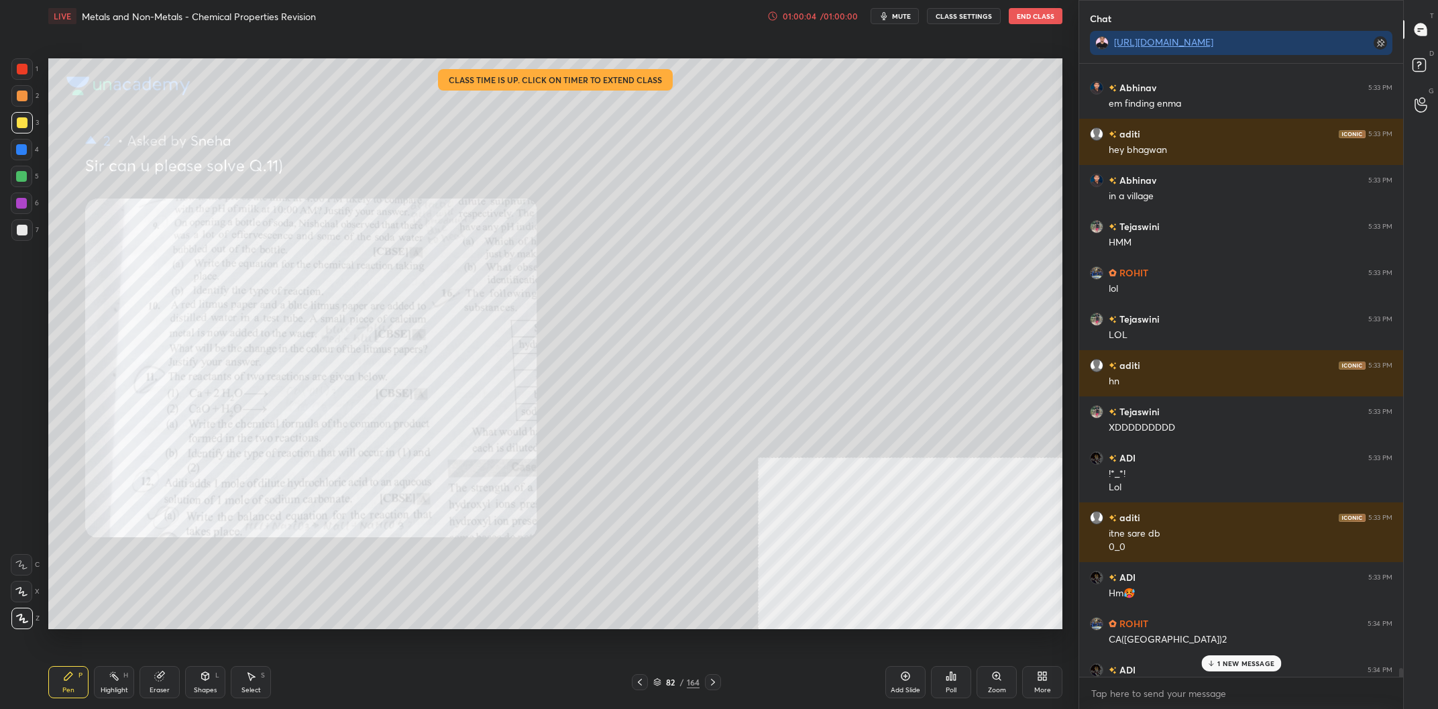
click at [1229, 667] on p "1 NEW MESSAGE" at bounding box center [1246, 663] width 57 height 8
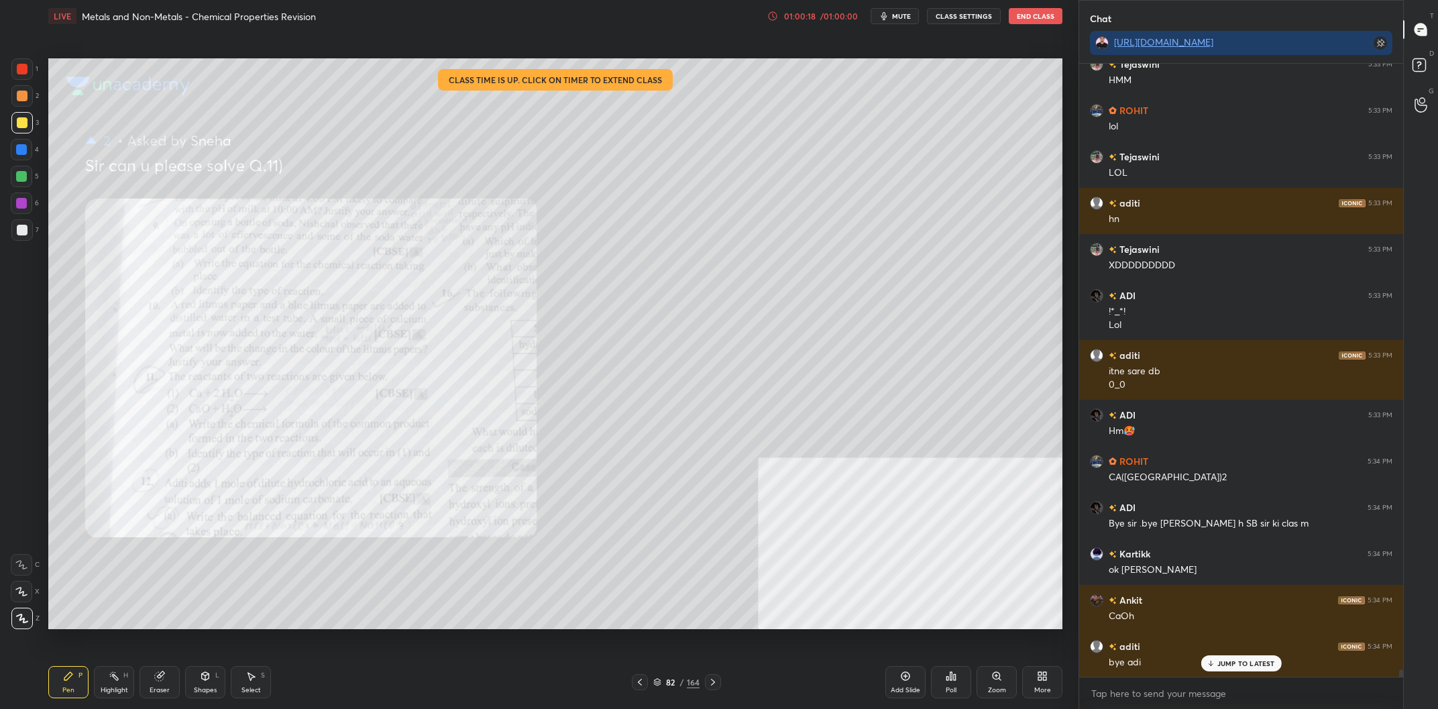
click at [28, 143] on div at bounding box center [21, 149] width 21 height 21
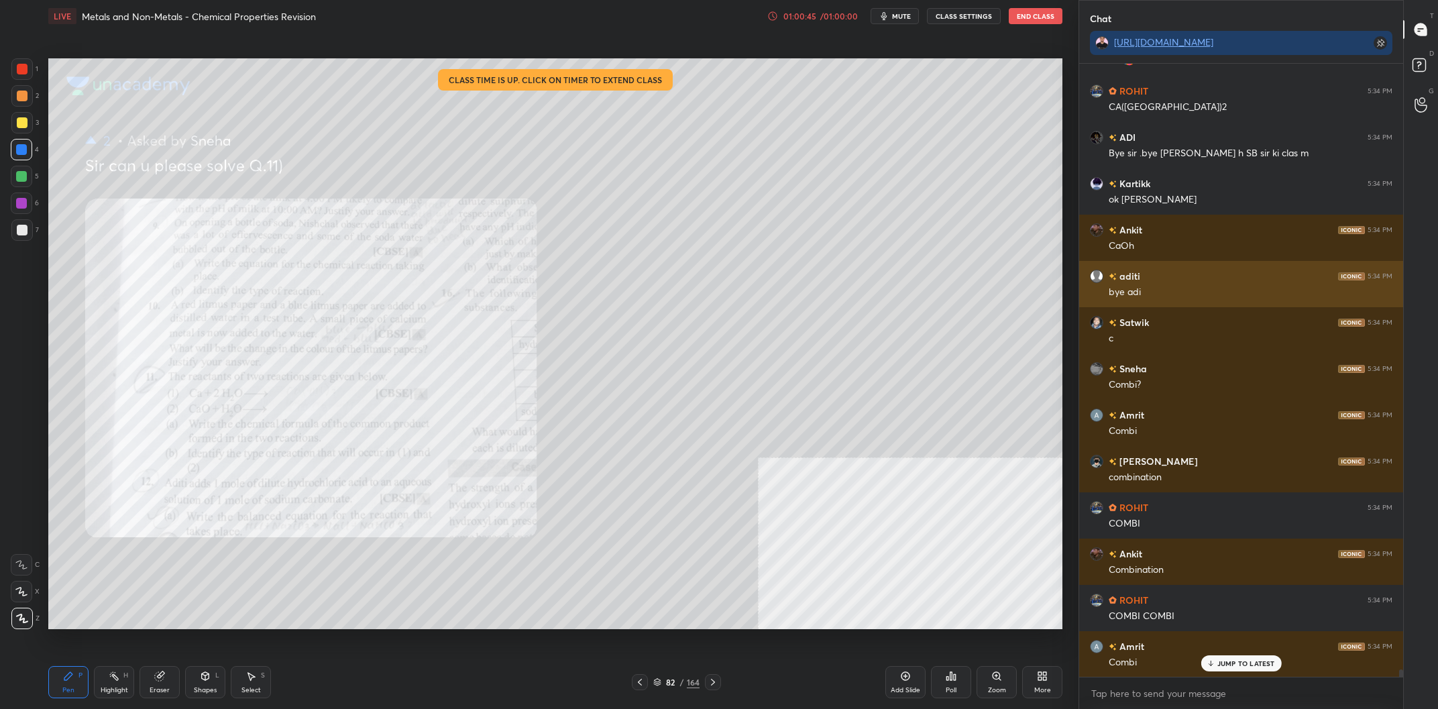
scroll to position [51140, 0]
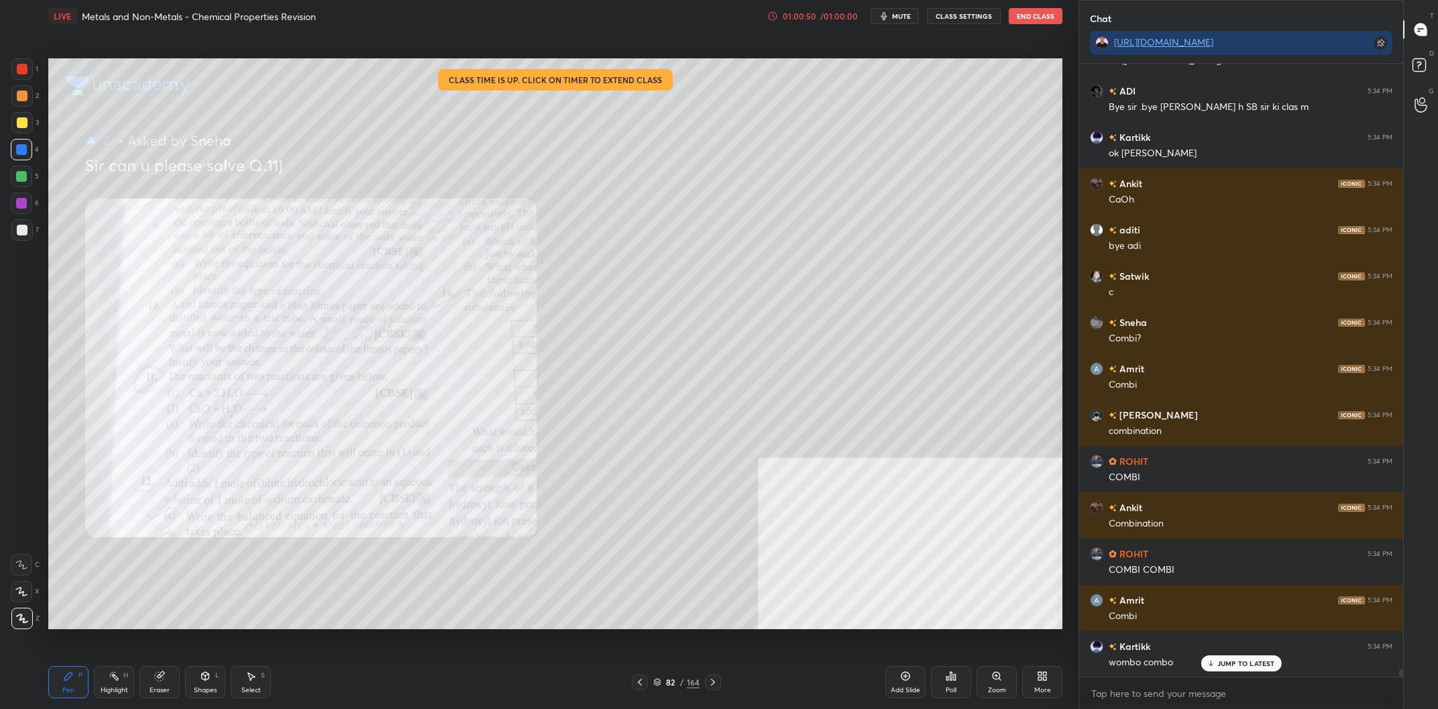
click at [21, 205] on div at bounding box center [21, 203] width 11 height 11
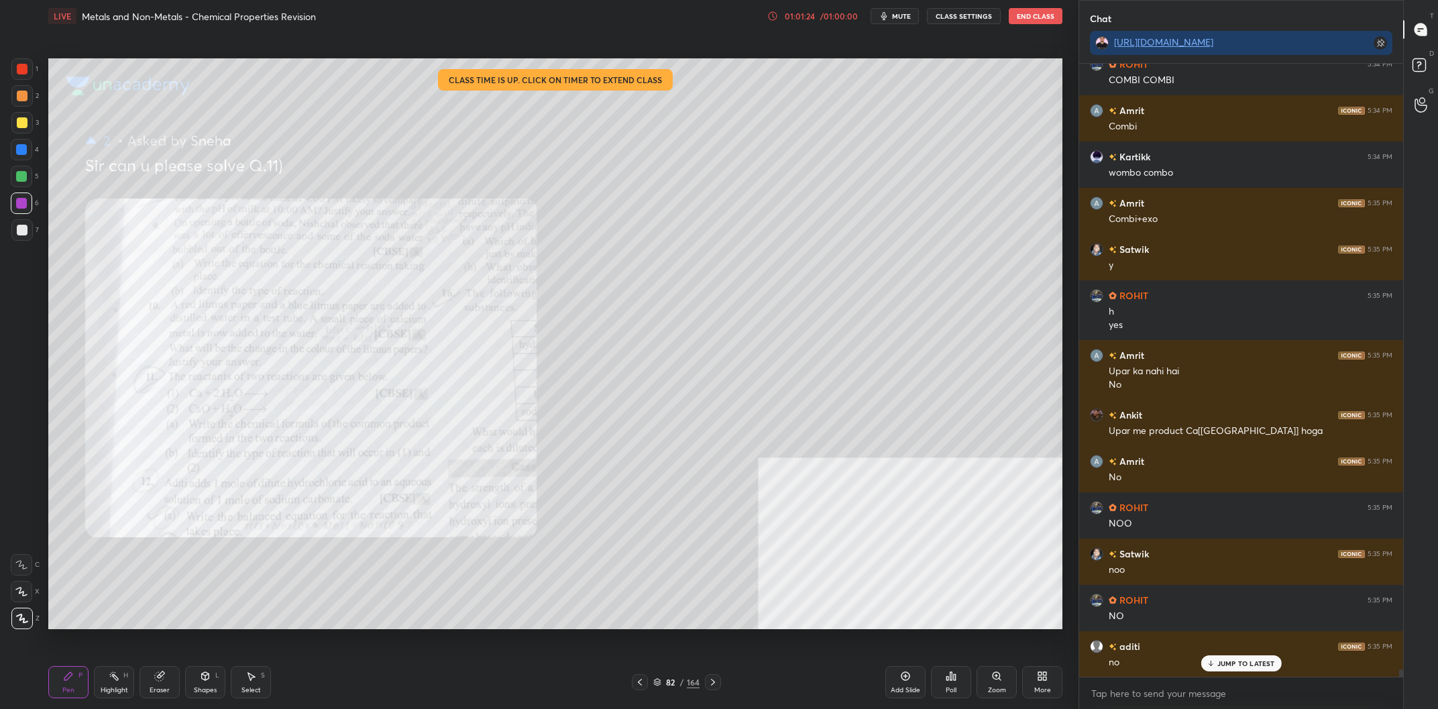
scroll to position [51676, 0]
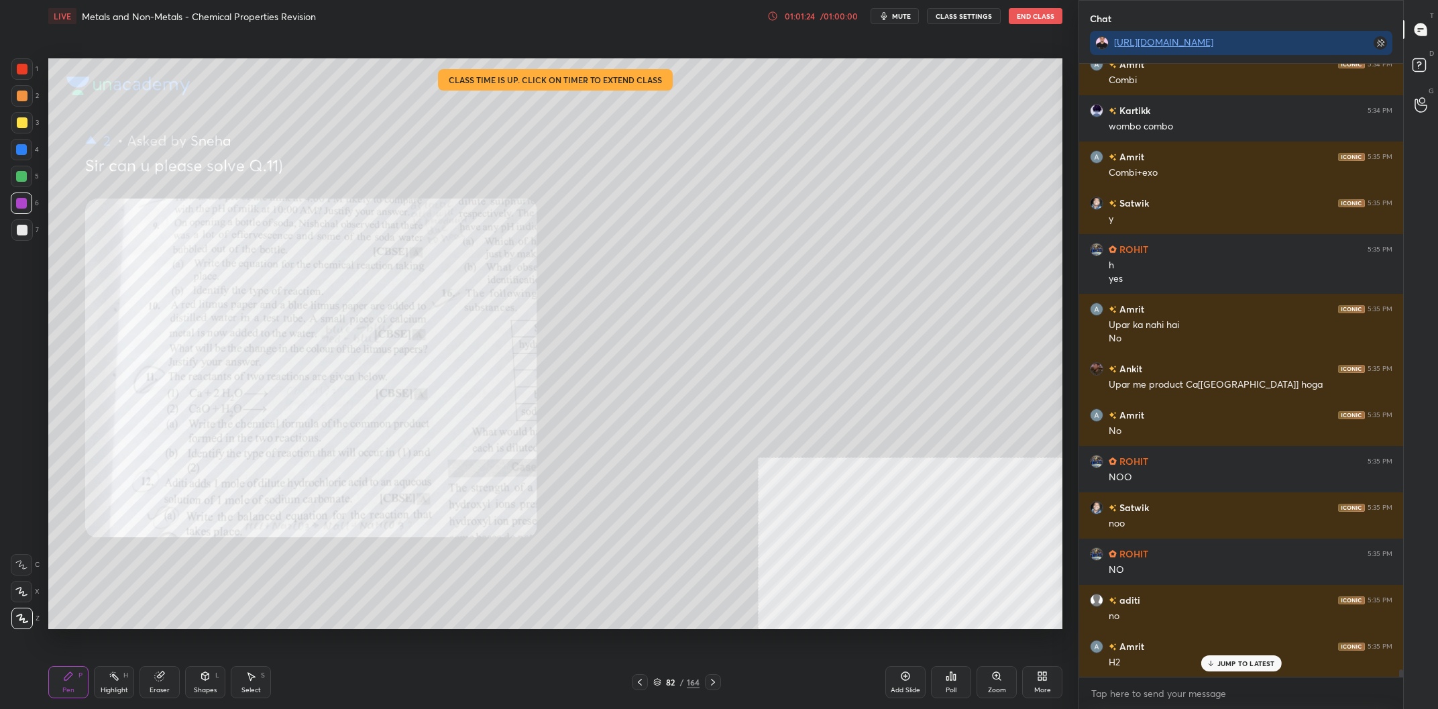
click at [154, 679] on div "Eraser" at bounding box center [160, 682] width 40 height 32
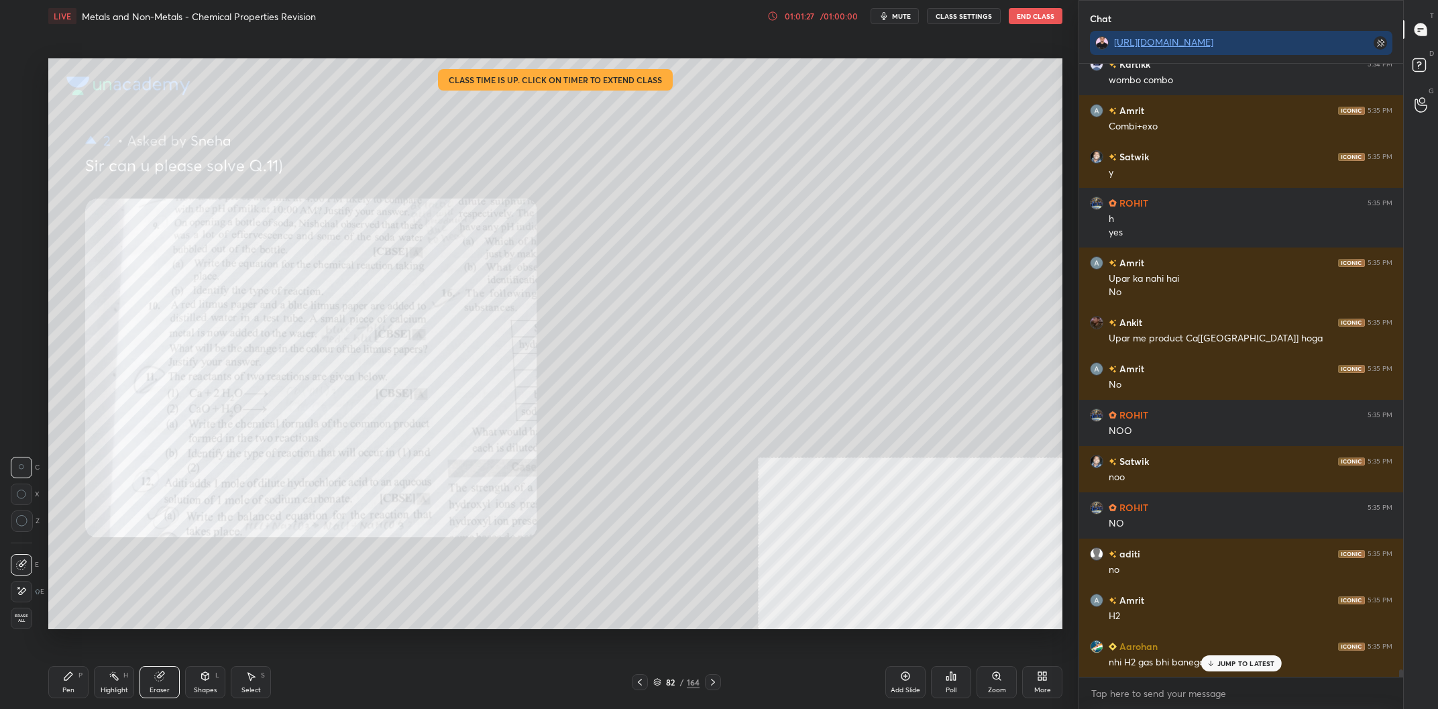
scroll to position [51769, 0]
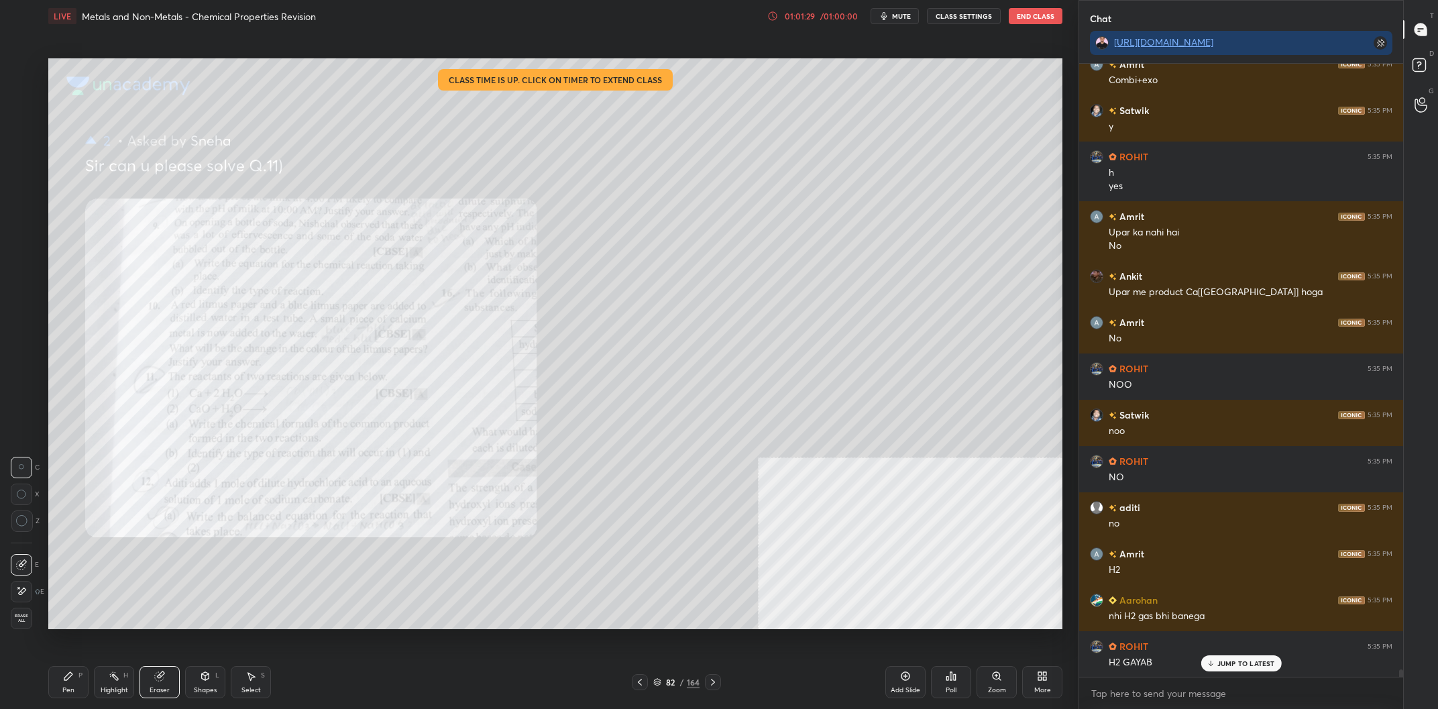
click at [39, 693] on div "1 2 3 4 5 6 7 C X Z C X Z E E Erase all H H LIVE Metals and Non-Metals - Chemic…" at bounding box center [534, 354] width 1068 height 709
click at [52, 687] on div "Pen P" at bounding box center [68, 682] width 40 height 32
click at [38, 113] on div "3" at bounding box center [25, 122] width 28 height 21
click at [31, 119] on div at bounding box center [21, 122] width 21 height 21
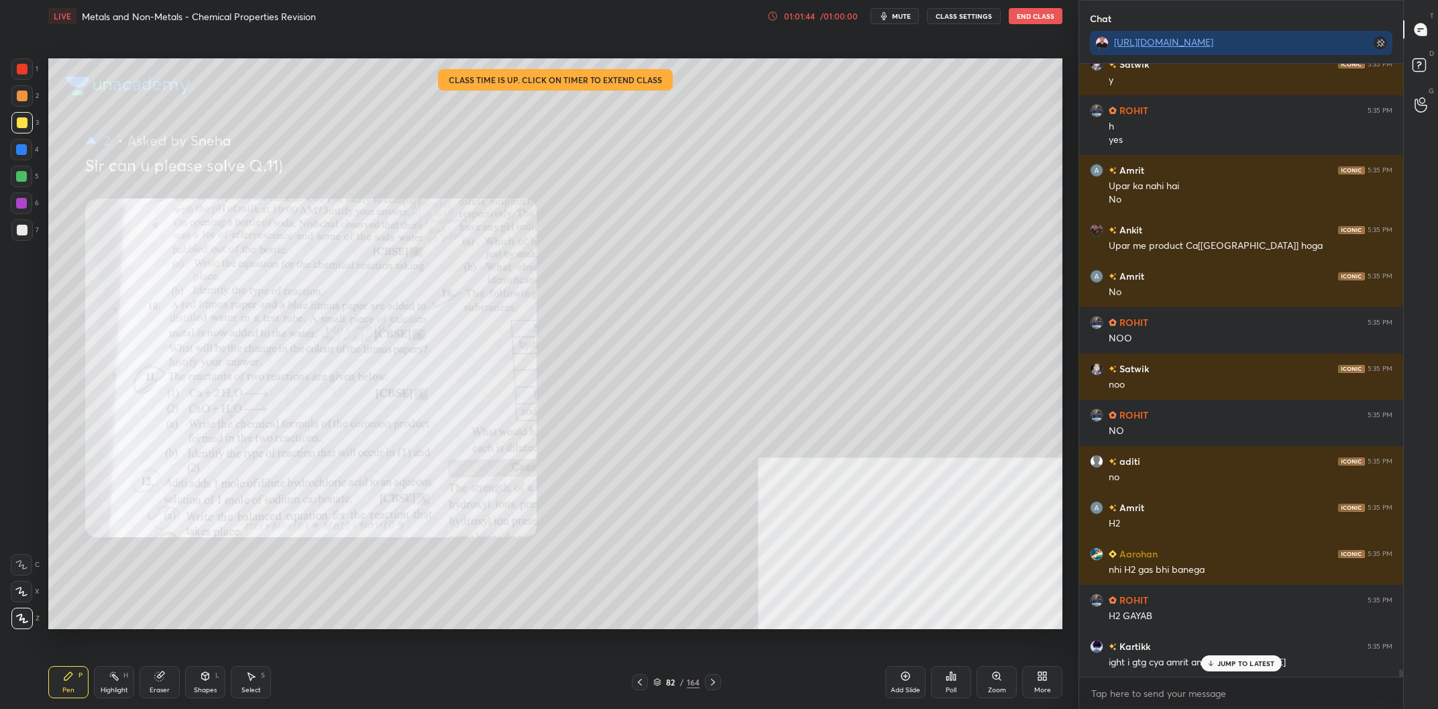
click at [21, 73] on div at bounding box center [22, 69] width 11 height 11
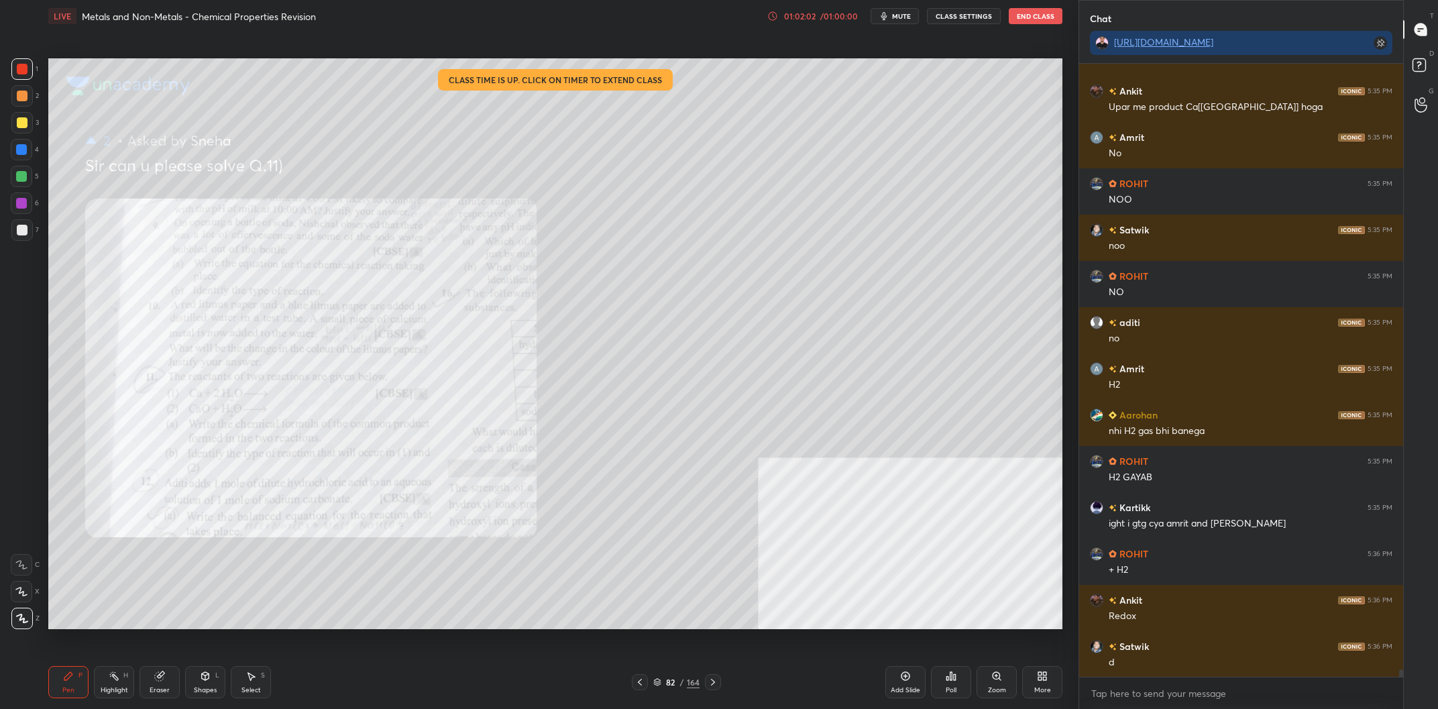
scroll to position [52000, 0]
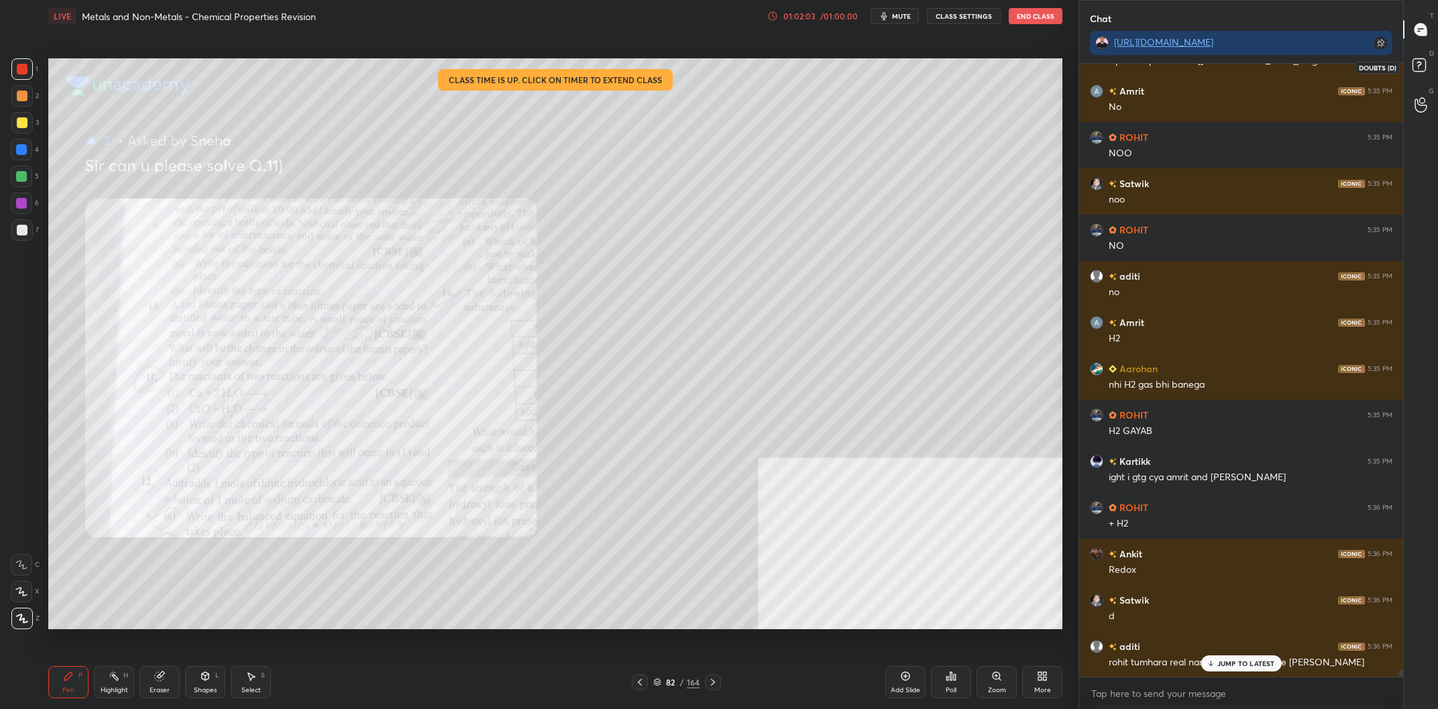
click at [1423, 60] on rect at bounding box center [1419, 65] width 13 height 13
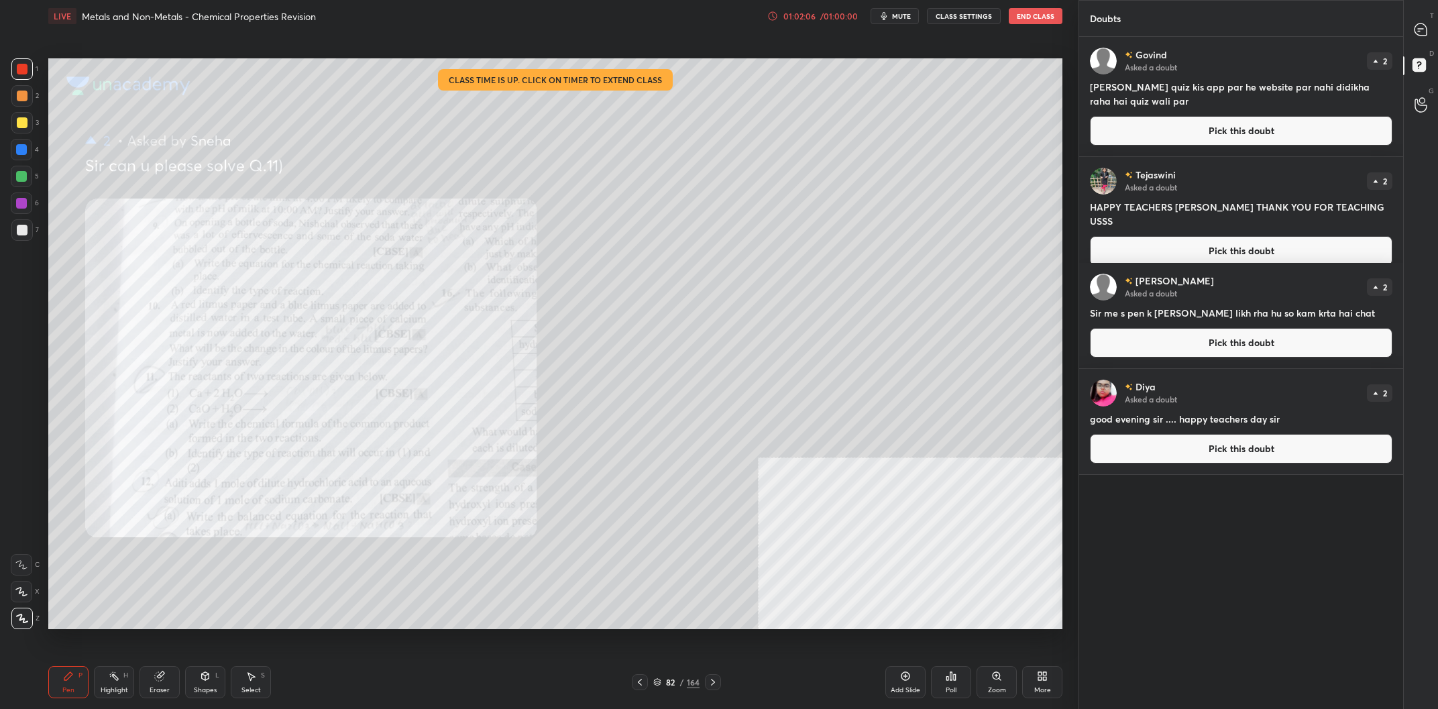
click at [1234, 131] on button "Pick this doubt" at bounding box center [1241, 131] width 303 height 30
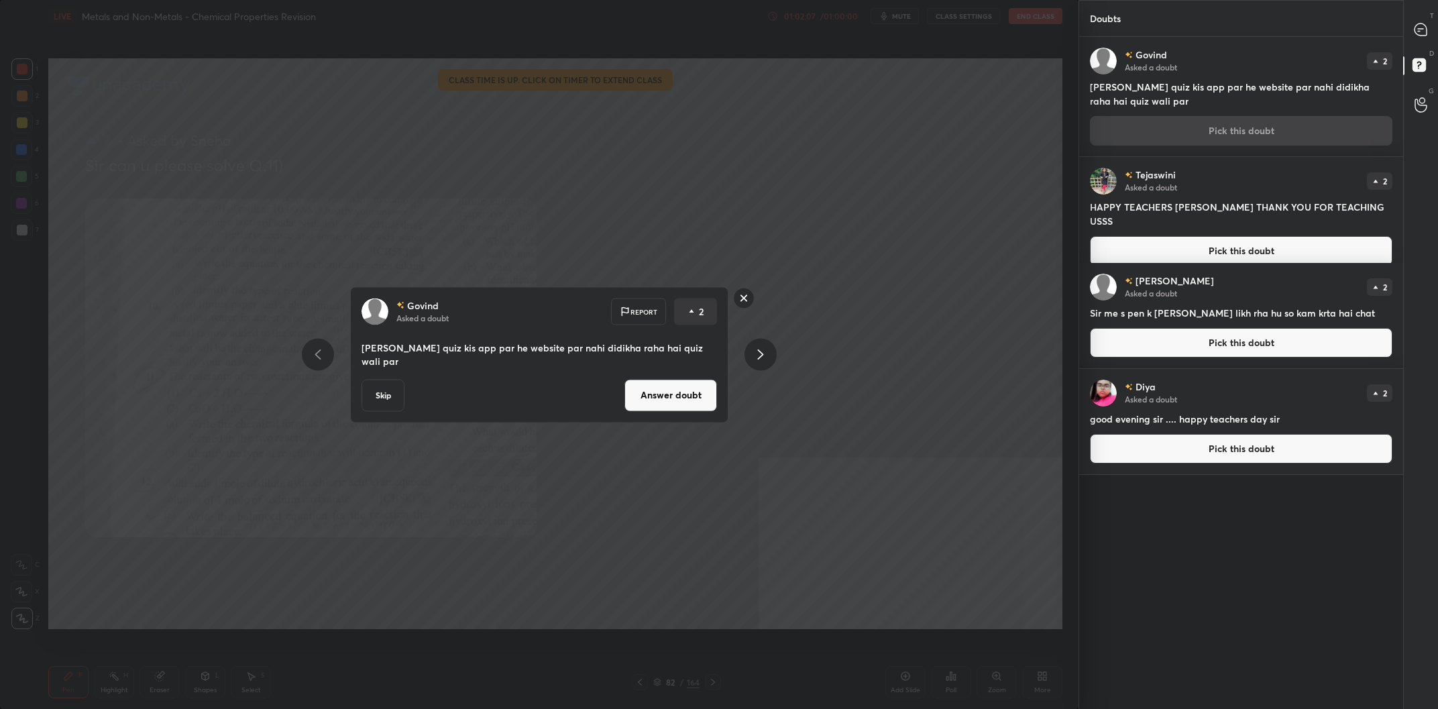
click at [737, 385] on div "[PERSON_NAME] Asked a doubt Report 2 Sir weakly quiz kis app par he website par…" at bounding box center [539, 354] width 507 height 136
click at [731, 374] on div "[PERSON_NAME] Asked a doubt Report 2 Sir weakly quiz kis app par he website par…" at bounding box center [539, 354] width 507 height 136
click at [739, 359] on div "[PERSON_NAME] Asked a doubt Report 2 Sir weakly quiz kis app par he website par…" at bounding box center [539, 354] width 507 height 136
click at [691, 398] on button "Answer doubt" at bounding box center [671, 395] width 93 height 32
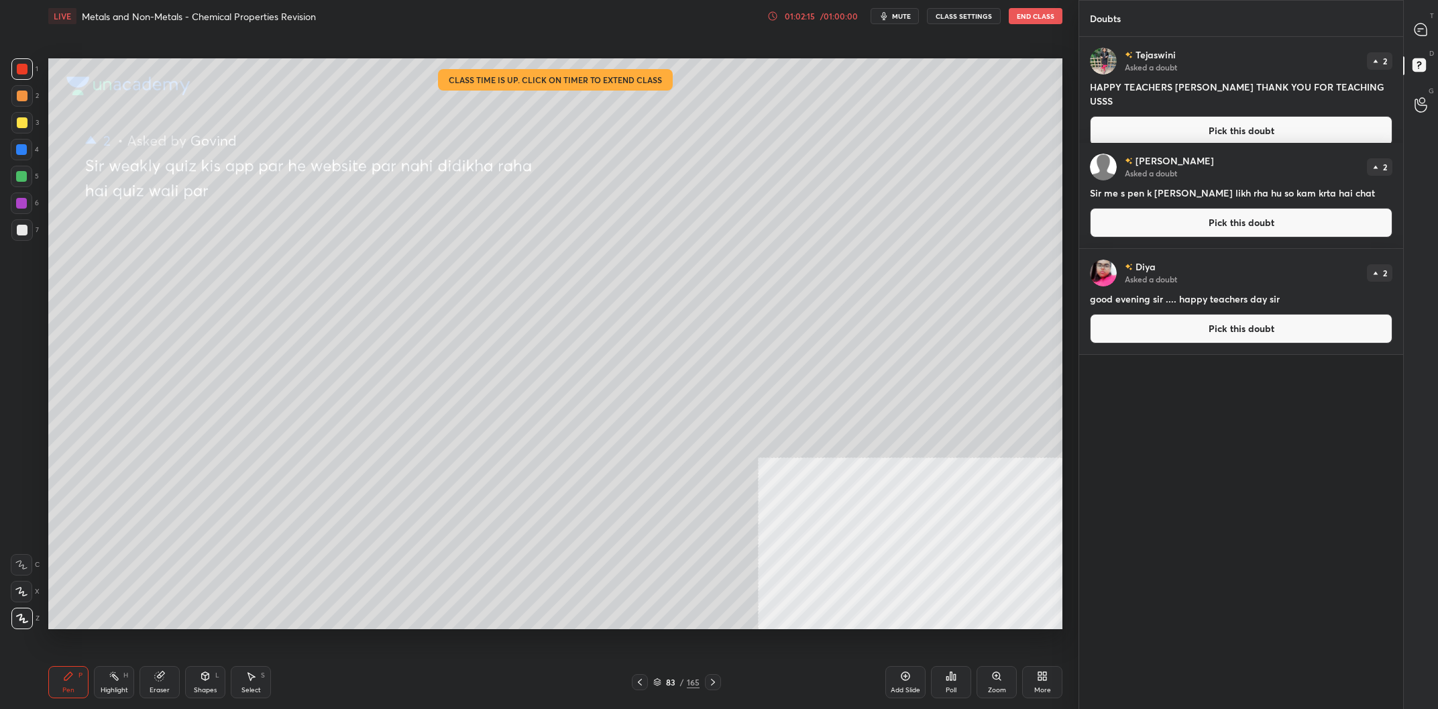
click at [17, 124] on div at bounding box center [22, 122] width 11 height 11
click at [1161, 116] on button "Pick this doubt" at bounding box center [1241, 131] width 303 height 30
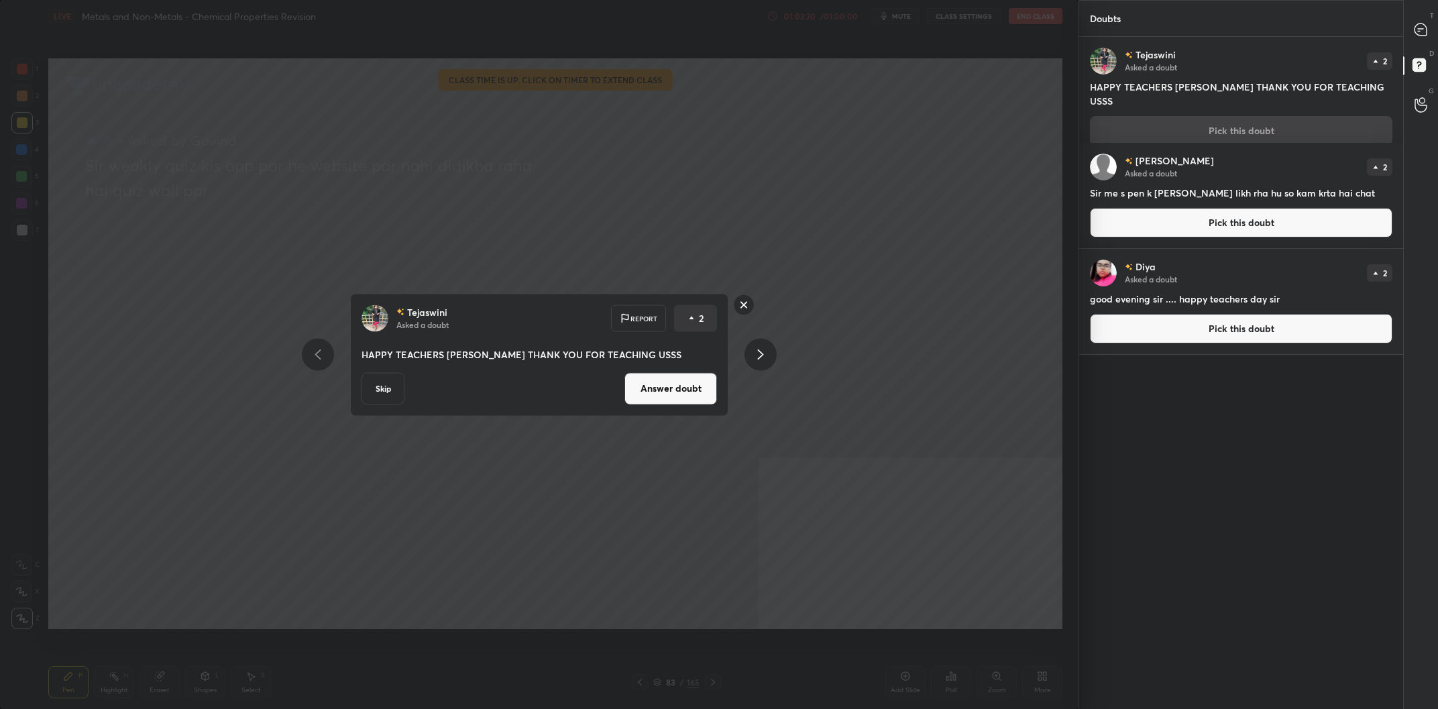
click at [678, 366] on div "[PERSON_NAME] Asked a doubt Report 2 HAPPY TEACHERS [PERSON_NAME] THANK YOU FOR…" at bounding box center [539, 354] width 378 height 123
click at [667, 386] on button "Answer doubt" at bounding box center [671, 388] width 93 height 32
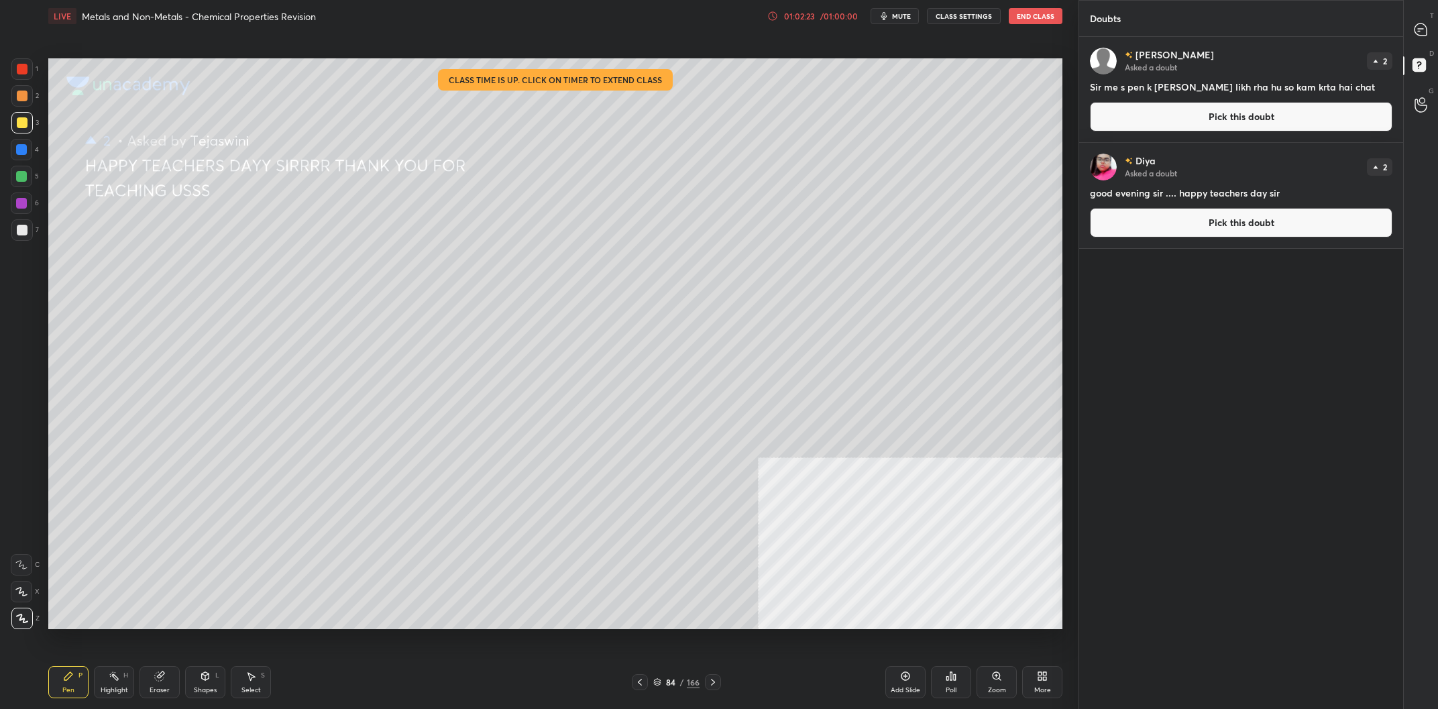
click at [1142, 123] on button "Pick this doubt" at bounding box center [1241, 117] width 303 height 30
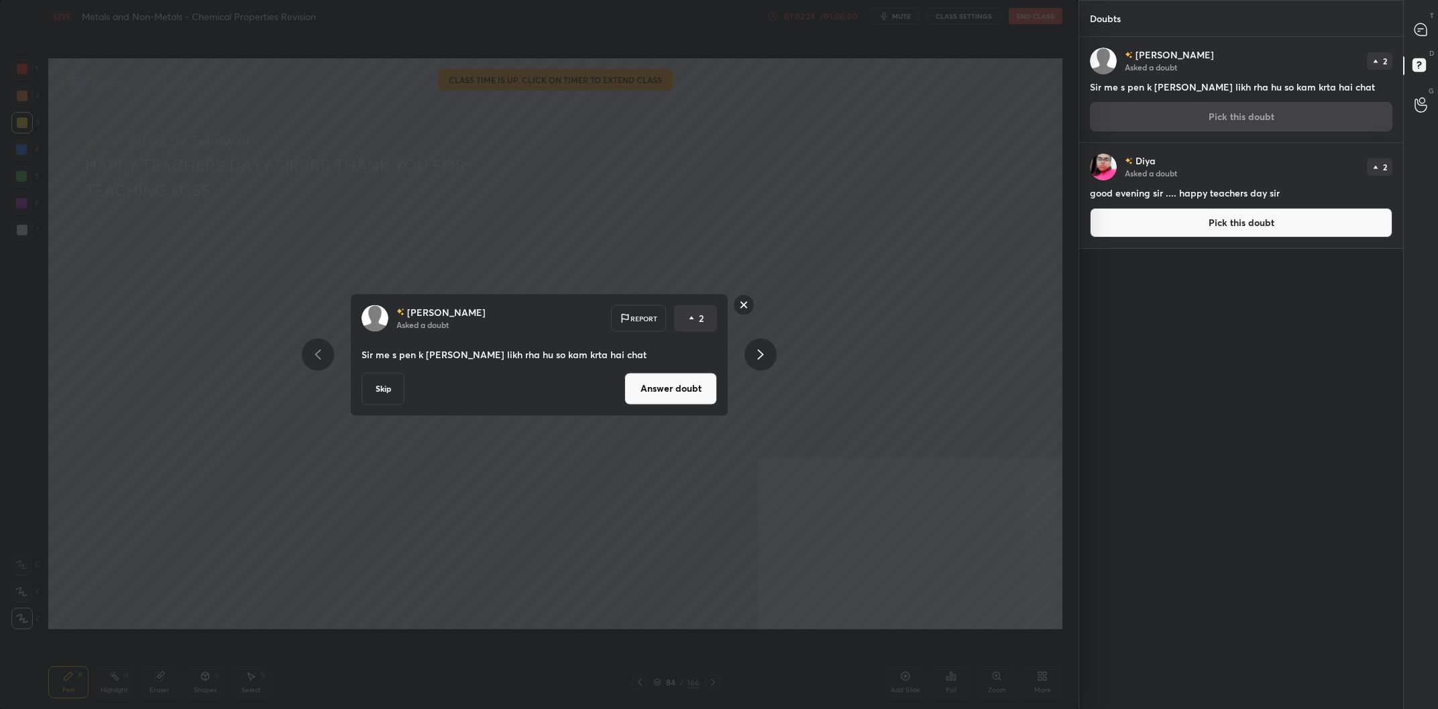
click at [661, 384] on button "Answer doubt" at bounding box center [671, 388] width 93 height 32
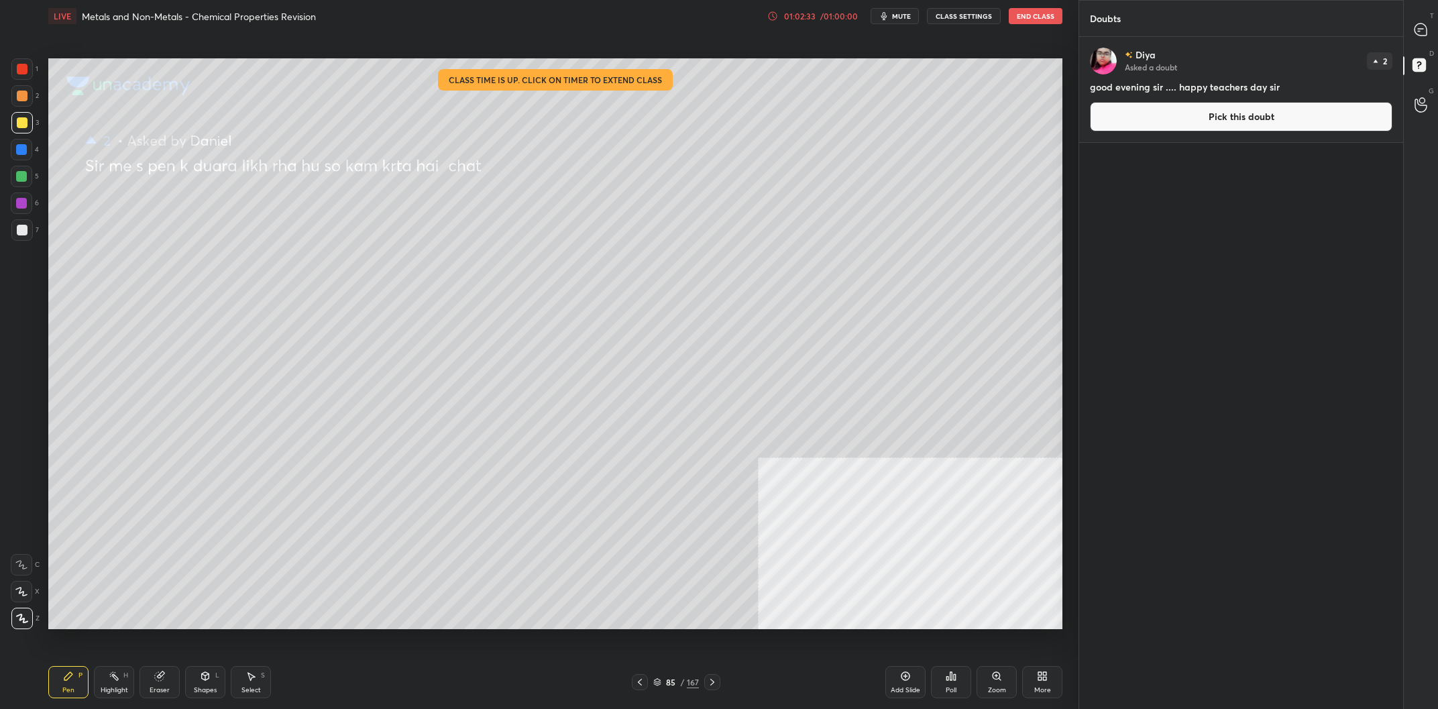
click at [1193, 120] on button "Pick this doubt" at bounding box center [1241, 117] width 303 height 30
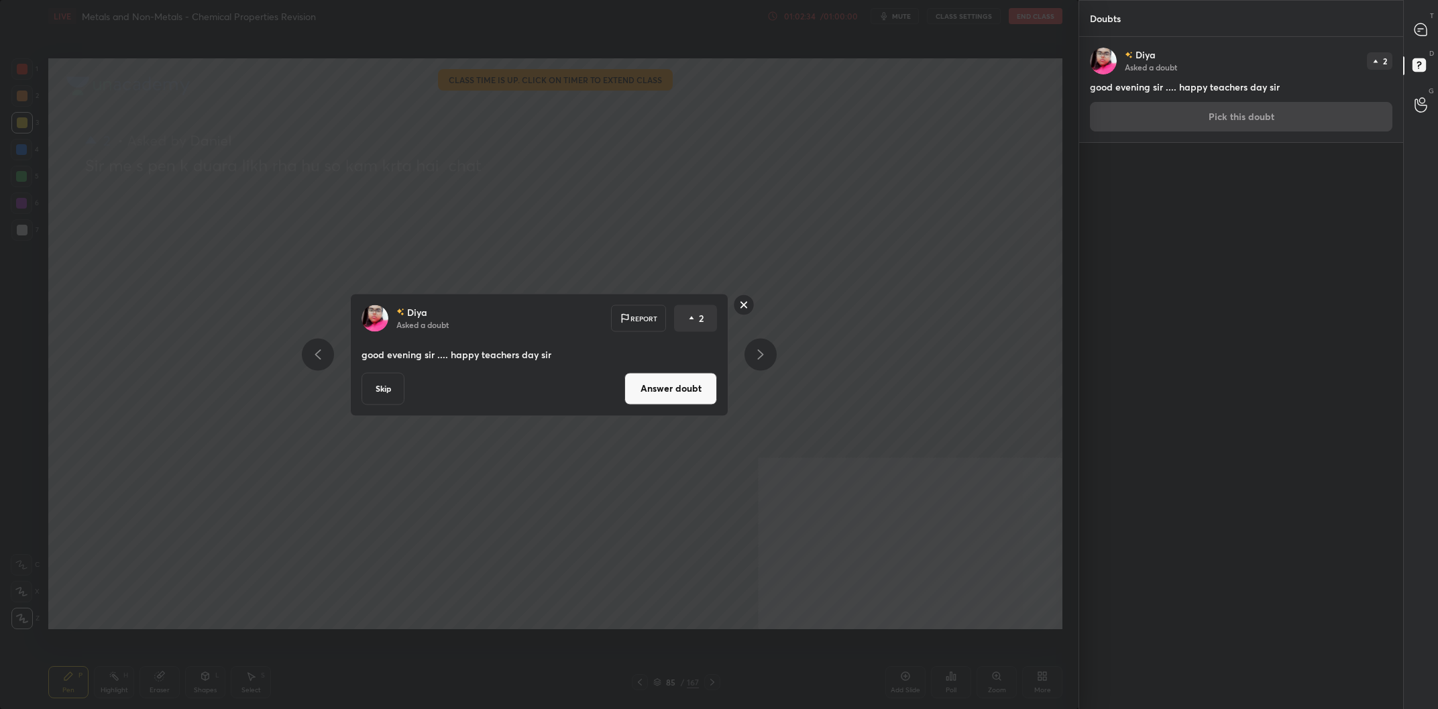
click at [661, 378] on button "Answer doubt" at bounding box center [671, 388] width 93 height 32
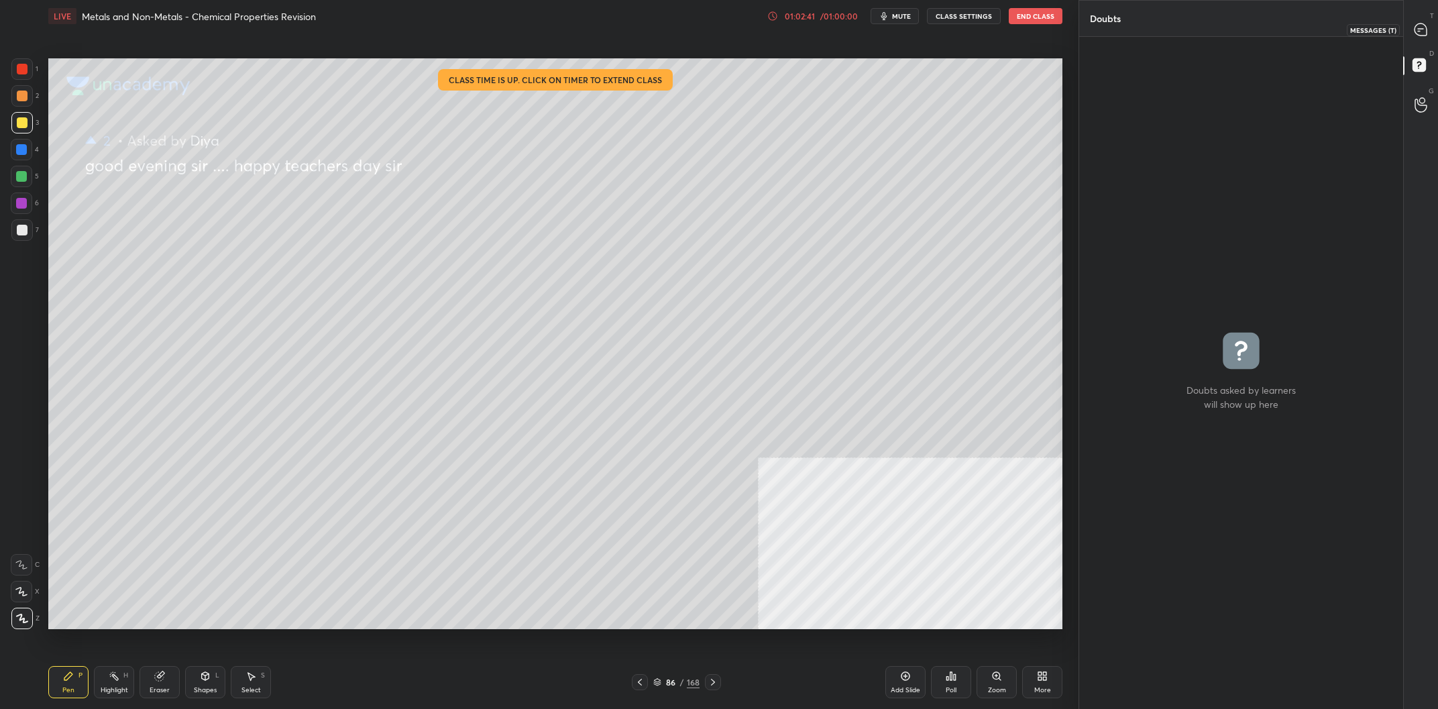
click at [1423, 24] on icon at bounding box center [1421, 29] width 12 height 12
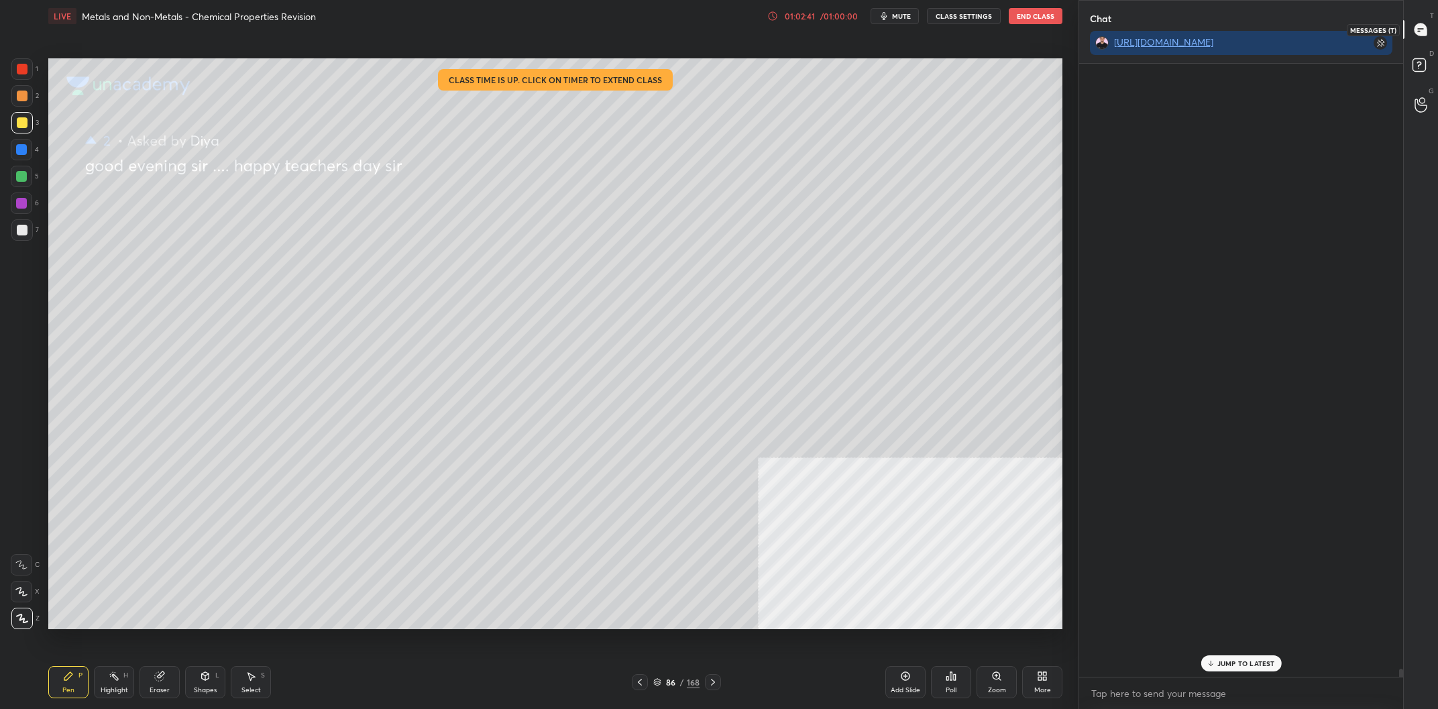
scroll to position [613, 324]
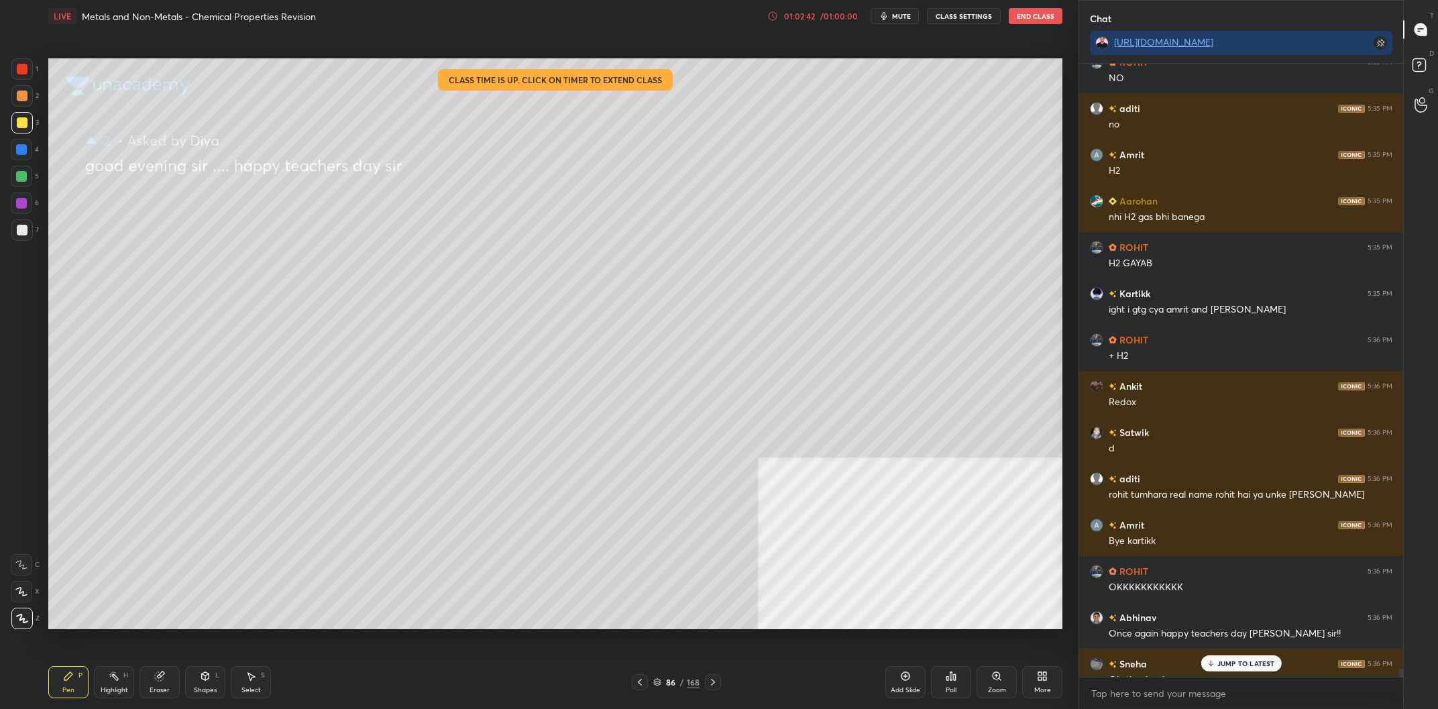
click at [945, 682] on div "Poll" at bounding box center [951, 682] width 40 height 32
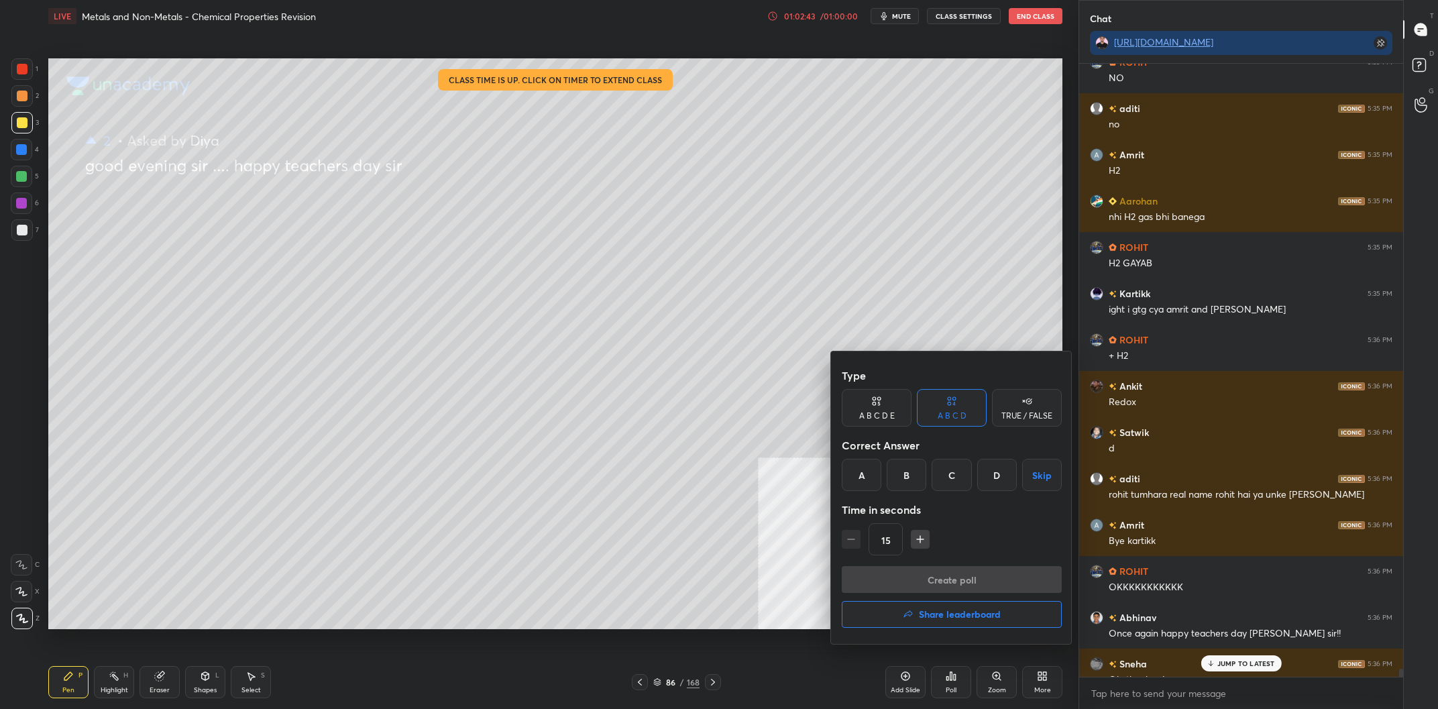
click at [937, 614] on h4 "Share leaderboard" at bounding box center [960, 614] width 82 height 9
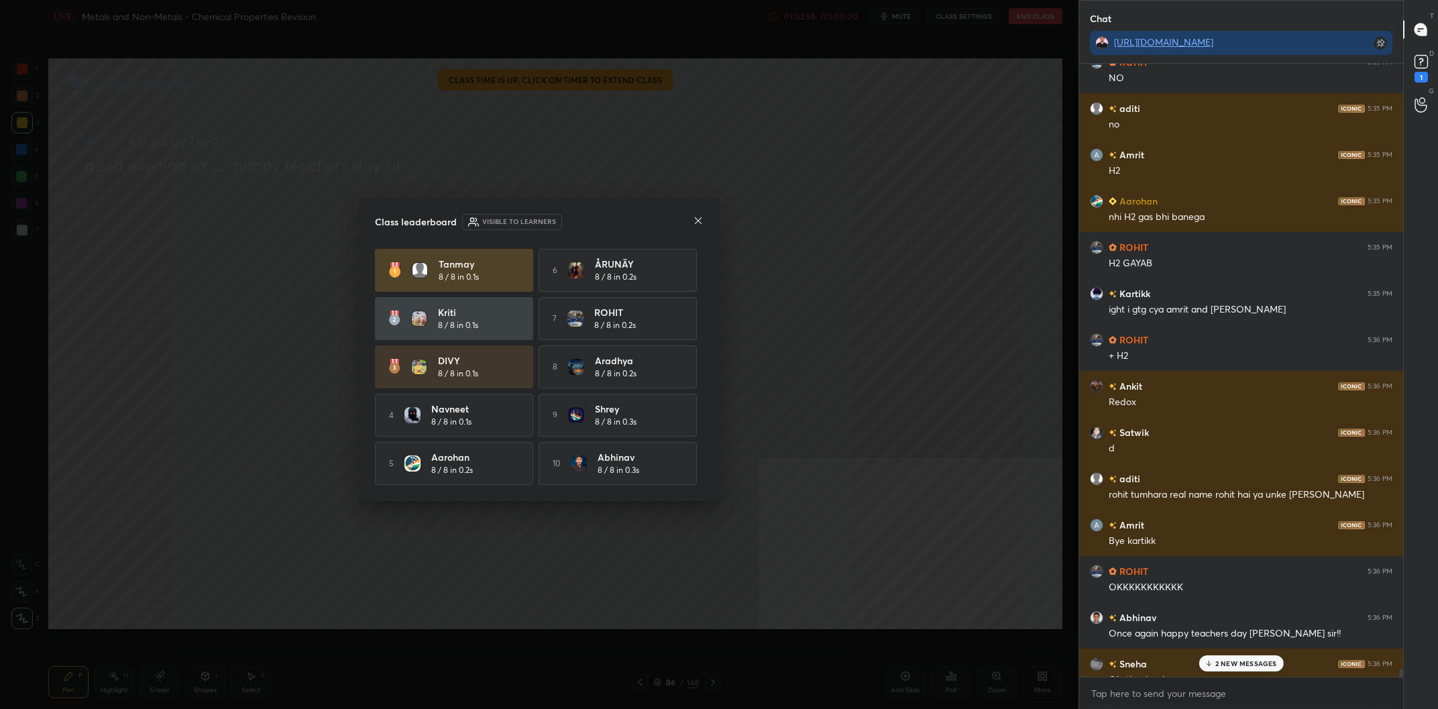
click at [672, 230] on div "Class leaderboard Visible to learners [PERSON_NAME] 8 / 8 in 0.1s 6 ÅRUNÄY 8 / …" at bounding box center [539, 349] width 361 height 303
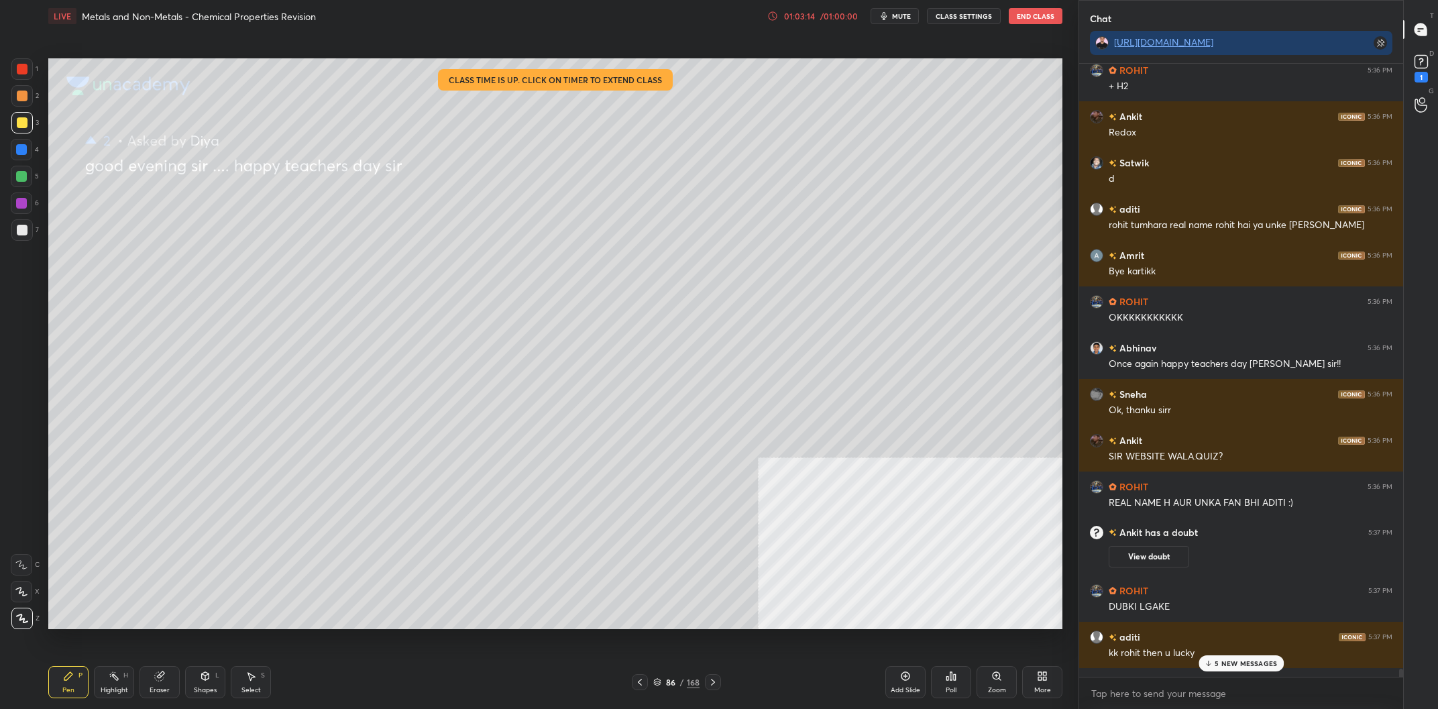
scroll to position [52353, 0]
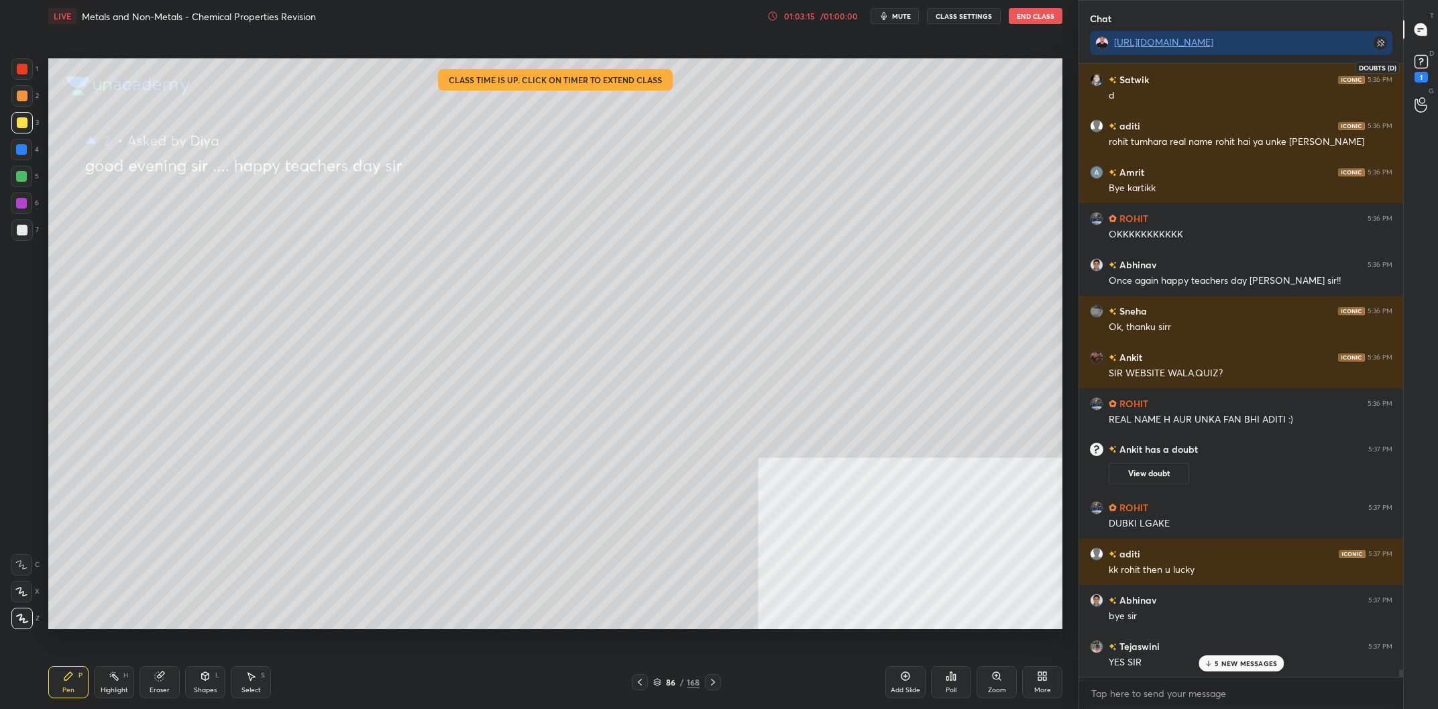
click at [1420, 73] on div "1" at bounding box center [1421, 77] width 13 height 11
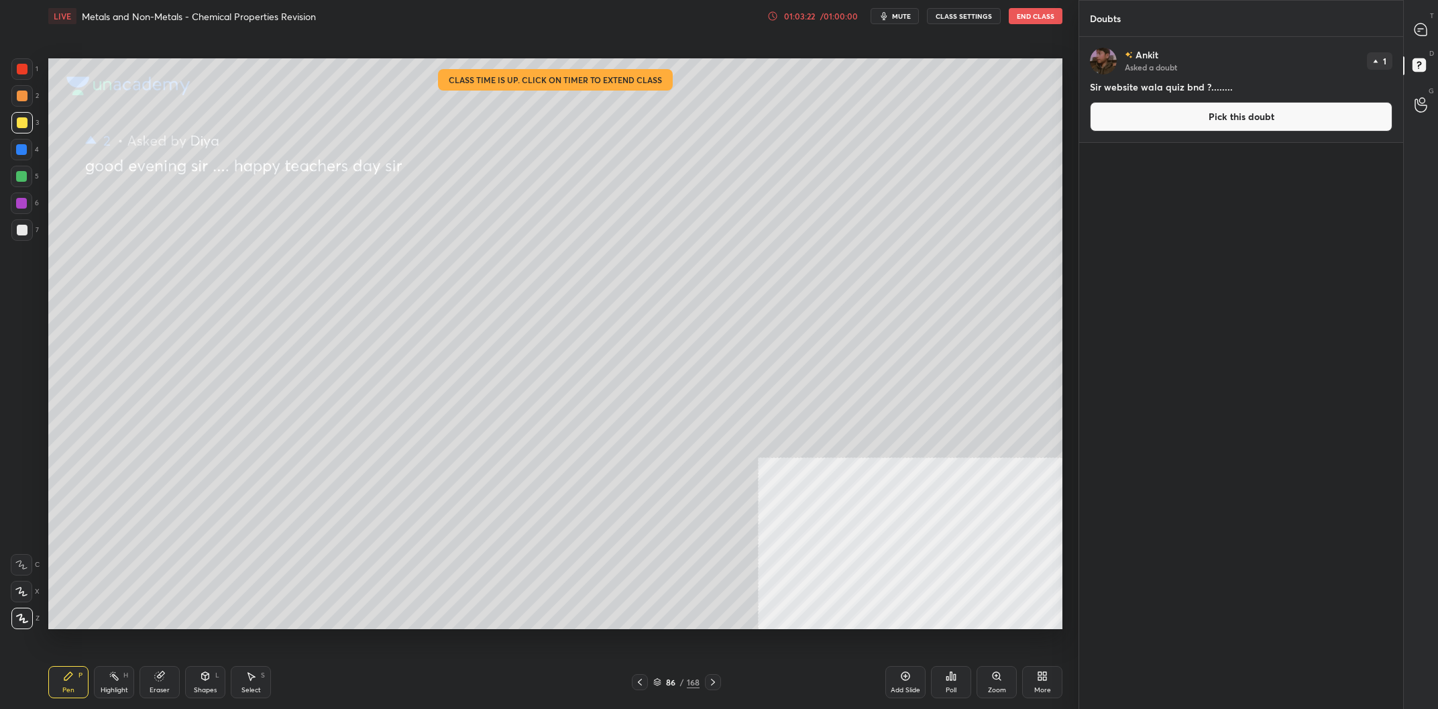
click at [1434, 24] on div at bounding box center [1421, 29] width 27 height 24
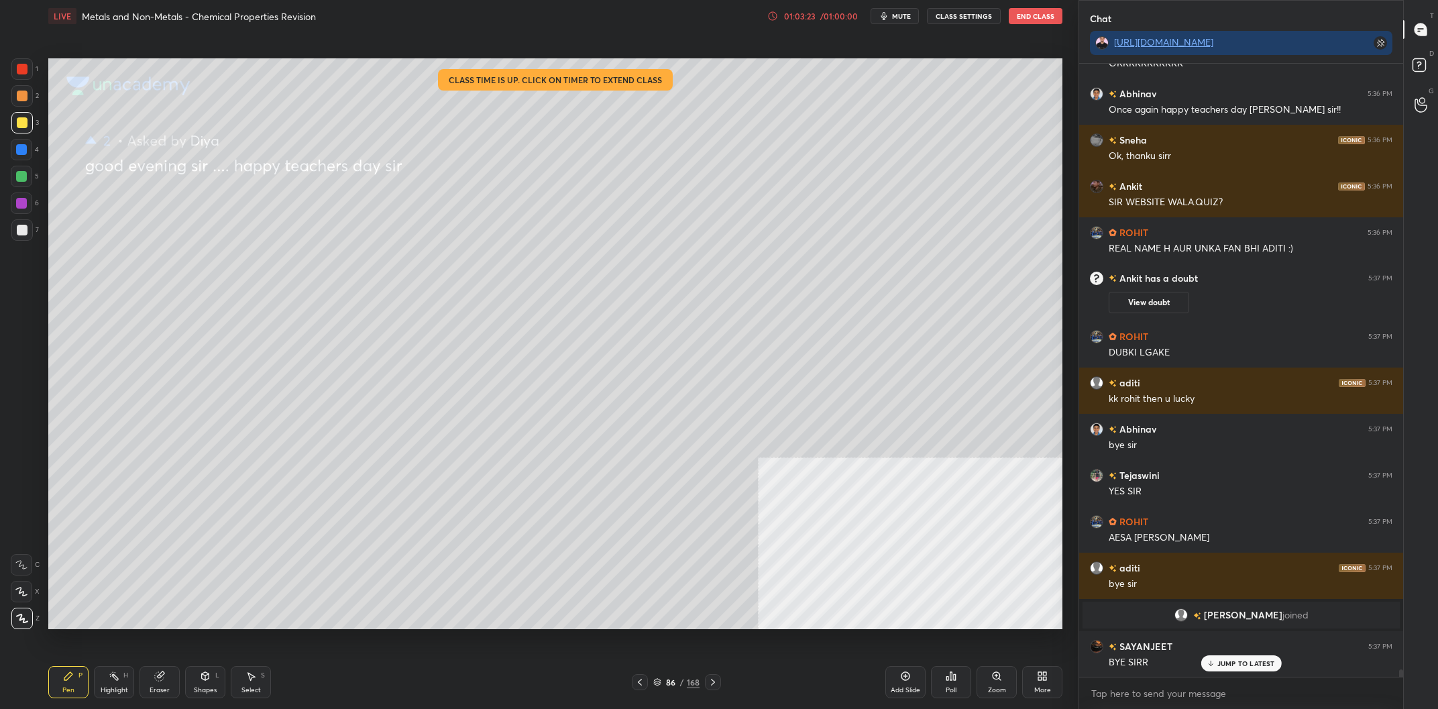
scroll to position [52571, 0]
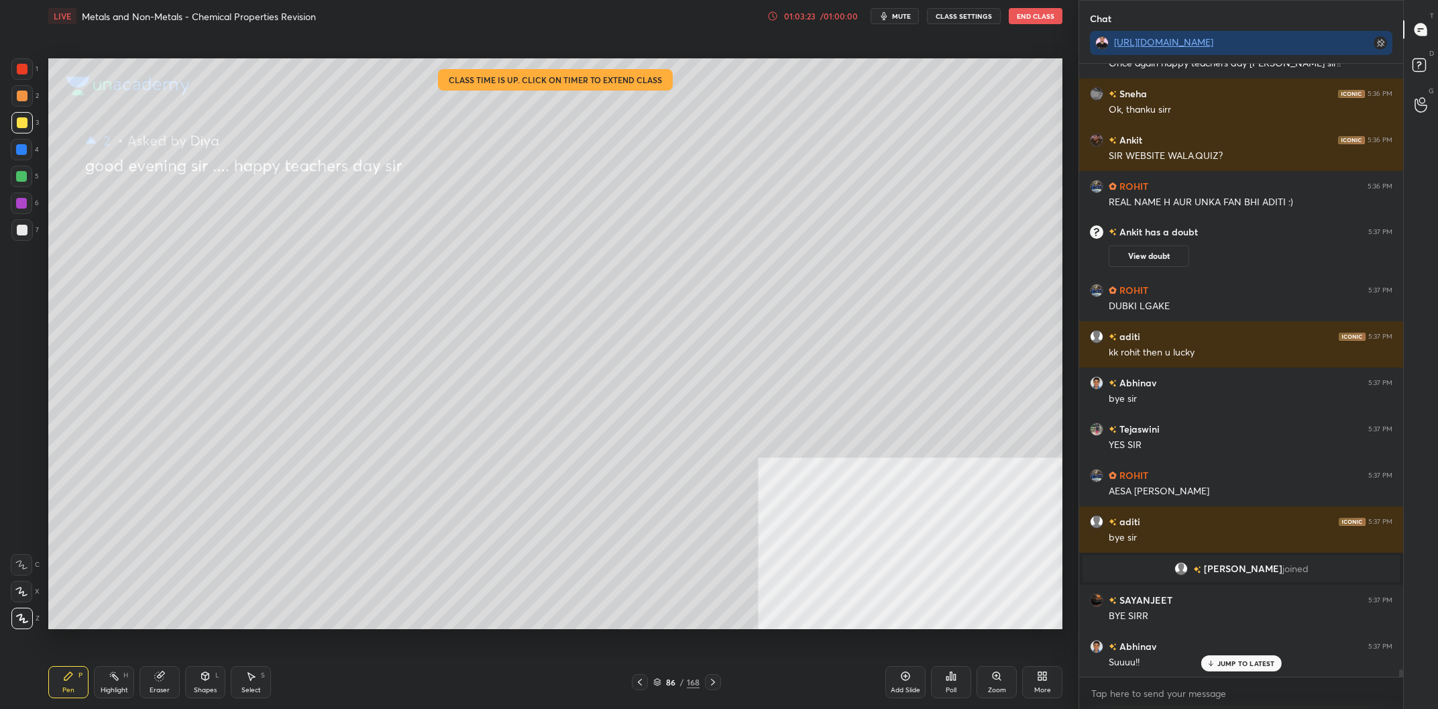
click at [930, 686] on div "Add Slide Poll Zoom More" at bounding box center [973, 682] width 177 height 75
click at [955, 682] on div "Poll" at bounding box center [951, 682] width 40 height 32
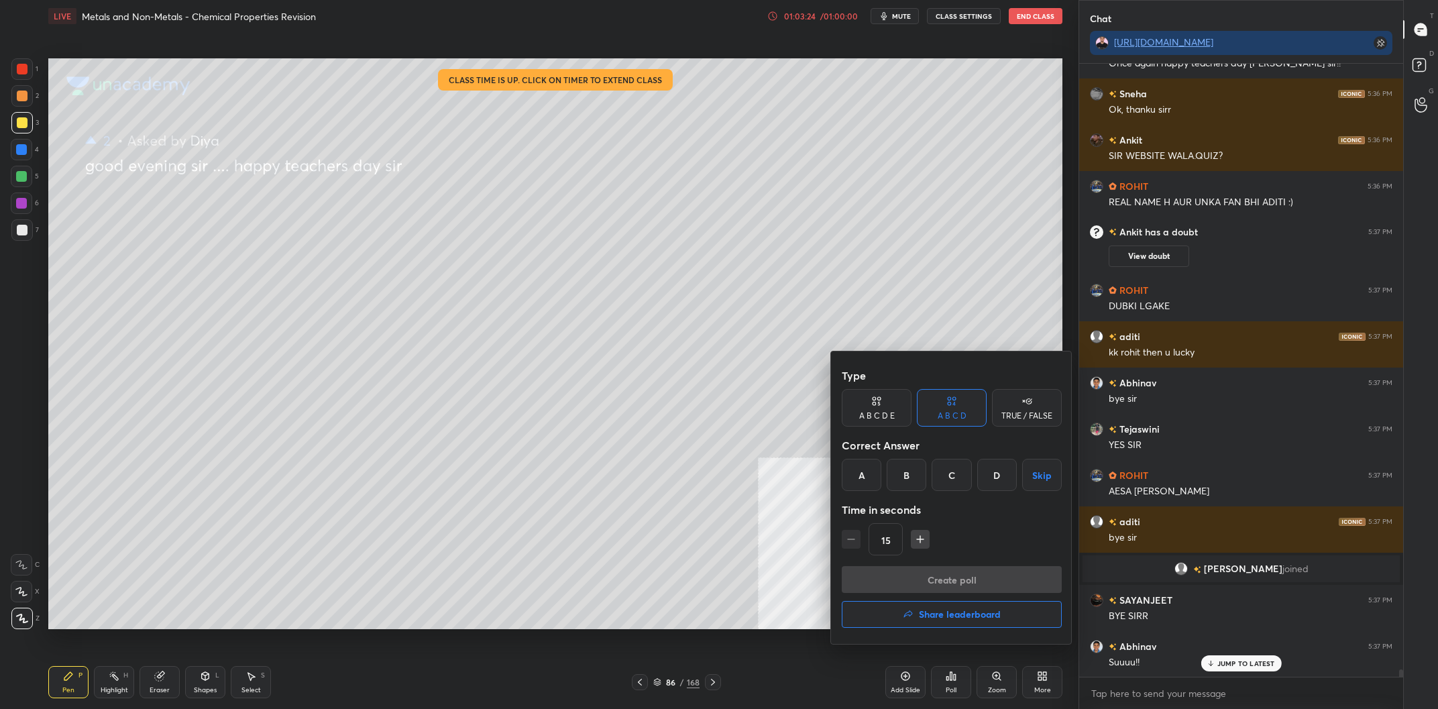
scroll to position [52617, 0]
click at [963, 629] on div "Create poll Share leaderboard" at bounding box center [952, 599] width 220 height 67
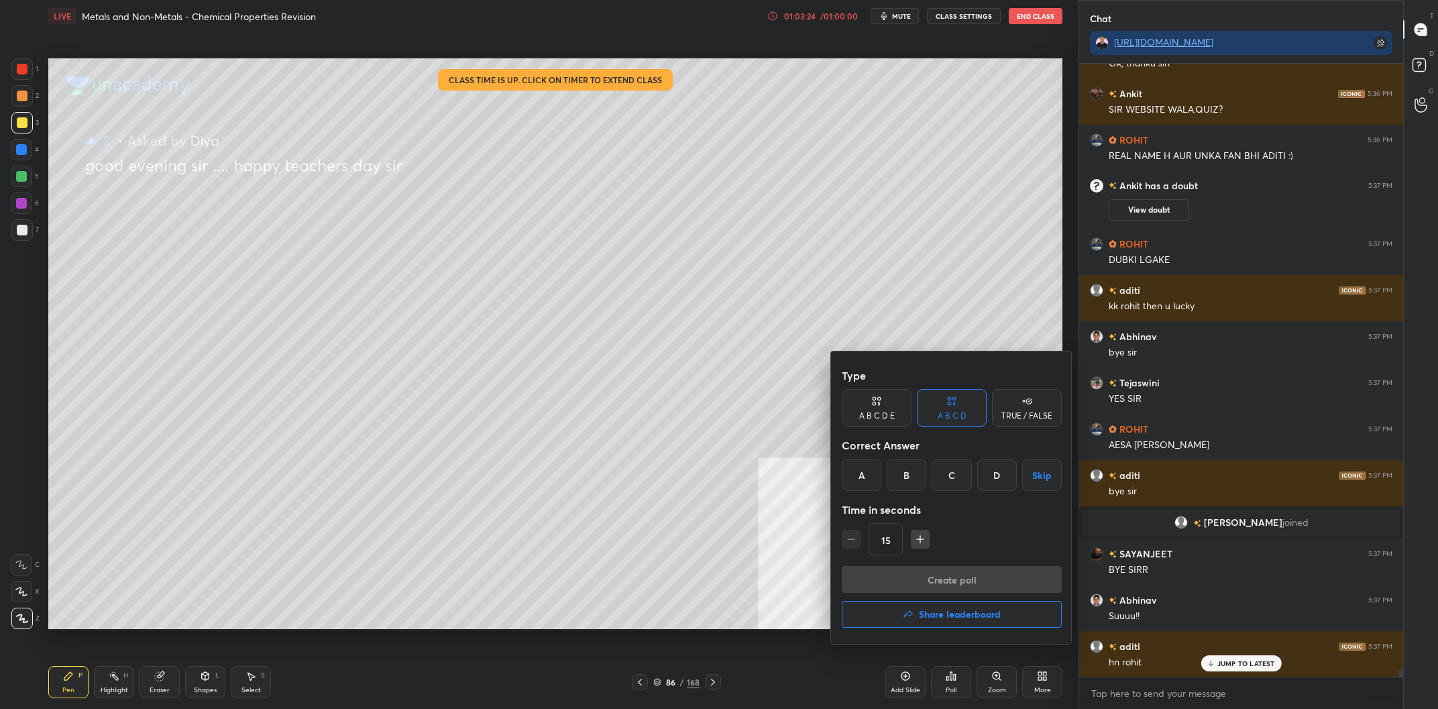
click at [963, 619] on h4 "Share leaderboard" at bounding box center [960, 614] width 82 height 9
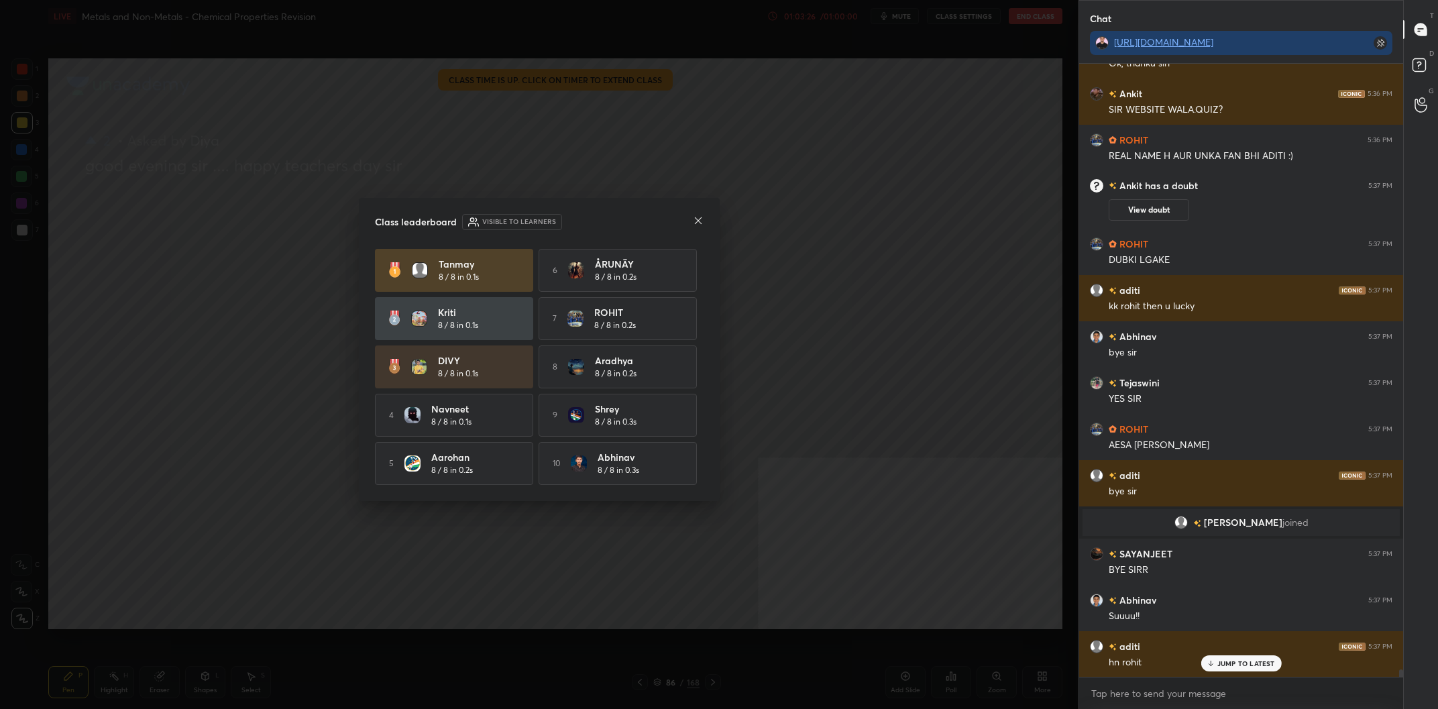
click at [598, 217] on div "Class leaderboard Visible to learners" at bounding box center [539, 222] width 329 height 16
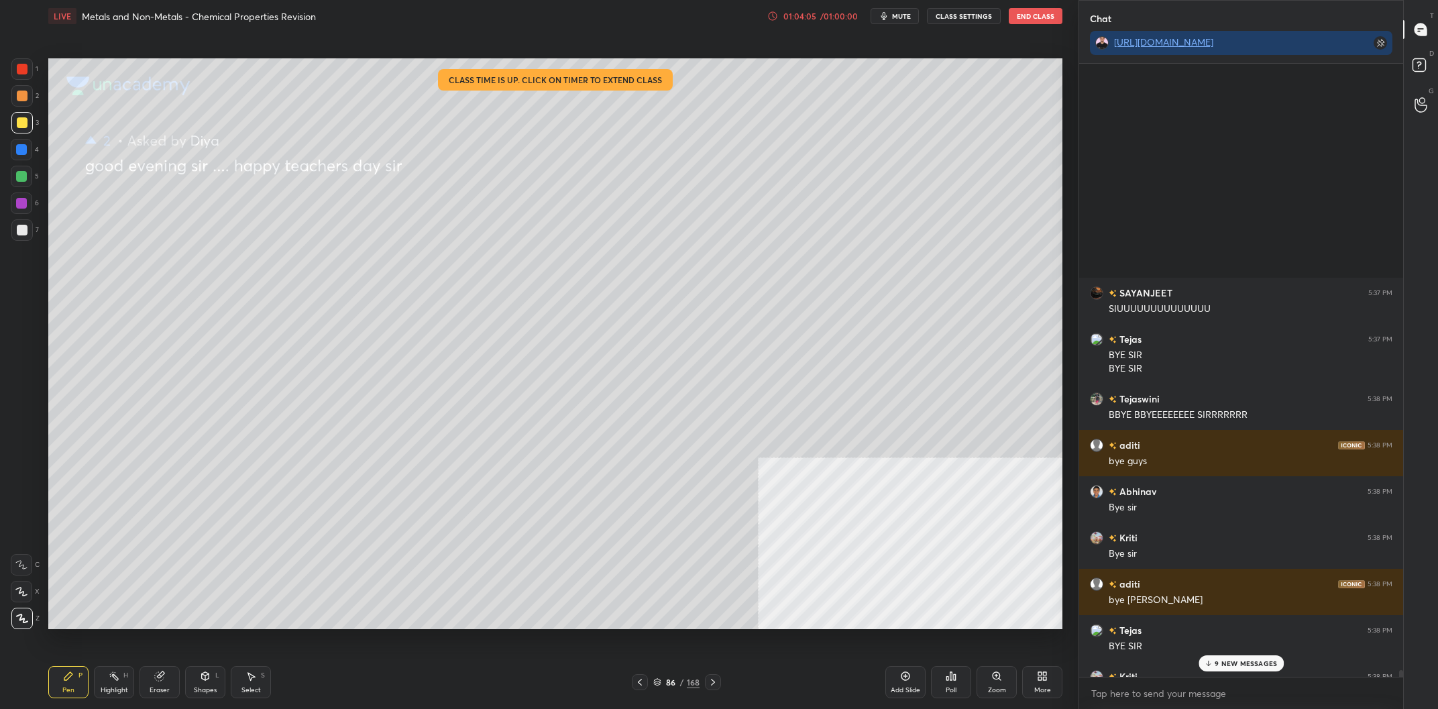
scroll to position [53477, 0]
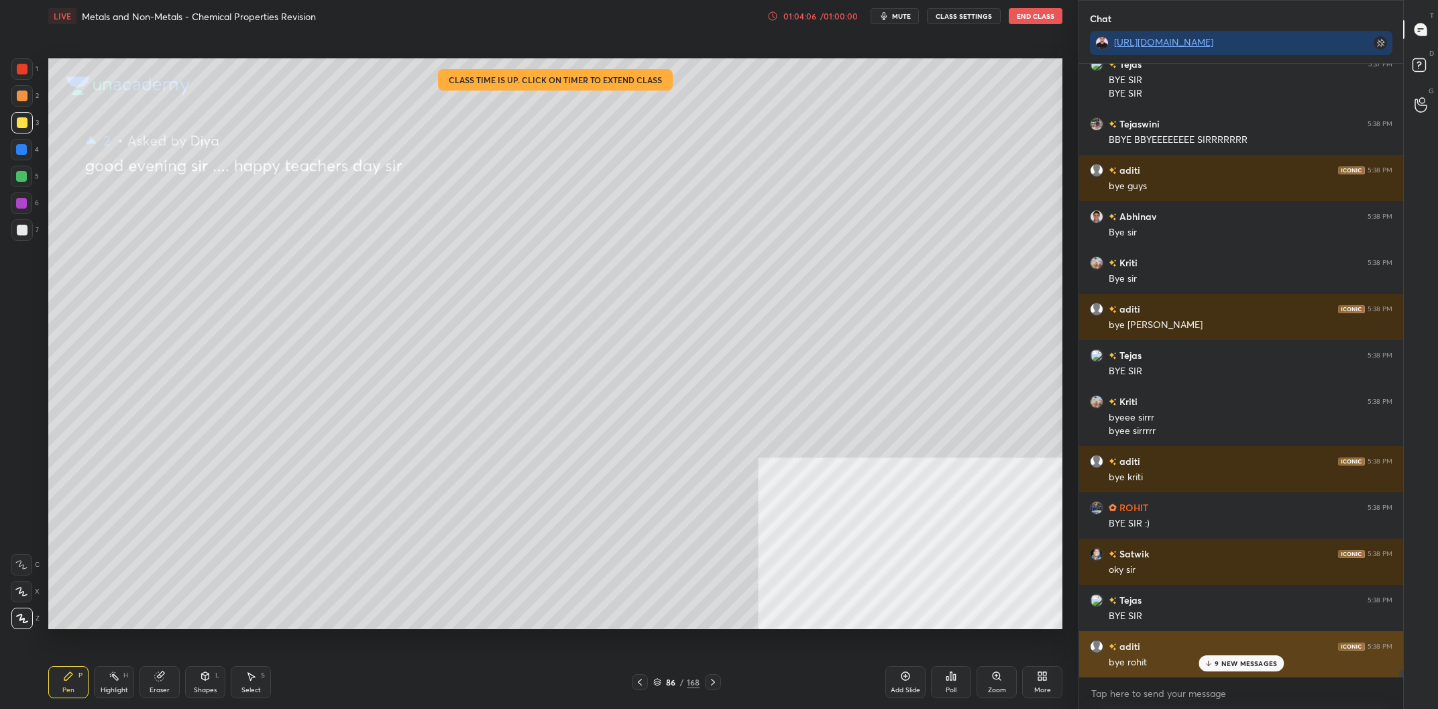
drag, startPoint x: 1235, startPoint y: 657, endPoint x: 1213, endPoint y: 653, distance: 22.5
click at [1234, 657] on div "9 NEW MESSAGES" at bounding box center [1241, 663] width 85 height 16
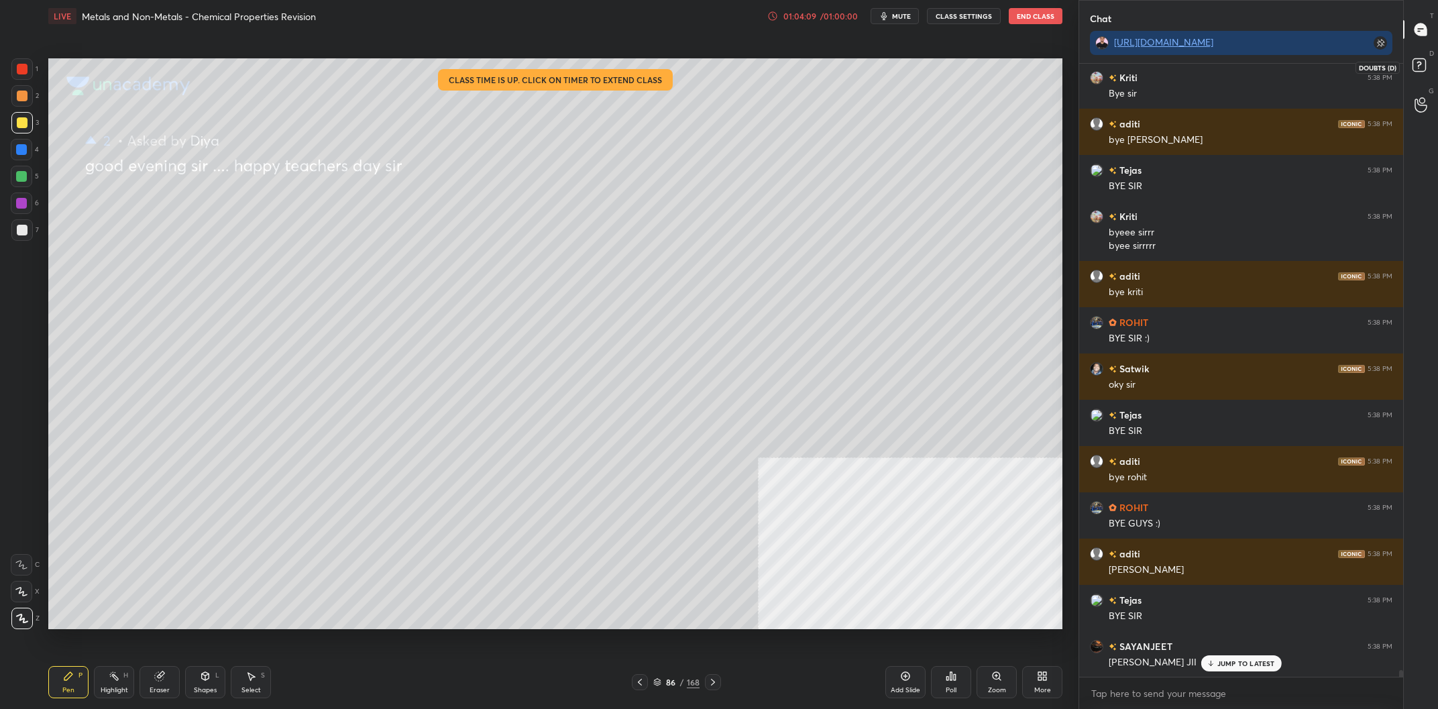
scroll to position [53708, 0]
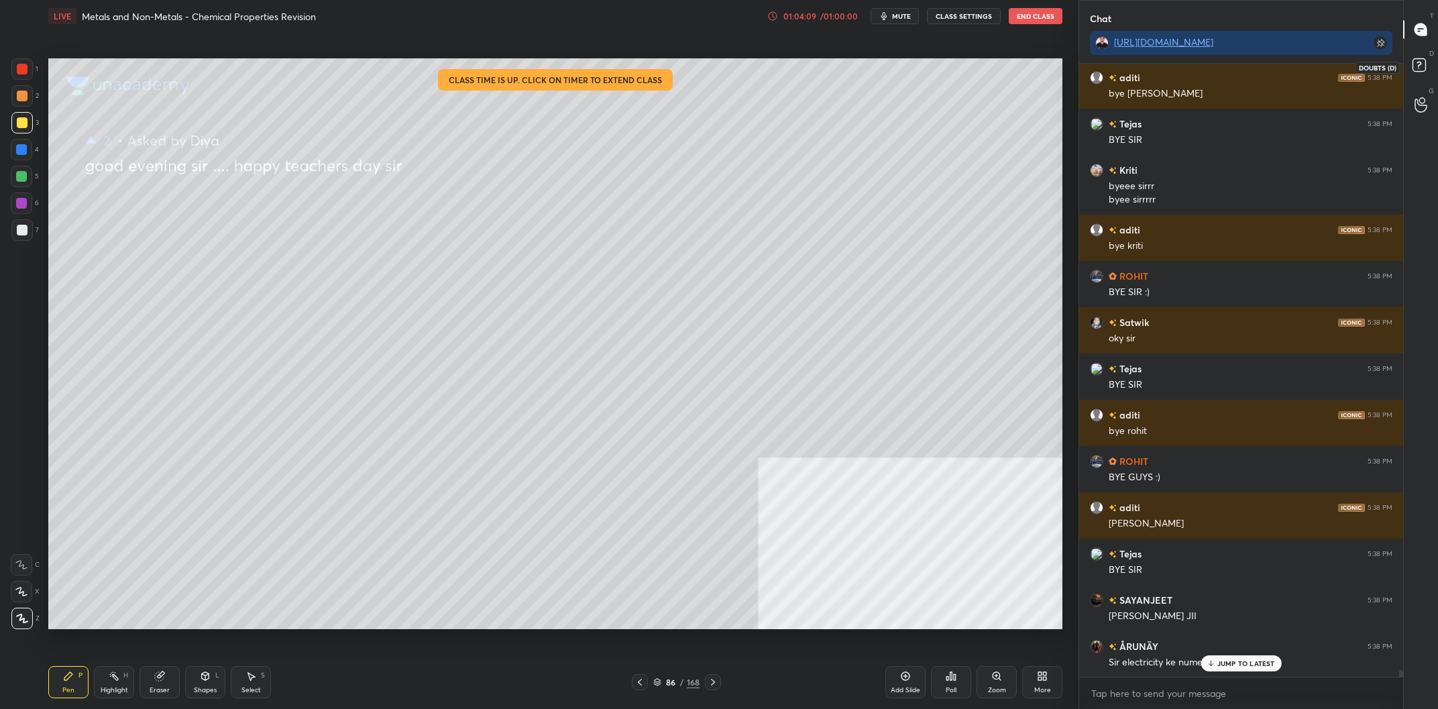
click at [1414, 68] on rect at bounding box center [1419, 65] width 13 height 13
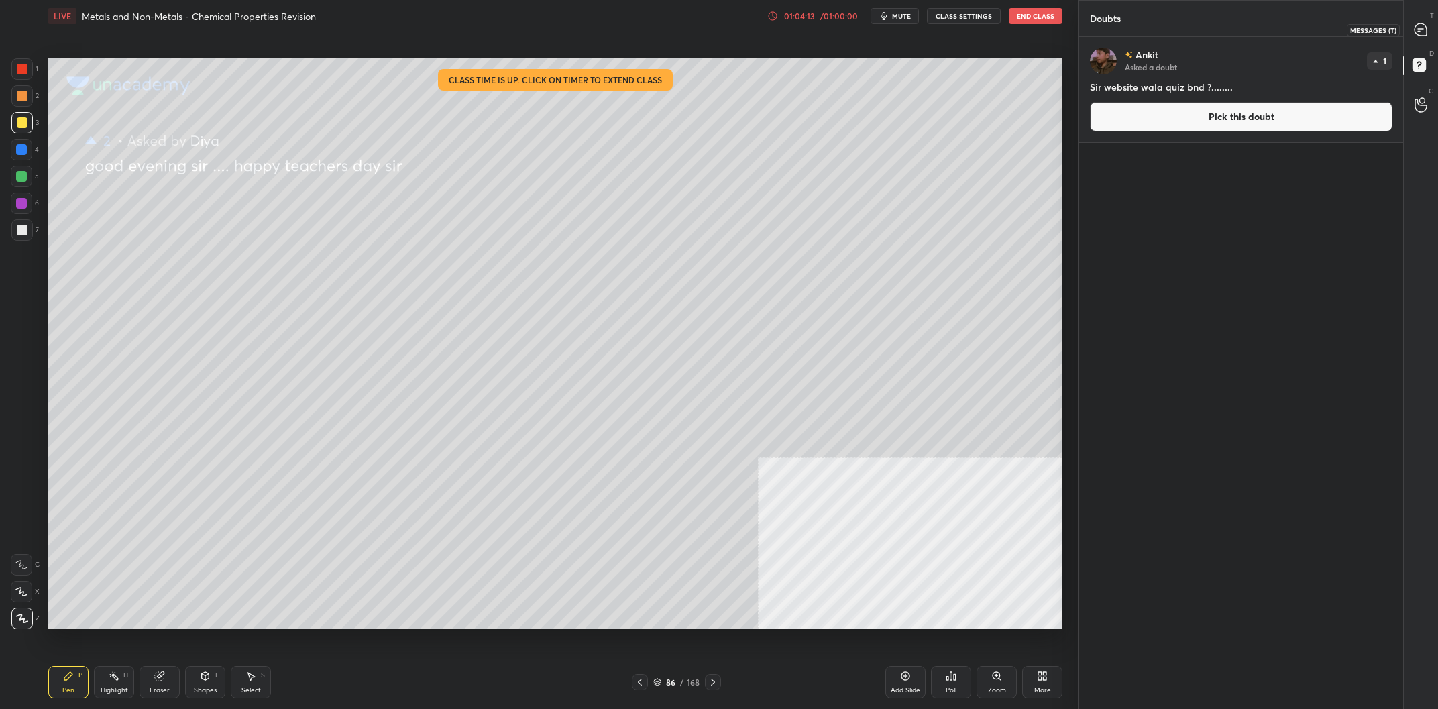
click at [1416, 25] on icon at bounding box center [1421, 29] width 12 height 12
type textarea "x"
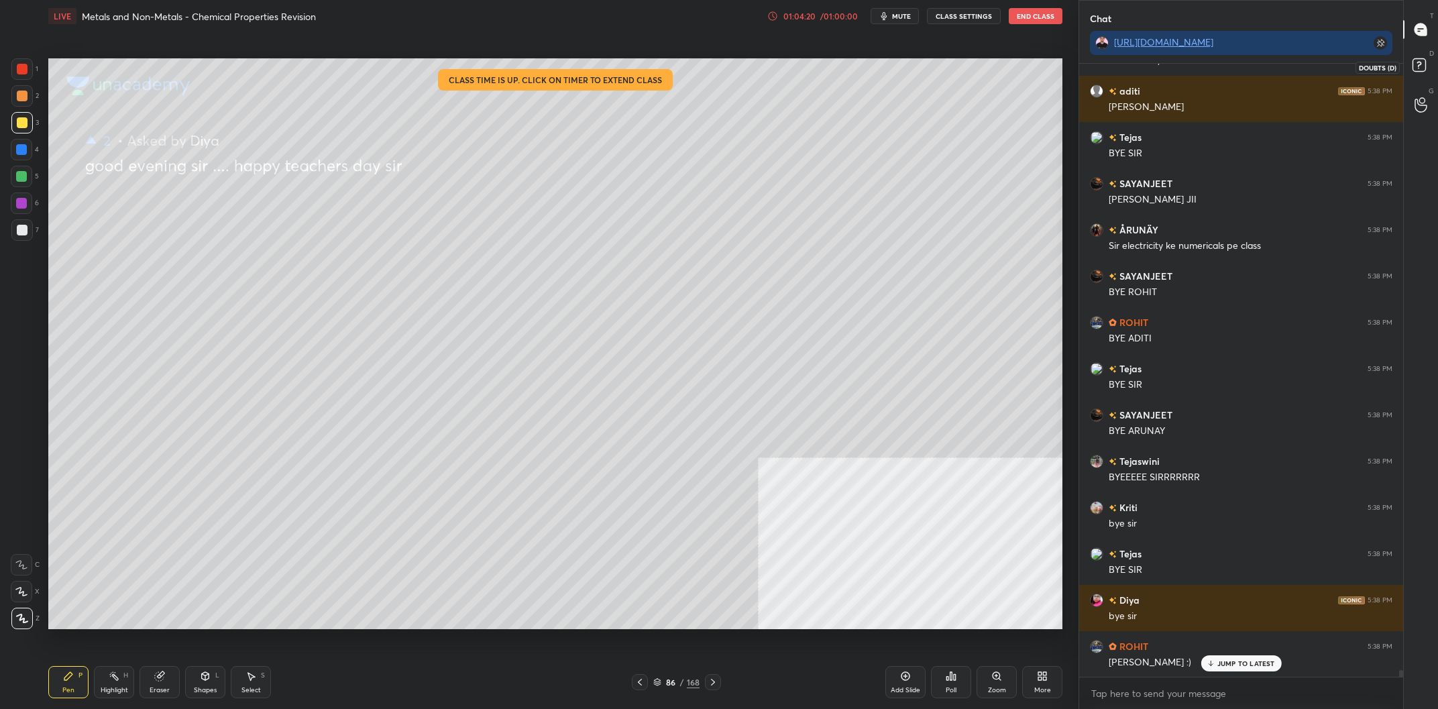
scroll to position [54171, 0]
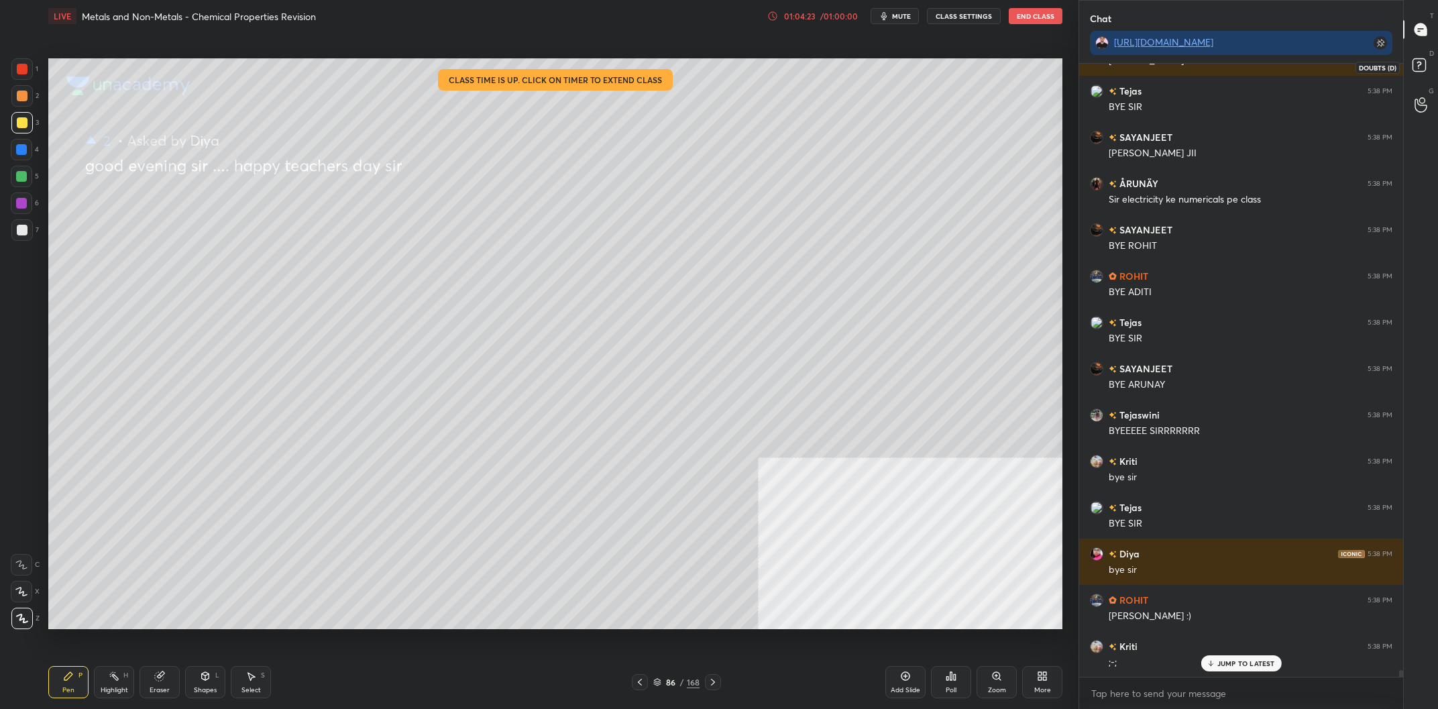
click at [1411, 56] on icon at bounding box center [1421, 67] width 24 height 24
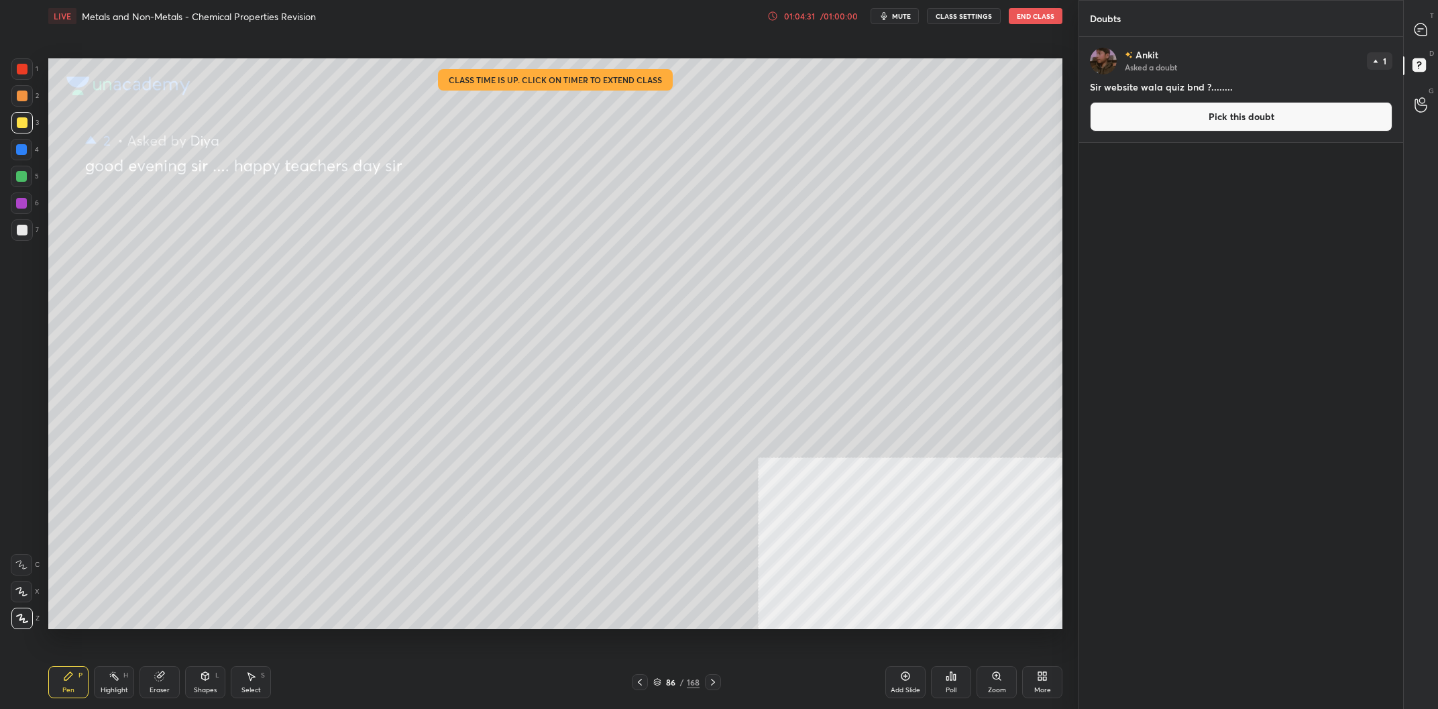
click at [1044, 18] on button "End Class" at bounding box center [1036, 16] width 54 height 16
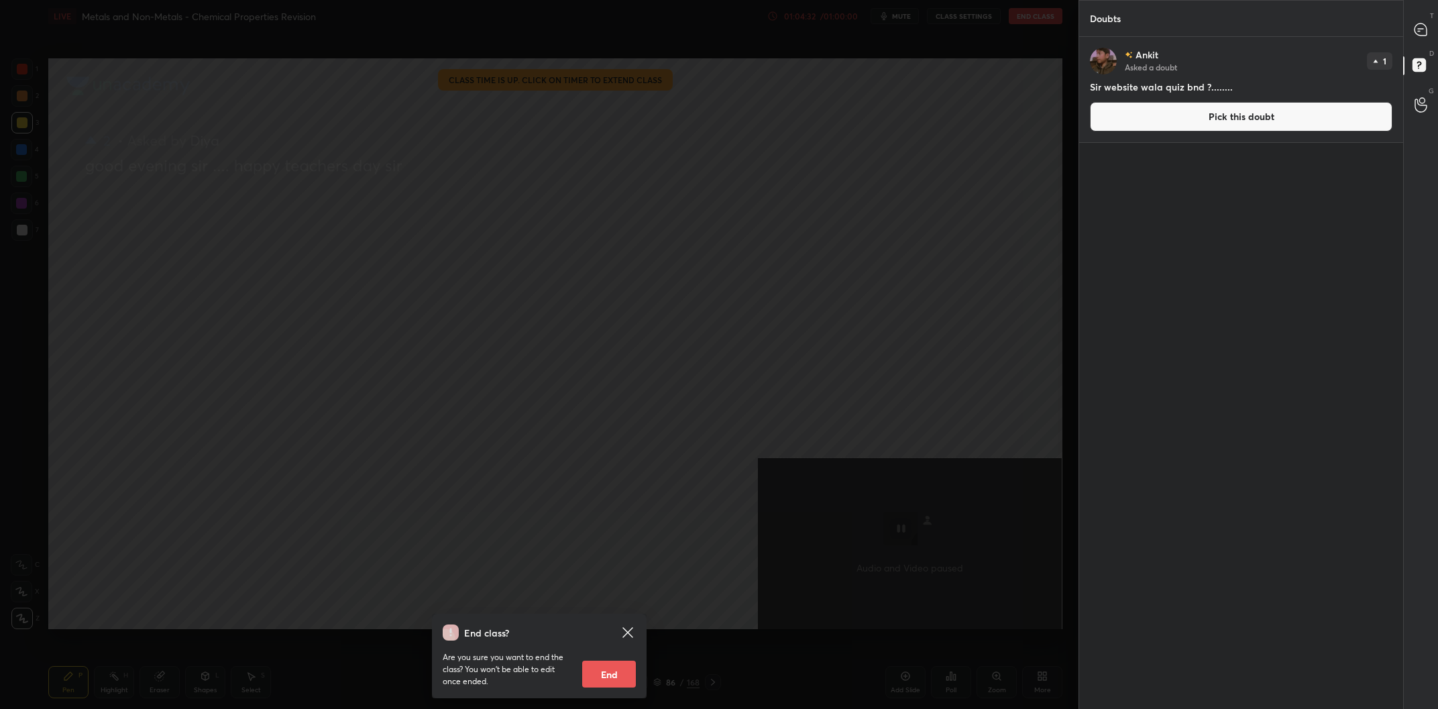
click at [600, 674] on button "End" at bounding box center [609, 674] width 54 height 27
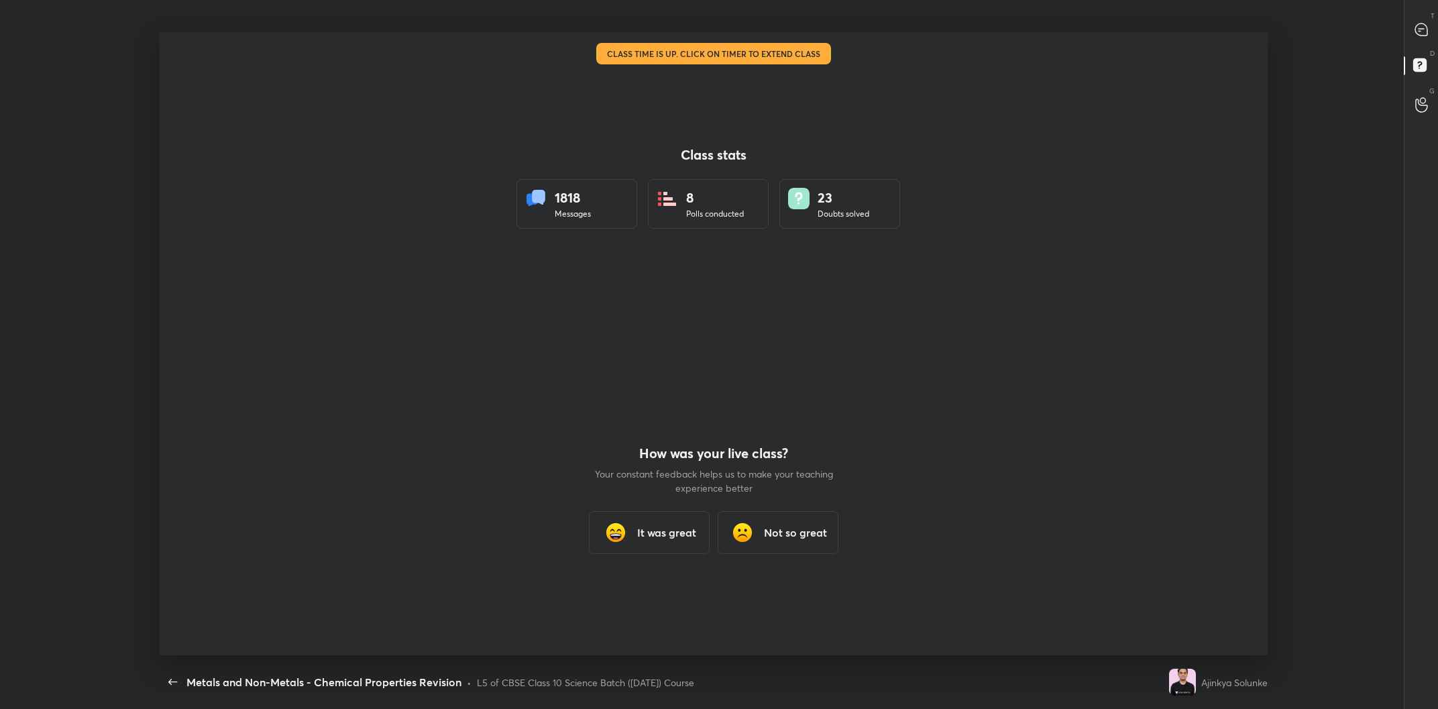
scroll to position [66459, 65655]
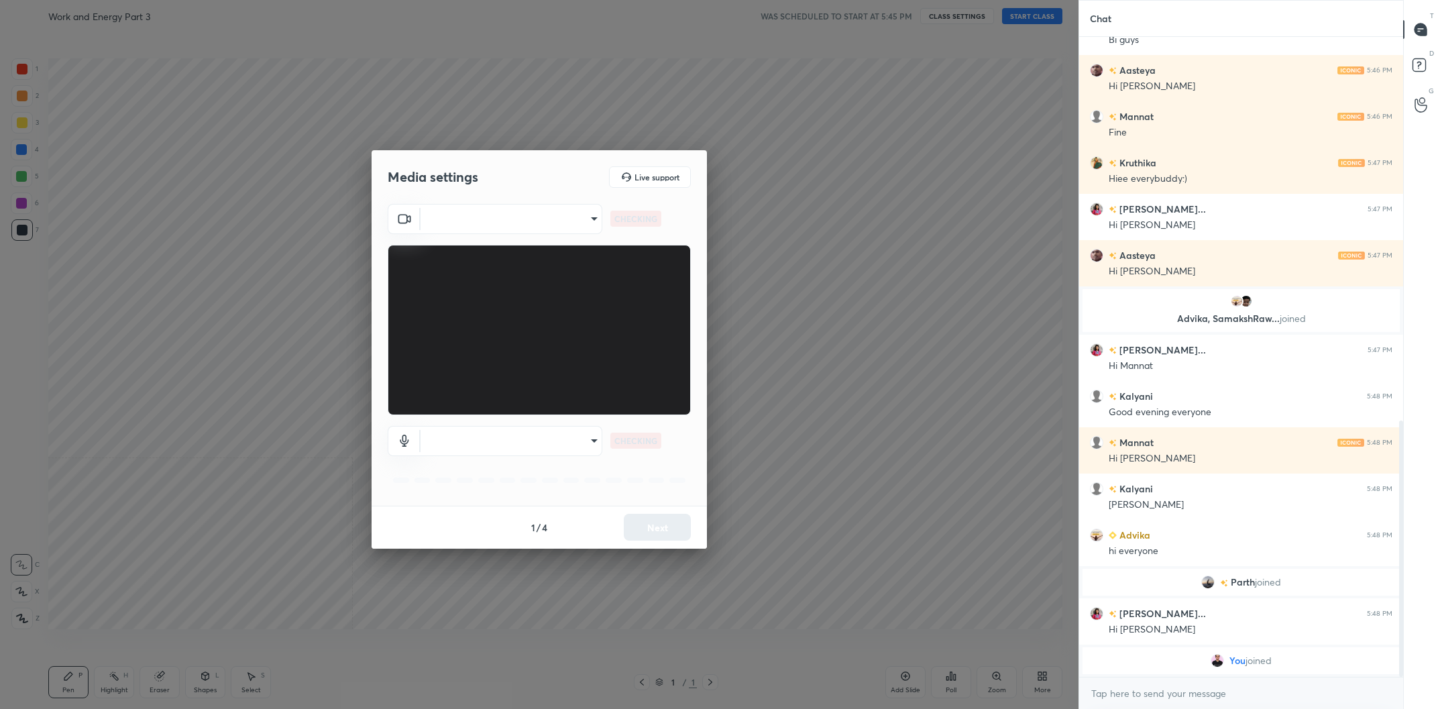
scroll to position [854, 0]
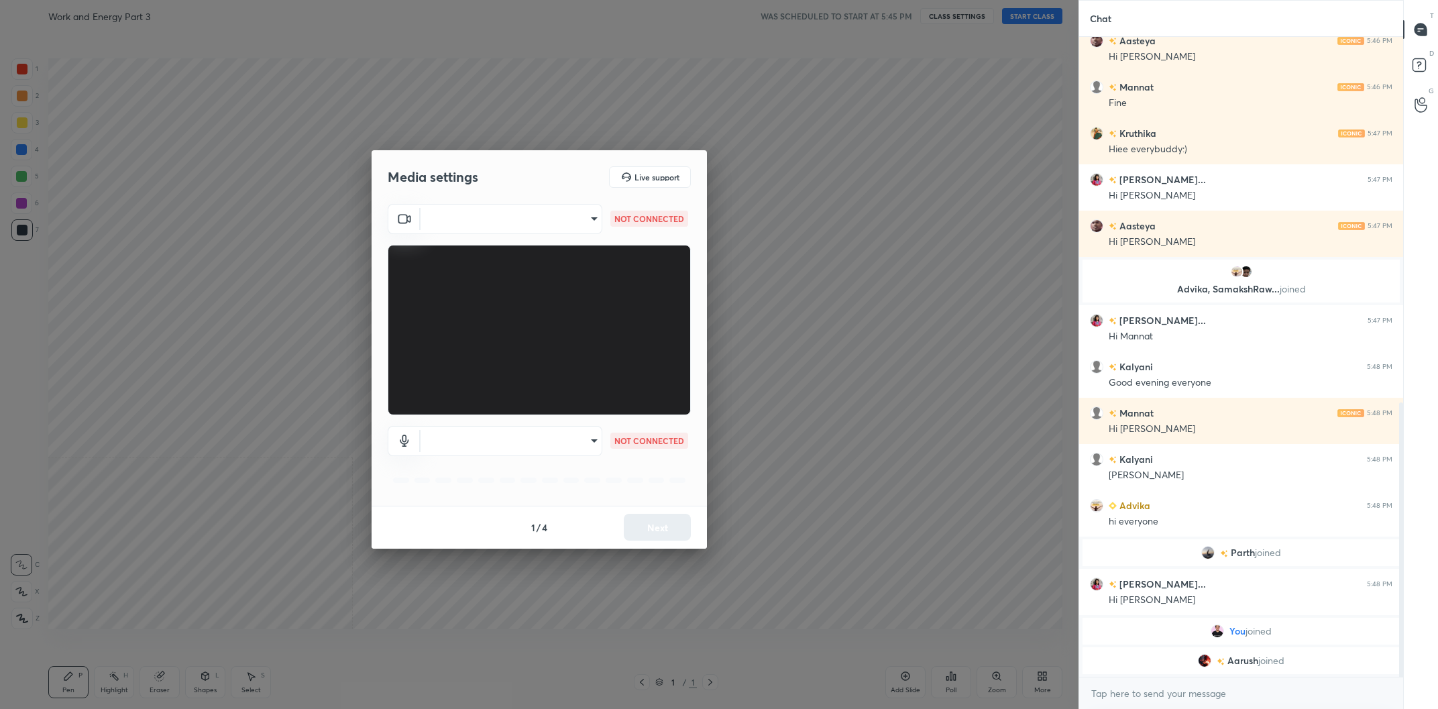
click at [586, 225] on body "1 2 3 4 5 6 7 C X Z C X Z E E Erase all H H Work and Energy Part 3 WAS SCHEDULE…" at bounding box center [719, 354] width 1438 height 709
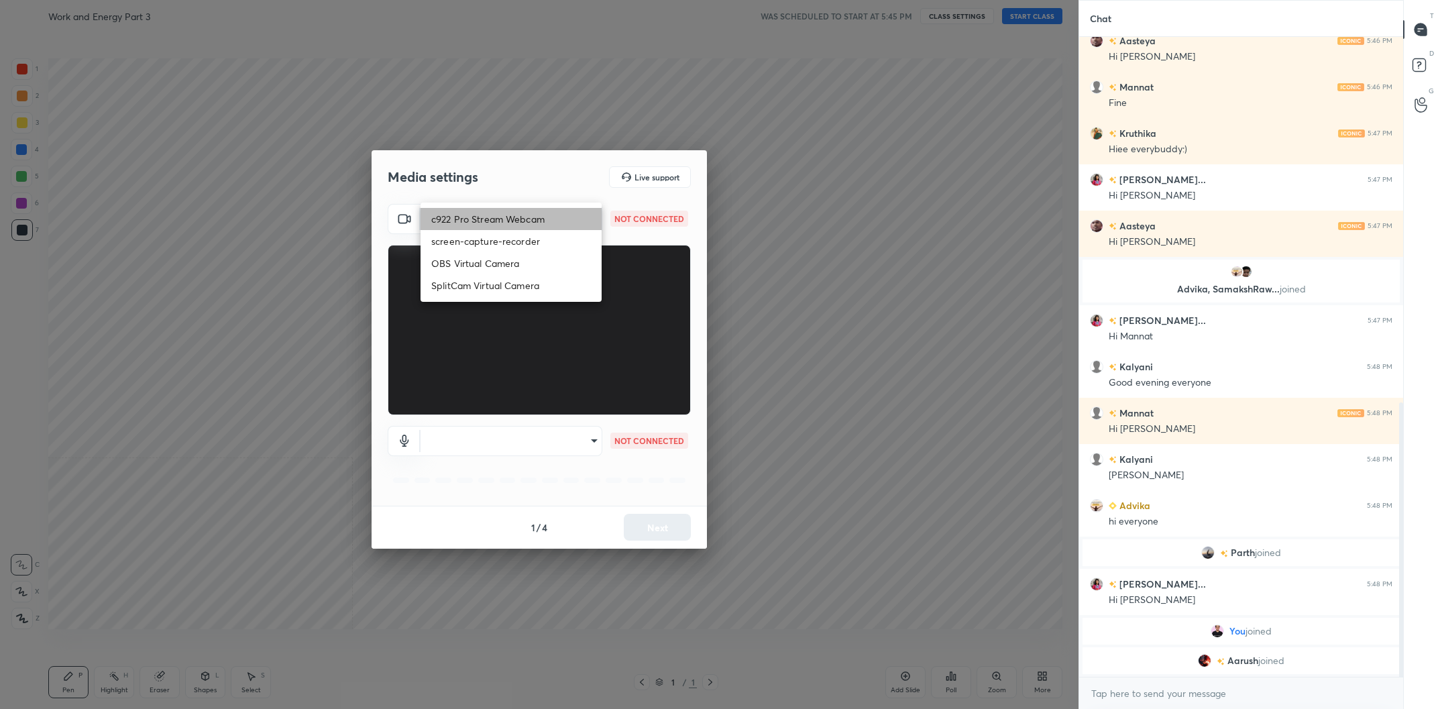
click at [527, 213] on li "c922 Pro Stream Webcam" at bounding box center [511, 219] width 181 height 22
type input "mz5XeYAkNWp2QV5IzfhKg2mI2T6XPNDecROMxnJfp9w="
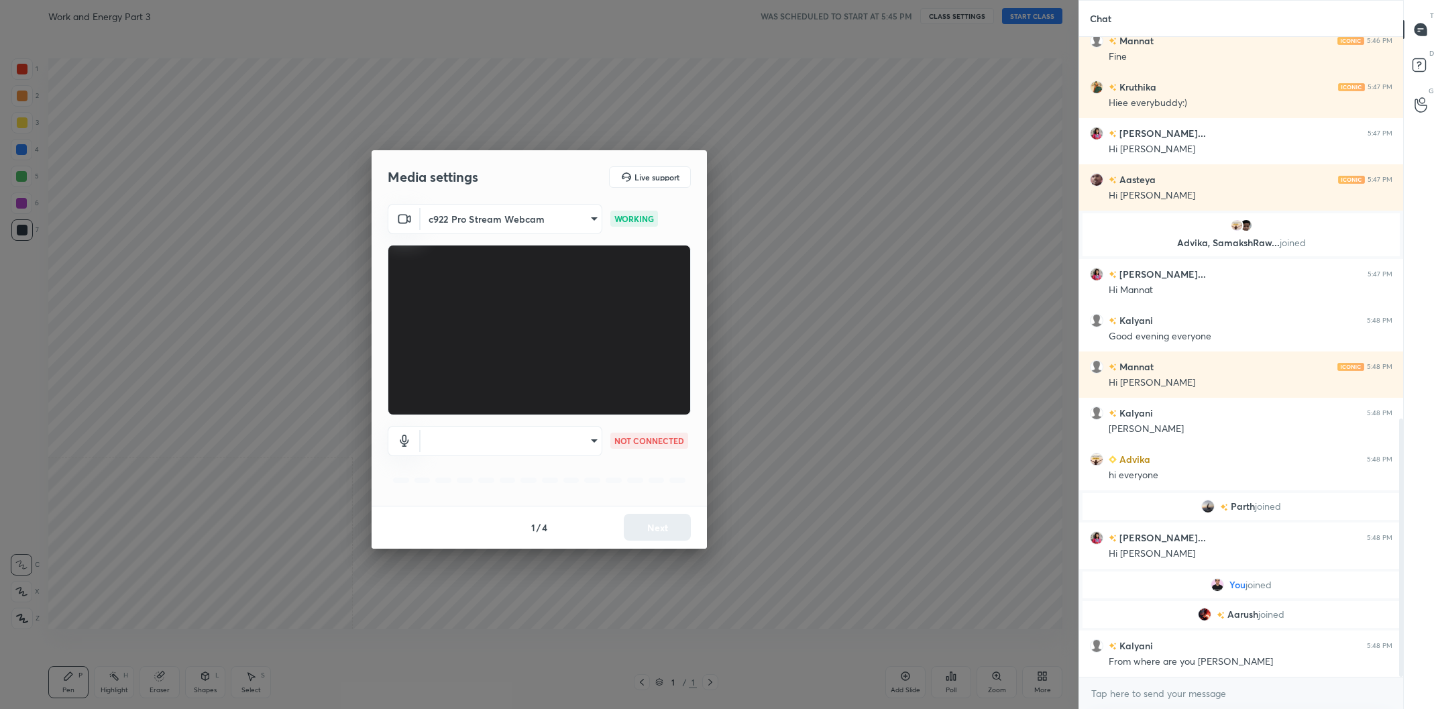
scroll to position [947, 0]
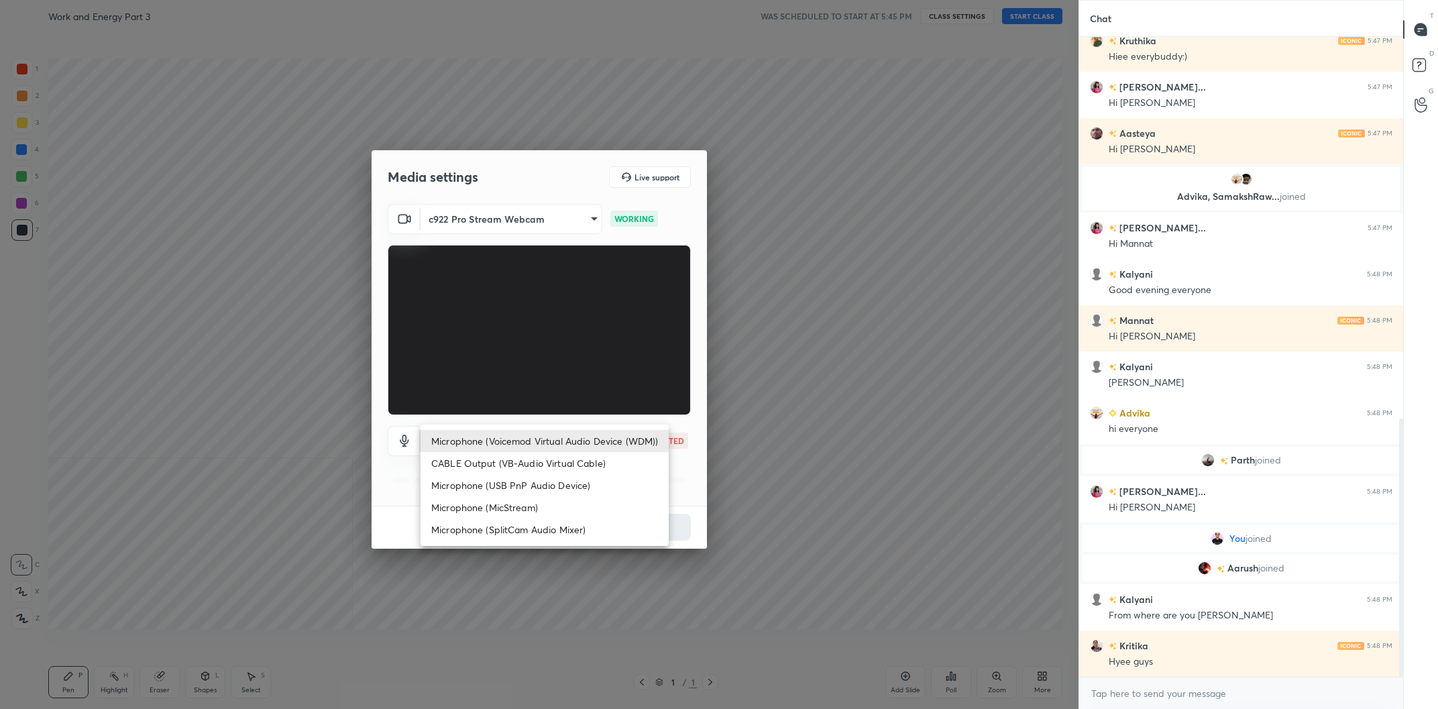
click at [553, 435] on body "1 2 3 4 5 6 7 C X Z C X Z E E Erase all H H Work and Energy Part 3 WAS SCHEDULE…" at bounding box center [719, 354] width 1438 height 709
click at [535, 448] on li "Microphone (Voicemod Virtual Audio Device (WDM))" at bounding box center [545, 441] width 248 height 22
type input "VBCGzjgTZ+0gmPAsoHgp+LhUckAxO9S5WqeSPDF+pXU="
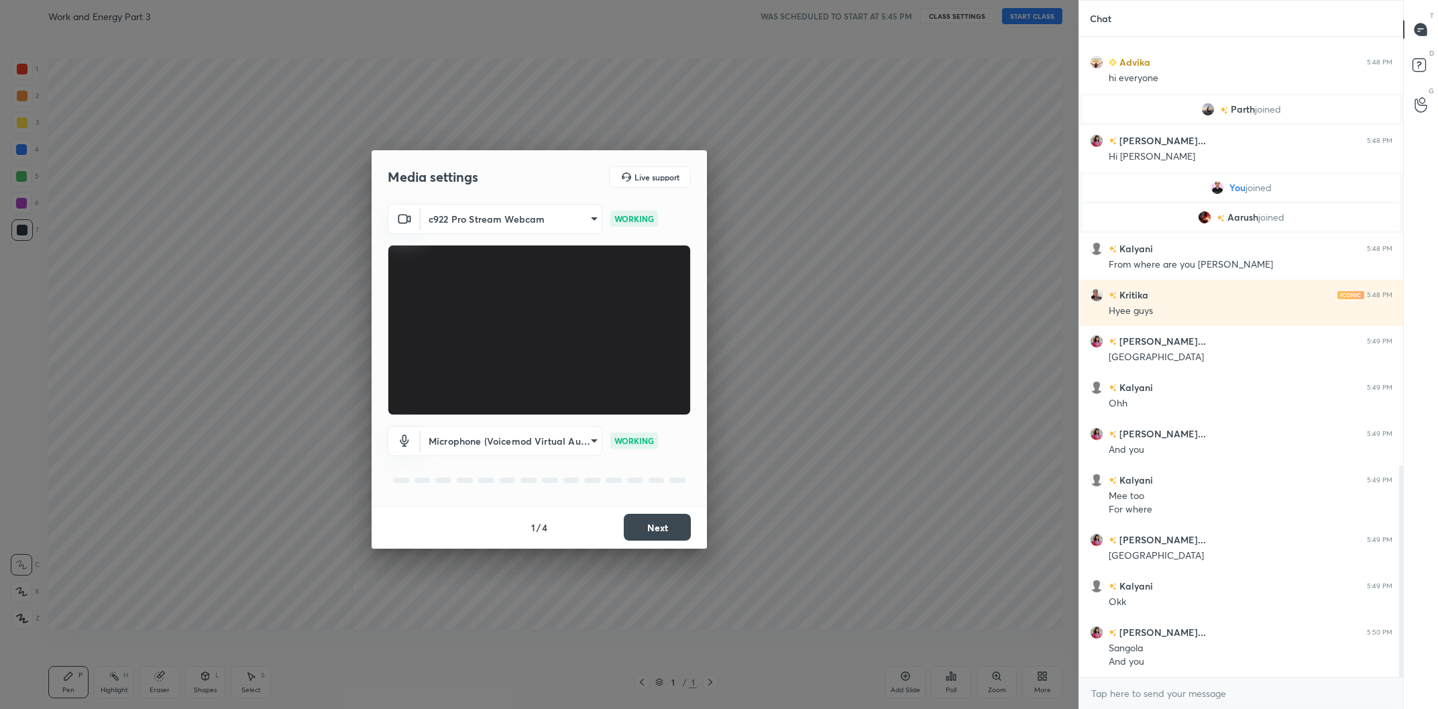
scroll to position [1344, 0]
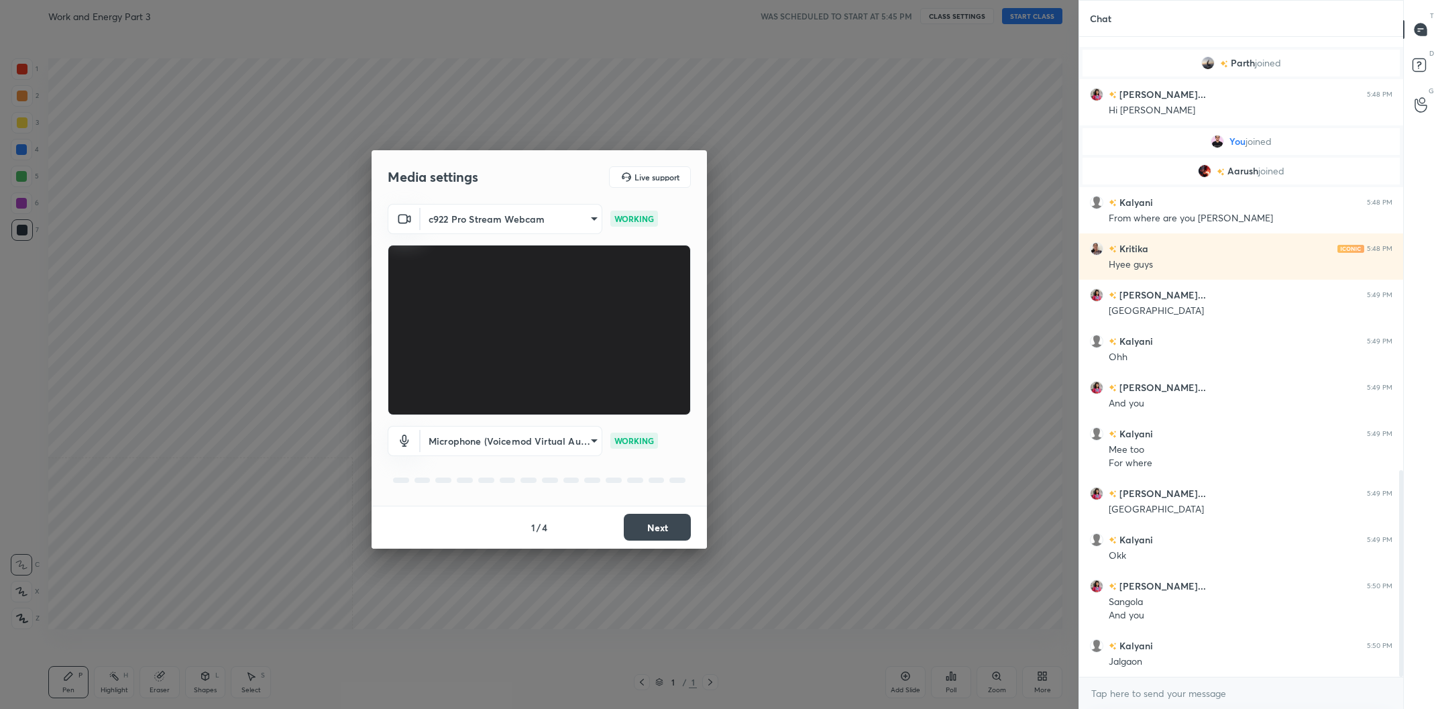
click at [628, 542] on div "1 / 4 Next" at bounding box center [539, 527] width 335 height 43
click at [654, 534] on button "Next" at bounding box center [657, 527] width 67 height 27
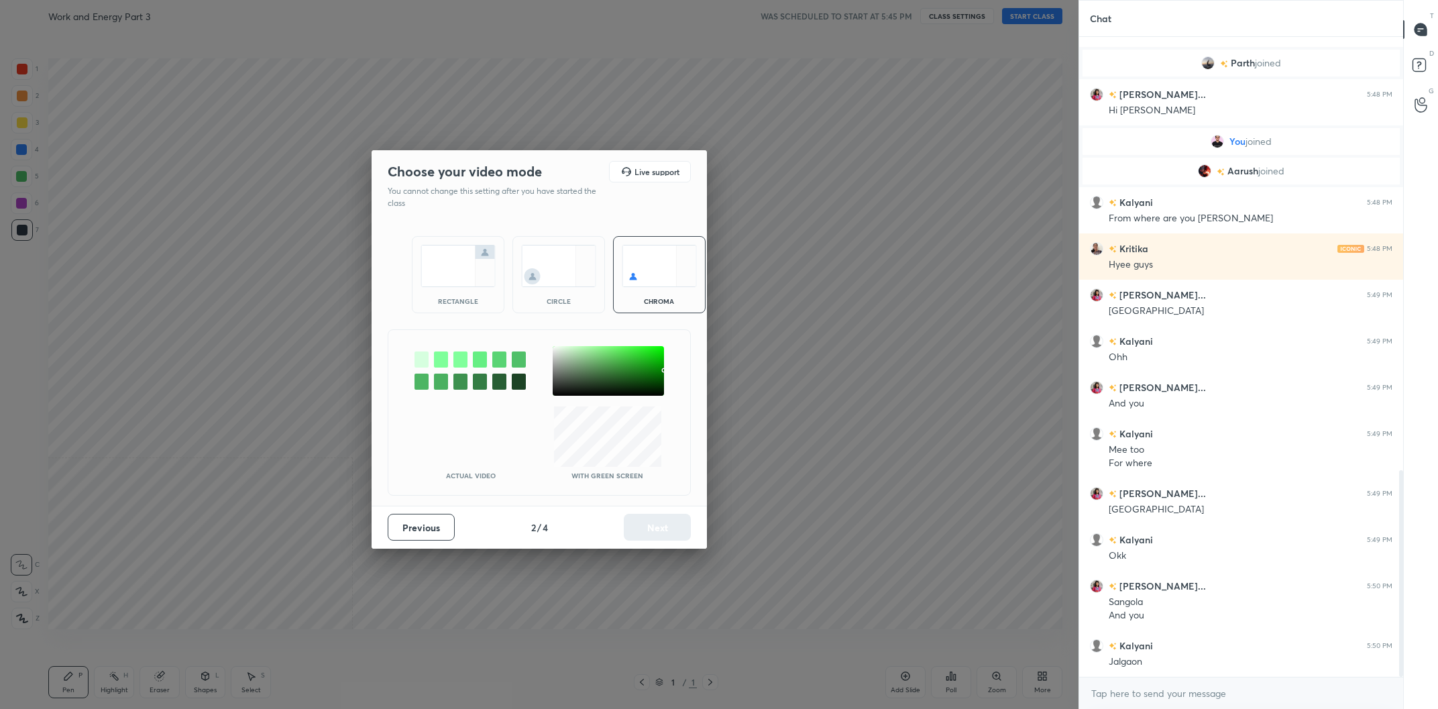
click at [654, 534] on div "Previous 2 / 4 Next" at bounding box center [539, 527] width 335 height 43
click at [557, 354] on div at bounding box center [608, 371] width 111 height 50
click at [657, 532] on button "Next" at bounding box center [657, 527] width 67 height 27
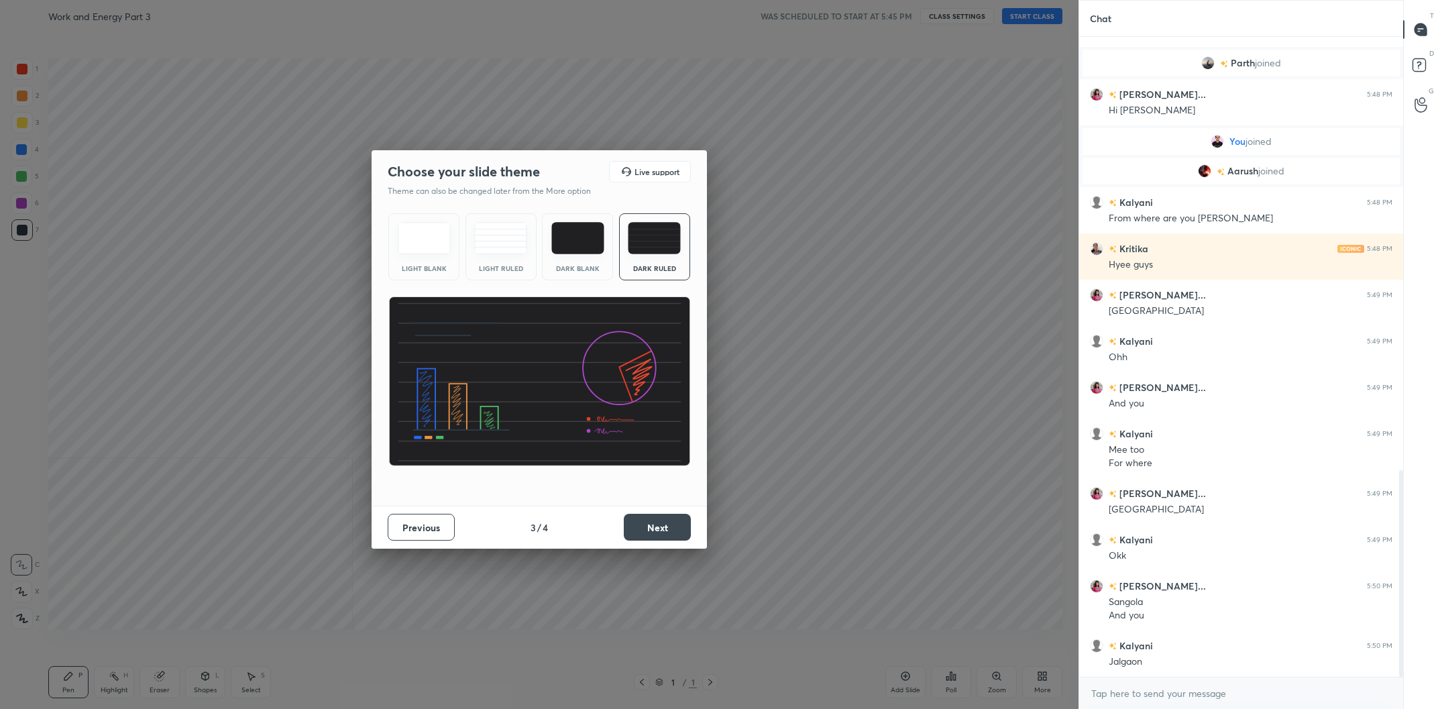
click at [657, 532] on button "Next" at bounding box center [657, 527] width 67 height 27
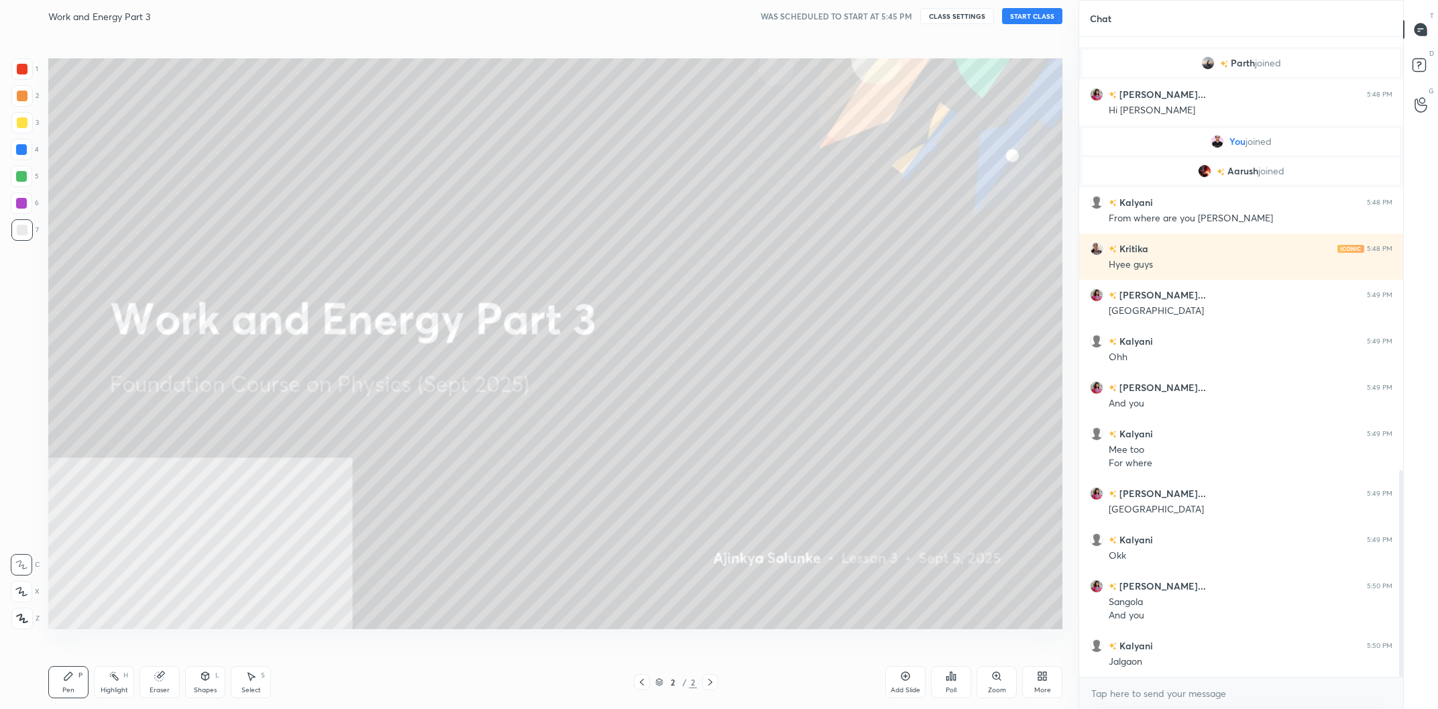
click at [1042, 18] on button "START CLASS" at bounding box center [1032, 16] width 60 height 16
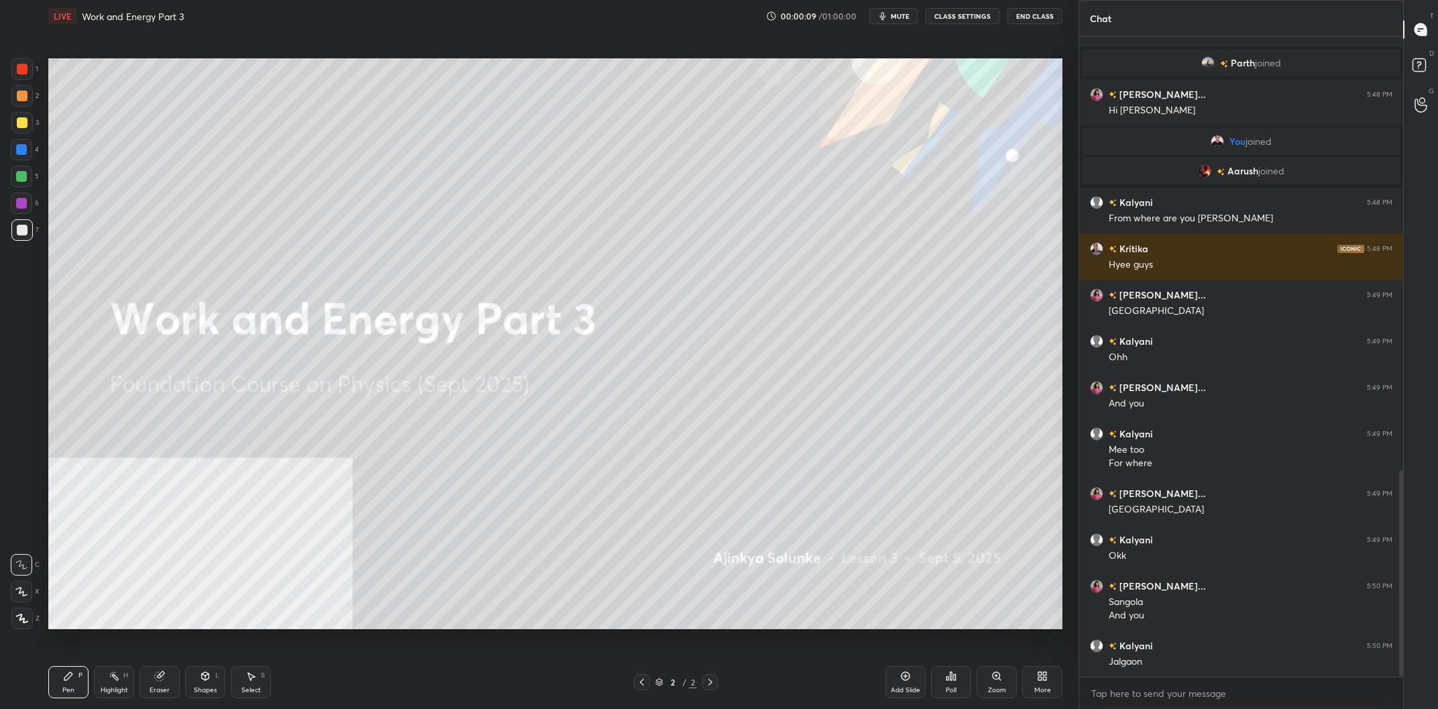
click at [1046, 682] on icon at bounding box center [1042, 676] width 11 height 11
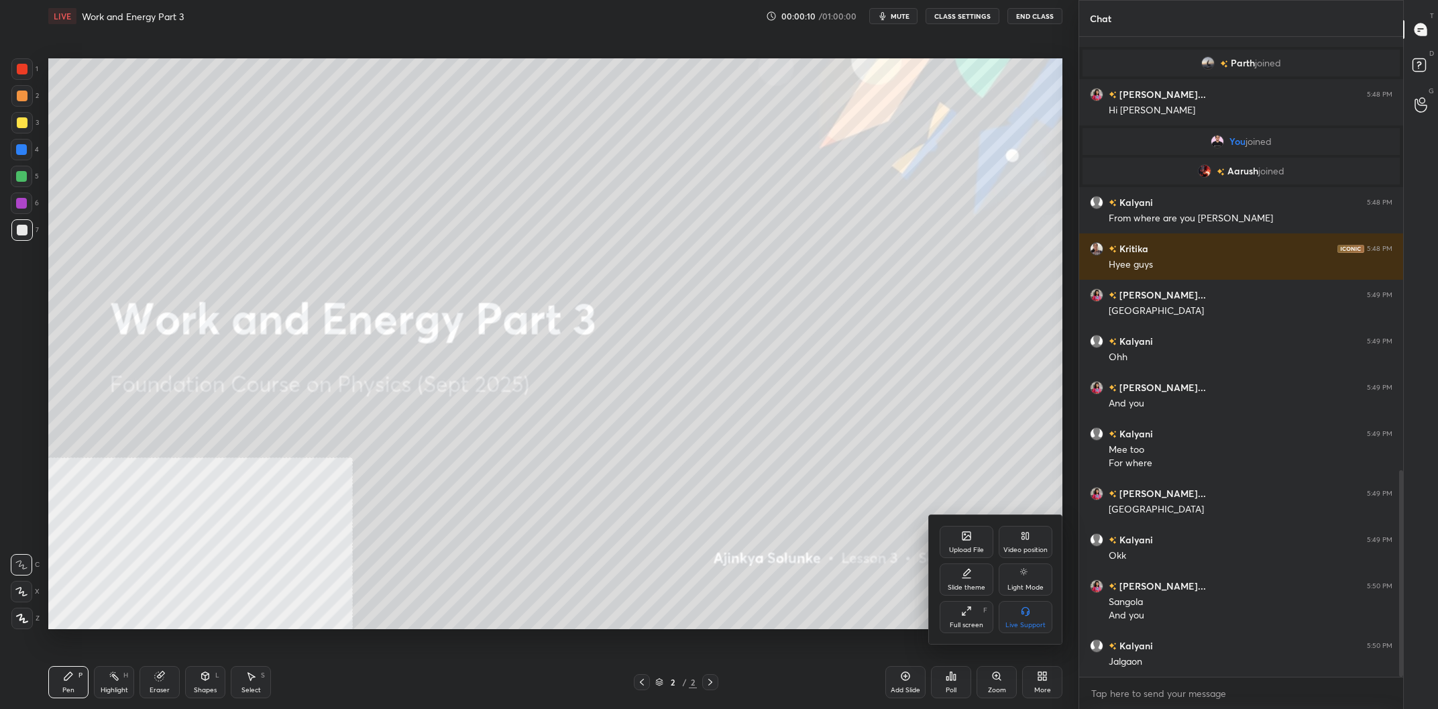
click at [1002, 533] on div "Video position" at bounding box center [1026, 542] width 54 height 32
click at [1020, 609] on div "Bottom right" at bounding box center [1026, 617] width 54 height 32
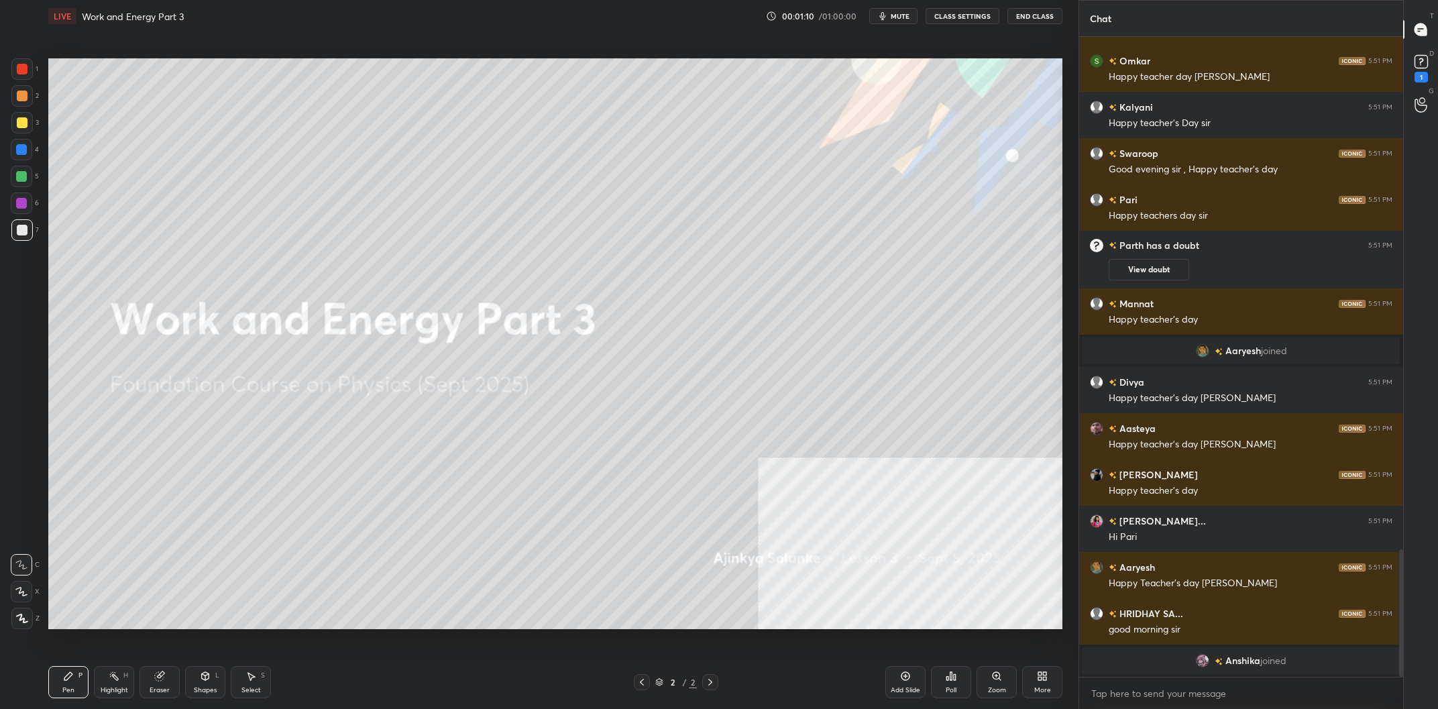
scroll to position [2238, 0]
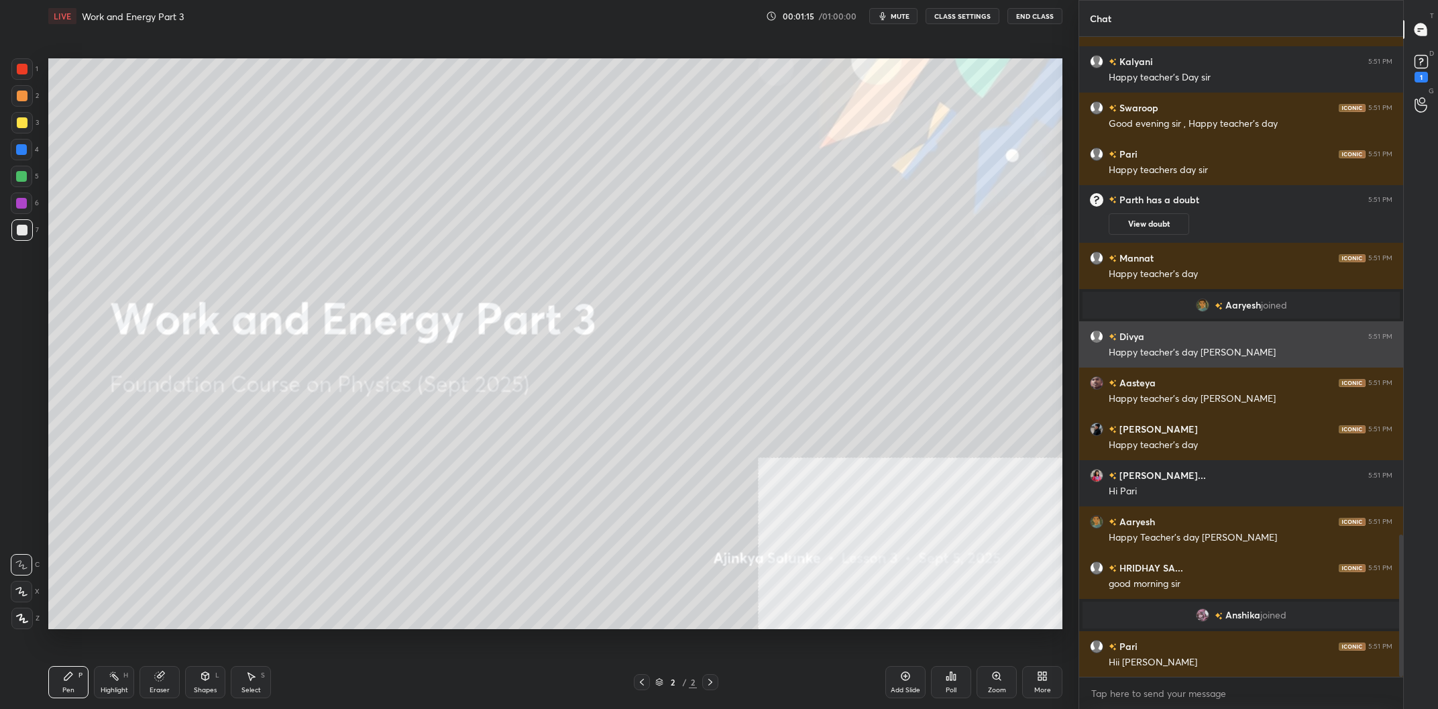
click at [1110, 361] on div "Divya 5:51 PM Happy teacher's day sir" at bounding box center [1241, 344] width 324 height 46
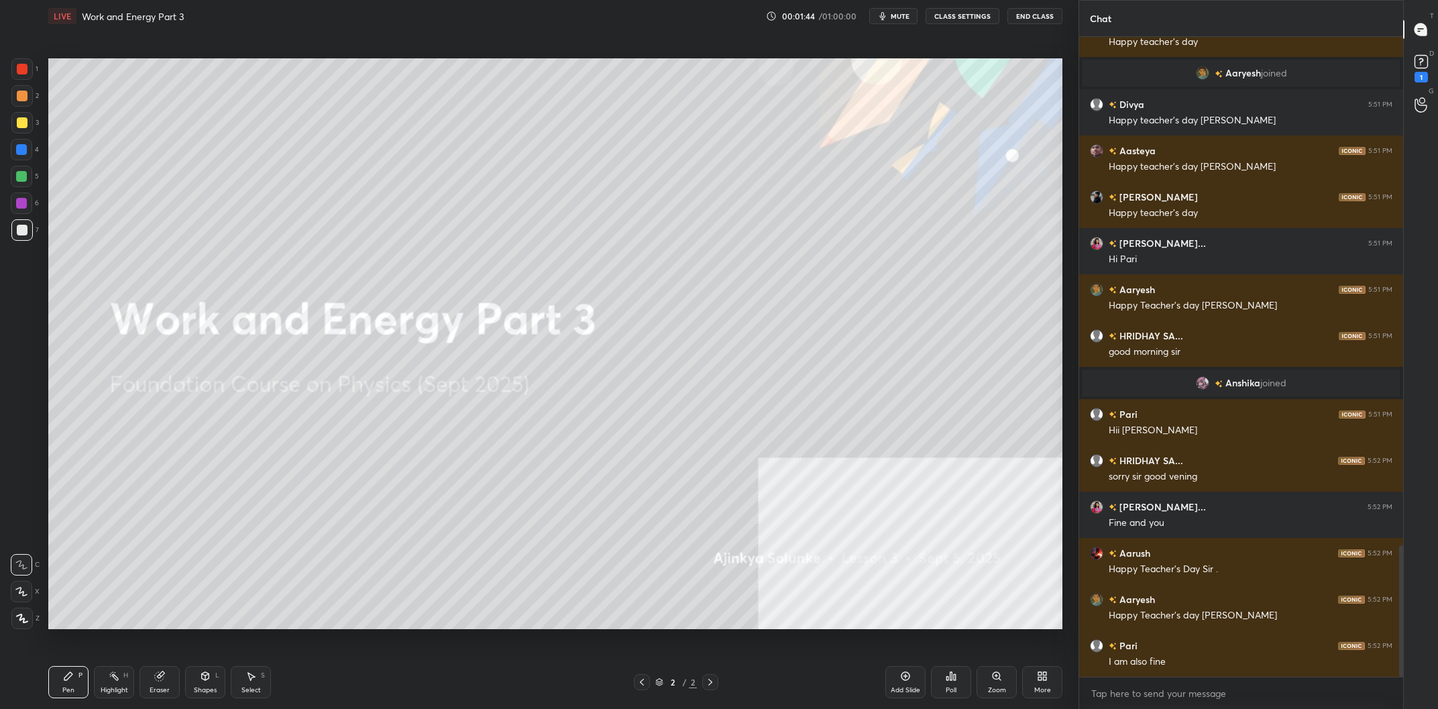
scroll to position [2528, 0]
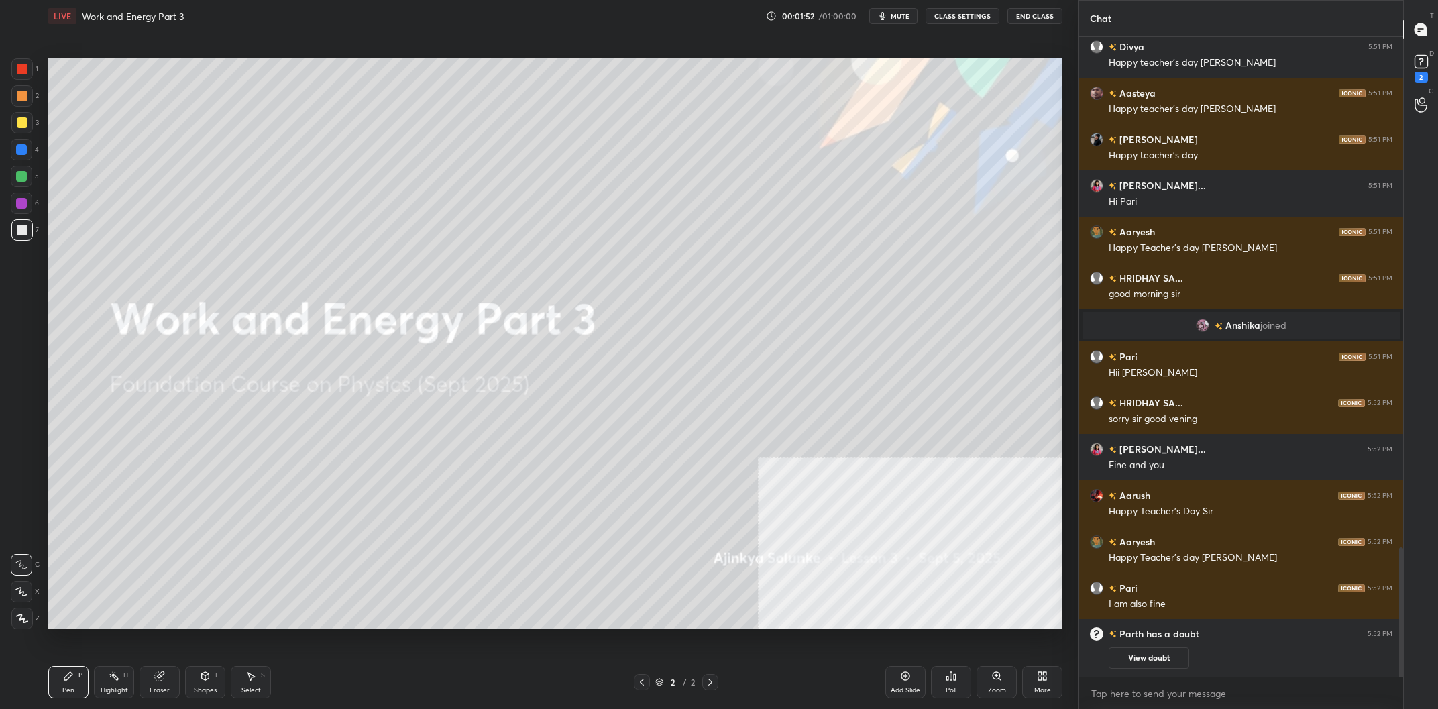
click at [897, 674] on div "Add Slide" at bounding box center [905, 682] width 40 height 32
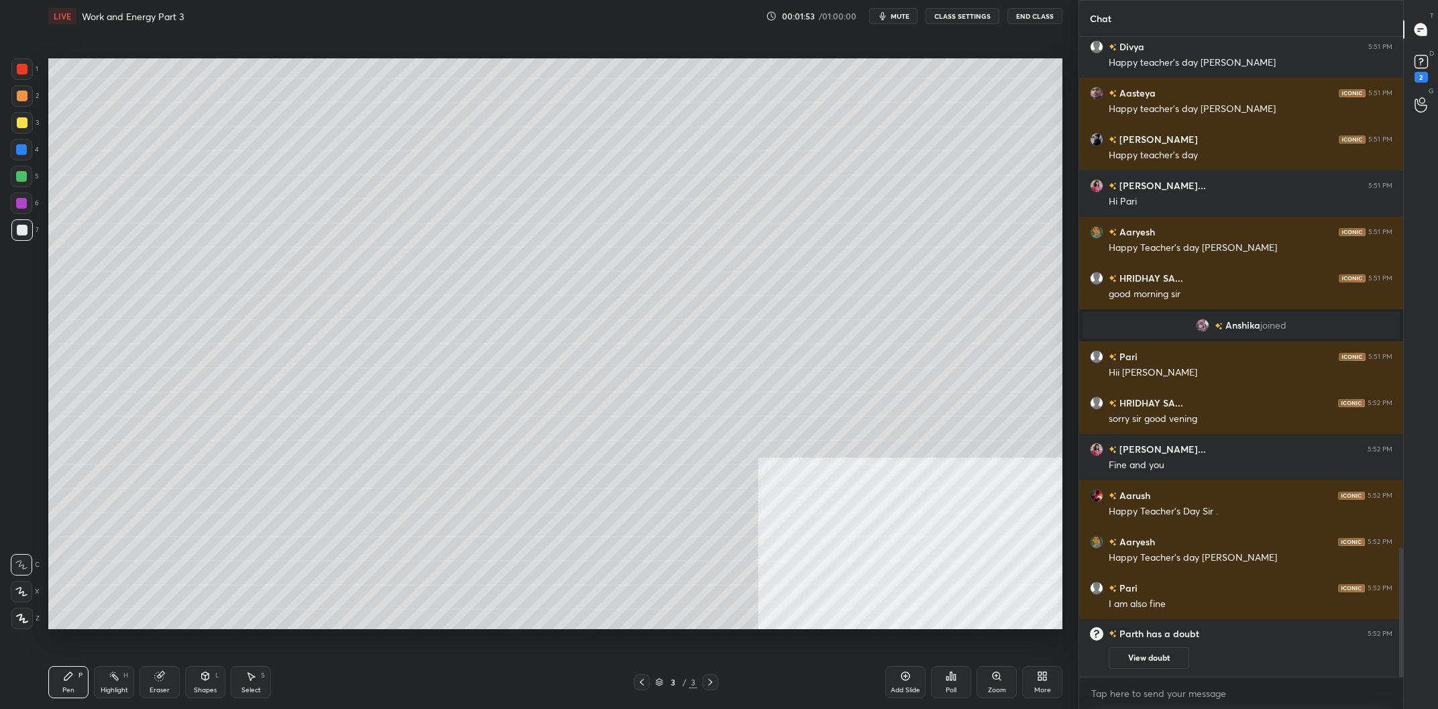
click at [1053, 663] on div "Add Slide Poll Zoom More" at bounding box center [973, 682] width 177 height 75
click at [1051, 674] on div "More" at bounding box center [1042, 682] width 40 height 32
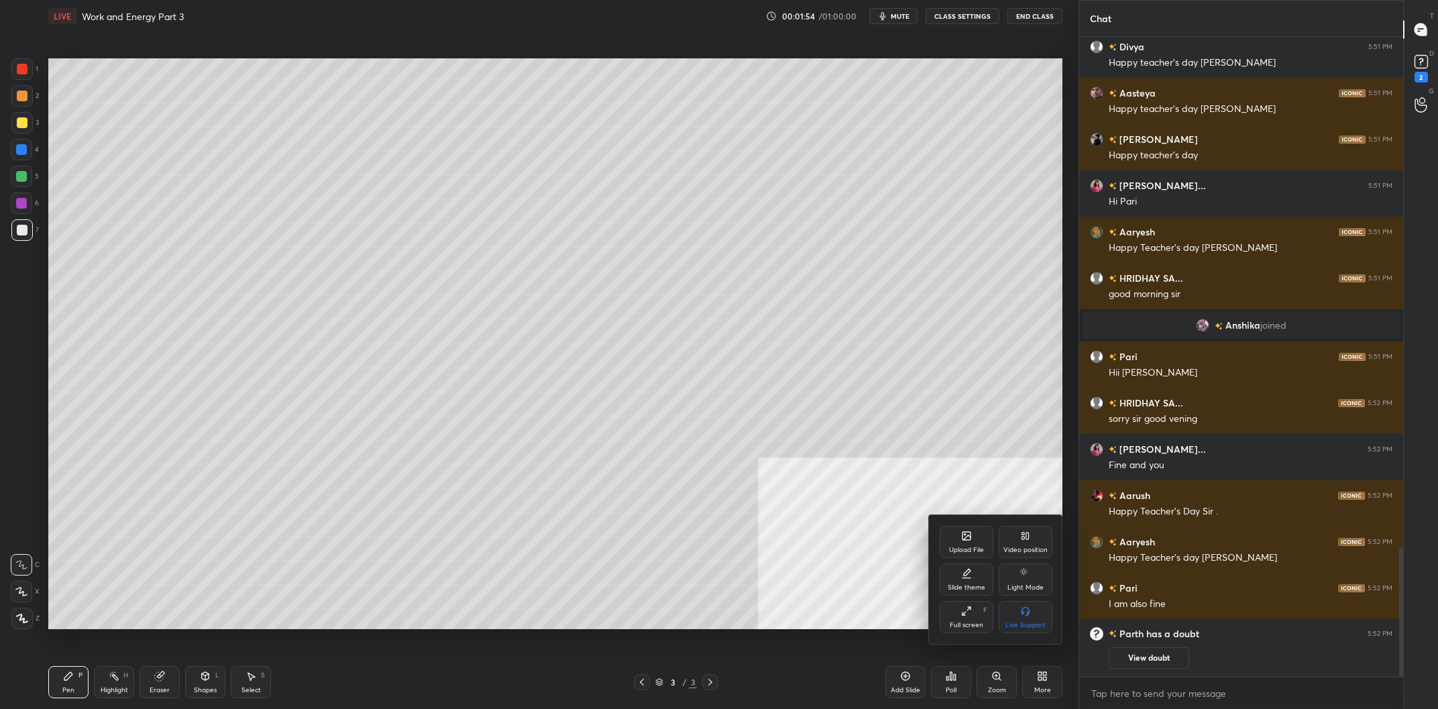
click at [1047, 682] on div at bounding box center [719, 354] width 1438 height 709
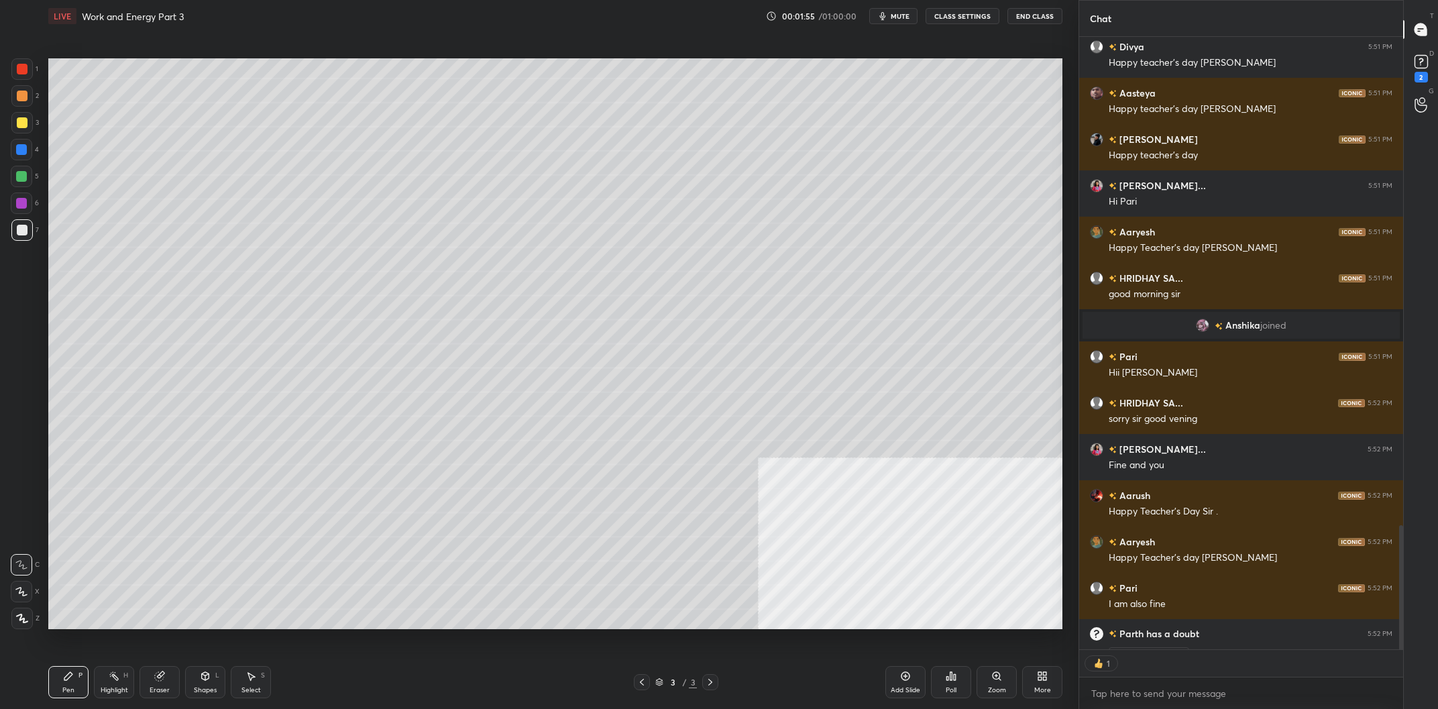
scroll to position [612, 324]
click at [1044, 690] on div "More" at bounding box center [1042, 690] width 17 height 7
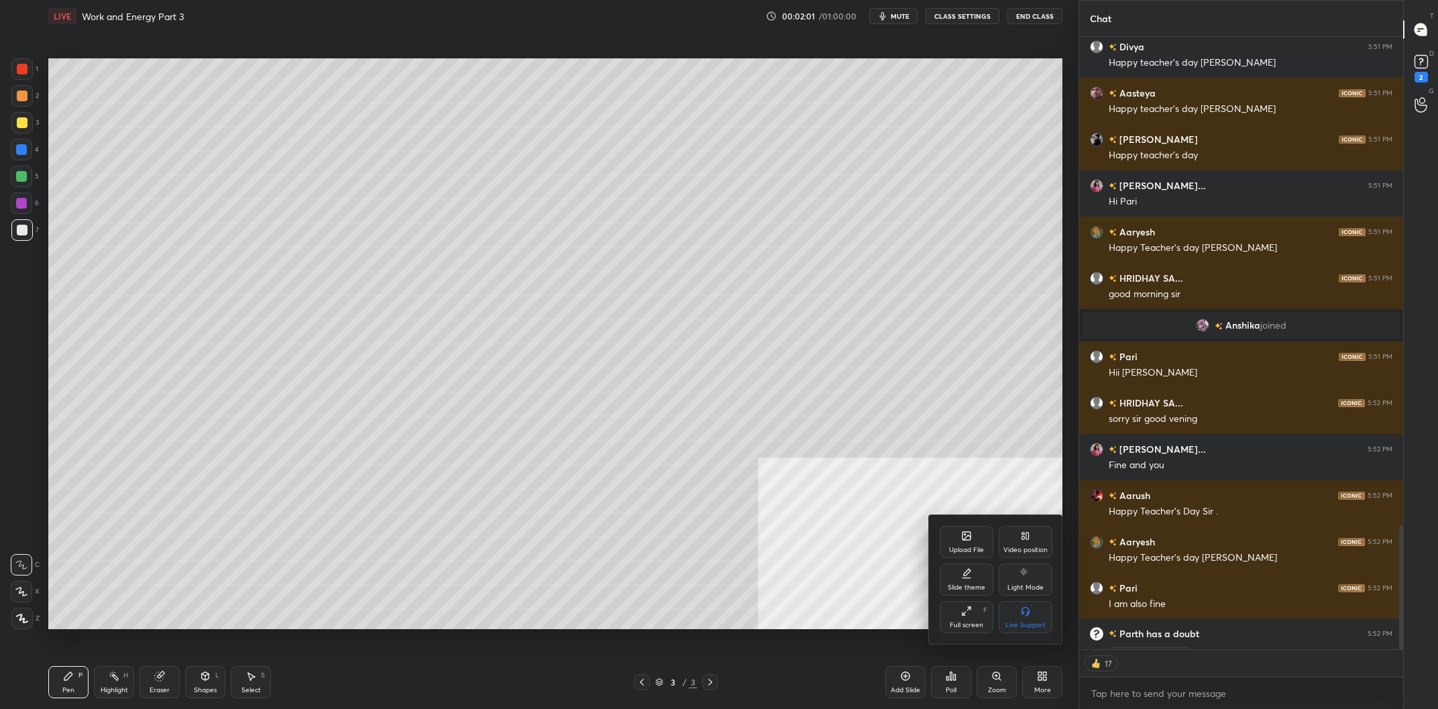
scroll to position [2363, 0]
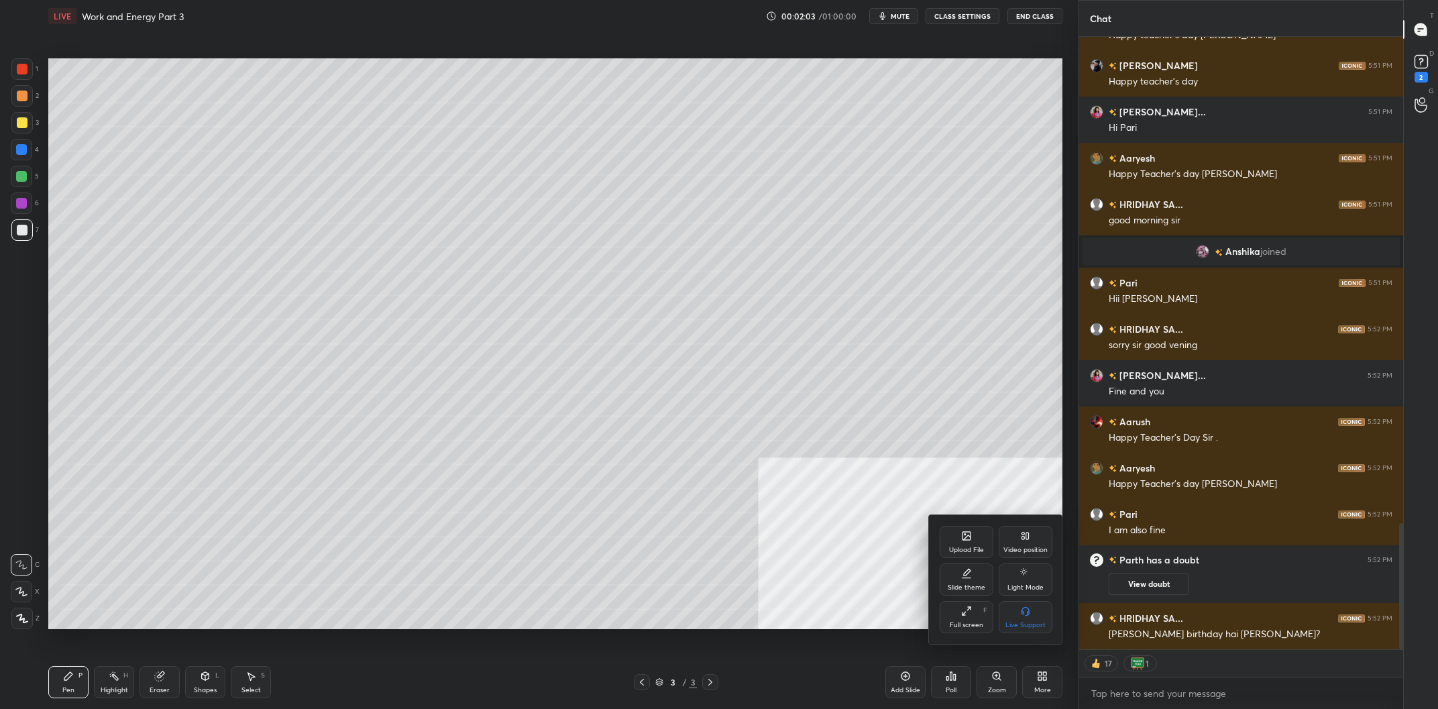
click at [965, 550] on div "Upload File" at bounding box center [966, 550] width 35 height 7
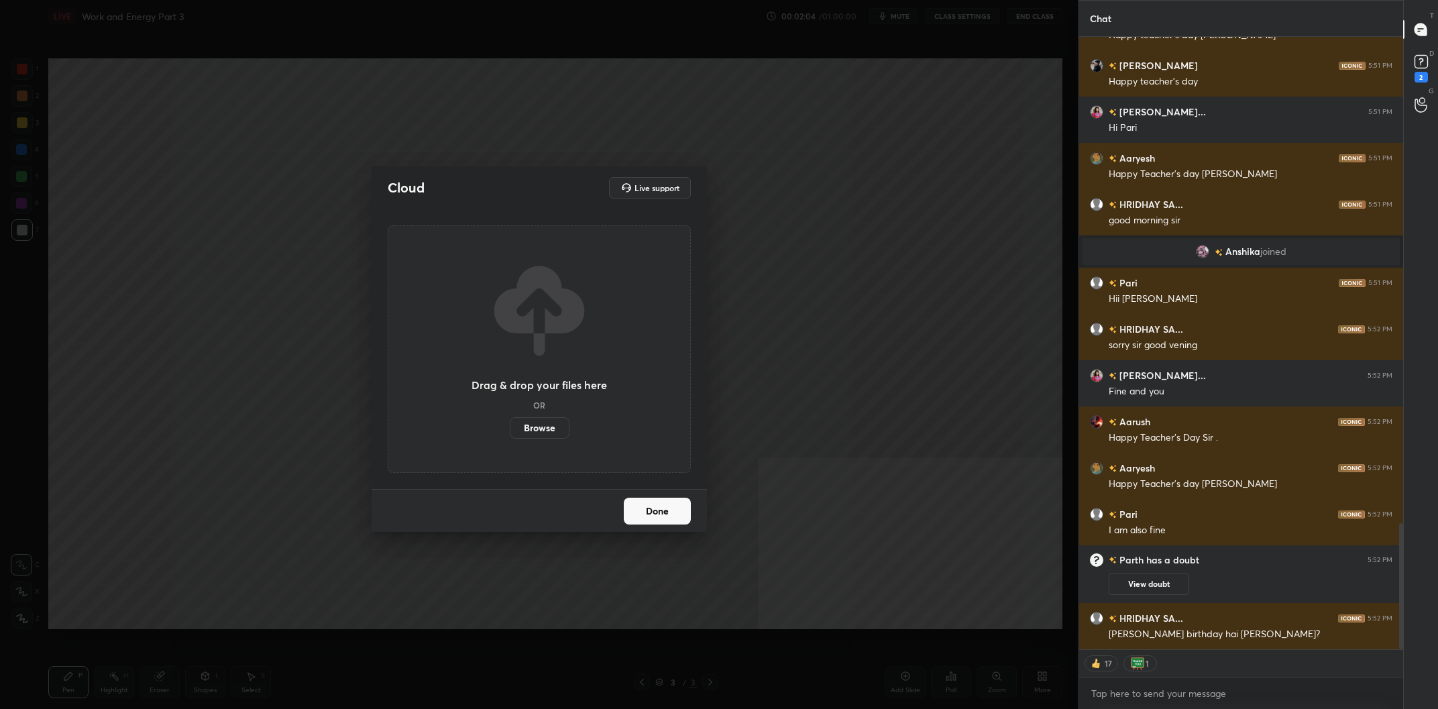
click at [549, 422] on label "Browse" at bounding box center [540, 427] width 60 height 21
click at [510, 422] on input "Browse" at bounding box center [510, 427] width 0 height 21
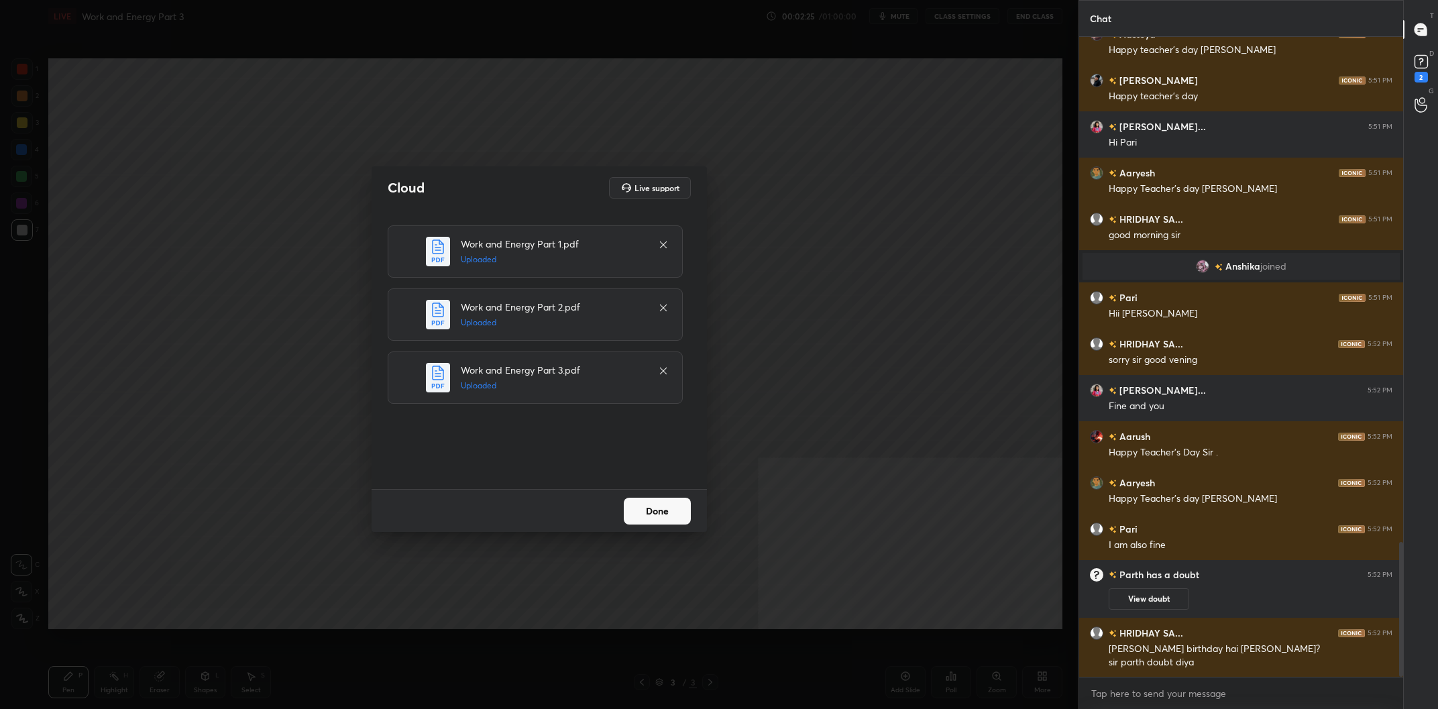
scroll to position [2396, 0]
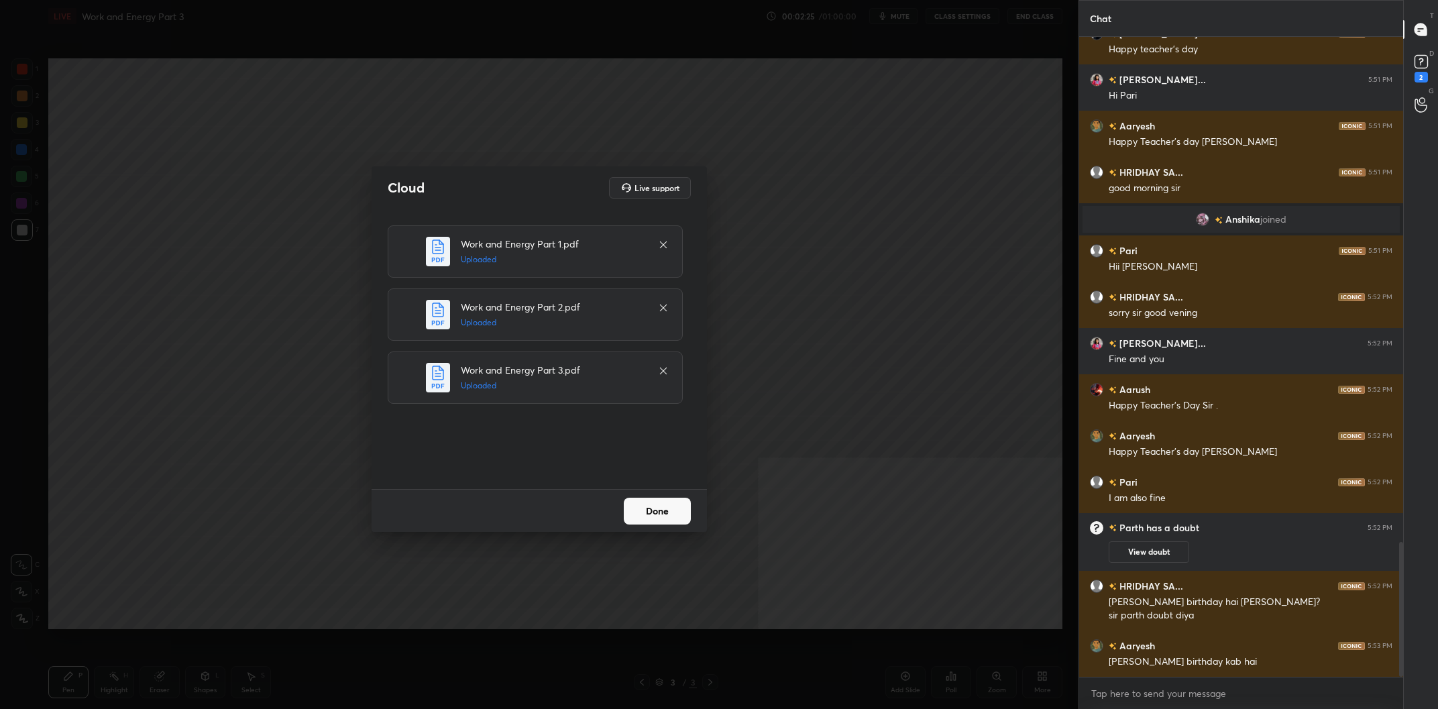
click at [664, 503] on button "Done" at bounding box center [657, 511] width 67 height 27
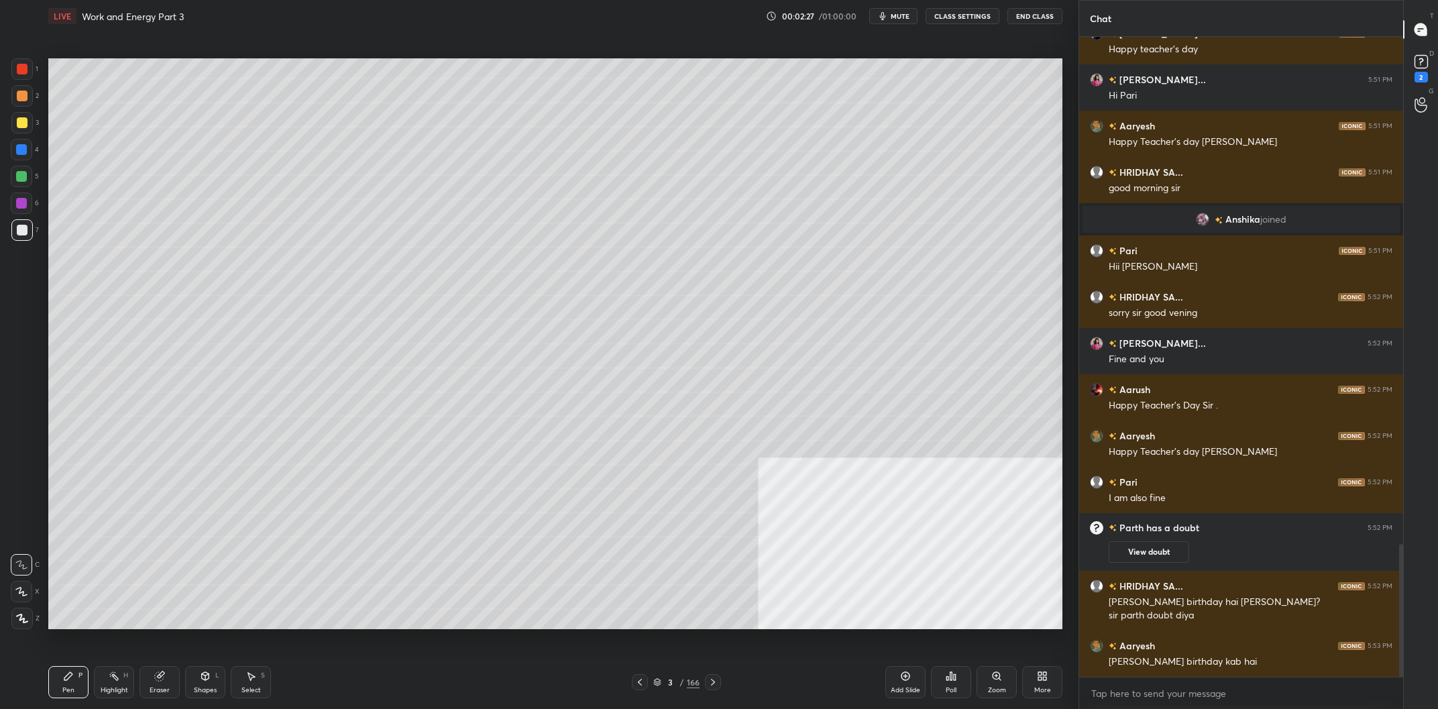
scroll to position [2442, 0]
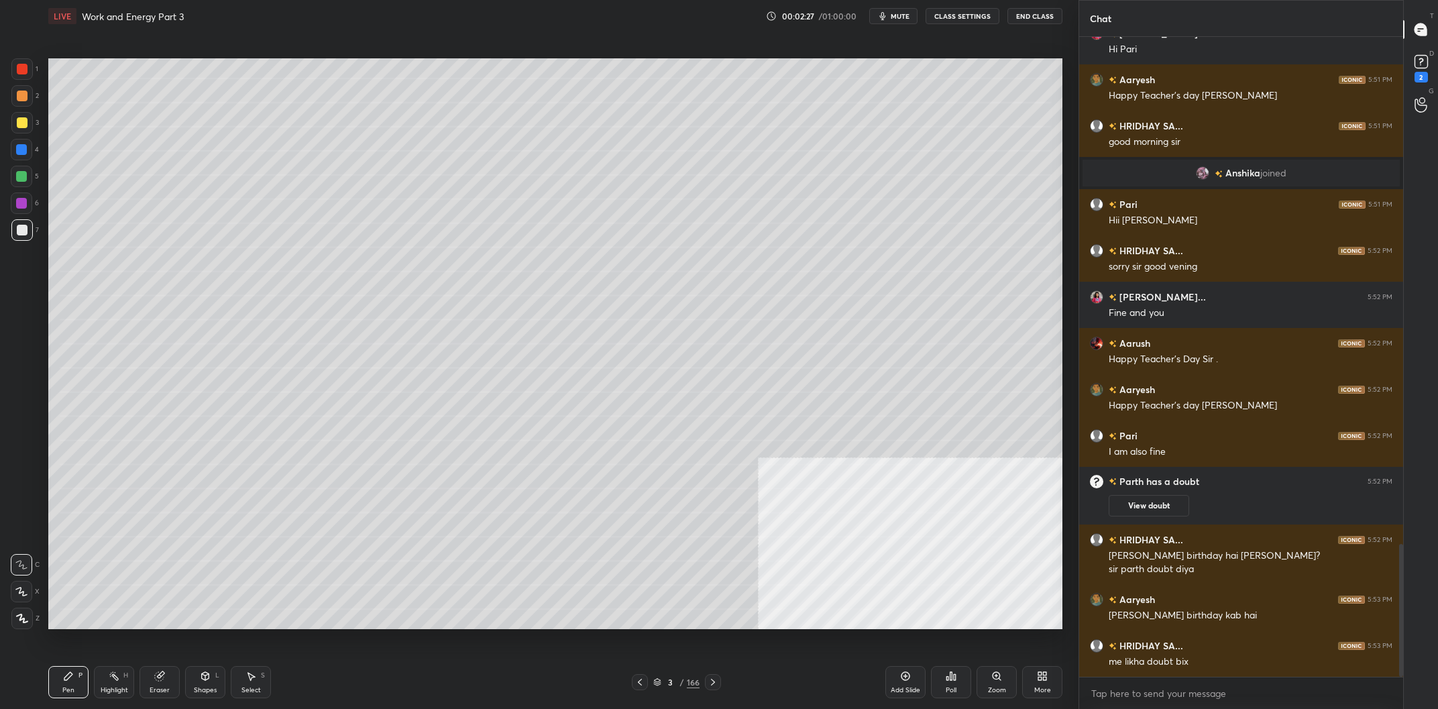
click at [670, 677] on div "3 / 166" at bounding box center [676, 682] width 89 height 16
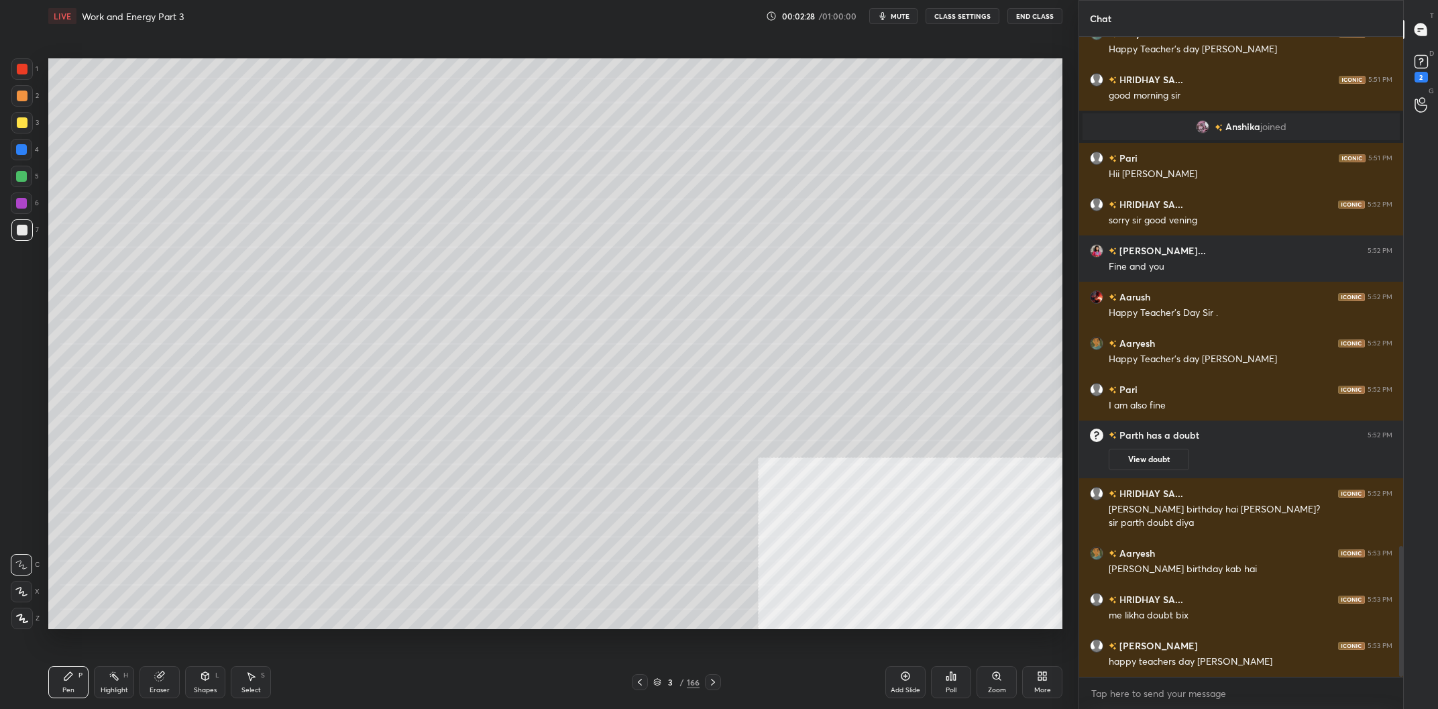
click at [687, 676] on div "3 / 166" at bounding box center [676, 682] width 89 height 16
click at [663, 681] on div "3 / 166" at bounding box center [676, 682] width 46 height 12
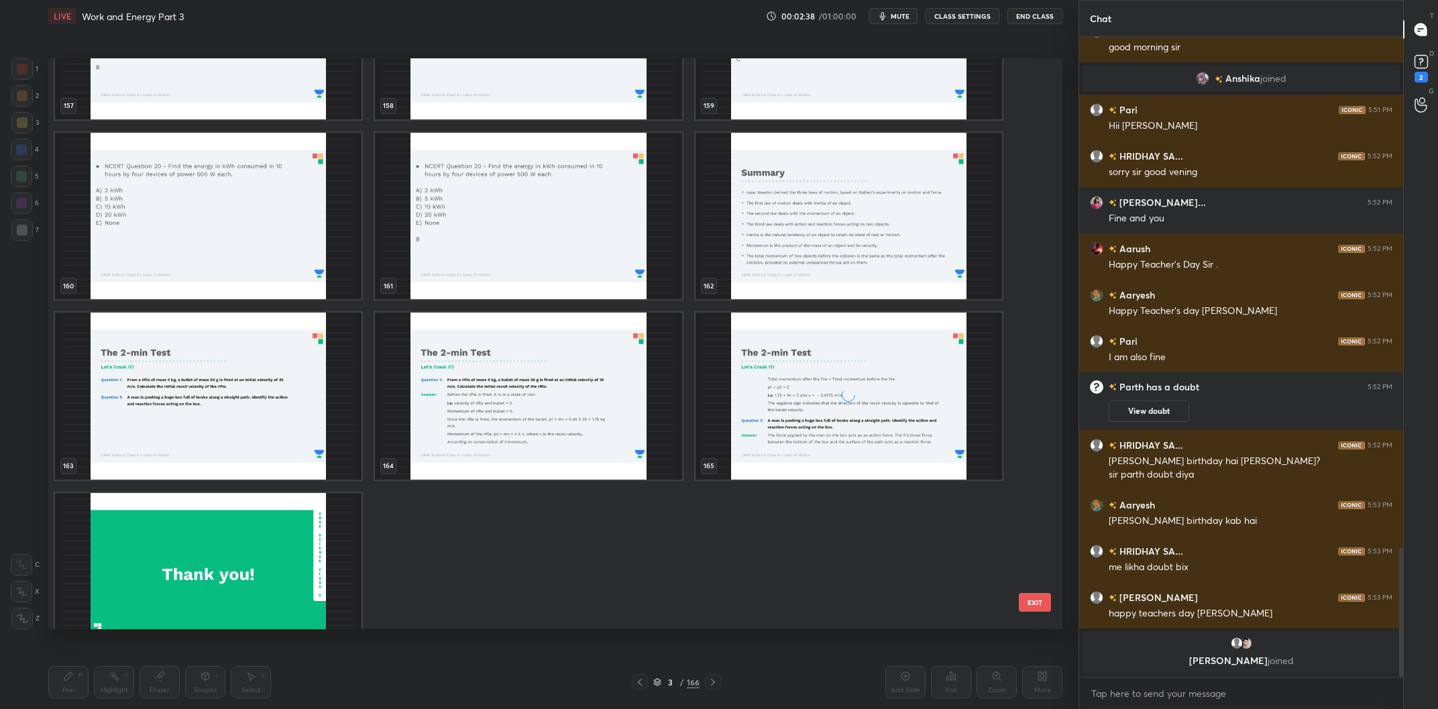
scroll to position [9516, 0]
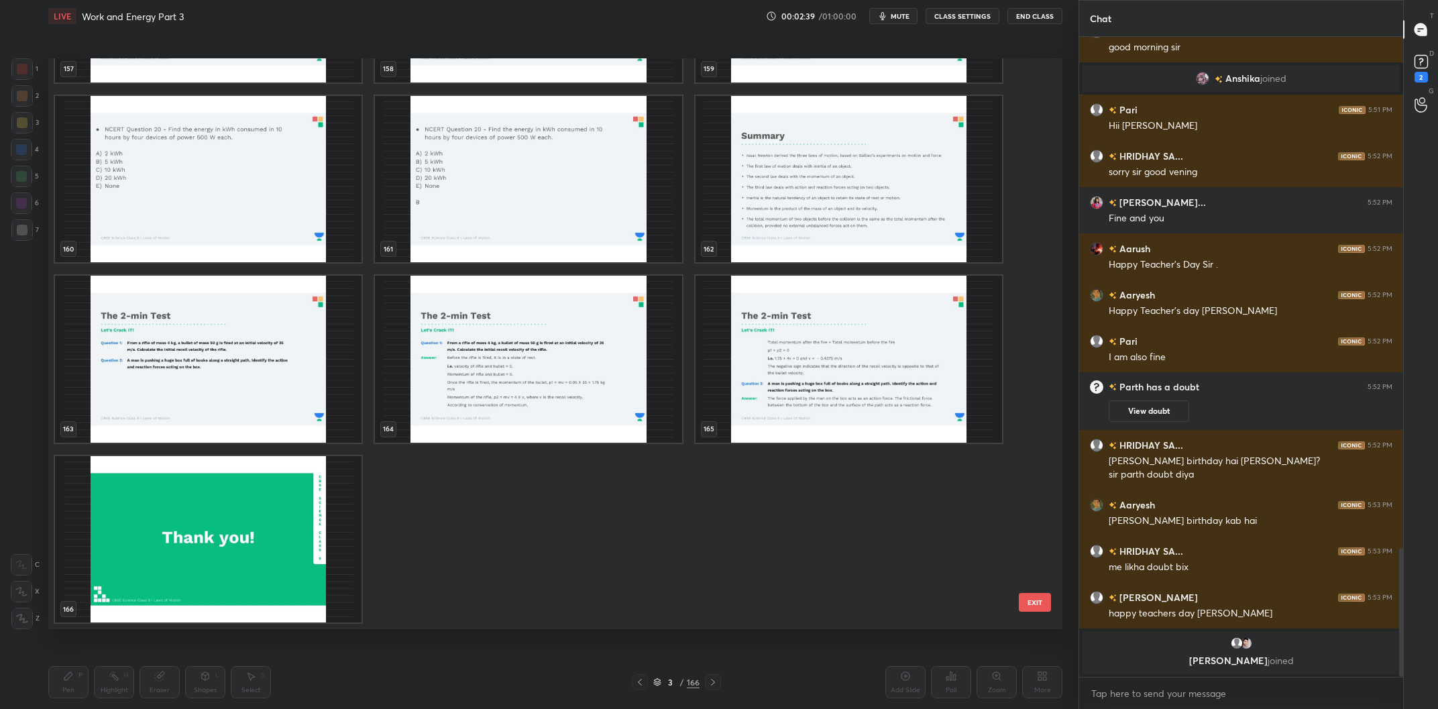
click at [272, 610] on img "grid" at bounding box center [208, 539] width 307 height 167
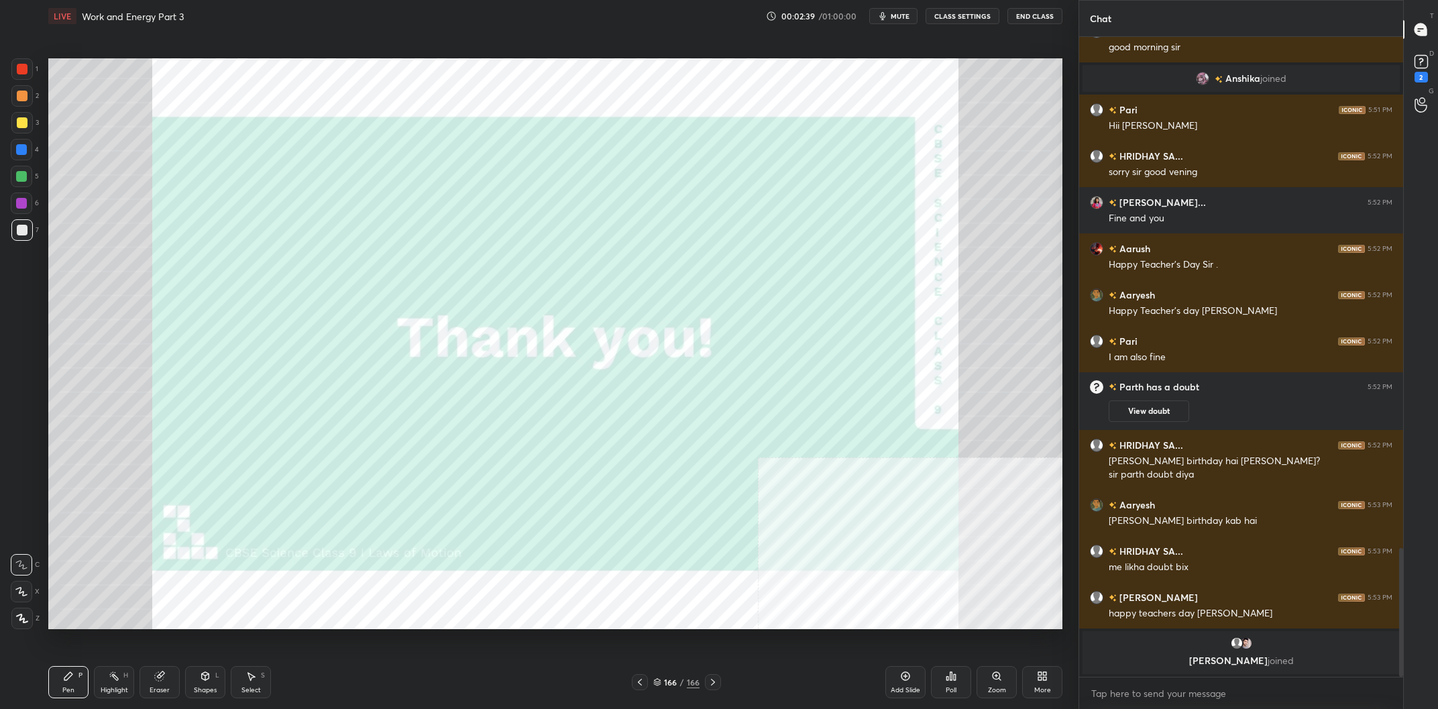
click at [272, 610] on img "grid" at bounding box center [208, 539] width 307 height 167
click at [911, 691] on div "Add Slide" at bounding box center [906, 690] width 30 height 7
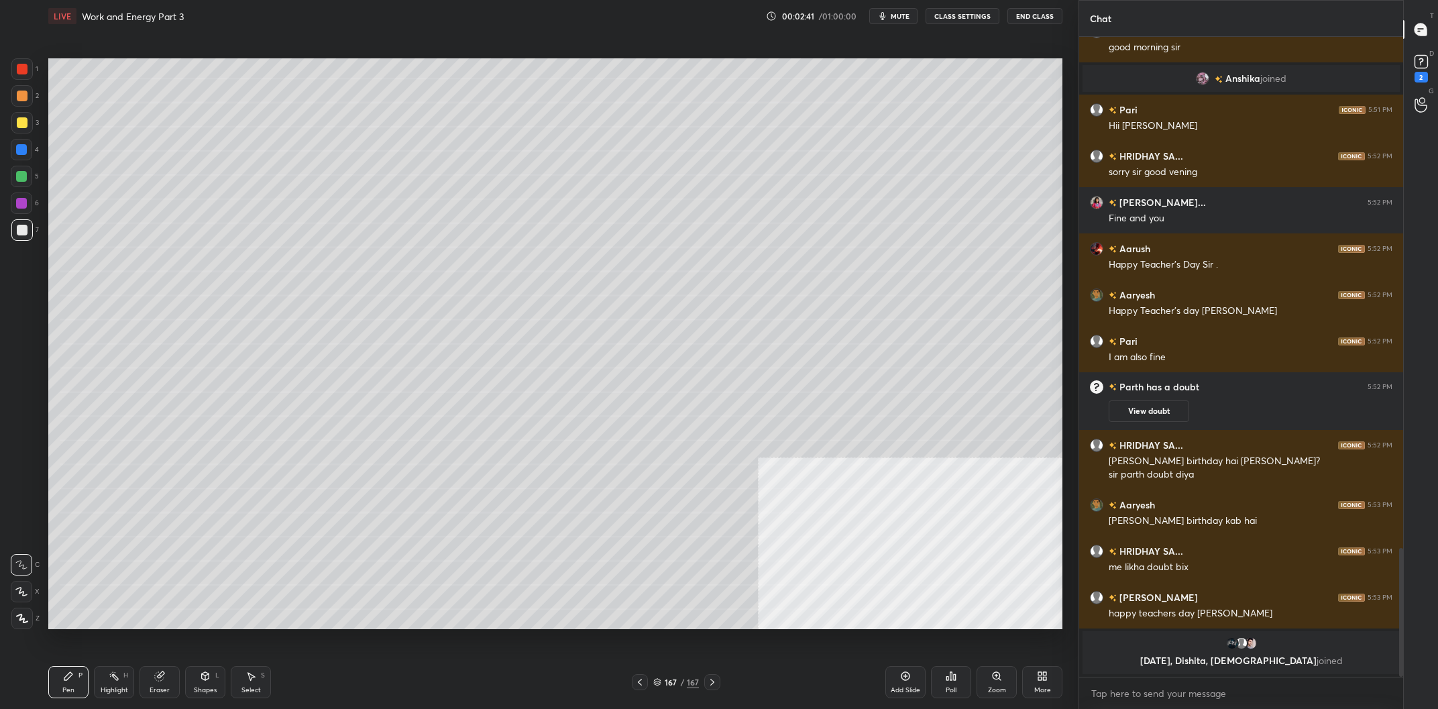
click at [1046, 680] on icon at bounding box center [1044, 678] width 3 height 3
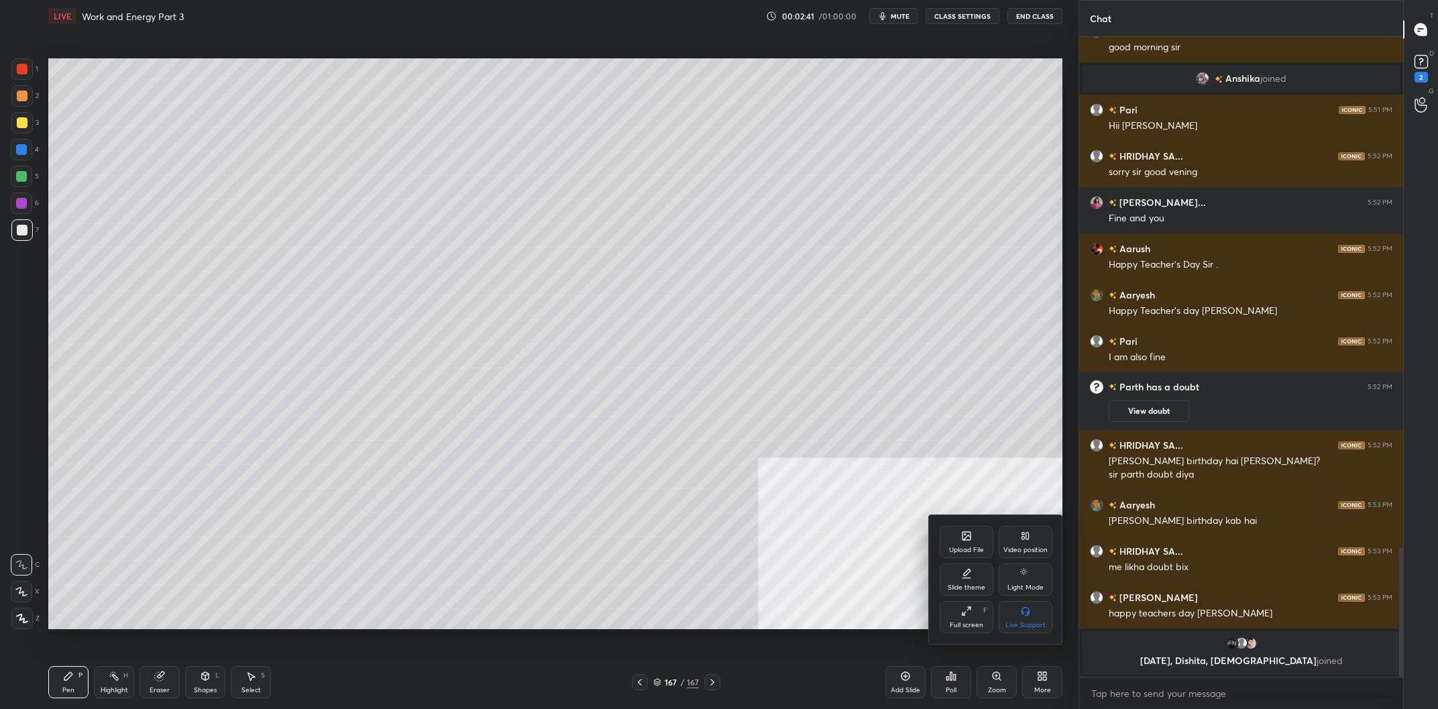
click at [974, 545] on div "Upload File" at bounding box center [967, 542] width 54 height 32
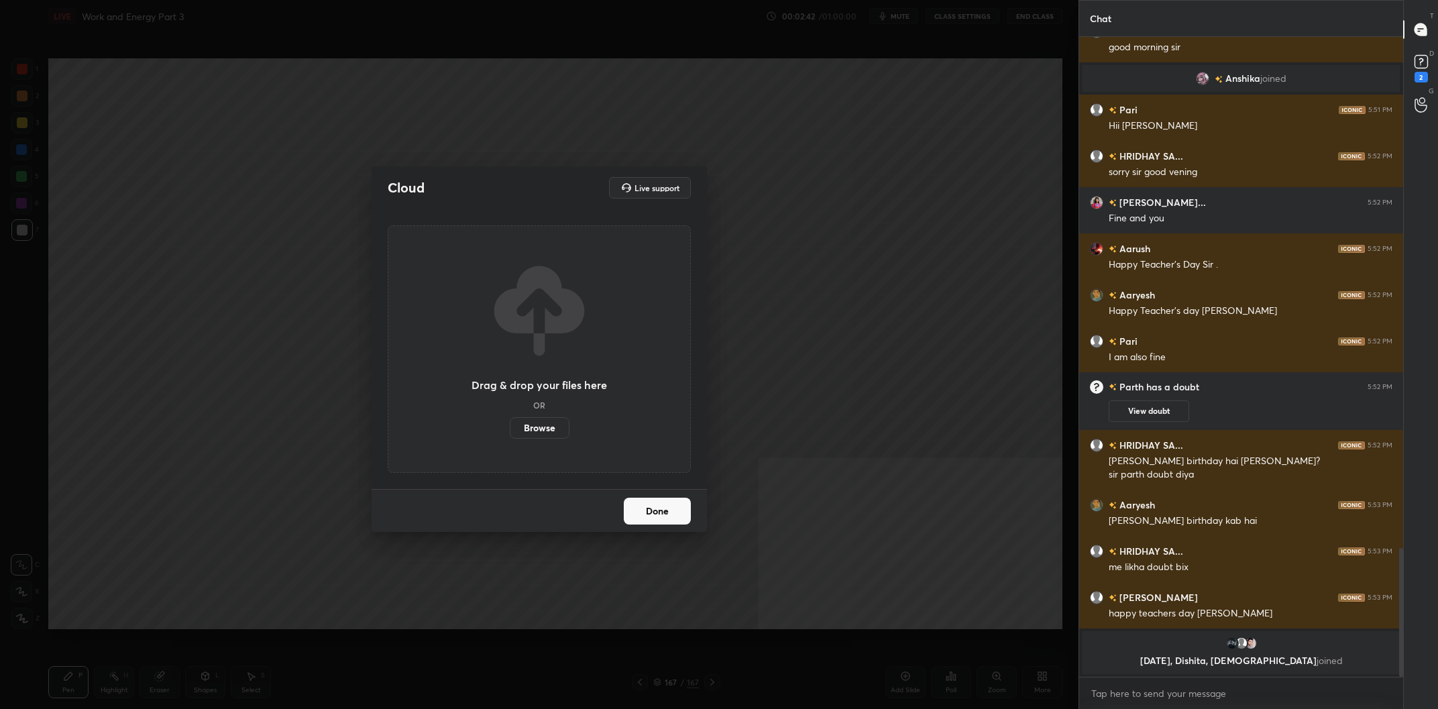
click at [534, 439] on div "Drag & drop your files here OR Browse" at bounding box center [539, 349] width 303 height 248
click at [541, 434] on label "Browse" at bounding box center [540, 427] width 60 height 21
click at [510, 434] on input "Browse" at bounding box center [510, 427] width 0 height 21
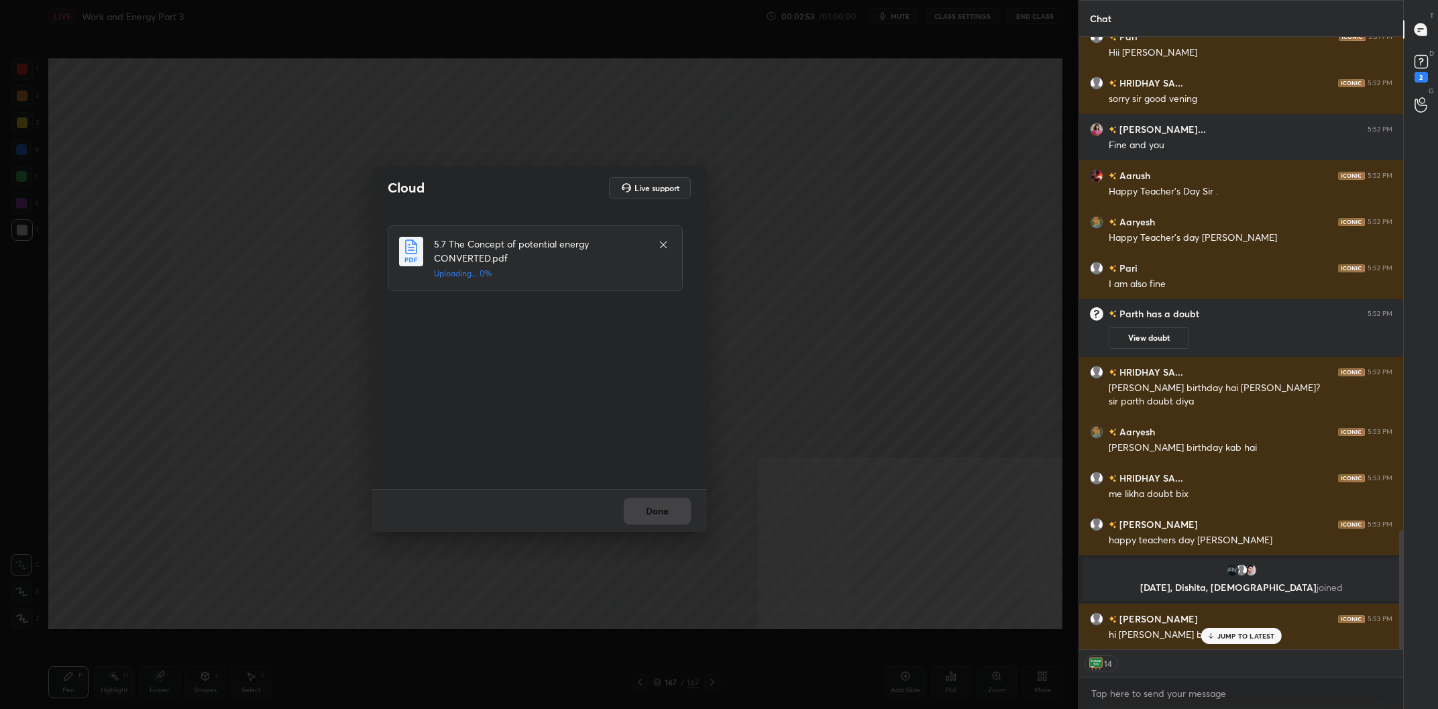
scroll to position [2592, 0]
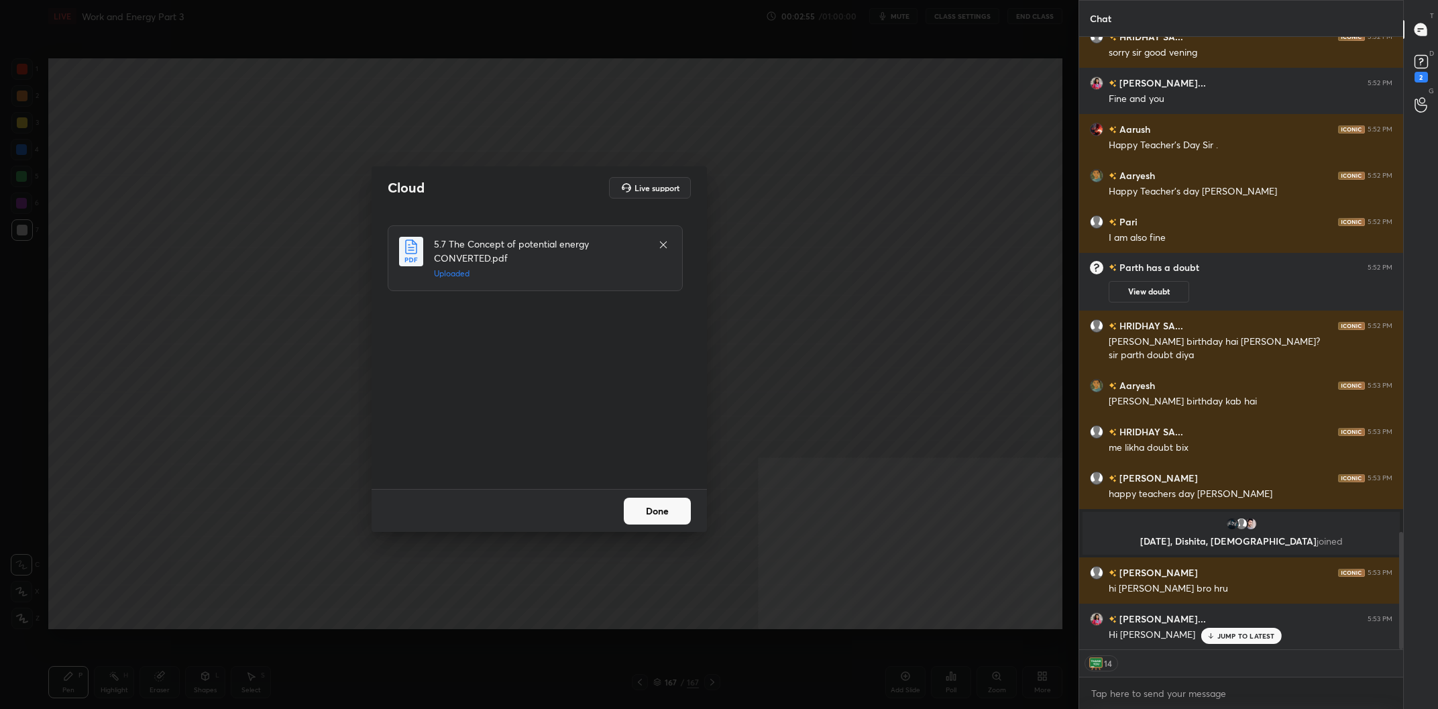
click at [659, 511] on button "Done" at bounding box center [657, 511] width 67 height 27
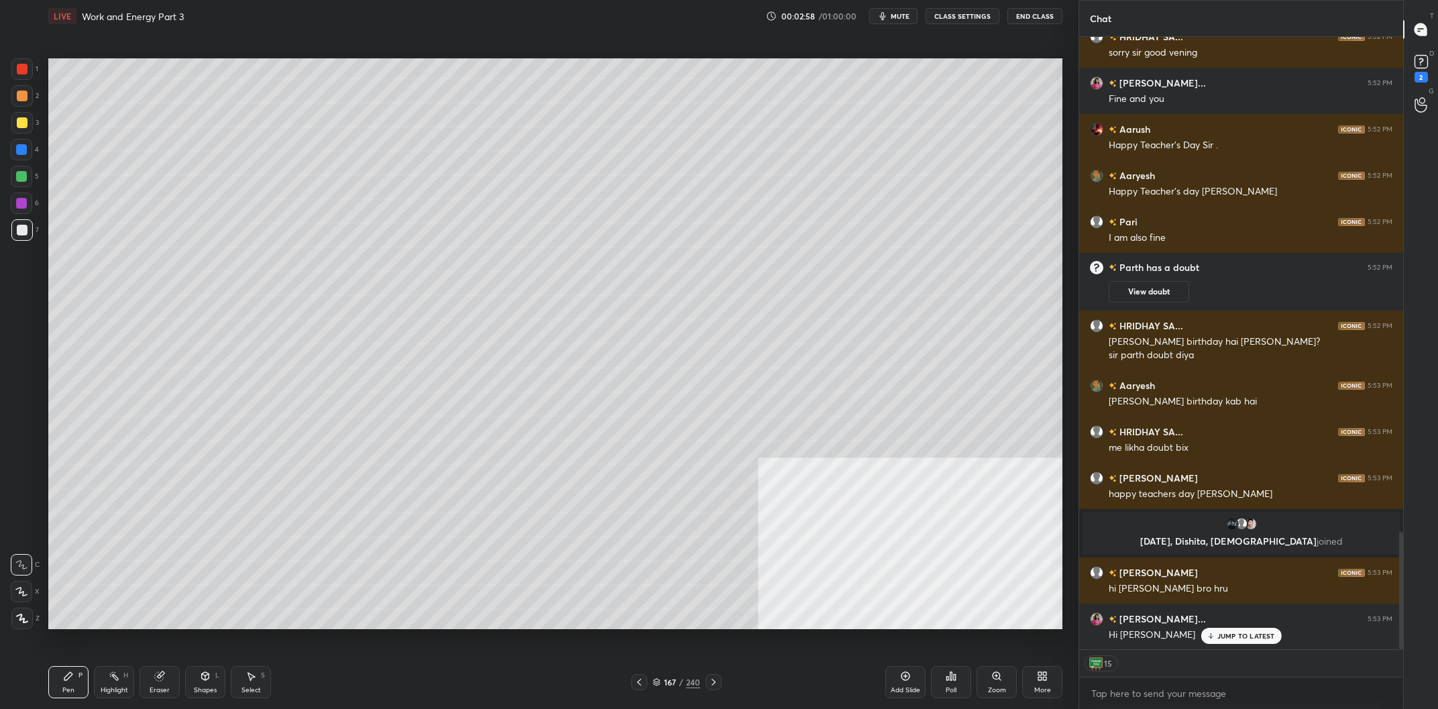
scroll to position [2624, 0]
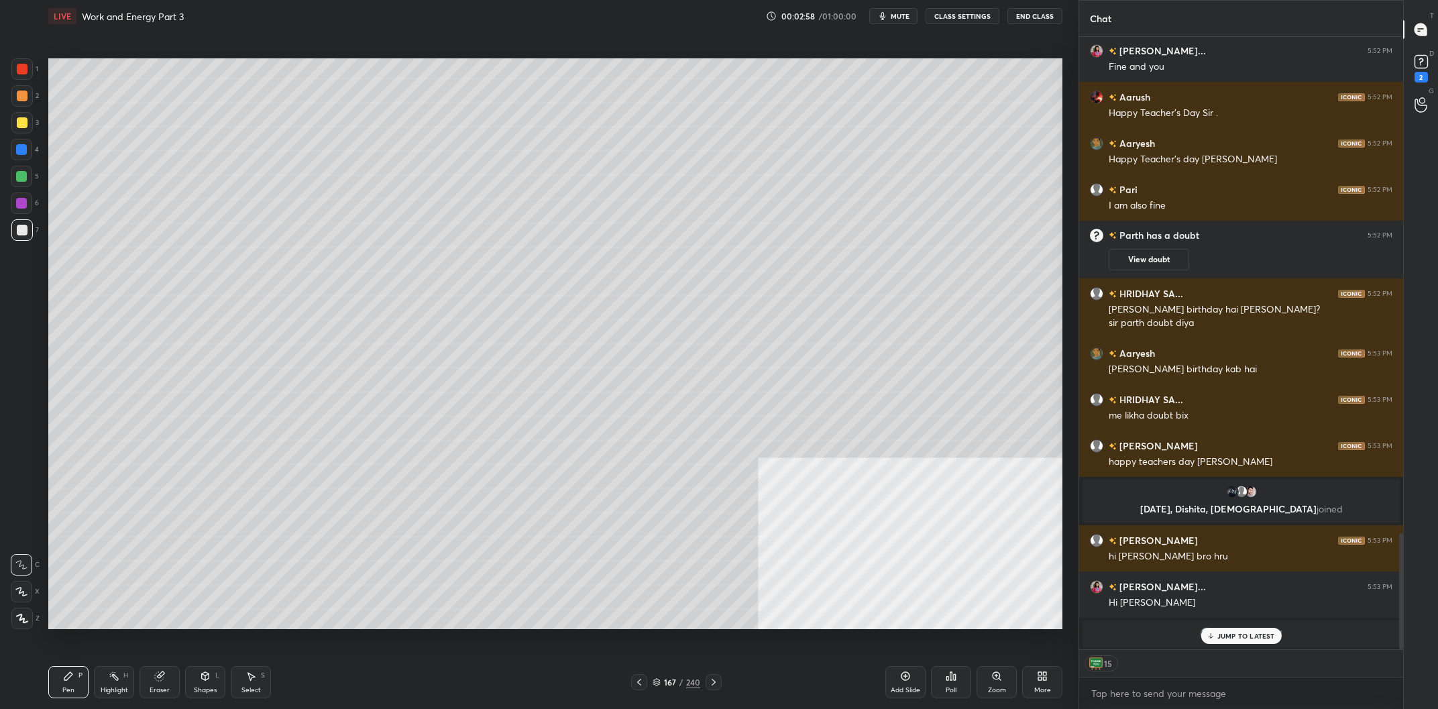
click at [680, 686] on div "/" at bounding box center [682, 682] width 4 height 8
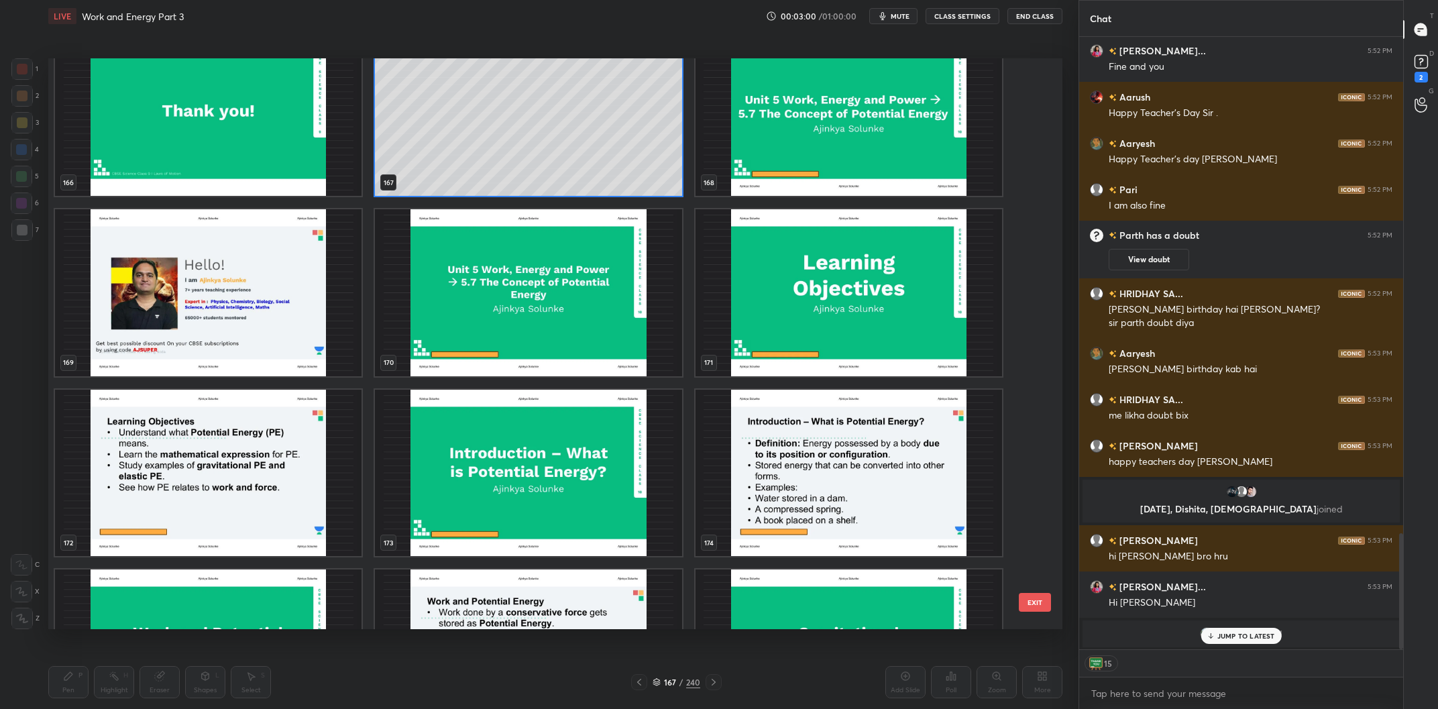
scroll to position [2683, 0]
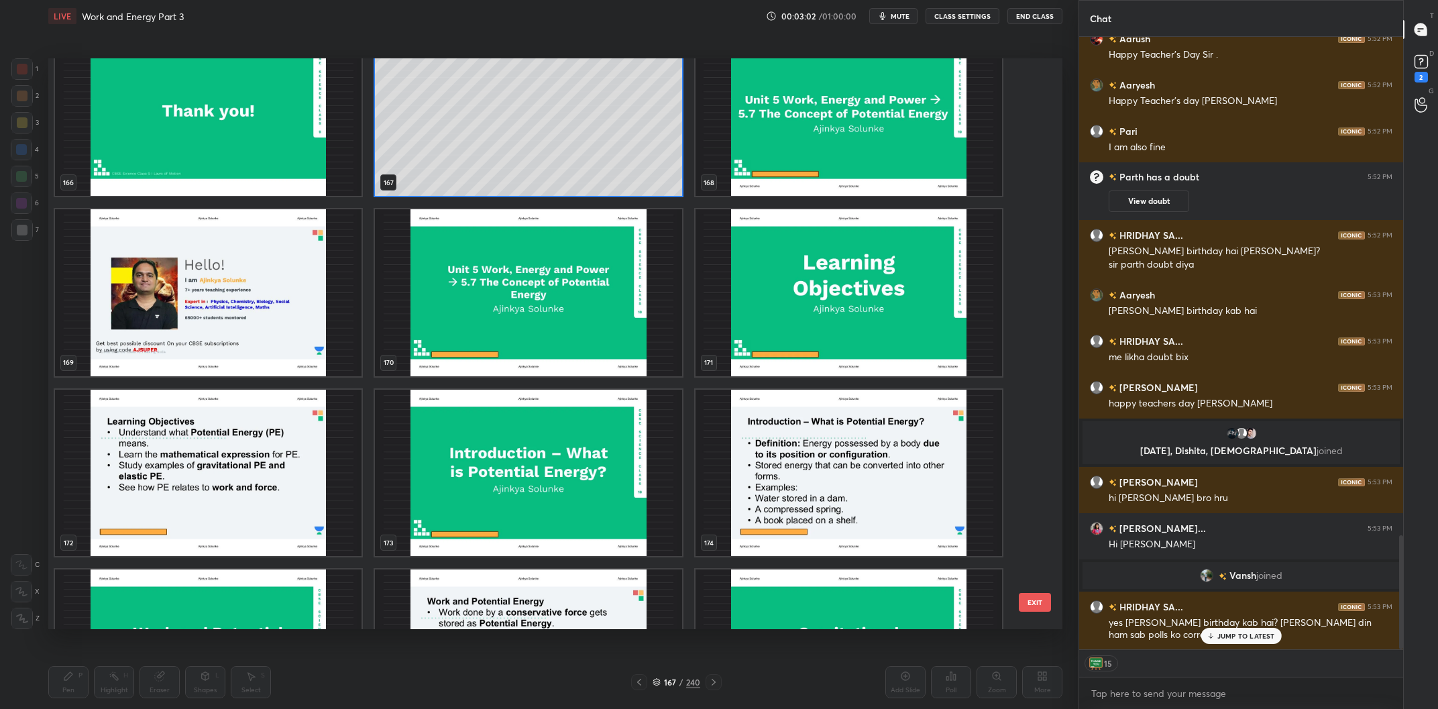
click at [821, 329] on img "grid" at bounding box center [849, 292] width 307 height 167
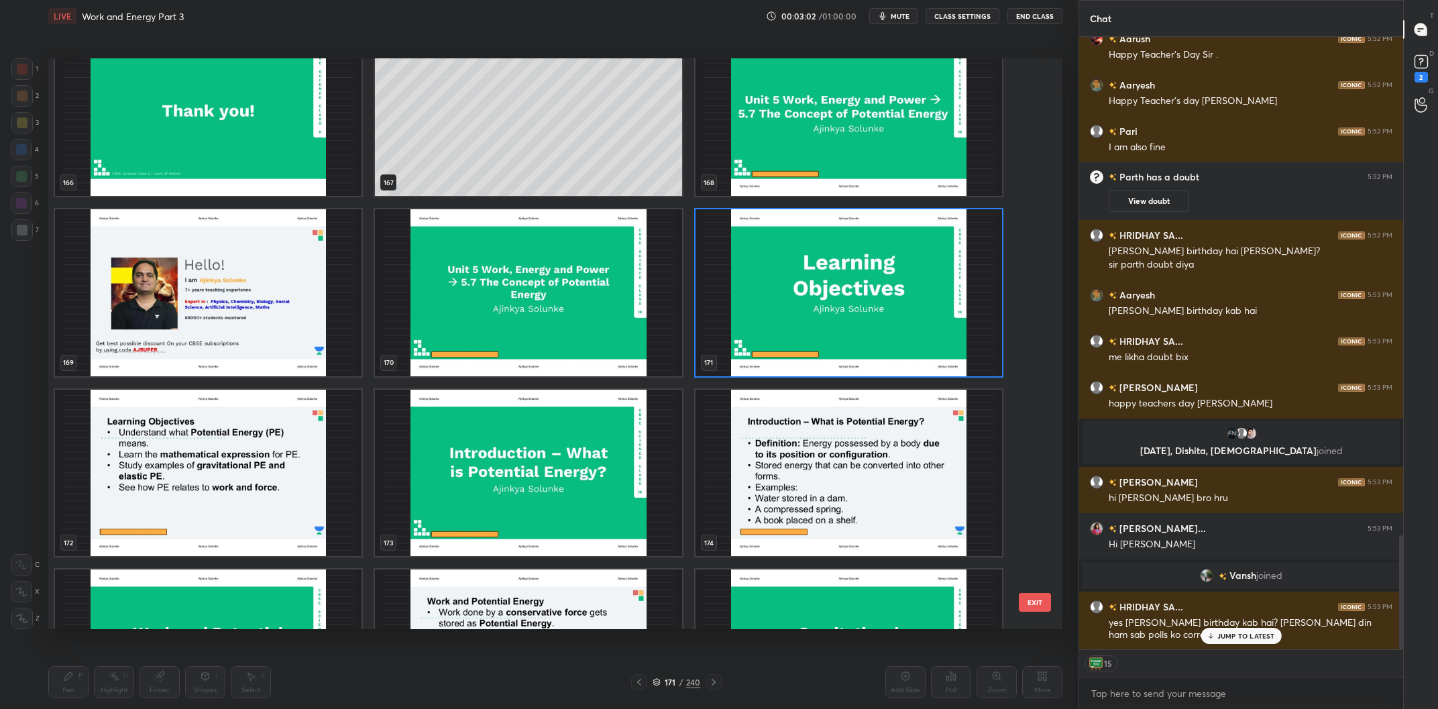
click at [821, 329] on img "grid" at bounding box center [849, 292] width 307 height 167
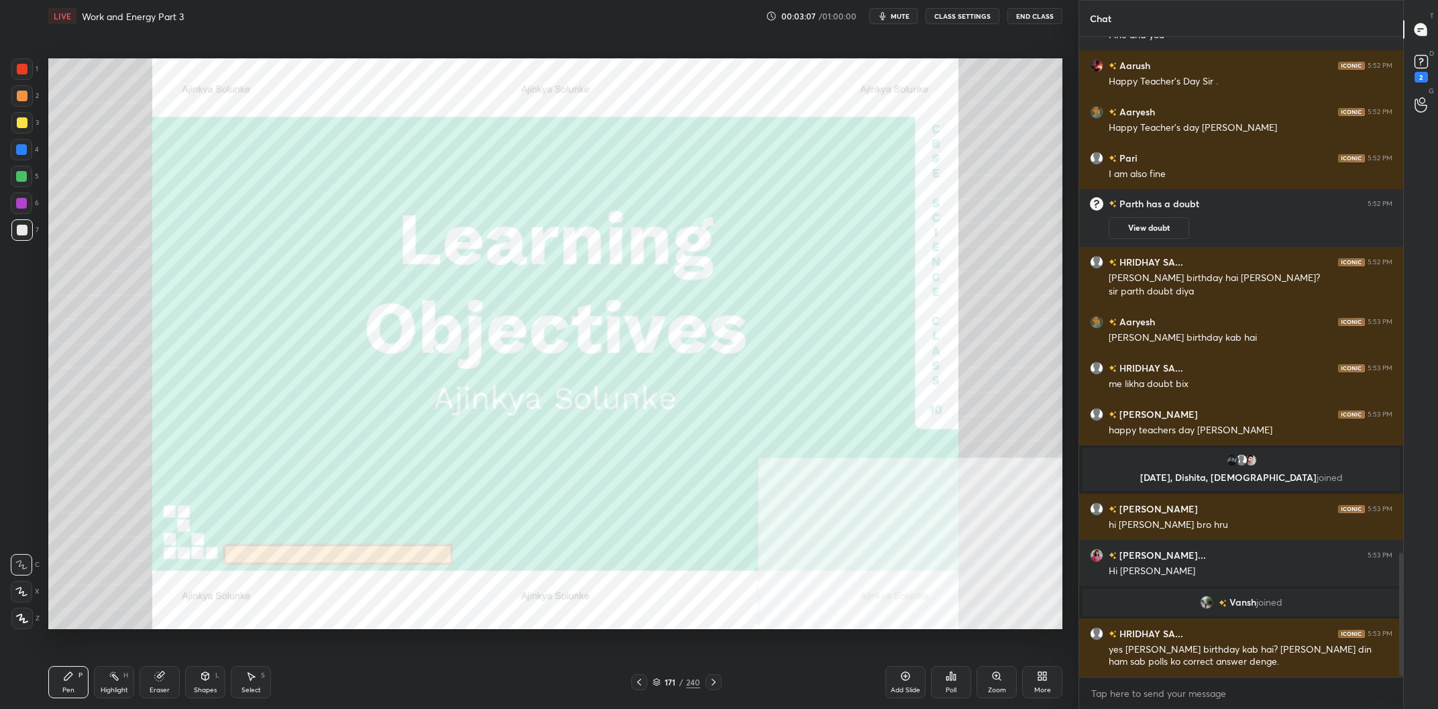
scroll to position [0, 0]
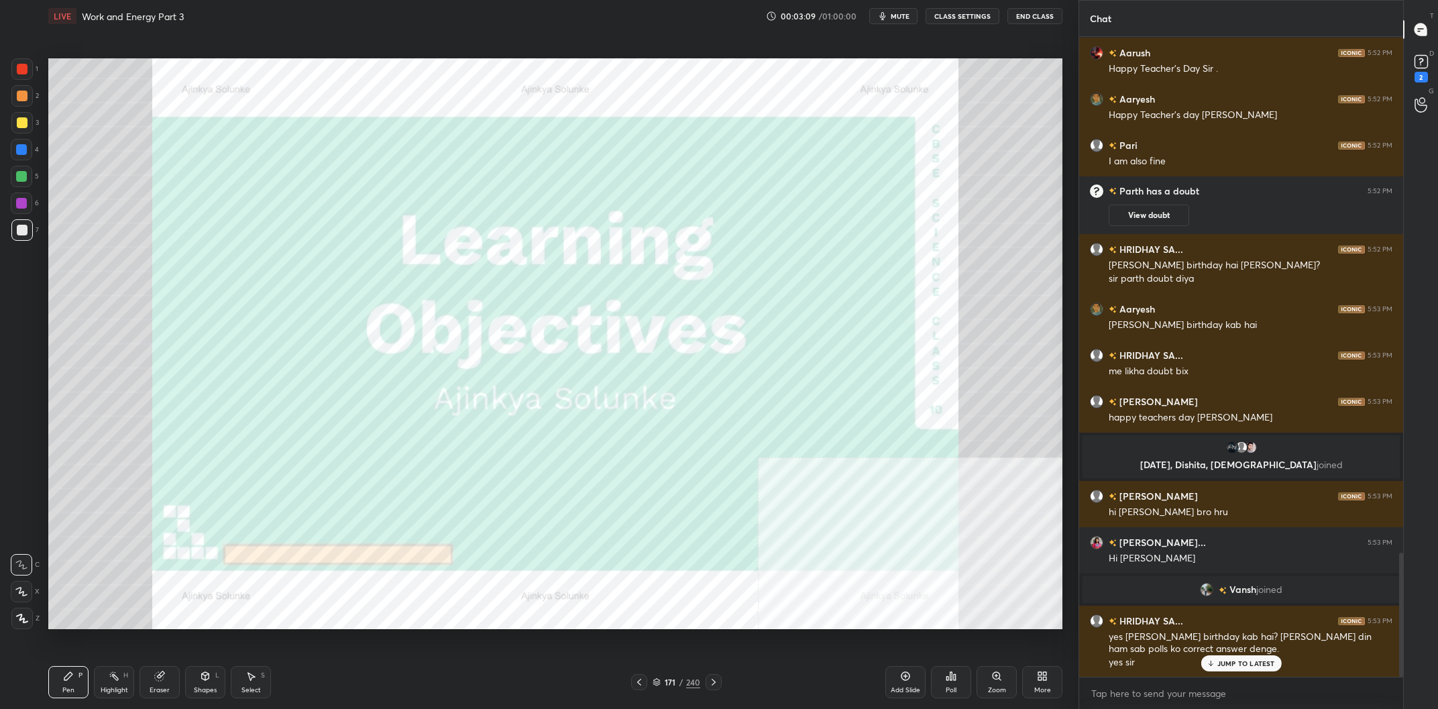
click at [40, 68] on div "1 2 3 4 5 6 7 C X Z C X Z E E Erase all H H" at bounding box center [21, 343] width 43 height 571
click at [33, 72] on div "1" at bounding box center [24, 68] width 27 height 21
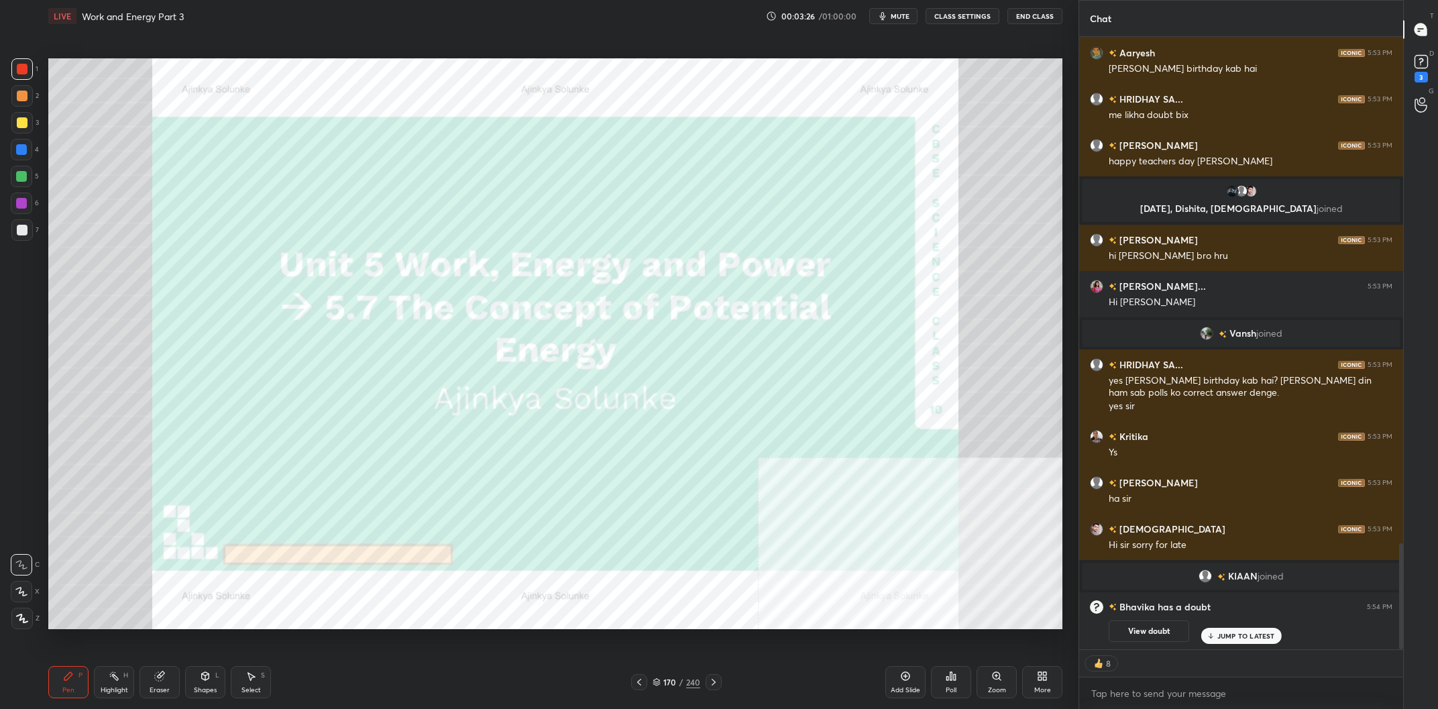
click at [690, 684] on div "240" at bounding box center [693, 682] width 14 height 12
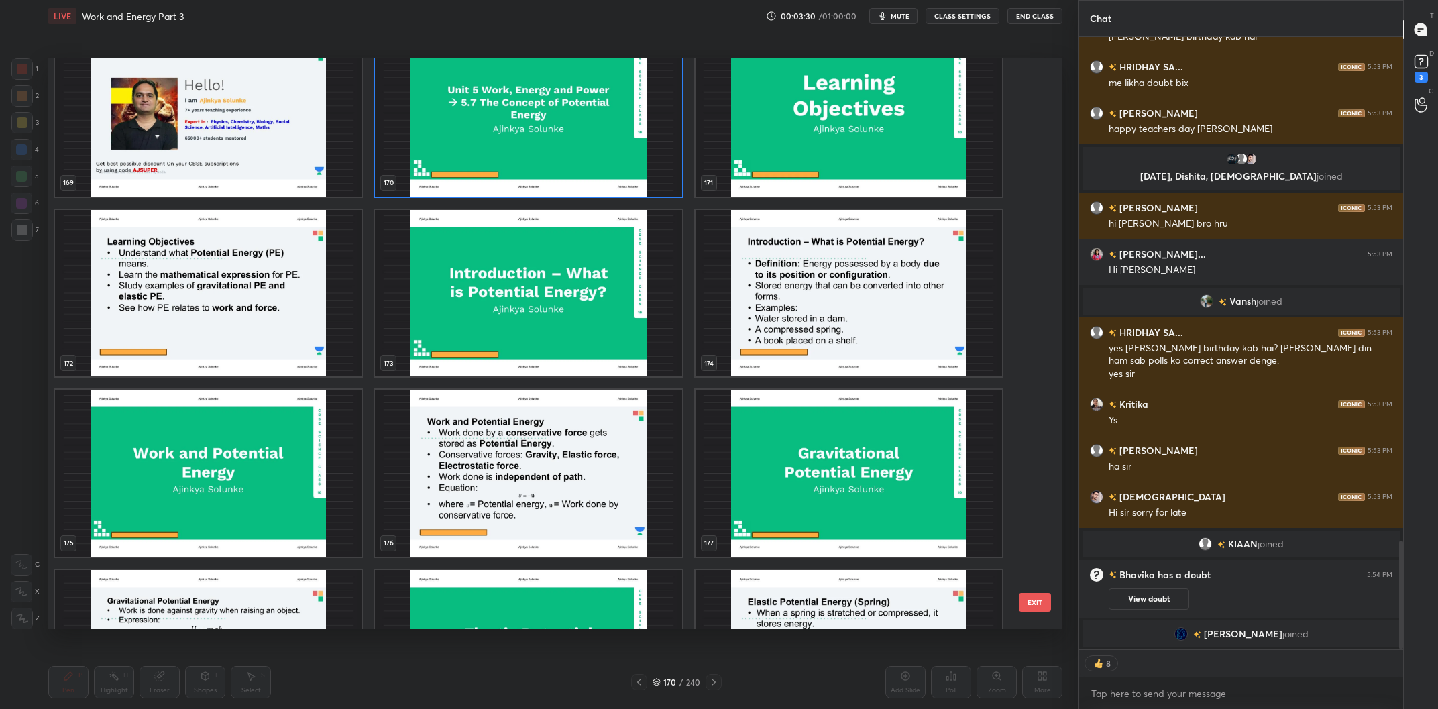
click at [866, 301] on img "grid" at bounding box center [849, 293] width 307 height 167
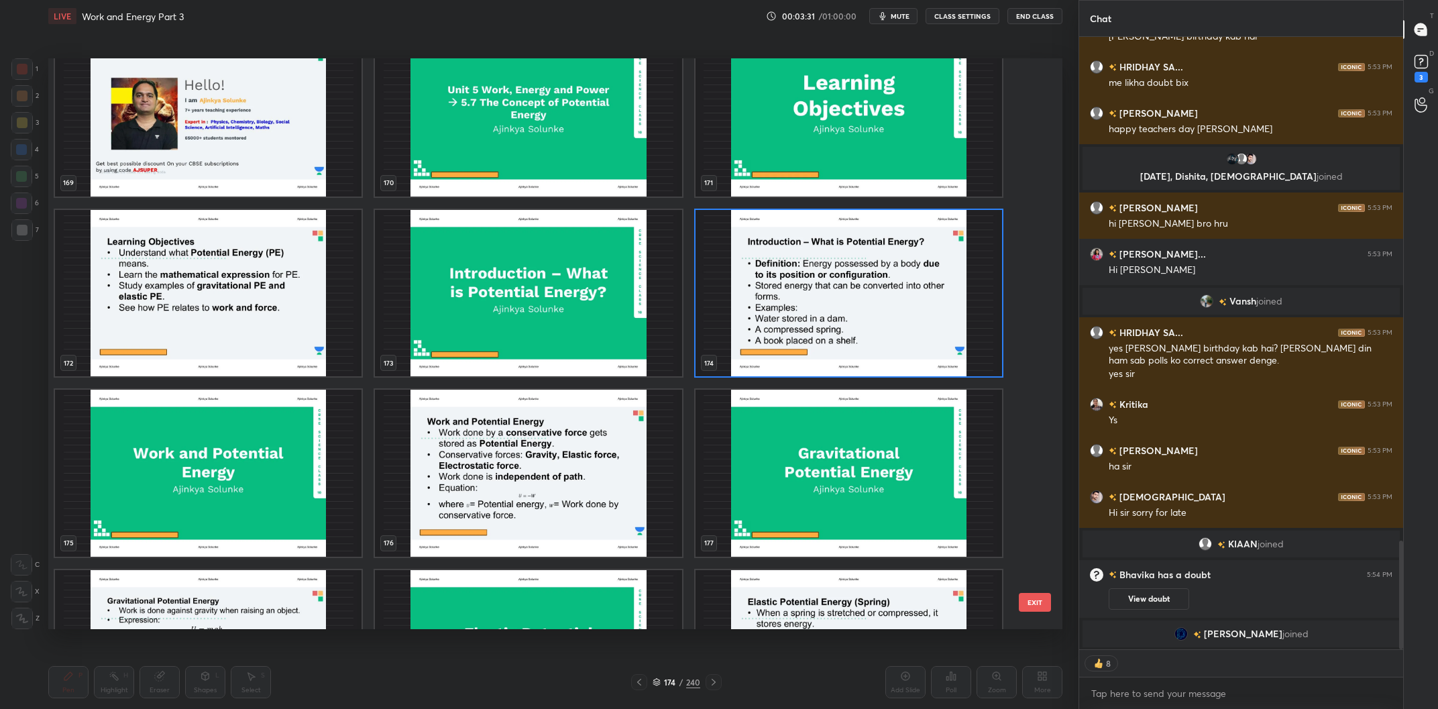
click at [866, 301] on img "grid" at bounding box center [849, 293] width 307 height 167
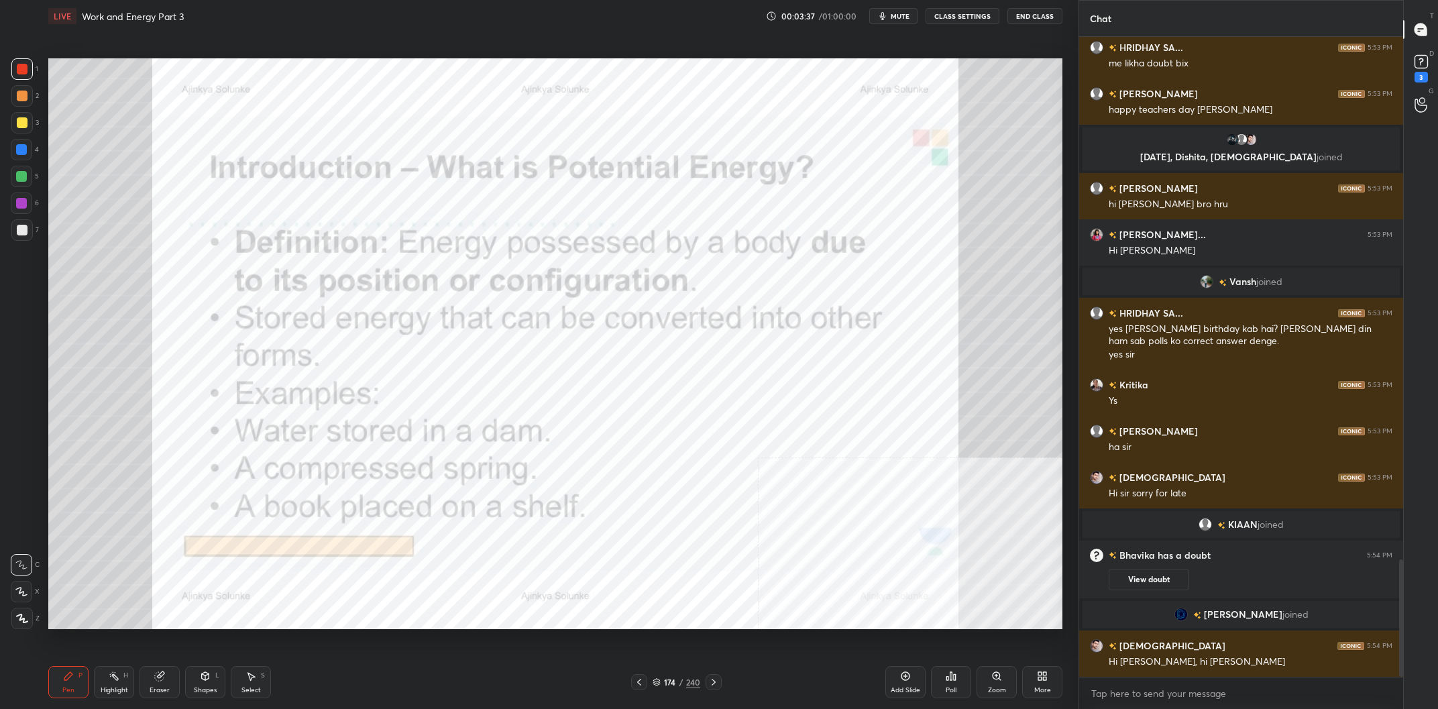
click at [31, 624] on div at bounding box center [21, 618] width 21 height 21
click at [28, 621] on icon at bounding box center [22, 618] width 11 height 8
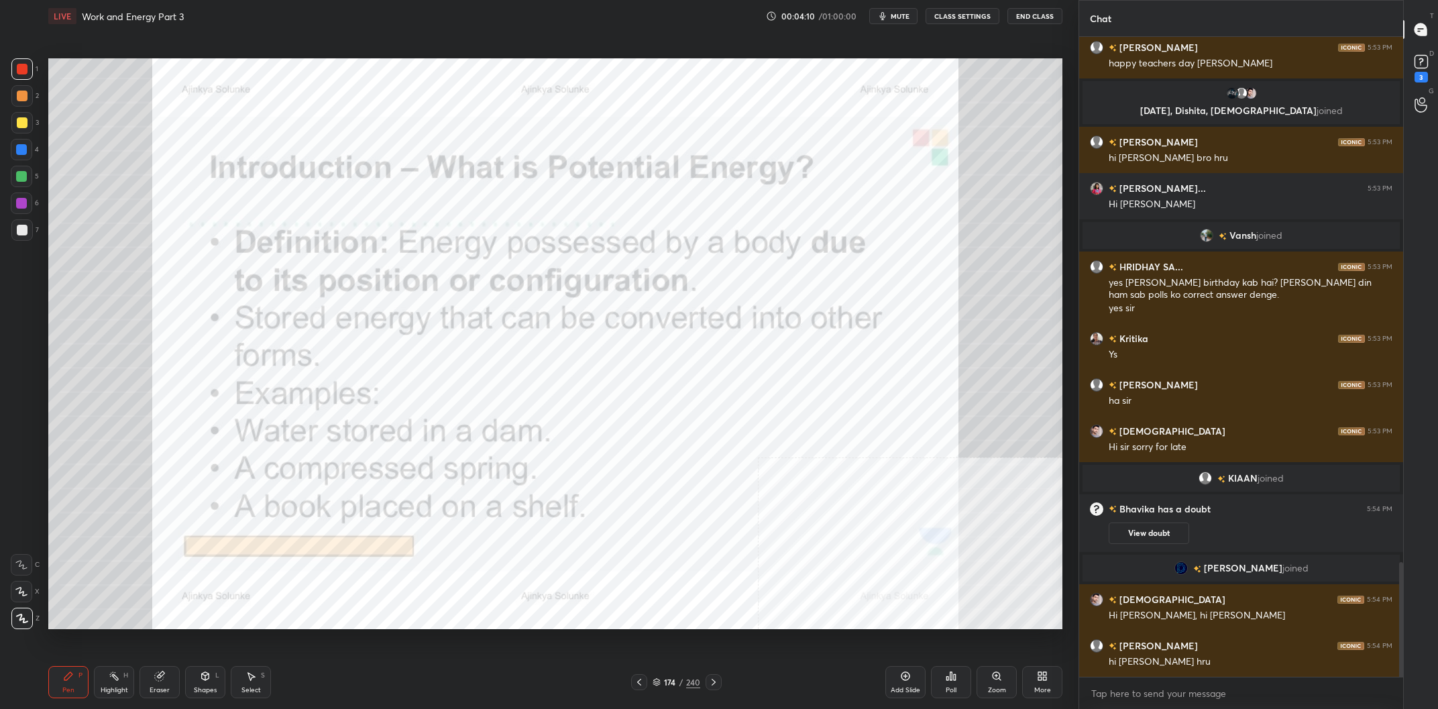
scroll to position [2944, 0]
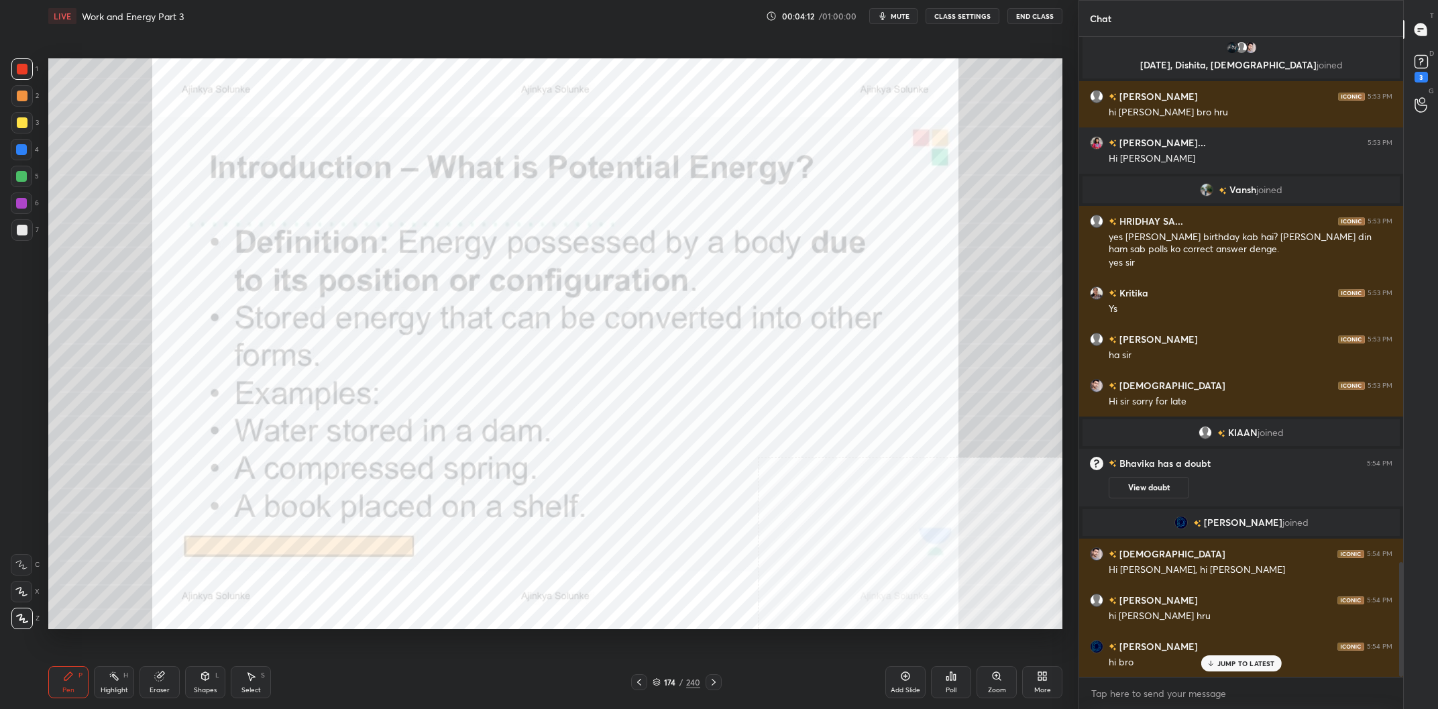
click at [117, 683] on div "Highlight H" at bounding box center [114, 682] width 40 height 32
click at [113, 680] on icon at bounding box center [114, 676] width 11 height 11
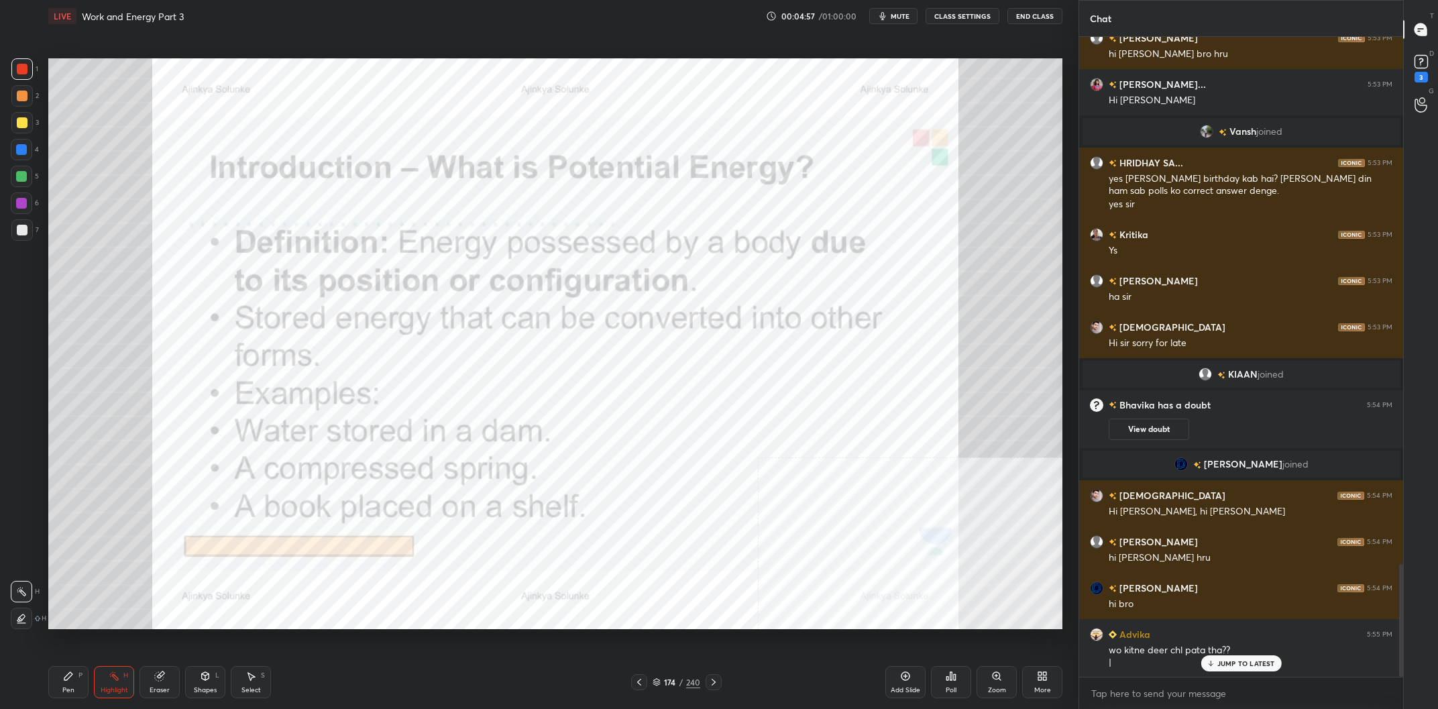
scroll to position [3048, 0]
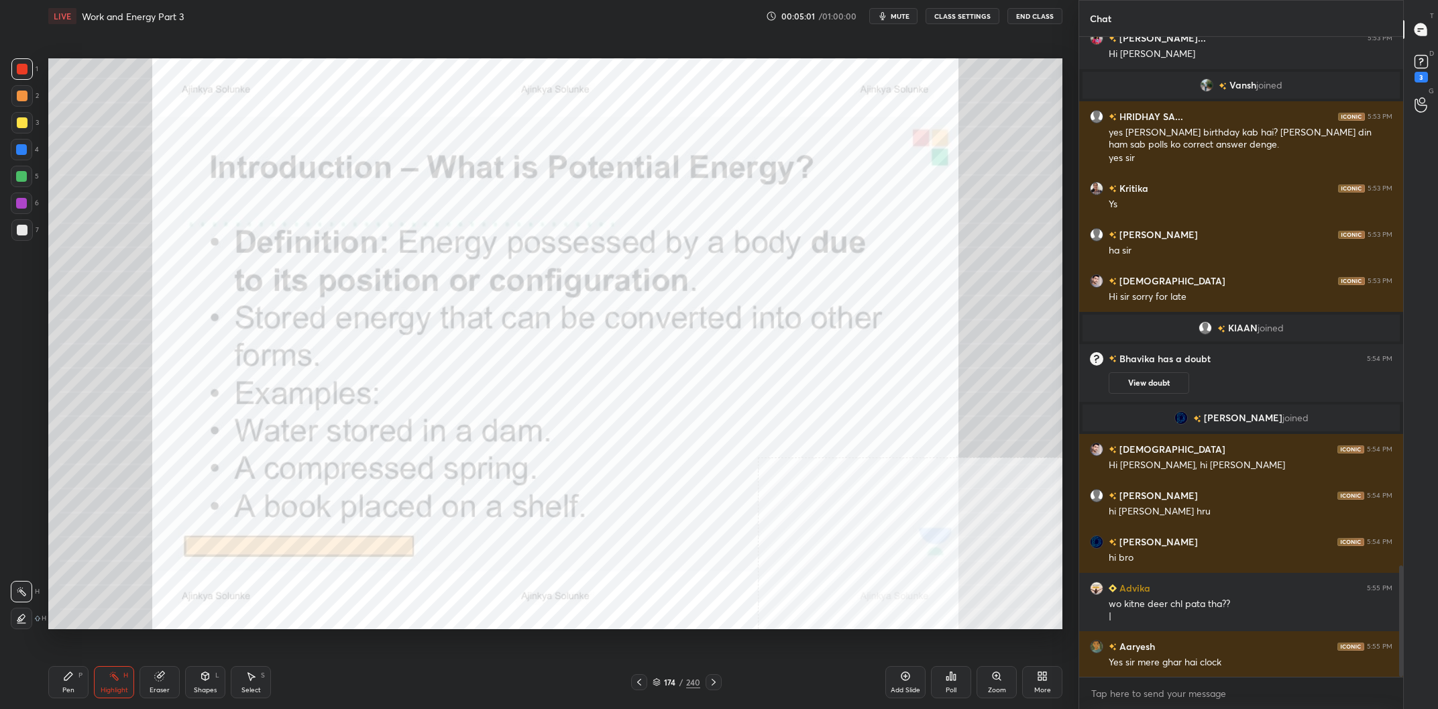
click at [85, 682] on div "Pen P" at bounding box center [68, 682] width 40 height 32
click at [74, 679] on div "Pen P" at bounding box center [68, 682] width 40 height 32
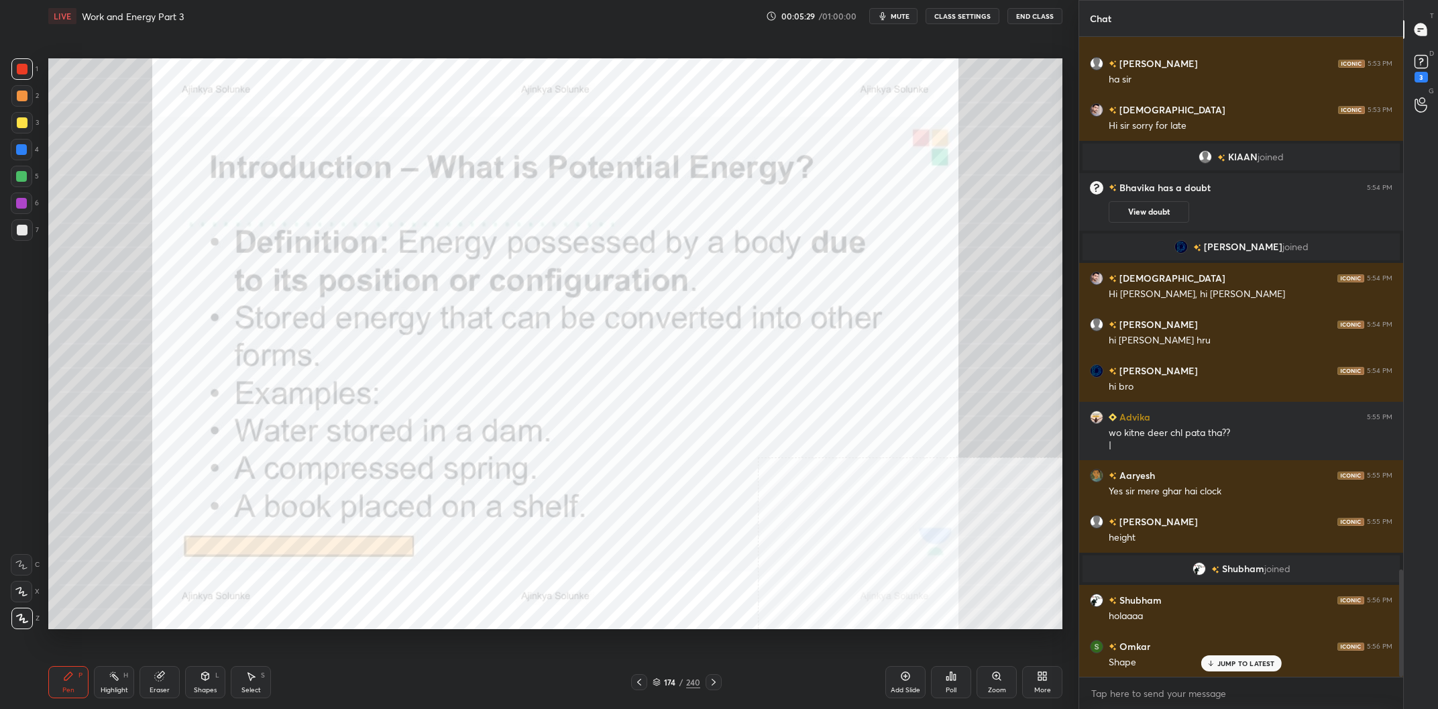
scroll to position [3216, 0]
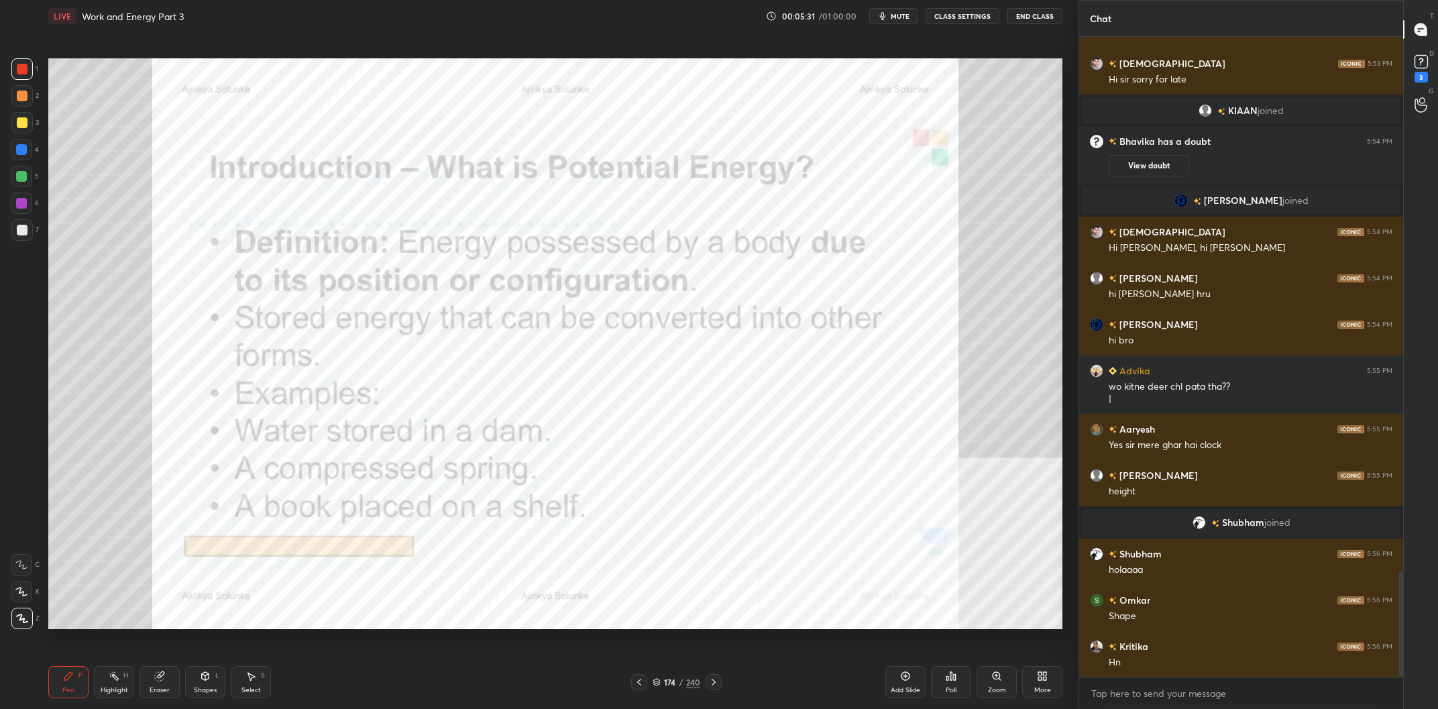
click at [905, 679] on icon at bounding box center [905, 676] width 11 height 11
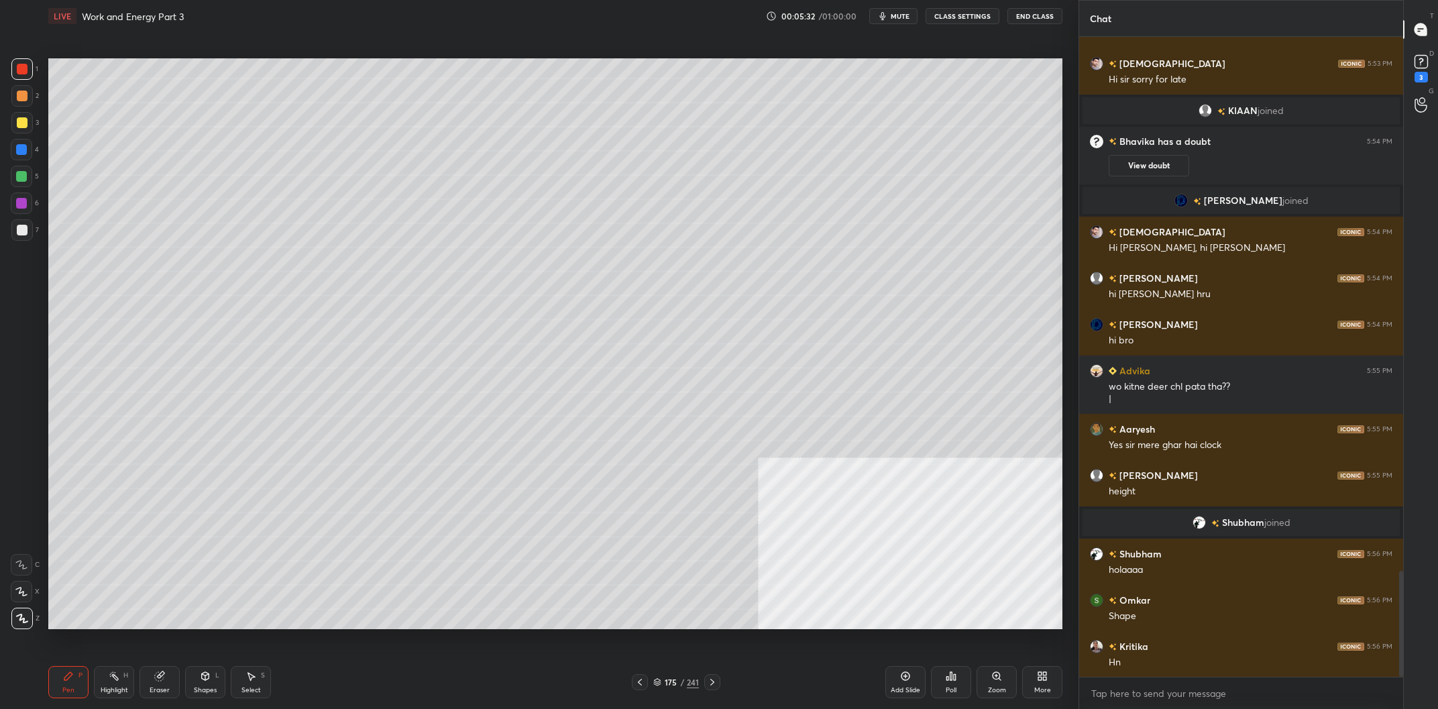
scroll to position [3248, 0]
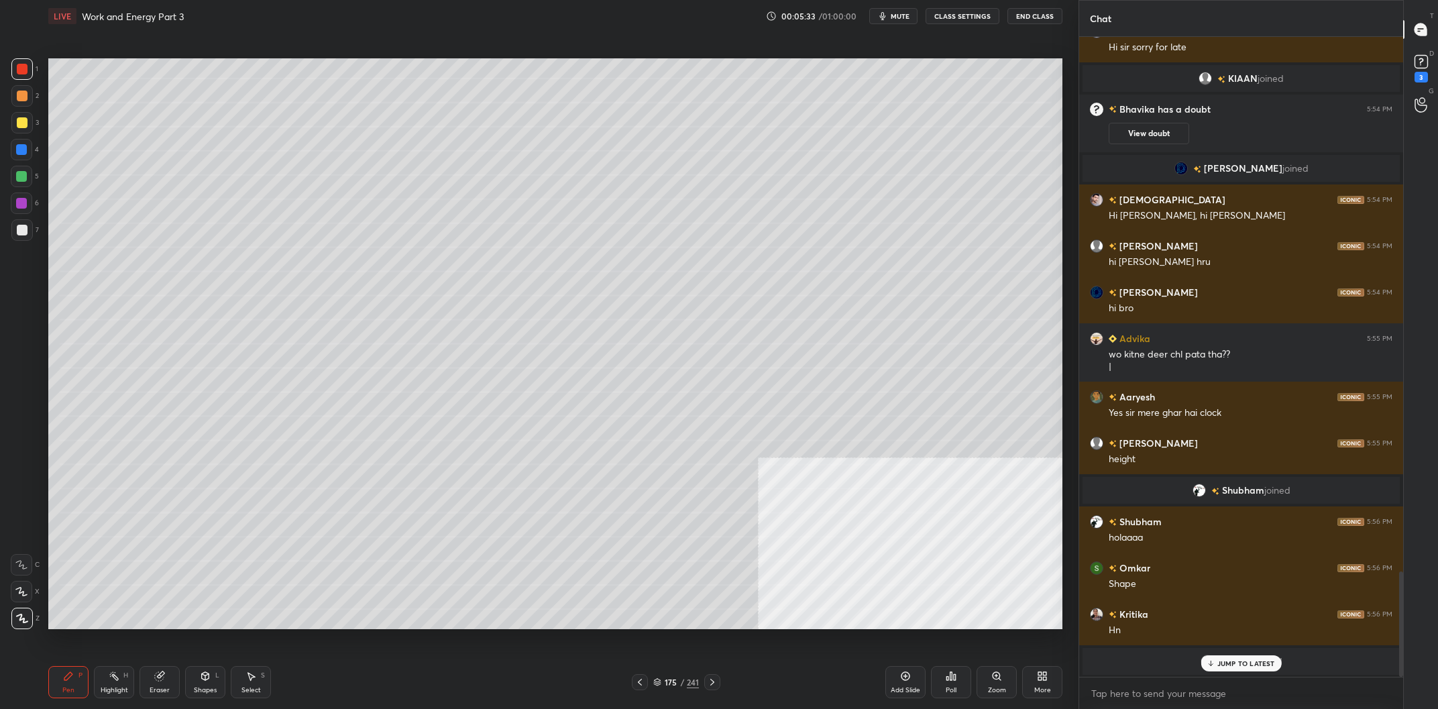
click at [30, 125] on div at bounding box center [21, 122] width 21 height 21
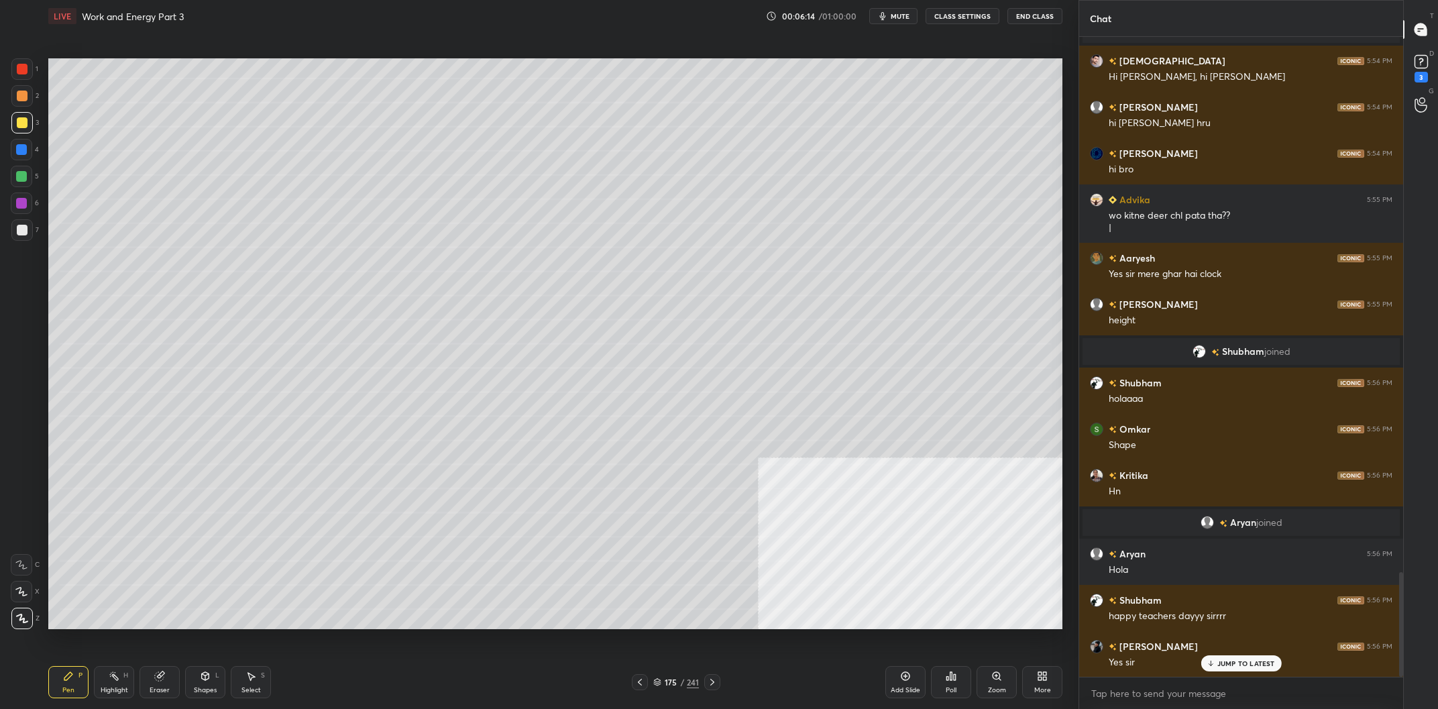
scroll to position [3333, 0]
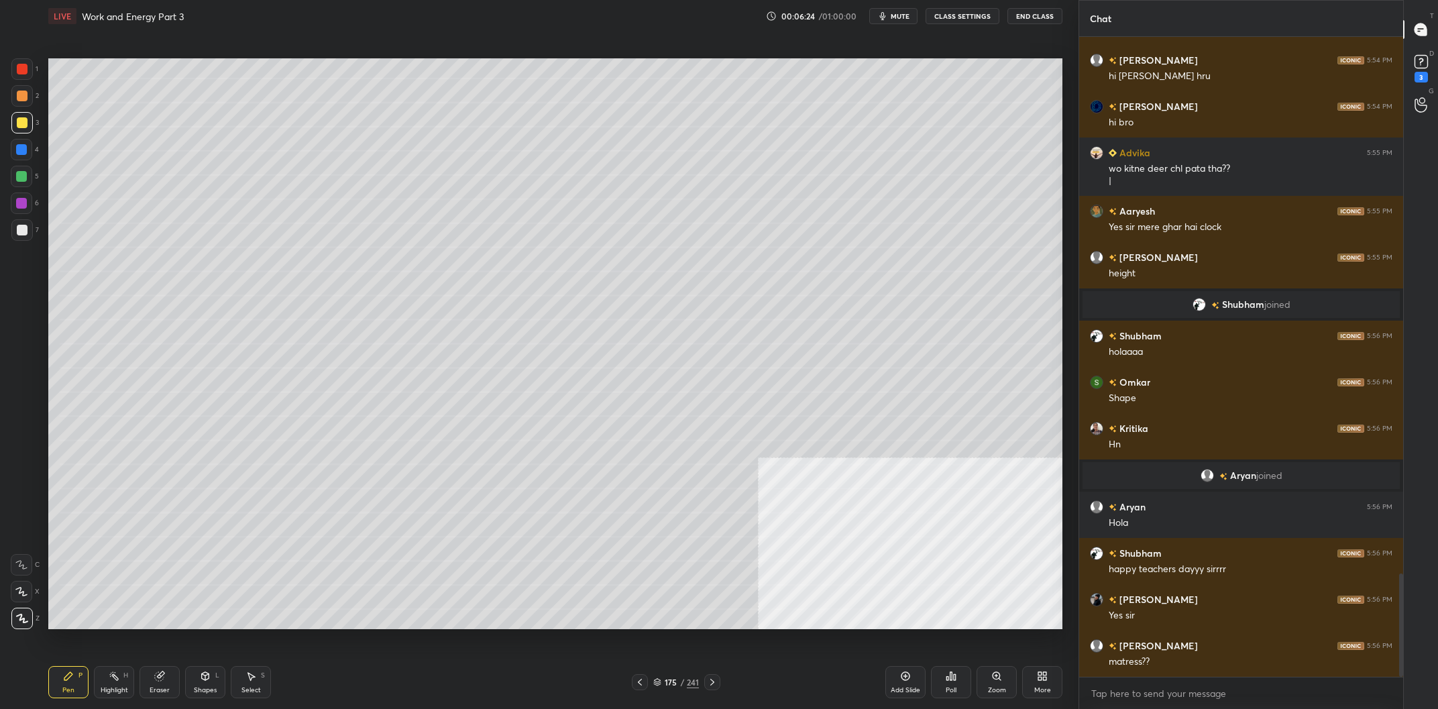
click at [917, 689] on div "Add Slide" at bounding box center [906, 690] width 30 height 7
click at [28, 182] on div at bounding box center [21, 176] width 21 height 21
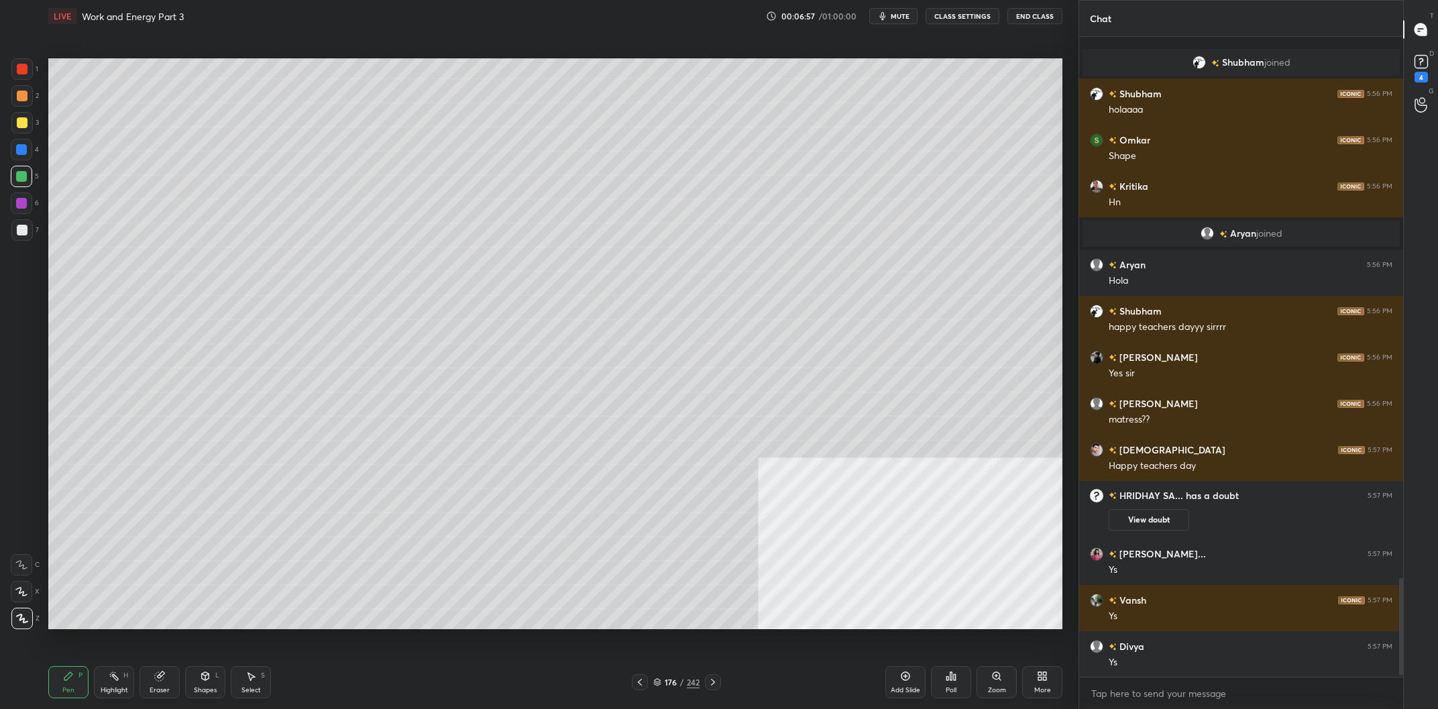
scroll to position [3555, 0]
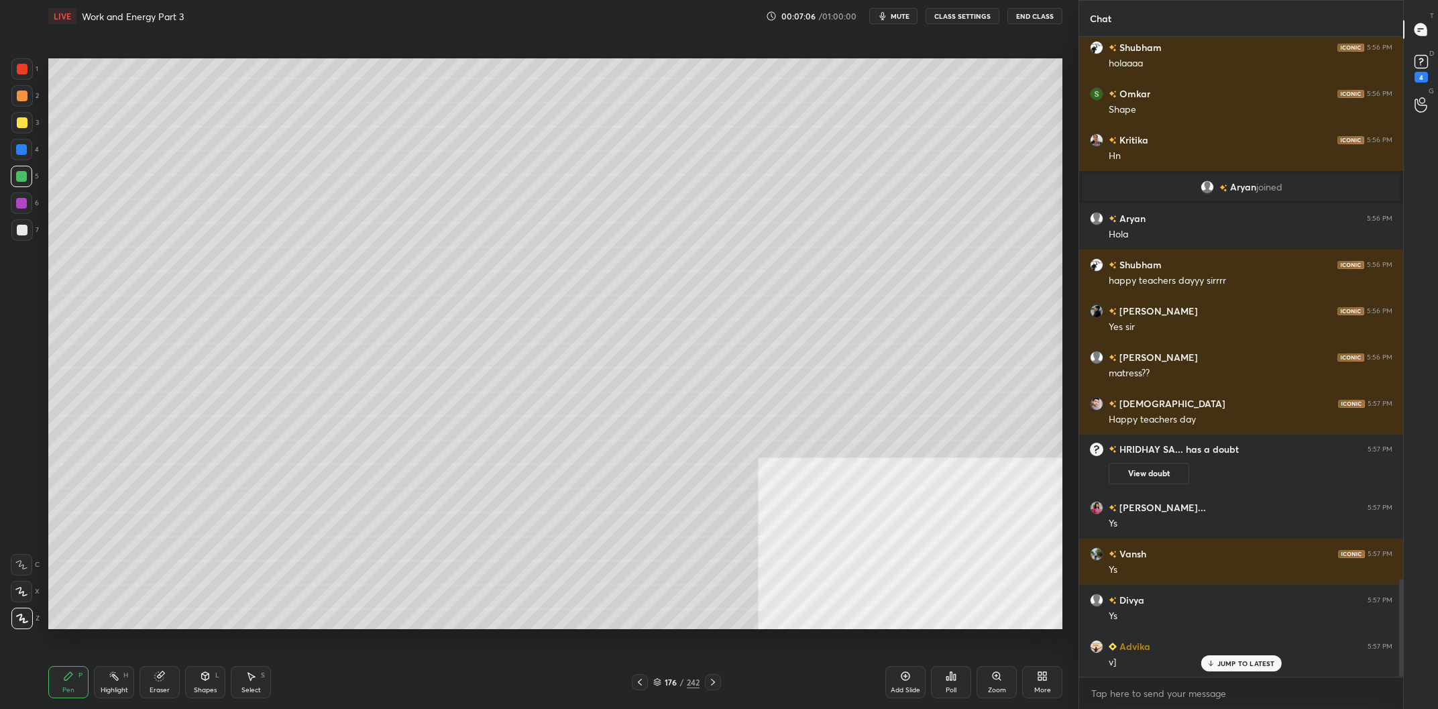
click at [13, 90] on div at bounding box center [21, 95] width 21 height 21
click at [23, 128] on div at bounding box center [22, 122] width 11 height 11
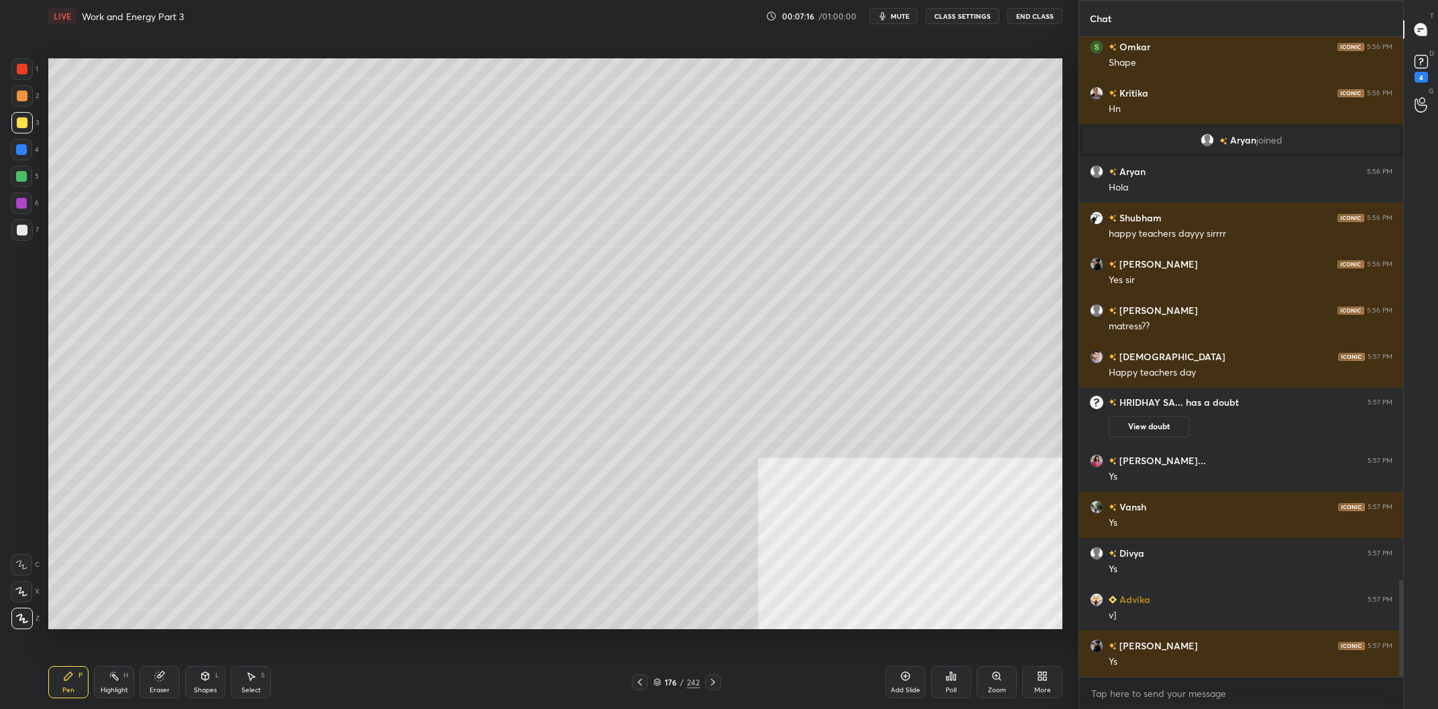
click at [28, 146] on div at bounding box center [21, 149] width 21 height 21
click at [21, 213] on div at bounding box center [21, 203] width 21 height 21
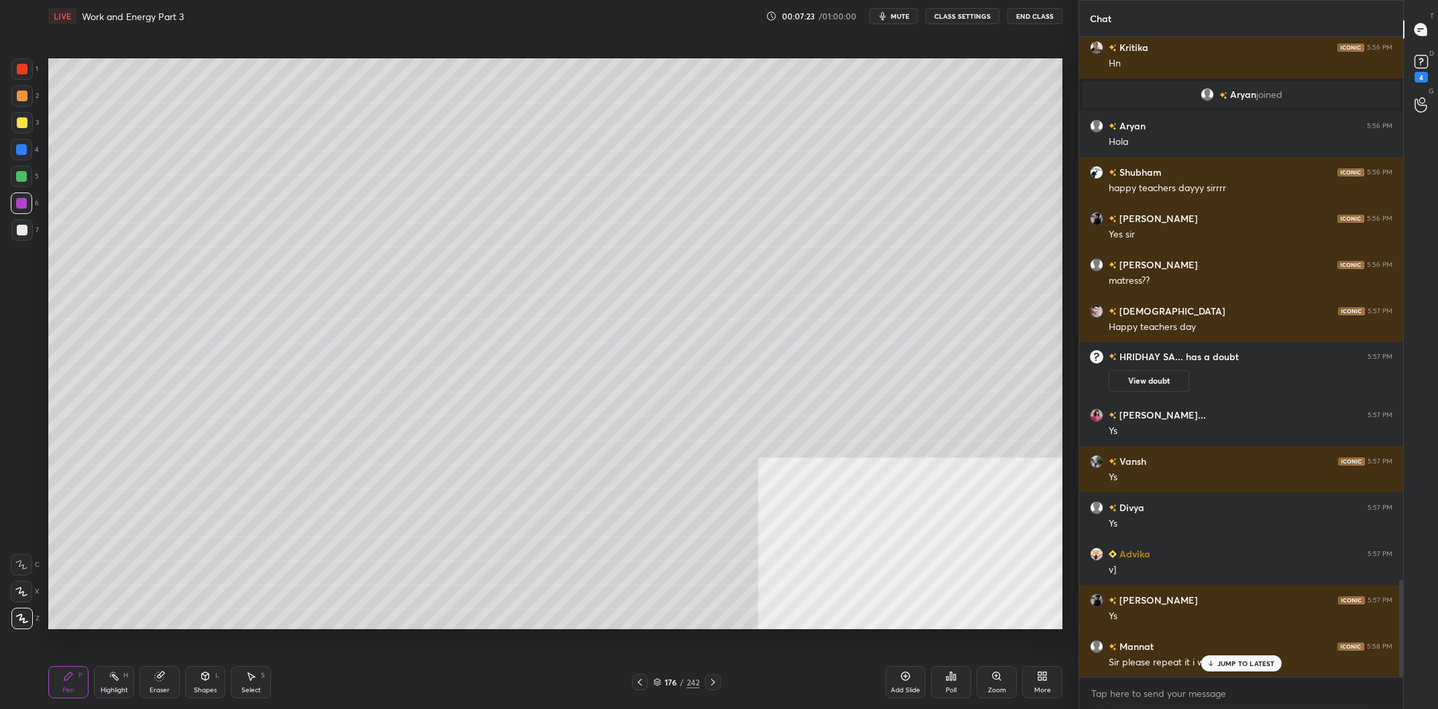
click at [17, 147] on div at bounding box center [21, 149] width 11 height 11
click at [18, 101] on div at bounding box center [22, 96] width 11 height 11
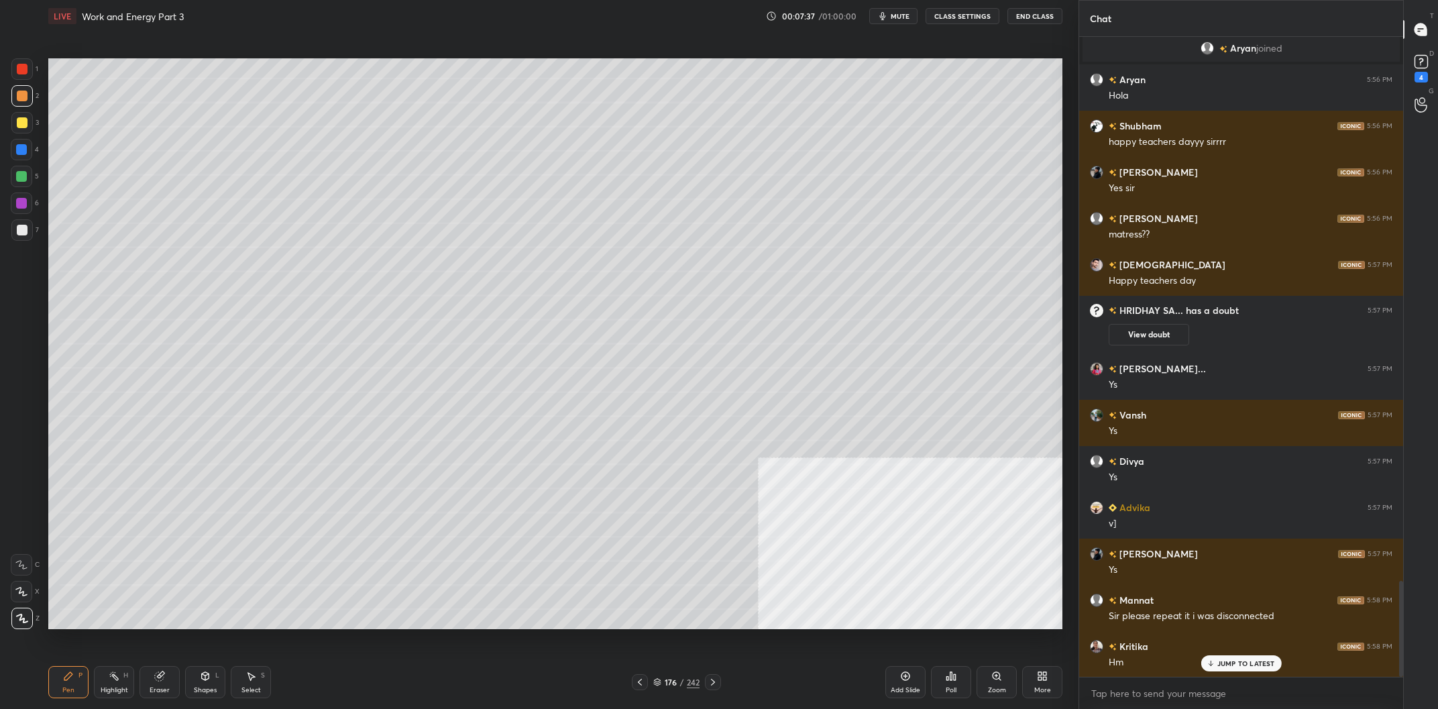
click at [26, 180] on div at bounding box center [21, 176] width 11 height 11
click at [17, 145] on div at bounding box center [21, 149] width 21 height 21
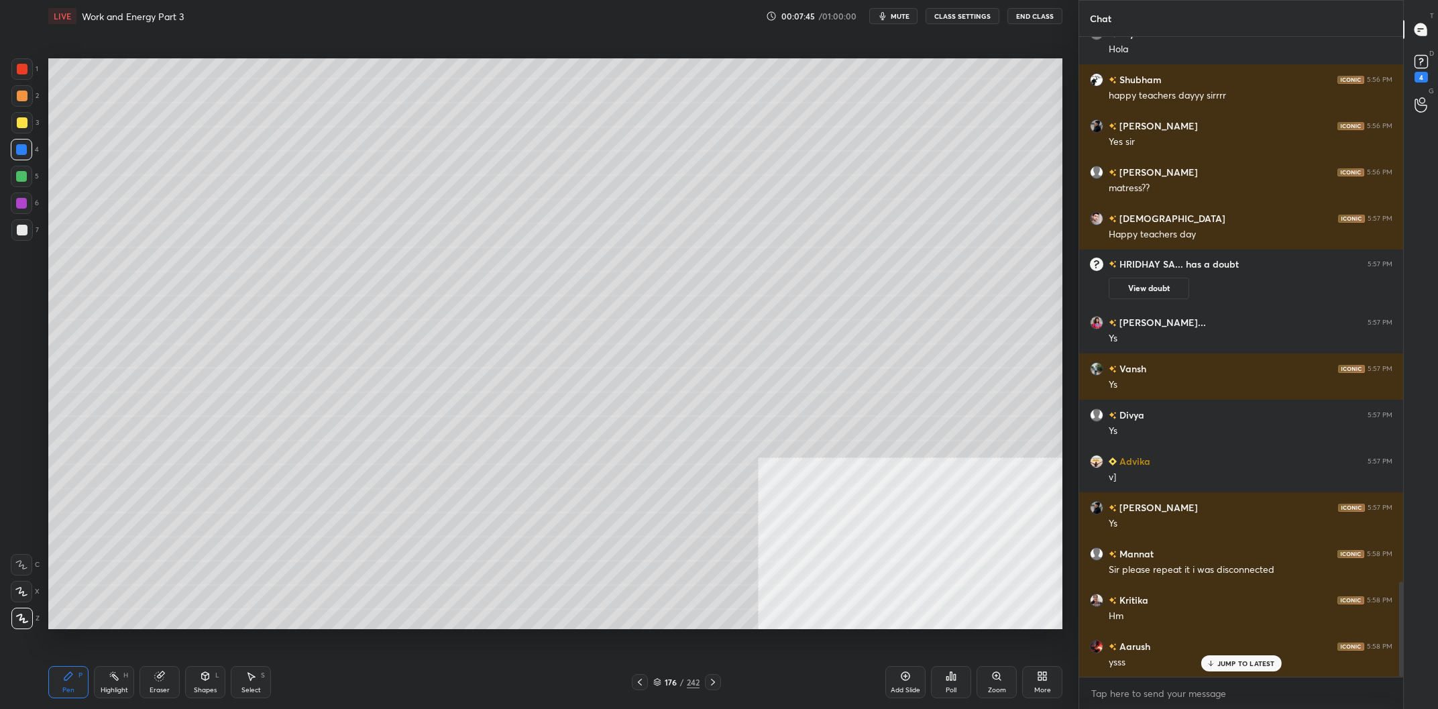
click at [121, 680] on div "Highlight H" at bounding box center [114, 682] width 40 height 32
click at [60, 686] on div "Pen P" at bounding box center [68, 682] width 40 height 32
click at [21, 177] on div at bounding box center [21, 176] width 11 height 11
click at [14, 129] on div at bounding box center [21, 122] width 21 height 21
click at [19, 102] on div at bounding box center [21, 95] width 21 height 21
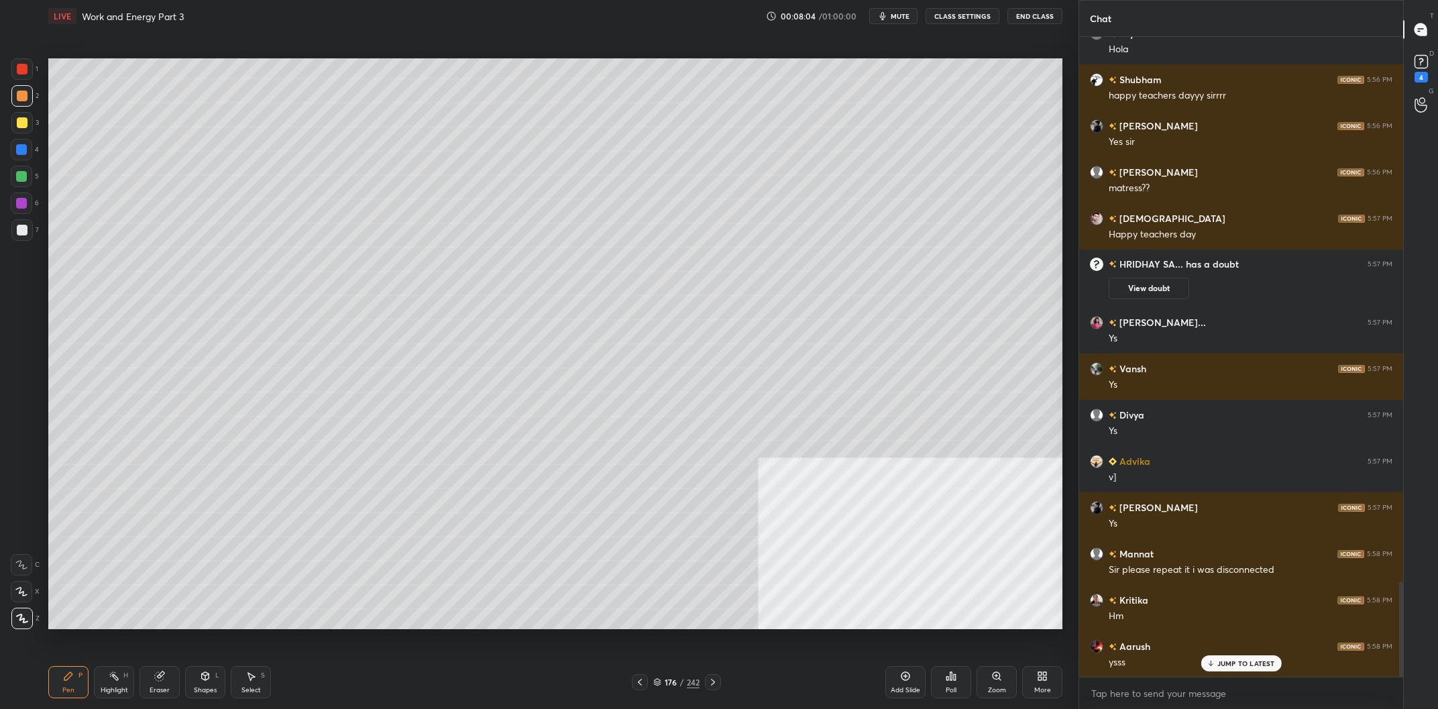
click at [23, 152] on div at bounding box center [21, 149] width 11 height 11
click at [27, 103] on div at bounding box center [21, 95] width 21 height 21
click at [20, 145] on div at bounding box center [21, 149] width 11 height 11
click at [21, 178] on div at bounding box center [21, 176] width 11 height 11
click at [20, 197] on div at bounding box center [21, 203] width 21 height 21
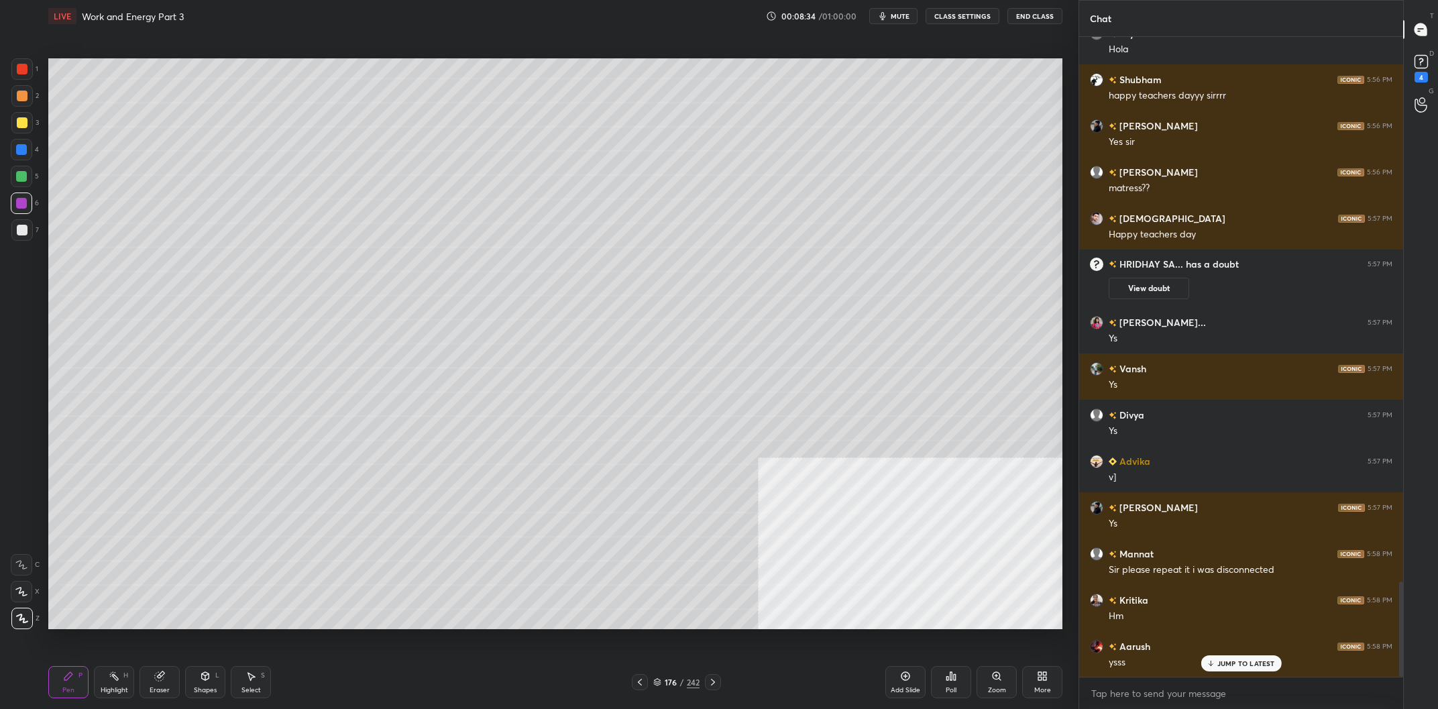
click at [23, 182] on div at bounding box center [21, 176] width 11 height 11
click at [7, 149] on div "1 2 3 4 5 6 7 C X Z C X Z E E Erase all H H" at bounding box center [21, 343] width 43 height 571
click at [27, 153] on div at bounding box center [21, 149] width 21 height 21
click at [898, 682] on div "Add Slide" at bounding box center [905, 682] width 40 height 32
click at [20, 177] on div at bounding box center [21, 176] width 11 height 11
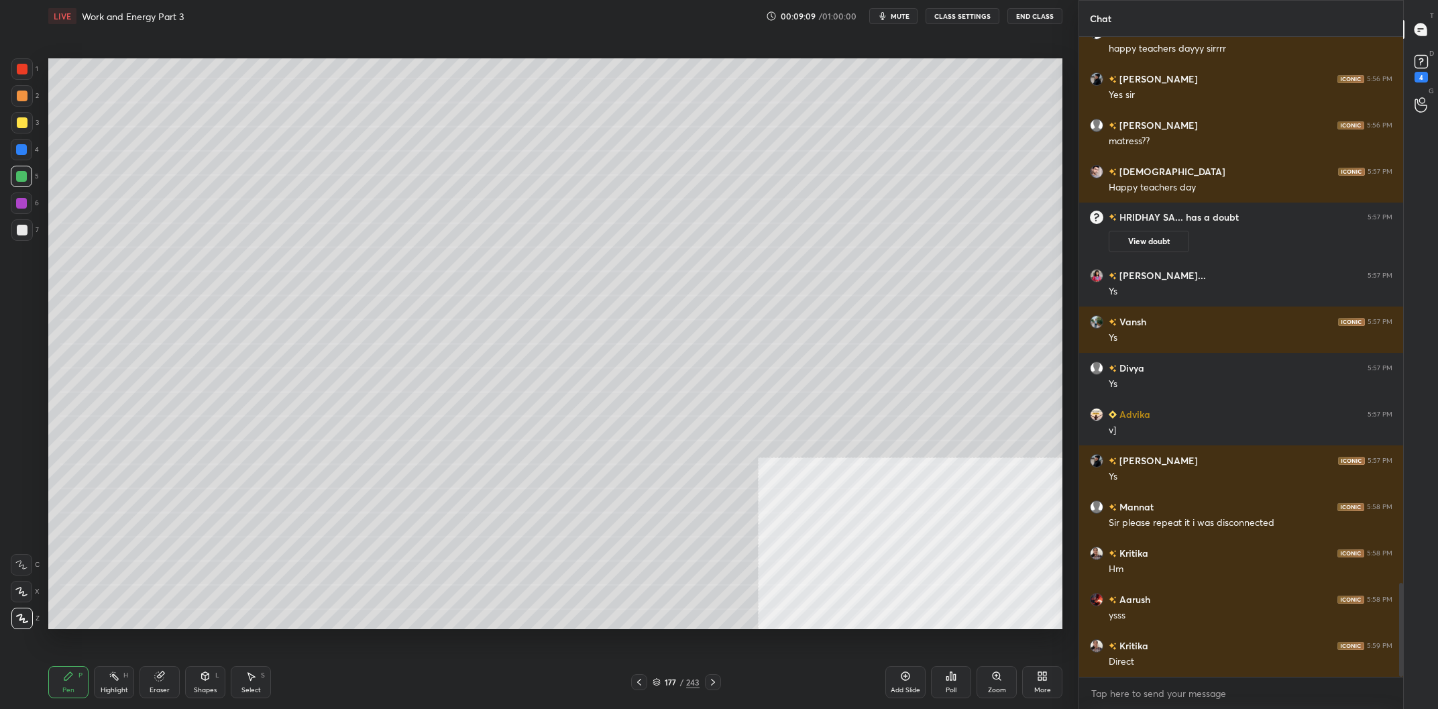
scroll to position [3759, 0]
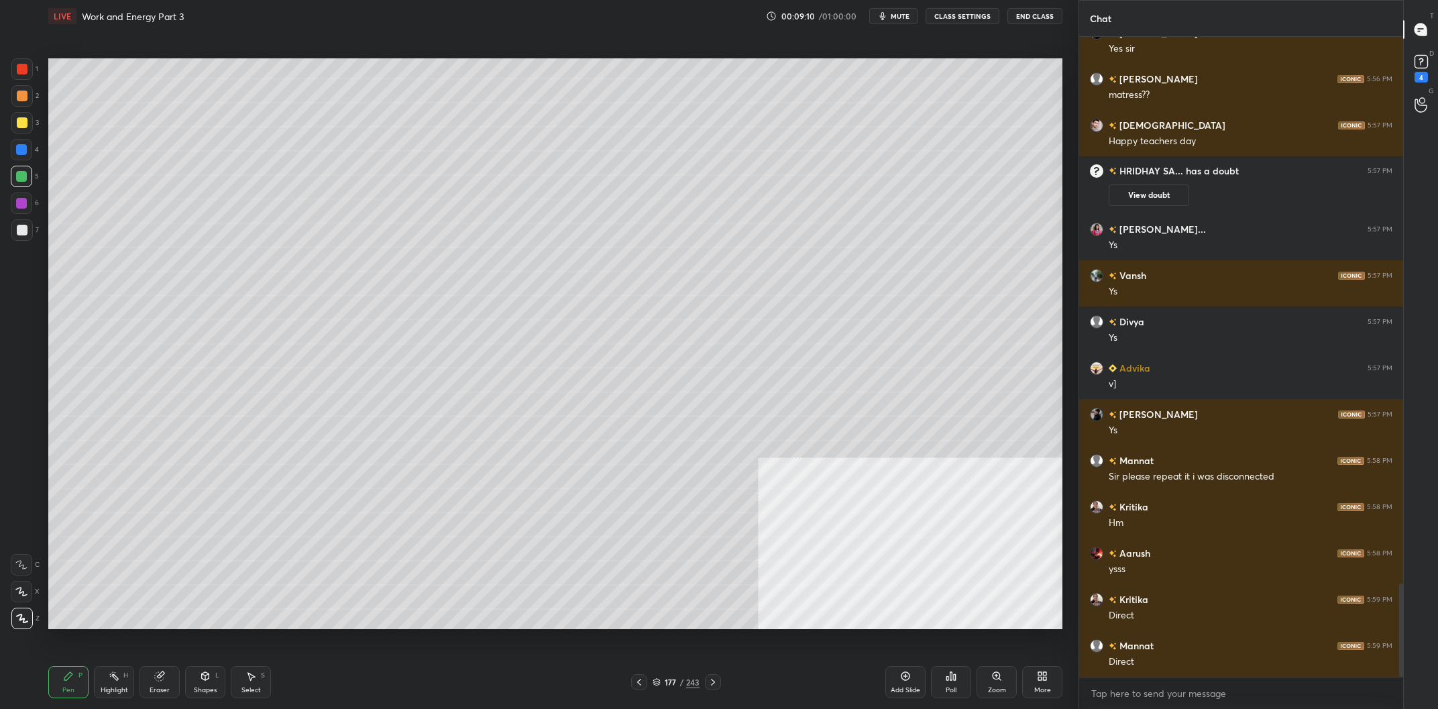
click at [19, 82] on div "1" at bounding box center [24, 71] width 27 height 27
click at [21, 79] on div at bounding box center [21, 68] width 21 height 21
click at [20, 225] on div at bounding box center [22, 230] width 11 height 11
click at [28, 206] on div at bounding box center [21, 203] width 21 height 21
click at [28, 120] on div at bounding box center [21, 122] width 21 height 21
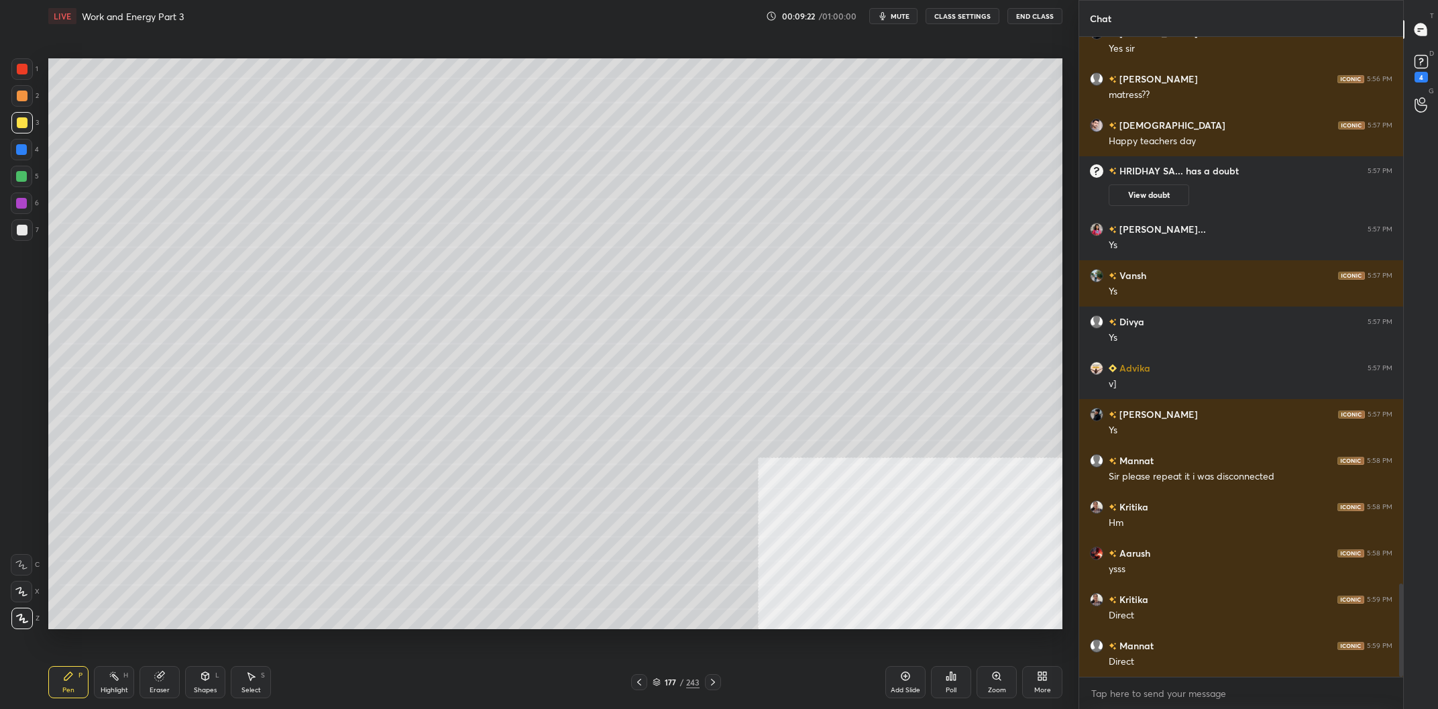
click at [40, 97] on div "1 2 3 4 5 6 7 C X Z C X Z E E Erase all H H" at bounding box center [21, 343] width 43 height 571
click at [26, 99] on div at bounding box center [22, 96] width 11 height 11
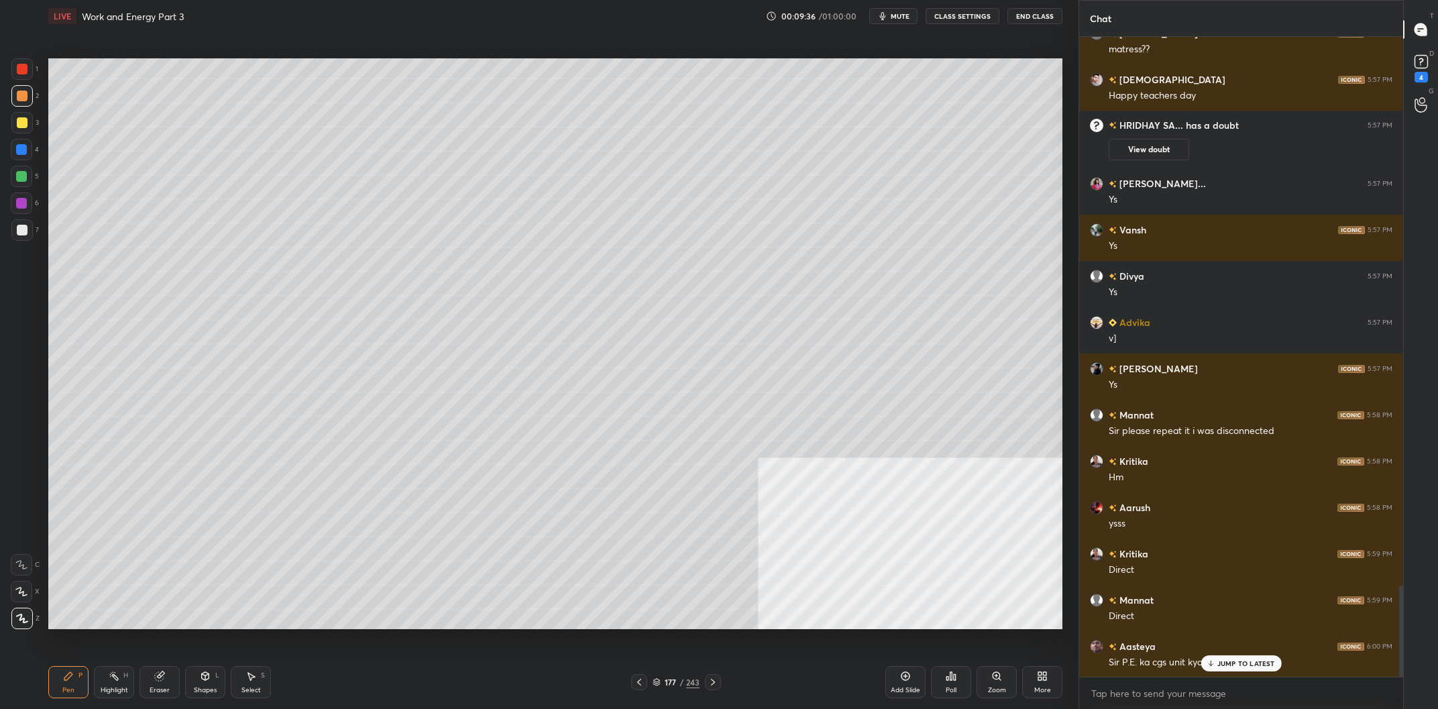
scroll to position [3851, 0]
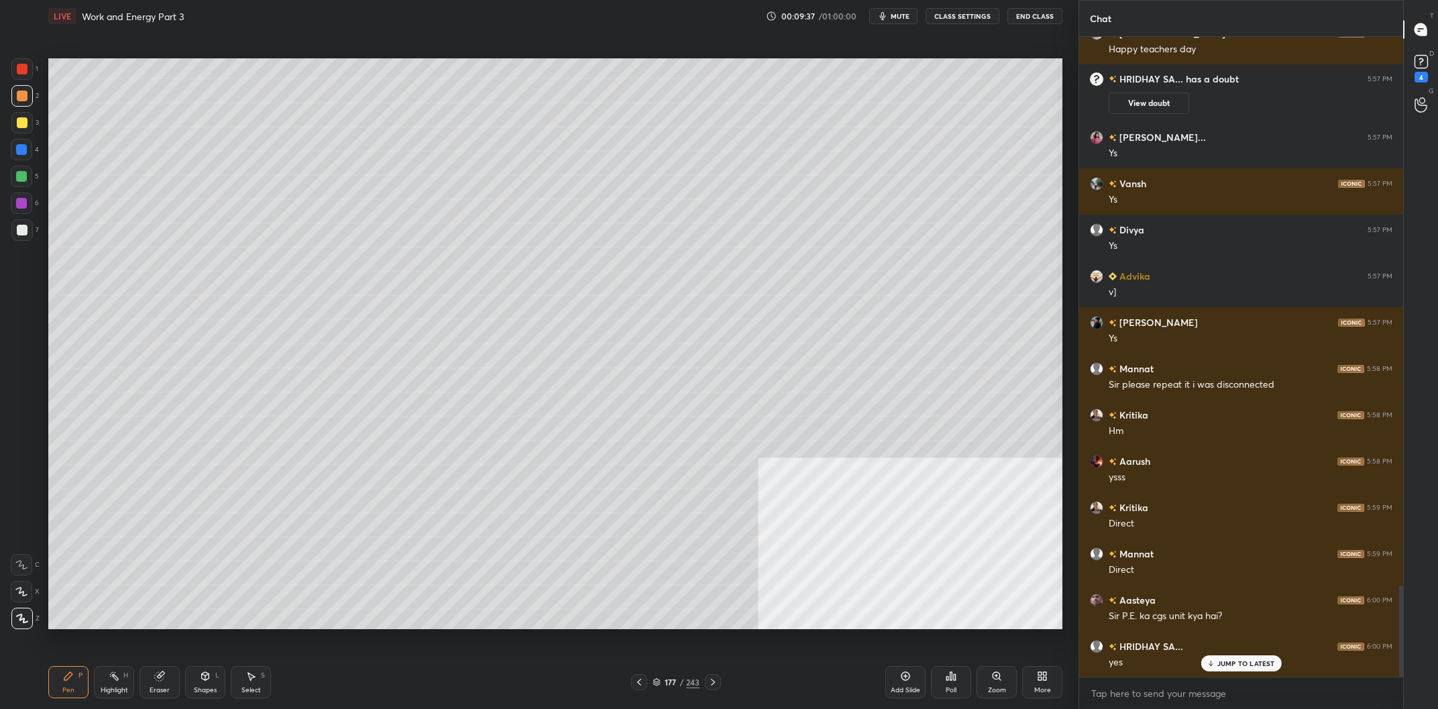
click at [24, 155] on div at bounding box center [21, 149] width 11 height 11
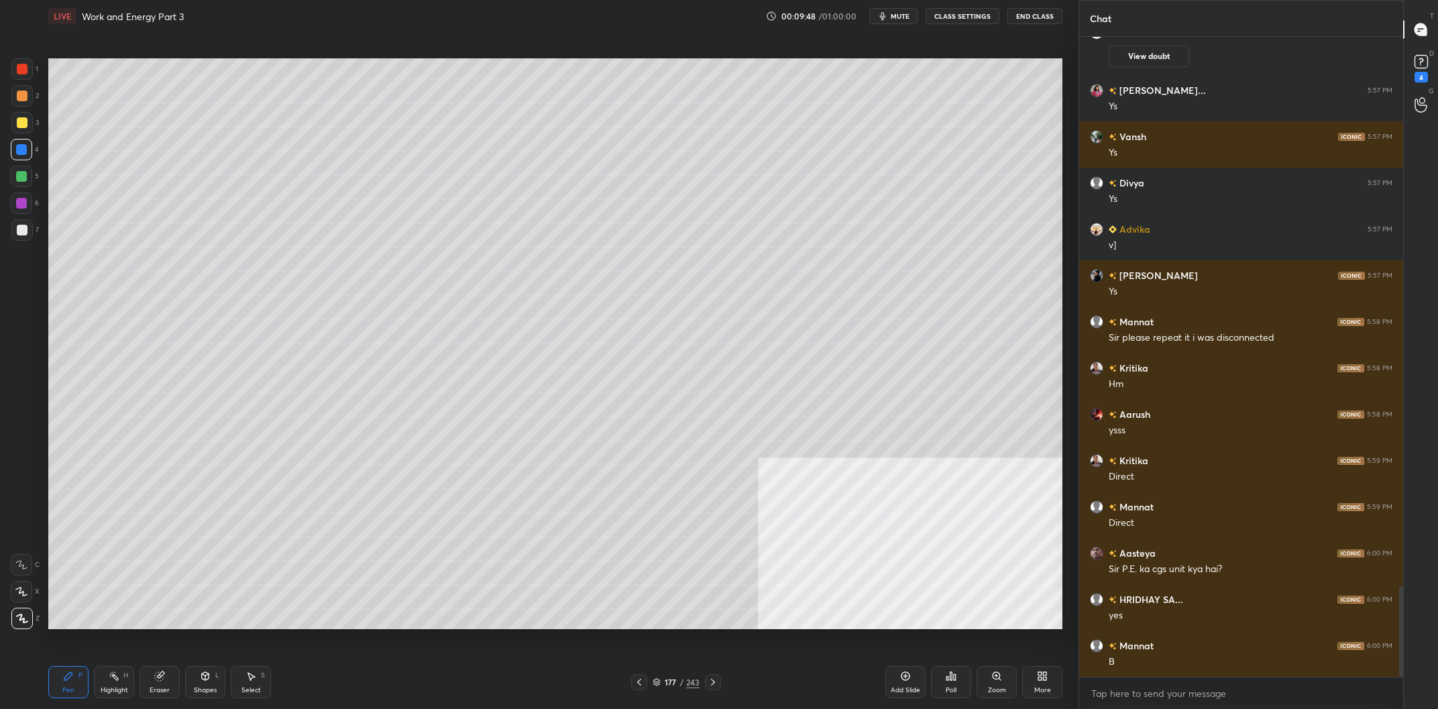
scroll to position [3944, 0]
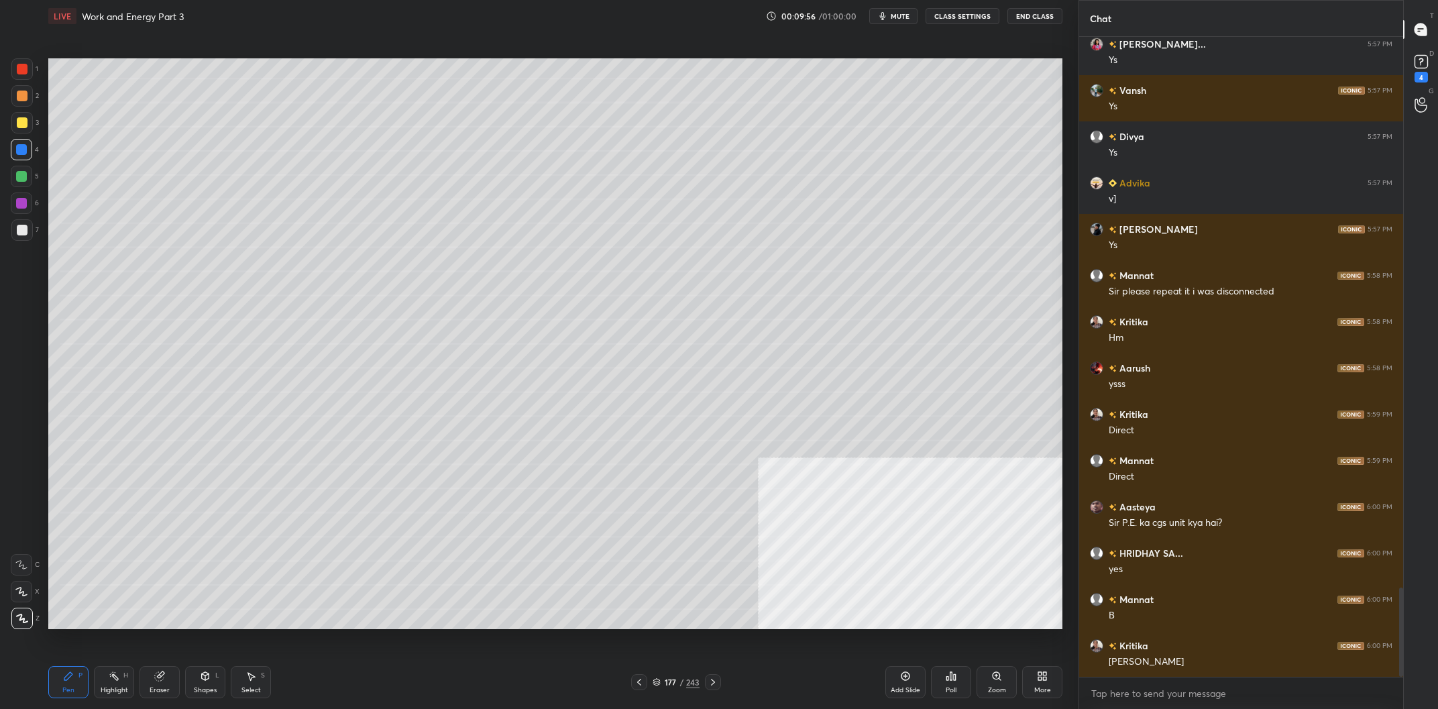
click at [123, 688] on div "Highlight" at bounding box center [115, 690] width 28 height 7
click at [129, 682] on div "Highlight H" at bounding box center [114, 682] width 40 height 32
click at [60, 682] on div "Pen P" at bounding box center [68, 682] width 40 height 32
click at [64, 680] on icon at bounding box center [68, 676] width 8 height 8
click at [19, 97] on div at bounding box center [22, 96] width 11 height 11
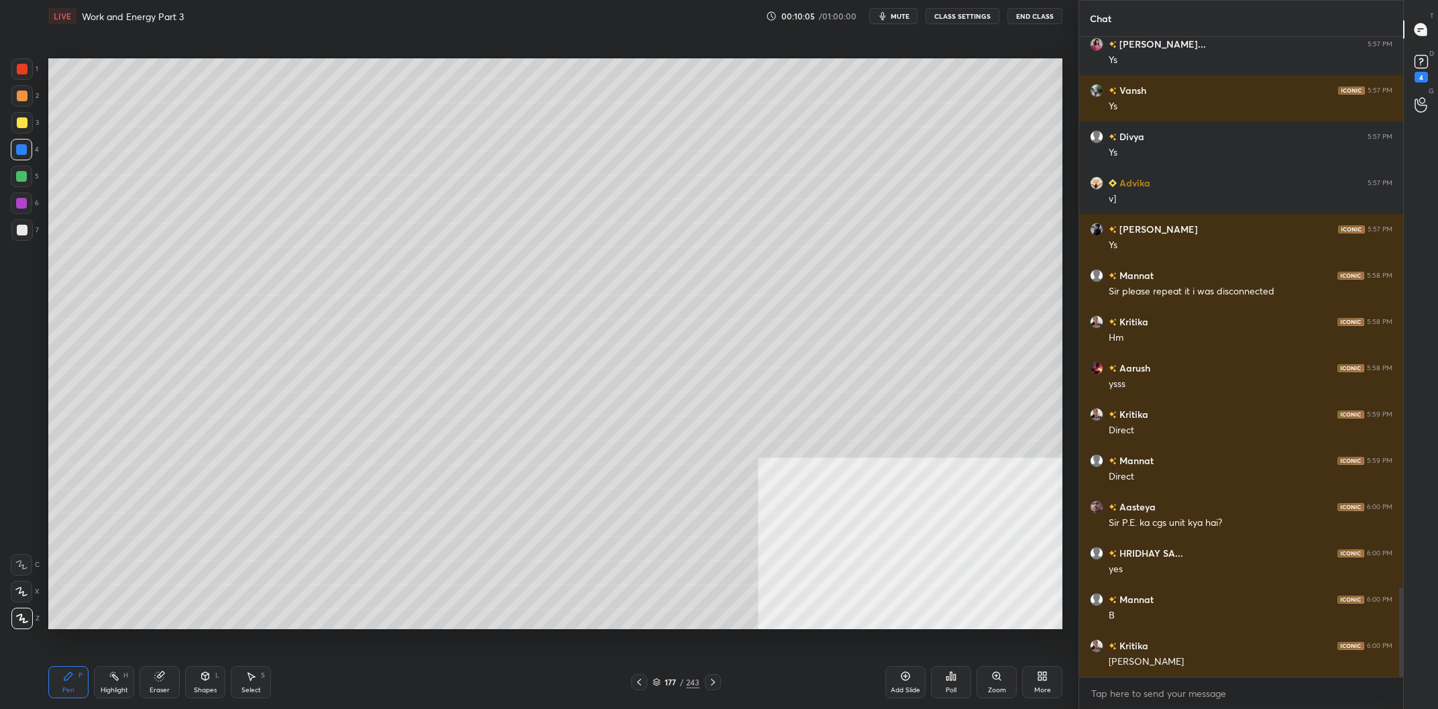
click at [13, 101] on div at bounding box center [21, 95] width 21 height 21
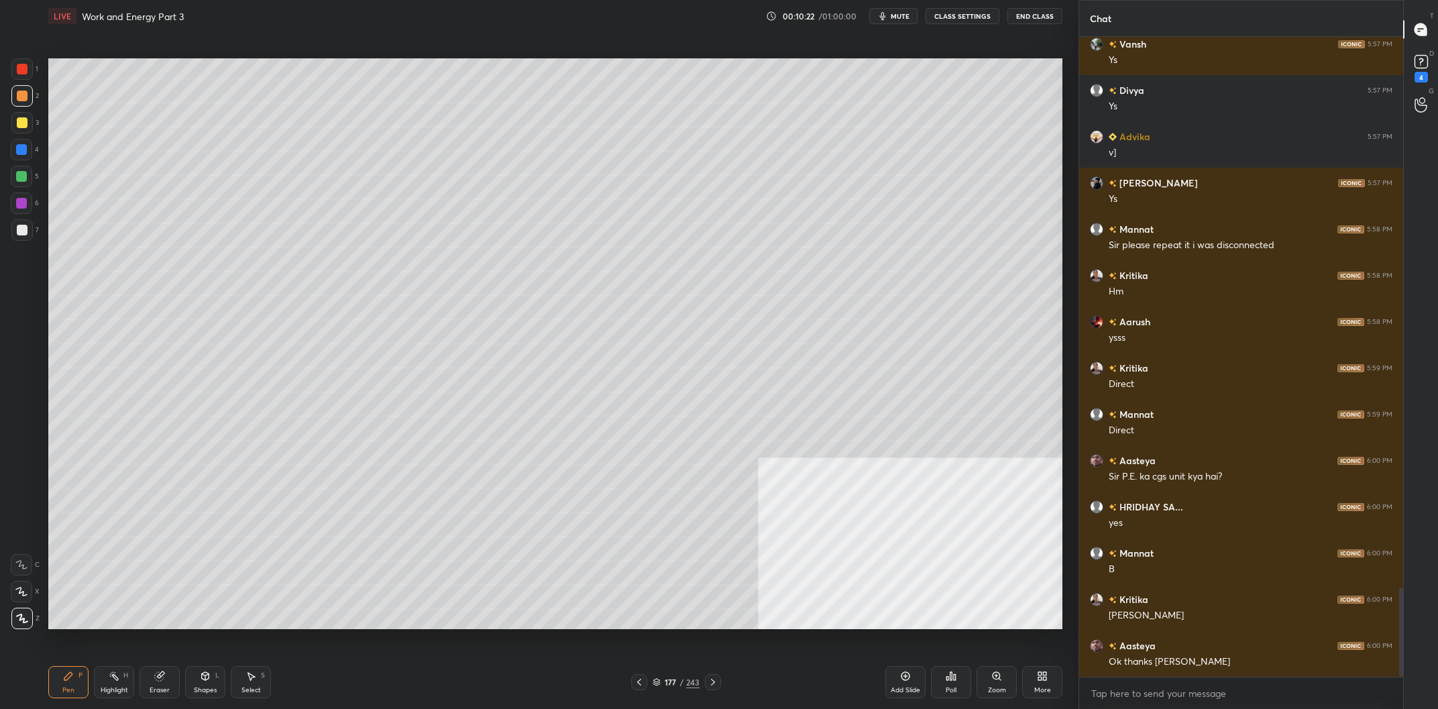
click at [32, 200] on div "6" at bounding box center [25, 203] width 28 height 21
click at [30, 205] on div at bounding box center [21, 203] width 21 height 21
click at [14, 101] on div at bounding box center [21, 95] width 21 height 21
click at [19, 100] on div at bounding box center [22, 96] width 11 height 11
click at [30, 174] on div at bounding box center [21, 176] width 21 height 21
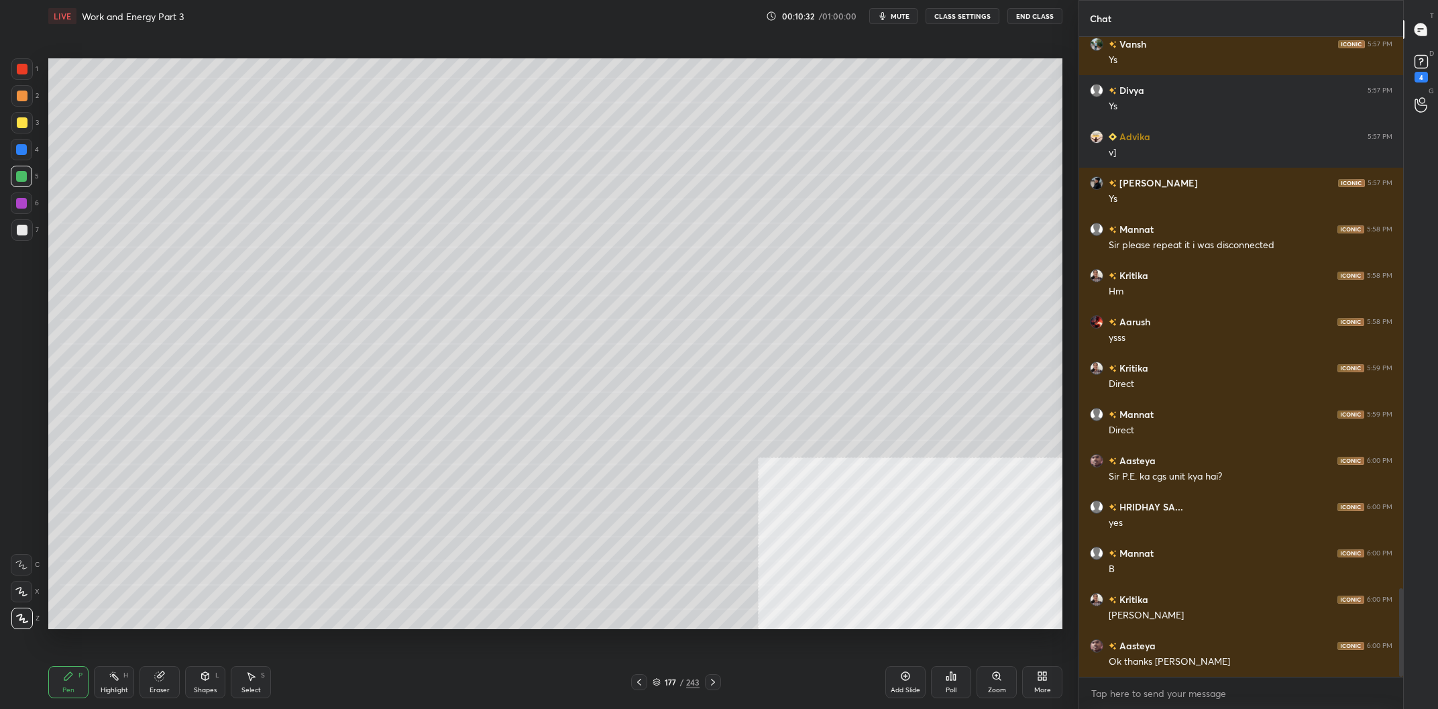
click at [18, 144] on div at bounding box center [21, 149] width 21 height 21
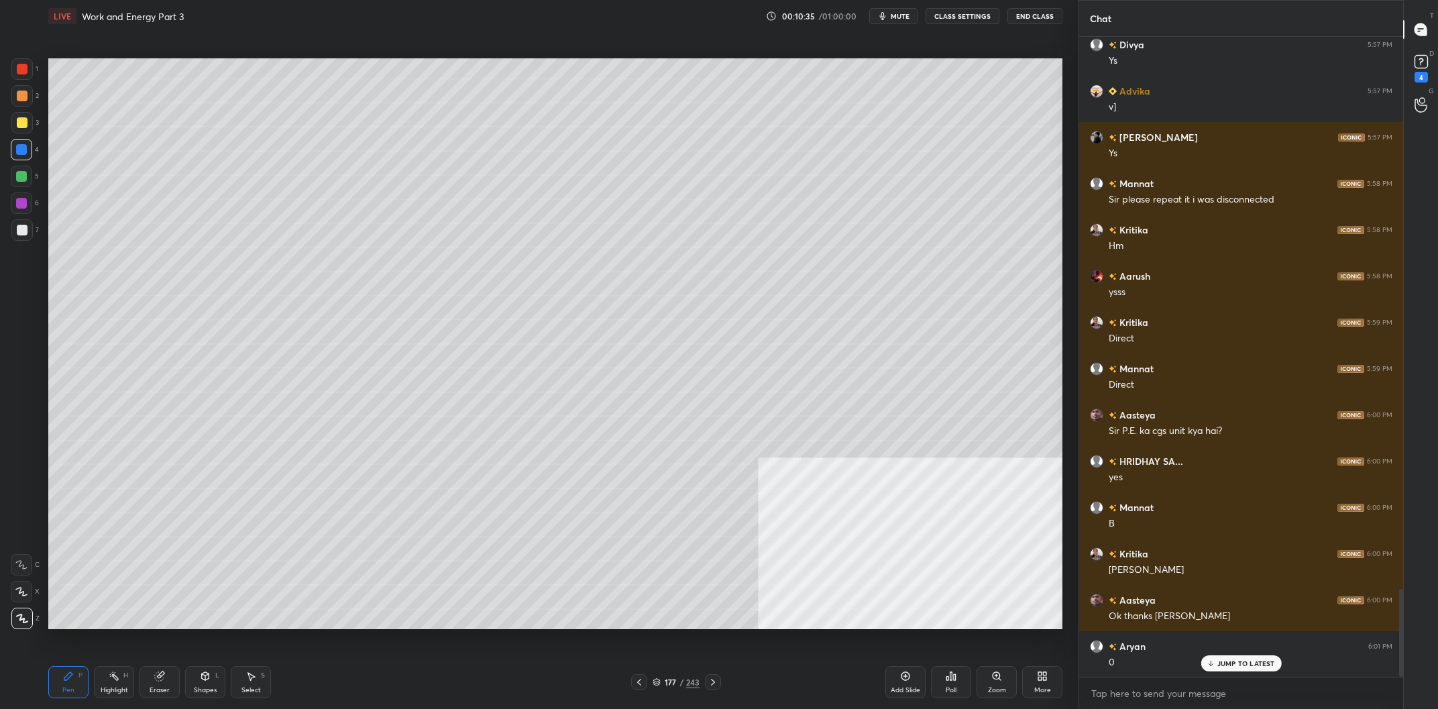
scroll to position [4082, 0]
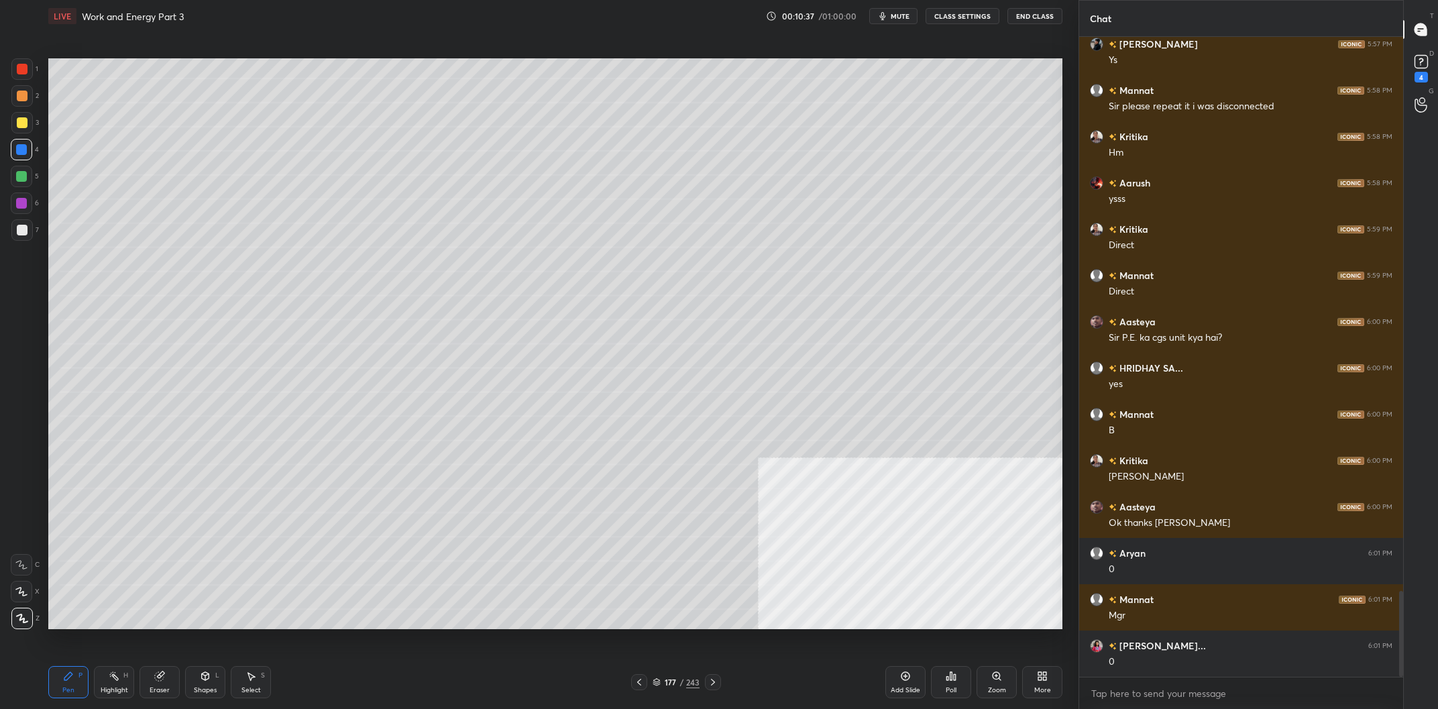
click at [23, 103] on div at bounding box center [21, 95] width 21 height 21
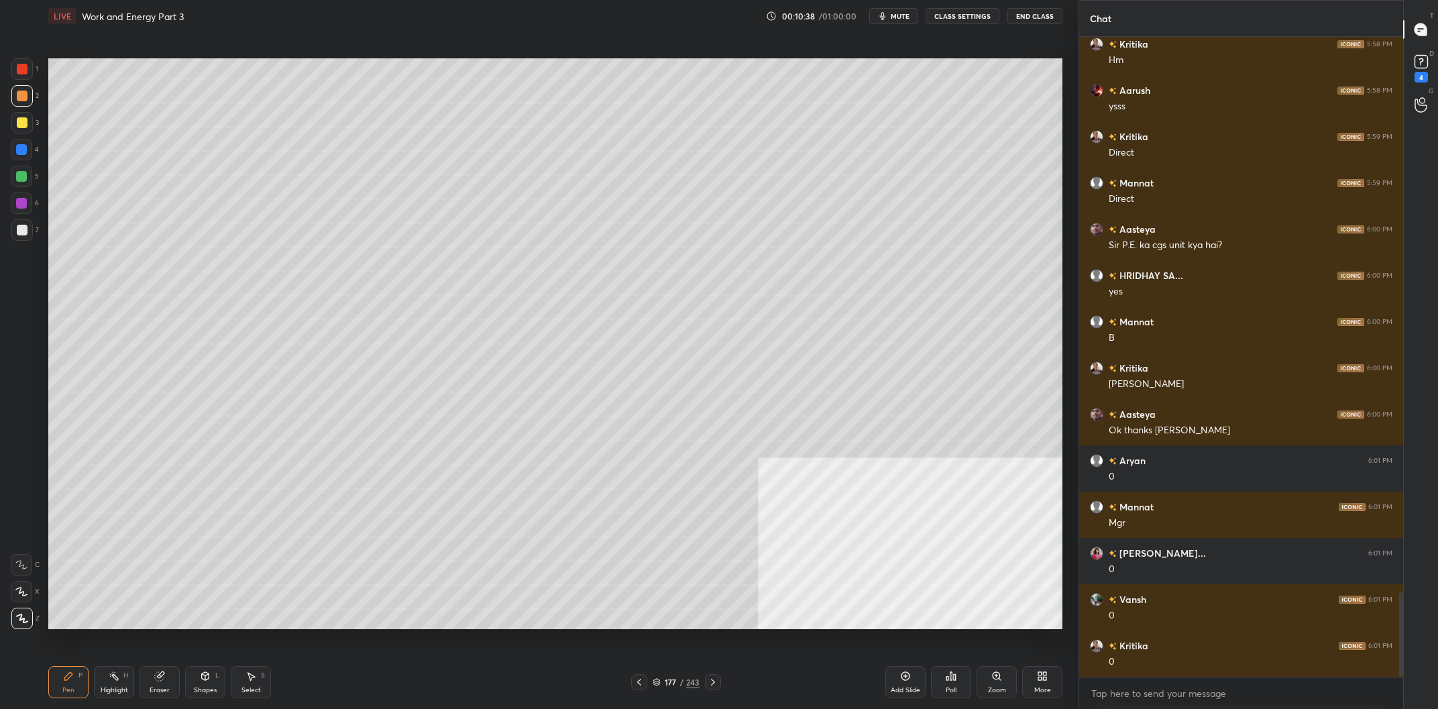
click at [18, 166] on div at bounding box center [21, 176] width 21 height 21
click at [30, 175] on div at bounding box center [21, 176] width 21 height 21
click at [905, 686] on div "Add Slide" at bounding box center [905, 682] width 40 height 32
click at [17, 120] on div at bounding box center [22, 122] width 11 height 11
click at [19, 117] on div at bounding box center [21, 122] width 21 height 21
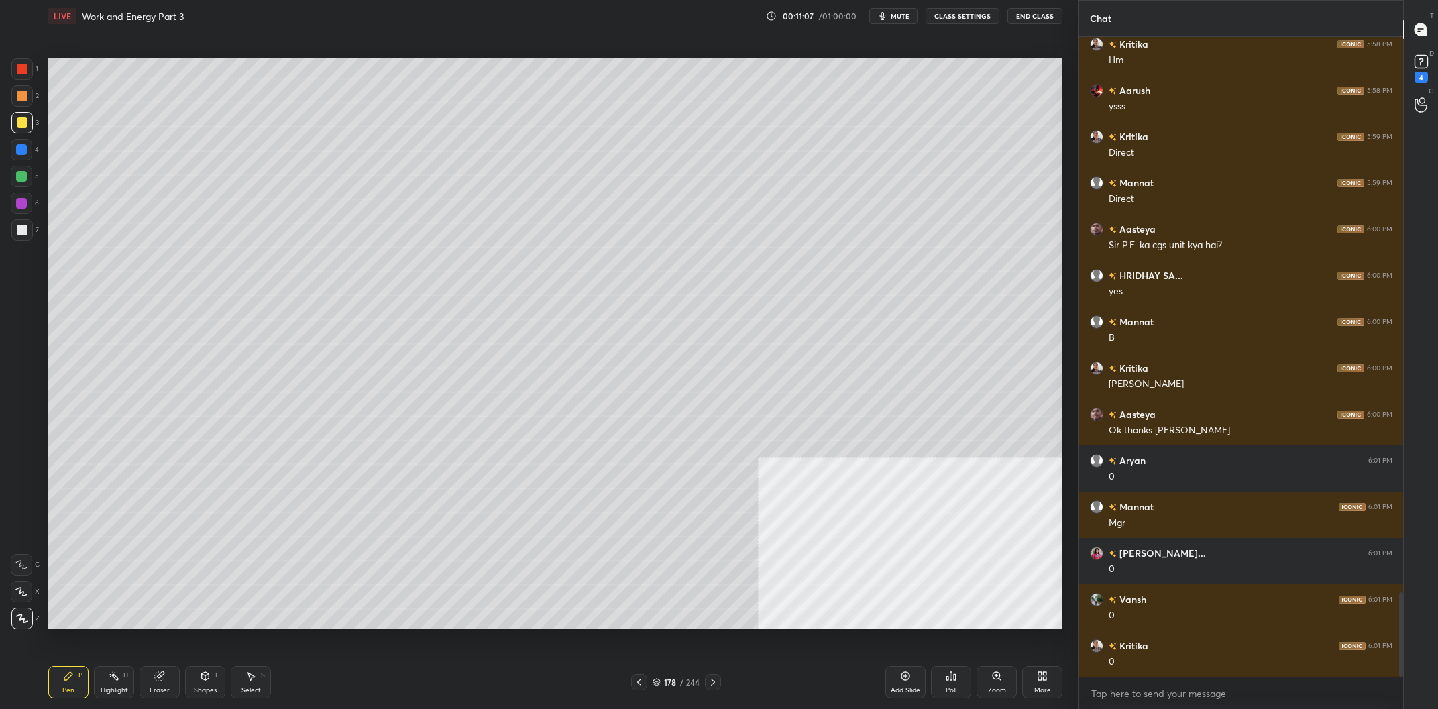
click at [30, 185] on div at bounding box center [21, 176] width 21 height 21
click at [31, 178] on div at bounding box center [21, 176] width 21 height 21
click at [27, 97] on div at bounding box center [22, 96] width 11 height 11
click at [25, 148] on div at bounding box center [21, 149] width 11 height 11
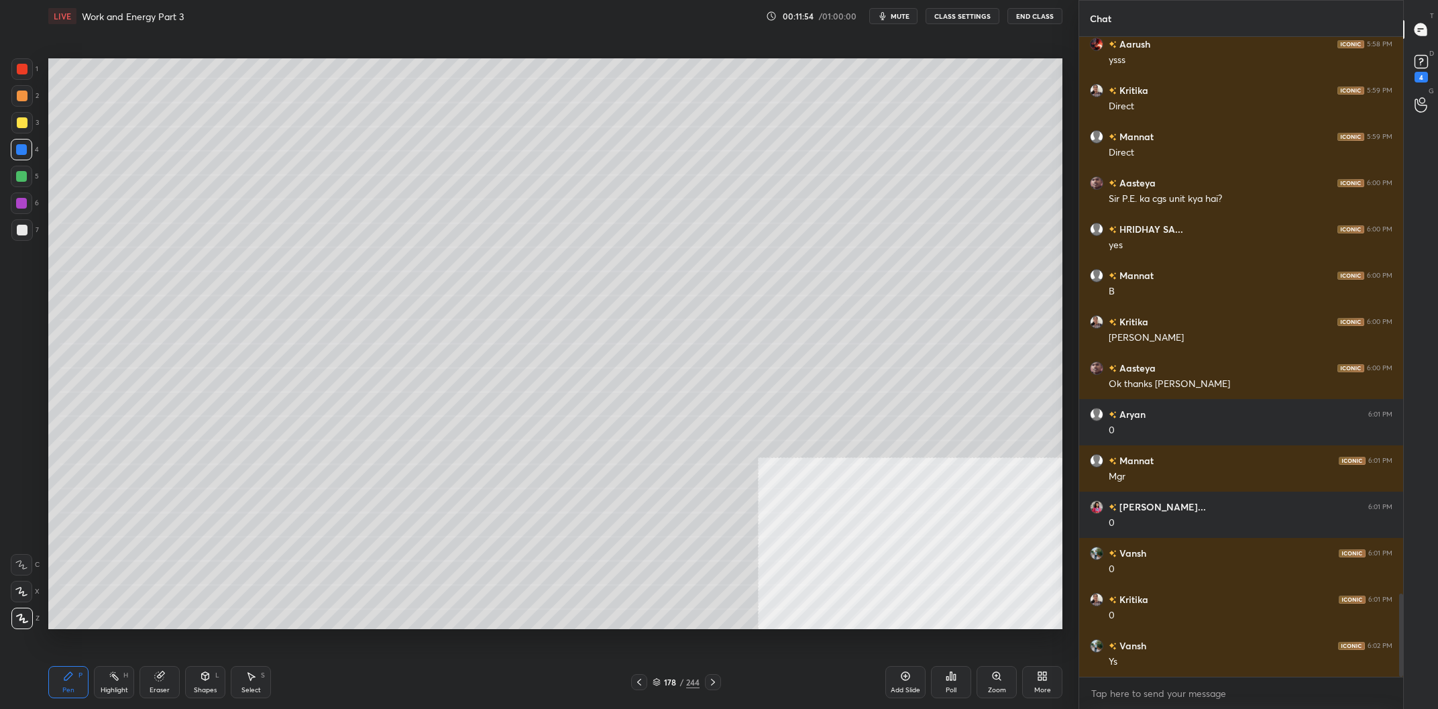
scroll to position [4281, 0]
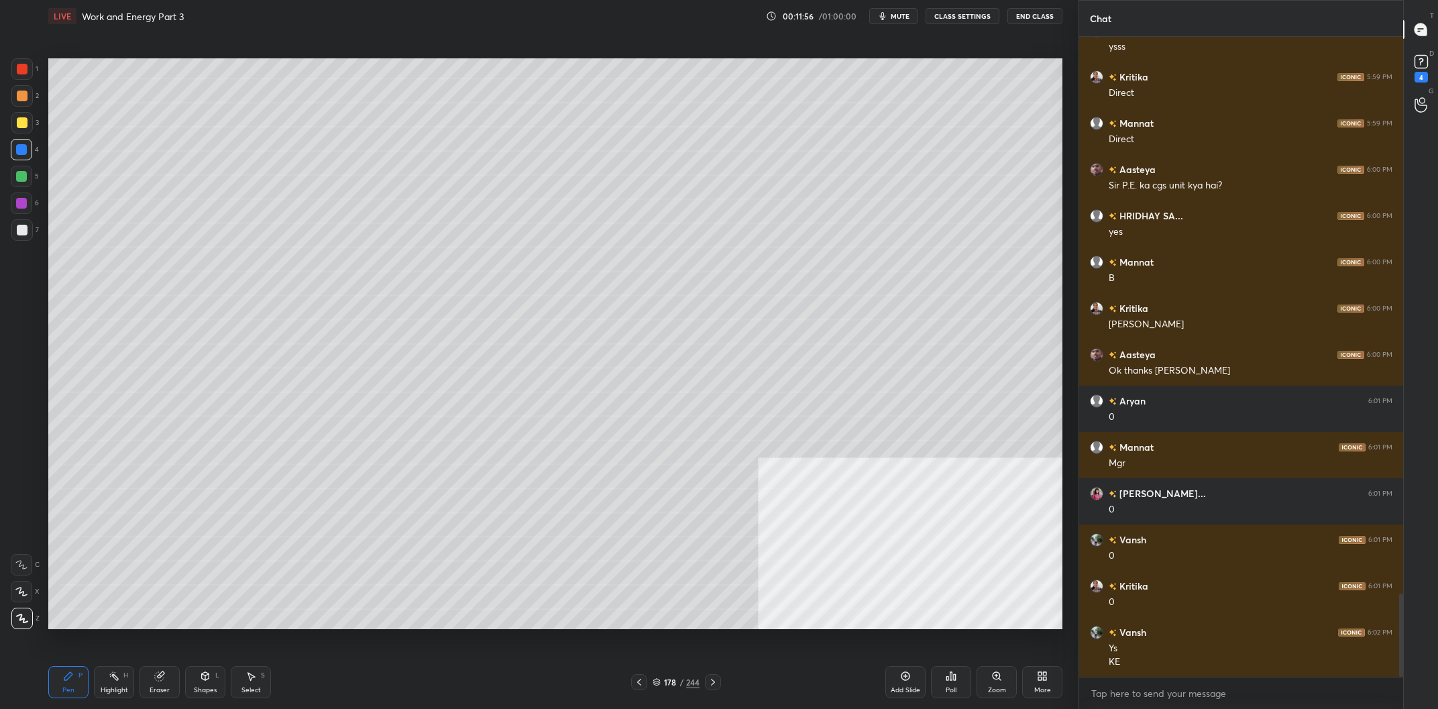
click at [28, 101] on div at bounding box center [21, 95] width 21 height 21
click at [25, 100] on div at bounding box center [22, 96] width 11 height 11
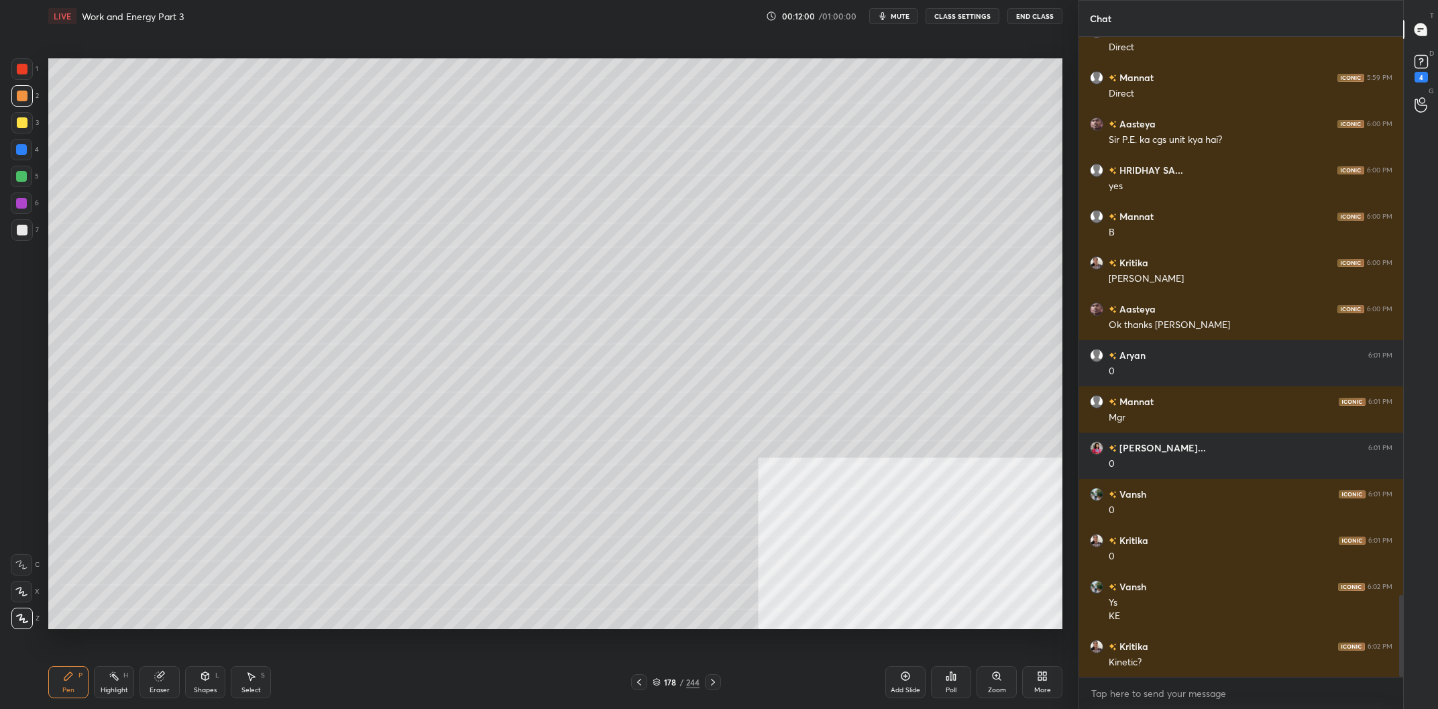
scroll to position [4374, 0]
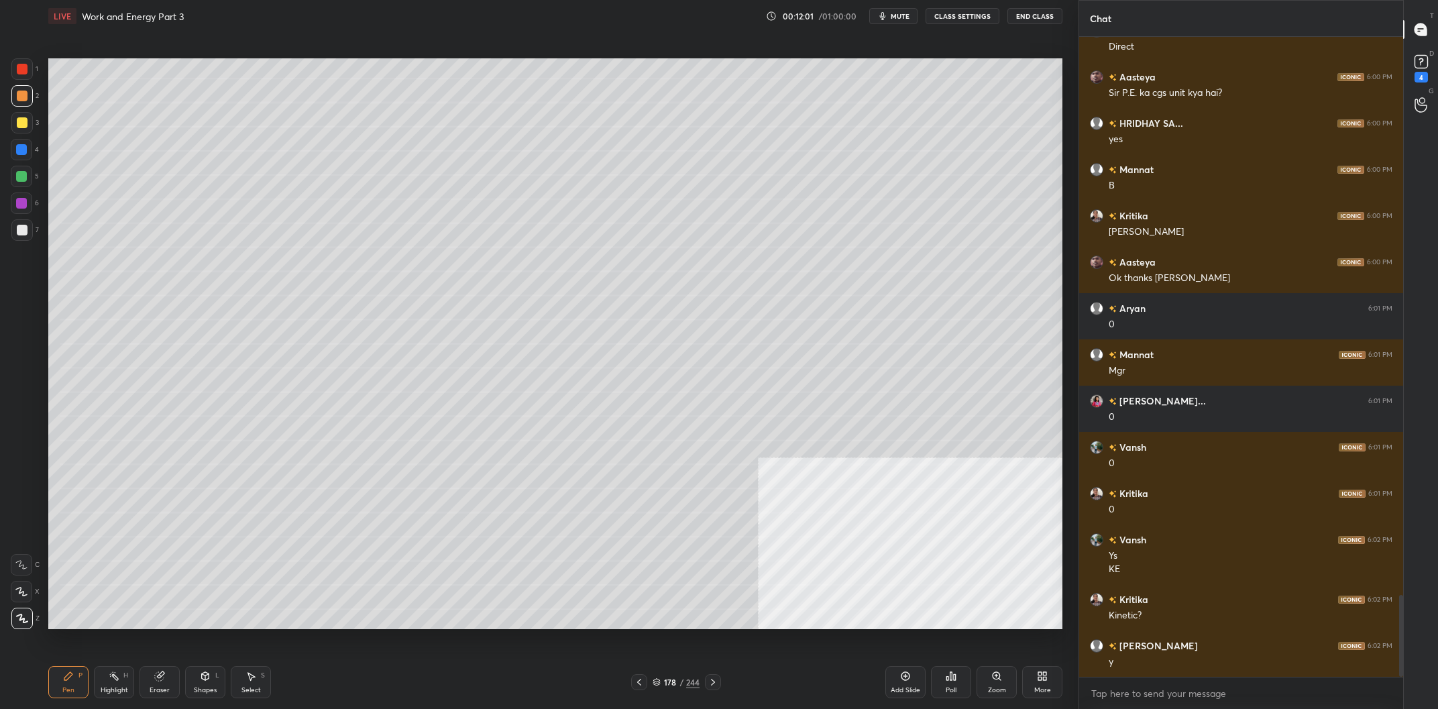
click at [44, 223] on div "Setting up your live class Poll for secs No correct answer Start poll" at bounding box center [555, 343] width 1025 height 623
click at [30, 229] on div at bounding box center [21, 229] width 21 height 21
click at [23, 147] on div at bounding box center [21, 149] width 11 height 11
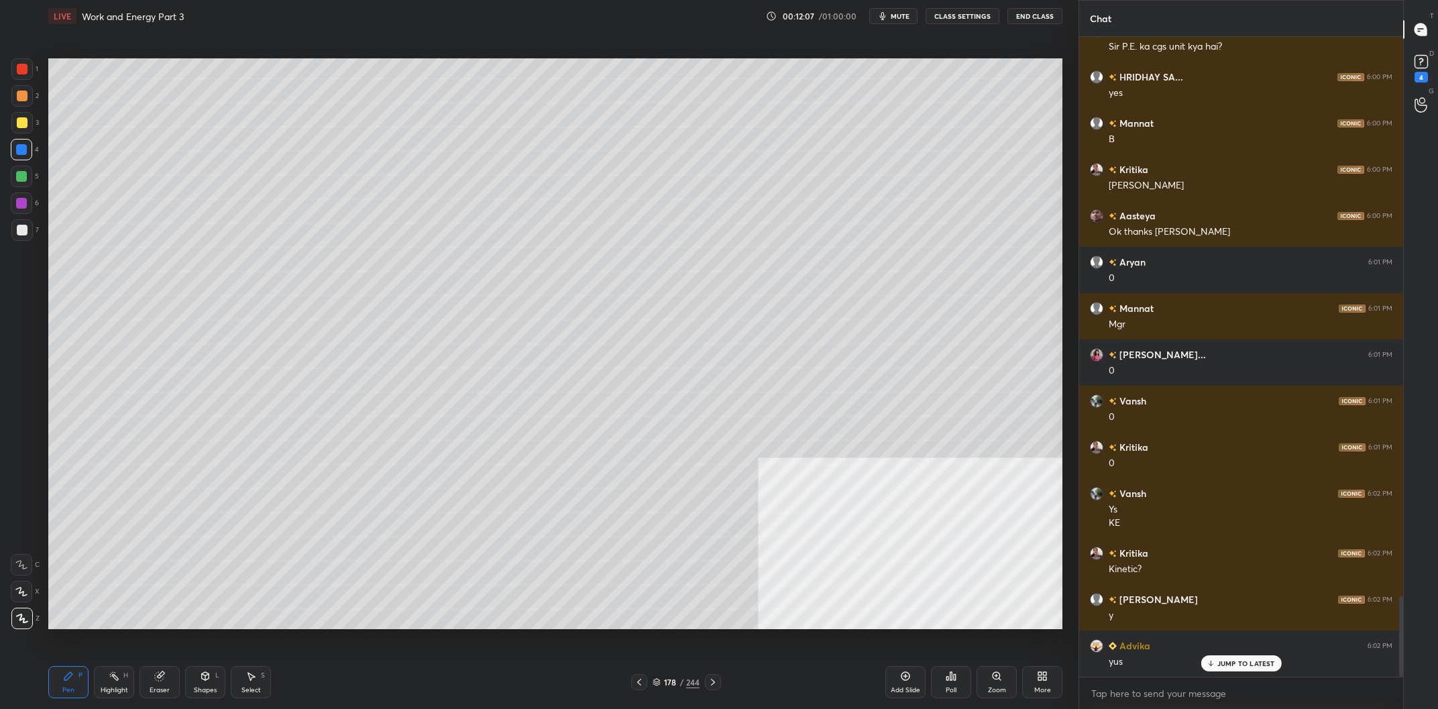
scroll to position [4466, 0]
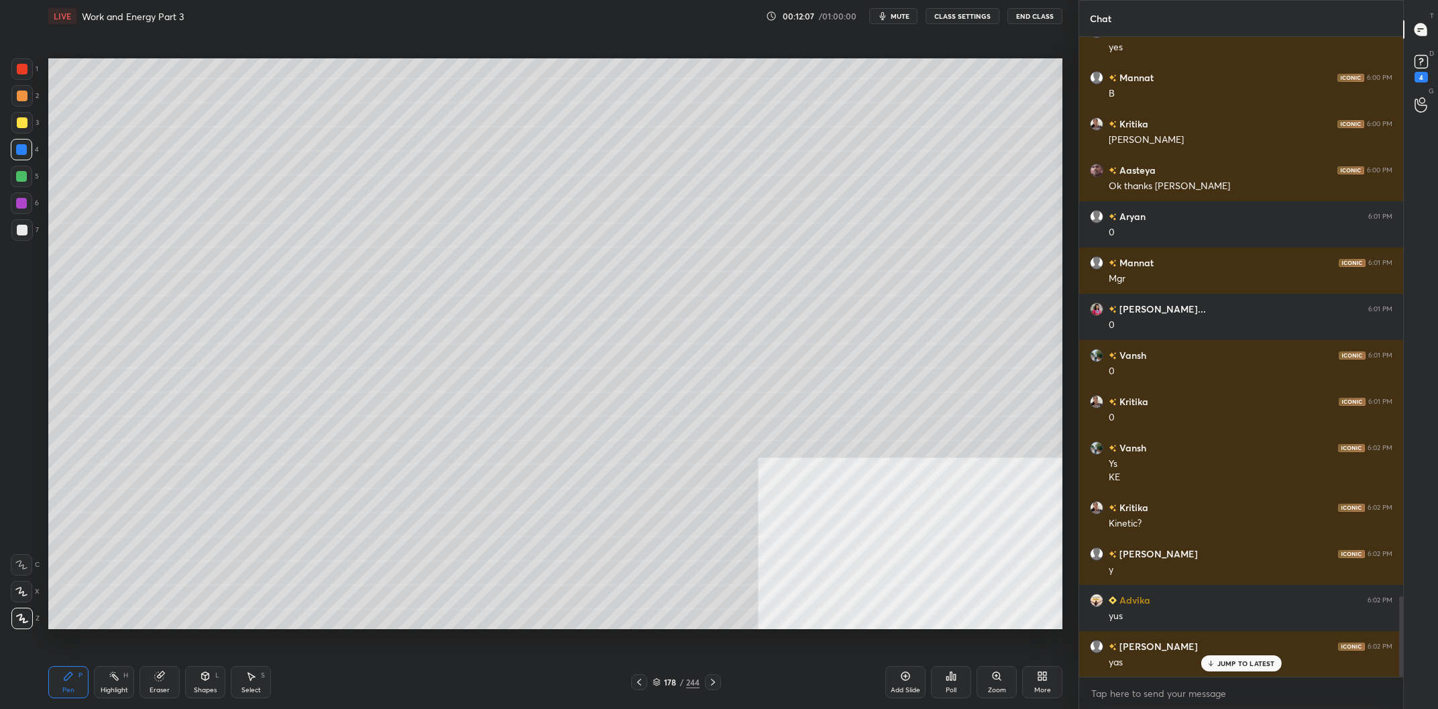
click at [11, 115] on div "1 2 3 4 5 6 7 C X Z C X Z E E Erase all H H" at bounding box center [21, 343] width 43 height 571
click at [8, 105] on div "1 2 3 4 5 6 7 C X Z C X Z E E Erase all H H" at bounding box center [21, 343] width 43 height 571
click at [15, 99] on div at bounding box center [21, 95] width 21 height 21
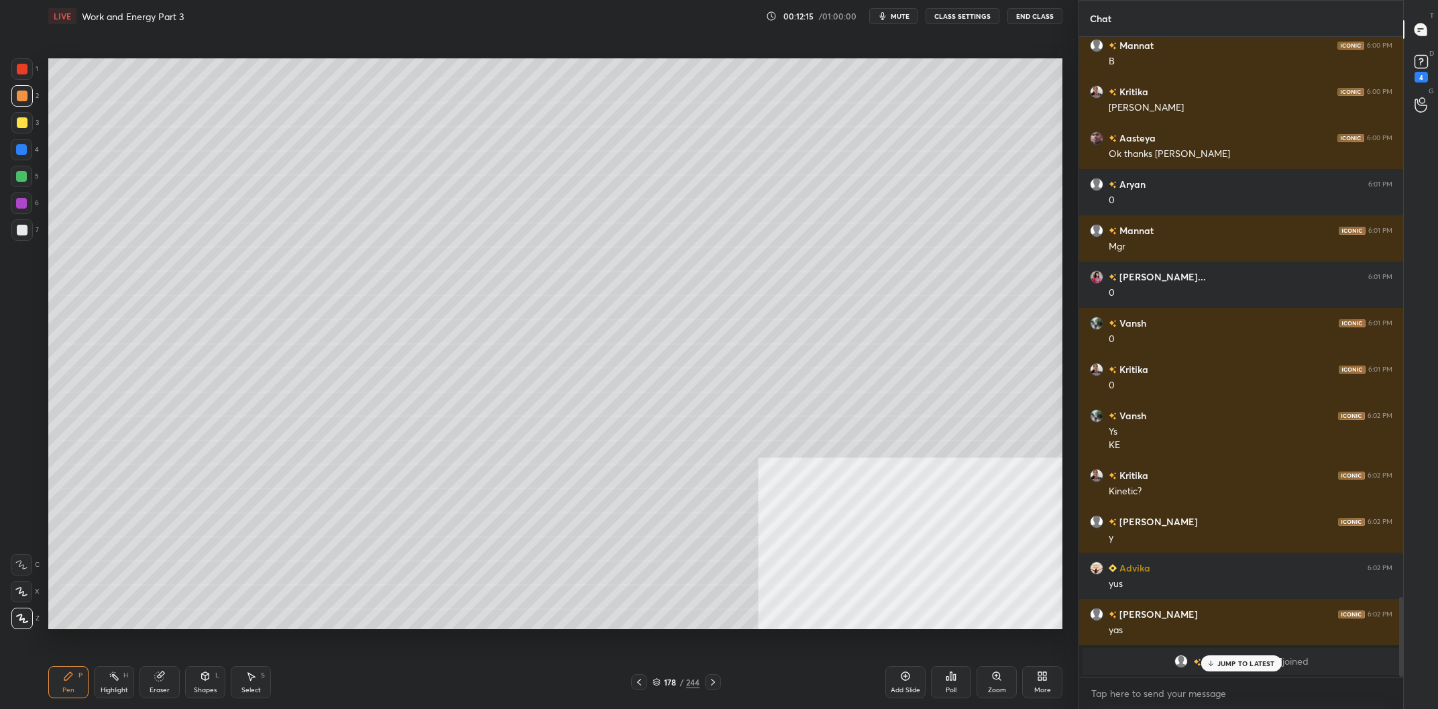
click at [25, 172] on div at bounding box center [21, 176] width 11 height 11
click at [23, 197] on div at bounding box center [21, 203] width 21 height 21
click at [23, 205] on div at bounding box center [21, 203] width 11 height 11
click at [19, 182] on div at bounding box center [21, 176] width 21 height 21
click at [23, 178] on div at bounding box center [21, 176] width 11 height 11
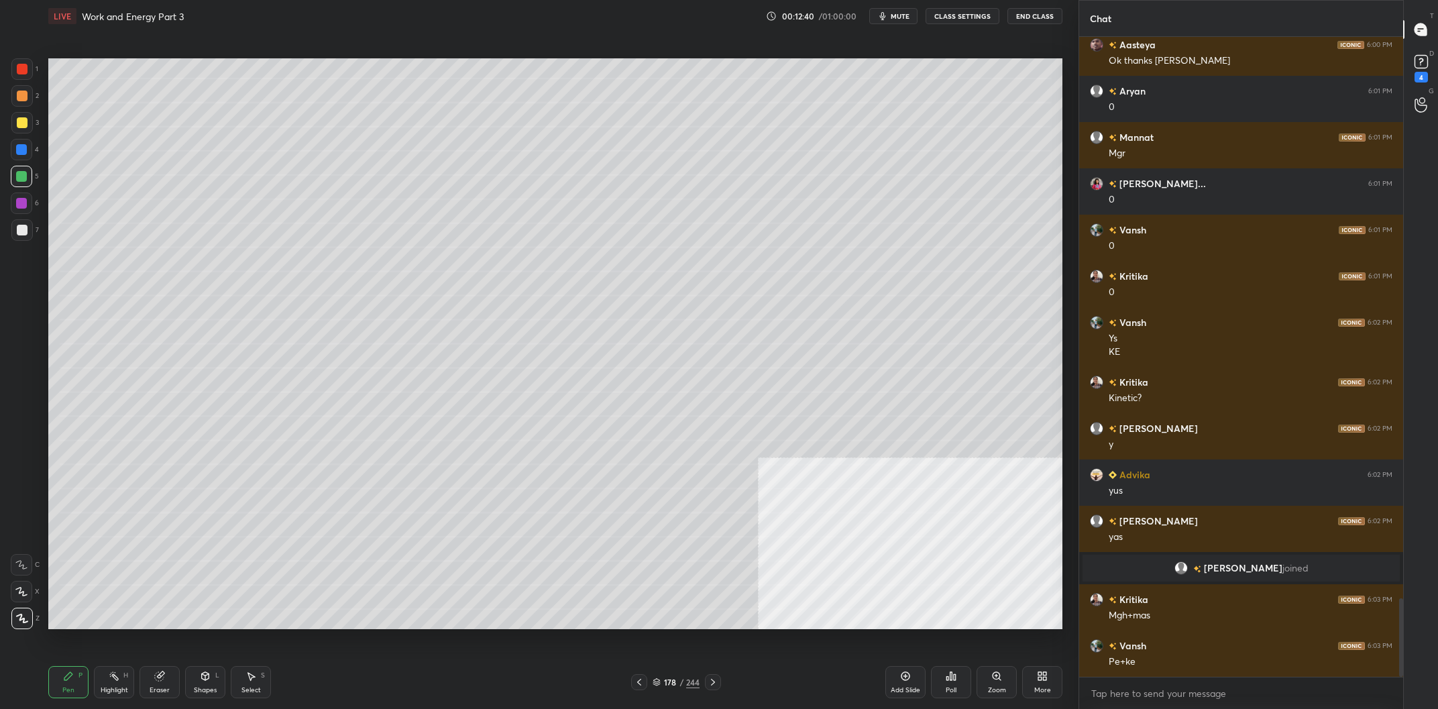
scroll to position [4637, 0]
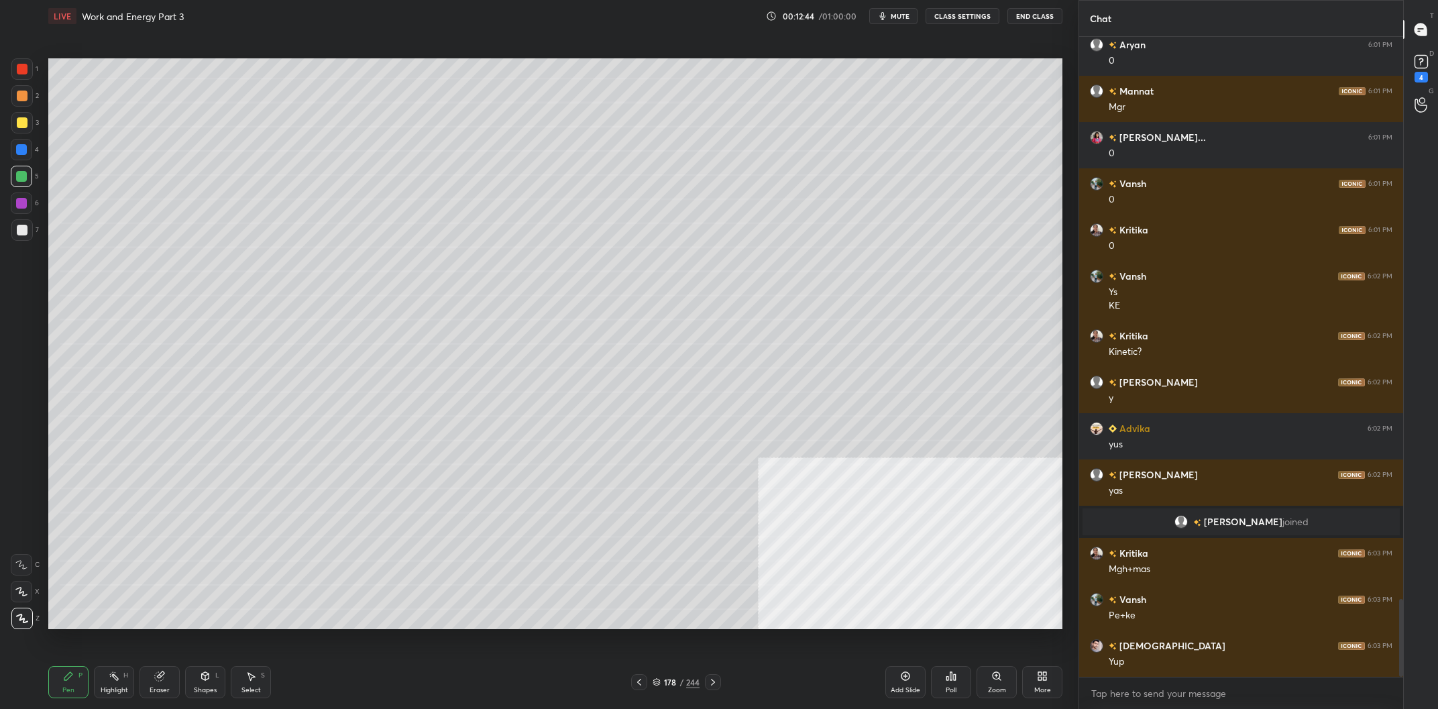
click at [18, 77] on div at bounding box center [21, 68] width 21 height 21
click at [15, 75] on div at bounding box center [21, 68] width 21 height 21
click at [105, 681] on div "Highlight H" at bounding box center [114, 682] width 40 height 32
click at [107, 676] on div "Highlight H" at bounding box center [114, 682] width 40 height 32
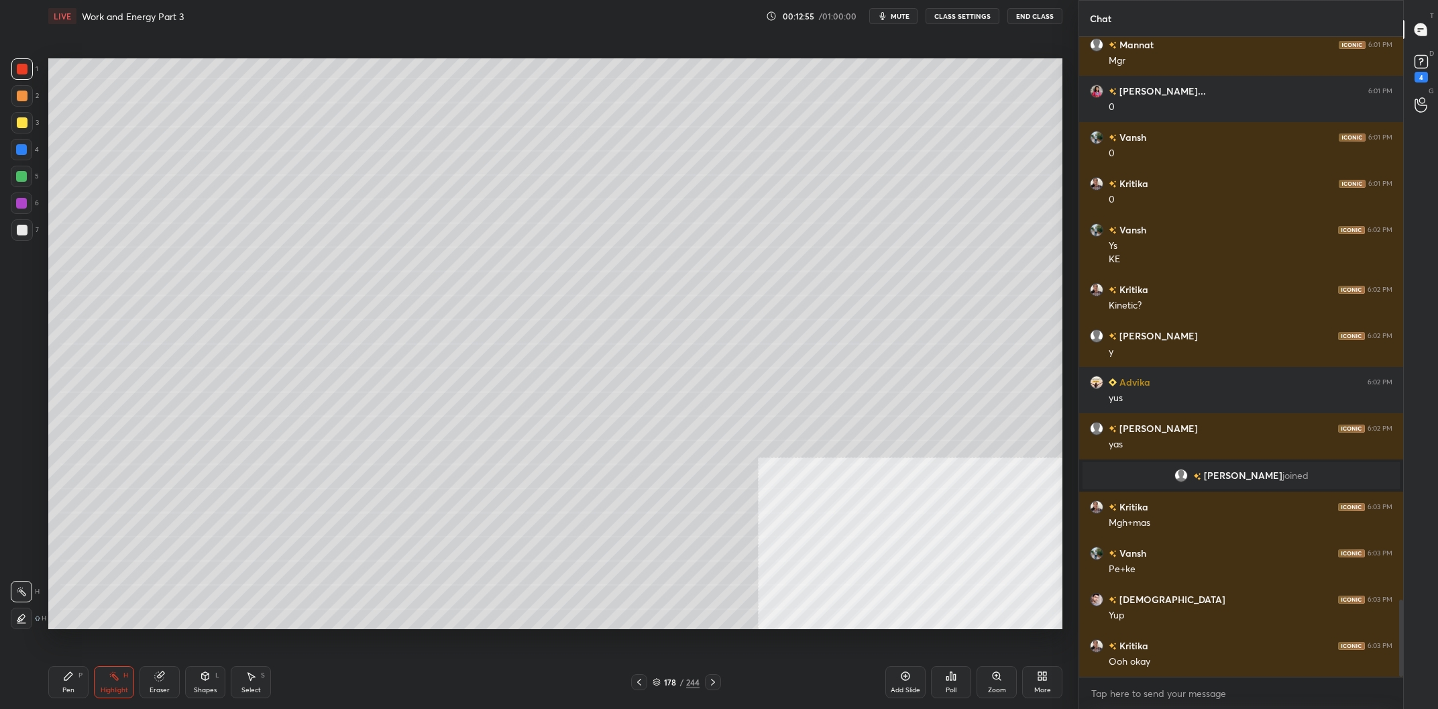
click at [78, 682] on div "Pen P" at bounding box center [68, 682] width 40 height 32
click at [72, 678] on icon at bounding box center [68, 676] width 11 height 11
click at [910, 686] on div "Add Slide" at bounding box center [905, 682] width 40 height 32
click at [13, 114] on div at bounding box center [21, 122] width 21 height 21
click at [20, 122] on div at bounding box center [22, 122] width 11 height 11
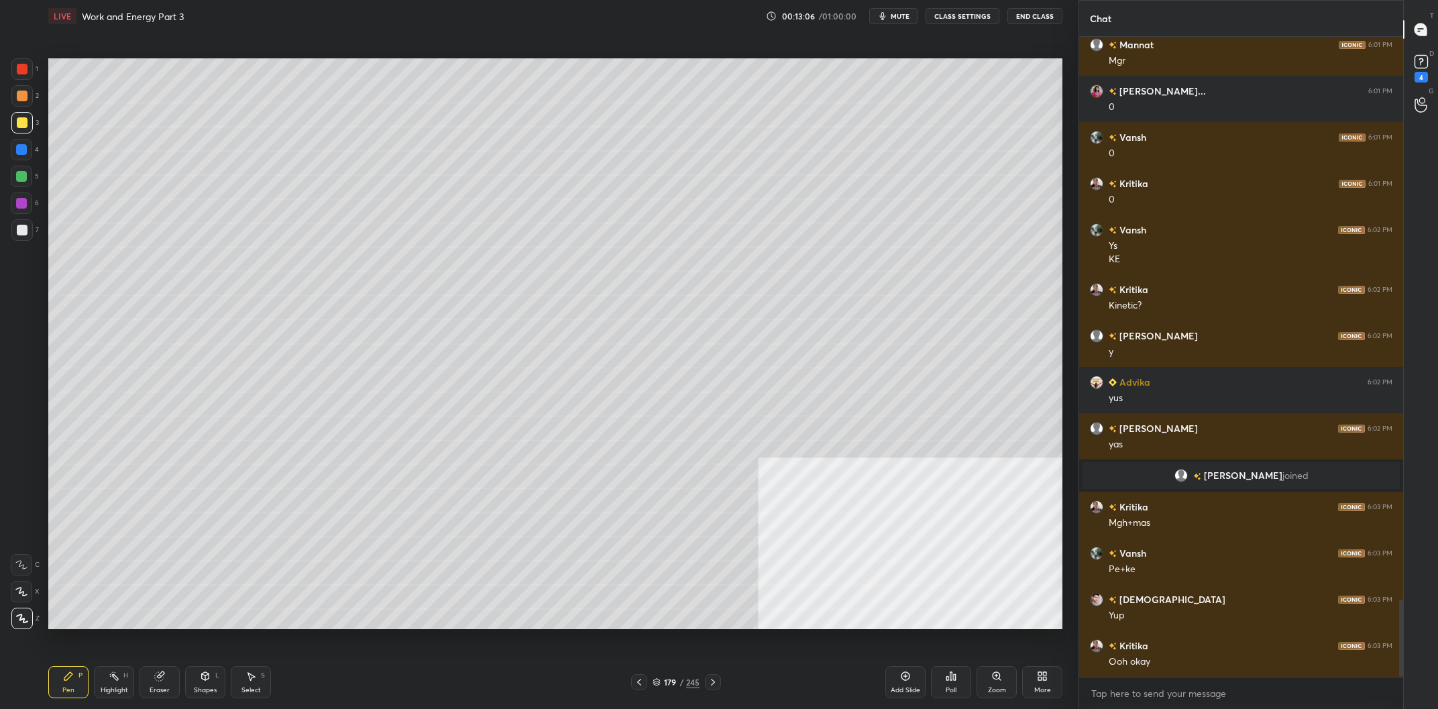
click at [21, 121] on div at bounding box center [22, 122] width 11 height 11
click at [686, 686] on div "179 / 245" at bounding box center [676, 682] width 47 height 12
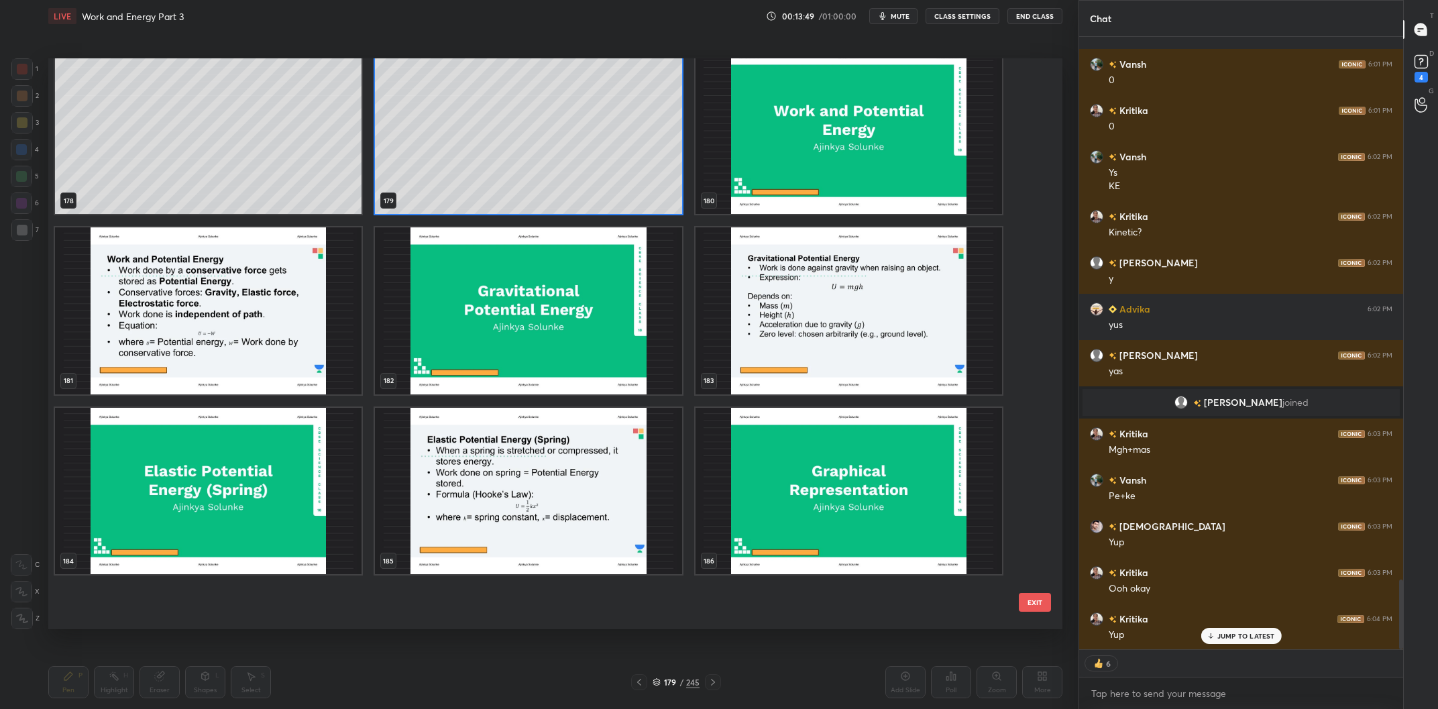
scroll to position [10578, 0]
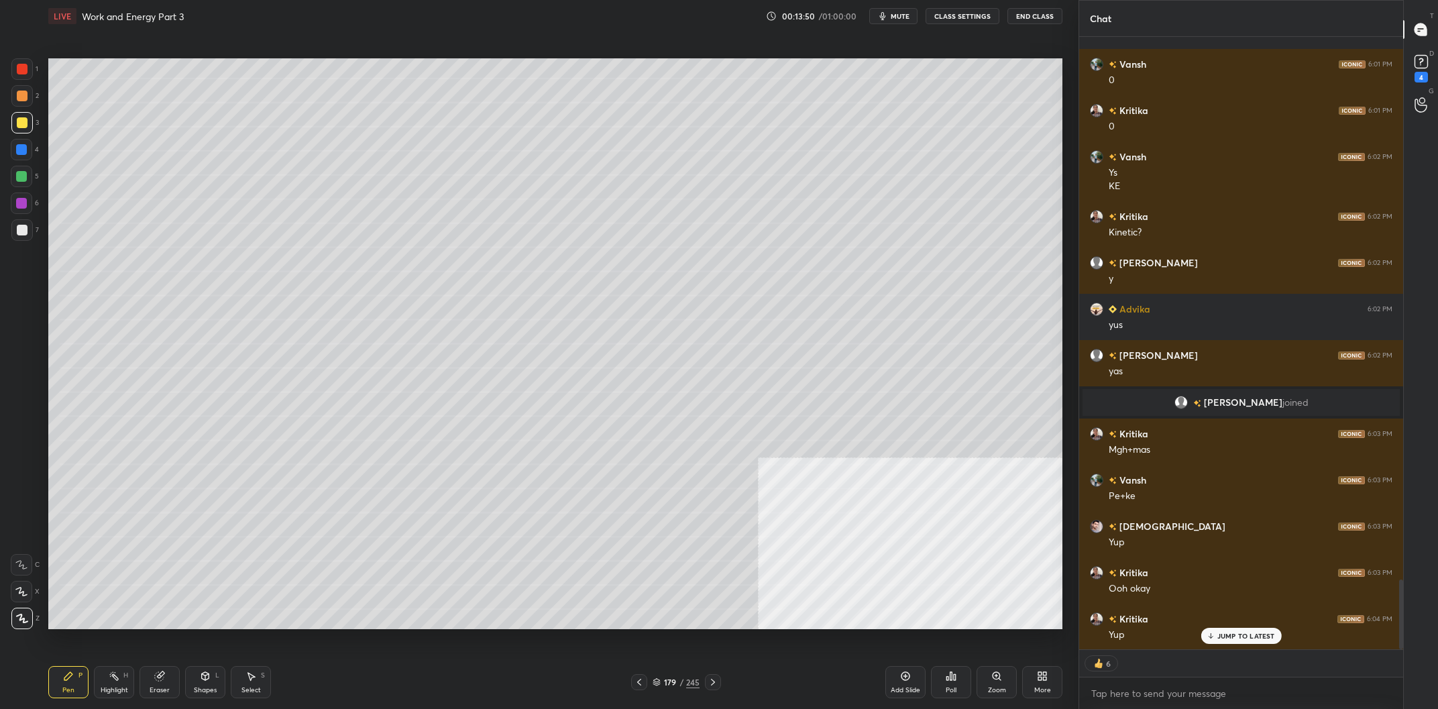
click at [917, 692] on div "Add Slide" at bounding box center [906, 690] width 30 height 7
click at [32, 130] on div "3" at bounding box center [25, 122] width 28 height 21
click at [28, 130] on div at bounding box center [21, 122] width 21 height 21
click at [678, 682] on div "180 / 246" at bounding box center [676, 682] width 47 height 12
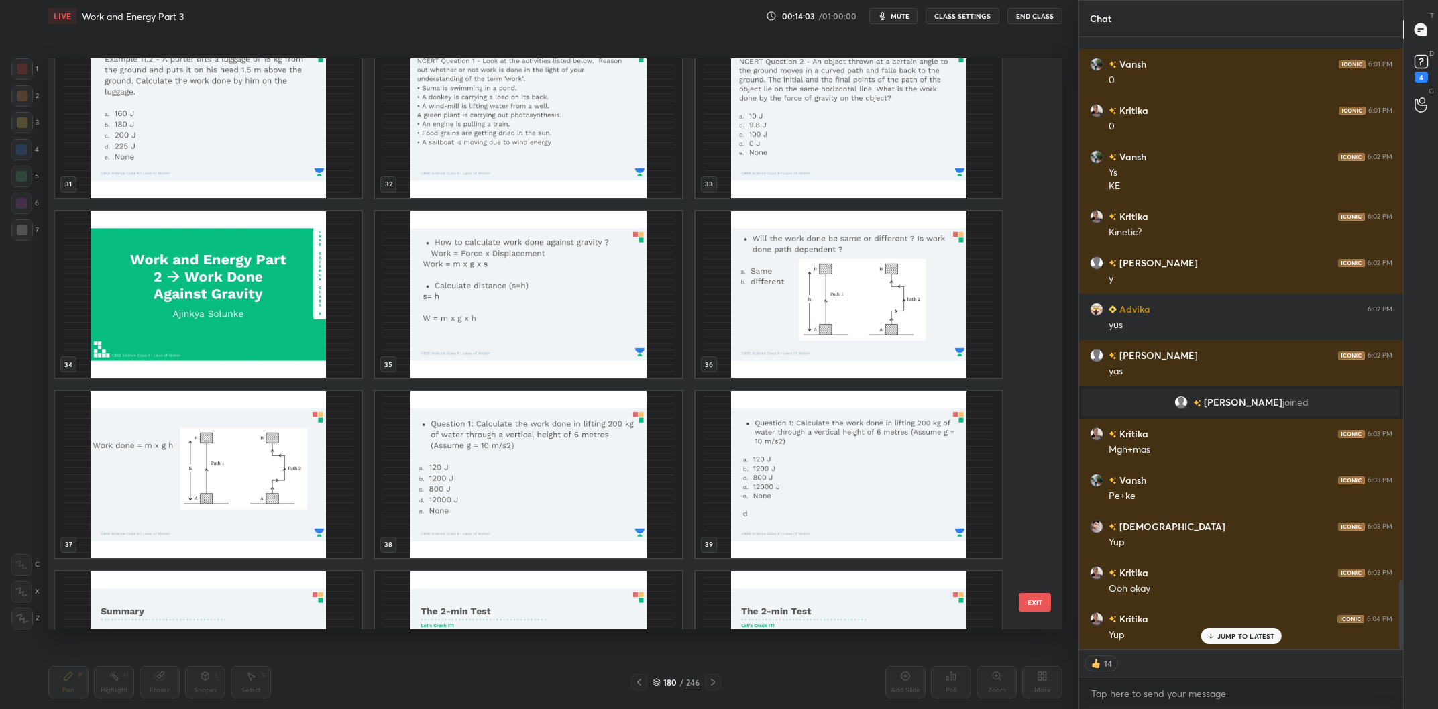
scroll to position [1867, 0]
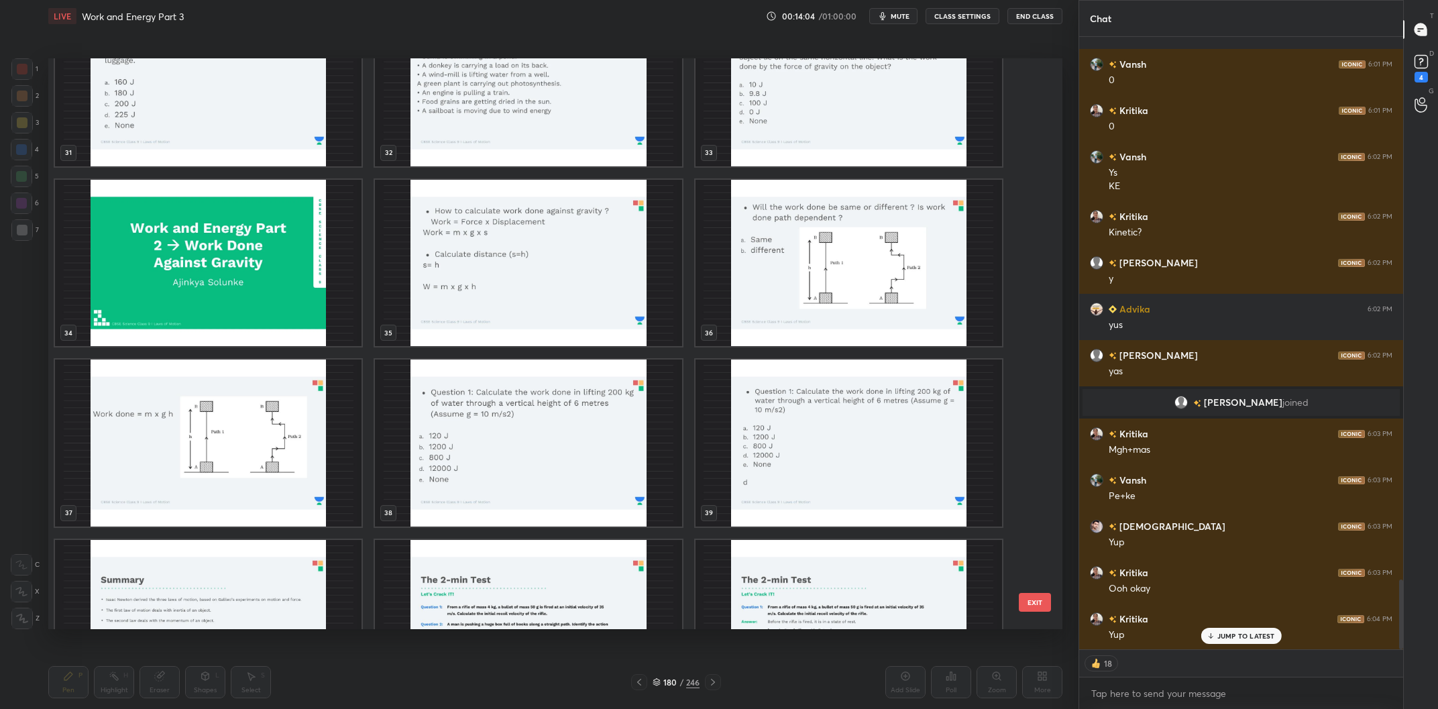
click at [873, 278] on img "grid" at bounding box center [849, 263] width 307 height 167
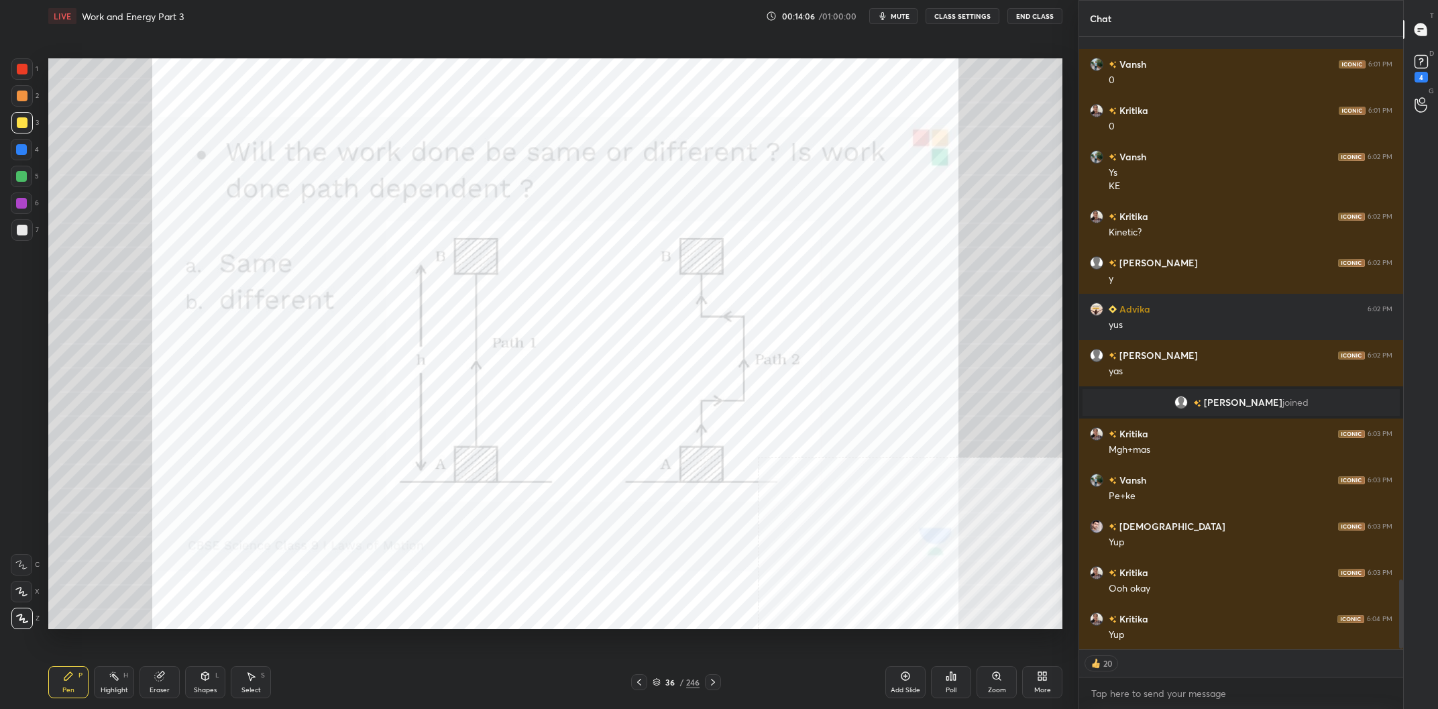
scroll to position [4803, 0]
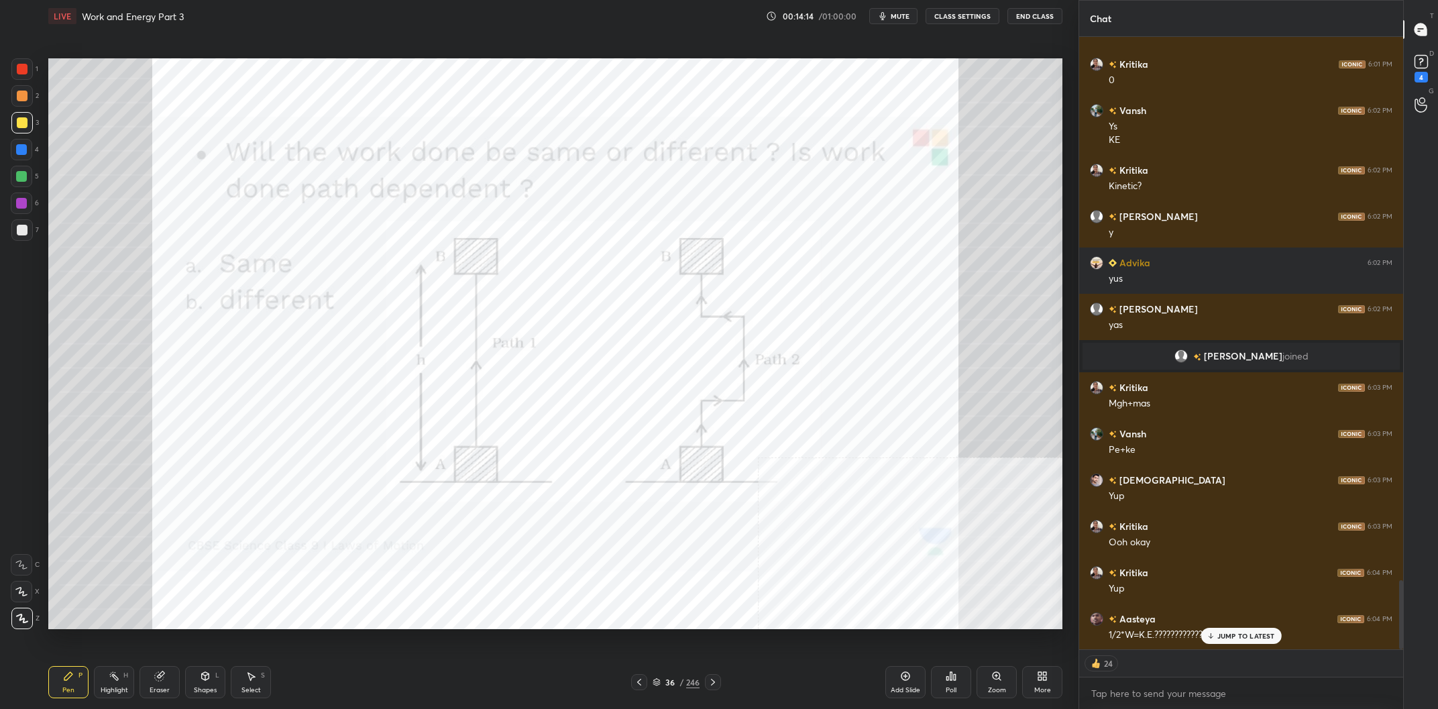
click at [129, 683] on div "Highlight H" at bounding box center [114, 682] width 40 height 32
click at [17, 201] on div at bounding box center [21, 203] width 11 height 11
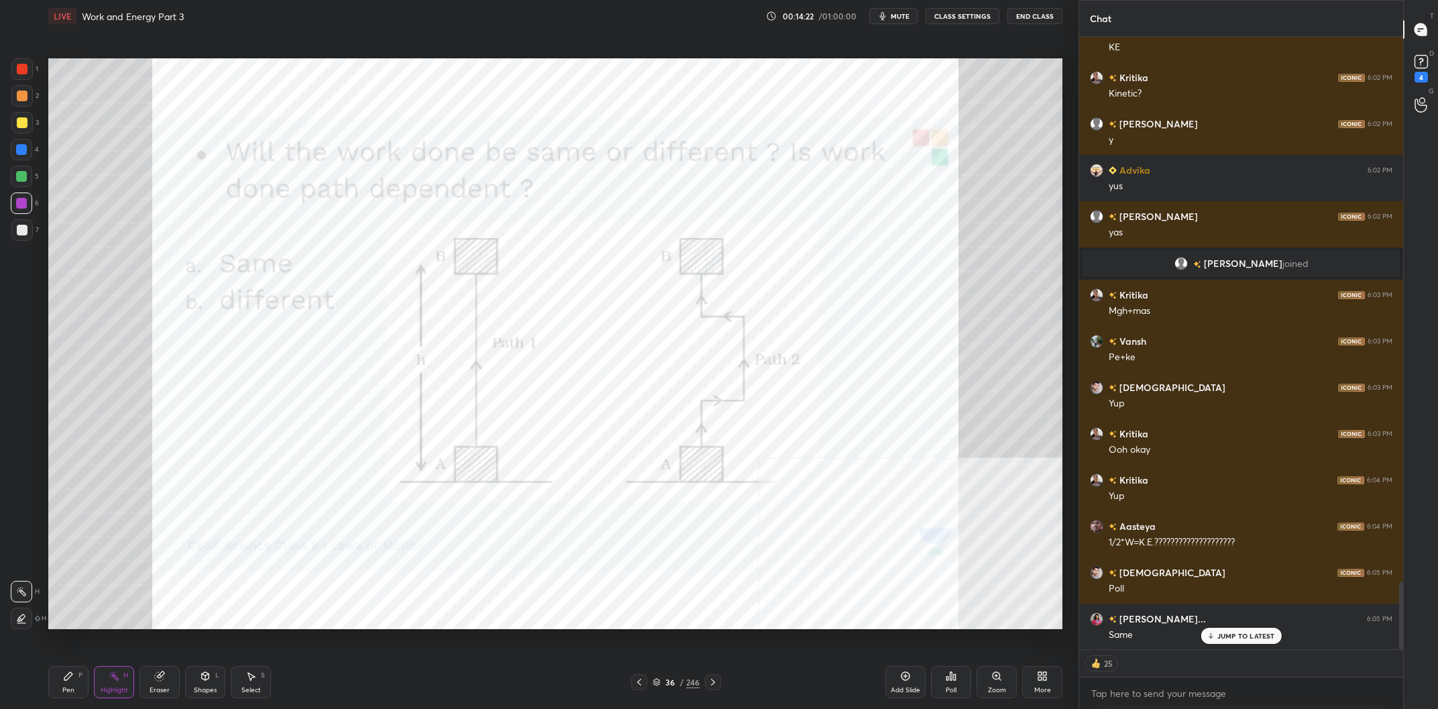
scroll to position [4942, 0]
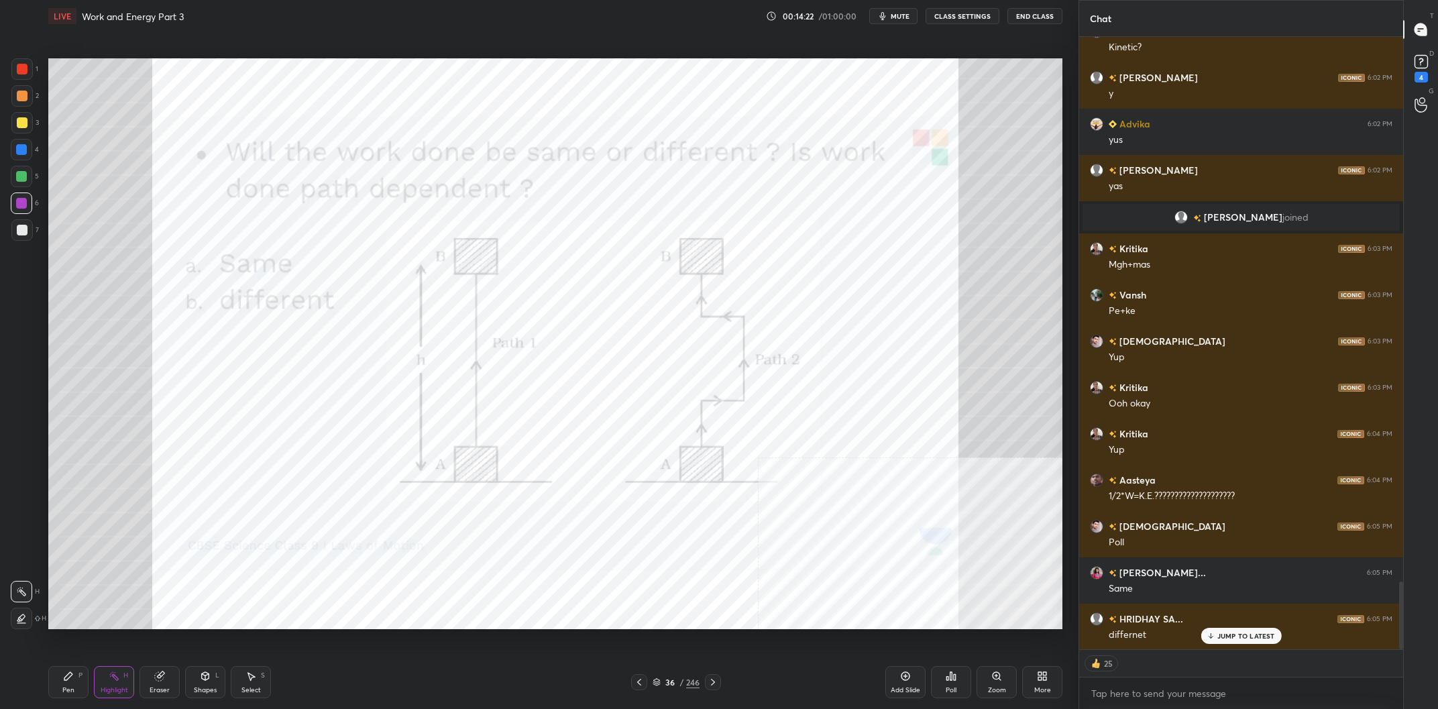
click at [954, 686] on div "Poll" at bounding box center [951, 682] width 40 height 32
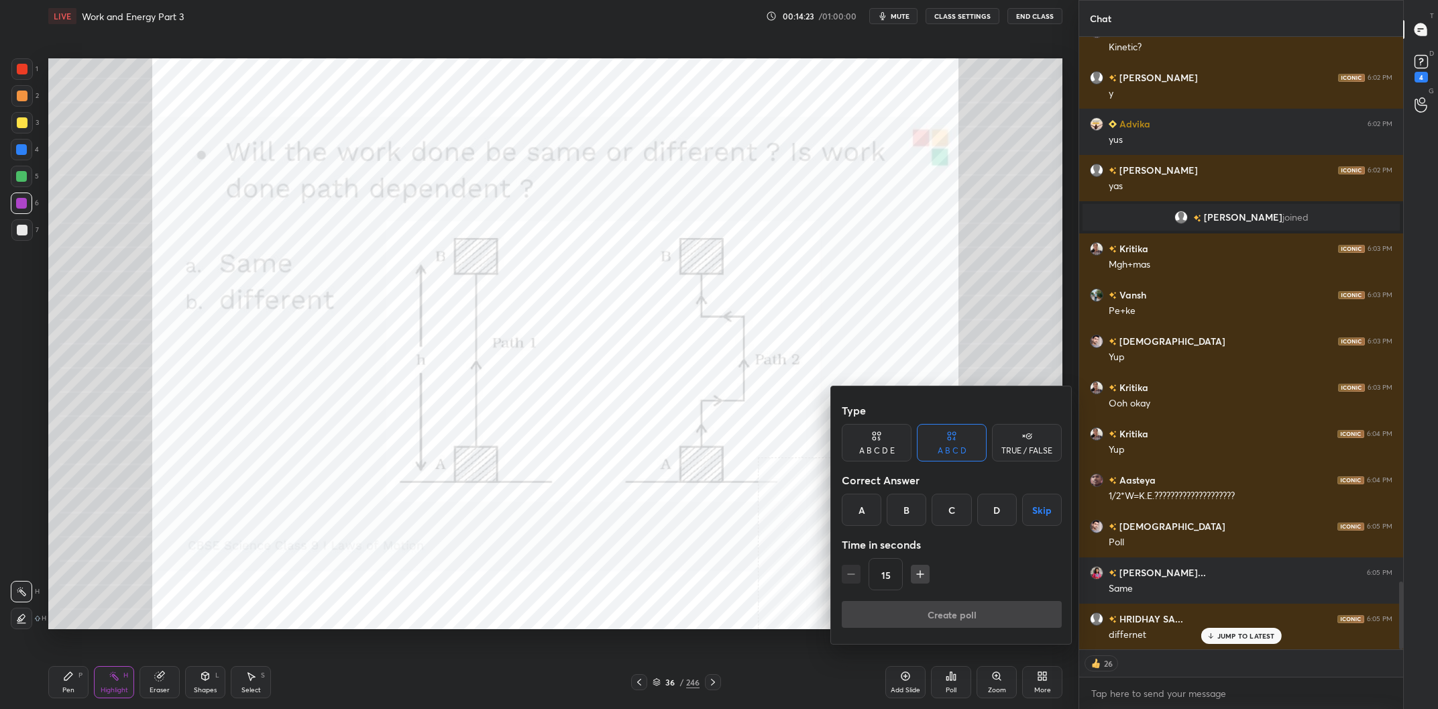
click at [859, 515] on div "A" at bounding box center [862, 510] width 40 height 32
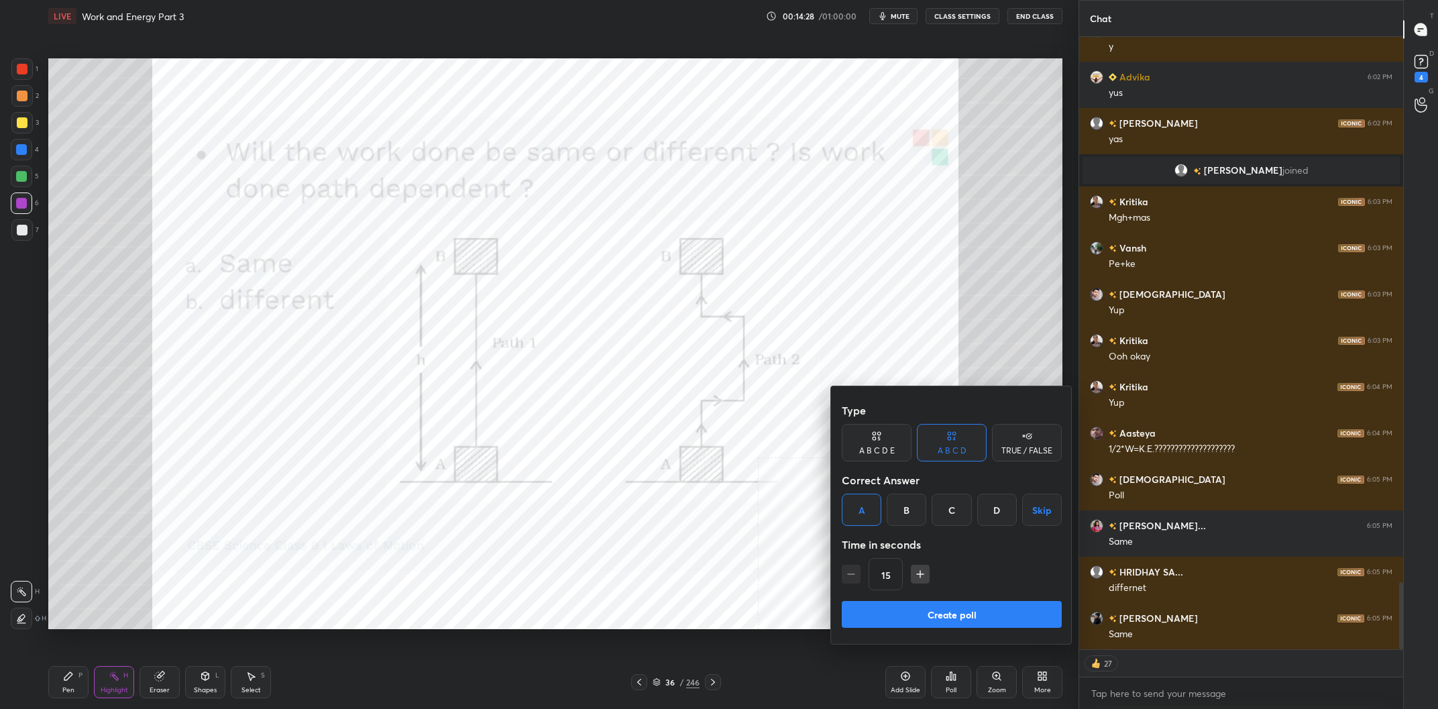
click at [973, 608] on button "Create poll" at bounding box center [952, 614] width 220 height 27
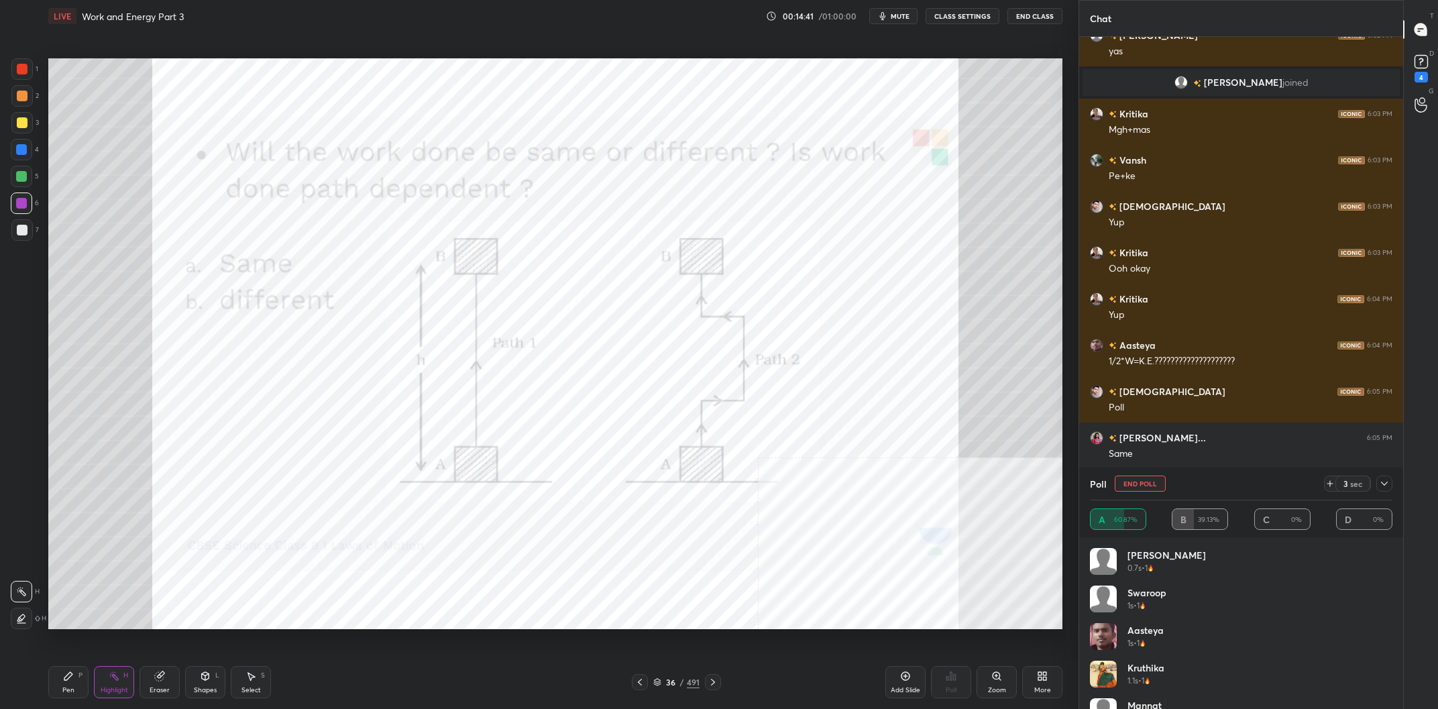
scroll to position [543, 324]
click at [86, 679] on div "Pen P" at bounding box center [68, 682] width 40 height 32
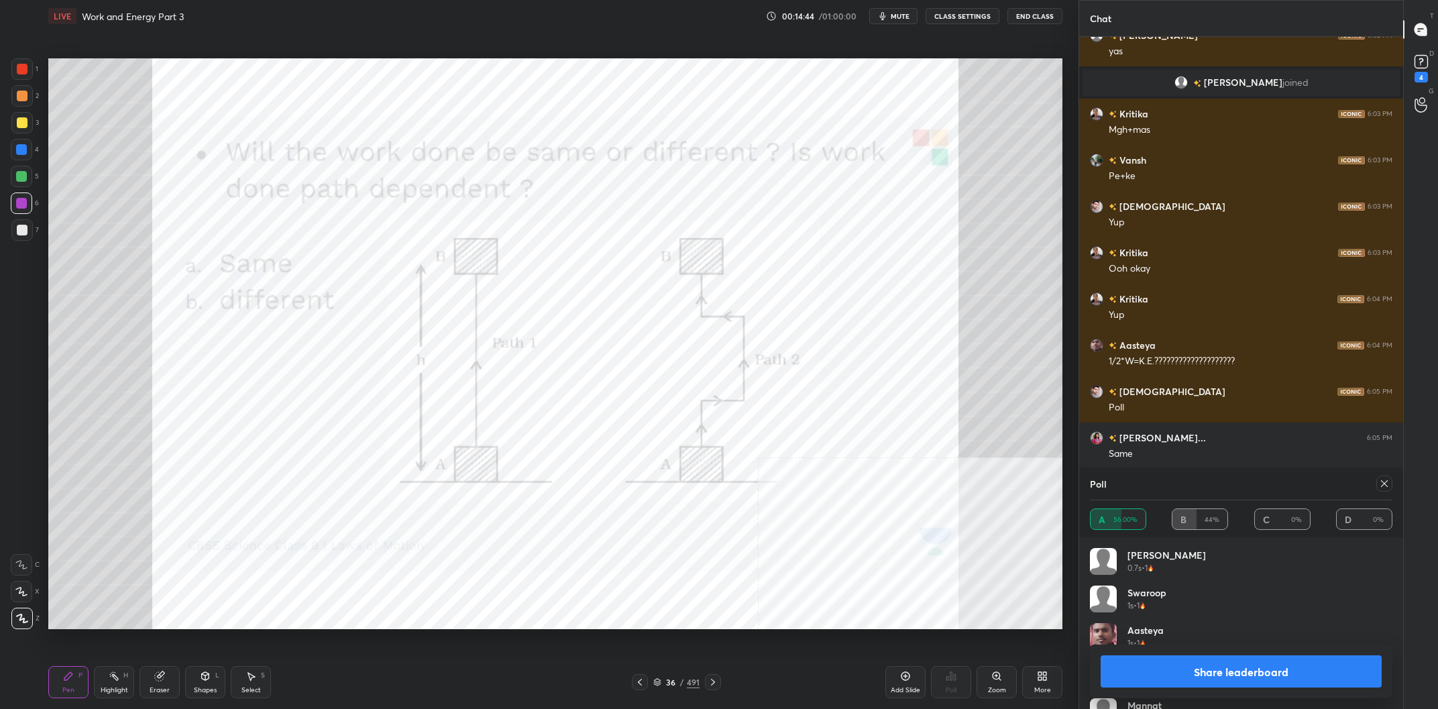
click at [1324, 661] on button "Share leaderboard" at bounding box center [1241, 671] width 281 height 32
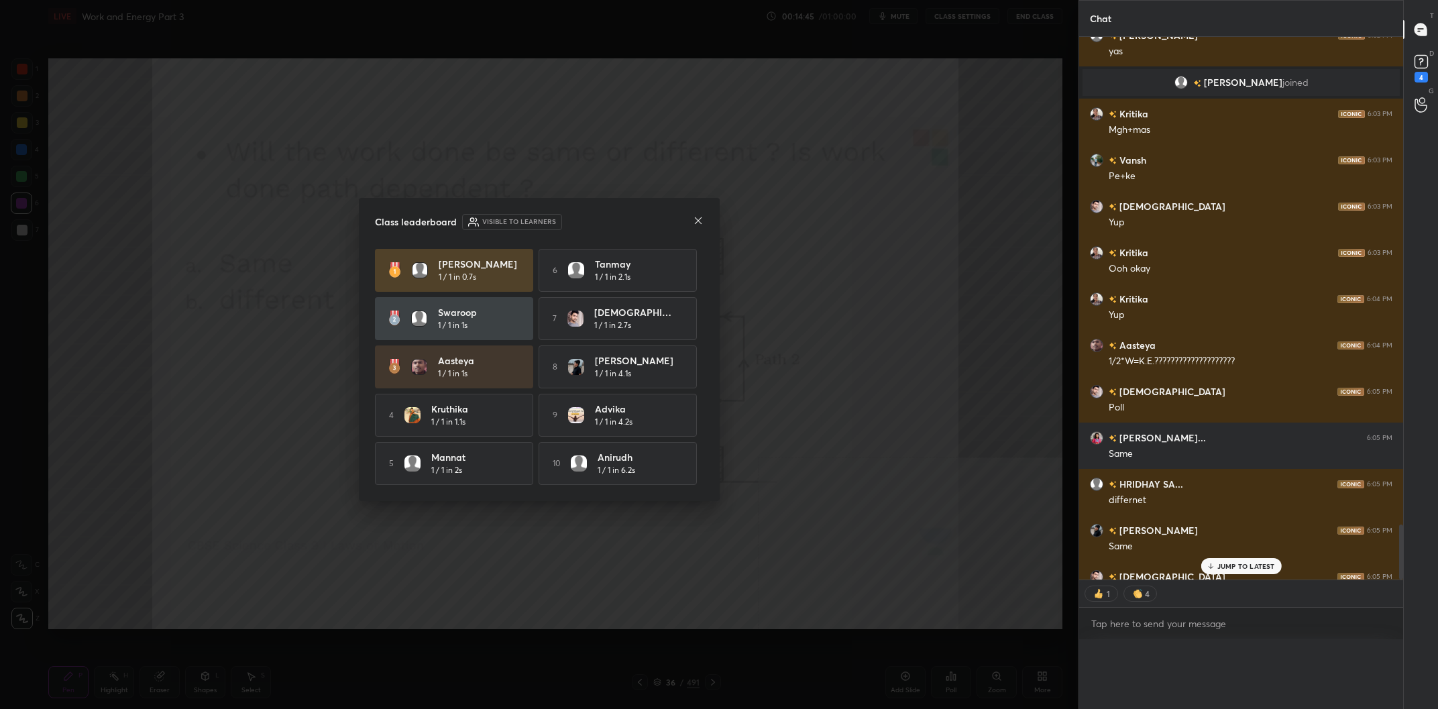
scroll to position [0, 0]
click at [708, 383] on div "Class leaderboard Visible to learners Darsh 1 / 1 in 0.7s 6 Tanmay 1 / 1 in 2.1…" at bounding box center [539, 349] width 361 height 303
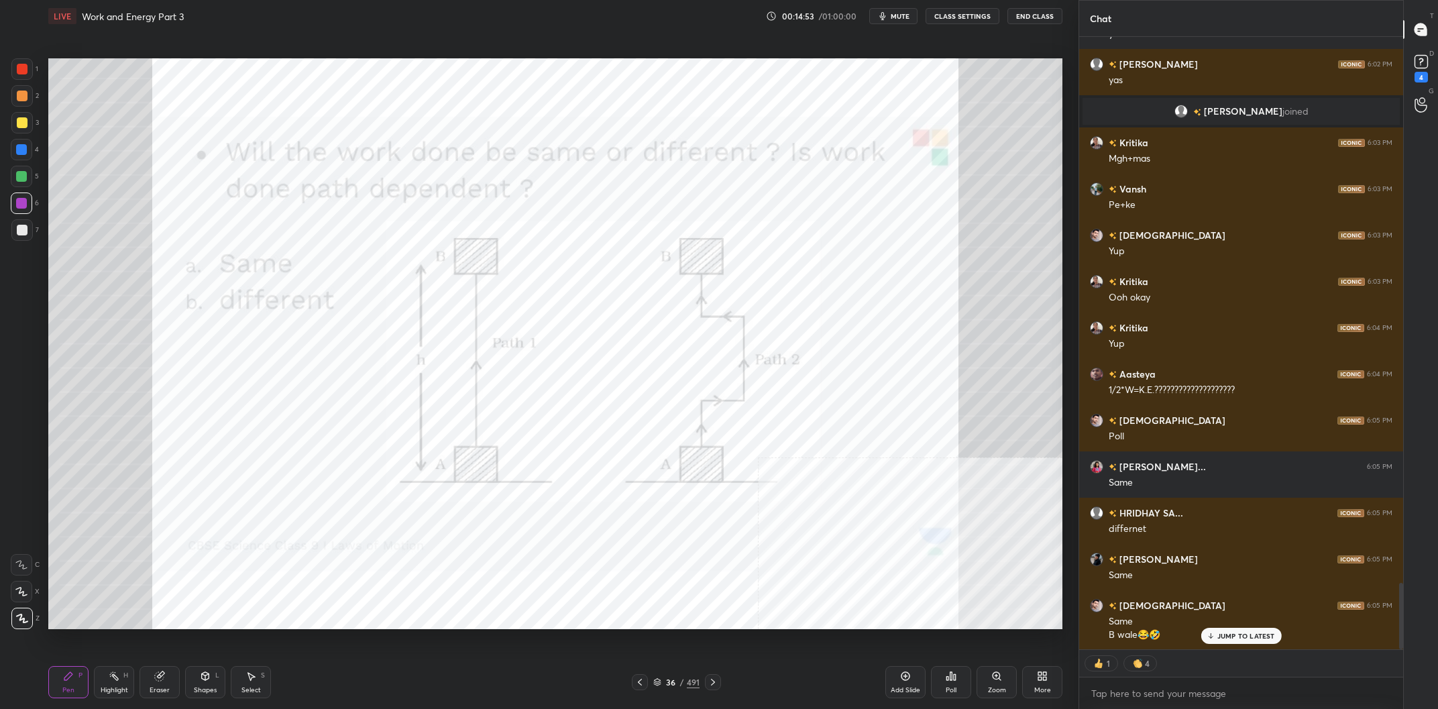
type textarea "x"
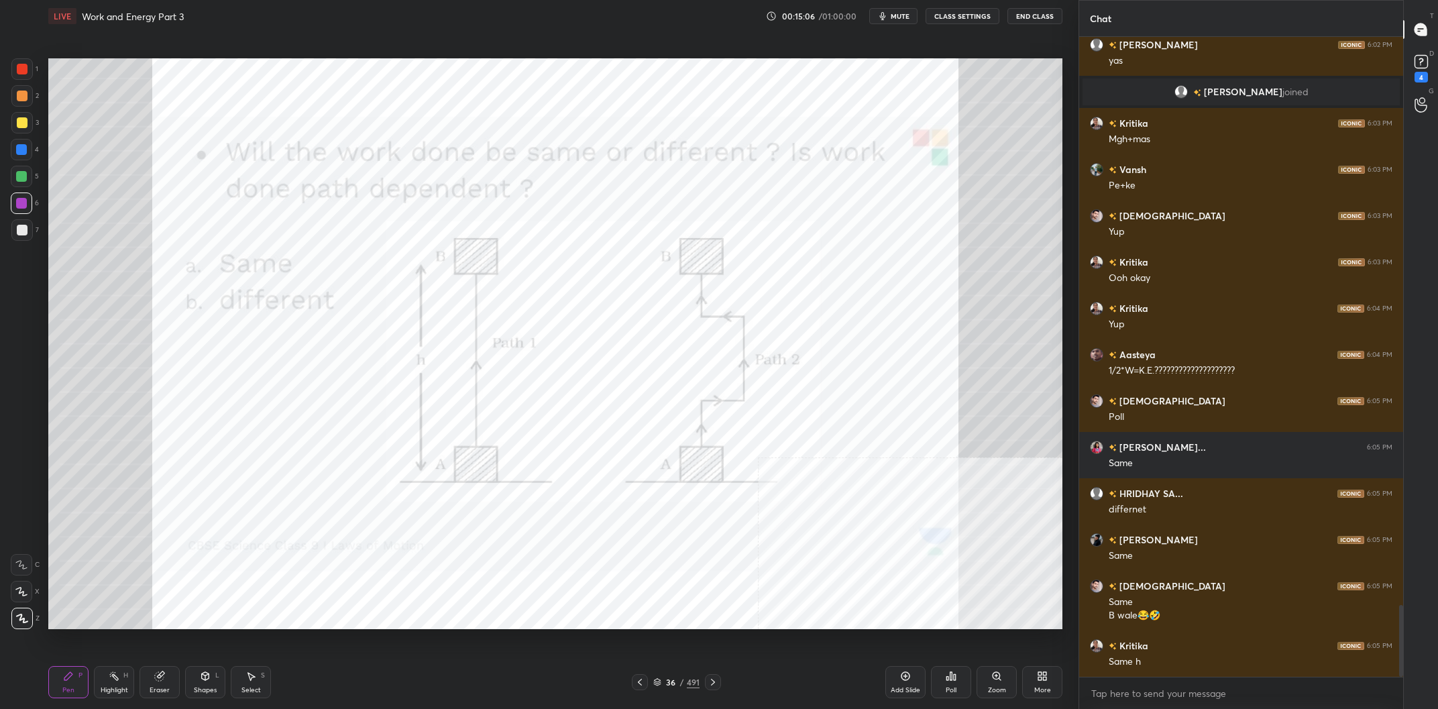
click at [5, 79] on div "1 2 3 4 5 6 7 C X Z C X Z E E Erase all H H" at bounding box center [21, 343] width 43 height 571
click at [11, 76] on div "1 2 3 4 5 6 7 C X Z C X Z E E Erase all H H" at bounding box center [21, 343] width 43 height 571
click at [11, 75] on div "1 2 3 4 5 6 7" at bounding box center [25, 152] width 28 height 188
click at [28, 70] on div at bounding box center [21, 68] width 21 height 21
click at [27, 68] on div at bounding box center [22, 69] width 11 height 11
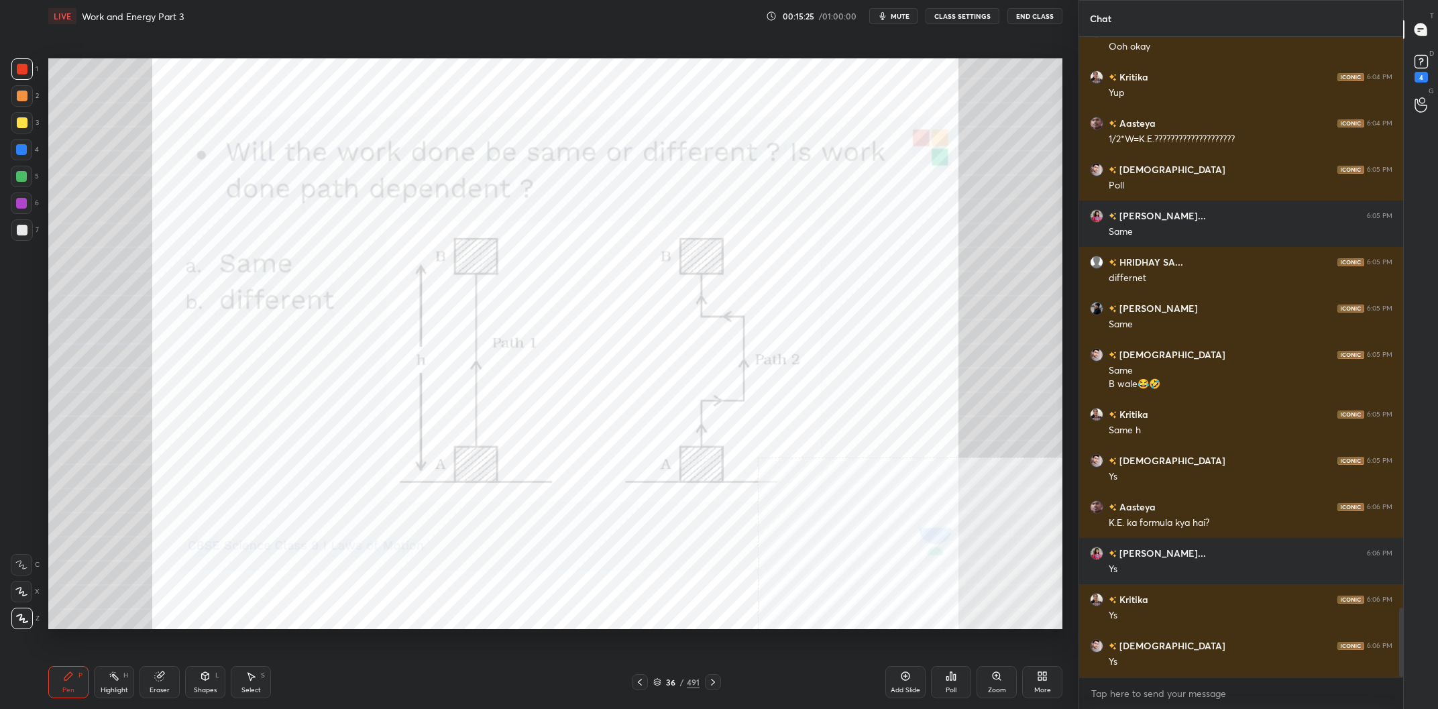
click at [121, 674] on div "Highlight H" at bounding box center [114, 682] width 40 height 32
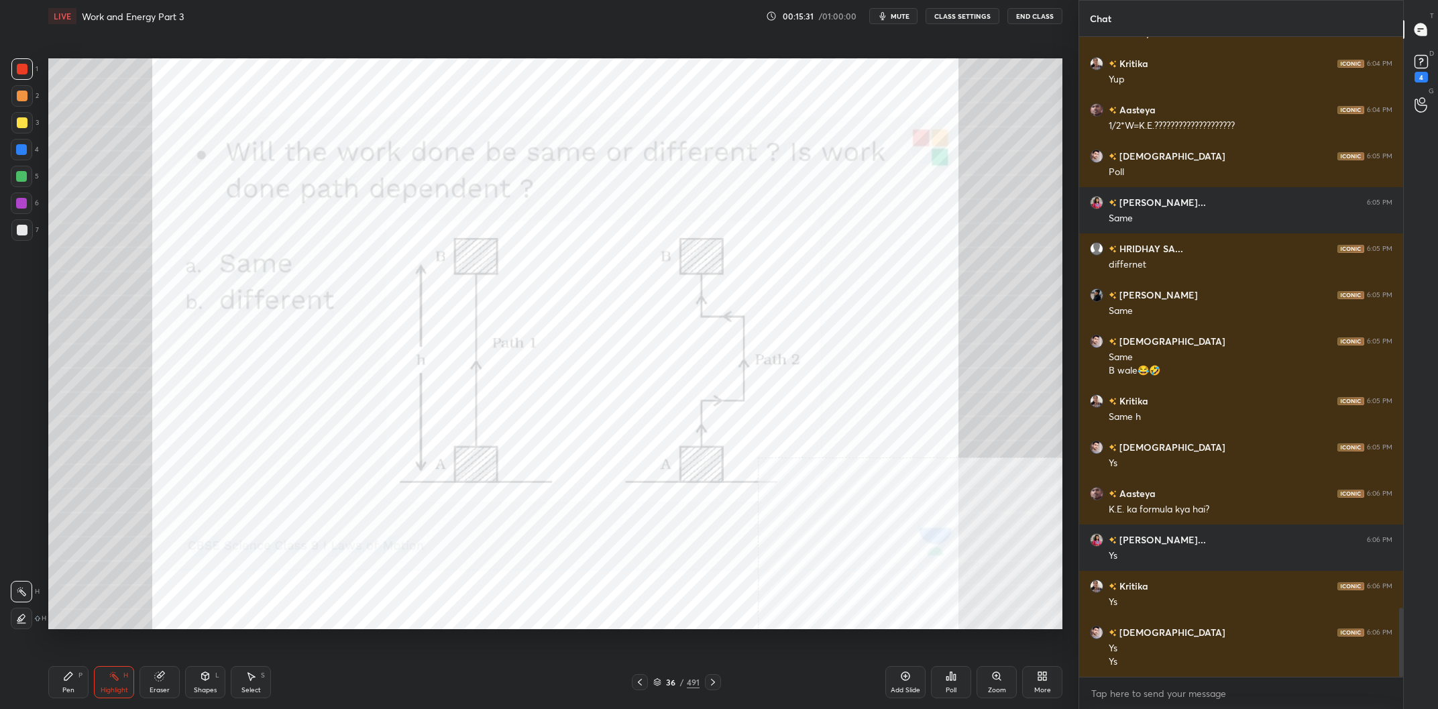
scroll to position [5358, 0]
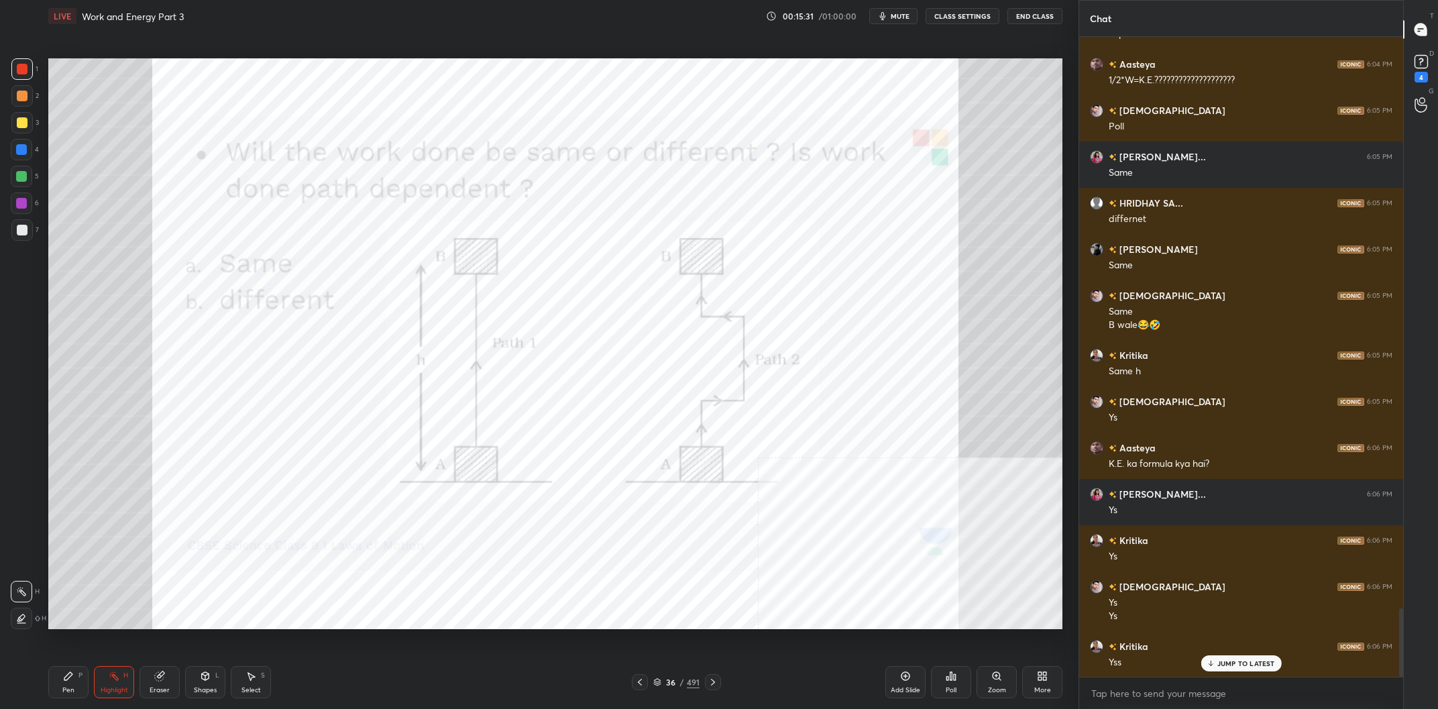
click at [80, 684] on div "Pen P" at bounding box center [68, 682] width 40 height 32
click at [89, 674] on div "Pen P Highlight H Eraser Shapes L Select S" at bounding box center [257, 682] width 419 height 32
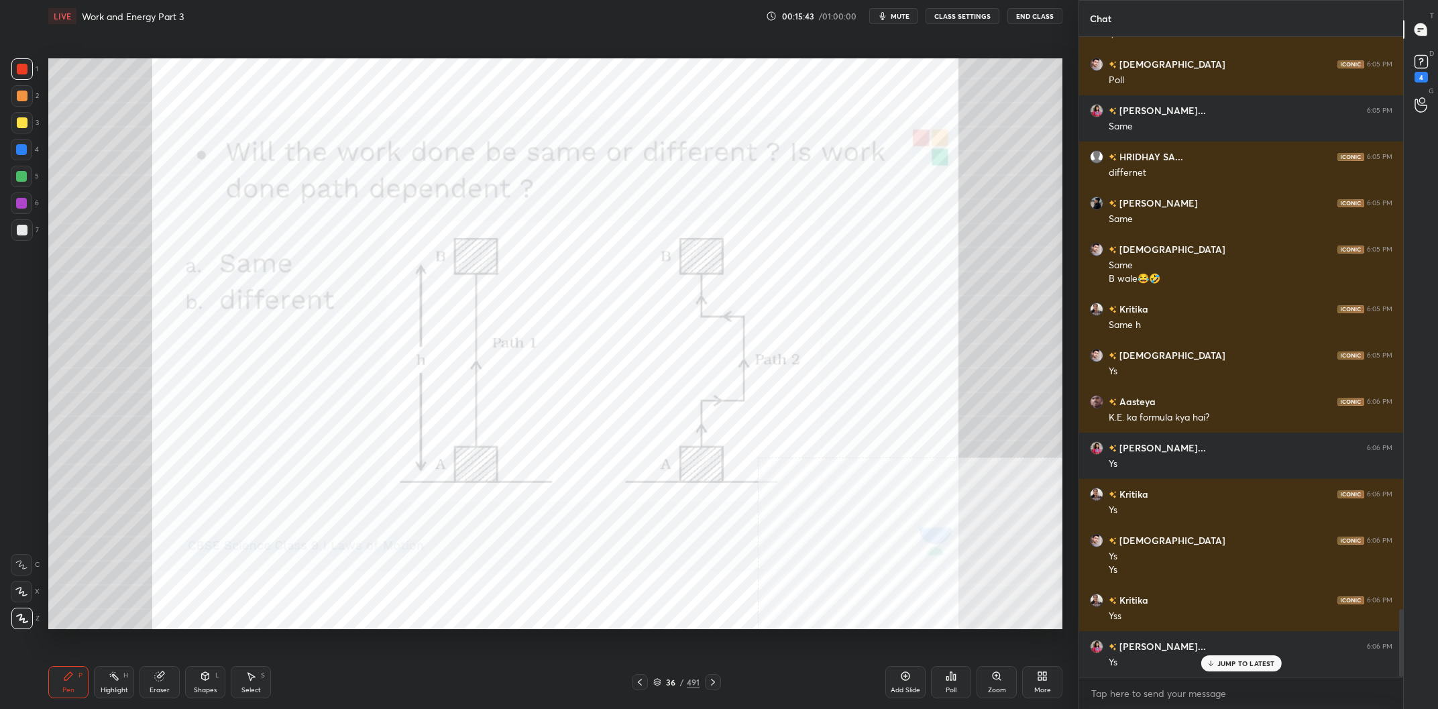
click at [28, 150] on div at bounding box center [21, 149] width 21 height 21
click at [27, 153] on div at bounding box center [21, 149] width 21 height 21
click at [919, 685] on div "Add Slide" at bounding box center [905, 682] width 40 height 32
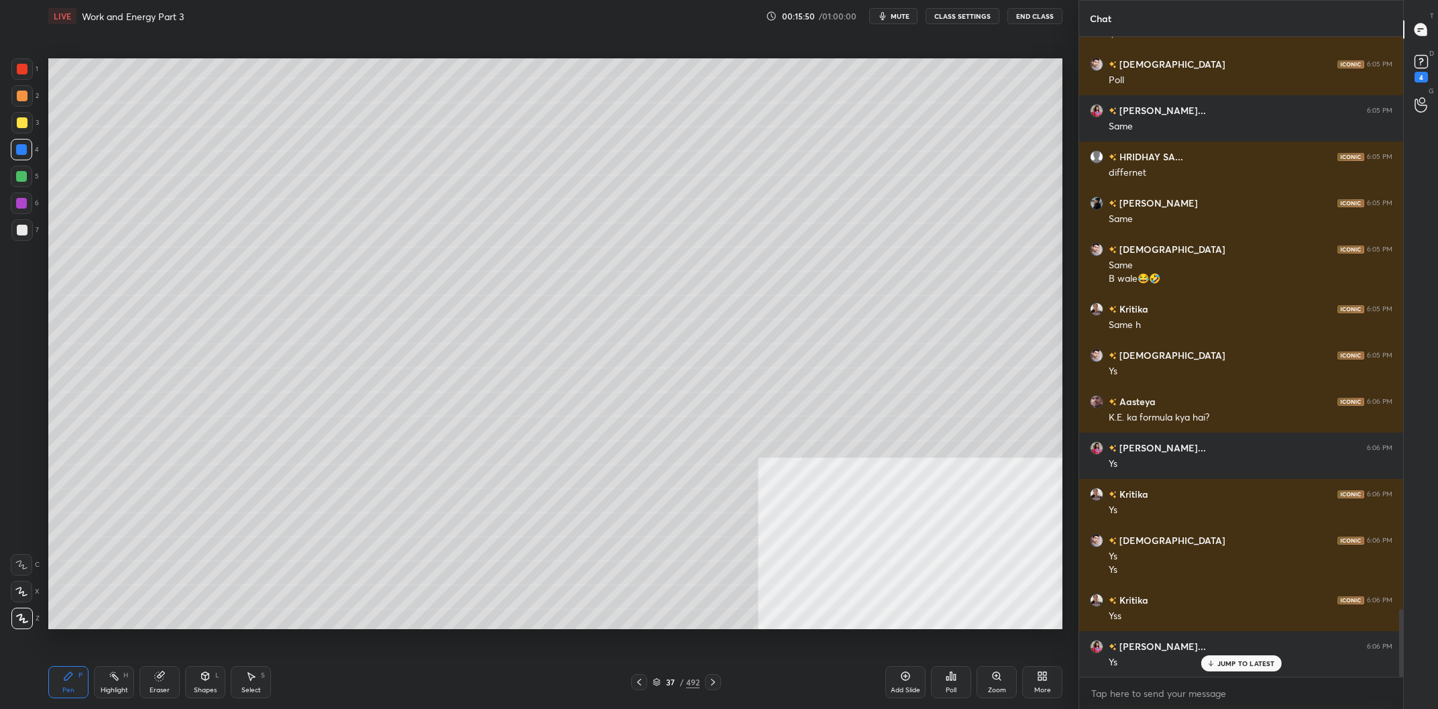
click at [31, 119] on div at bounding box center [21, 122] width 21 height 21
click at [25, 121] on div at bounding box center [22, 122] width 11 height 11
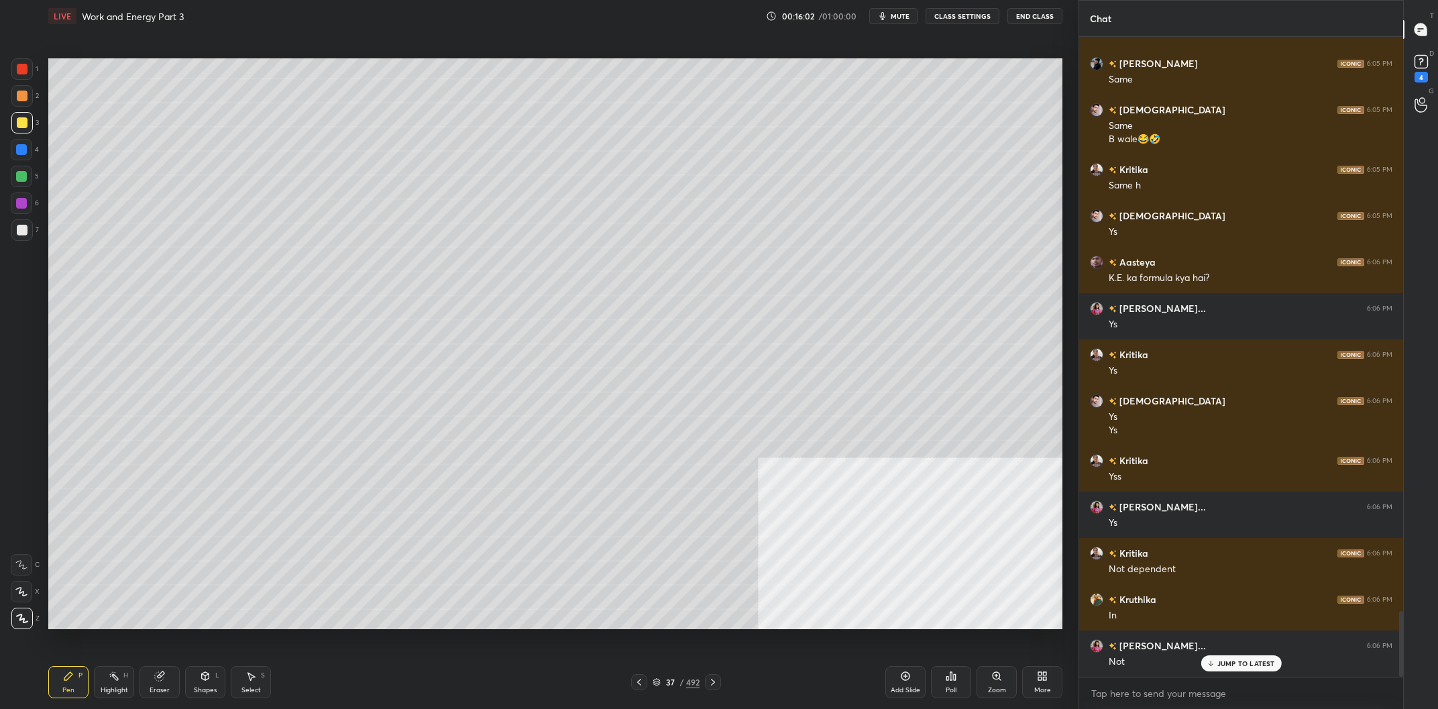
scroll to position [5589, 0]
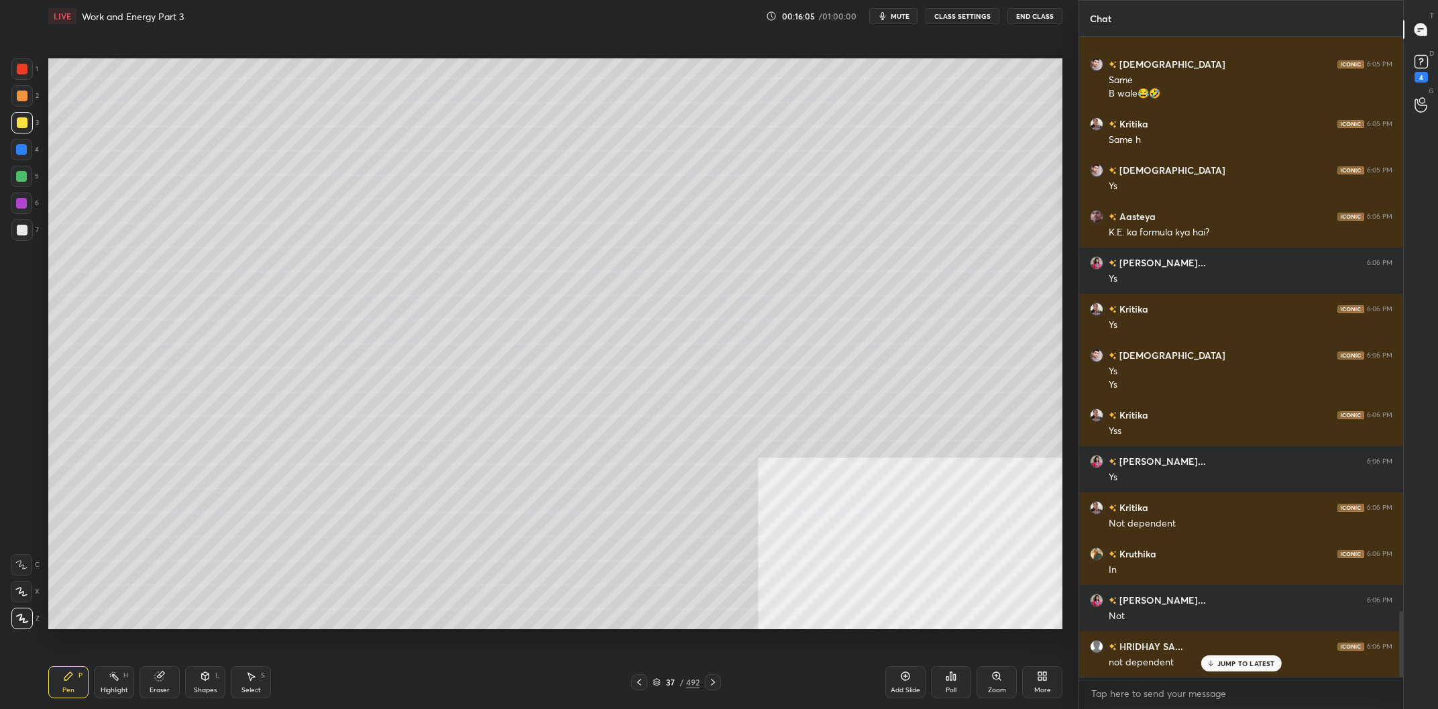
click at [17, 231] on div at bounding box center [22, 230] width 11 height 11
click at [25, 237] on div at bounding box center [21, 229] width 21 height 21
click at [19, 101] on div at bounding box center [22, 96] width 11 height 11
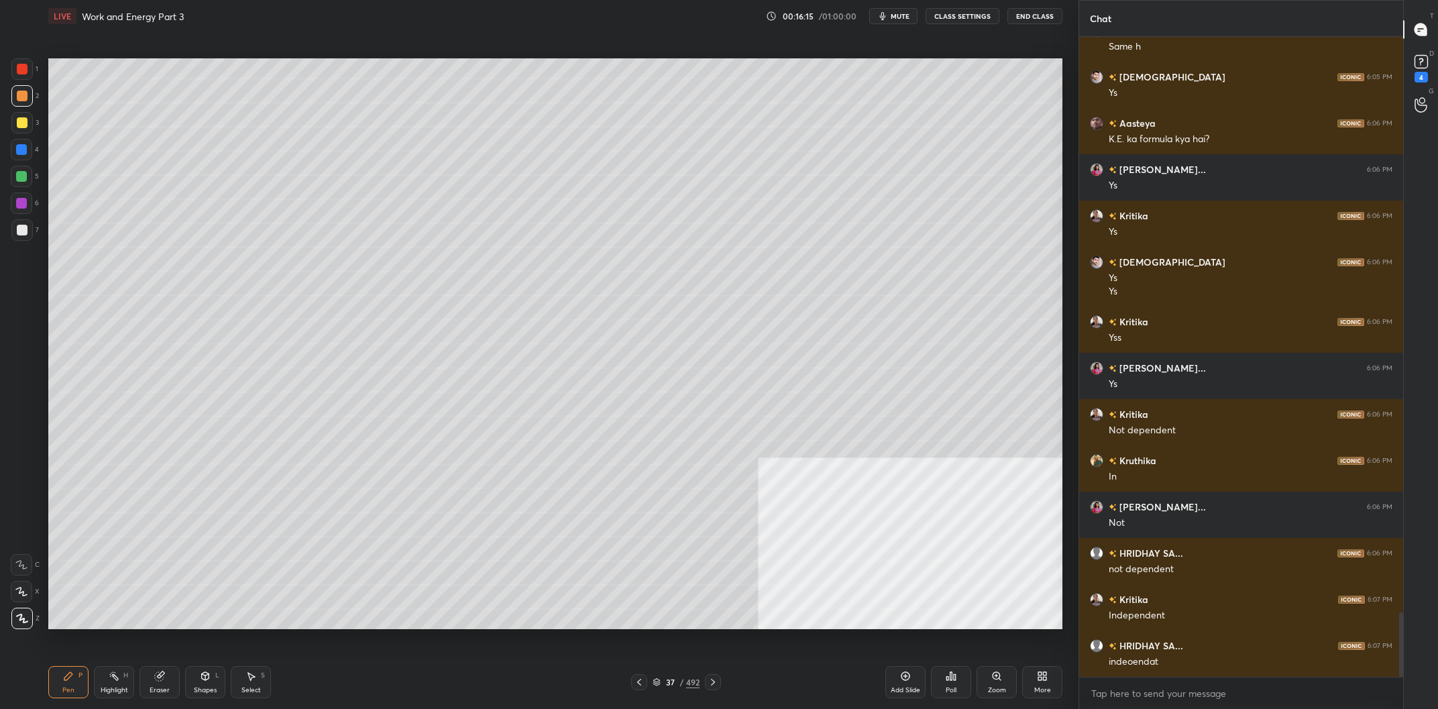
scroll to position [5729, 0]
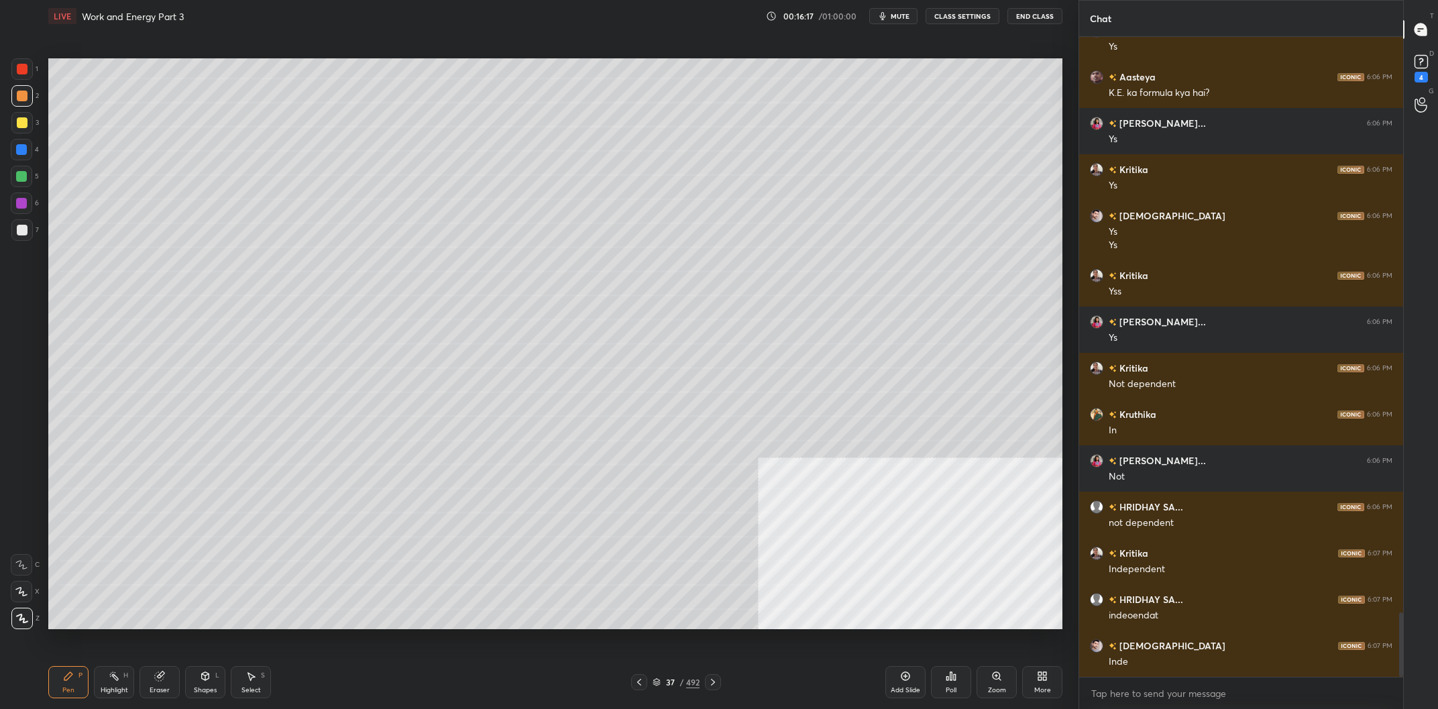
click at [17, 156] on div at bounding box center [21, 149] width 21 height 21
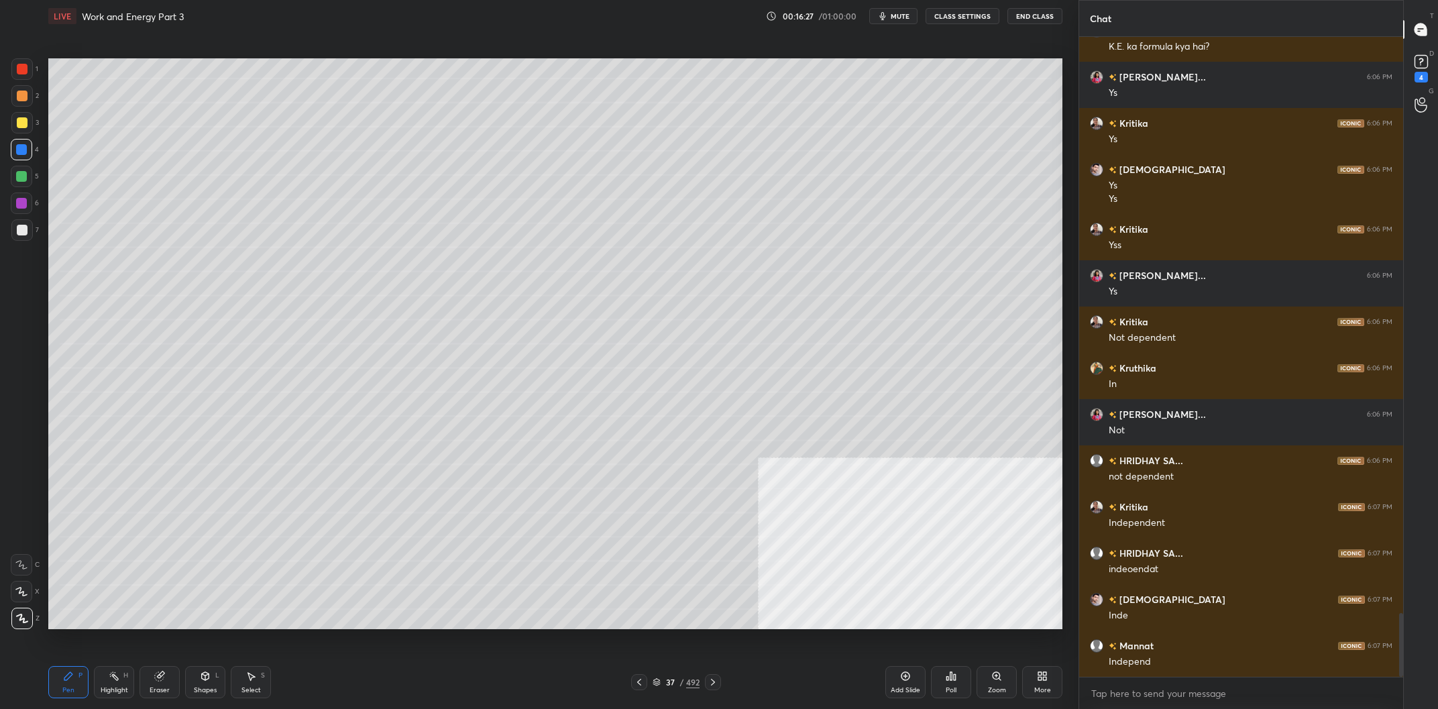
click at [676, 679] on div "37" at bounding box center [669, 682] width 13 height 8
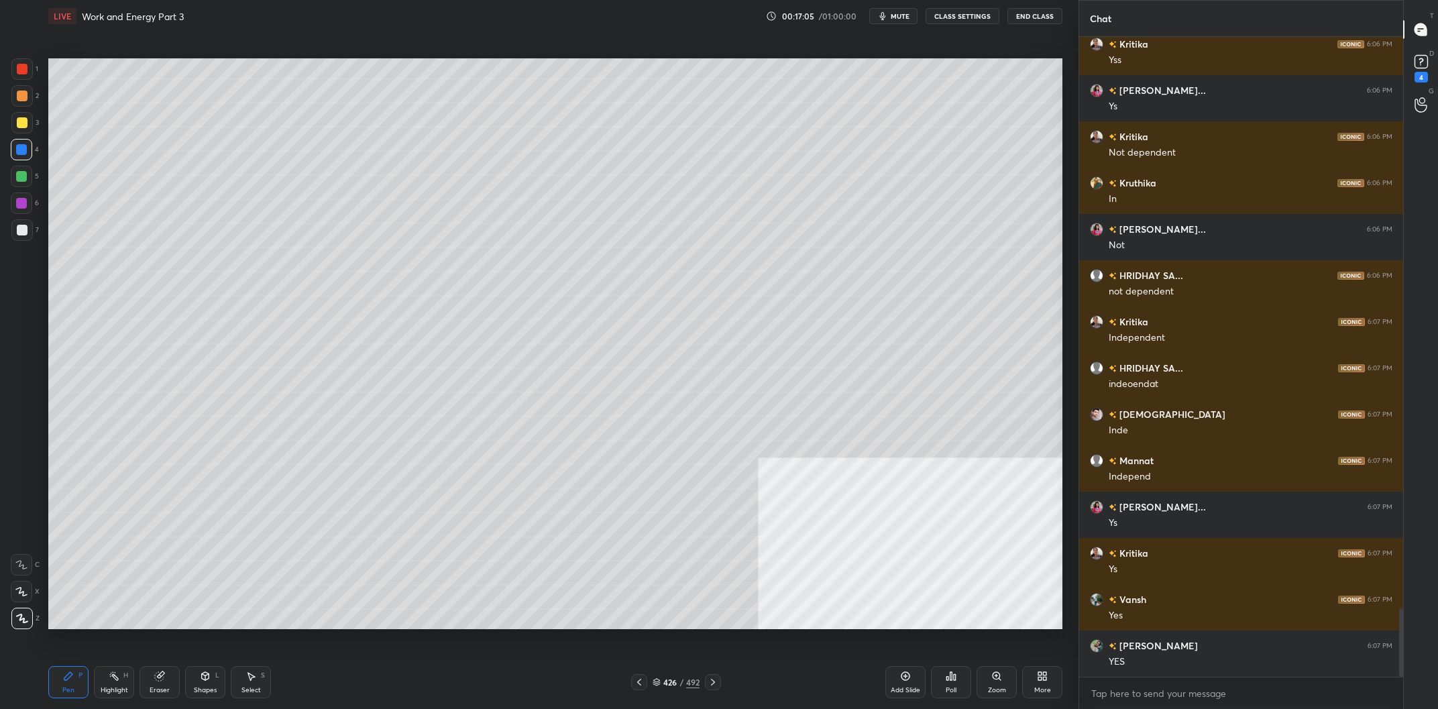
scroll to position [5379, 0]
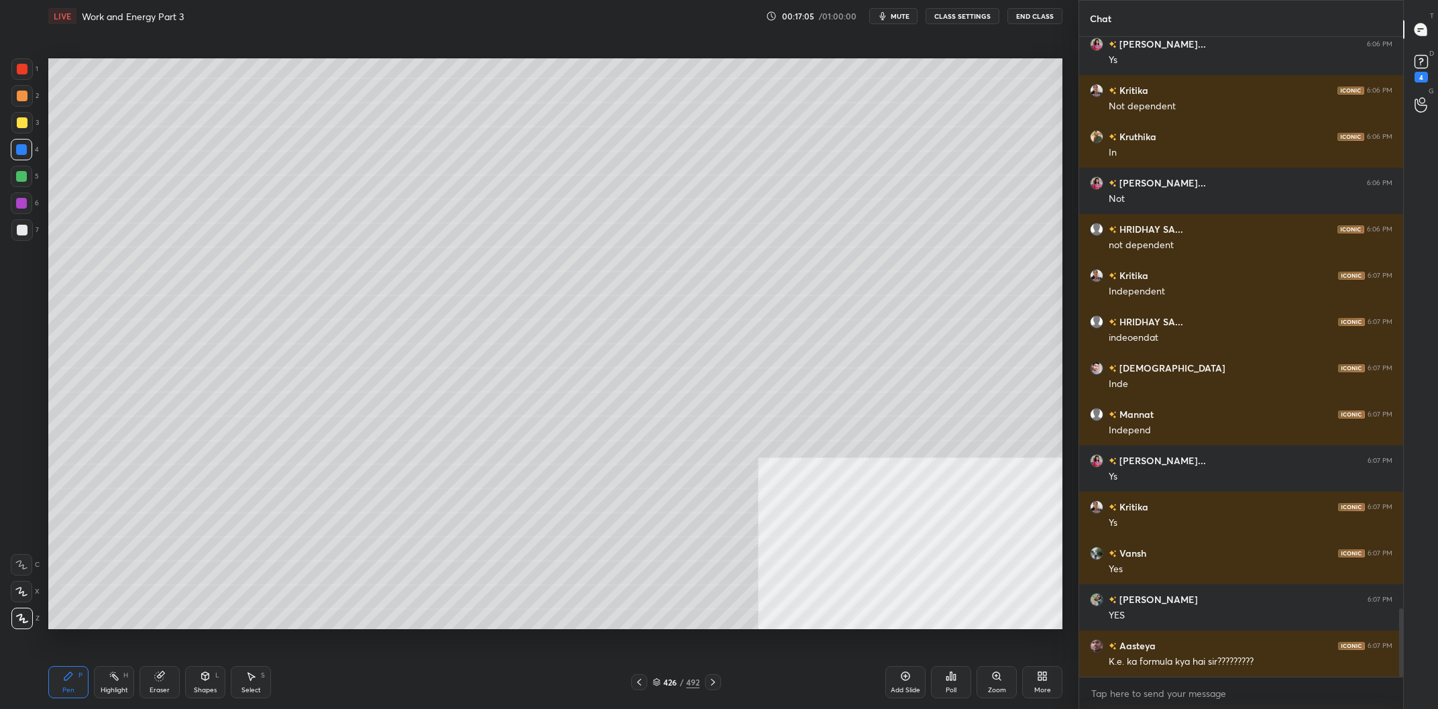
click at [893, 676] on div "Add Slide" at bounding box center [905, 682] width 40 height 32
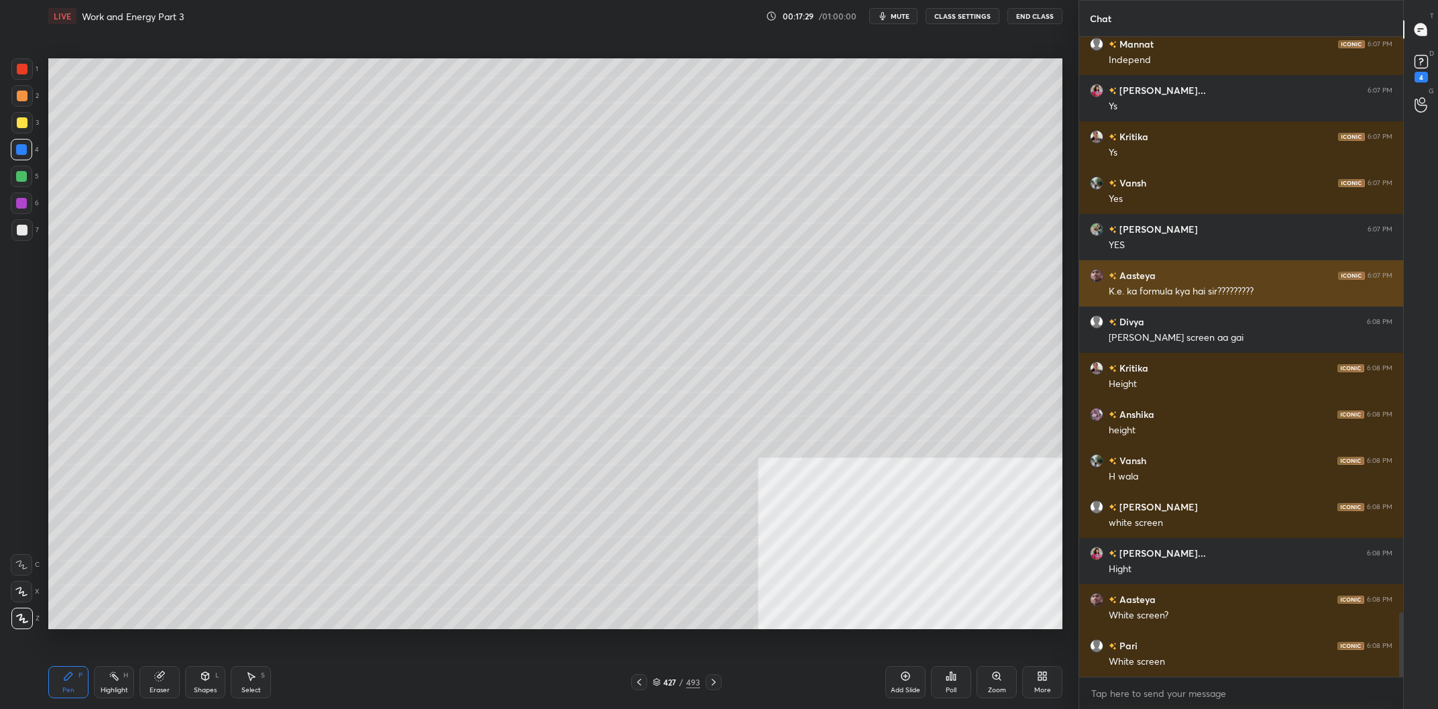
scroll to position [5841, 0]
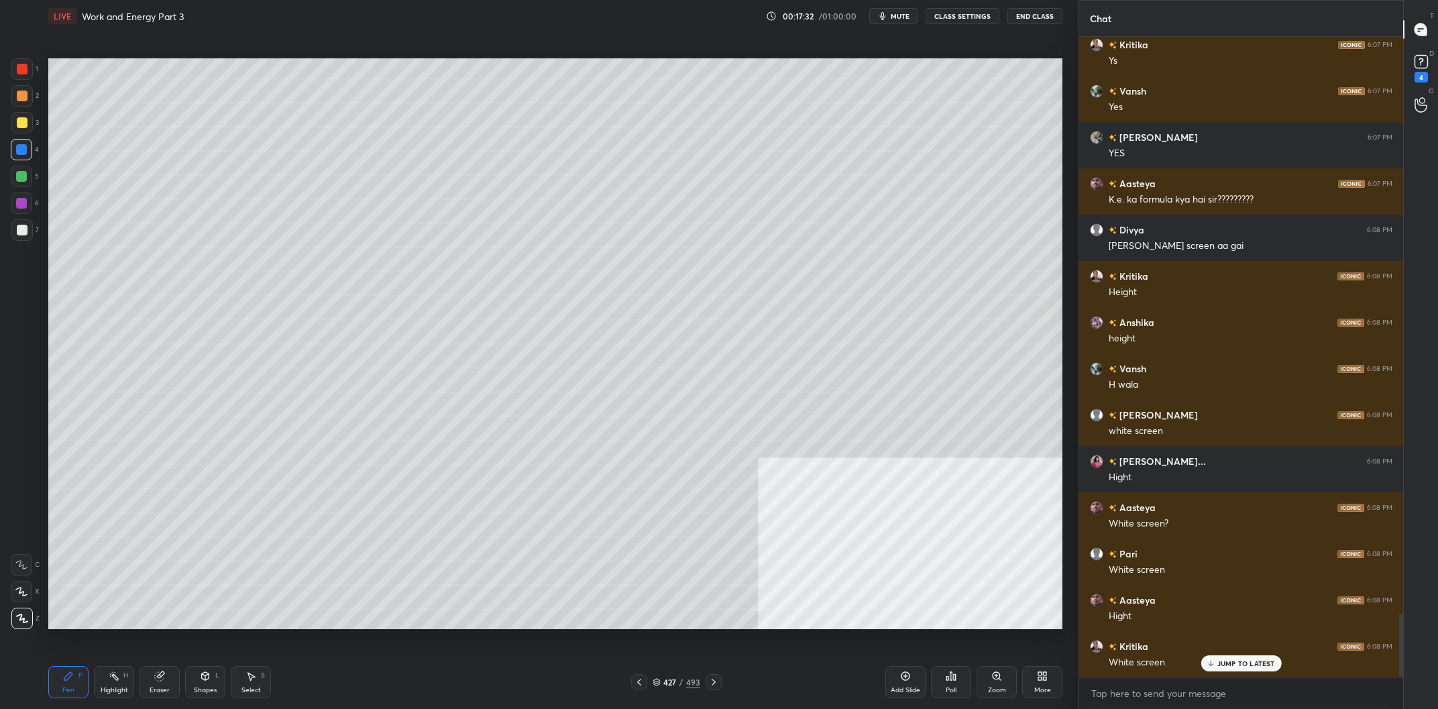
click at [641, 686] on icon at bounding box center [639, 682] width 11 height 11
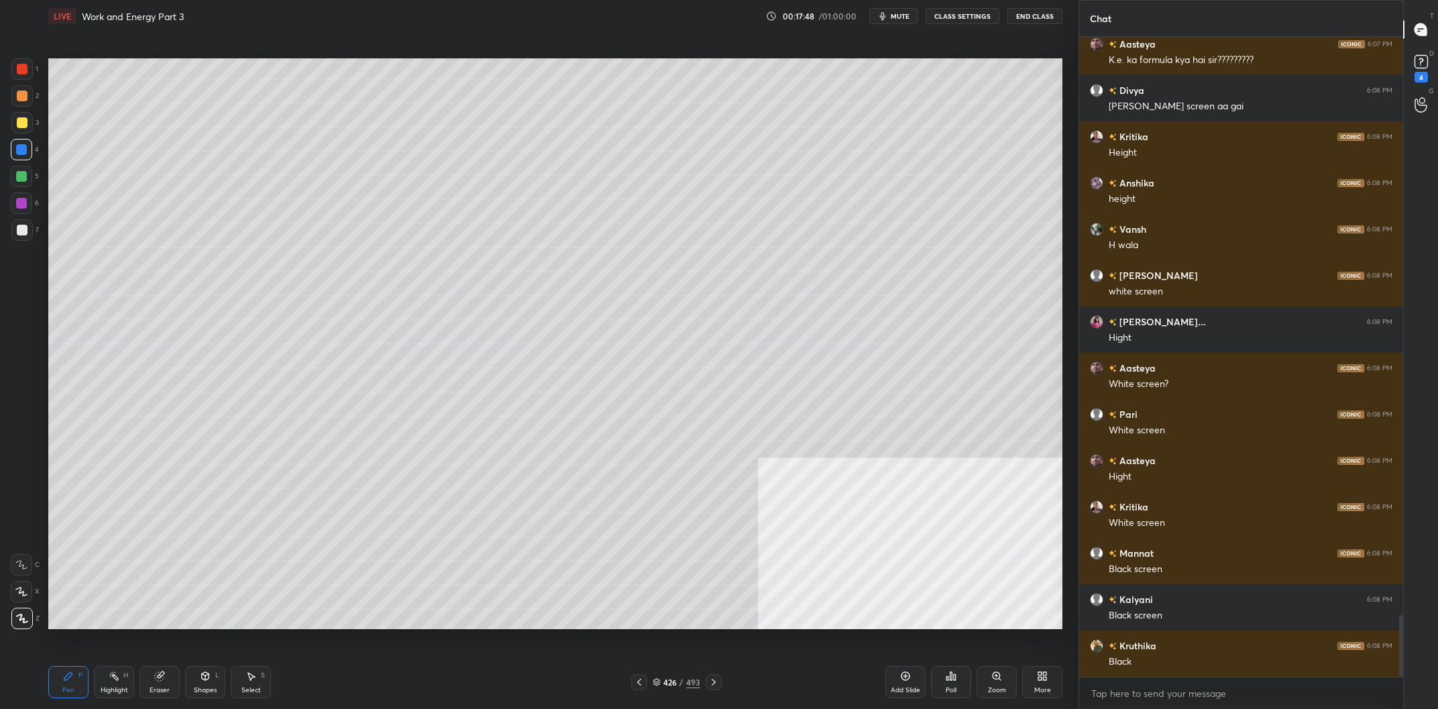
scroll to position [6026, 0]
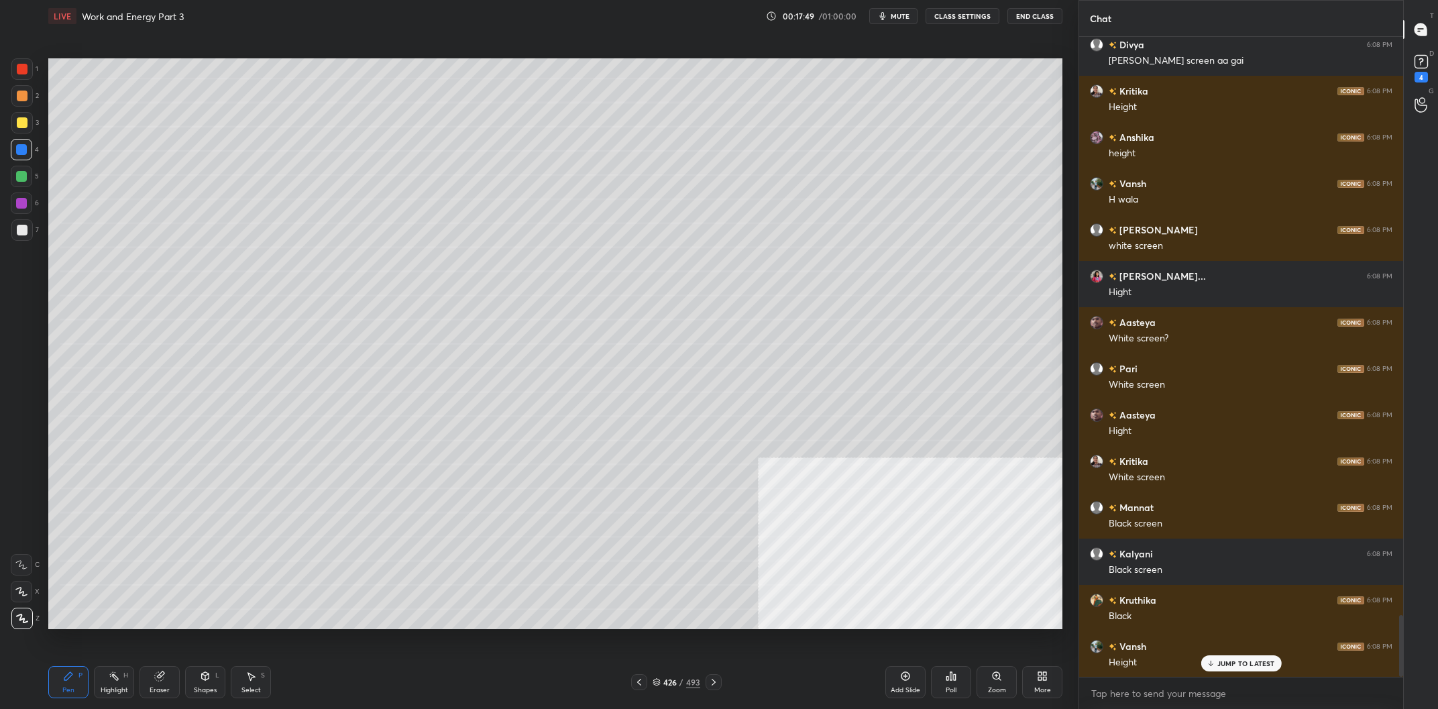
click at [680, 677] on div "426 / 493" at bounding box center [677, 682] width 48 height 12
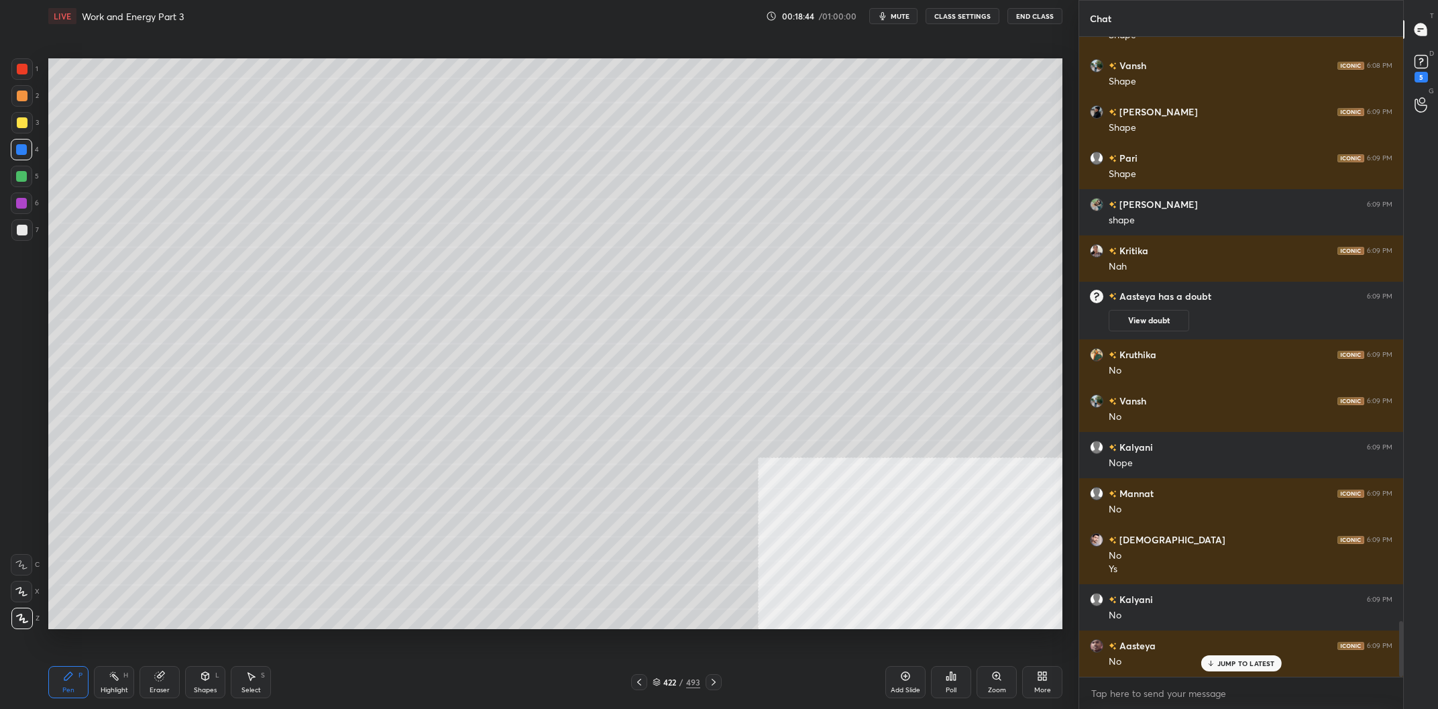
scroll to position [6694, 0]
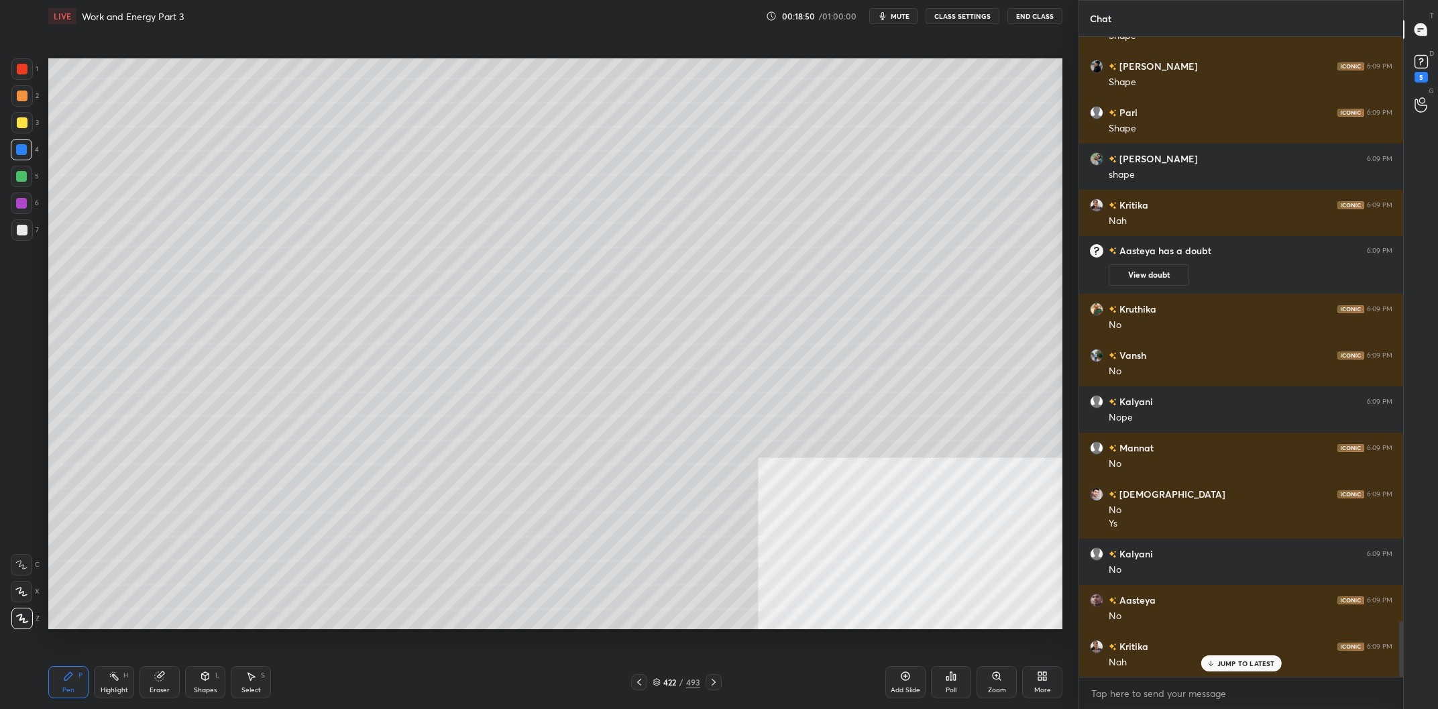
click at [910, 685] on div "Add Slide" at bounding box center [905, 682] width 40 height 32
click at [21, 123] on div at bounding box center [22, 122] width 11 height 11
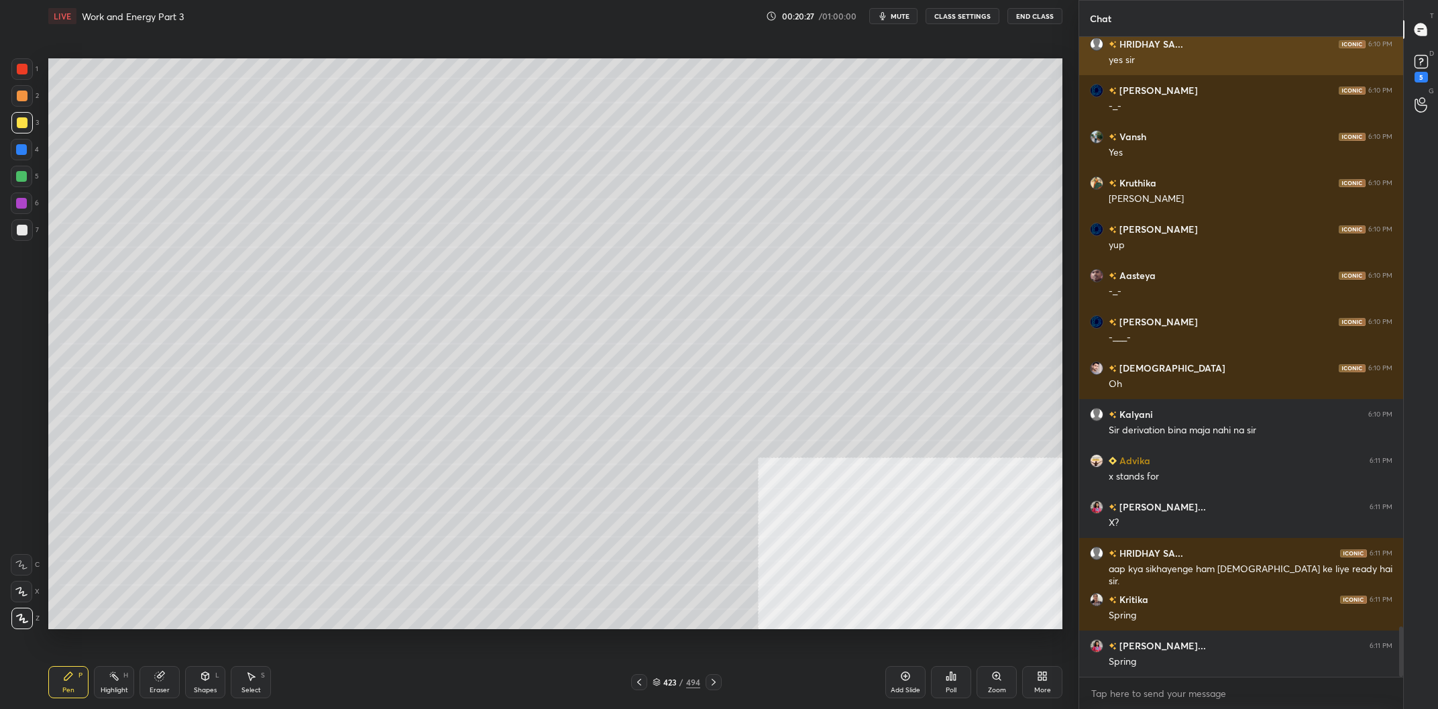
scroll to position [7499, 0]
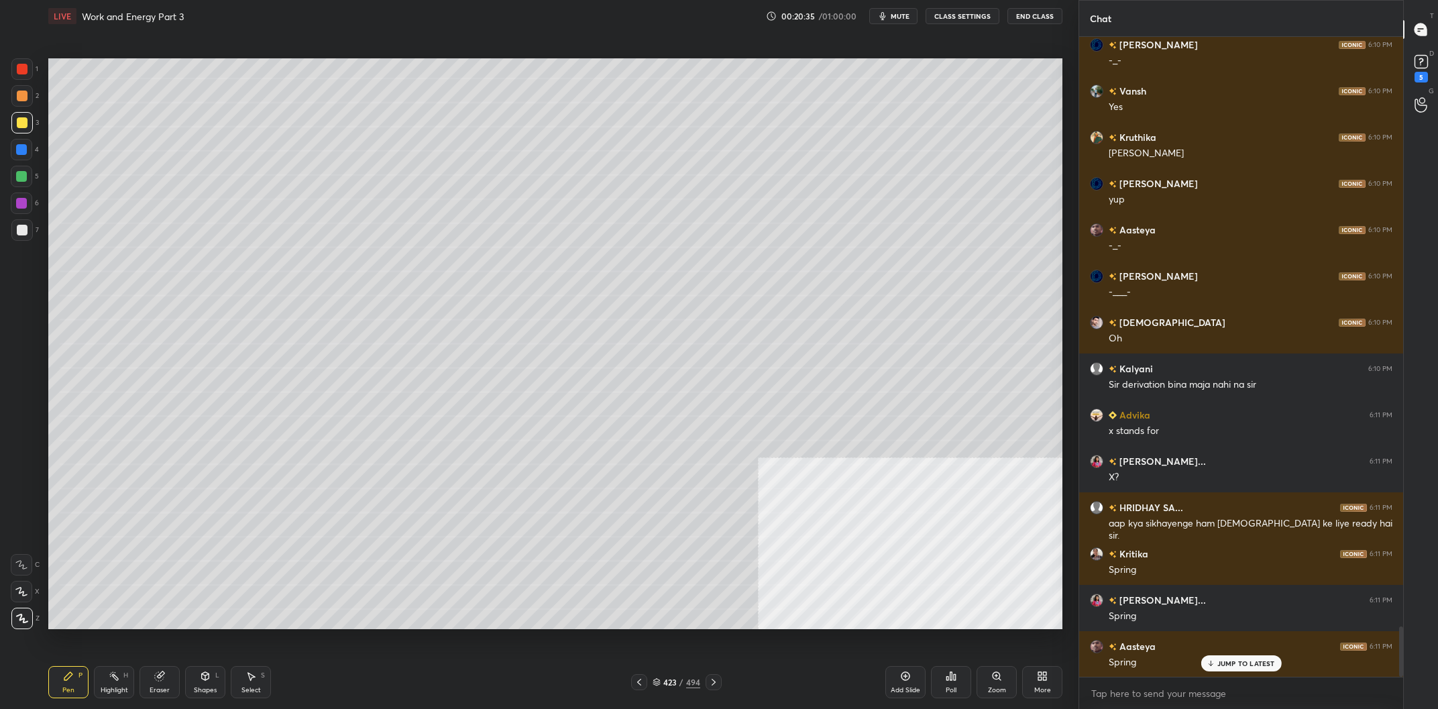
click at [23, 166] on div "4" at bounding box center [25, 152] width 28 height 27
click at [23, 154] on div at bounding box center [21, 149] width 11 height 11
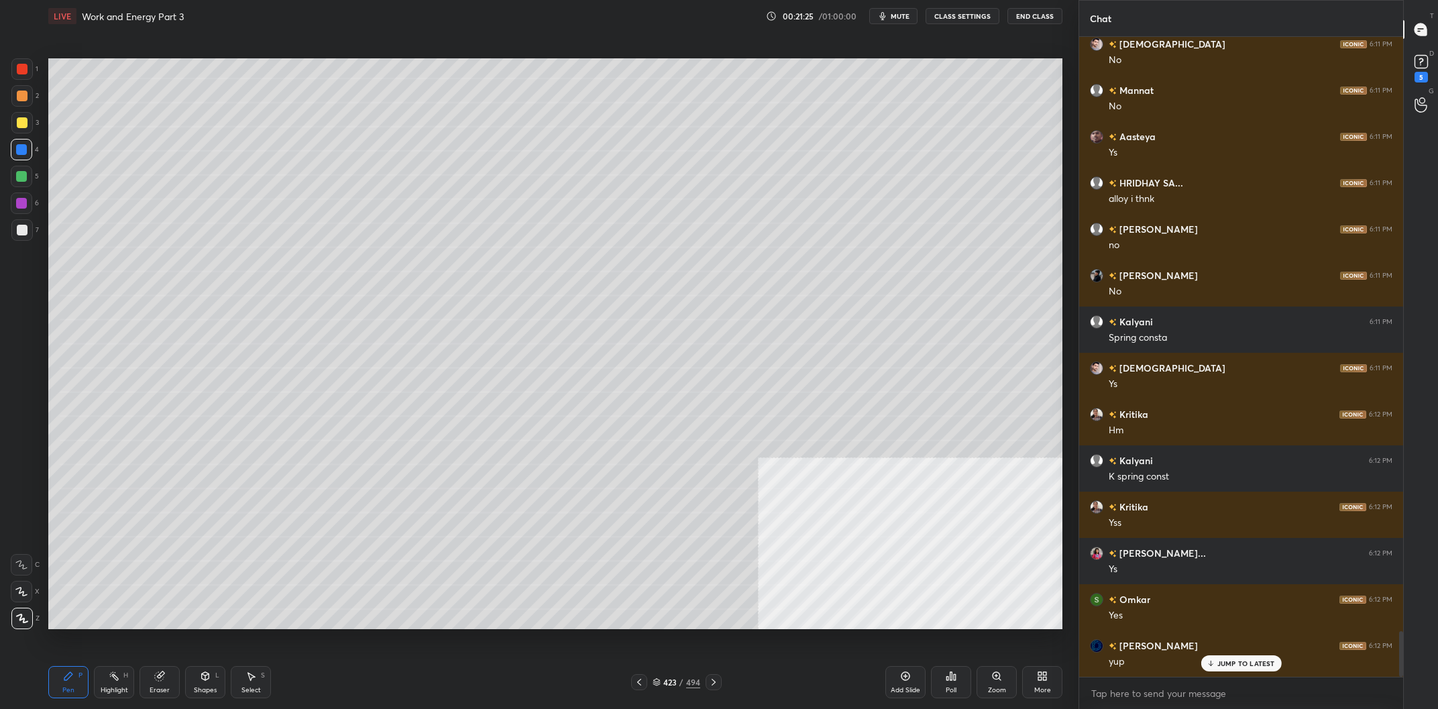
scroll to position [8378, 0]
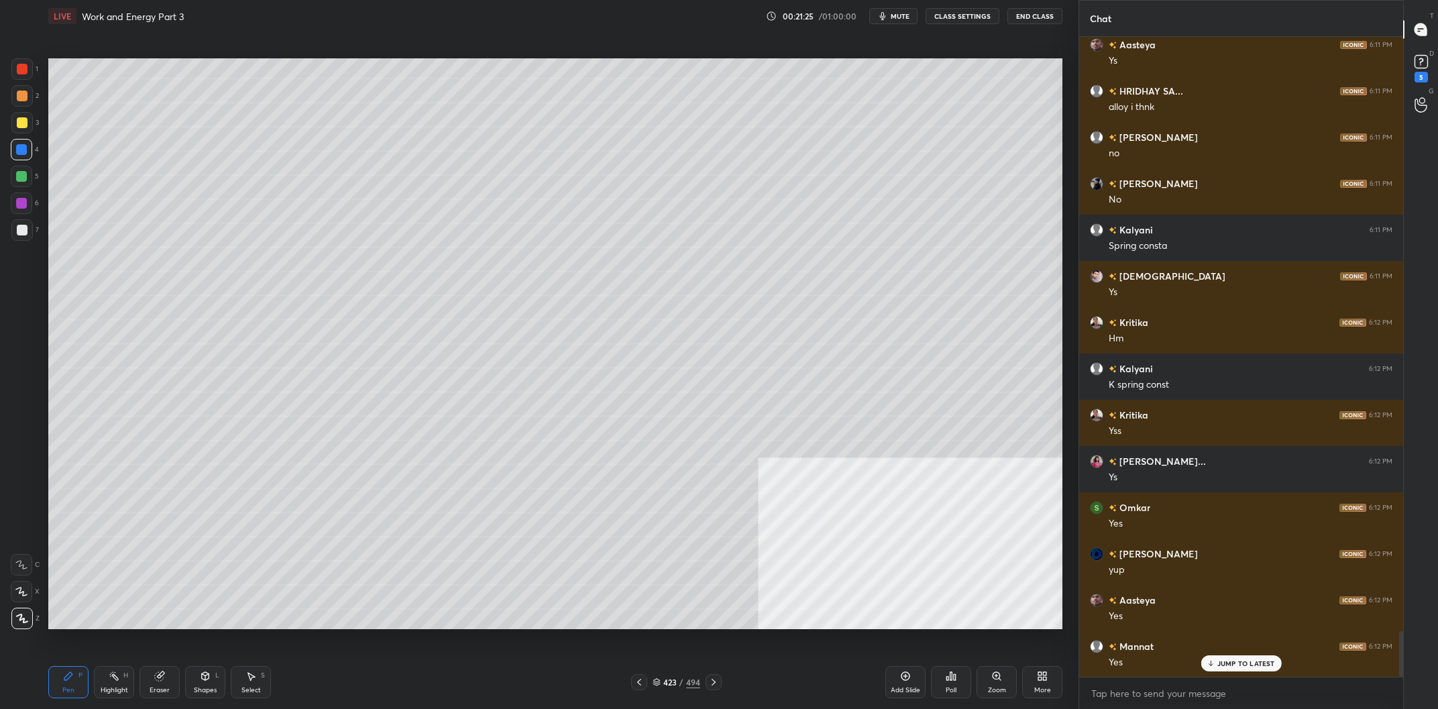
click at [19, 105] on div at bounding box center [21, 95] width 21 height 21
click at [21, 100] on div at bounding box center [22, 96] width 11 height 11
click at [27, 126] on div at bounding box center [22, 122] width 11 height 11
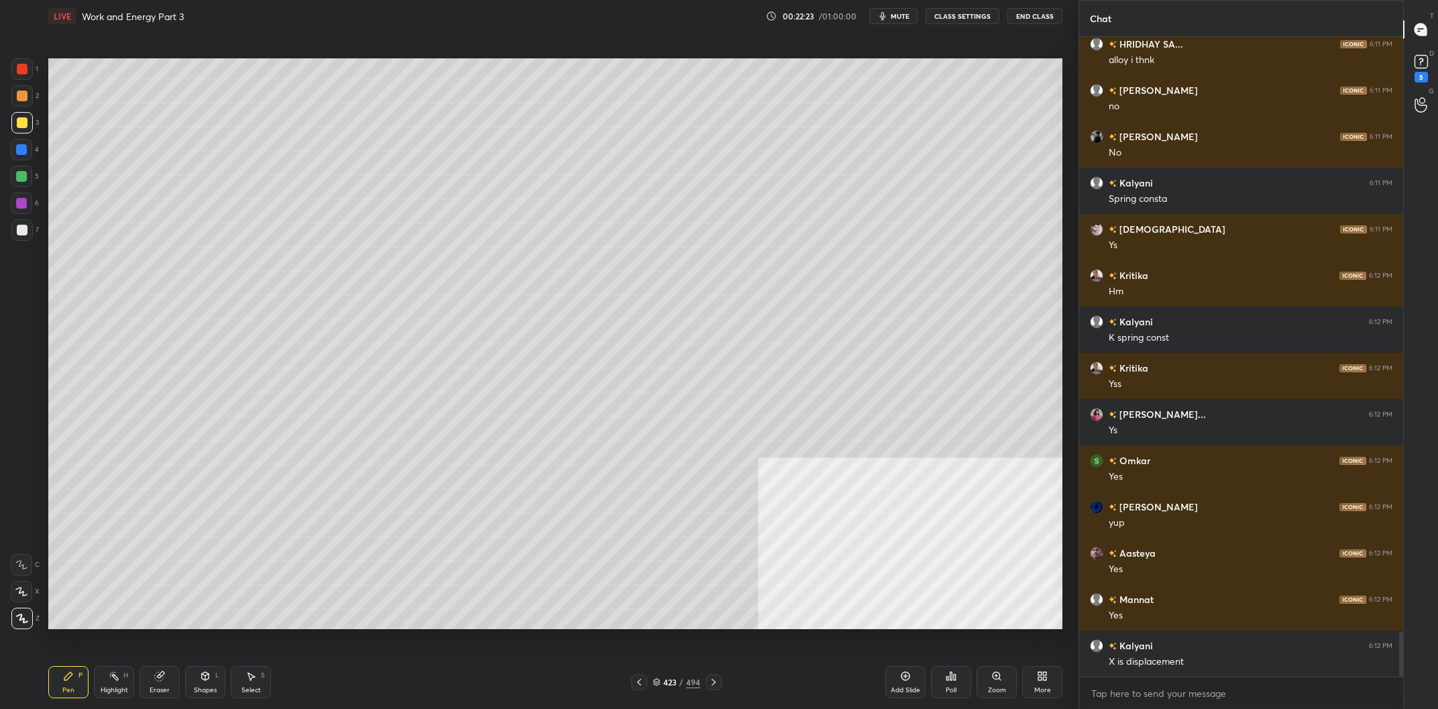
click at [21, 149] on div at bounding box center [21, 149] width 11 height 11
click at [23, 101] on div at bounding box center [22, 96] width 11 height 11
click at [30, 154] on div at bounding box center [21, 149] width 21 height 21
click at [28, 156] on div at bounding box center [21, 149] width 21 height 21
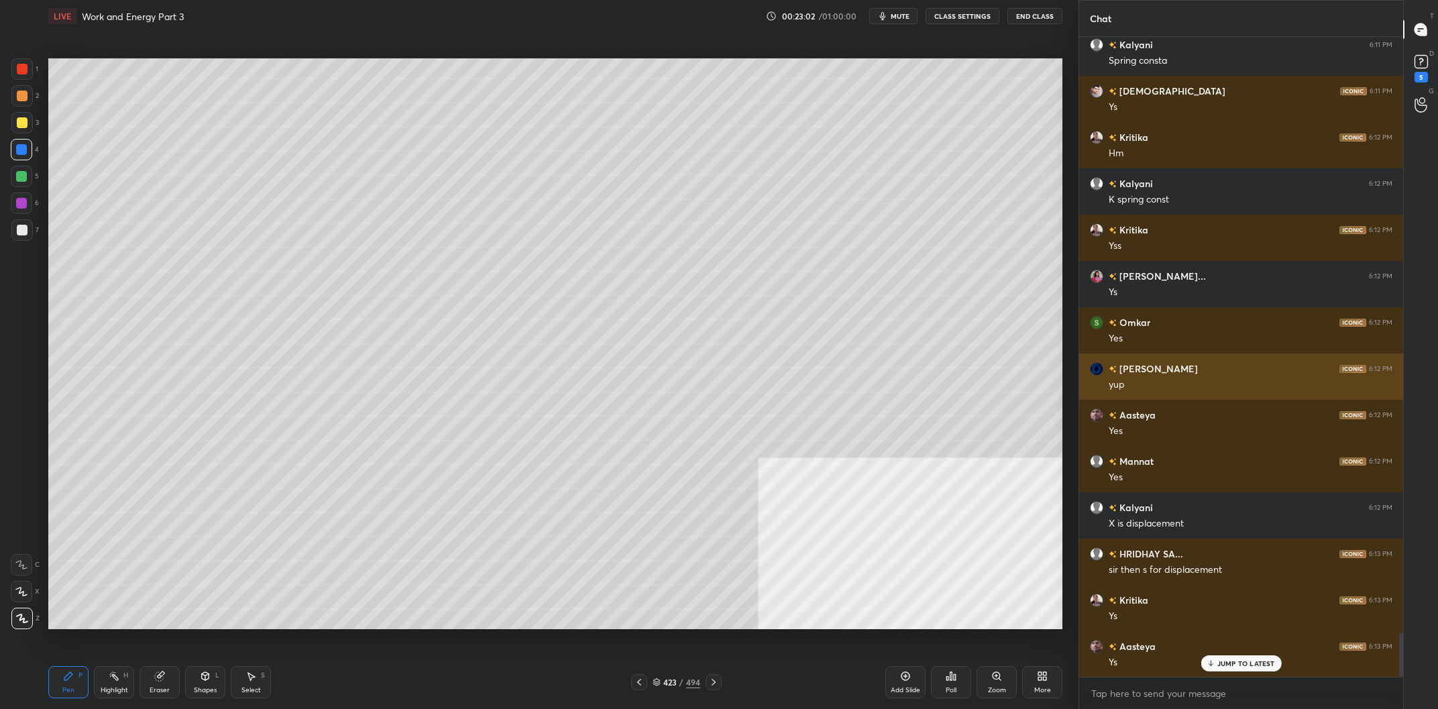
scroll to position [8609, 0]
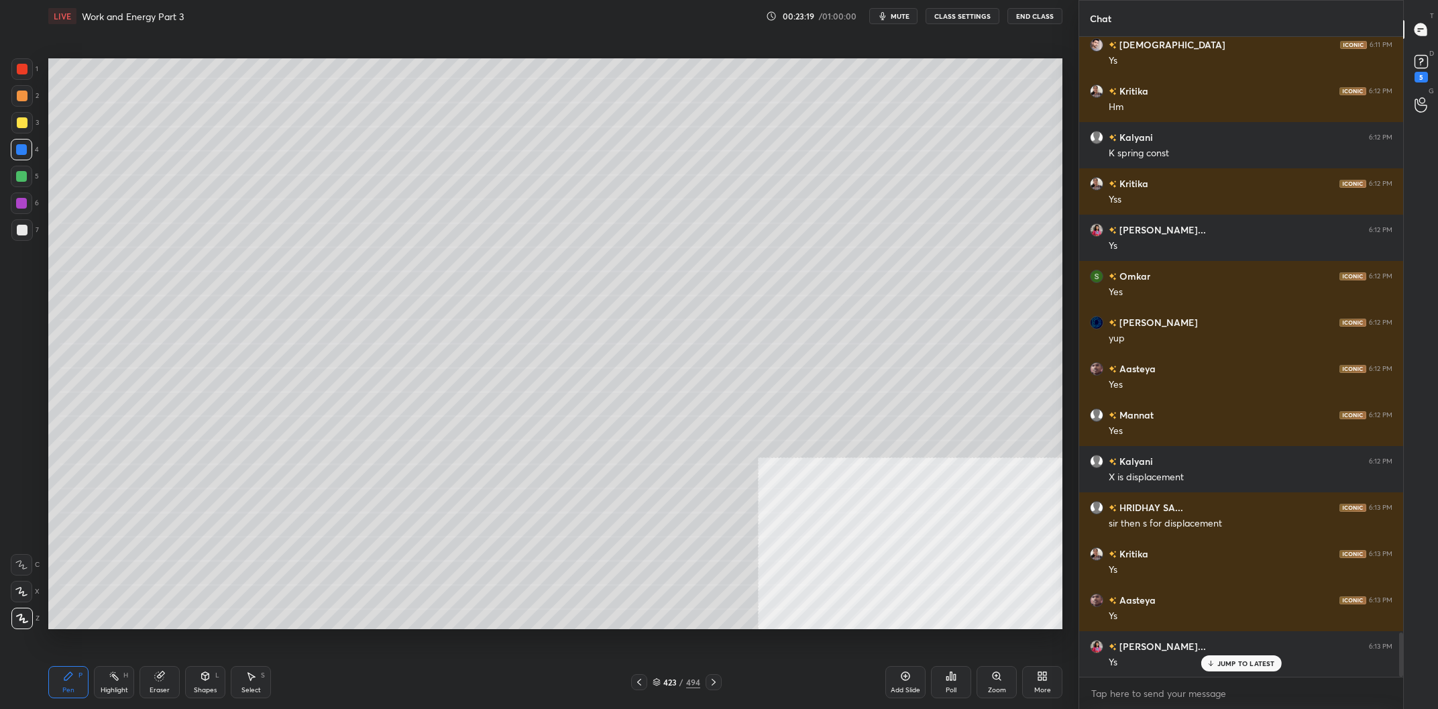
click at [30, 181] on div at bounding box center [21, 176] width 21 height 21
click at [28, 181] on div at bounding box center [21, 176] width 21 height 21
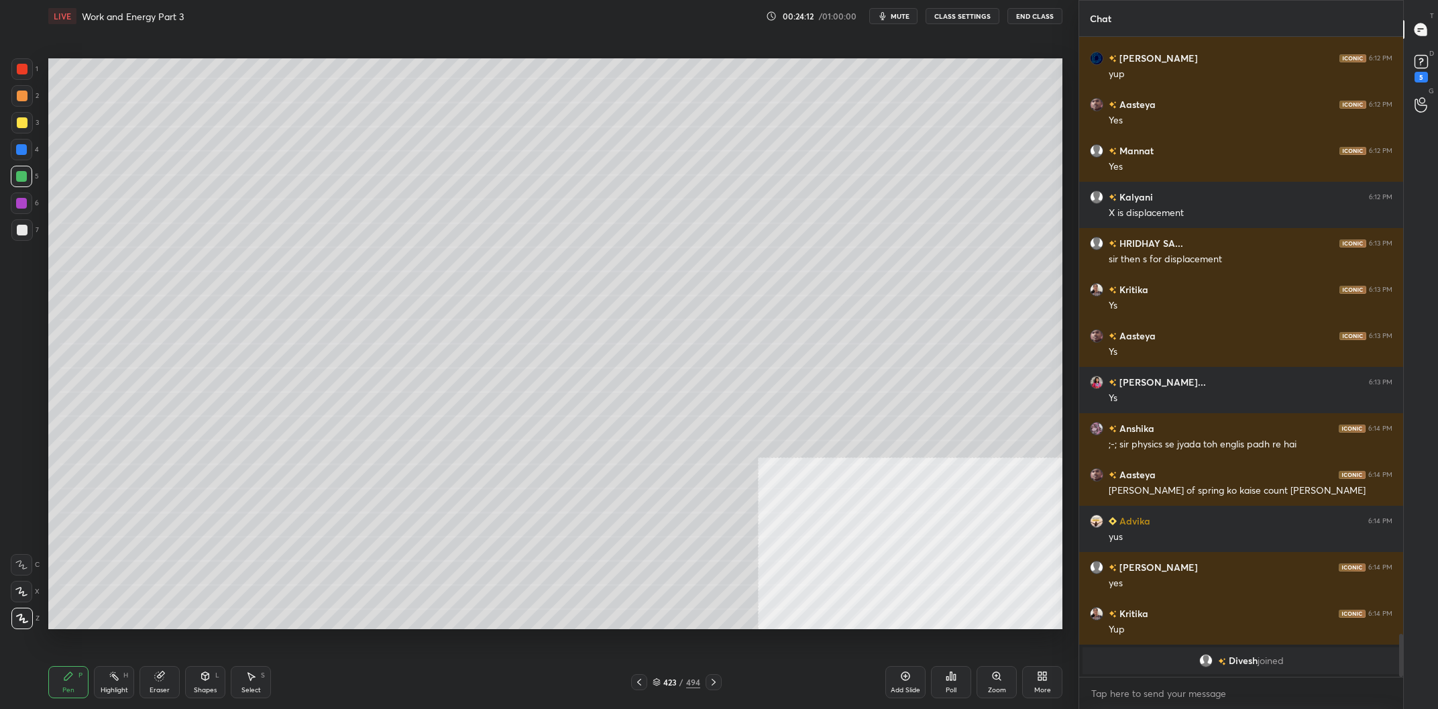
scroll to position [8410, 0]
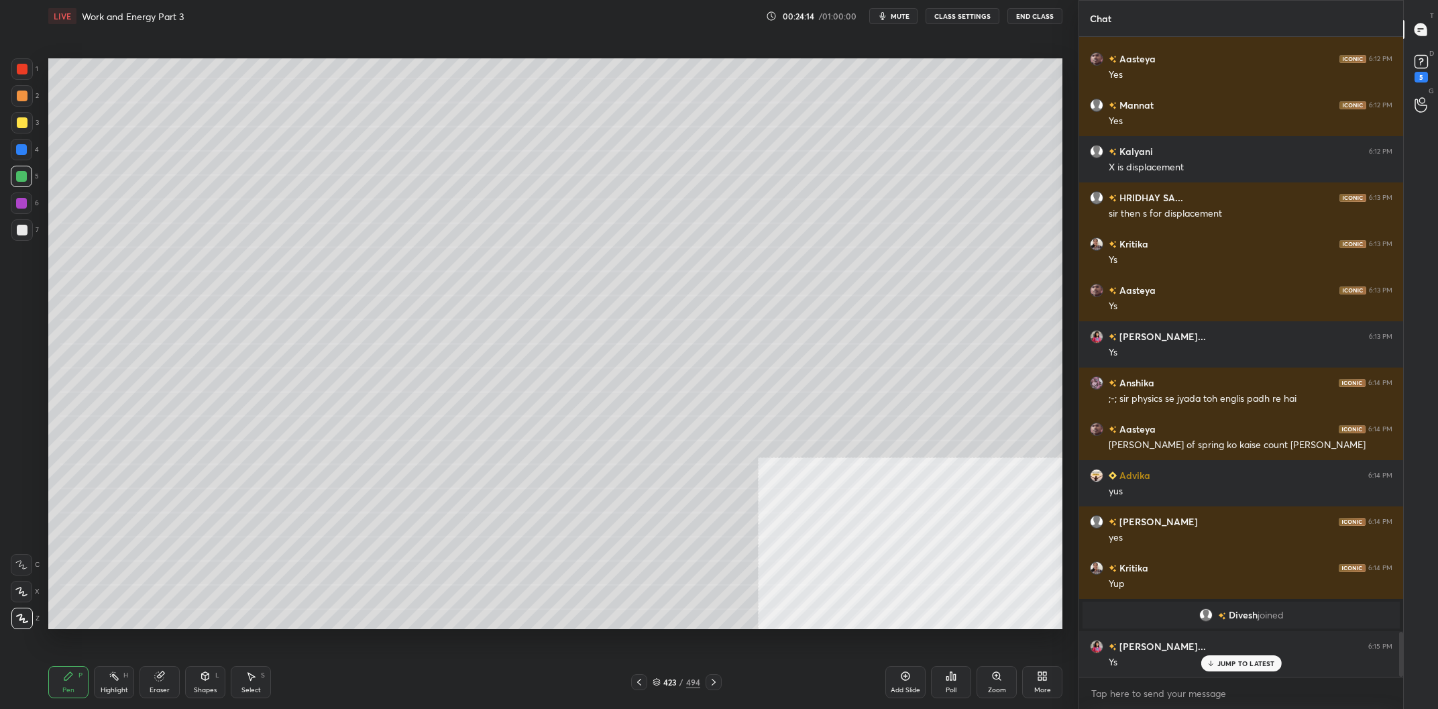
click at [686, 688] on div "423 / 494" at bounding box center [677, 682] width 48 height 12
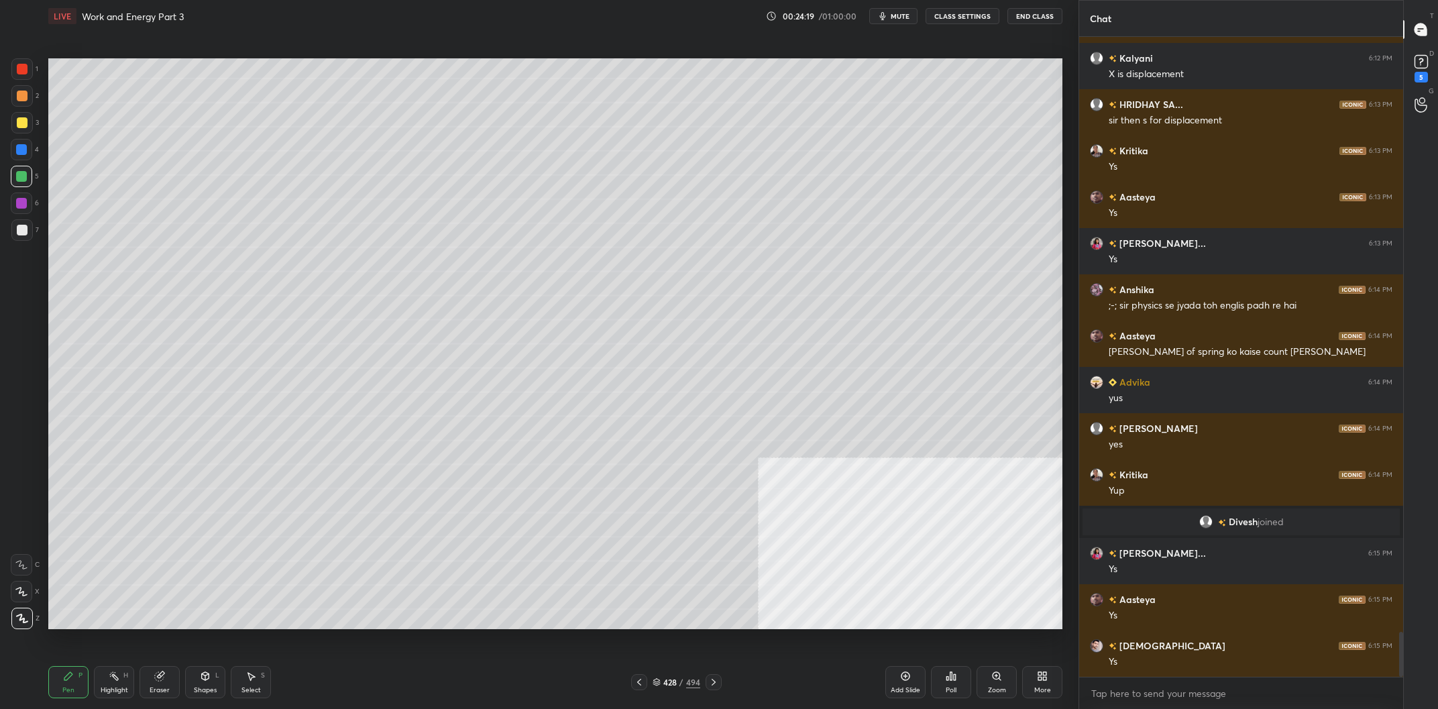
scroll to position [8549, 0]
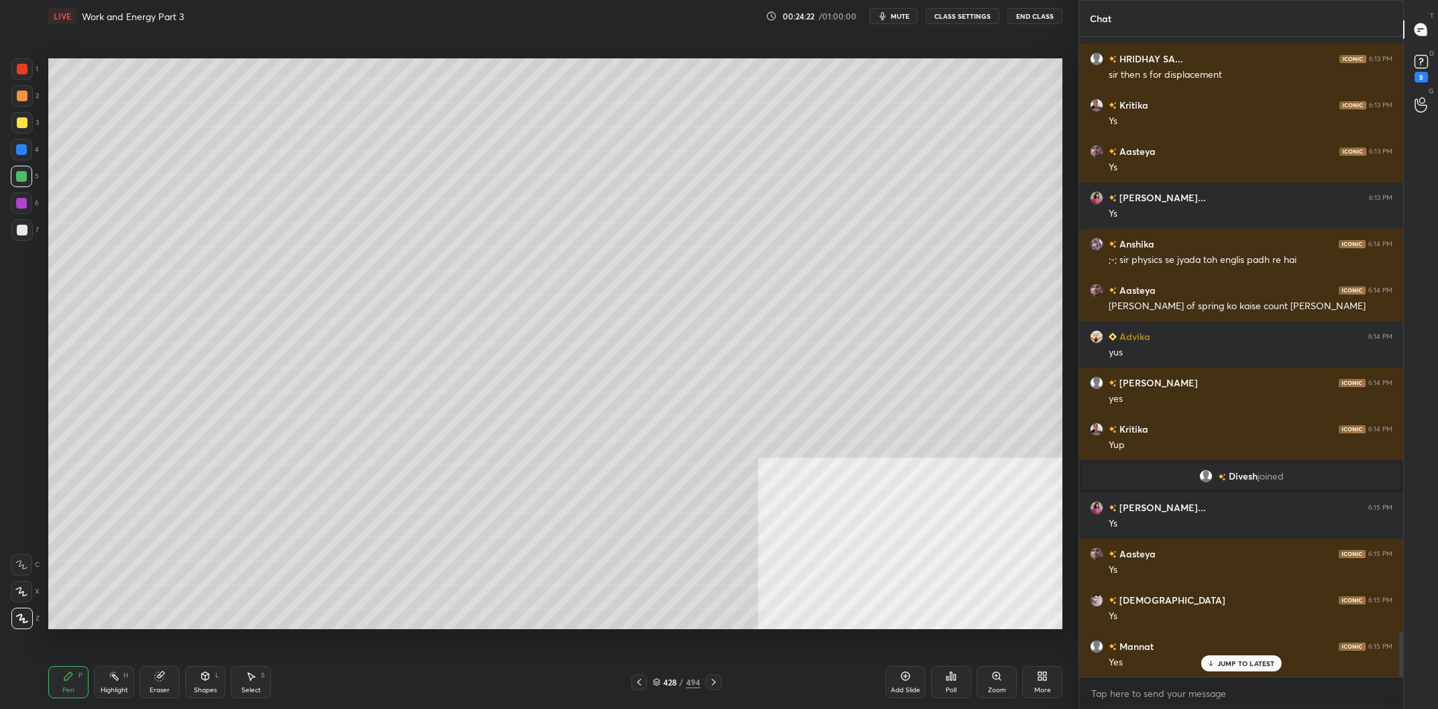
click at [25, 73] on div at bounding box center [22, 69] width 11 height 11
click at [32, 72] on div at bounding box center [21, 68] width 21 height 21
click at [25, 178] on div at bounding box center [21, 176] width 11 height 11
click at [20, 76] on div at bounding box center [21, 68] width 21 height 21
click at [25, 73] on div at bounding box center [22, 69] width 11 height 11
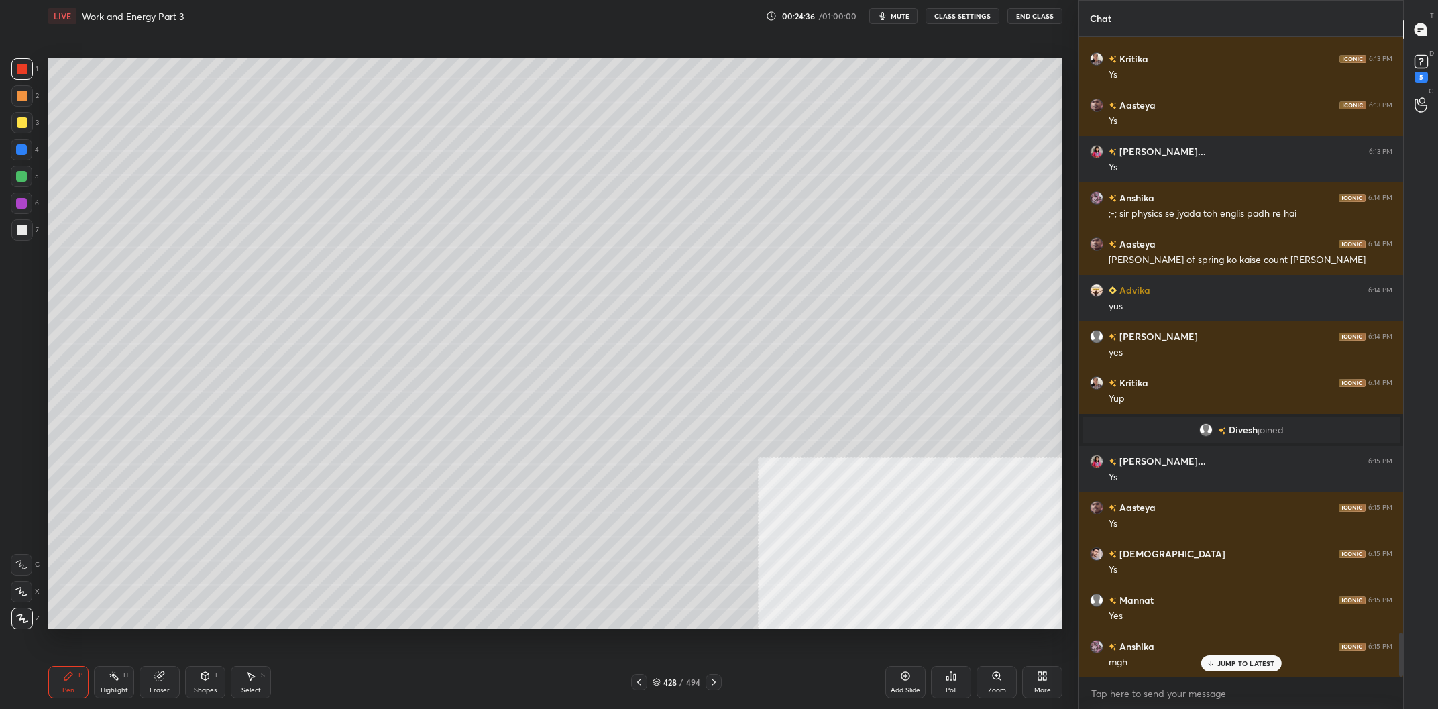
scroll to position [8642, 0]
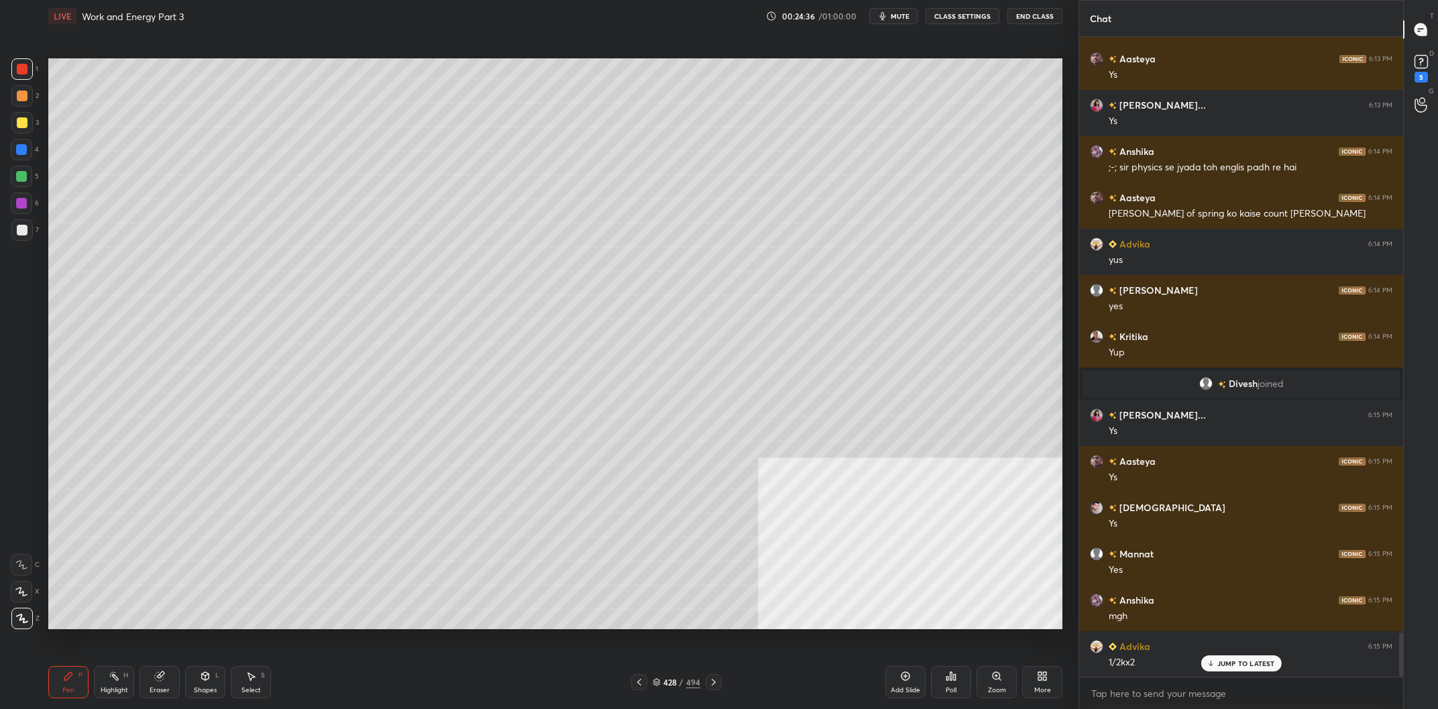
click at [32, 175] on div at bounding box center [21, 176] width 21 height 21
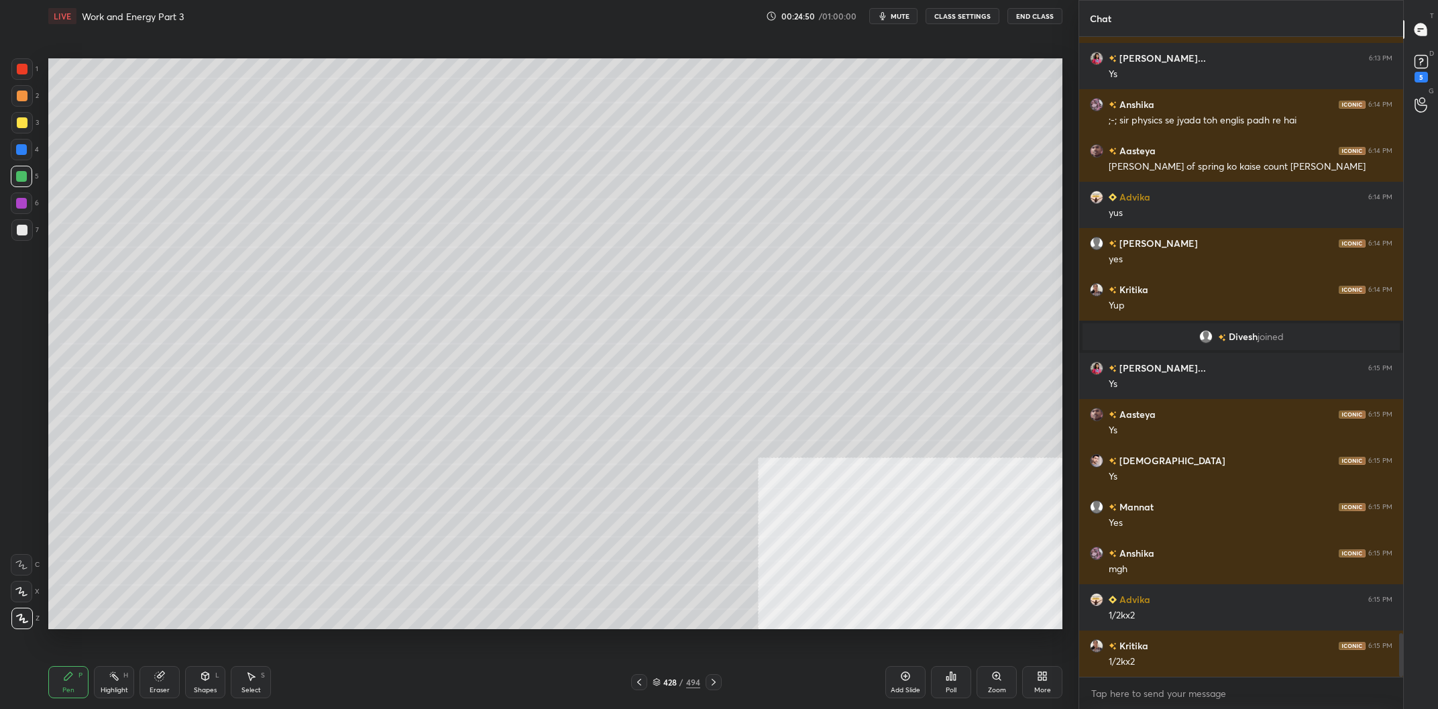
click at [20, 162] on div "4" at bounding box center [25, 152] width 28 height 27
click at [17, 203] on div at bounding box center [21, 203] width 11 height 11
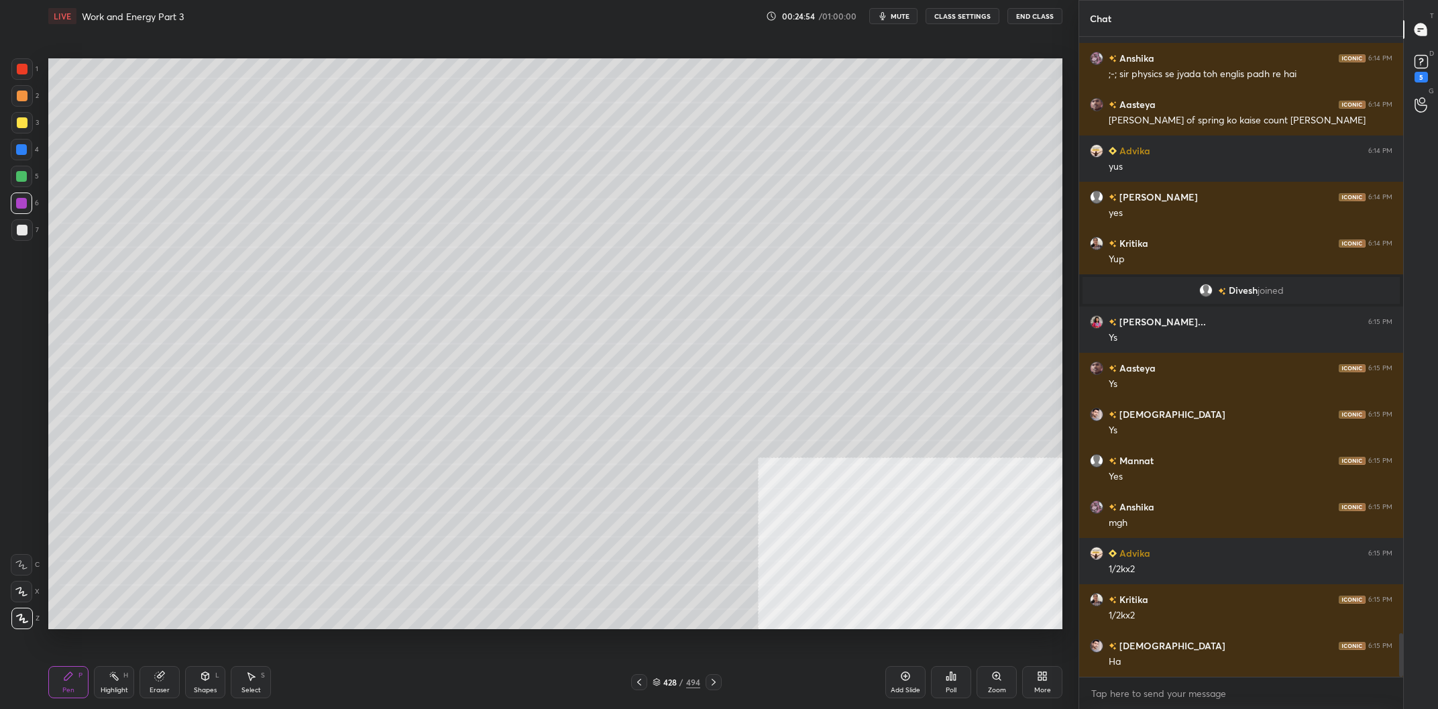
click at [33, 101] on div "2" at bounding box center [25, 95] width 28 height 21
click at [21, 126] on div at bounding box center [22, 122] width 11 height 11
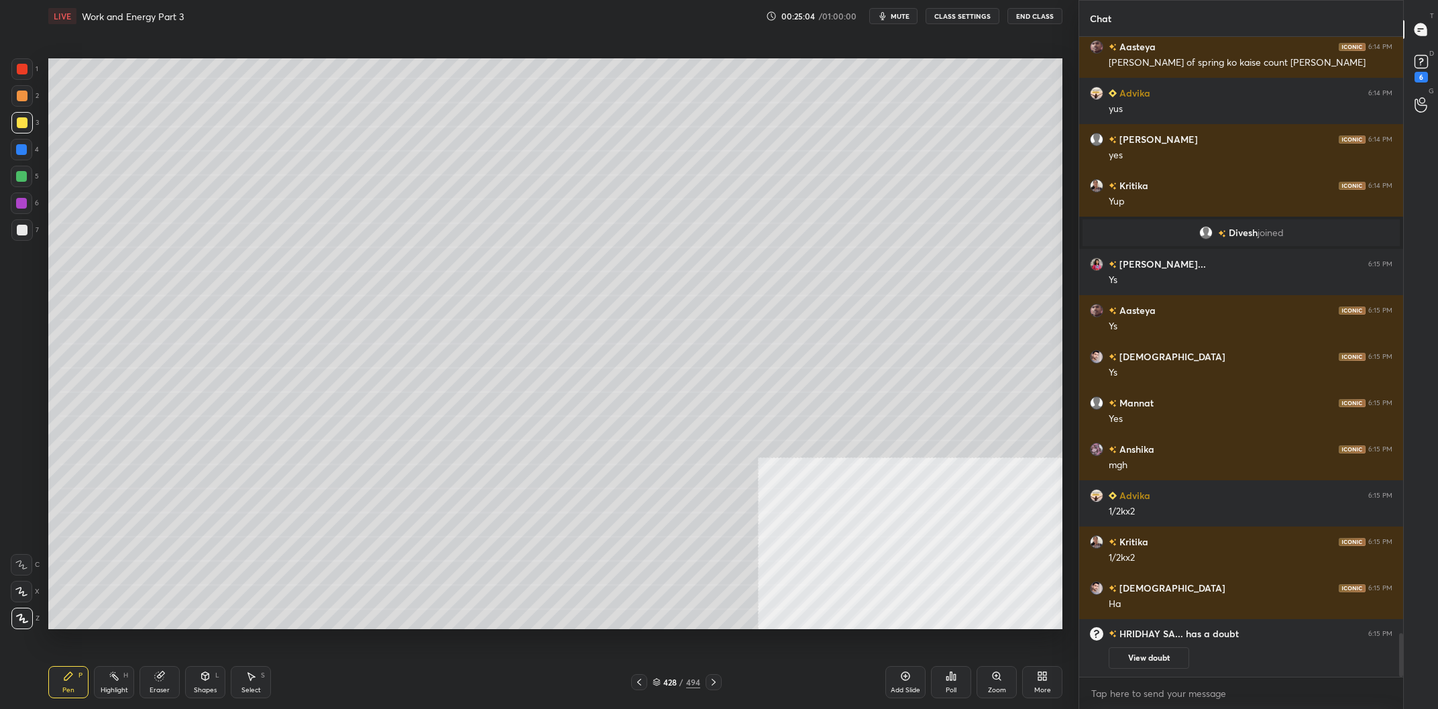
click at [15, 149] on div at bounding box center [21, 149] width 21 height 21
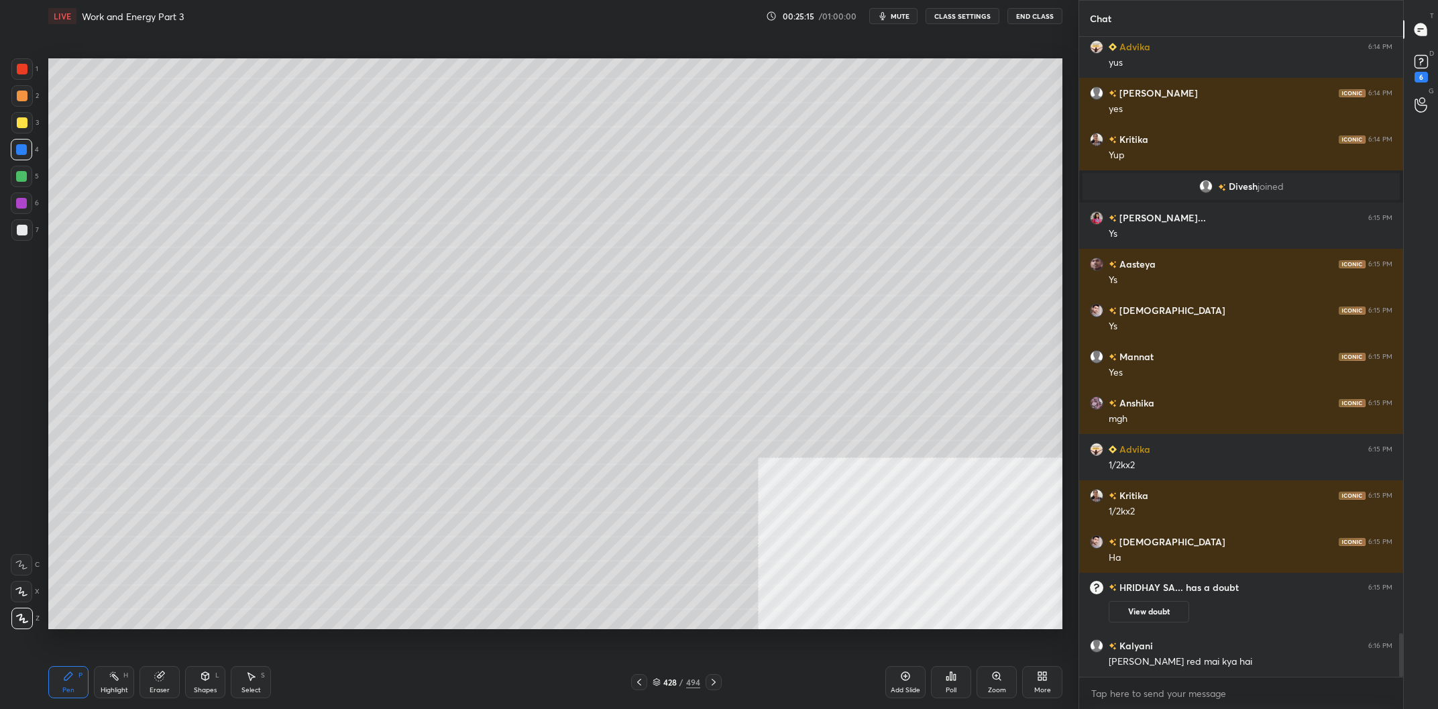
scroll to position [8724, 0]
click at [13, 99] on div at bounding box center [21, 95] width 21 height 21
click at [17, 97] on div at bounding box center [22, 96] width 11 height 11
click at [23, 76] on div at bounding box center [21, 68] width 21 height 21
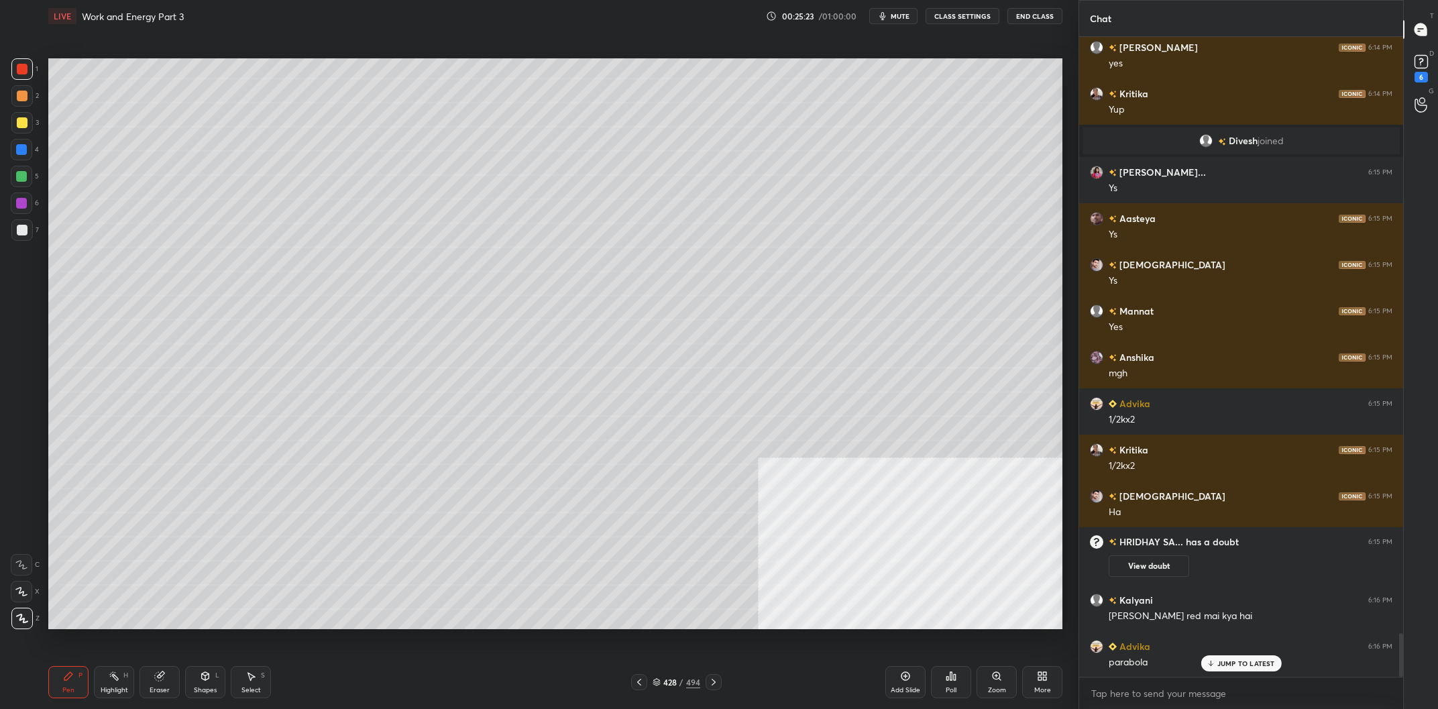
click at [152, 680] on div "Eraser" at bounding box center [160, 682] width 40 height 32
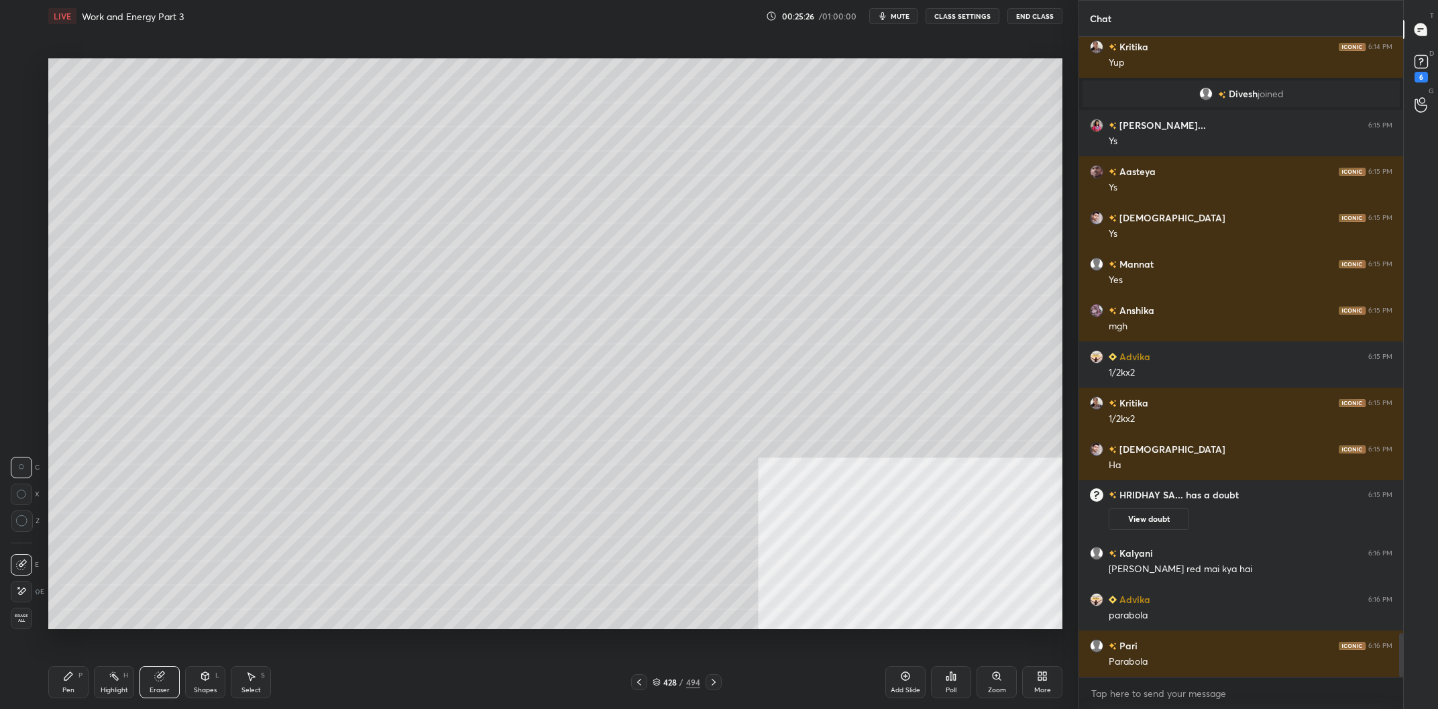
click at [44, 696] on div "LIVE Work and Energy Part 3 00:25:26 / 01:00:00 mute CLASS SETTINGS End Class S…" at bounding box center [555, 354] width 1025 height 709
click at [51, 693] on div "Pen P" at bounding box center [68, 682] width 40 height 32
click at [62, 688] on div "Pen P" at bounding box center [68, 682] width 40 height 32
click at [125, 685] on div "Highlight H" at bounding box center [114, 682] width 40 height 32
click at [127, 683] on div "Highlight H" at bounding box center [114, 682] width 40 height 32
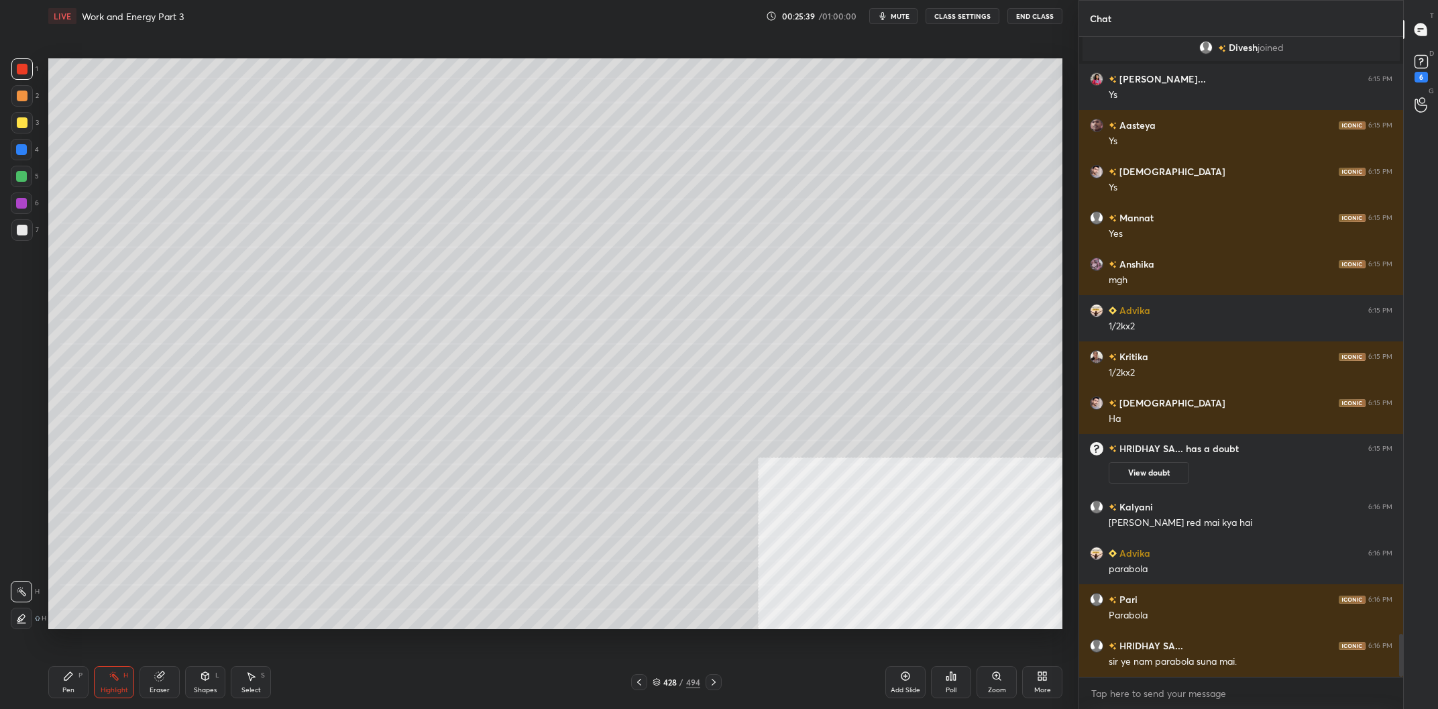
scroll to position [8909, 0]
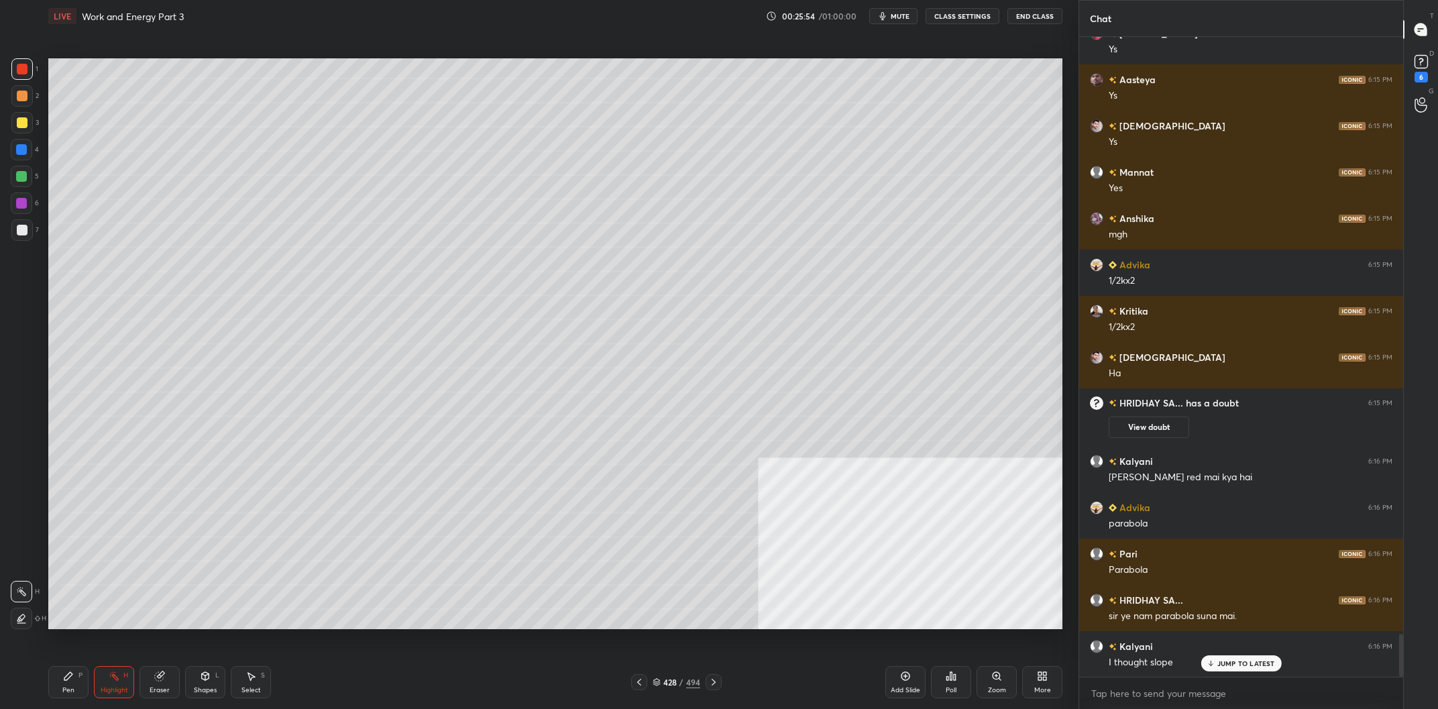
click at [66, 694] on div "Pen" at bounding box center [68, 690] width 12 height 7
click at [72, 688] on div "Pen" at bounding box center [68, 690] width 12 height 7
click at [76, 685] on div "Pen P" at bounding box center [68, 682] width 40 height 32
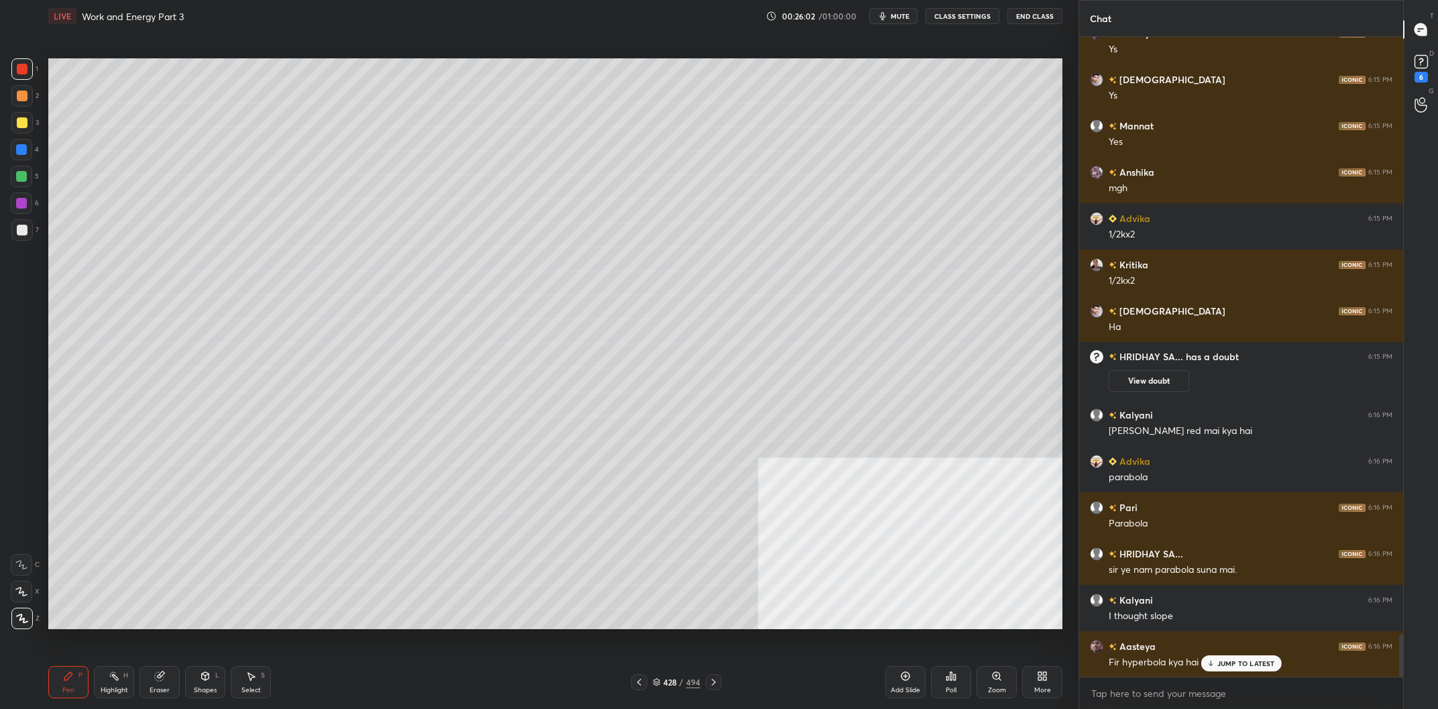
scroll to position [9001, 0]
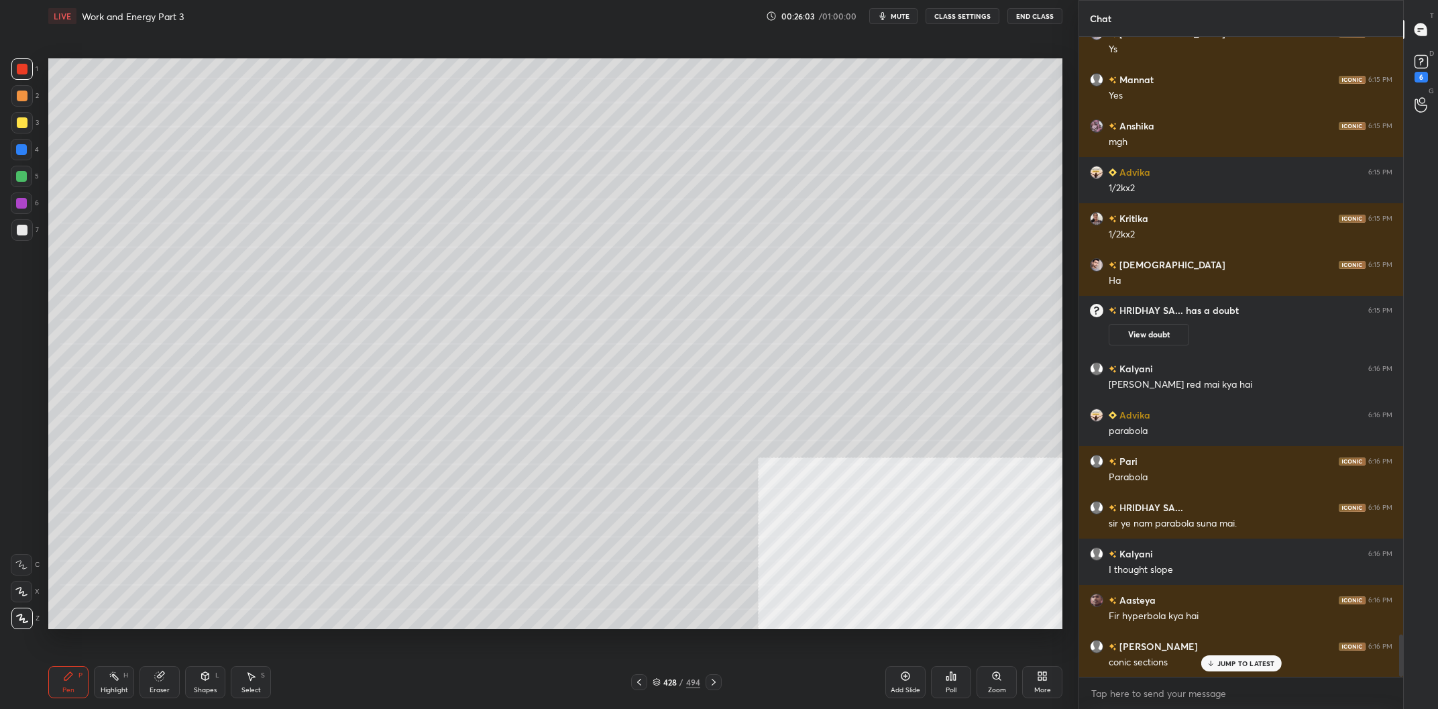
click at [669, 680] on div "428" at bounding box center [669, 682] width 13 height 8
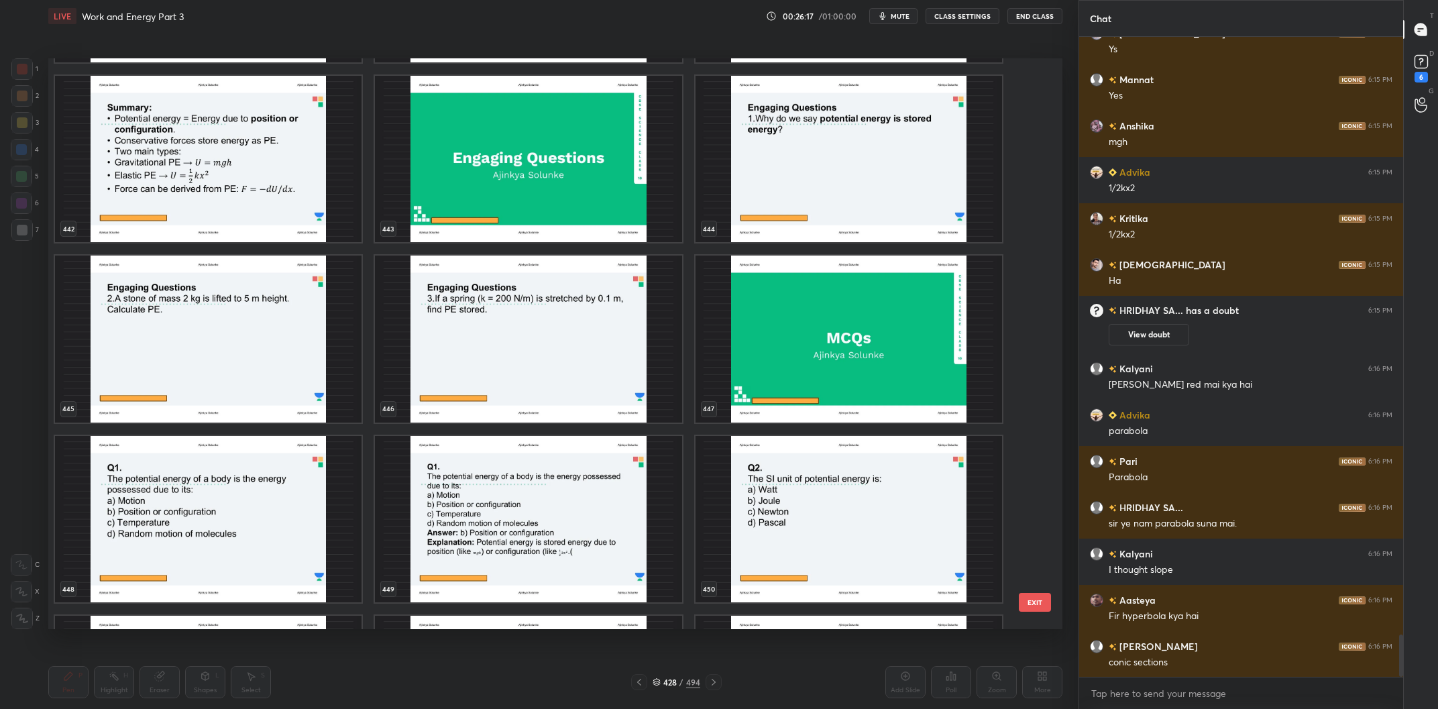
scroll to position [9048, 0]
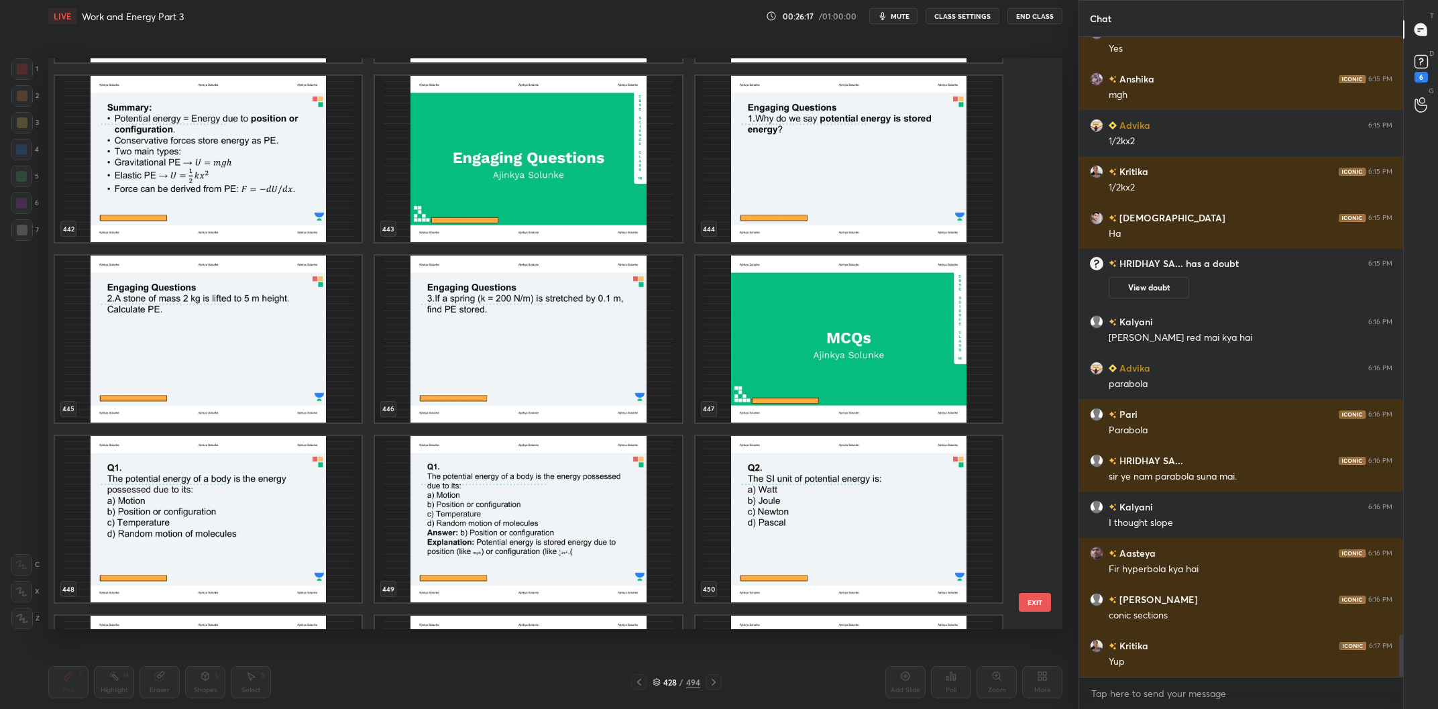
click at [791, 148] on img "grid" at bounding box center [849, 159] width 307 height 167
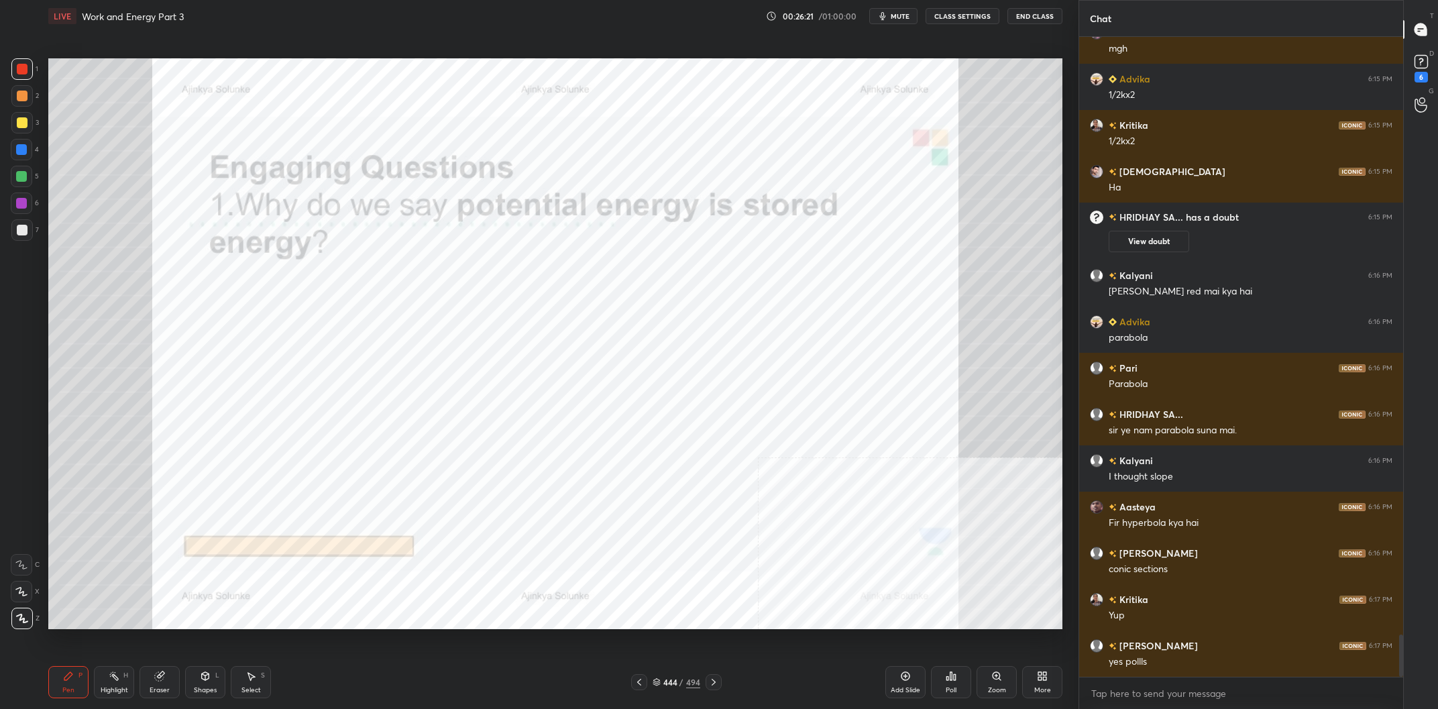
scroll to position [9140, 0]
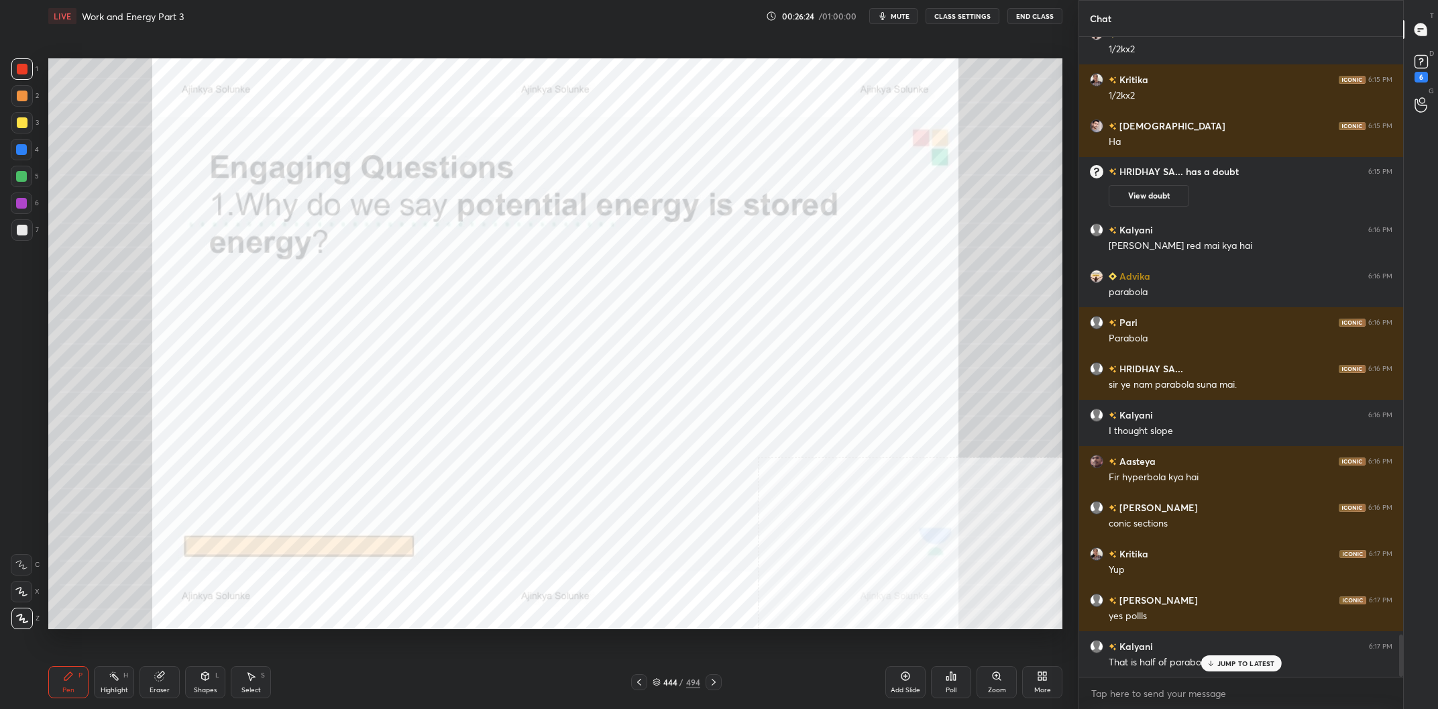
click at [25, 68] on div at bounding box center [22, 69] width 11 height 11
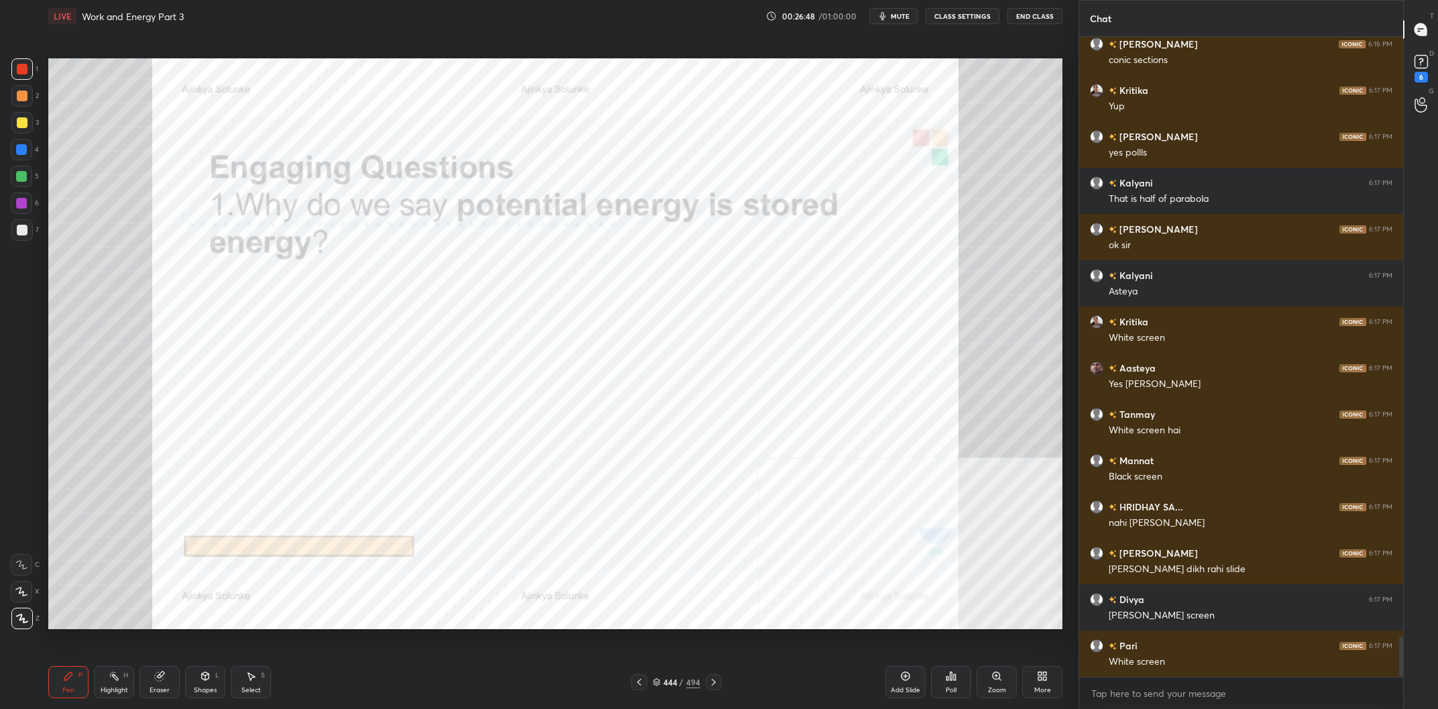
scroll to position [9649, 0]
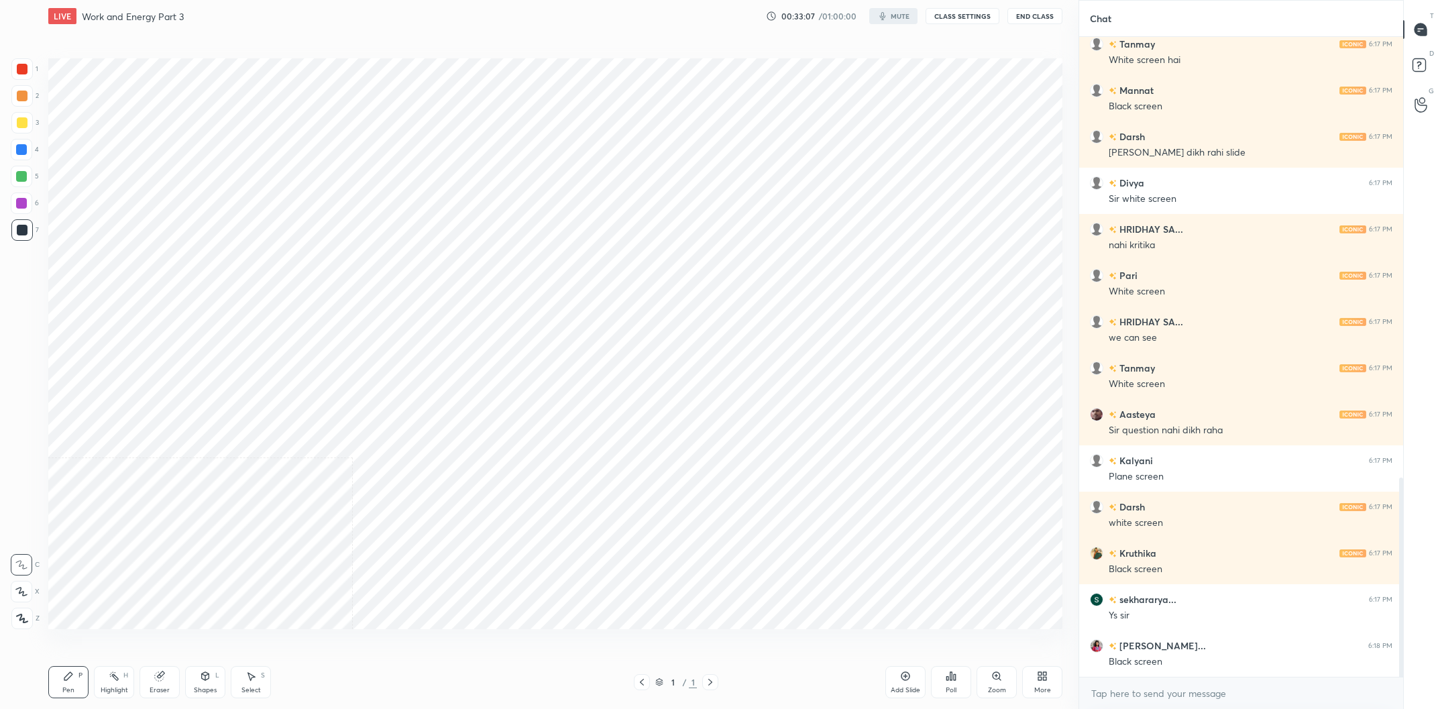
scroll to position [624, 1024]
click at [985, 13] on button "CLASS SETTINGS" at bounding box center [963, 16] width 74 height 16
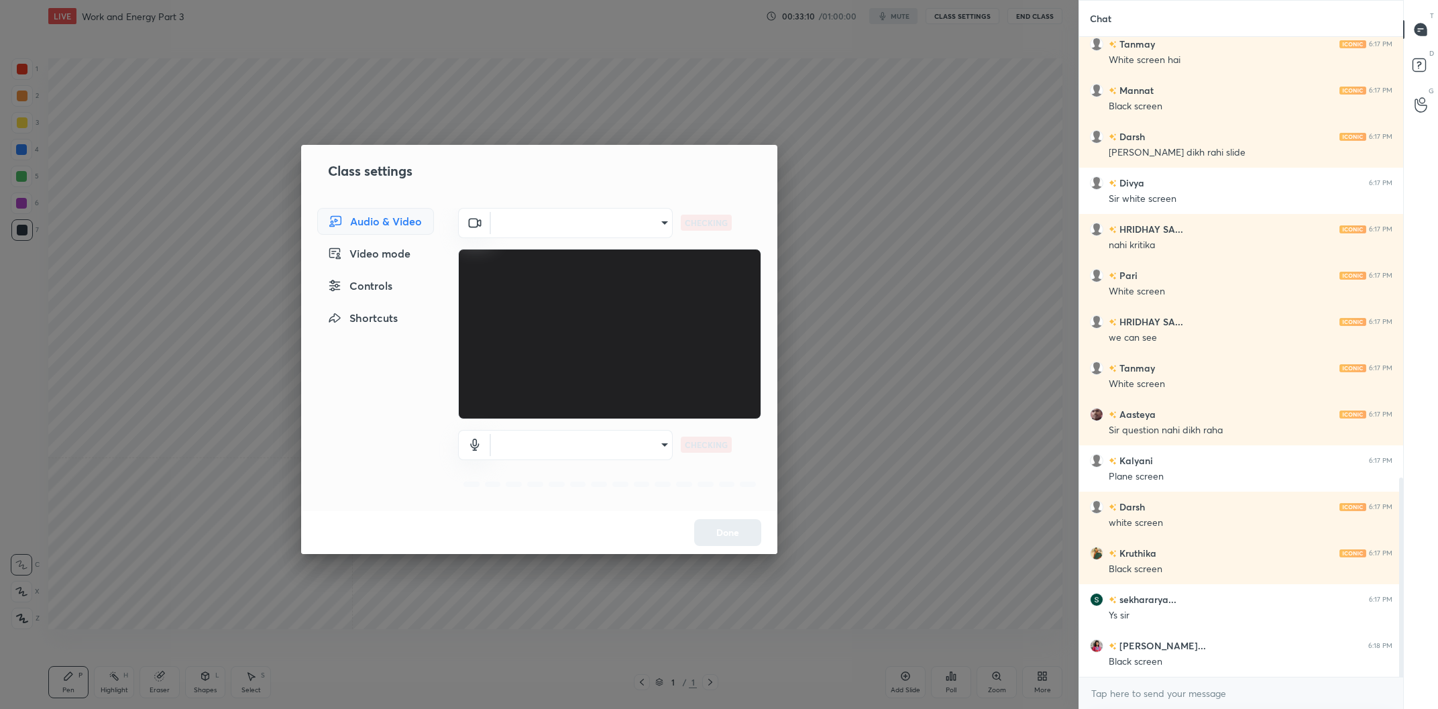
click at [609, 222] on body "1 2 3 4 5 6 7 C X Z C X Z E E Erase all H H LIVE Work and Energy Part 3 00:33:1…" at bounding box center [719, 354] width 1438 height 709
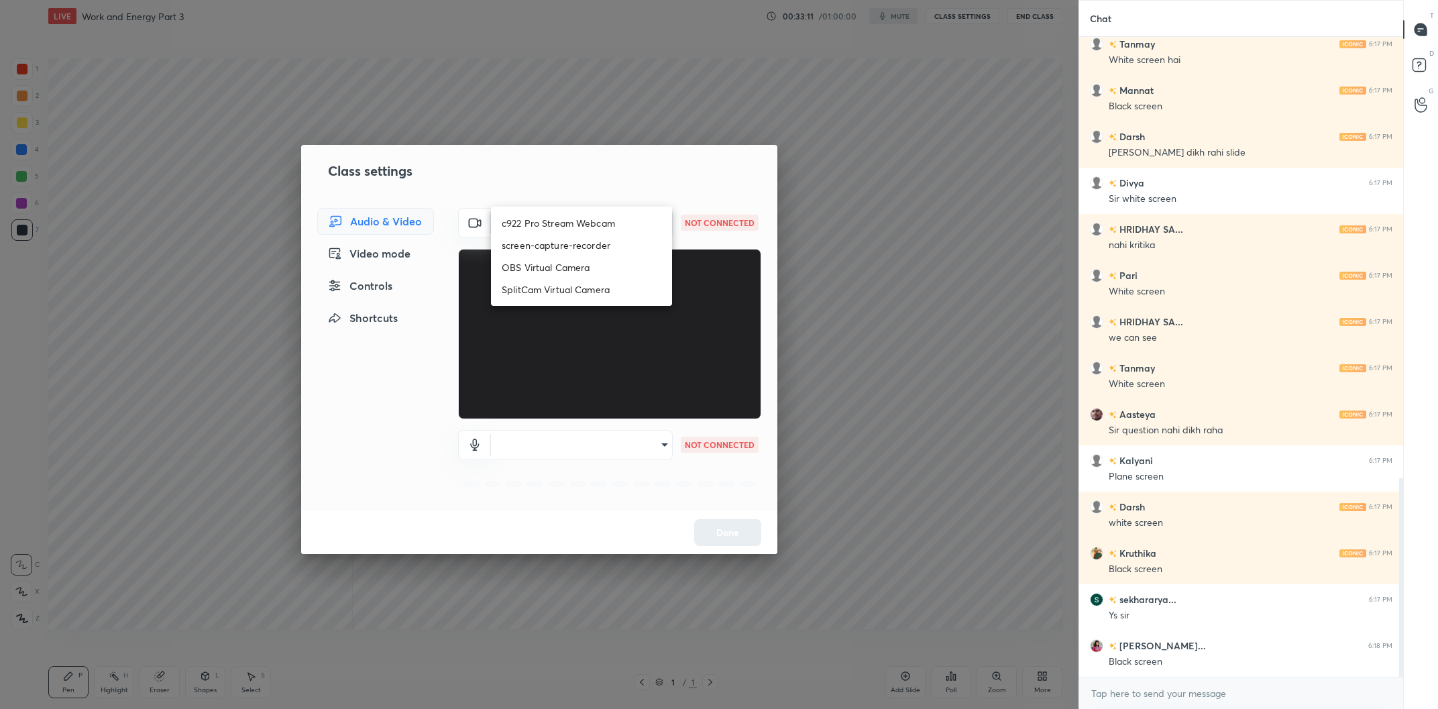
click at [609, 222] on li "c922 Pro Stream Webcam" at bounding box center [581, 223] width 181 height 22
type input "mz5XeYAkNWp2QV5IzfhKg2mI2T6XPNDecROMxnJfp9w="
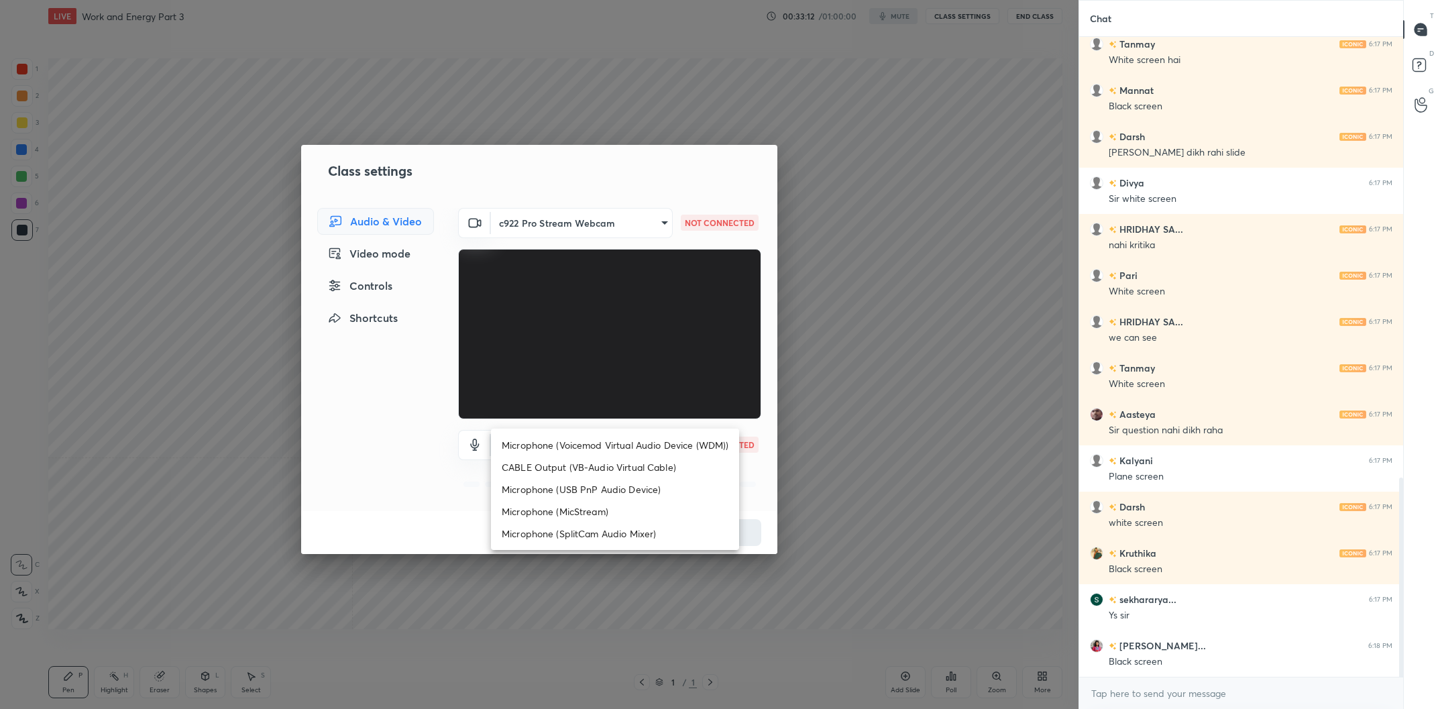
click at [617, 448] on body "1 2 3 4 5 6 7 C X Z C X Z E E Erase all H H LIVE Work and Energy Part 3 00:33:1…" at bounding box center [719, 354] width 1438 height 709
click at [616, 448] on li "Microphone (Voicemod Virtual Audio Device (WDM))" at bounding box center [615, 445] width 248 height 22
type input "VBCGzjgTZ+0gmPAsoHgp+LhUckAxO9S5WqeSPDF+pXU="
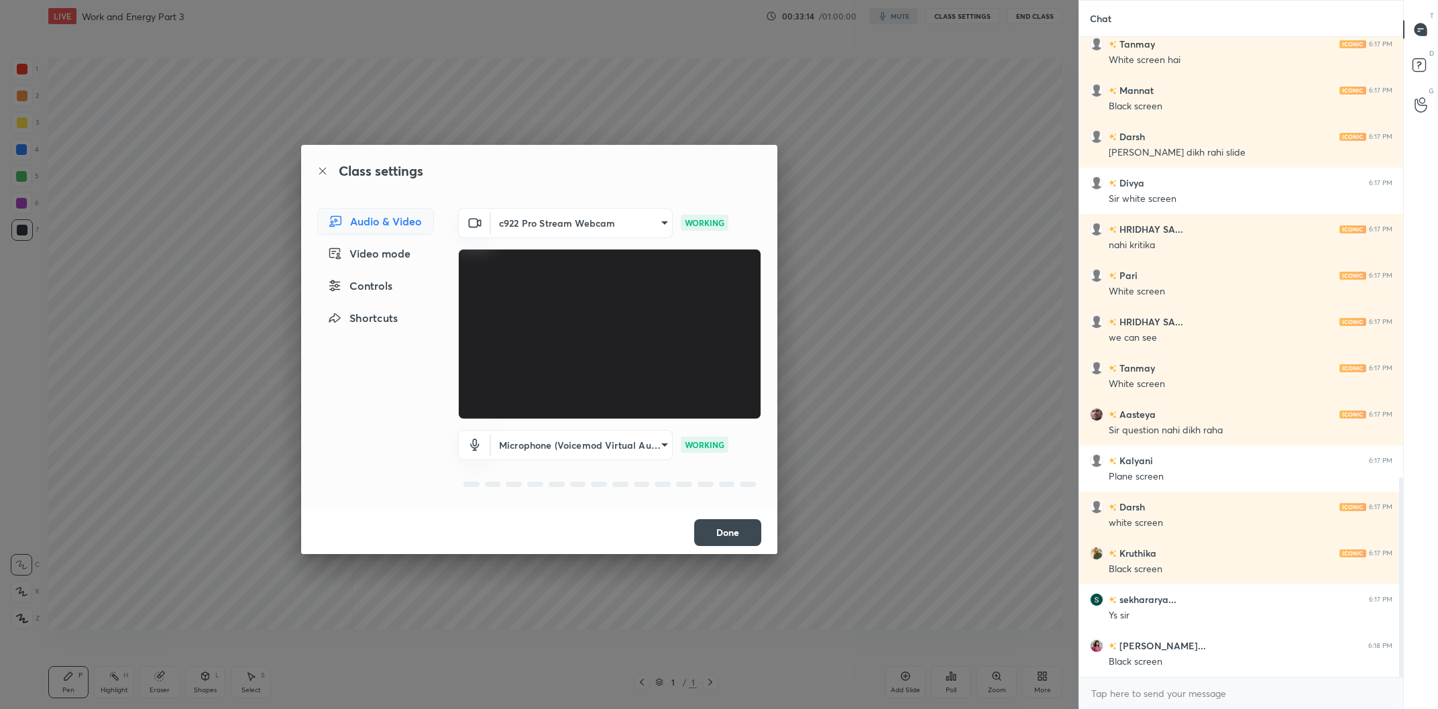
click at [734, 531] on button "Done" at bounding box center [727, 532] width 67 height 27
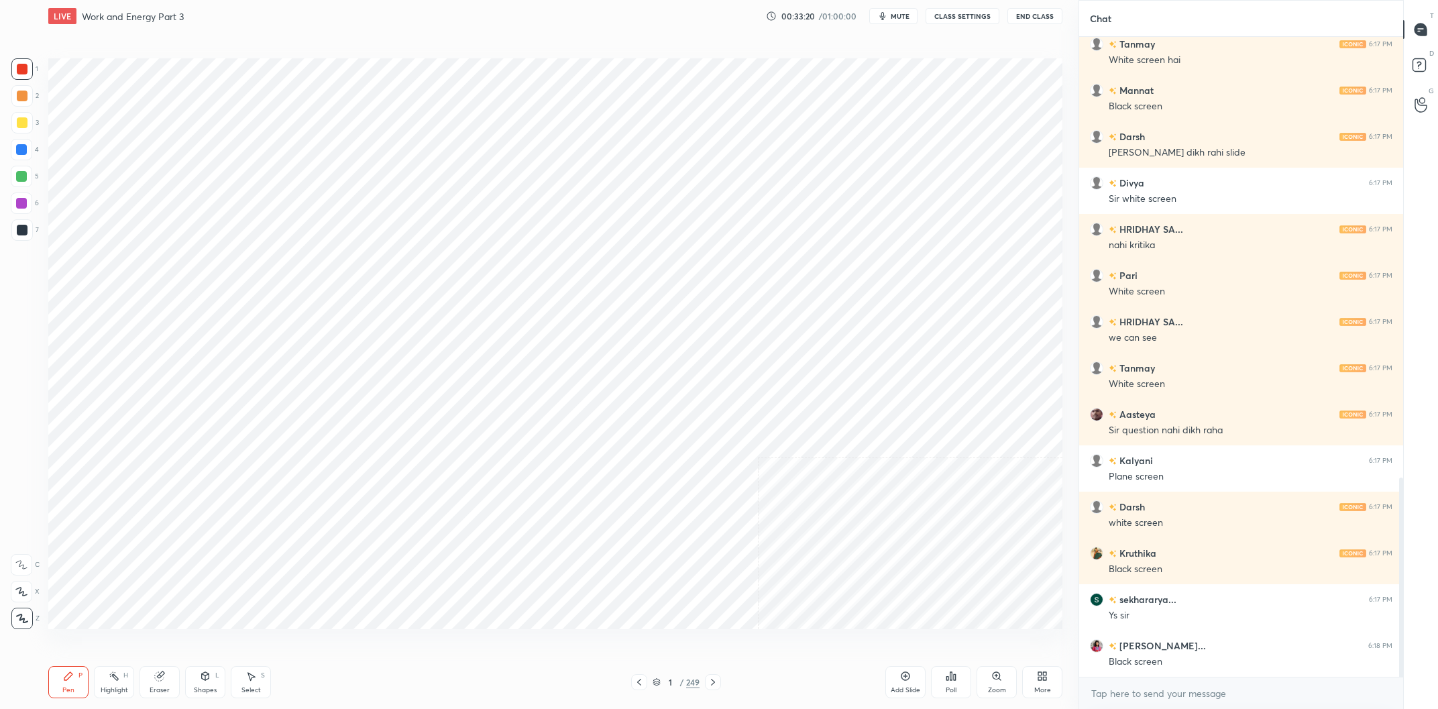
click at [914, 679] on div "Add Slide" at bounding box center [905, 682] width 40 height 32
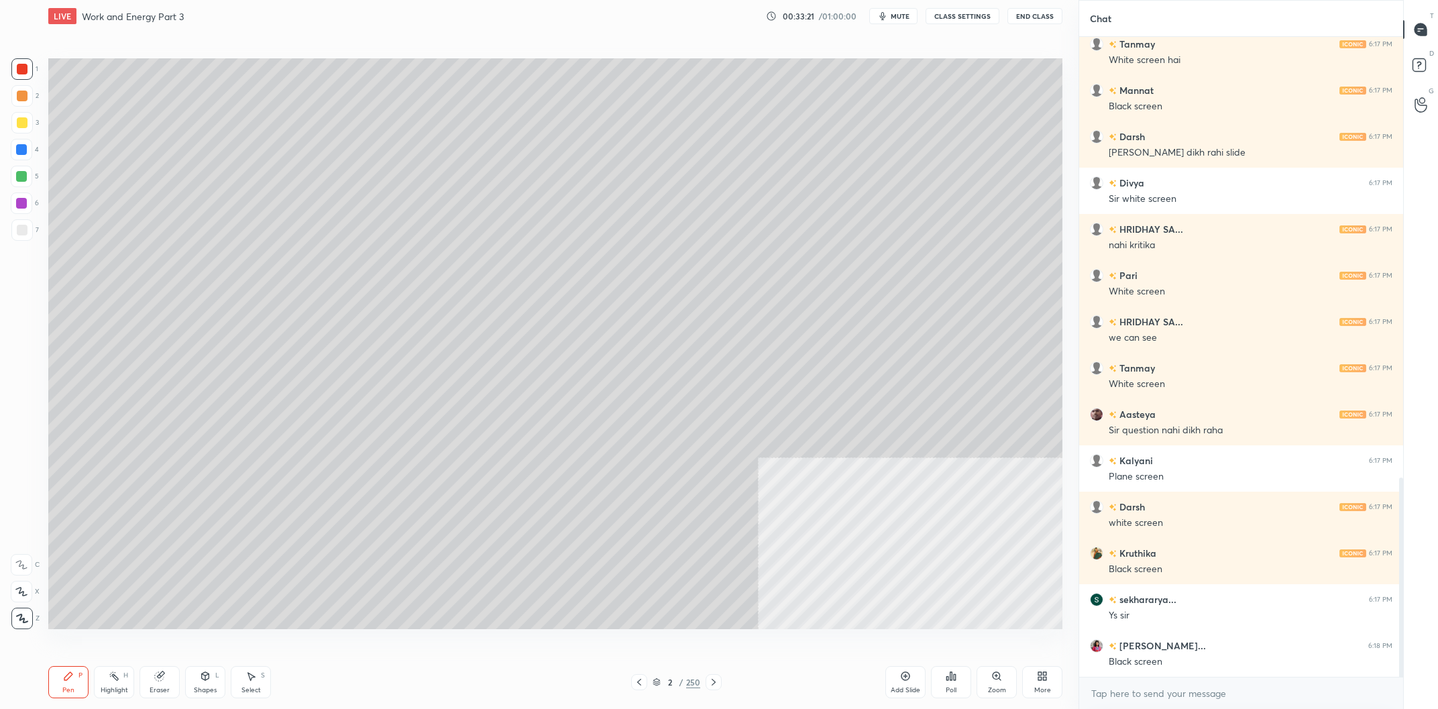
scroll to position [1460, 0]
click at [1046, 694] on div "More" at bounding box center [1042, 690] width 17 height 7
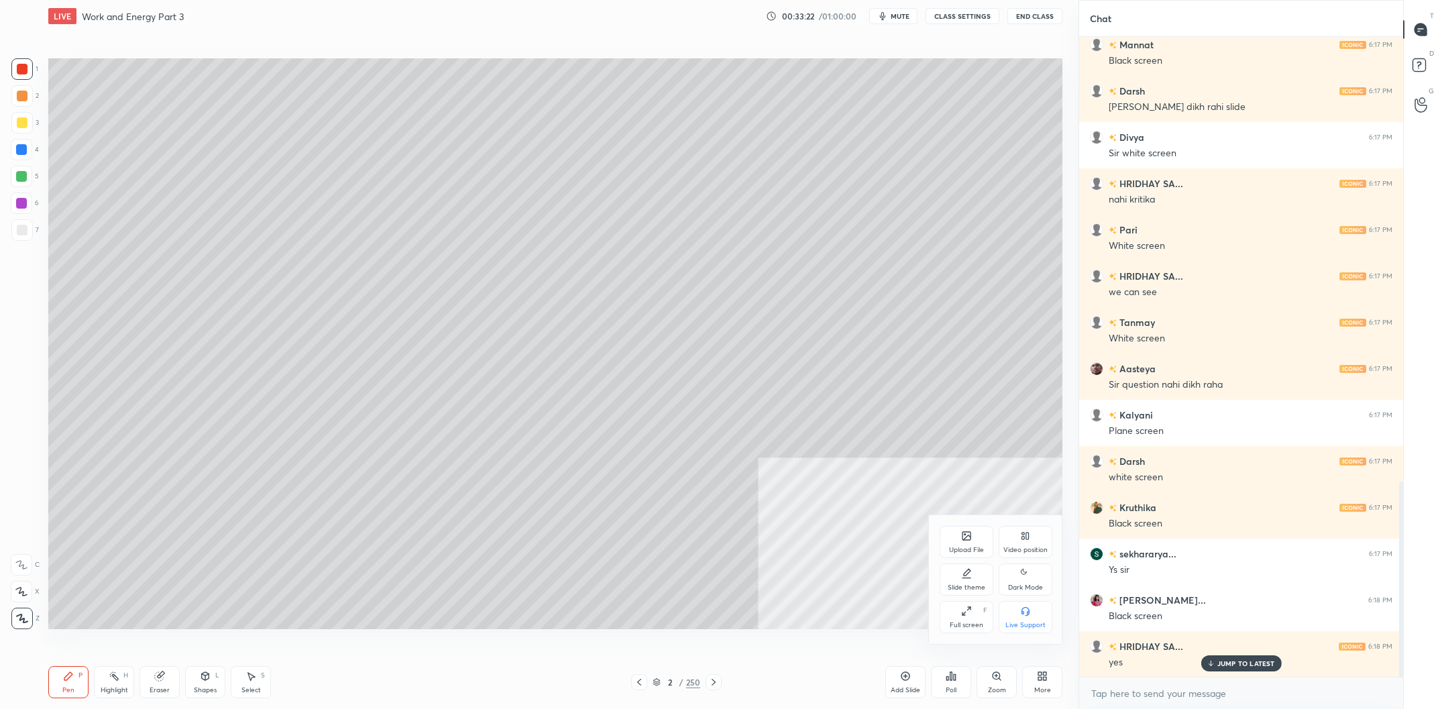
click at [981, 582] on div "Slide theme" at bounding box center [967, 580] width 54 height 32
click at [956, 535] on div "Slide theme" at bounding box center [996, 534] width 113 height 14
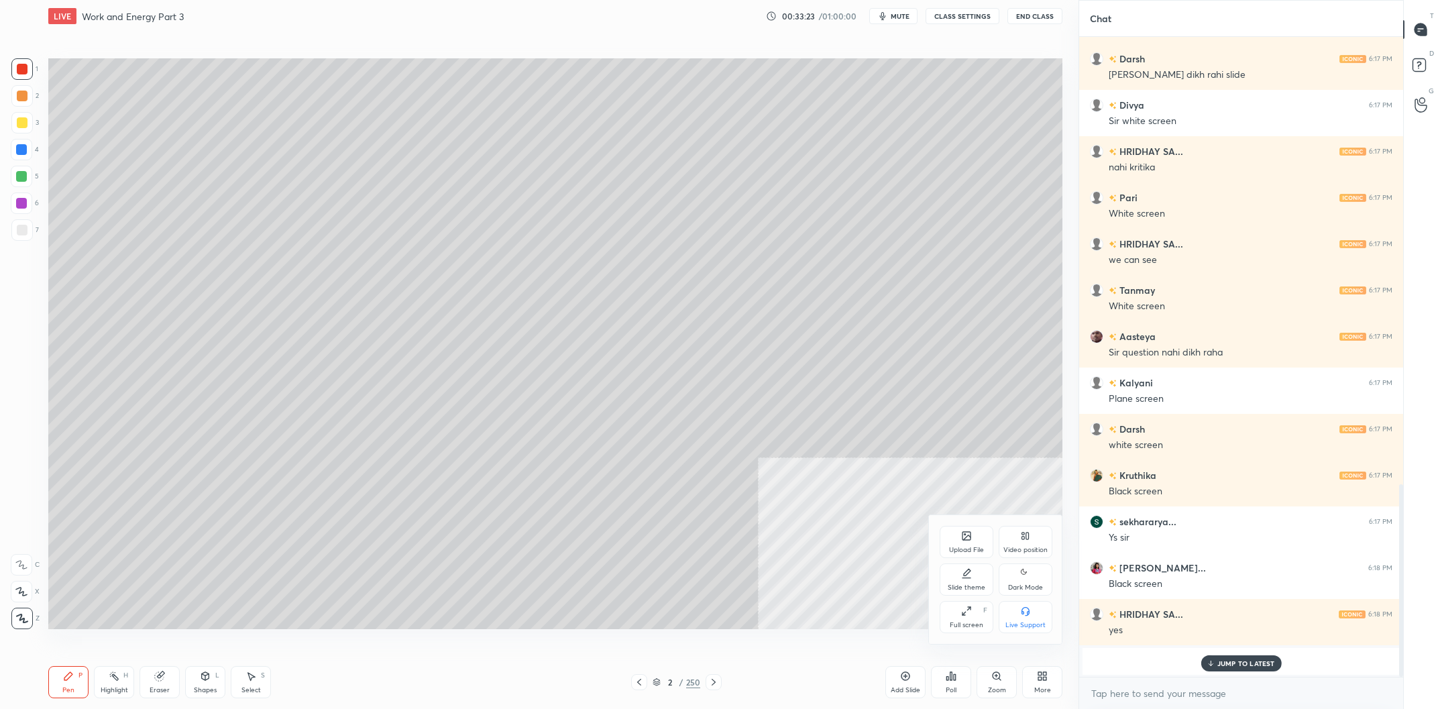
click at [1028, 586] on div "Dark Mode" at bounding box center [1025, 587] width 35 height 7
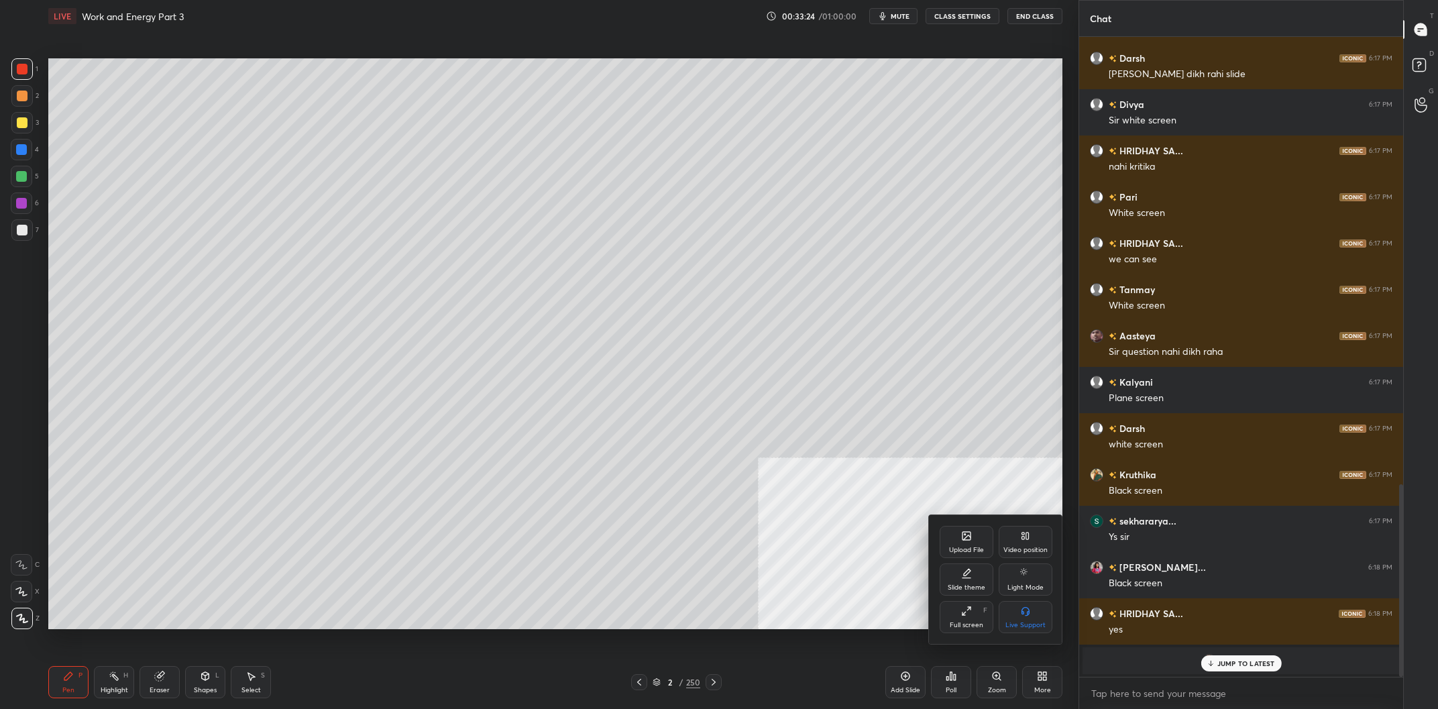
click at [834, 619] on div at bounding box center [719, 354] width 1438 height 709
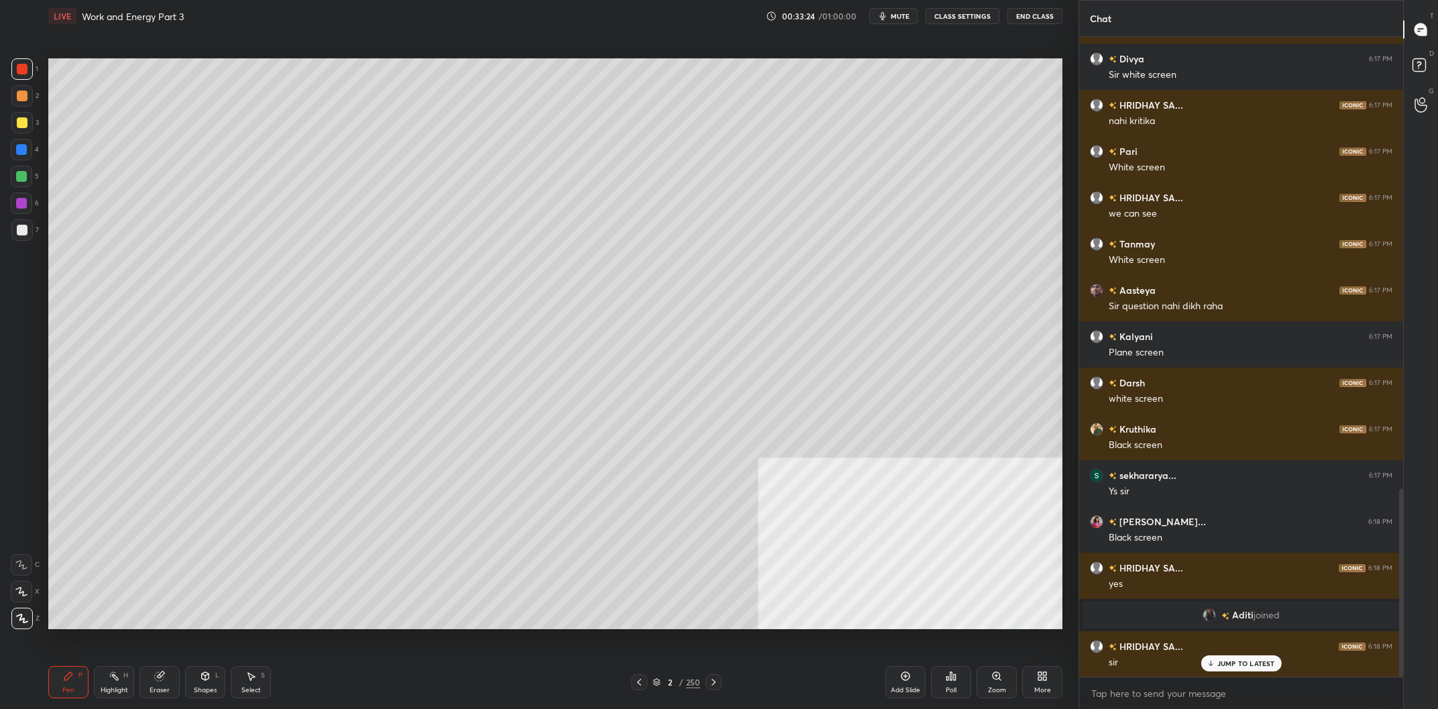
click at [680, 677] on div "2 / 250" at bounding box center [677, 682] width 48 height 12
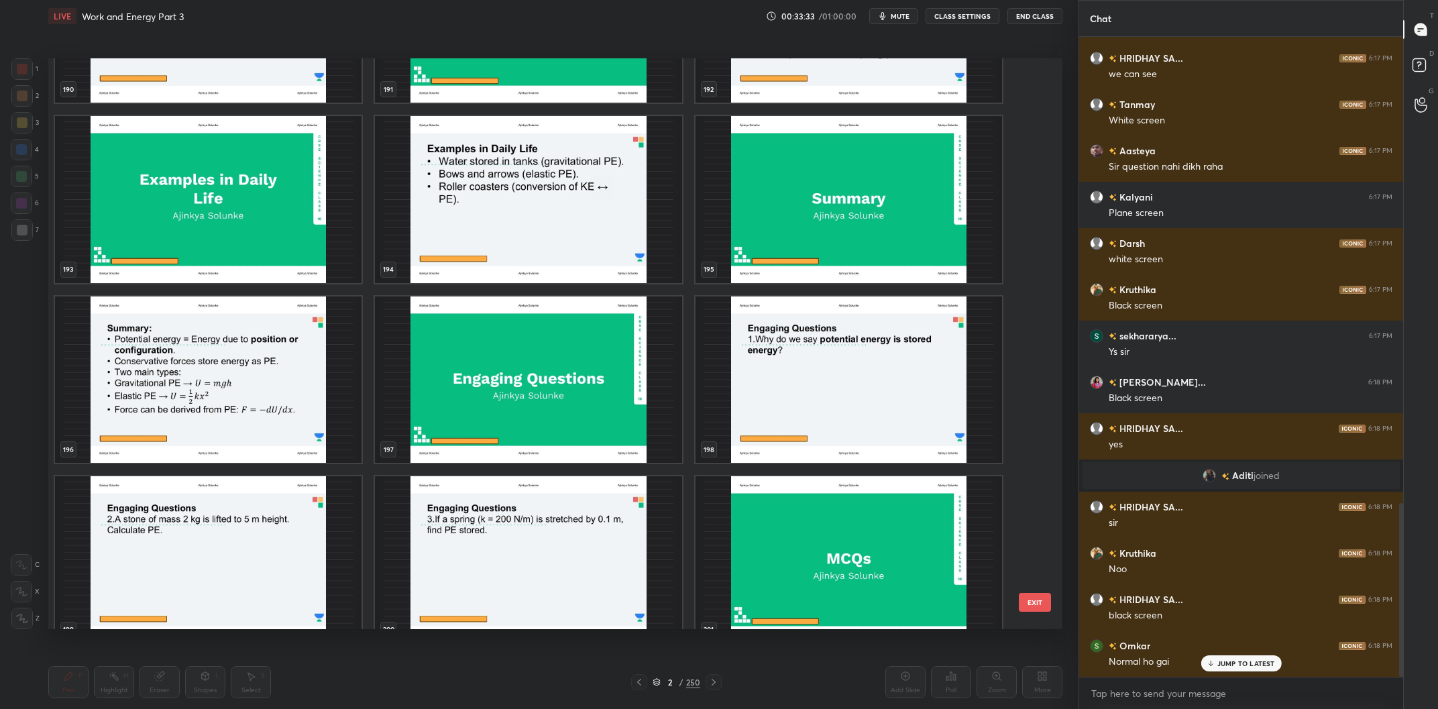
scroll to position [1724, 0]
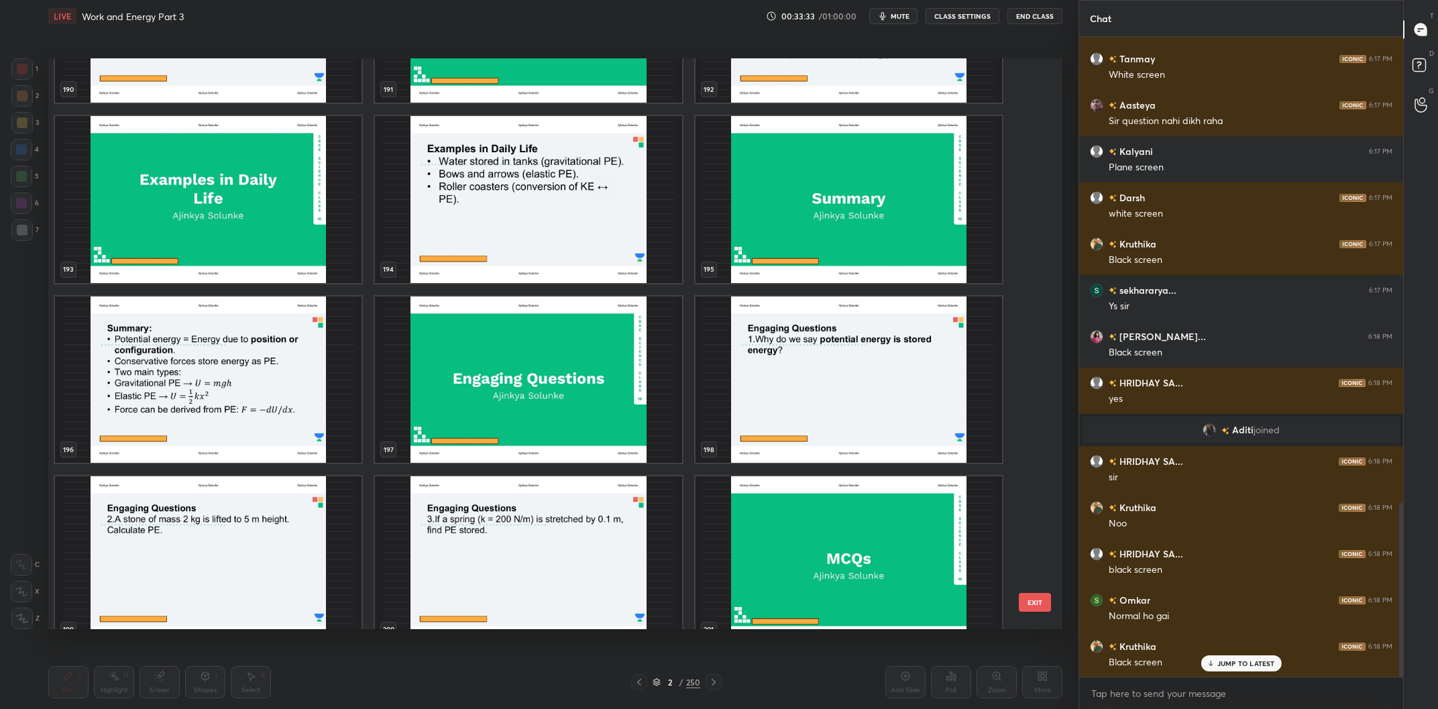
click at [827, 403] on img "grid" at bounding box center [849, 380] width 307 height 167
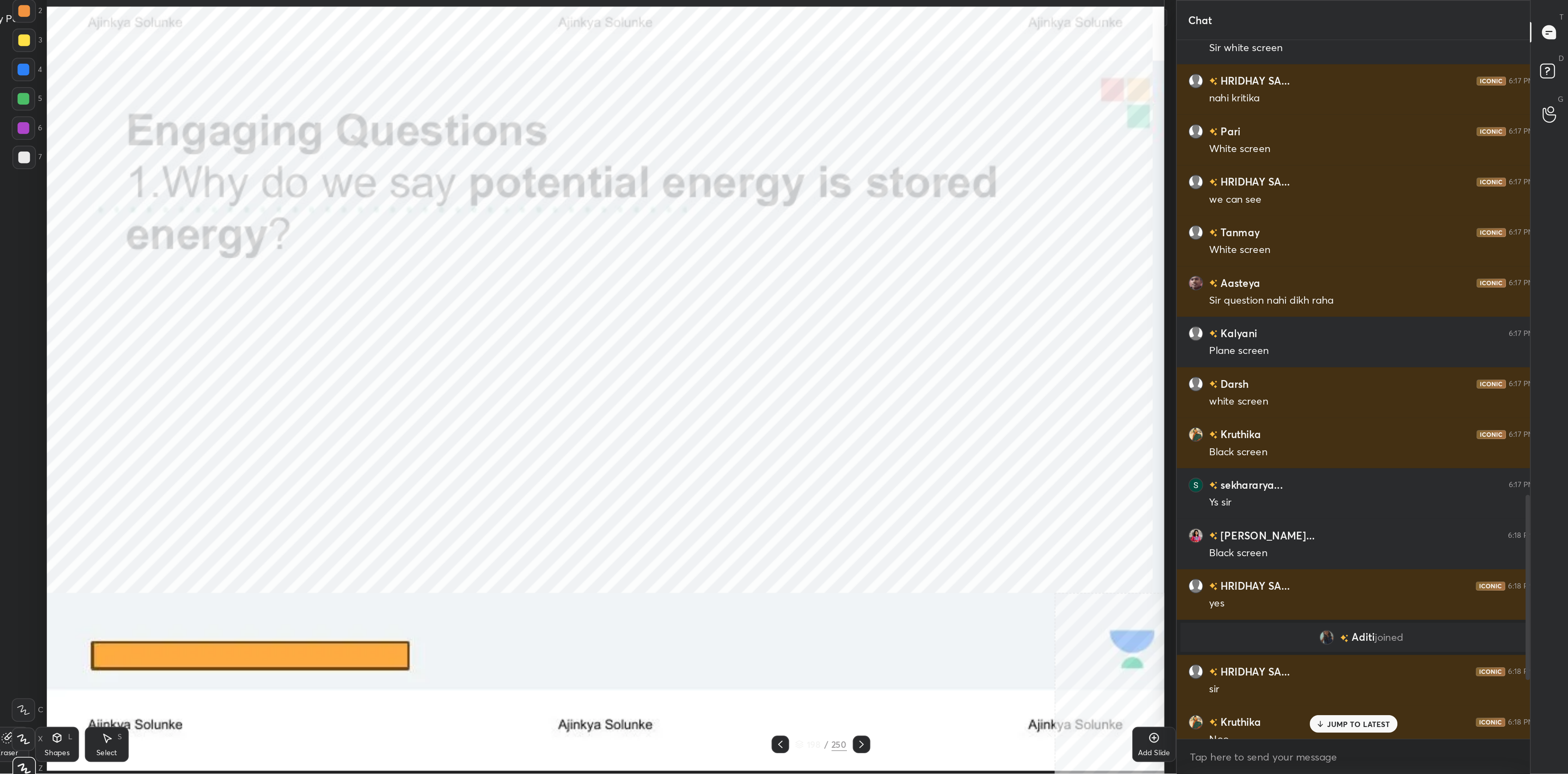
scroll to position [0, 0]
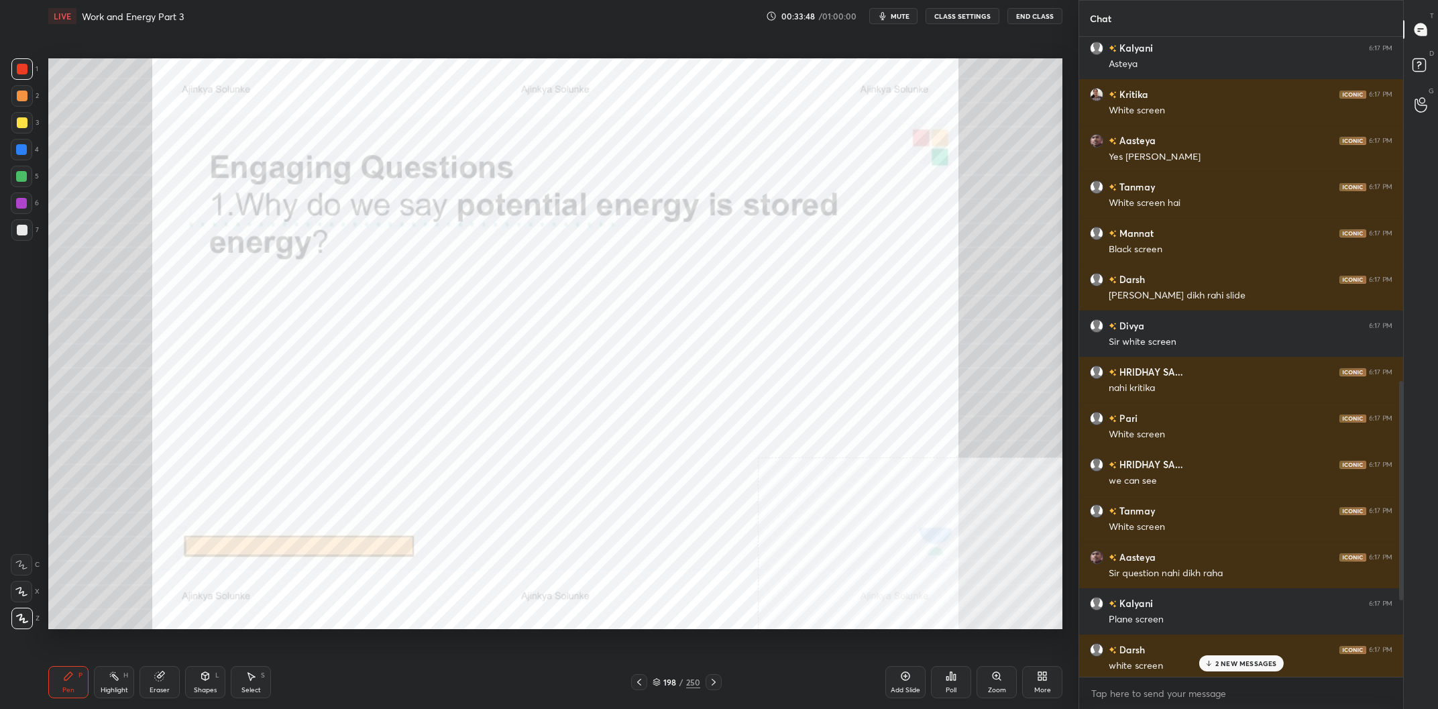
click at [1234, 667] on p "2 NEW MESSAGES" at bounding box center [1247, 663] width 62 height 8
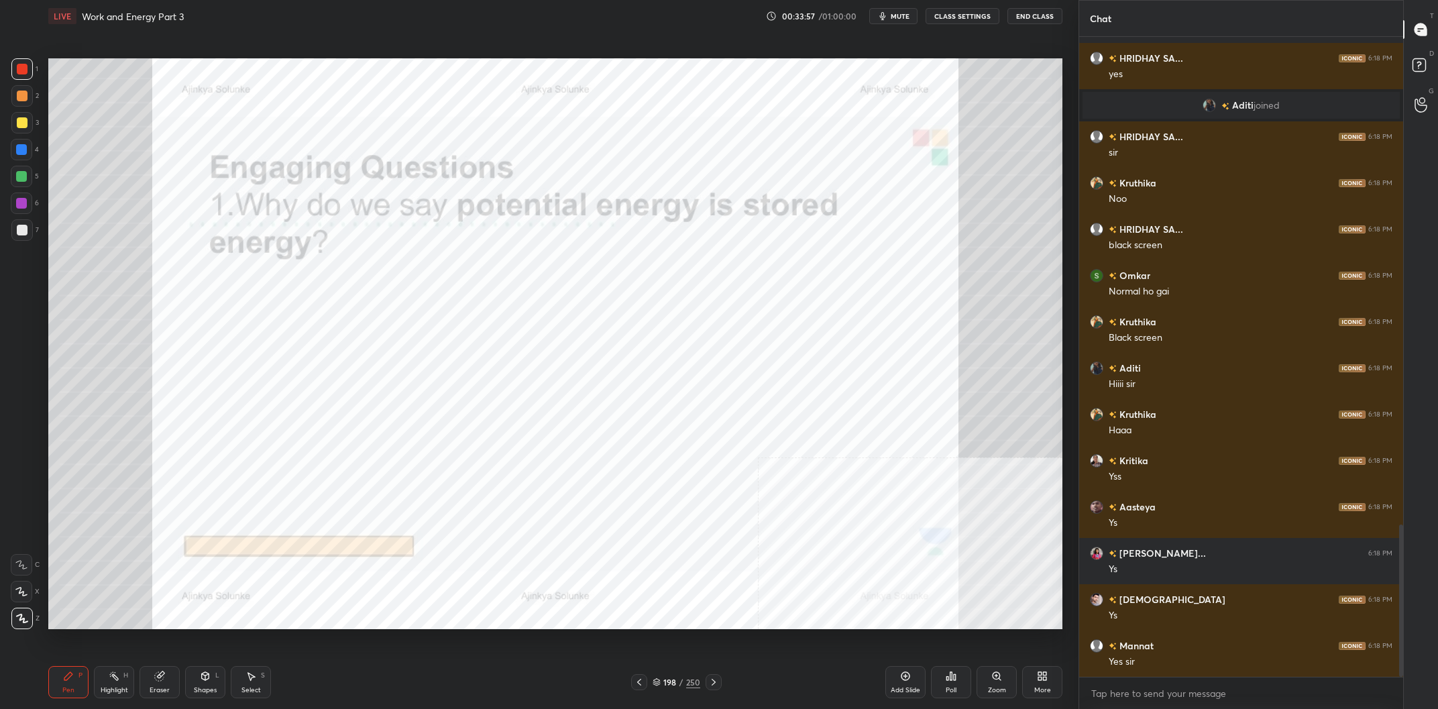
click at [12, 70] on div at bounding box center [21, 68] width 21 height 21
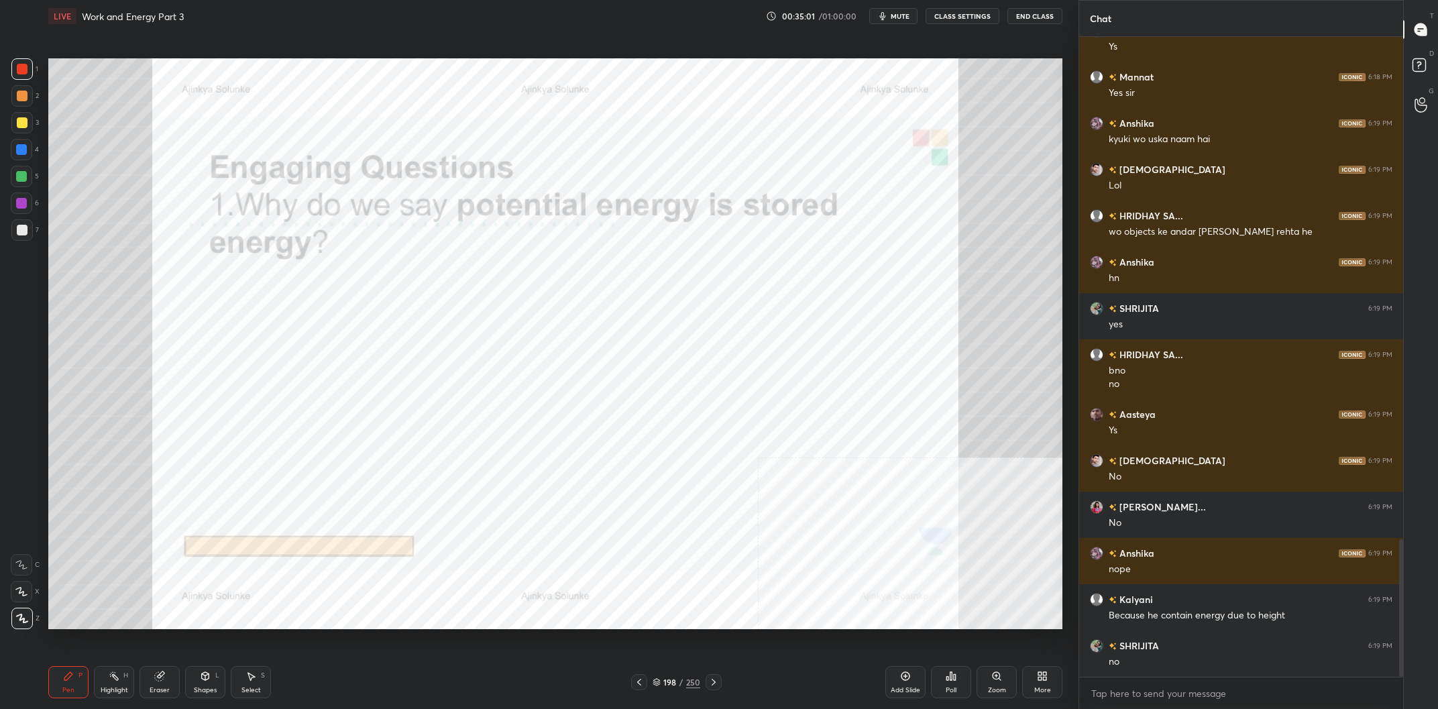
click at [125, 667] on div "Highlight H" at bounding box center [114, 682] width 40 height 32
click at [123, 669] on div "Highlight H" at bounding box center [114, 682] width 40 height 32
click at [74, 680] on div "Pen P" at bounding box center [68, 682] width 40 height 32
click at [65, 680] on icon at bounding box center [68, 676] width 8 height 8
click at [66, 684] on div "Pen P" at bounding box center [68, 682] width 40 height 32
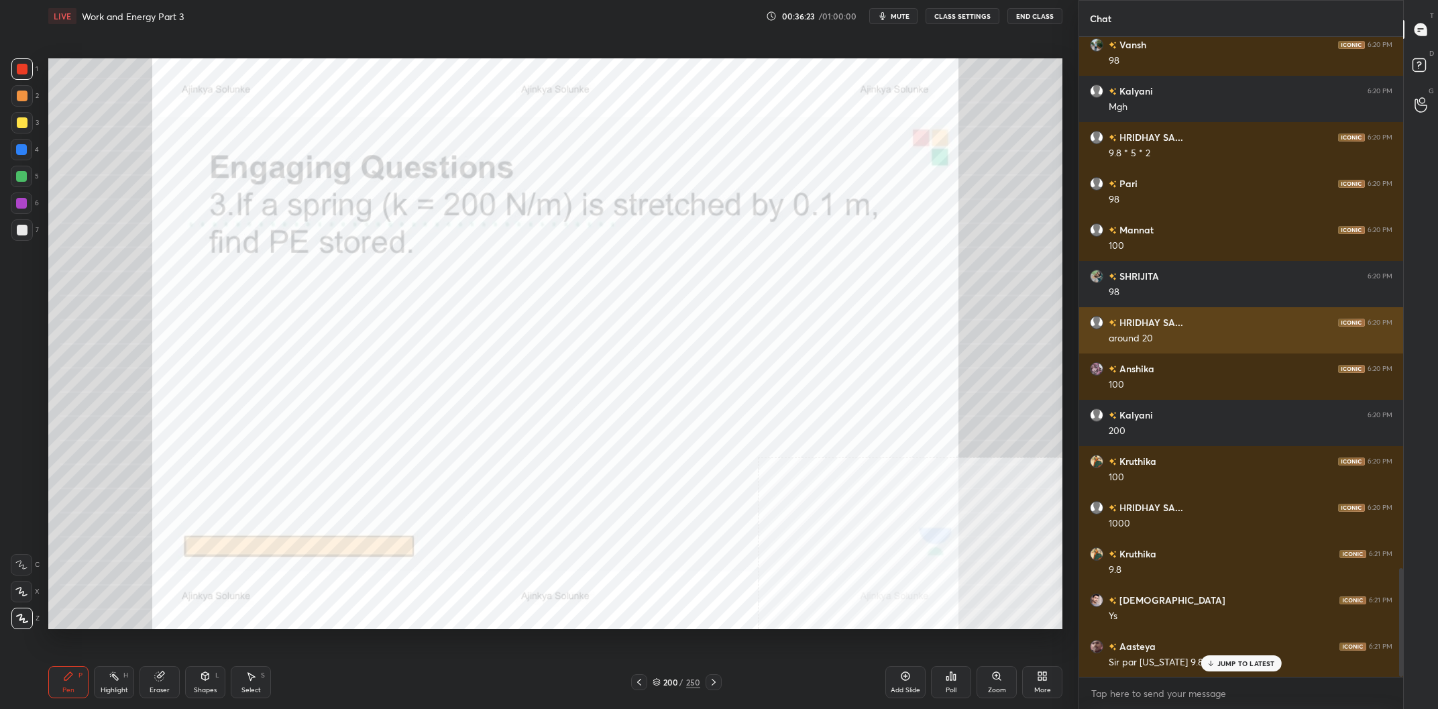
scroll to position [3170, 0]
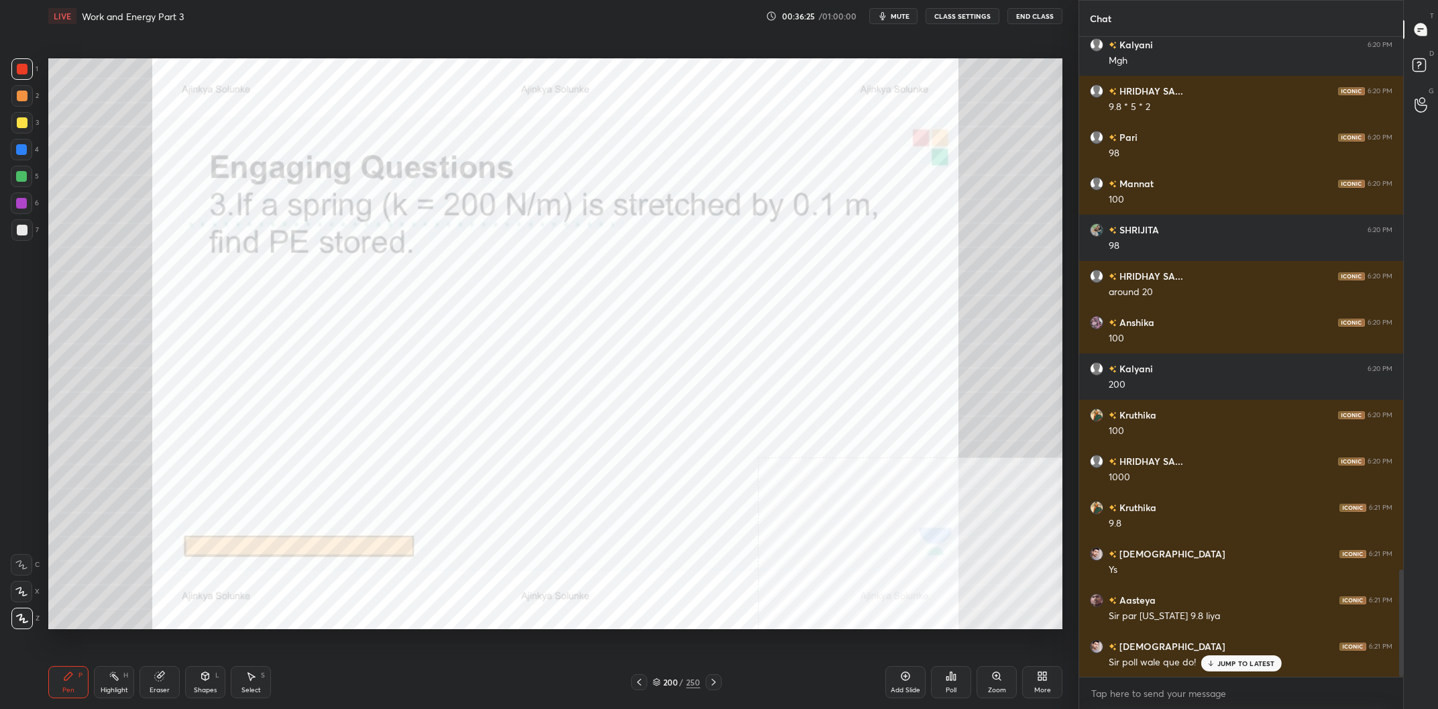
click at [1241, 665] on p "JUMP TO LATEST" at bounding box center [1247, 663] width 58 height 8
type textarea "x"
click at [1159, 694] on textarea at bounding box center [1241, 693] width 303 height 21
type textarea "y"
type textarea "x"
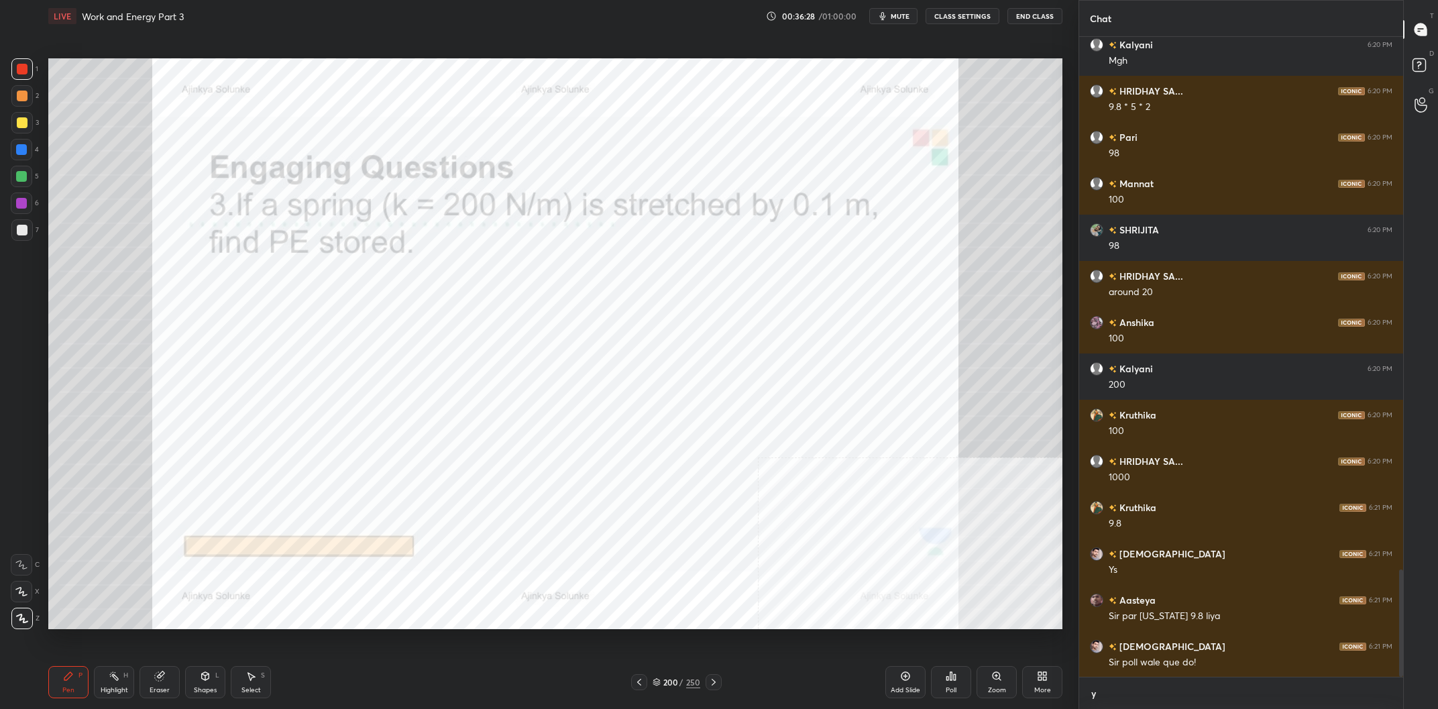
type textarea "yo"
type textarea "x"
type textarea "you"
type textarea "x"
type textarea "you"
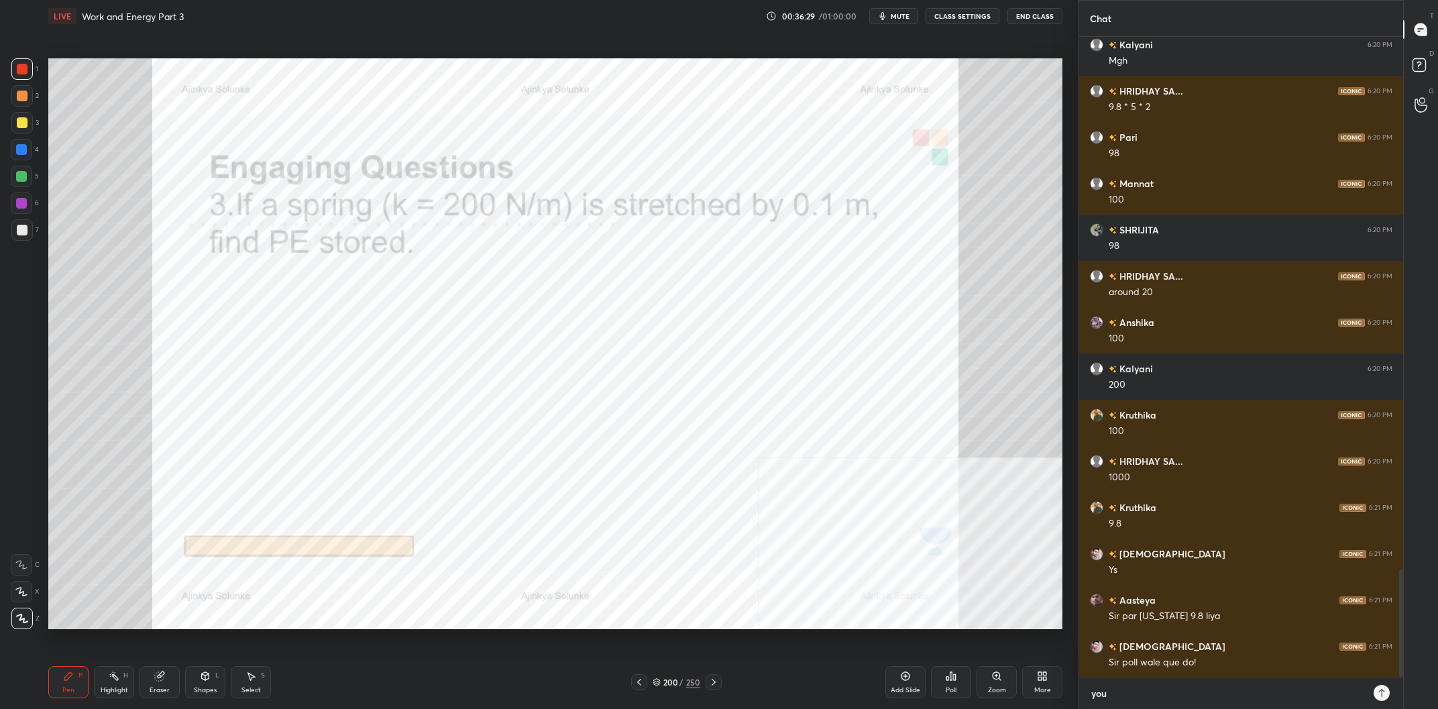
type textarea "x"
type textarea "you c"
type textarea "x"
type textarea "you ca"
type textarea "x"
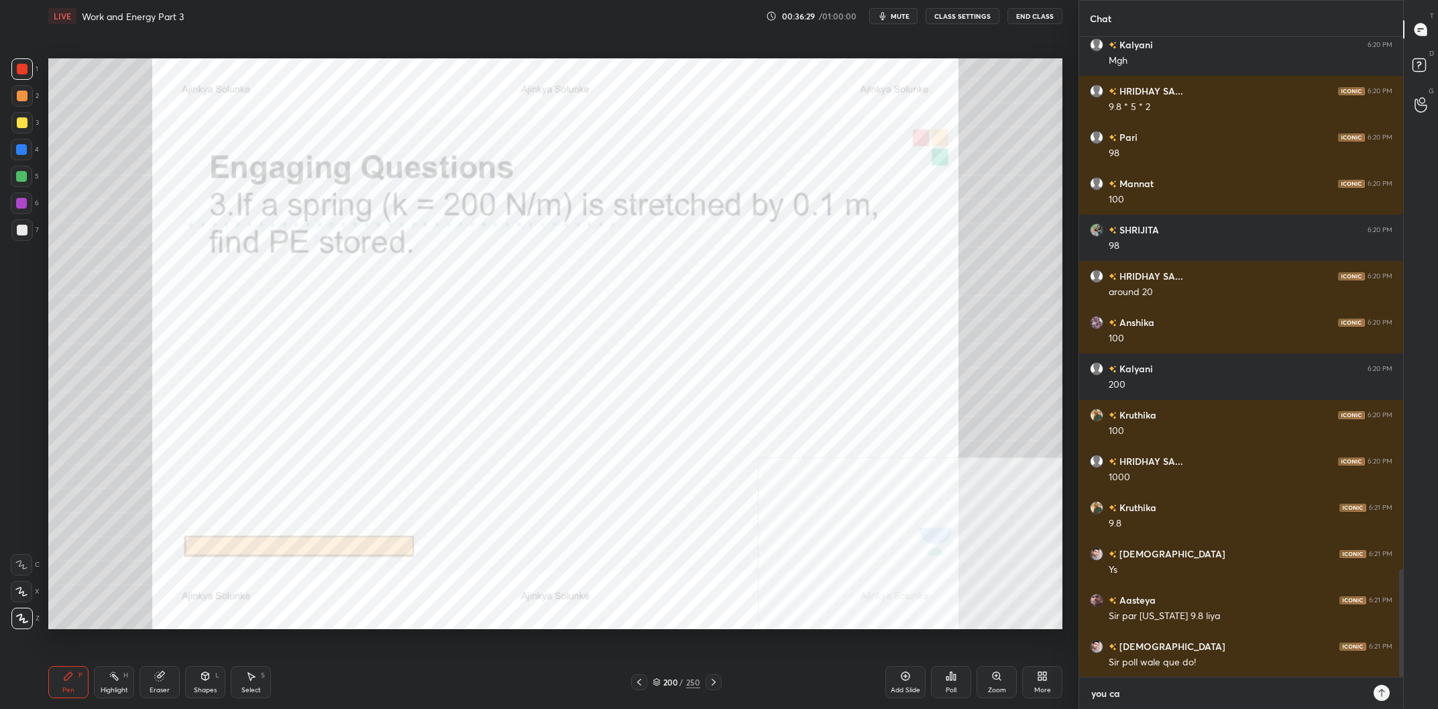
type textarea "you can"
type textarea "x"
type textarea "you can"
type textarea "x"
type textarea "you can t"
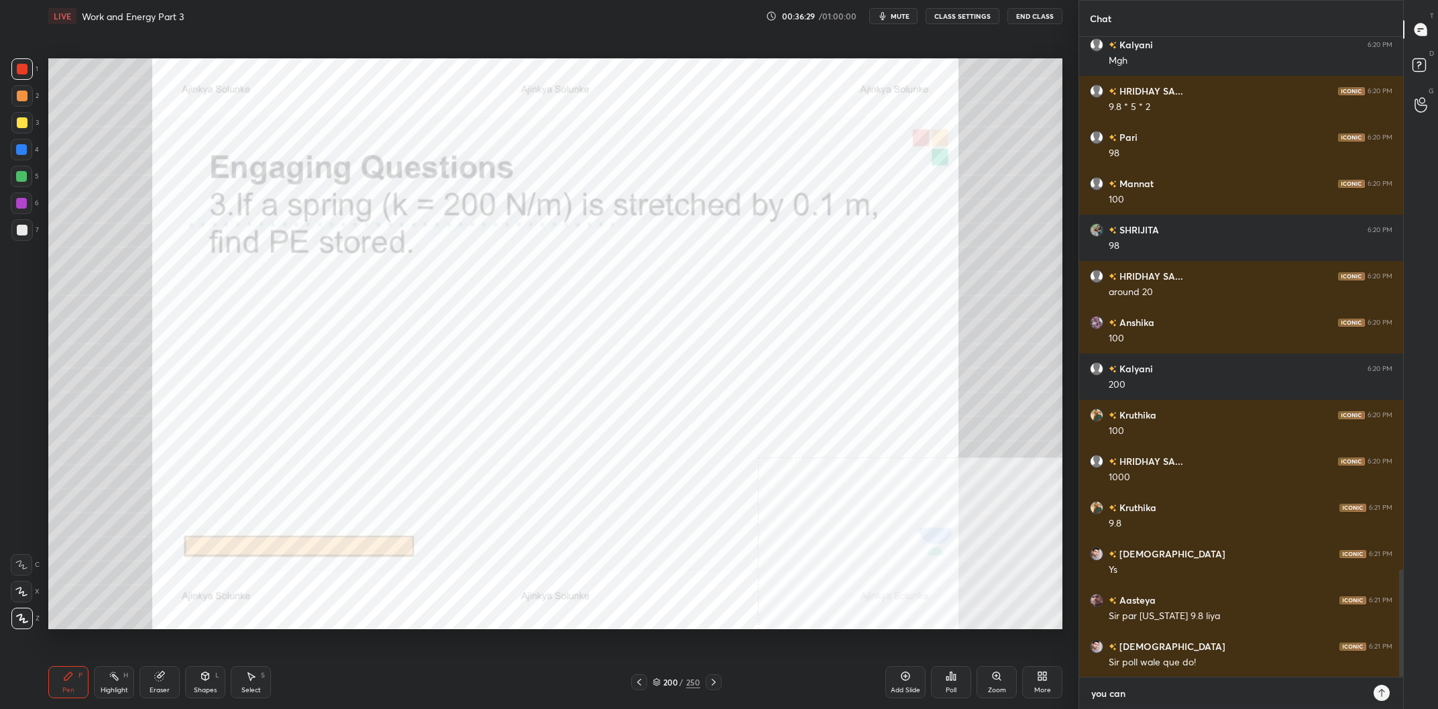
type textarea "x"
type textarea "you can ta"
type textarea "x"
type textarea "you can tak"
type textarea "x"
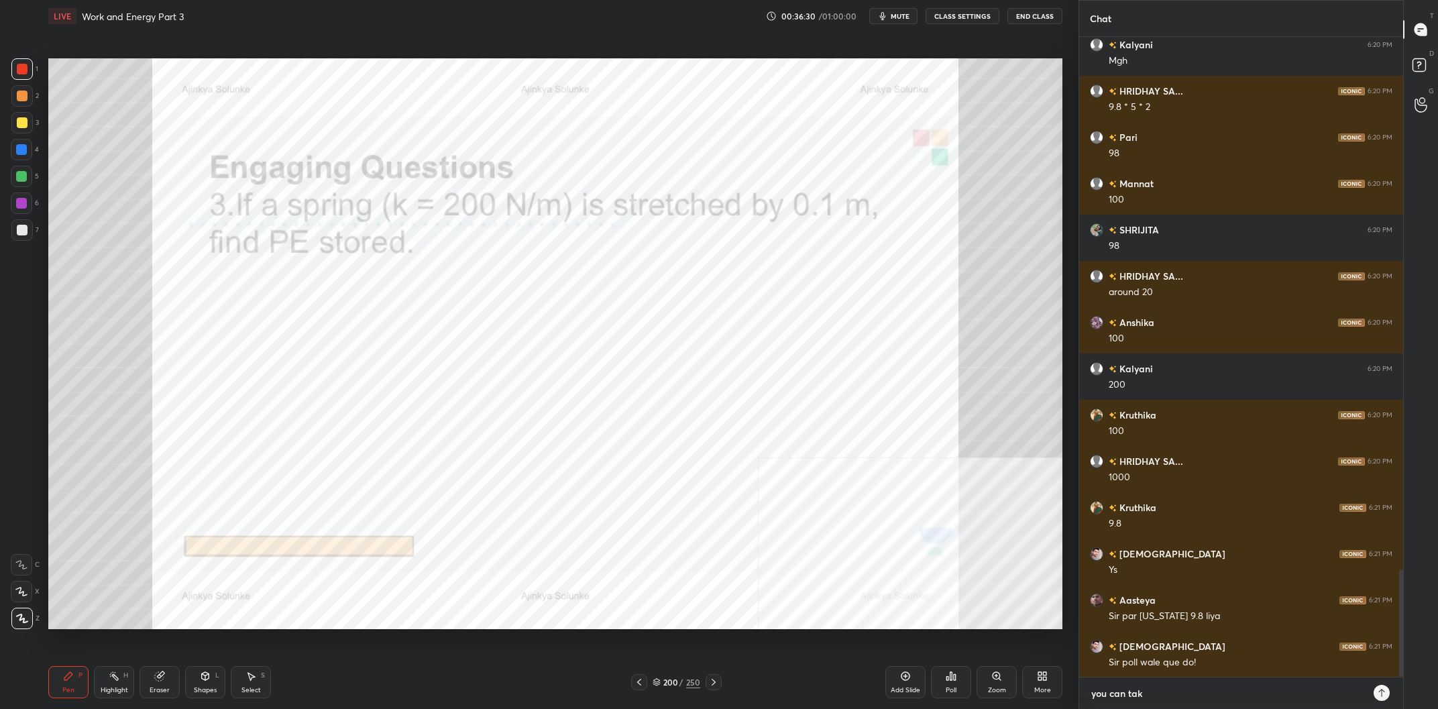
type textarea "you can take"
type textarea "x"
type textarea "you can take"
type textarea "x"
type textarea "you can take 9"
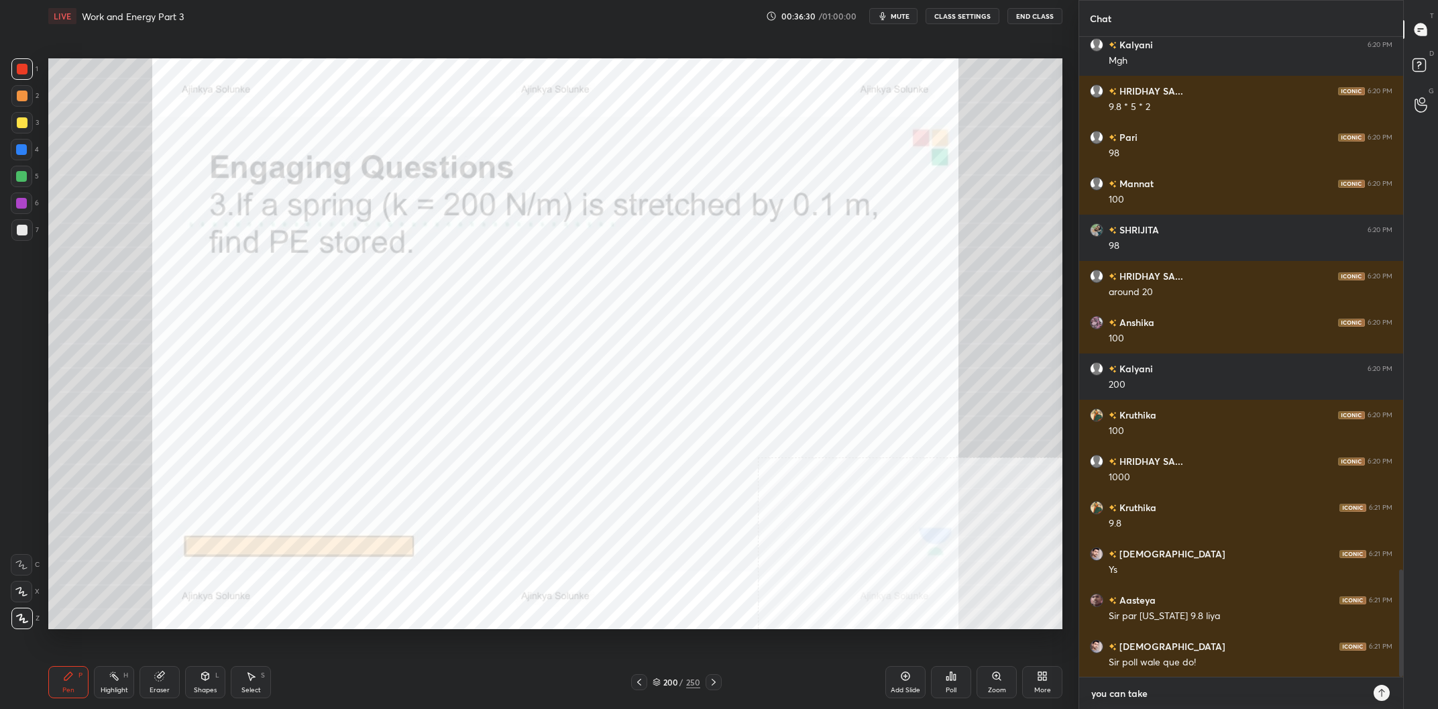
type textarea "x"
type textarea "you can take 9."
type textarea "x"
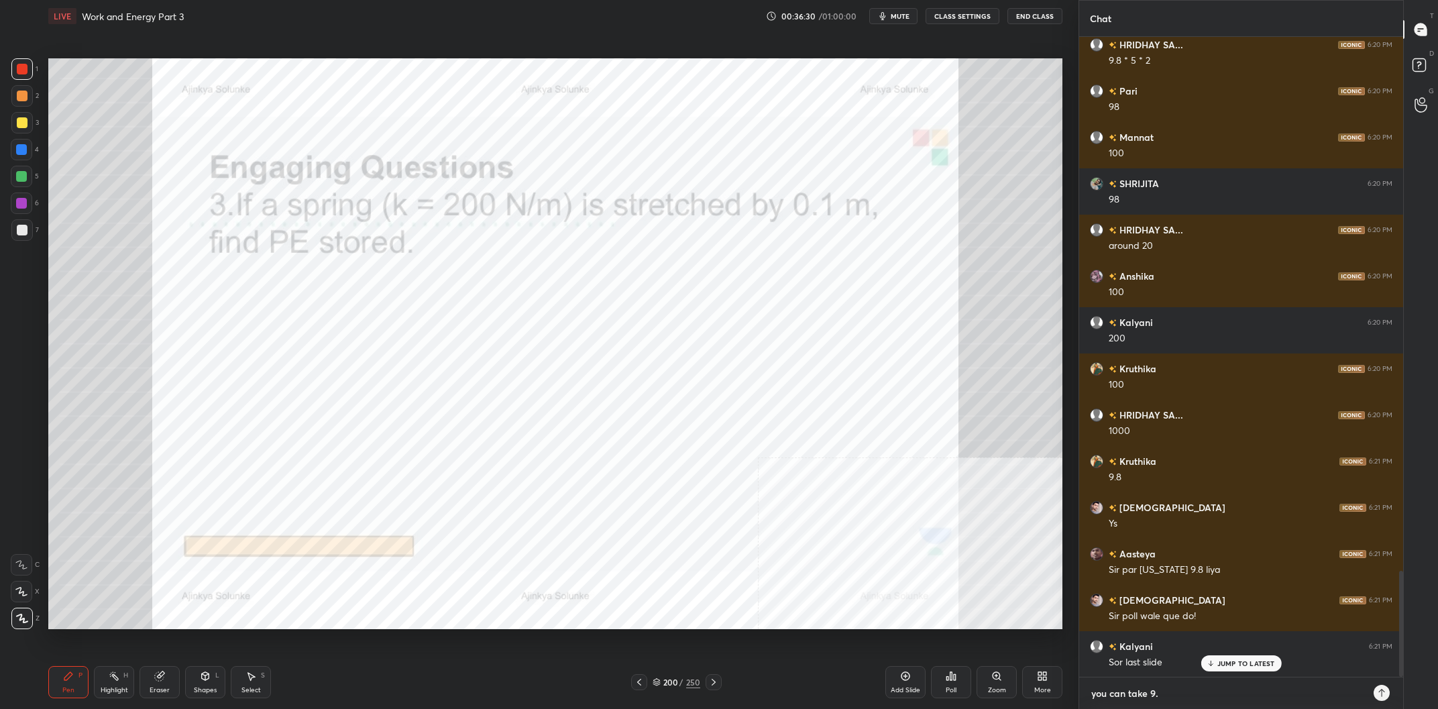
type textarea "you can take 9.8"
type textarea "x"
type textarea "you can take 9.87"
type textarea "x"
type textarea "you can take 9.8"
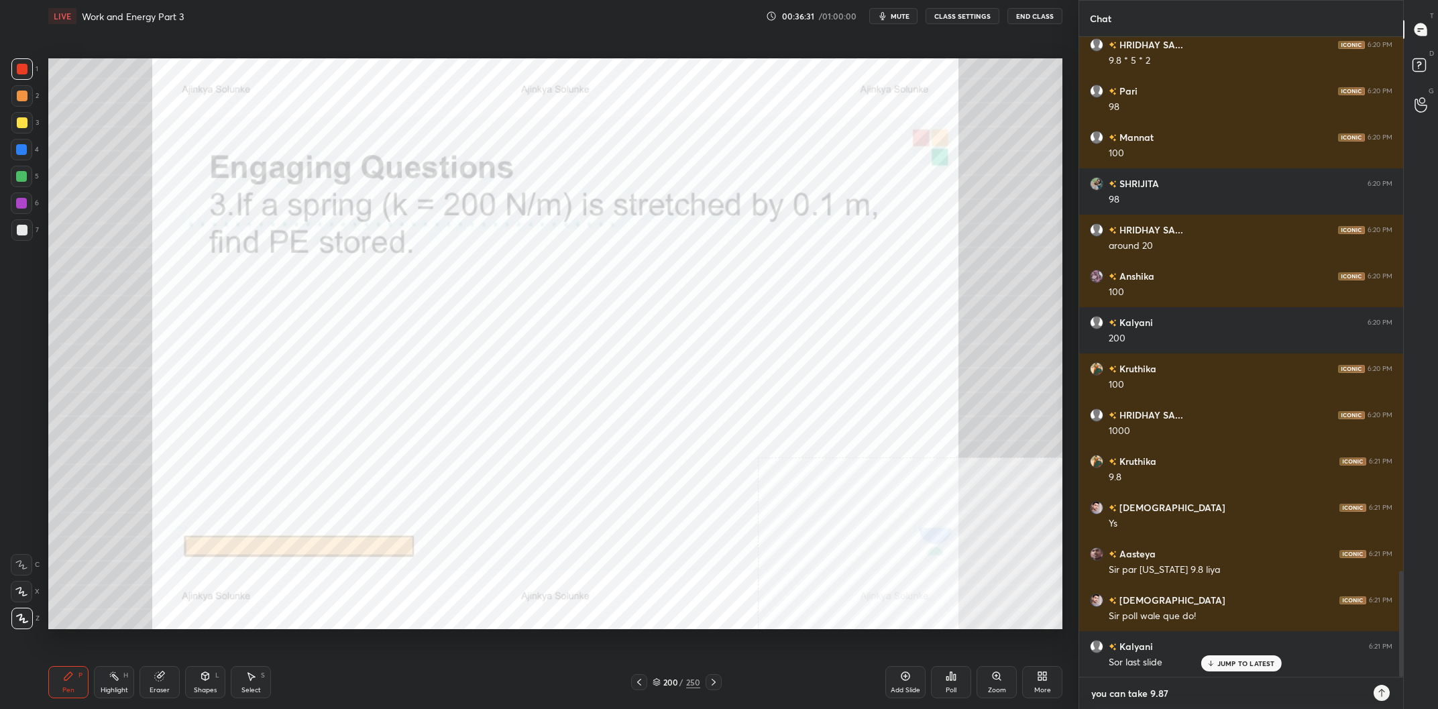
type textarea "x"
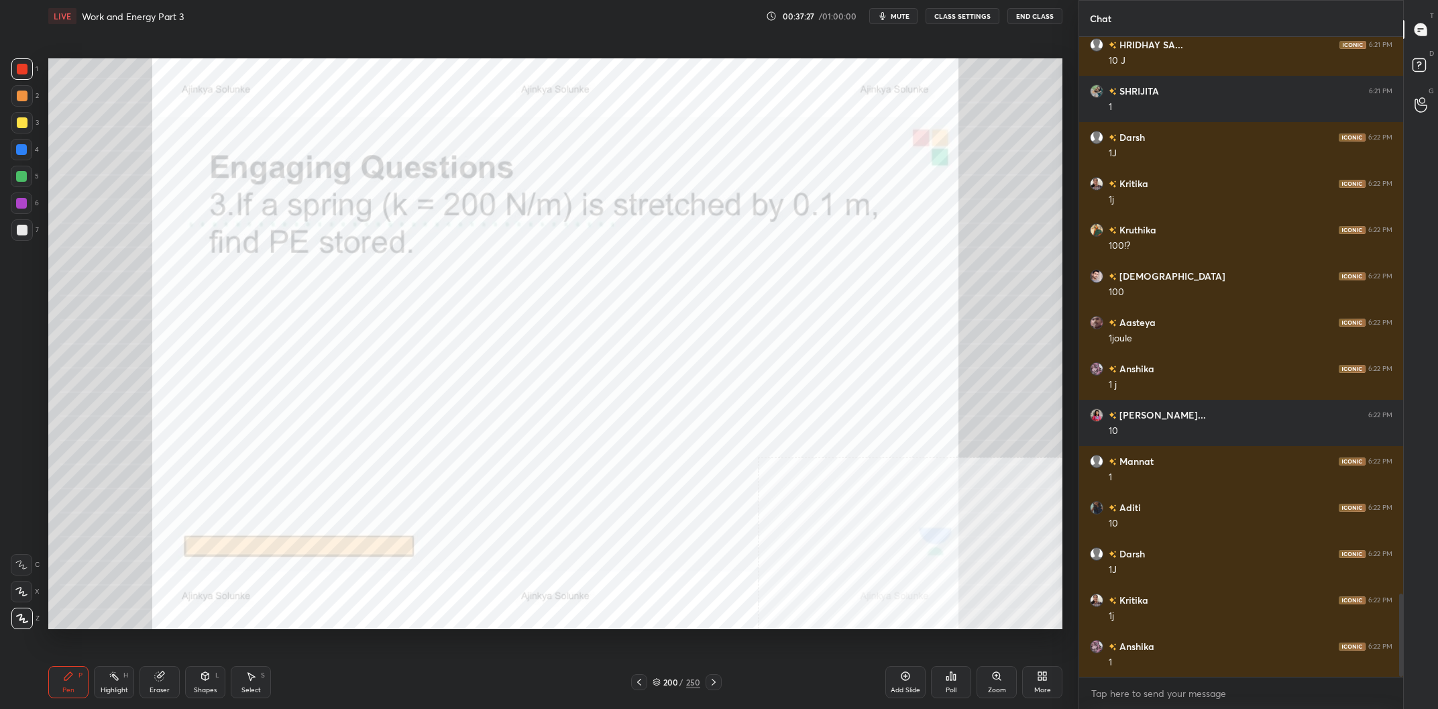
scroll to position [4264, 0]
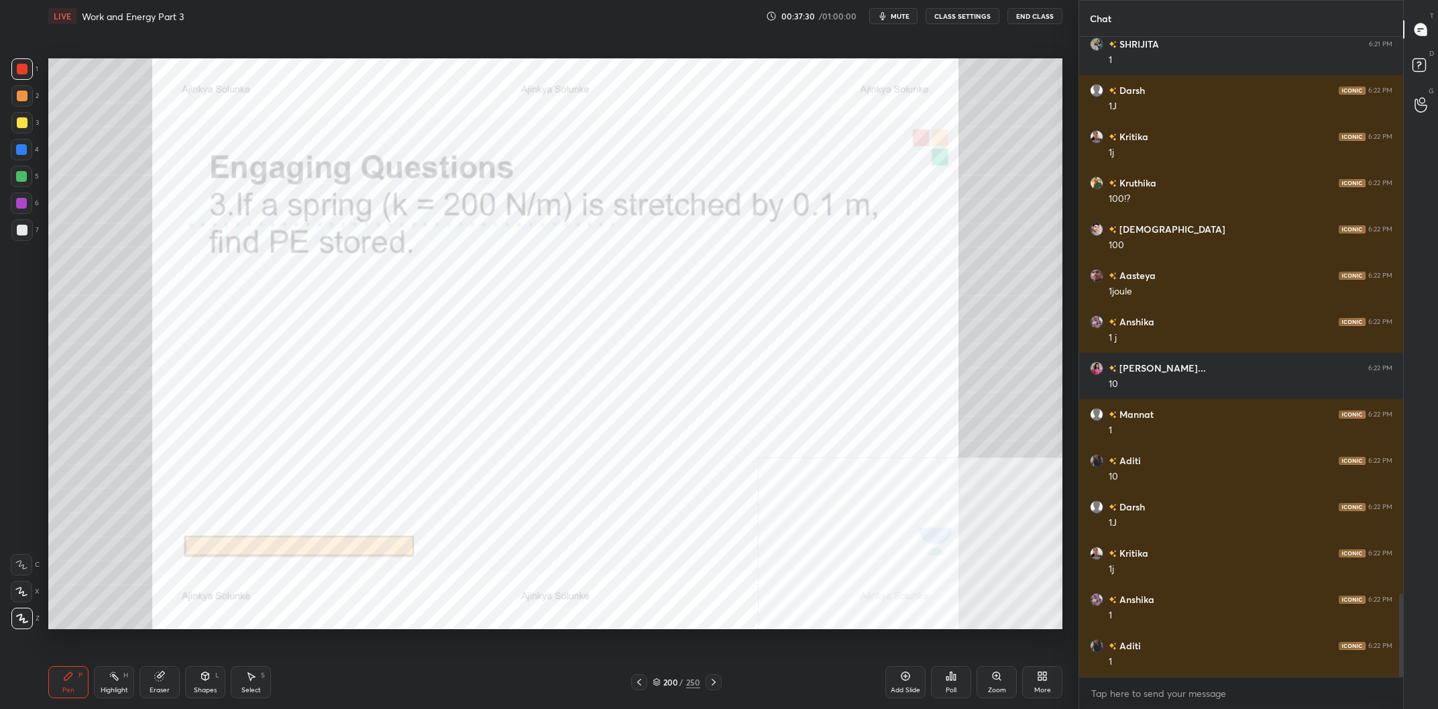
click at [33, 152] on div "4" at bounding box center [25, 149] width 28 height 21
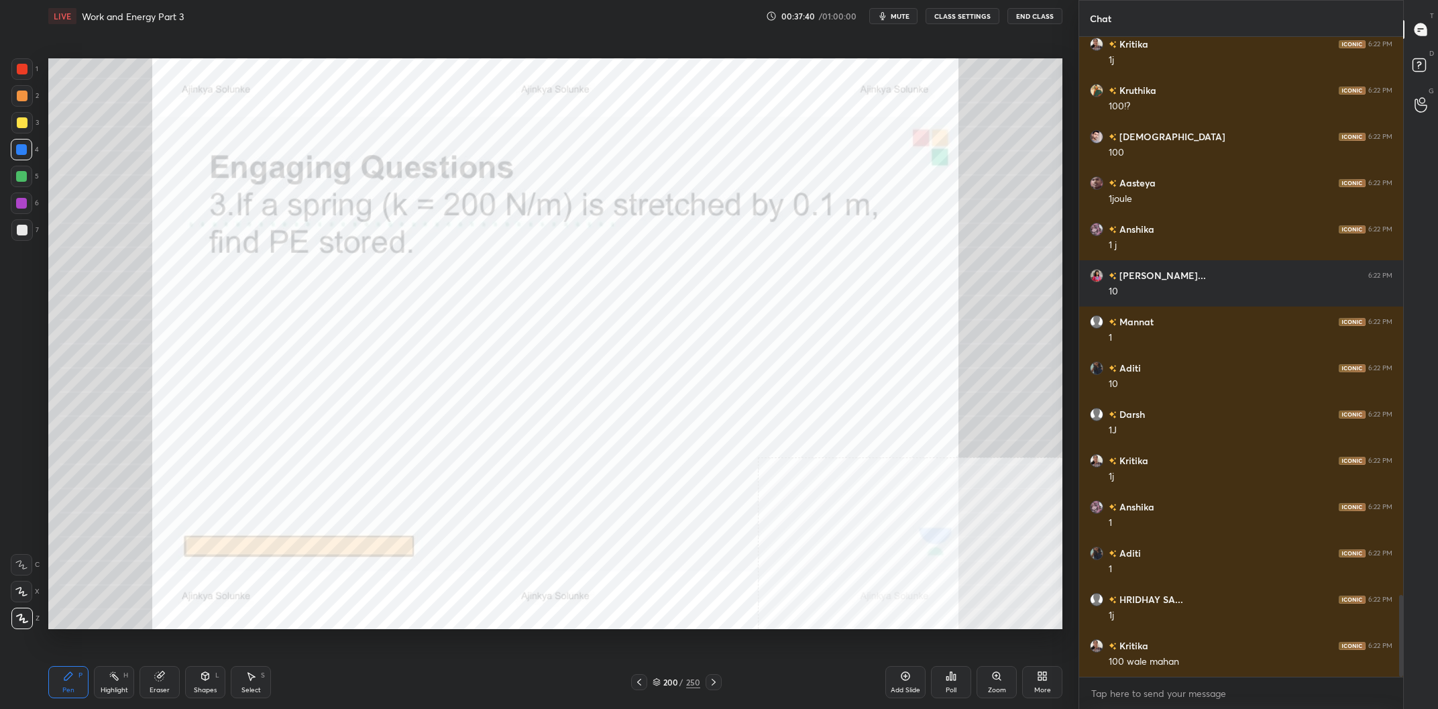
scroll to position [4403, 0]
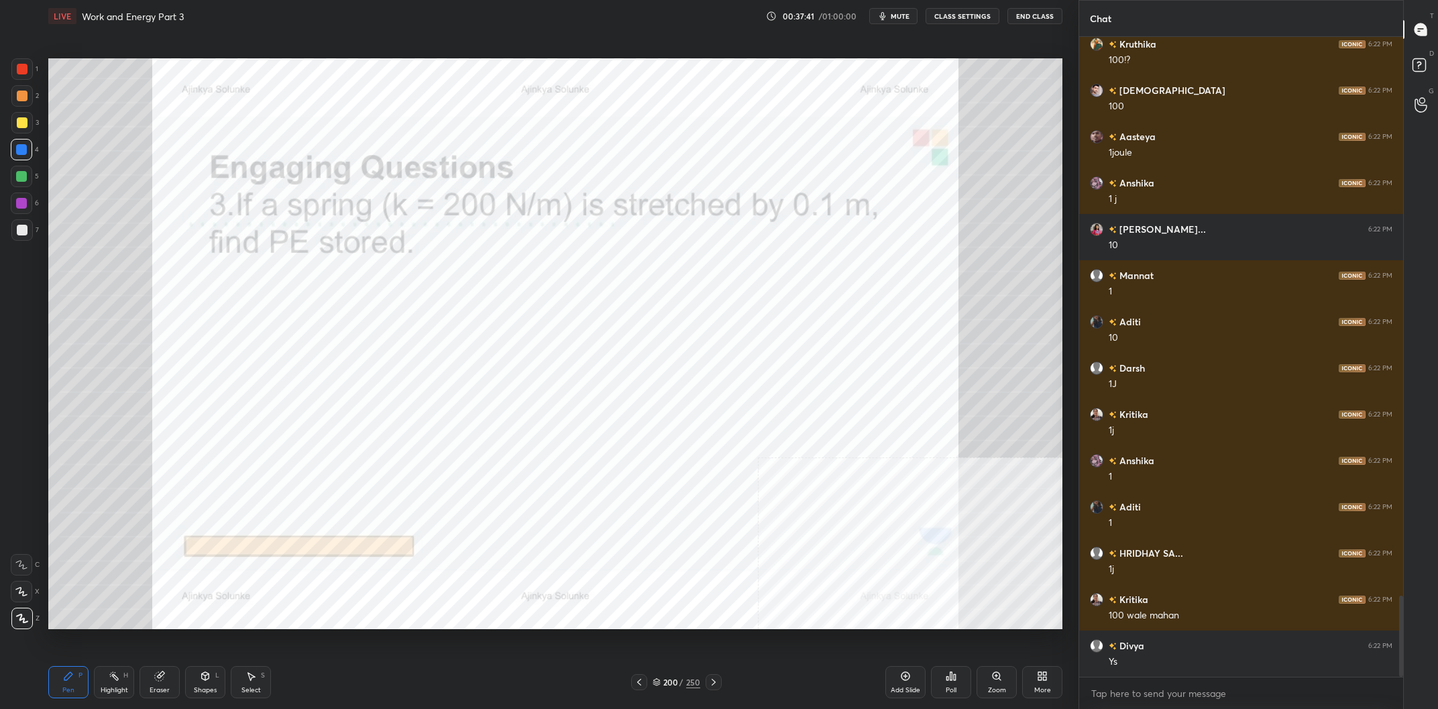
click at [681, 680] on div "/" at bounding box center [682, 682] width 4 height 8
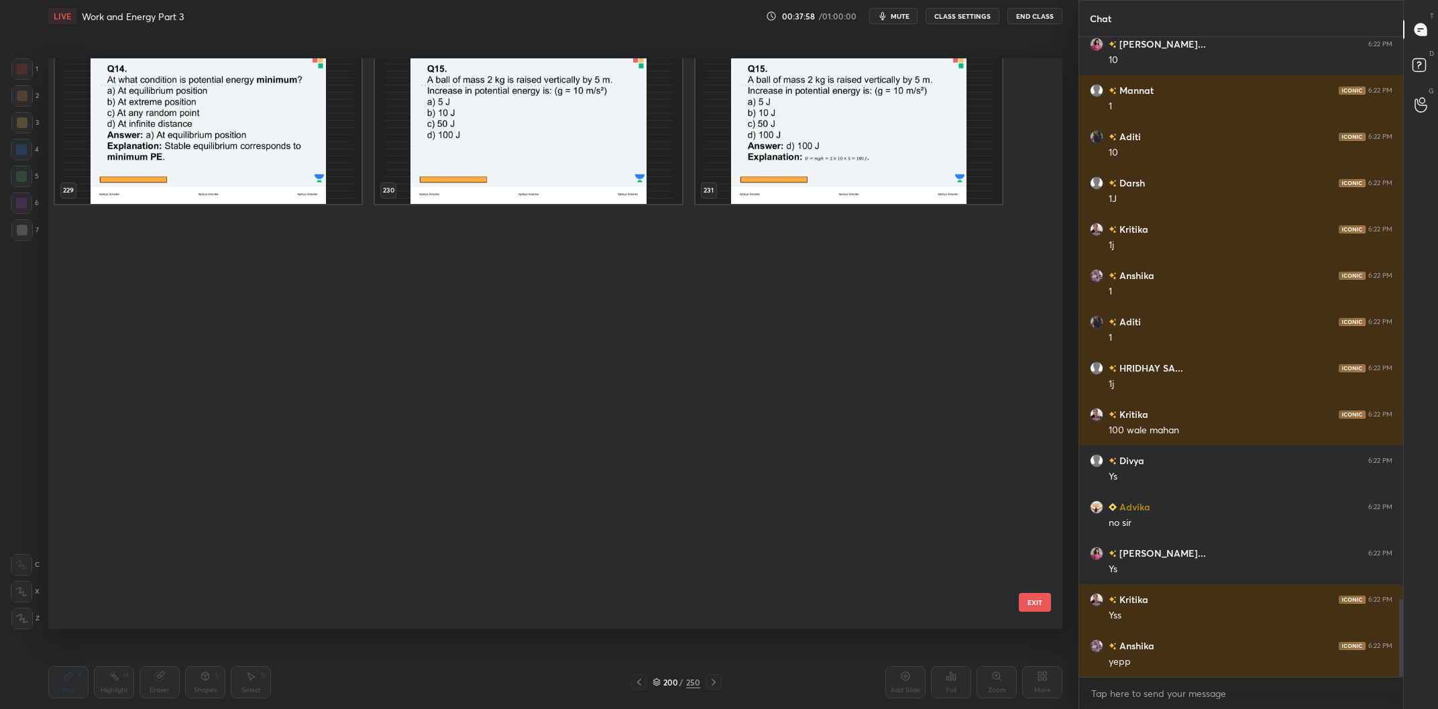
scroll to position [4634, 0]
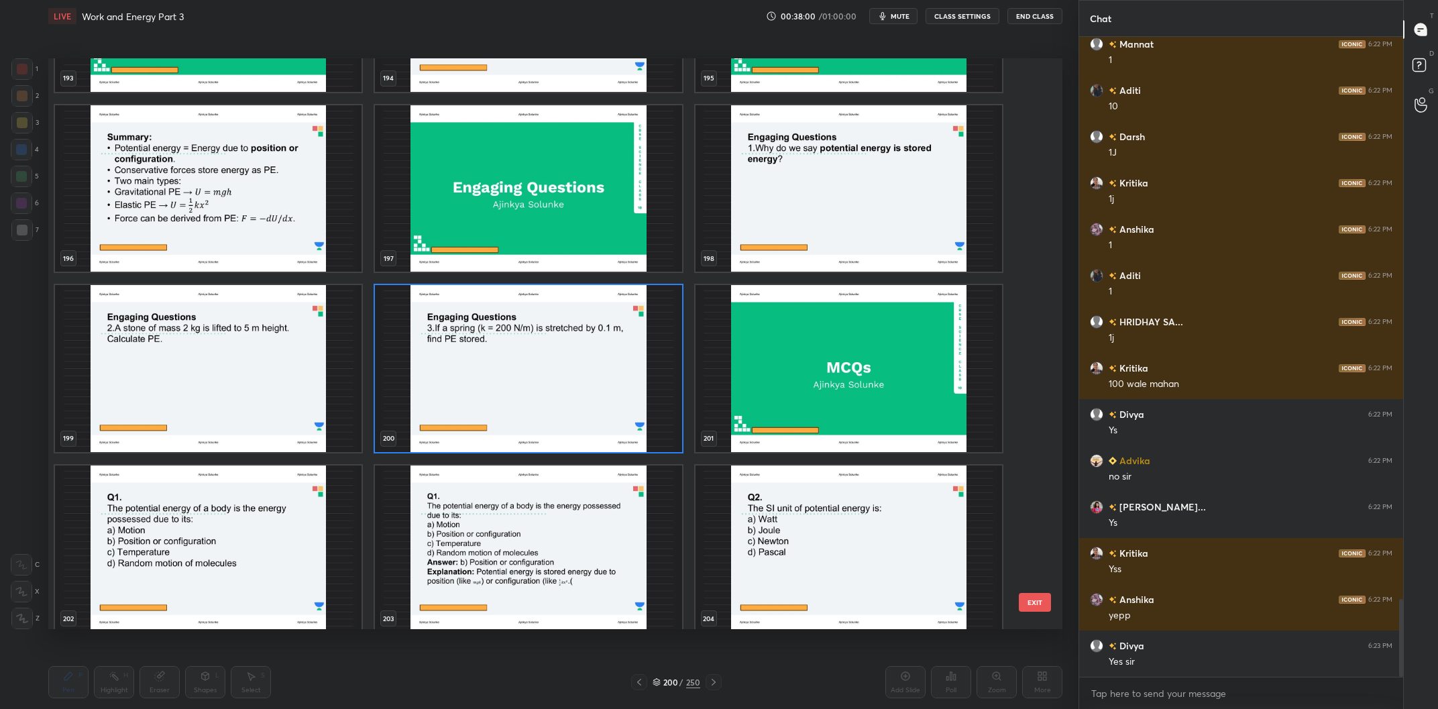
click at [156, 535] on img "grid" at bounding box center [208, 549] width 307 height 167
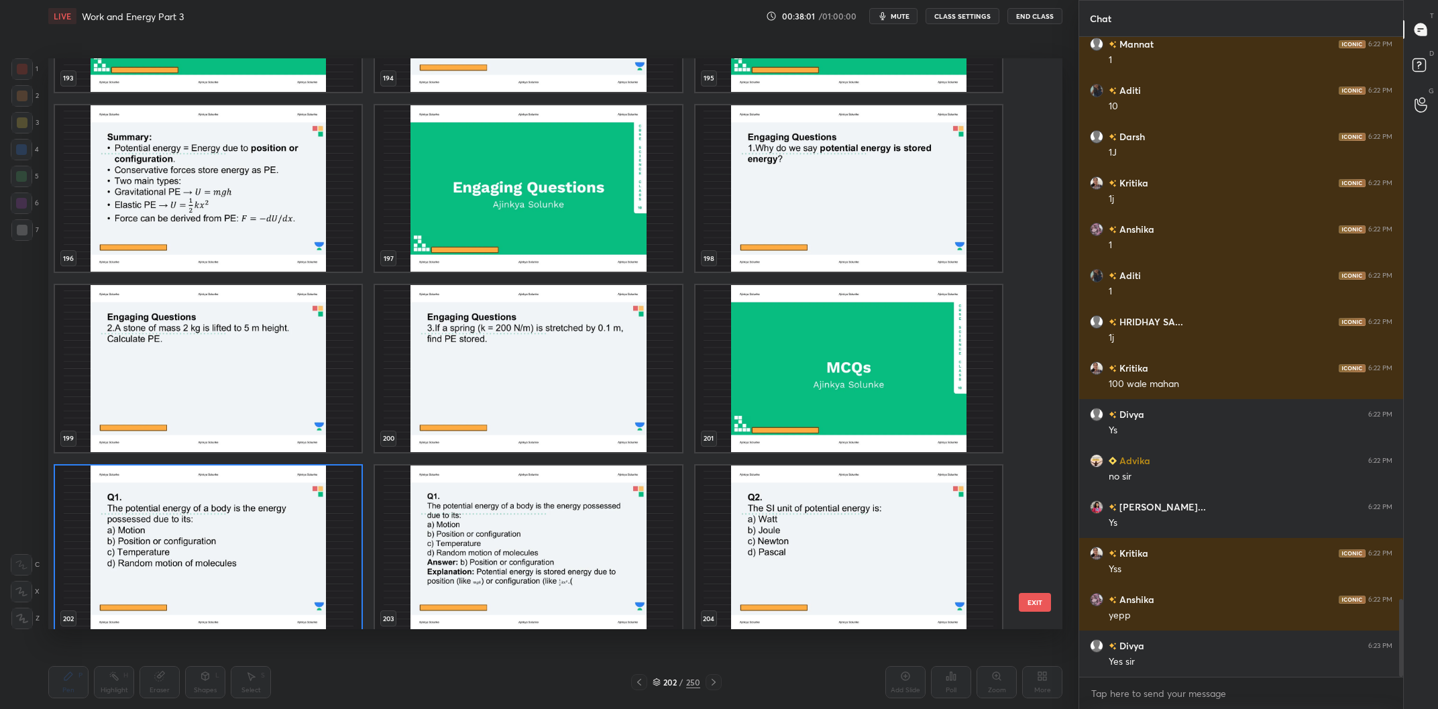
scroll to position [11677, 0]
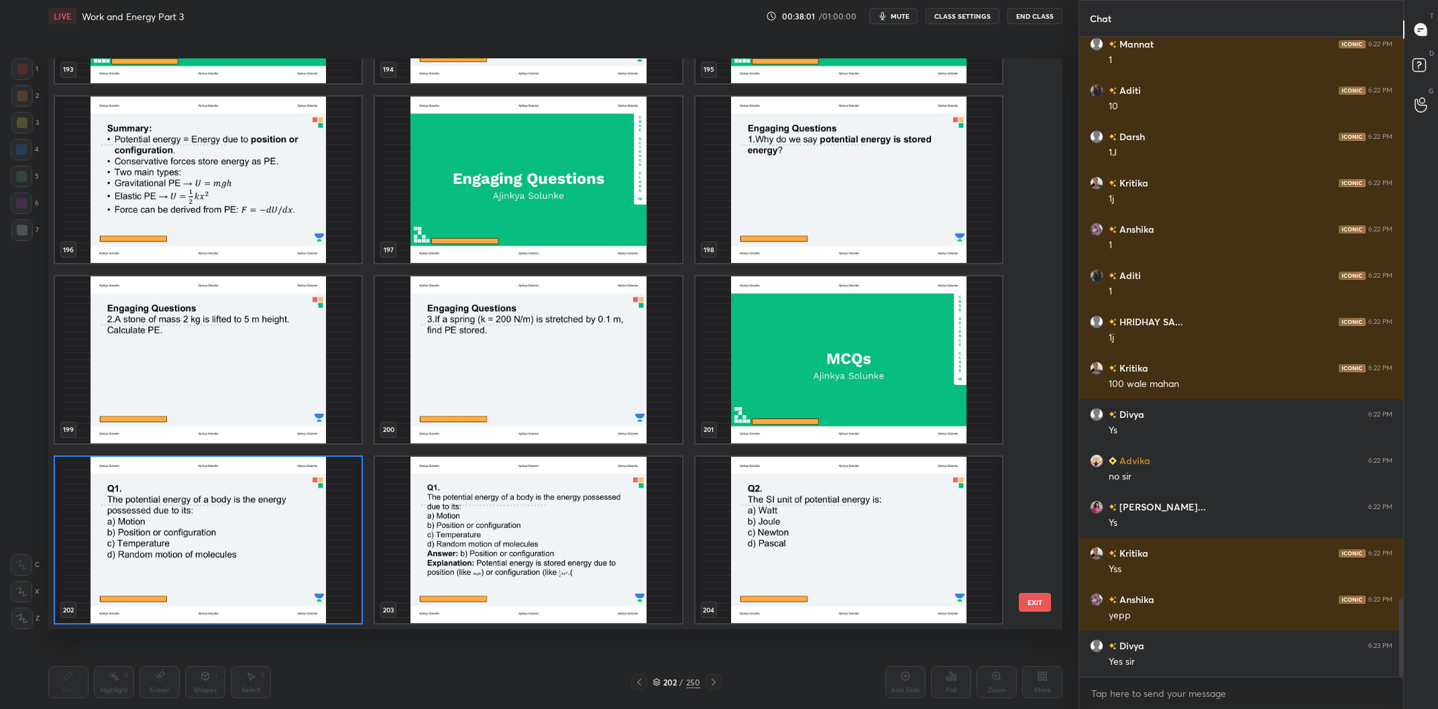
click at [156, 533] on img "grid" at bounding box center [208, 540] width 307 height 167
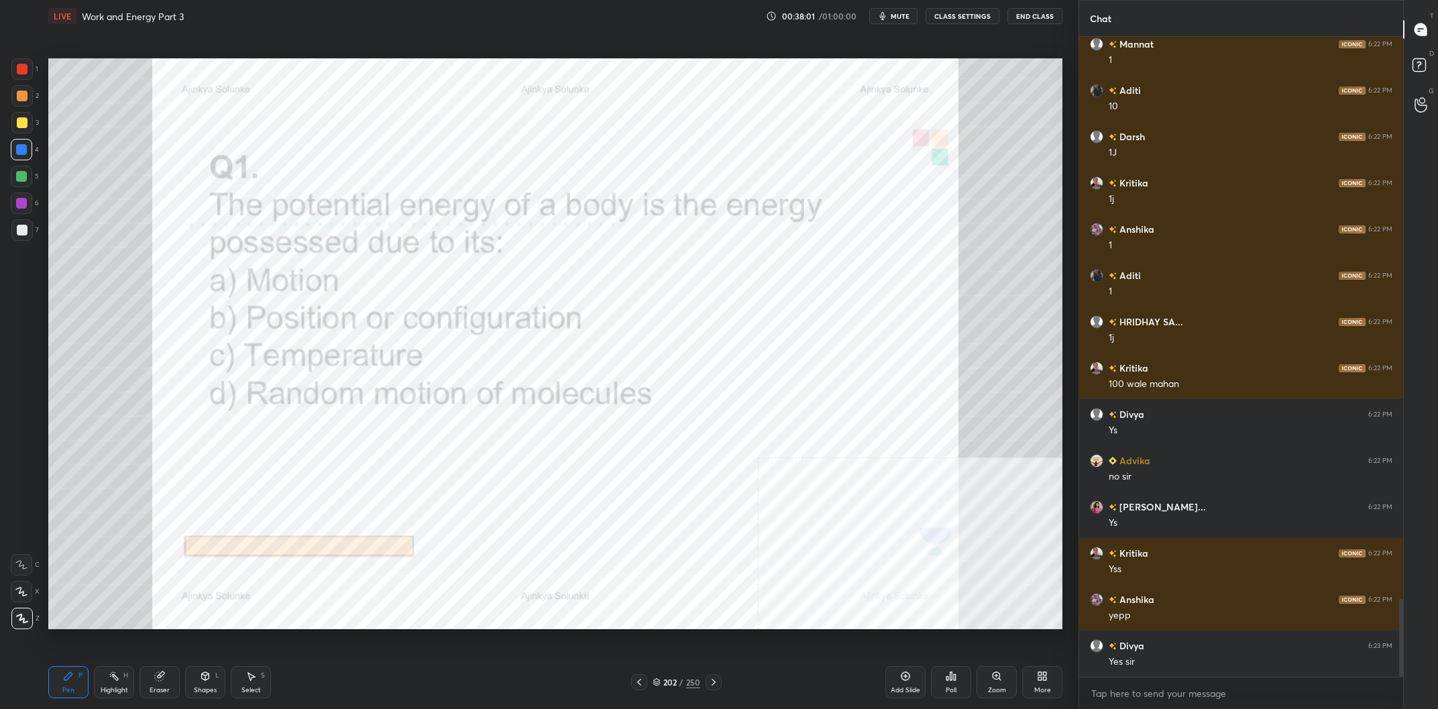
click at [155, 531] on img "grid" at bounding box center [208, 540] width 307 height 167
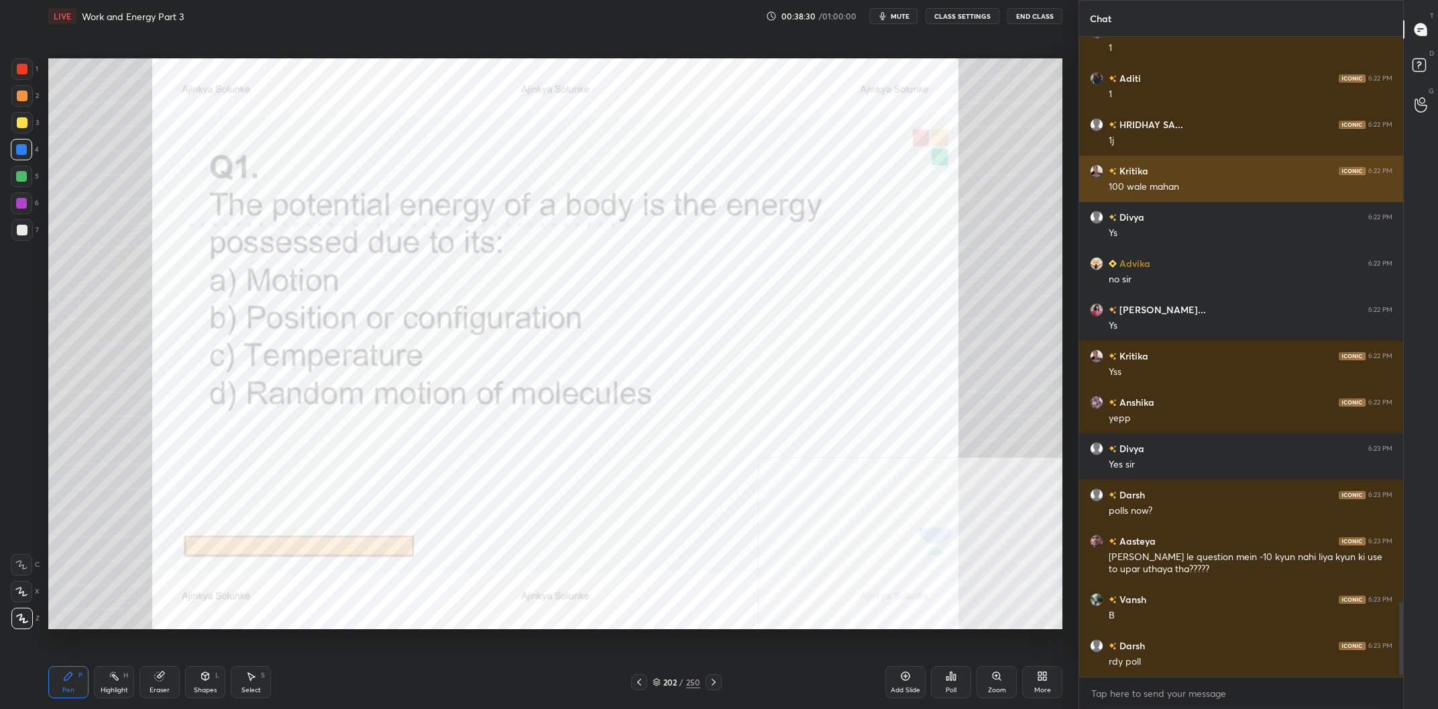
scroll to position [4877, 0]
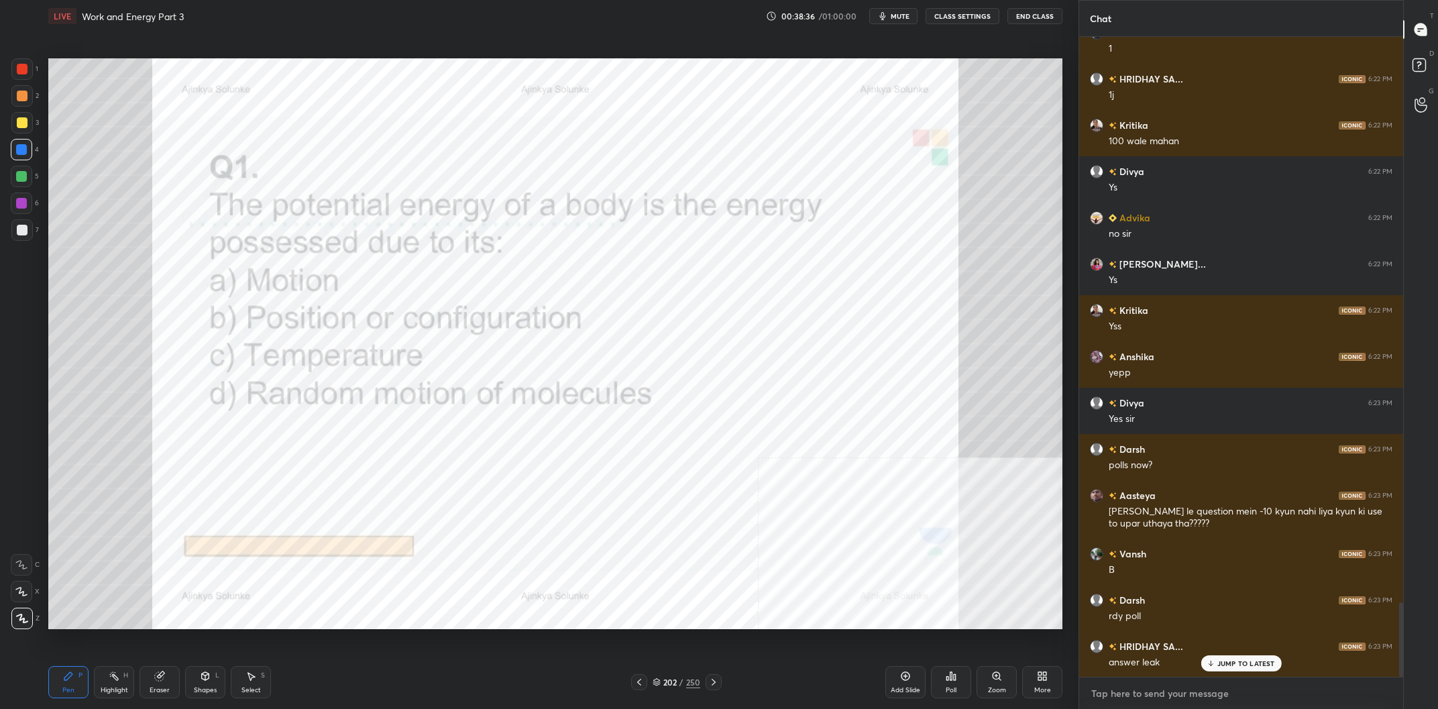
type textarea "x"
click at [1161, 700] on textarea at bounding box center [1241, 693] width 303 height 21
type textarea "I"
type textarea "x"
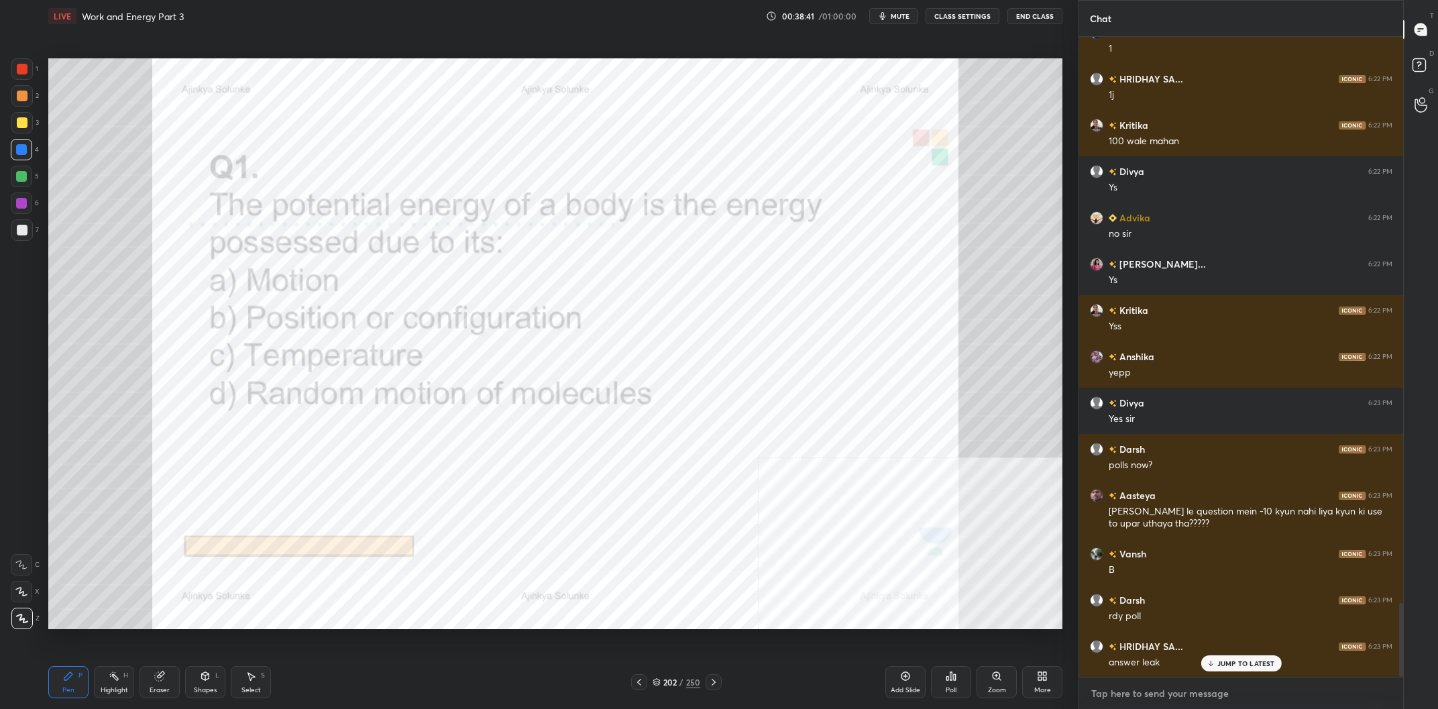
scroll to position [4923, 0]
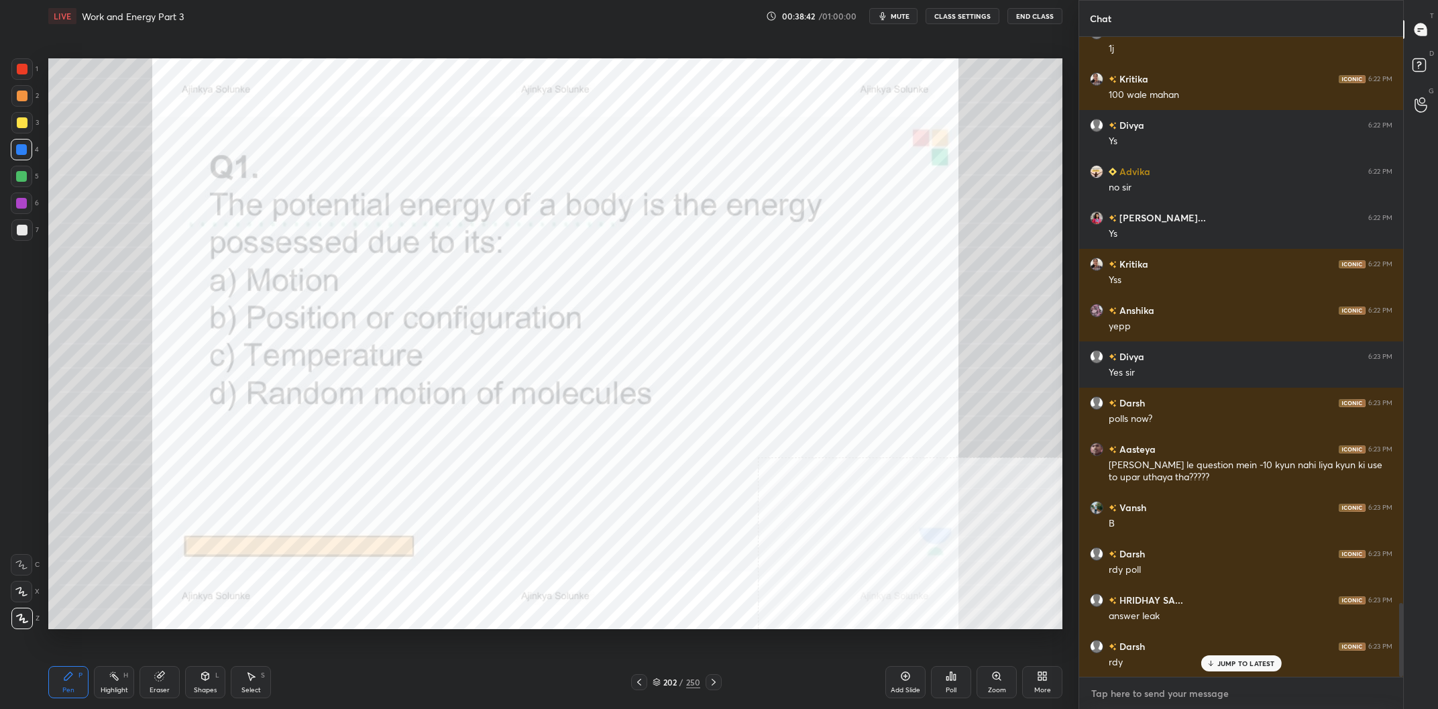
type textarea "u"
type textarea "x"
type textarea "us"
type textarea "x"
type textarea "usk"
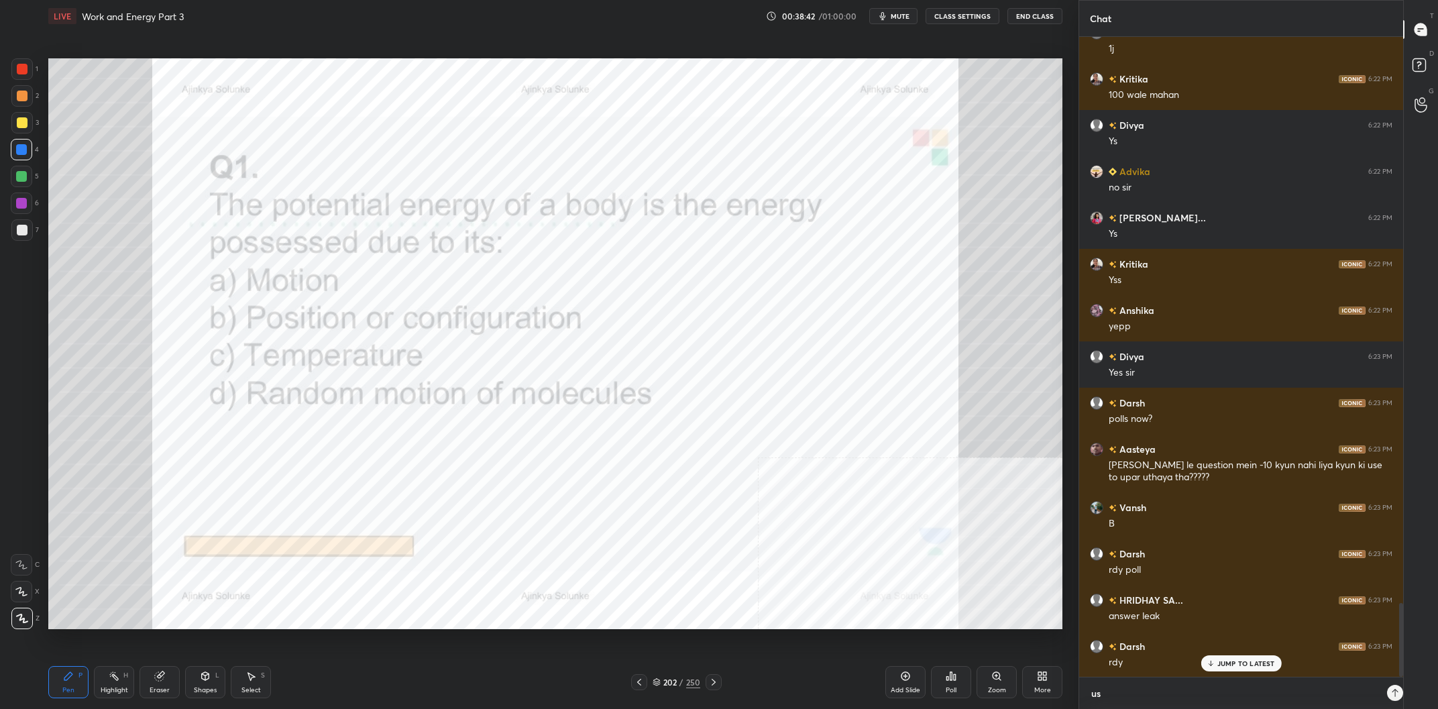
type textarea "x"
type textarea "usko"
type textarea "x"
type textarea "usko"
type textarea "x"
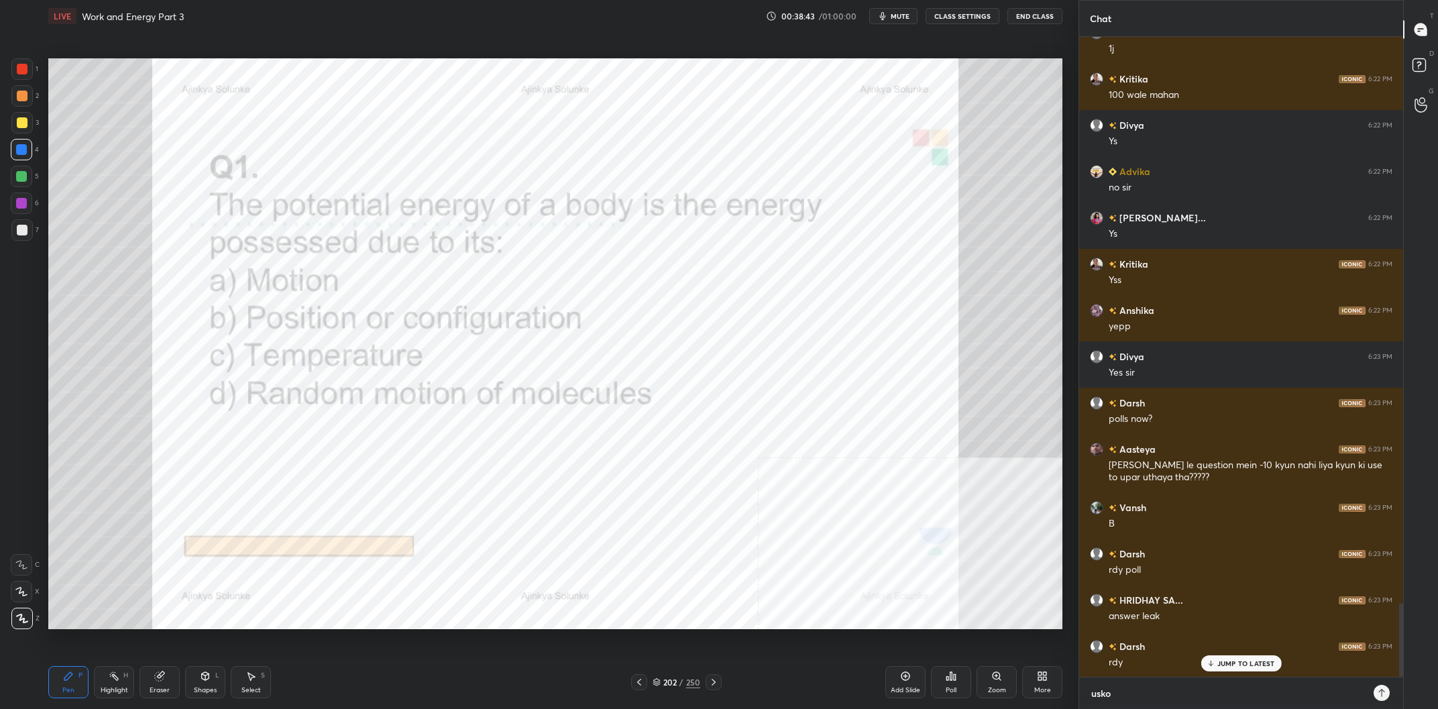
type textarea "usko u"
type textarea "x"
type textarea "usko up"
type textarea "x"
type textarea "usko upw"
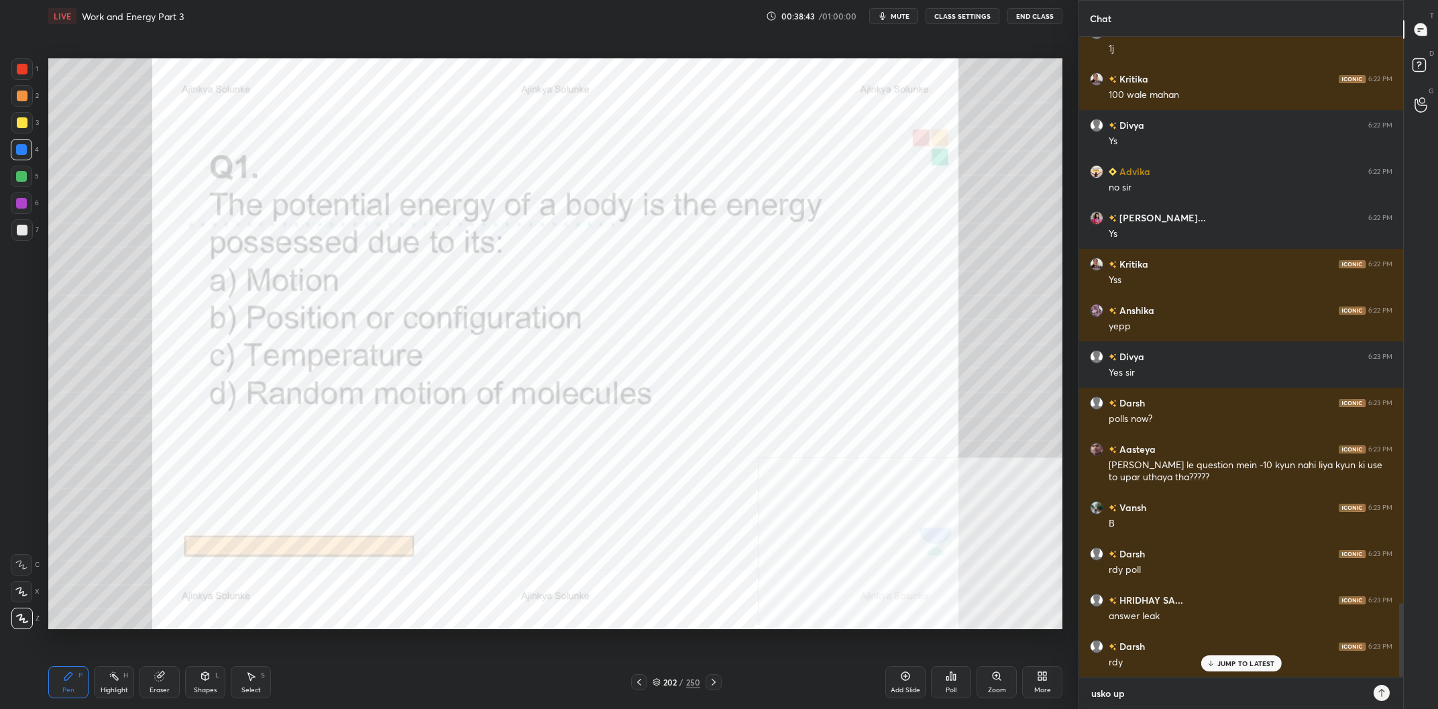
type textarea "x"
type textarea "usko upwa"
type textarea "x"
type textarea "usko upwar"
type textarea "x"
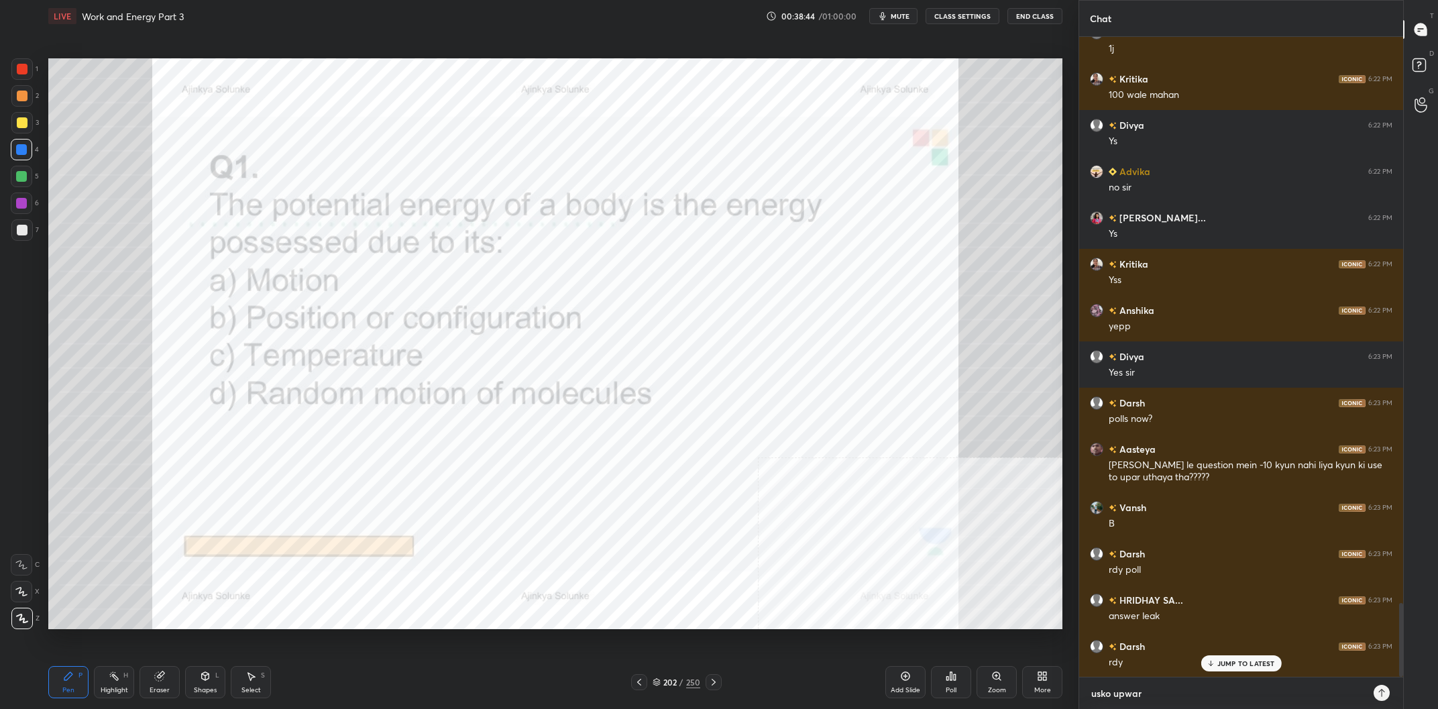
type textarea "usko upwar"
type textarea "x"
type textarea "usko upwar"
type textarea "x"
type textarea "usko upwa"
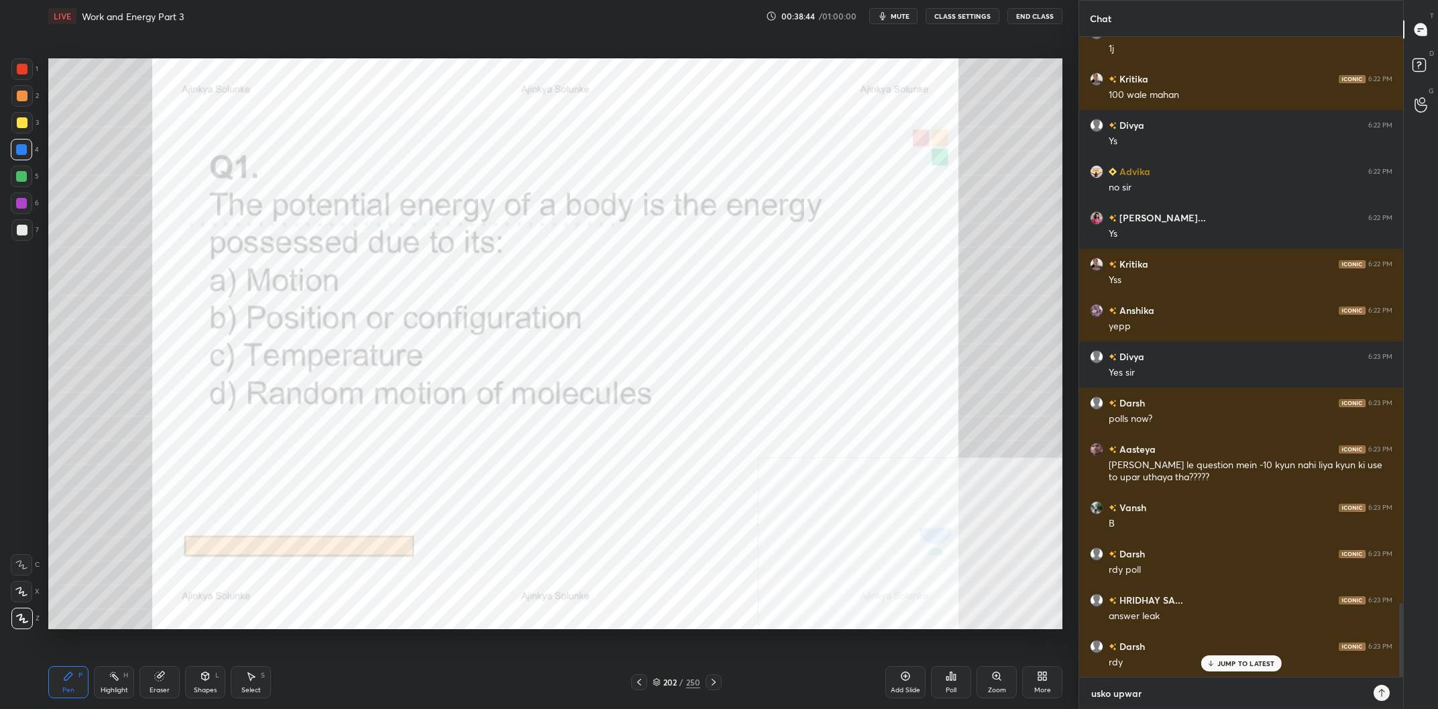
type textarea "x"
type textarea "usko upw"
type textarea "x"
type textarea "usko up"
type textarea "x"
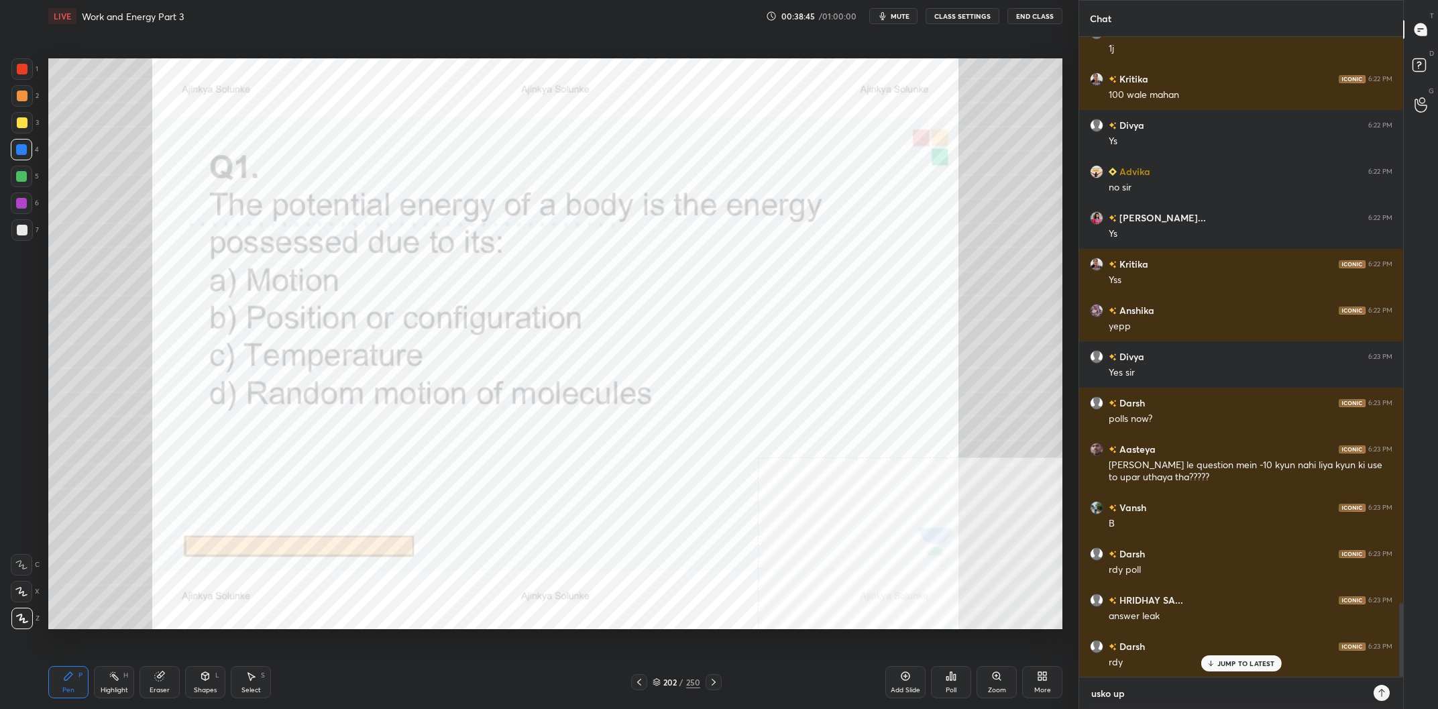
type textarea "usko upa"
type textarea "x"
type textarea "usko upar"
type textarea "x"
type textarea "usko upar"
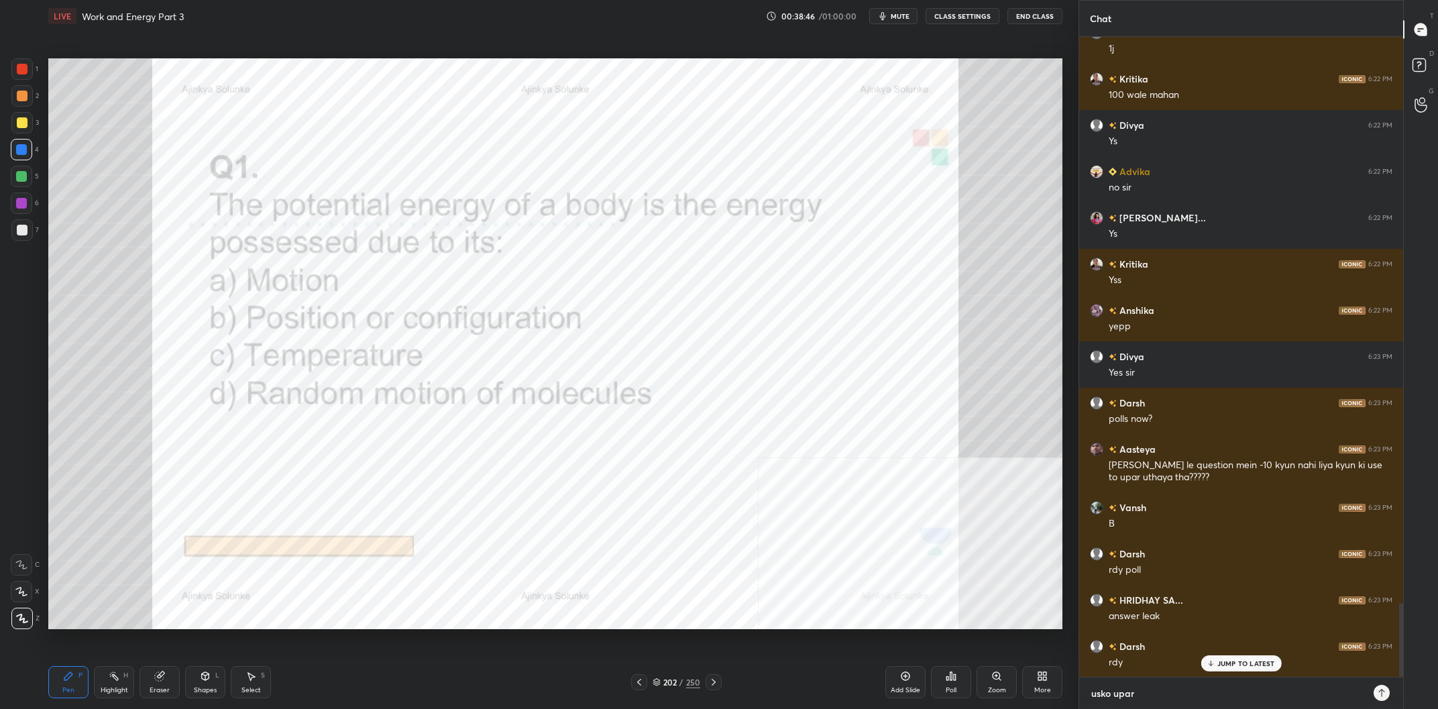
type textarea "x"
type textarea "usko upar l"
type textarea "x"
type textarea "usko upar le"
type textarea "x"
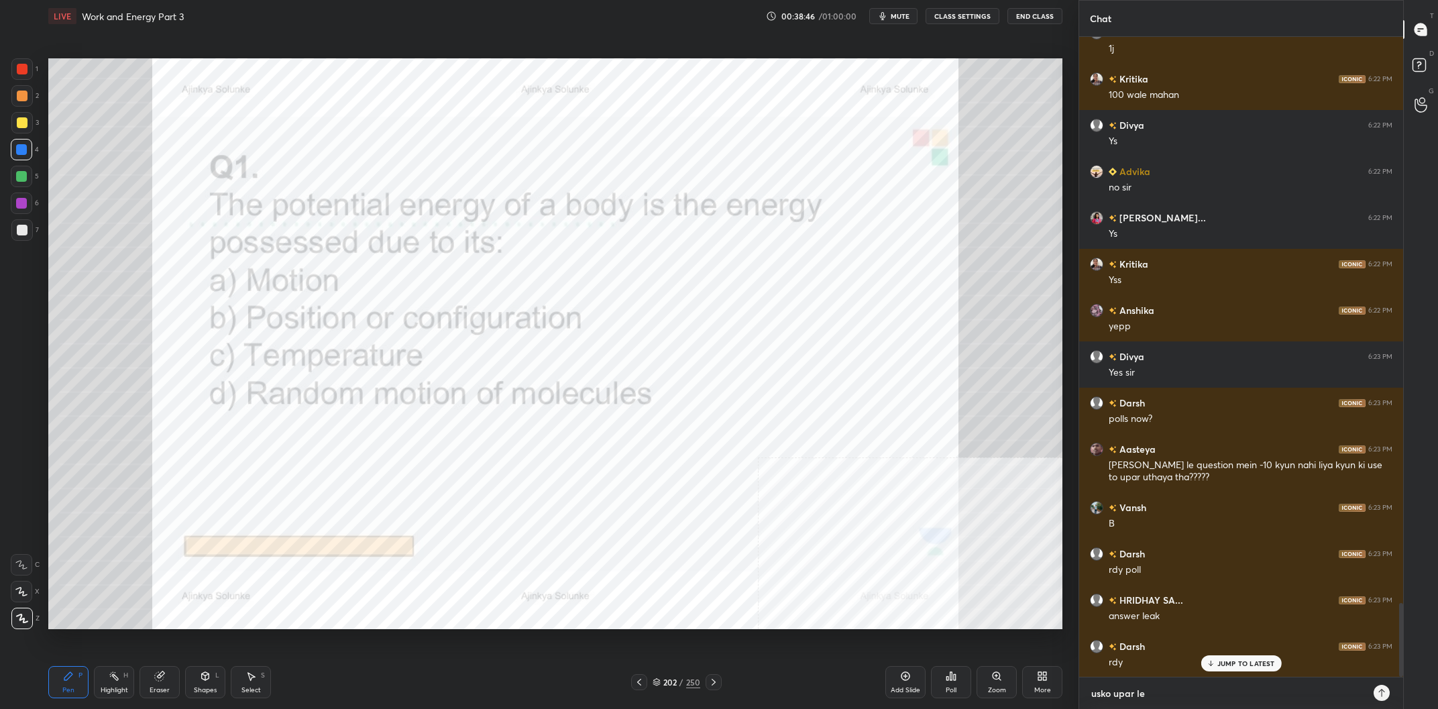
type textarea "usko upar leh"
type textarea "x"
type textarea "usko upar leh"
type textarea "x"
type textarea "usko upar leh n"
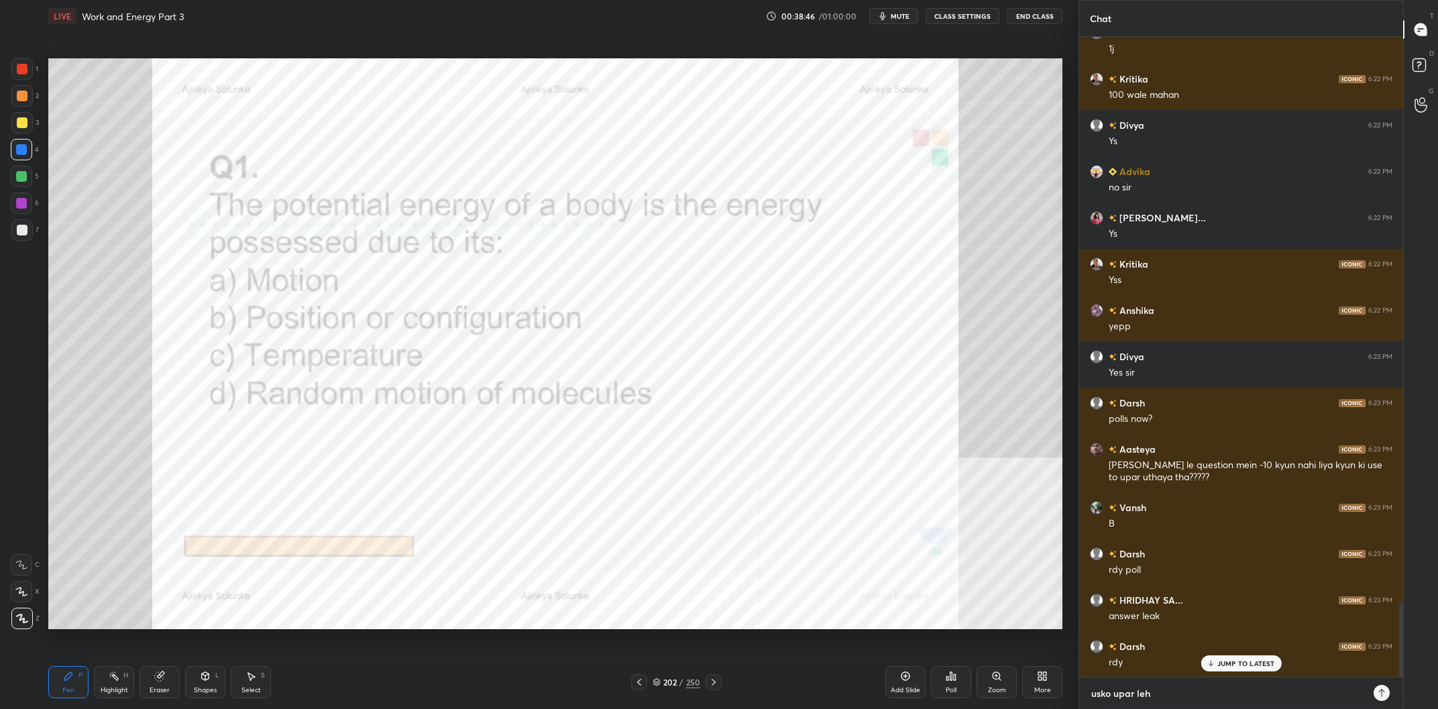
type textarea "x"
type textarea "usko upar leh na"
type textarea "x"
type textarea "usko upar leh nah"
type textarea "x"
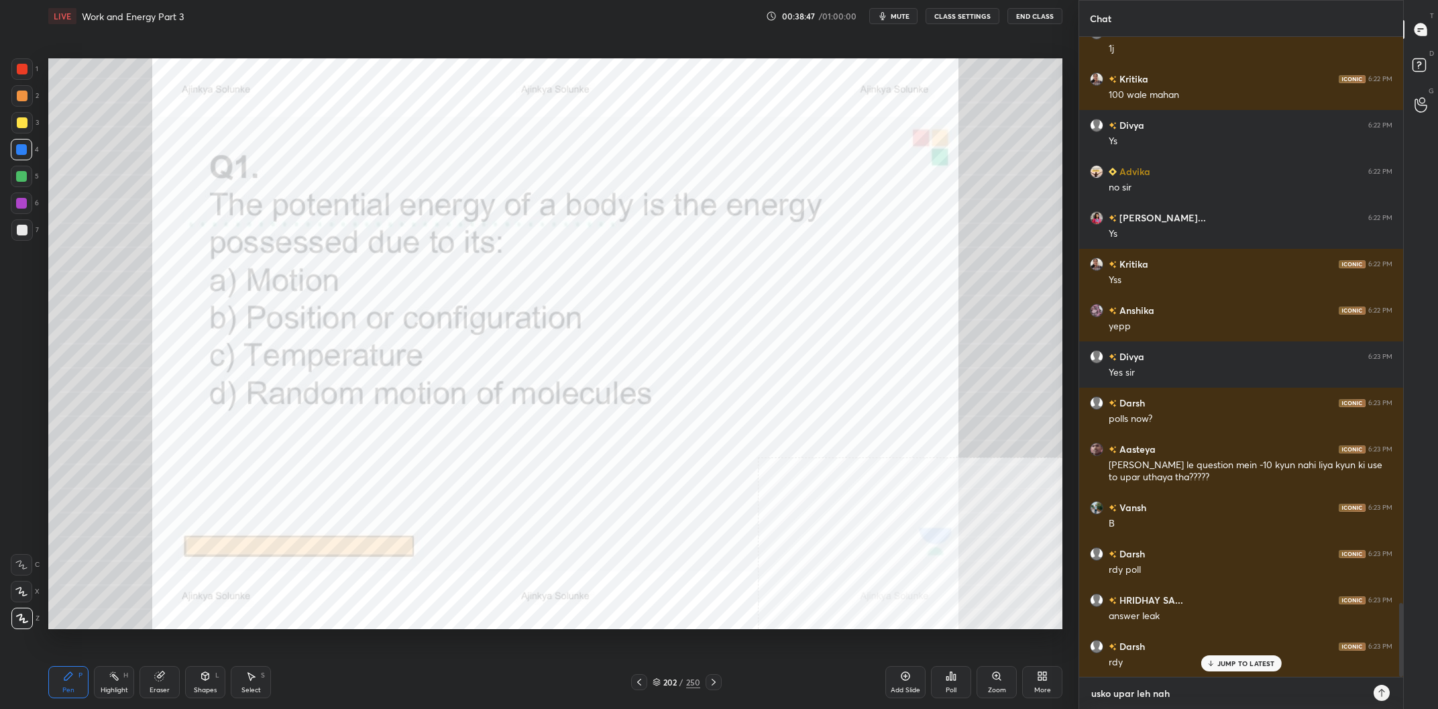
type textarea "usko upar leh nahi"
type textarea "x"
type textarea "usko upar leh nahin"
type textarea "x"
type textarea "usko upar leh nahin"
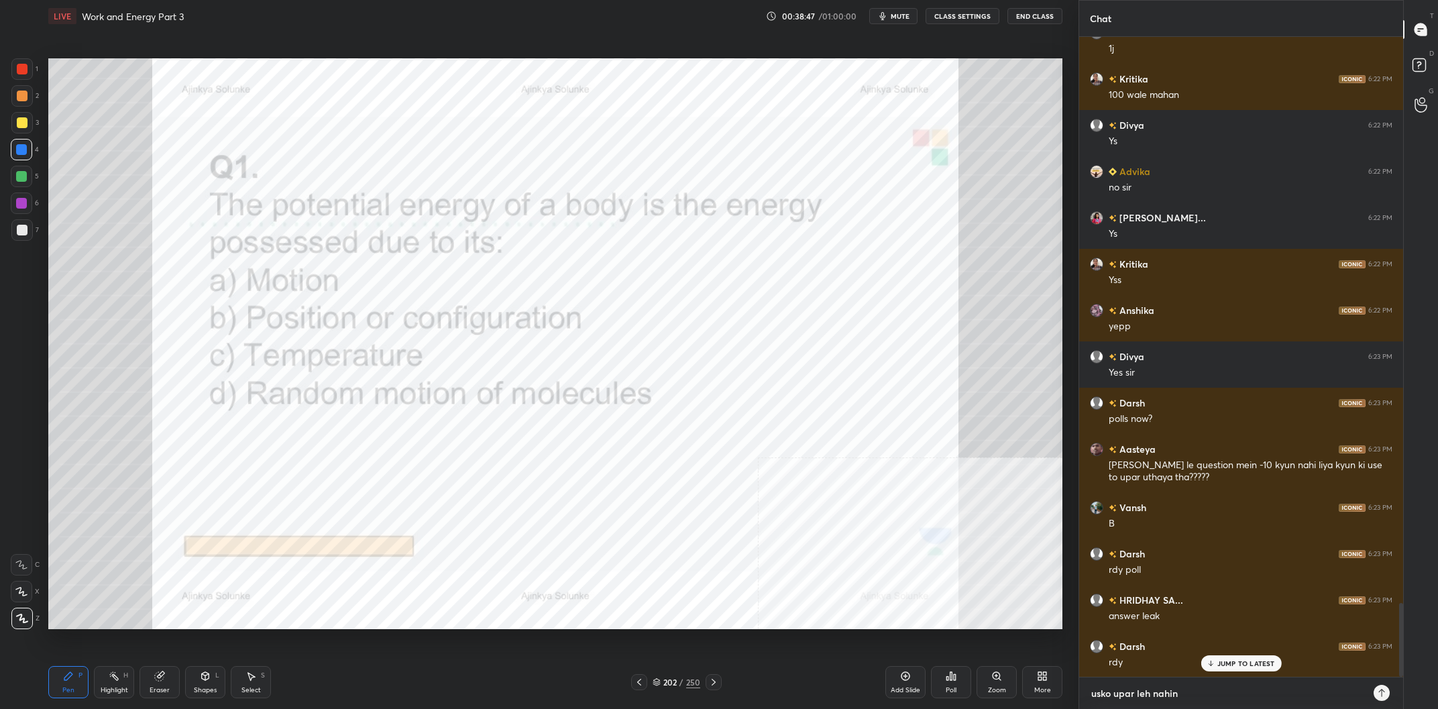
type textarea "x"
type textarea "usko upar leh nahin g"
type textarea "x"
type textarea "usko upar leh nahin ga"
type textarea "x"
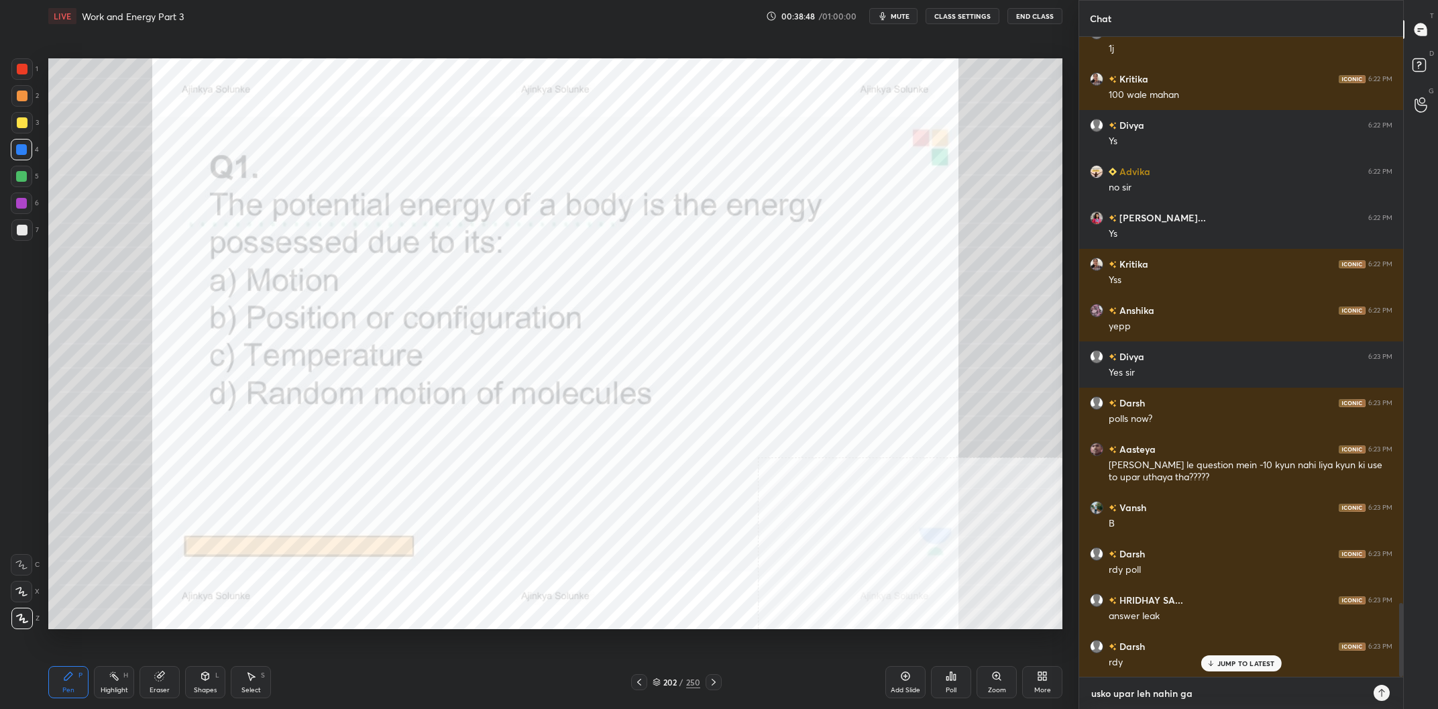
type textarea "usko upar leh nahin gay"
type textarea "x"
type textarea "usko upar leh nahin gaye"
type textarea "x"
type textarea "usko upar leh nahin gaye"
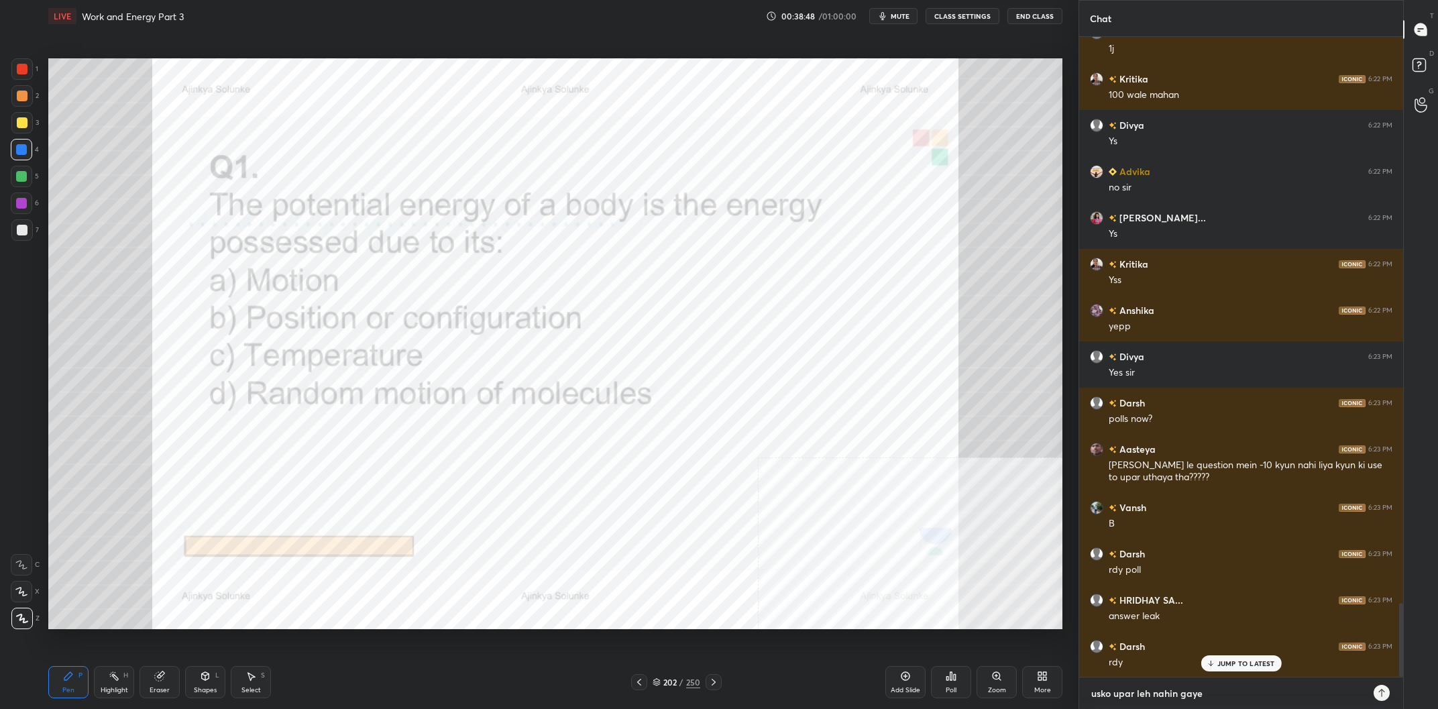
type textarea "x"
type textarea "usko upar leh nahin gaye t"
type textarea "x"
type textarea "usko upar leh nahin gaye th"
type textarea "x"
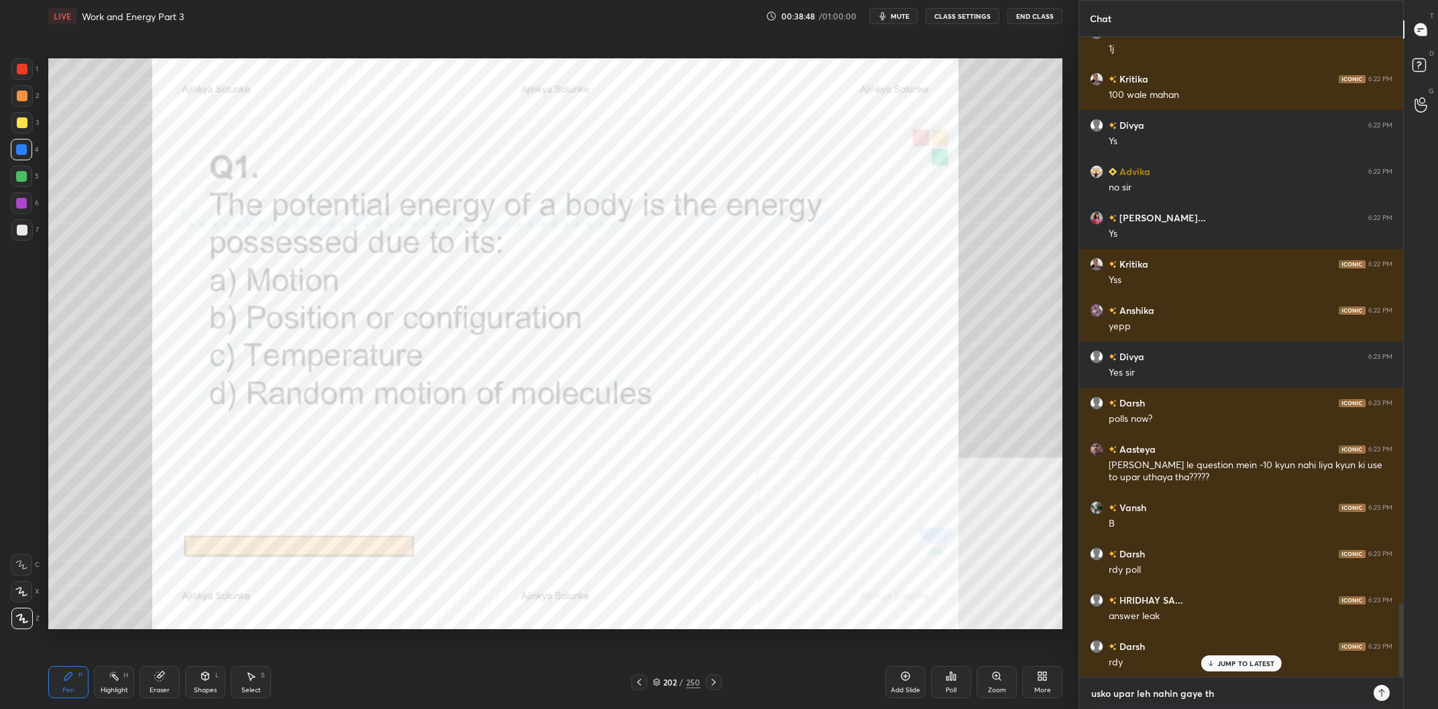
type textarea "usko upar leh nahin gaye the"
type textarea "x"
type textarea "usko upar leh nahin gaye the."
type textarea "x"
type textarea "usko upar leh nahin gaye the.."
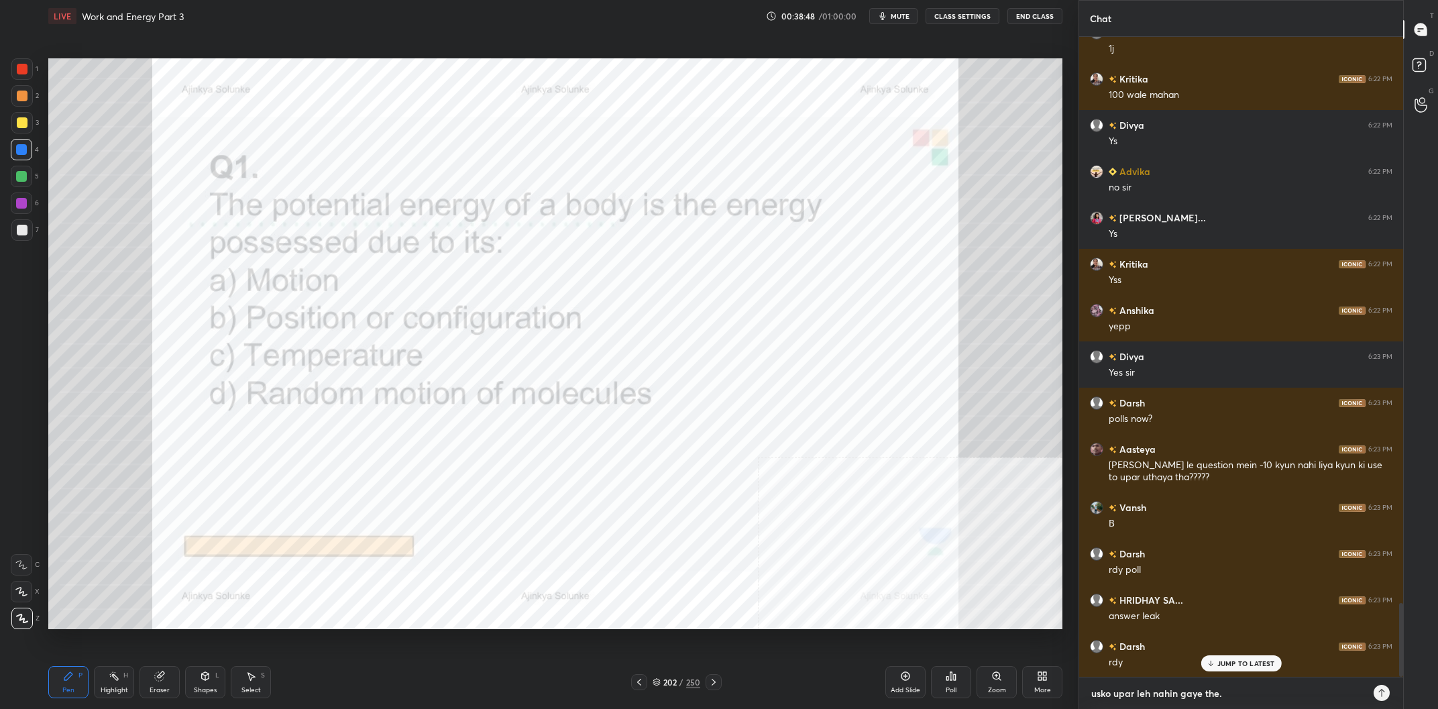
type textarea "x"
type textarea "usko upar leh nahin gaye the.."
type textarea "x"
type textarea "usko upar leh nahin gaye the.. a"
type textarea "x"
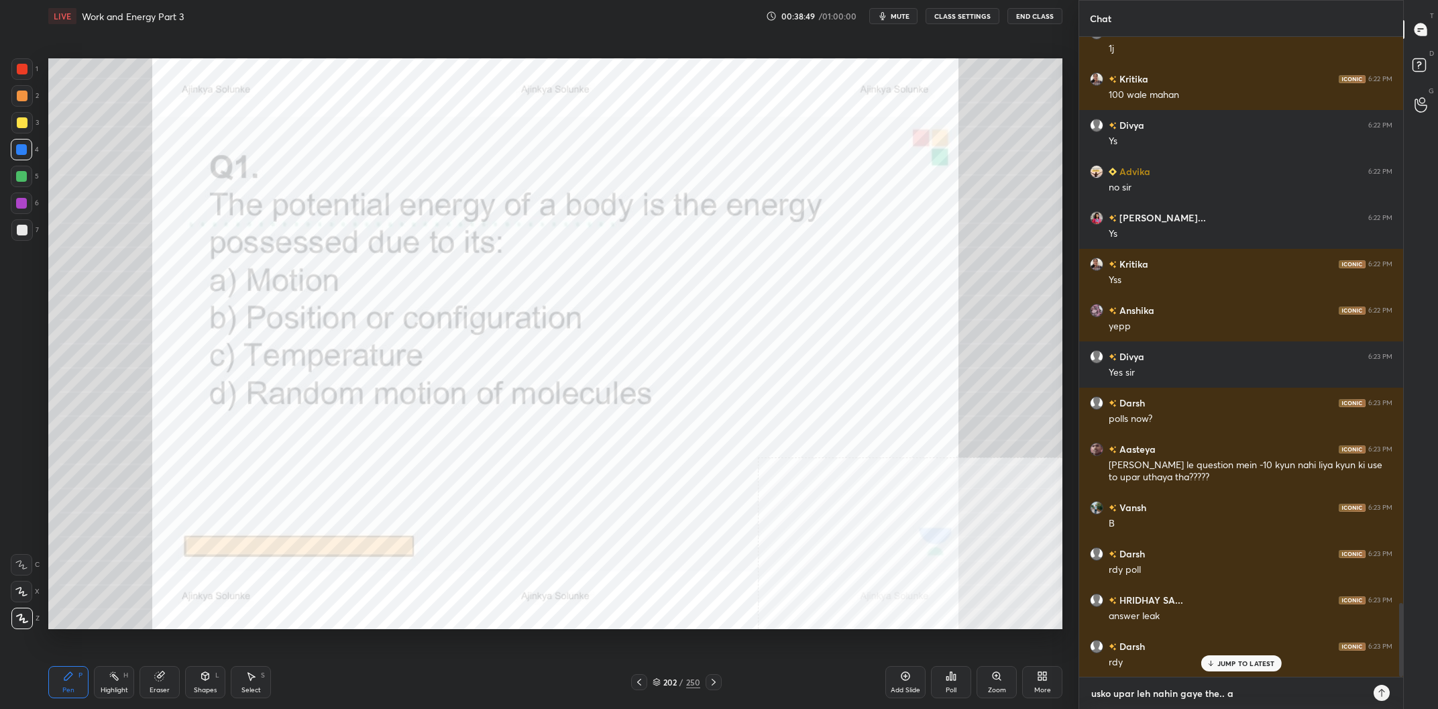
type textarea "usko upar leh nahin gaye the.. al"
type textarea "x"
type textarea "usko upar leh nahin gaye the.. alr"
type textarea "x"
type textarea "usko upar leh nahin gaye the.. alre"
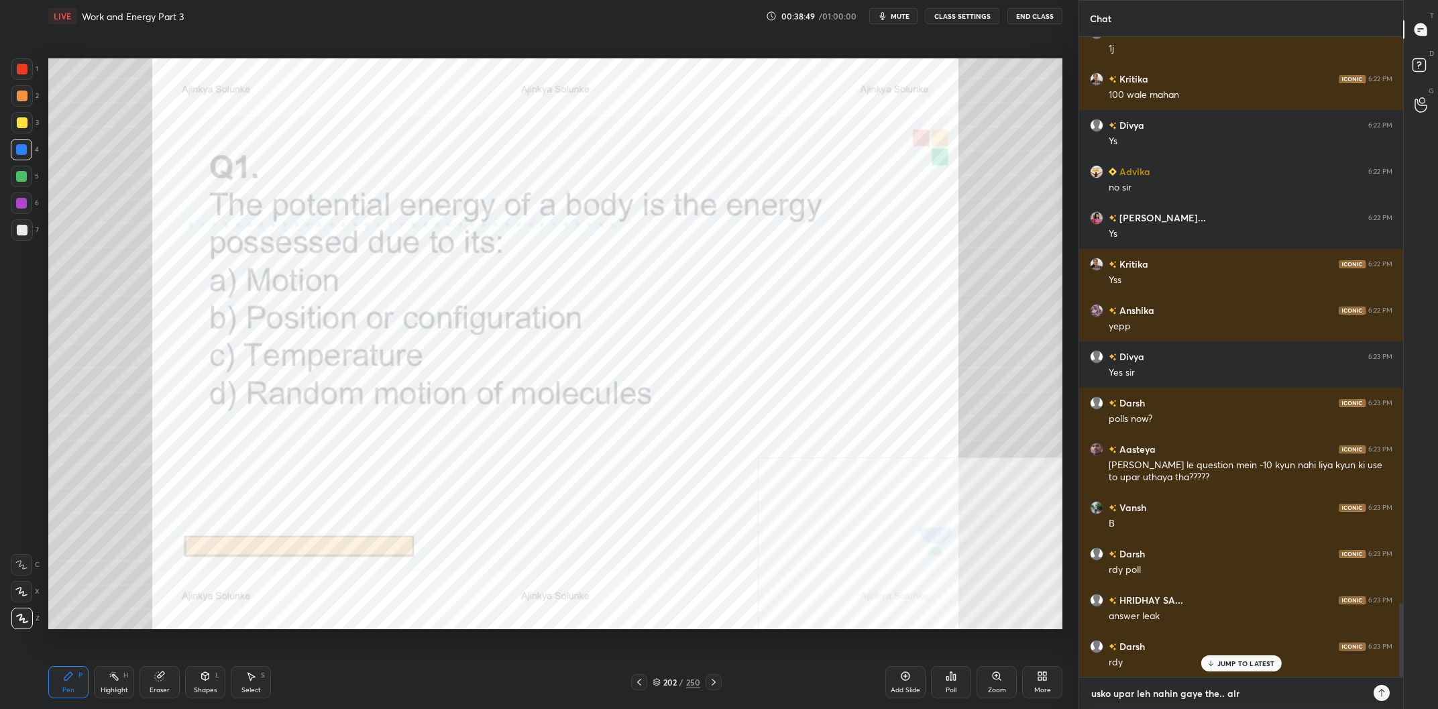
type textarea "x"
type textarea "usko upar leh nahin gaye the.. alrea"
type textarea "x"
type textarea "usko upar leh nahin gaye the.. alread"
type textarea "x"
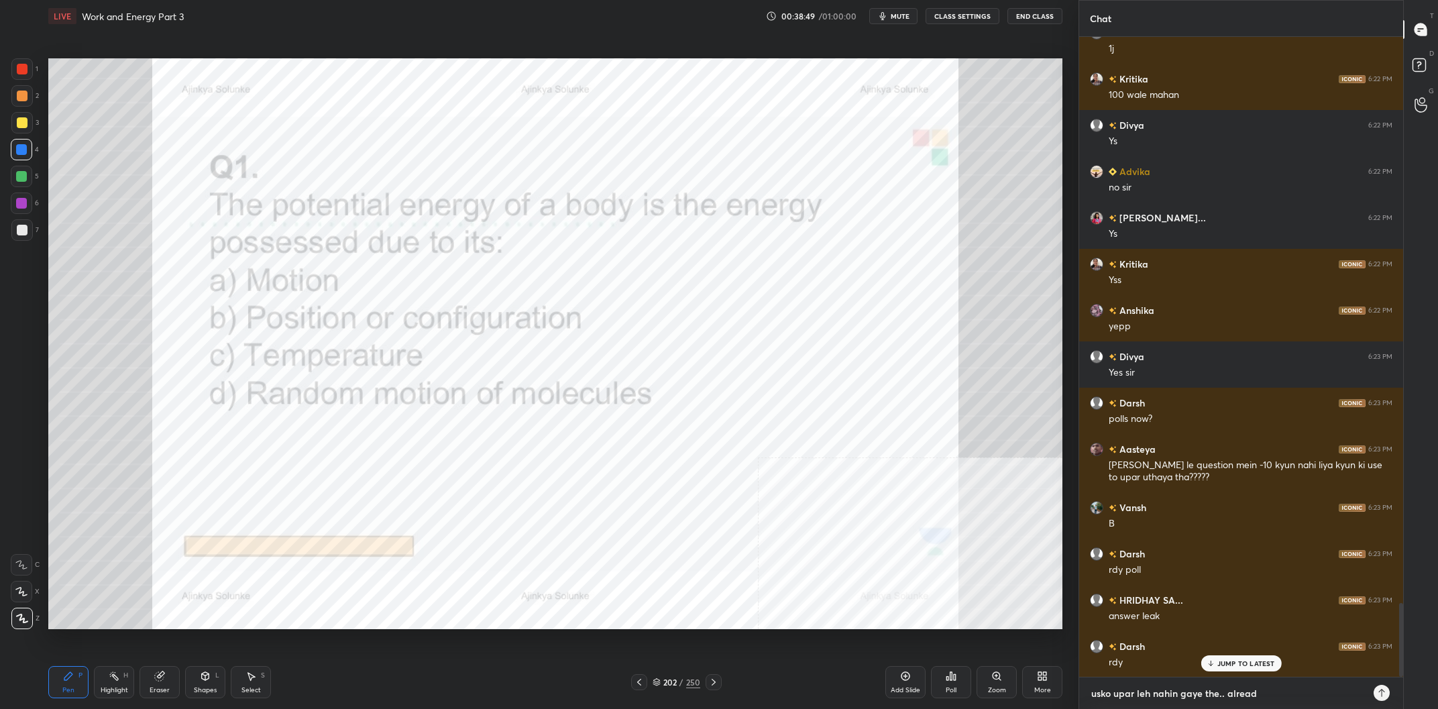
type textarea "usko upar leh nahin gaye the.. already"
type textarea "x"
type textarea "usko upar leh nahin gaye the.. already"
type textarea "x"
type textarea "usko upar leh nahin gaye the.. already u"
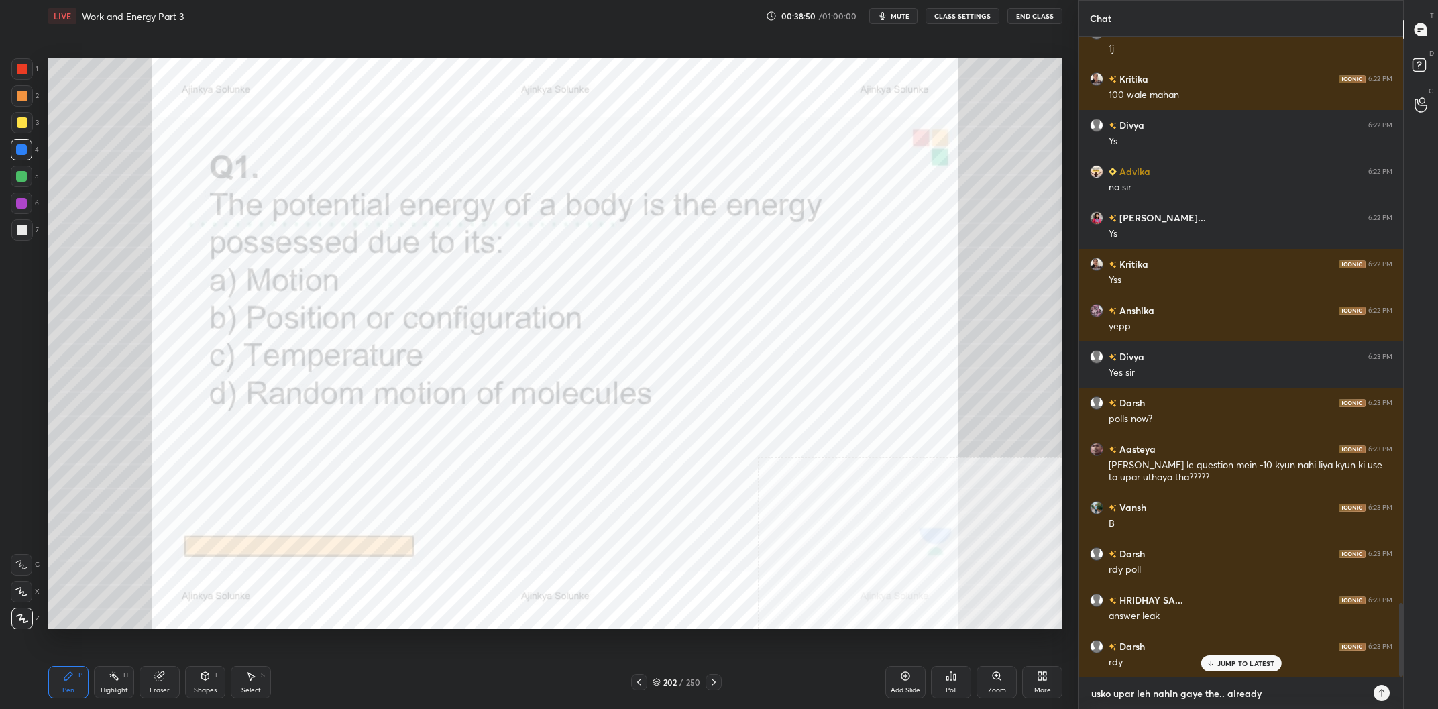
type textarea "x"
type textarea "usko upar leh nahin gaye the.. already up"
type textarea "x"
type textarea "usko upar leh nahin gaye the.. already upa"
type textarea "x"
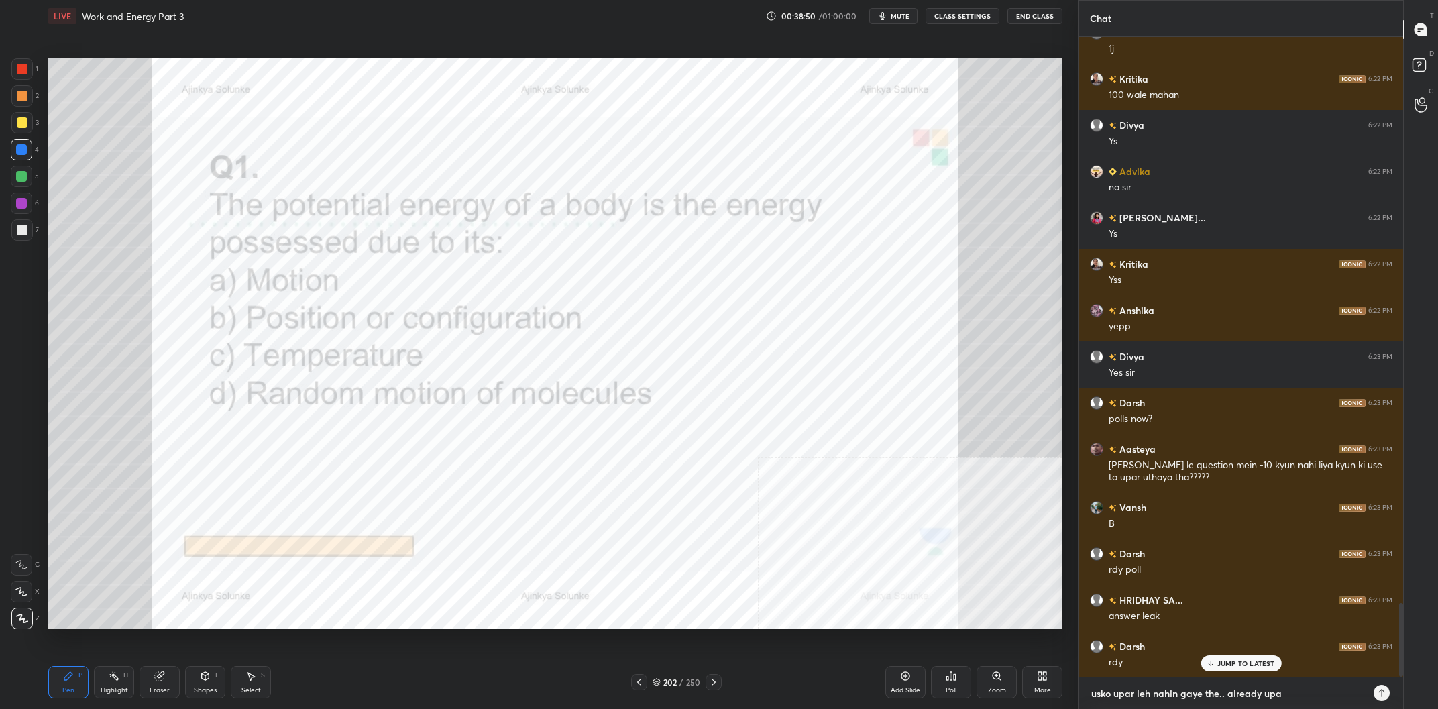
type textarea "usko upar leh nahin gaye the.. already upar"
type textarea "x"
type textarea "usko upar leh nahin gaye the.. already upar"
type textarea "x"
type textarea "usko upar leh nahin gaye the.. already upar t"
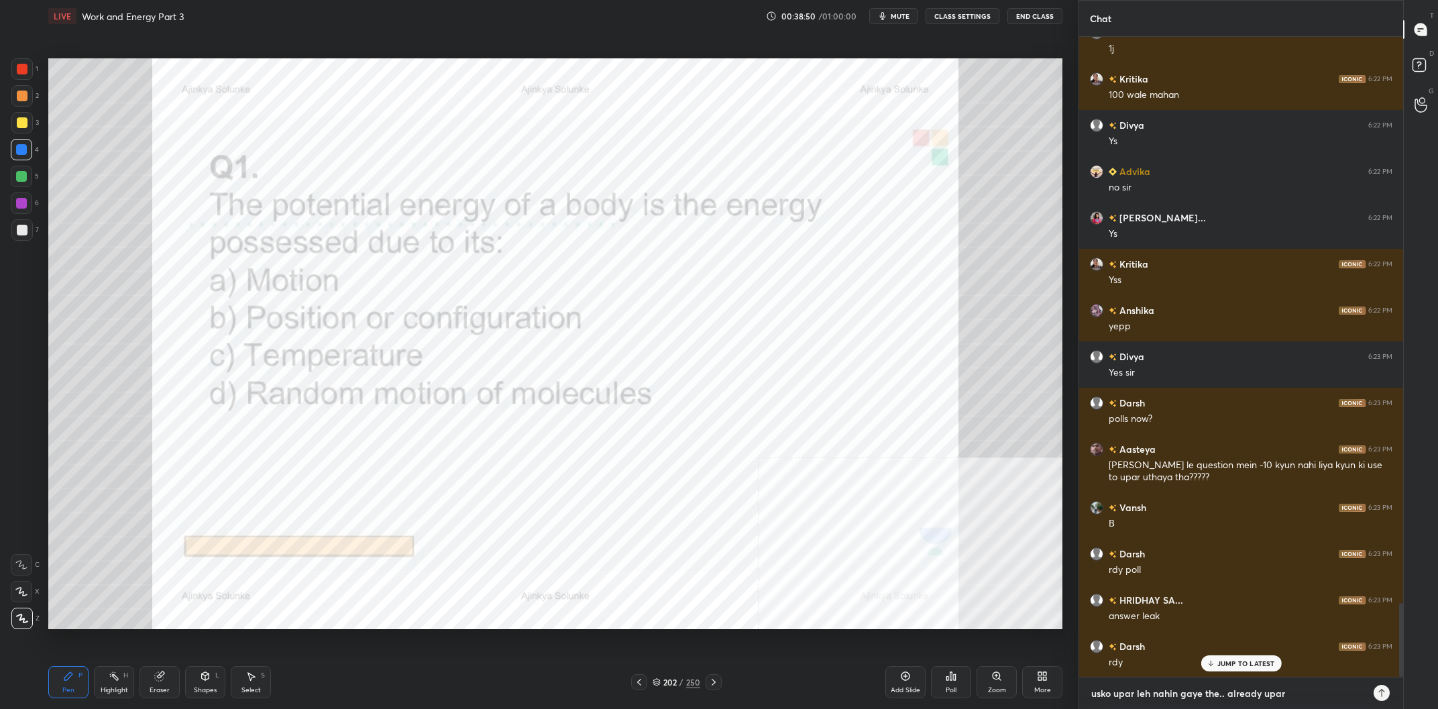
type textarea "x"
type textarea "usko upar leh nahin gaye the.. already upar th"
type textarea "x"
type textarea "usko upar leh nahin gaye the.. already upar tha"
type textarea "x"
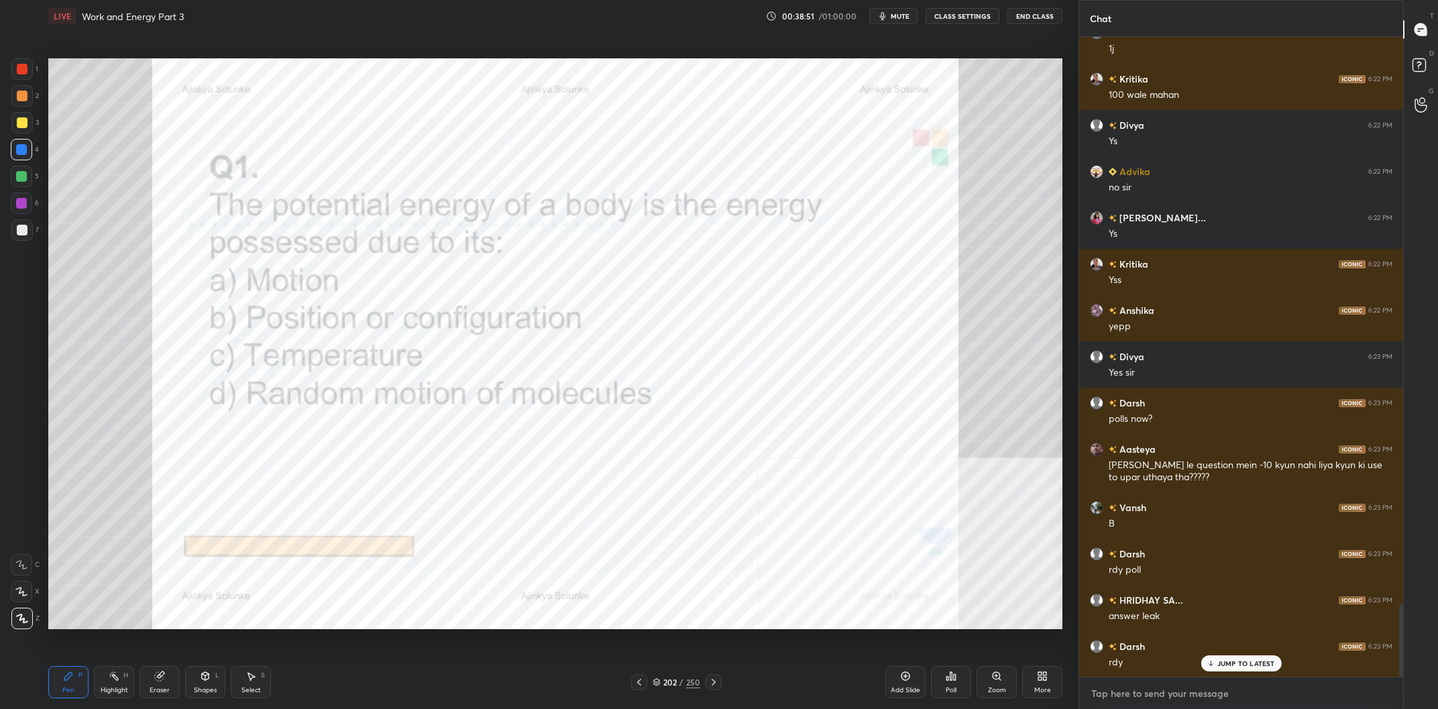
scroll to position [4998, 0]
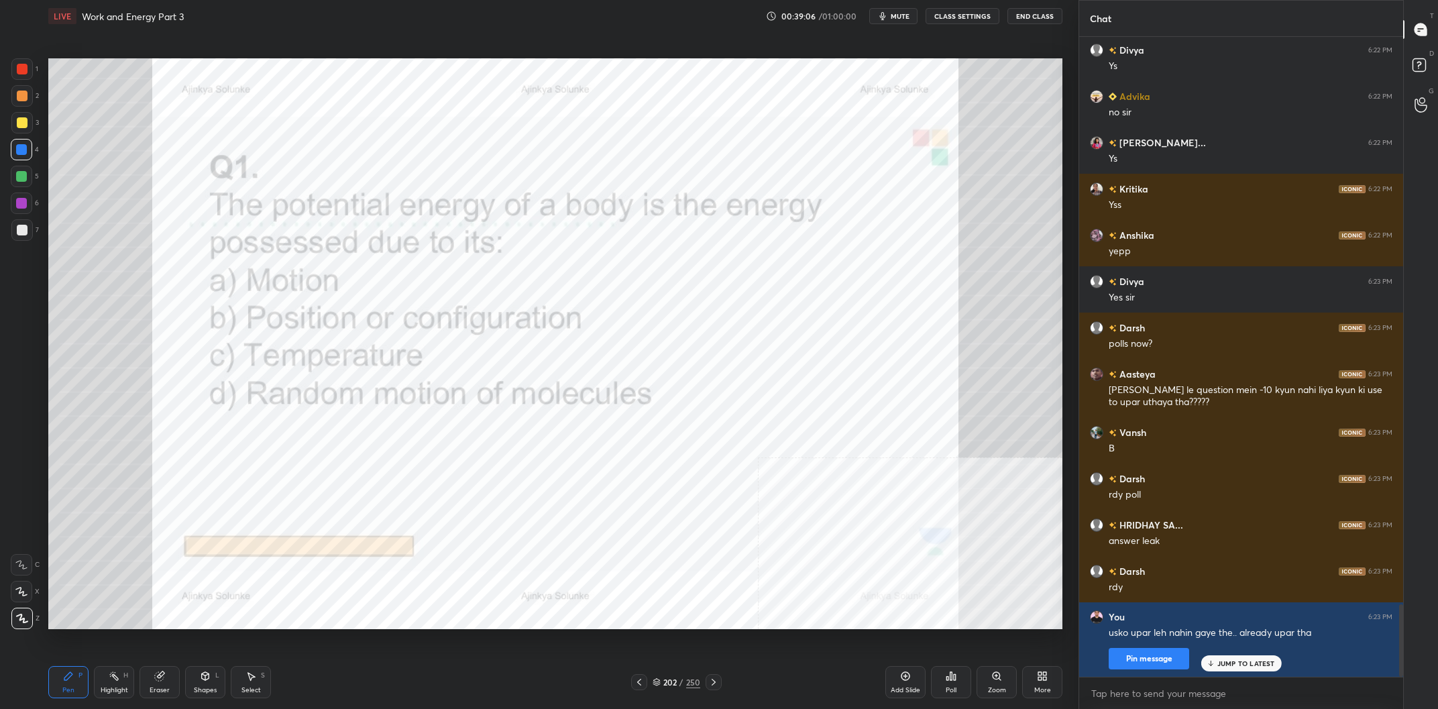
click at [682, 680] on div "/" at bounding box center [682, 682] width 4 height 8
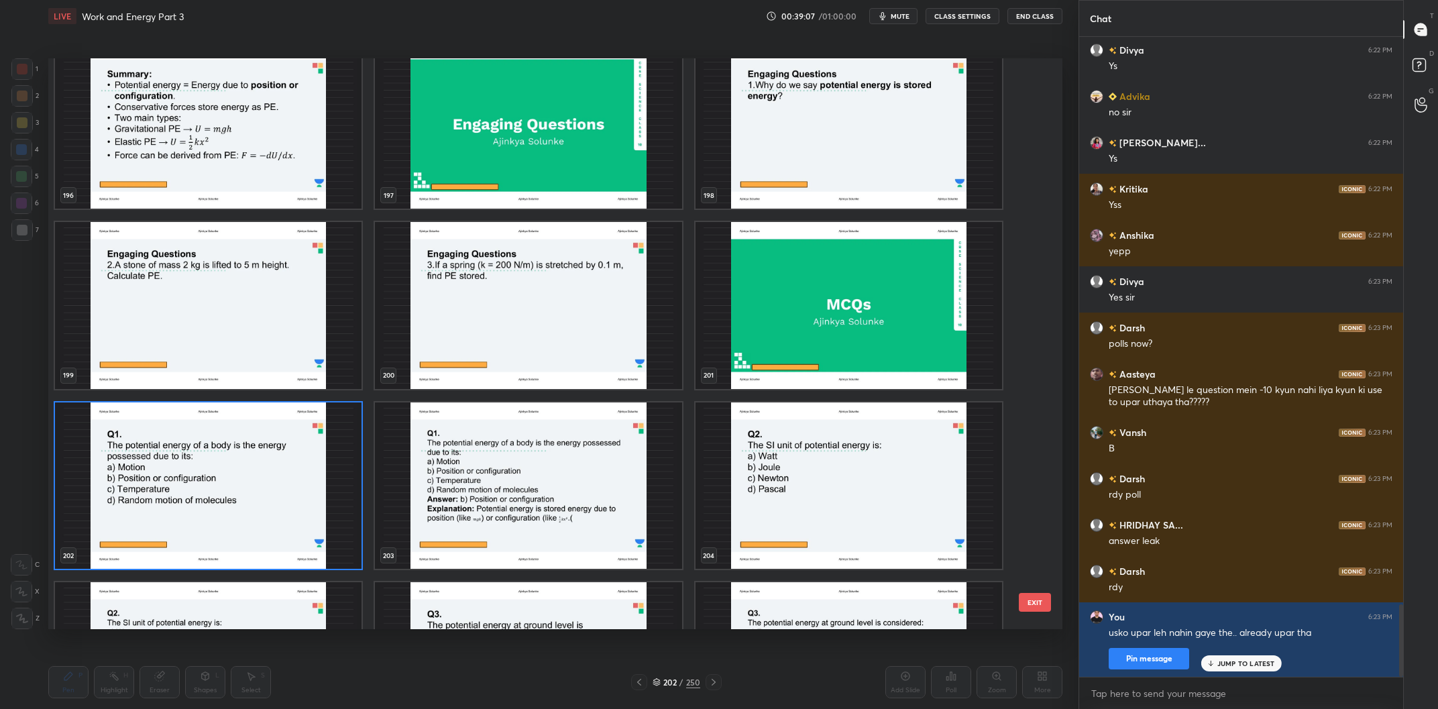
scroll to position [11762, 0]
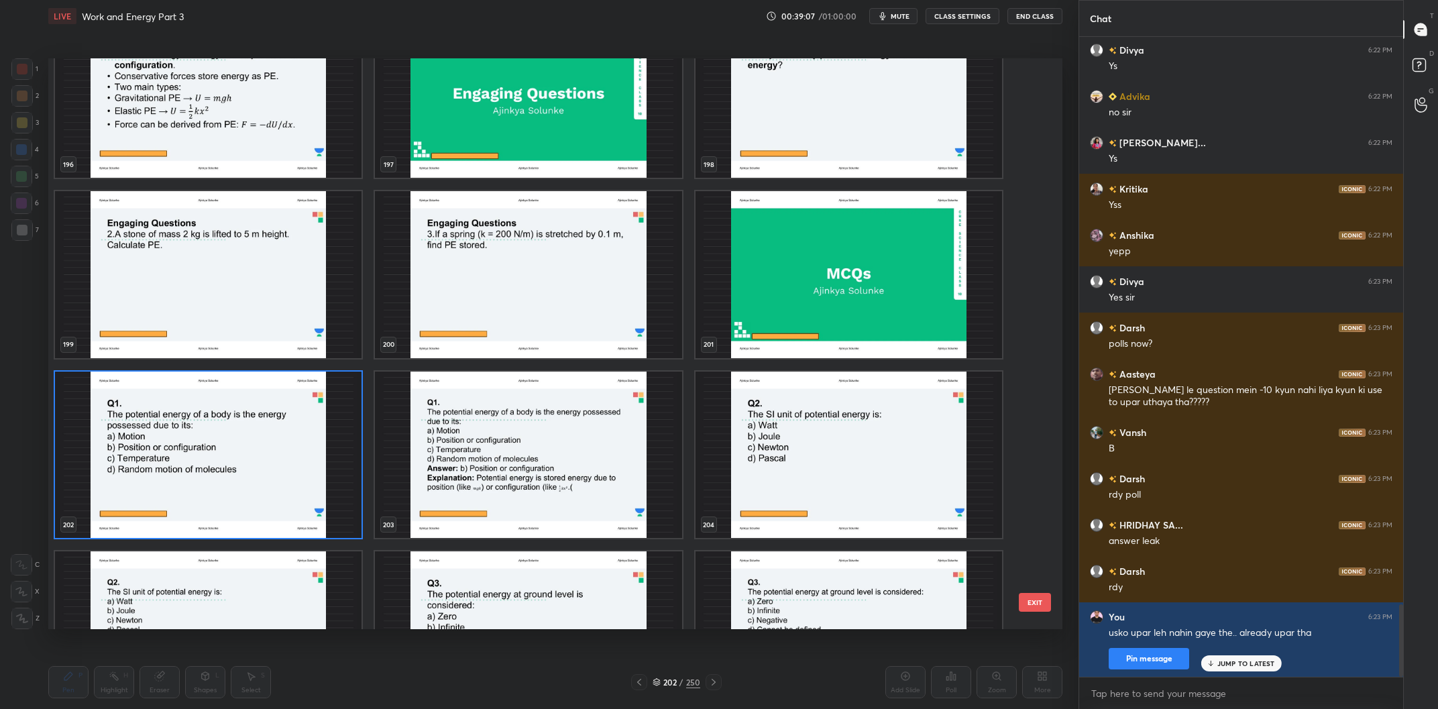
click at [301, 458] on img "grid" at bounding box center [208, 455] width 307 height 167
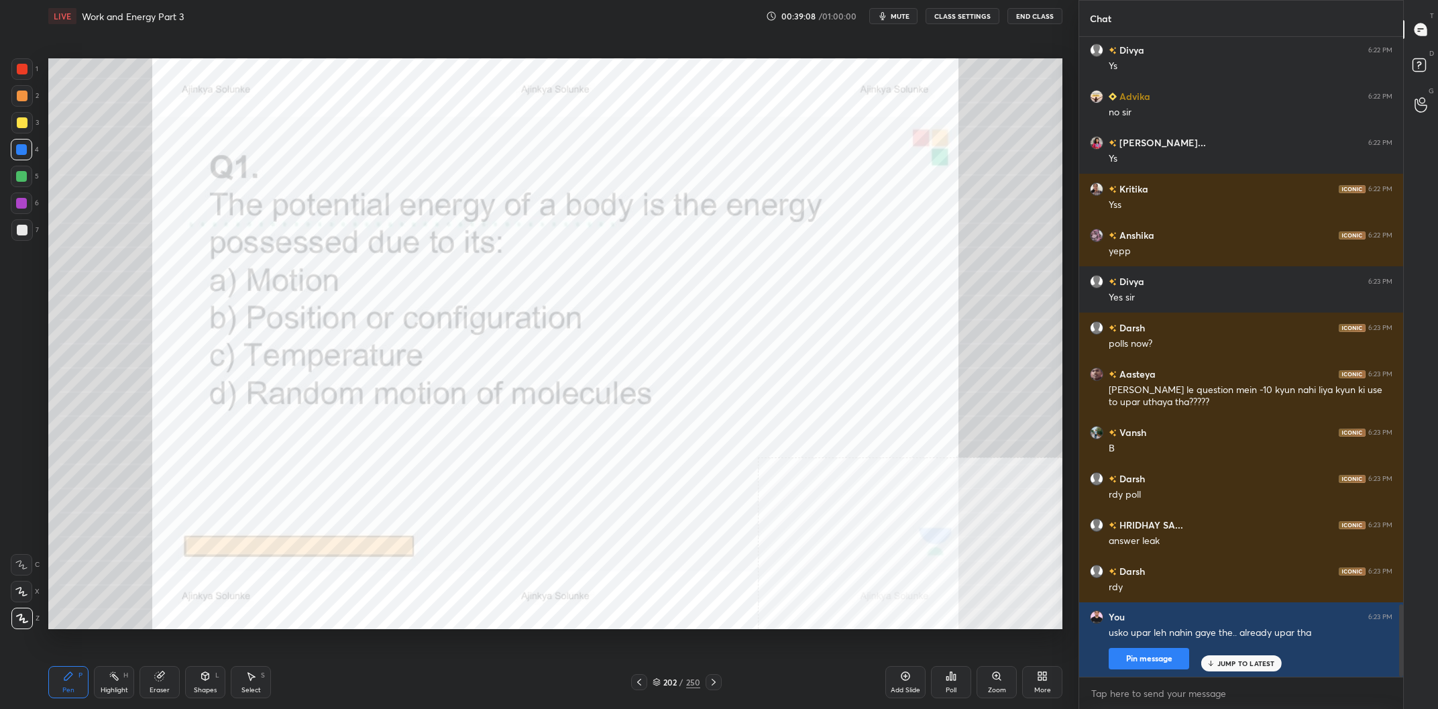
click at [301, 458] on img "grid" at bounding box center [208, 455] width 307 height 167
click at [969, 690] on div "Poll" at bounding box center [951, 682] width 40 height 32
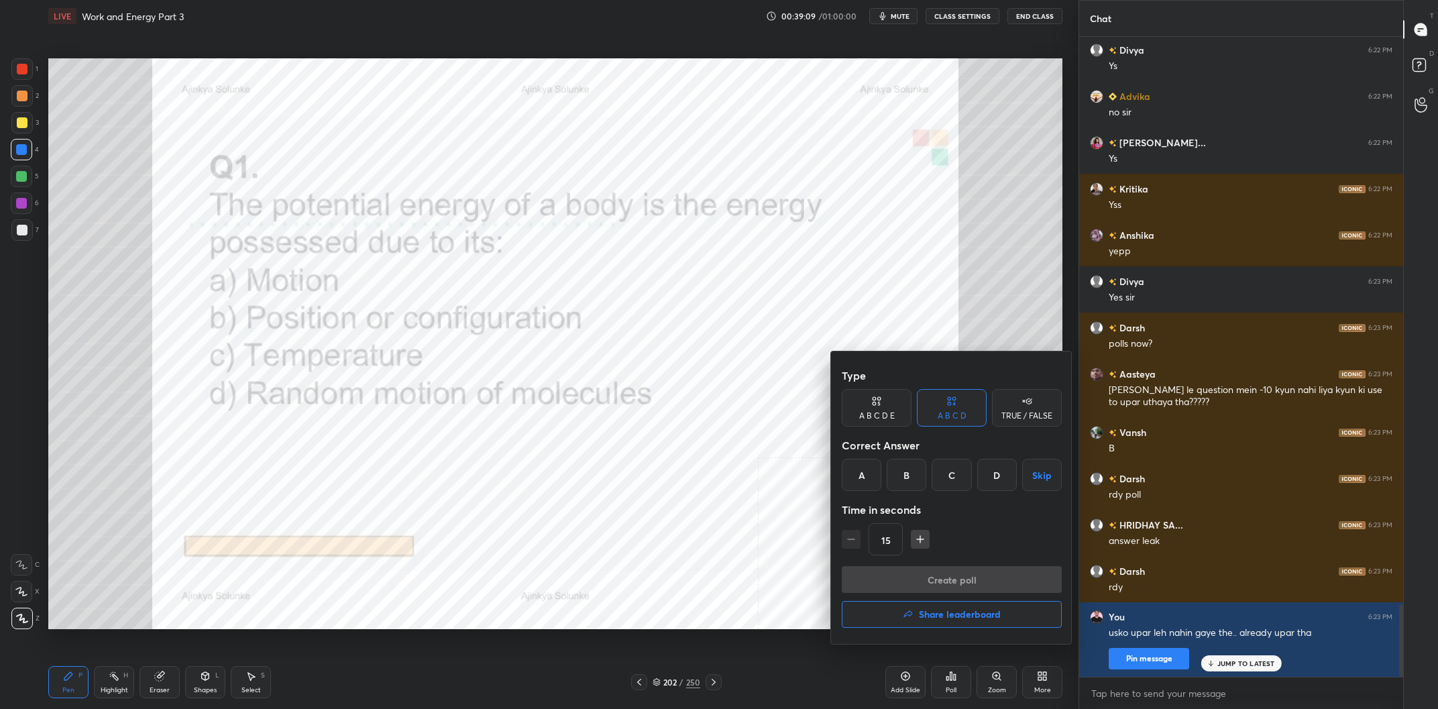
click at [912, 467] on div "B" at bounding box center [907, 475] width 40 height 32
click at [978, 586] on button "Create poll" at bounding box center [952, 579] width 220 height 27
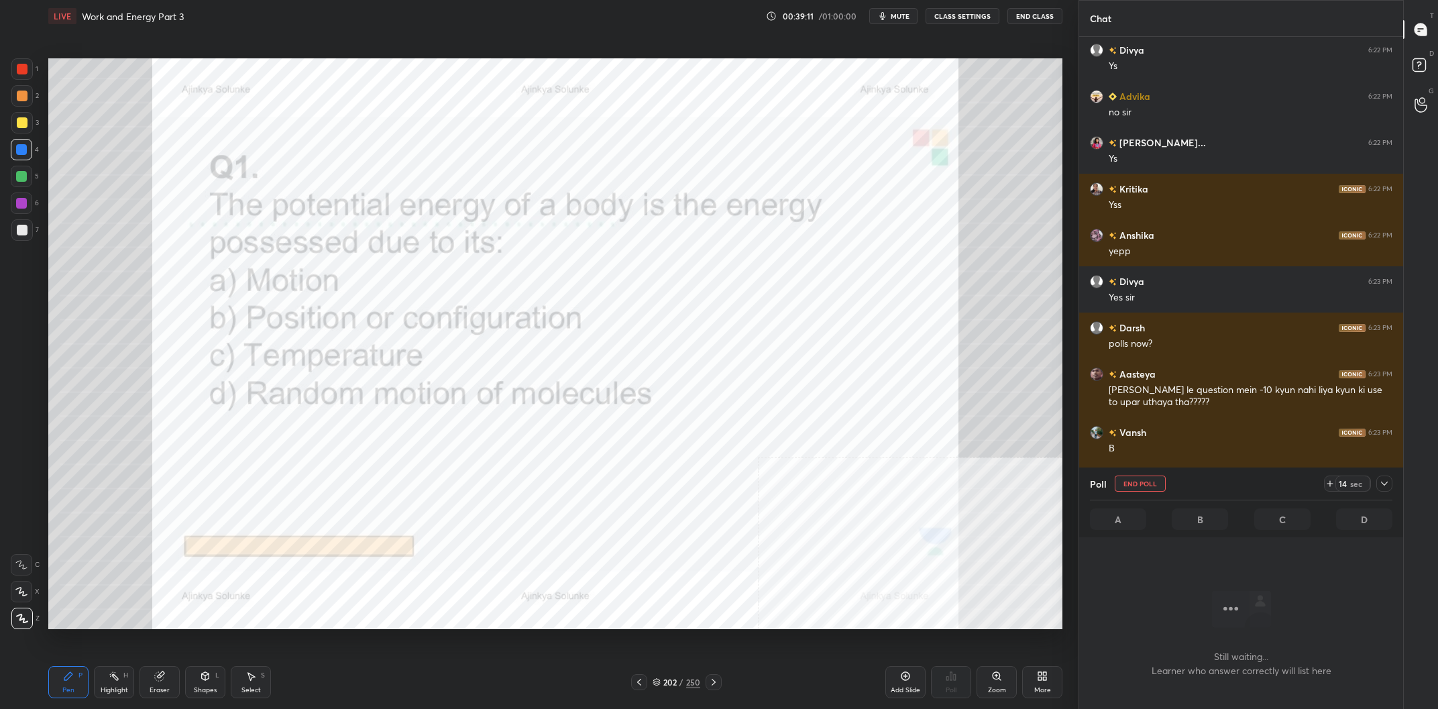
scroll to position [5114, 0]
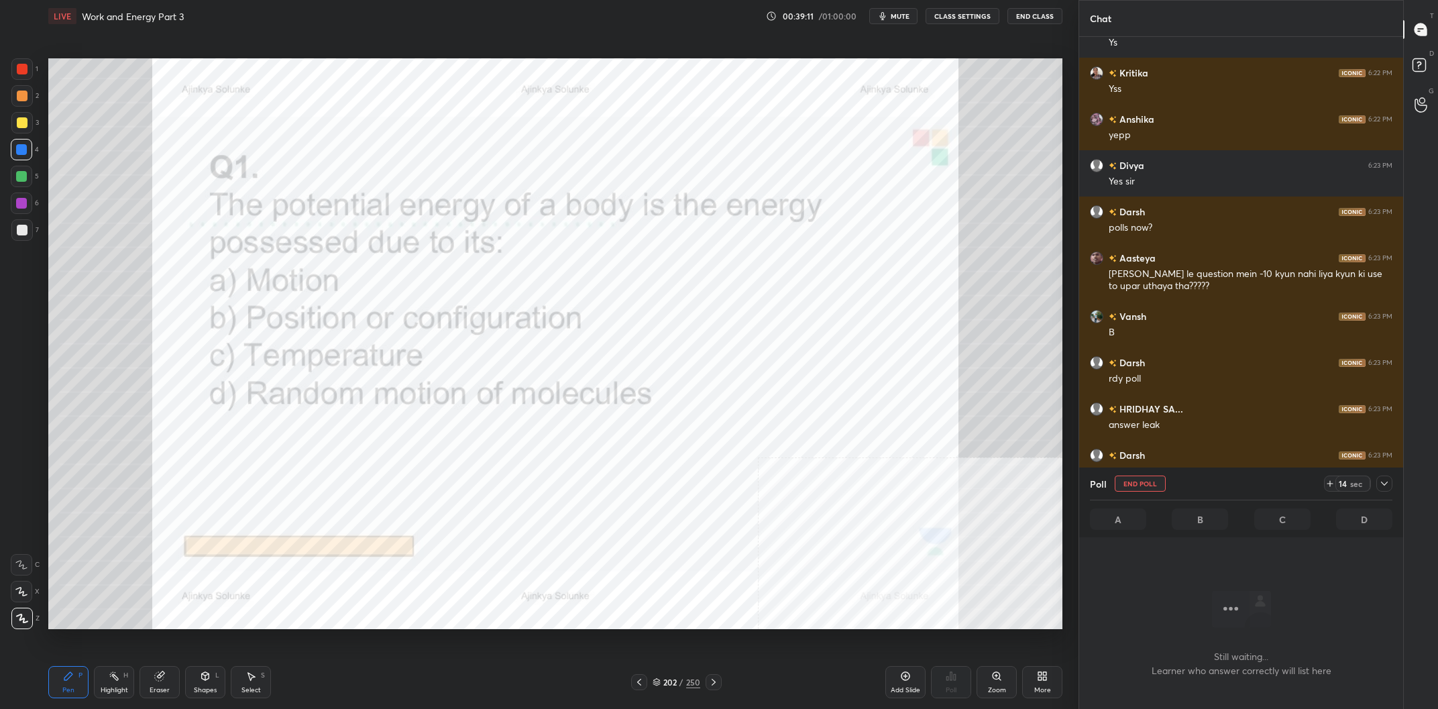
click at [1380, 480] on icon at bounding box center [1384, 483] width 11 height 11
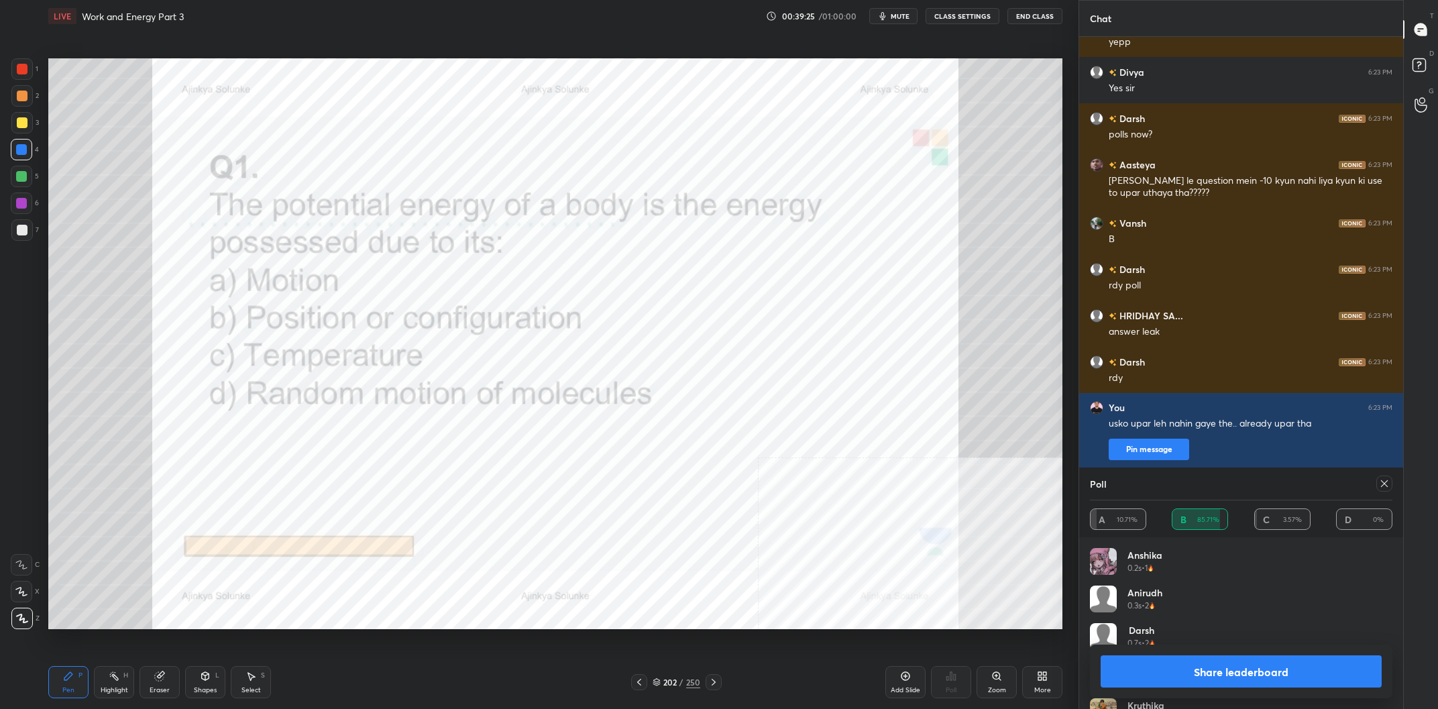
scroll to position [1, 1]
click at [1155, 665] on button "Share leaderboard" at bounding box center [1241, 671] width 281 height 32
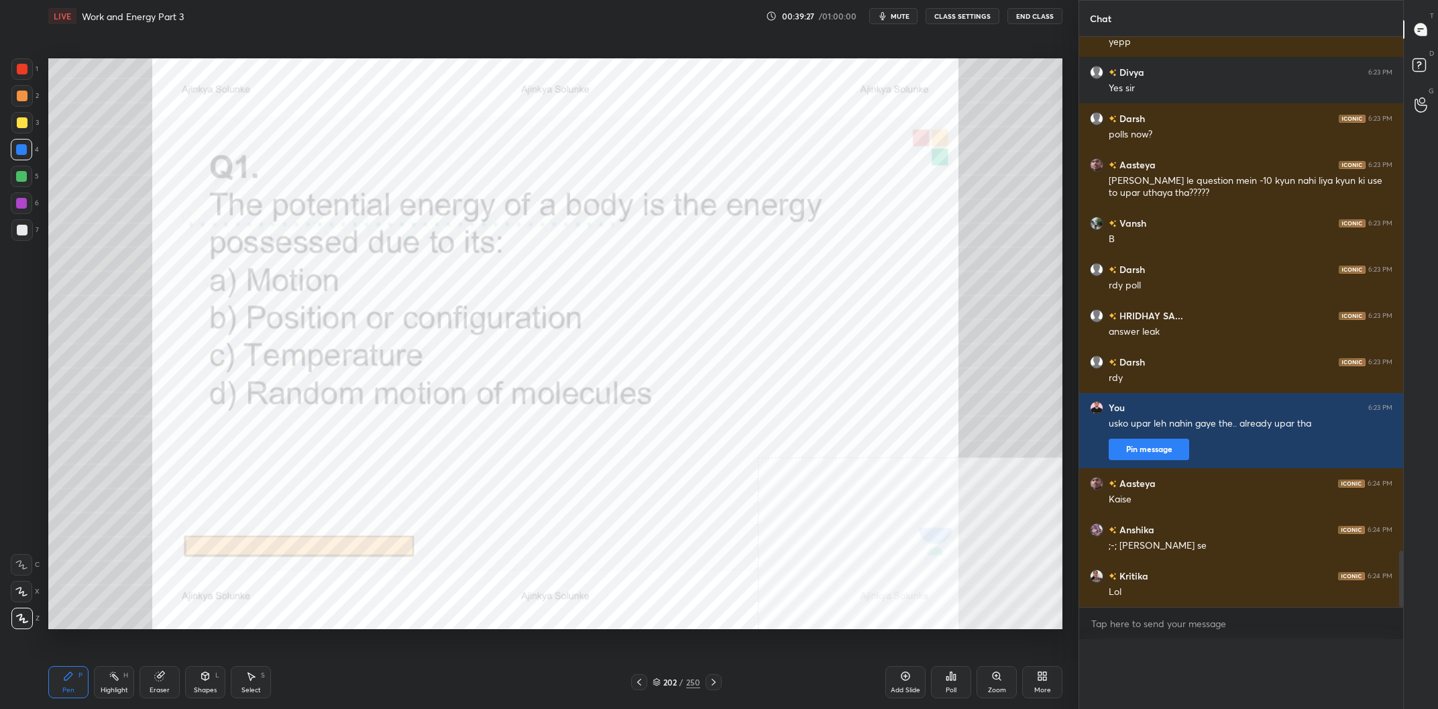
scroll to position [0, 0]
click at [21, 95] on div at bounding box center [22, 96] width 11 height 11
click at [904, 680] on icon at bounding box center [905, 676] width 11 height 11
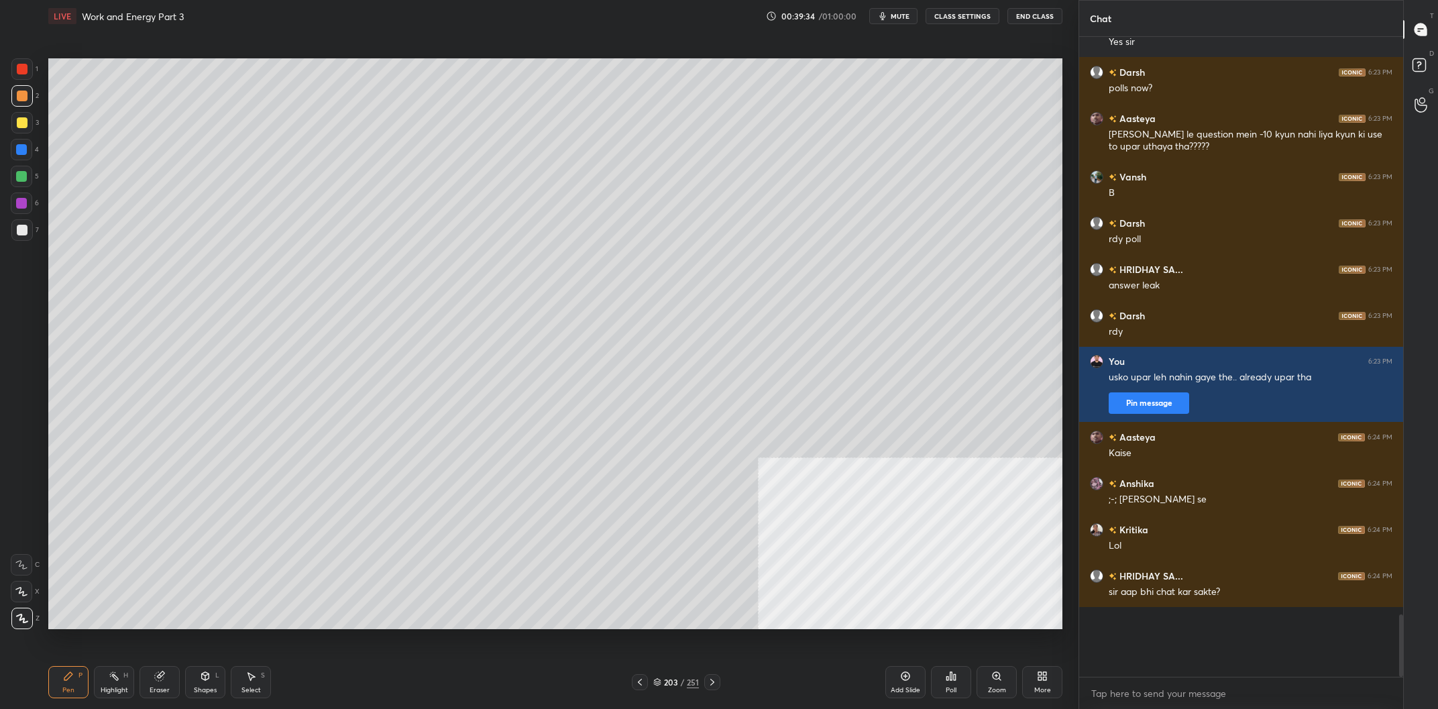
scroll to position [5300, 0]
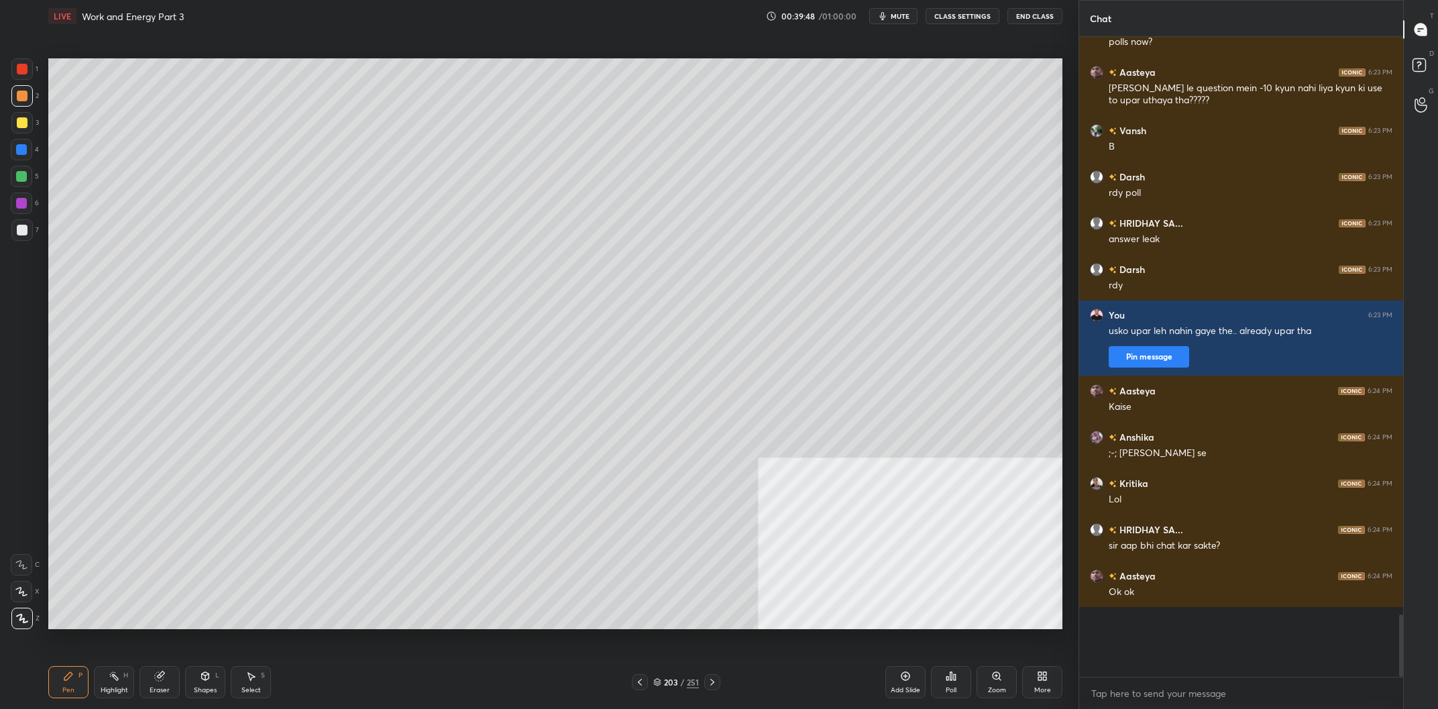
click at [36, 154] on div "4" at bounding box center [25, 149] width 28 height 21
click at [34, 154] on div "4" at bounding box center [25, 149] width 28 height 21
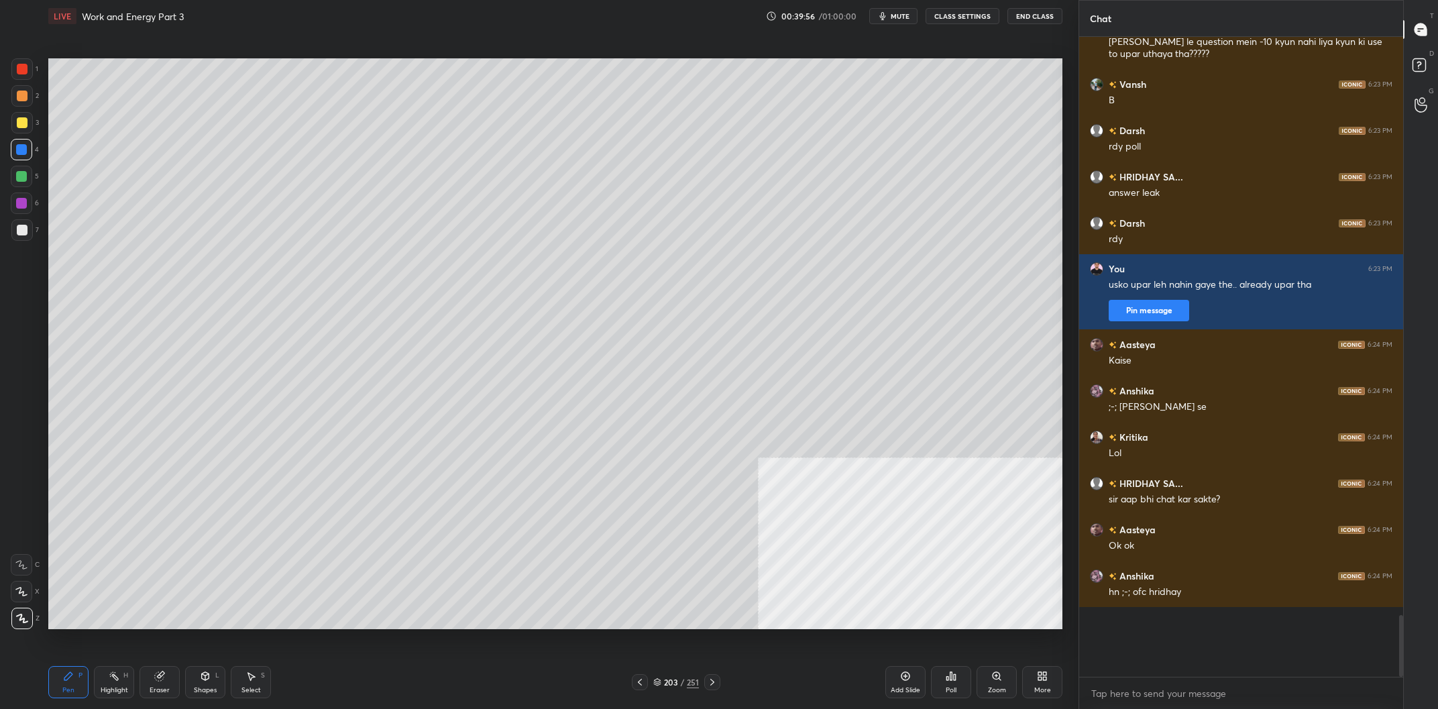
click at [21, 97] on div at bounding box center [22, 96] width 11 height 11
click at [18, 98] on div at bounding box center [22, 96] width 11 height 11
click at [24, 154] on div at bounding box center [21, 149] width 11 height 11
click at [24, 182] on div at bounding box center [21, 176] width 21 height 21
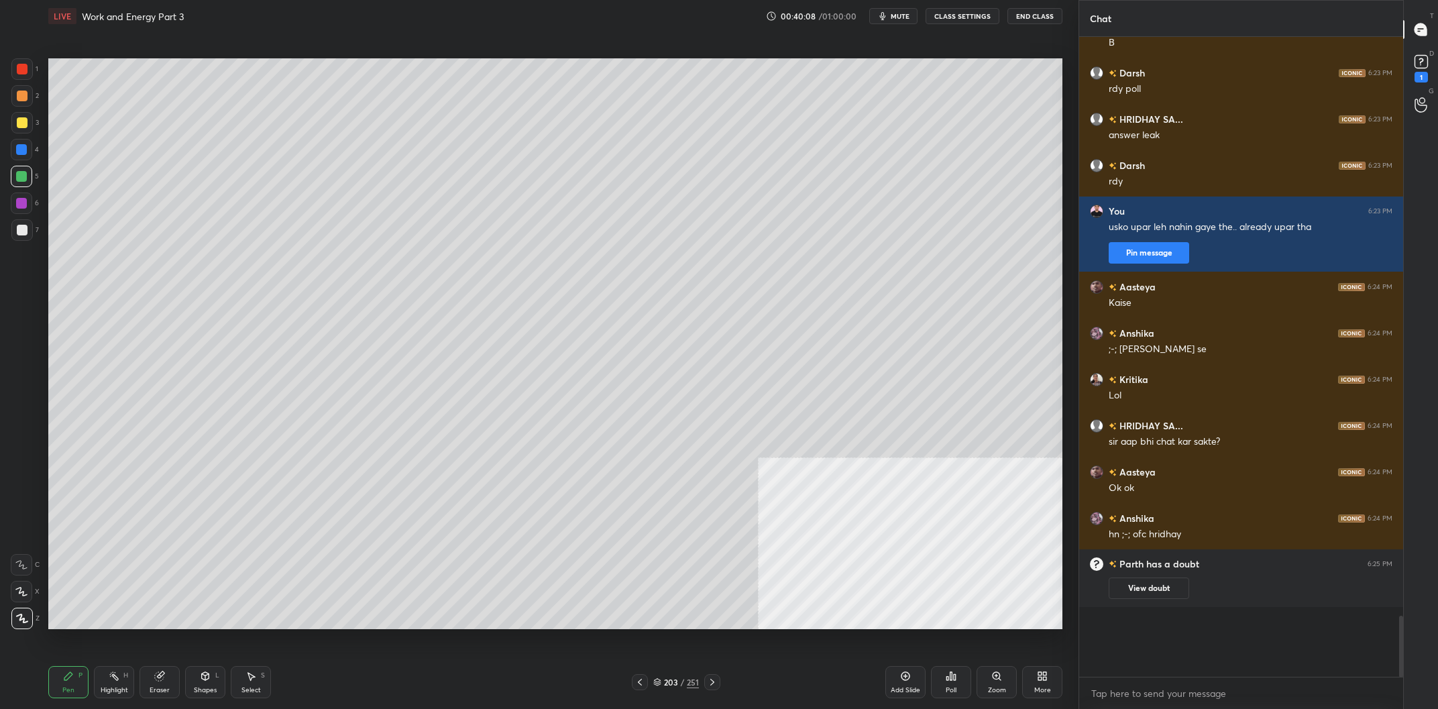
click at [25, 100] on div at bounding box center [22, 96] width 11 height 11
click at [30, 193] on div "6" at bounding box center [25, 203] width 28 height 21
click at [30, 197] on div at bounding box center [21, 203] width 21 height 21
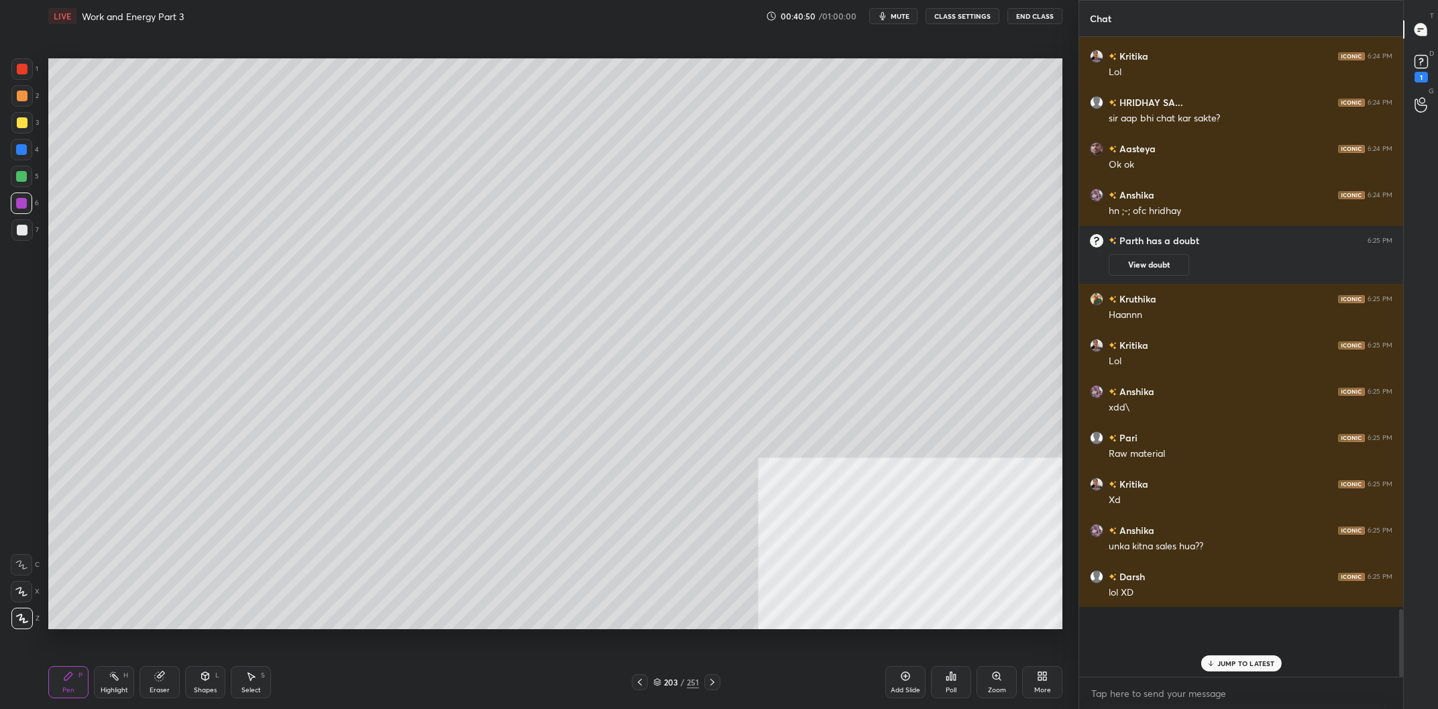
scroll to position [4841, 0]
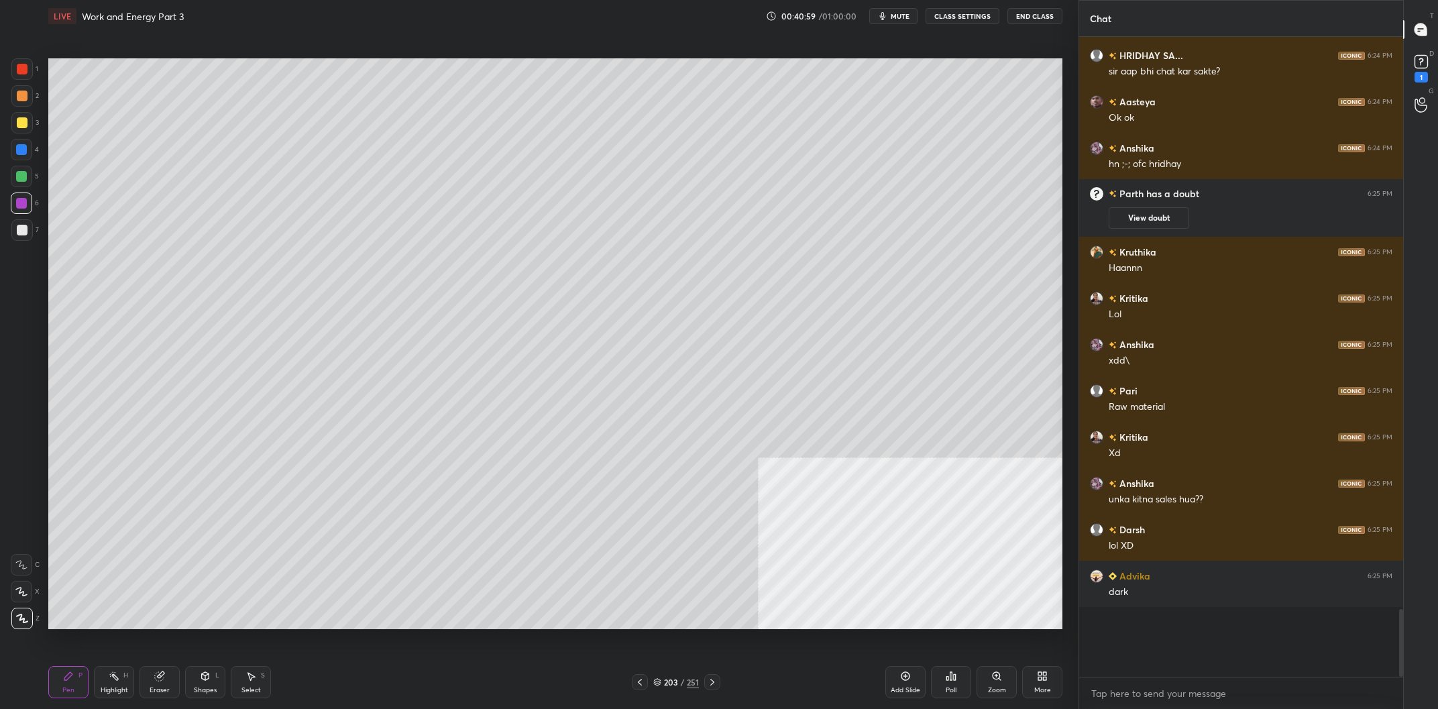
click at [31, 70] on div at bounding box center [21, 68] width 21 height 21
click at [28, 70] on div at bounding box center [21, 68] width 21 height 21
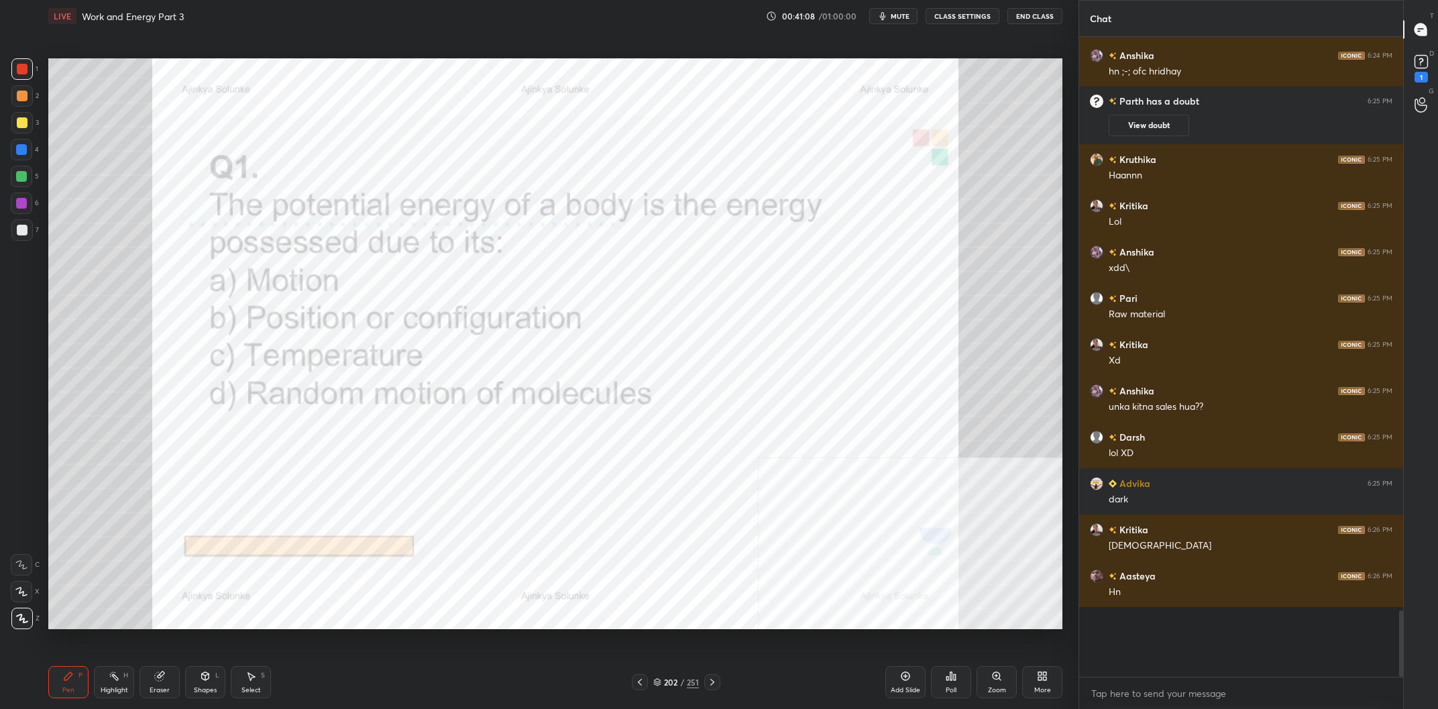
scroll to position [4980, 0]
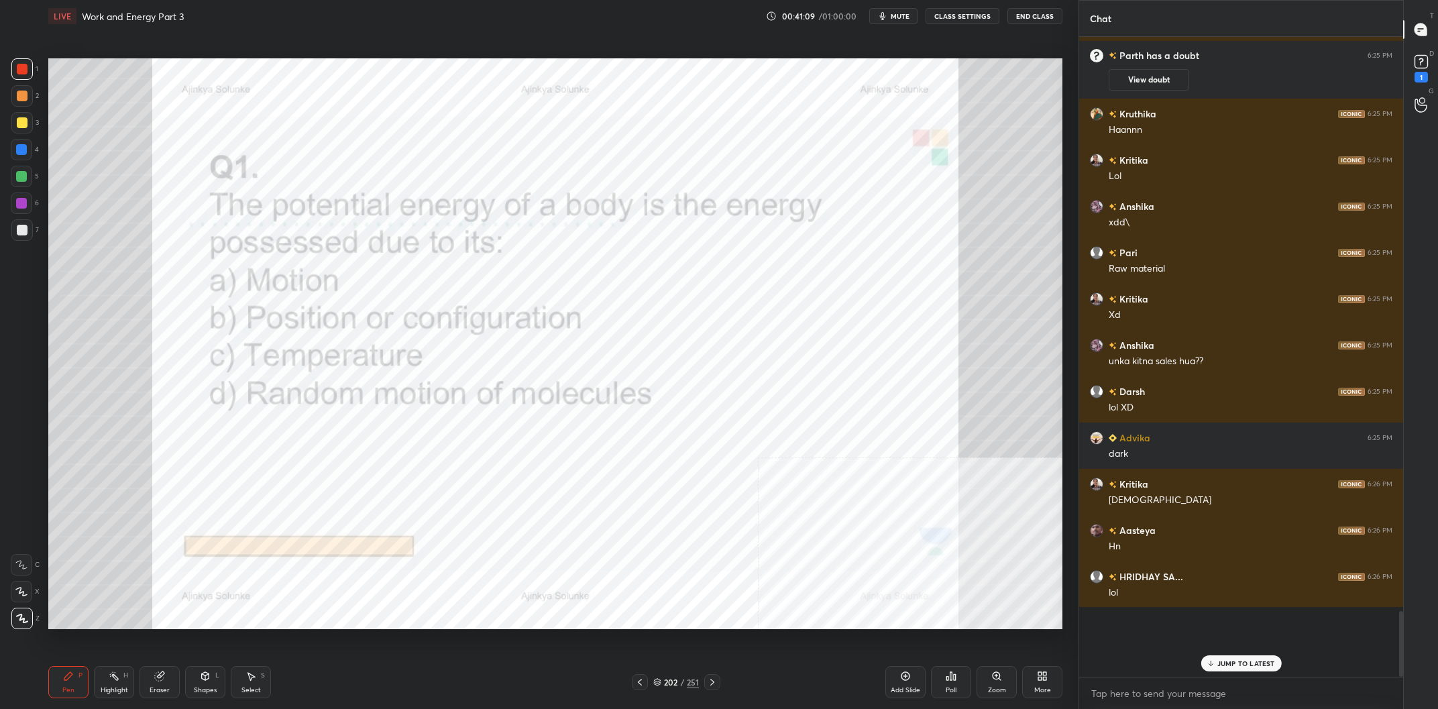
click at [677, 680] on div "202" at bounding box center [670, 682] width 13 height 8
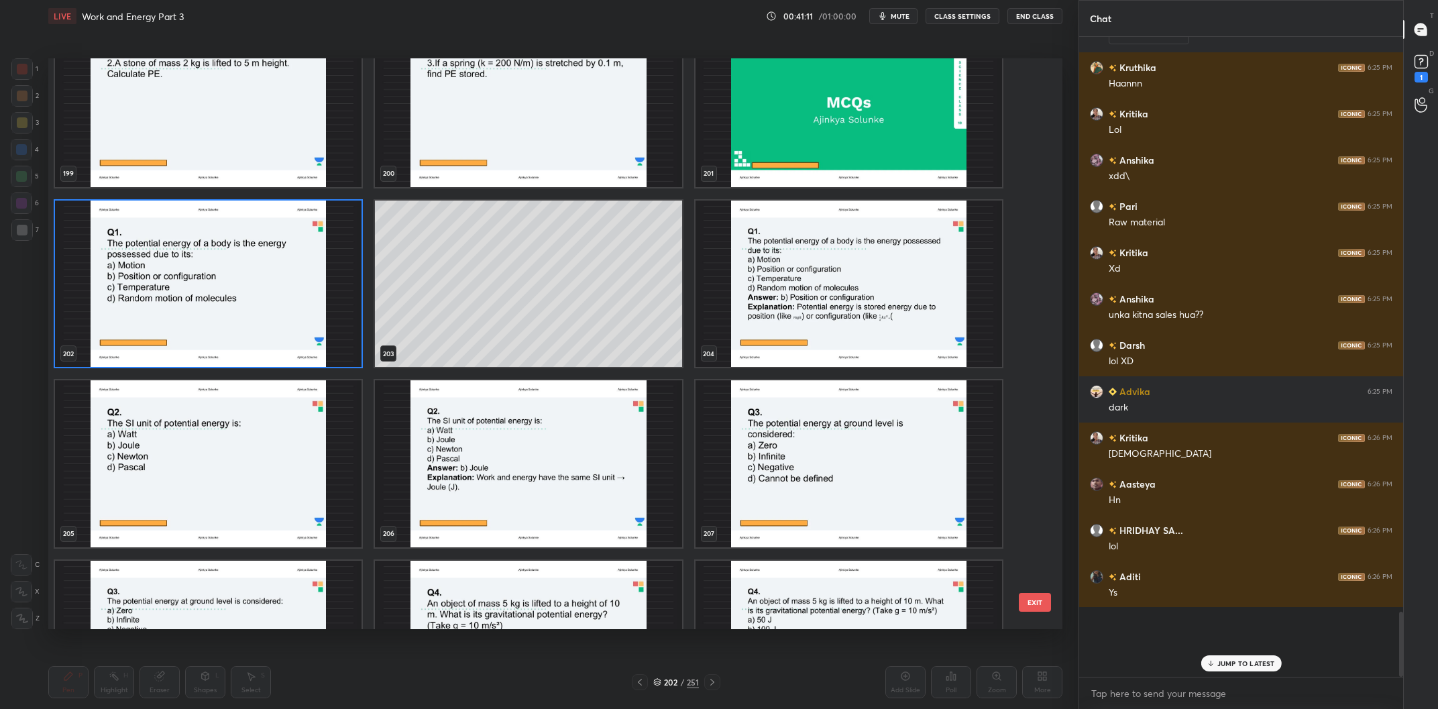
scroll to position [12018, 0]
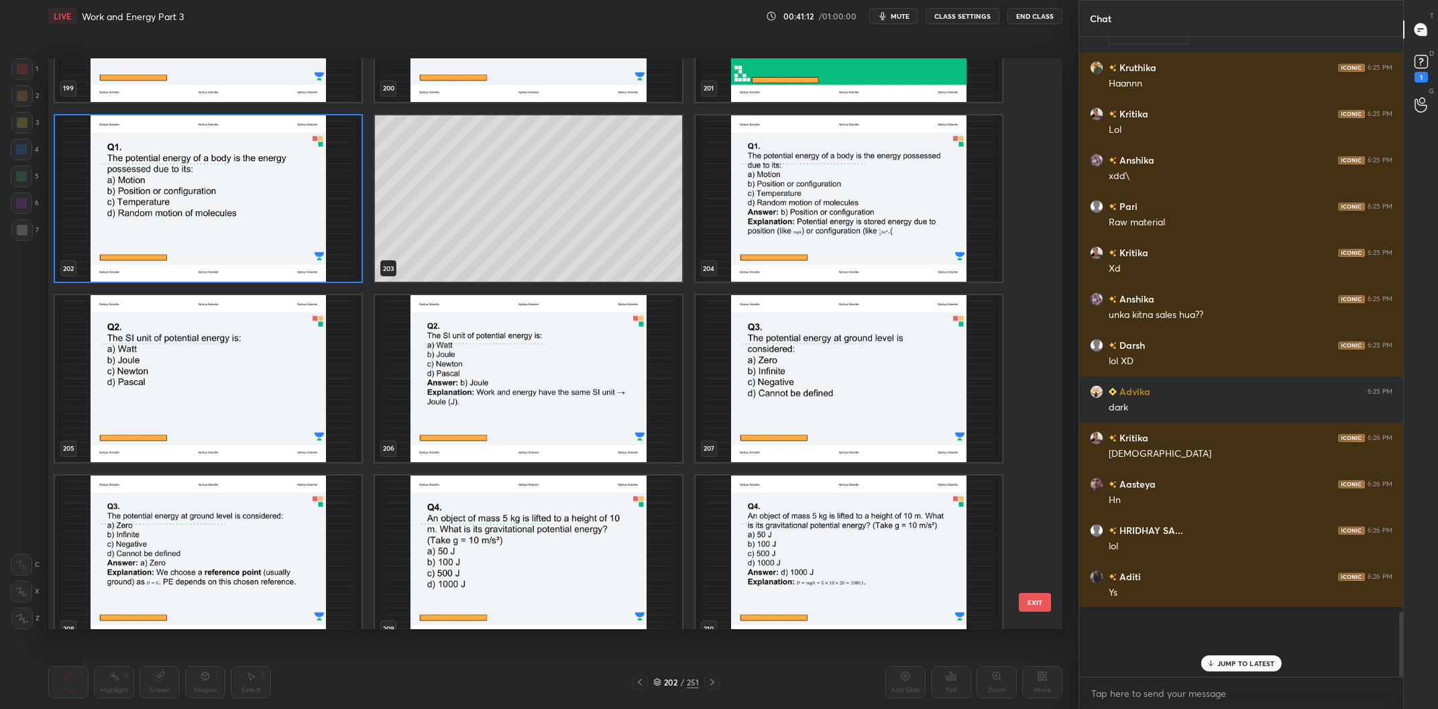
click at [226, 400] on img "grid" at bounding box center [208, 378] width 307 height 167
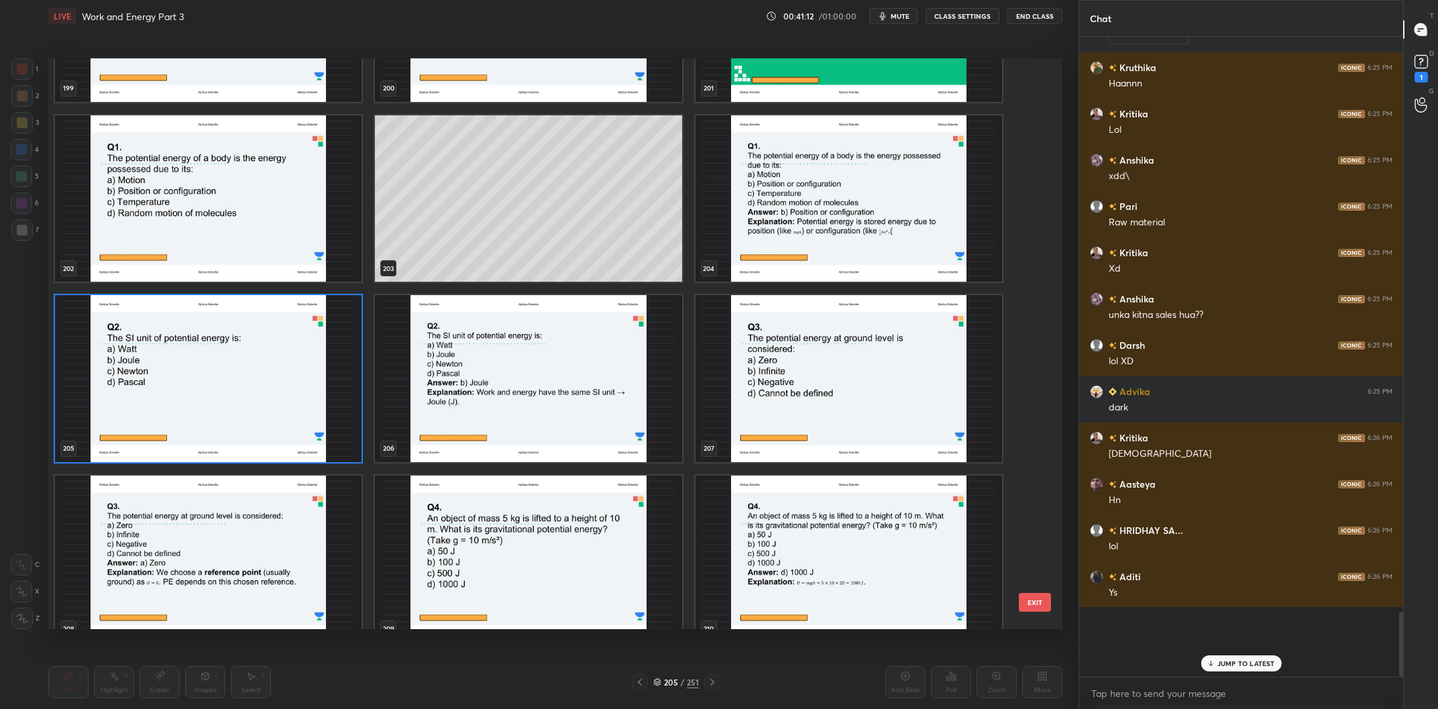
click at [246, 374] on img "grid" at bounding box center [208, 378] width 307 height 167
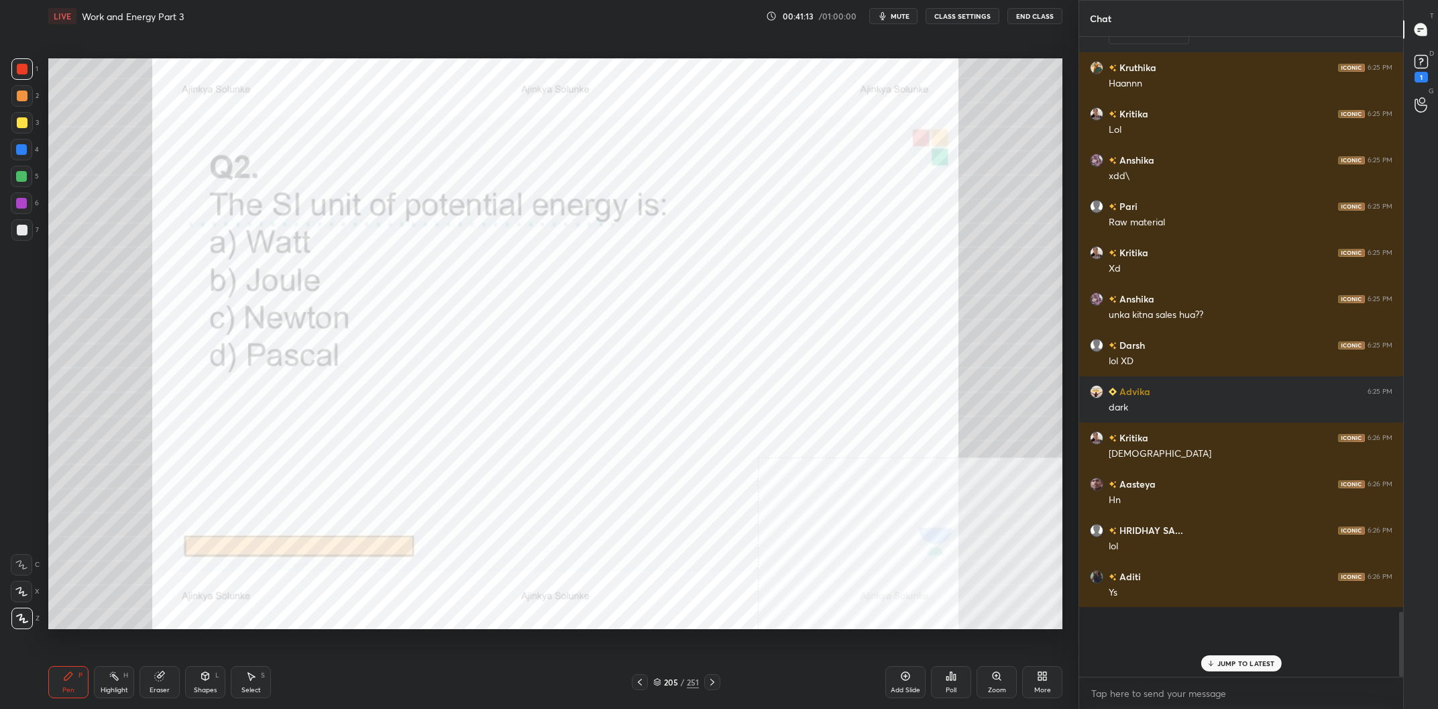
click at [246, 374] on img "grid" at bounding box center [208, 378] width 307 height 167
click at [682, 691] on div "Pen P Highlight H Eraser Shapes L Select S 205 / 251 Add Slide Poll Zoom More" at bounding box center [555, 682] width 1014 height 54
click at [682, 689] on div "205 / 251" at bounding box center [676, 682] width 89 height 16
click at [682, 686] on div "/" at bounding box center [682, 682] width 4 height 8
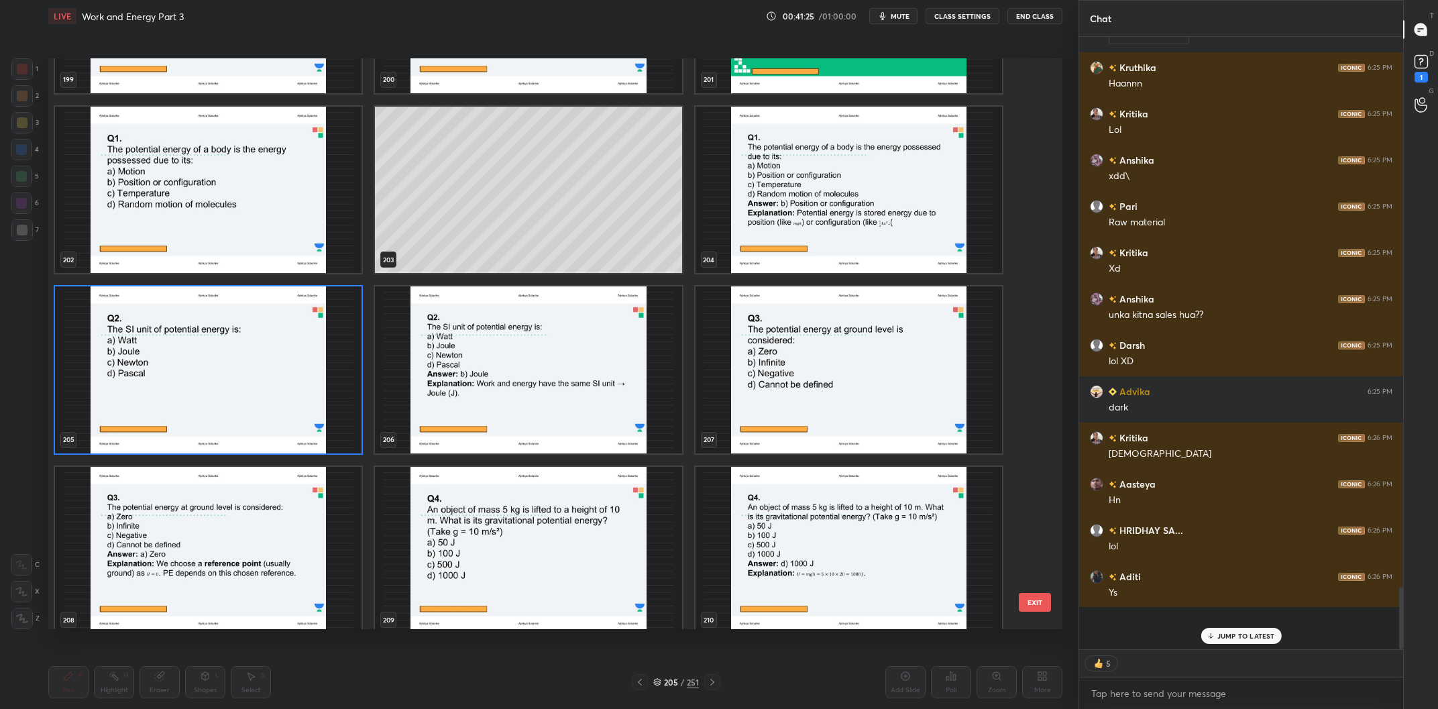
scroll to position [12028, 0]
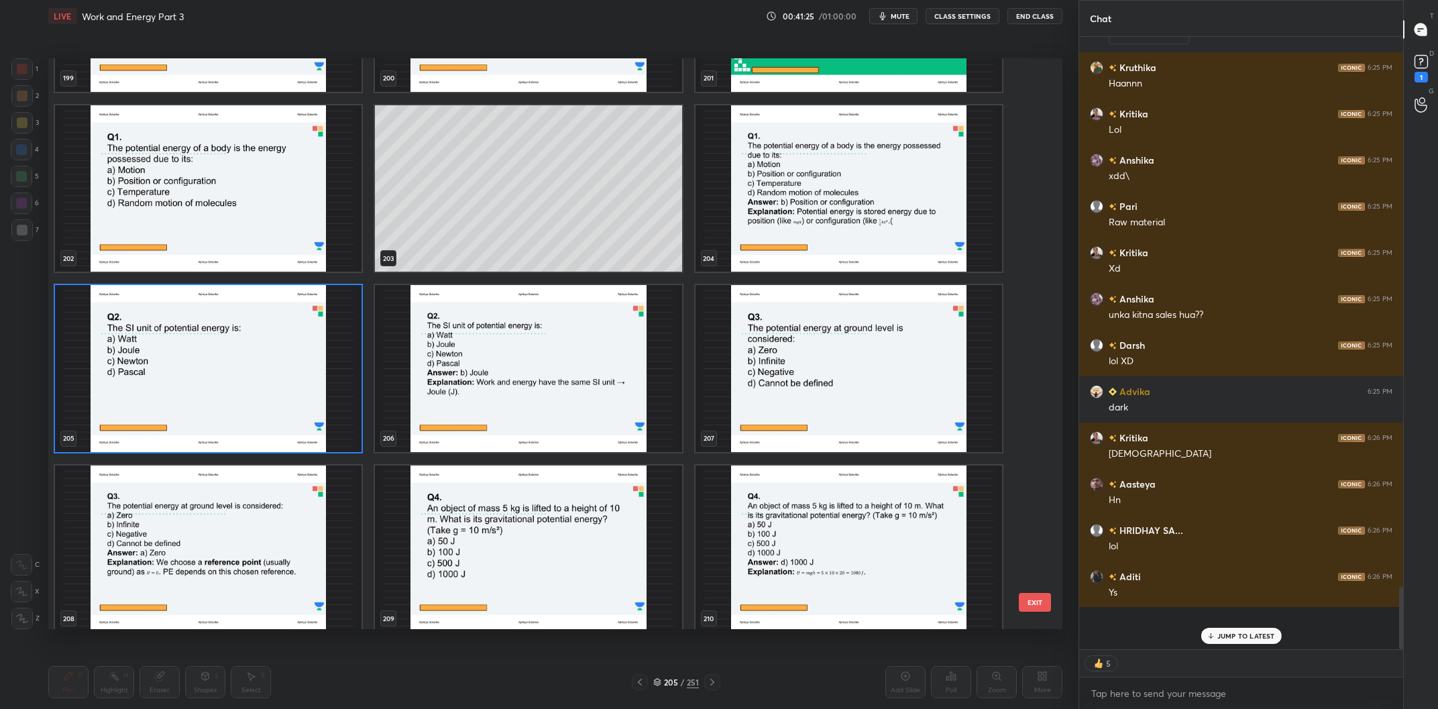
click at [321, 411] on img "grid" at bounding box center [208, 368] width 307 height 167
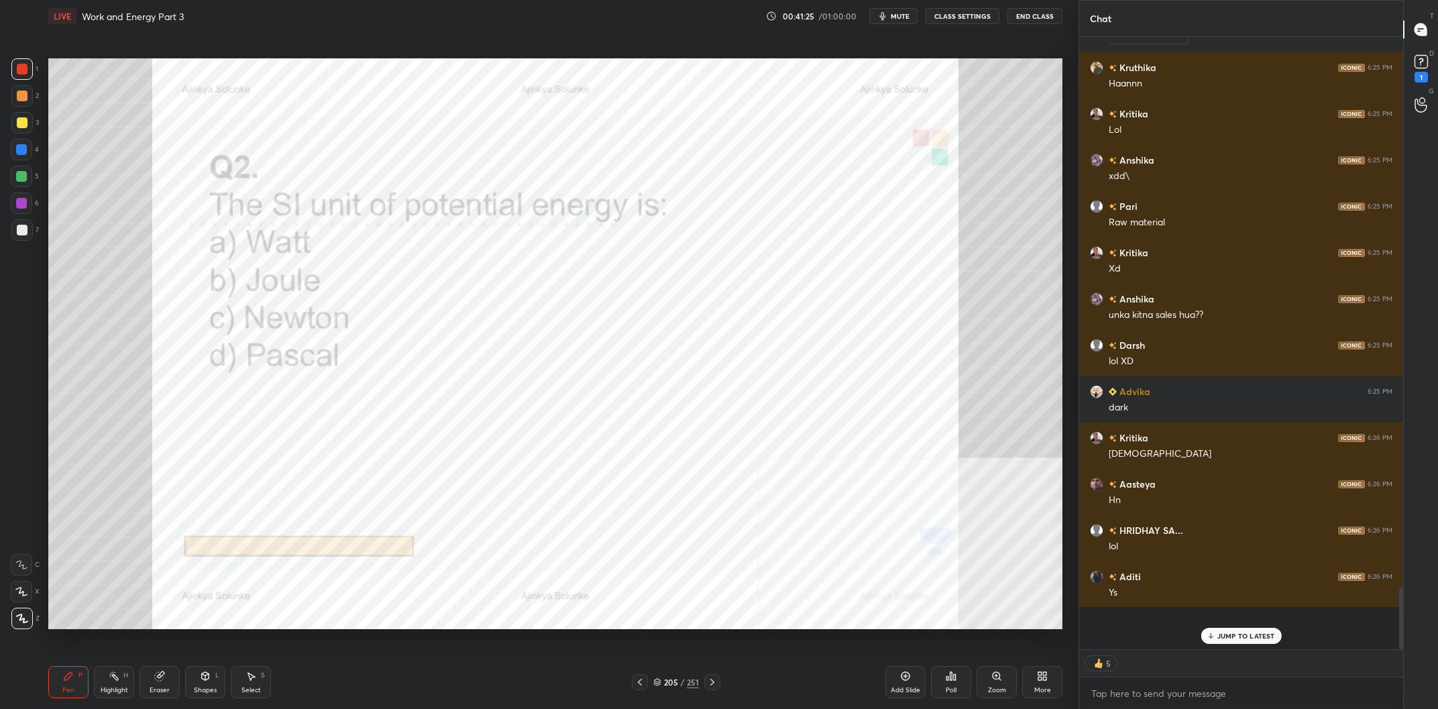
click at [321, 411] on img "grid" at bounding box center [208, 368] width 307 height 167
click at [957, 674] on icon at bounding box center [951, 676] width 11 height 11
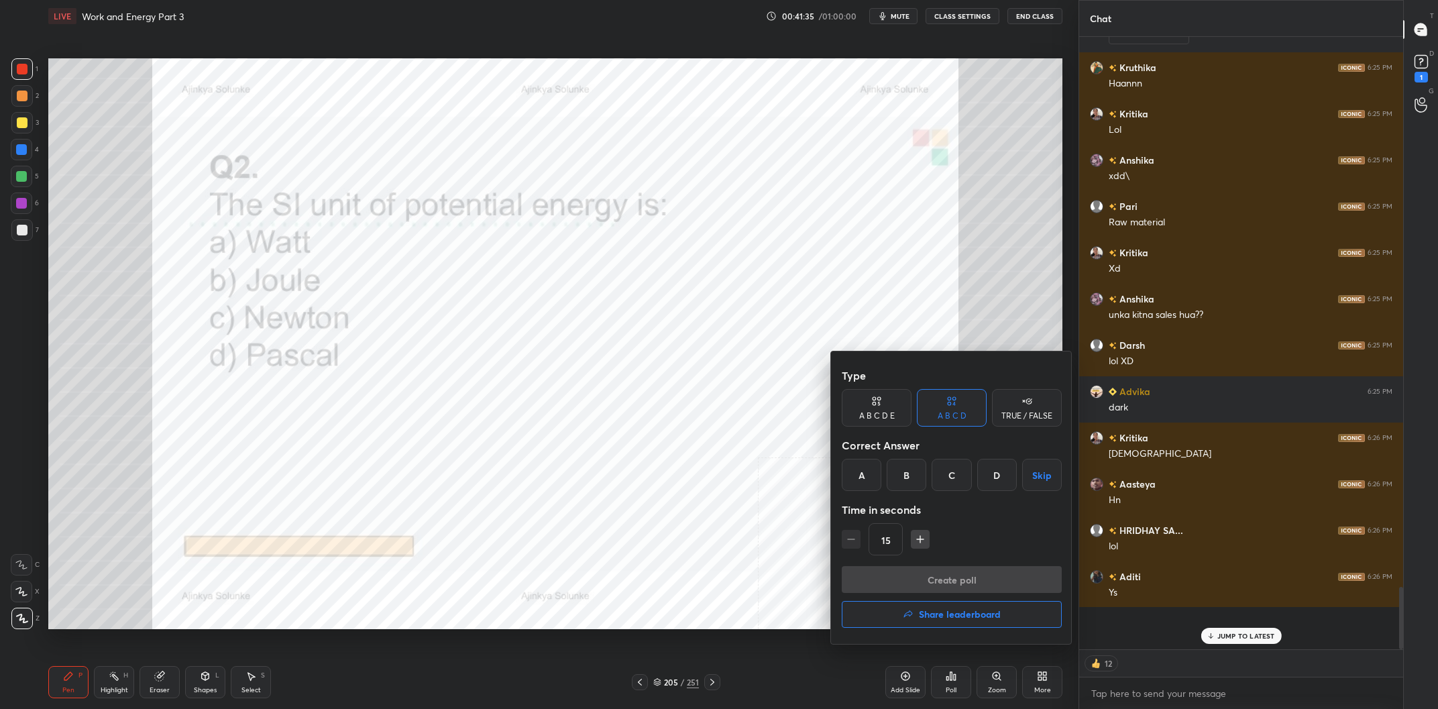
click at [912, 480] on div "B" at bounding box center [907, 475] width 40 height 32
click at [929, 564] on div "Type A B C D E A B C D TRUE / FALSE Correct Answer A B C D Skip Time in seconds…" at bounding box center [952, 464] width 220 height 204
click at [963, 572] on button "Create poll" at bounding box center [952, 579] width 220 height 27
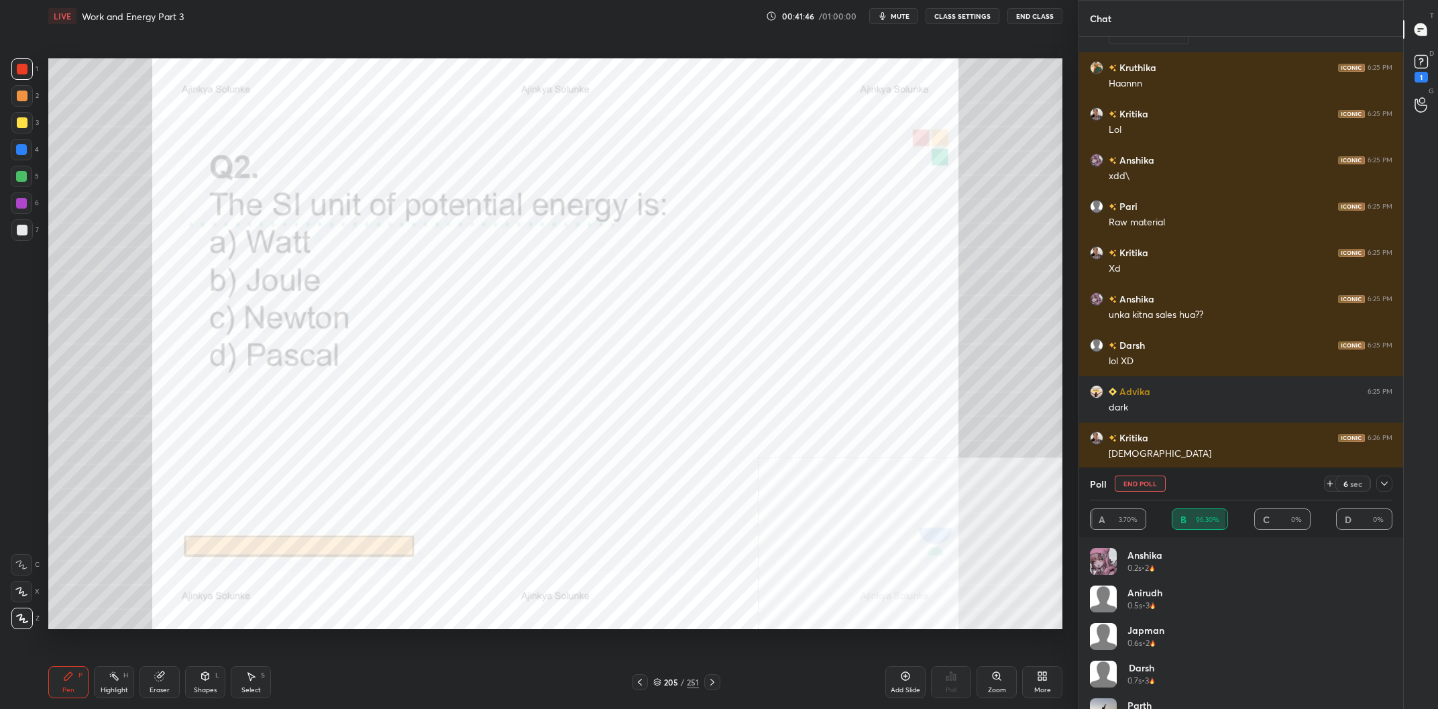
scroll to position [5026, 0]
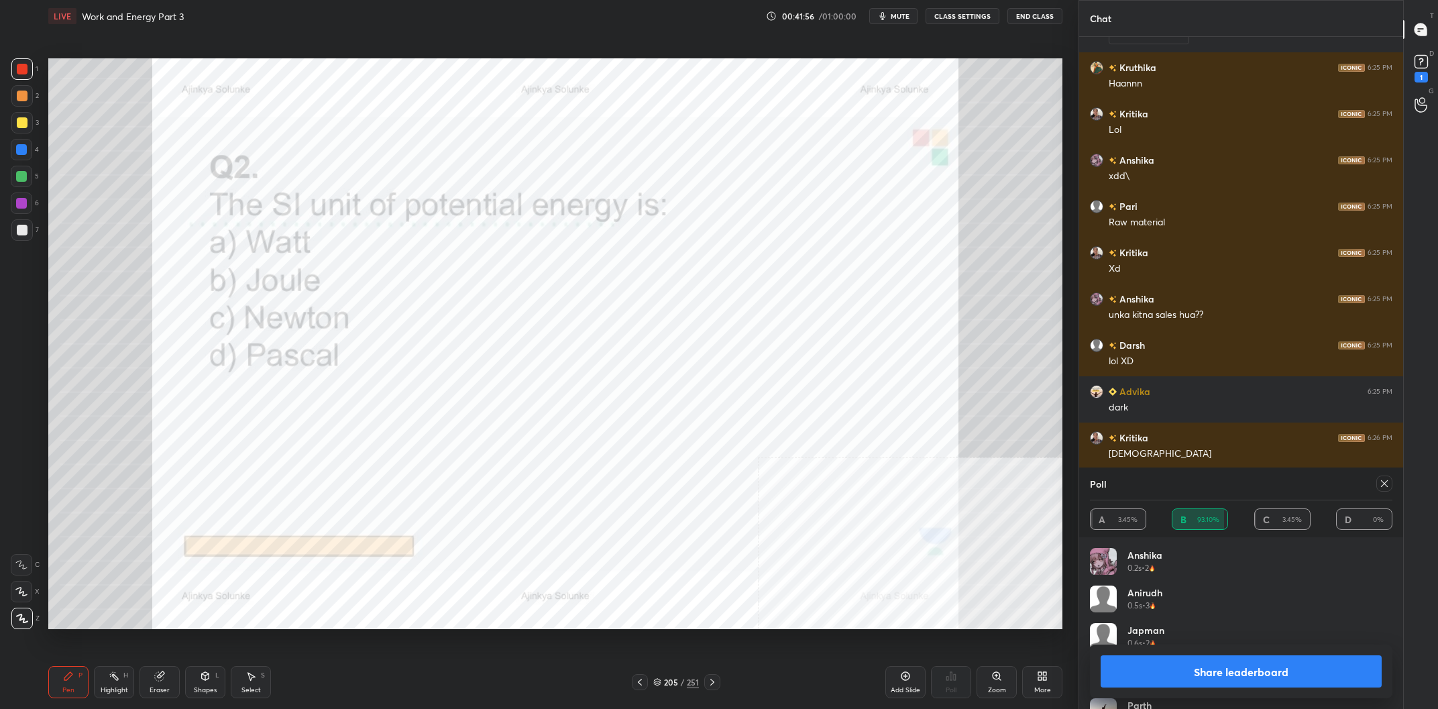
click at [1325, 673] on button "Share leaderboard" at bounding box center [1241, 671] width 281 height 32
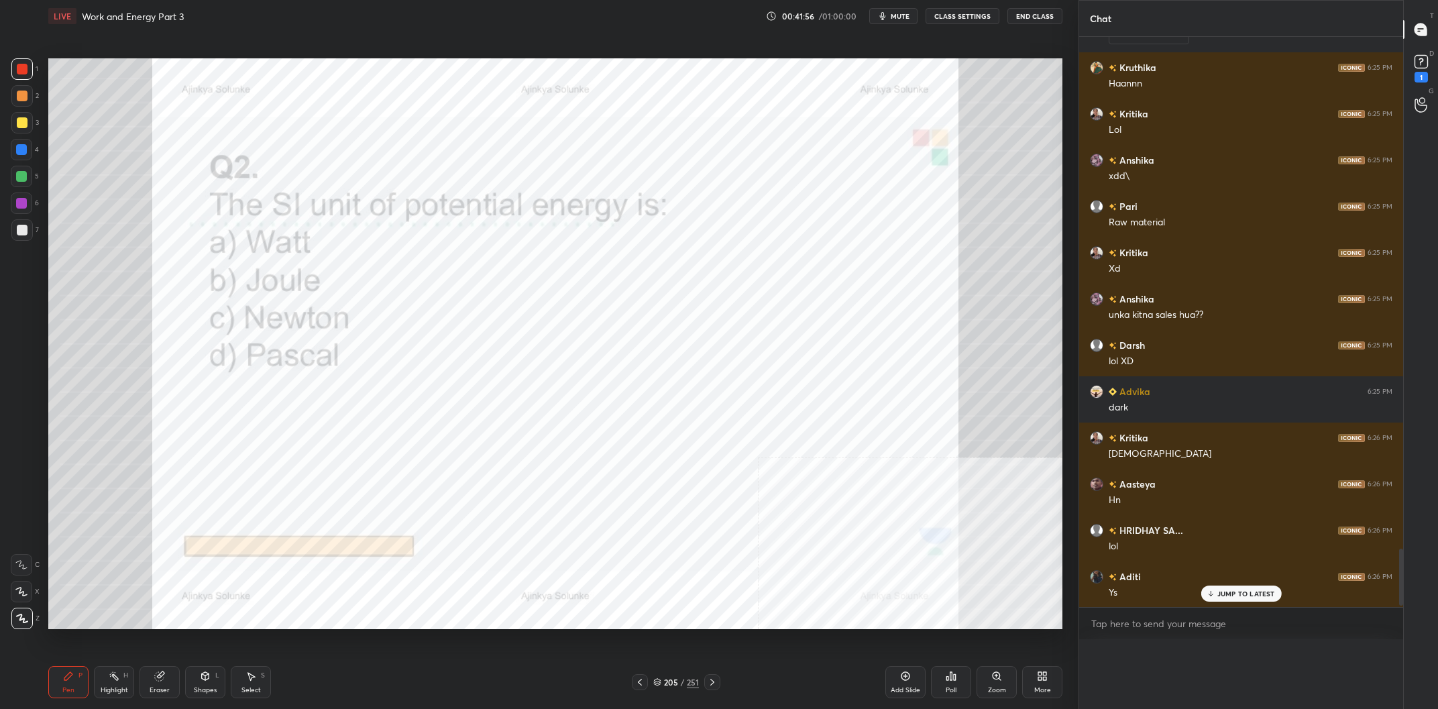
scroll to position [1, 1]
click at [669, 681] on div "205" at bounding box center [670, 682] width 13 height 8
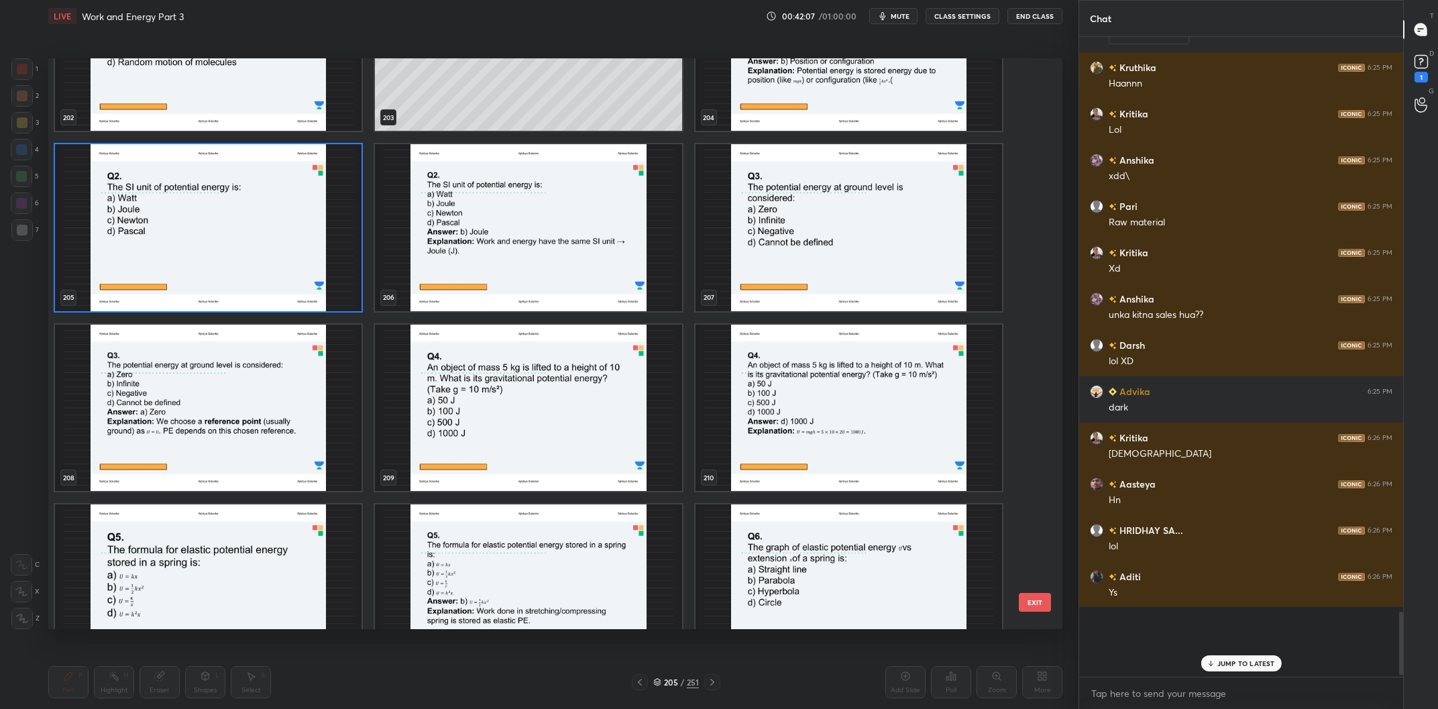
scroll to position [12198, 0]
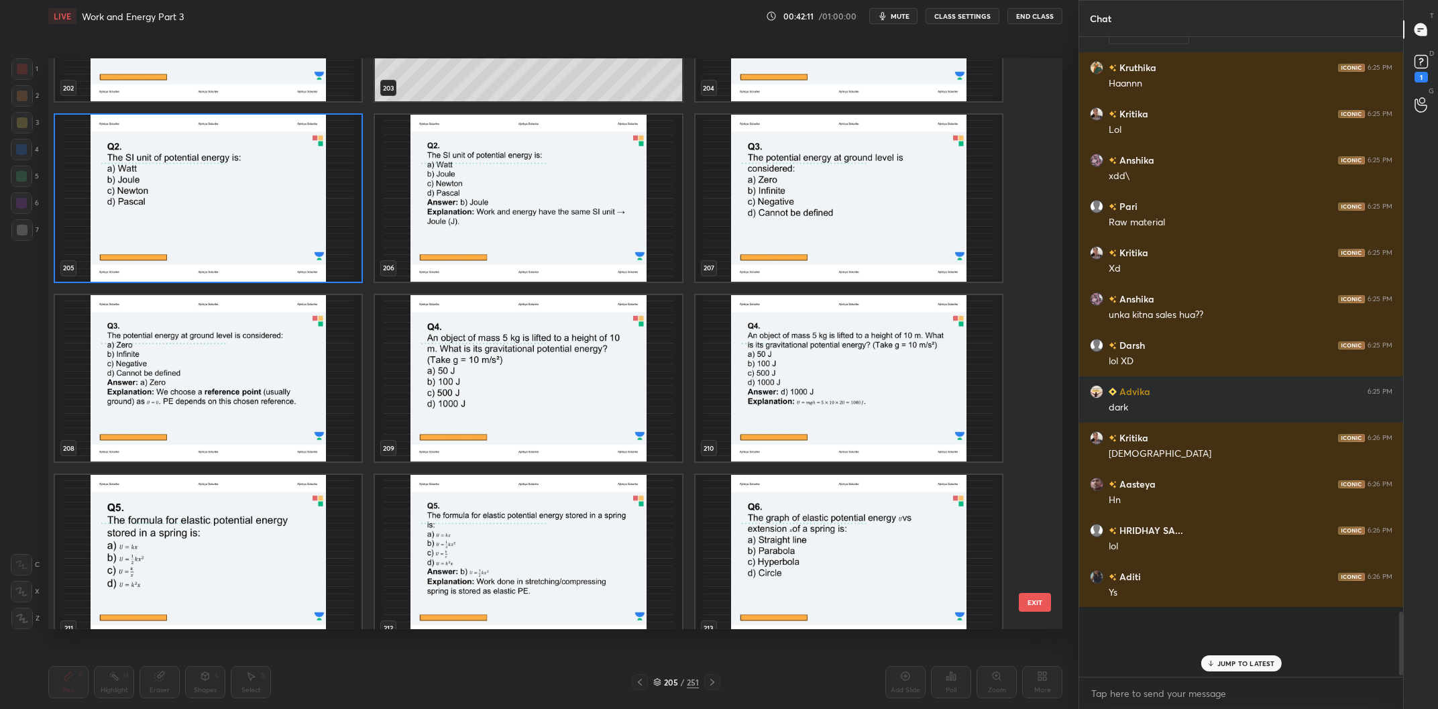
click at [853, 241] on img "grid" at bounding box center [849, 198] width 307 height 167
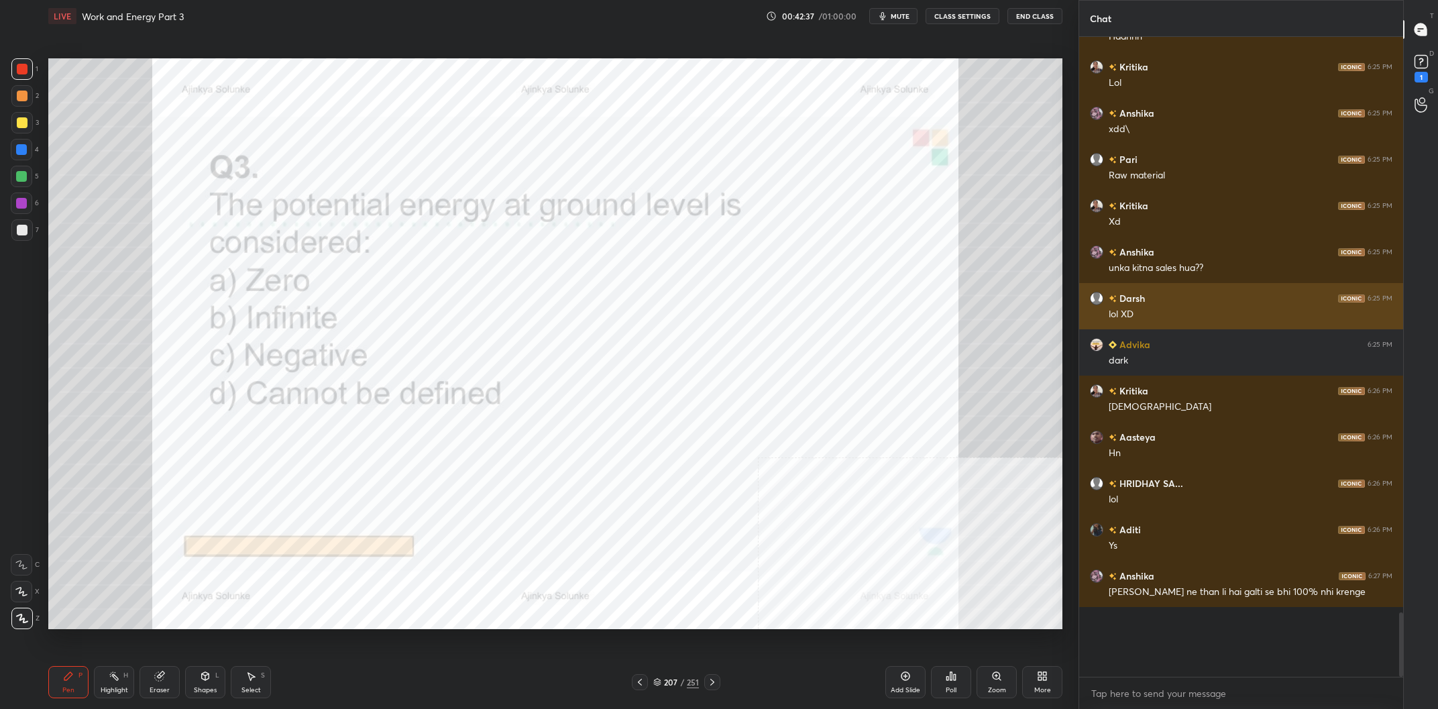
scroll to position [5119, 0]
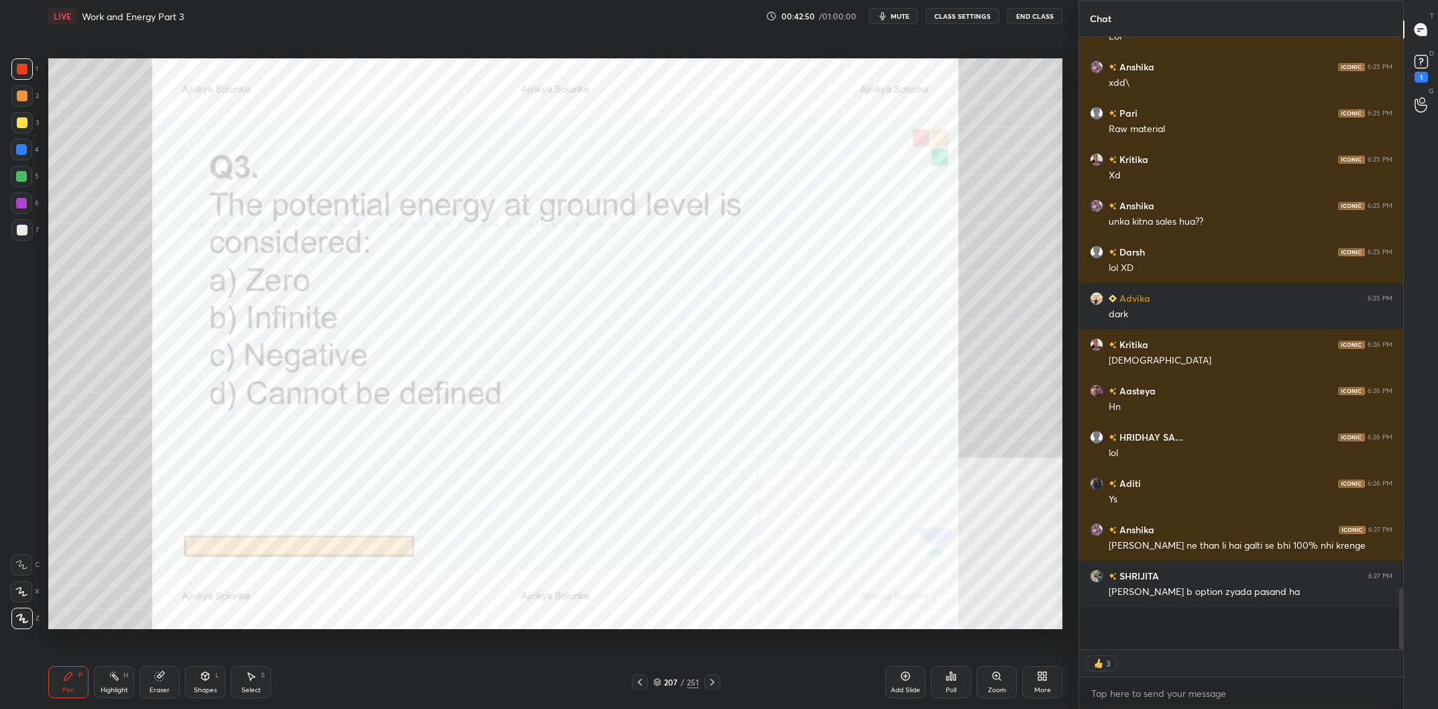
click at [963, 683] on div "Poll" at bounding box center [951, 682] width 40 height 32
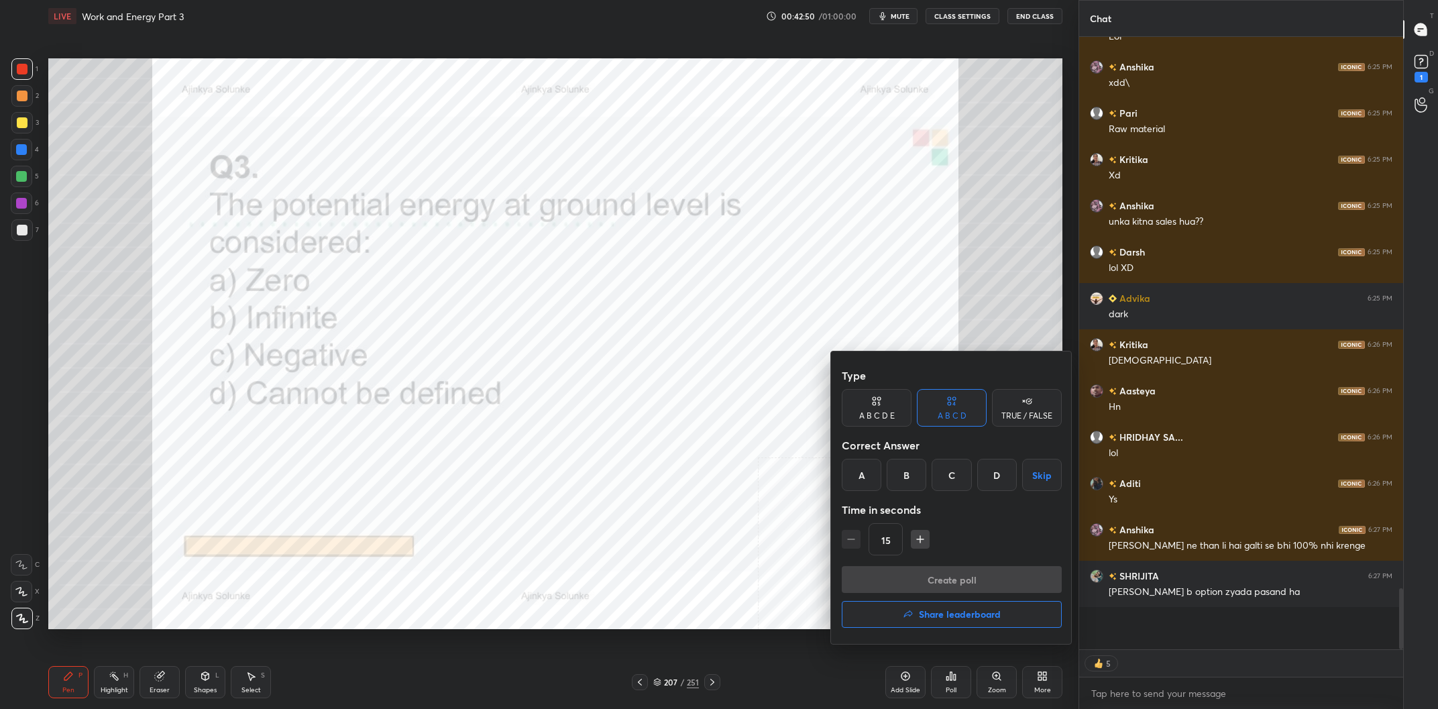
click at [869, 462] on div "A" at bounding box center [862, 475] width 40 height 32
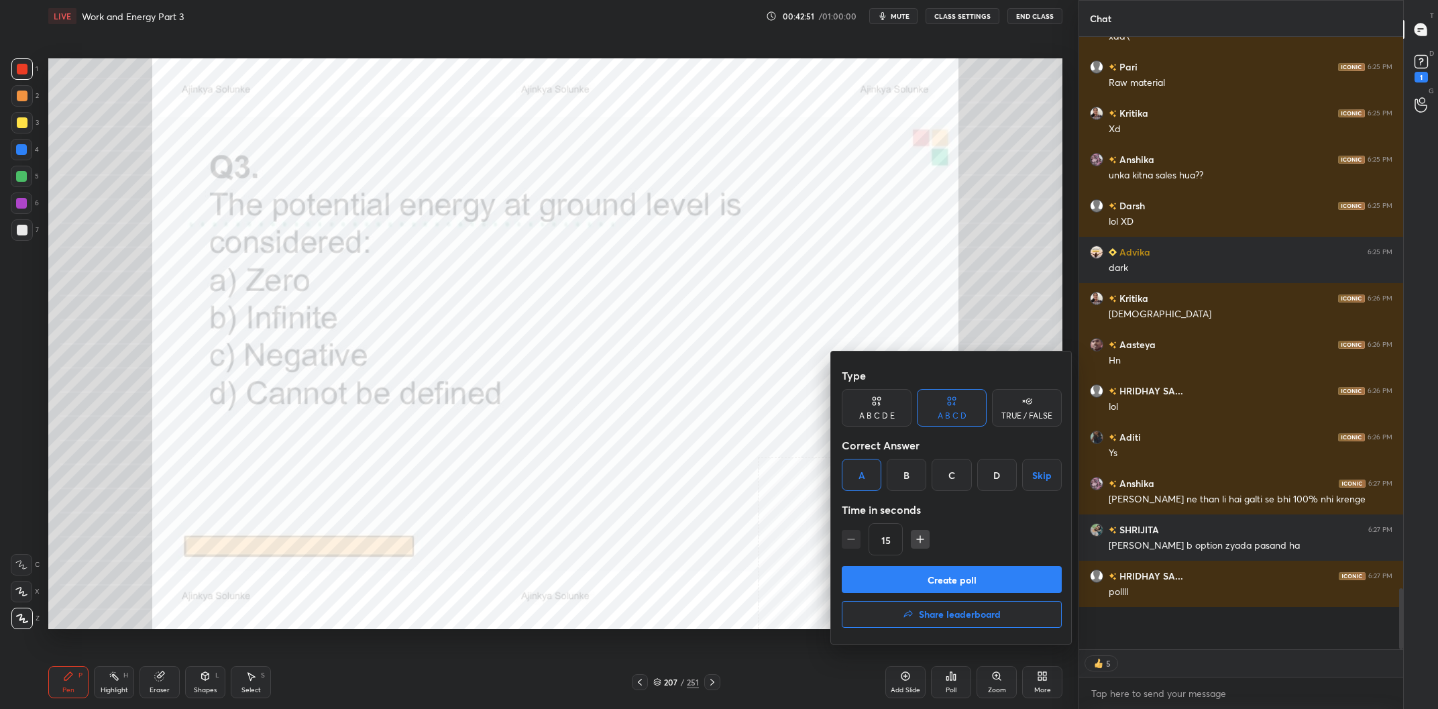
drag, startPoint x: 932, startPoint y: 574, endPoint x: 961, endPoint y: 567, distance: 29.1
click at [932, 574] on button "Create poll" at bounding box center [952, 579] width 220 height 27
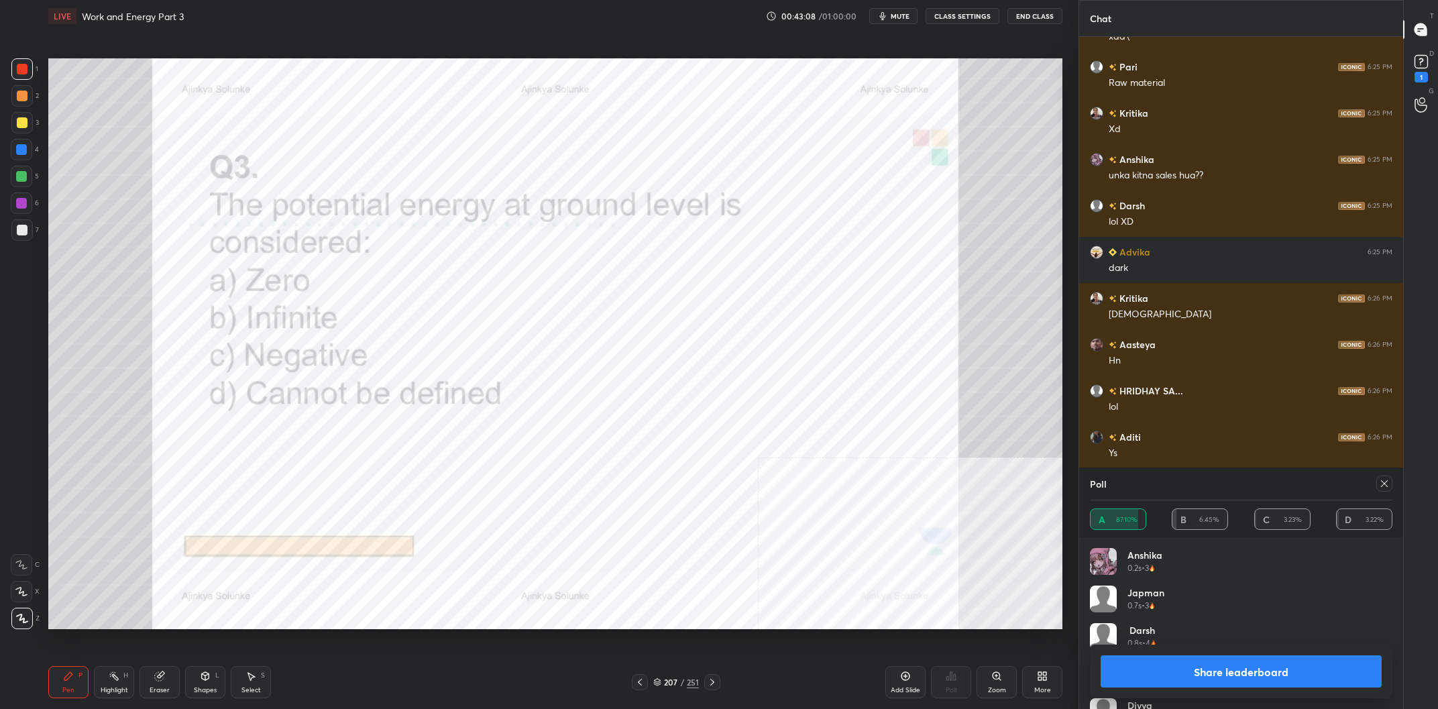
click at [1195, 667] on button "Share leaderboard" at bounding box center [1241, 671] width 281 height 32
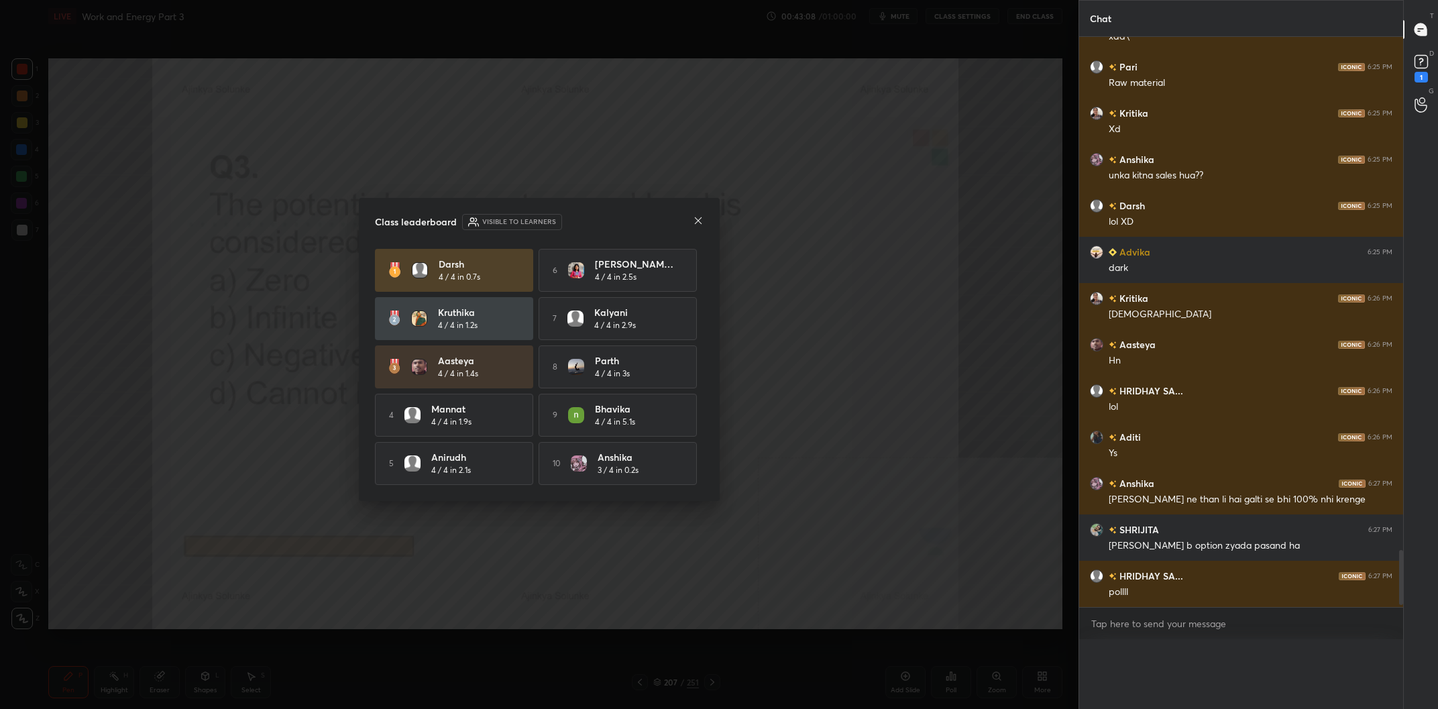
scroll to position [0, 0]
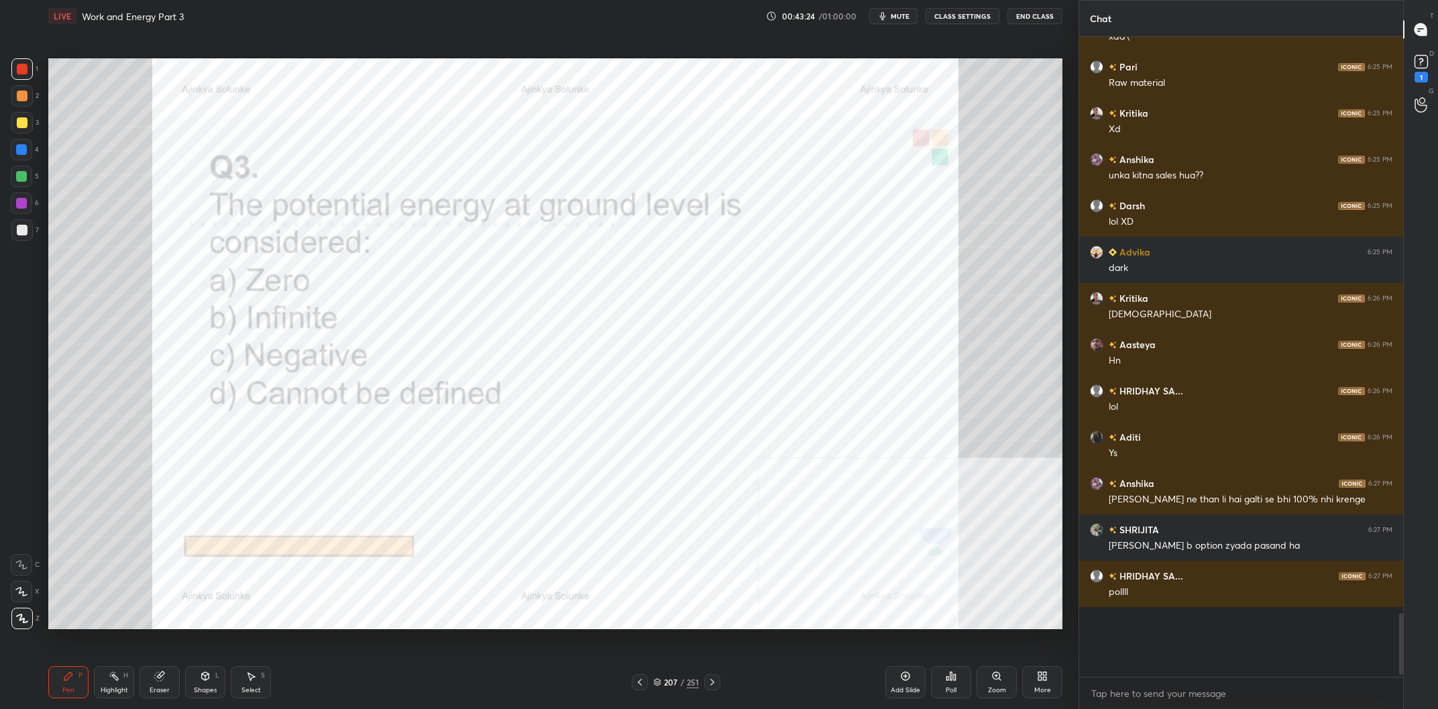
click at [669, 683] on div "207" at bounding box center [670, 682] width 13 height 8
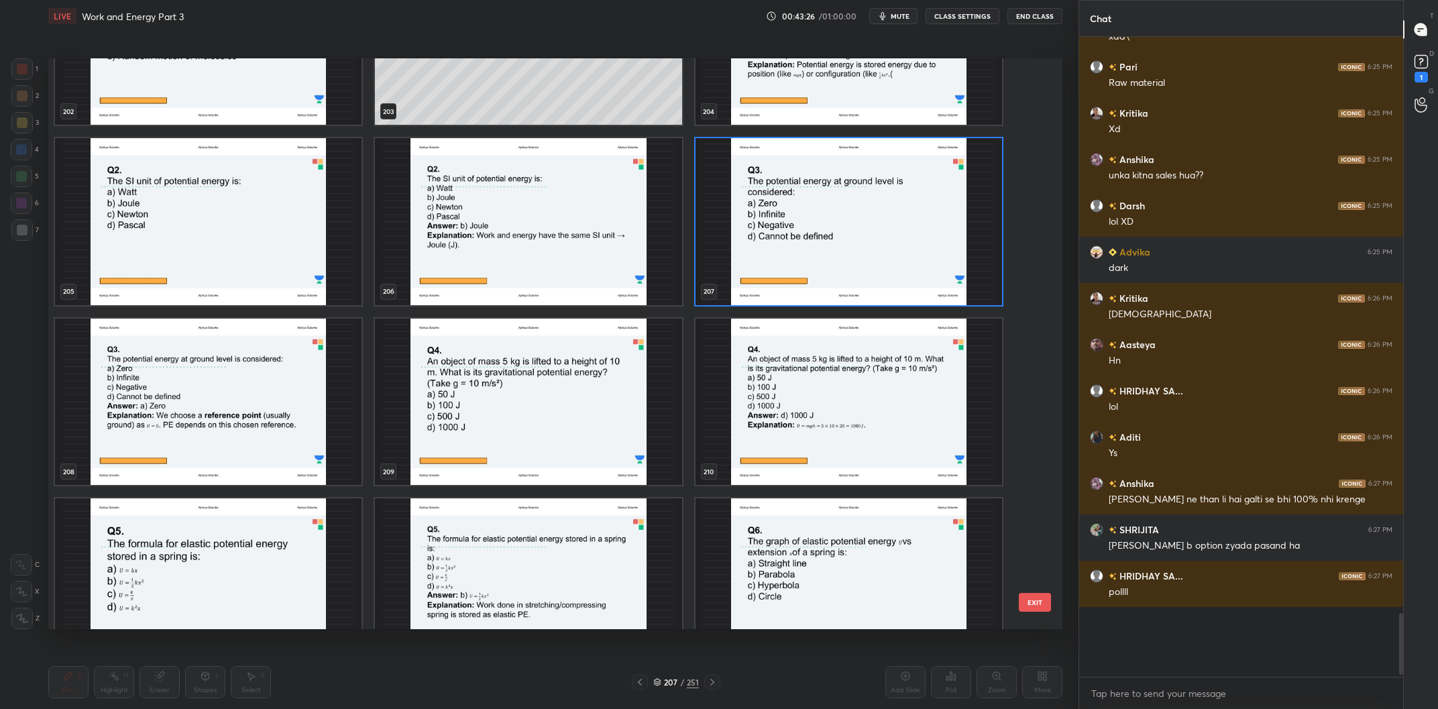
scroll to position [12198, 0]
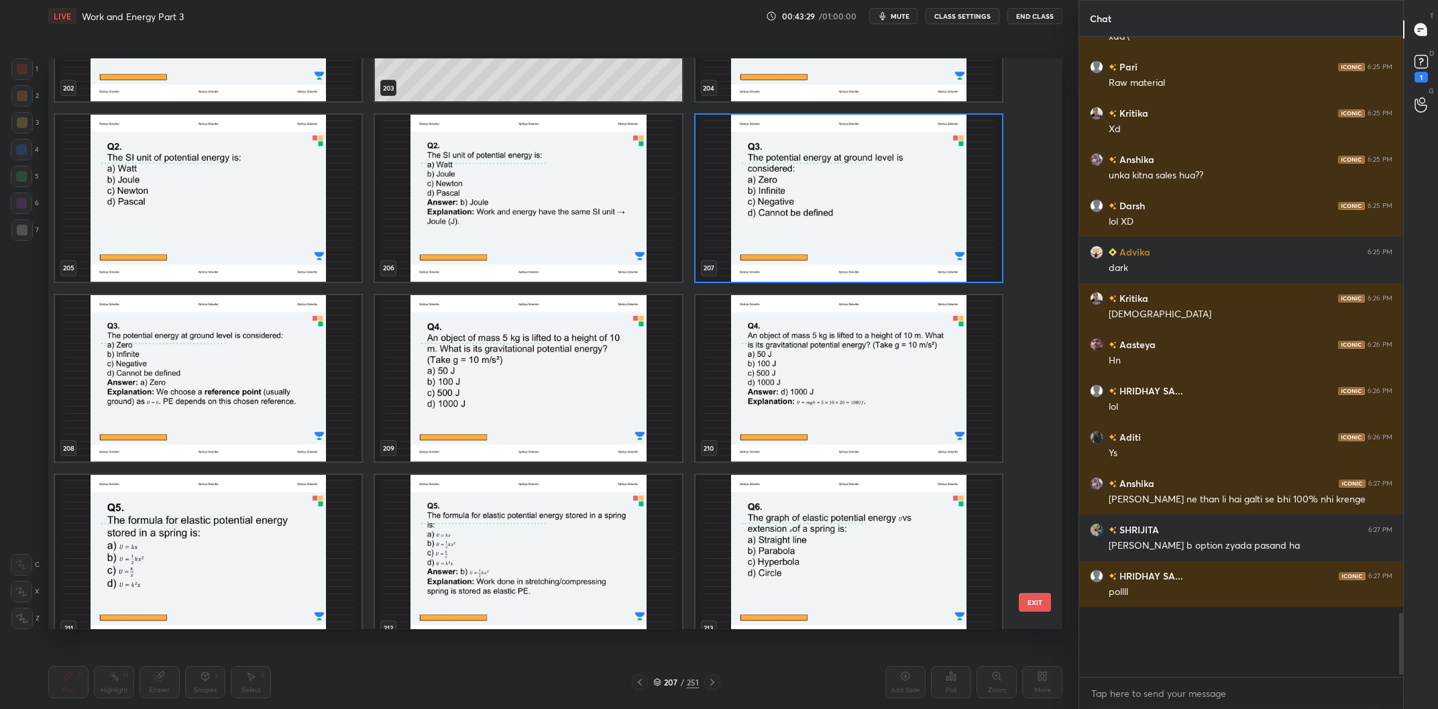
click at [593, 407] on img "grid" at bounding box center [528, 378] width 307 height 167
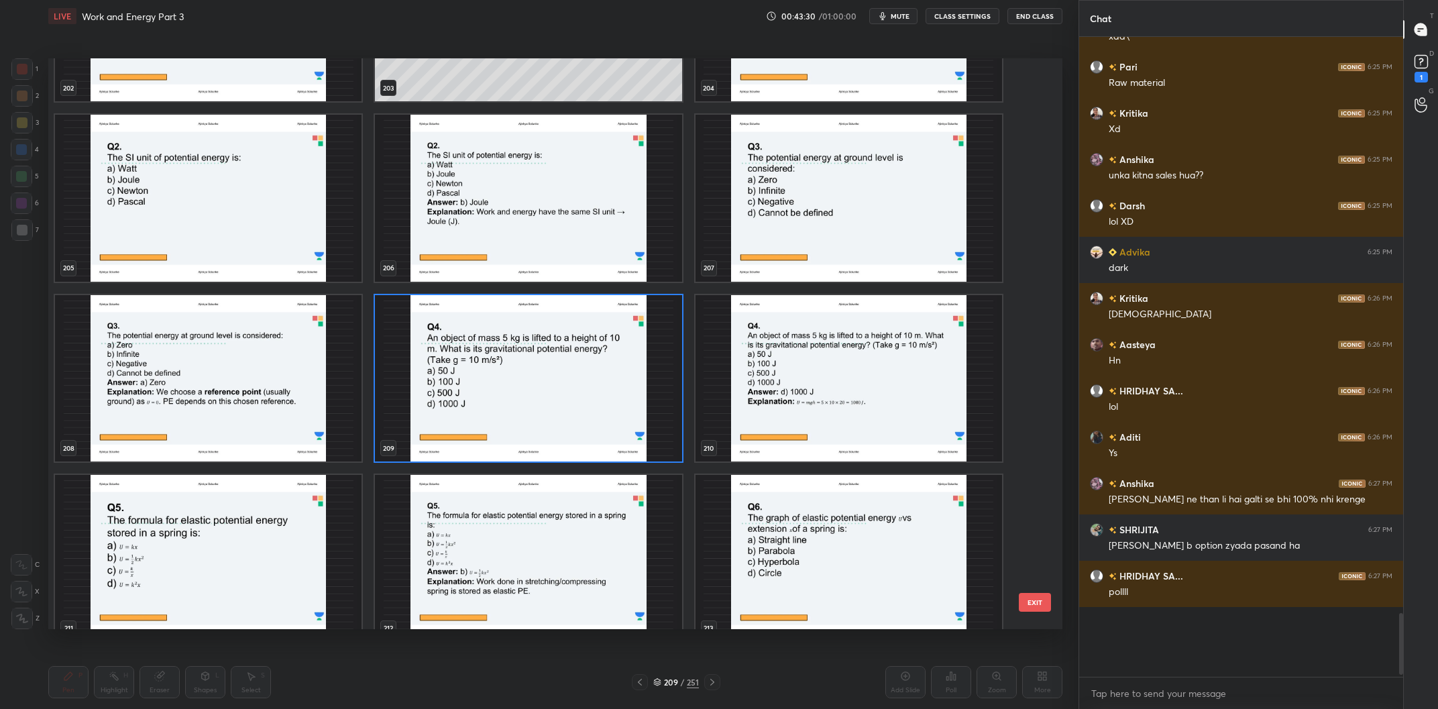
click at [593, 407] on img "grid" at bounding box center [528, 378] width 307 height 167
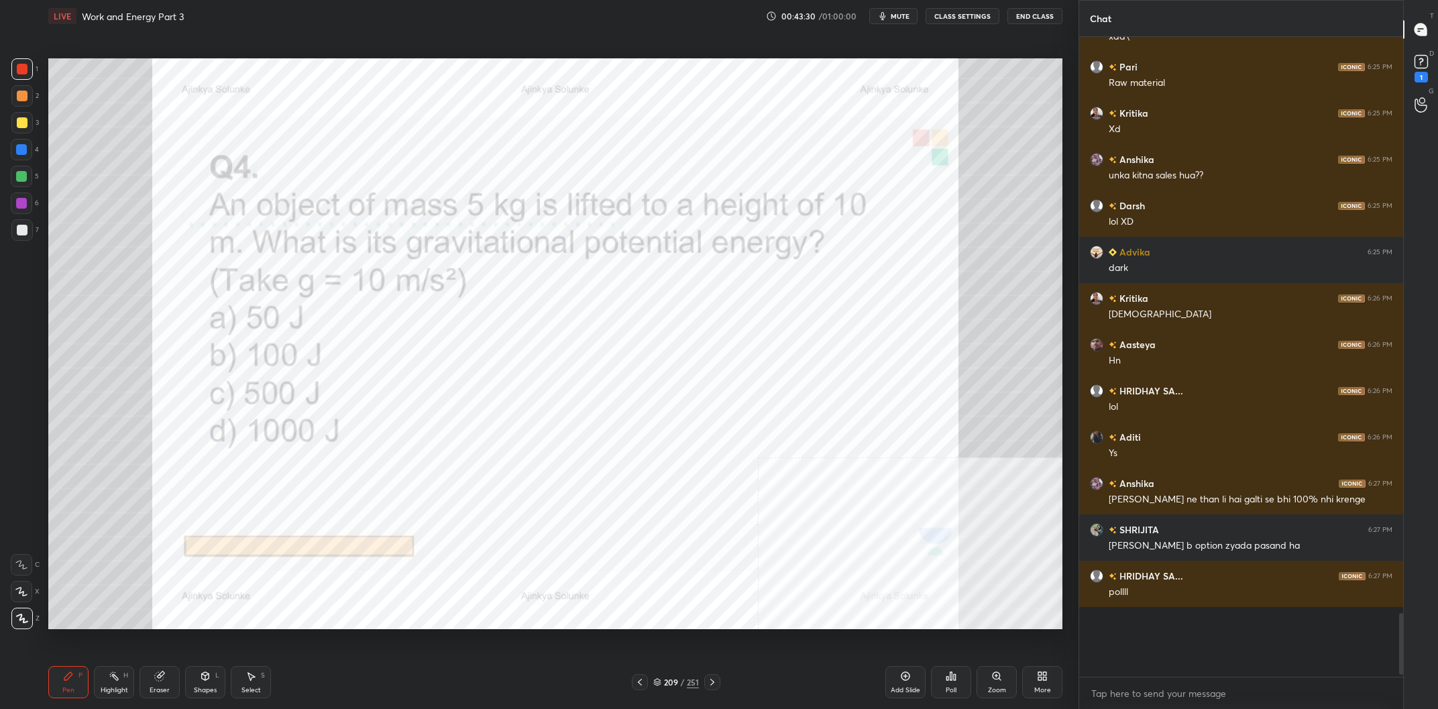
click at [593, 407] on img "grid" at bounding box center [528, 378] width 307 height 167
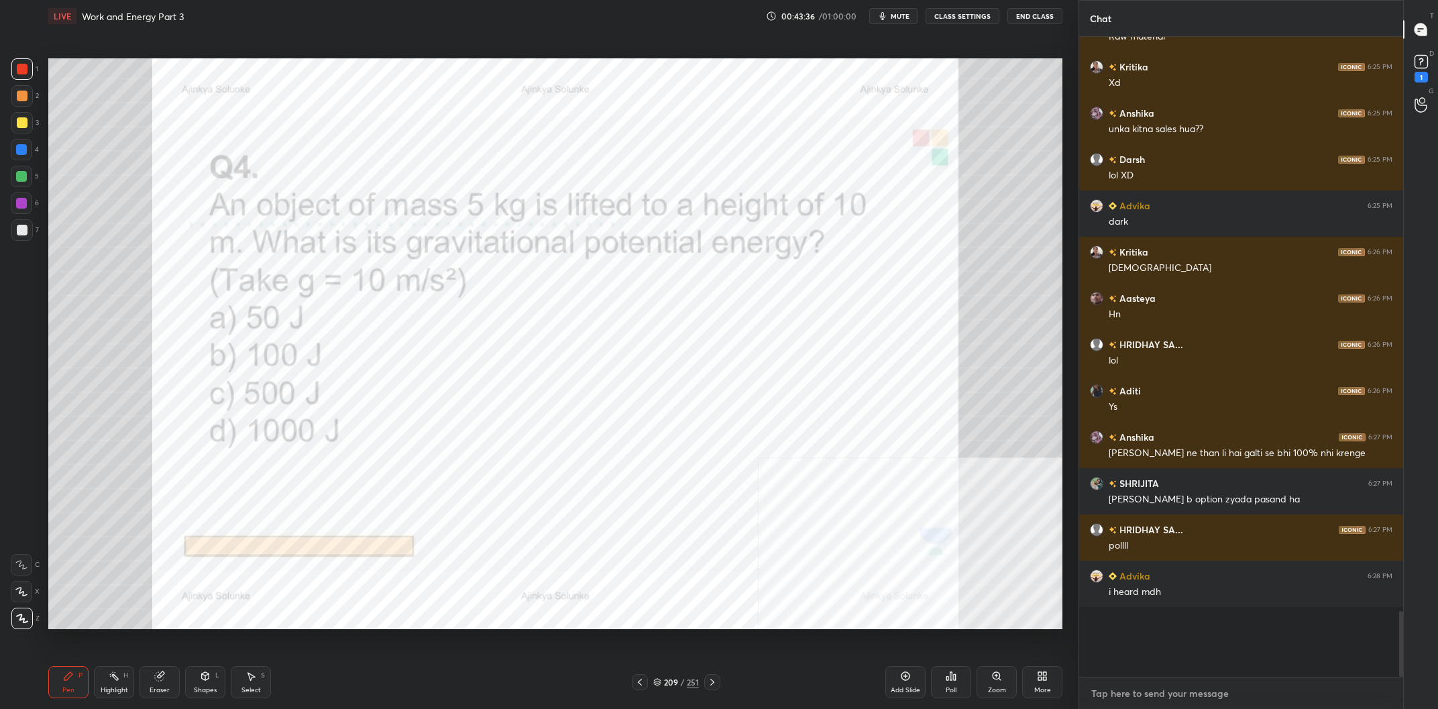
click at [1138, 686] on textarea at bounding box center [1241, 693] width 303 height 21
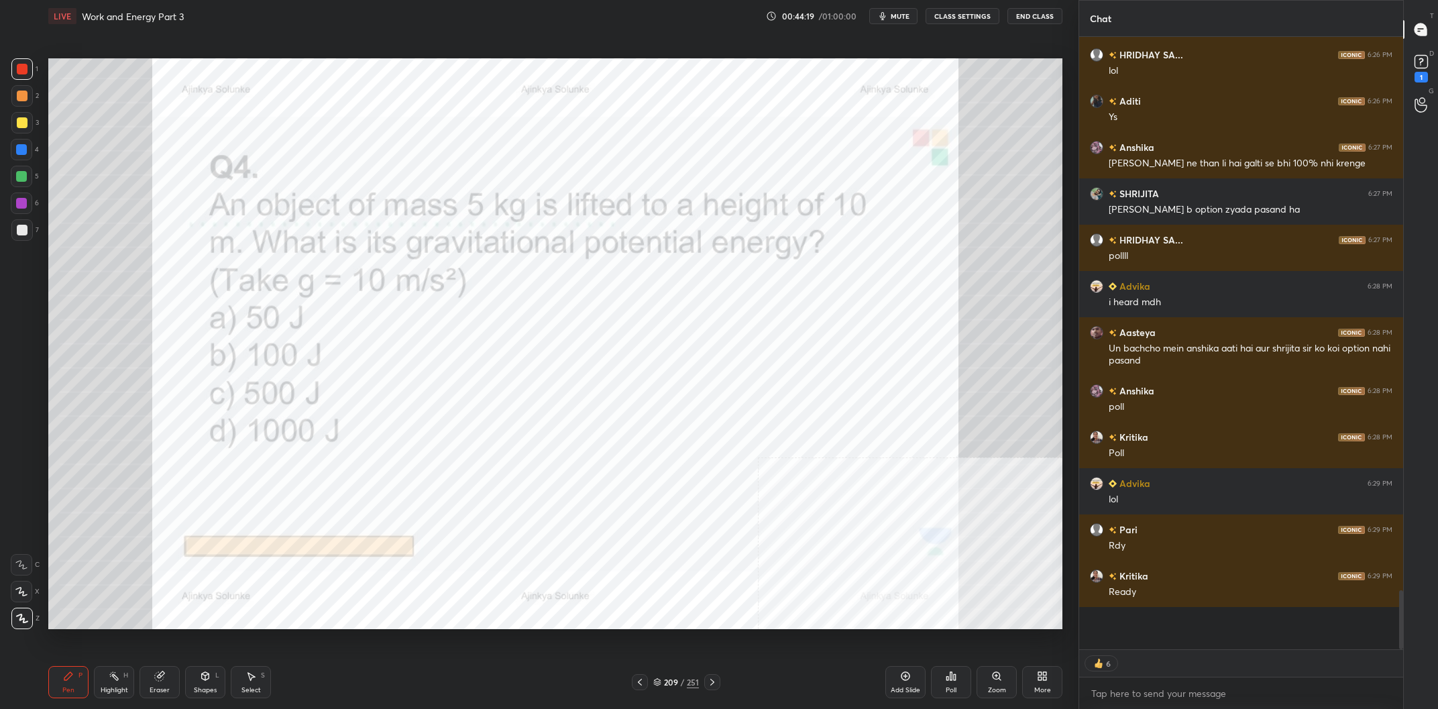
scroll to position [5345, 0]
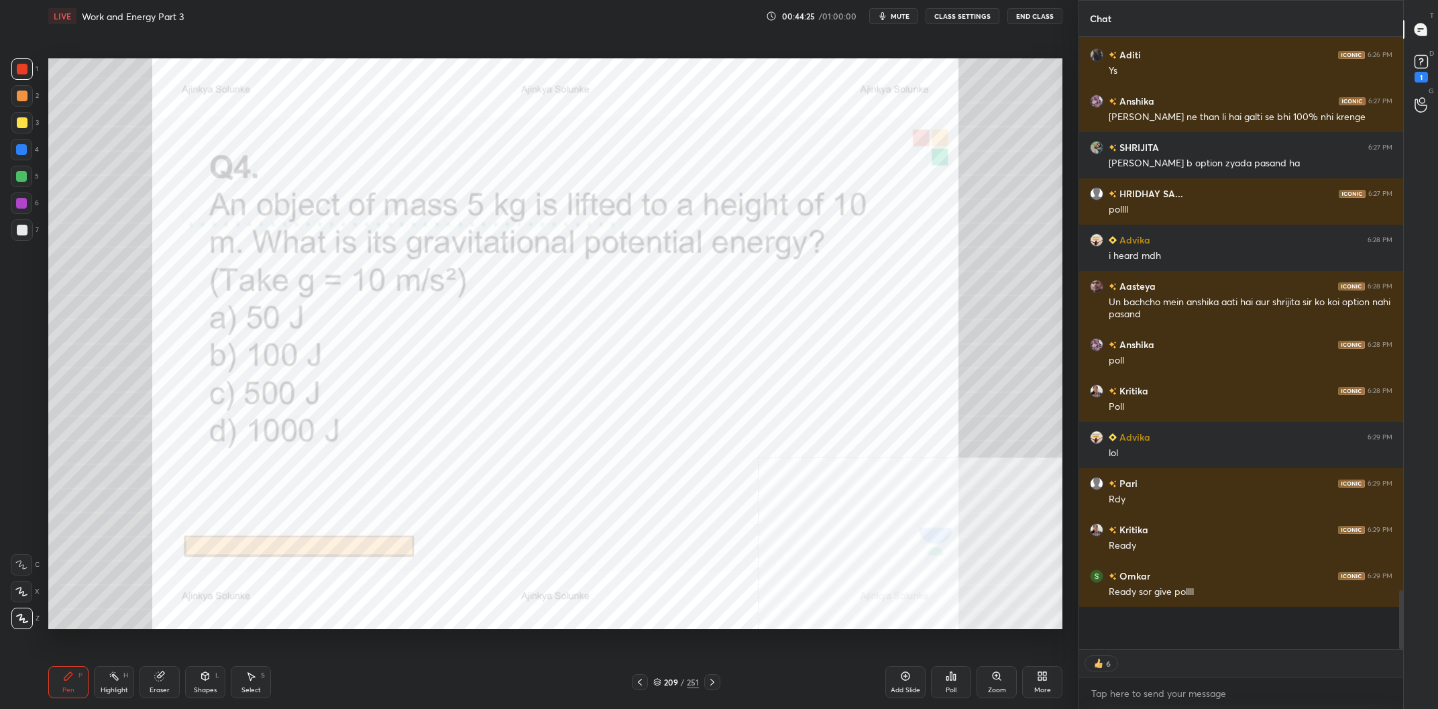
click at [676, 682] on div "209" at bounding box center [670, 682] width 13 height 8
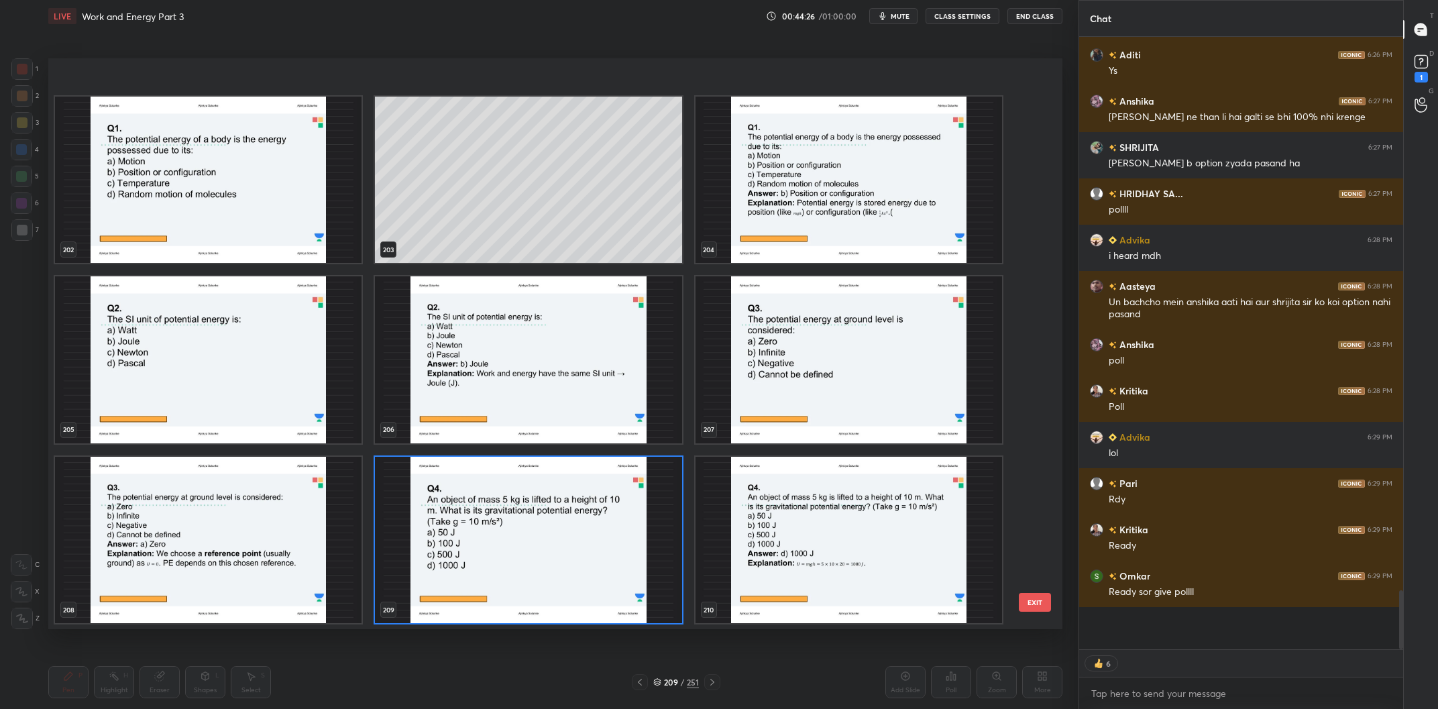
scroll to position [12208, 0]
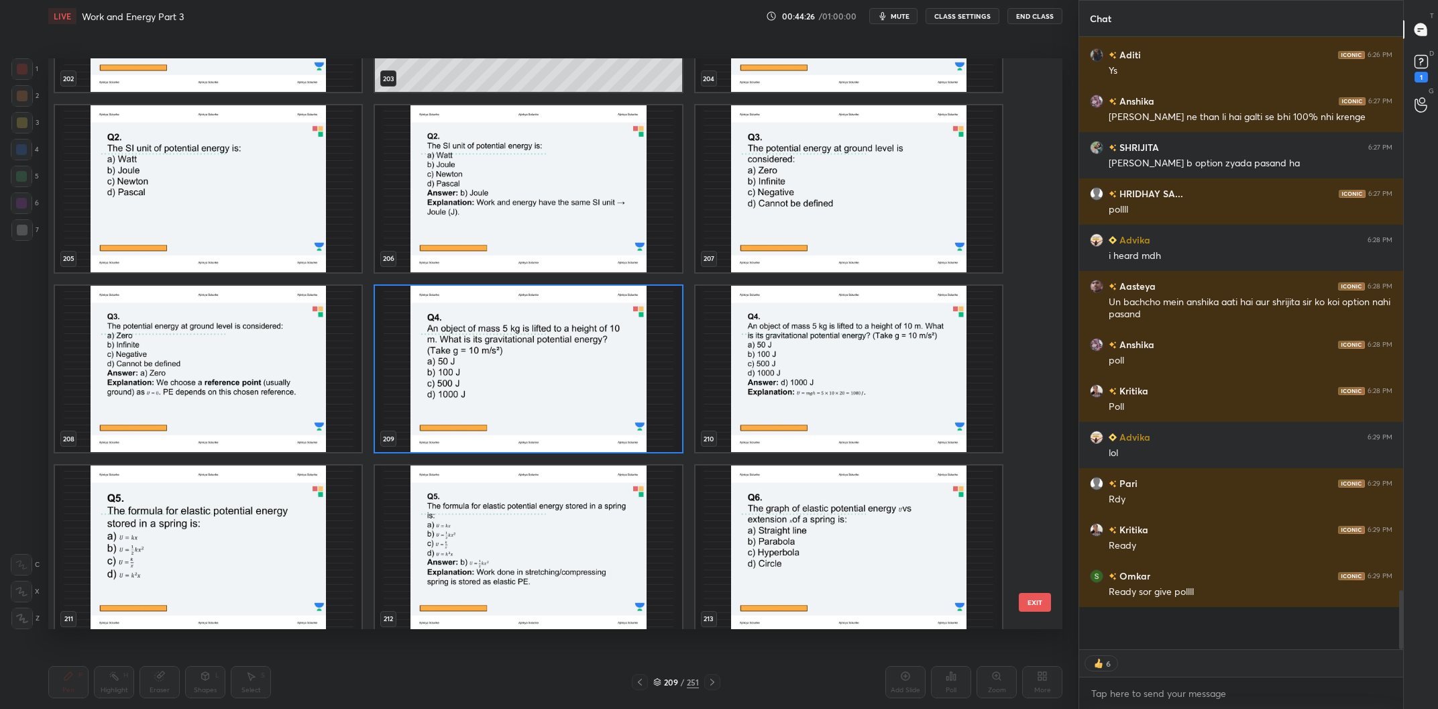
click at [591, 392] on img "grid" at bounding box center [528, 369] width 307 height 167
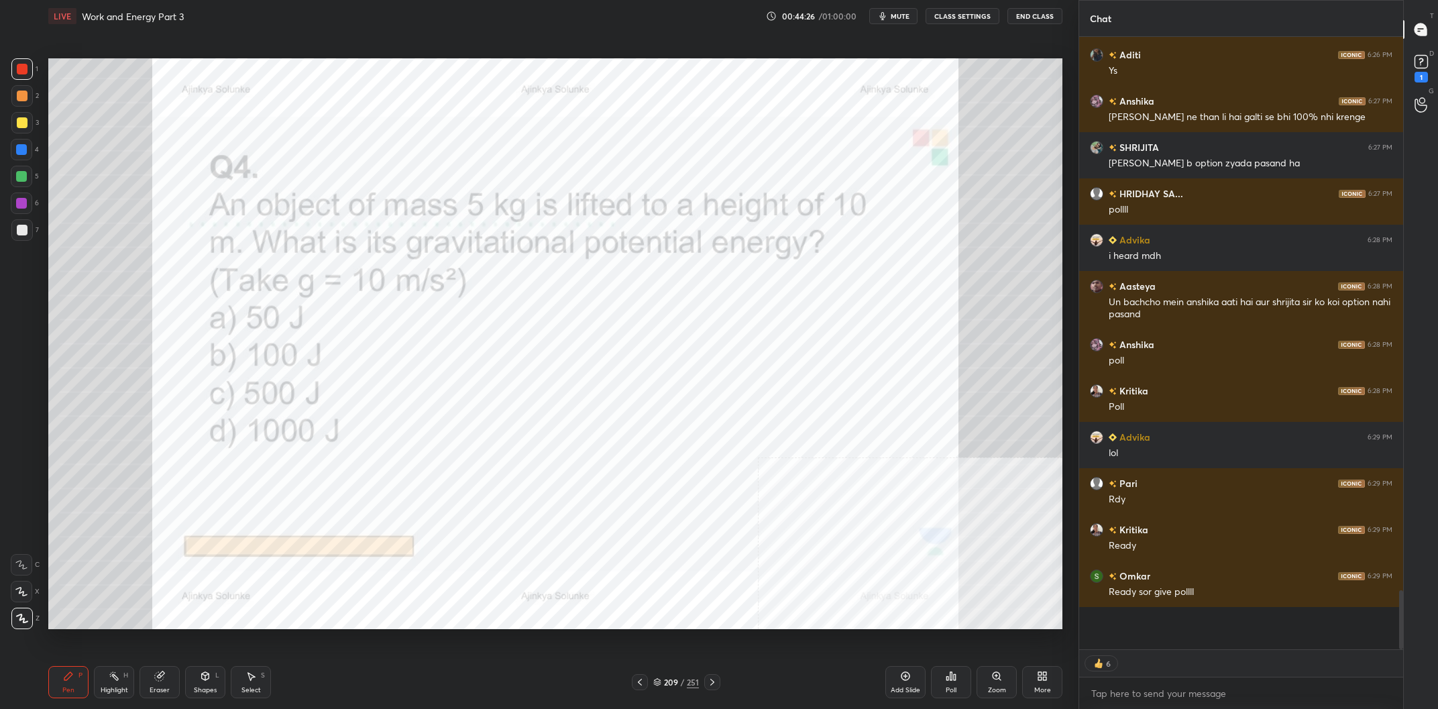
click at [591, 392] on img "grid" at bounding box center [528, 369] width 307 height 167
click at [953, 679] on icon at bounding box center [951, 676] width 11 height 11
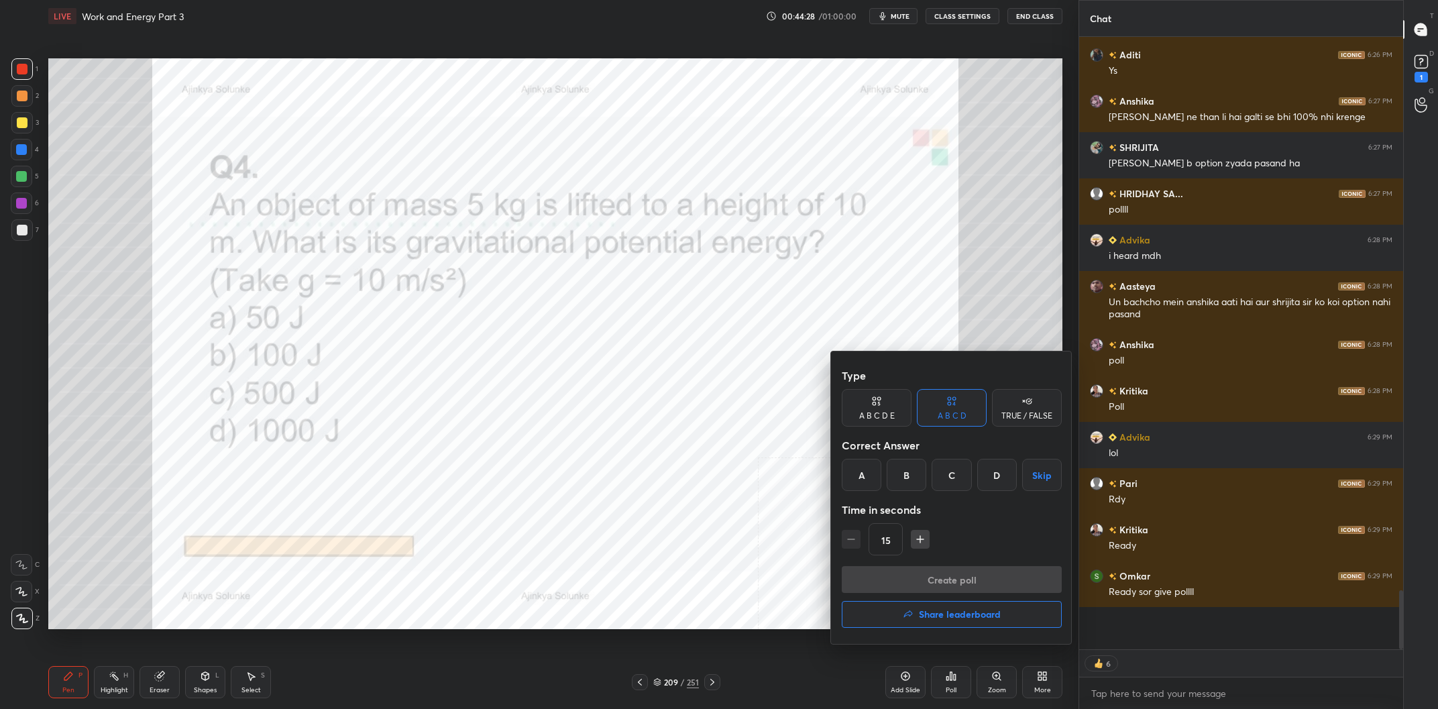
click at [999, 481] on div "D" at bounding box center [997, 475] width 40 height 32
click at [979, 577] on button "Create poll" at bounding box center [952, 579] width 220 height 27
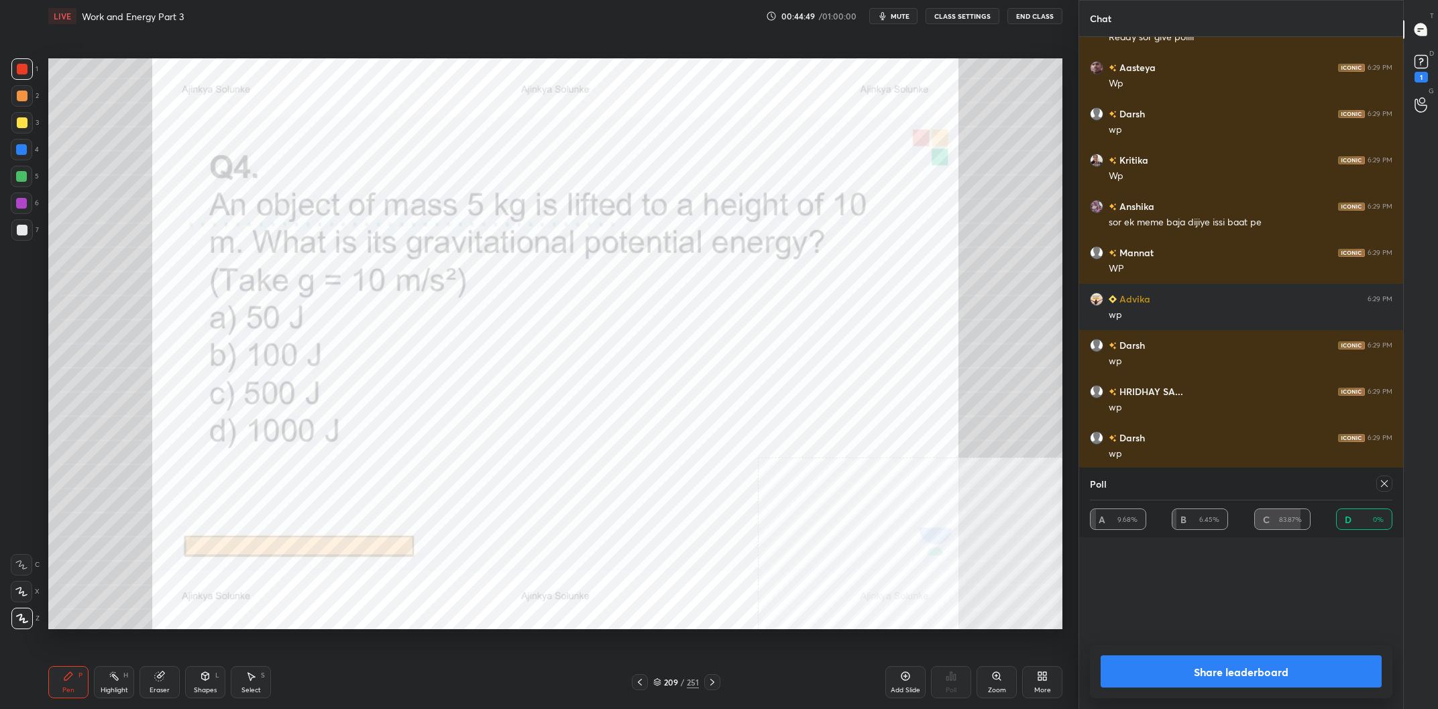
scroll to position [5946, 0]
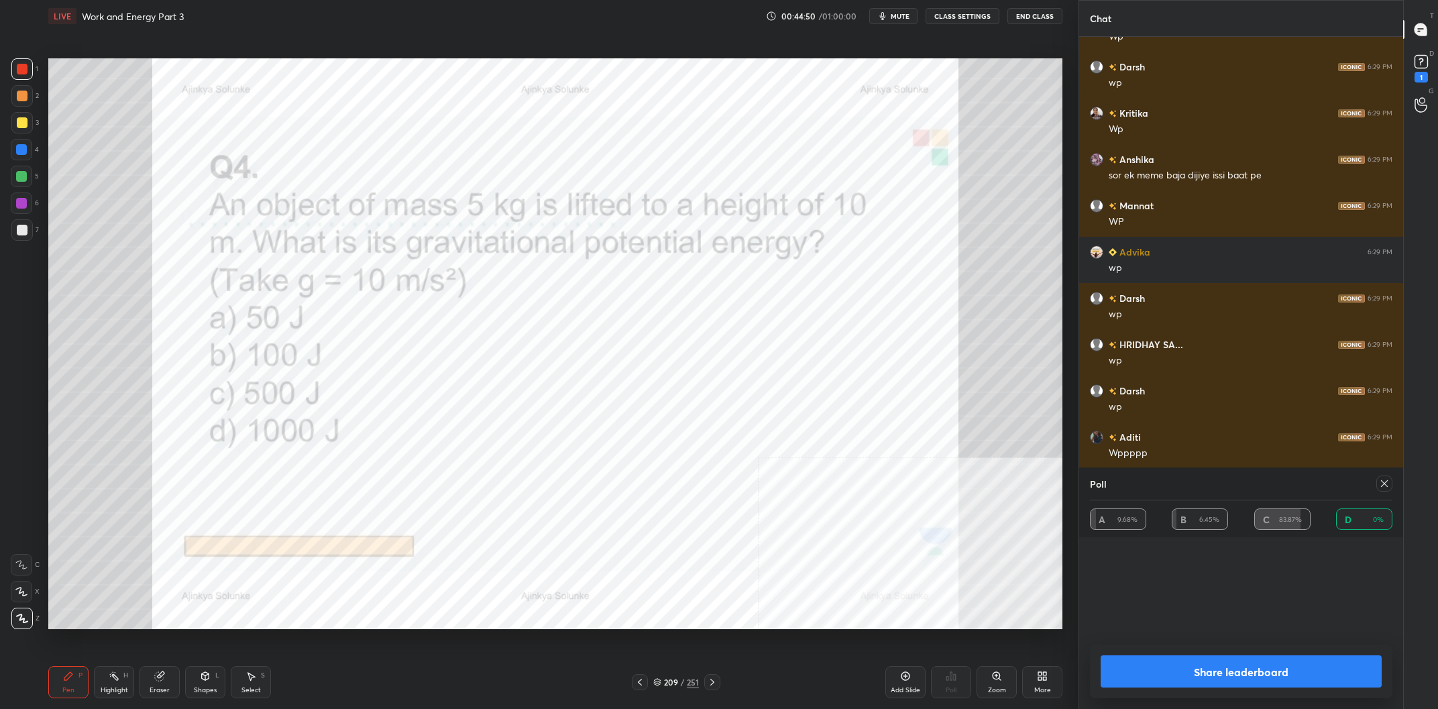
click at [1195, 672] on button "Share leaderboard" at bounding box center [1241, 671] width 281 height 32
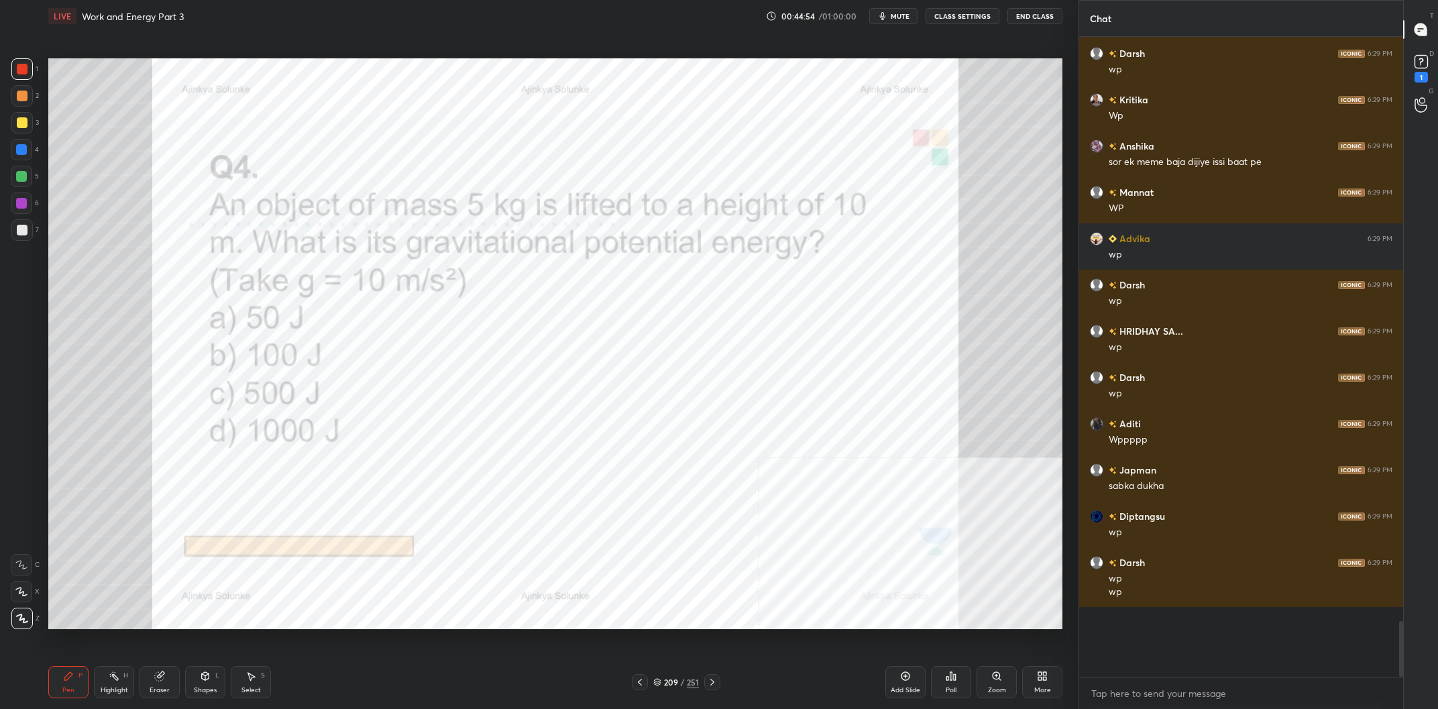
click at [21, 200] on div at bounding box center [21, 203] width 11 height 11
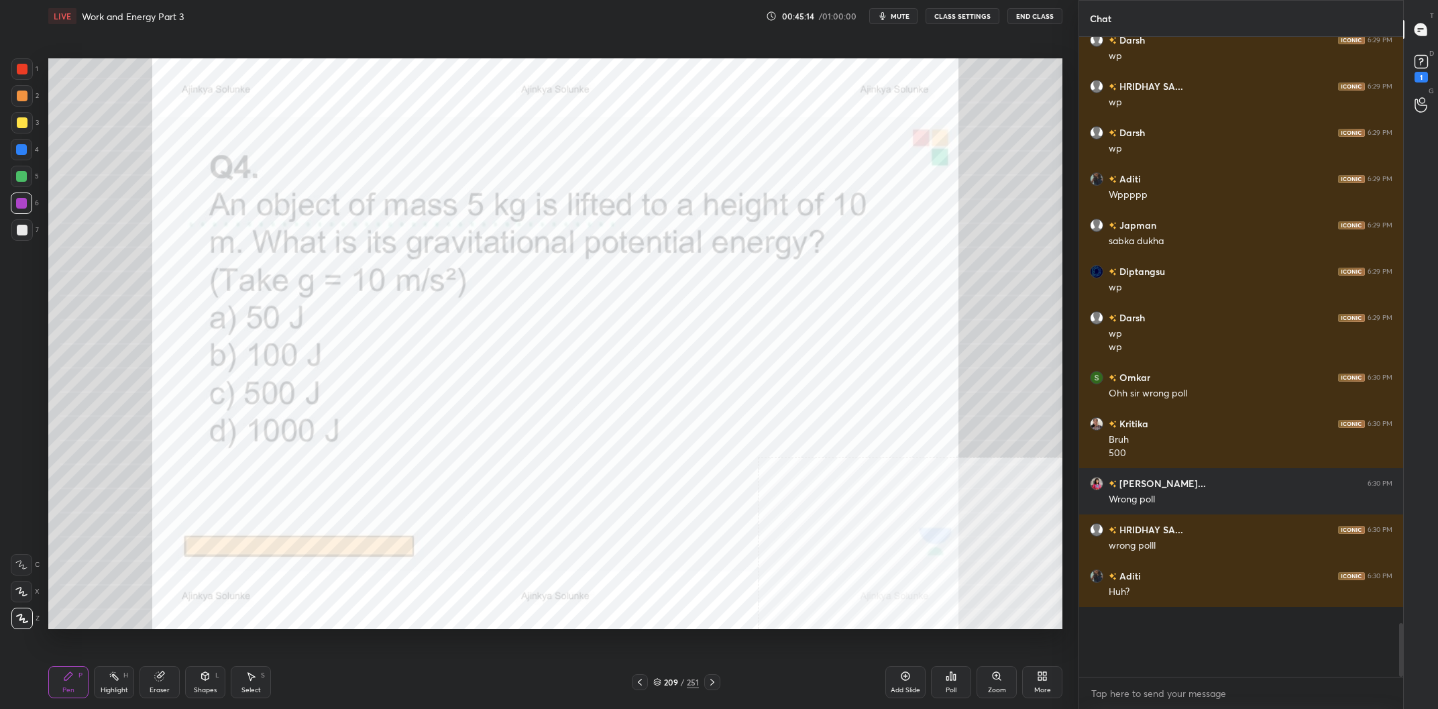
scroll to position [6237, 0]
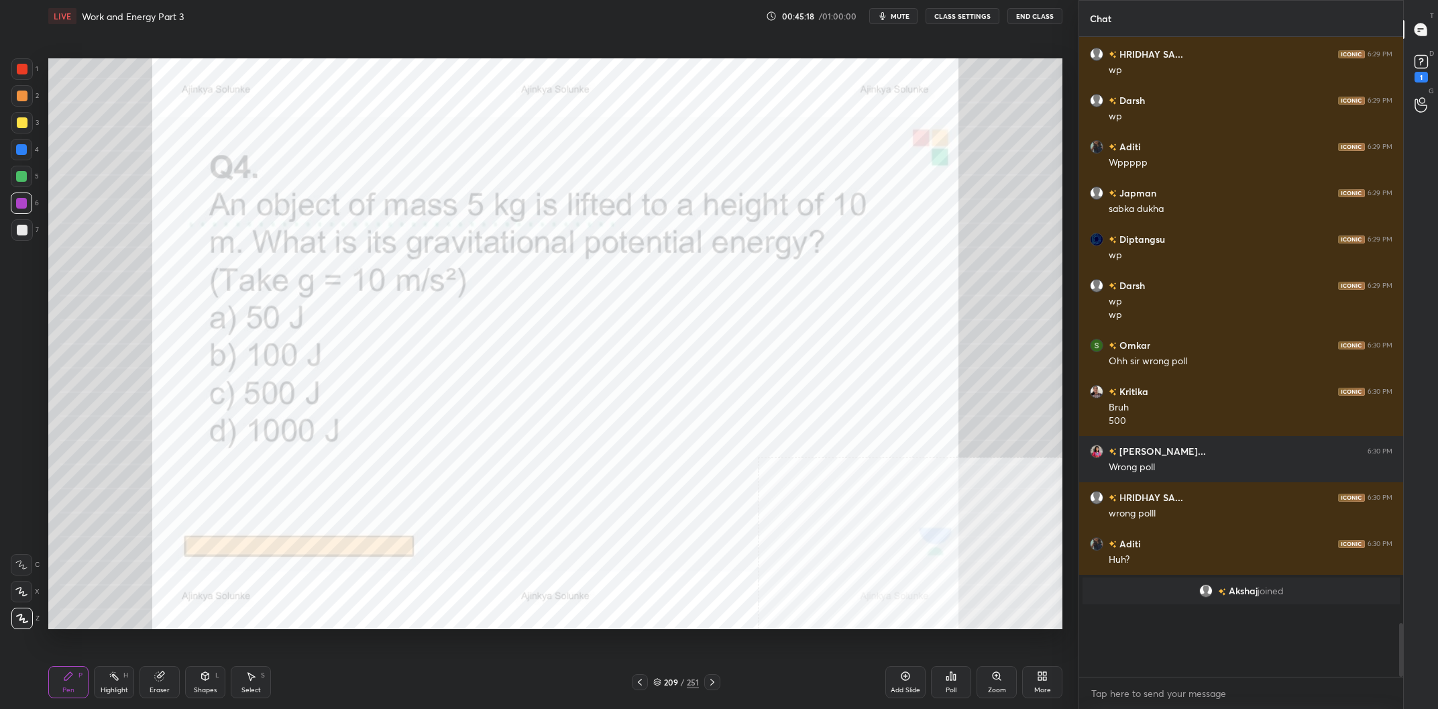
click at [676, 684] on div "209" at bounding box center [670, 682] width 13 height 8
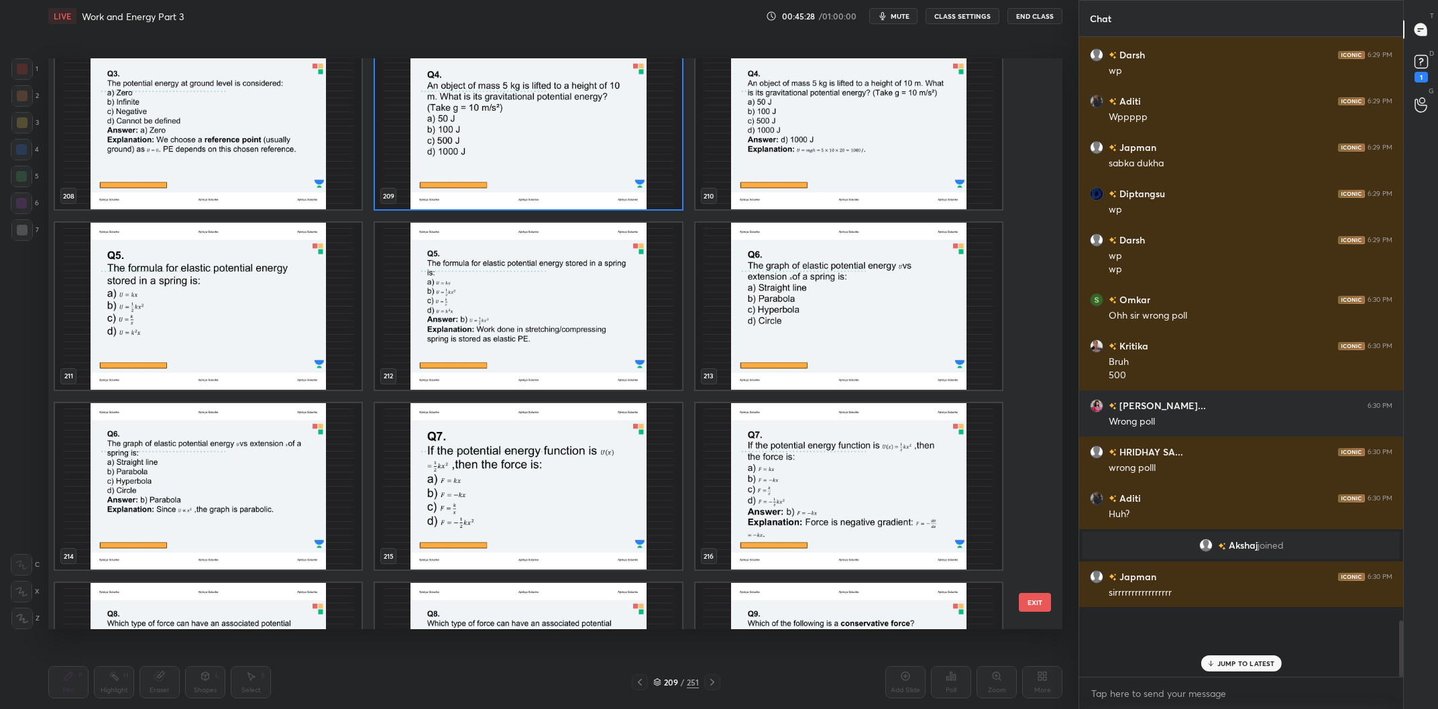
scroll to position [12464, 0]
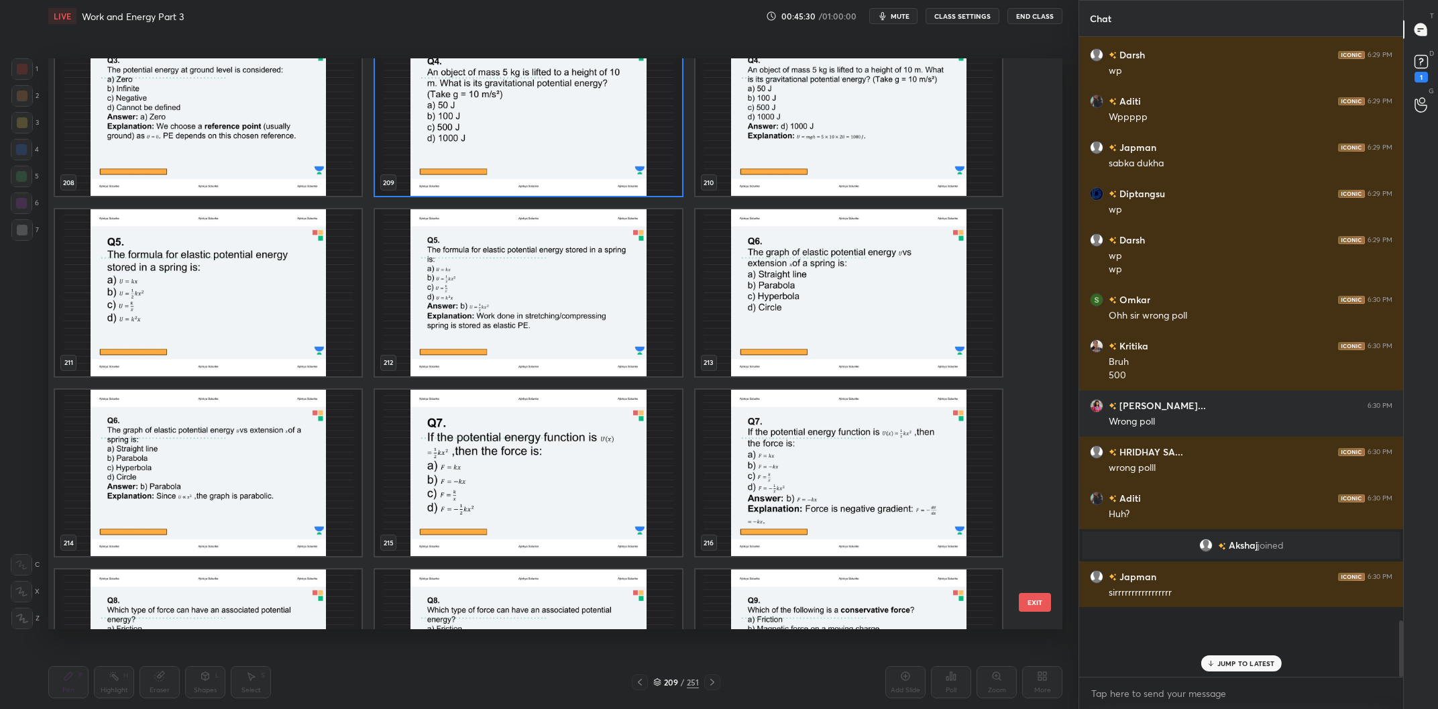
click at [225, 309] on img "grid" at bounding box center [208, 292] width 307 height 167
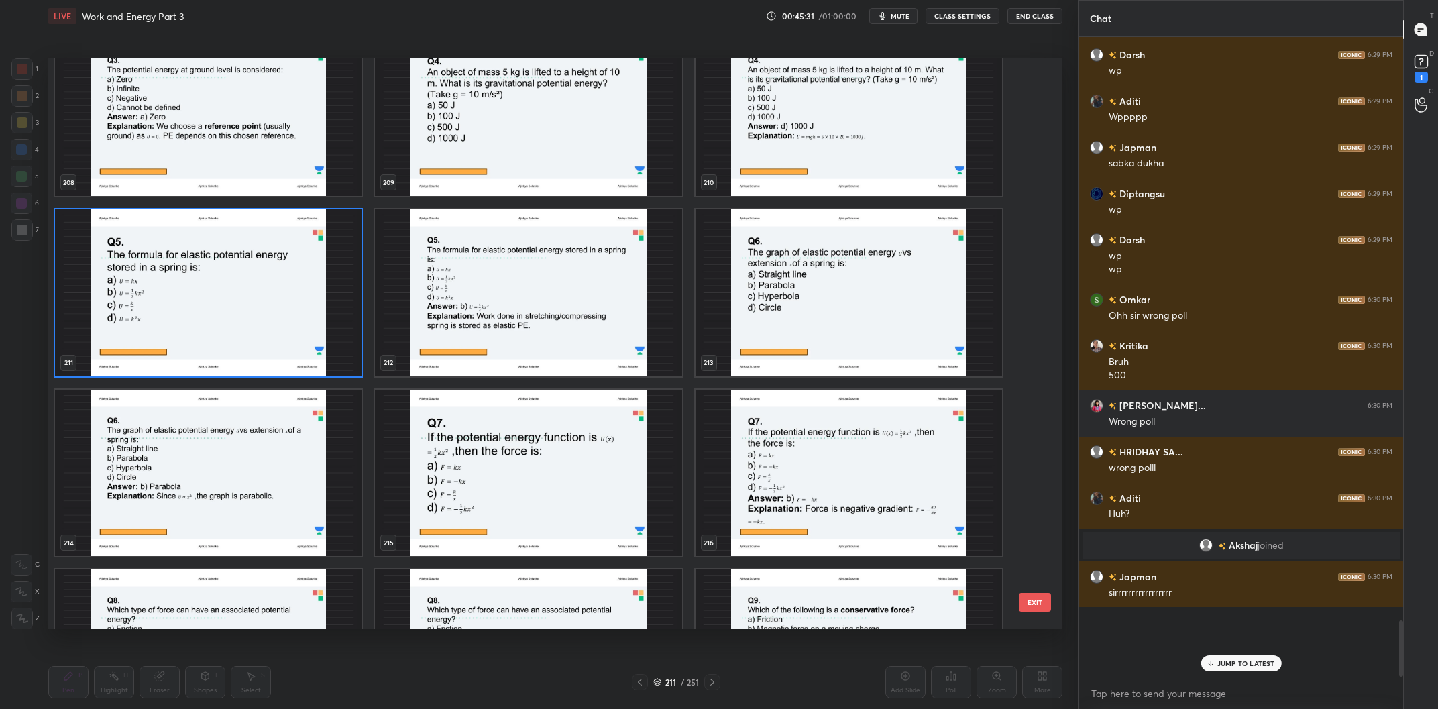
click at [225, 309] on img "grid" at bounding box center [208, 292] width 307 height 167
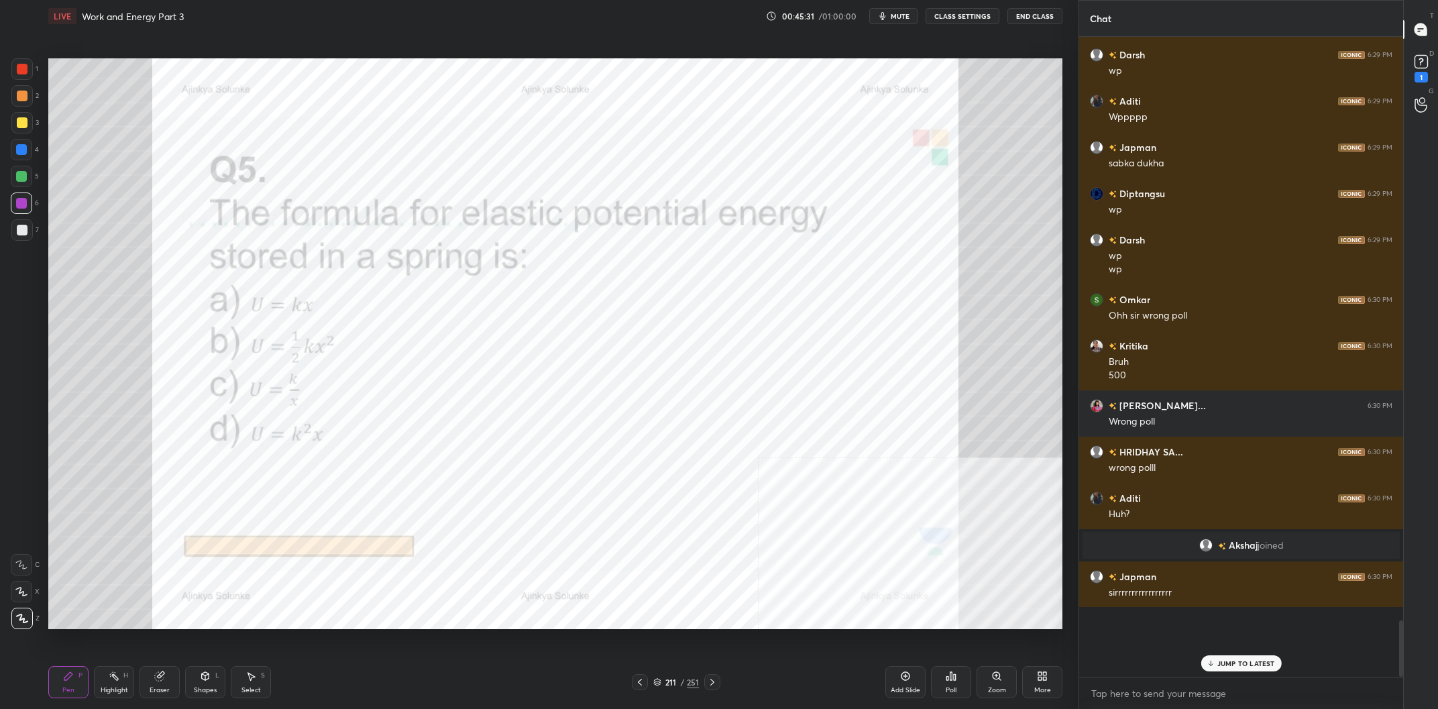
click at [225, 309] on img "grid" at bounding box center [208, 292] width 307 height 167
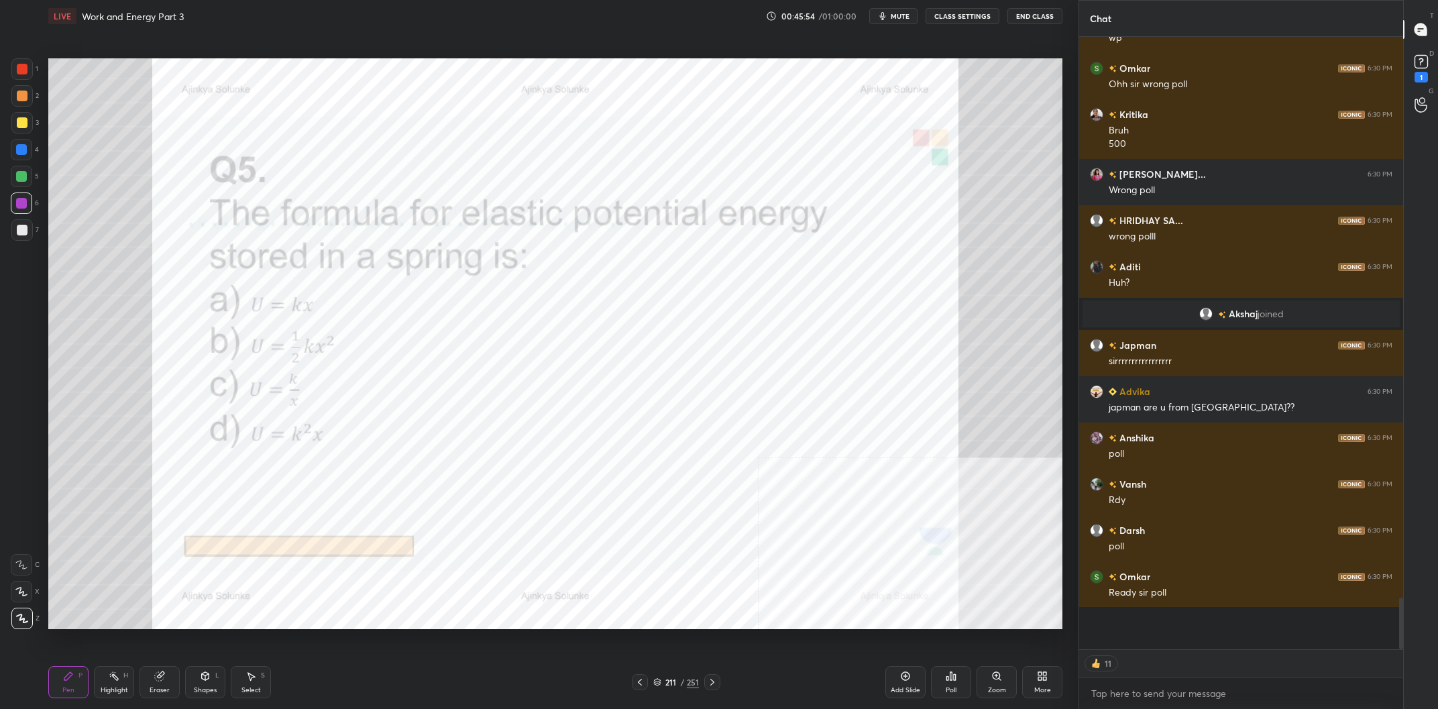
scroll to position [6177, 0]
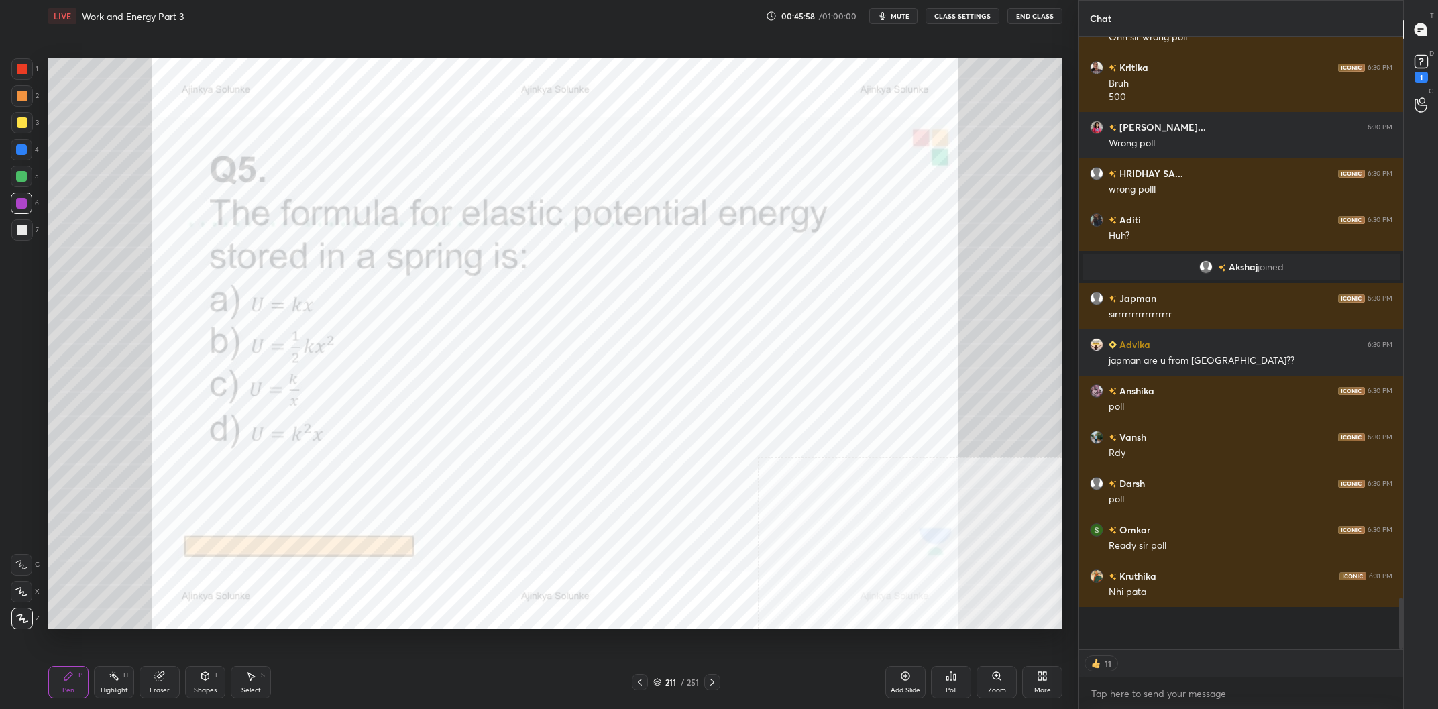
click at [690, 682] on div "251" at bounding box center [693, 682] width 12 height 12
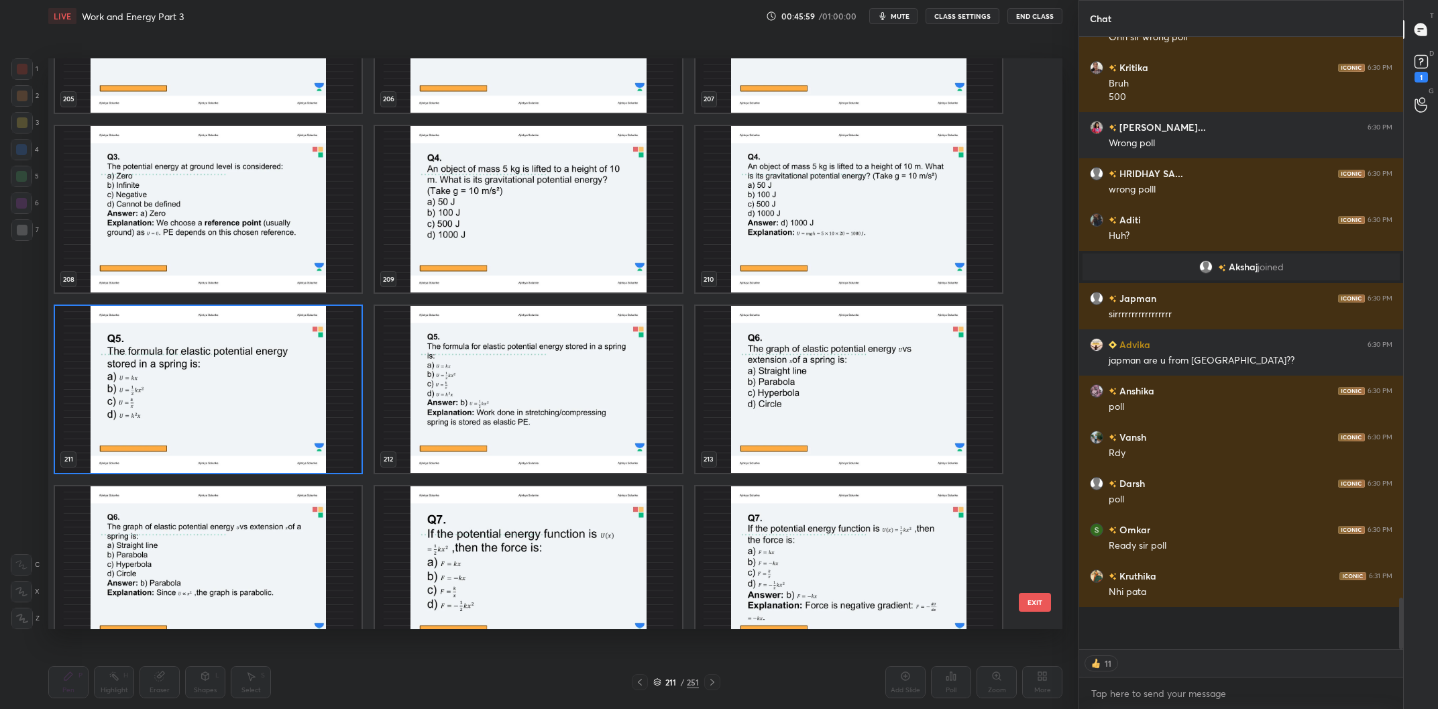
scroll to position [12388, 0]
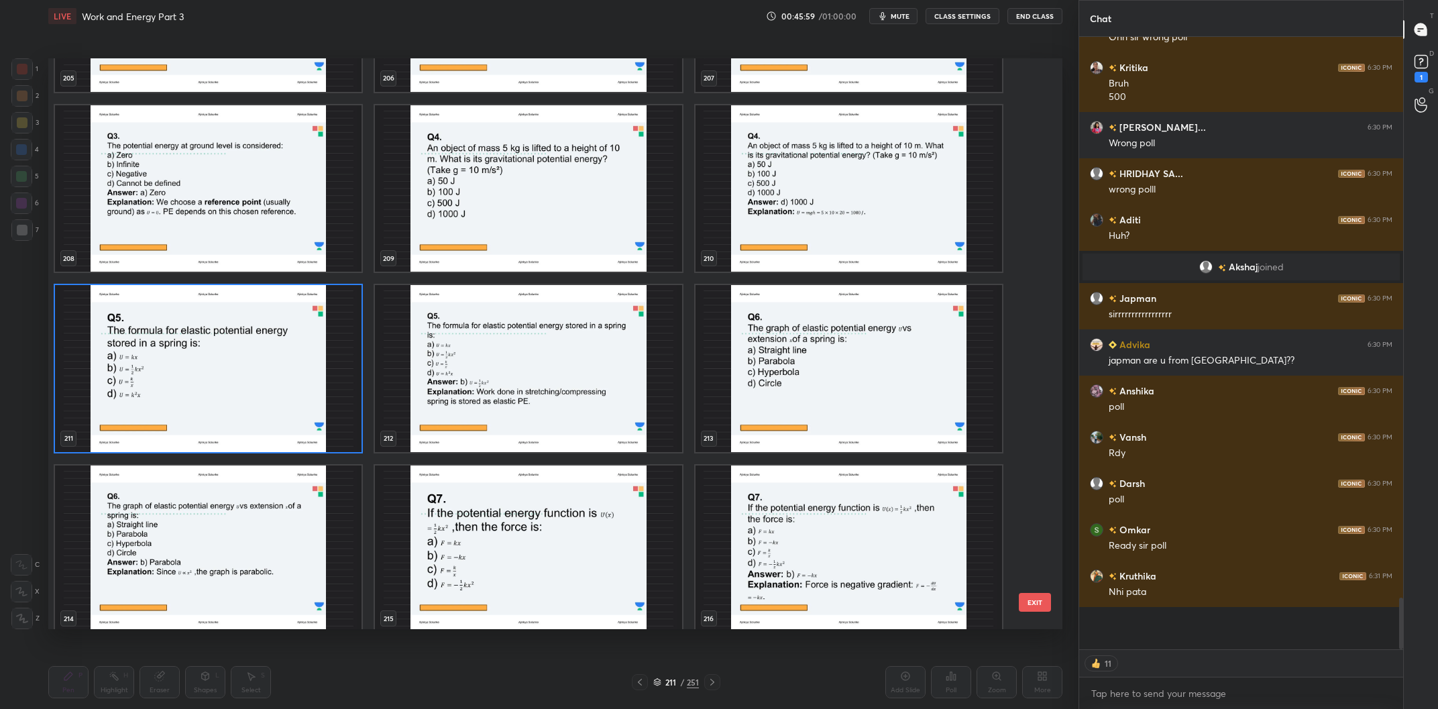
click at [264, 384] on img "grid" at bounding box center [208, 368] width 307 height 167
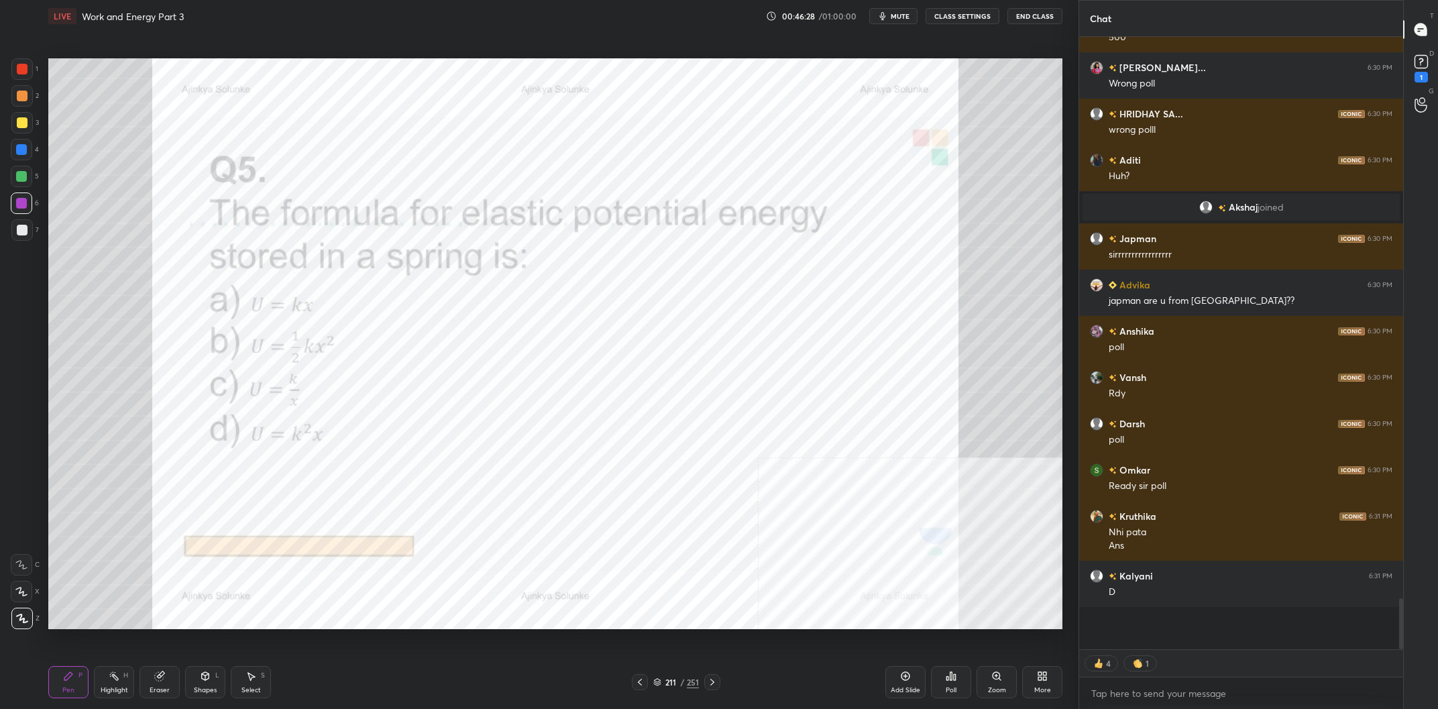
scroll to position [6283, 0]
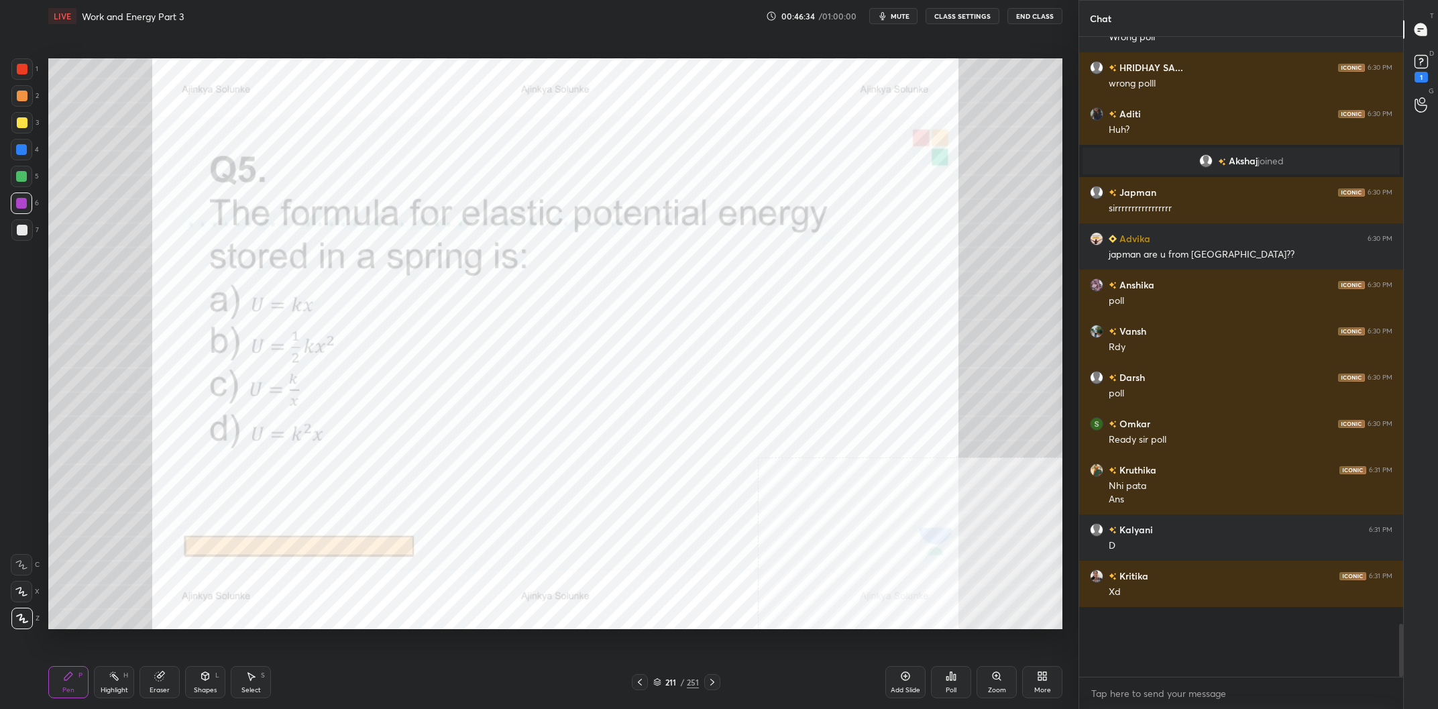
click at [687, 681] on div "211 / 251" at bounding box center [676, 682] width 46 height 12
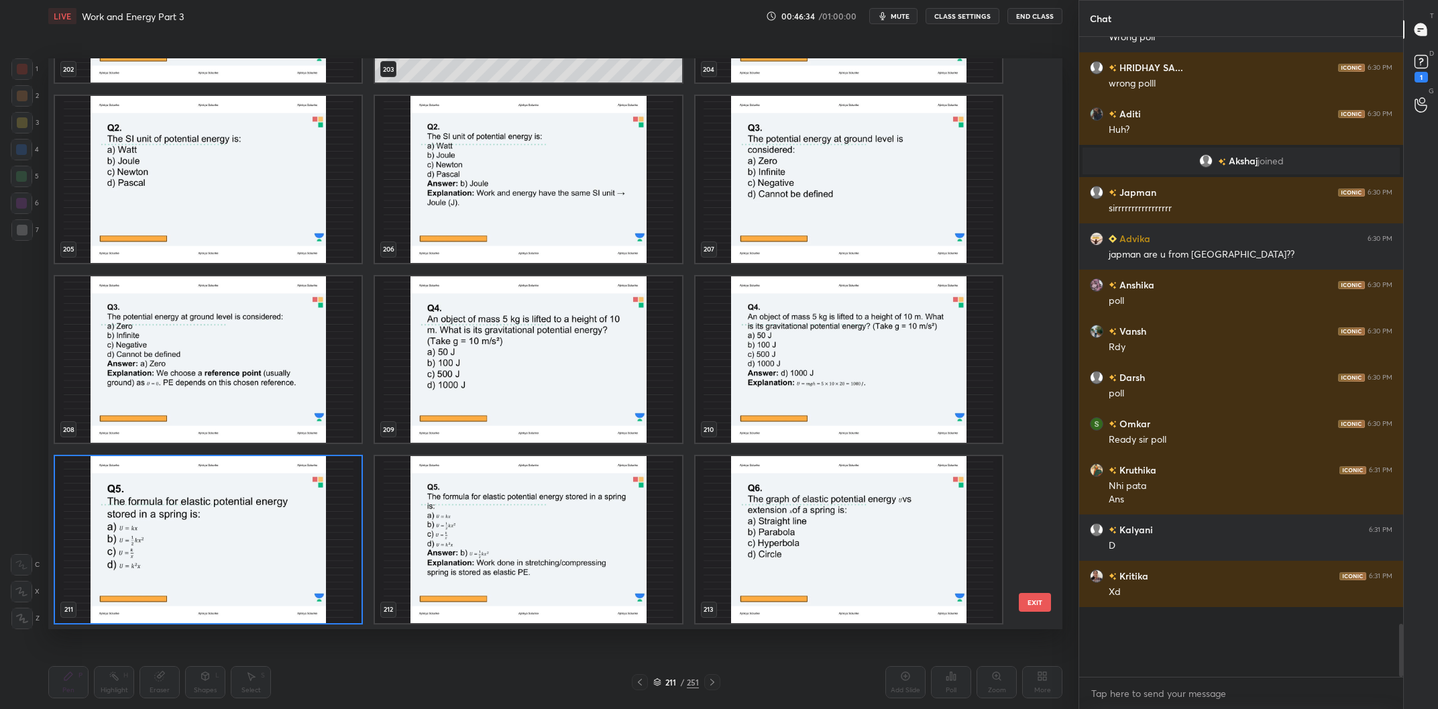
scroll to position [12303, 0]
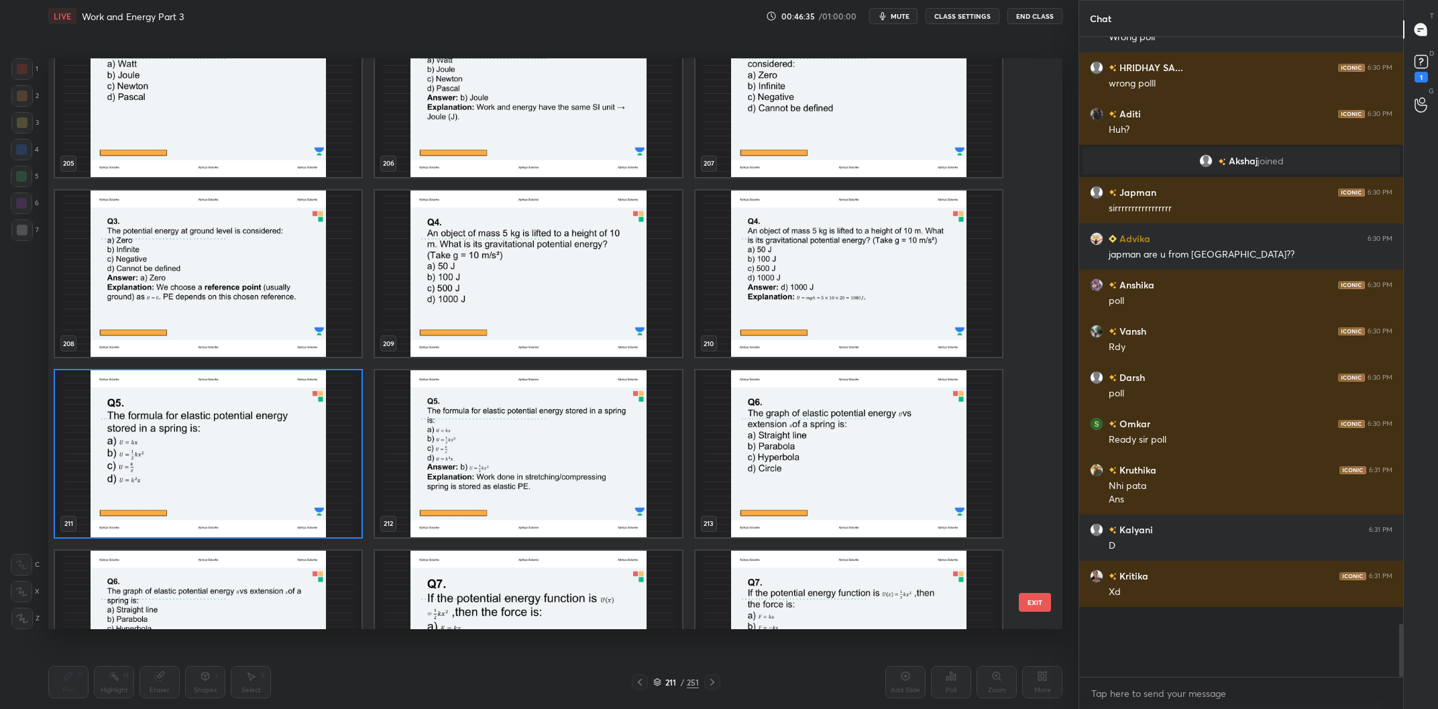
click at [156, 466] on img "grid" at bounding box center [208, 453] width 307 height 167
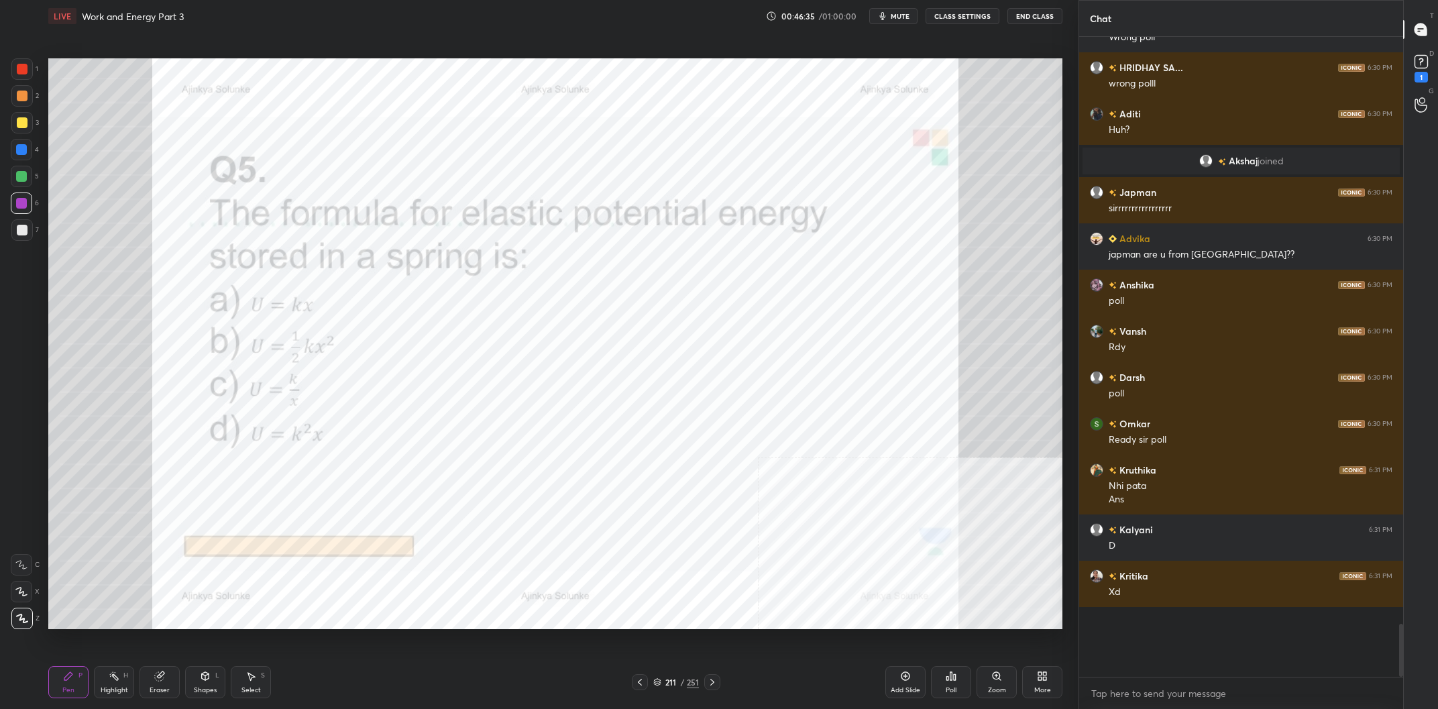
scroll to position [0, 0]
click at [936, 682] on div "Poll" at bounding box center [951, 682] width 40 height 32
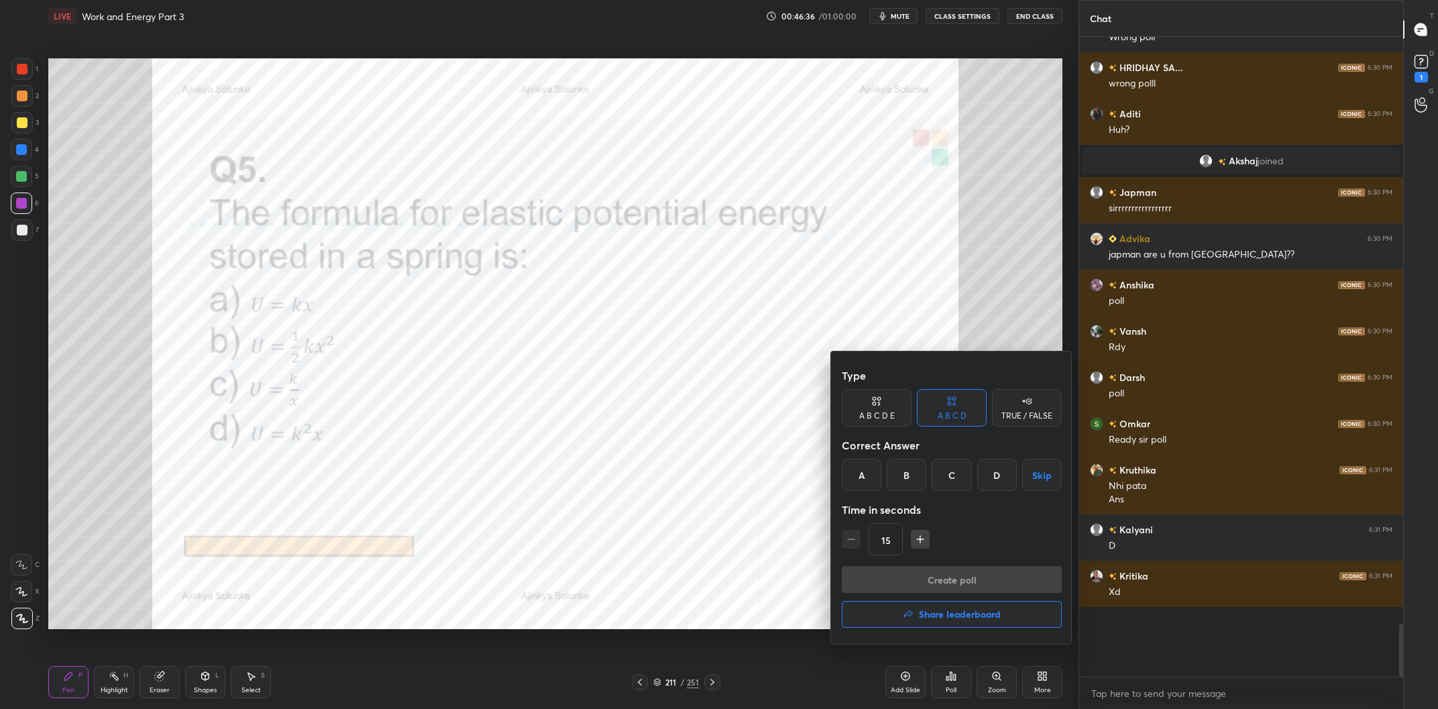
click at [905, 464] on div "B" at bounding box center [907, 475] width 40 height 32
click at [986, 580] on button "Create poll" at bounding box center [952, 579] width 220 height 27
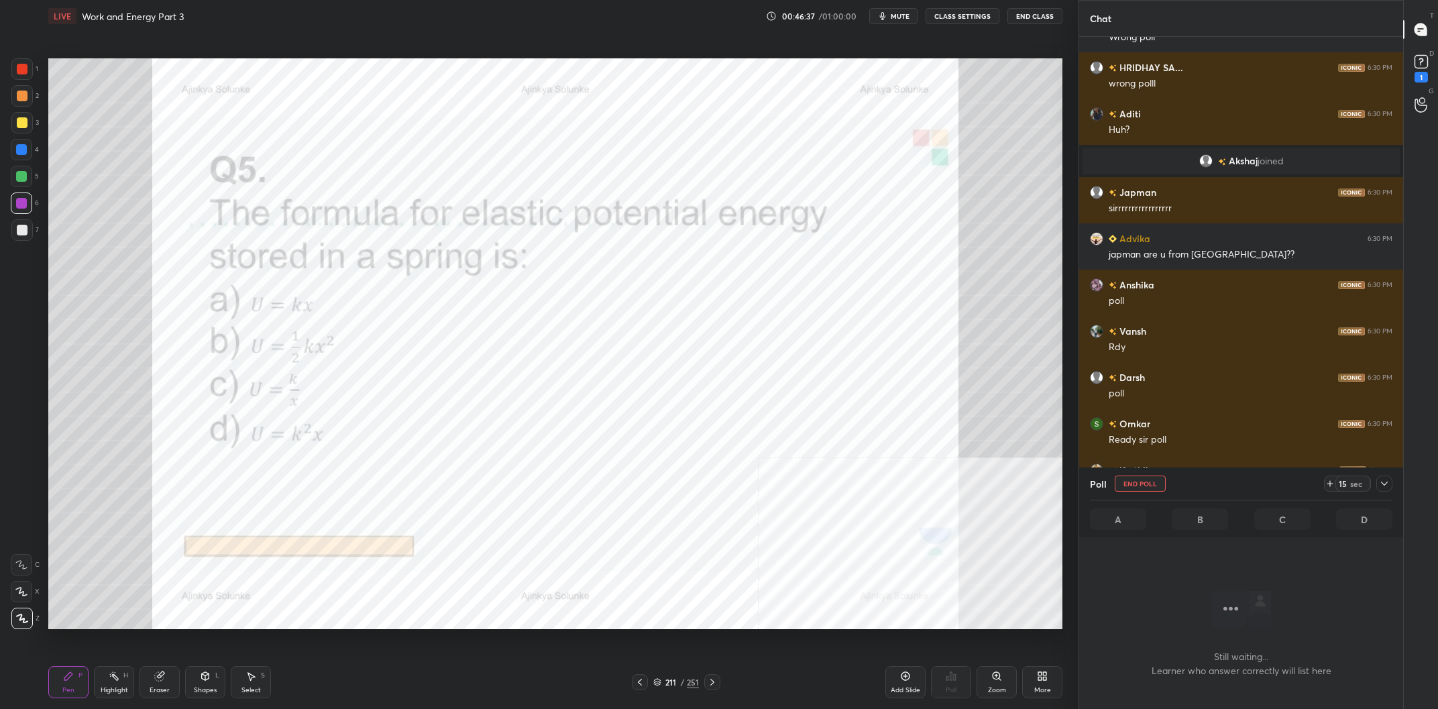
scroll to position [6296, 0]
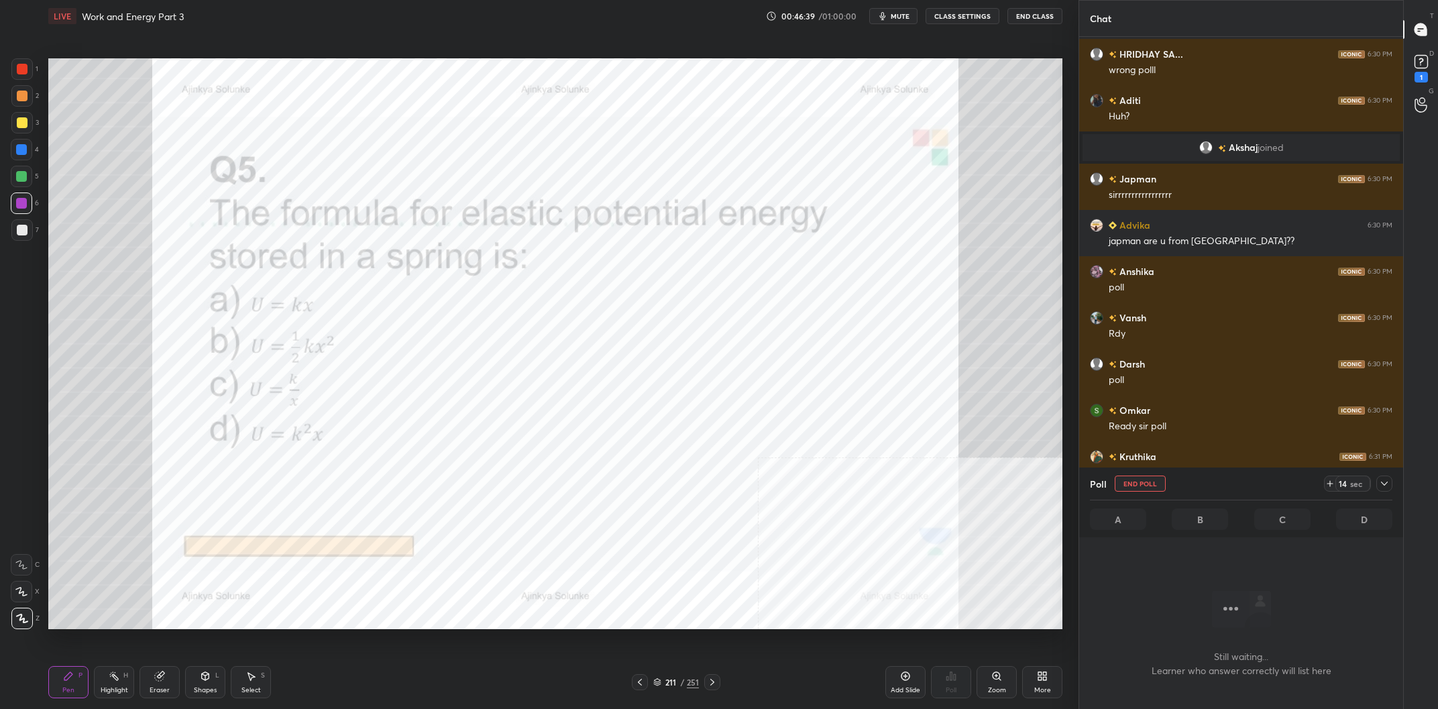
click at [1379, 483] on div at bounding box center [1385, 484] width 16 height 16
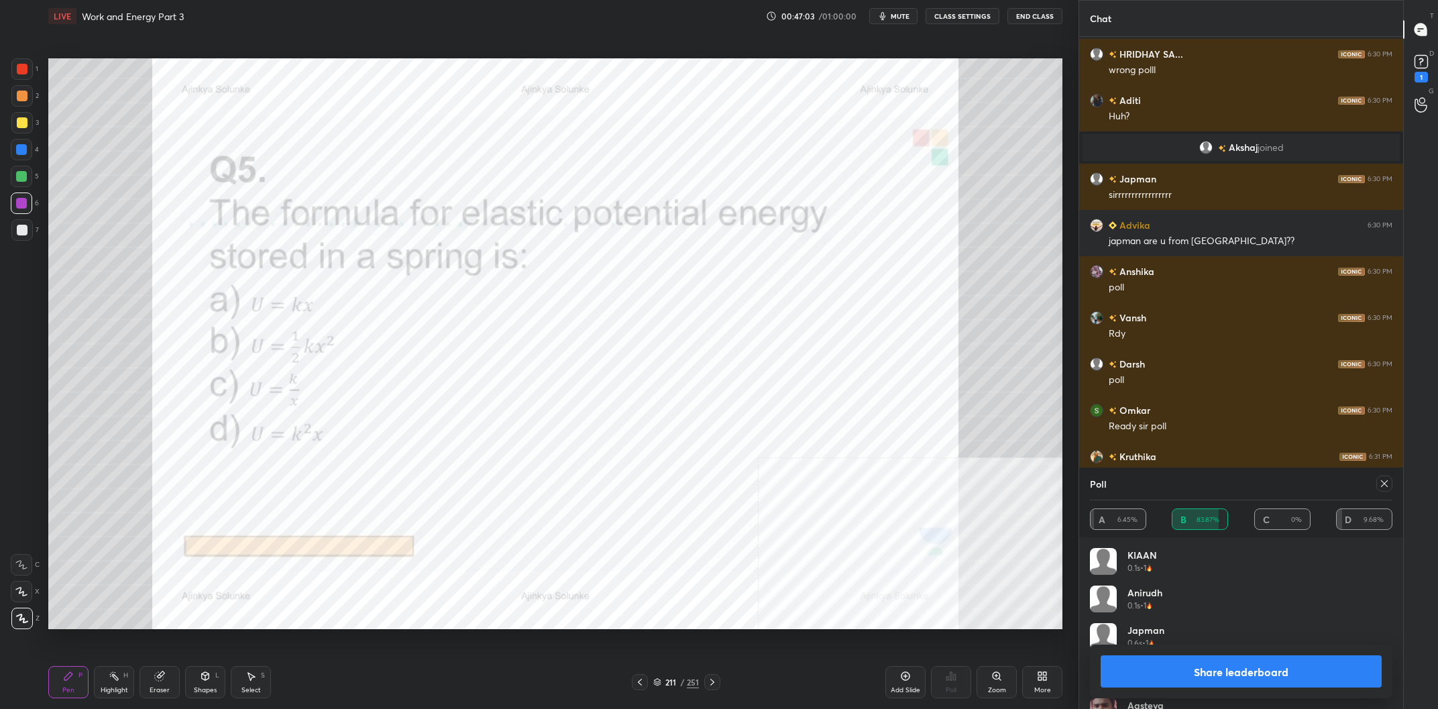
scroll to position [6342, 0]
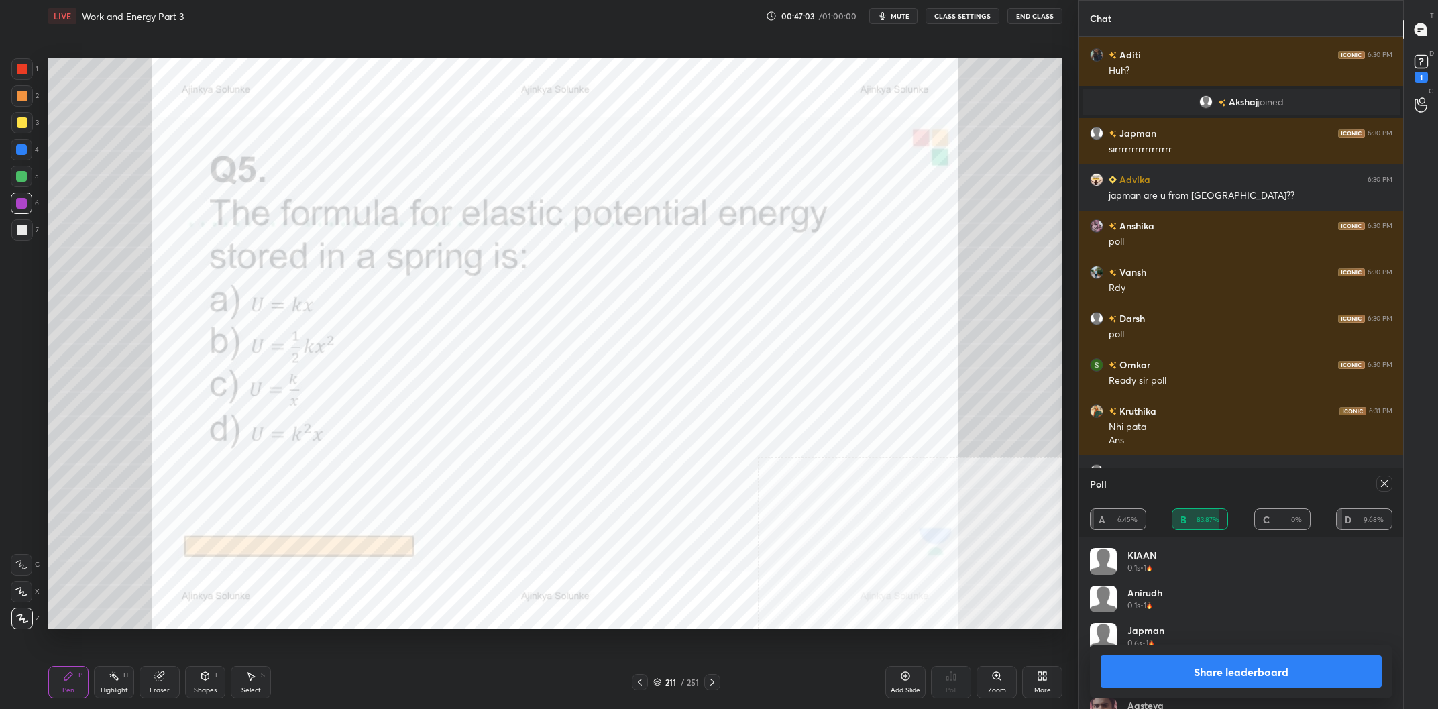
click at [1159, 675] on button "Share leaderboard" at bounding box center [1241, 671] width 281 height 32
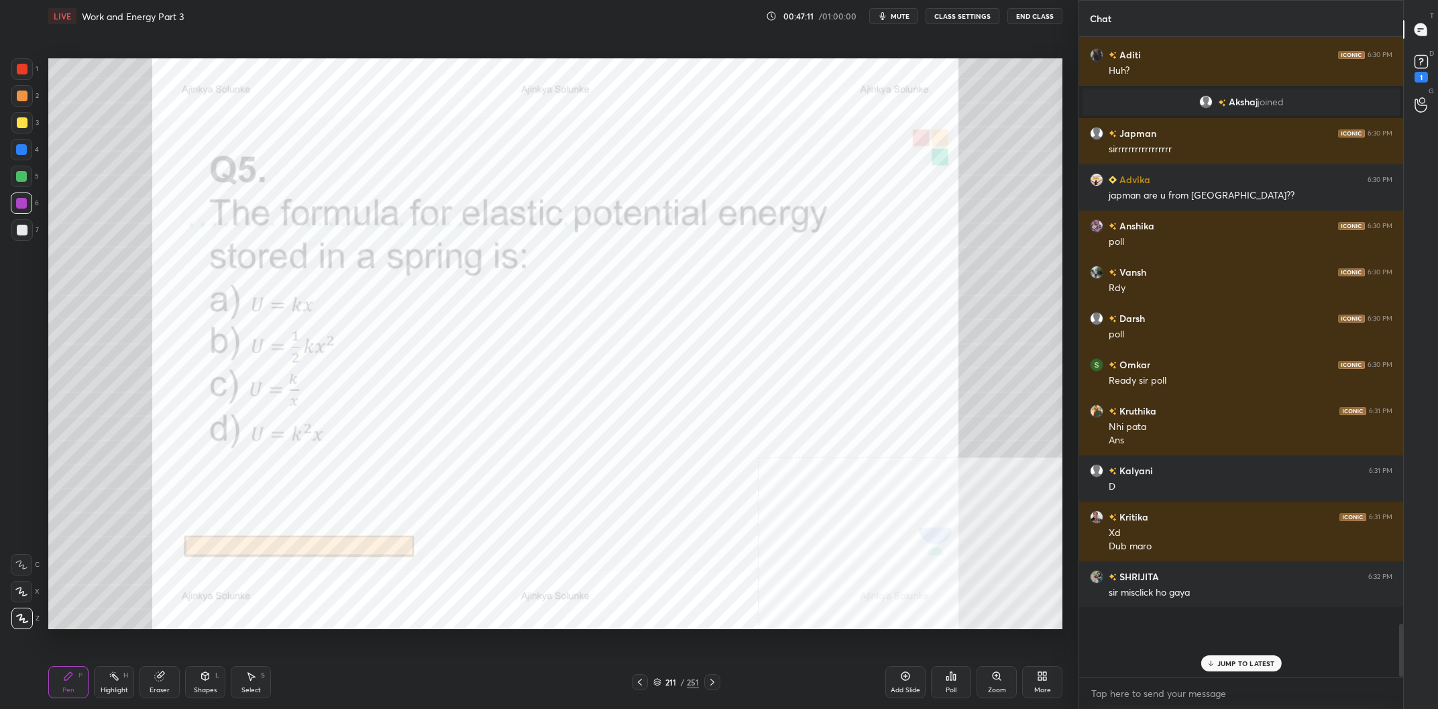
scroll to position [6389, 0]
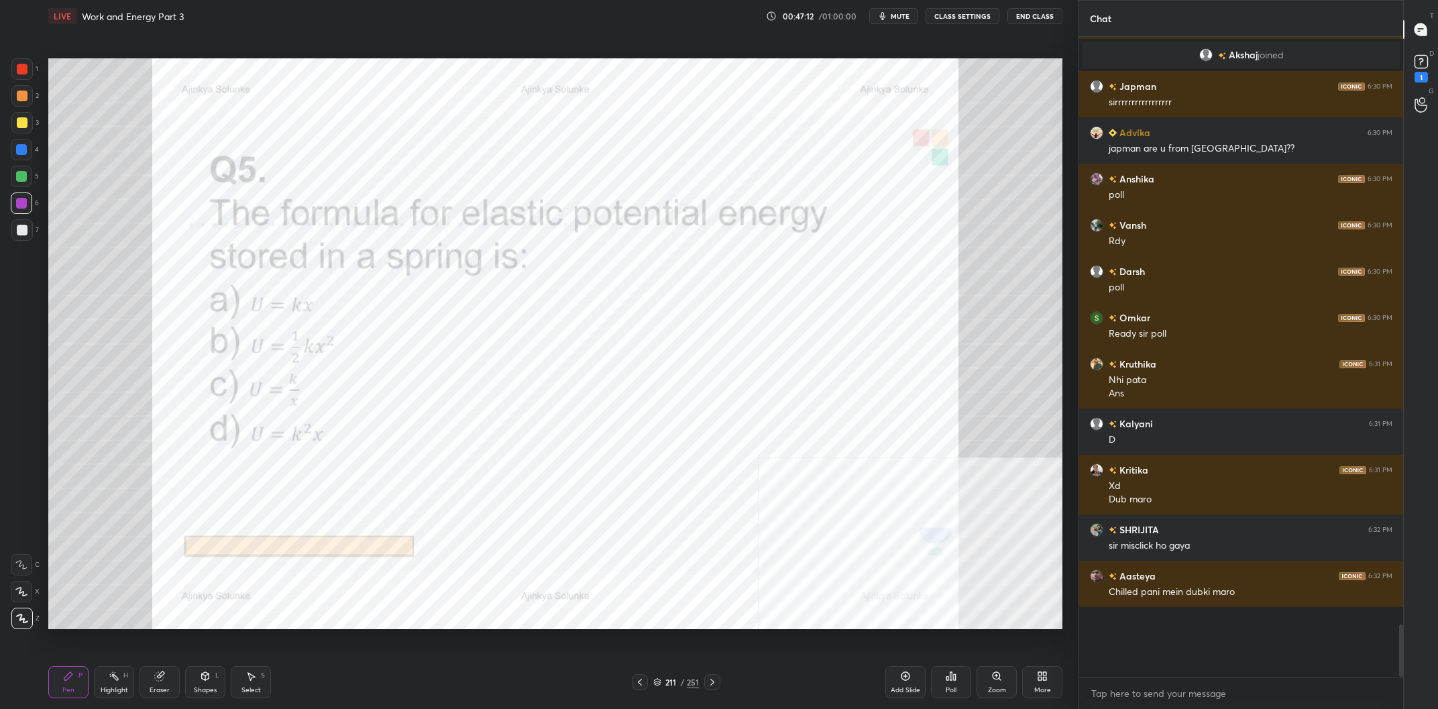
click at [682, 680] on div "/" at bounding box center [682, 682] width 4 height 8
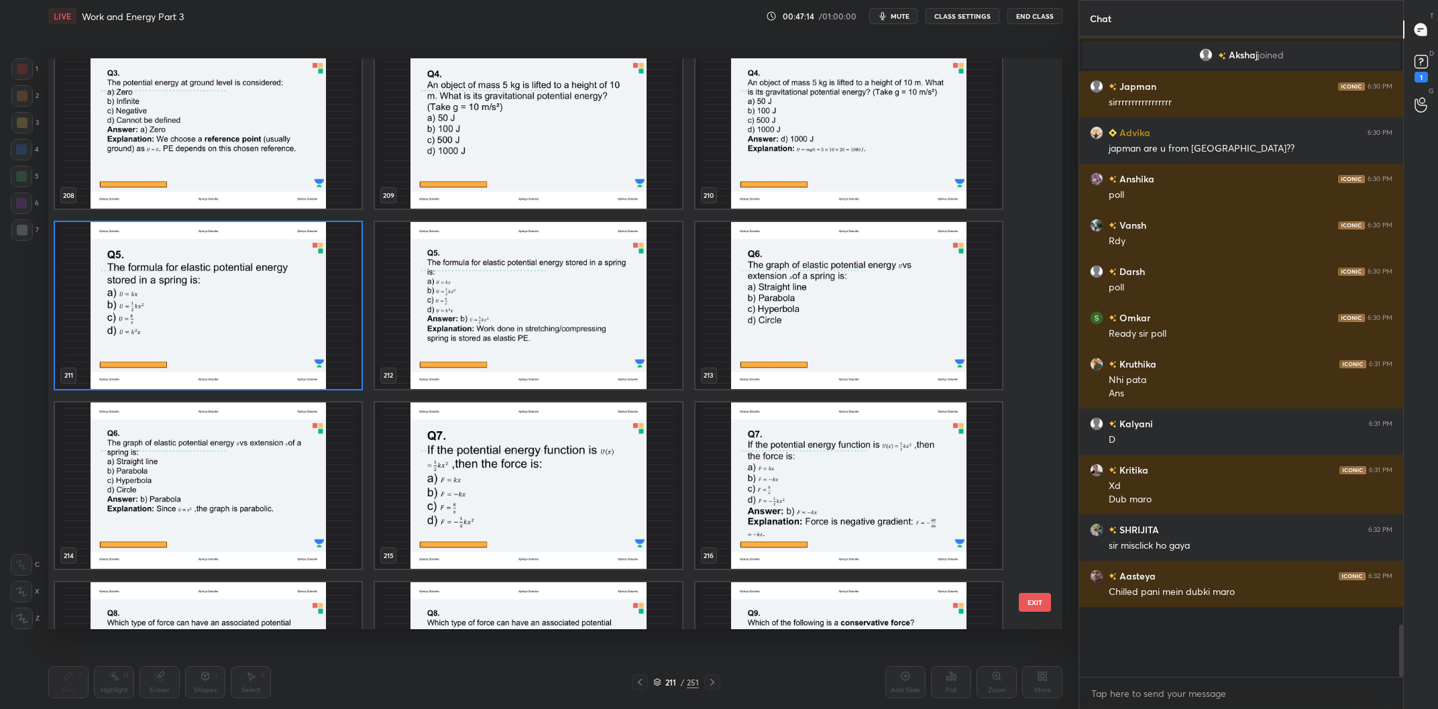
scroll to position [12473, 0]
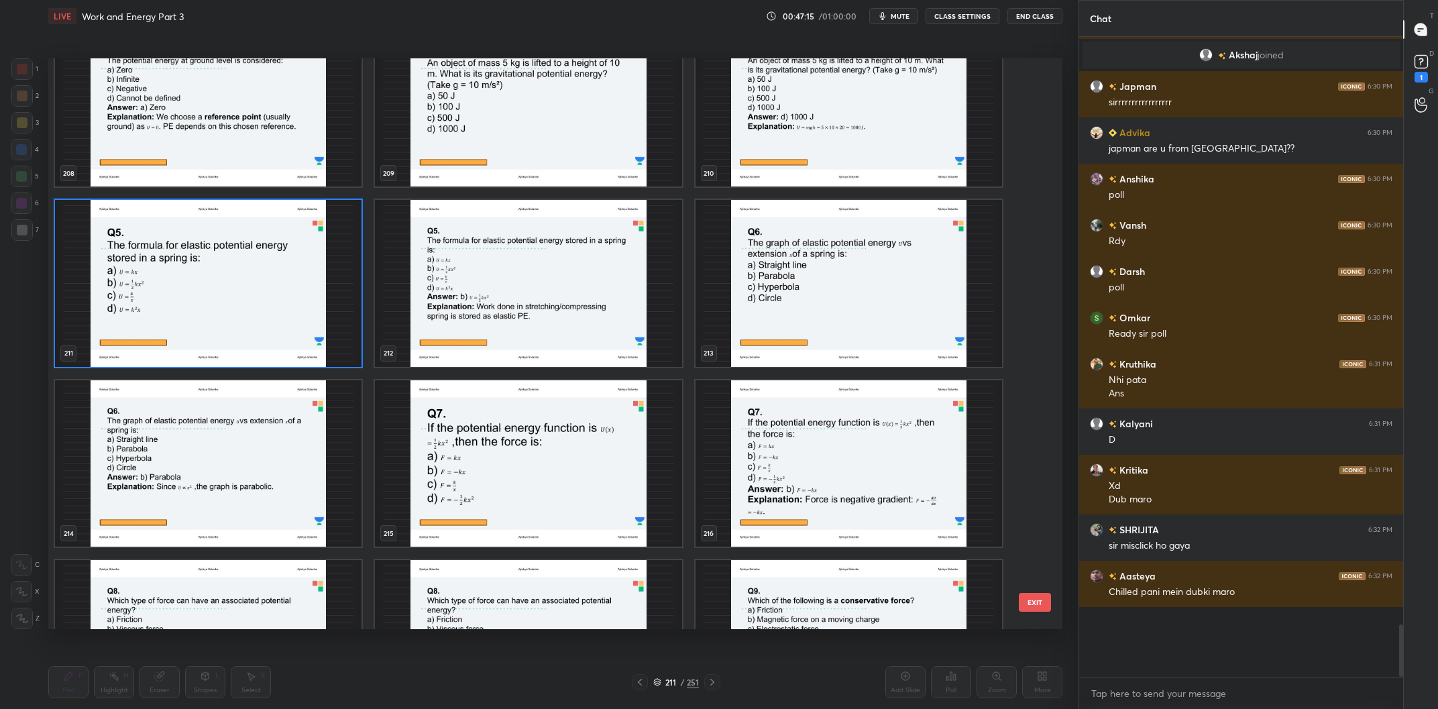
click at [840, 300] on img "grid" at bounding box center [849, 283] width 307 height 167
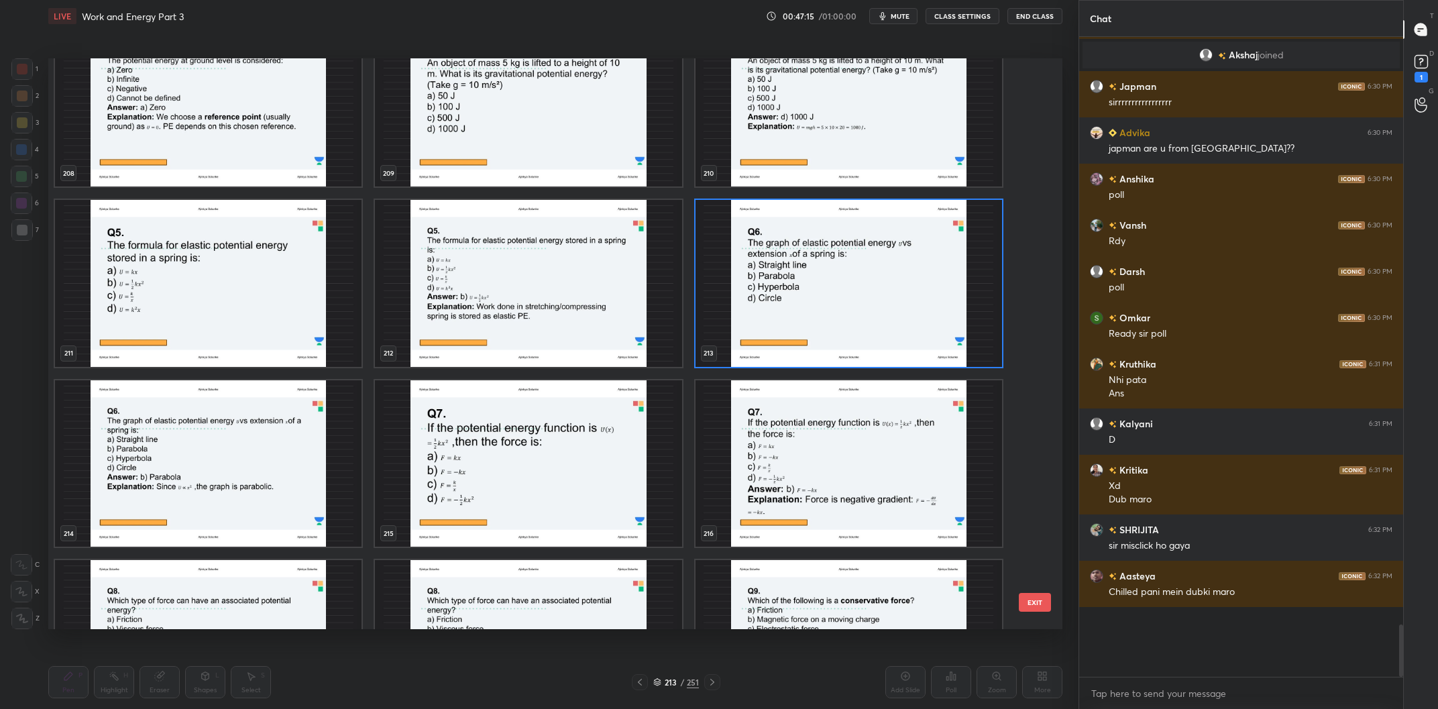
click at [840, 300] on img "grid" at bounding box center [849, 283] width 307 height 167
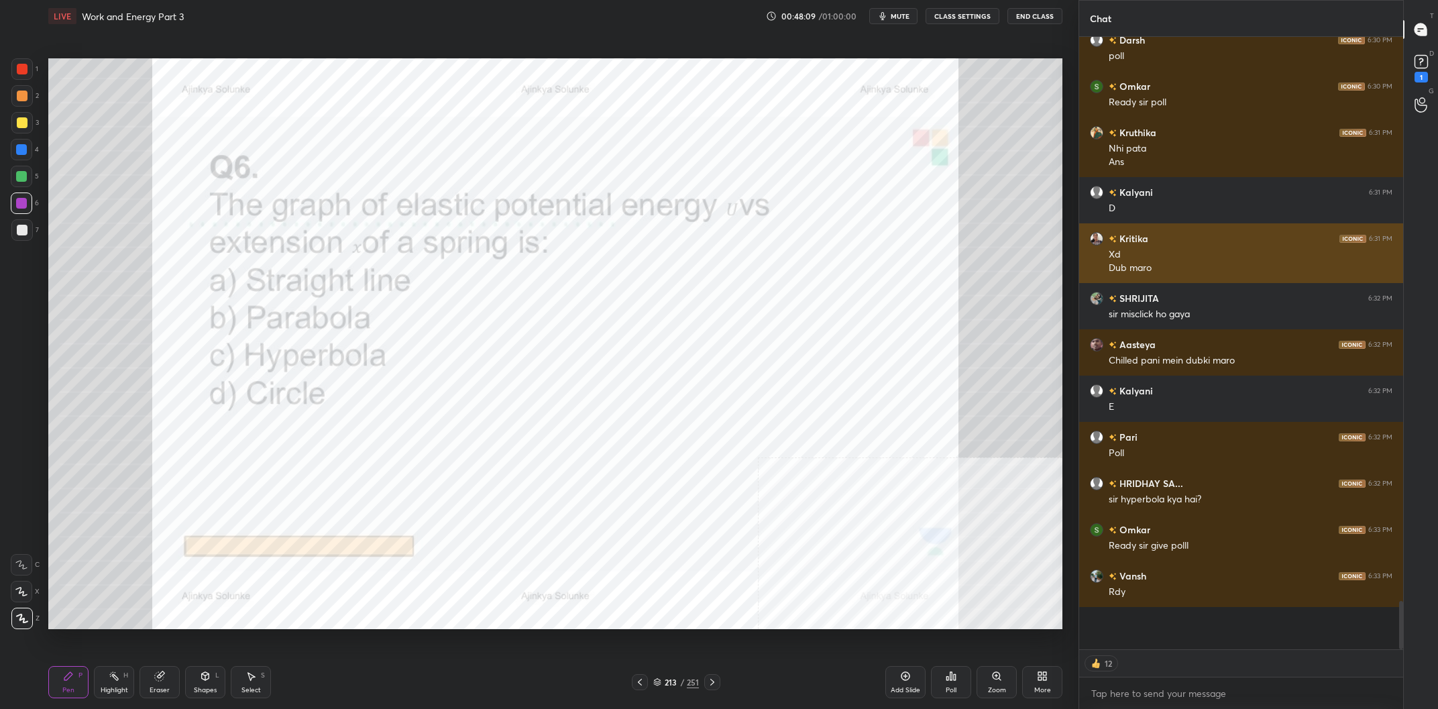
scroll to position [6667, 0]
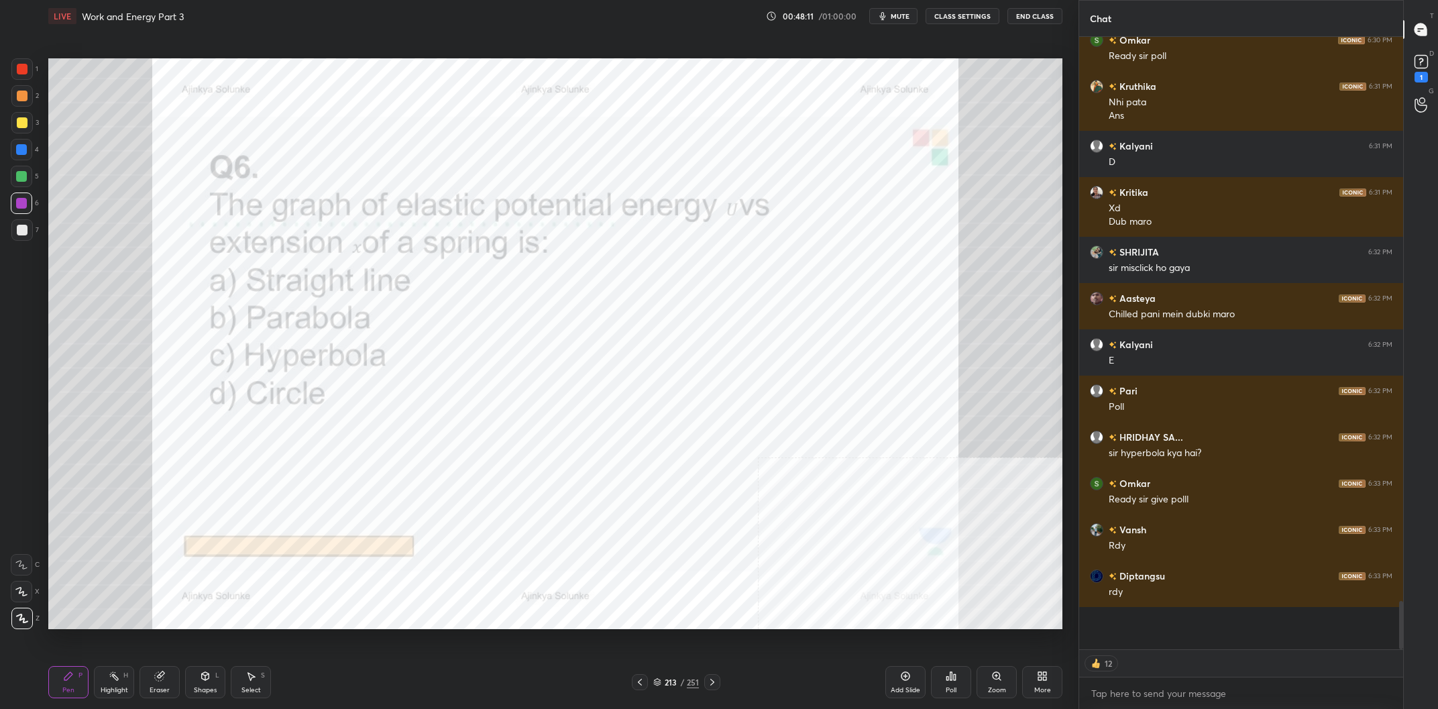
click at [13, 199] on div at bounding box center [21, 203] width 21 height 21
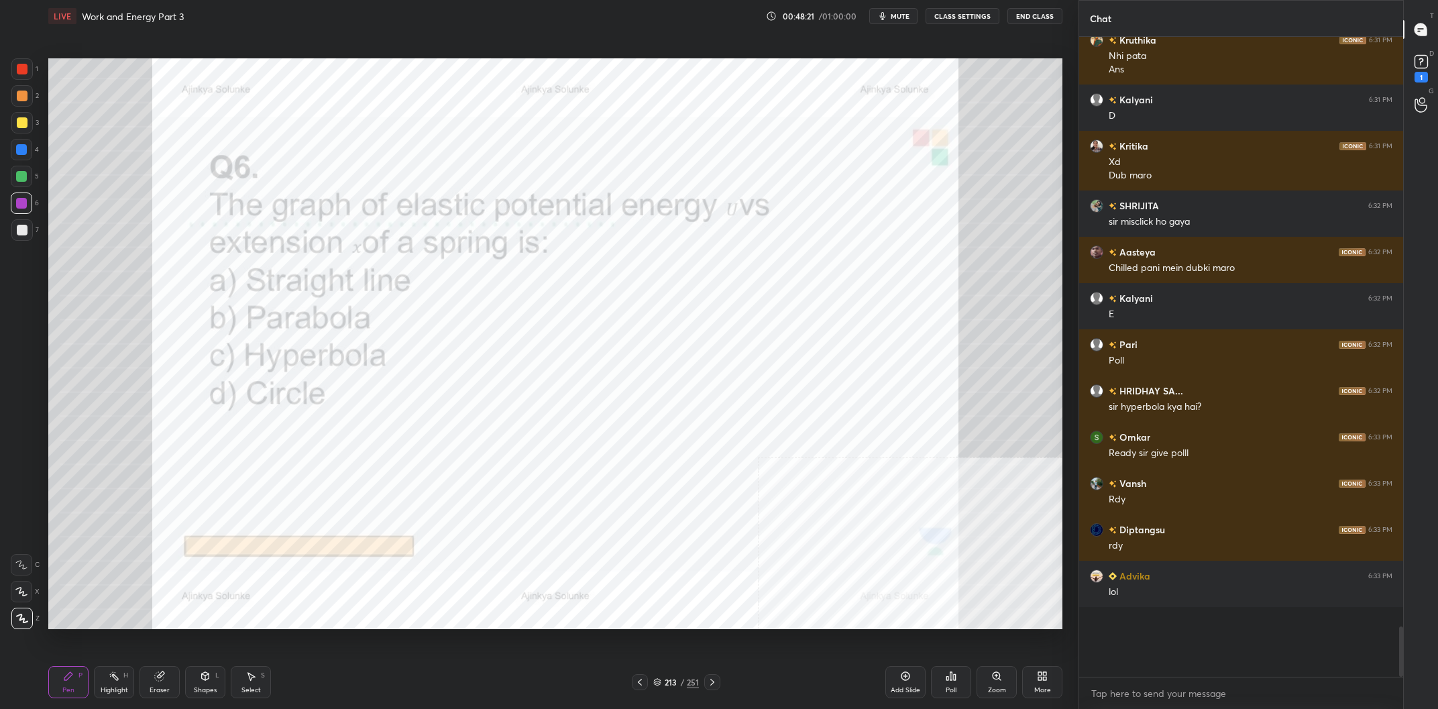
click at [681, 679] on div "/" at bounding box center [682, 682] width 4 height 8
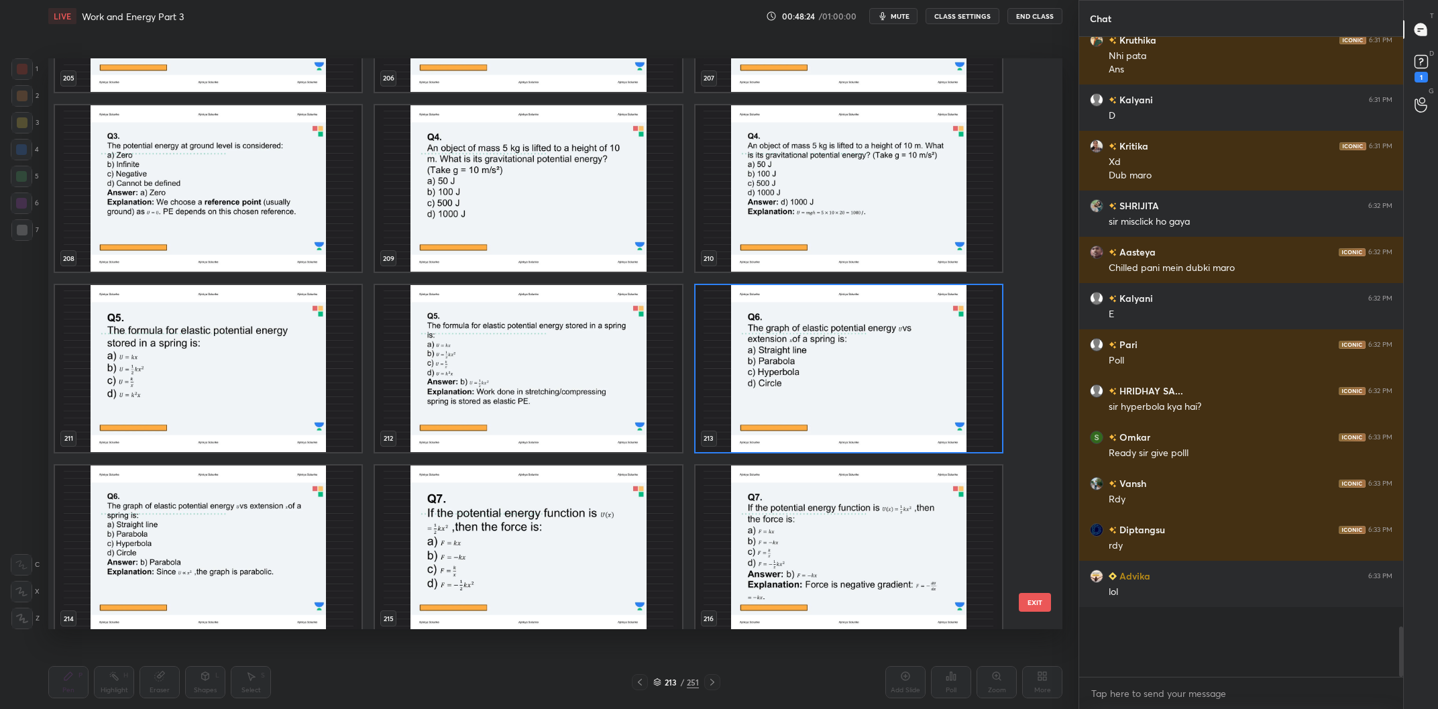
scroll to position [6759, 0]
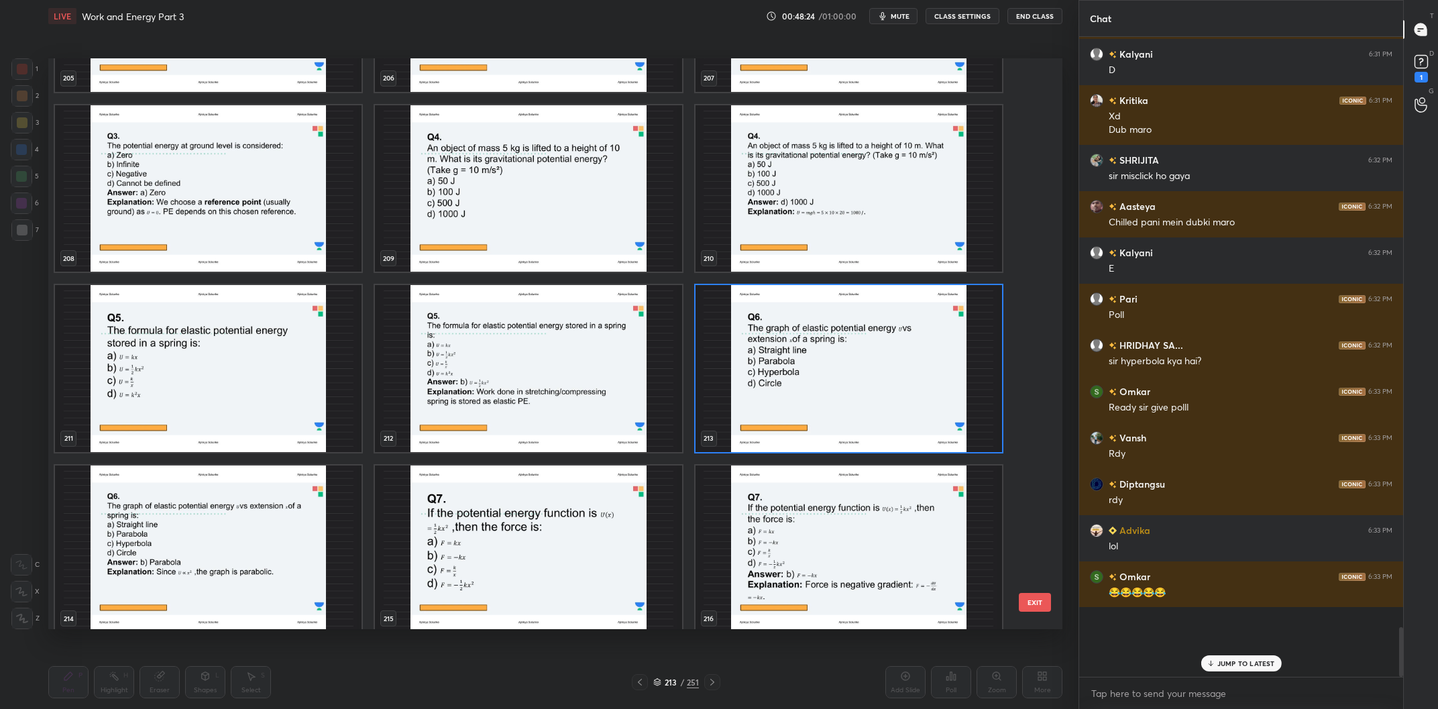
click at [767, 335] on img "grid" at bounding box center [849, 368] width 307 height 167
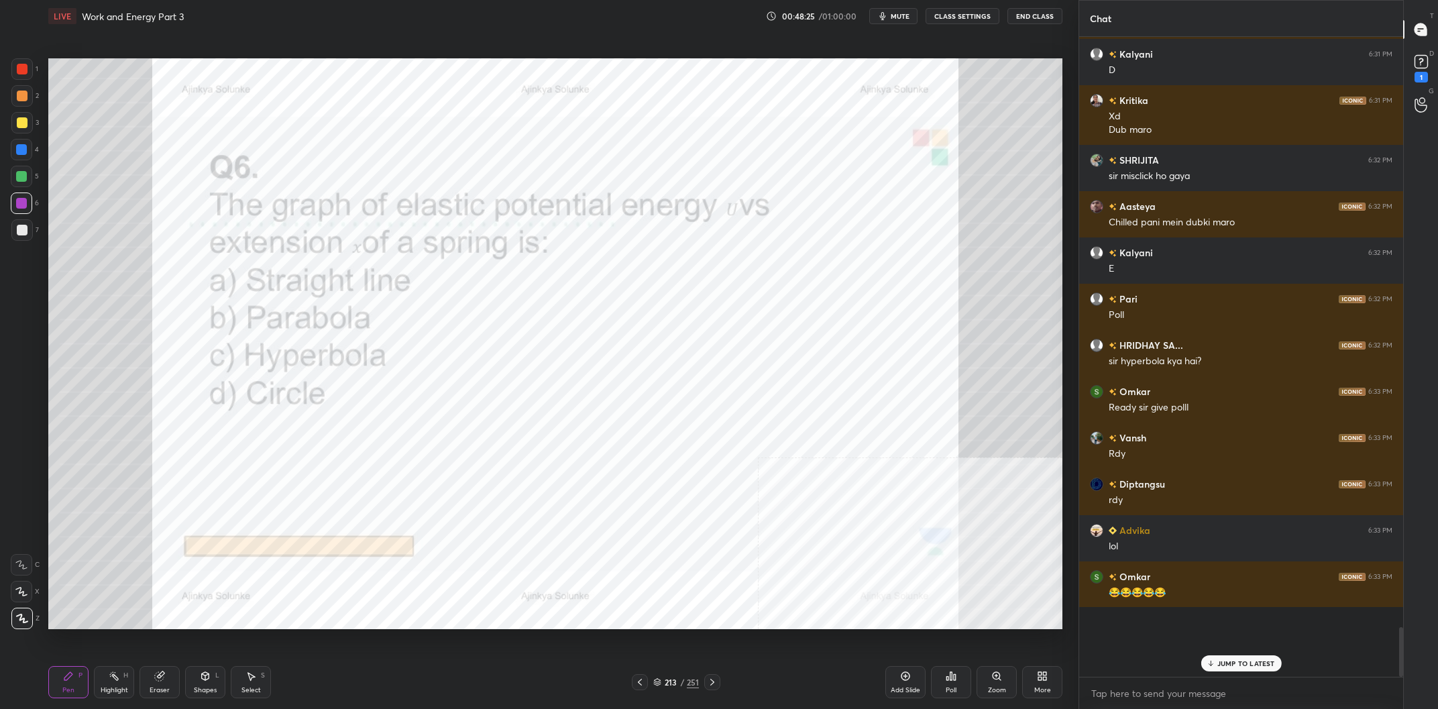
click at [956, 674] on icon at bounding box center [951, 676] width 11 height 11
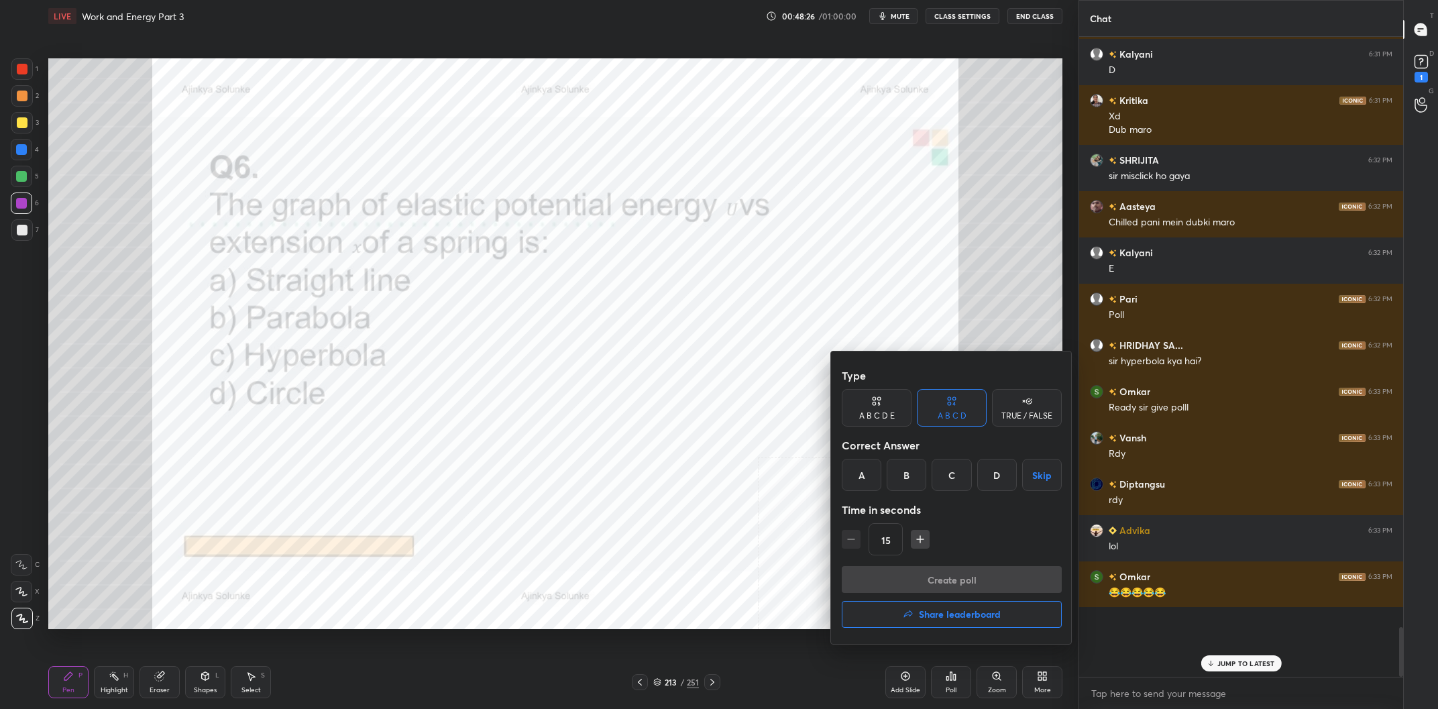
scroll to position [6805, 0]
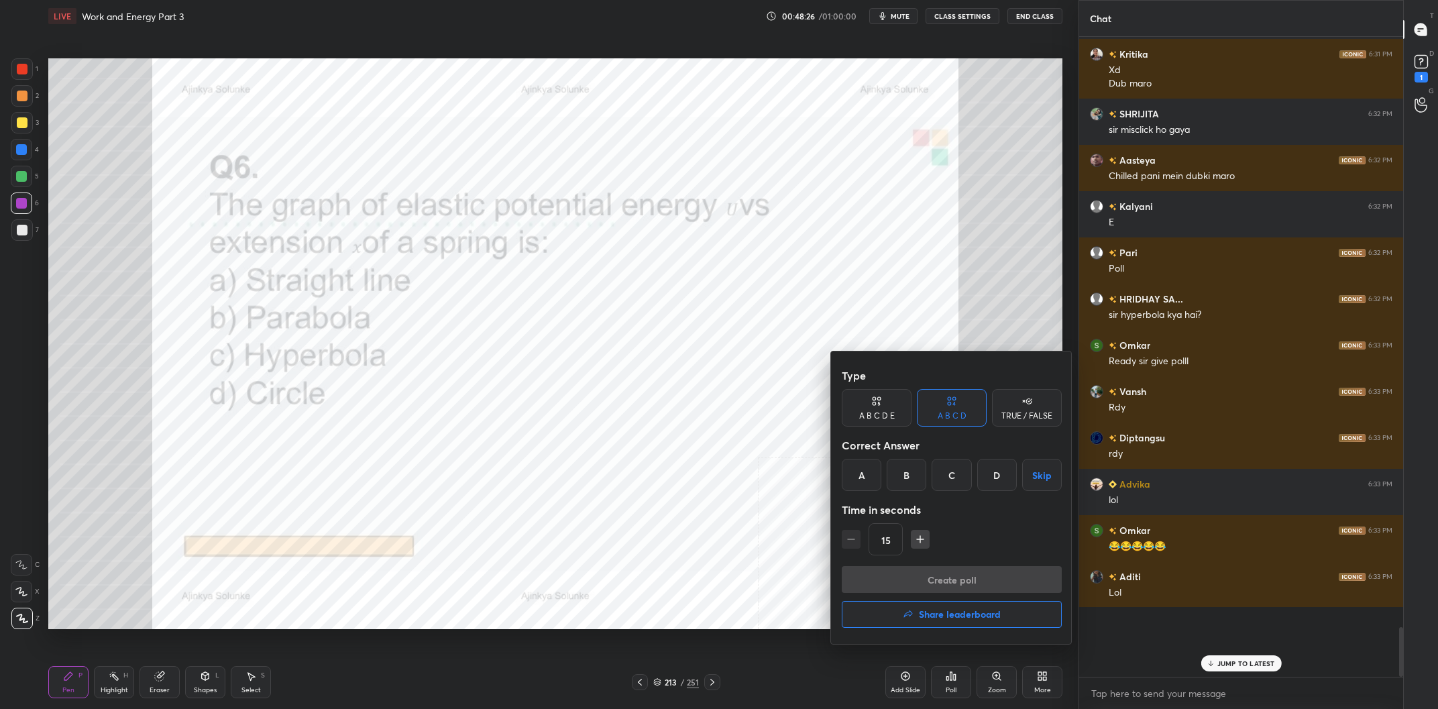
click at [906, 473] on div "B" at bounding box center [907, 475] width 40 height 32
click at [970, 582] on button "Create poll" at bounding box center [952, 579] width 220 height 27
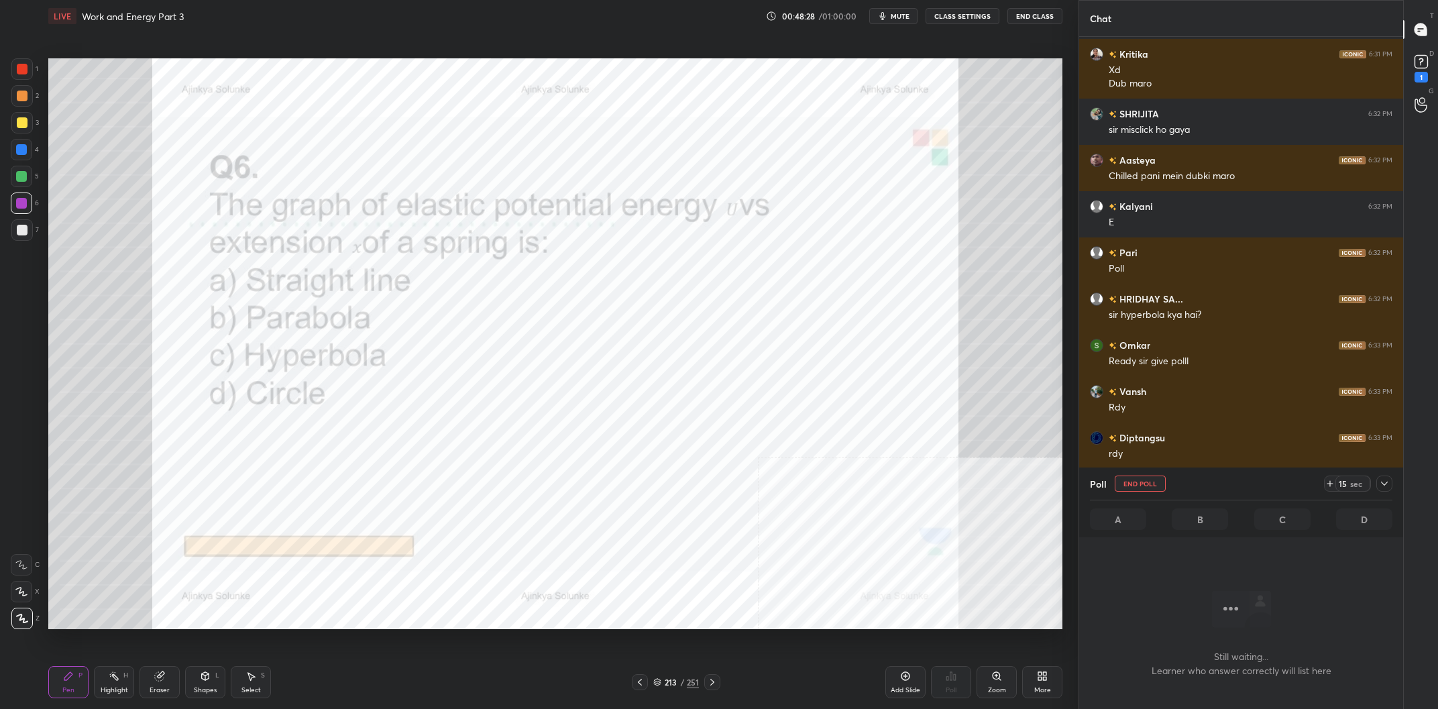
click at [1382, 480] on icon at bounding box center [1384, 483] width 11 height 11
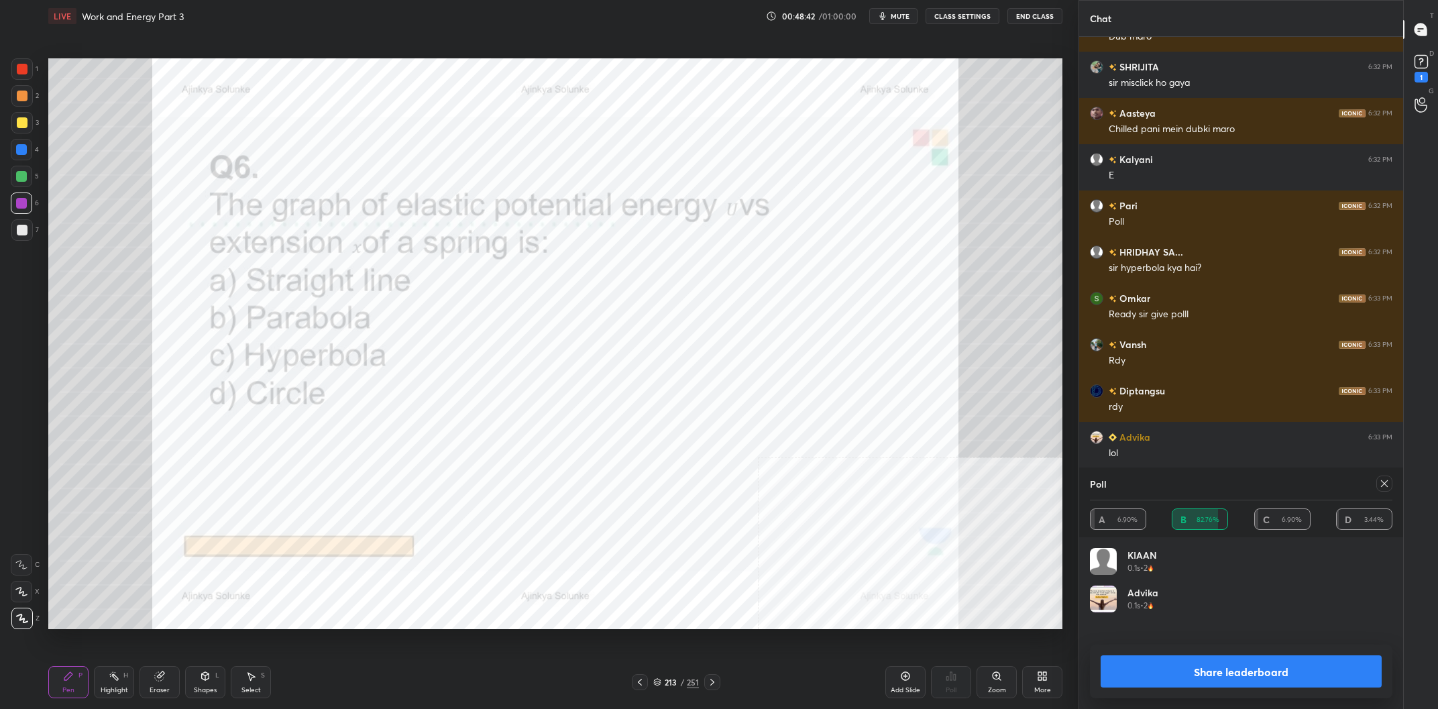
scroll to position [1, 1]
click at [1212, 677] on button "Share leaderboard" at bounding box center [1241, 671] width 281 height 32
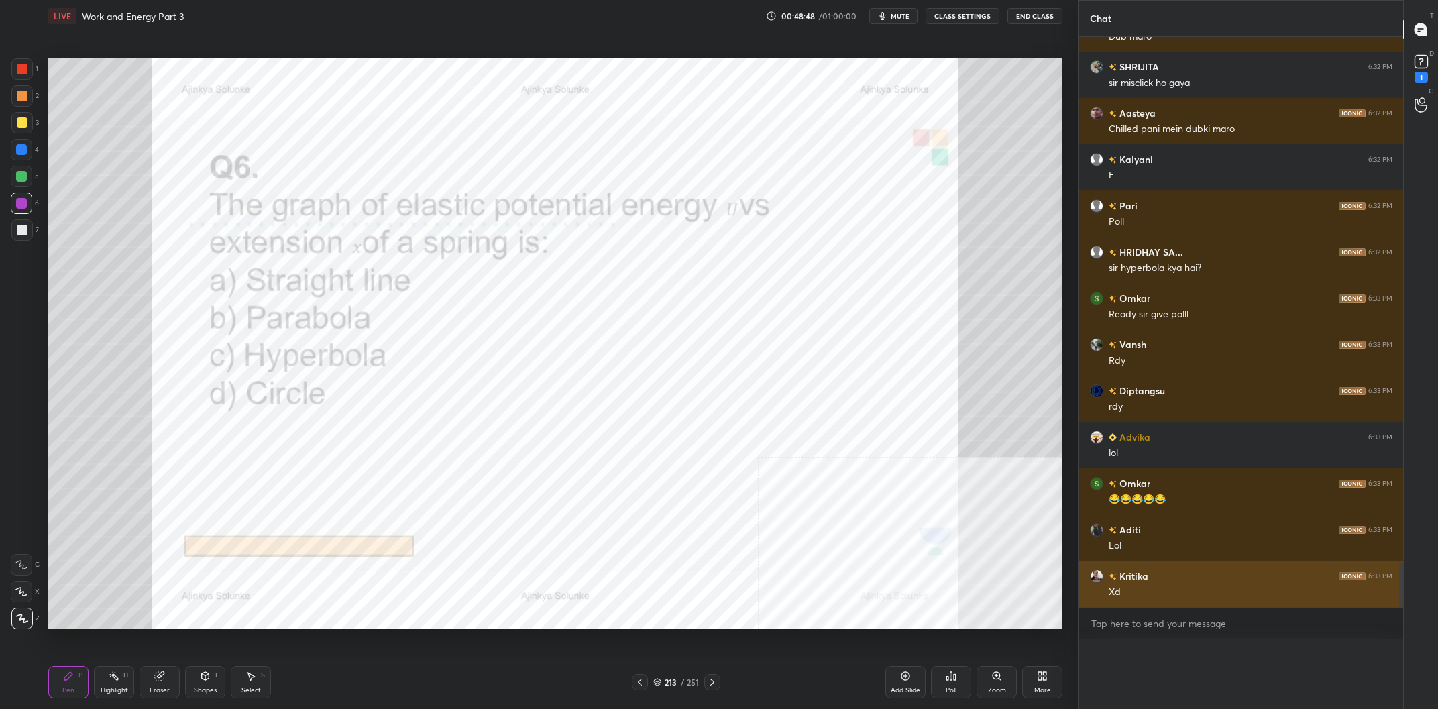
scroll to position [0, 0]
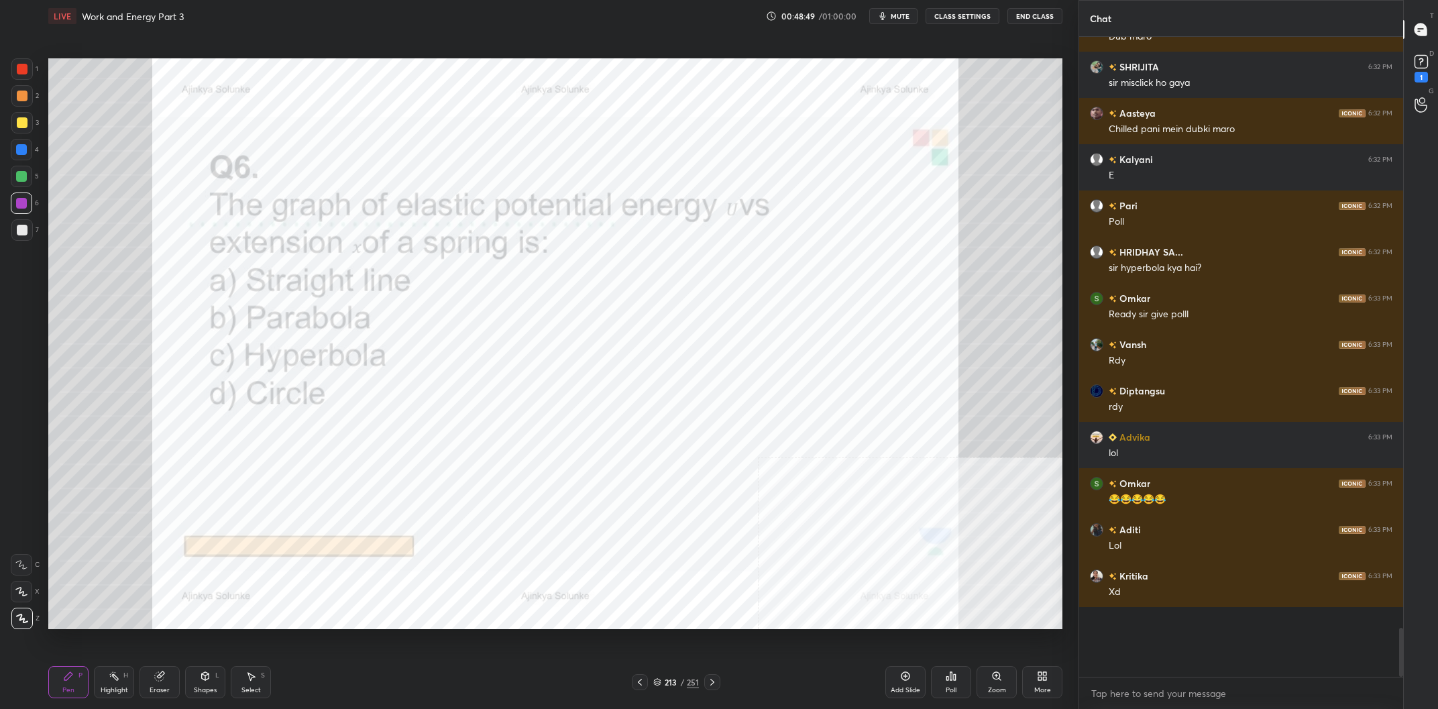
click at [3, 205] on div "1 2 3 4 5 6 7 C X Z C X Z E E Erase all H H" at bounding box center [21, 343] width 43 height 571
click at [17, 205] on div at bounding box center [21, 203] width 11 height 11
click at [11, 68] on div "1 2 3 4 5 6 7" at bounding box center [25, 152] width 28 height 188
click at [41, 69] on div "1 2 3 4 5 6 7 C X Z C X Z E E Erase all H H" at bounding box center [21, 343] width 43 height 571
click at [36, 69] on div "1" at bounding box center [24, 68] width 27 height 21
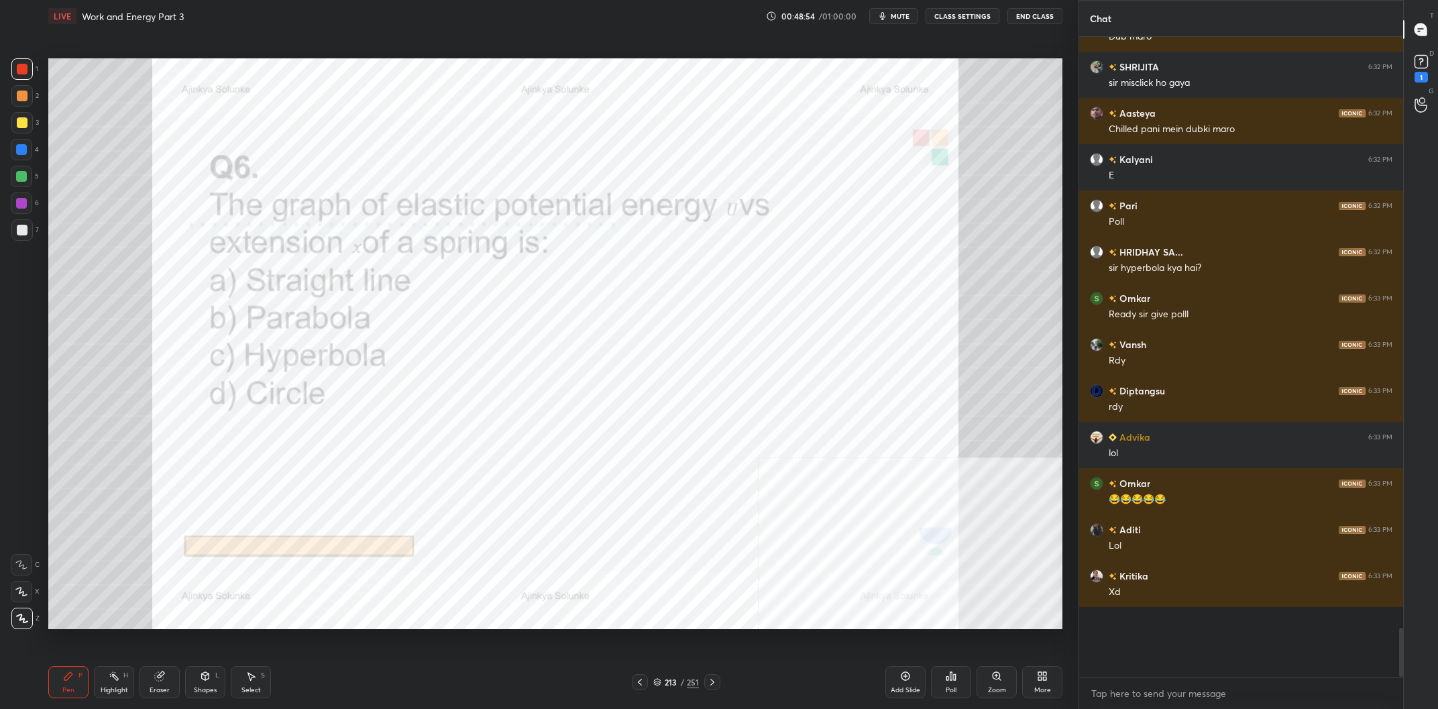
click at [34, 66] on div "1" at bounding box center [24, 68] width 27 height 21
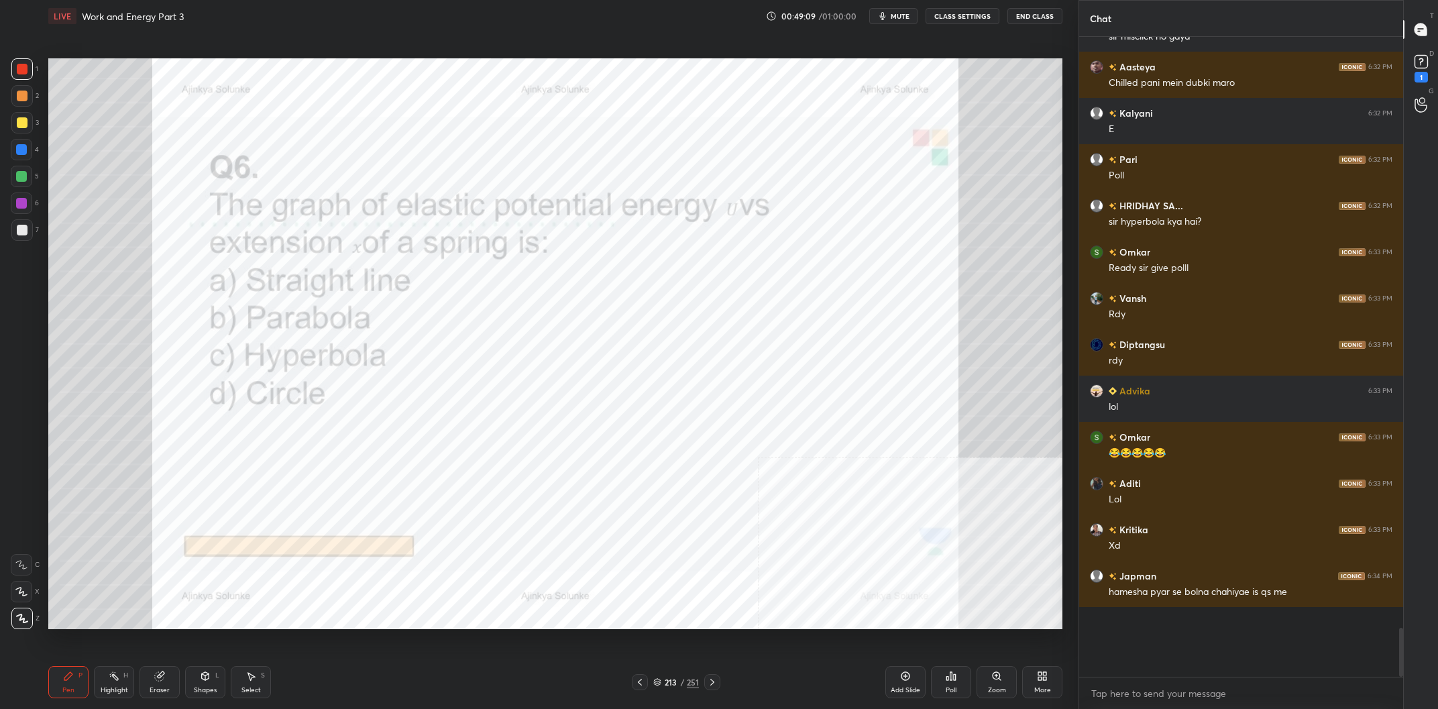
click at [25, 150] on div at bounding box center [21, 149] width 11 height 11
click at [28, 150] on div at bounding box center [21, 149] width 21 height 21
click at [15, 91] on div at bounding box center [21, 95] width 21 height 21
click at [28, 60] on div at bounding box center [21, 68] width 21 height 21
click at [672, 682] on div "213" at bounding box center [670, 682] width 13 height 8
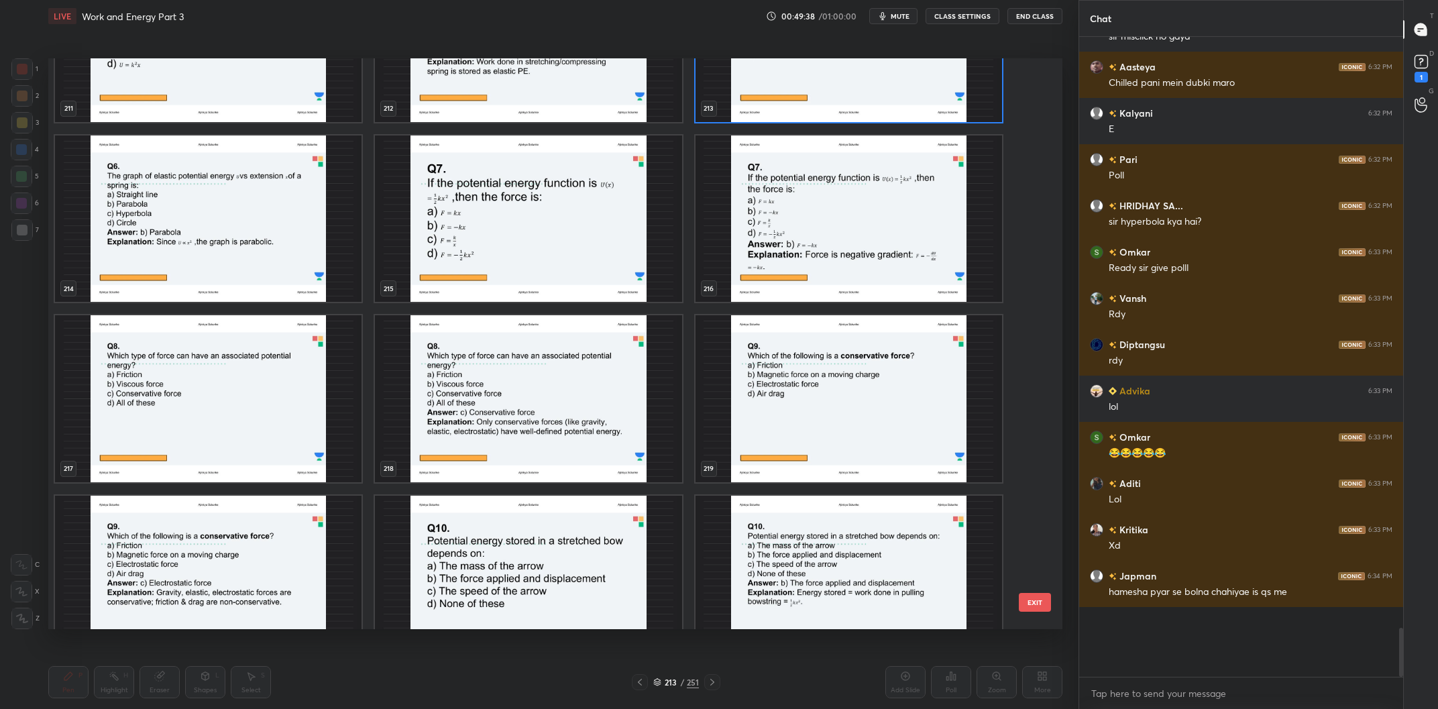
scroll to position [12730, 0]
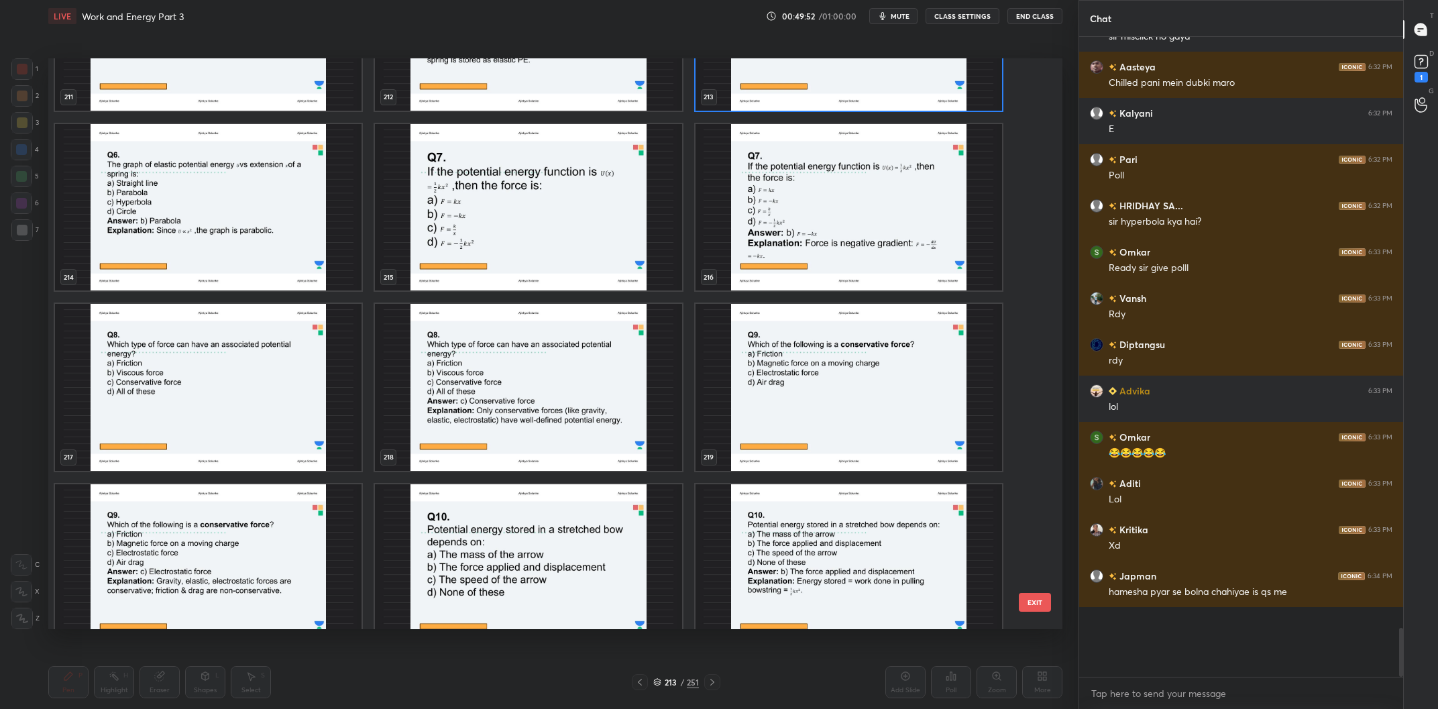
click at [537, 219] on img "grid" at bounding box center [528, 207] width 307 height 167
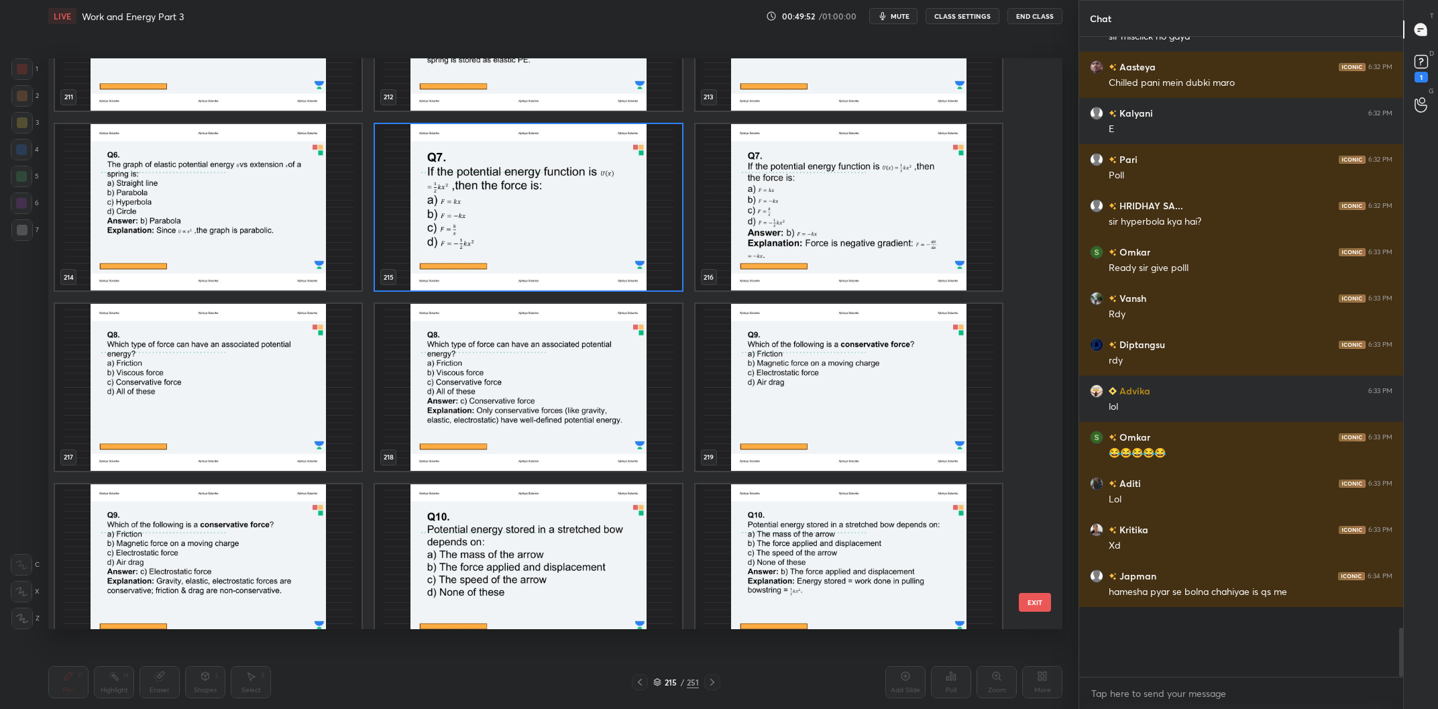
click at [537, 219] on img "grid" at bounding box center [528, 207] width 307 height 167
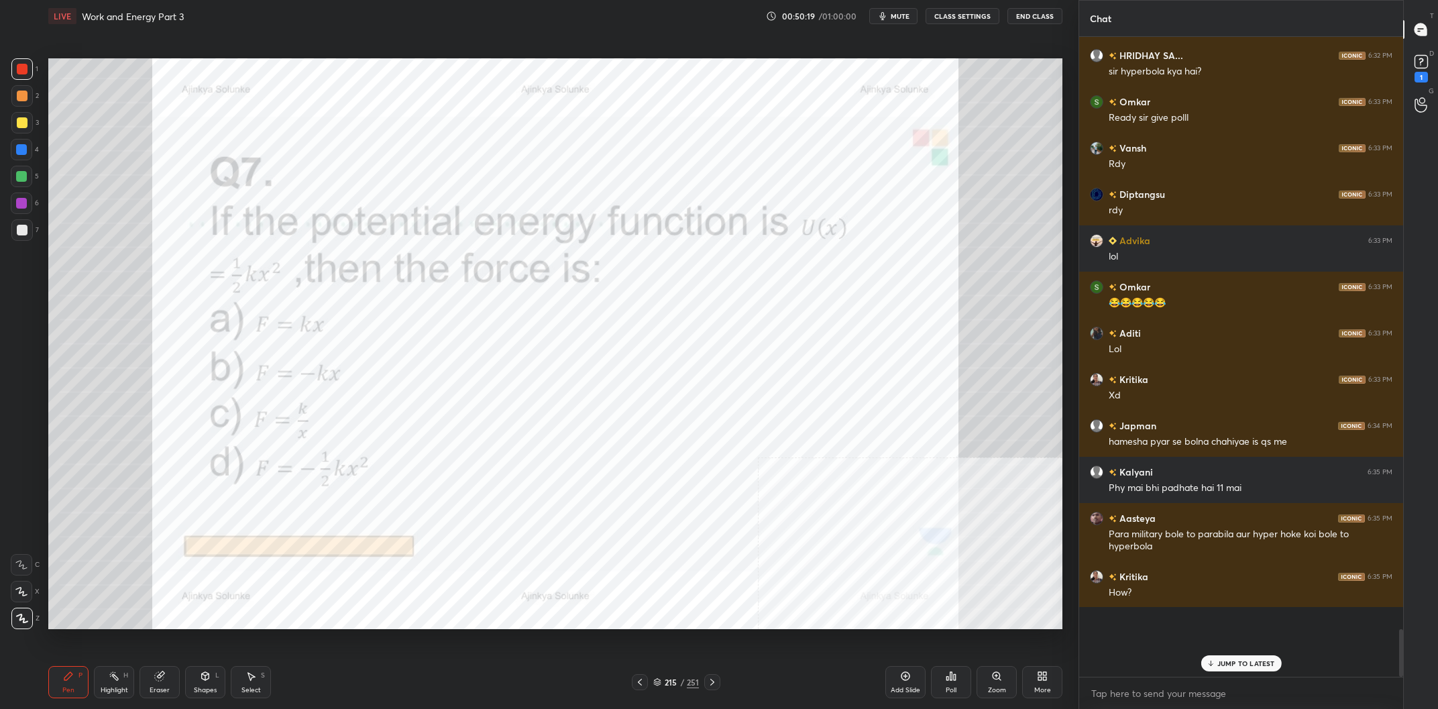
scroll to position [7095, 0]
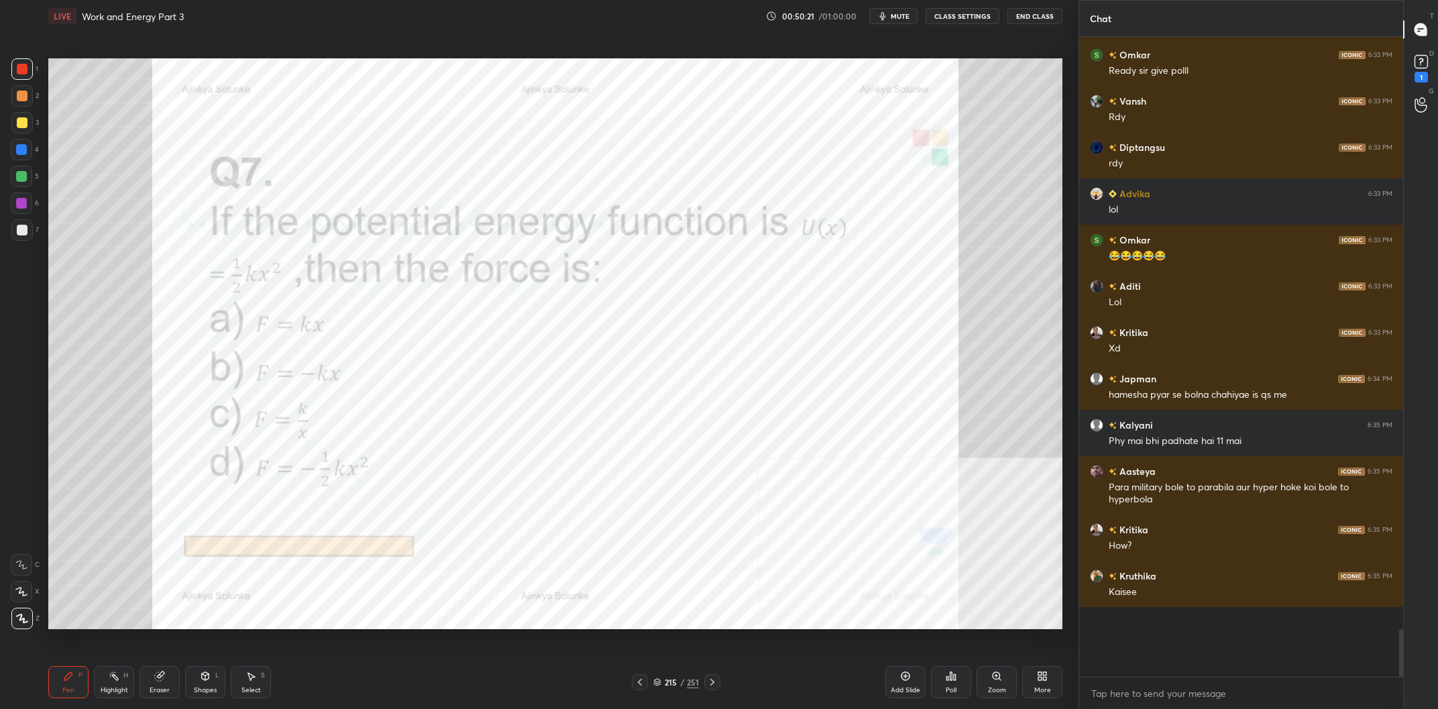
click at [673, 683] on div "215" at bounding box center [670, 682] width 13 height 8
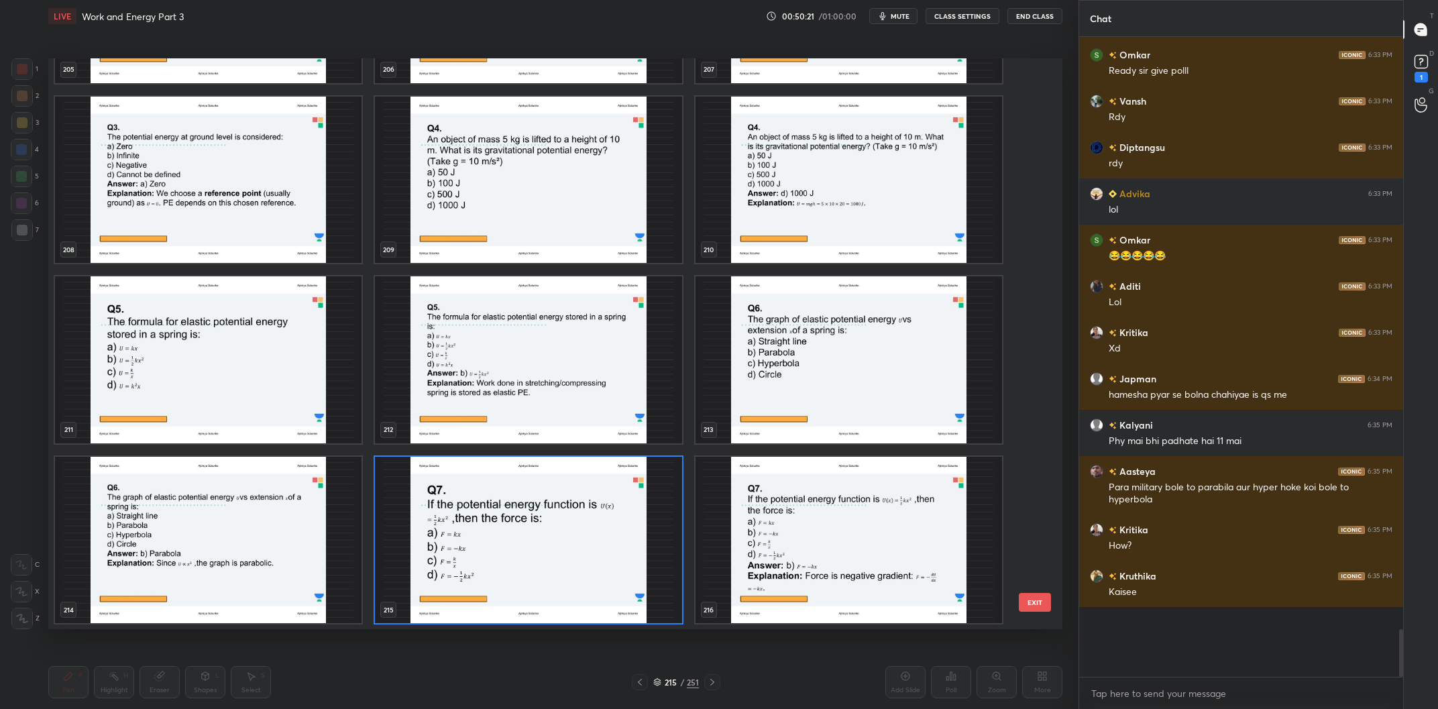
scroll to position [570, 1014]
click at [561, 571] on img "grid" at bounding box center [528, 540] width 307 height 167
click at [564, 570] on img "grid" at bounding box center [528, 540] width 307 height 167
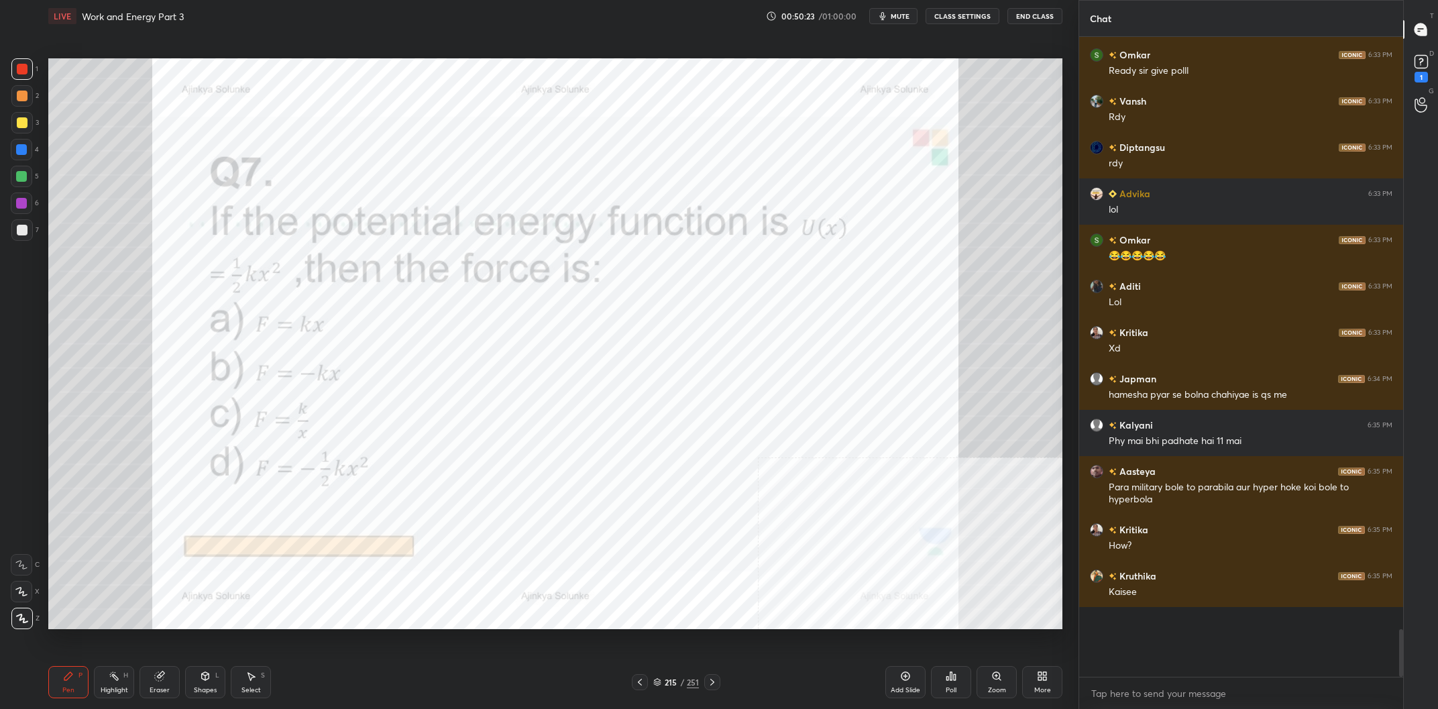
click at [954, 676] on icon at bounding box center [951, 676] width 11 height 11
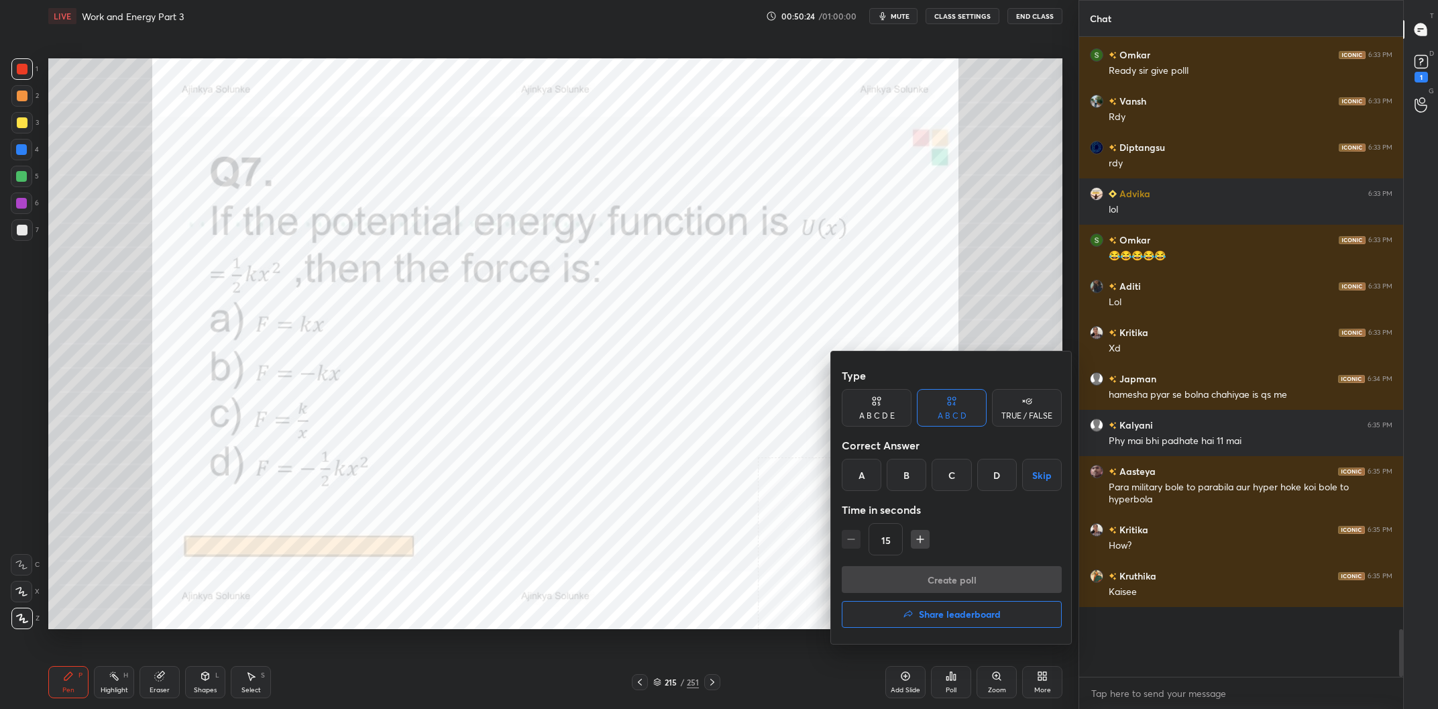
click at [918, 477] on div "B" at bounding box center [907, 475] width 40 height 32
click at [945, 576] on button "Create poll" at bounding box center [952, 579] width 220 height 27
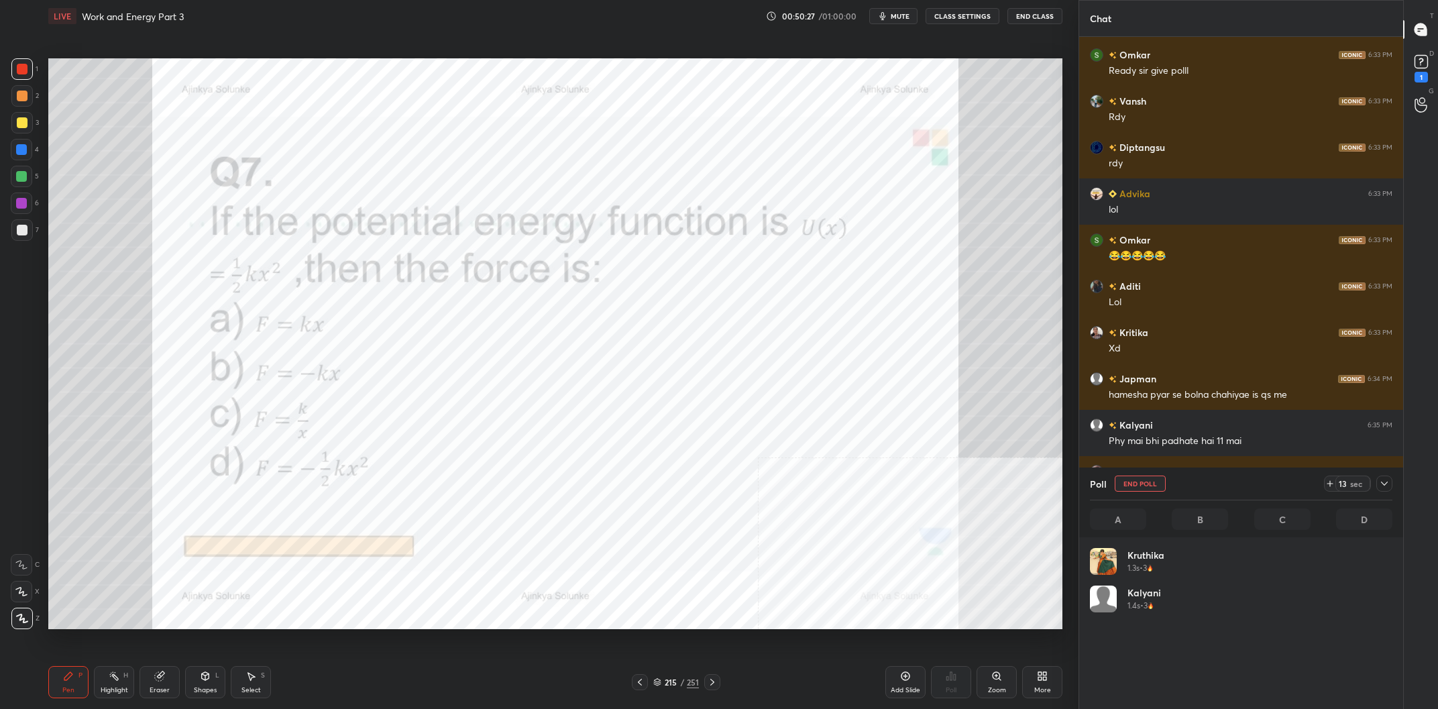
scroll to position [161, 303]
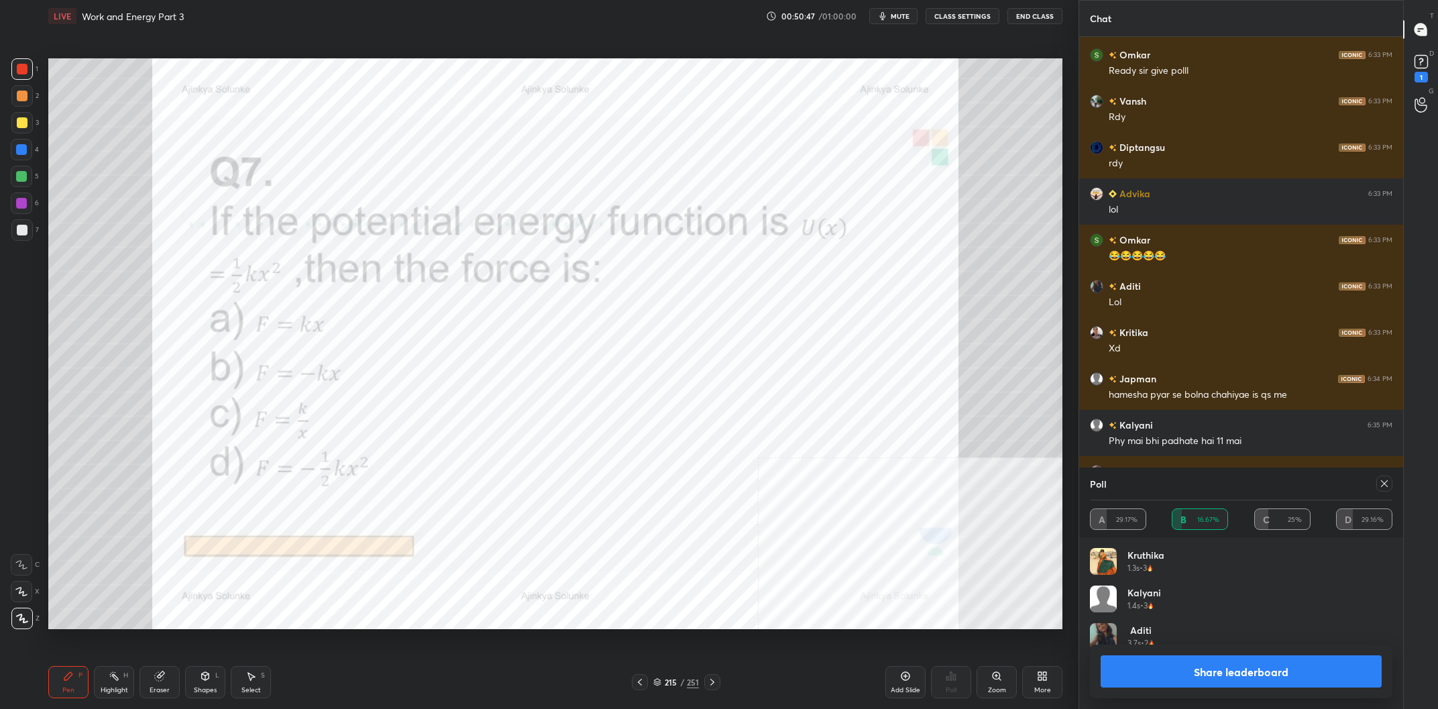
click at [1247, 679] on button "Share leaderboard" at bounding box center [1241, 671] width 281 height 32
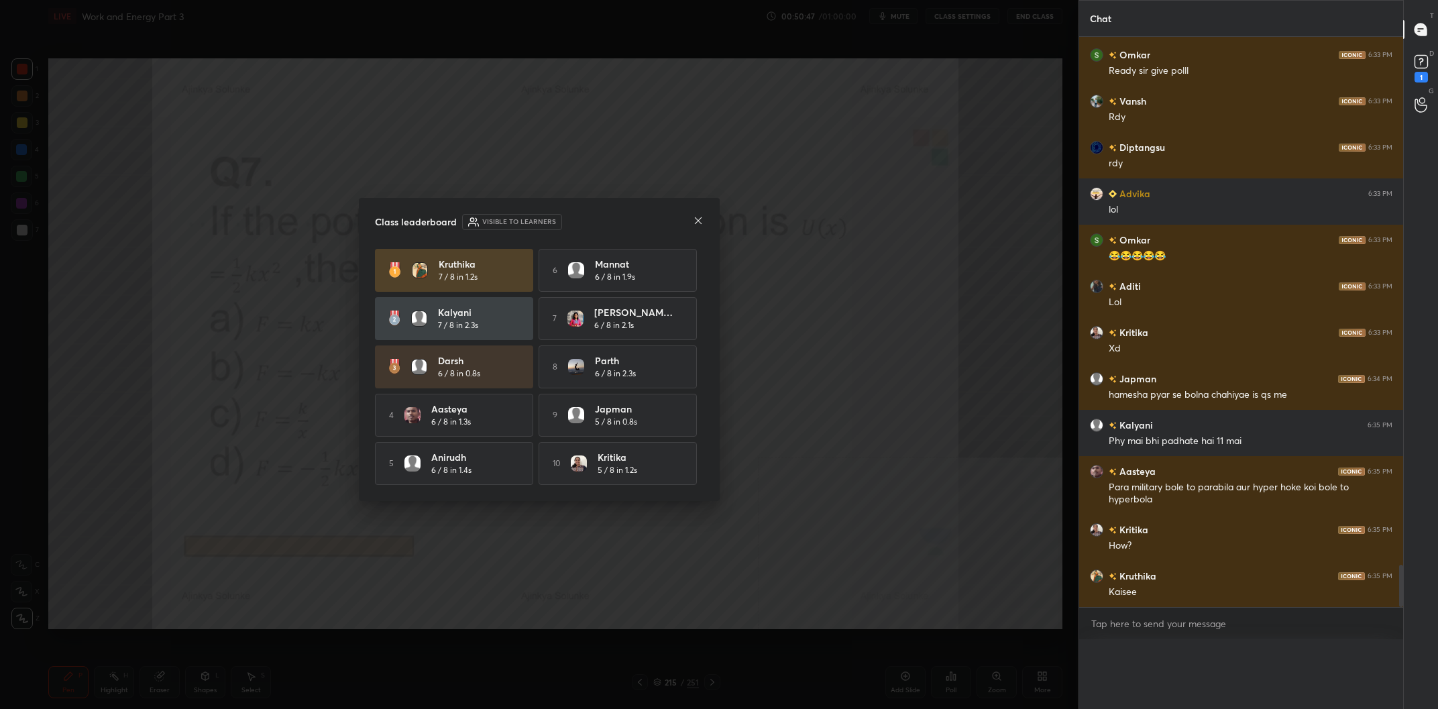
scroll to position [0, 0]
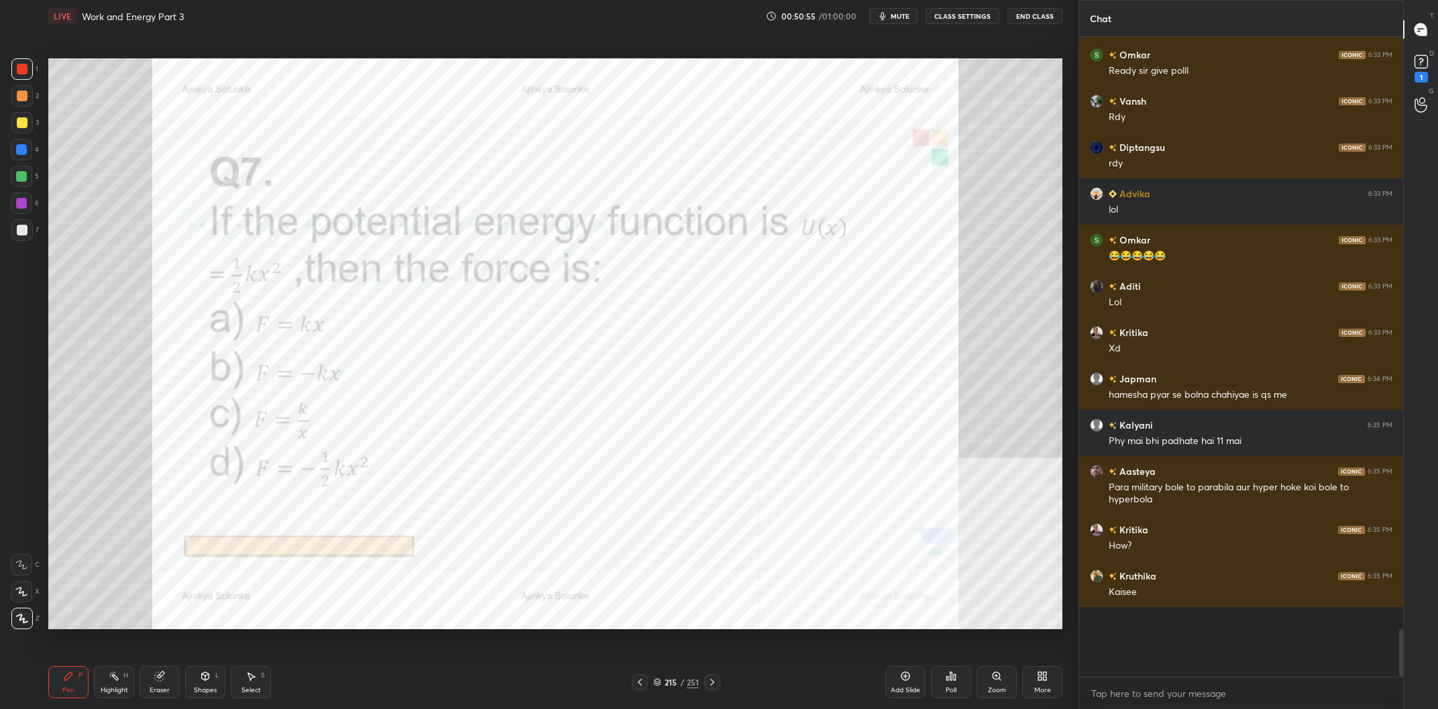
click at [30, 160] on div at bounding box center [21, 149] width 21 height 21
click at [31, 155] on div at bounding box center [21, 149] width 21 height 21
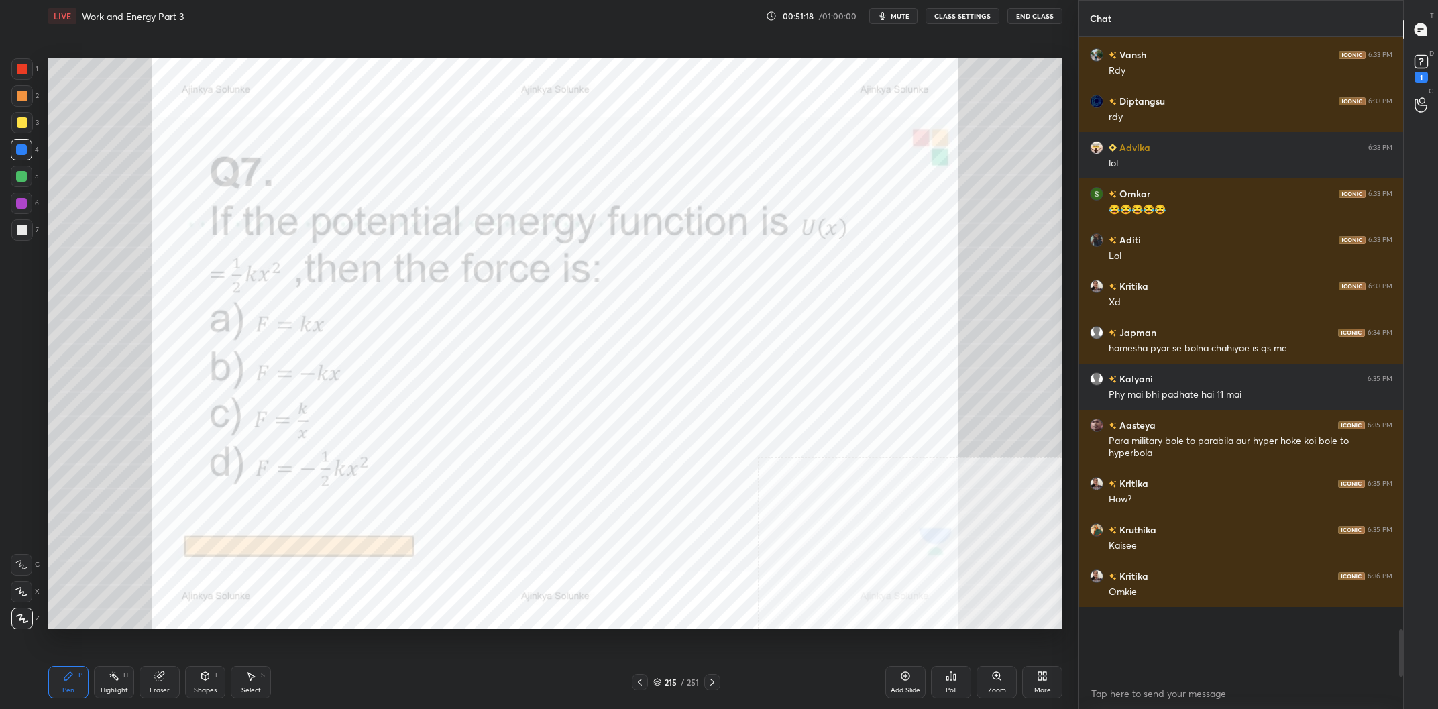
click at [582, 659] on div "Pen P Highlight H Eraser Shapes L Select S 215 / 251 Add Slide Poll Zoom More" at bounding box center [555, 682] width 1014 height 54
click at [676, 685] on div "215" at bounding box center [670, 682] width 13 height 8
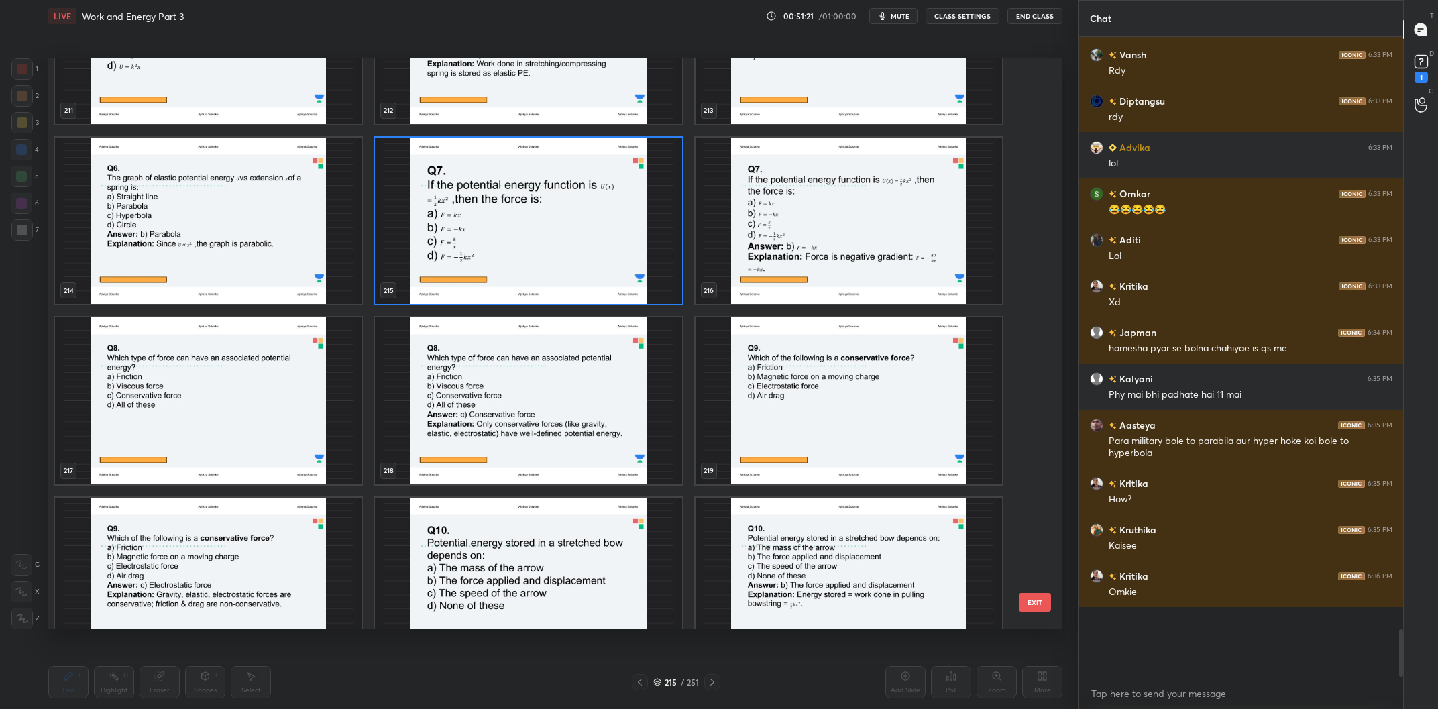
scroll to position [12739, 0]
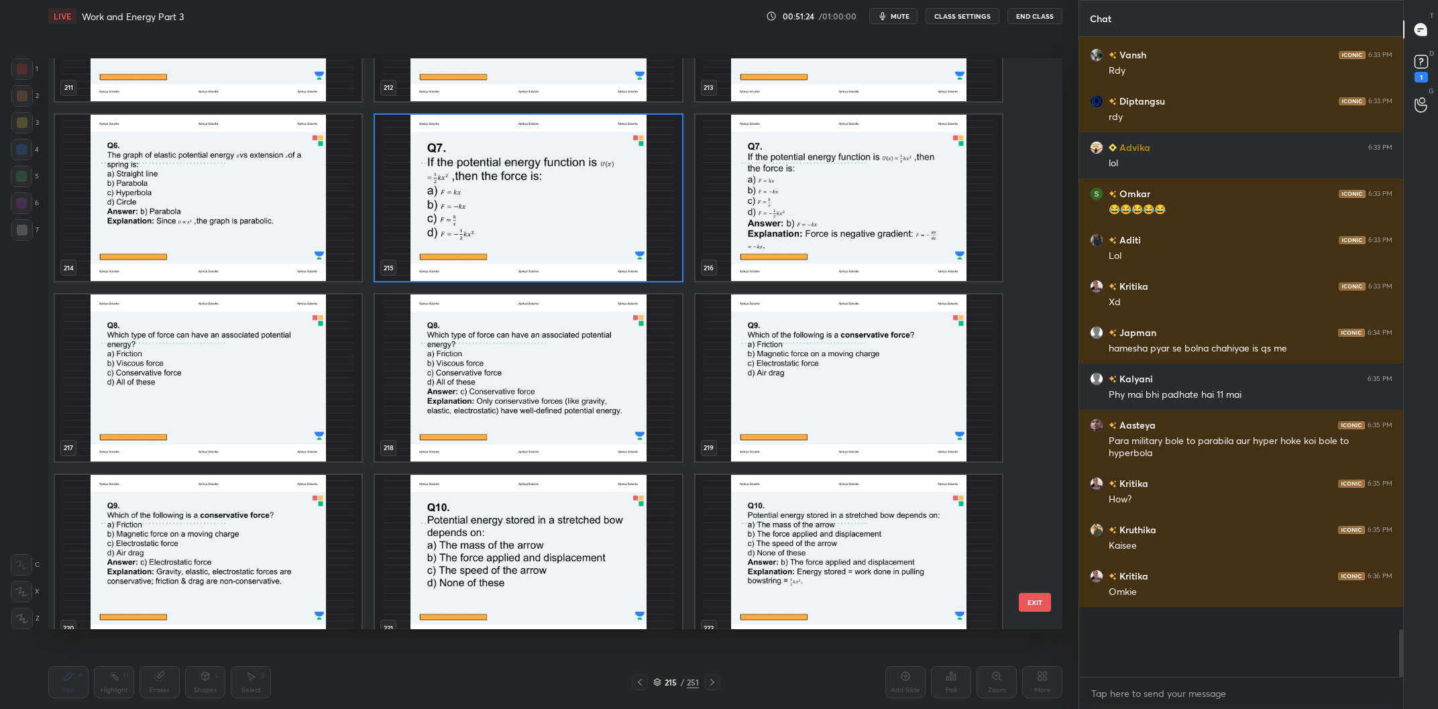
click at [497, 197] on img "grid" at bounding box center [528, 198] width 307 height 167
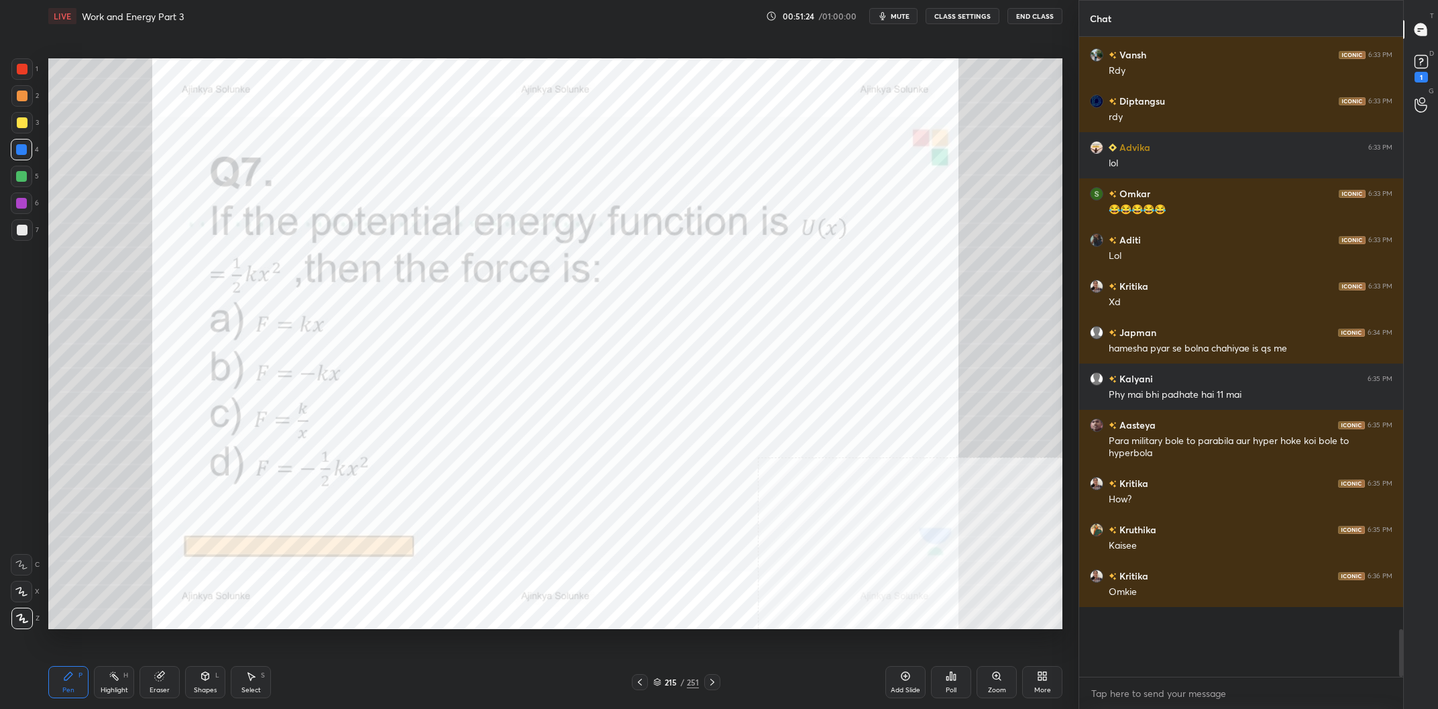
click at [497, 197] on img "grid" at bounding box center [528, 198] width 307 height 167
click at [20, 198] on div at bounding box center [21, 203] width 21 height 21
click at [25, 185] on div at bounding box center [21, 176] width 21 height 21
click at [684, 682] on div "/" at bounding box center [682, 682] width 4 height 8
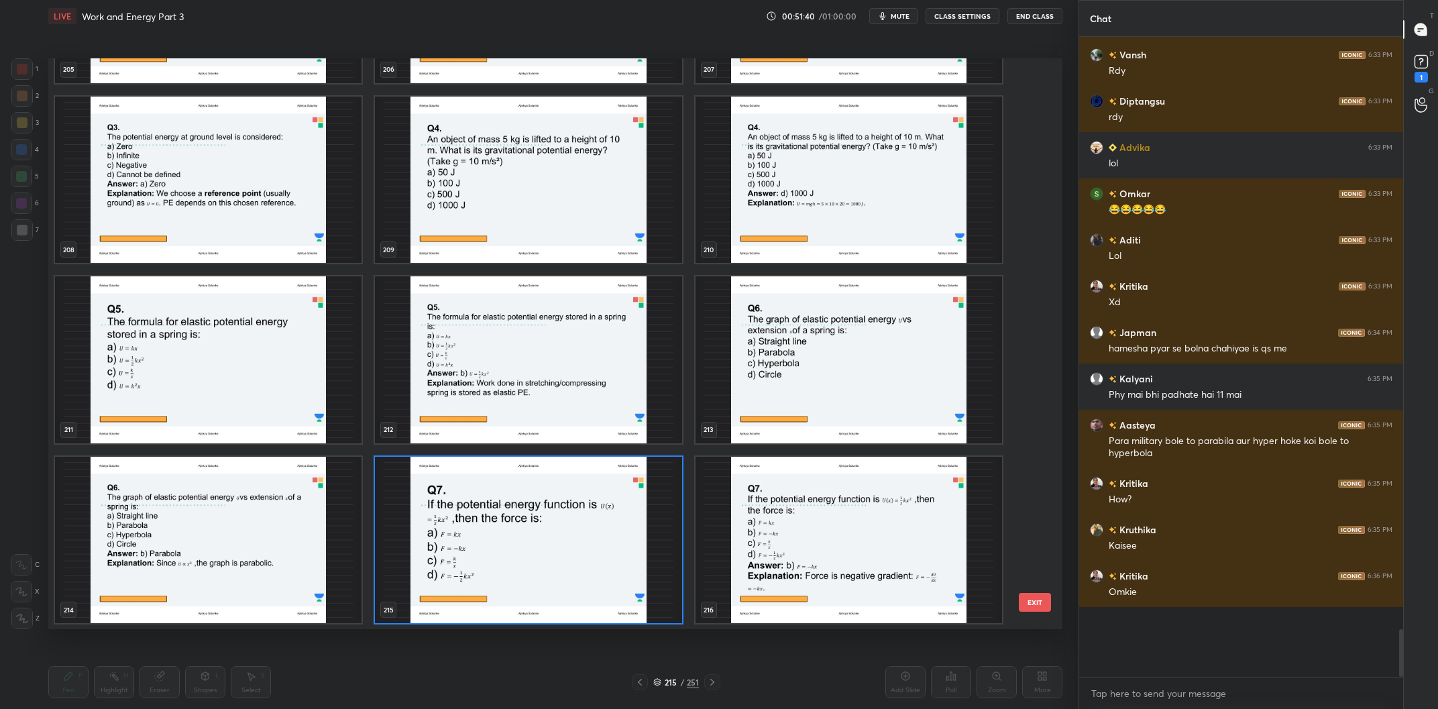
scroll to position [12568, 0]
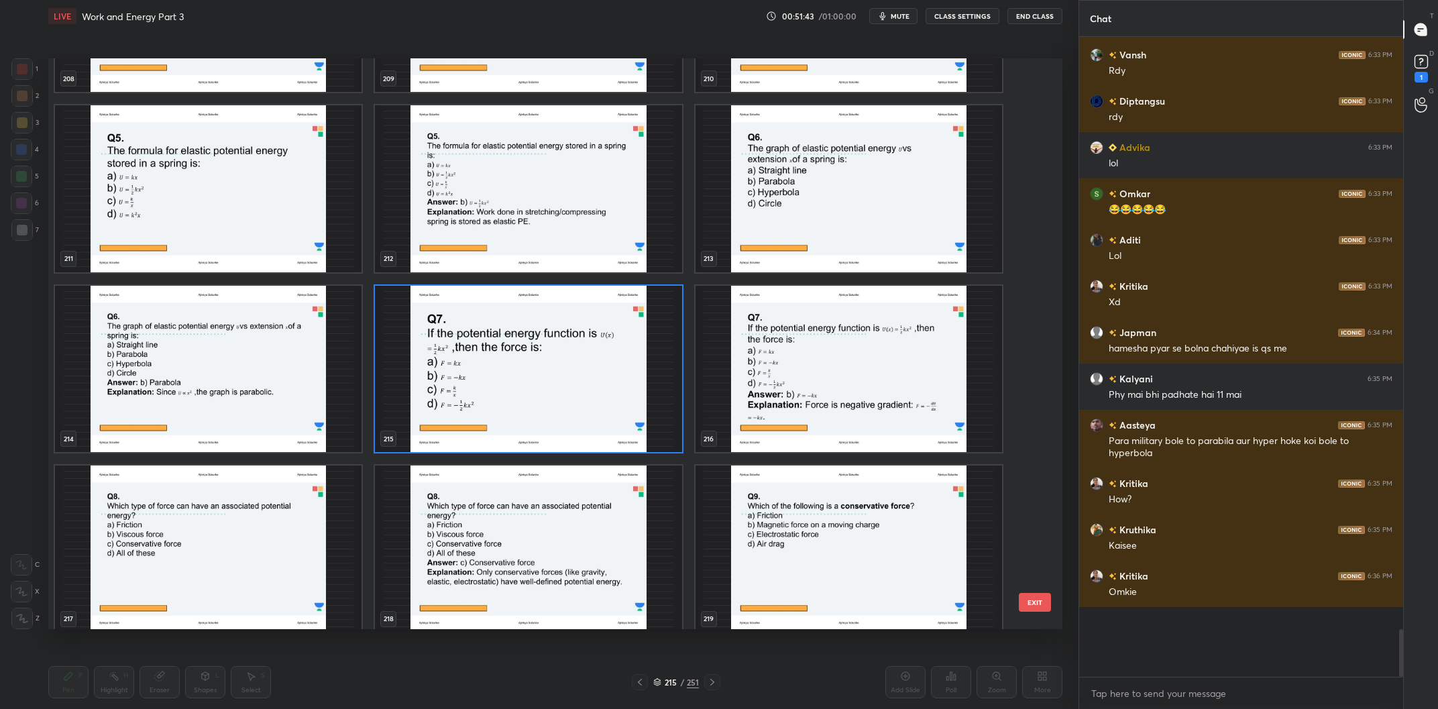
click at [584, 378] on img "grid" at bounding box center [528, 369] width 307 height 167
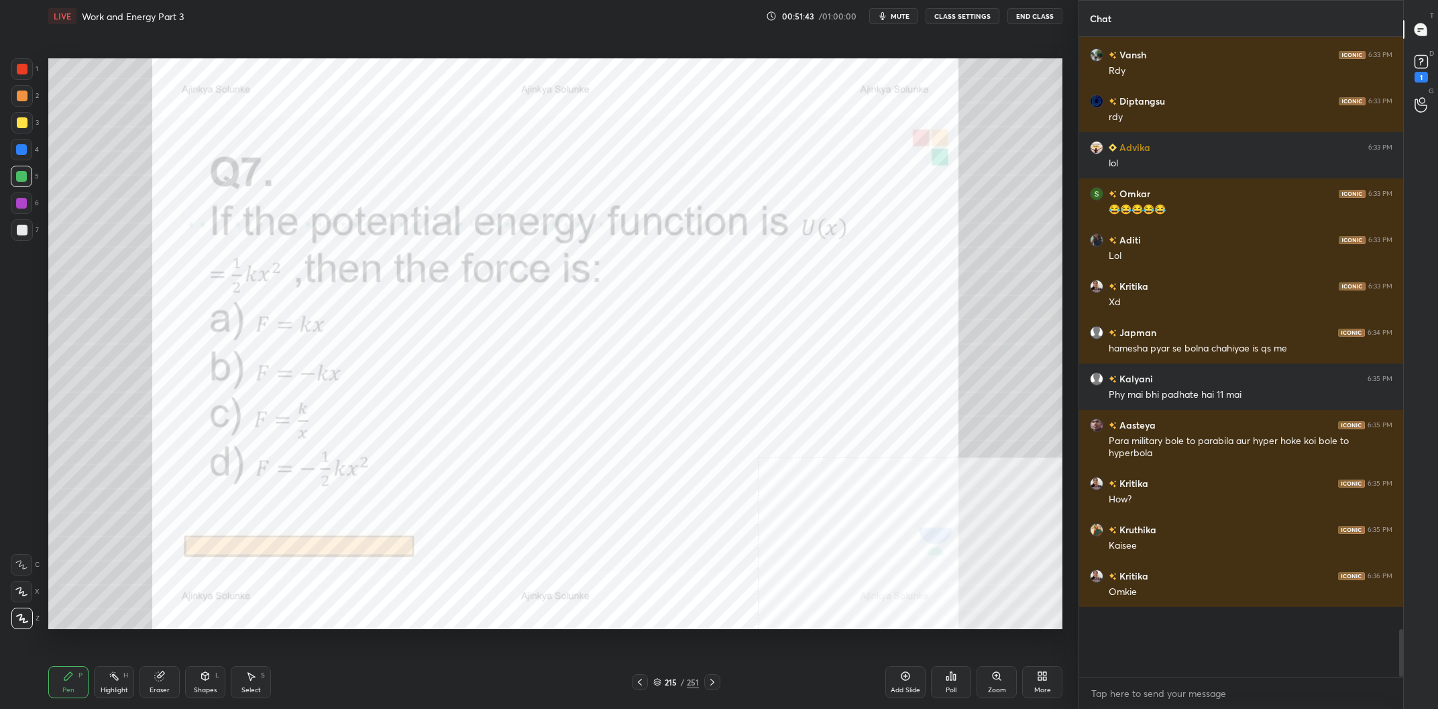
click at [584, 378] on img "grid" at bounding box center [528, 369] width 307 height 167
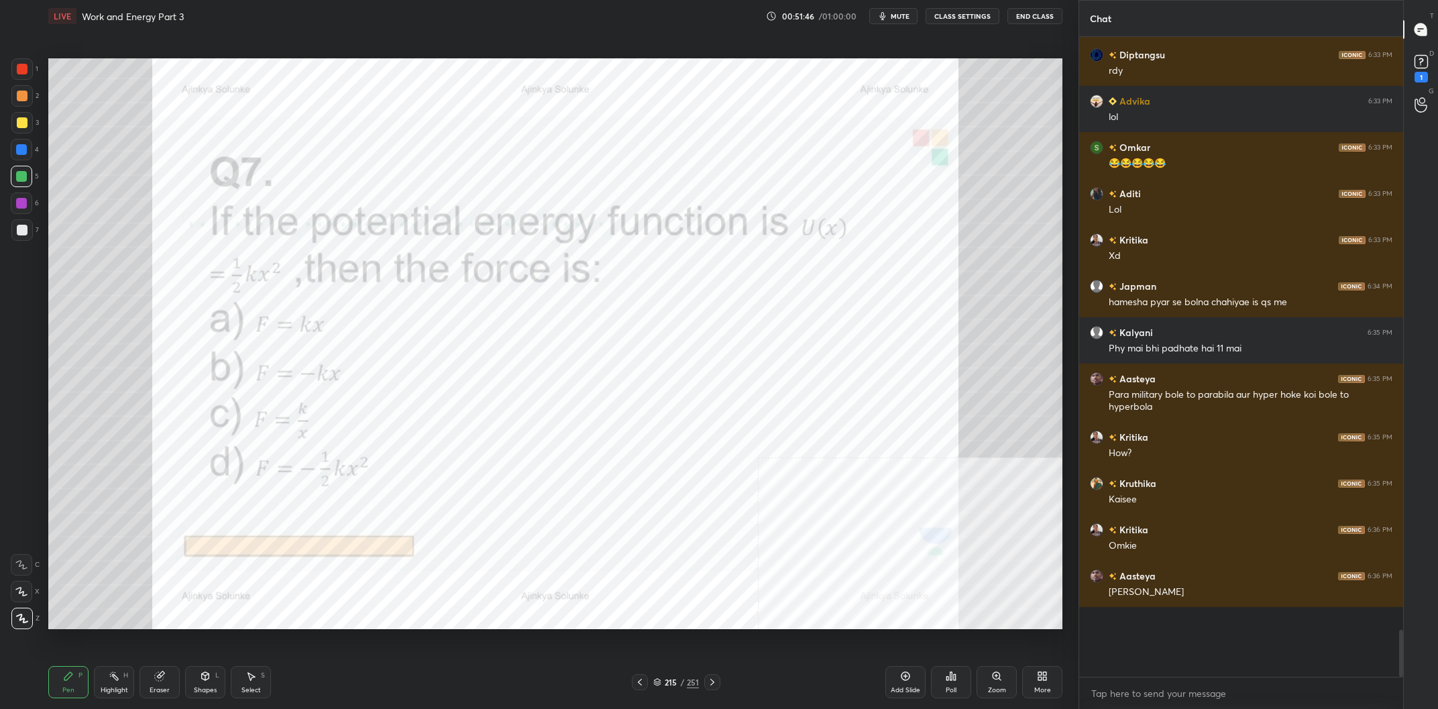
drag, startPoint x: 687, startPoint y: 679, endPoint x: 681, endPoint y: 638, distance: 41.4
click at [686, 679] on div "215 / 251" at bounding box center [676, 682] width 46 height 12
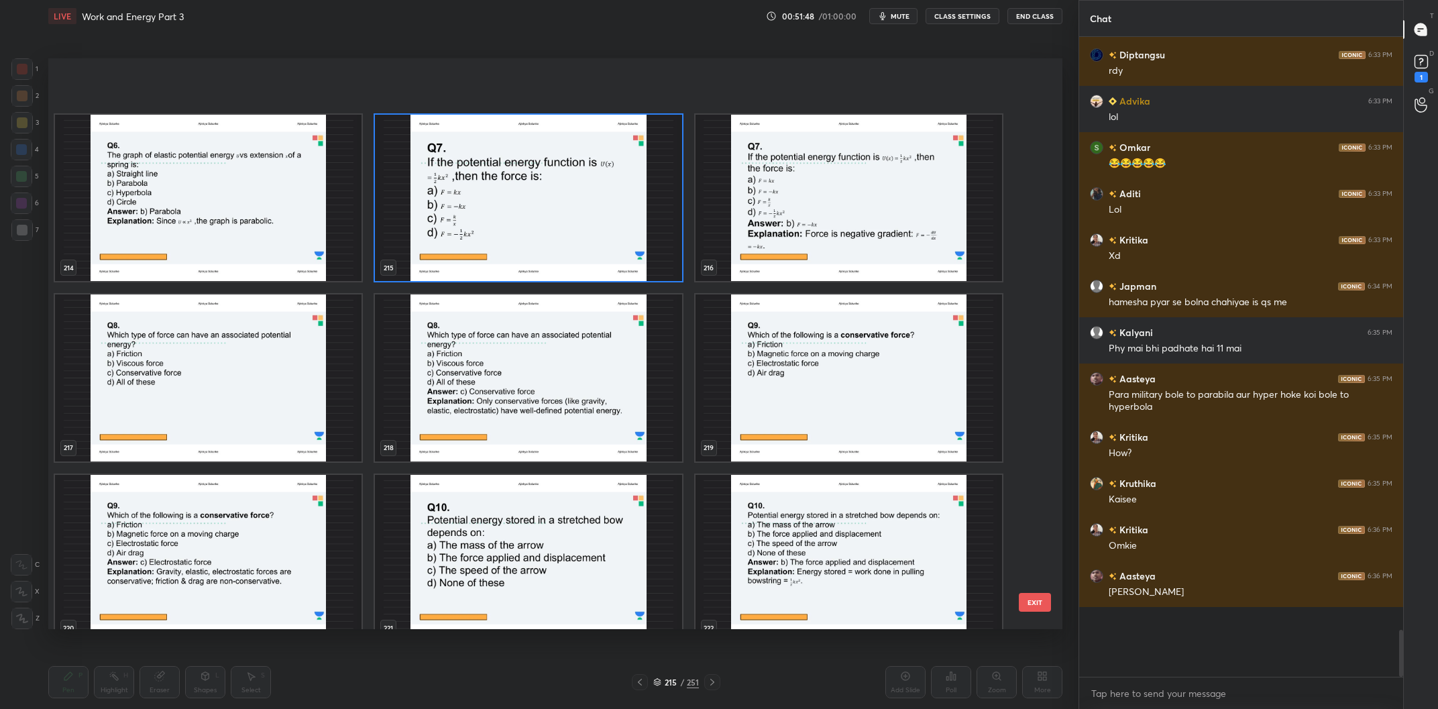
scroll to position [12824, 0]
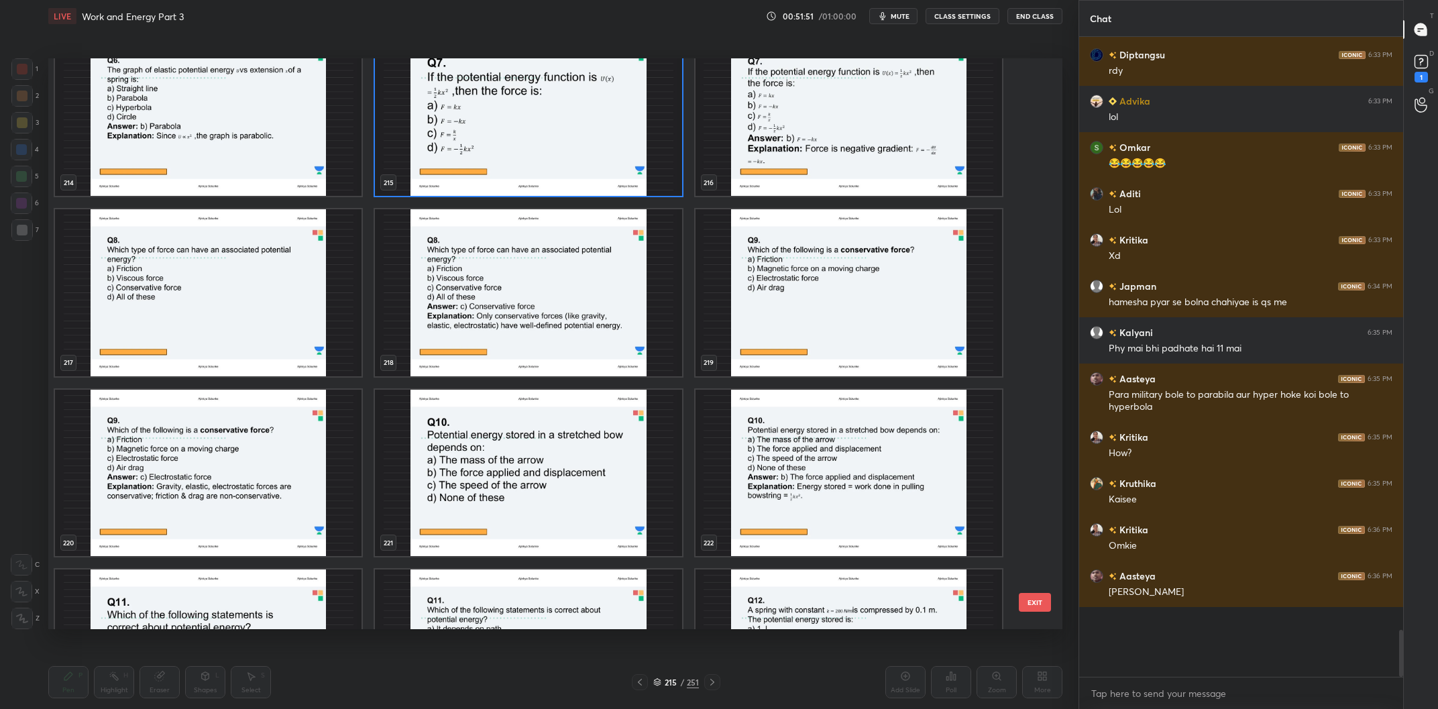
click at [496, 109] on img "grid" at bounding box center [528, 113] width 307 height 167
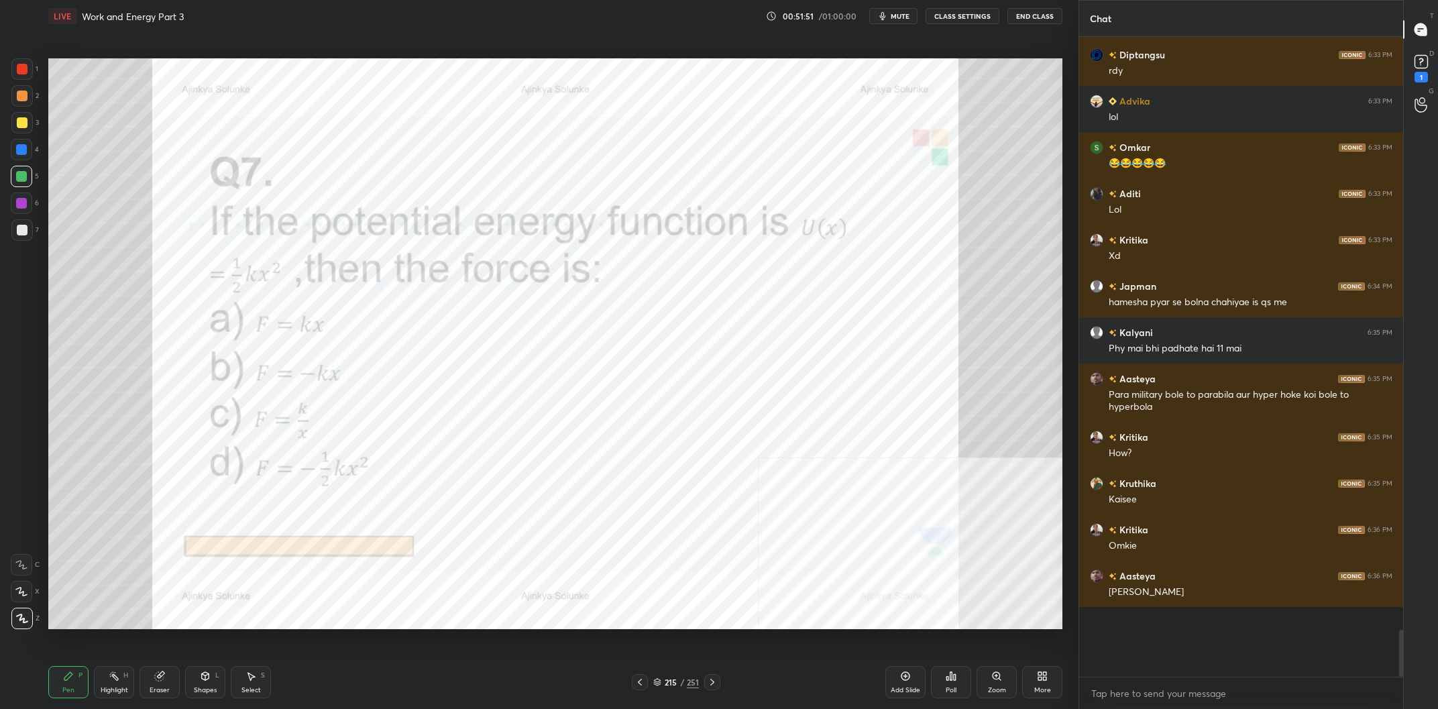
click at [496, 109] on img "grid" at bounding box center [528, 113] width 307 height 167
click at [672, 680] on div "215" at bounding box center [670, 682] width 13 height 8
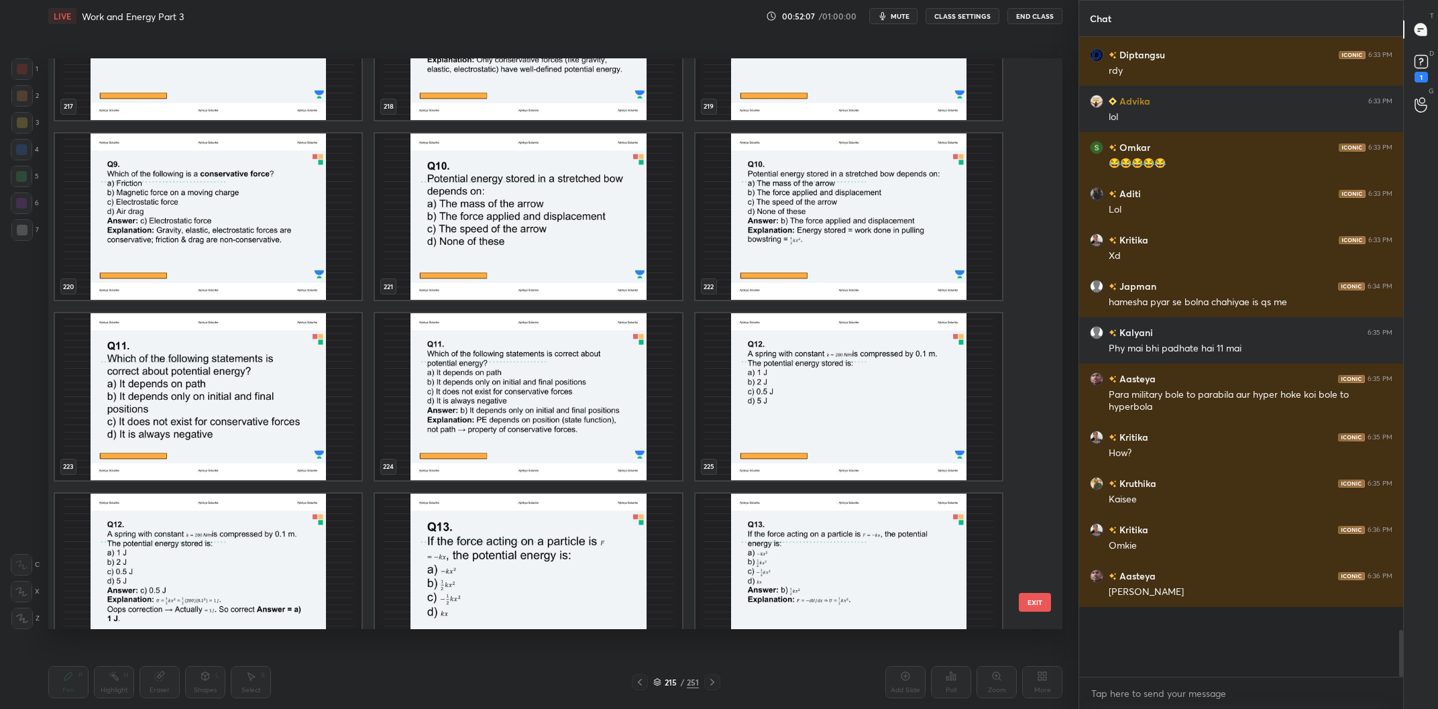
scroll to position [13166, 0]
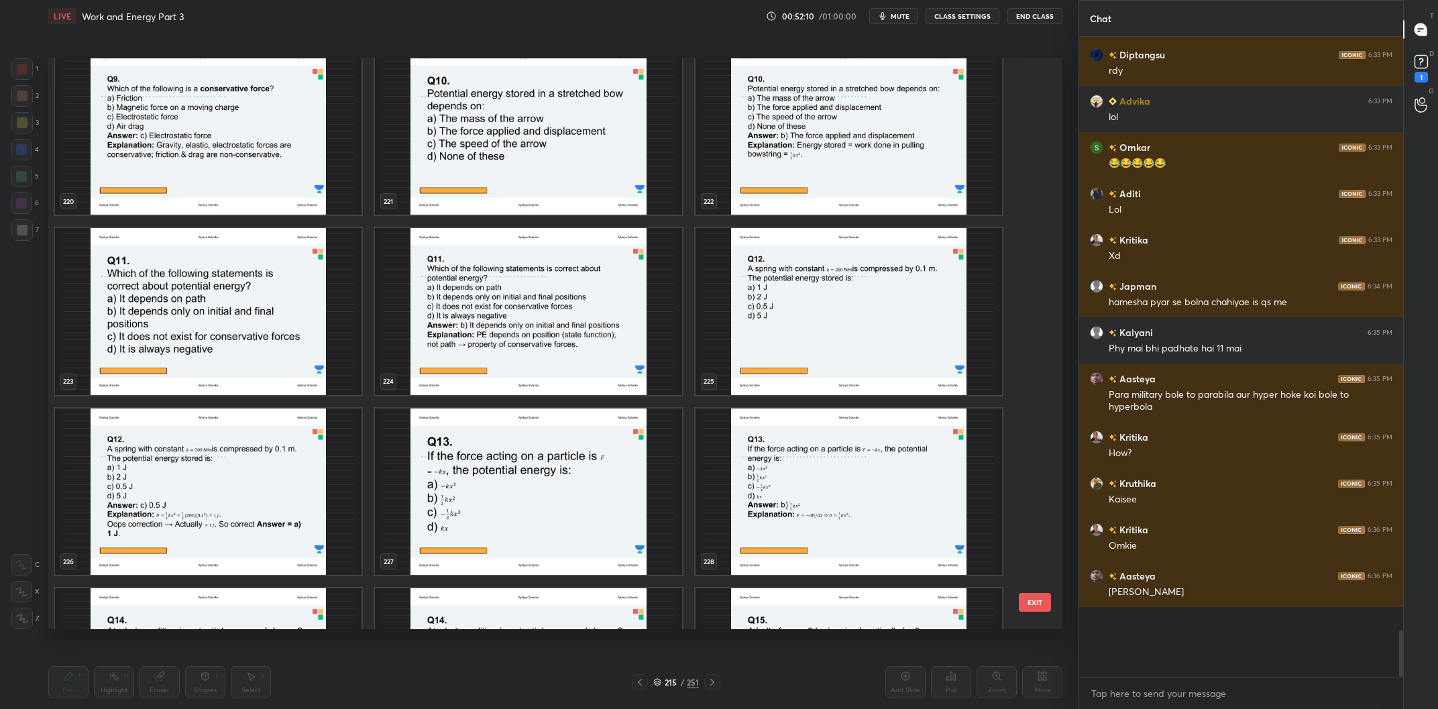
click at [868, 345] on img "grid" at bounding box center [849, 311] width 307 height 167
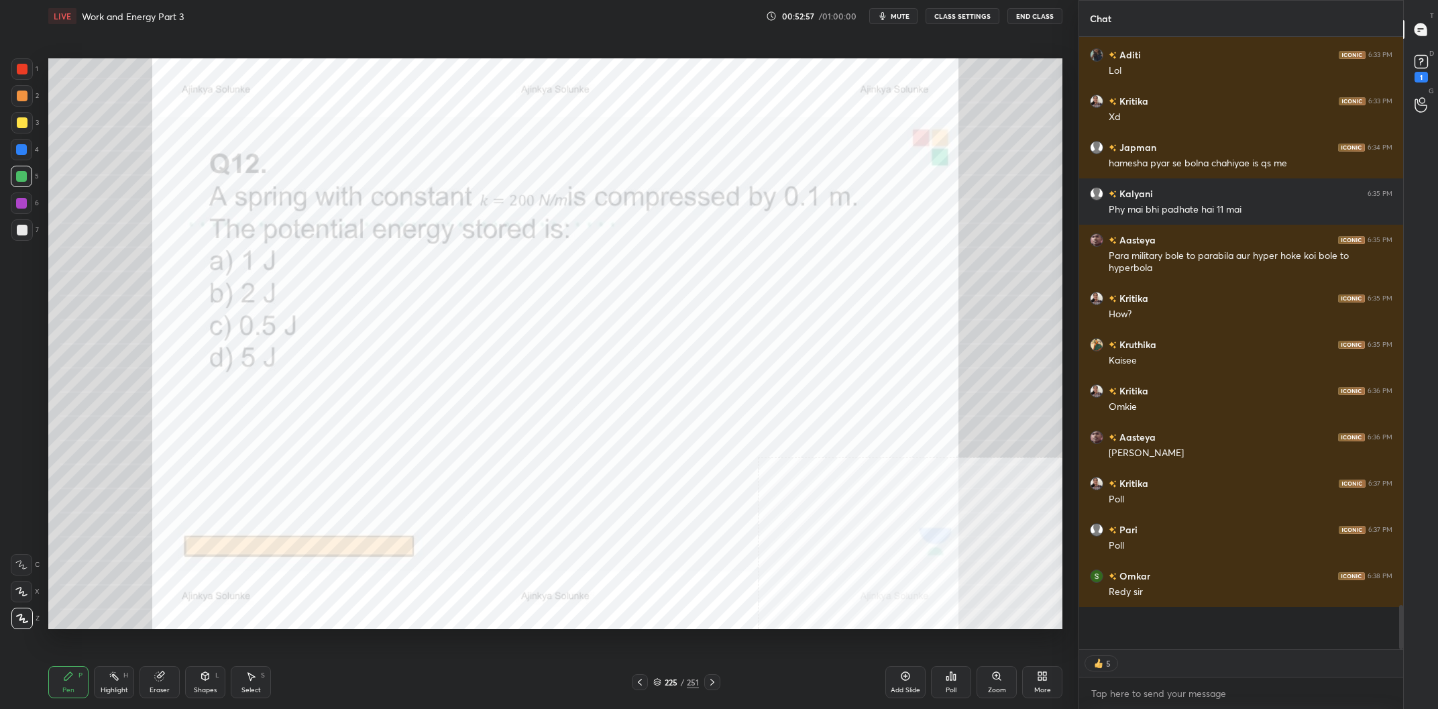
scroll to position [7373, 0]
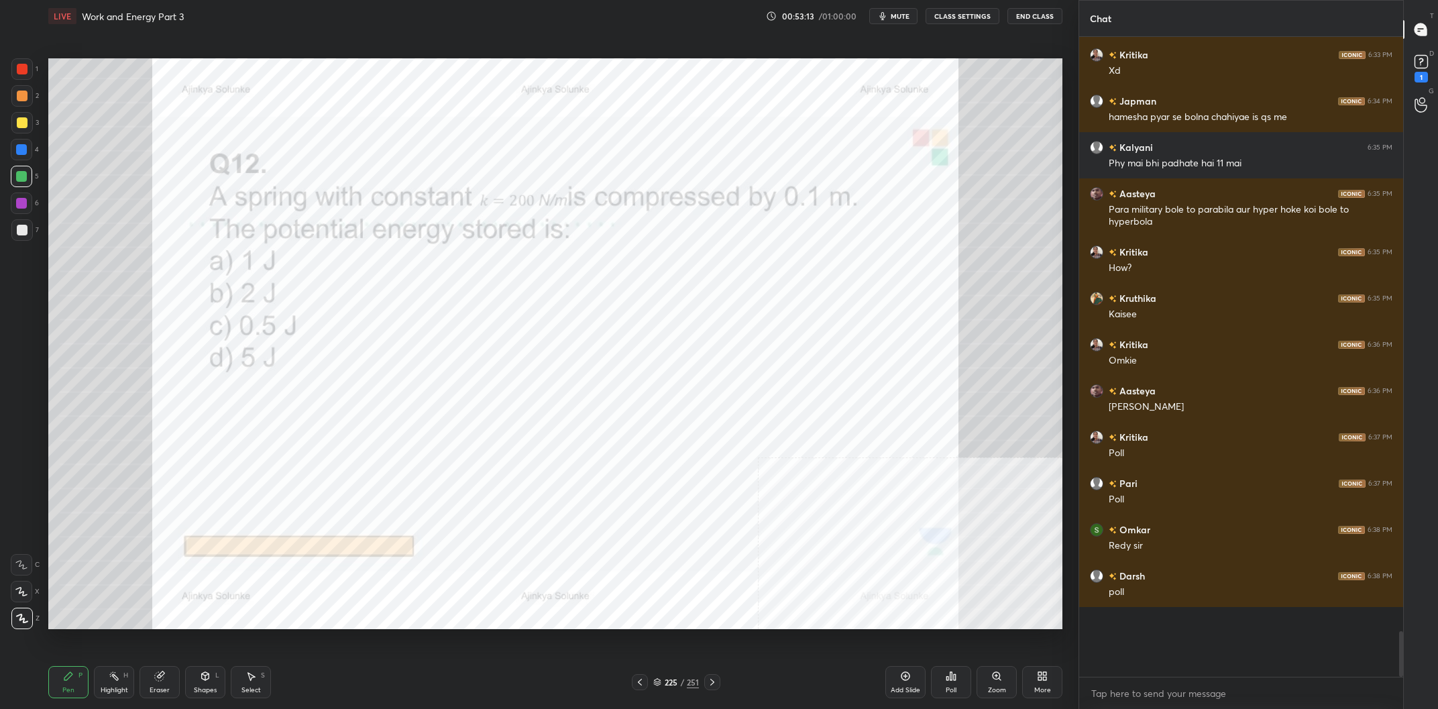
click at [669, 680] on div "225" at bounding box center [670, 682] width 13 height 8
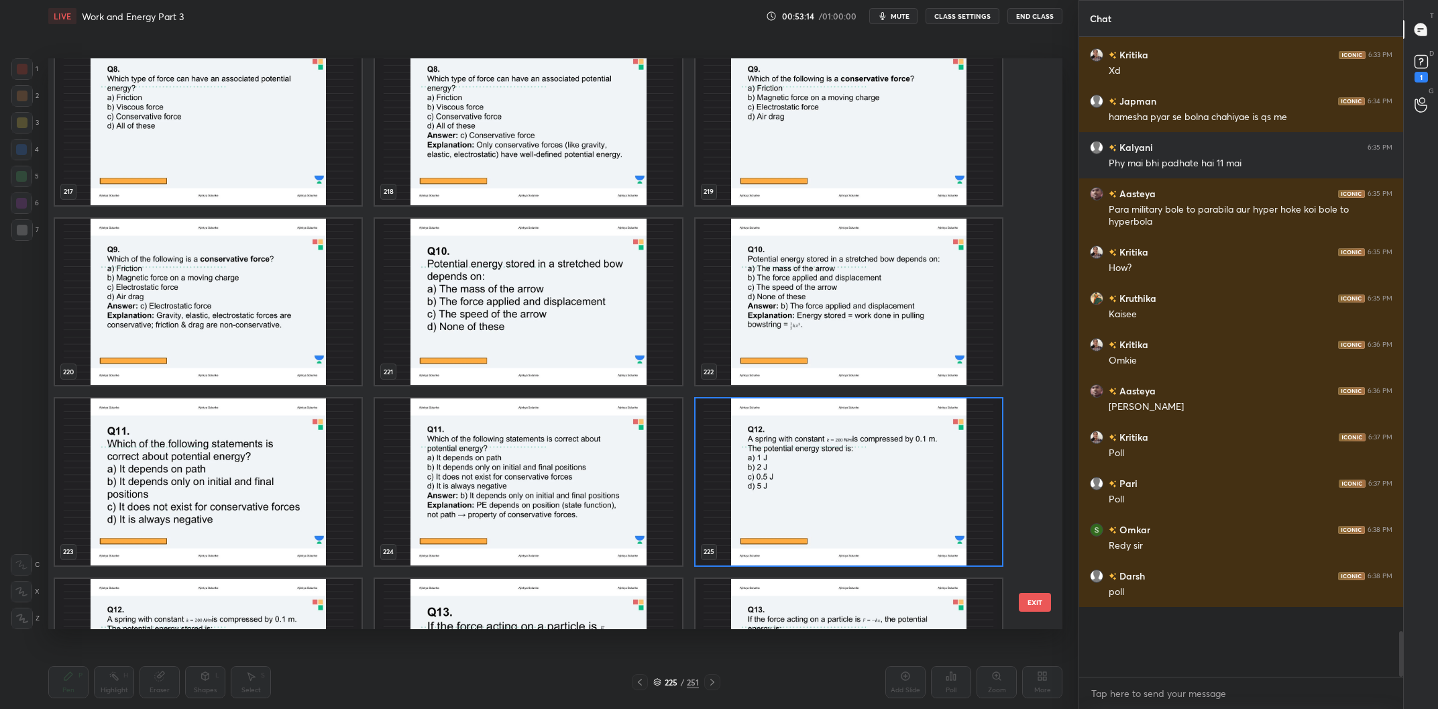
scroll to position [13023, 0]
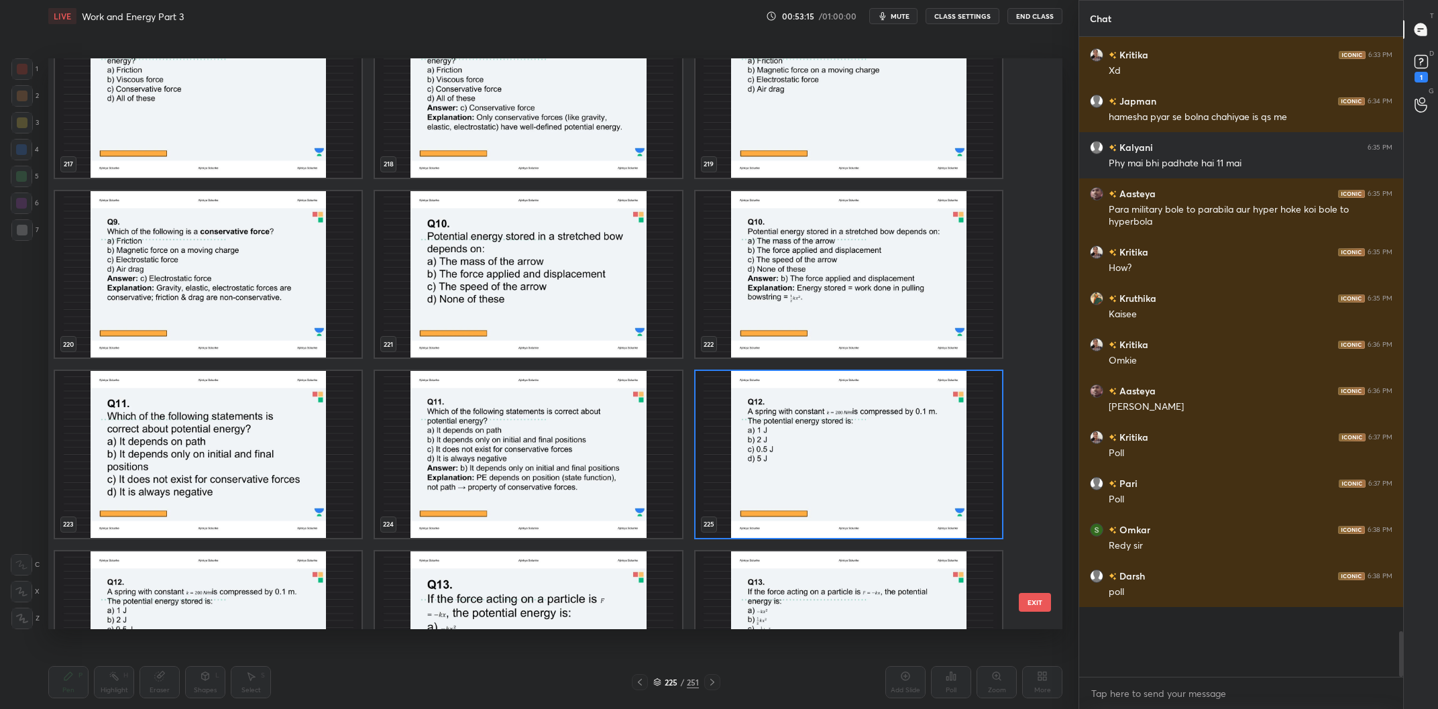
click at [841, 452] on img "grid" at bounding box center [849, 454] width 307 height 167
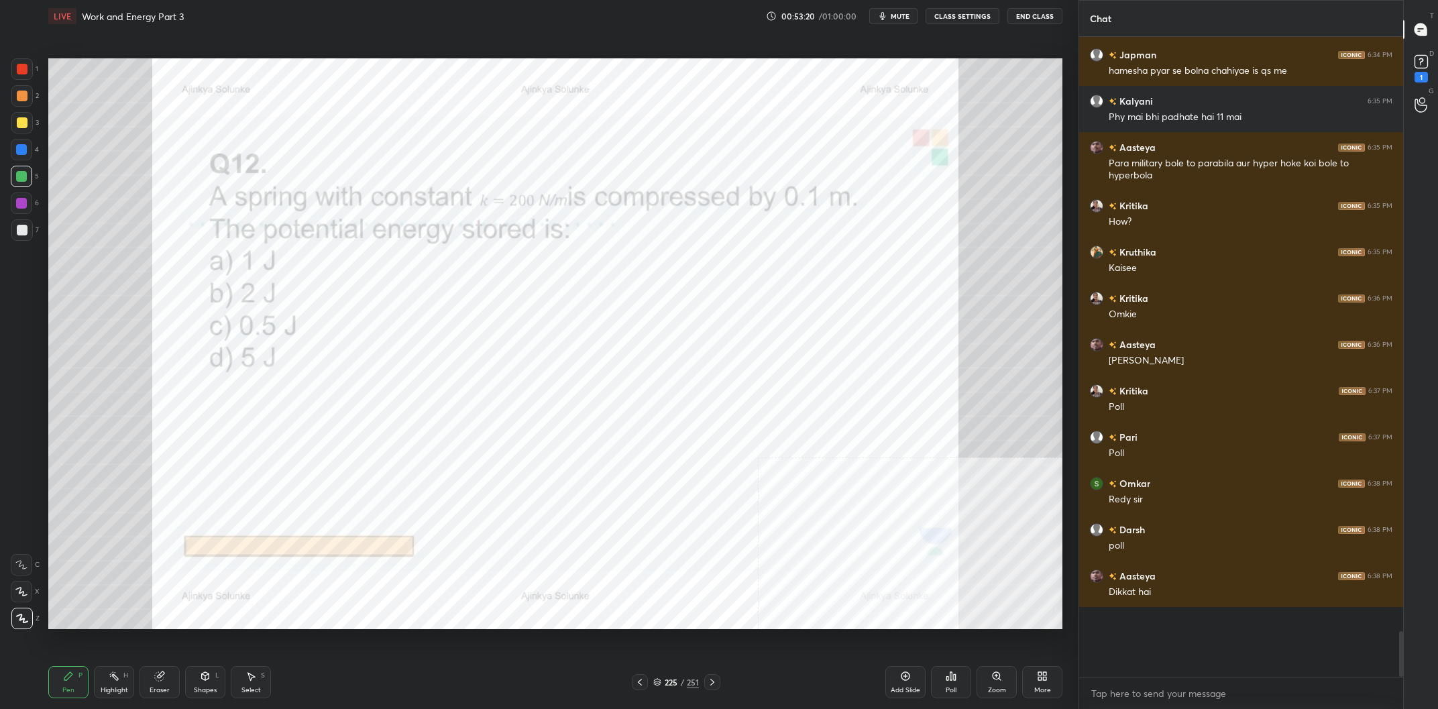
scroll to position [7465, 0]
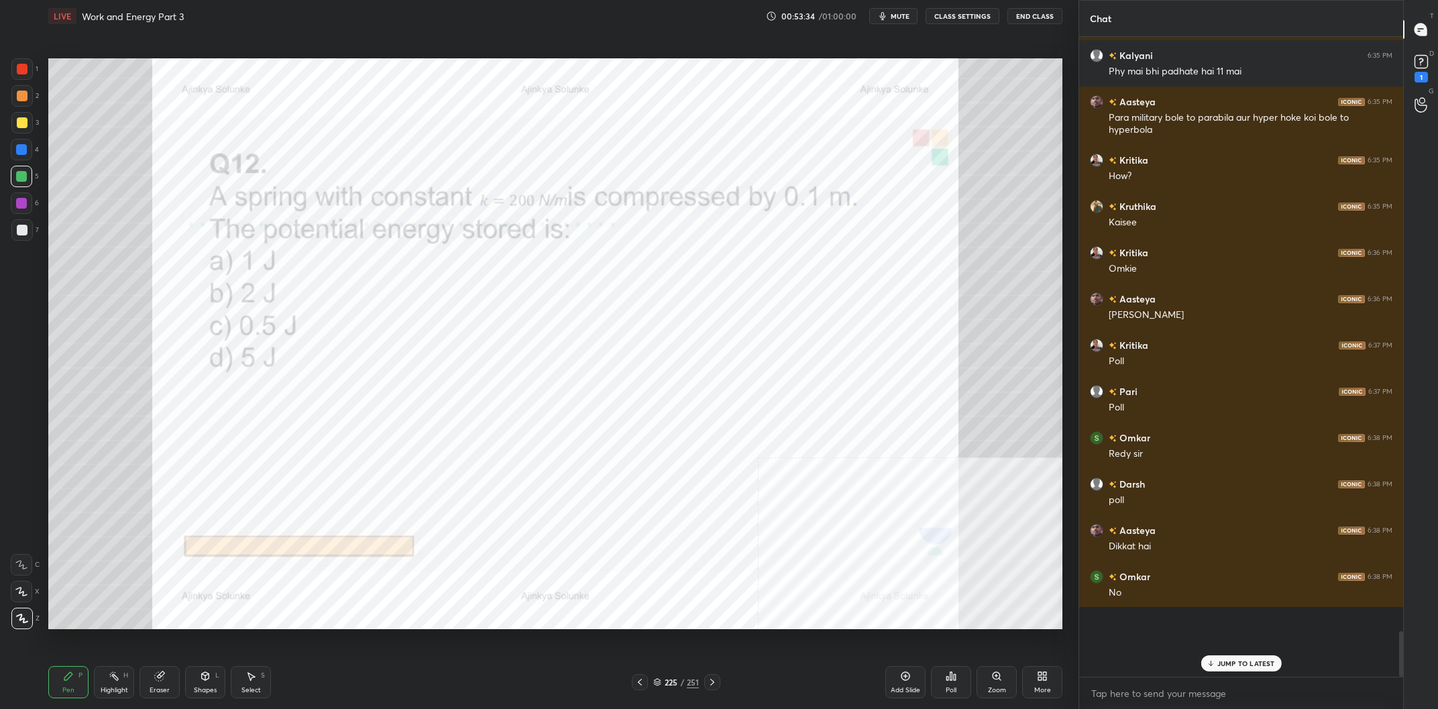
click at [675, 676] on div "225 / 251" at bounding box center [676, 682] width 89 height 16
click at [673, 686] on div "225" at bounding box center [670, 682] width 13 height 8
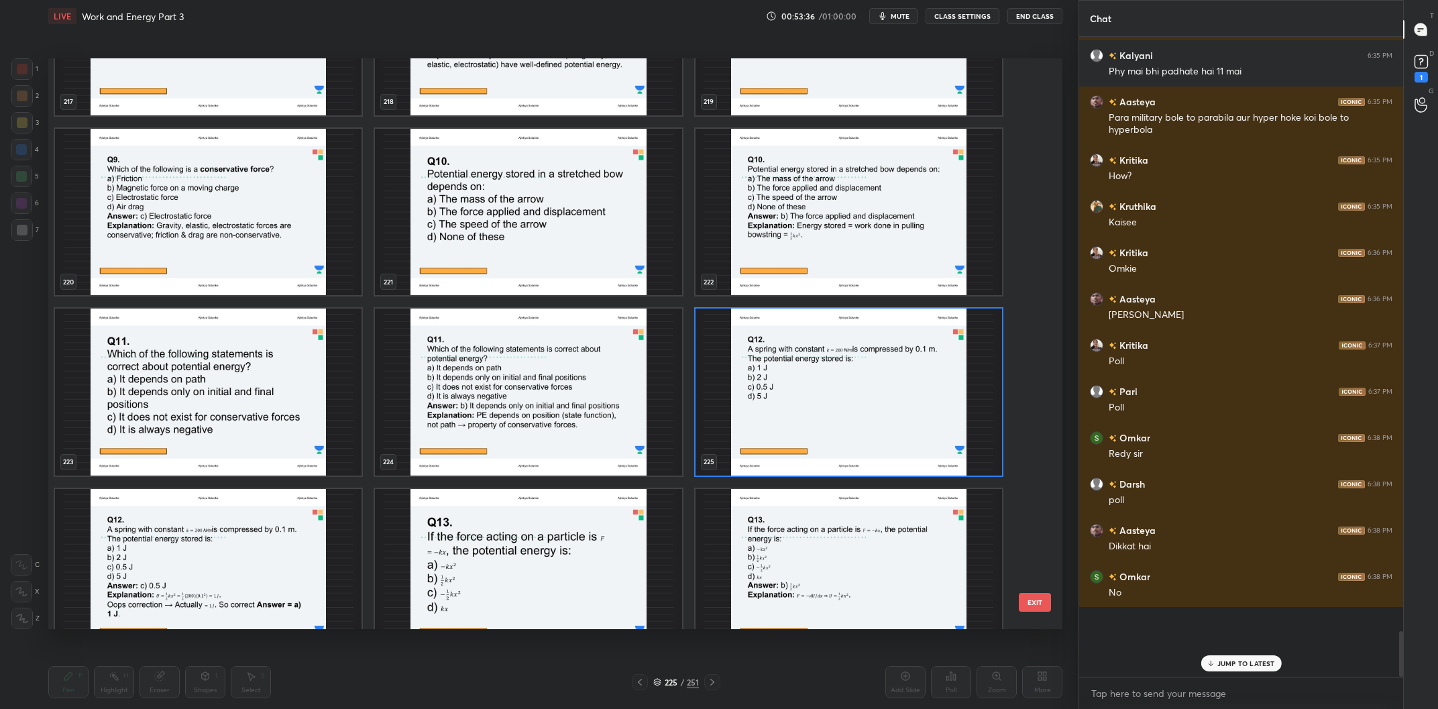
scroll to position [13109, 0]
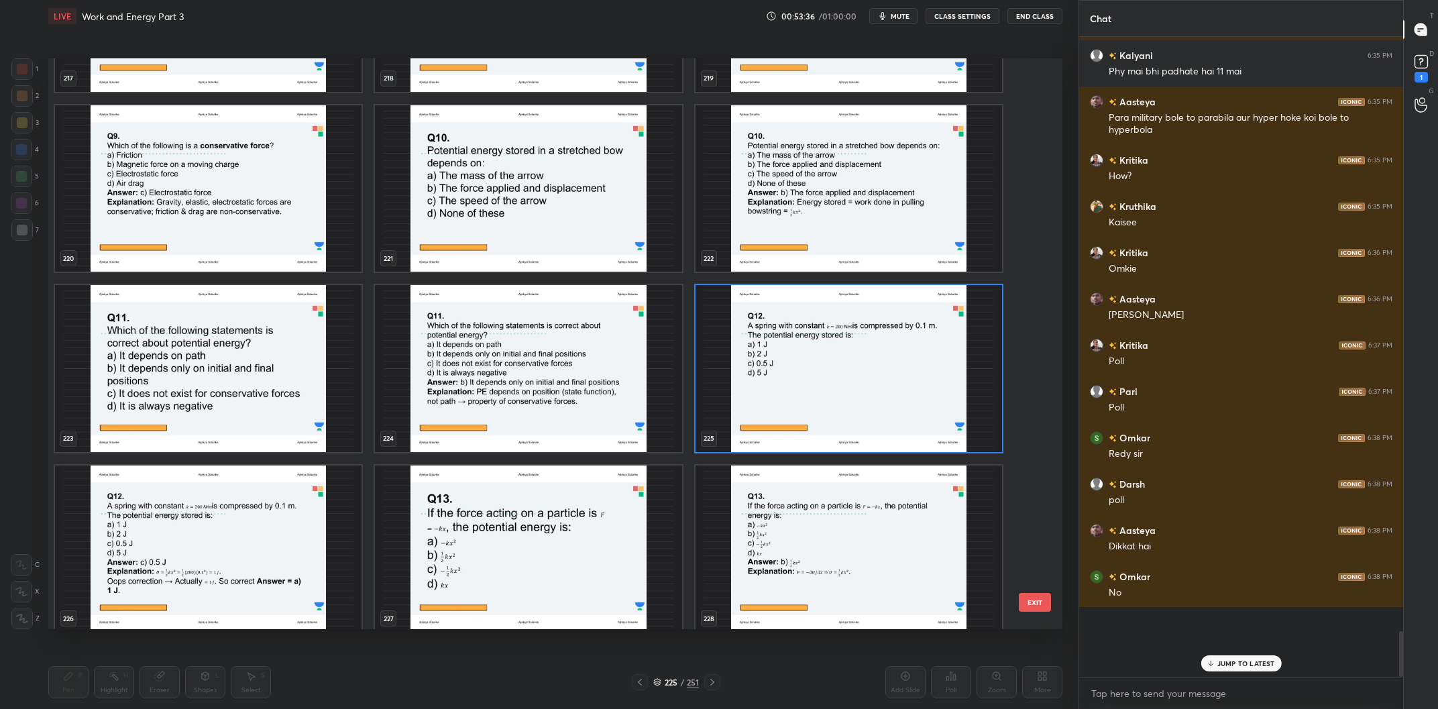
click at [823, 335] on img "grid" at bounding box center [849, 368] width 307 height 167
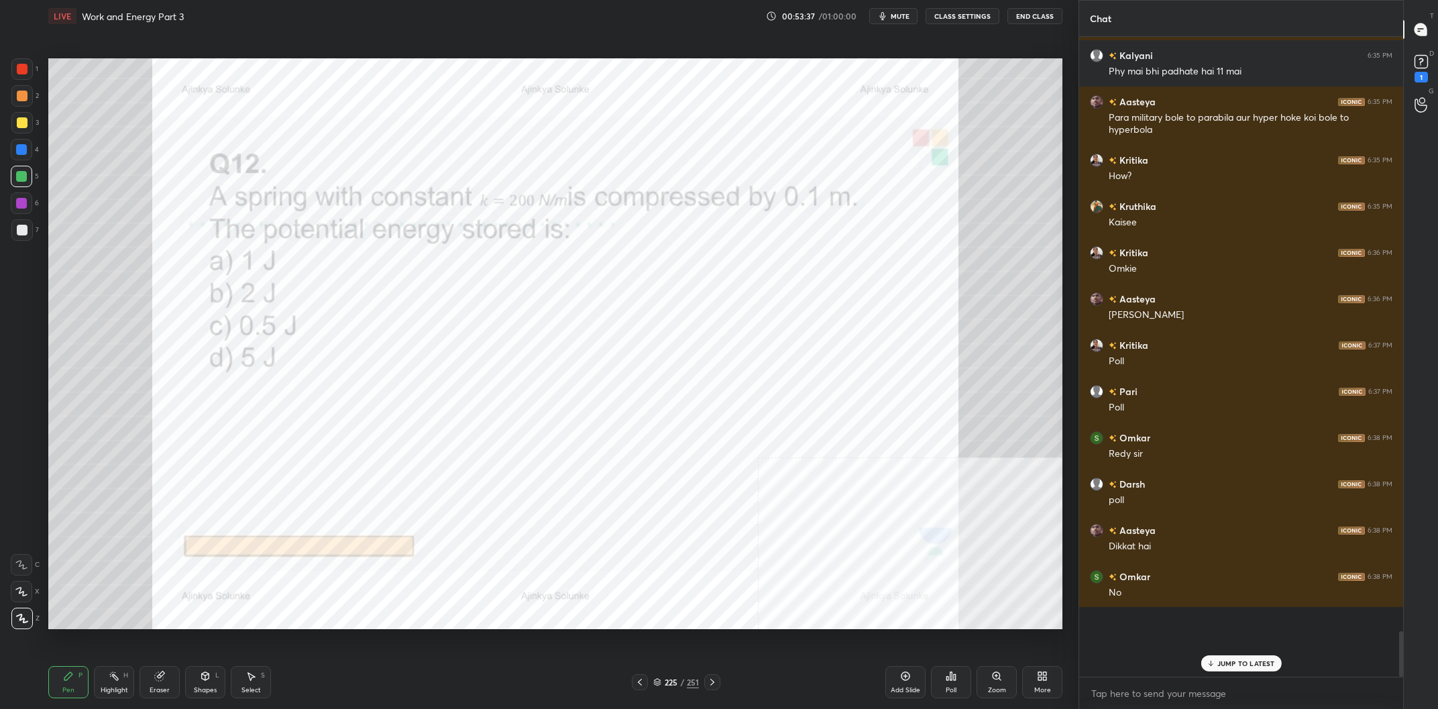
click at [823, 335] on img "grid" at bounding box center [849, 368] width 307 height 167
click at [683, 680] on div "/" at bounding box center [682, 682] width 4 height 8
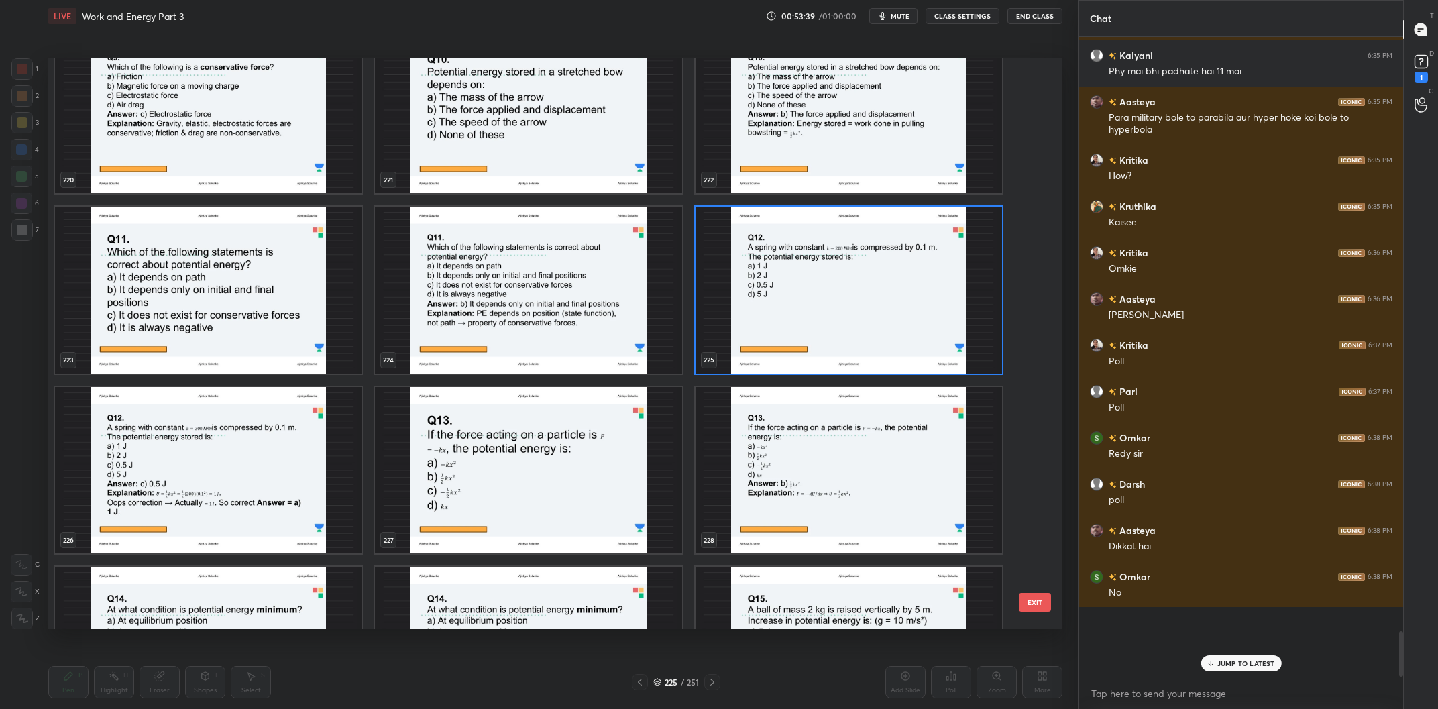
scroll to position [13194, 0]
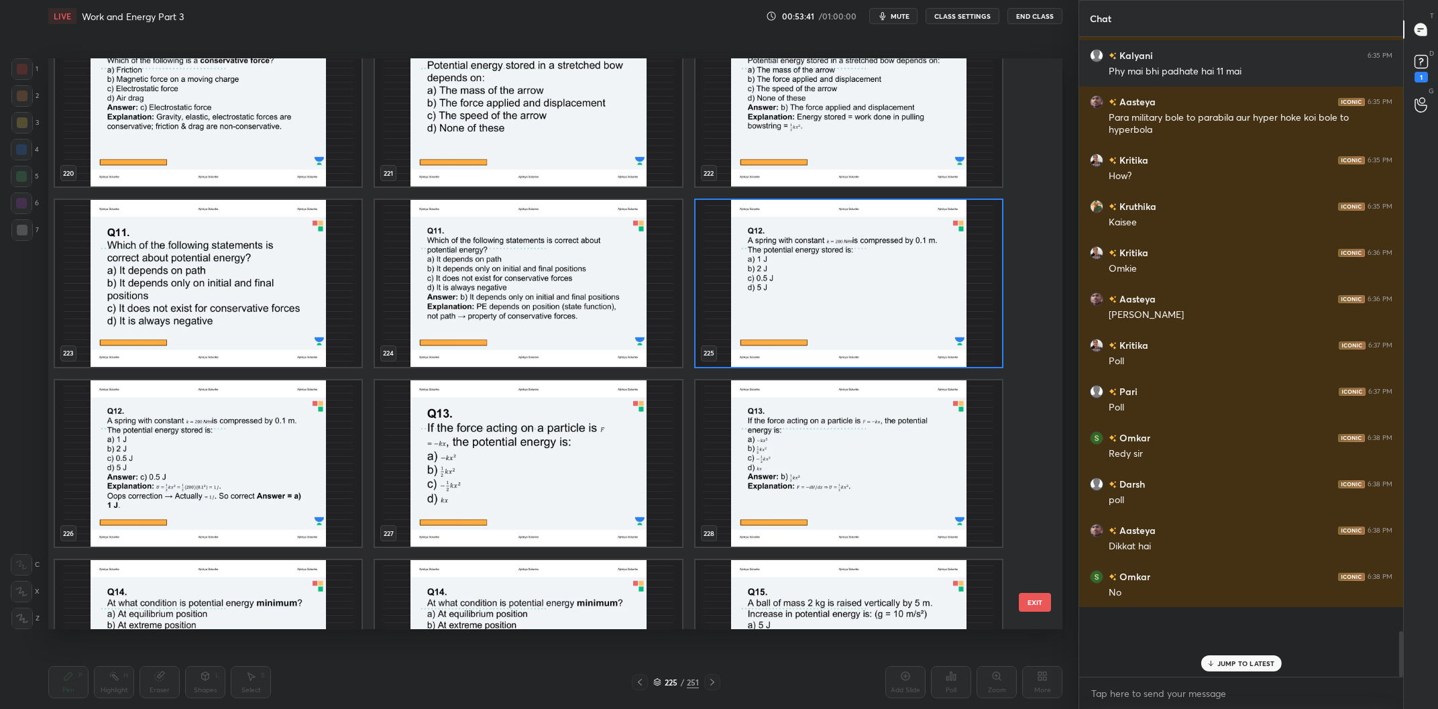
click at [828, 278] on img "grid" at bounding box center [849, 283] width 307 height 167
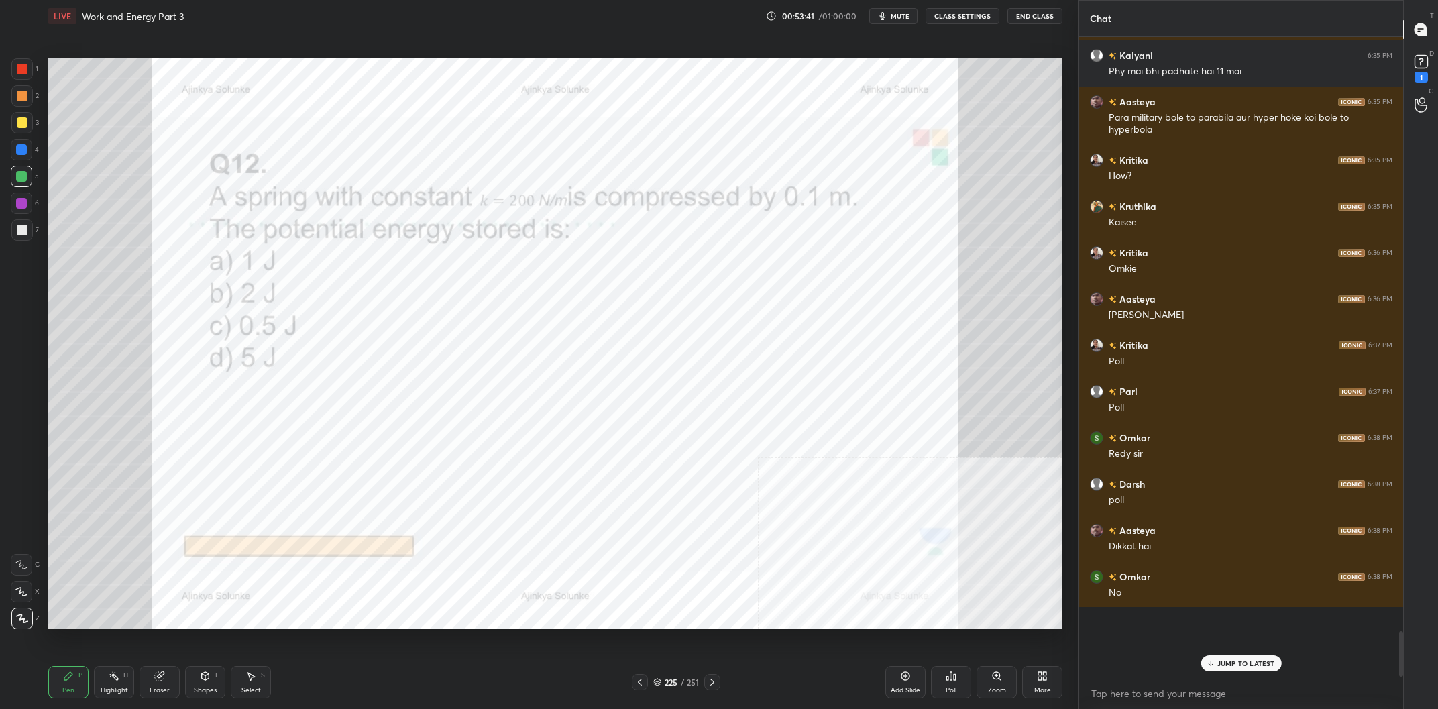
click at [828, 278] on img "grid" at bounding box center [849, 283] width 307 height 167
click at [949, 666] on div "Poll" at bounding box center [951, 682] width 40 height 75
click at [940, 672] on div "Poll" at bounding box center [951, 682] width 40 height 32
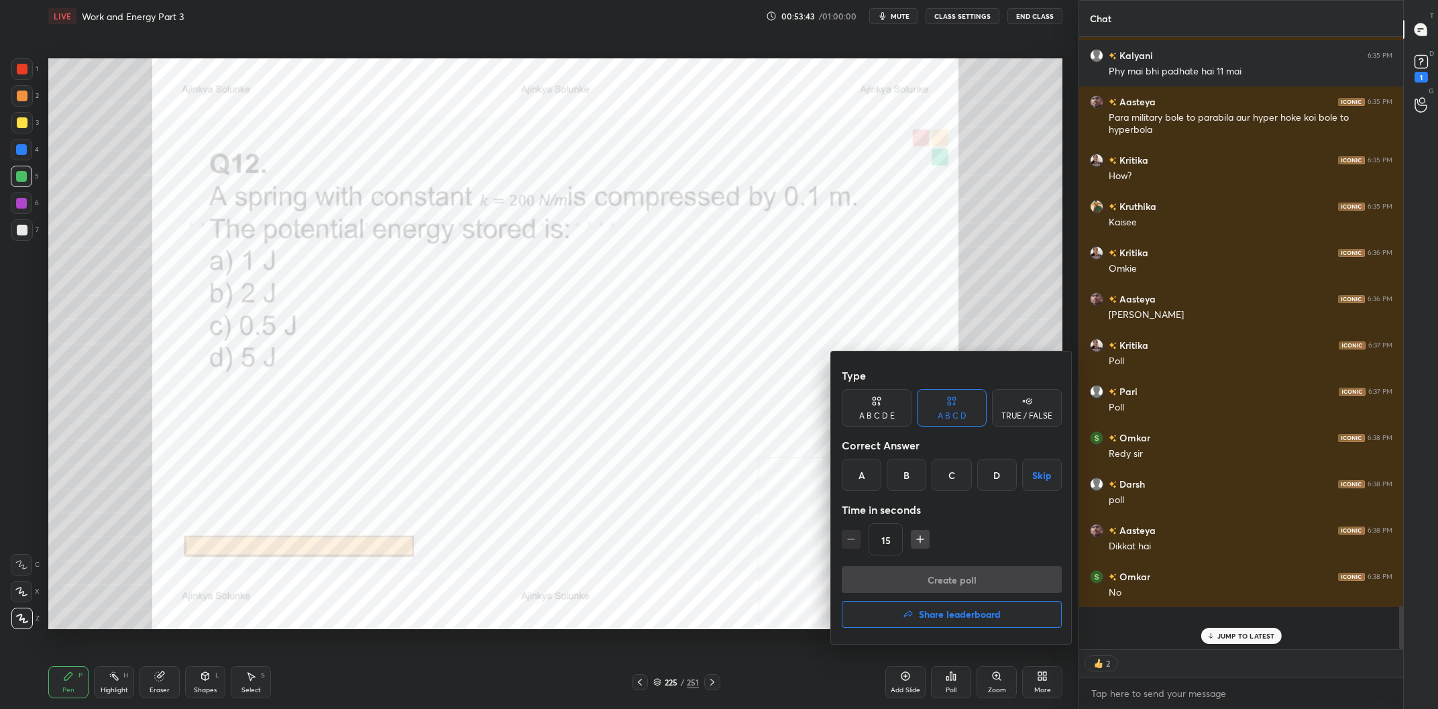
click at [869, 488] on div "A" at bounding box center [862, 475] width 40 height 32
click at [938, 571] on button "Create poll" at bounding box center [952, 579] width 220 height 27
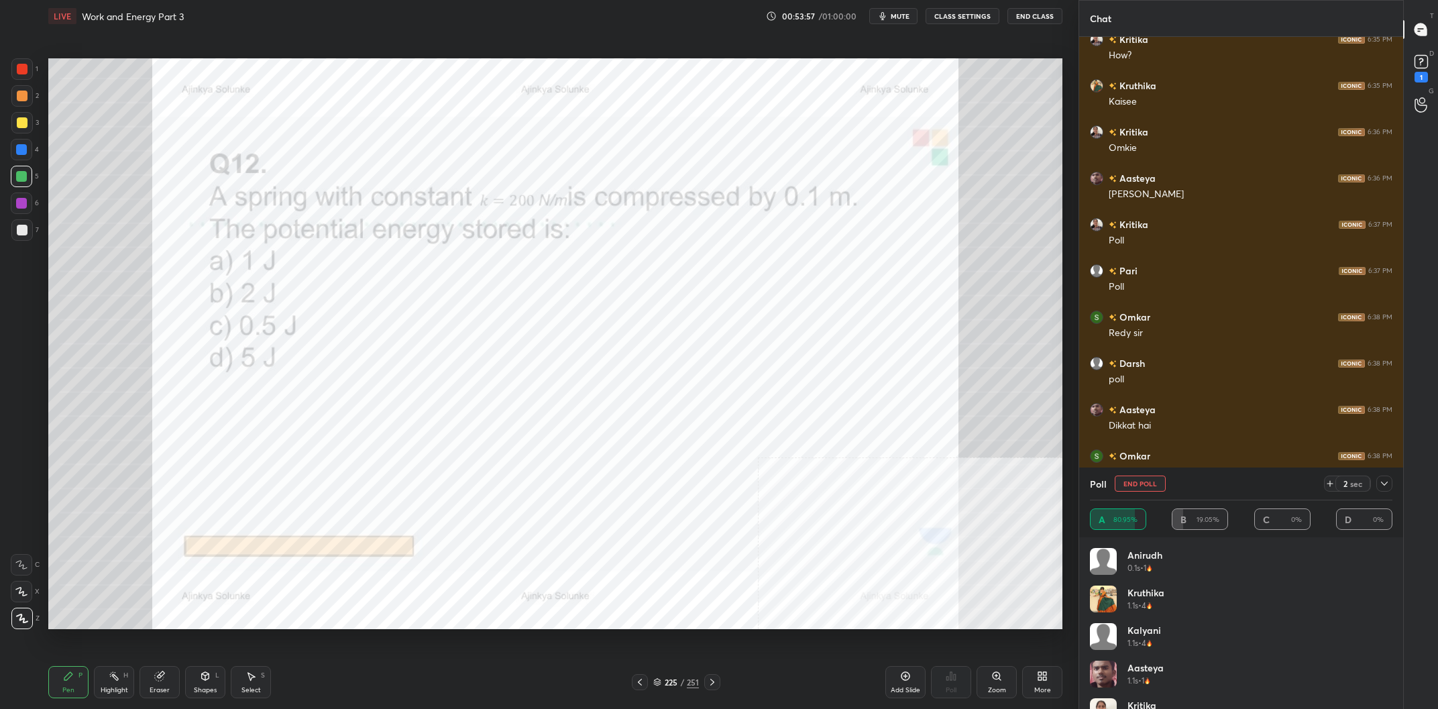
scroll to position [7558, 0]
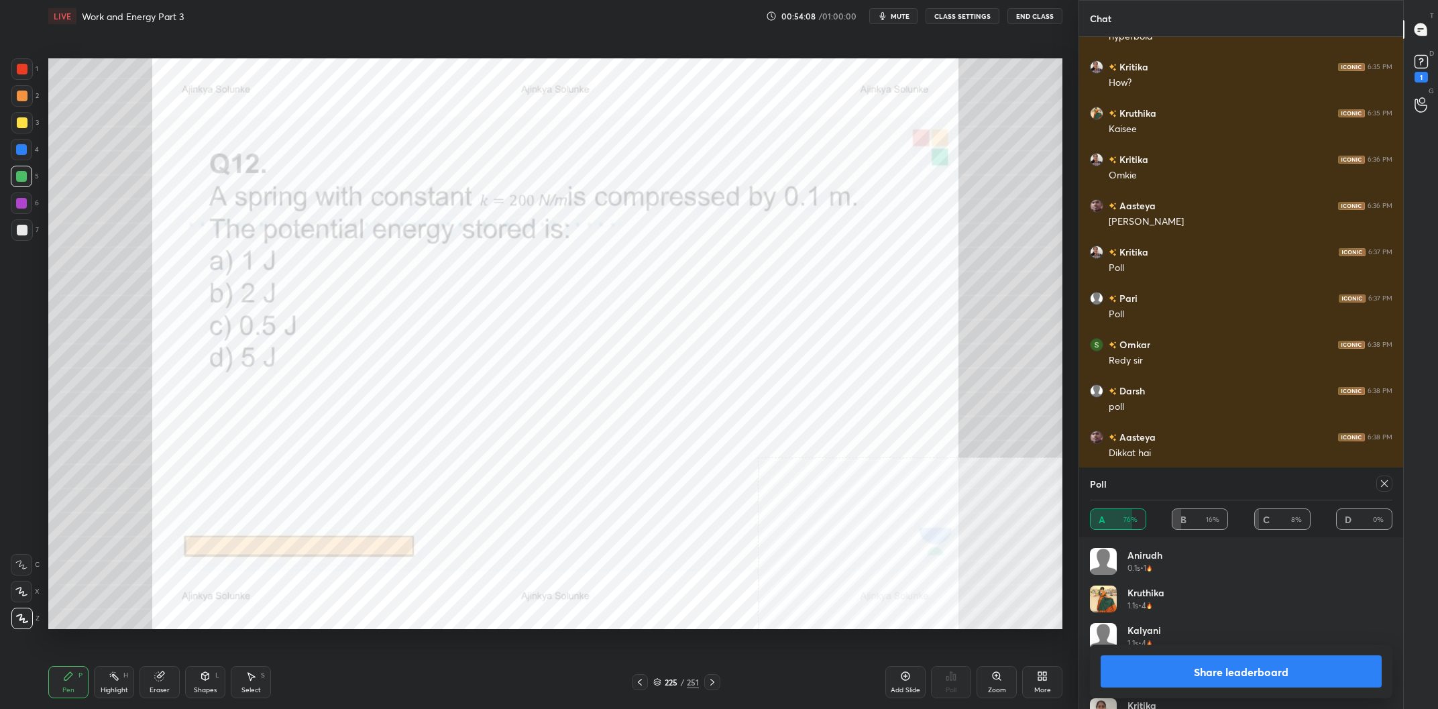
click at [1226, 680] on button "Share leaderboard" at bounding box center [1241, 671] width 281 height 32
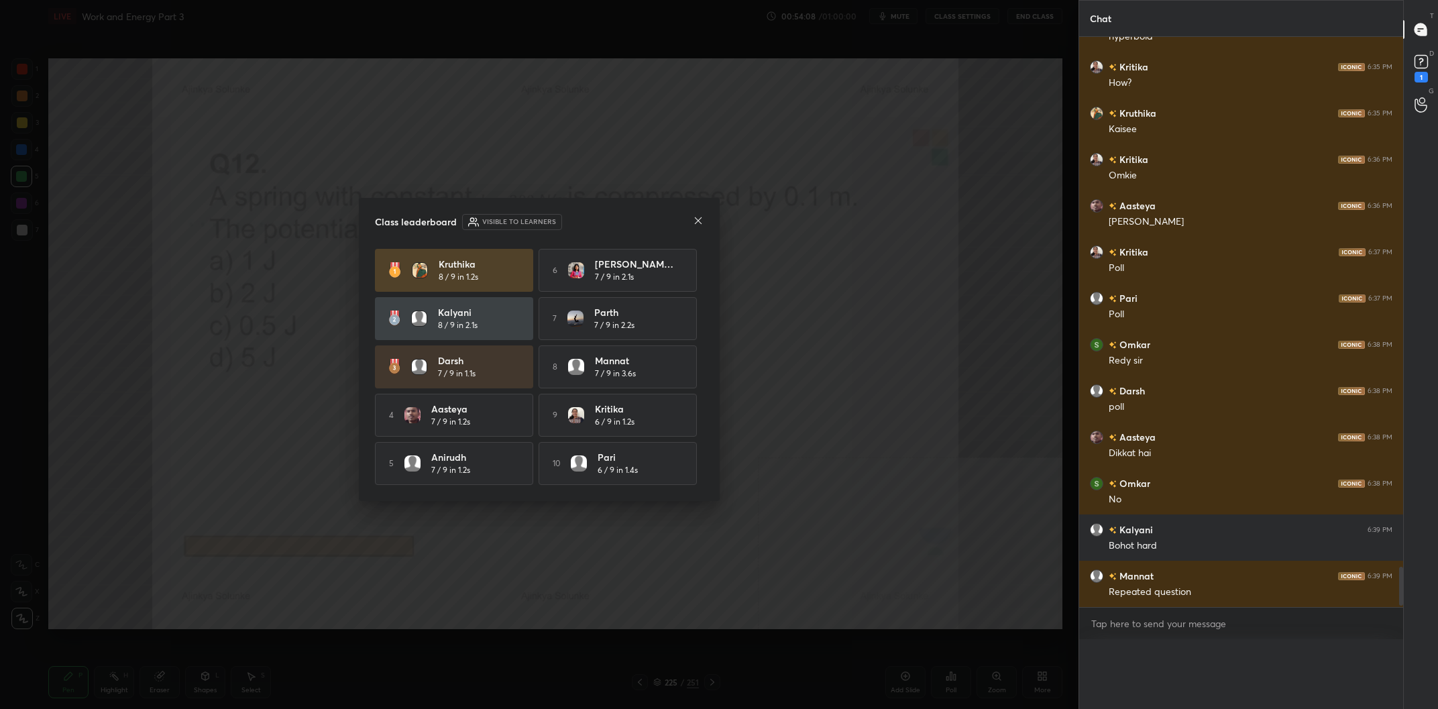
scroll to position [0, 0]
click at [607, 370] on h5 "7 / 9 in 3.6s" at bounding box center [615, 374] width 41 height 12
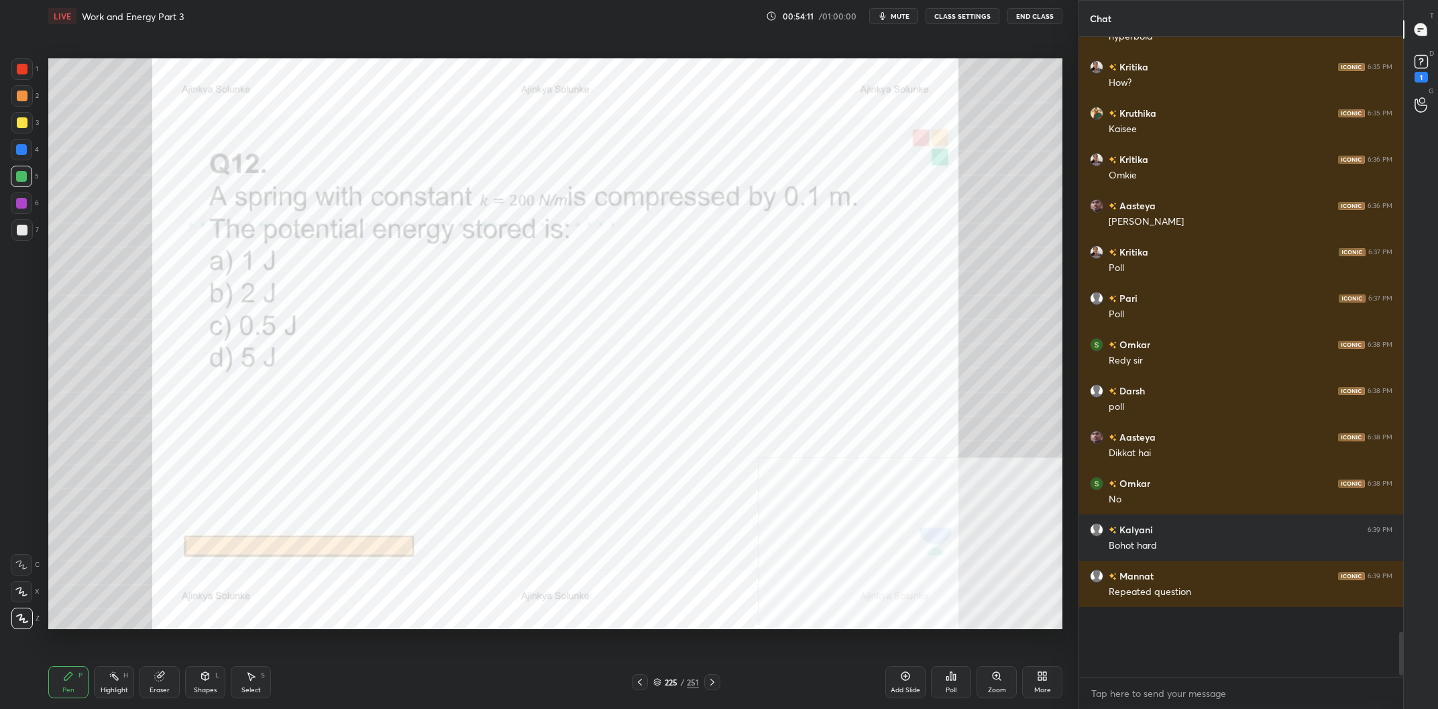
click at [21, 203] on div at bounding box center [21, 203] width 11 height 11
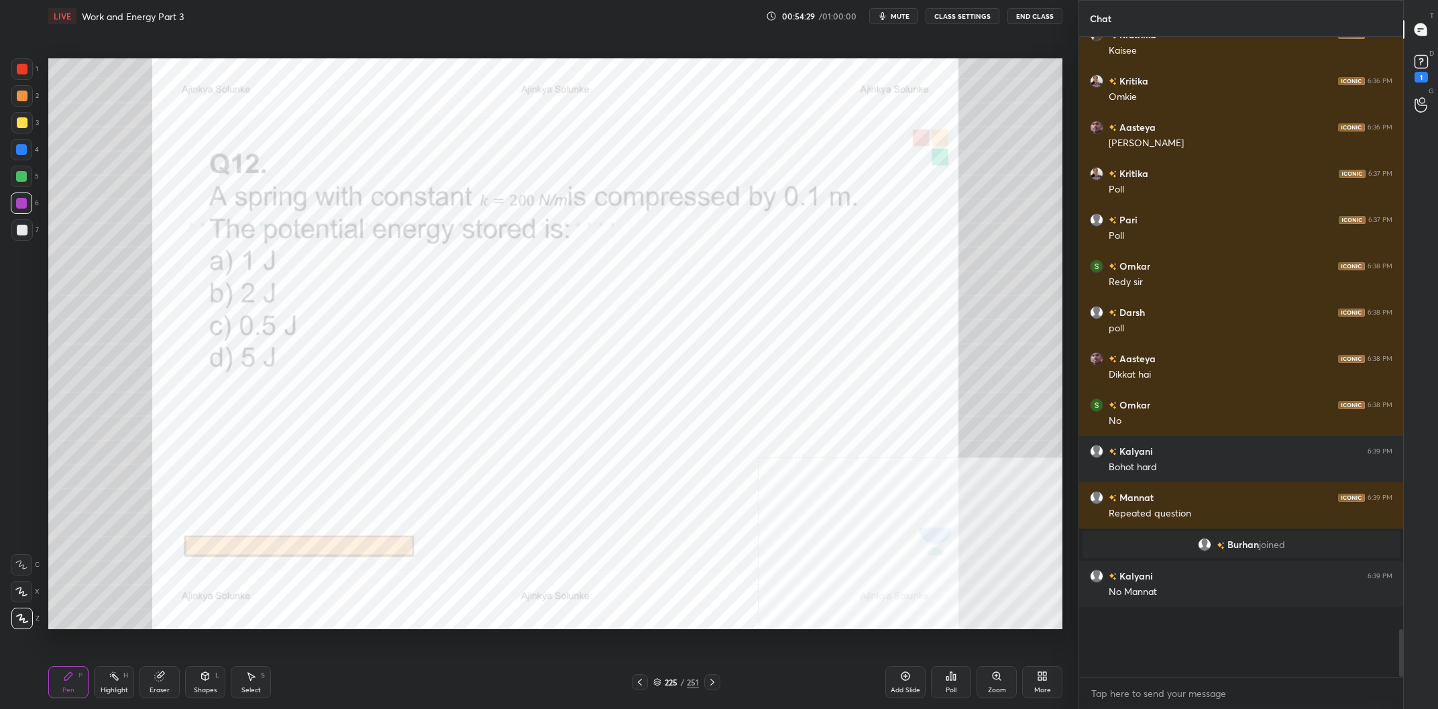
scroll to position [7125, 0]
click at [672, 683] on div "225" at bounding box center [670, 682] width 13 height 8
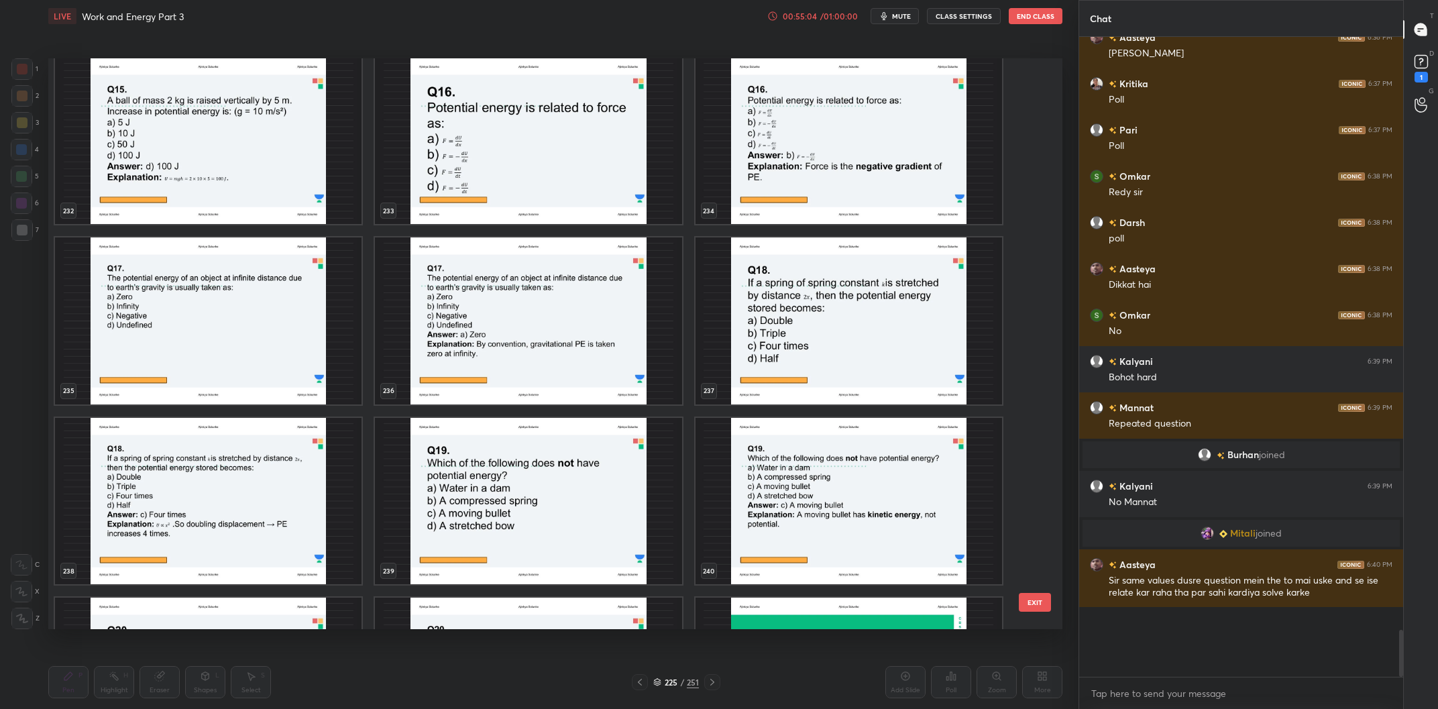
scroll to position [7224, 0]
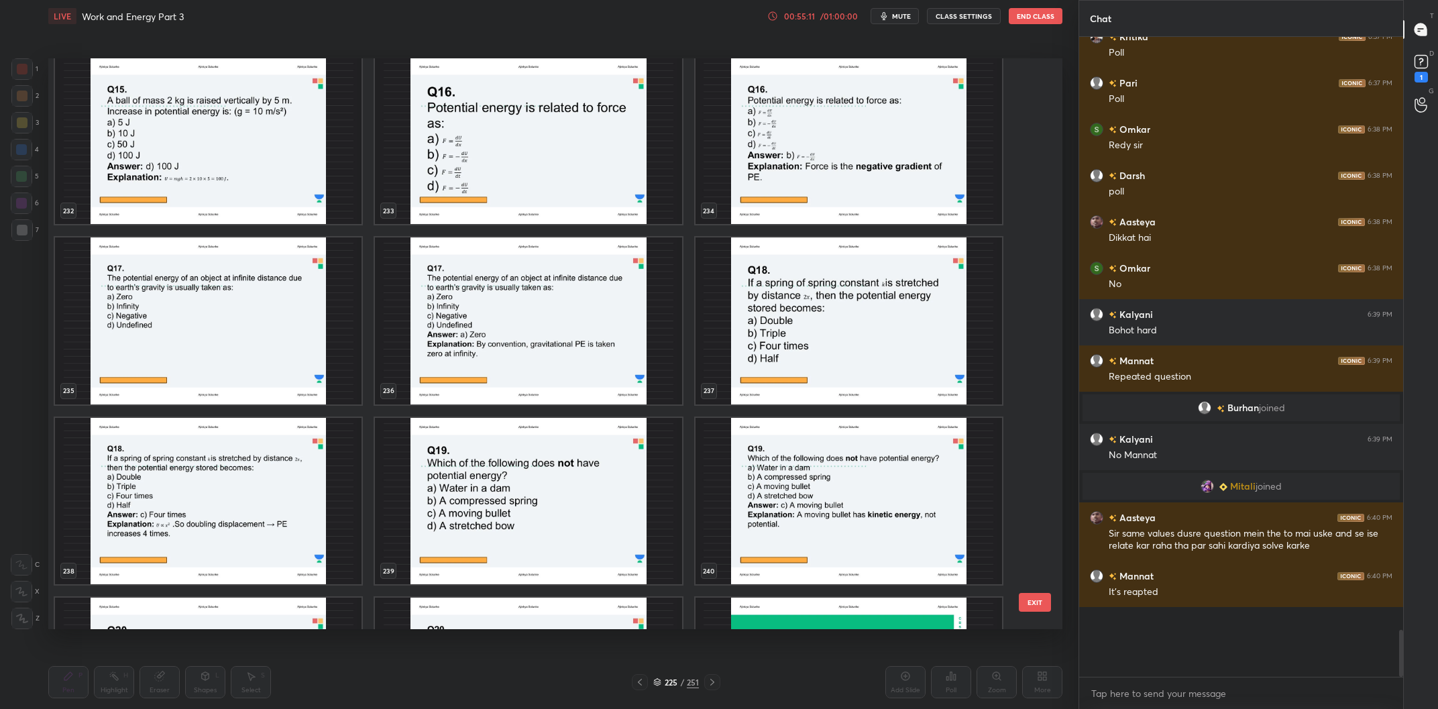
click at [227, 322] on img "grid" at bounding box center [208, 320] width 307 height 167
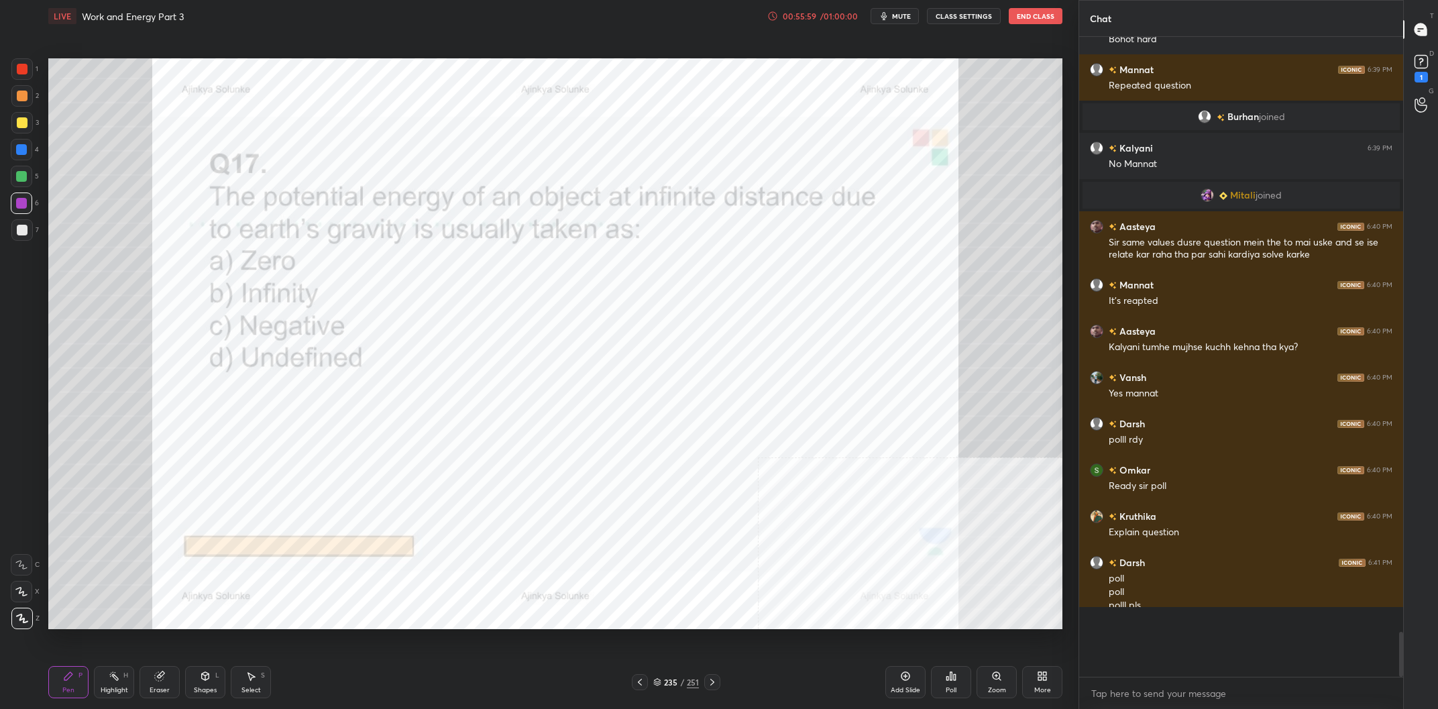
scroll to position [7529, 0]
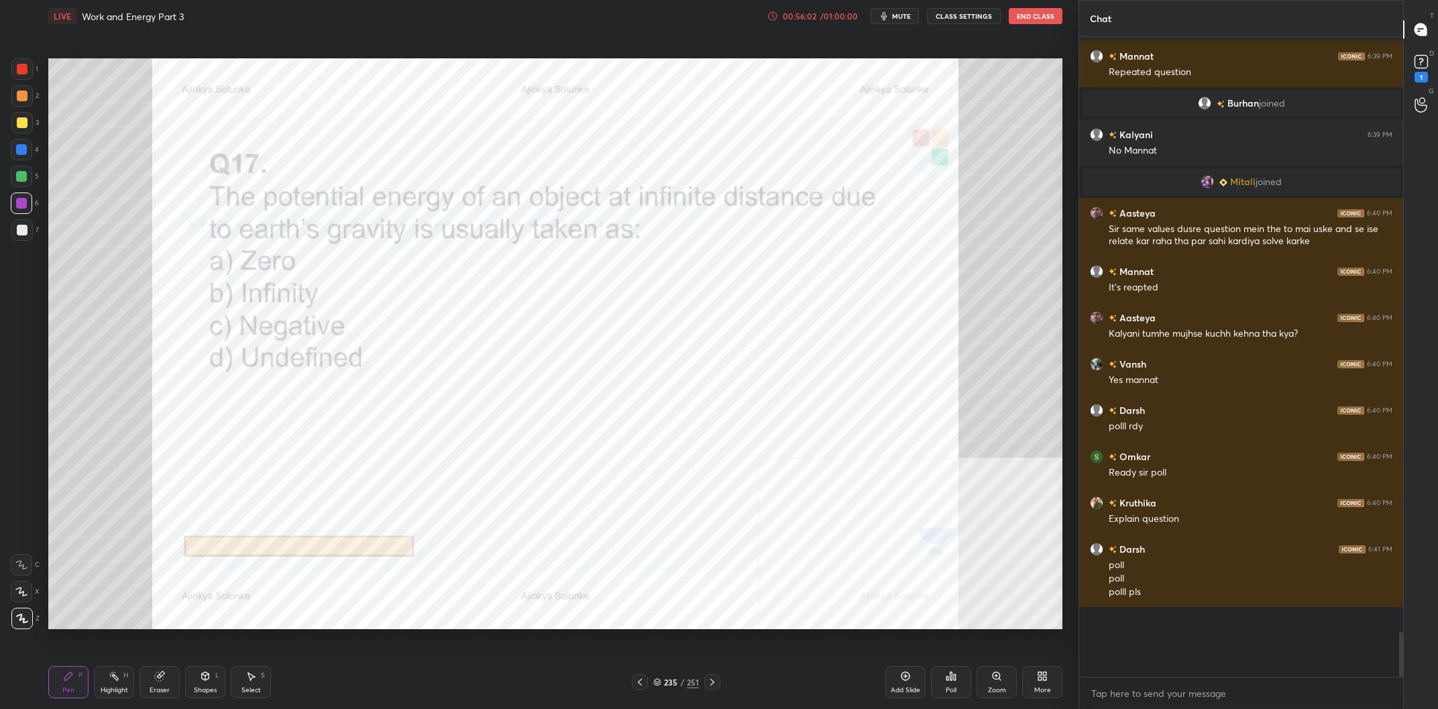
click at [30, 153] on div at bounding box center [21, 149] width 21 height 21
click at [26, 152] on div at bounding box center [21, 149] width 11 height 11
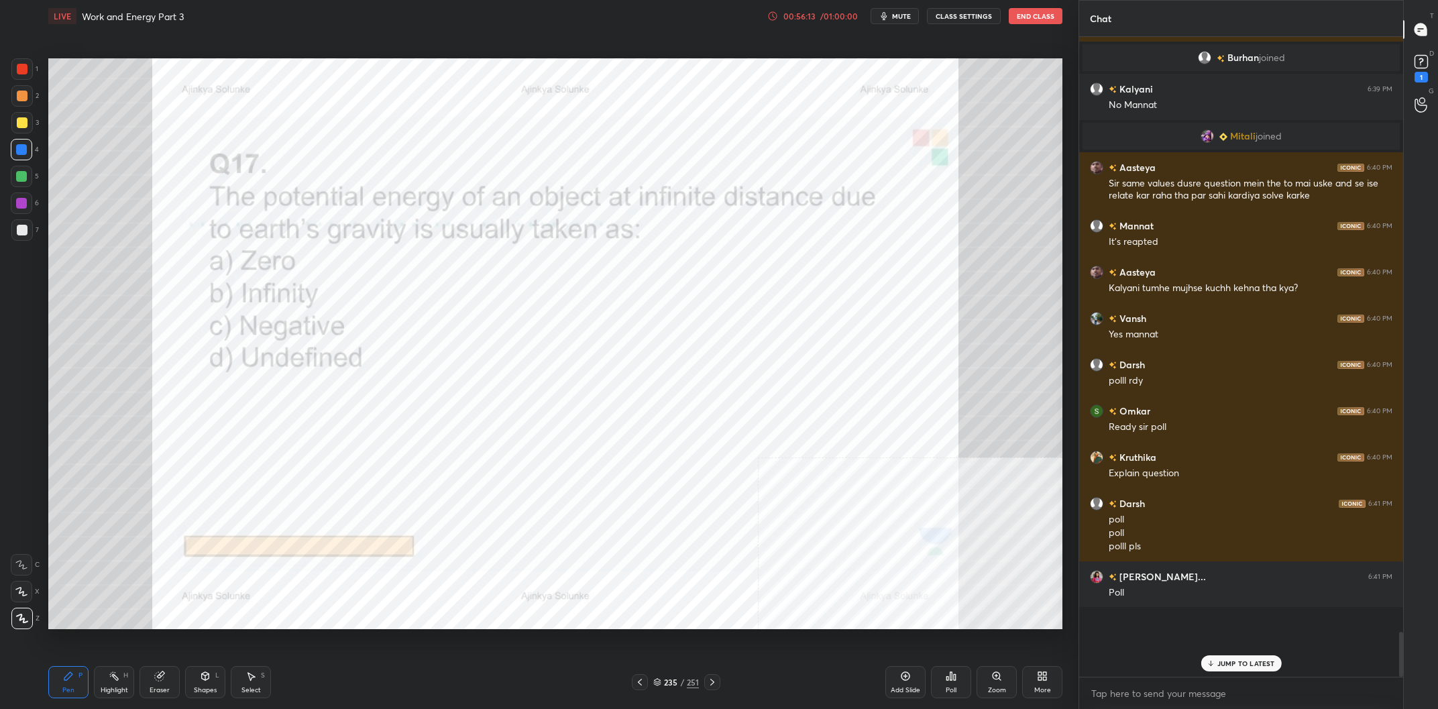
scroll to position [7621, 0]
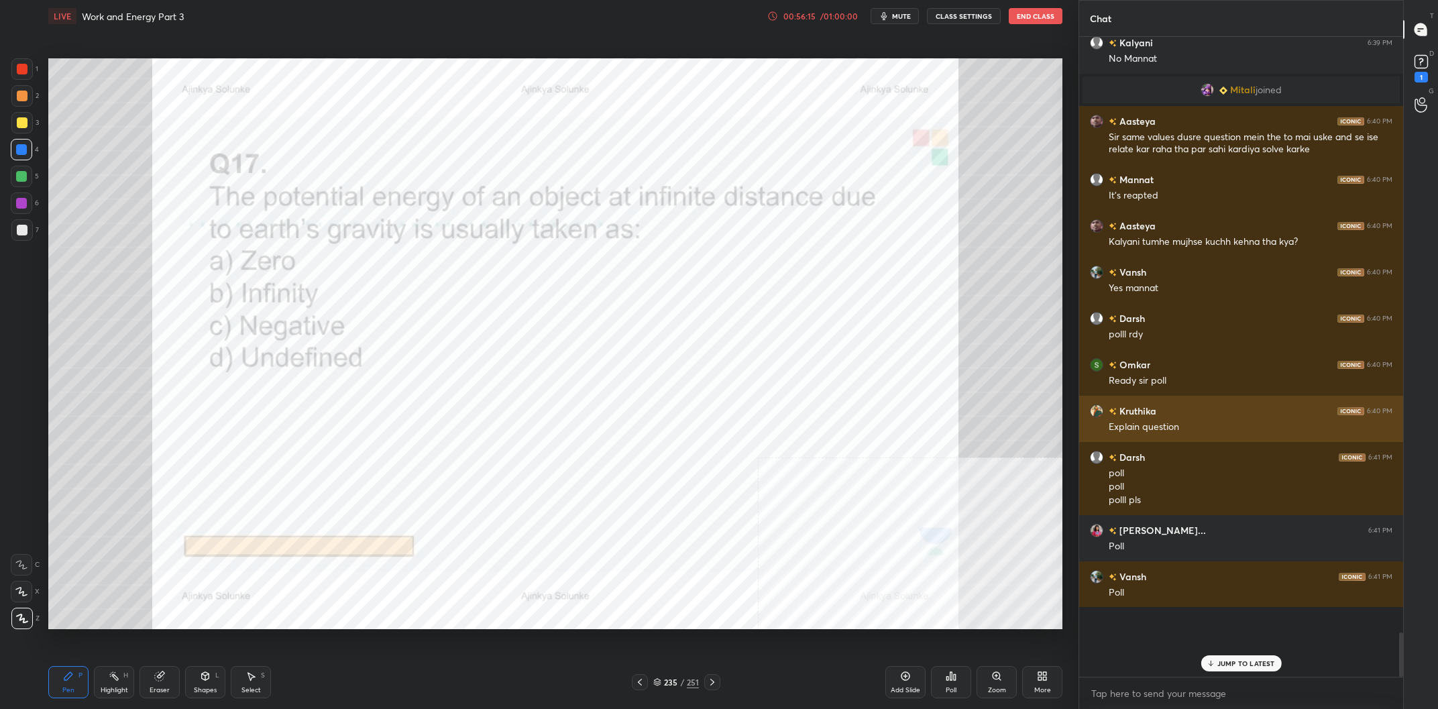
click at [1160, 411] on div "Kruthika 6:40 PM" at bounding box center [1241, 411] width 303 height 14
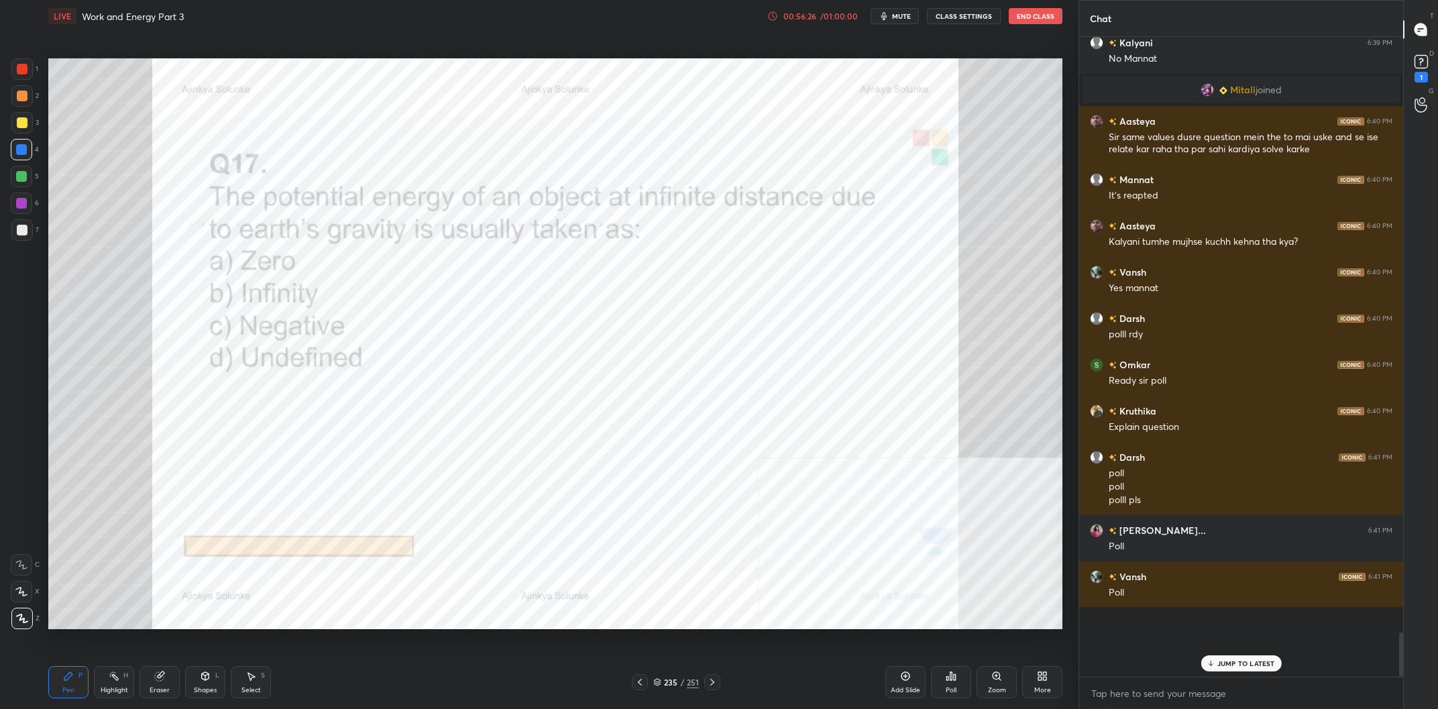
click at [682, 674] on div "Pen P Highlight H Eraser Shapes L Select S 235 / 251 Add Slide Poll Zoom More" at bounding box center [555, 682] width 1014 height 54
click at [675, 680] on div "235" at bounding box center [670, 682] width 13 height 8
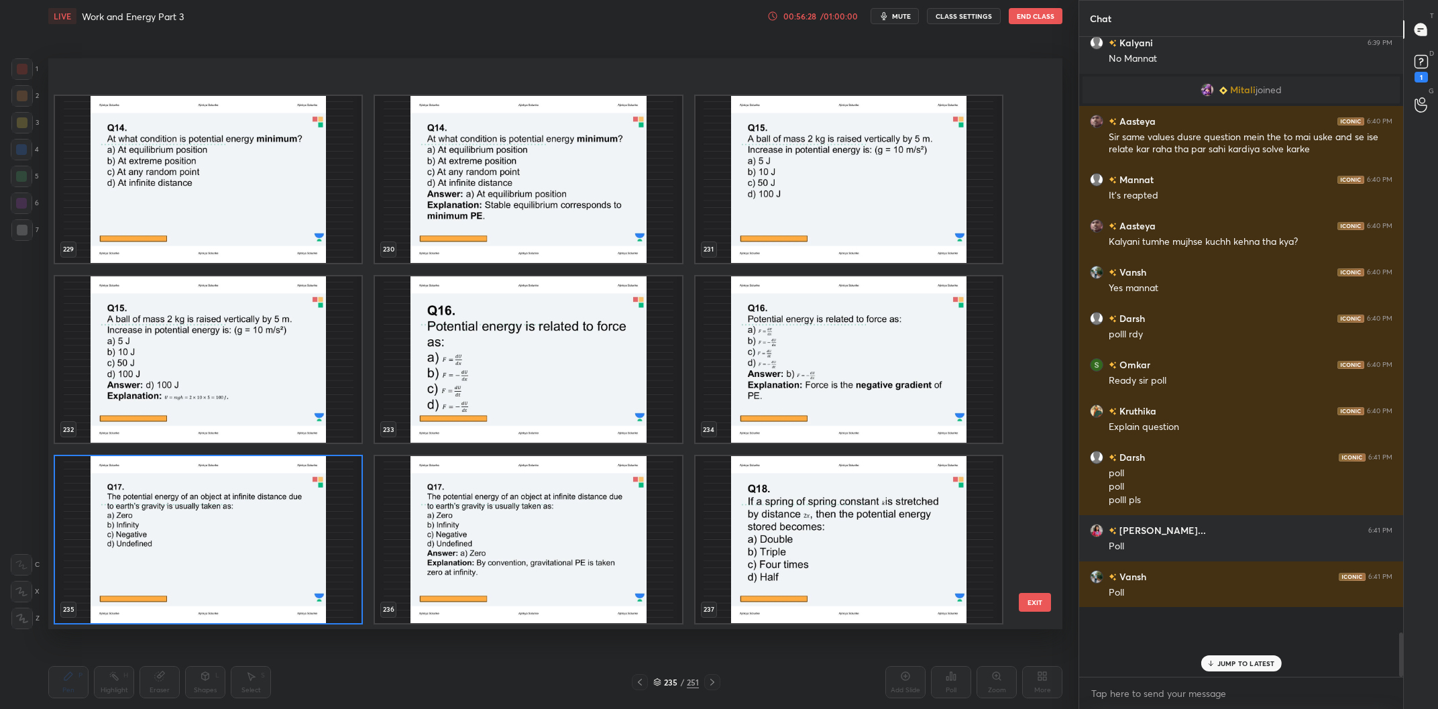
scroll to position [13829, 0]
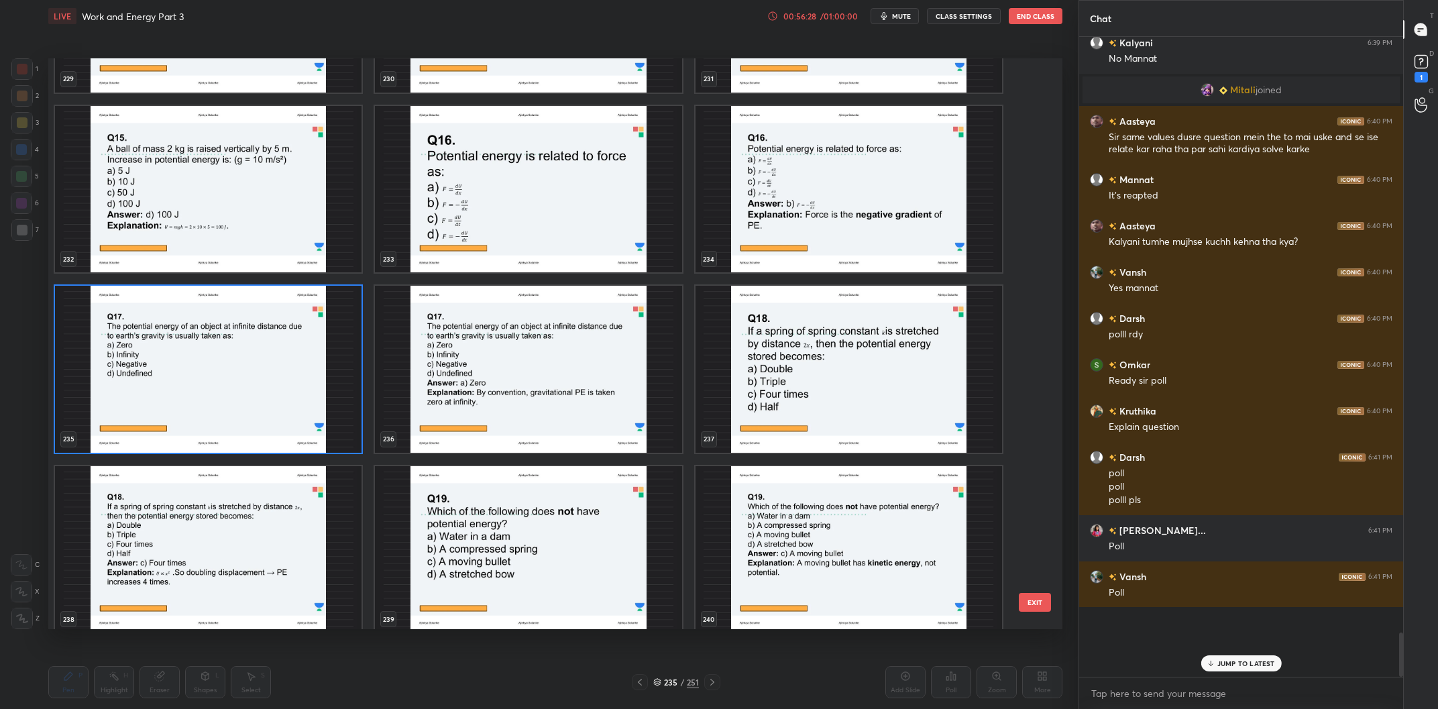
click at [229, 378] on img "grid" at bounding box center [208, 369] width 307 height 167
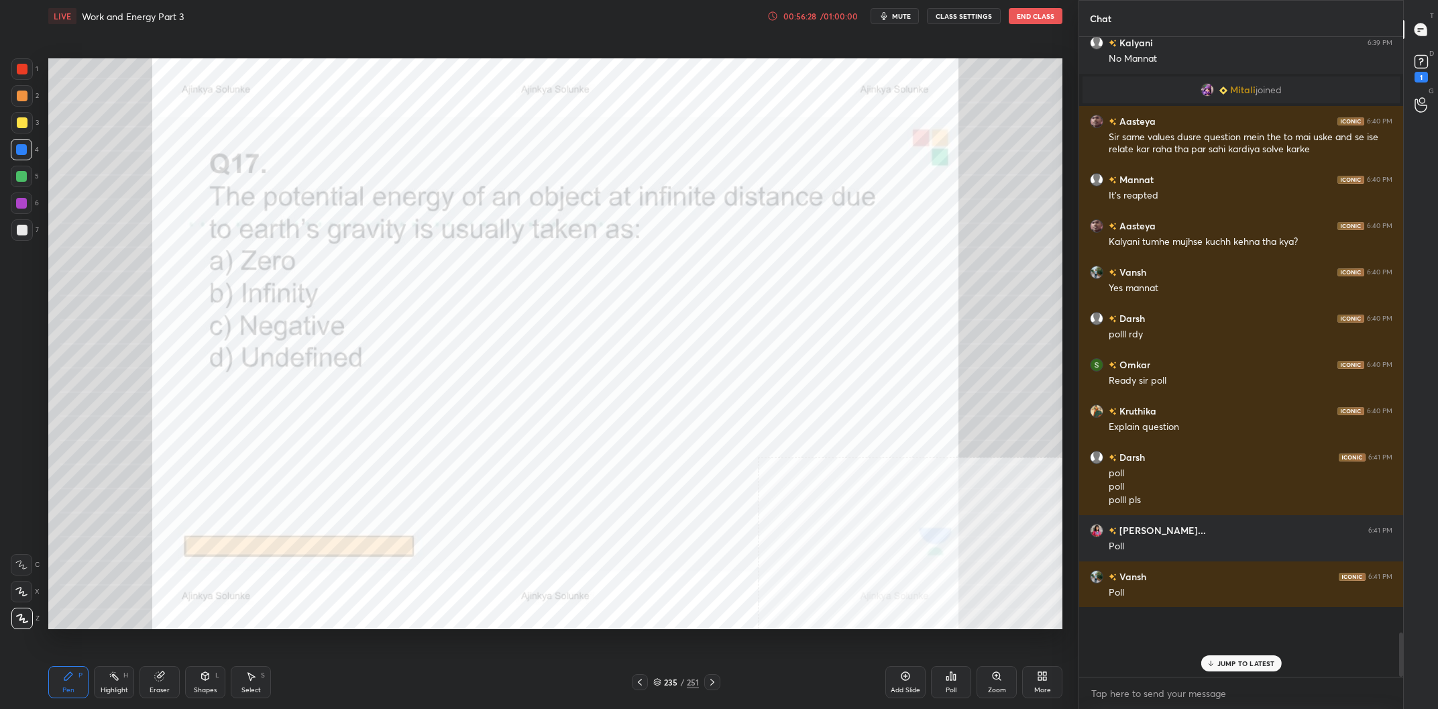
click at [229, 378] on img "grid" at bounding box center [208, 369] width 307 height 167
click at [943, 681] on div "Poll" at bounding box center [951, 682] width 40 height 32
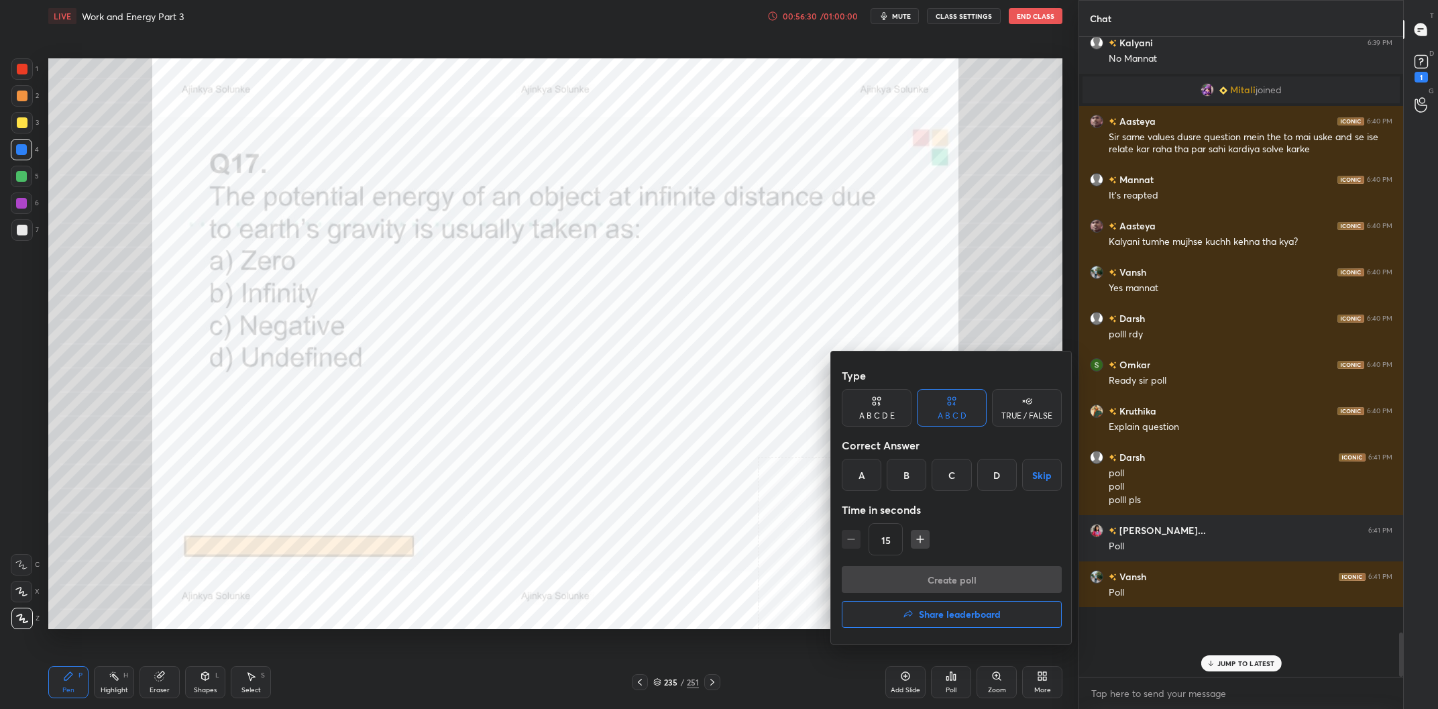
click at [862, 471] on div "A" at bounding box center [862, 475] width 40 height 32
drag, startPoint x: 634, startPoint y: 573, endPoint x: 702, endPoint y: 598, distance: 72.8
click at [635, 573] on div at bounding box center [719, 354] width 1438 height 709
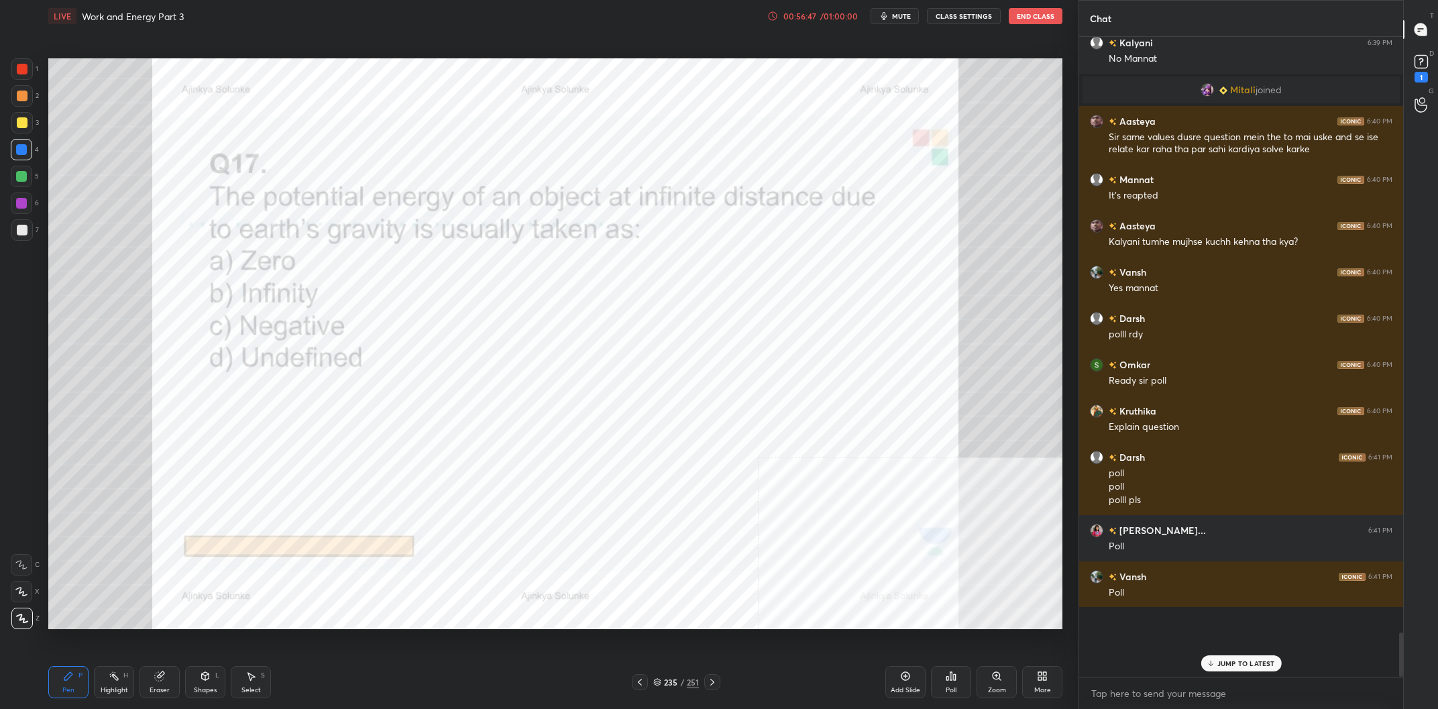
scroll to position [7668, 0]
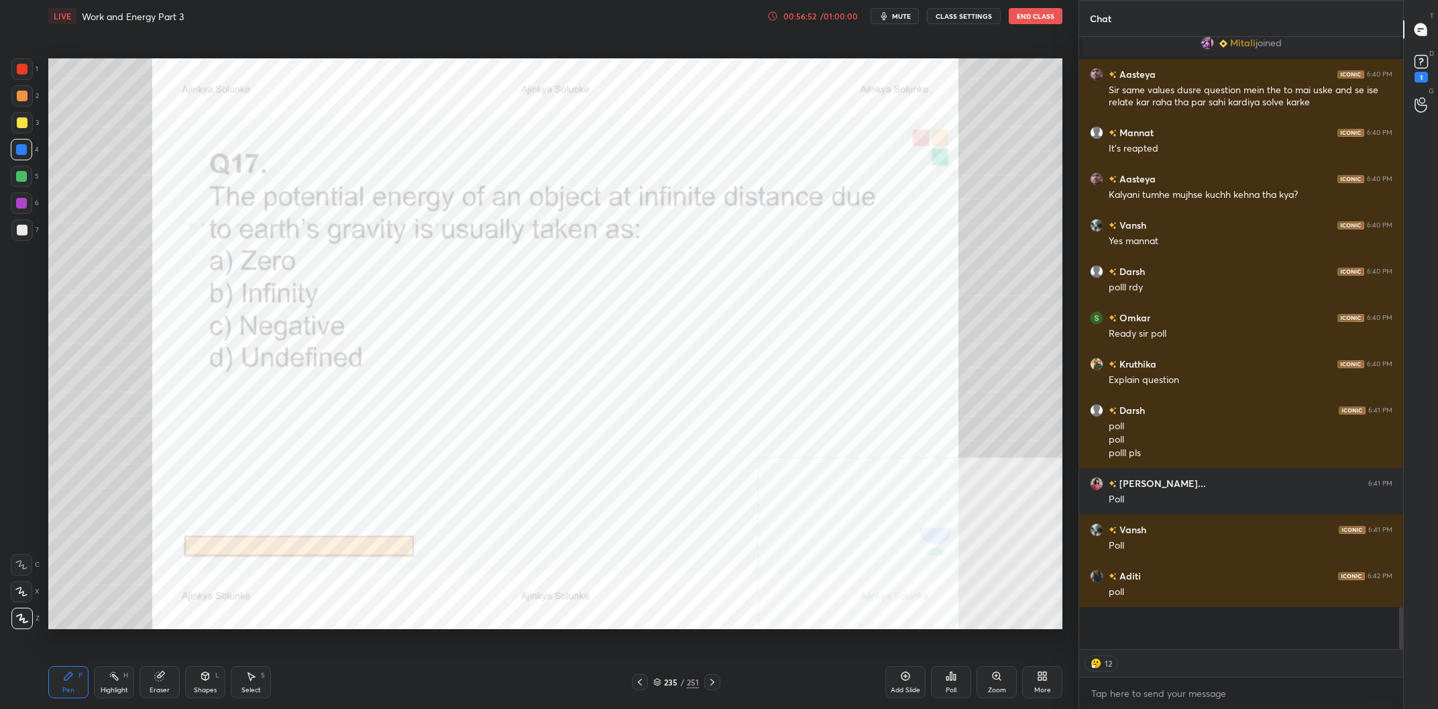
click at [948, 679] on icon at bounding box center [948, 678] width 2 height 3
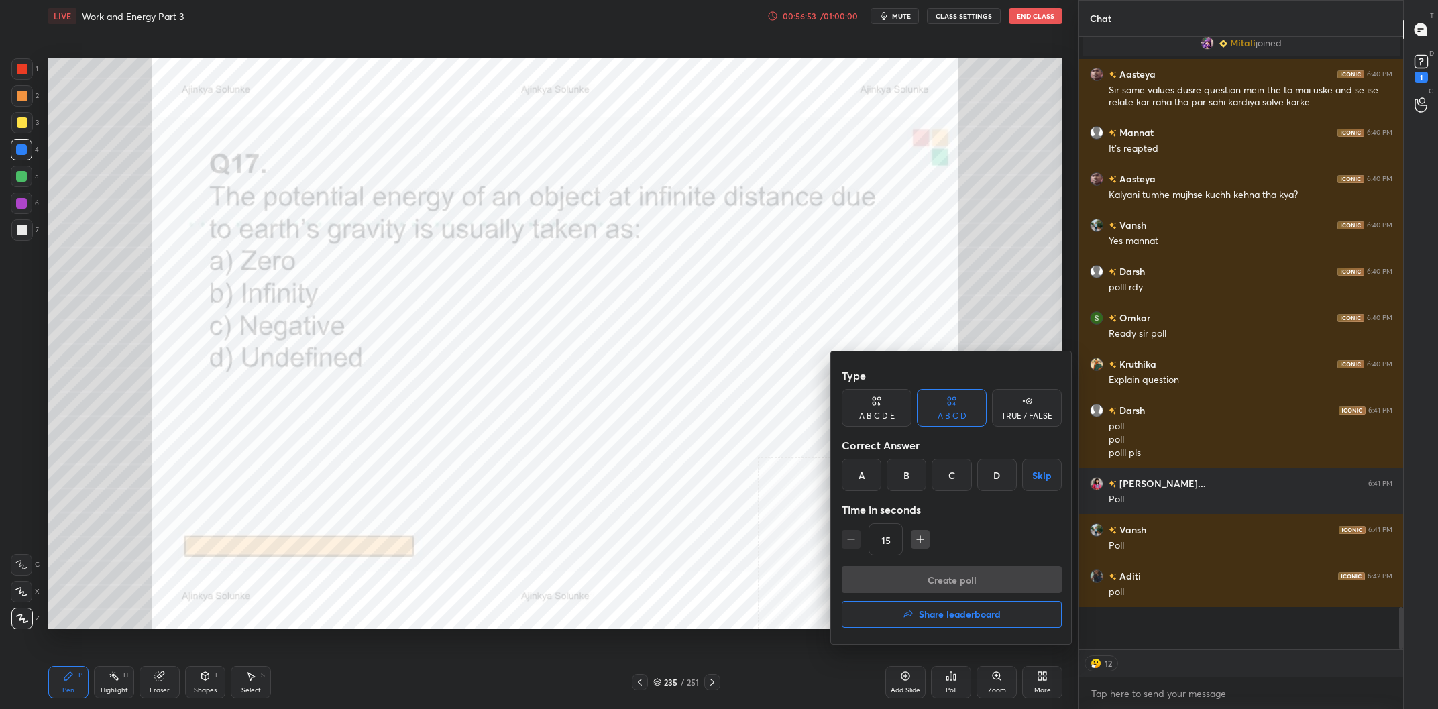
click at [865, 487] on div "A" at bounding box center [862, 475] width 40 height 32
click at [975, 572] on button "Create poll" at bounding box center [952, 579] width 220 height 27
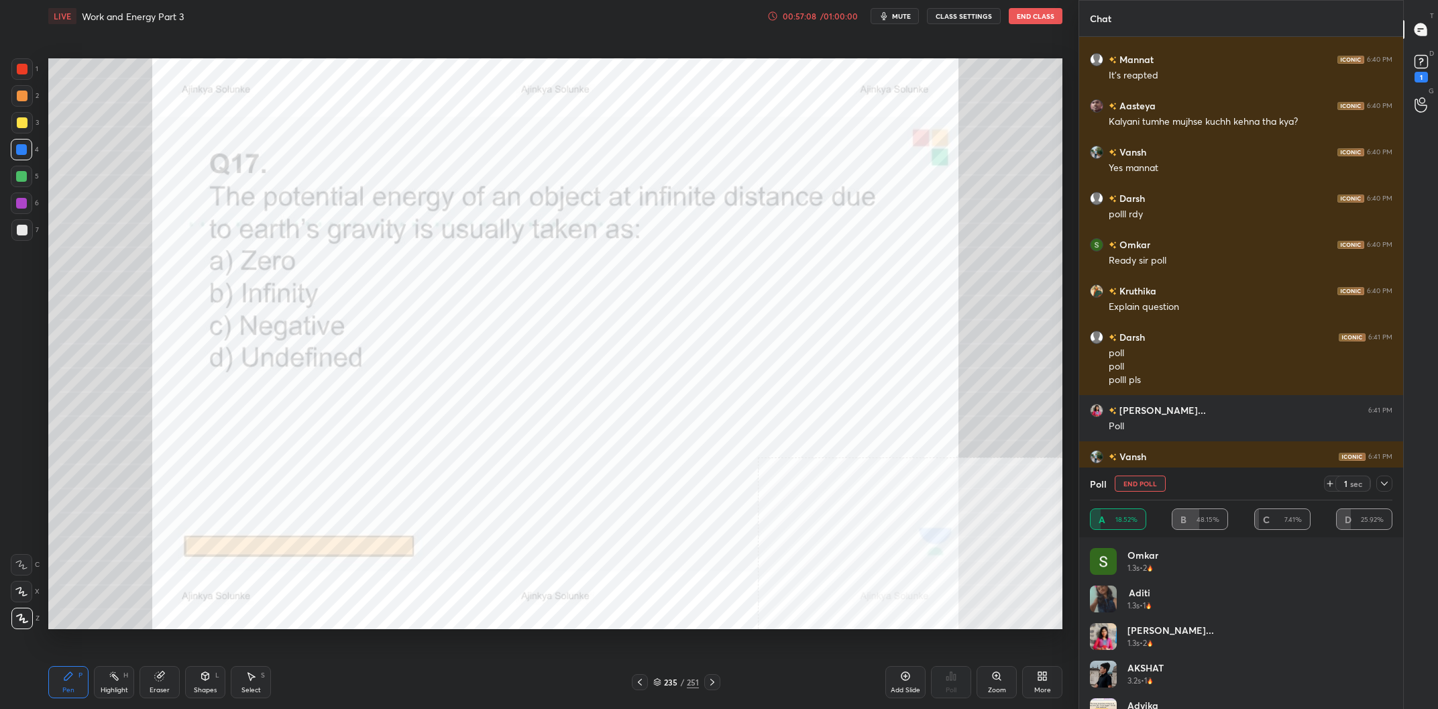
scroll to position [7754, 0]
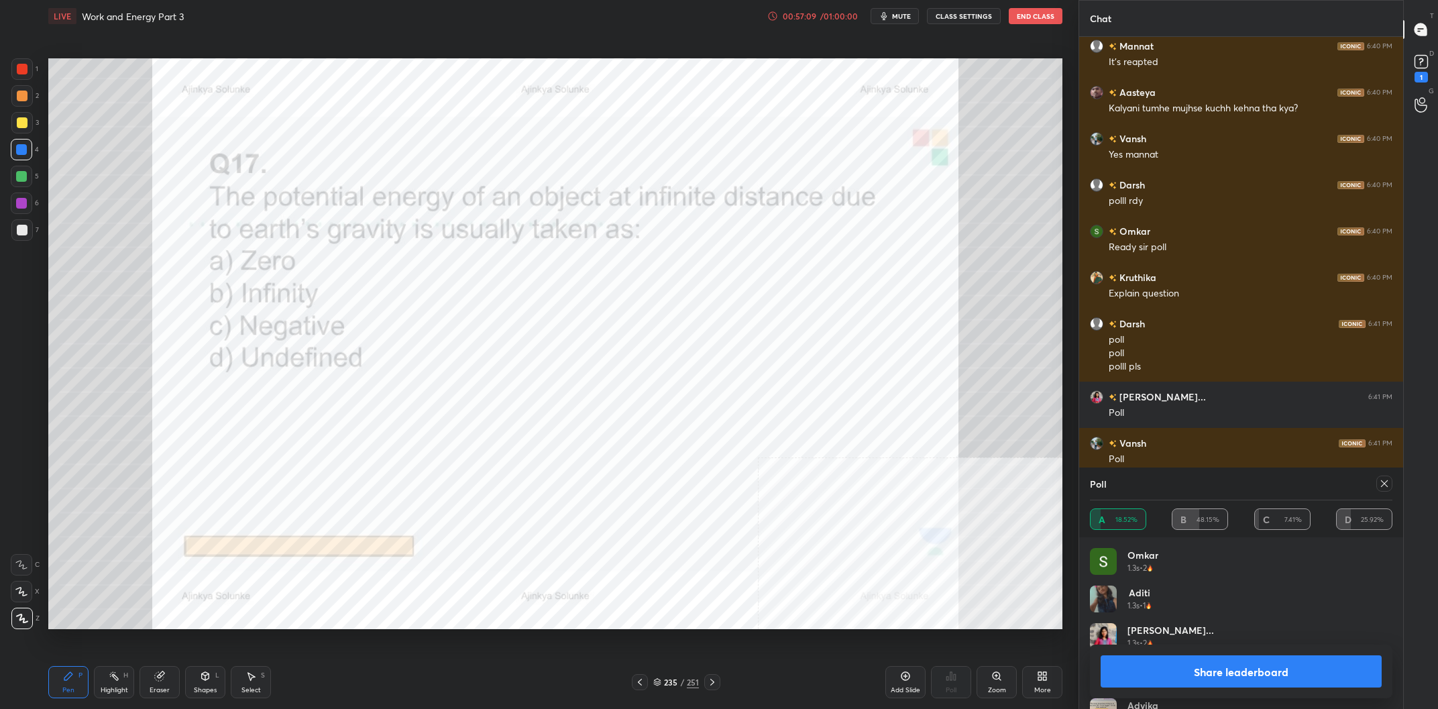
click at [1246, 667] on button "Share leaderboard" at bounding box center [1241, 671] width 281 height 32
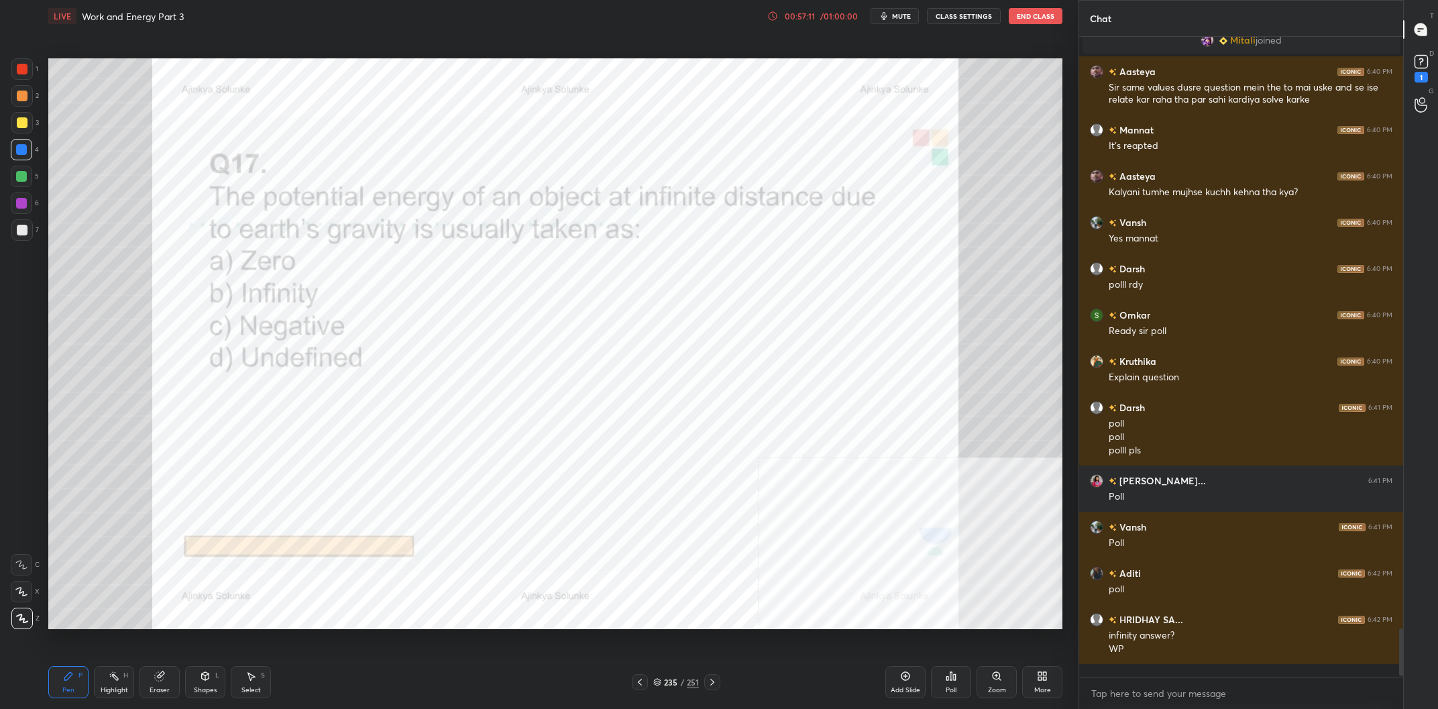
scroll to position [7658, 0]
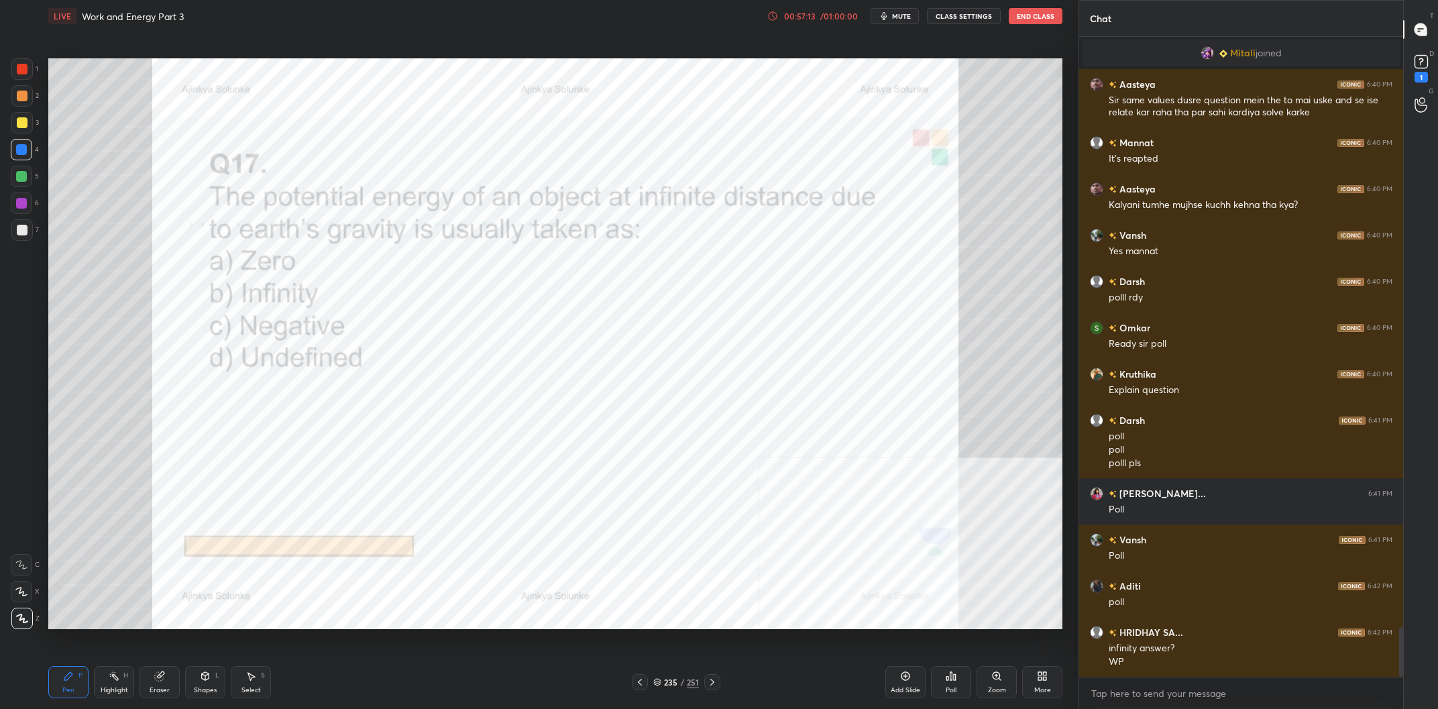
click at [21, 185] on div at bounding box center [21, 176] width 21 height 21
click at [30, 93] on div at bounding box center [21, 95] width 21 height 21
click at [19, 158] on div at bounding box center [21, 149] width 21 height 21
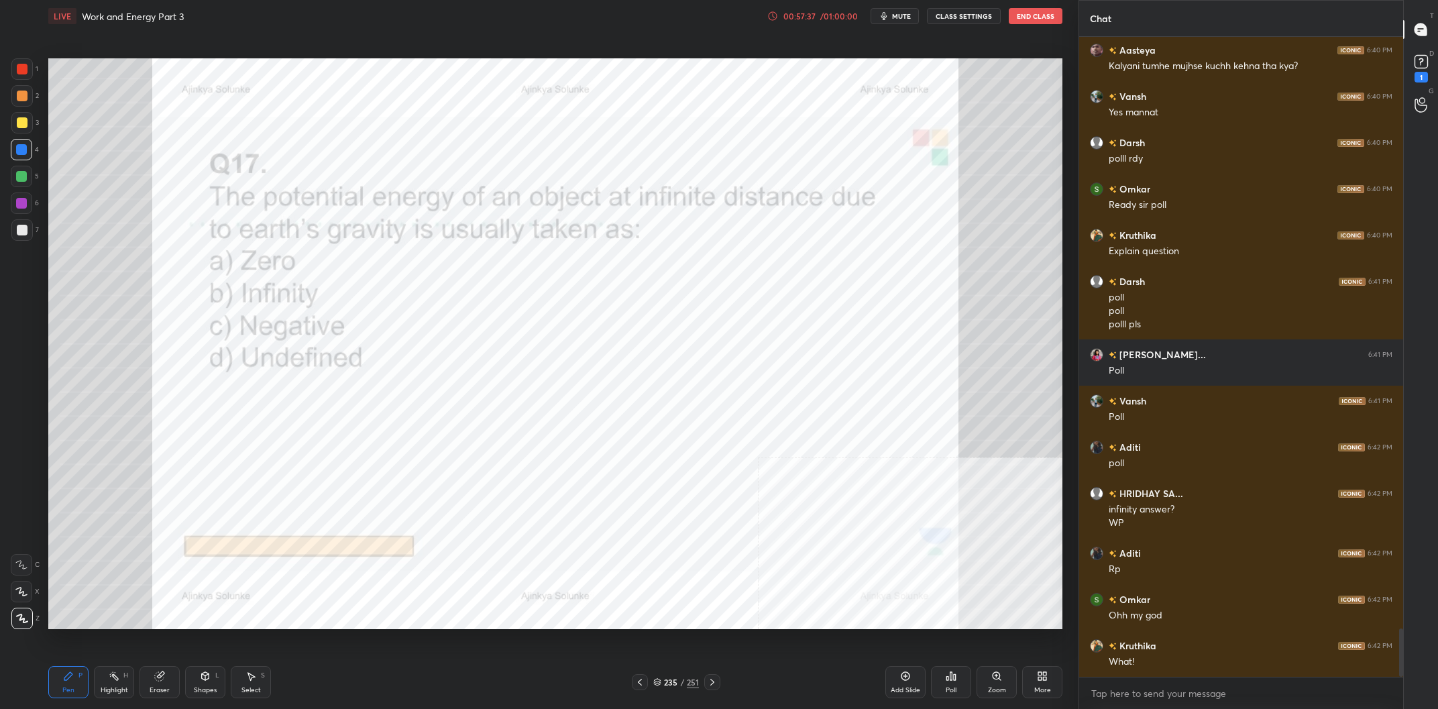
scroll to position [7843, 0]
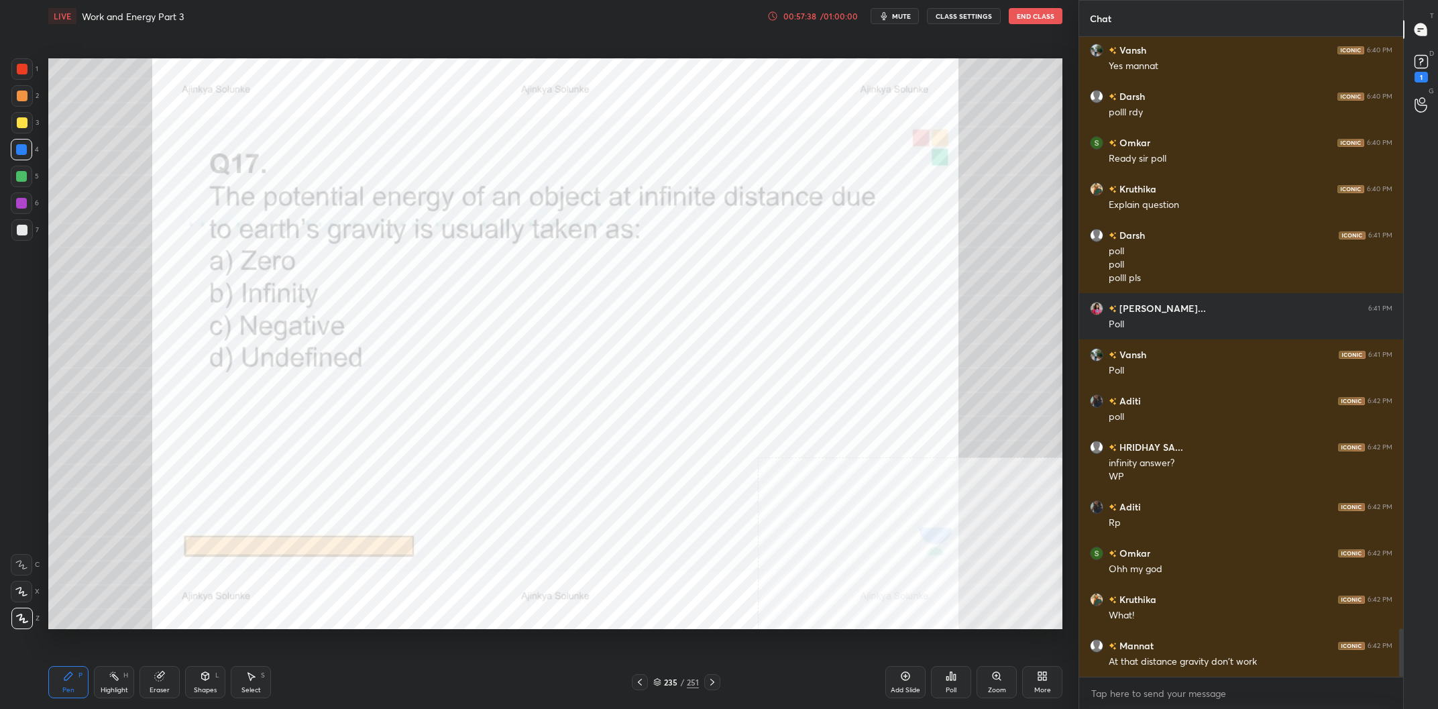
click at [30, 68] on div at bounding box center [21, 68] width 21 height 21
click at [18, 169] on div at bounding box center [21, 176] width 21 height 21
click at [19, 161] on div "4" at bounding box center [25, 152] width 28 height 27
click at [28, 91] on div at bounding box center [21, 95] width 21 height 21
click at [21, 123] on div at bounding box center [22, 122] width 11 height 11
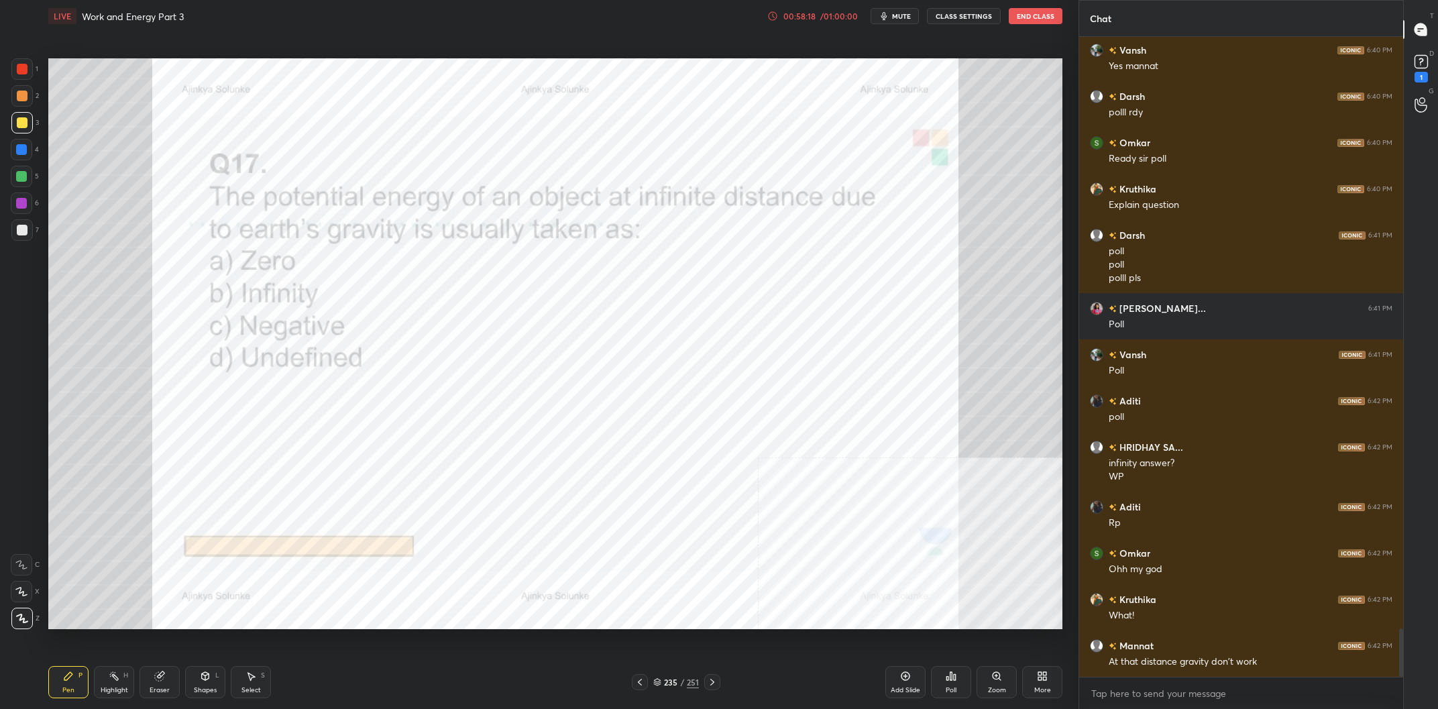
click at [904, 687] on div "Add Slide" at bounding box center [906, 690] width 30 height 7
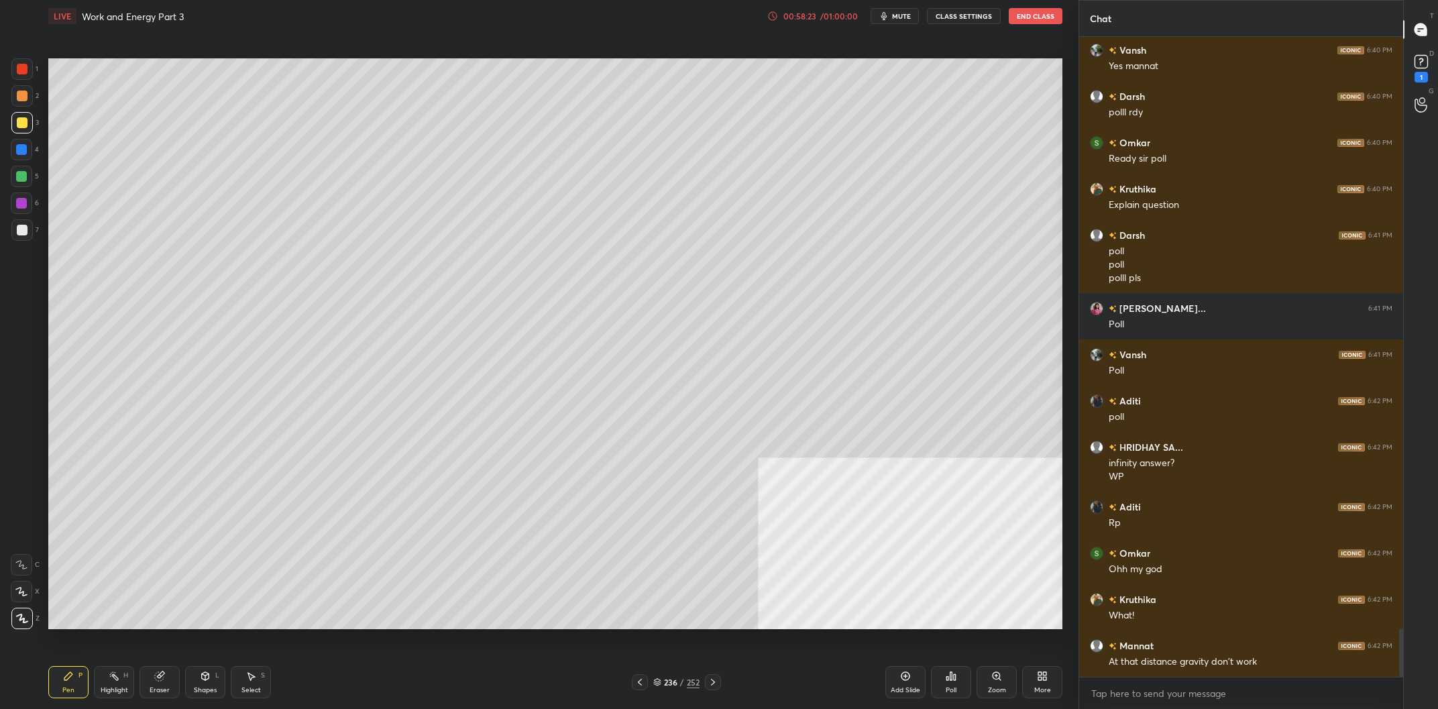
scroll to position [7889, 0]
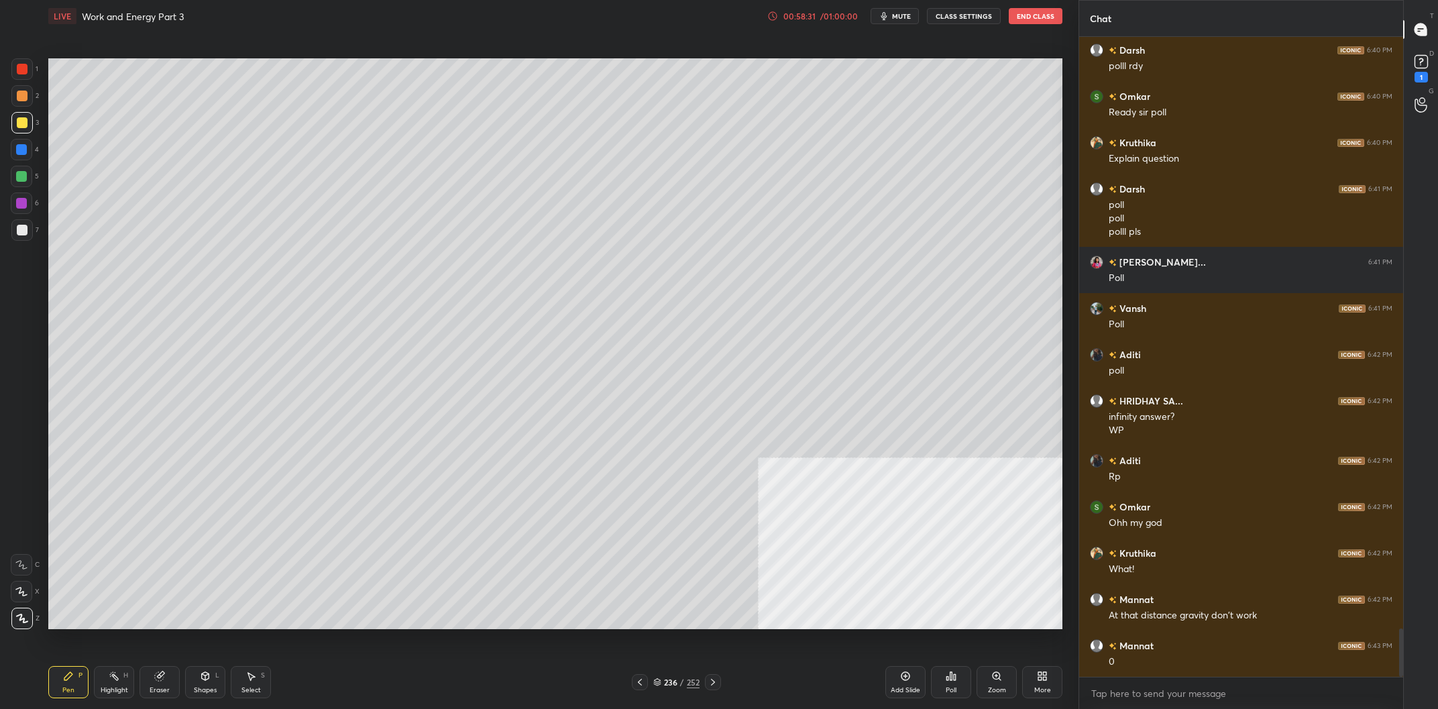
click at [23, 150] on div at bounding box center [21, 149] width 11 height 11
click at [35, 146] on div "4" at bounding box center [25, 149] width 28 height 21
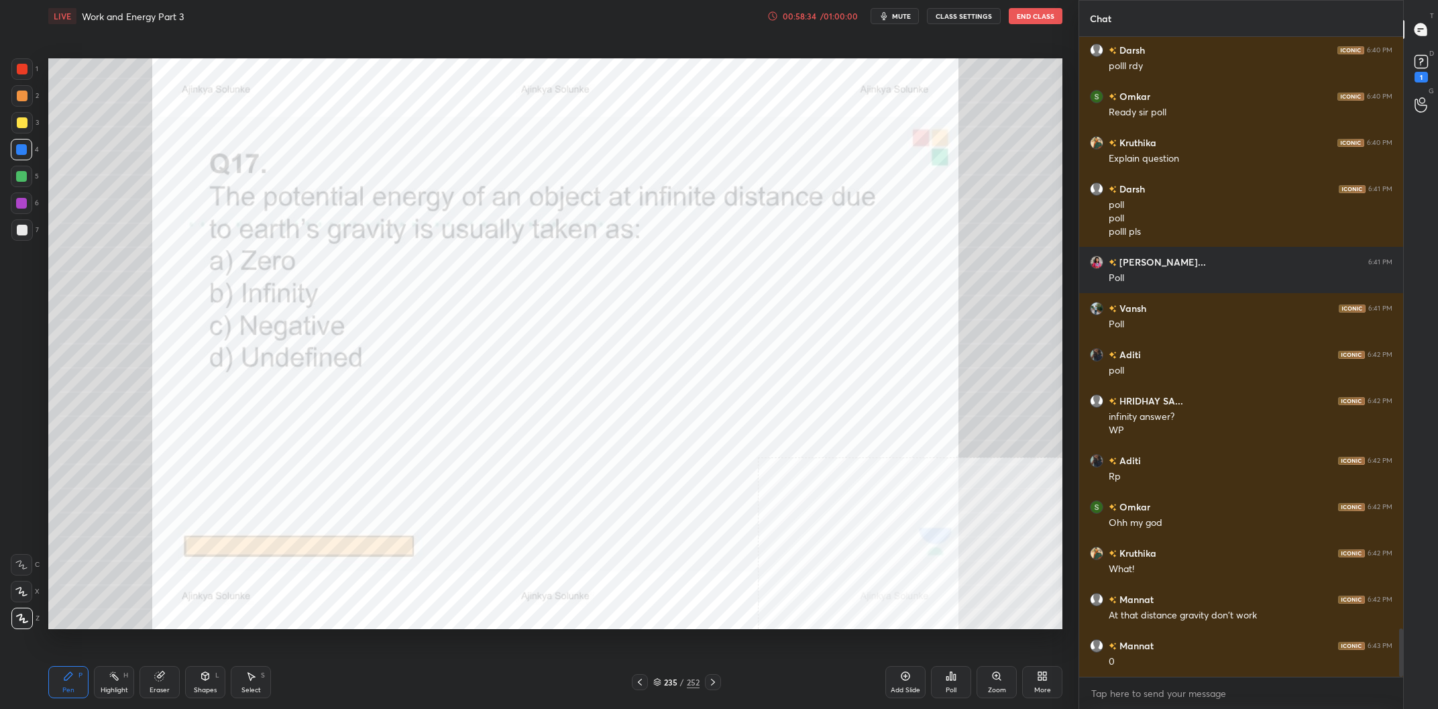
scroll to position [7935, 0]
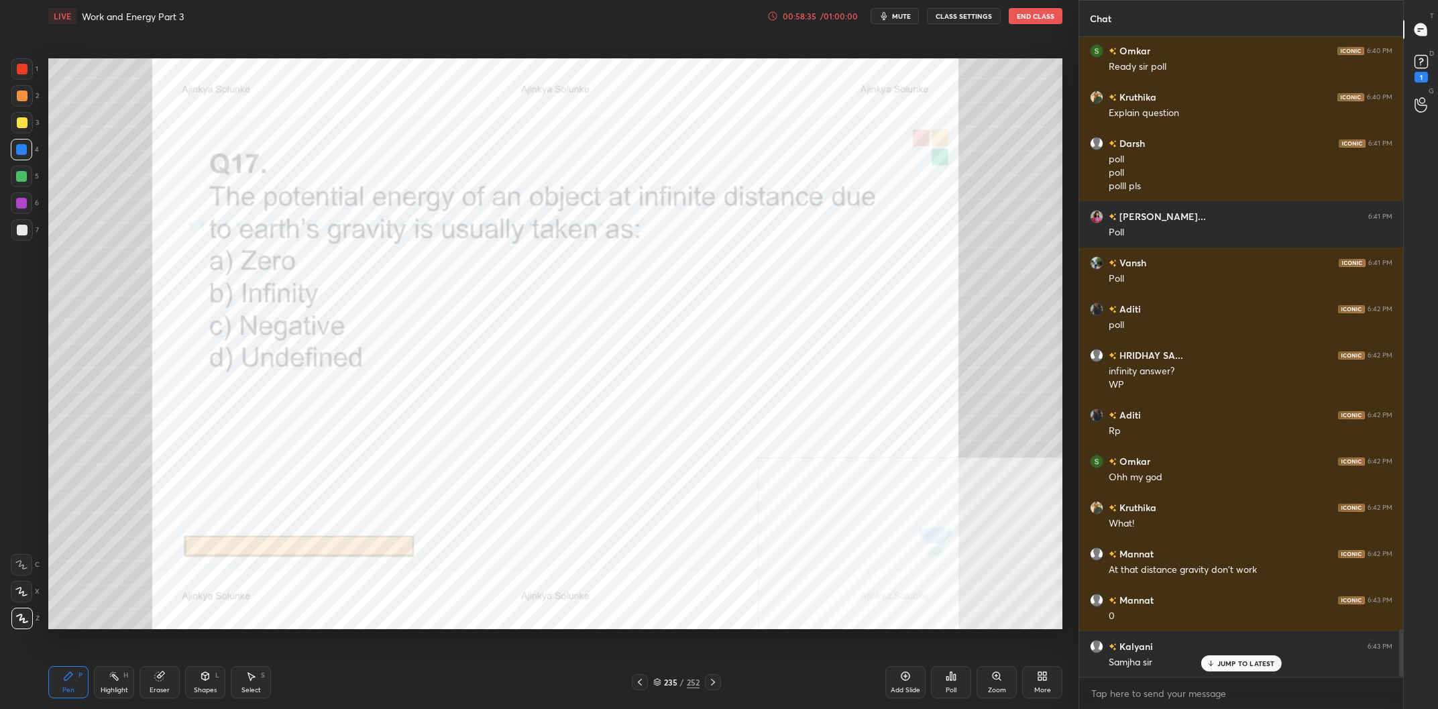
click at [23, 149] on div at bounding box center [21, 149] width 11 height 11
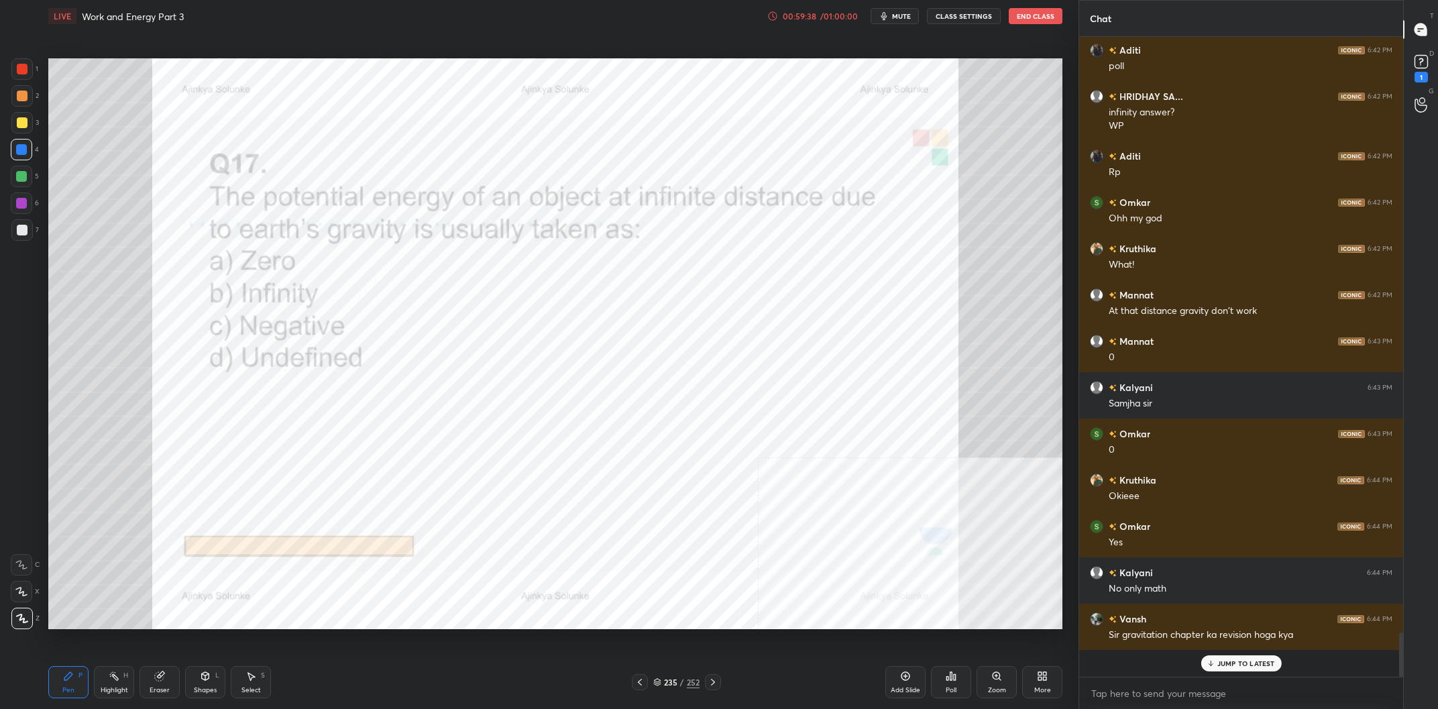
scroll to position [8166, 0]
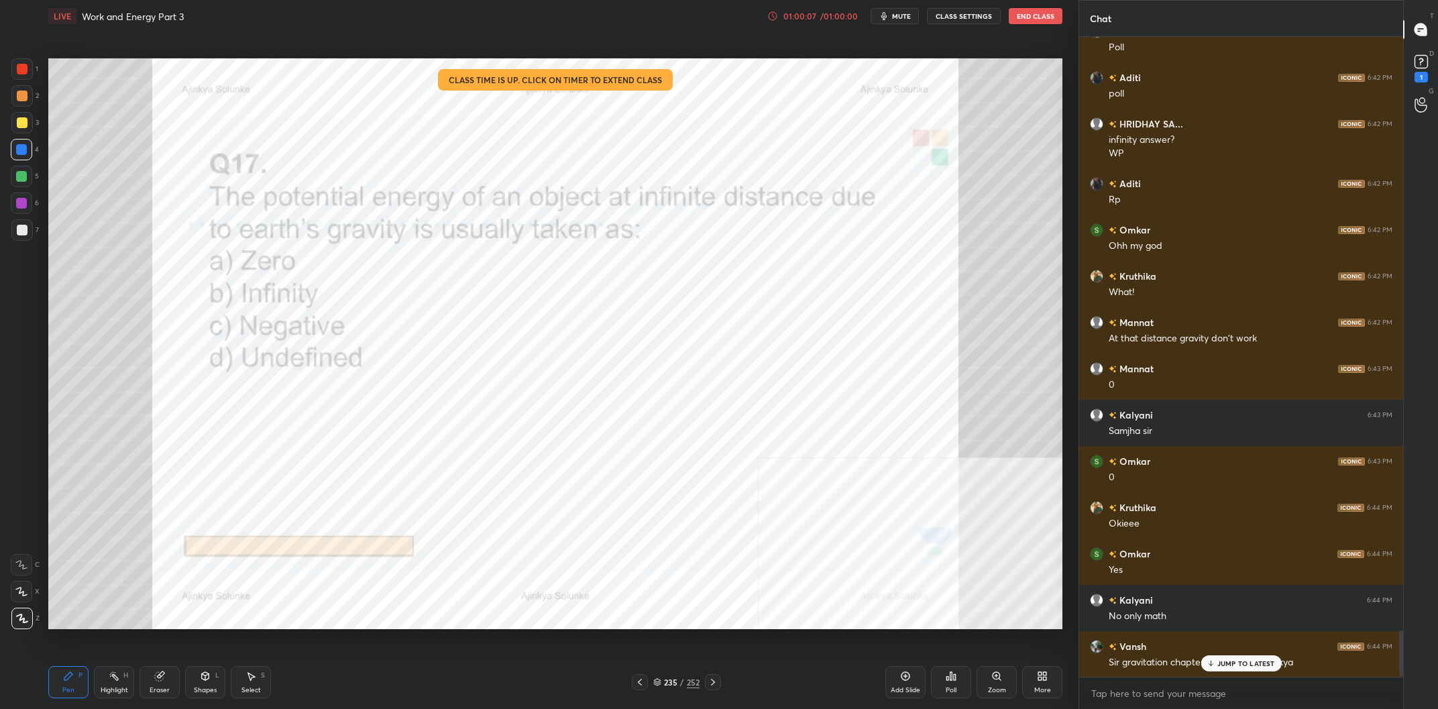
click at [1251, 664] on p "JUMP TO LATEST" at bounding box center [1247, 663] width 58 height 8
click at [1415, 71] on icon at bounding box center [1421, 62] width 20 height 20
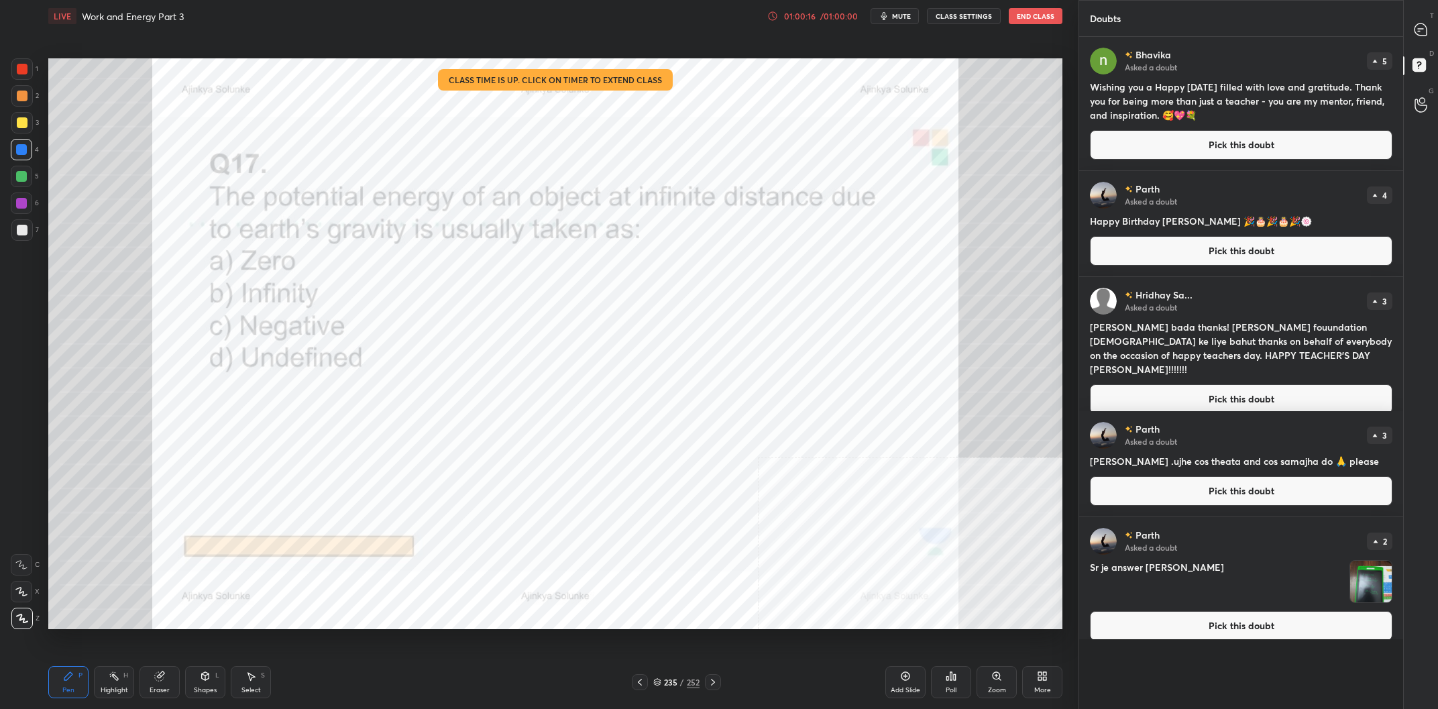
click at [1229, 631] on button "Pick this doubt" at bounding box center [1241, 626] width 303 height 30
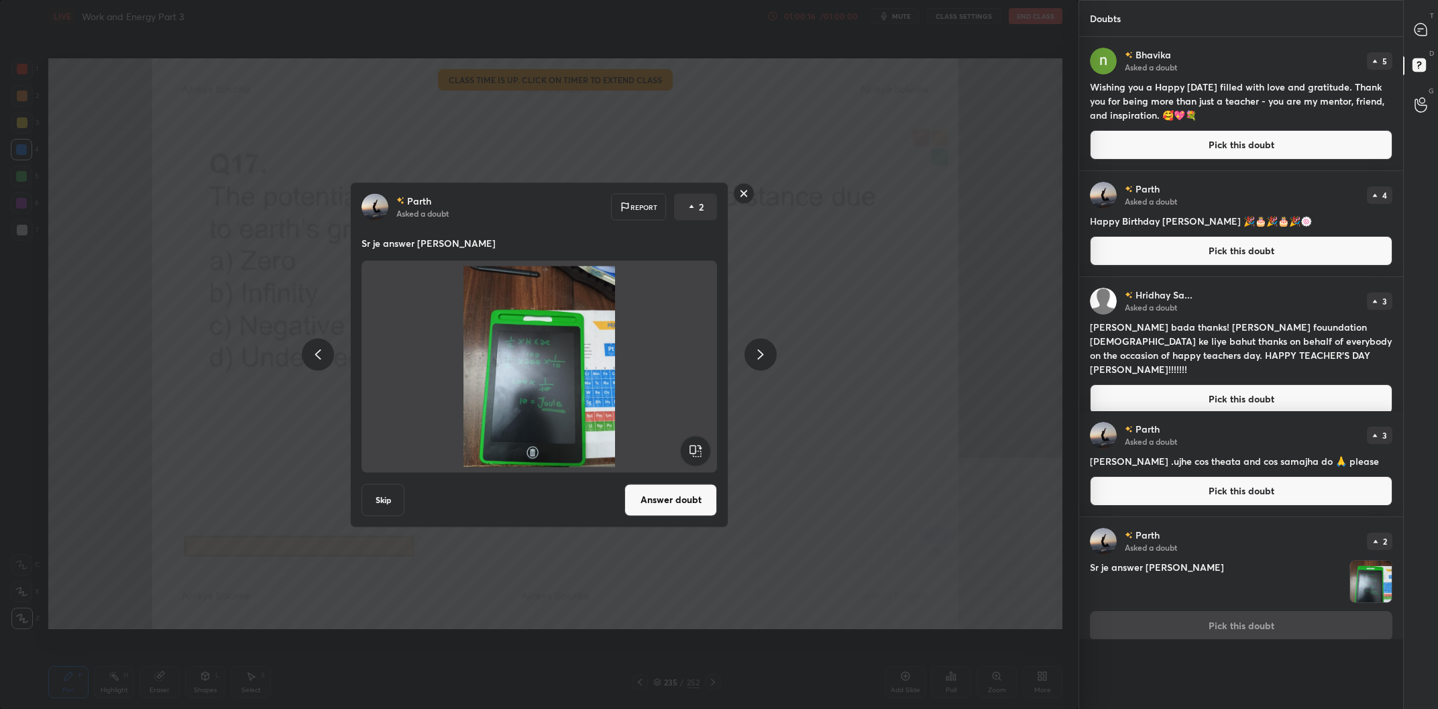
scroll to position [12, 0]
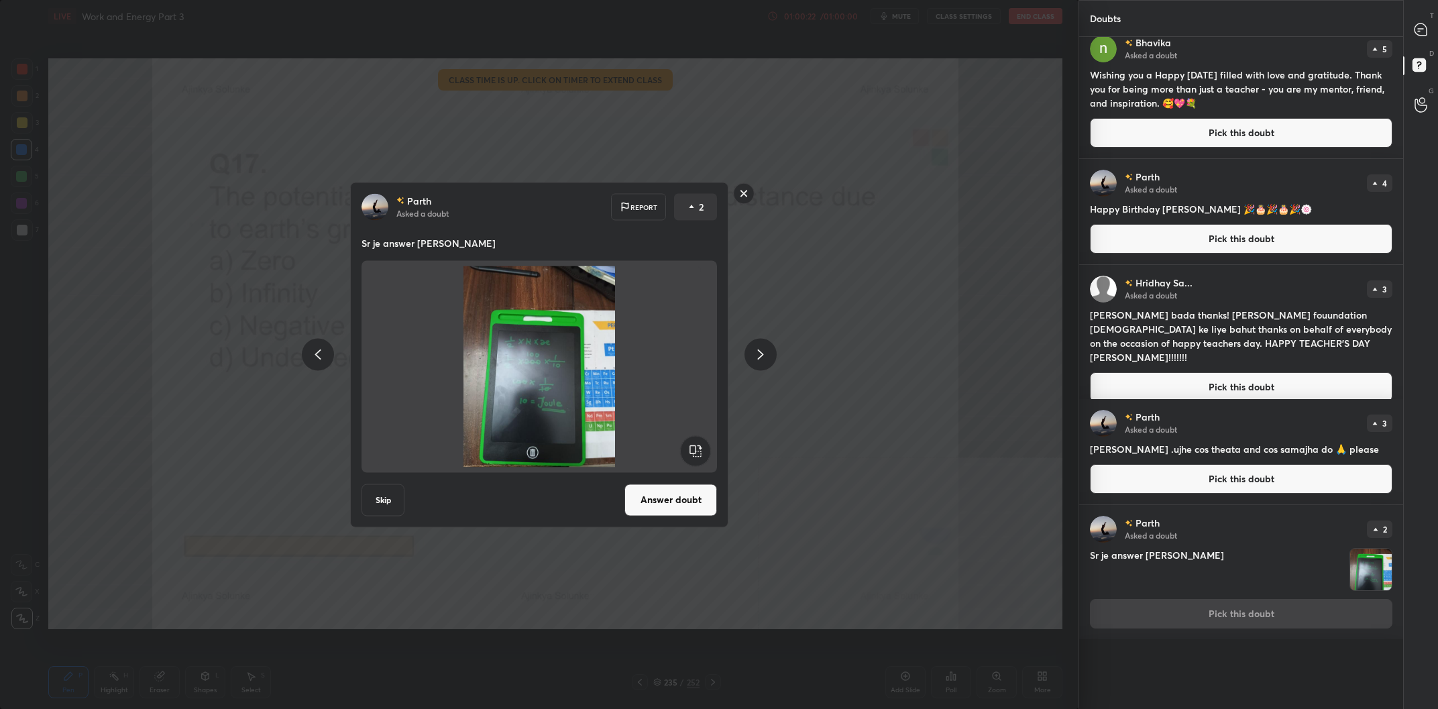
click at [880, 462] on div "Parth Asked a doubt Report 2 Sr je answer aya mera Skip Answer doubt" at bounding box center [539, 354] width 1079 height 709
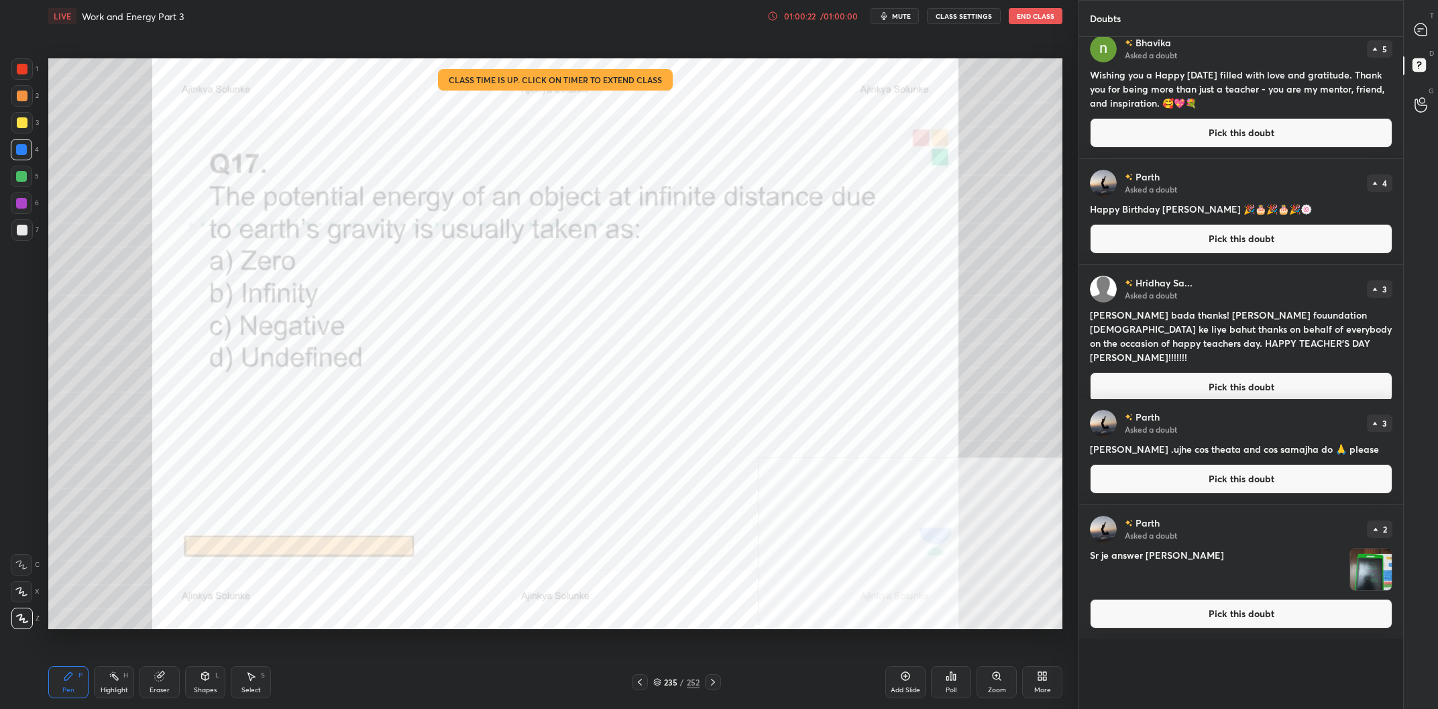
scroll to position [0, 0]
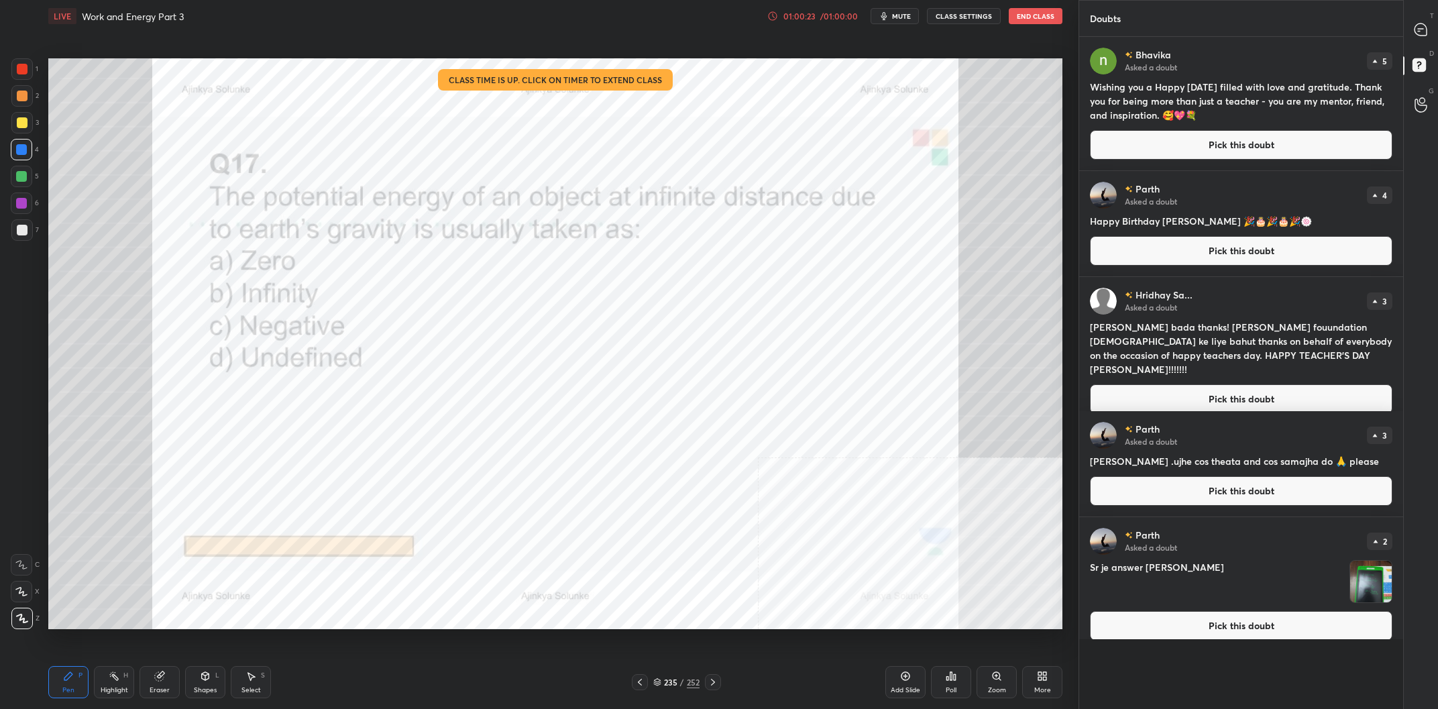
click at [681, 684] on div "/" at bounding box center [682, 682] width 4 height 8
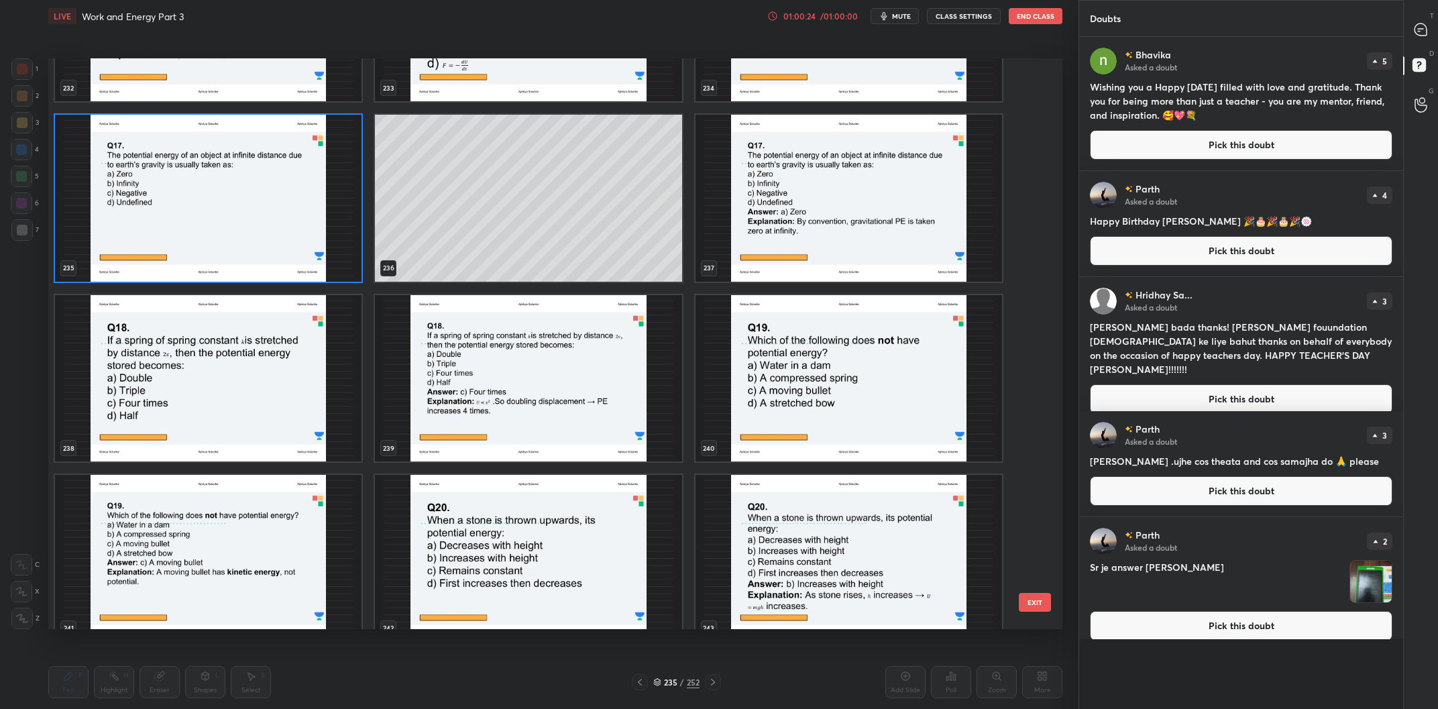
scroll to position [14085, 0]
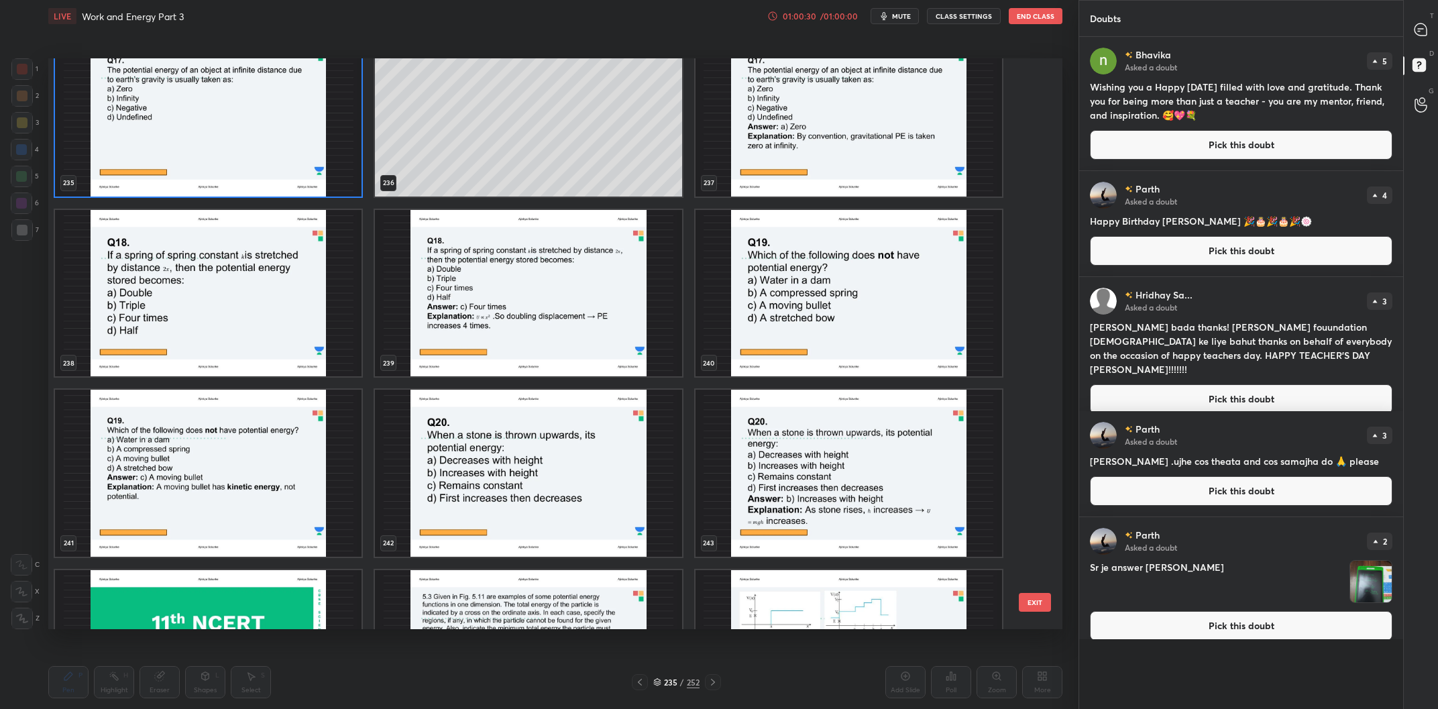
click at [283, 295] on img "grid" at bounding box center [208, 293] width 307 height 167
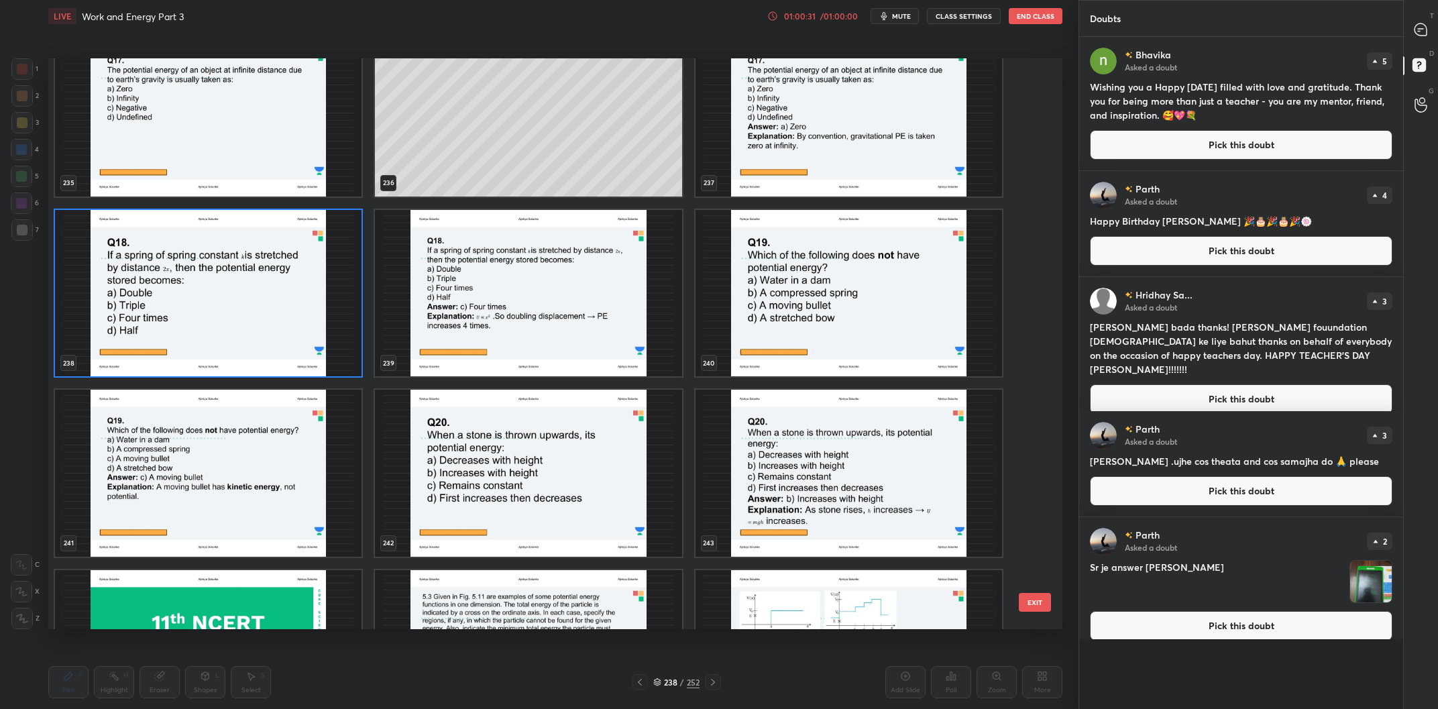
click at [282, 295] on img "grid" at bounding box center [208, 293] width 307 height 167
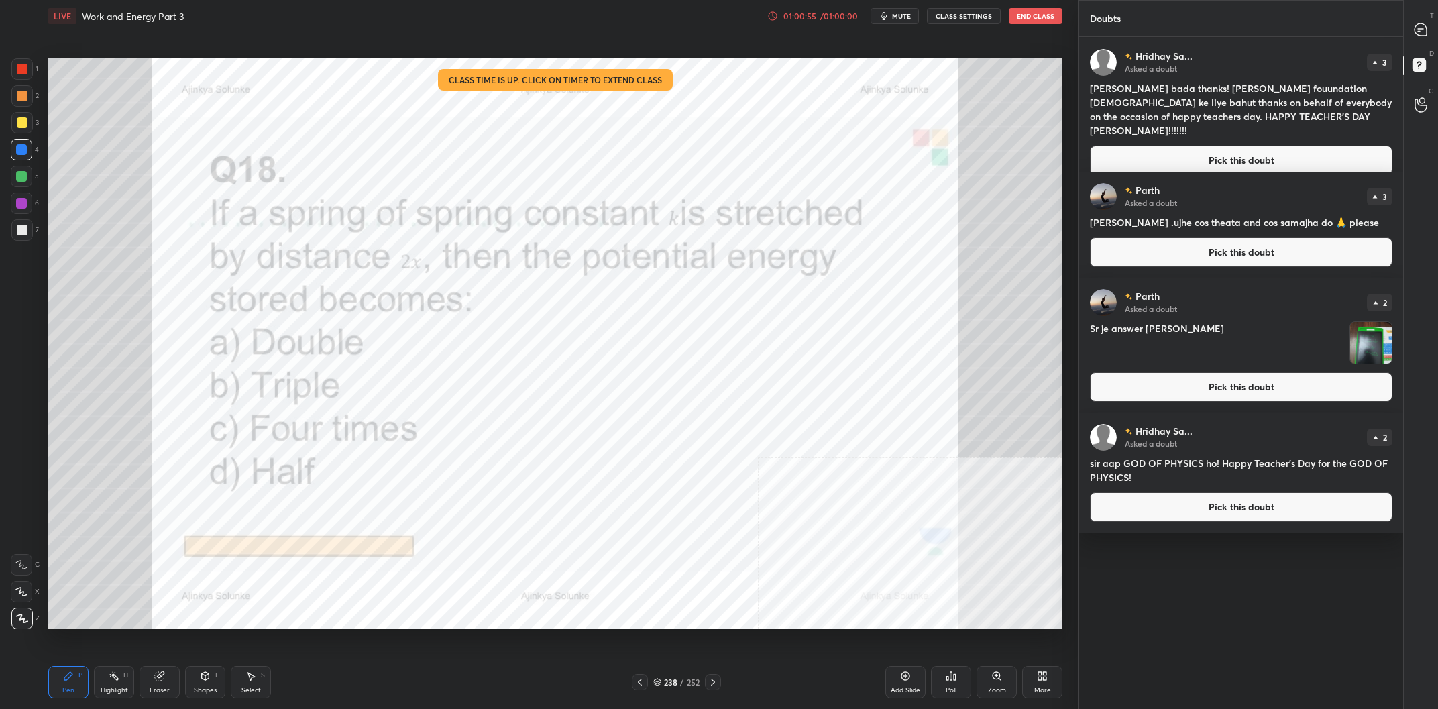
scroll to position [0, 0]
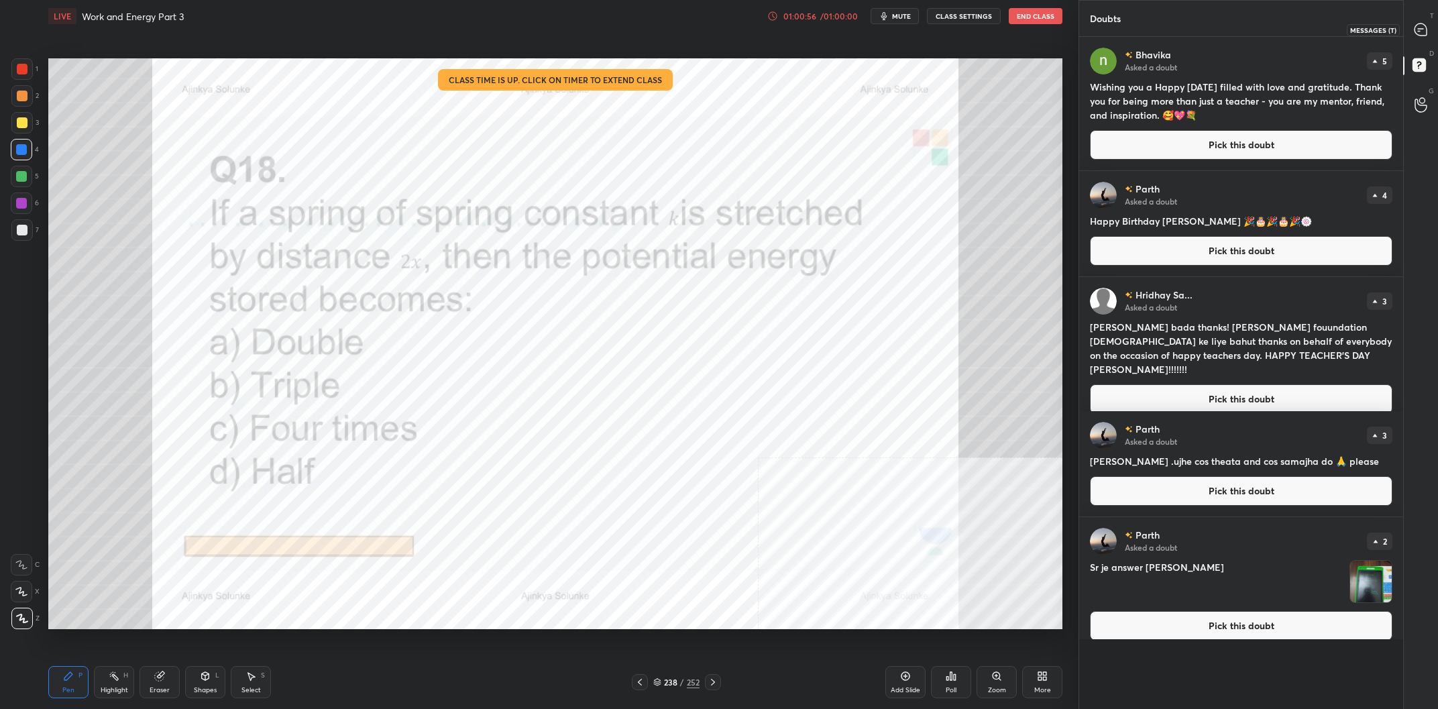
click at [1414, 23] on icon at bounding box center [1421, 30] width 14 height 14
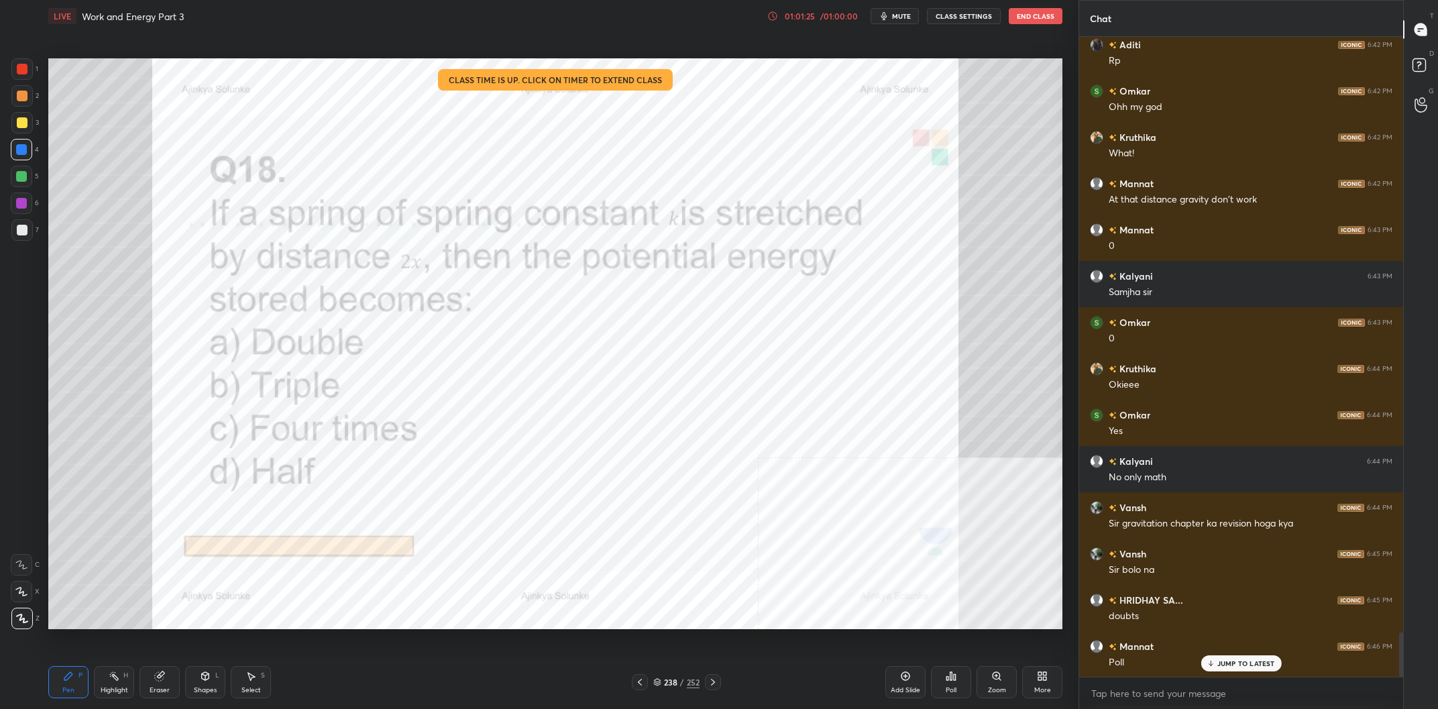
scroll to position [8718, 0]
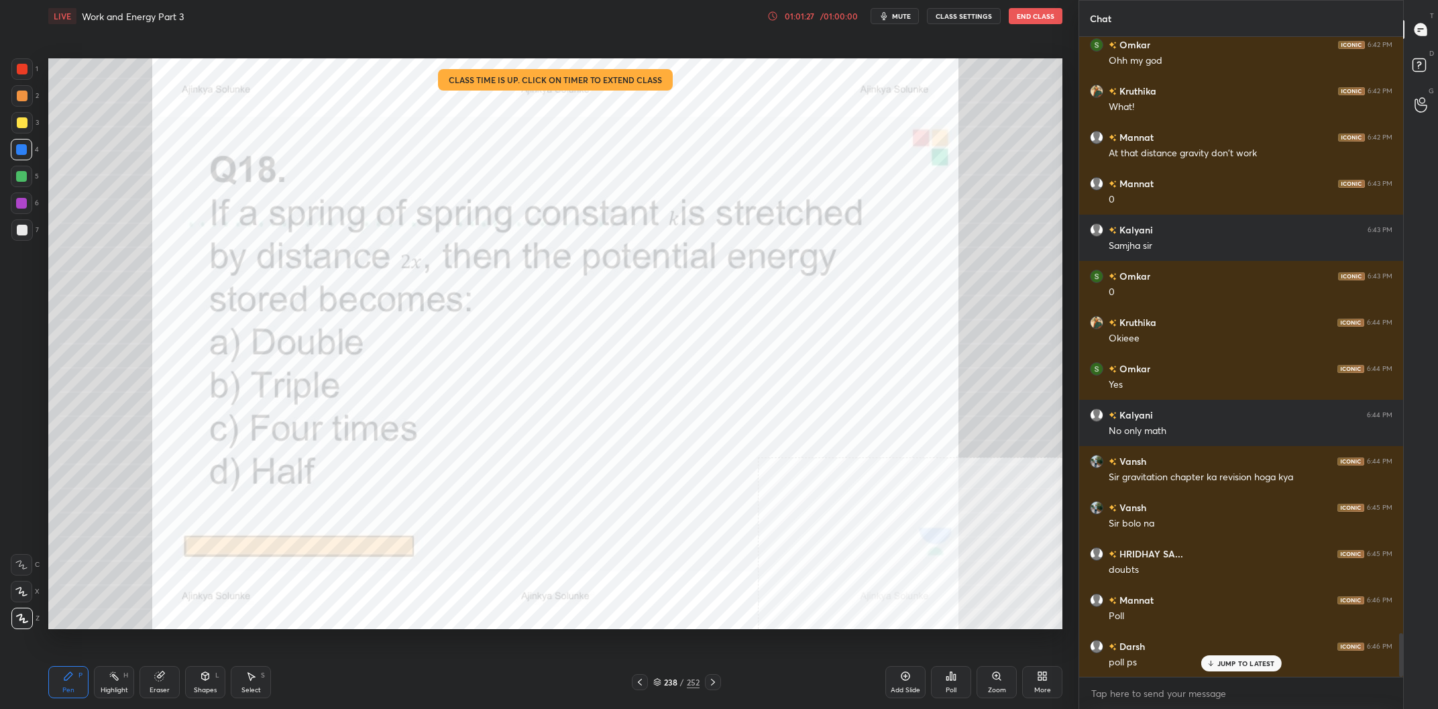
click at [672, 679] on div "238" at bounding box center [670, 682] width 13 height 8
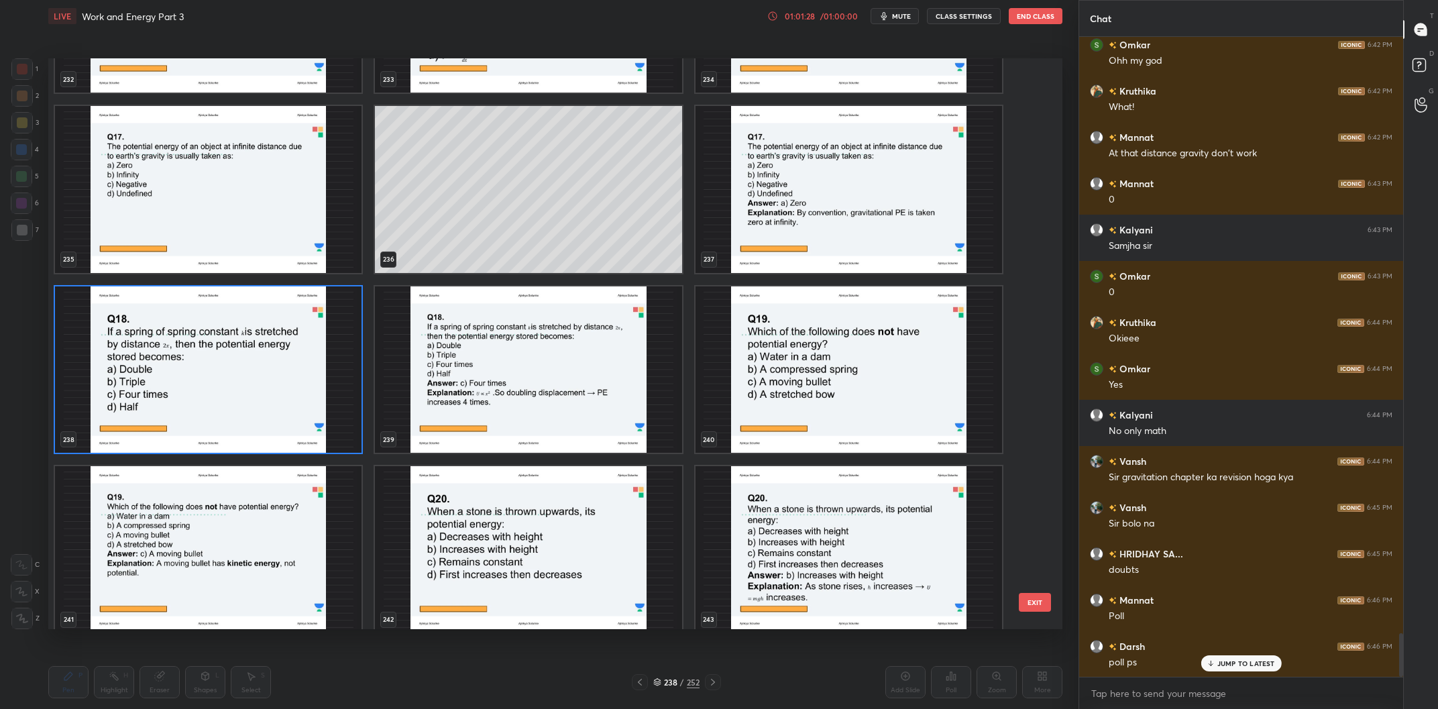
scroll to position [14009, 0]
click at [284, 370] on img "grid" at bounding box center [208, 369] width 307 height 167
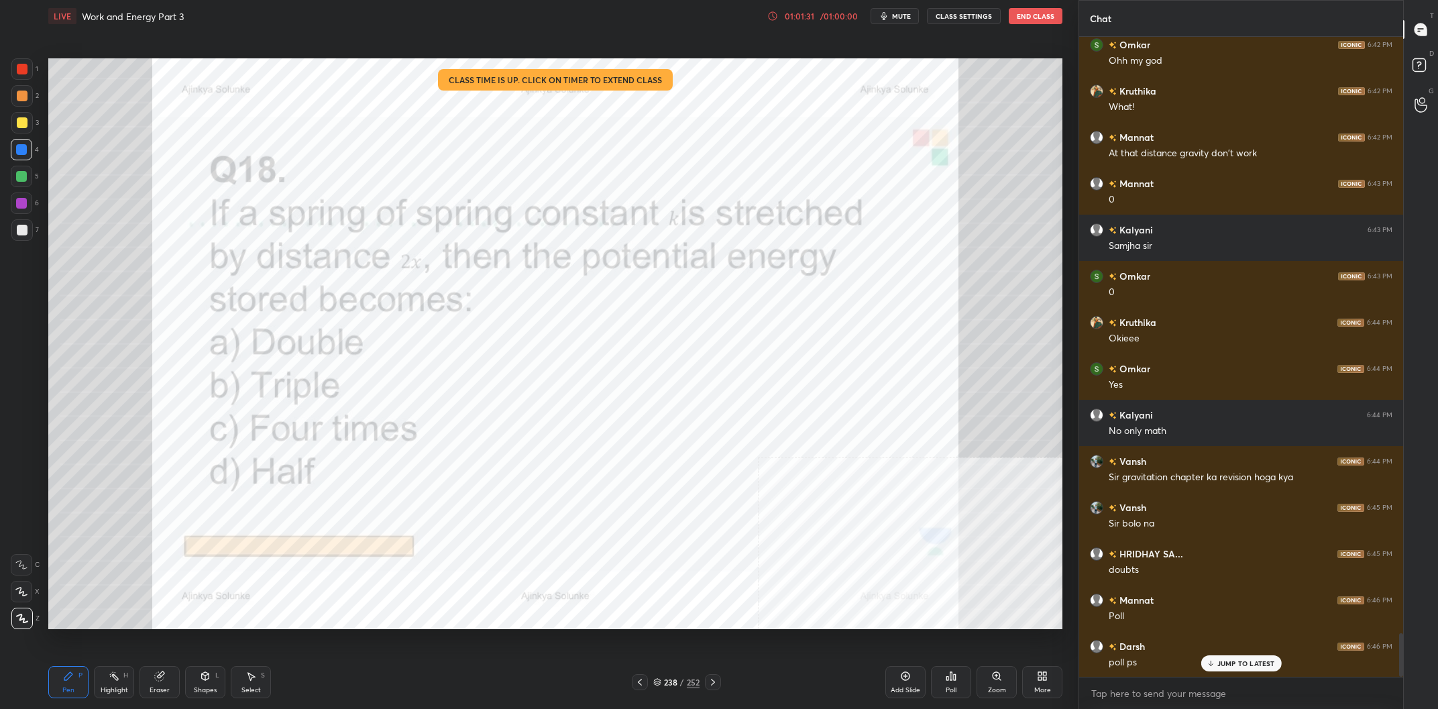
scroll to position [0, 0]
click at [961, 674] on div "Poll" at bounding box center [951, 682] width 40 height 32
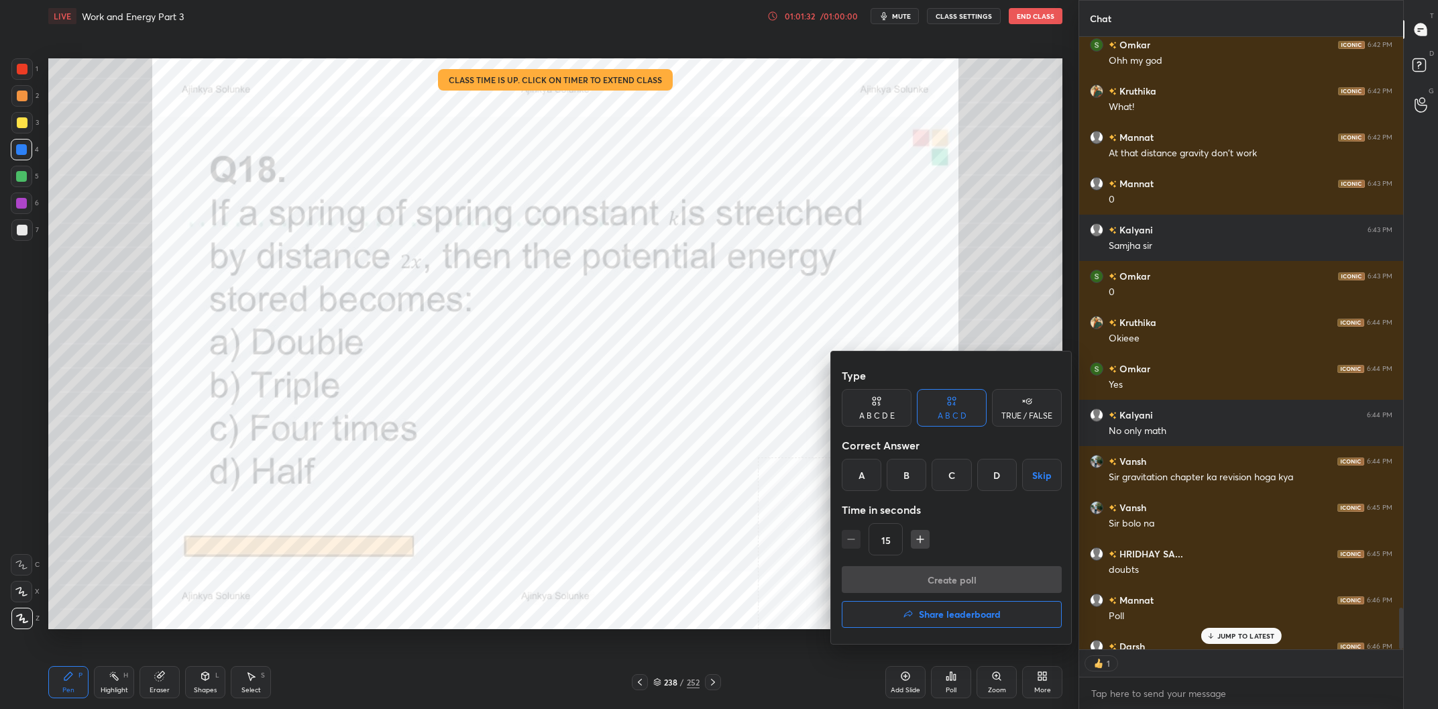
scroll to position [1, 1]
click at [961, 476] on div "C" at bounding box center [952, 475] width 40 height 32
click at [983, 593] on div "Create poll Share leaderboard" at bounding box center [952, 599] width 220 height 67
click at [981, 583] on button "Create poll" at bounding box center [952, 579] width 220 height 27
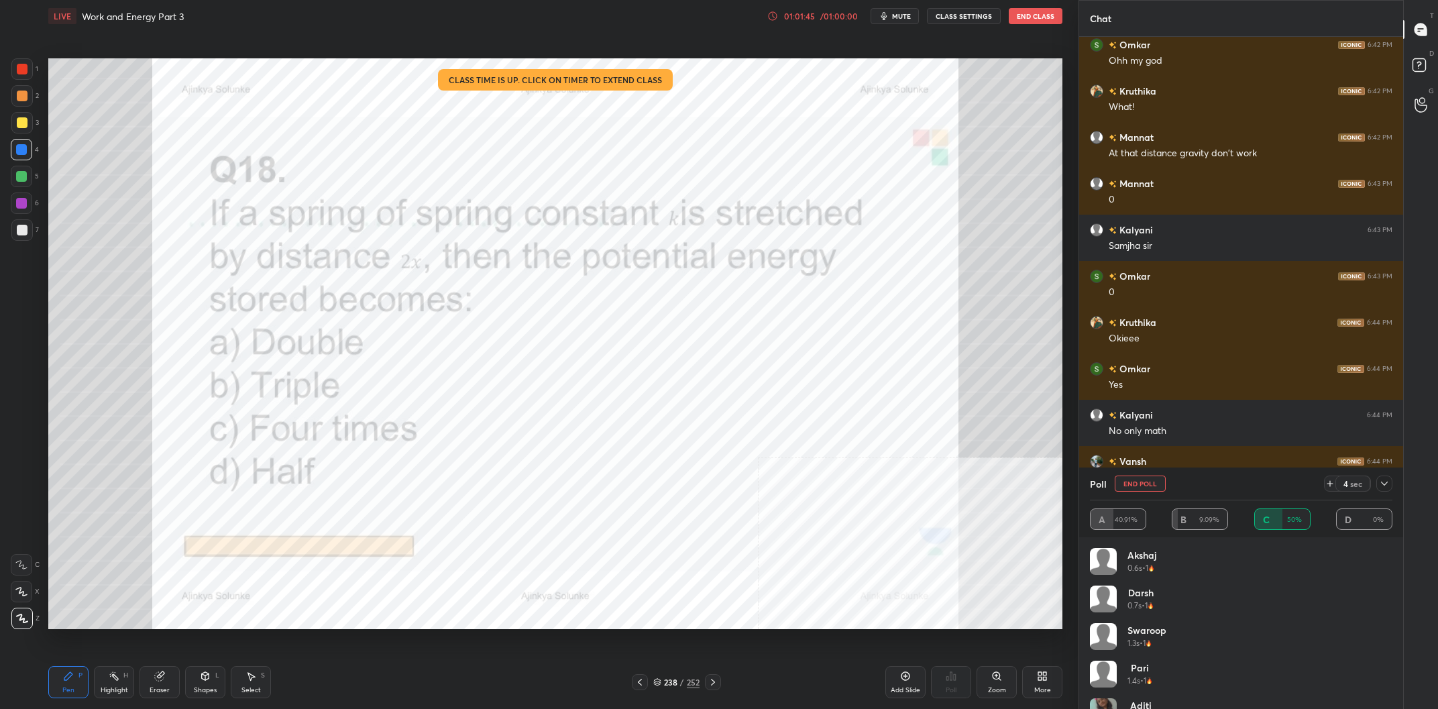
scroll to position [8788, 0]
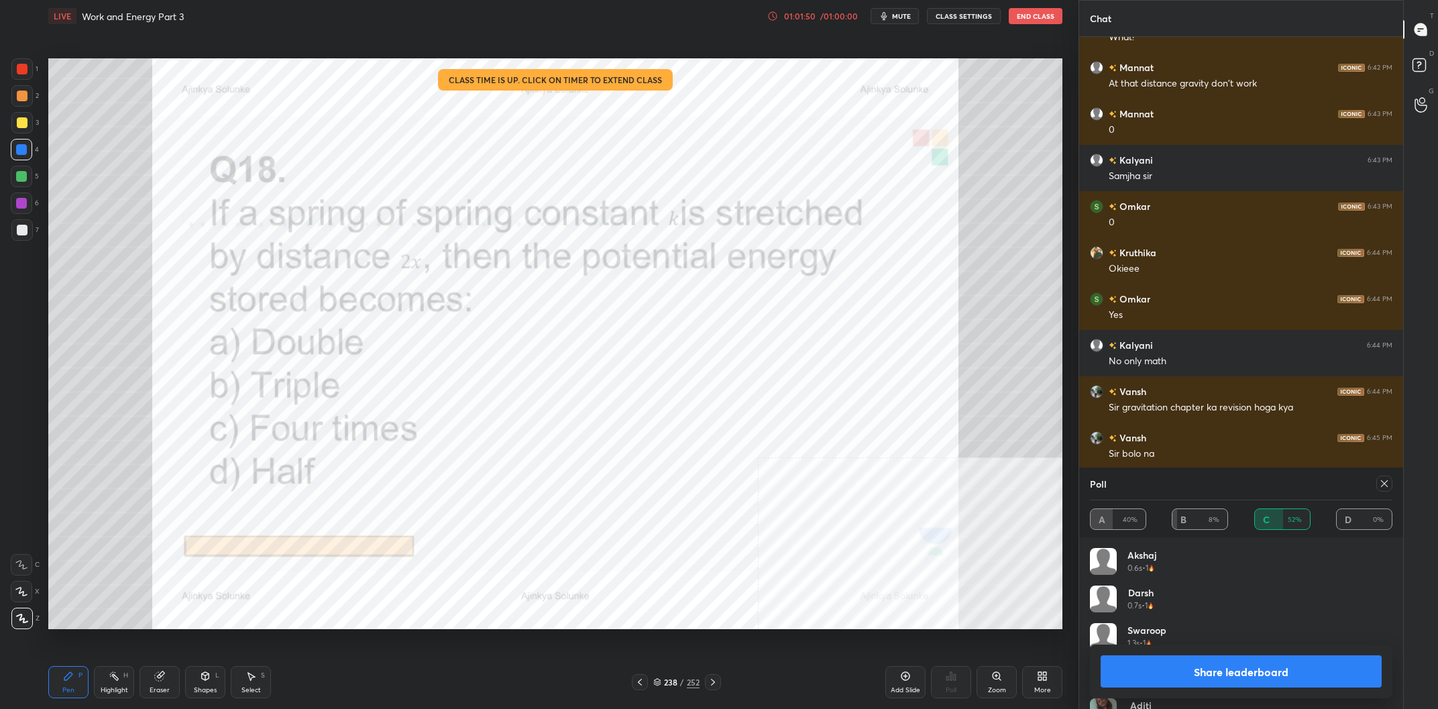
click at [1184, 652] on div "Share leaderboard" at bounding box center [1241, 672] width 303 height 54
click at [1162, 661] on button "Share leaderboard" at bounding box center [1241, 671] width 281 height 32
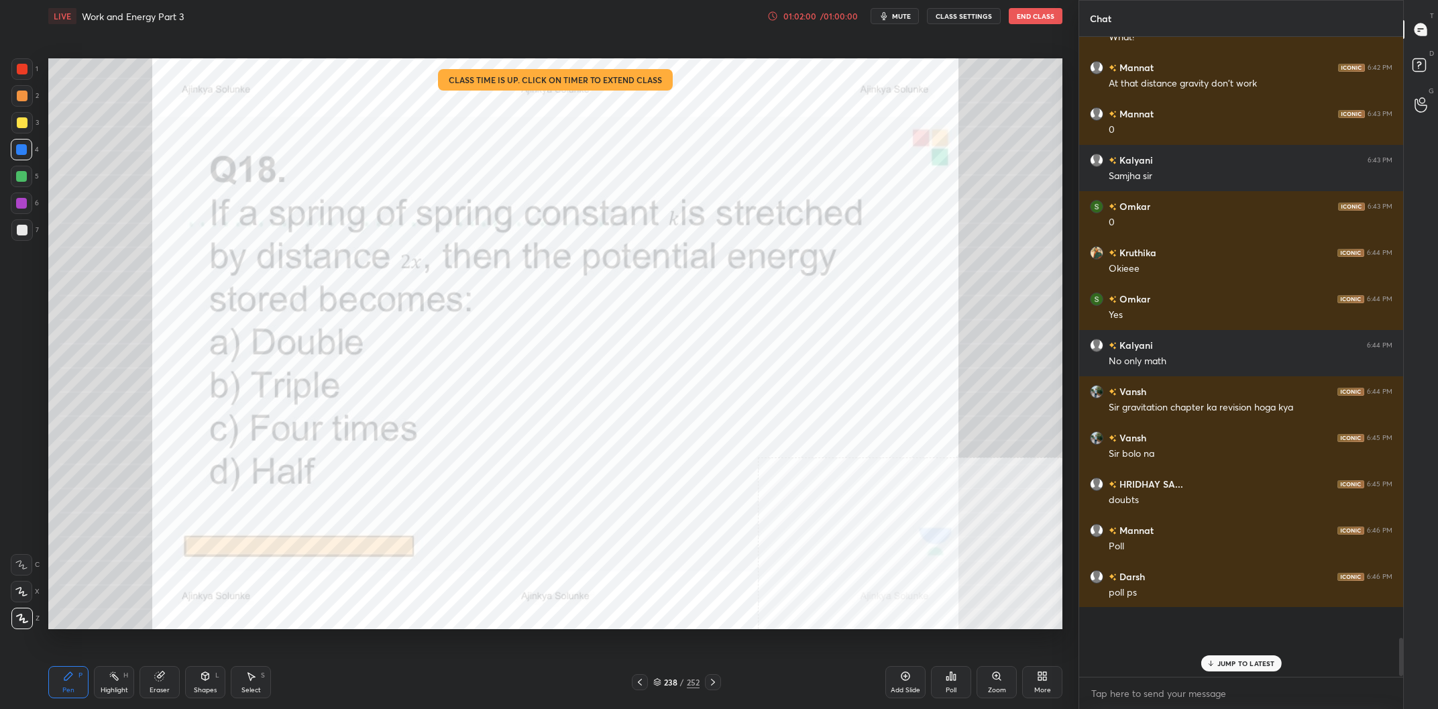
scroll to position [8834, 0]
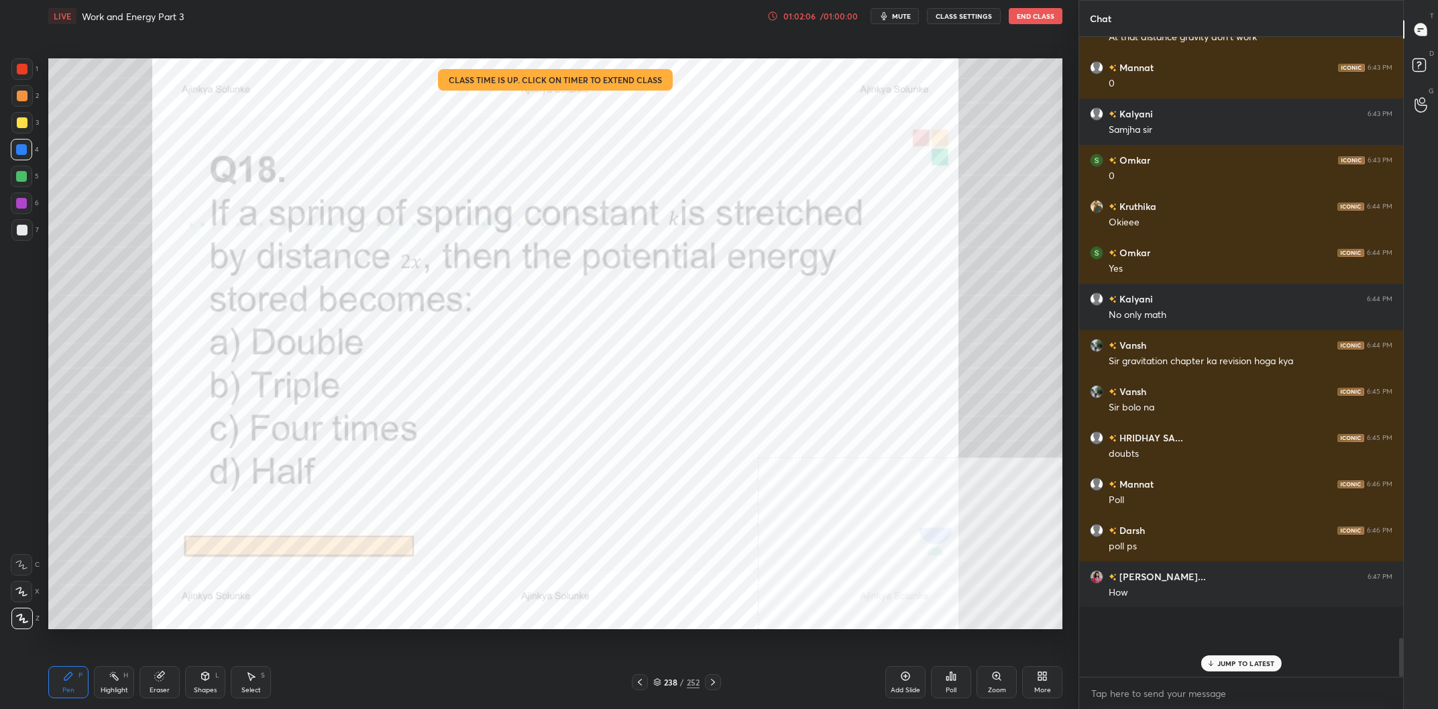
click at [28, 88] on div at bounding box center [21, 95] width 21 height 21
click at [24, 78] on div at bounding box center [21, 68] width 21 height 21
click at [26, 160] on div at bounding box center [21, 149] width 21 height 21
click at [31, 160] on div "4" at bounding box center [25, 149] width 28 height 21
click at [24, 156] on div at bounding box center [21, 149] width 21 height 21
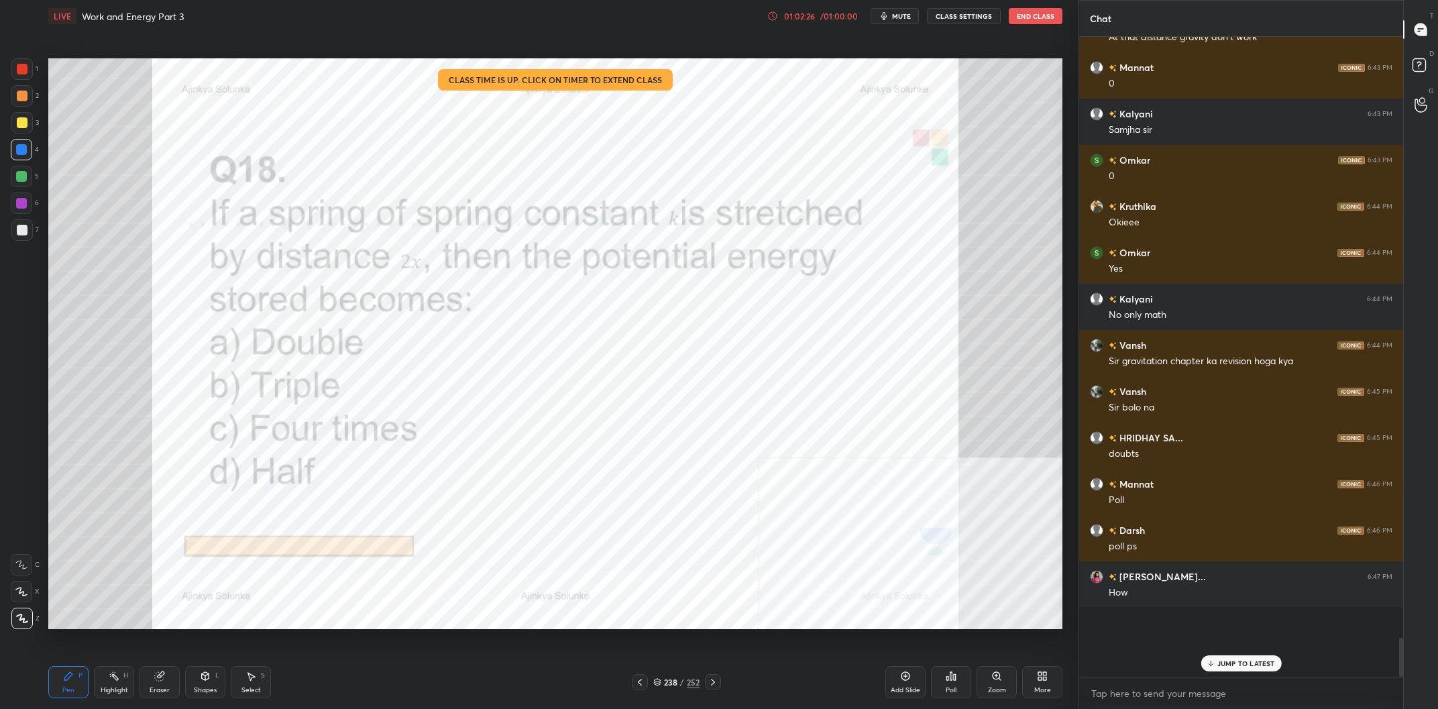
scroll to position [8881, 0]
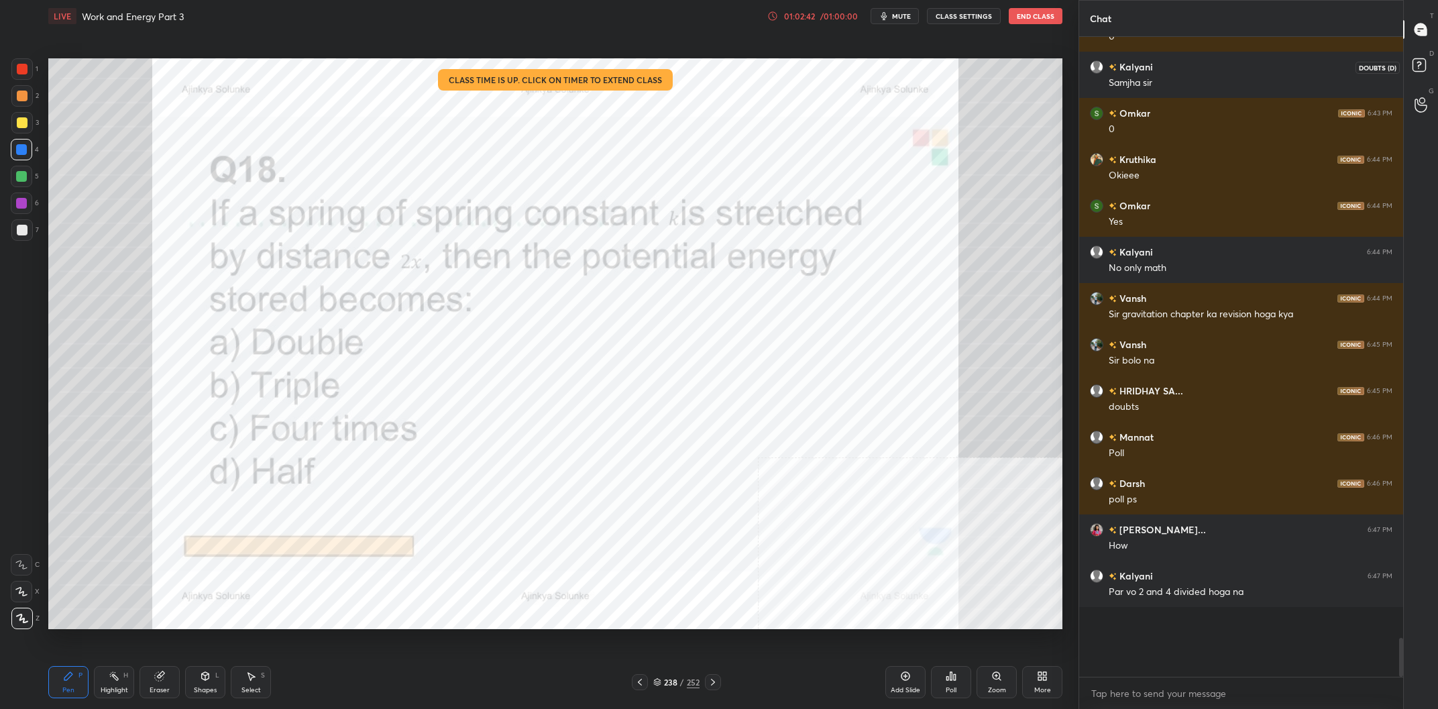
click at [1426, 59] on icon at bounding box center [1421, 67] width 24 height 24
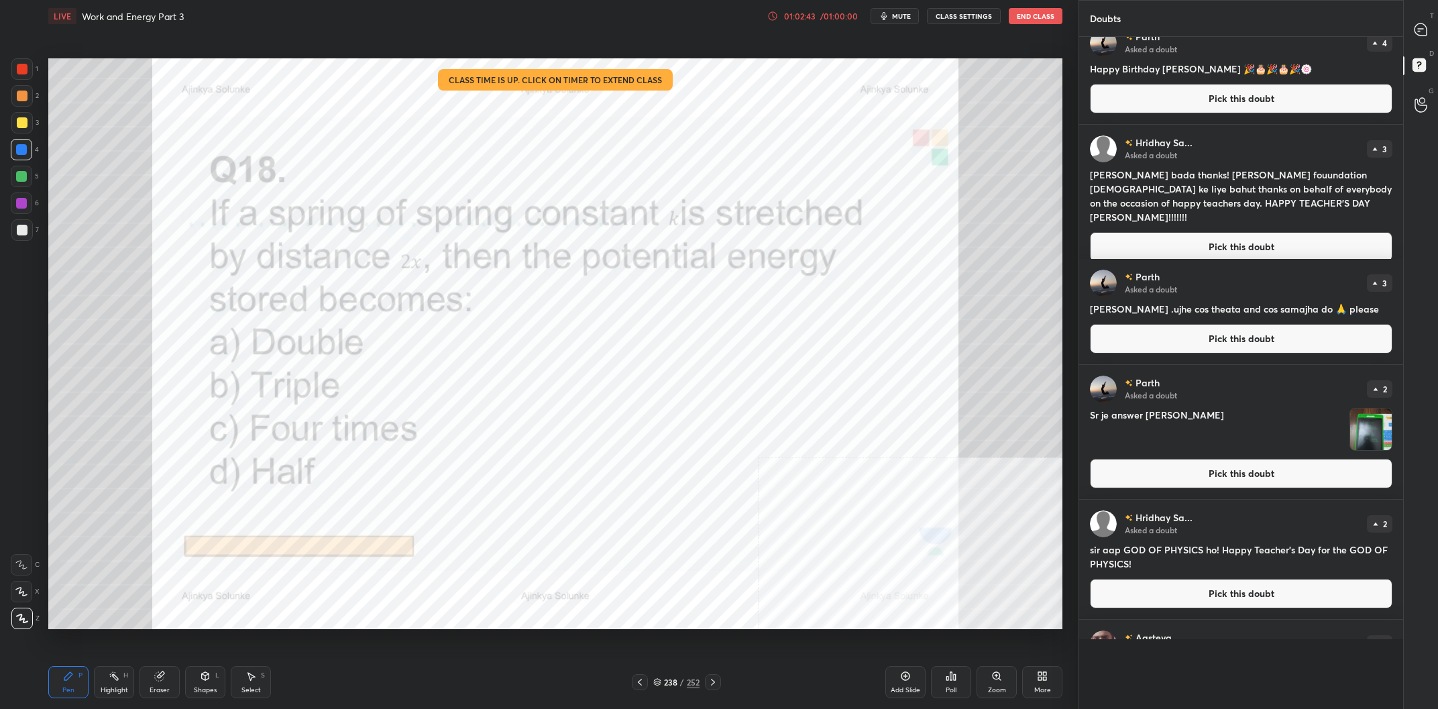
scroll to position [239, 0]
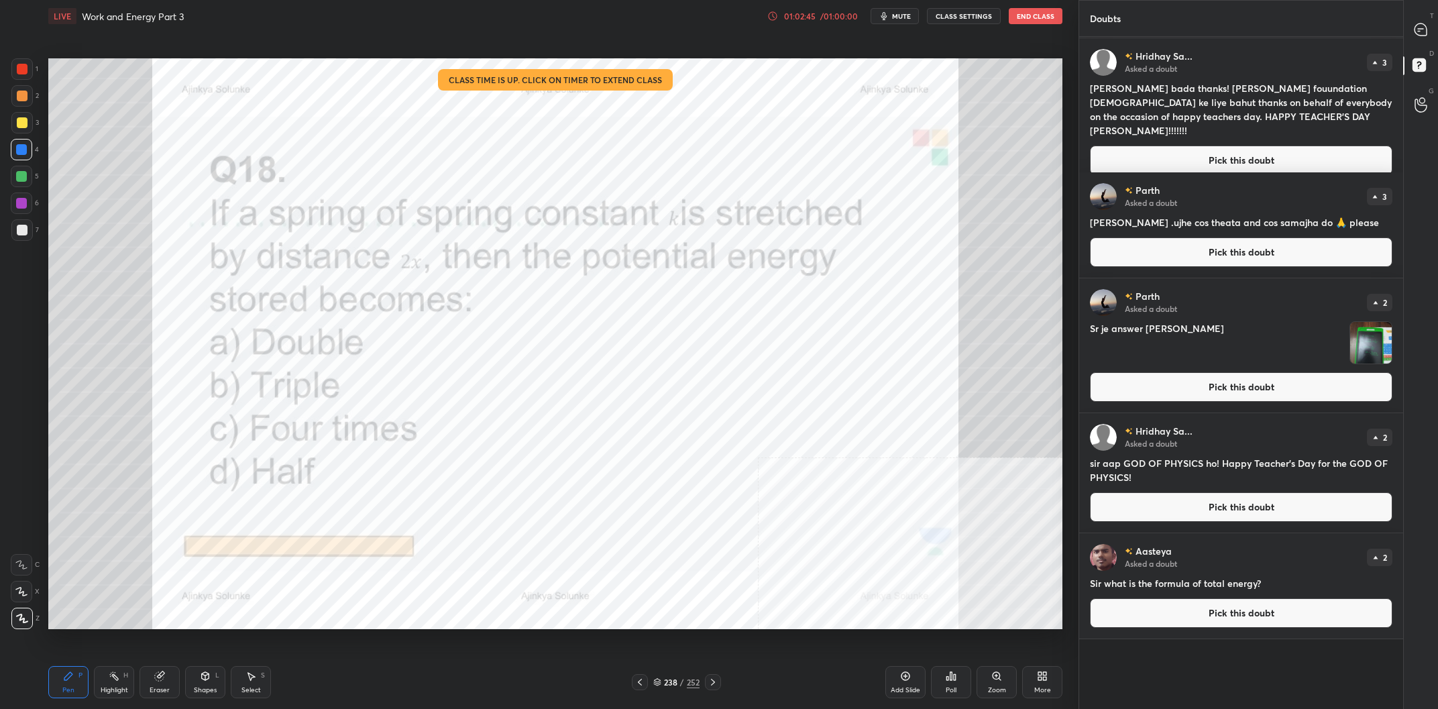
click at [846, 630] on div "Setting up your live class Class time is up. Click on timer to extend class Pol…" at bounding box center [555, 343] width 1025 height 623
click at [677, 676] on div "238 / 252" at bounding box center [676, 682] width 89 height 16
click at [677, 684] on div "238 / 252" at bounding box center [676, 682] width 46 height 12
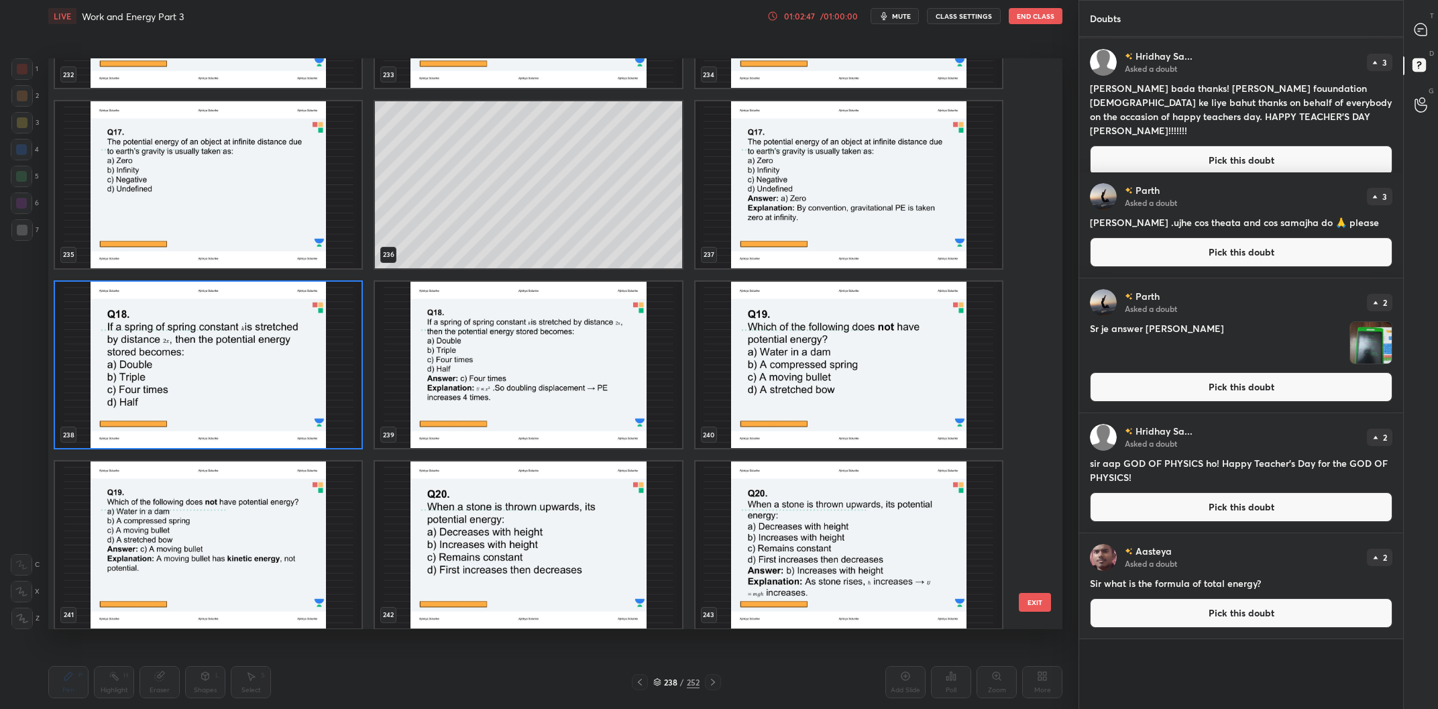
scroll to position [14095, 0]
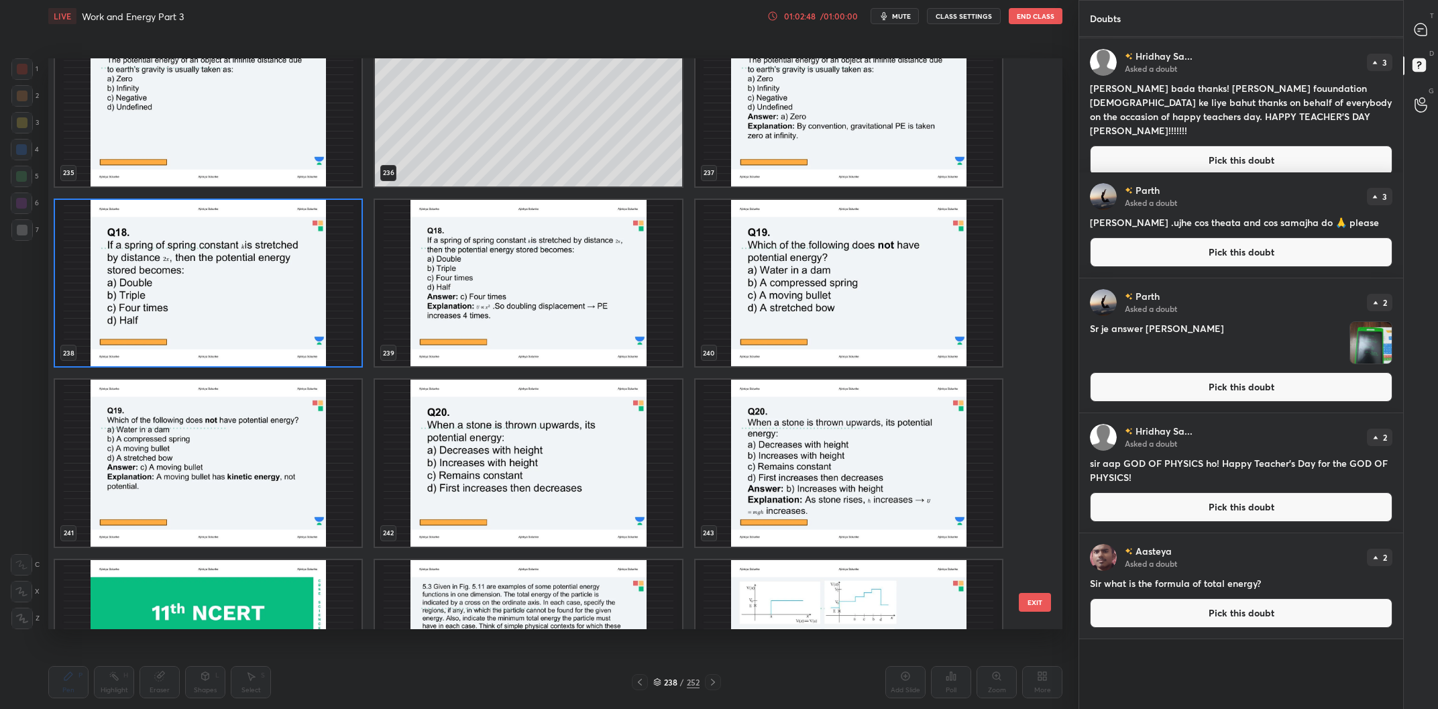
click at [321, 345] on img "grid" at bounding box center [208, 283] width 307 height 167
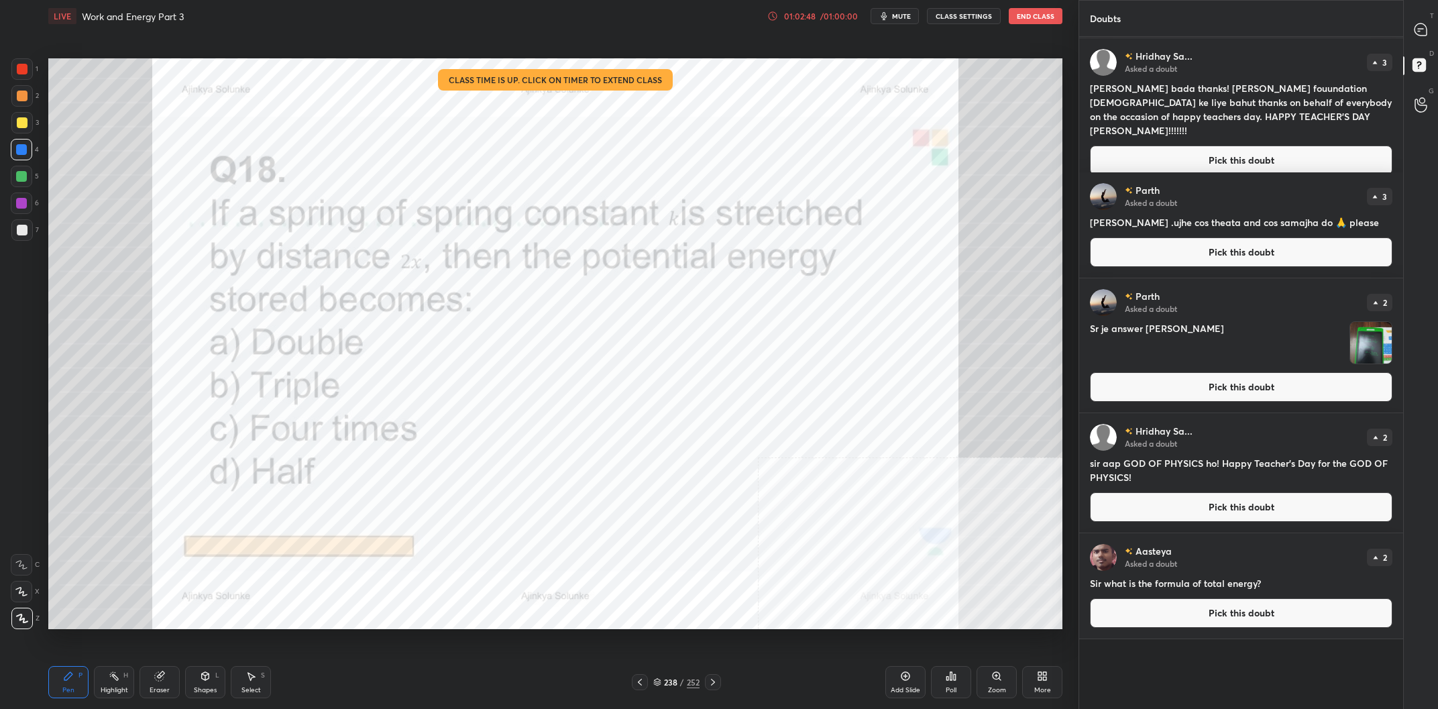
click at [321, 345] on img "grid" at bounding box center [208, 283] width 307 height 167
click at [1180, 150] on button "Pick this doubt" at bounding box center [1241, 161] width 303 height 30
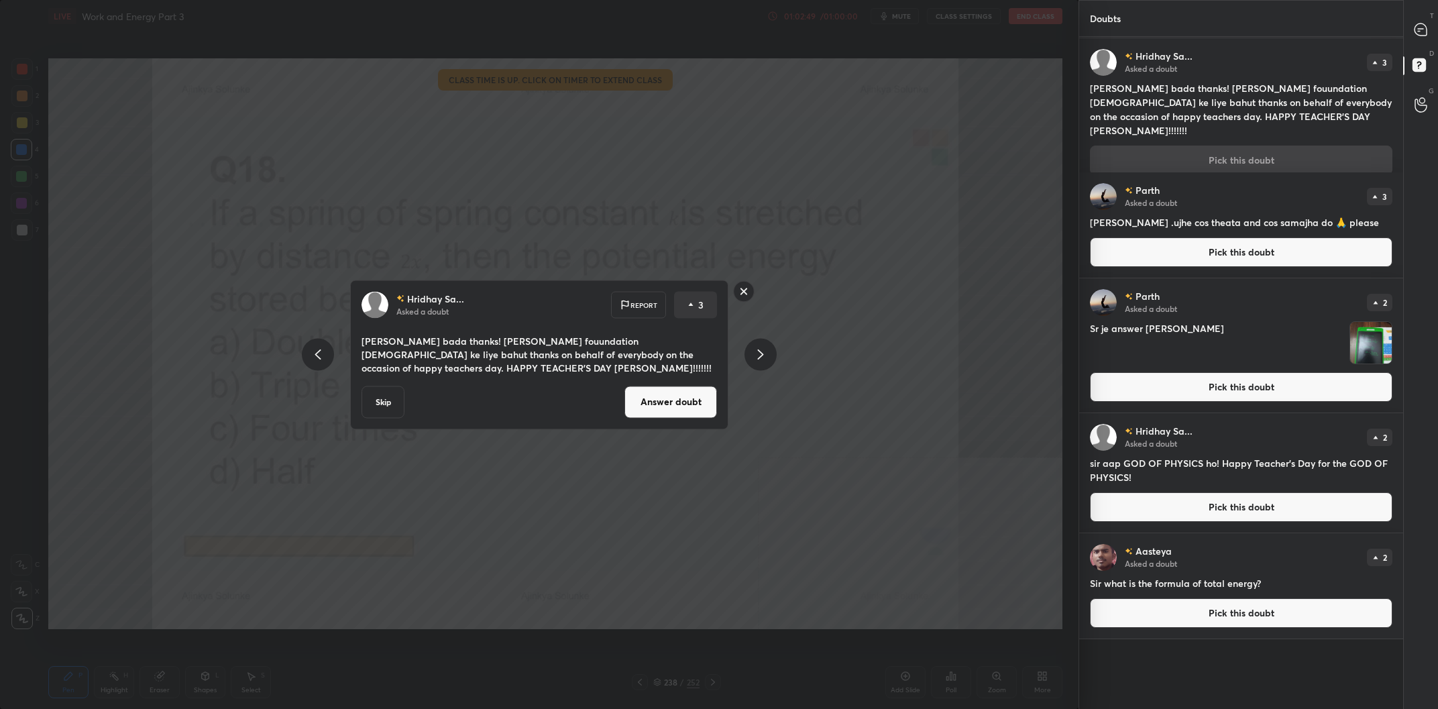
click at [714, 406] on button "Answer doubt" at bounding box center [671, 402] width 93 height 32
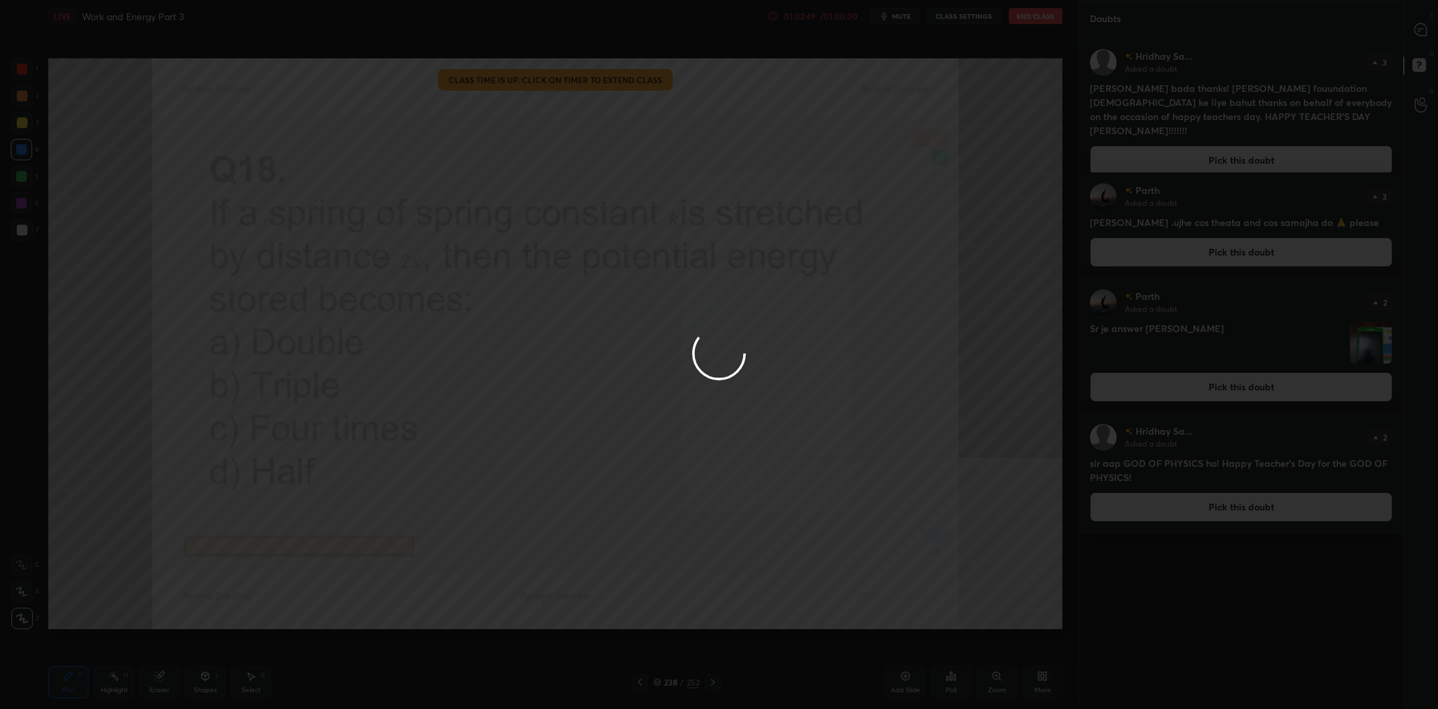
scroll to position [0, 0]
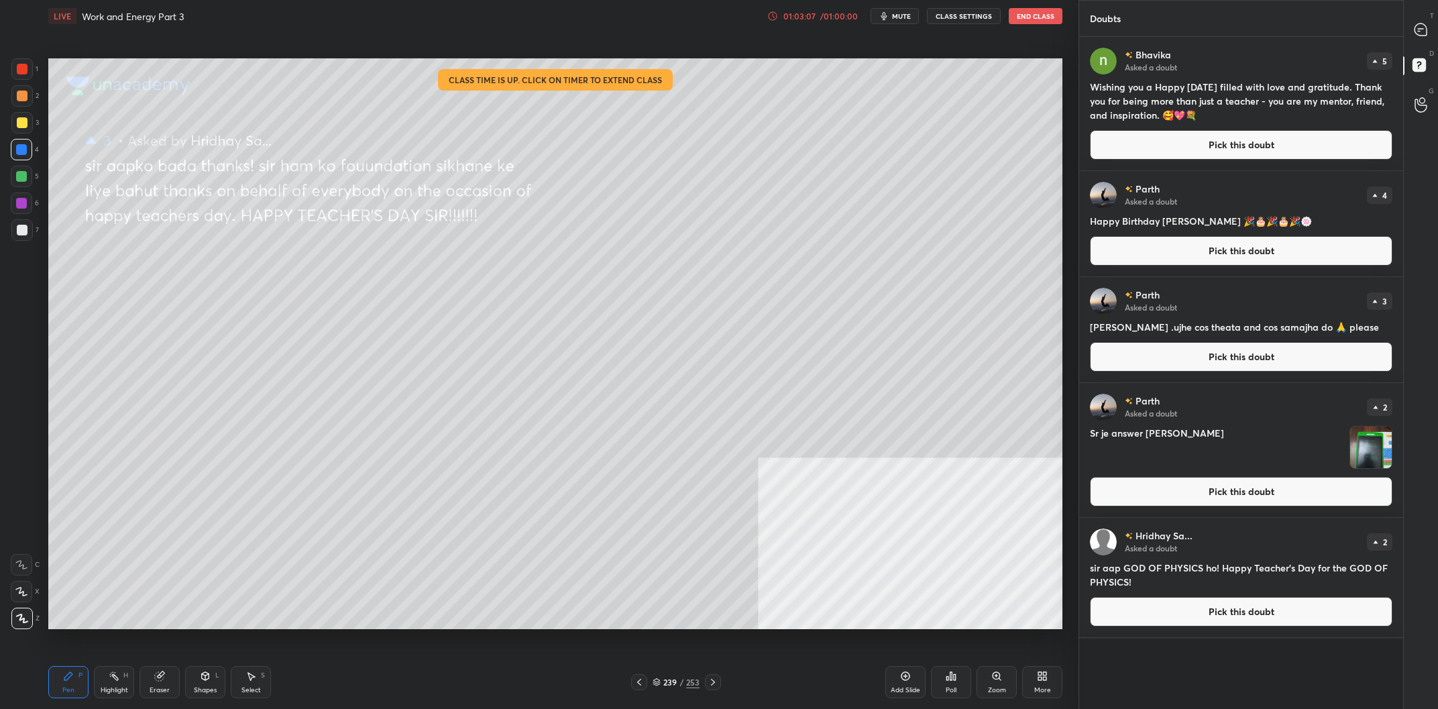
click at [1277, 146] on button "Pick this doubt" at bounding box center [1241, 145] width 303 height 30
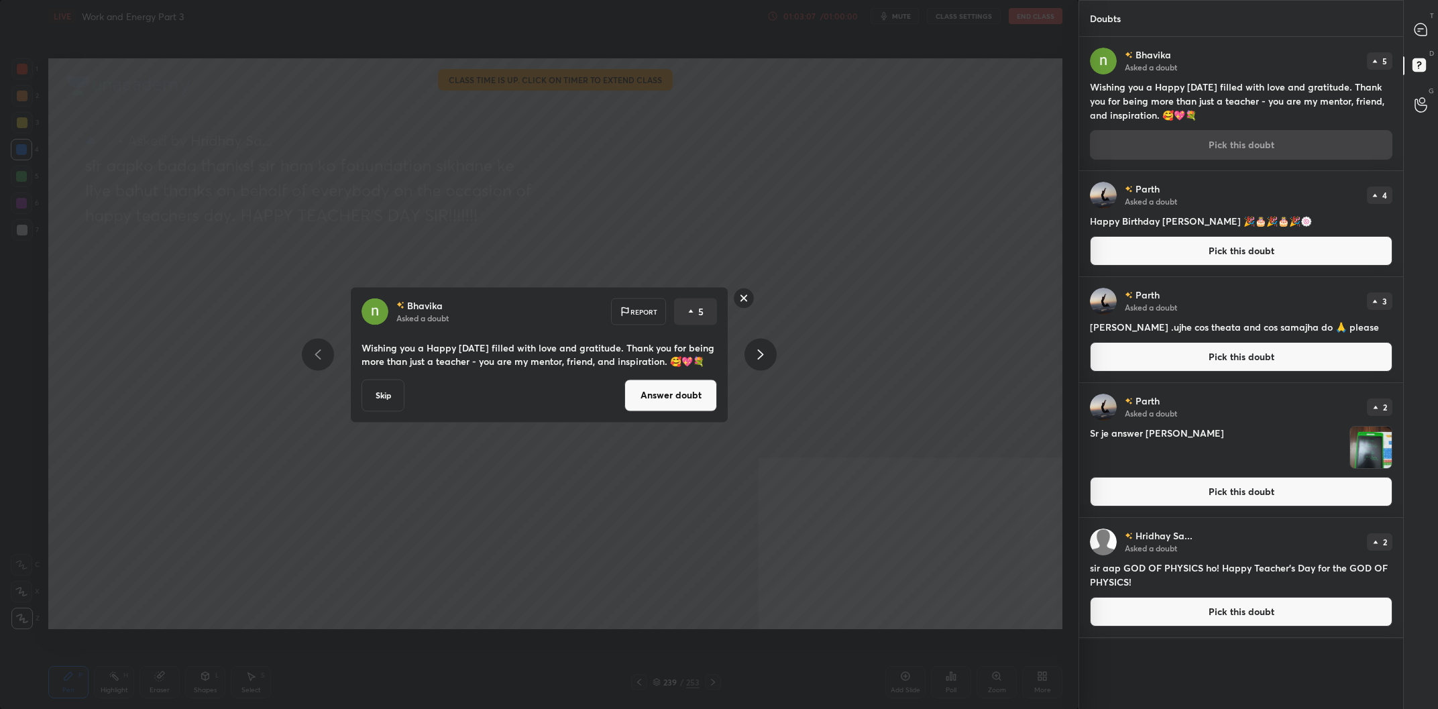
click at [677, 397] on button "Answer doubt" at bounding box center [671, 395] width 93 height 32
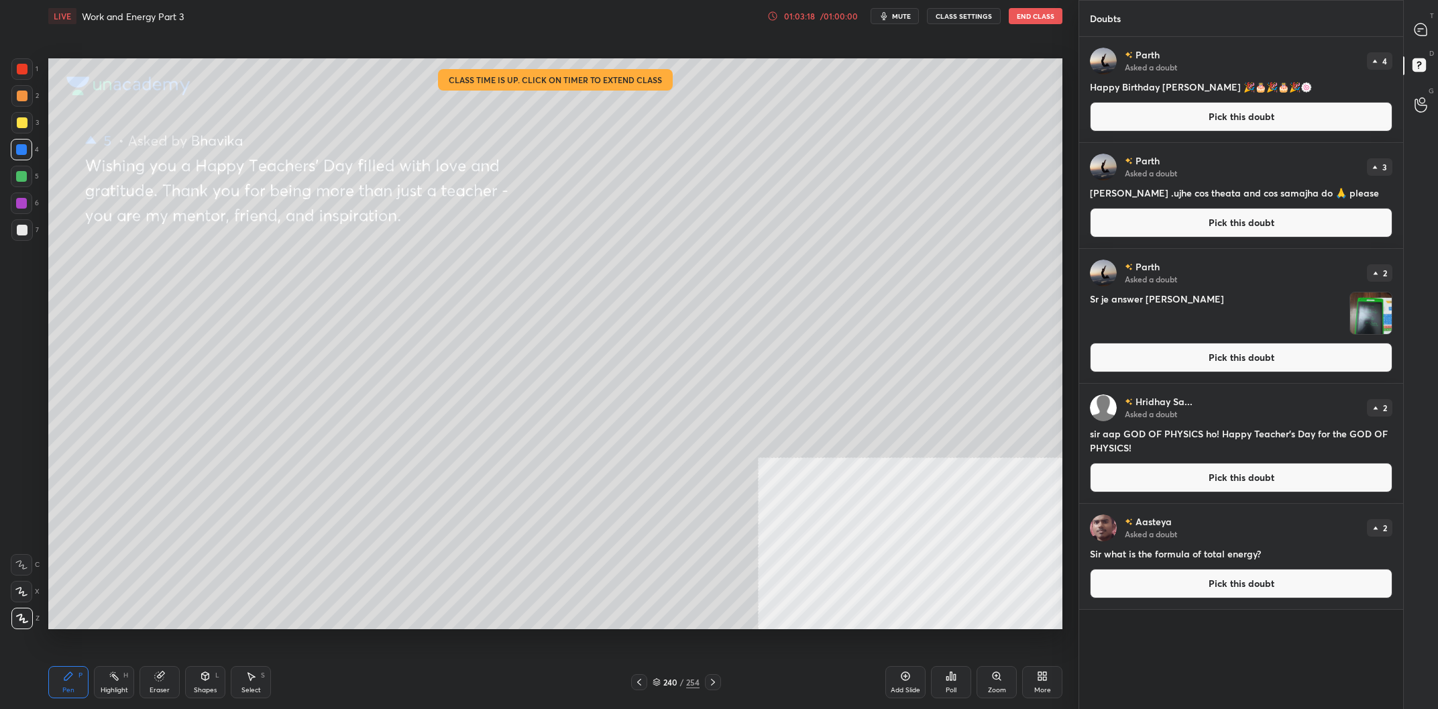
click at [1208, 113] on button "Pick this doubt" at bounding box center [1241, 117] width 303 height 30
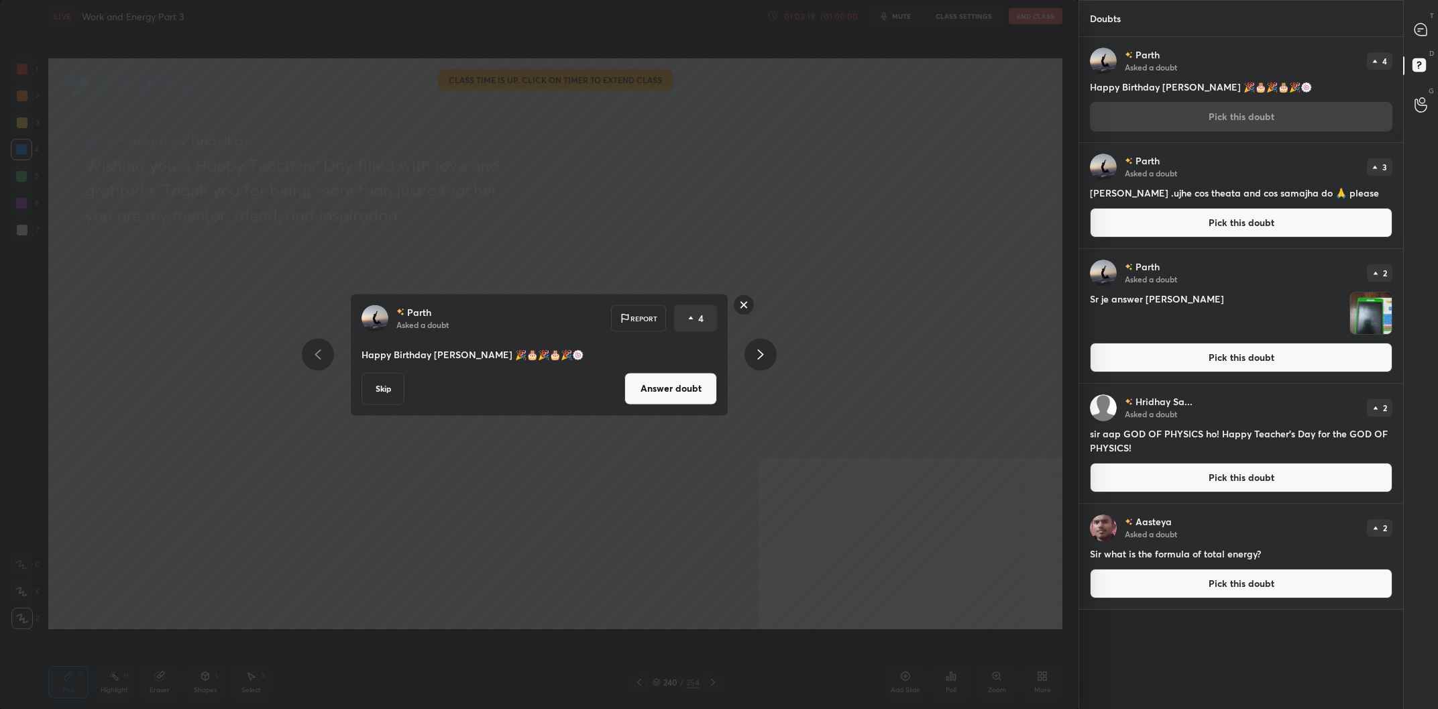
click at [659, 394] on button "Answer doubt" at bounding box center [671, 388] width 93 height 32
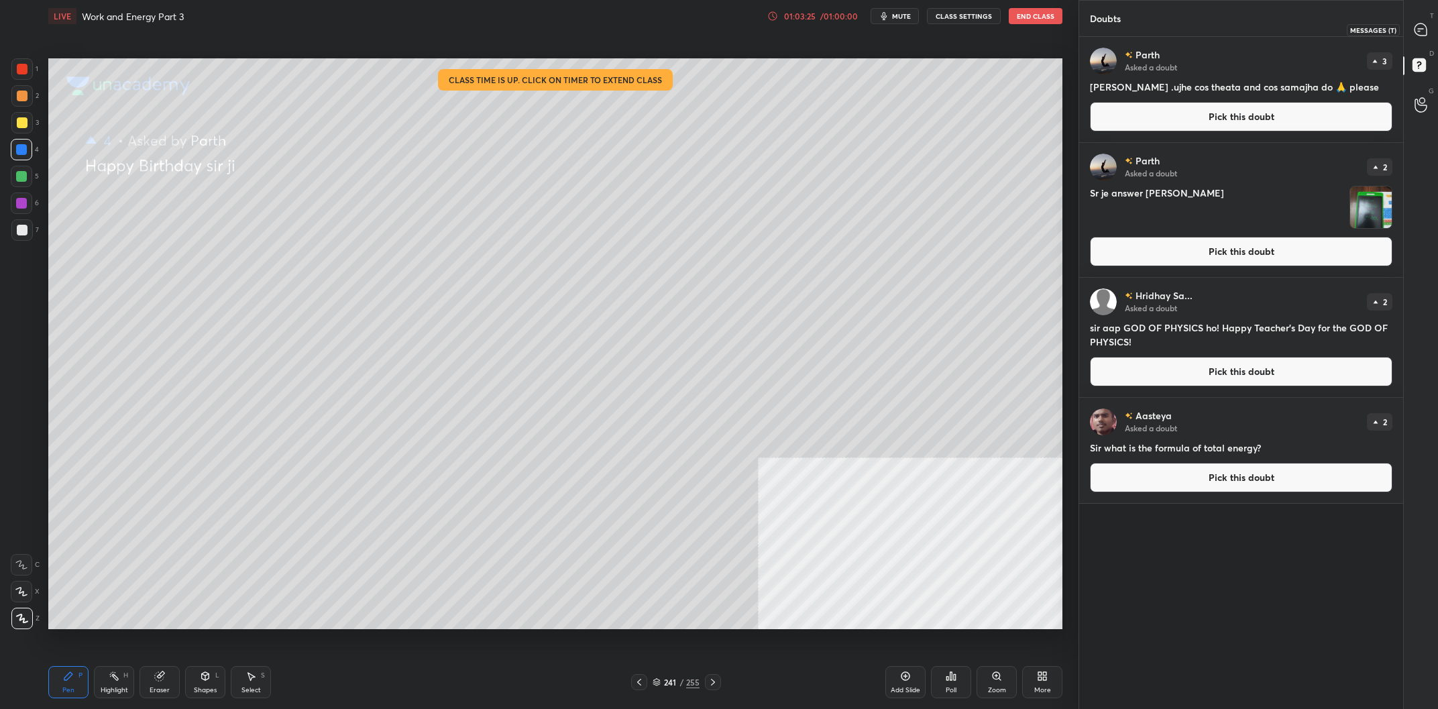
click at [1411, 26] on div at bounding box center [1421, 29] width 27 height 24
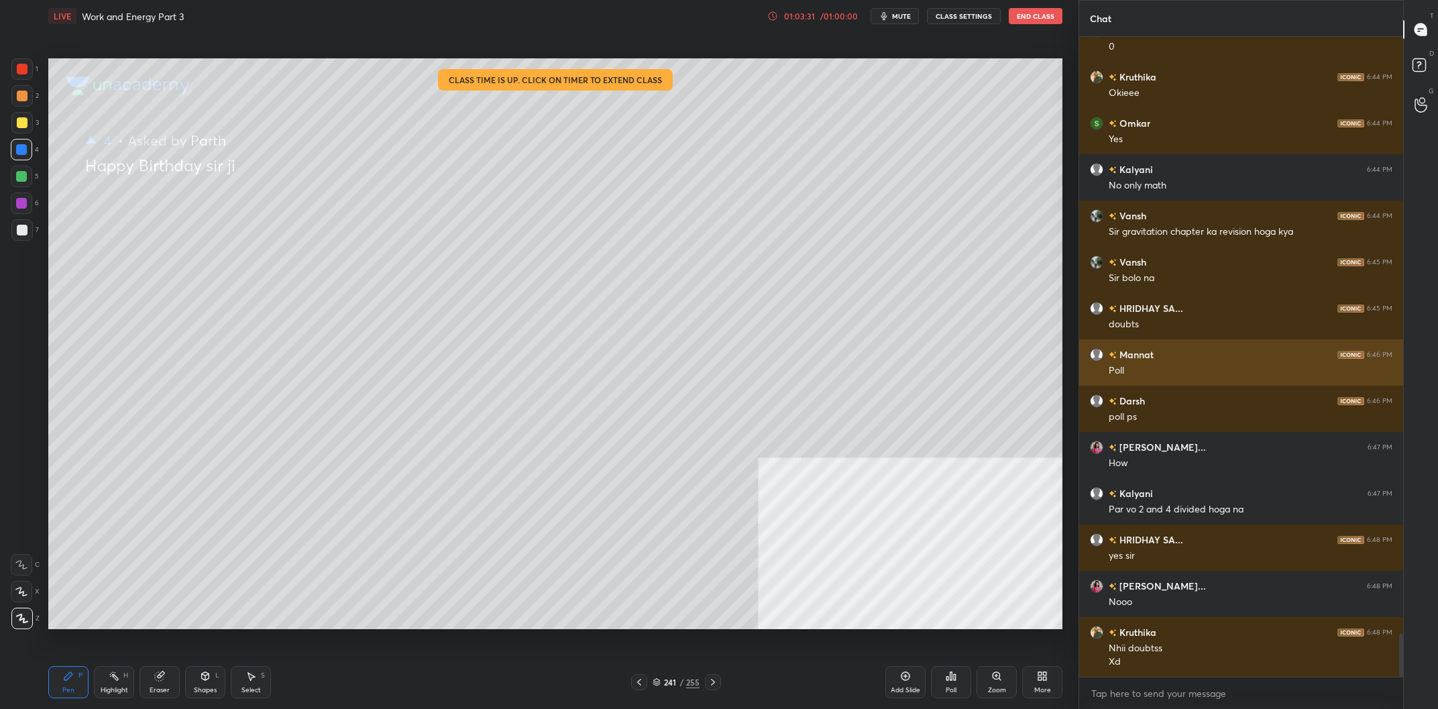
scroll to position [9010, 0]
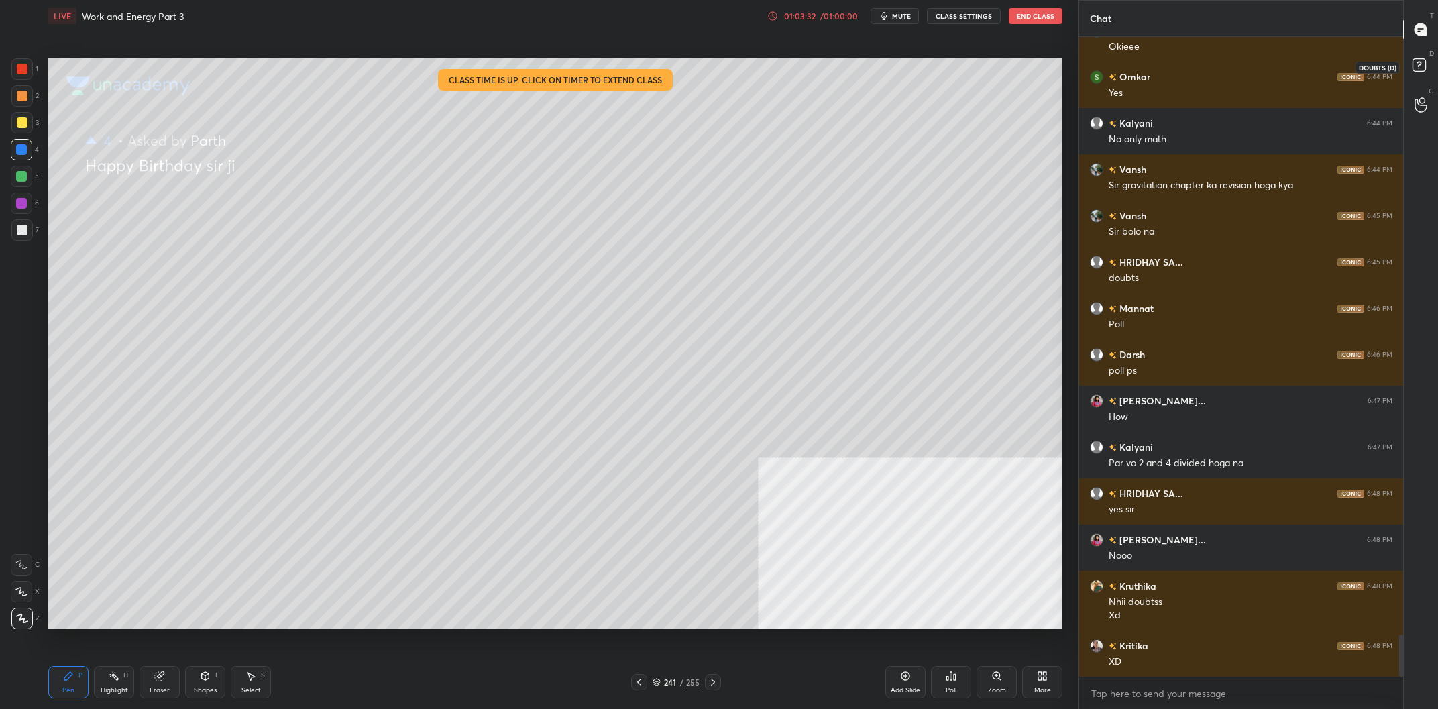
click at [1417, 66] on rect at bounding box center [1419, 65] width 13 height 13
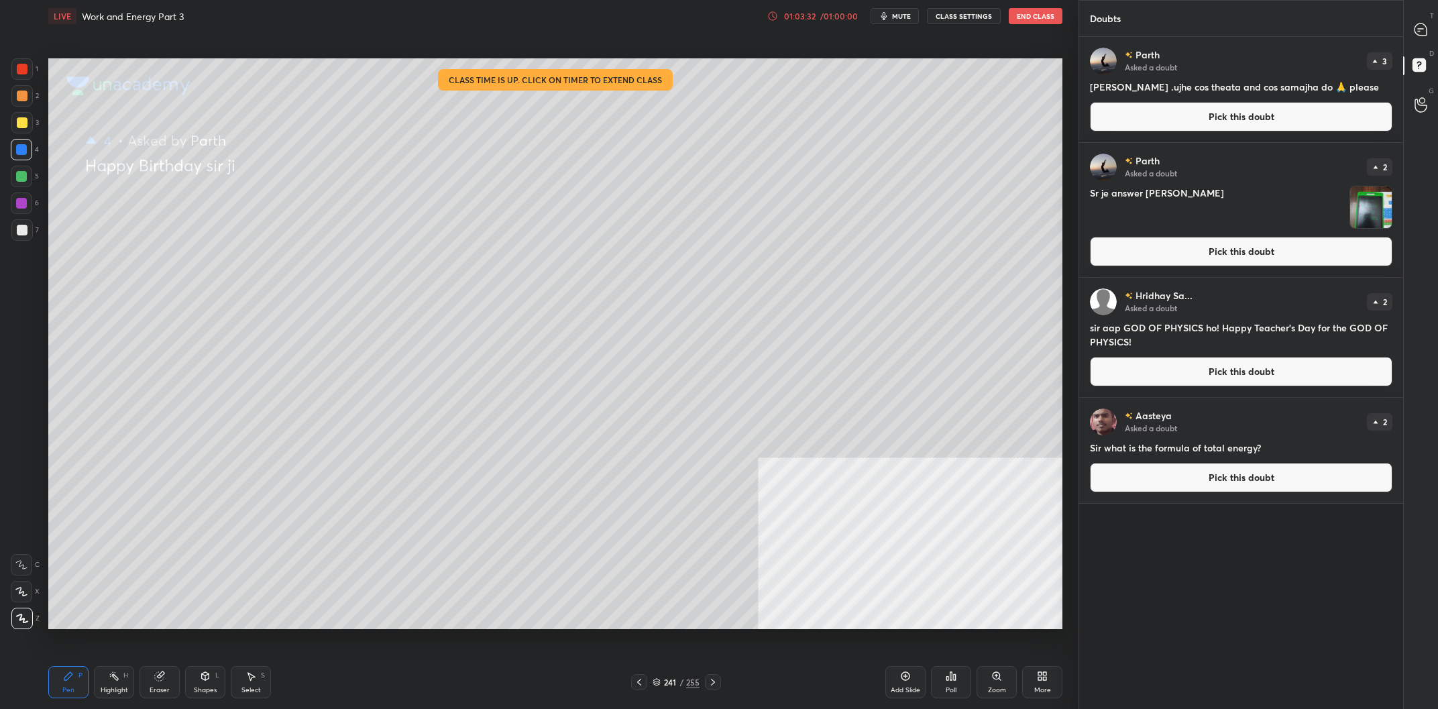
click at [1238, 118] on button "Pick this doubt" at bounding box center [1241, 117] width 303 height 30
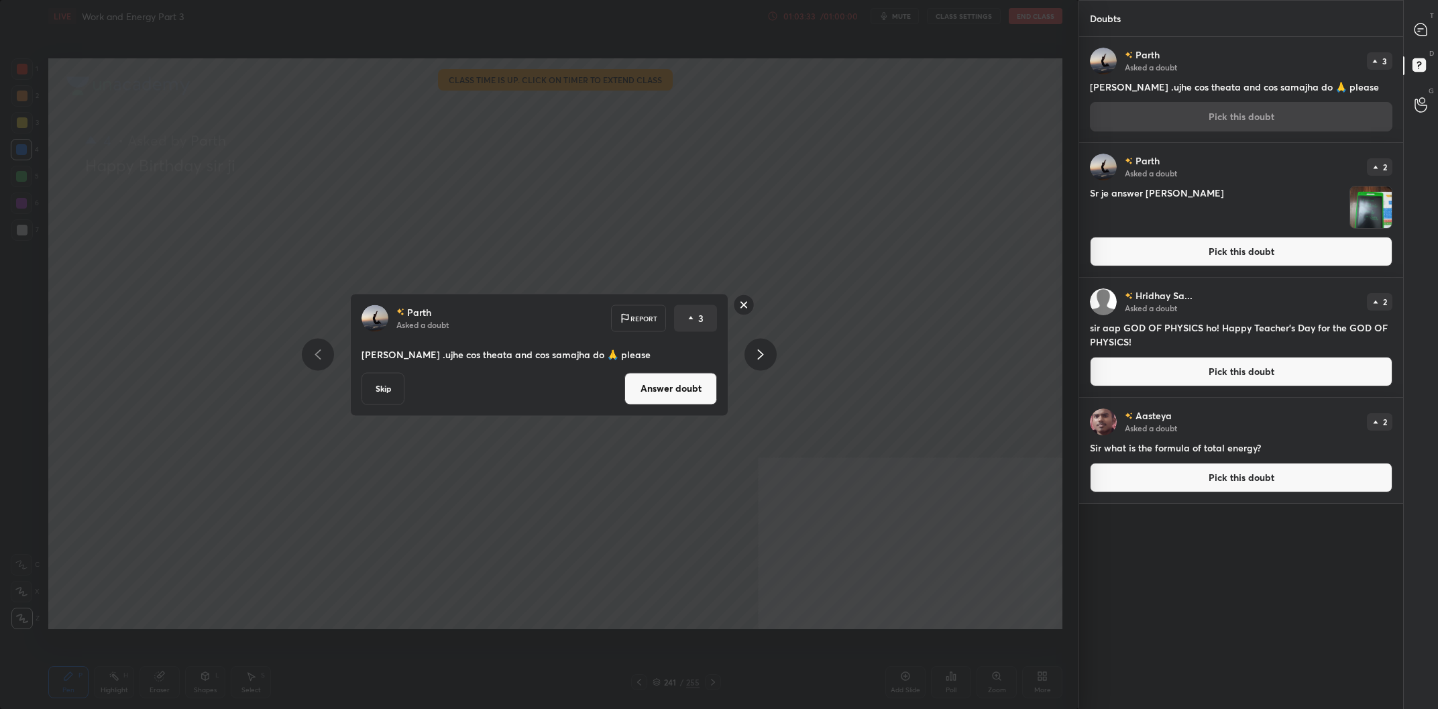
click at [688, 394] on button "Answer doubt" at bounding box center [671, 388] width 93 height 32
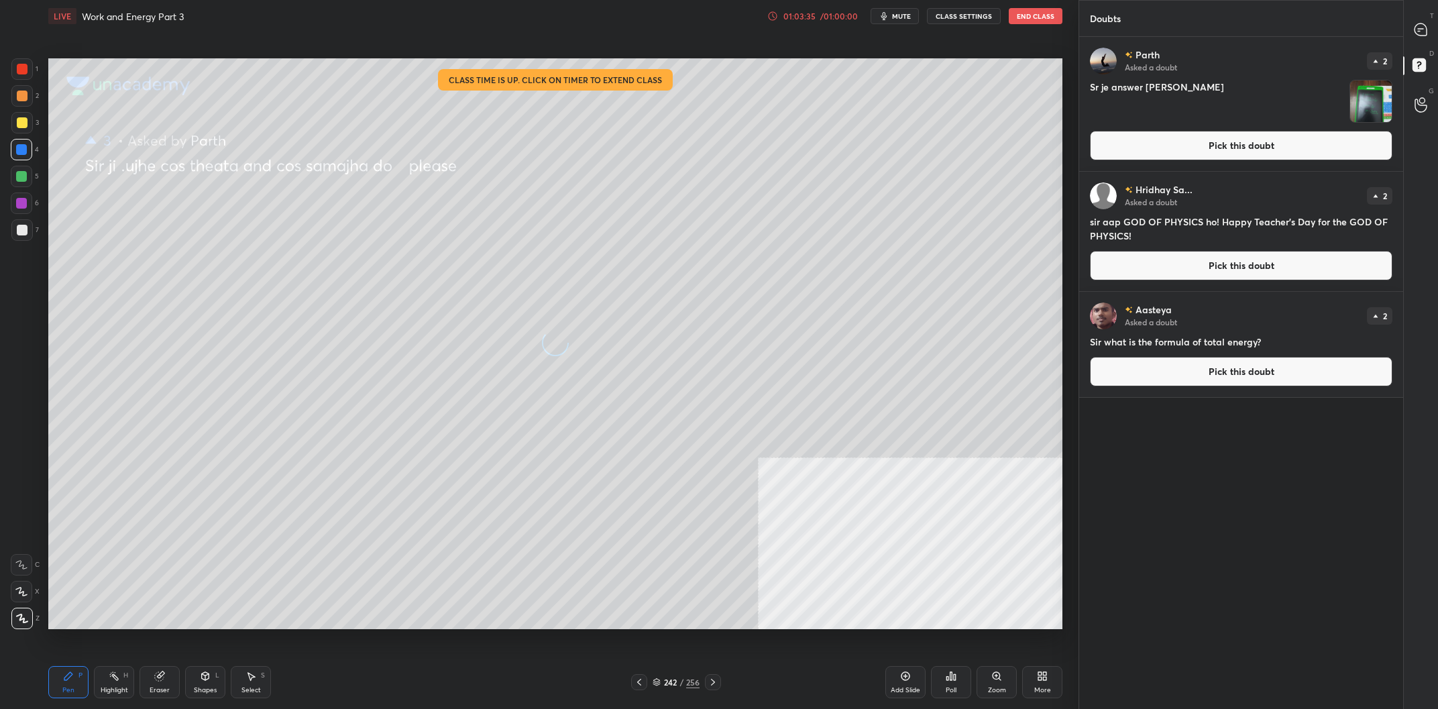
click at [35, 133] on div "3" at bounding box center [25, 122] width 28 height 21
click at [24, 130] on div at bounding box center [21, 122] width 21 height 21
click at [21, 127] on div at bounding box center [22, 122] width 11 height 11
click at [211, 688] on div "Shapes" at bounding box center [205, 690] width 23 height 7
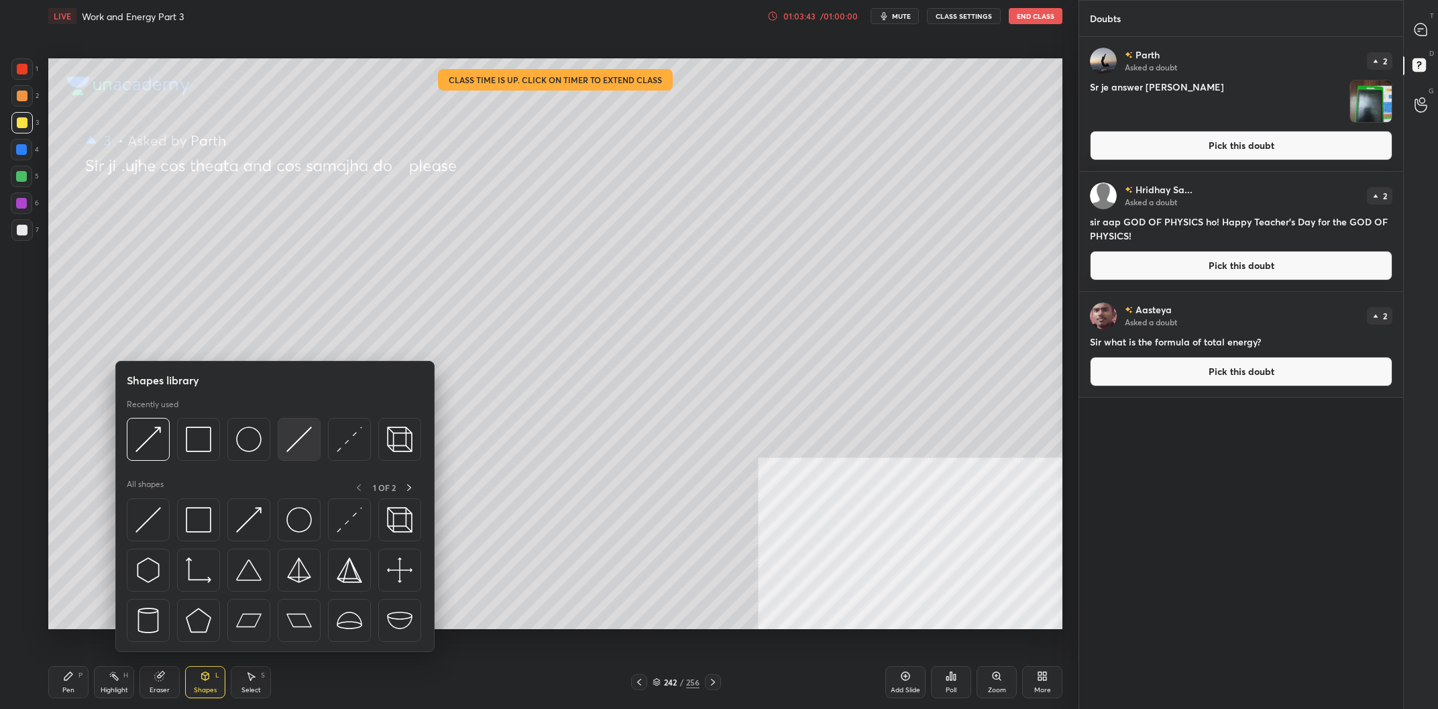
click at [296, 442] on img at bounding box center [298, 439] width 25 height 25
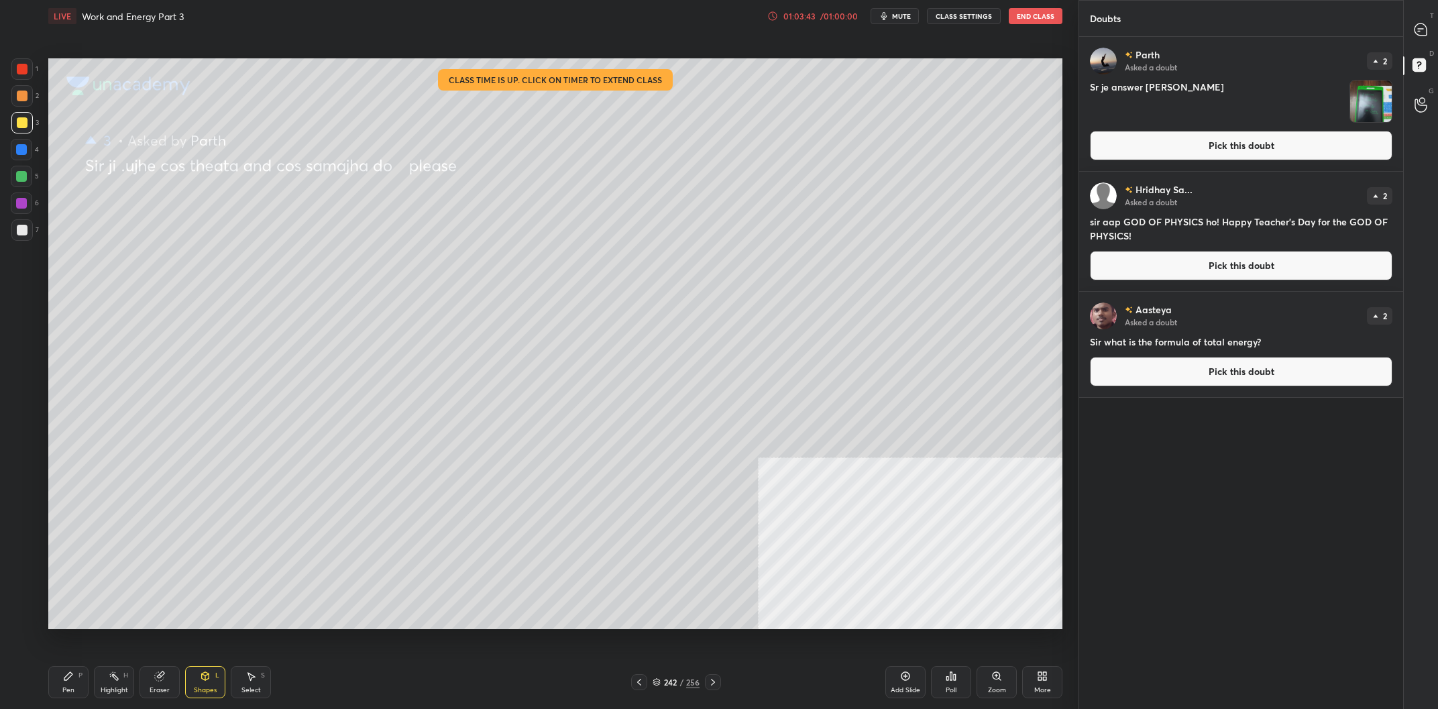
click at [28, 235] on div at bounding box center [21, 229] width 21 height 21
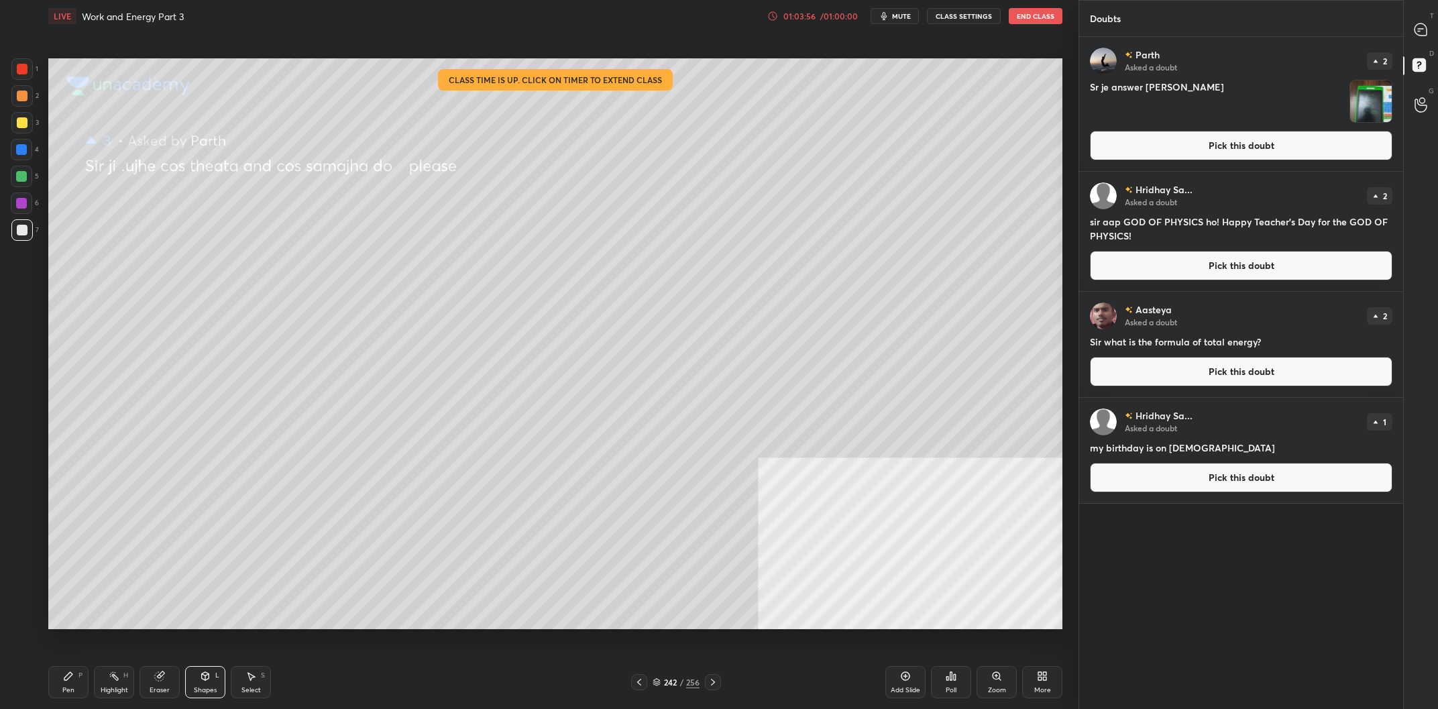
click at [73, 684] on div "Pen P" at bounding box center [68, 682] width 40 height 32
click at [69, 681] on icon at bounding box center [68, 676] width 11 height 11
click at [19, 127] on div at bounding box center [22, 122] width 11 height 11
click at [25, 107] on div "2" at bounding box center [25, 98] width 28 height 27
click at [23, 107] on div at bounding box center [21, 95] width 21 height 21
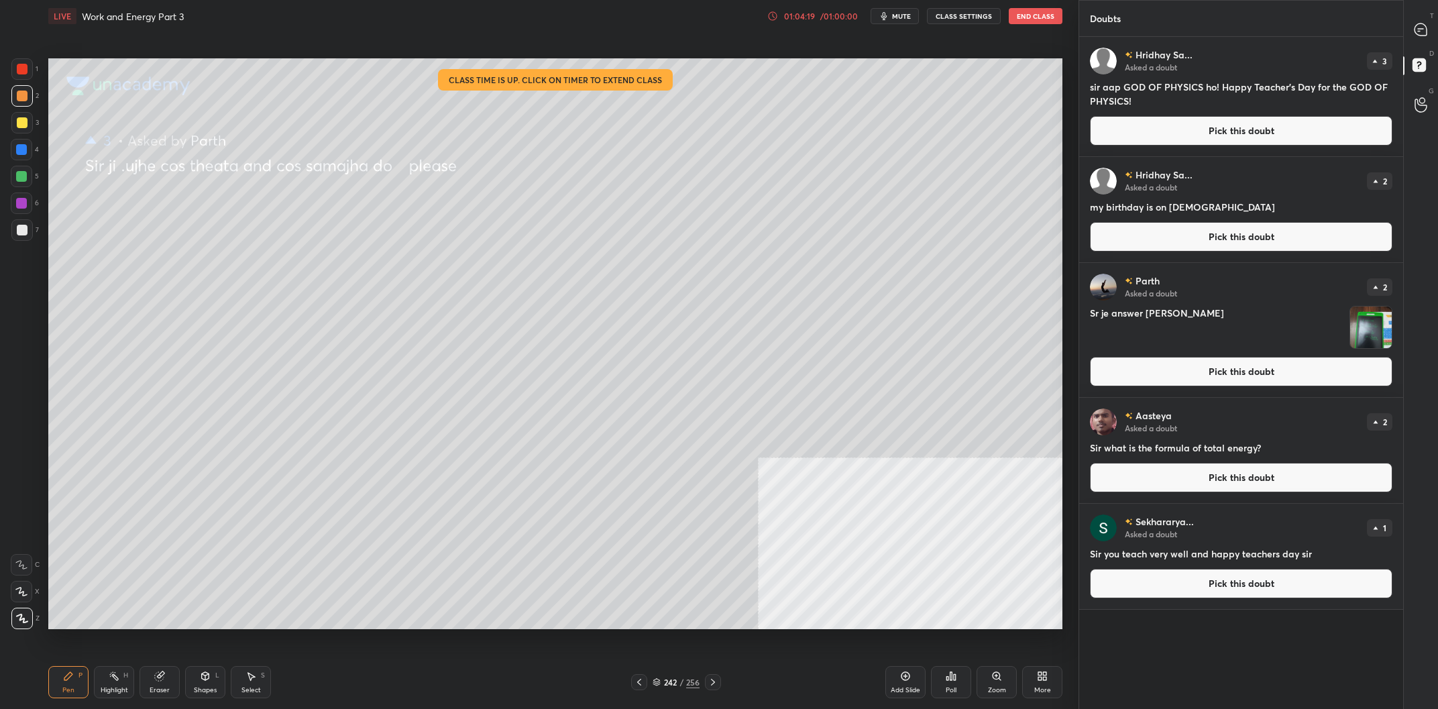
click at [23, 117] on div at bounding box center [21, 122] width 21 height 21
click at [21, 120] on div at bounding box center [22, 122] width 11 height 11
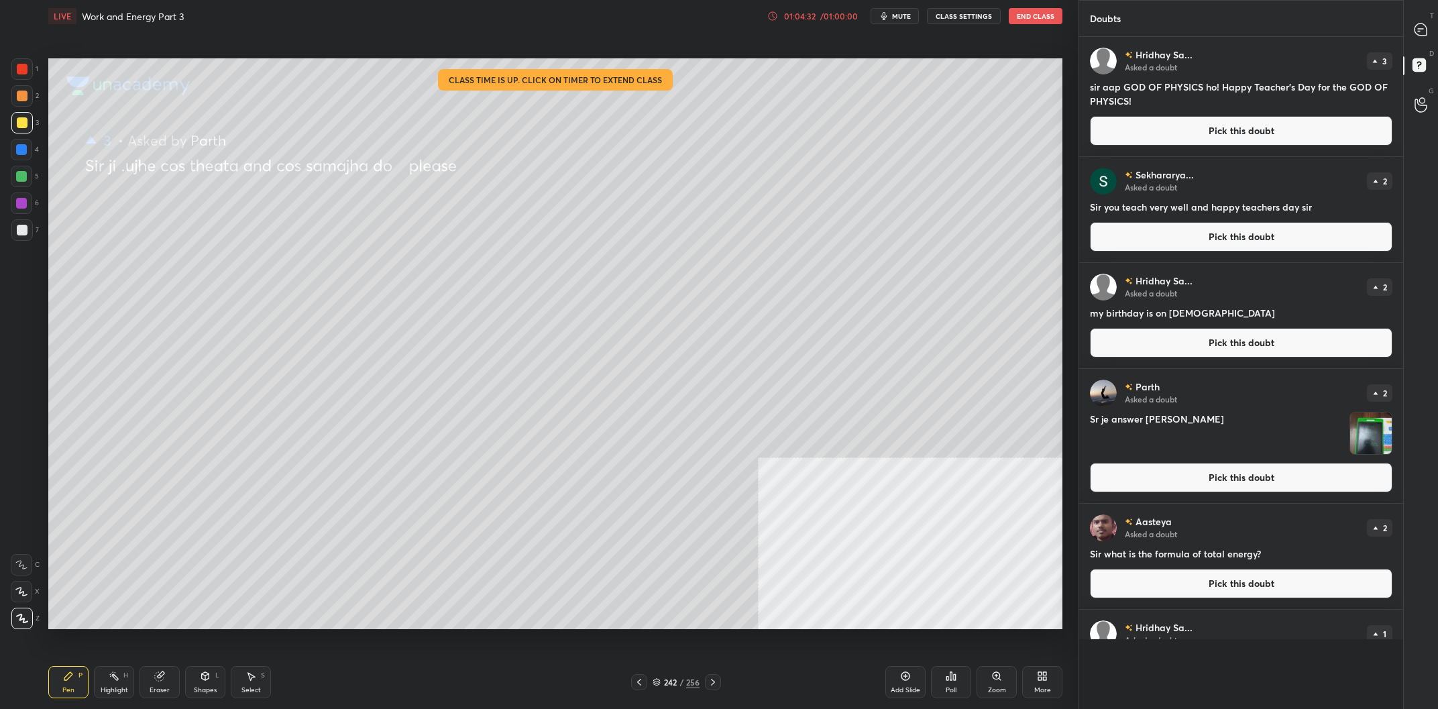
click at [18, 180] on div at bounding box center [21, 176] width 11 height 11
click at [21, 203] on div at bounding box center [21, 203] width 11 height 11
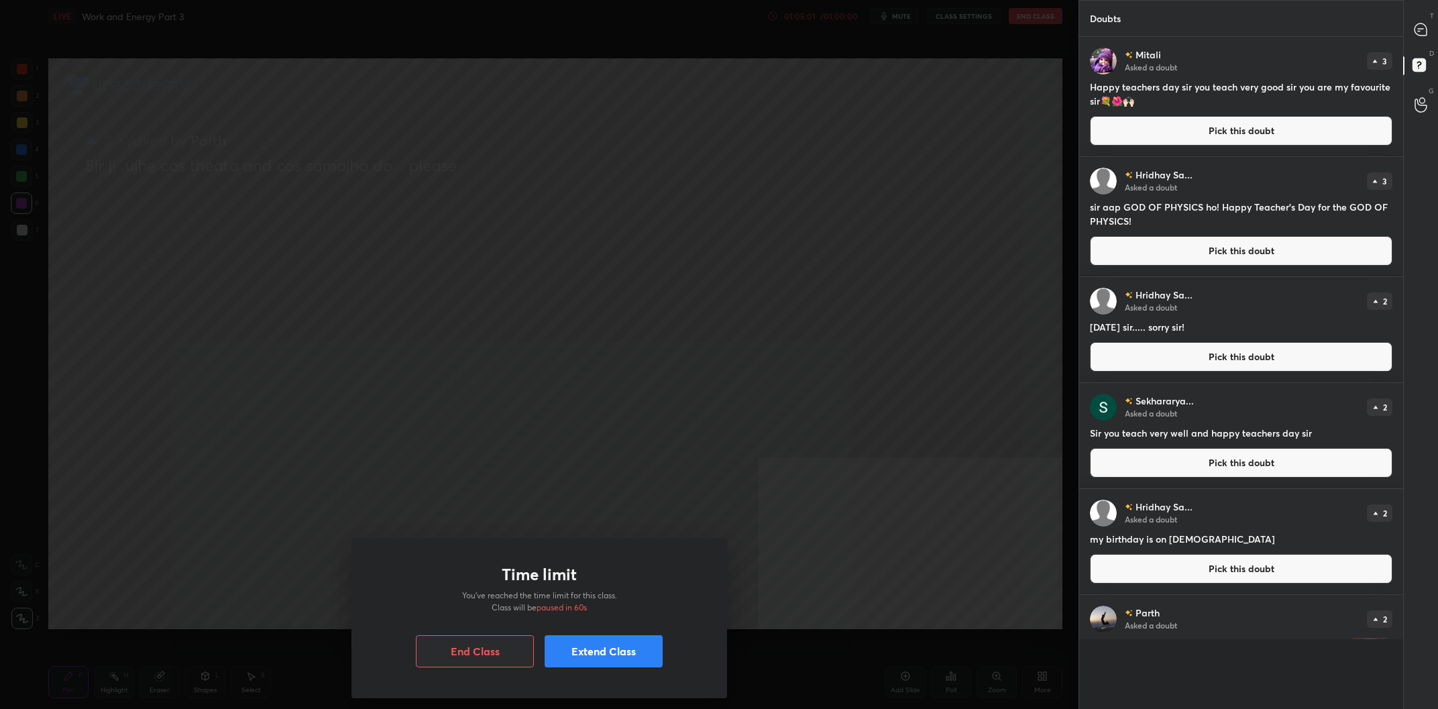
click at [27, 132] on div "Time limit You’ve reached the time limit for this class. Class will be paused i…" at bounding box center [539, 354] width 1079 height 709
click at [605, 669] on div "Time limit You’ve reached the time limit for this class. Class will be paused i…" at bounding box center [540, 618] width 376 height 160
click at [600, 660] on button "Extend Class" at bounding box center [604, 651] width 118 height 32
click at [460, 608] on h5 "10 mins" at bounding box center [455, 608] width 28 height 12
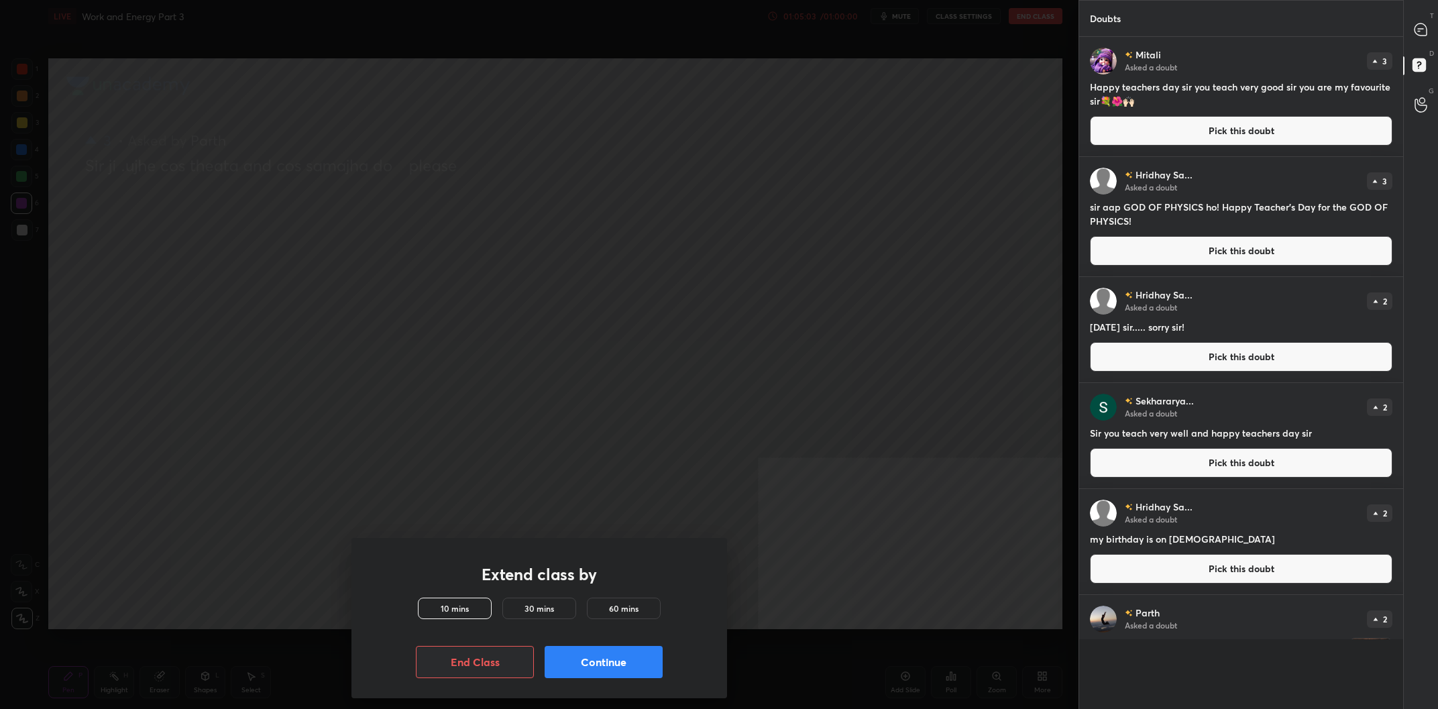
click at [602, 659] on button "Continue" at bounding box center [604, 662] width 118 height 32
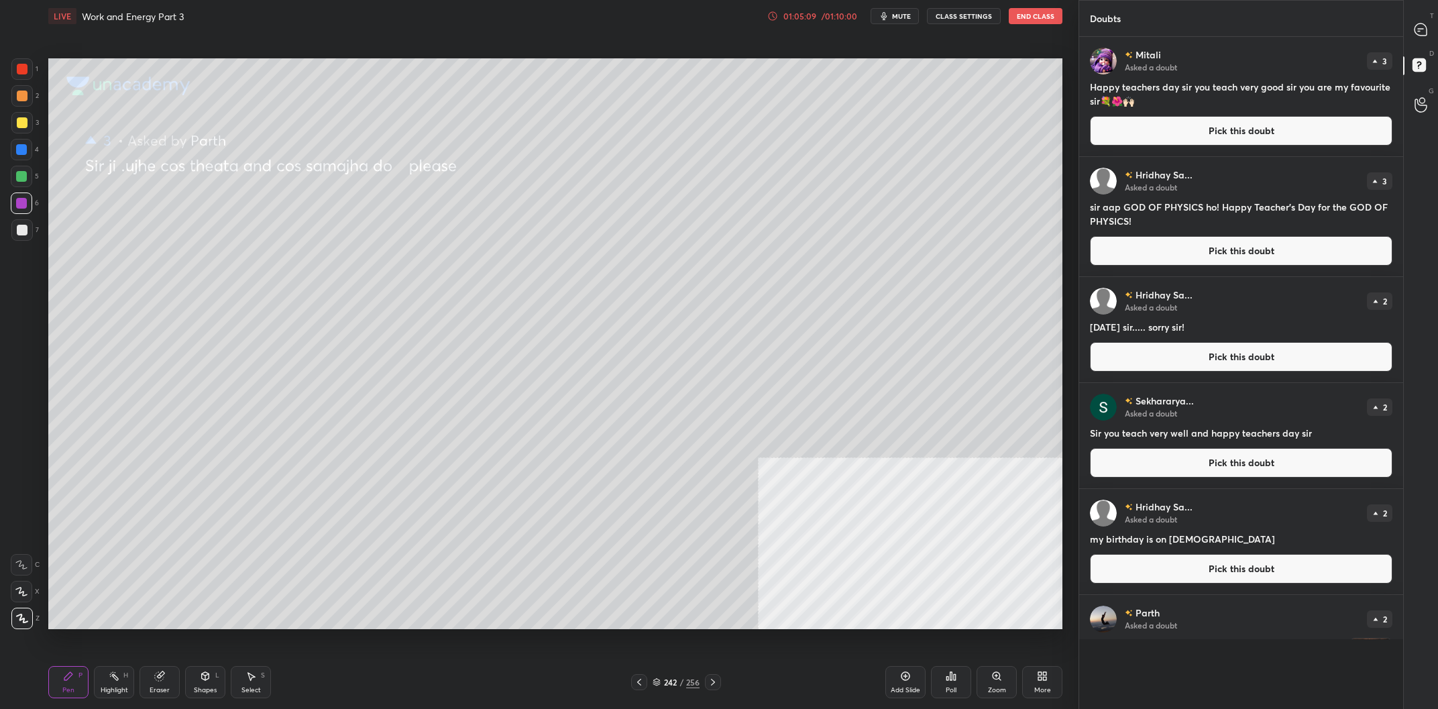
click at [9, 123] on div "1 2 3 4 5 6 7 C X Z C X Z E E Erase all H H" at bounding box center [21, 343] width 43 height 571
click at [15, 109] on div "2" at bounding box center [25, 98] width 28 height 27
click at [18, 100] on div at bounding box center [22, 96] width 11 height 11
click at [1427, 28] on icon at bounding box center [1421, 29] width 12 height 12
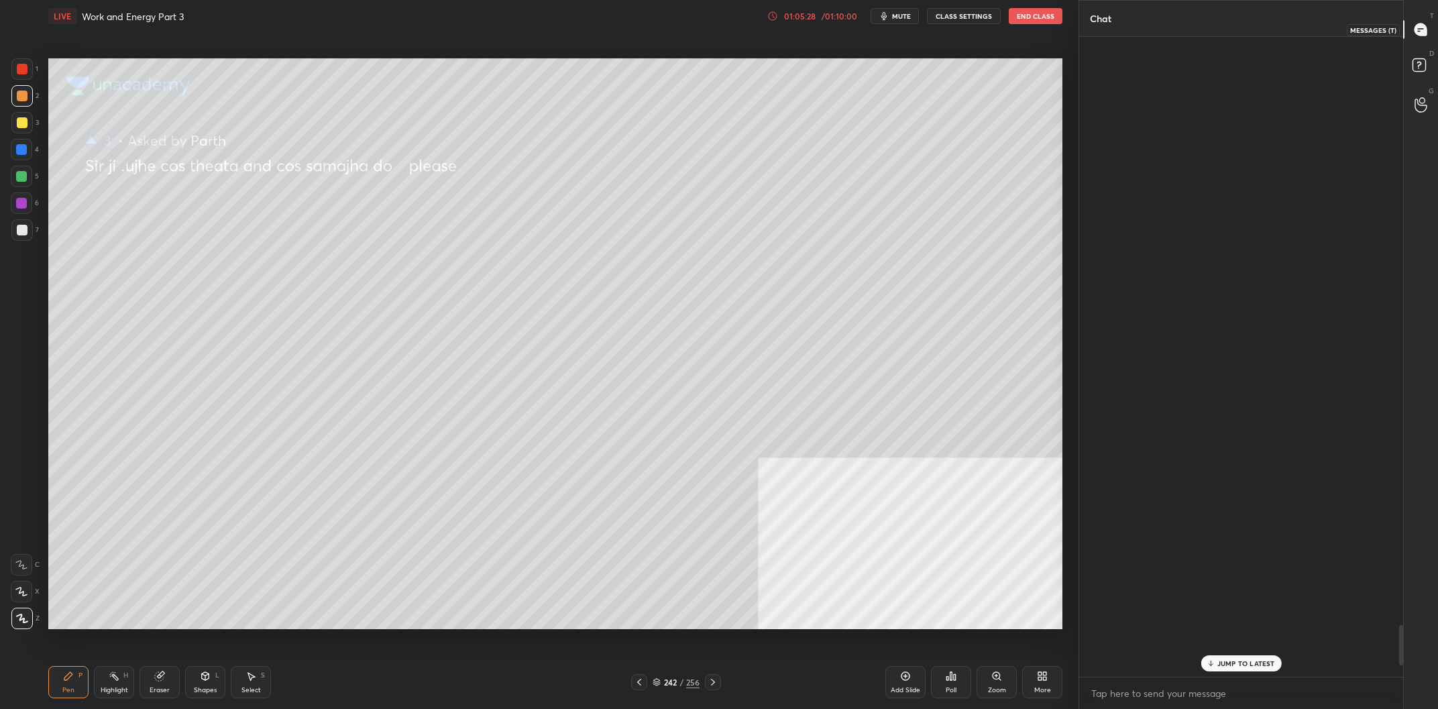
scroll to position [640, 324]
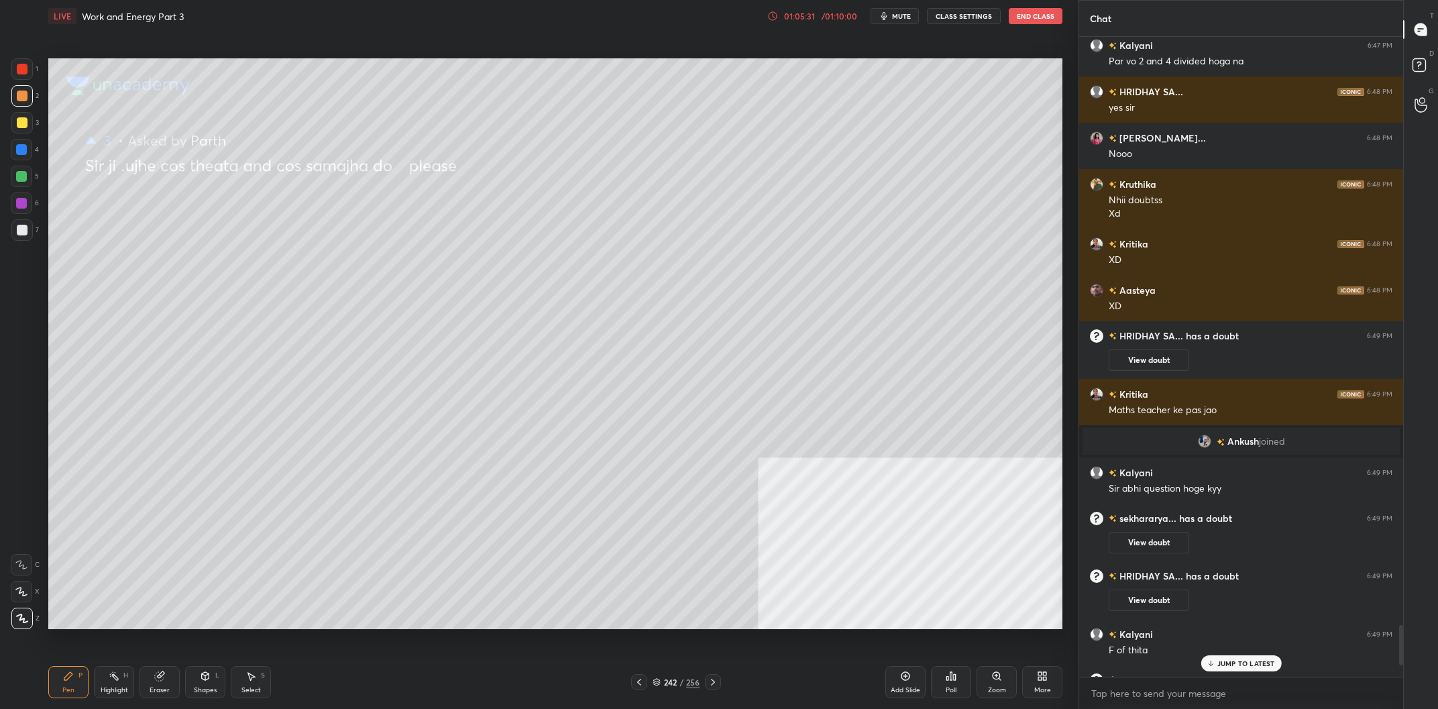
click at [1245, 663] on p "JUMP TO LATEST" at bounding box center [1247, 663] width 58 height 8
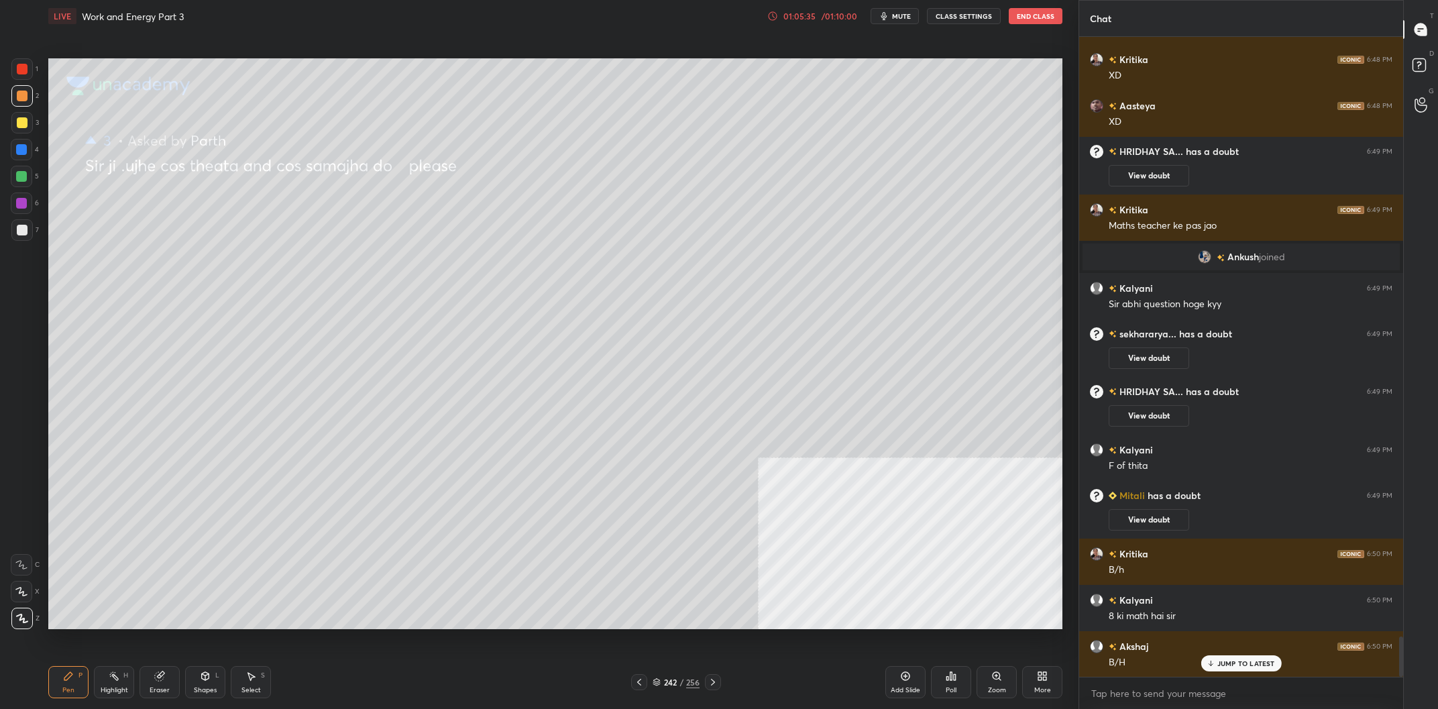
click at [115, 702] on div "Pen P Highlight H Eraser Shapes L Select S 242 / 256 Add Slide Poll Zoom More" at bounding box center [555, 682] width 1014 height 54
click at [110, 695] on div "Highlight H" at bounding box center [114, 682] width 40 height 32
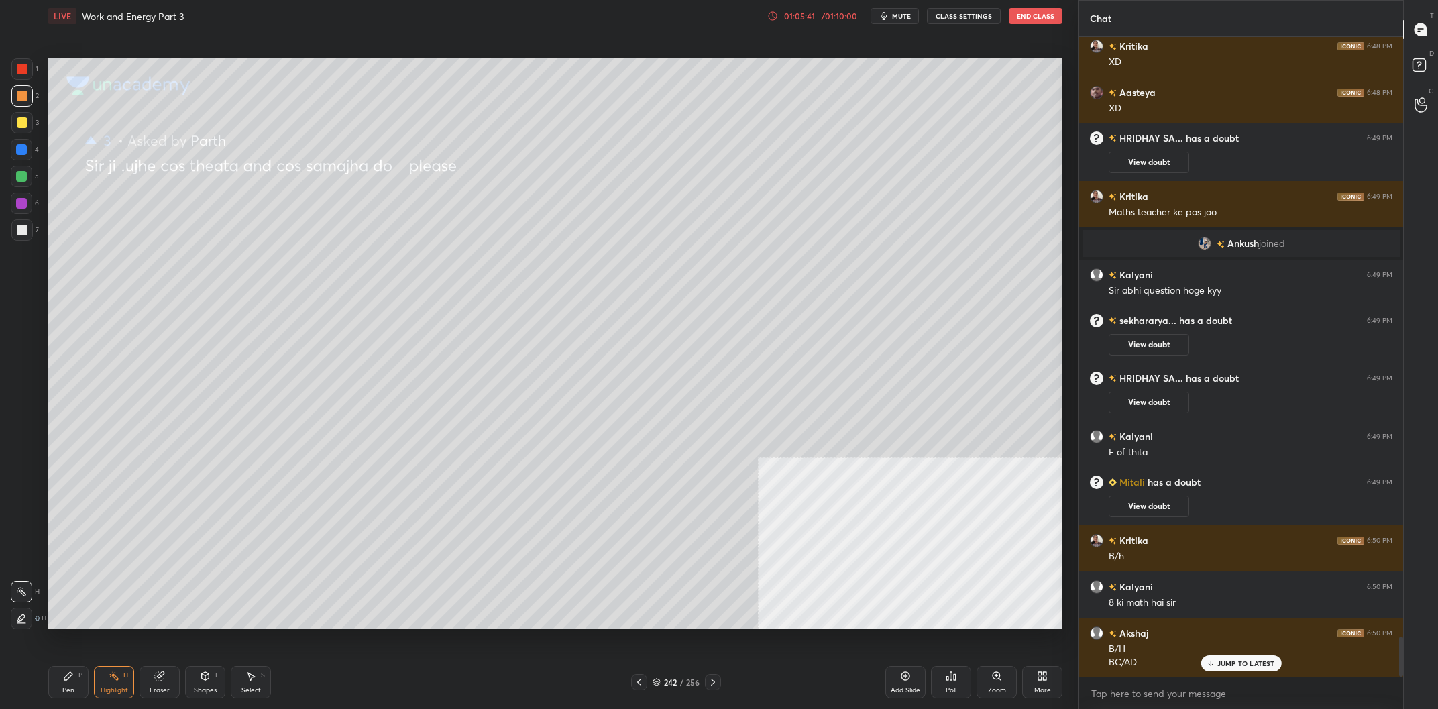
click at [81, 686] on div "Pen P" at bounding box center [68, 682] width 40 height 32
click at [78, 685] on div "Pen P" at bounding box center [68, 682] width 40 height 32
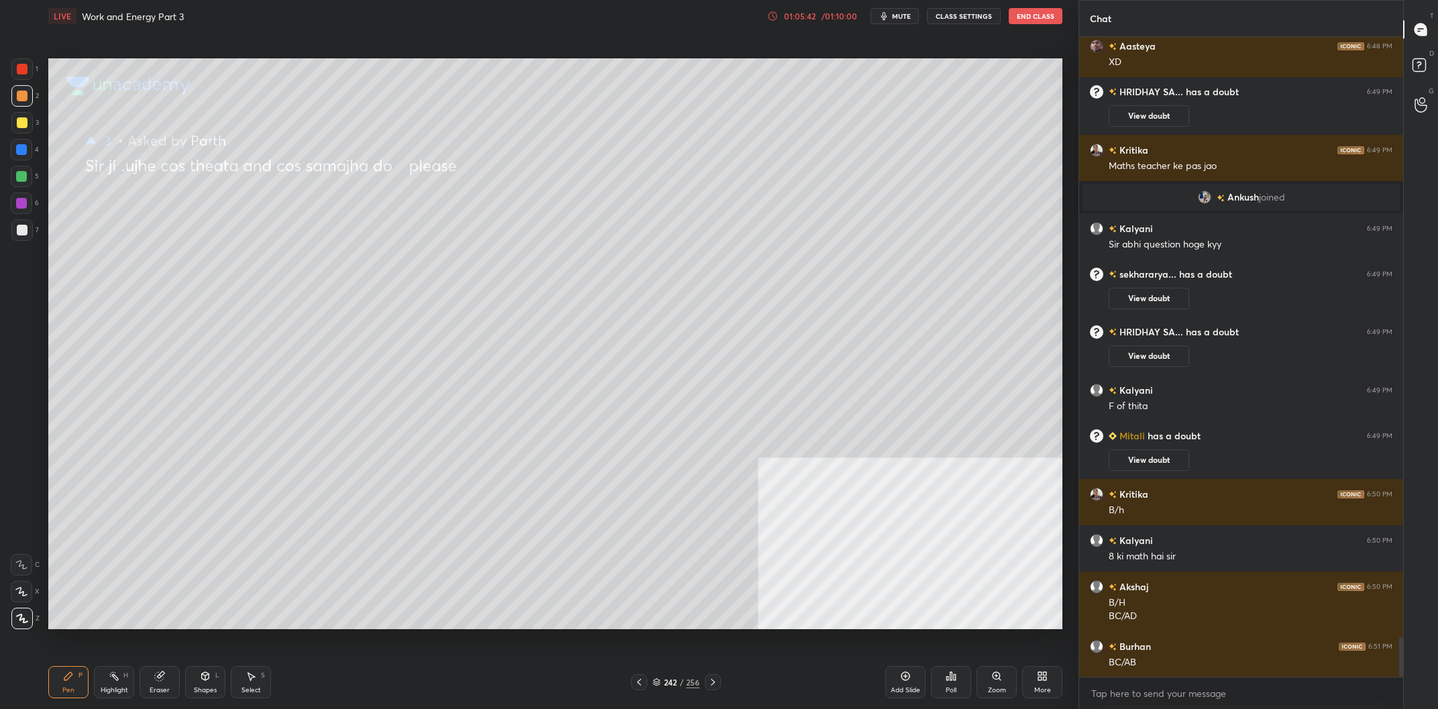
scroll to position [9749, 0]
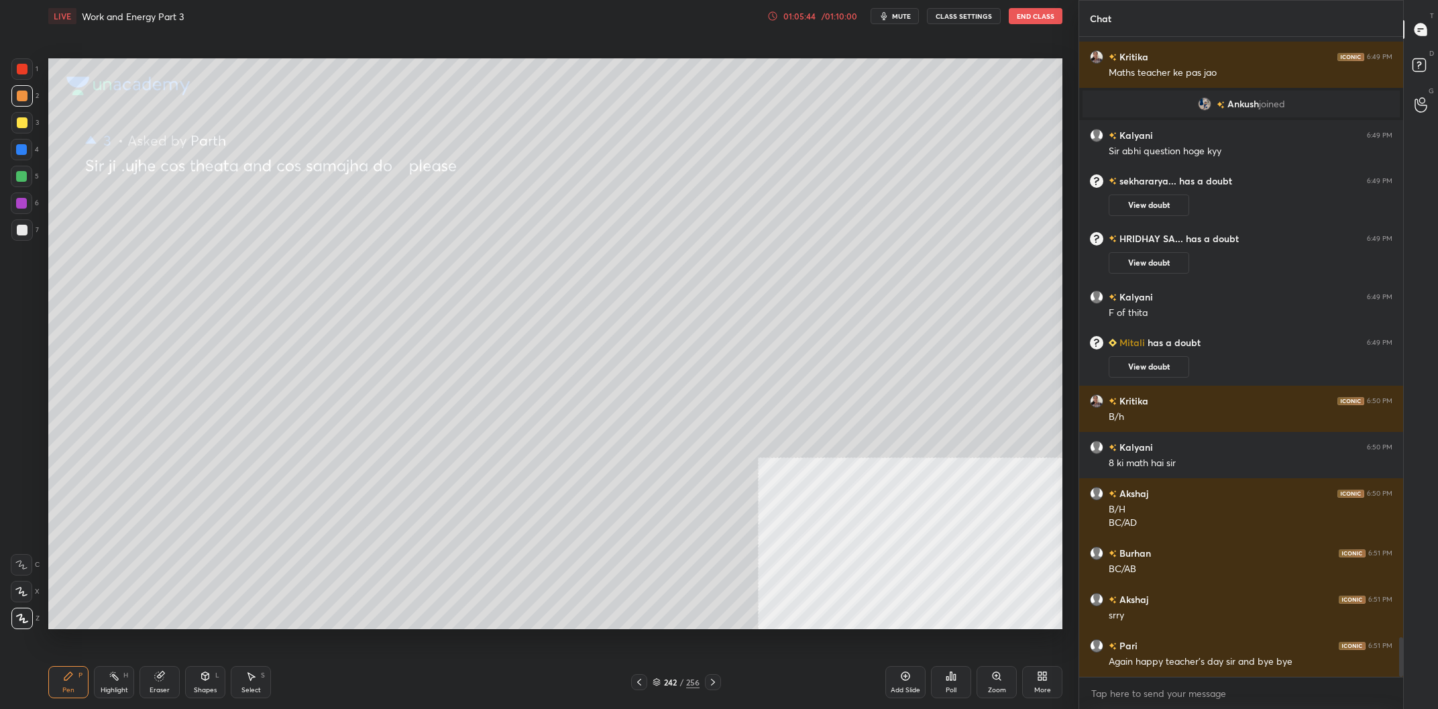
click at [34, 101] on div "2" at bounding box center [25, 95] width 28 height 21
click at [27, 147] on div at bounding box center [21, 149] width 21 height 21
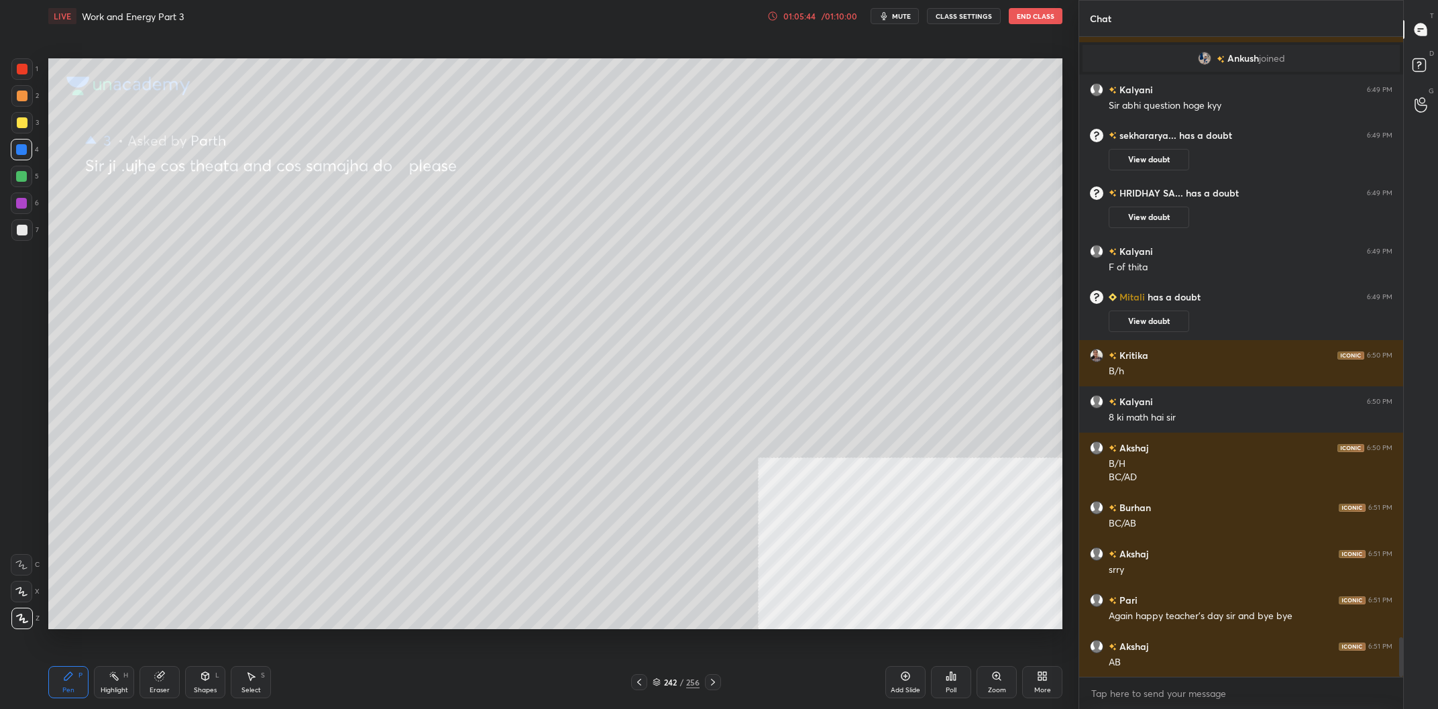
click at [23, 152] on div at bounding box center [21, 149] width 11 height 11
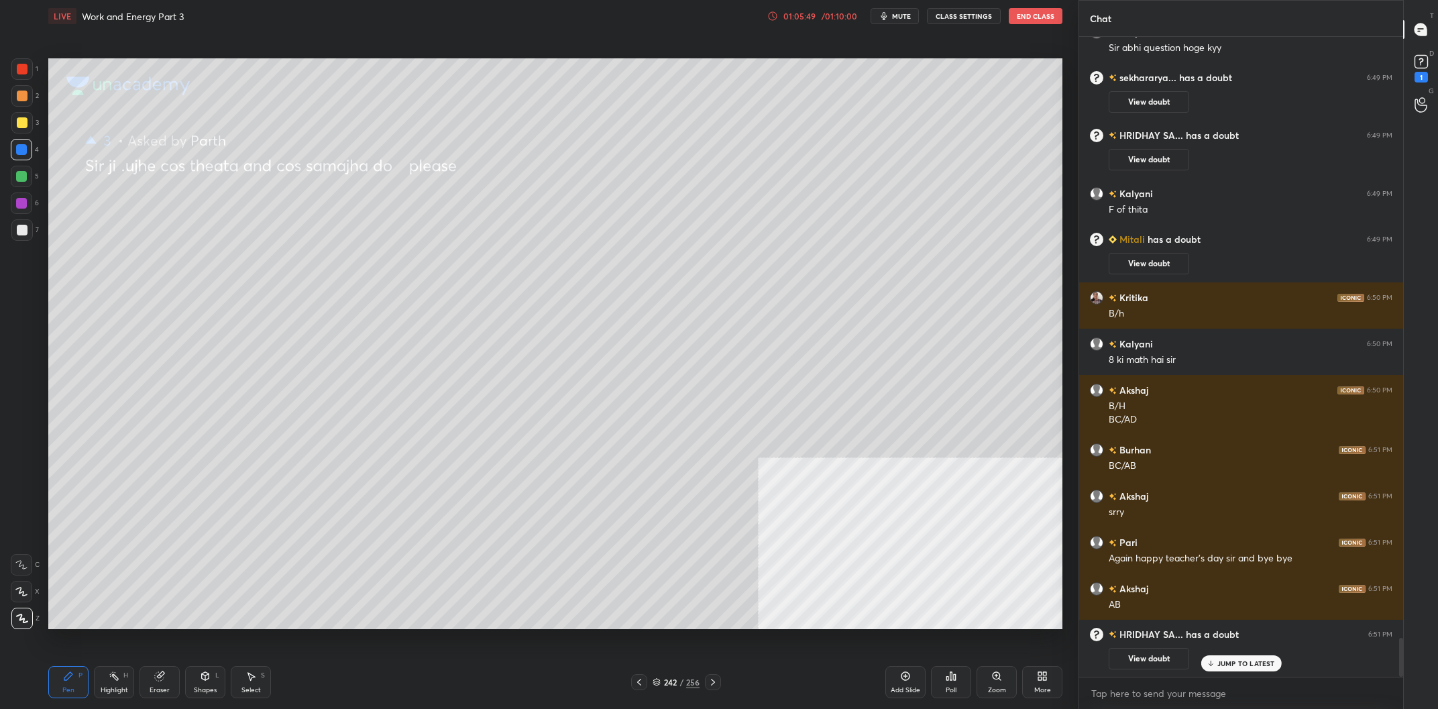
scroll to position [8858, 0]
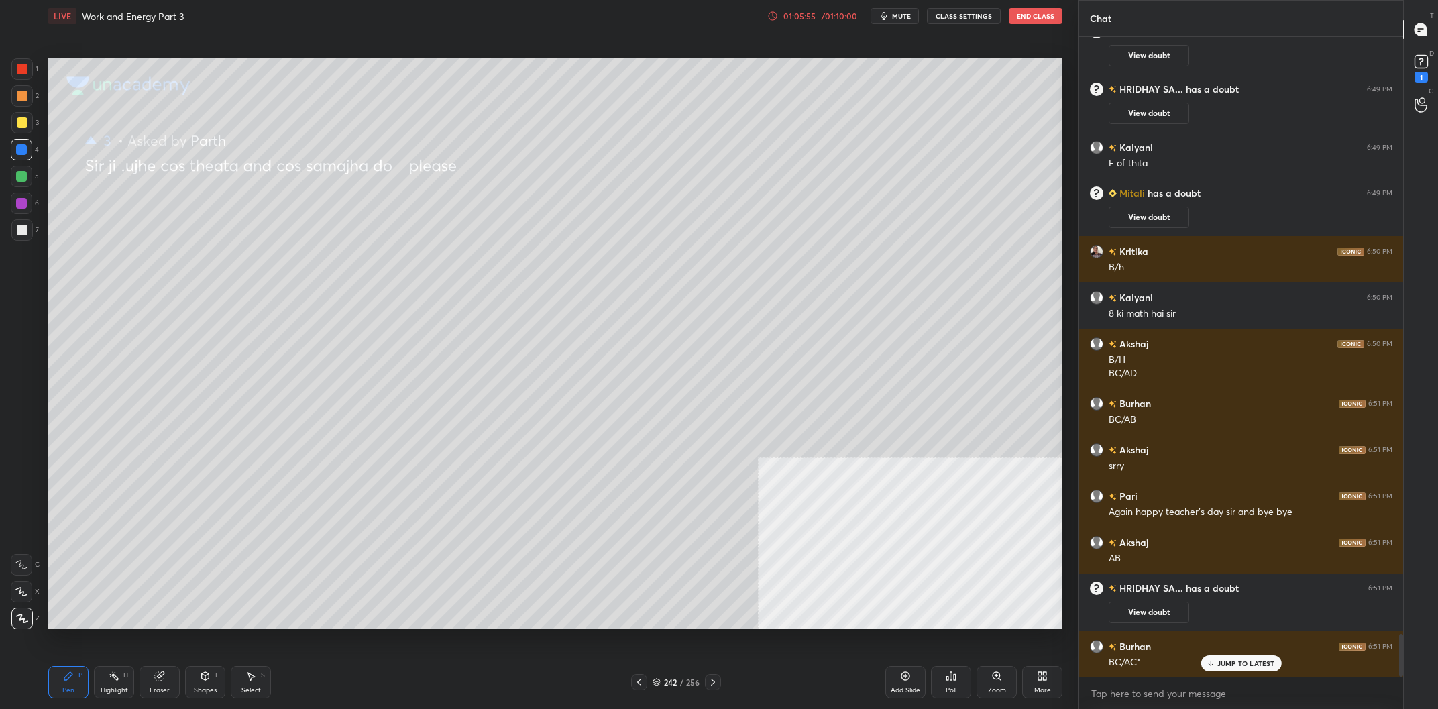
click at [117, 680] on rect at bounding box center [115, 677] width 7 height 7
click at [68, 688] on div "Pen" at bounding box center [68, 690] width 12 height 7
click at [111, 694] on div "Highlight" at bounding box center [115, 690] width 28 height 7
click at [113, 685] on div "Highlight H" at bounding box center [114, 682] width 40 height 32
click at [78, 680] on div "Pen P" at bounding box center [68, 682] width 40 height 32
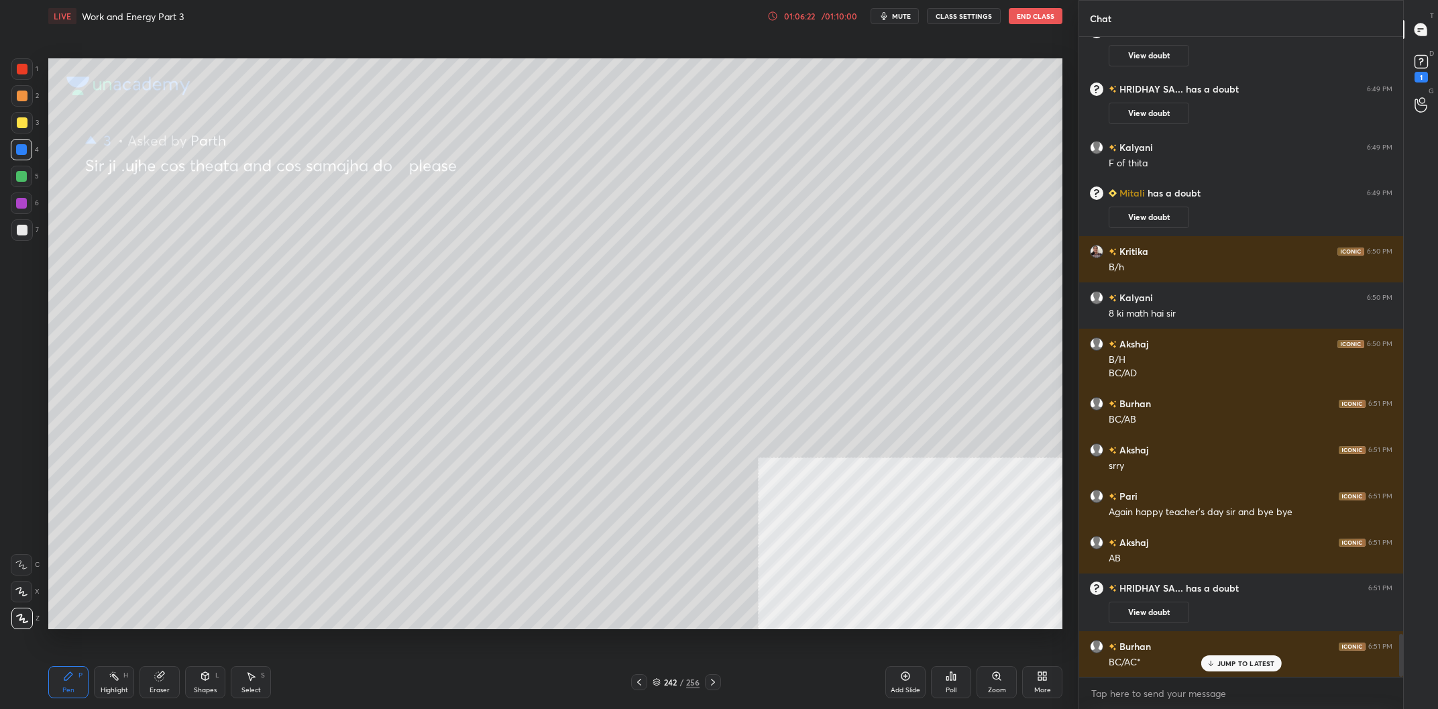
click at [70, 673] on icon at bounding box center [68, 676] width 8 height 8
click at [1423, 60] on icon at bounding box center [1421, 60] width 5 height 5
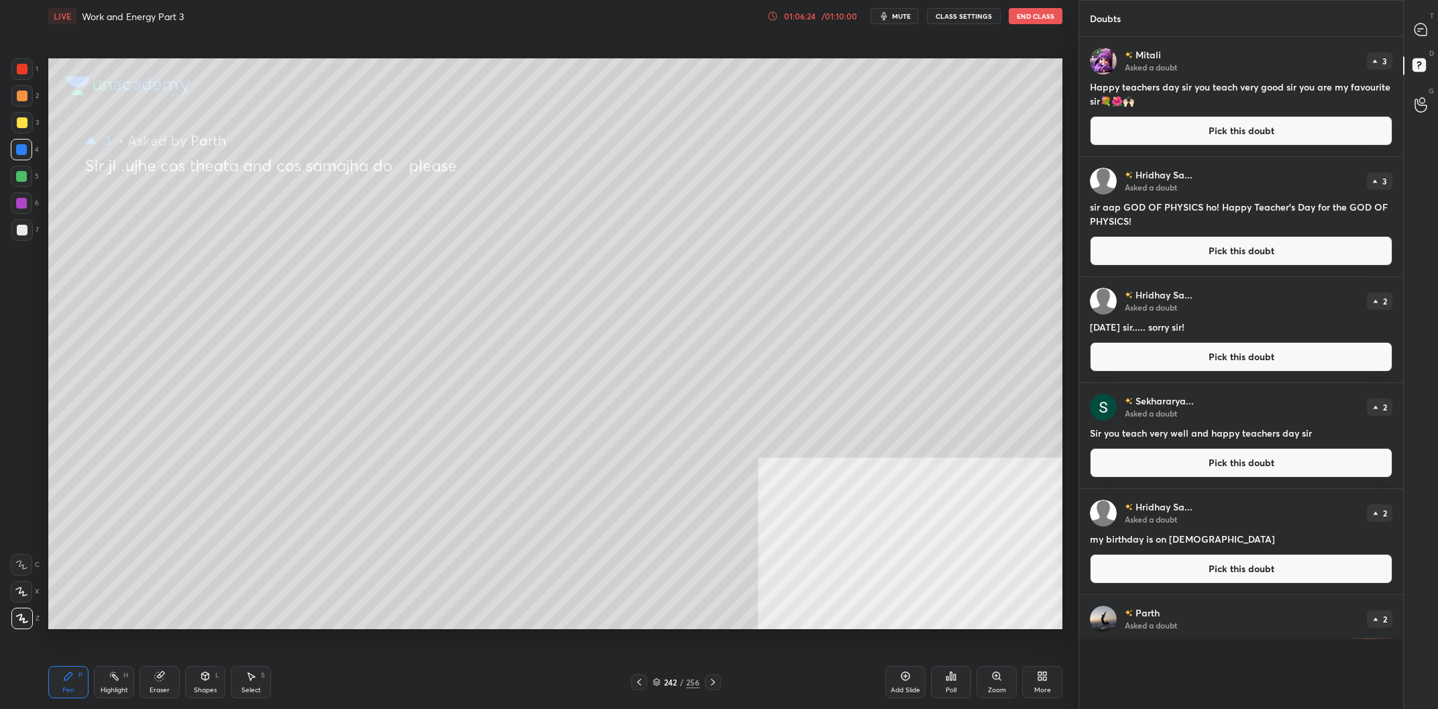
click at [1263, 121] on button "Pick this doubt" at bounding box center [1241, 131] width 303 height 30
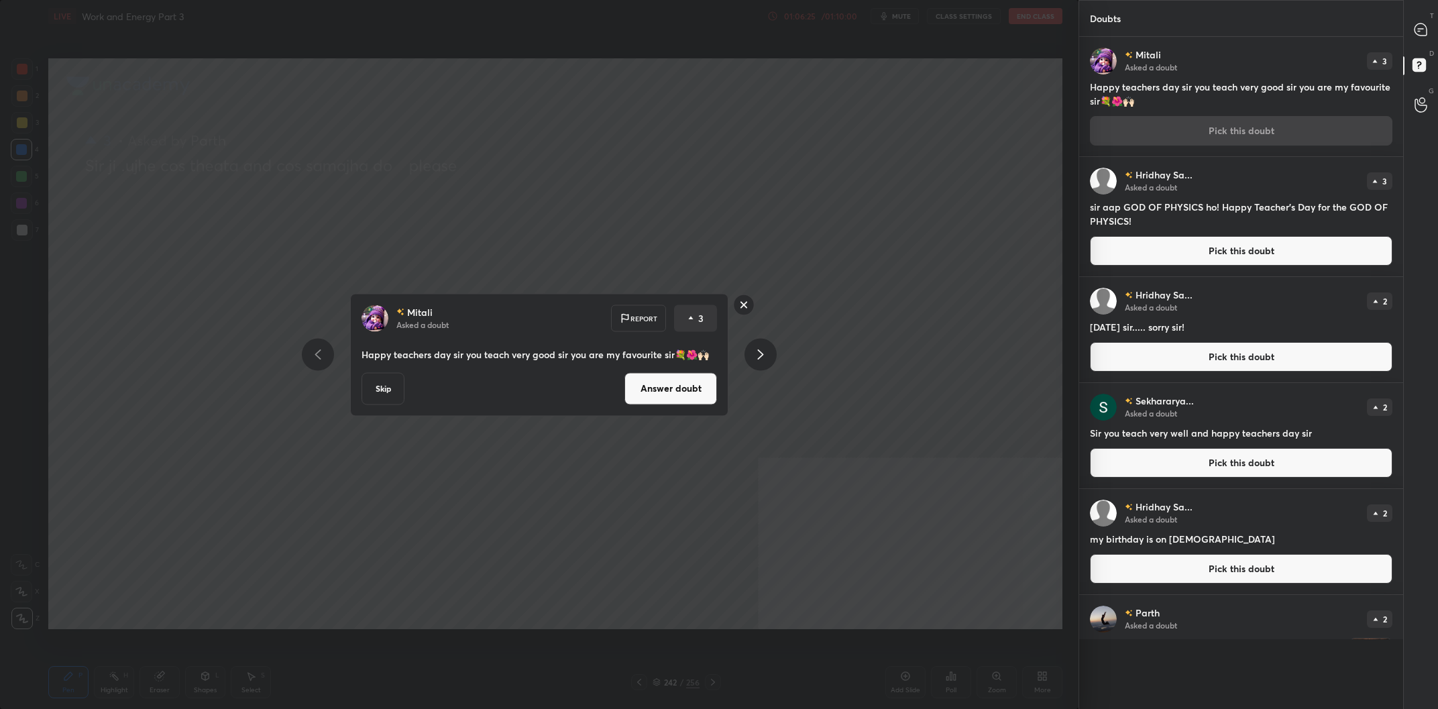
click at [691, 390] on button "Answer doubt" at bounding box center [671, 388] width 93 height 32
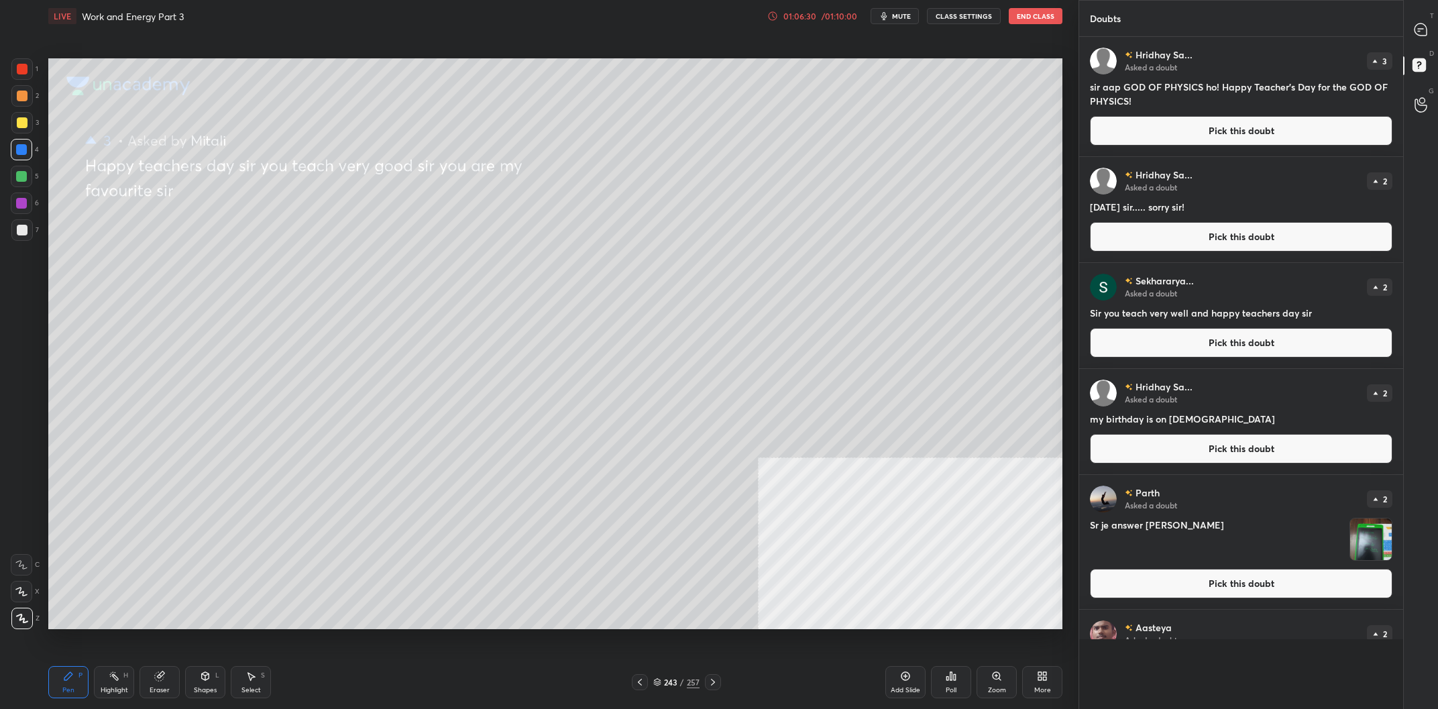
click at [1144, 136] on button "Pick this doubt" at bounding box center [1241, 131] width 303 height 30
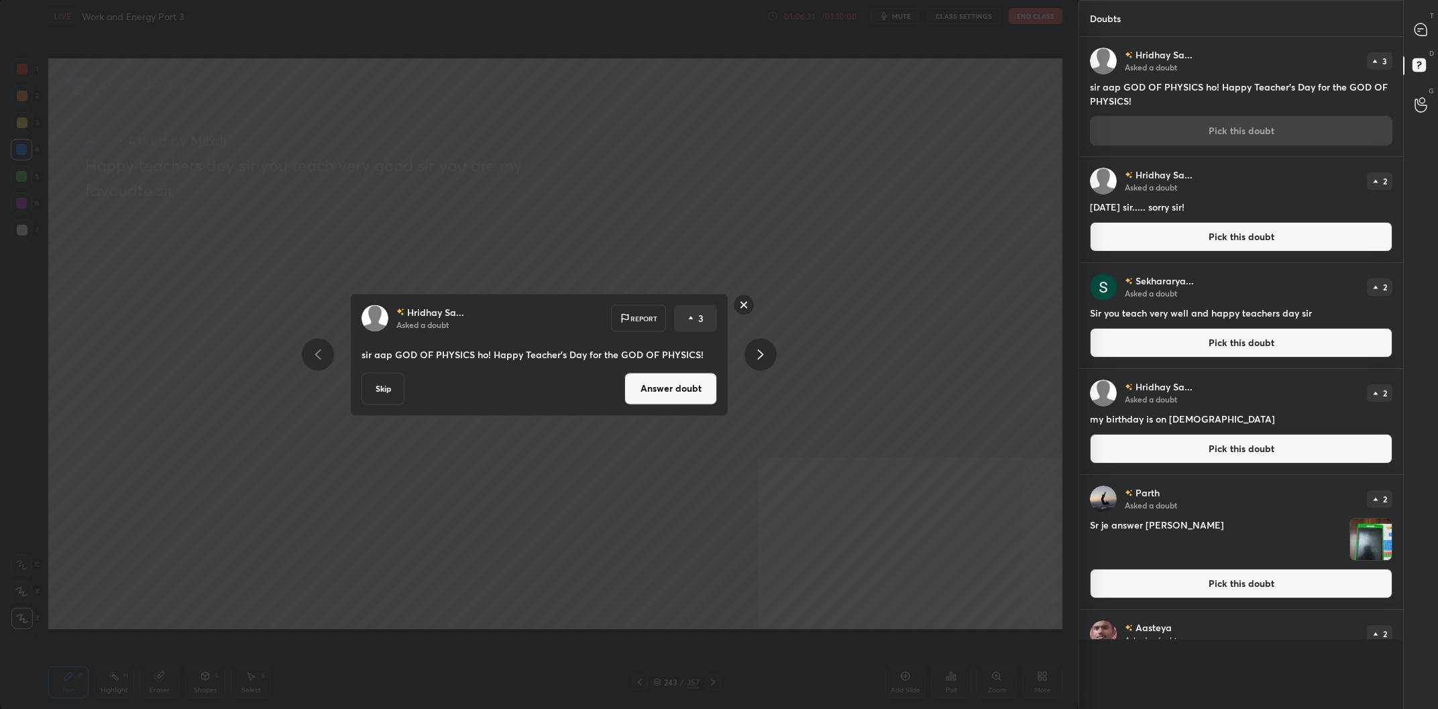
click at [628, 390] on button "Answer doubt" at bounding box center [671, 388] width 93 height 32
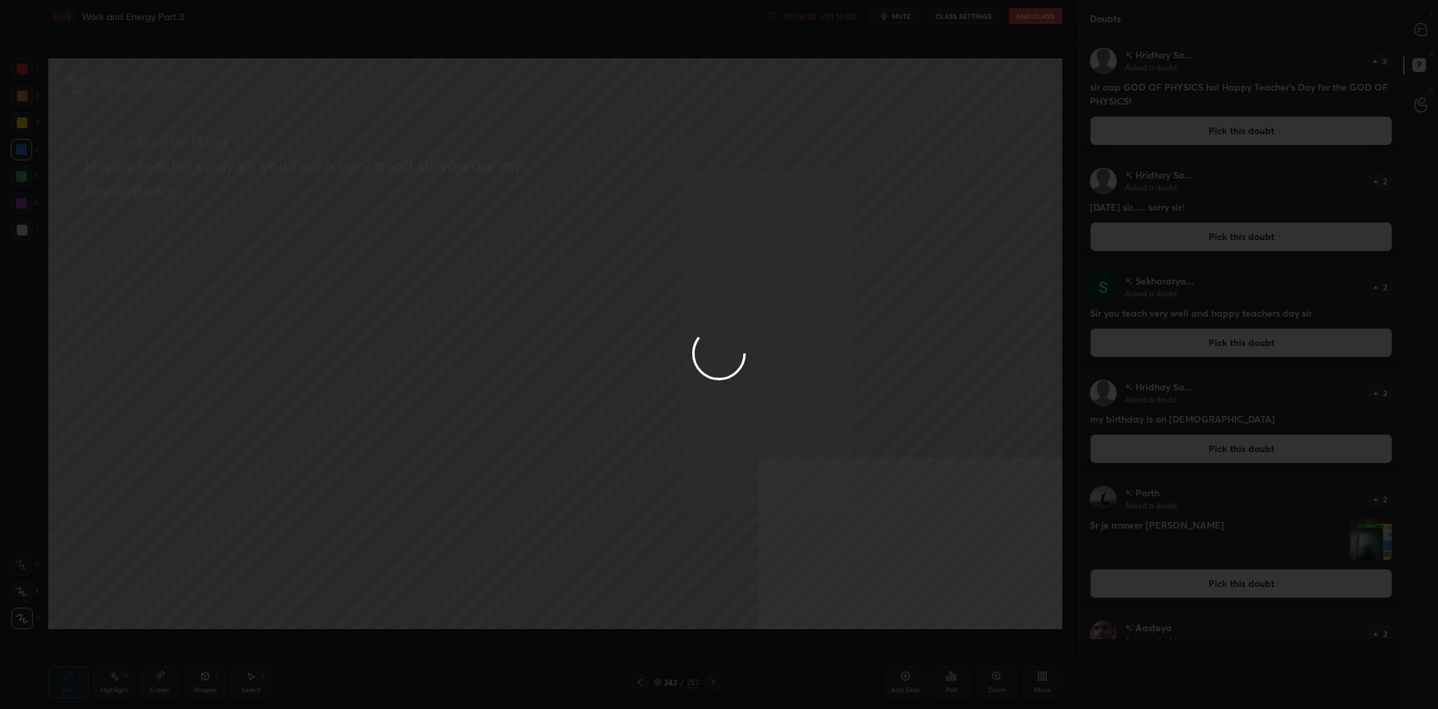
click at [634, 378] on div at bounding box center [719, 354] width 1438 height 709
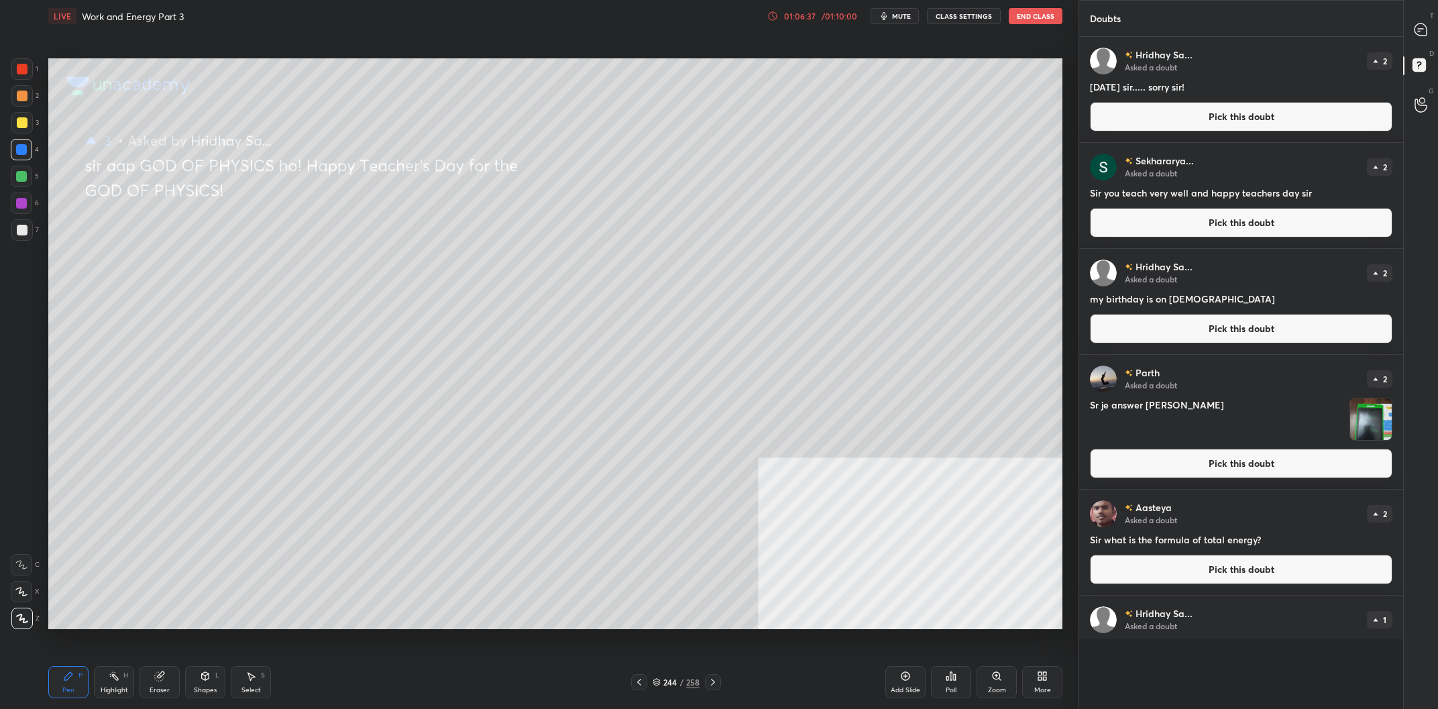
click at [1226, 121] on button "Pick this doubt" at bounding box center [1241, 117] width 303 height 30
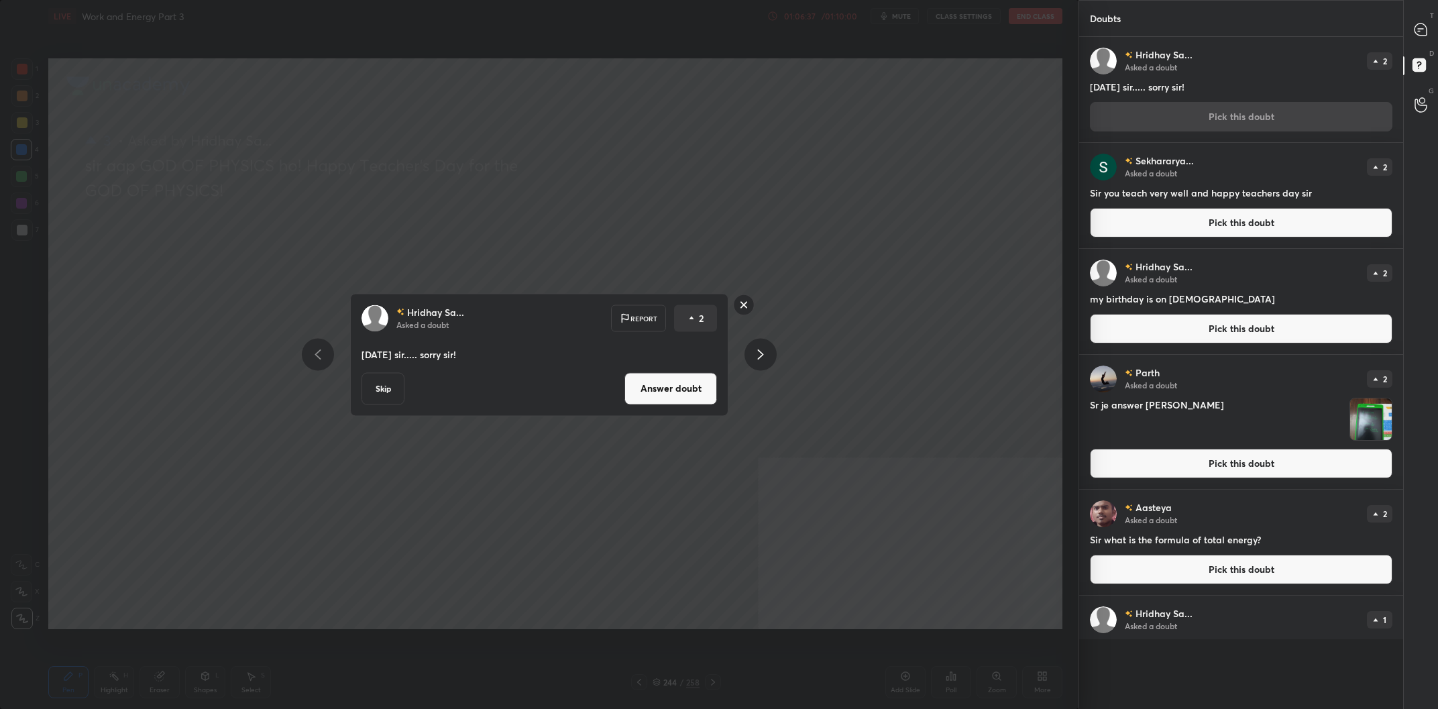
click at [659, 380] on button "Answer doubt" at bounding box center [671, 388] width 93 height 32
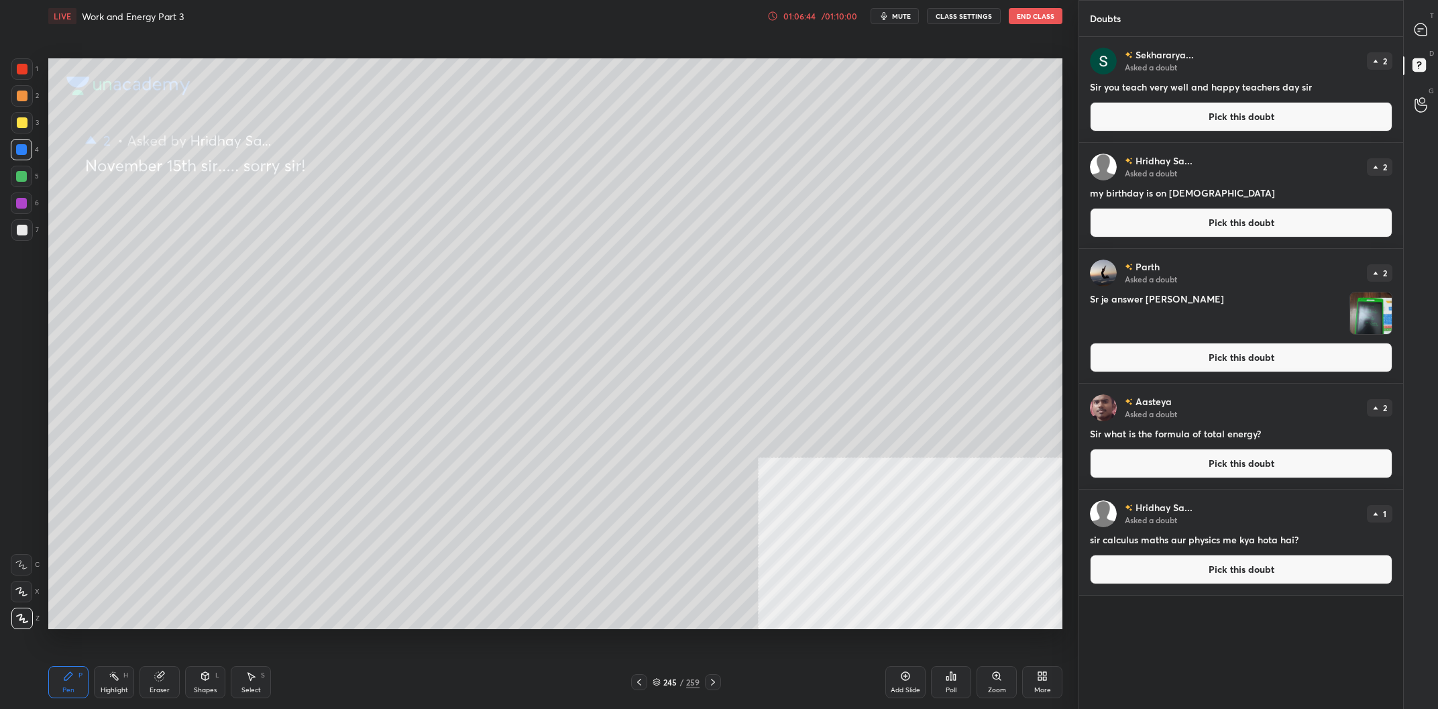
click at [21, 115] on div at bounding box center [21, 122] width 21 height 21
click at [19, 120] on div at bounding box center [22, 122] width 11 height 11
click at [1150, 120] on button "Pick this doubt" at bounding box center [1241, 117] width 303 height 30
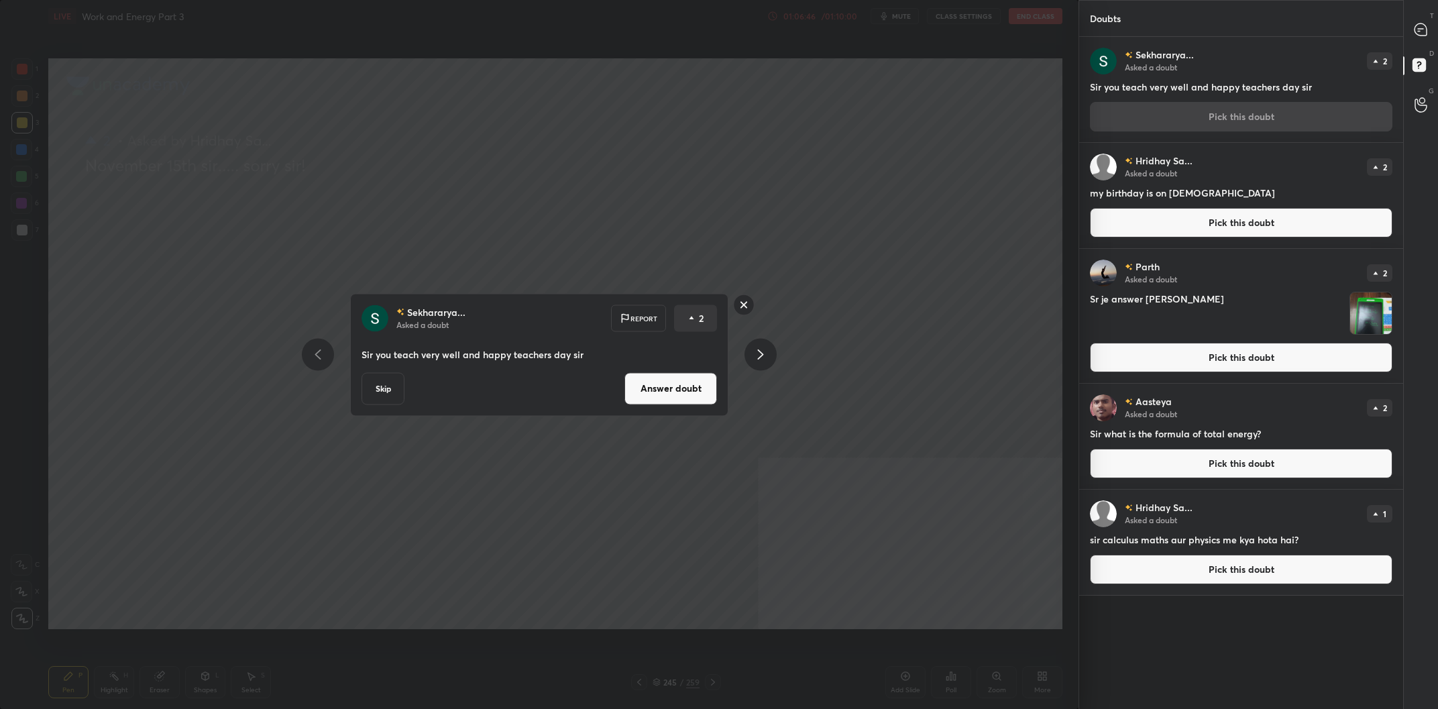
click at [659, 398] on button "Answer doubt" at bounding box center [671, 388] width 93 height 32
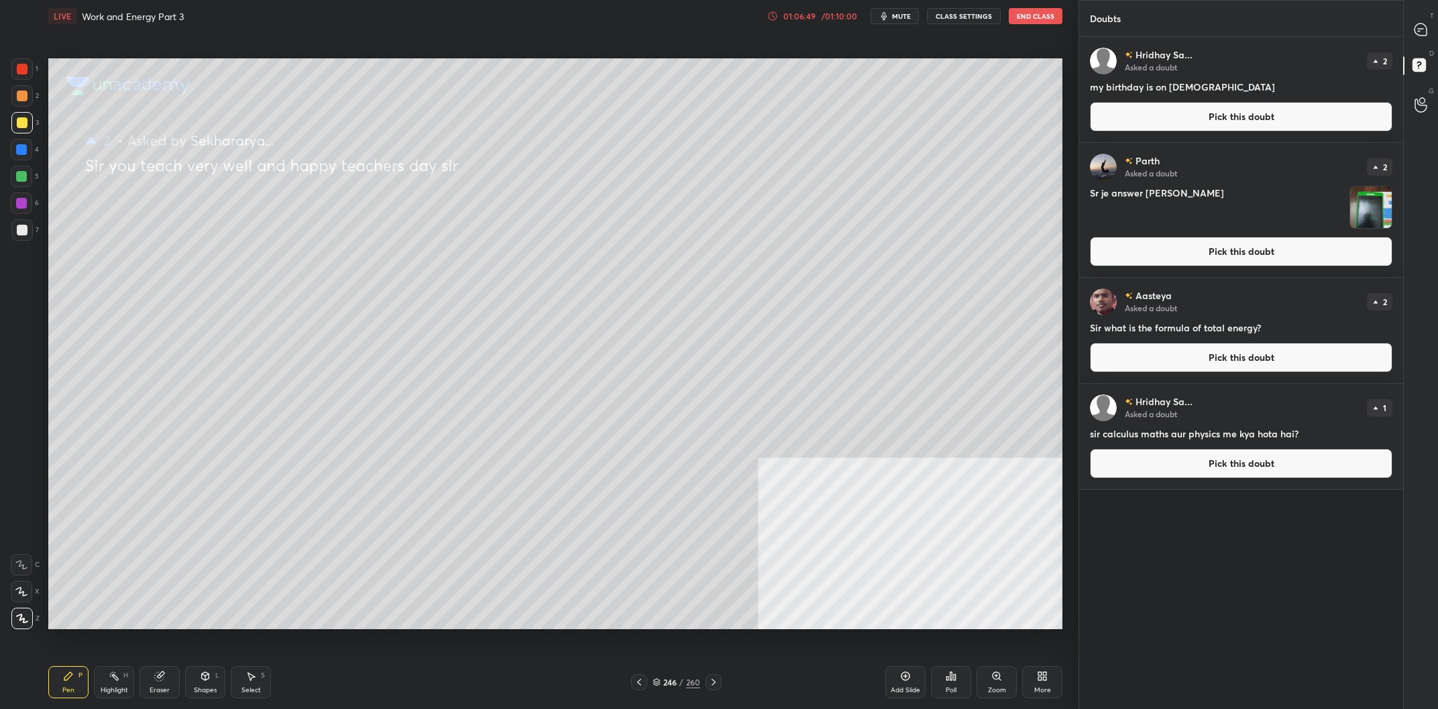
click at [1164, 117] on button "Pick this doubt" at bounding box center [1241, 117] width 303 height 30
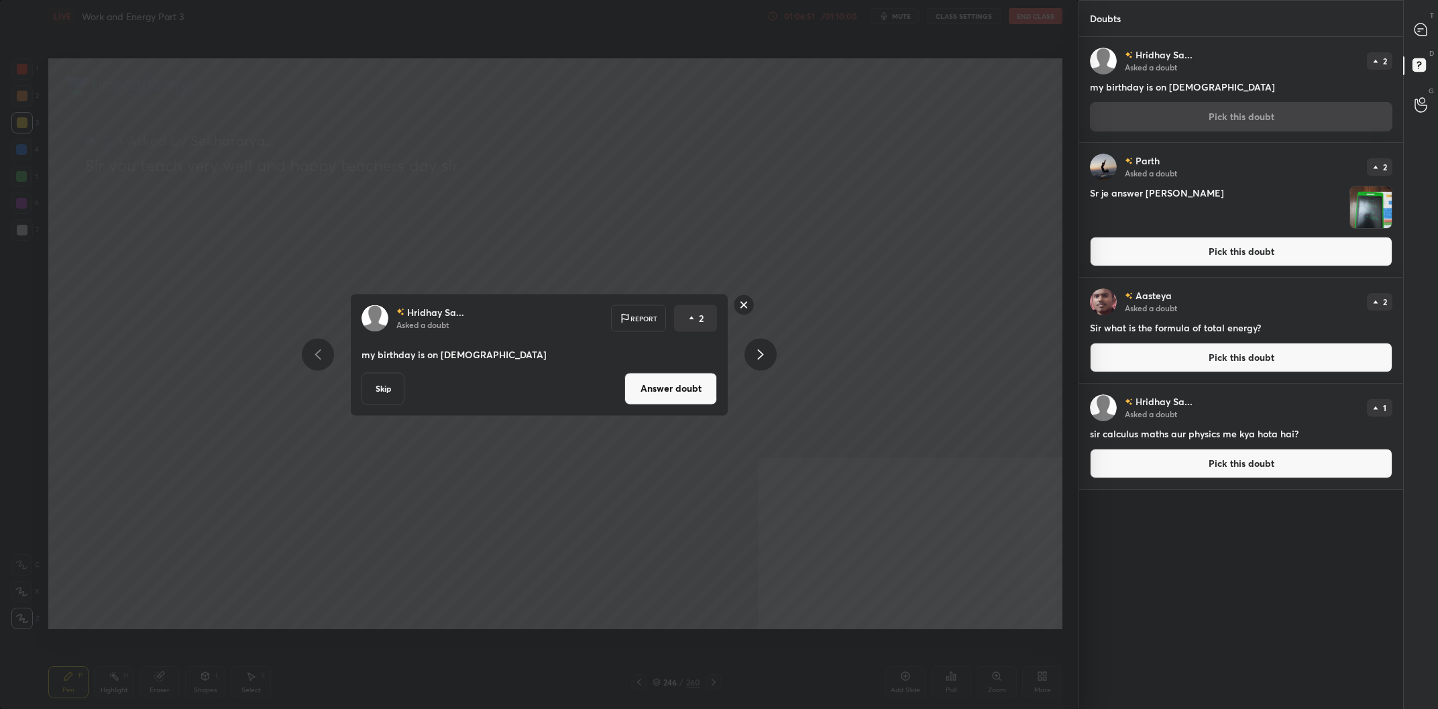
click at [686, 370] on div "Hridhay Sa... Asked a doubt Report 2 my birthday is on 15th October, 2012 Skip …" at bounding box center [539, 354] width 378 height 123
click at [670, 386] on button "Answer doubt" at bounding box center [671, 388] width 93 height 32
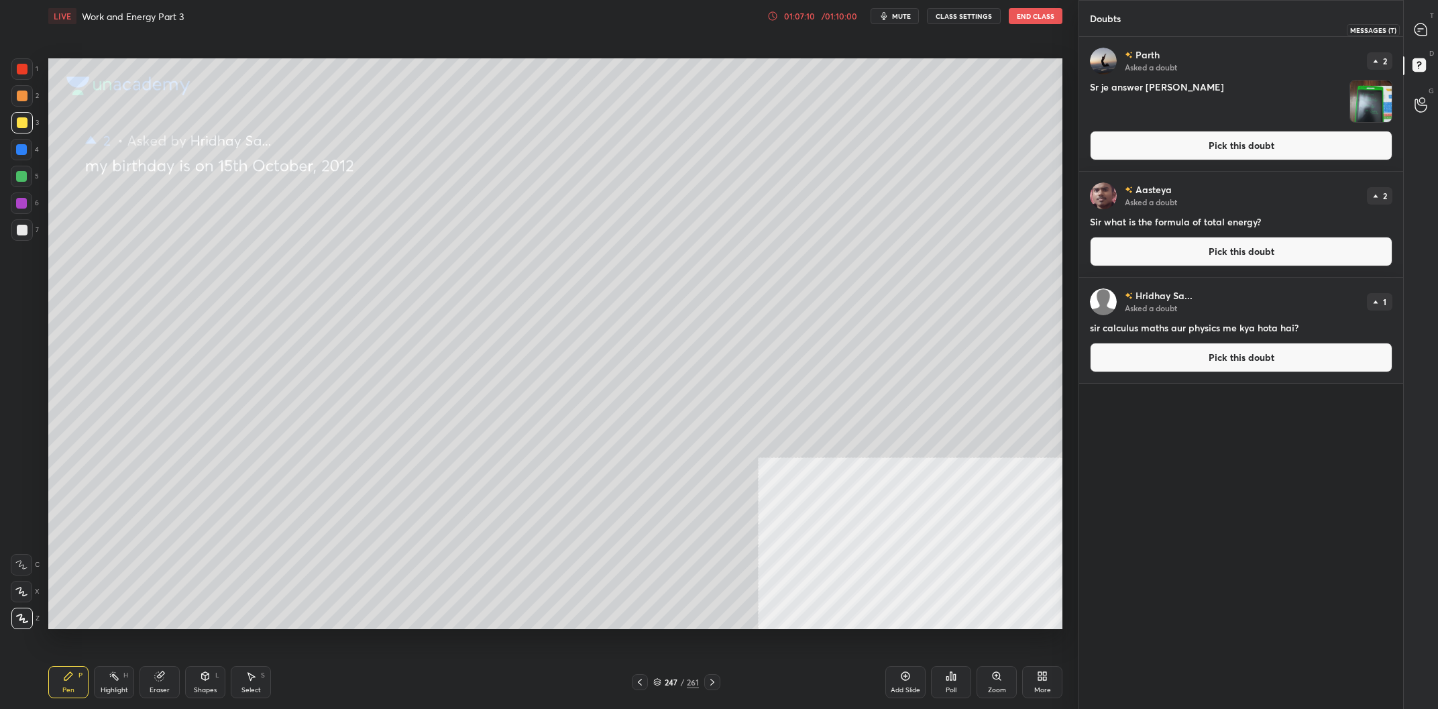
click at [1421, 19] on div at bounding box center [1421, 29] width 27 height 24
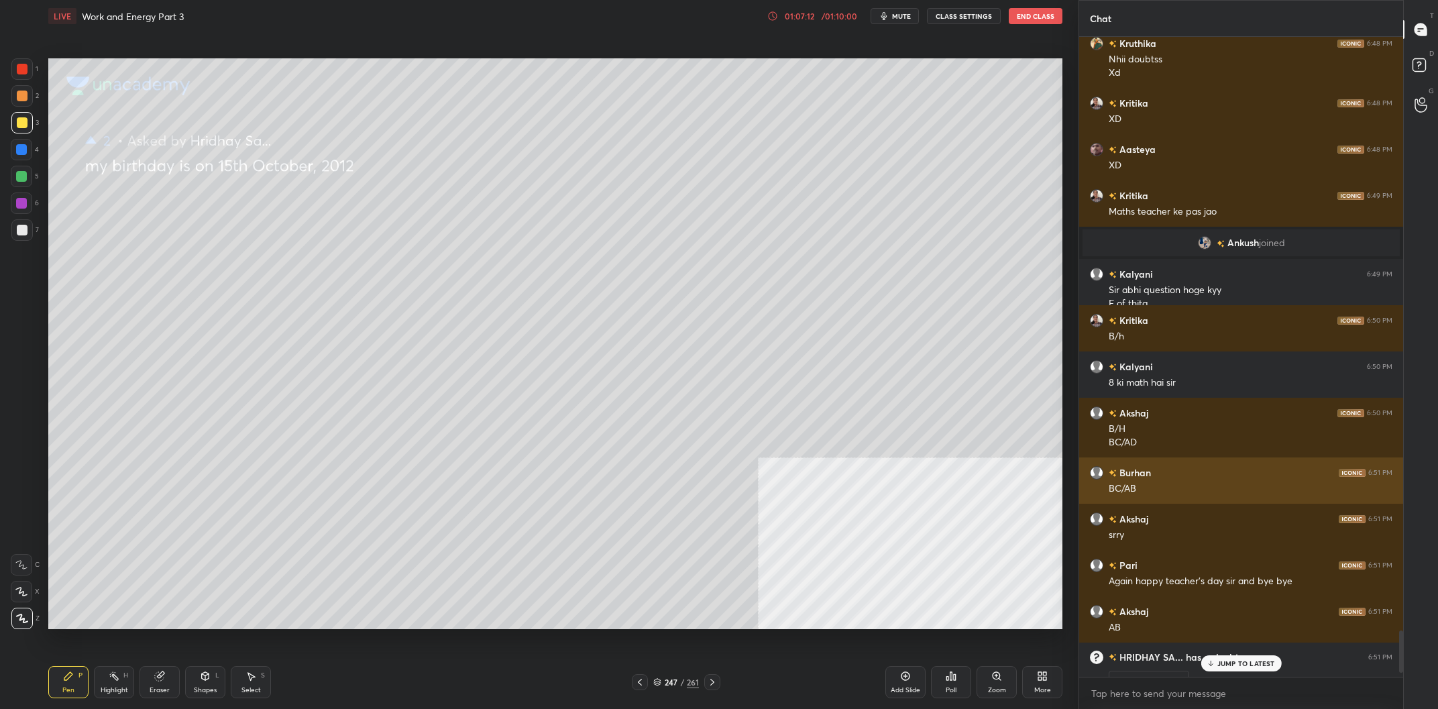
scroll to position [9086, 0]
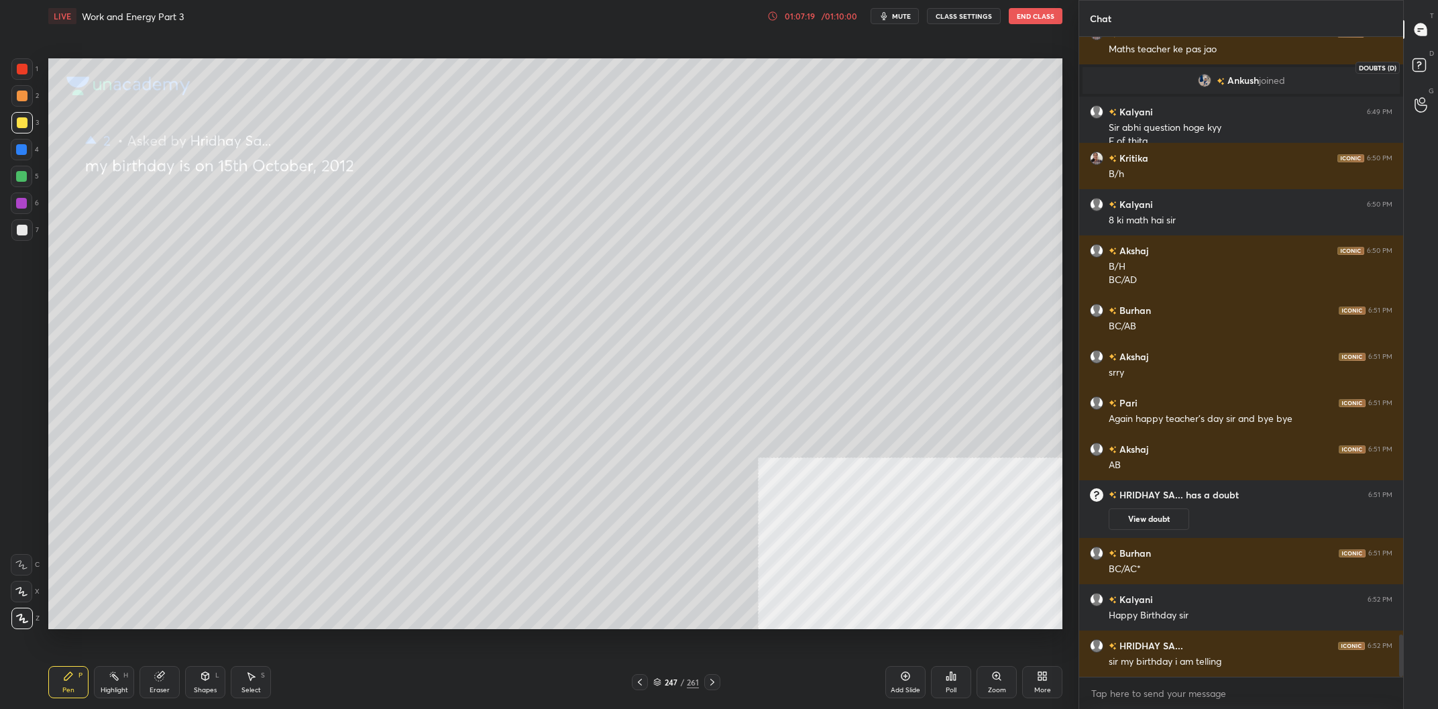
click at [1418, 60] on rect at bounding box center [1419, 65] width 13 height 13
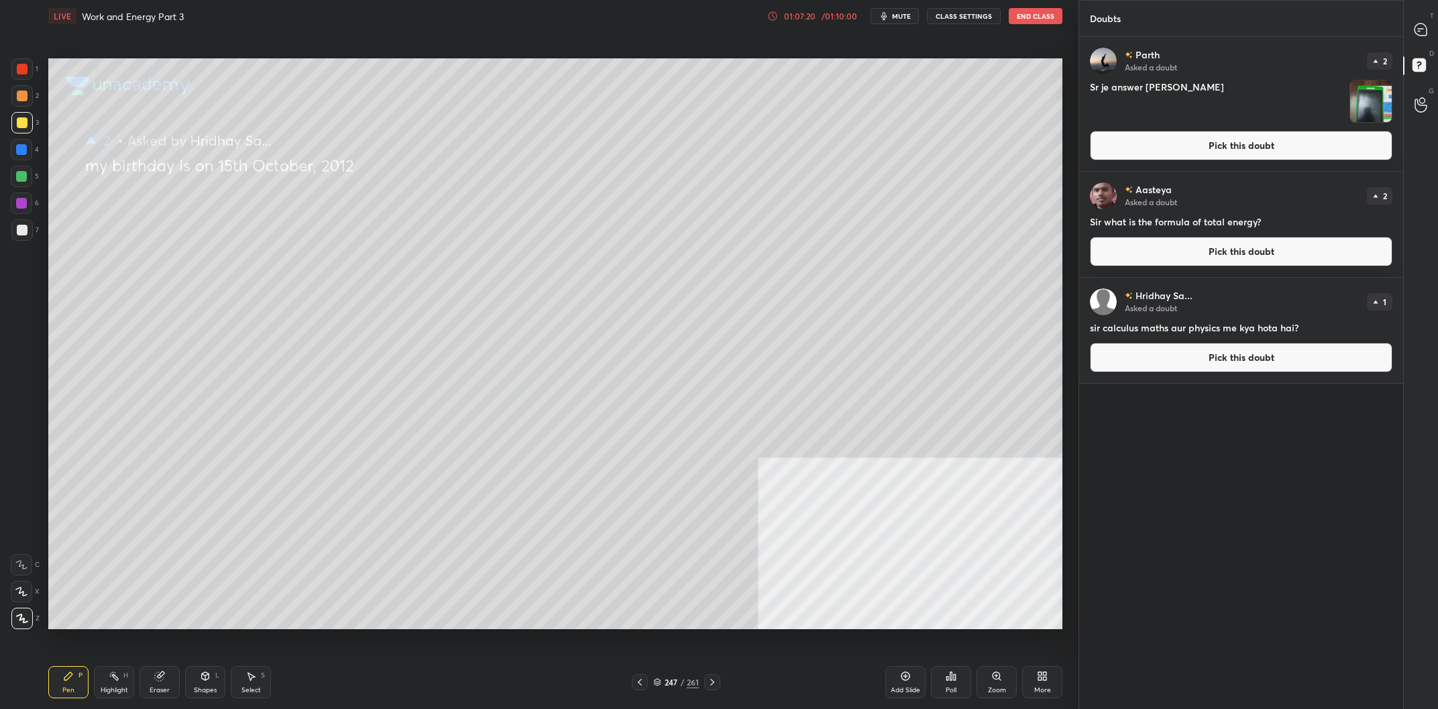
click at [1232, 152] on button "Pick this doubt" at bounding box center [1241, 146] width 303 height 30
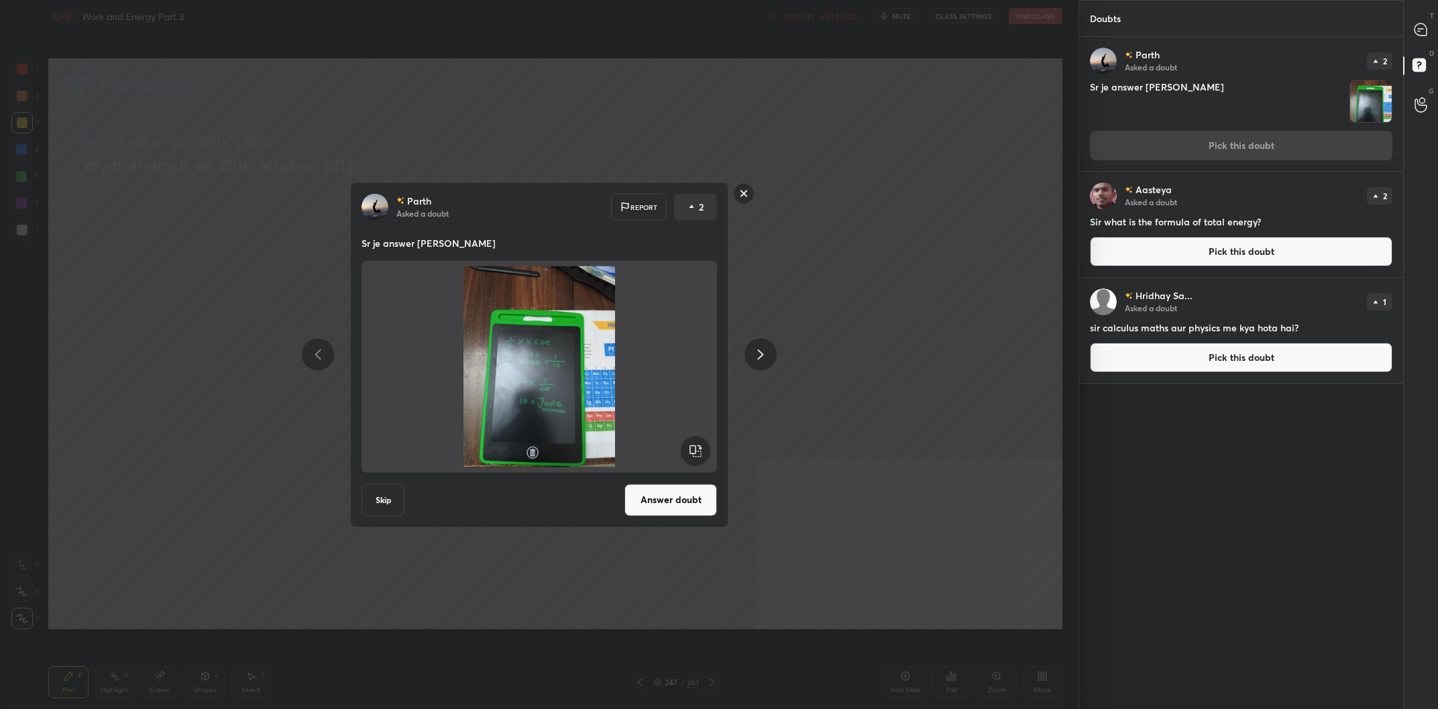
click at [656, 497] on button "Answer doubt" at bounding box center [671, 500] width 93 height 32
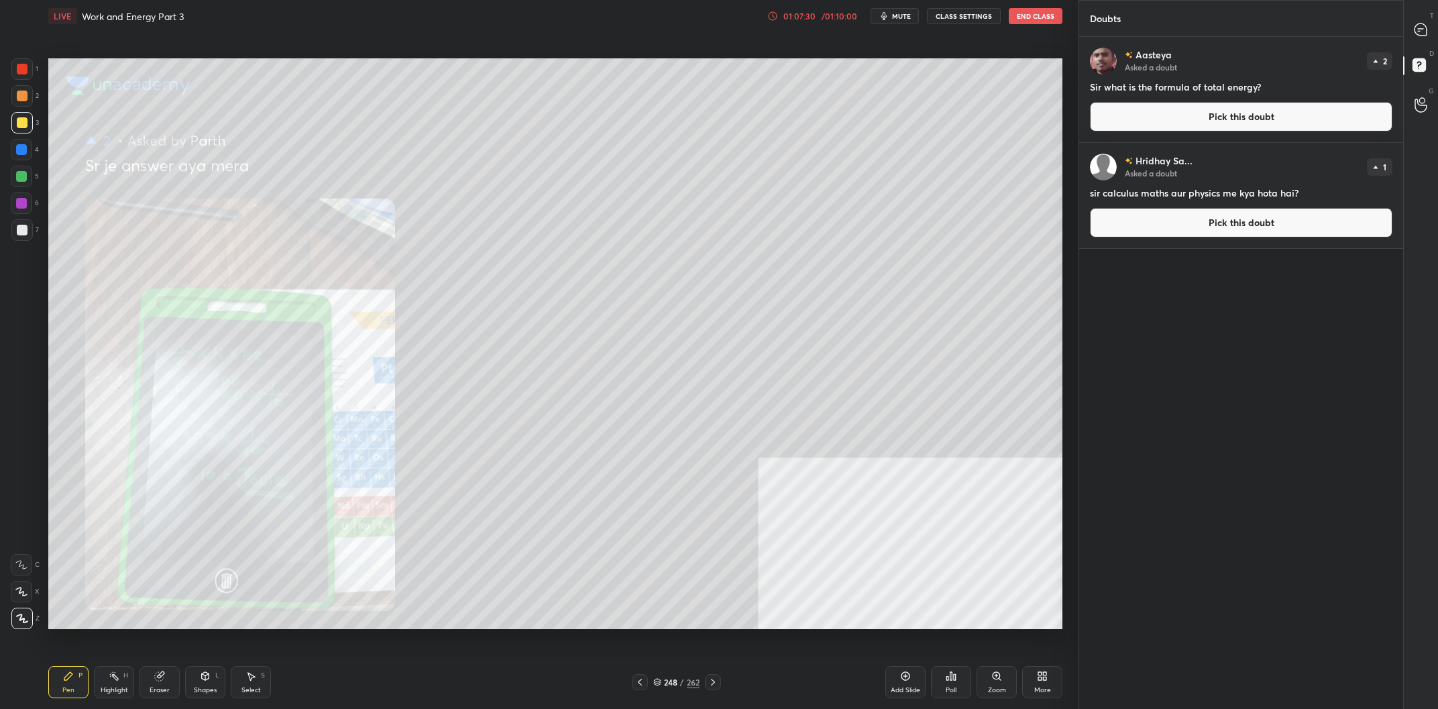
click at [989, 686] on div "Zoom" at bounding box center [997, 682] width 40 height 32
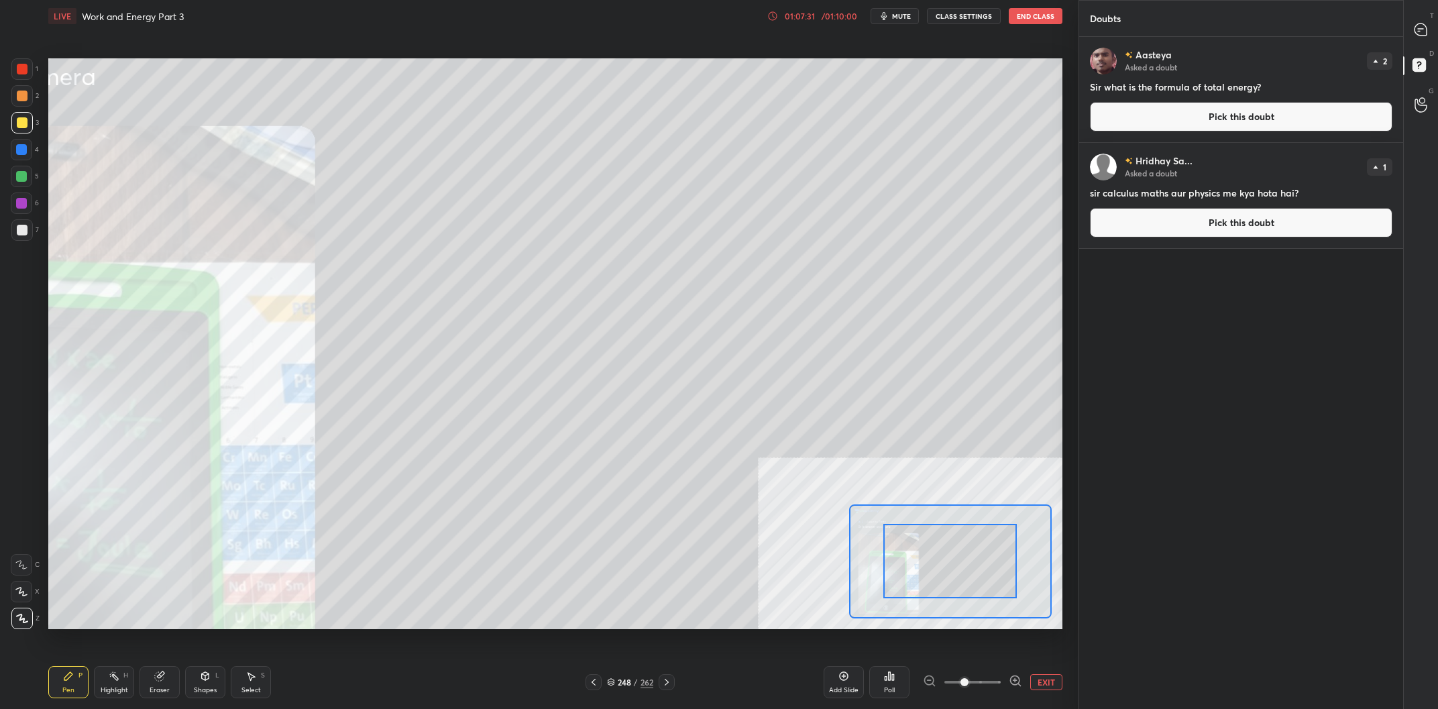
drag, startPoint x: 961, startPoint y: 674, endPoint x: 981, endPoint y: 672, distance: 19.6
click at [969, 678] on span at bounding box center [965, 682] width 8 height 8
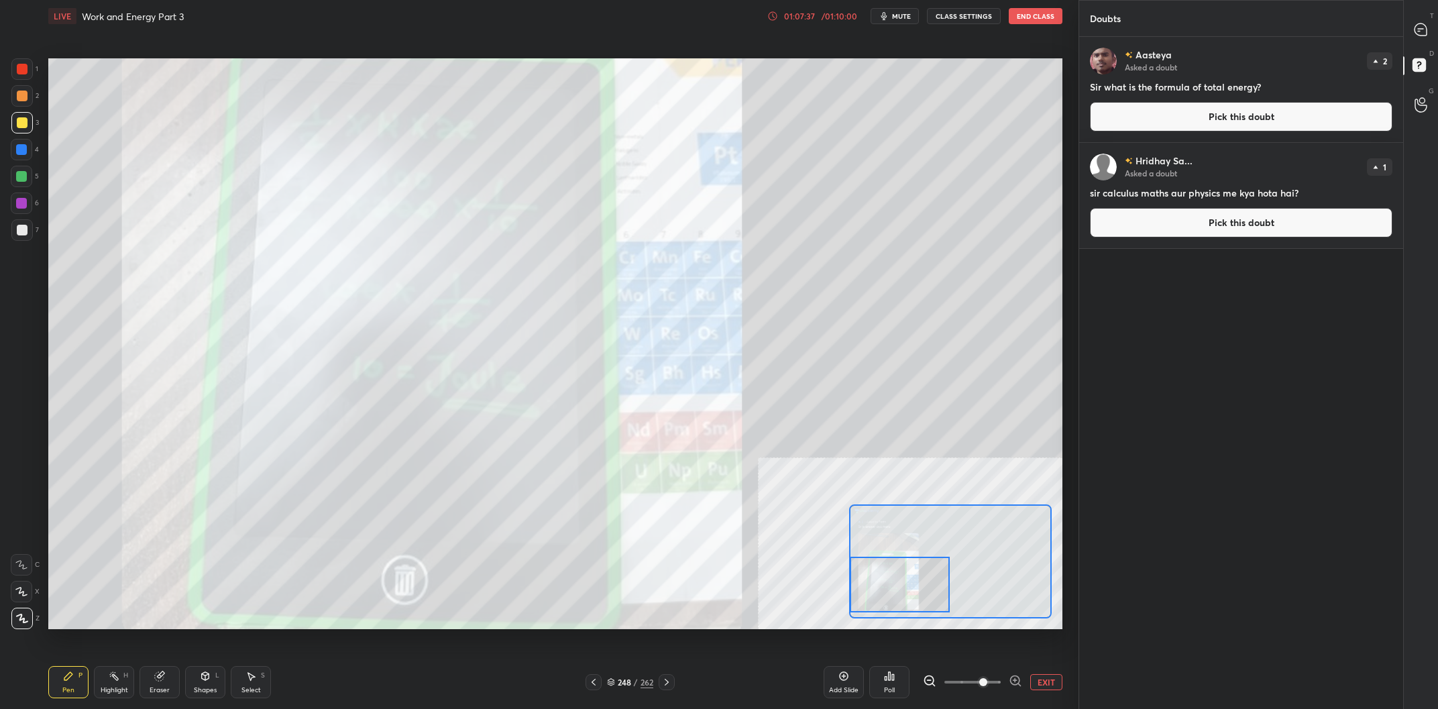
click at [836, 577] on div "Setting up your live class Poll for secs No correct answer Start poll" at bounding box center [555, 343] width 1014 height 571
click at [1424, 34] on icon at bounding box center [1421, 29] width 12 height 12
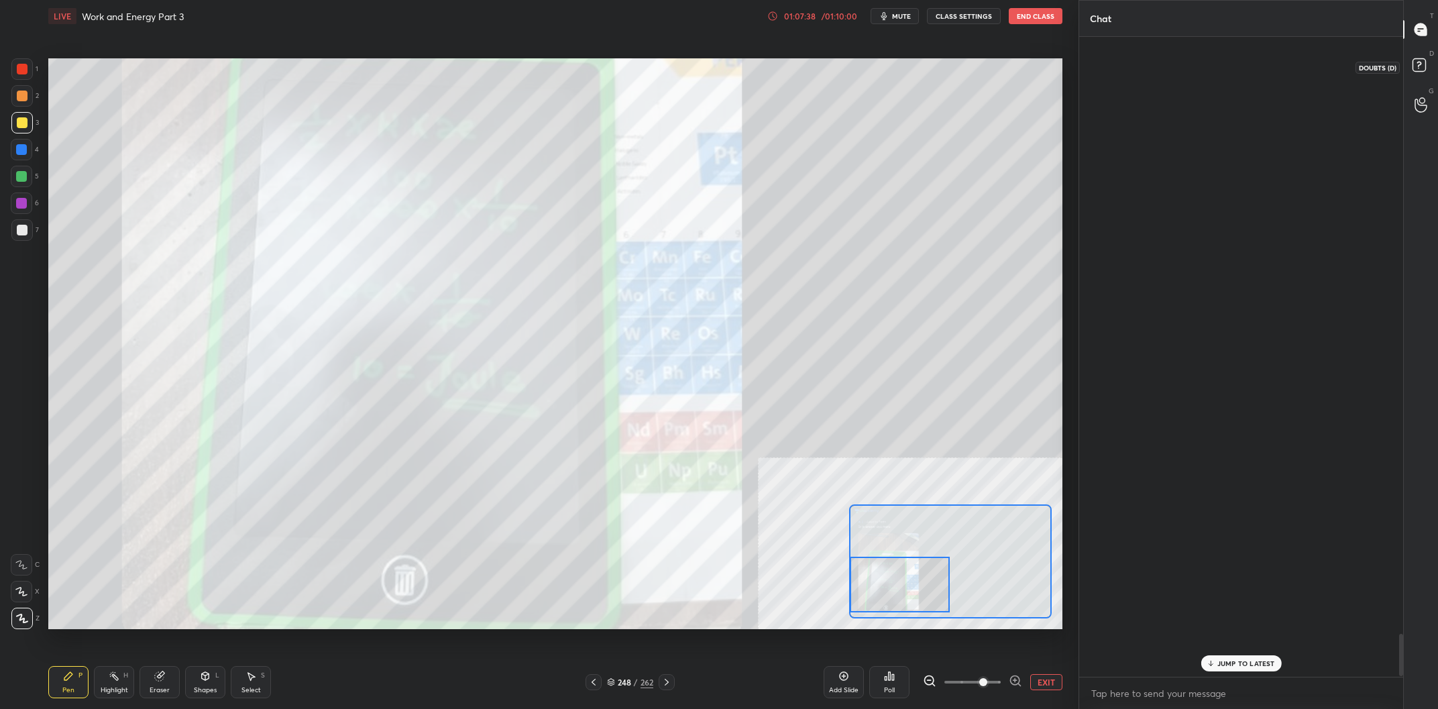
scroll to position [640, 324]
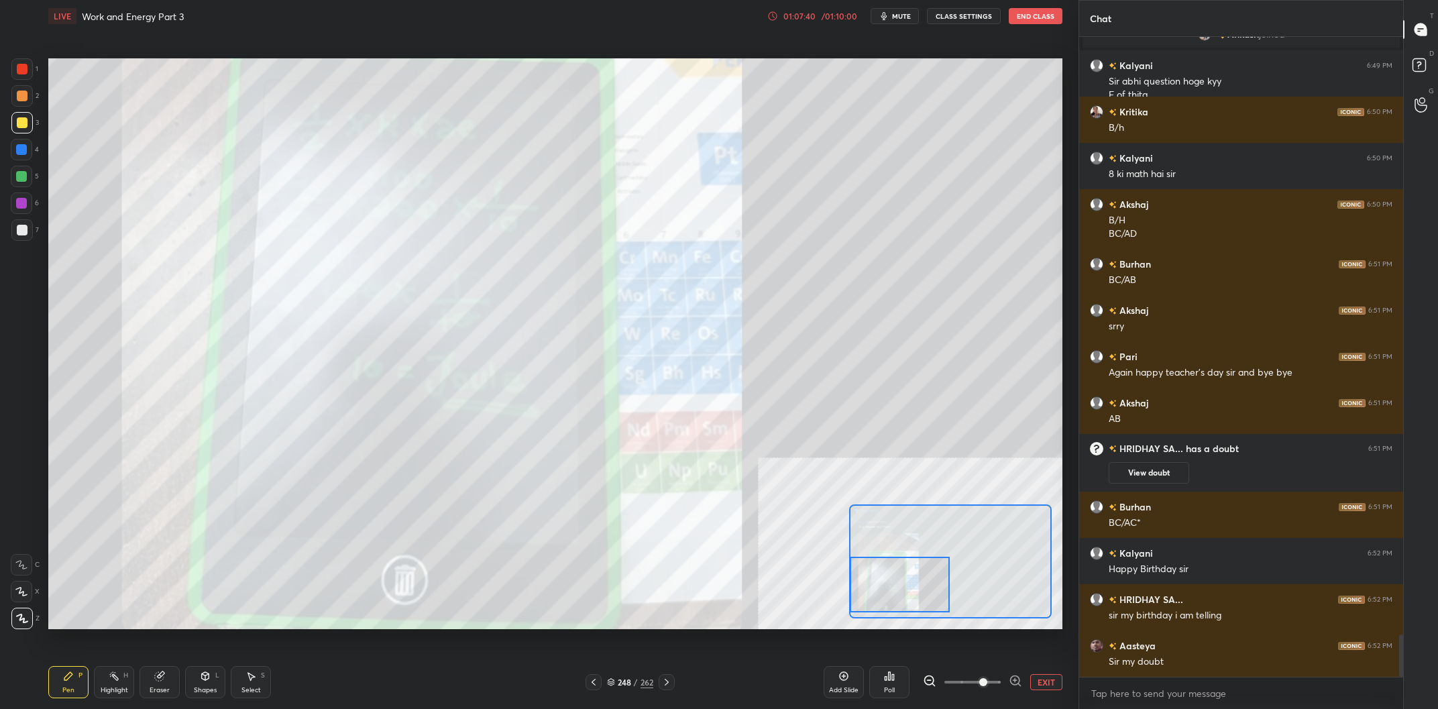
click at [1048, 680] on button "EXIT" at bounding box center [1046, 682] width 32 height 16
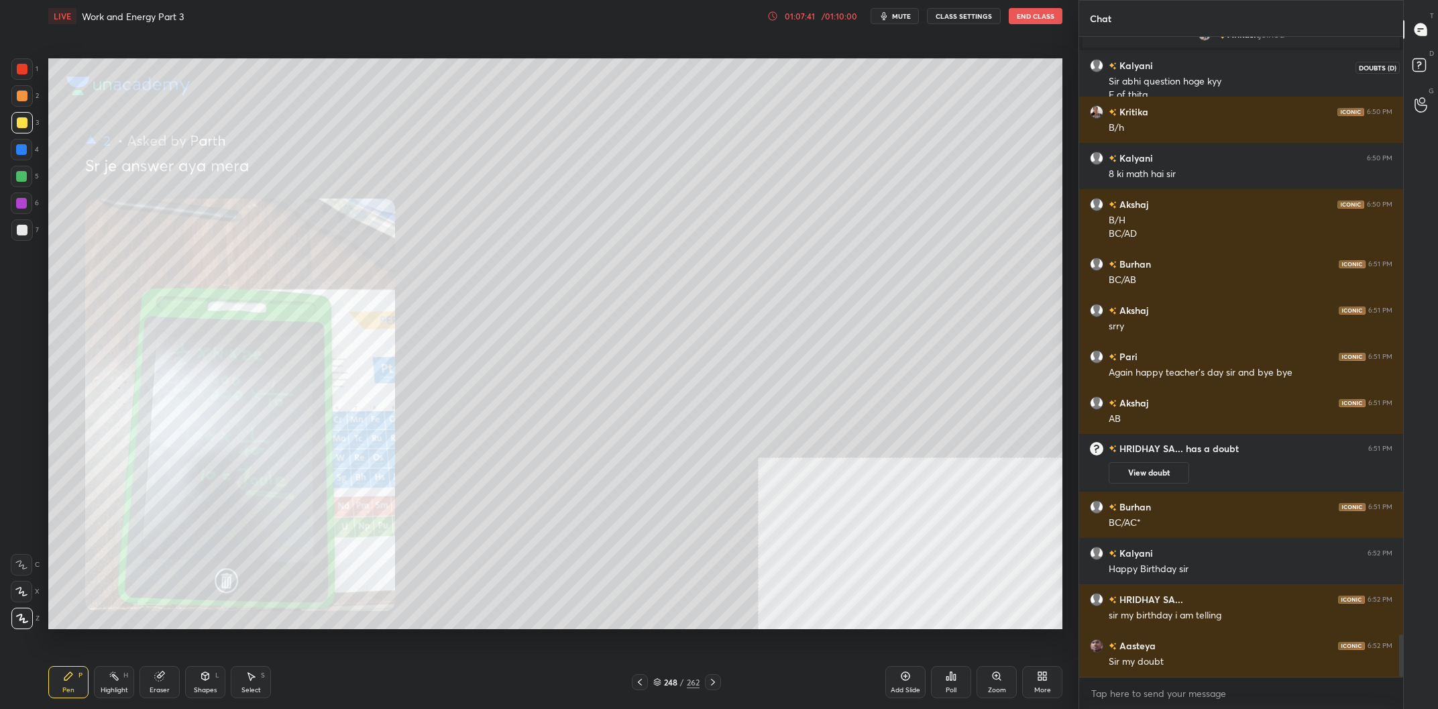
click at [1421, 62] on rect at bounding box center [1419, 65] width 13 height 13
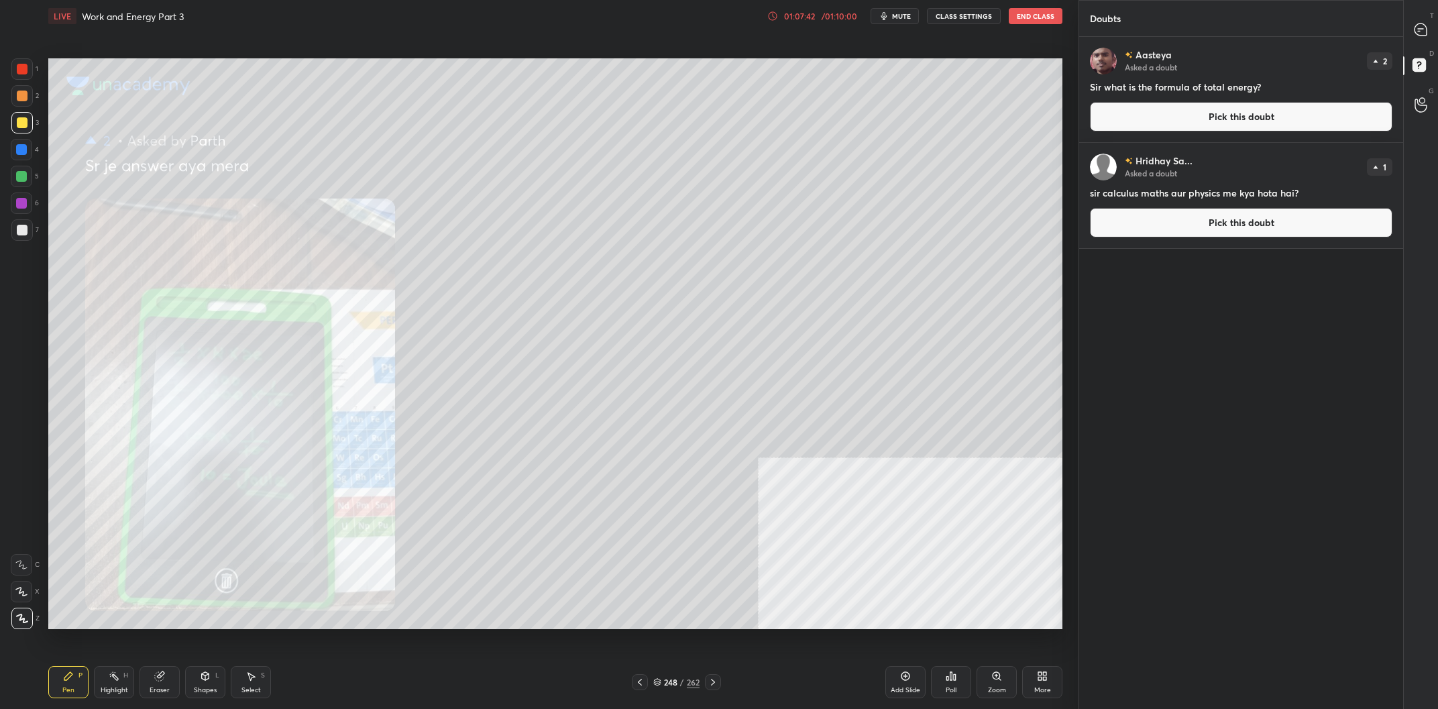
click at [1232, 115] on button "Pick this doubt" at bounding box center [1241, 117] width 303 height 30
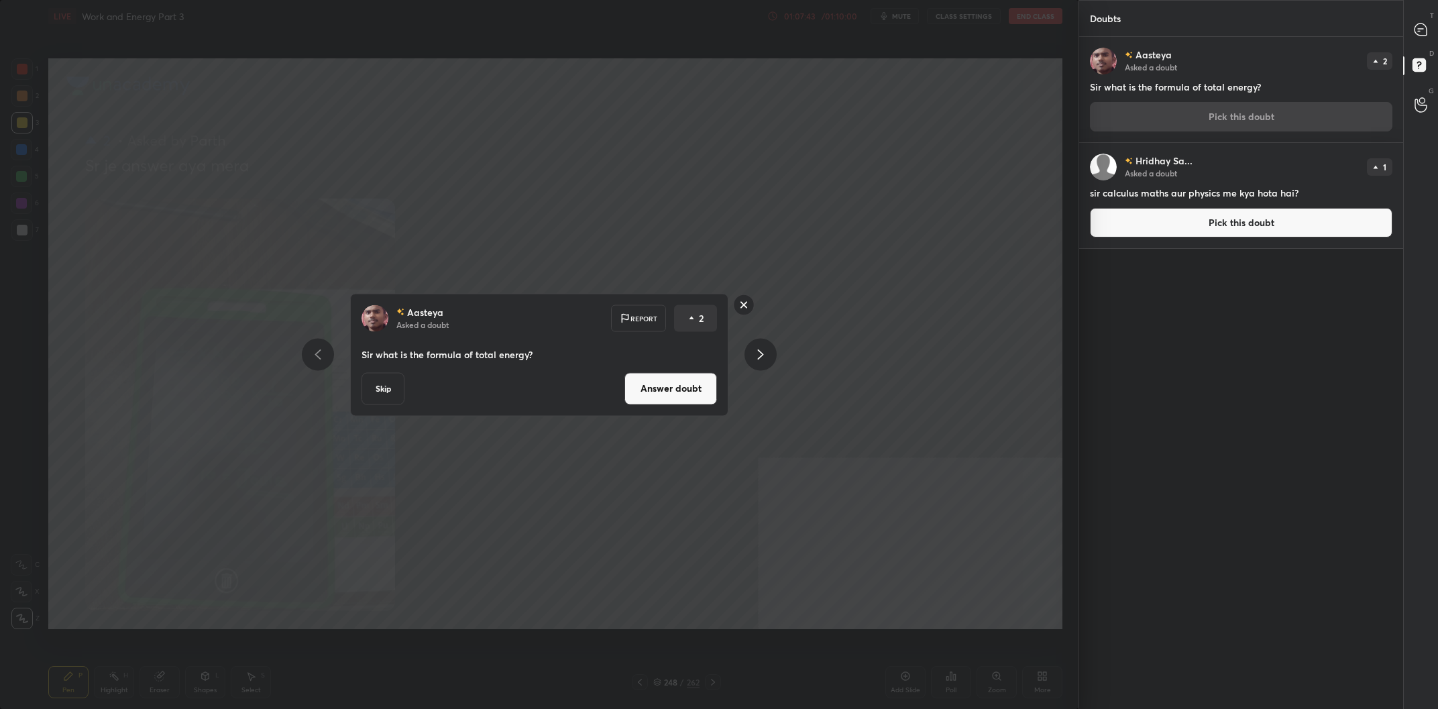
click at [689, 384] on button "Answer doubt" at bounding box center [671, 388] width 93 height 32
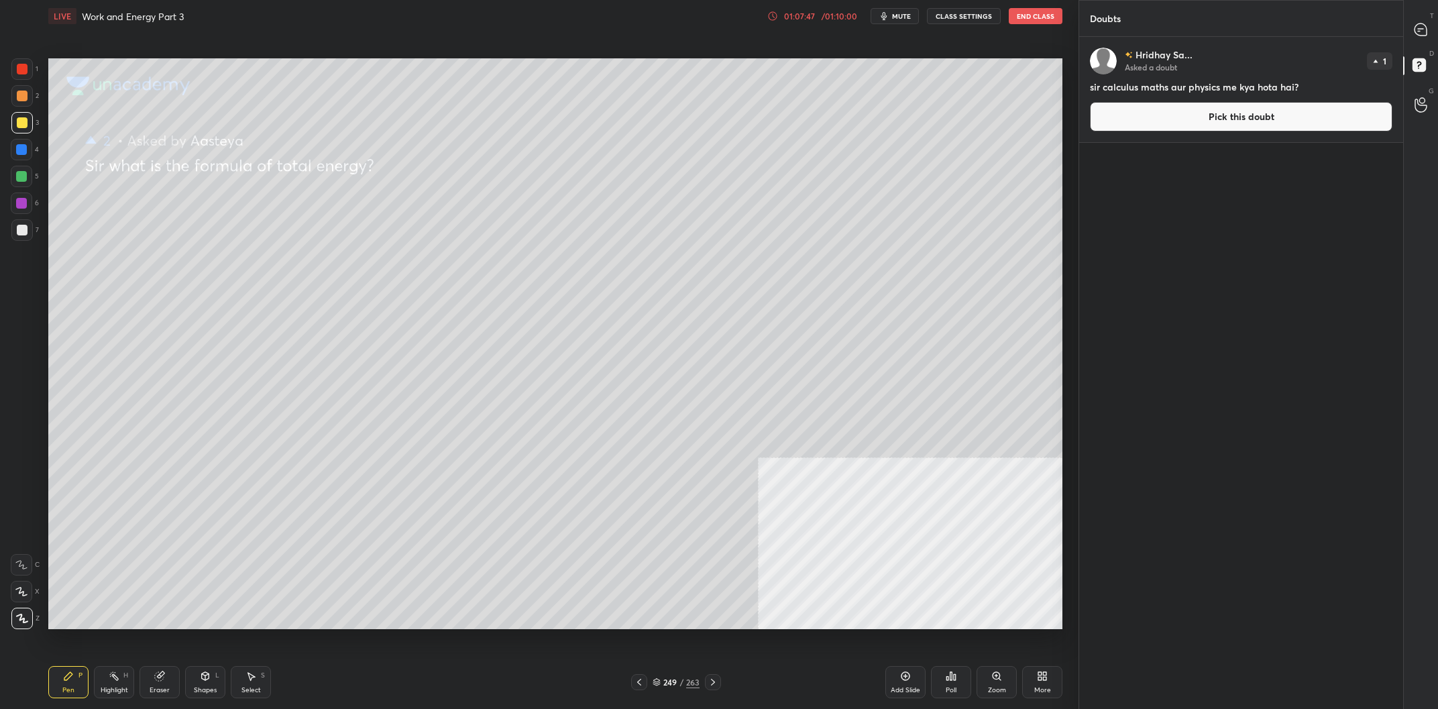
click at [40, 120] on div "1 2 3 4 5 6 7 C X Z C X Z E E Erase all H H" at bounding box center [21, 343] width 43 height 571
click at [30, 122] on div at bounding box center [21, 122] width 21 height 21
click at [28, 123] on div at bounding box center [21, 122] width 21 height 21
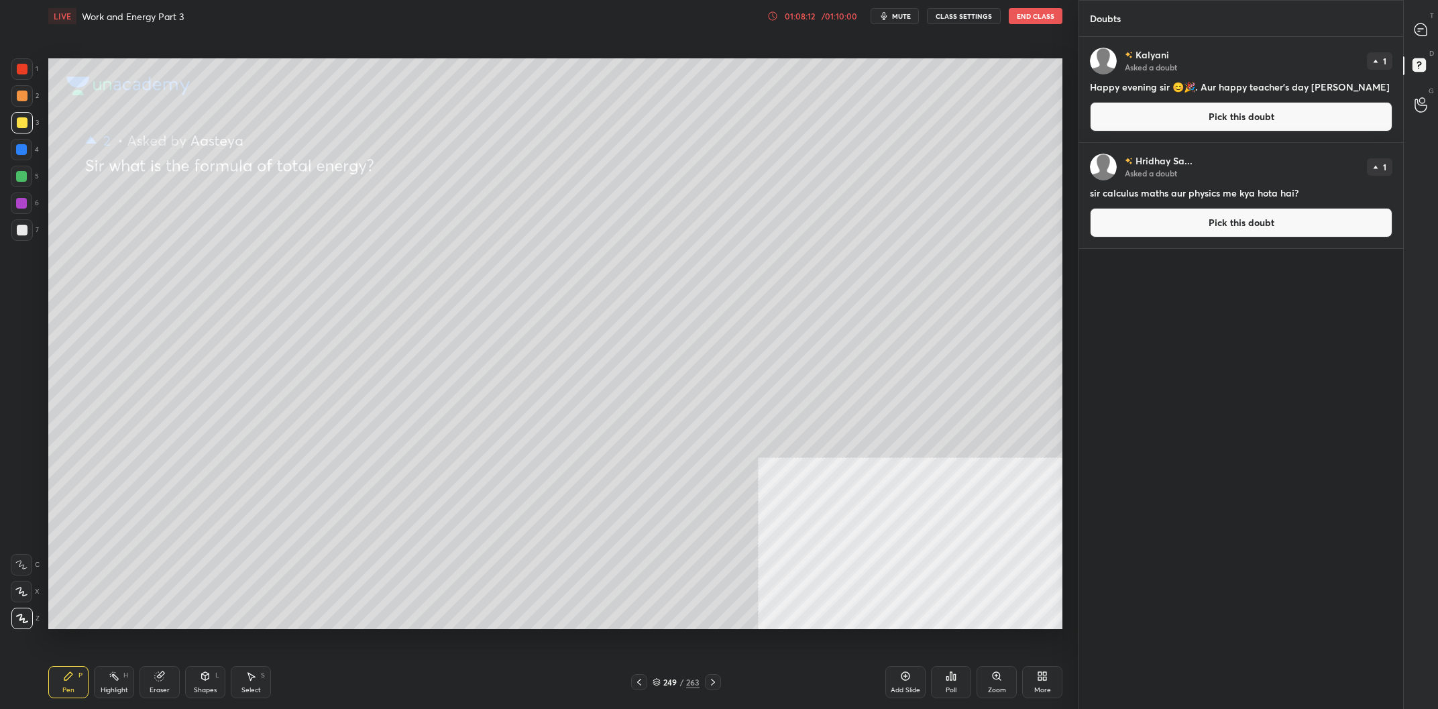
click at [1233, 125] on button "Pick this doubt" at bounding box center [1241, 117] width 303 height 30
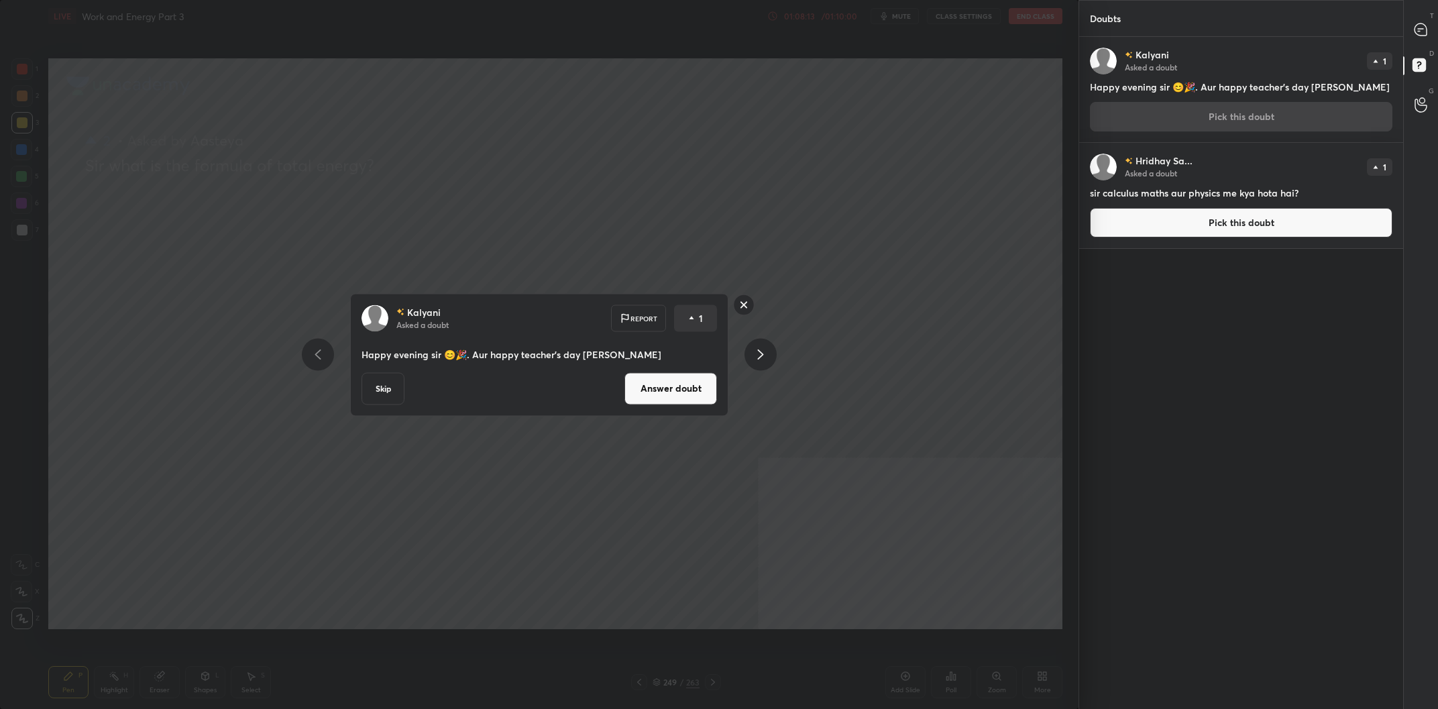
click at [677, 382] on button "Answer doubt" at bounding box center [671, 388] width 93 height 32
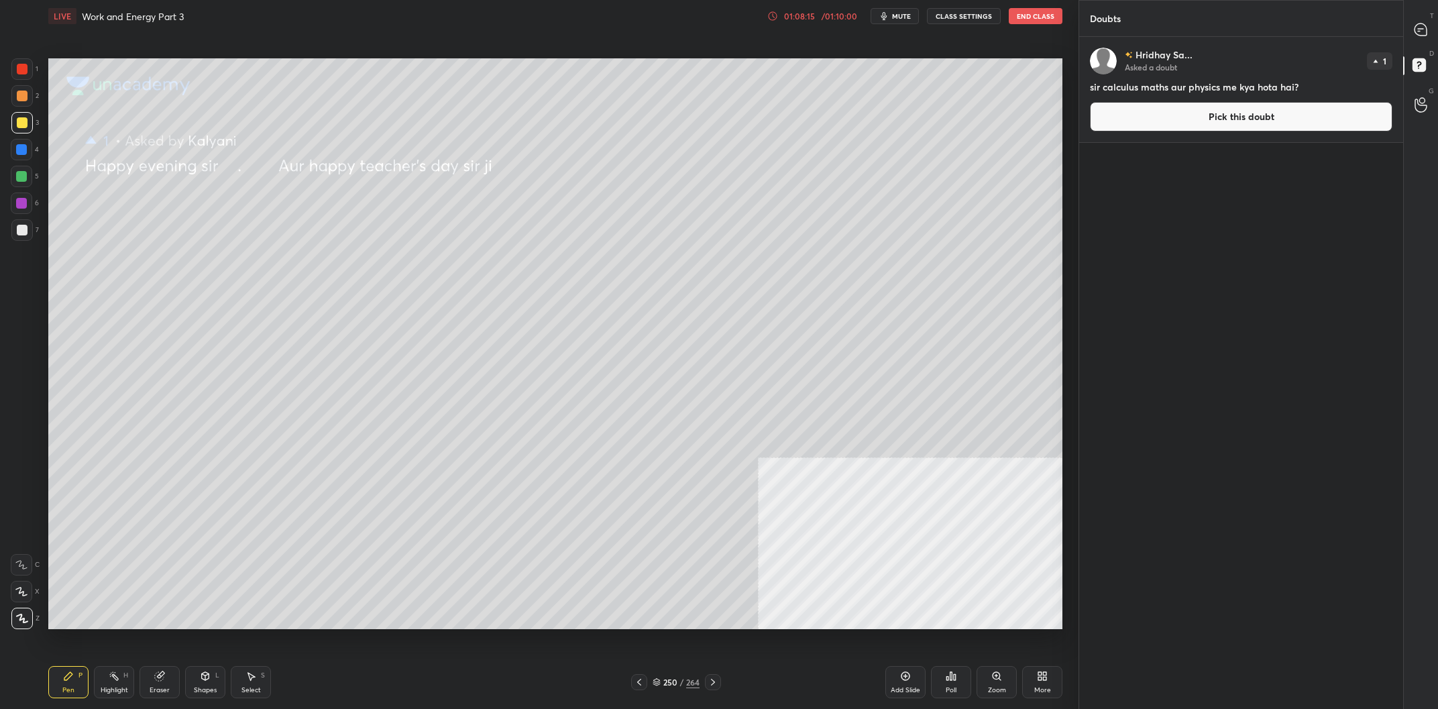
click at [21, 129] on div at bounding box center [21, 122] width 21 height 21
click at [28, 129] on div at bounding box center [21, 122] width 21 height 21
click at [1201, 123] on button "Pick this doubt" at bounding box center [1241, 117] width 303 height 30
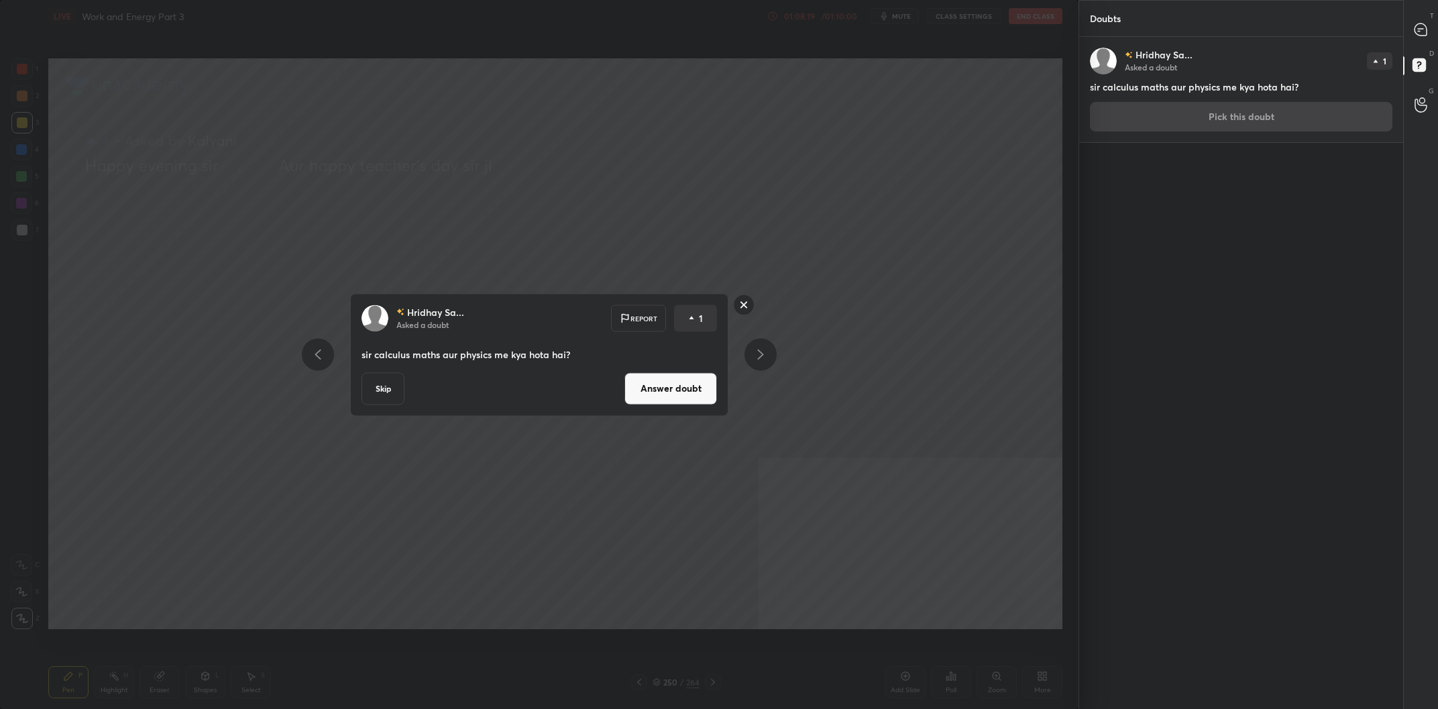
click at [691, 384] on button "Answer doubt" at bounding box center [671, 388] width 93 height 32
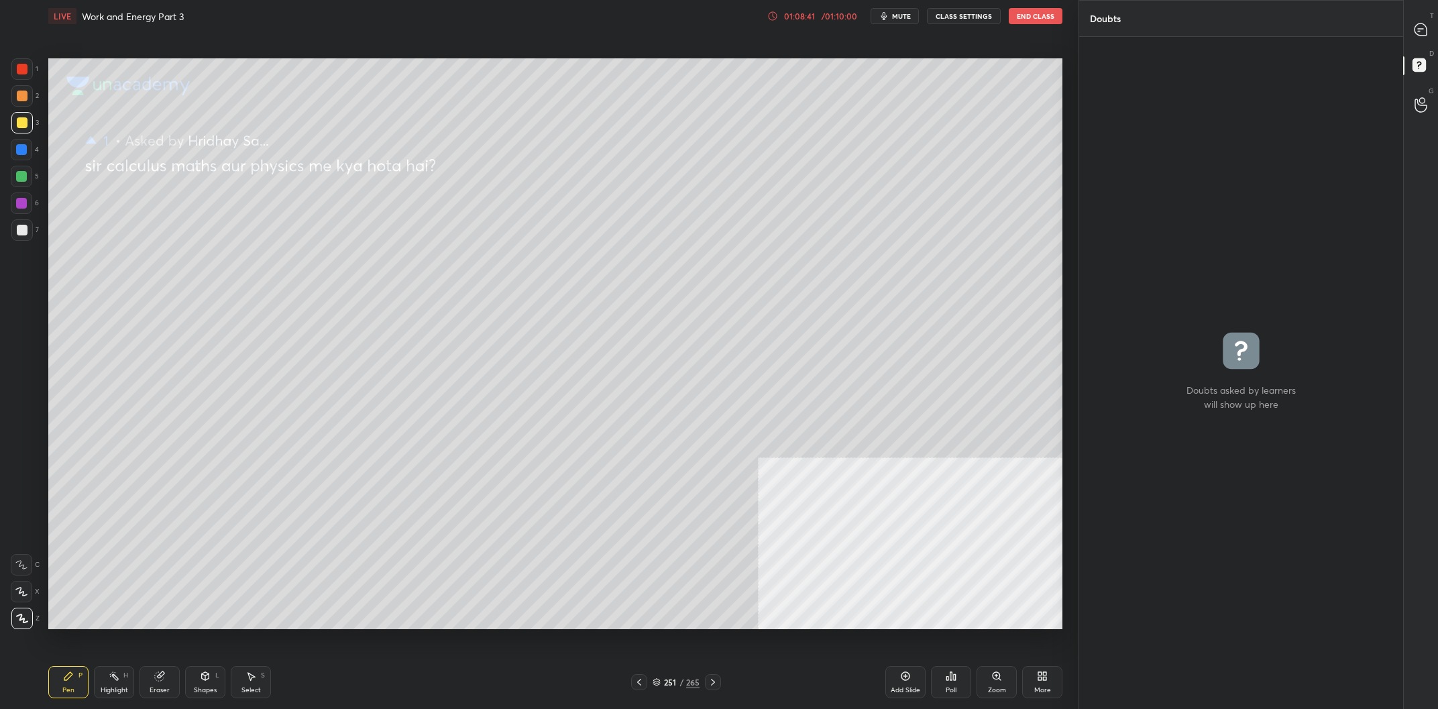
click at [15, 76] on div at bounding box center [21, 68] width 21 height 21
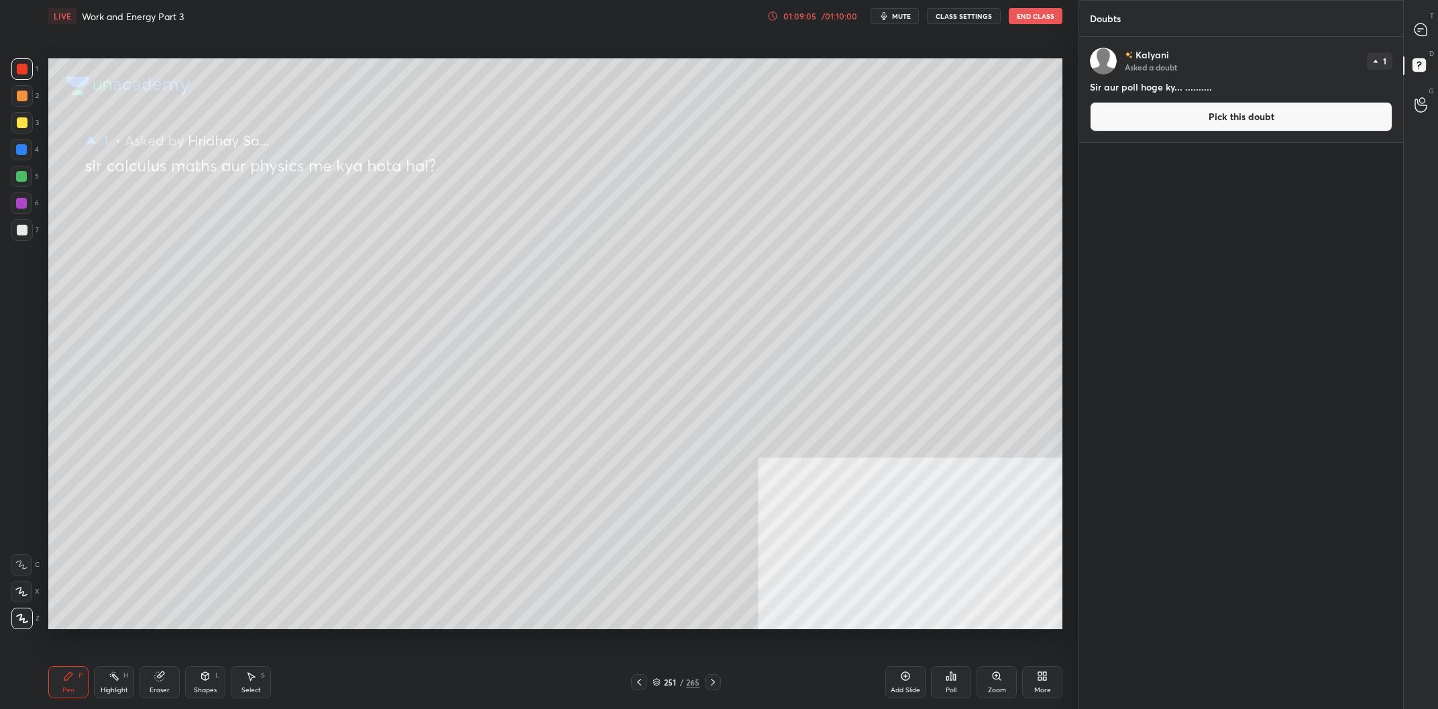
click at [23, 121] on div at bounding box center [22, 122] width 11 height 11
click at [23, 118] on div at bounding box center [22, 122] width 11 height 11
click at [14, 155] on div at bounding box center [21, 149] width 21 height 21
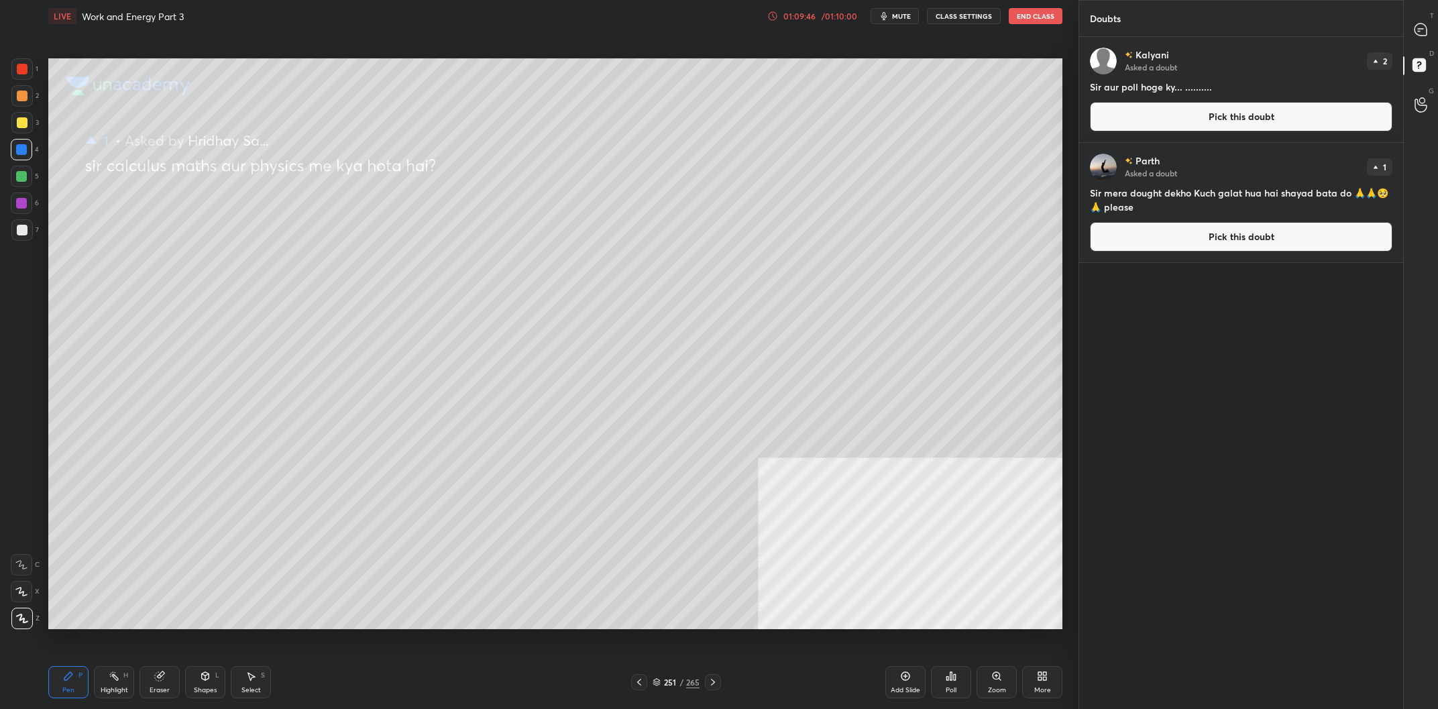
click at [667, 679] on div "251" at bounding box center [669, 682] width 13 height 8
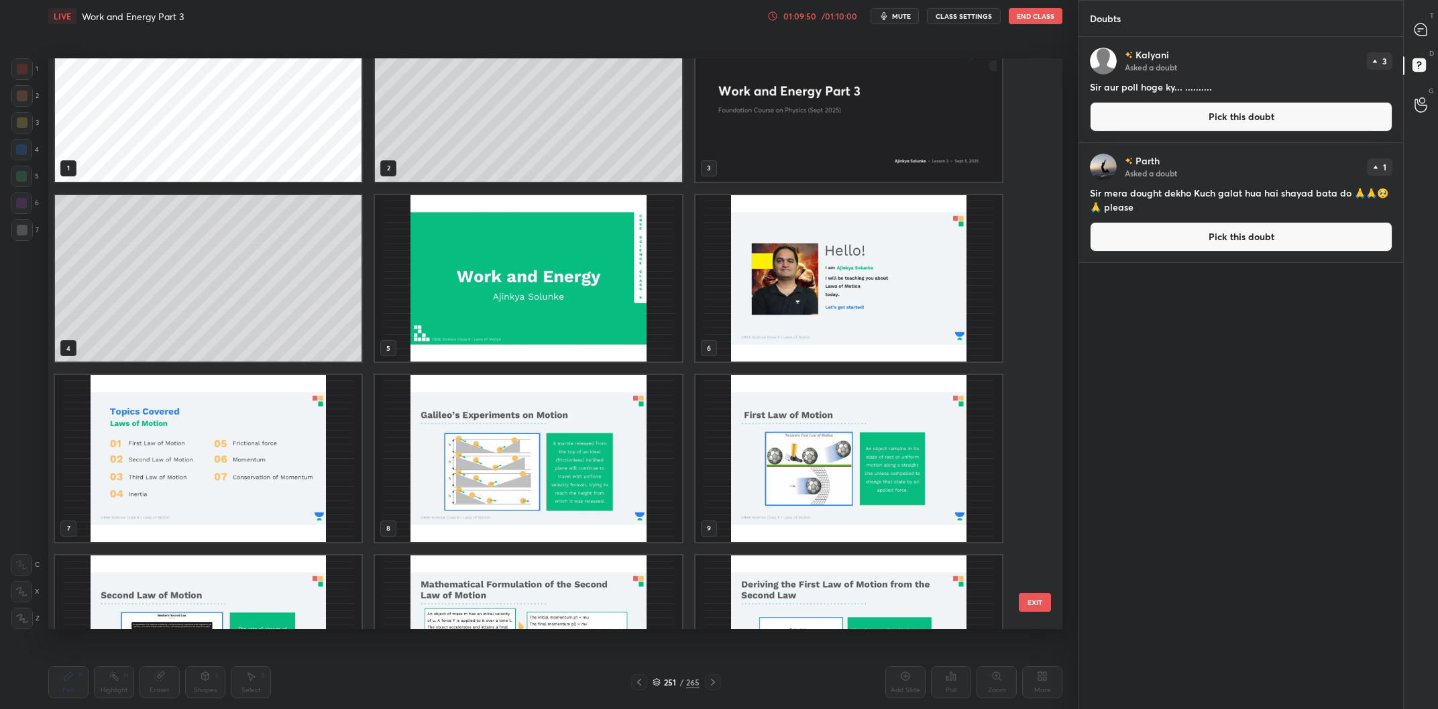
scroll to position [0, 0]
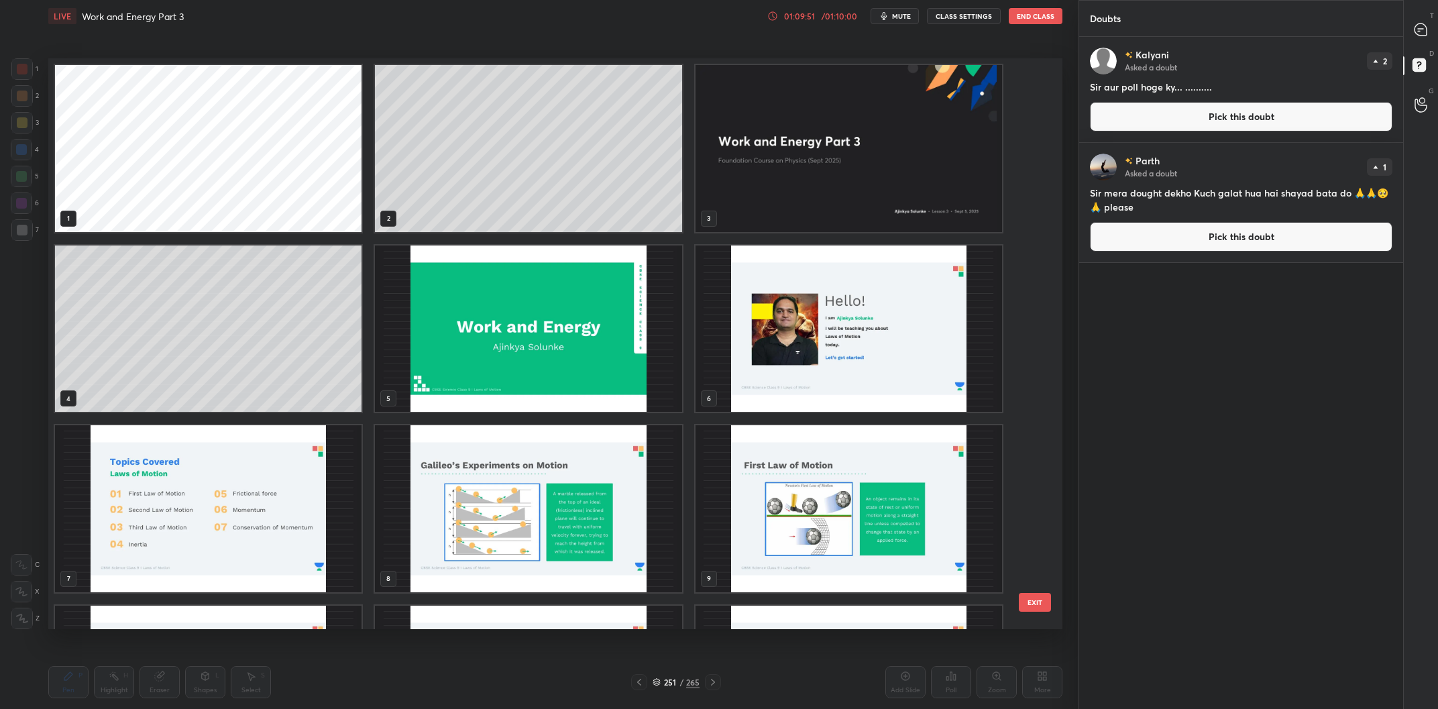
click at [866, 168] on img "grid" at bounding box center [849, 148] width 307 height 167
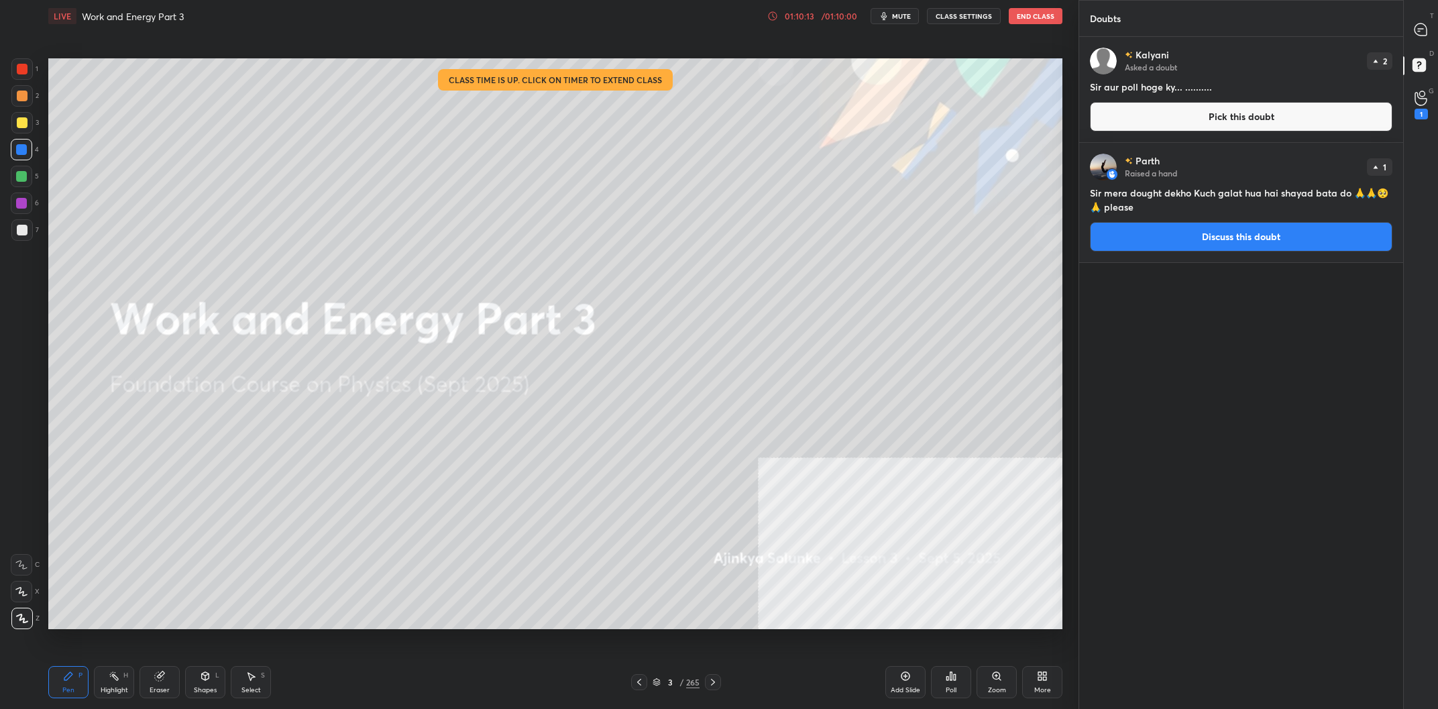
click at [1120, 307] on div "Kalyani Asked a doubt 2 Sir aur poll hoge ky... .......... Pick this doubt Part…" at bounding box center [1241, 338] width 324 height 602
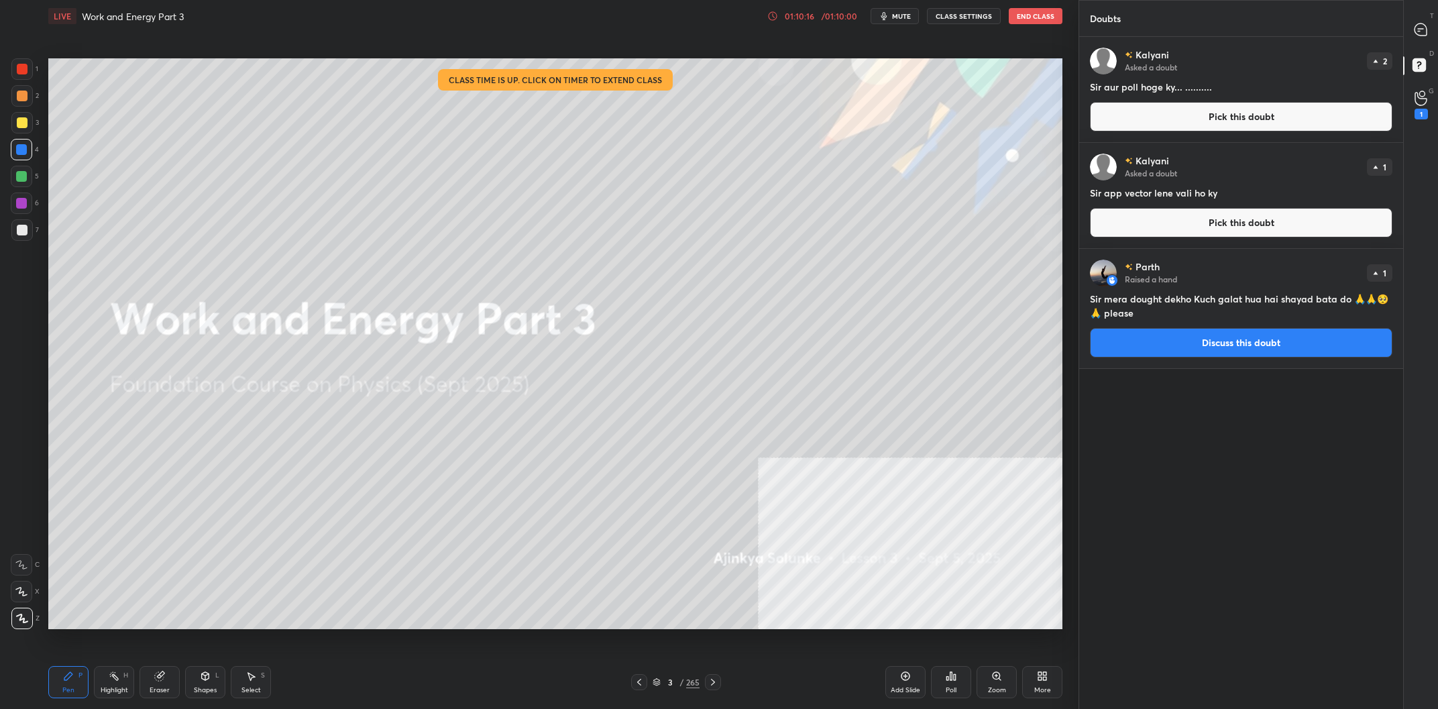
click at [947, 688] on div "Poll" at bounding box center [951, 690] width 11 height 7
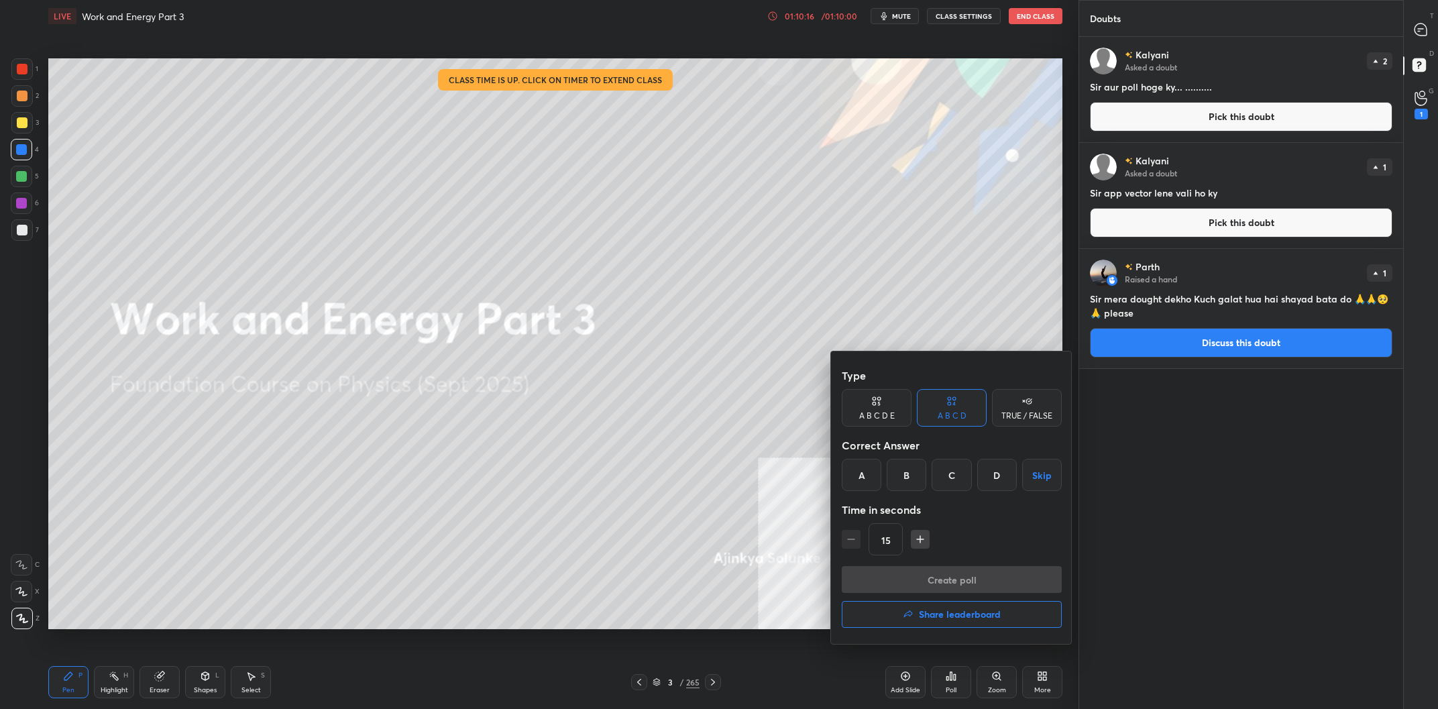
click at [623, 527] on div at bounding box center [719, 354] width 1438 height 709
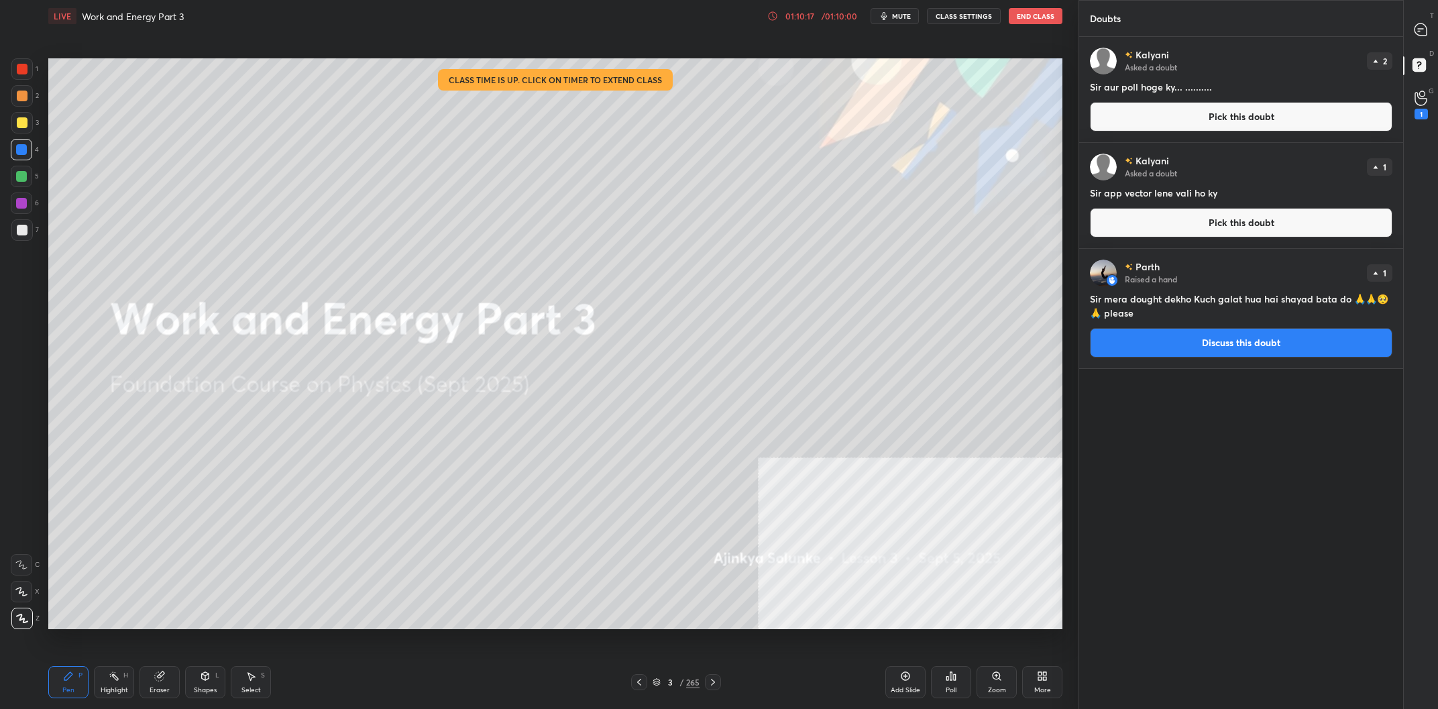
click at [666, 679] on div "3" at bounding box center [669, 682] width 13 height 8
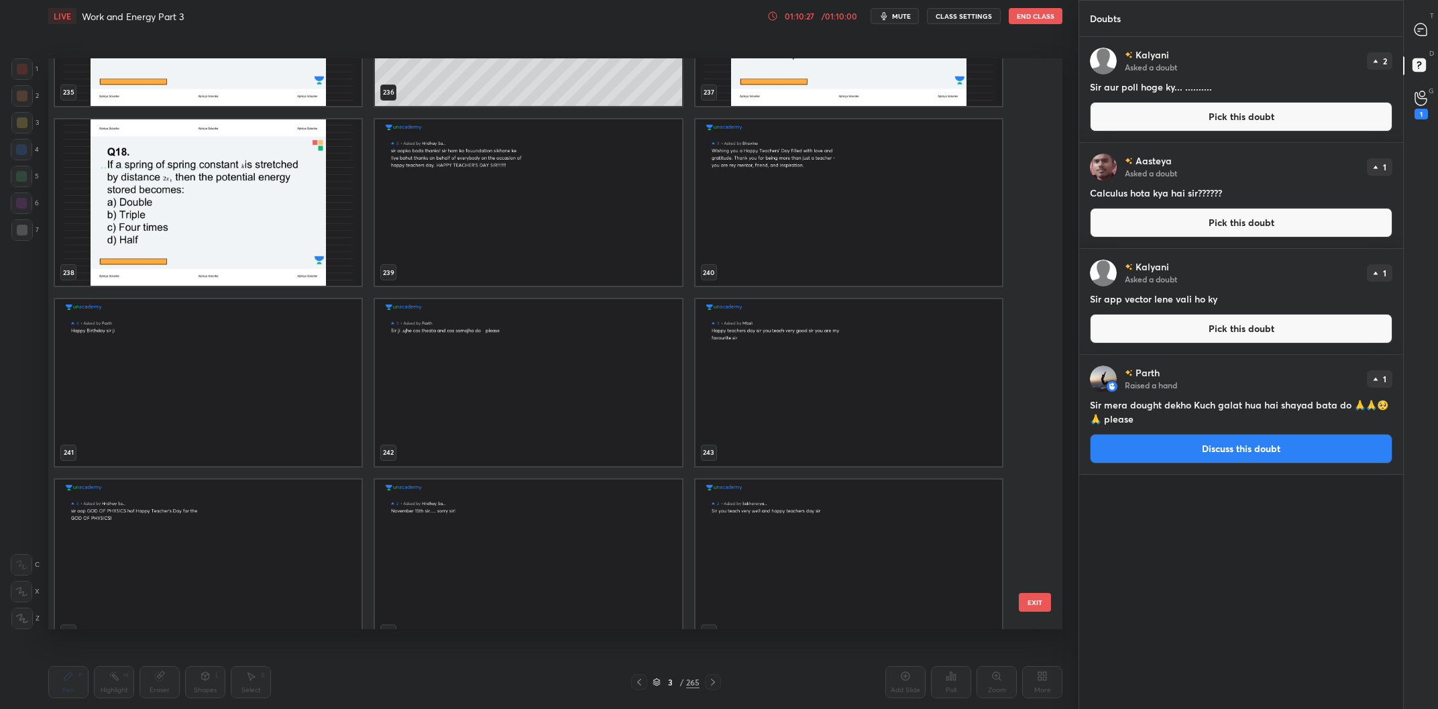
scroll to position [14688, 0]
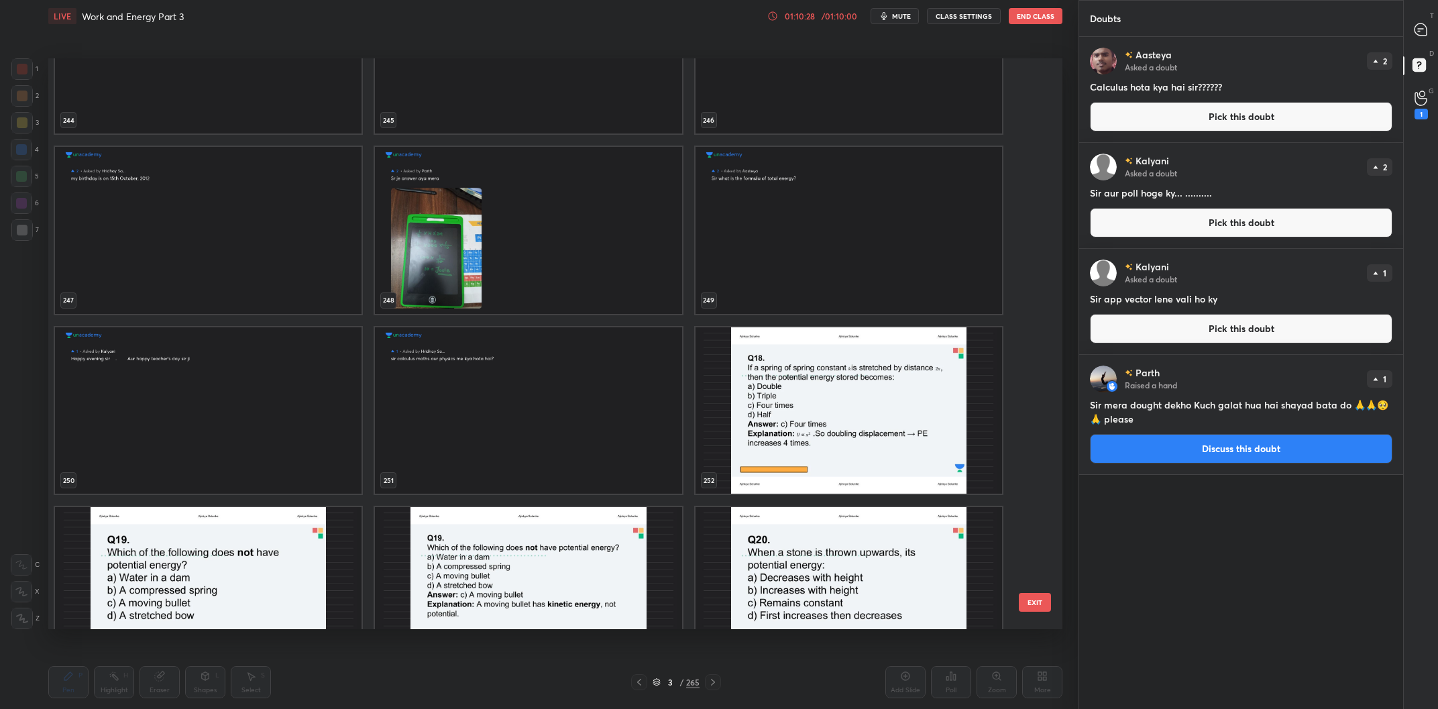
click at [608, 278] on img "grid" at bounding box center [528, 230] width 307 height 167
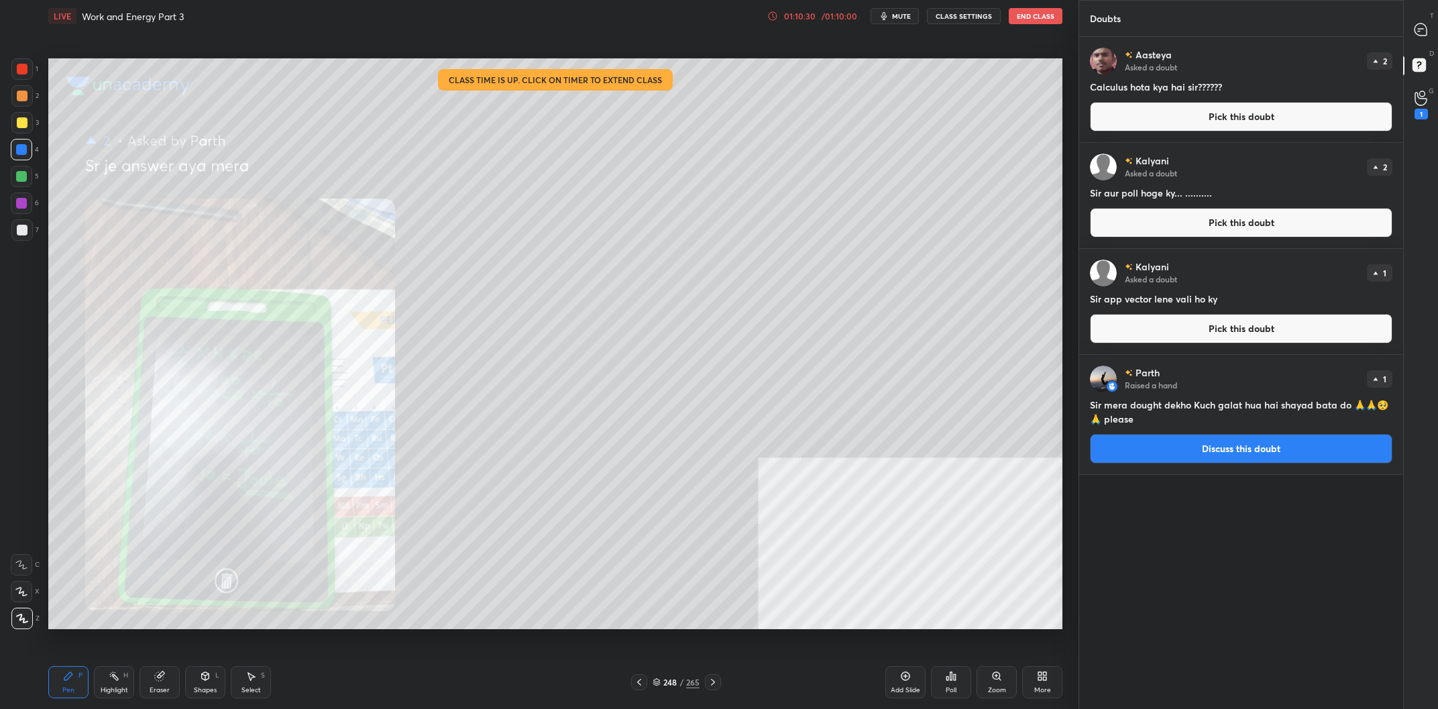
click at [1179, 447] on button "Discuss this doubt" at bounding box center [1241, 449] width 303 height 30
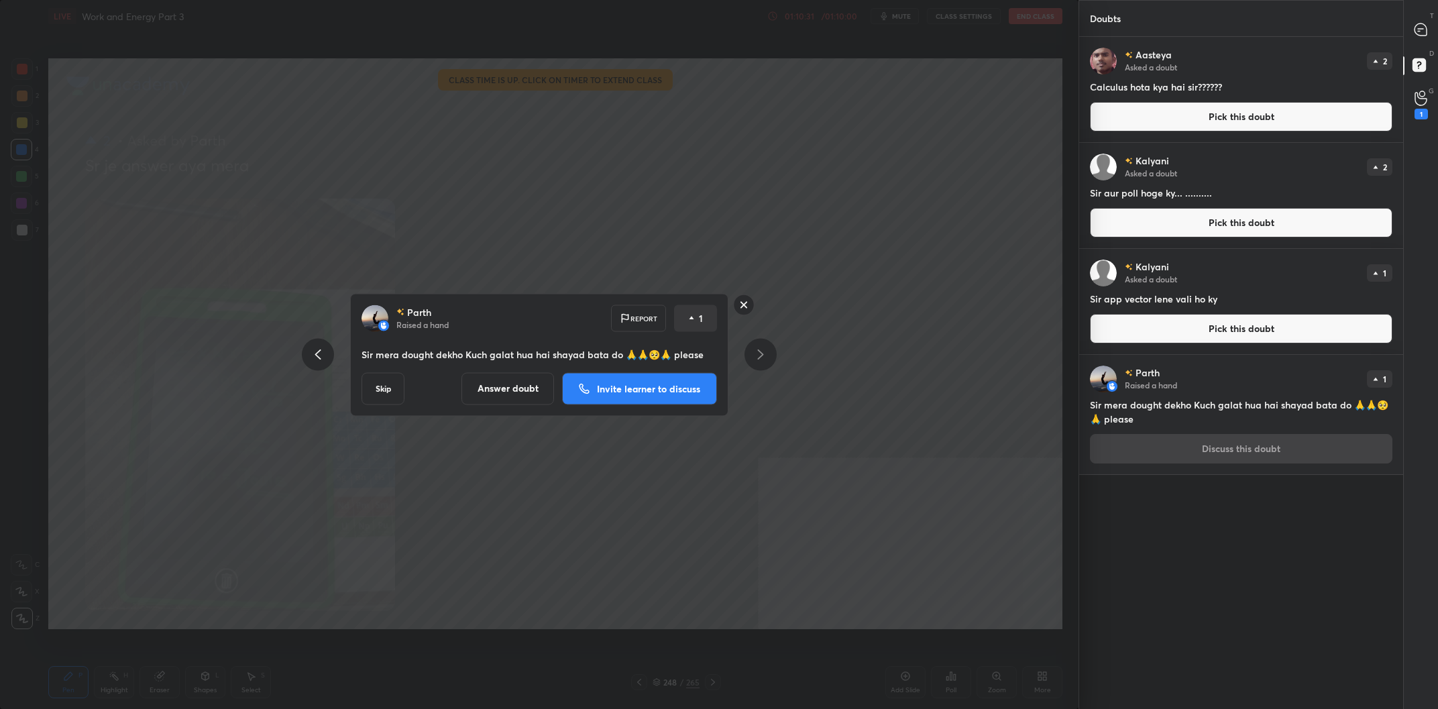
click at [531, 379] on button "Answer doubt" at bounding box center [508, 395] width 93 height 32
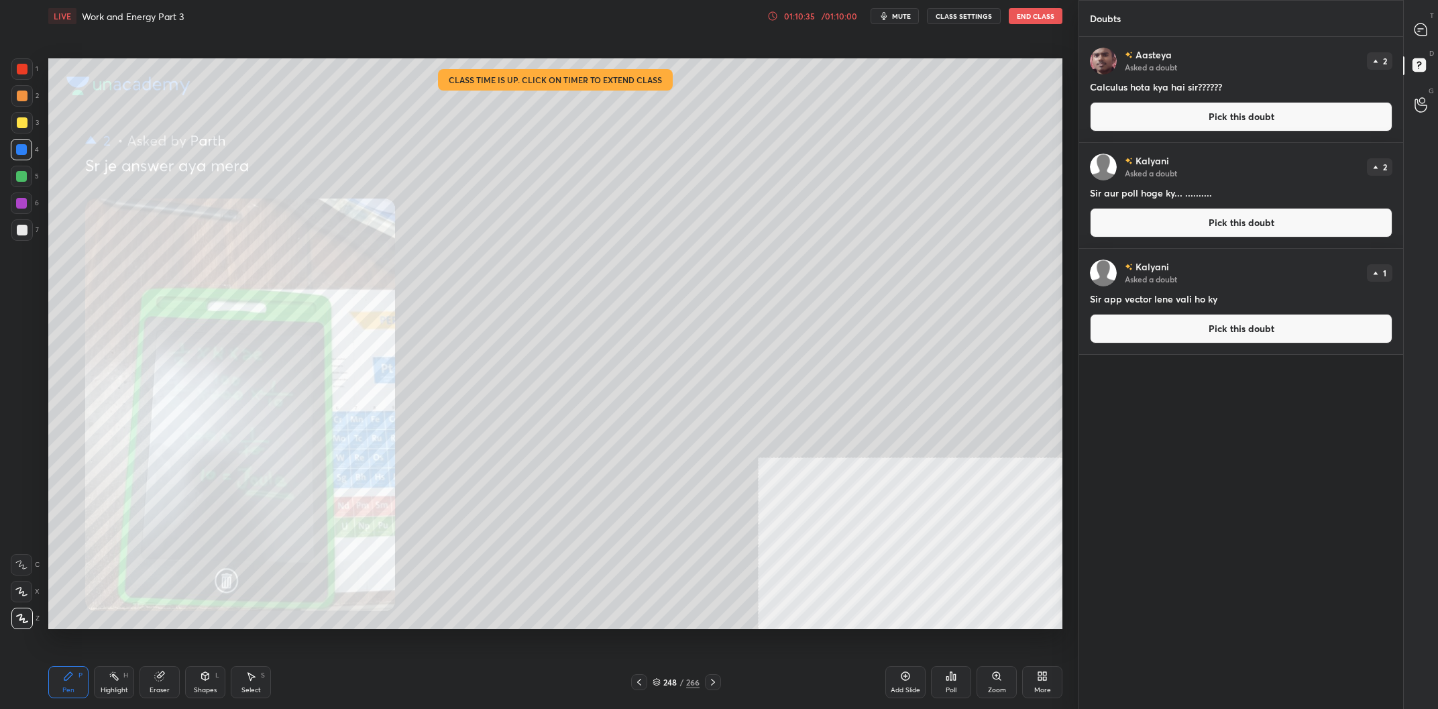
click at [1000, 686] on div "Zoom" at bounding box center [997, 682] width 40 height 32
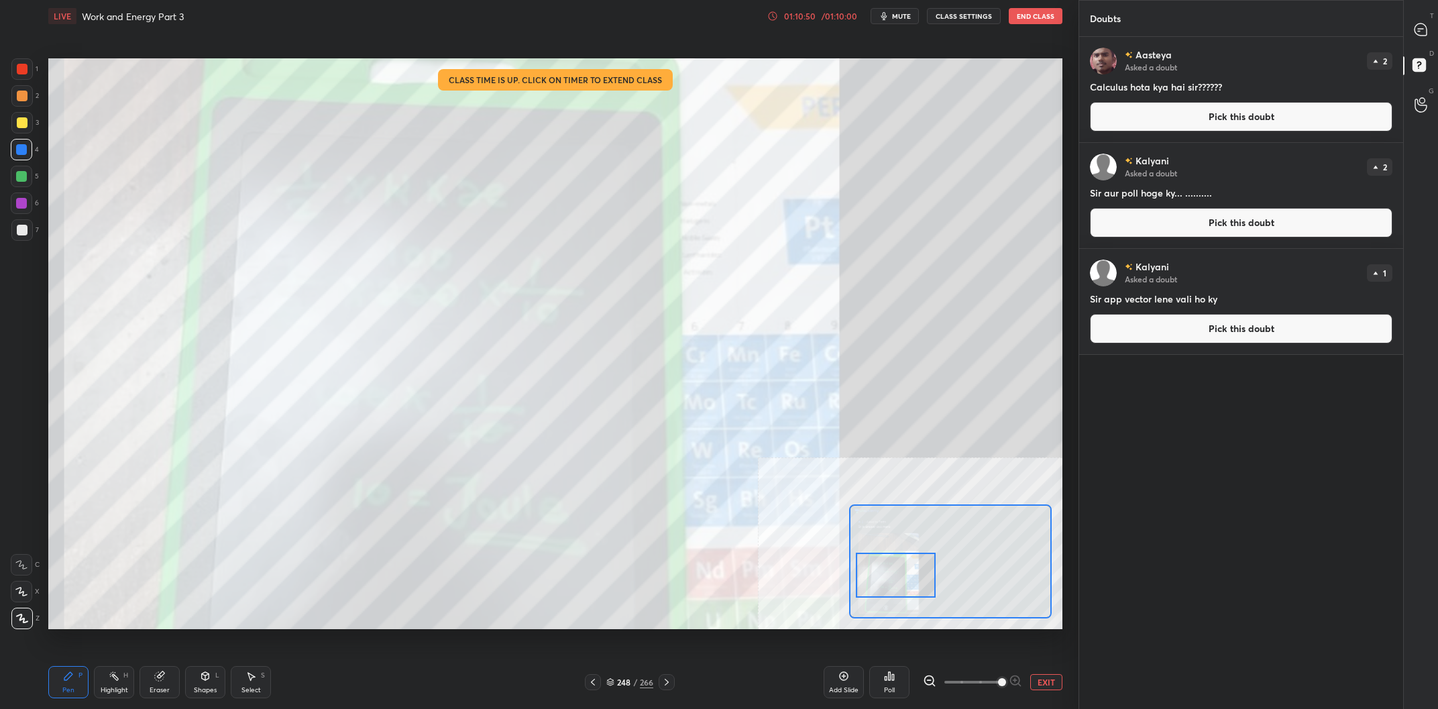
click at [19, 124] on div at bounding box center [22, 122] width 11 height 11
click at [24, 127] on div at bounding box center [22, 122] width 11 height 11
click at [1419, 24] on icon at bounding box center [1421, 29] width 12 height 12
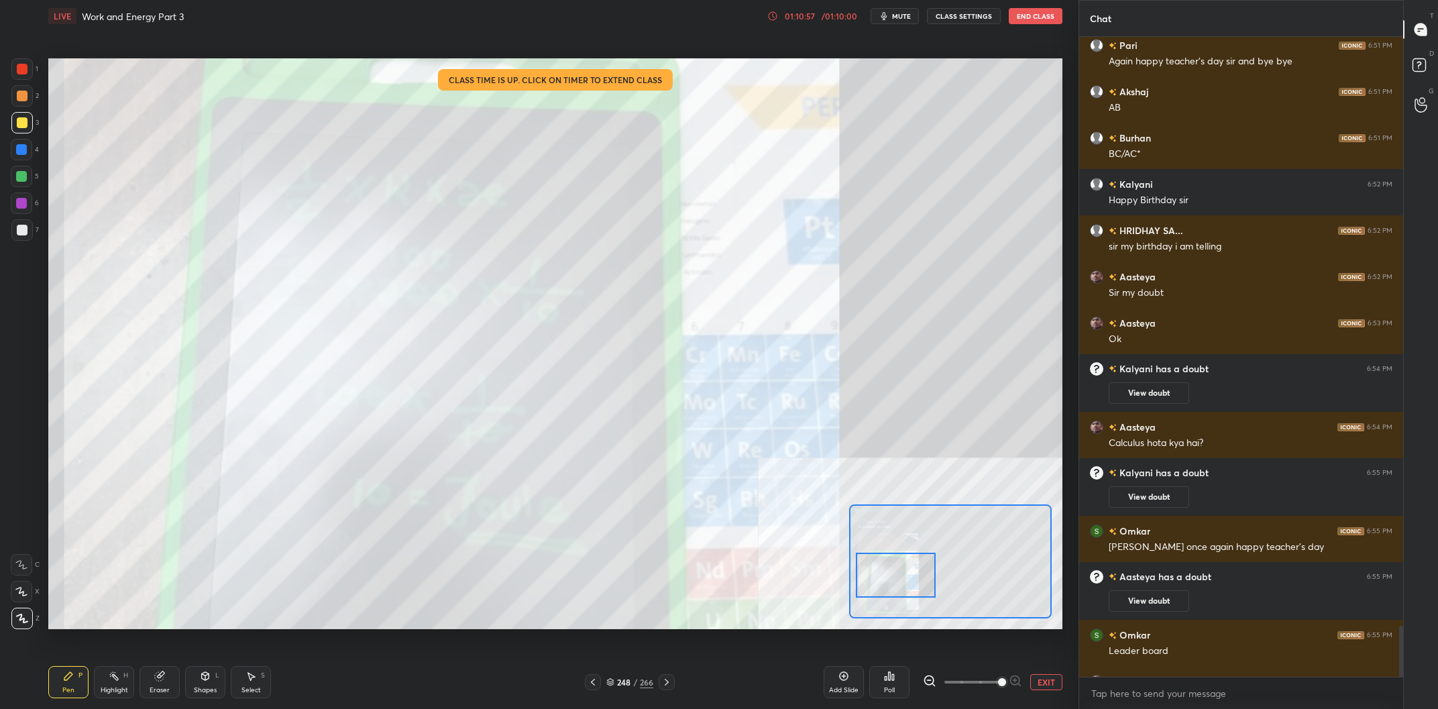
scroll to position [9630, 0]
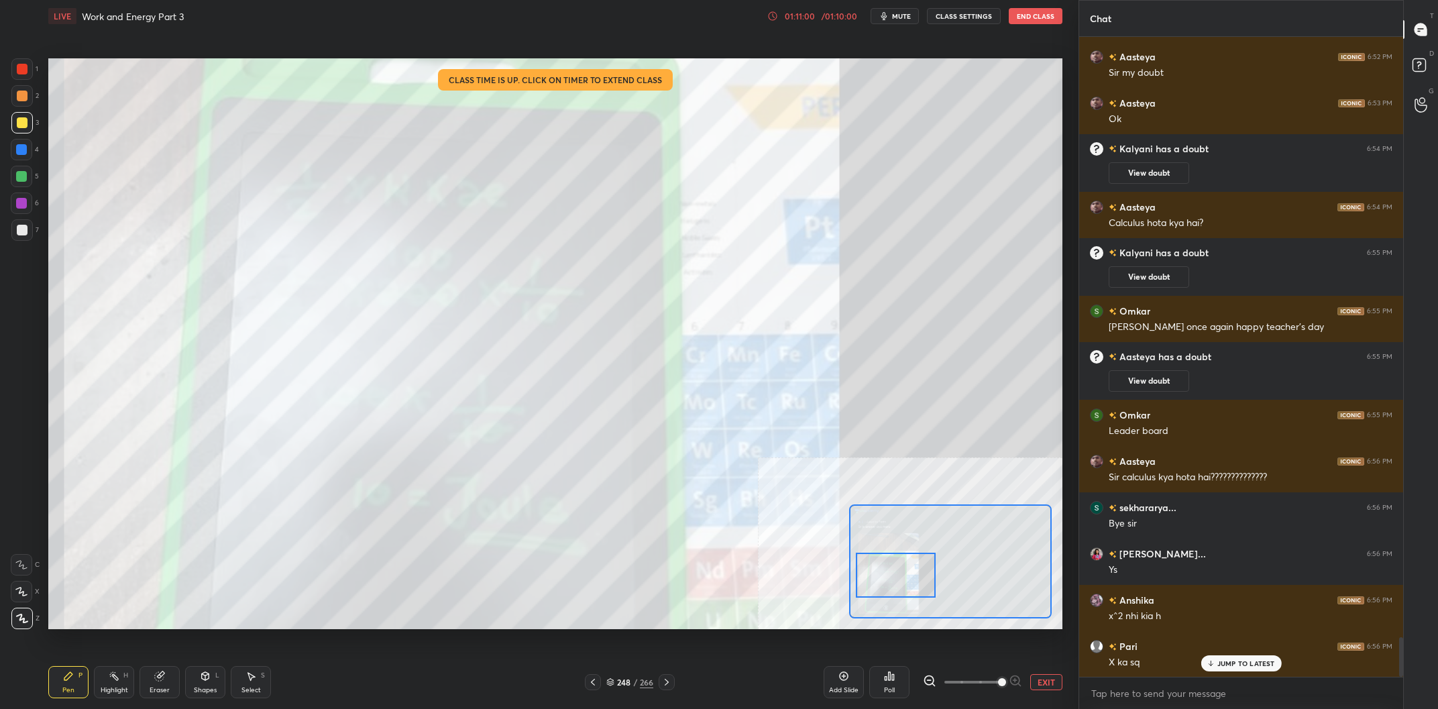
click at [162, 682] on div "Eraser" at bounding box center [160, 682] width 40 height 32
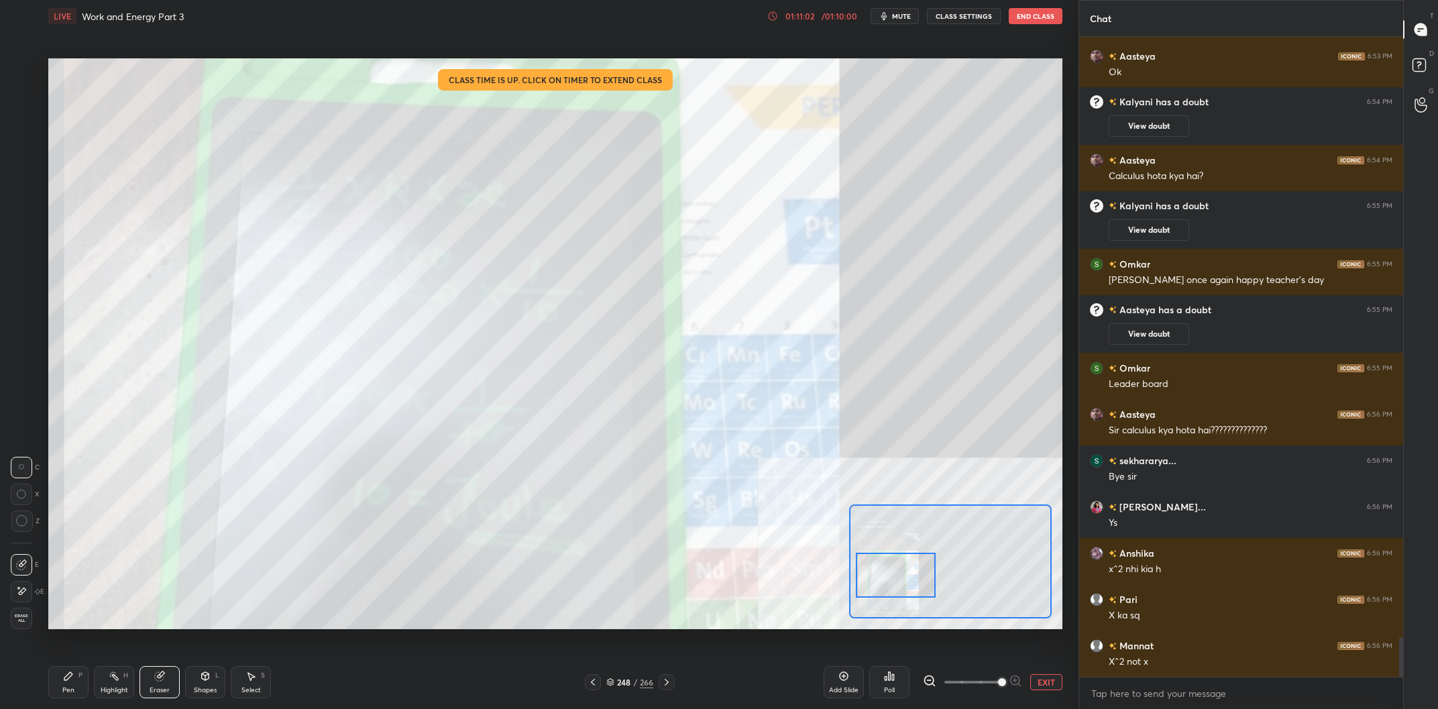
click at [64, 678] on icon at bounding box center [68, 676] width 11 height 11
click at [1053, 688] on button "EXIT" at bounding box center [1046, 682] width 32 height 16
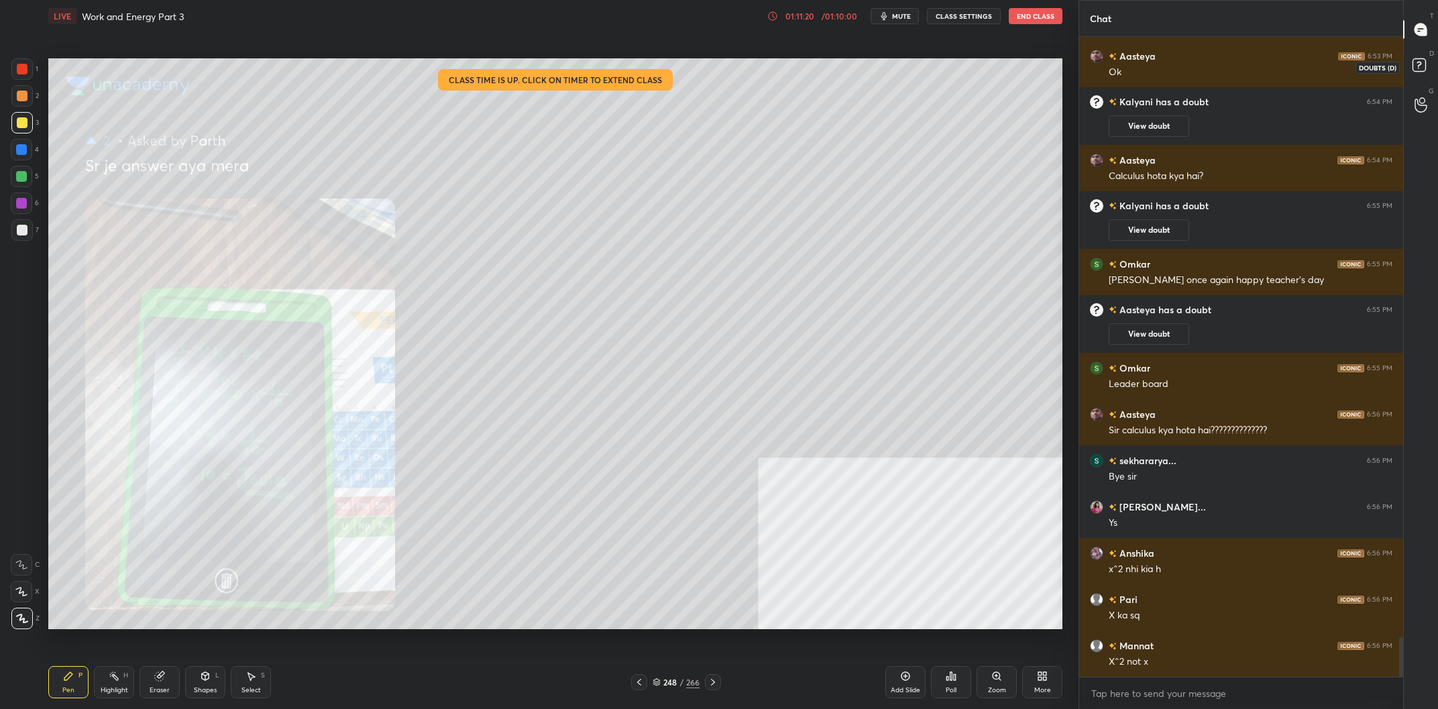
click at [1430, 62] on icon at bounding box center [1421, 67] width 24 height 24
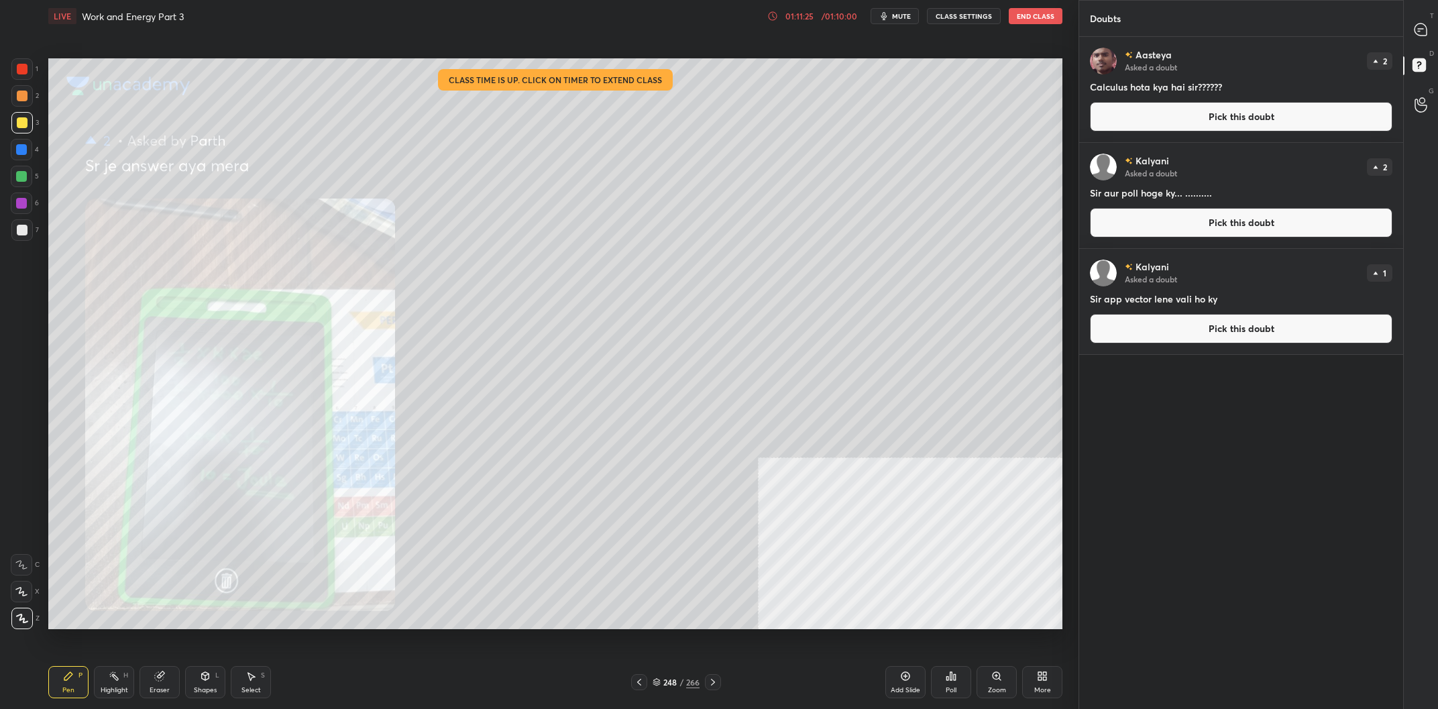
click at [1222, 120] on button "Pick this doubt" at bounding box center [1241, 117] width 303 height 30
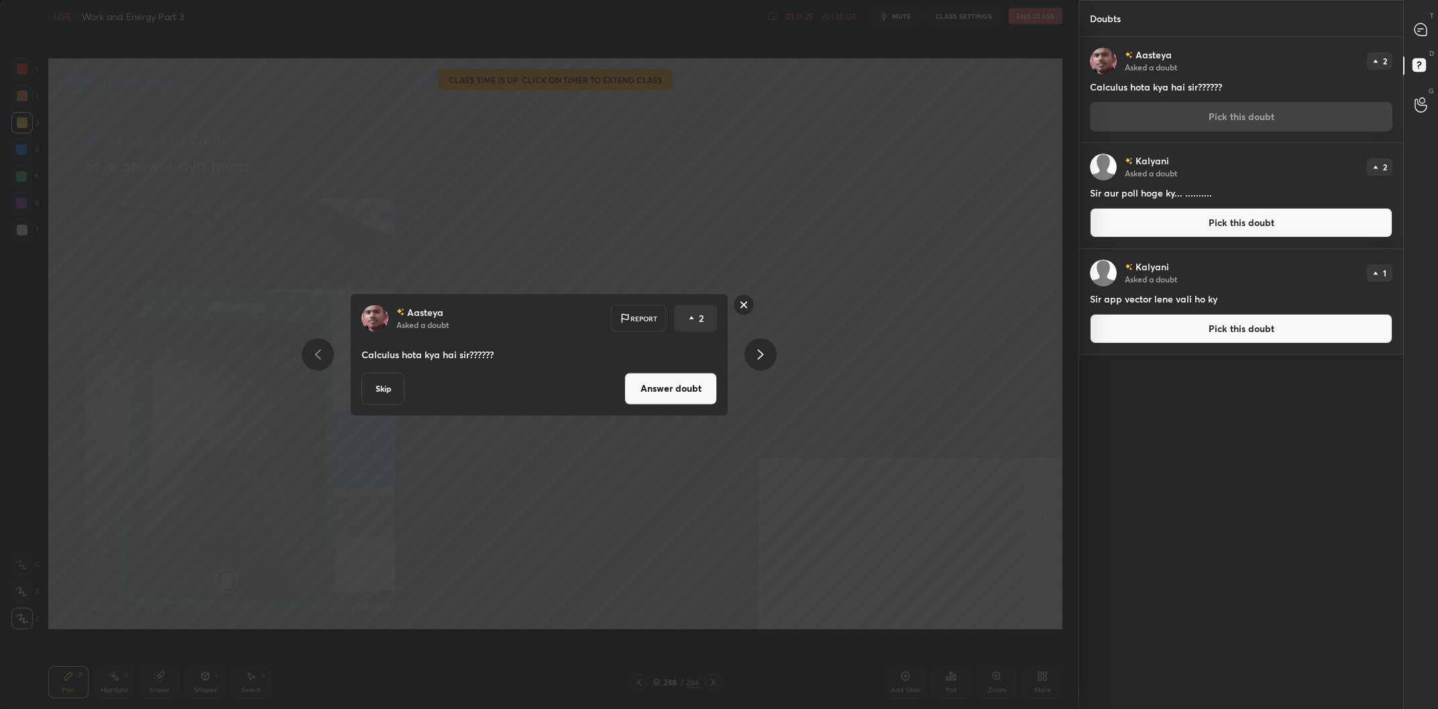
click at [639, 403] on button "Answer doubt" at bounding box center [671, 388] width 93 height 32
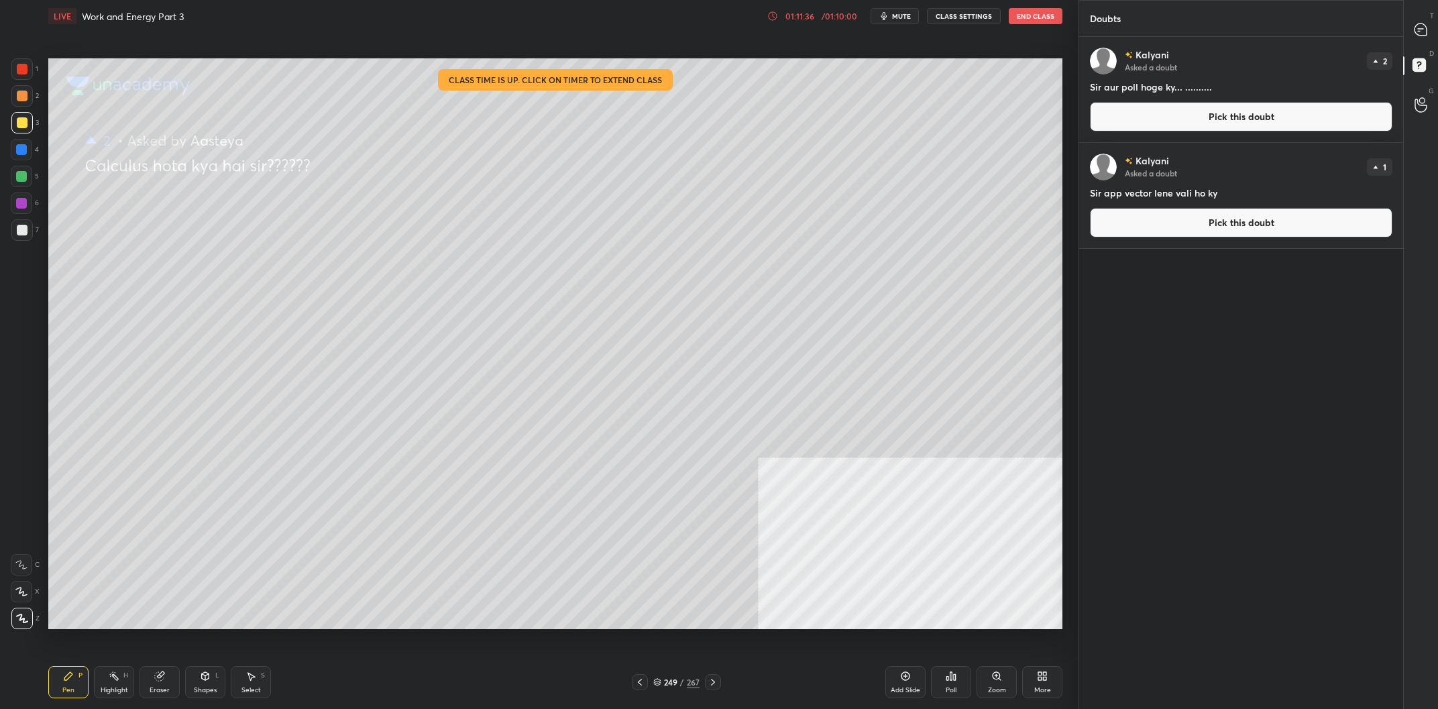
click at [1163, 115] on button "Pick this doubt" at bounding box center [1241, 117] width 303 height 30
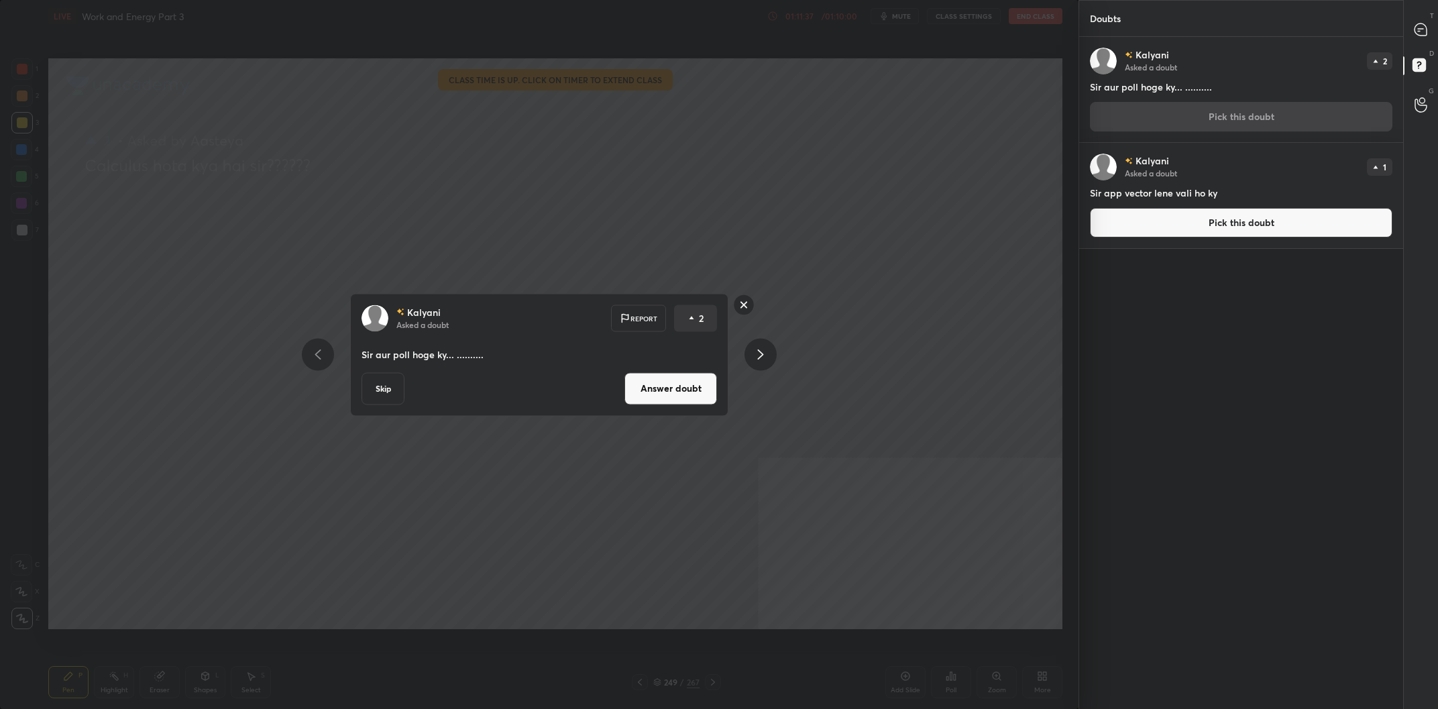
click at [708, 381] on button "Answer doubt" at bounding box center [671, 388] width 93 height 32
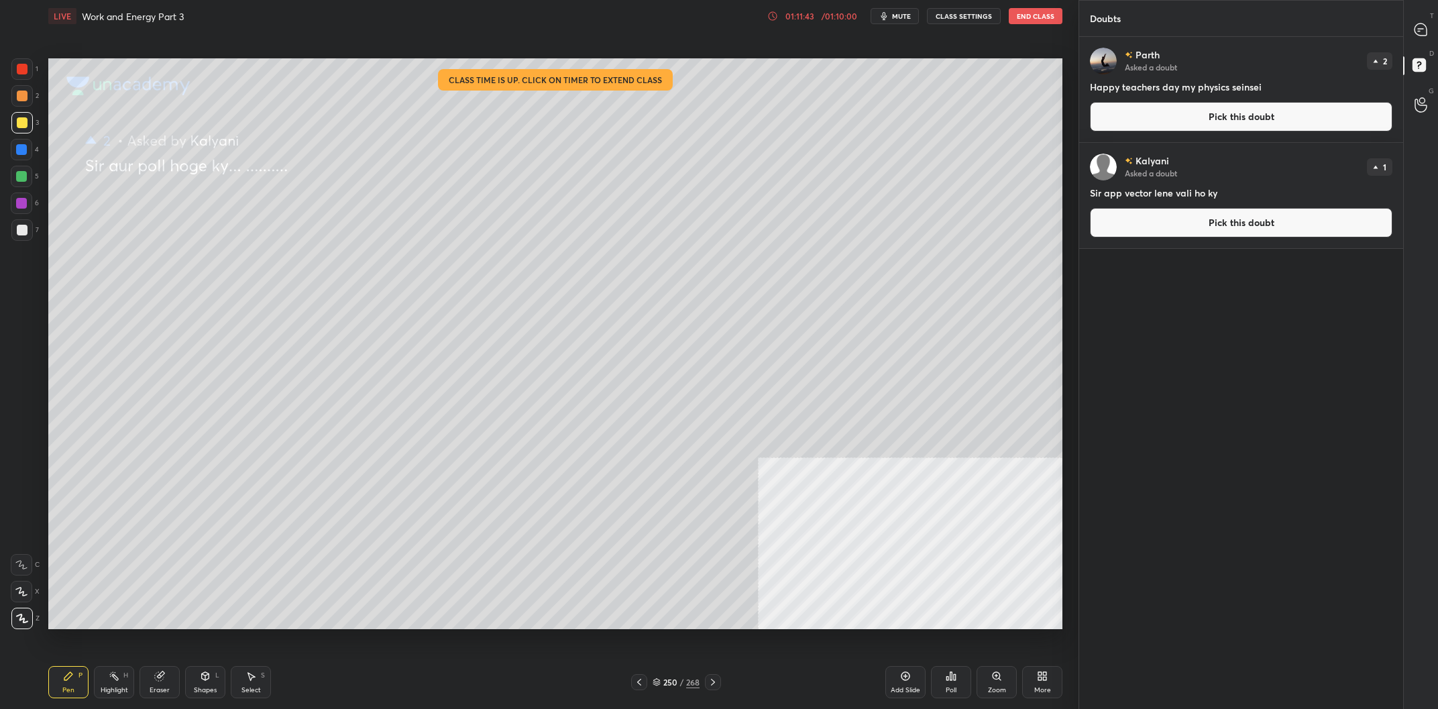
click at [34, 129] on div "3" at bounding box center [25, 122] width 28 height 21
click at [951, 680] on icon at bounding box center [952, 676] width 2 height 8
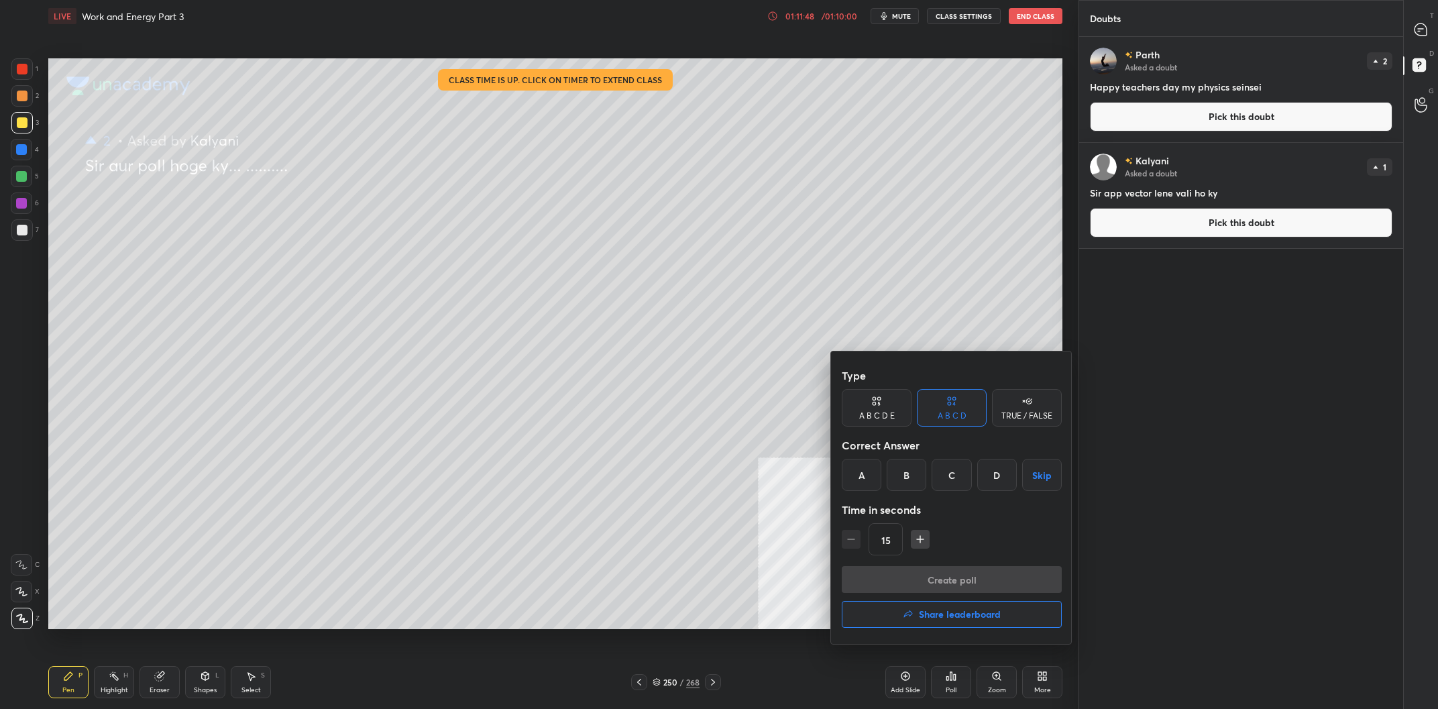
click at [949, 625] on button "Share leaderboard" at bounding box center [952, 614] width 220 height 27
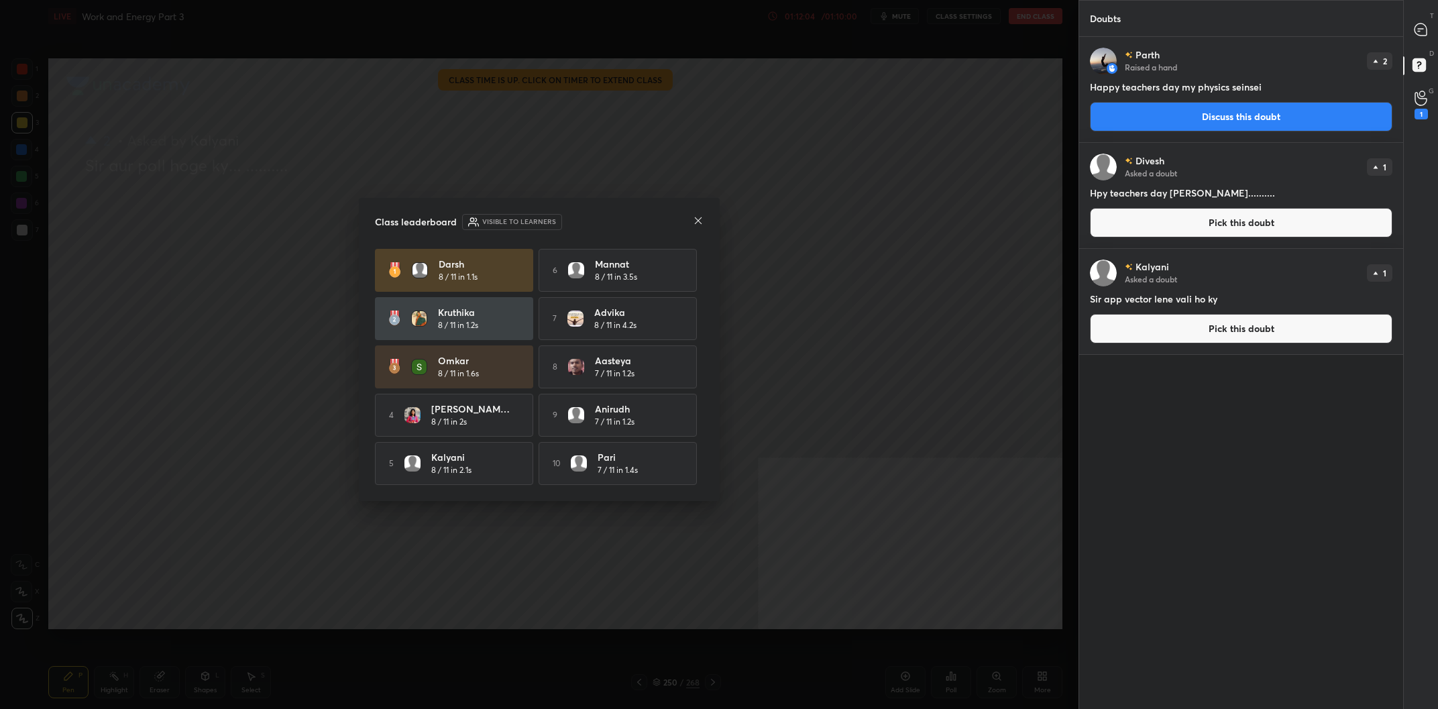
click at [627, 223] on div "Class leaderboard Visible to learners" at bounding box center [539, 222] width 329 height 16
click at [1419, 21] on div at bounding box center [1421, 29] width 27 height 24
type textarea "x"
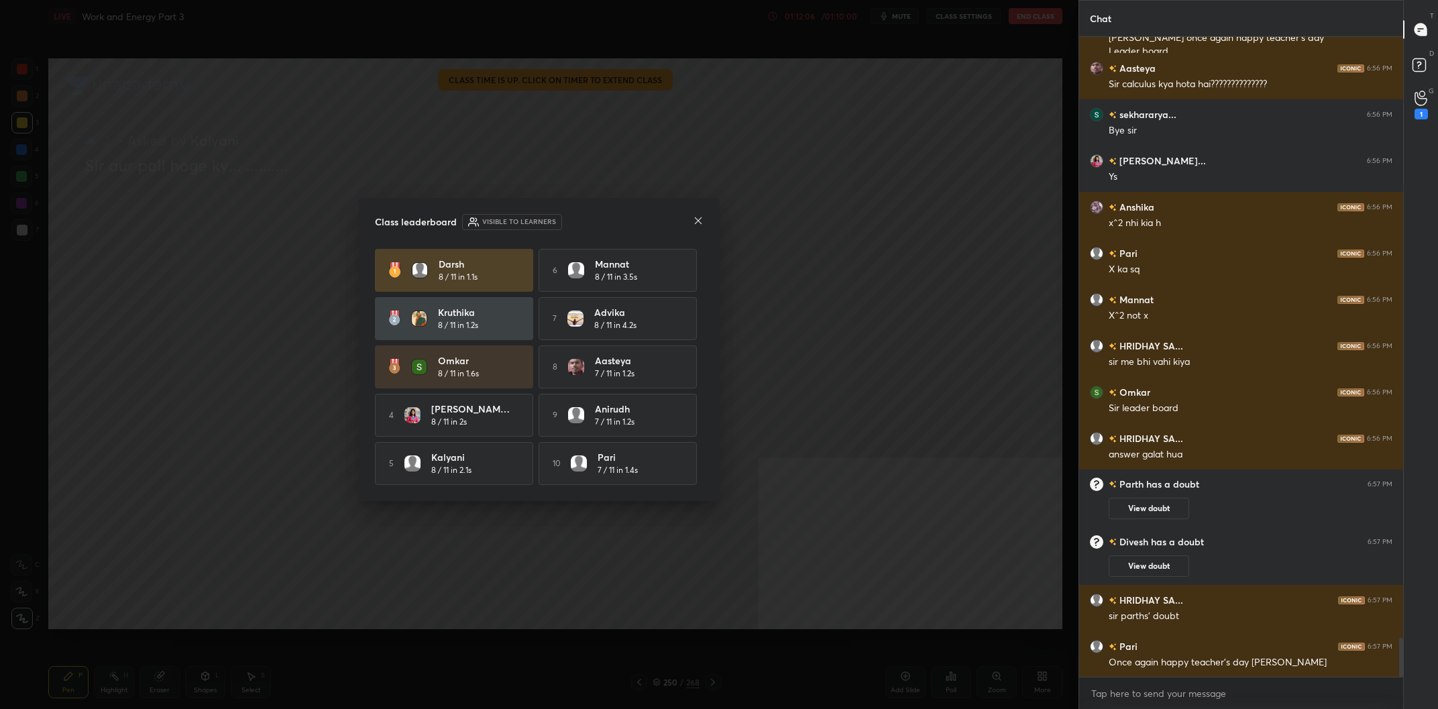
scroll to position [9908, 0]
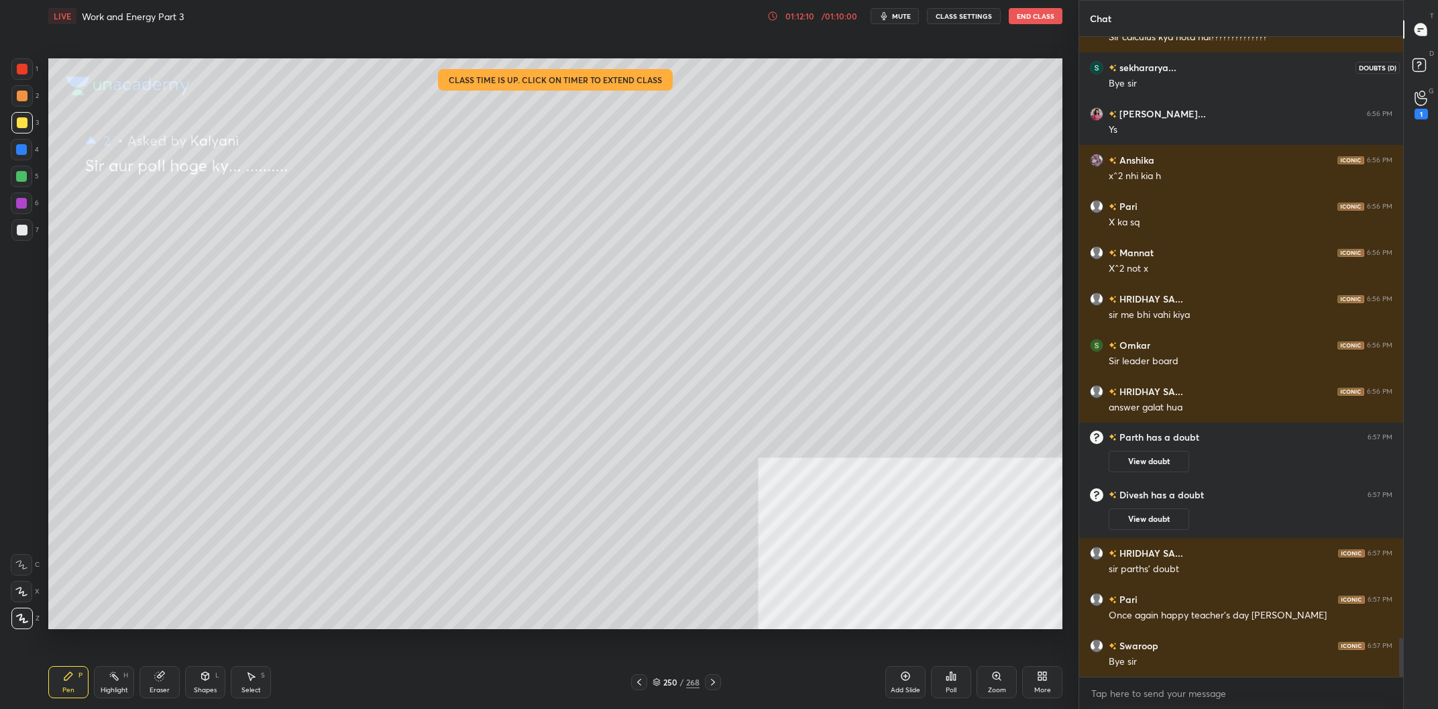
click at [1421, 73] on icon at bounding box center [1421, 67] width 24 height 24
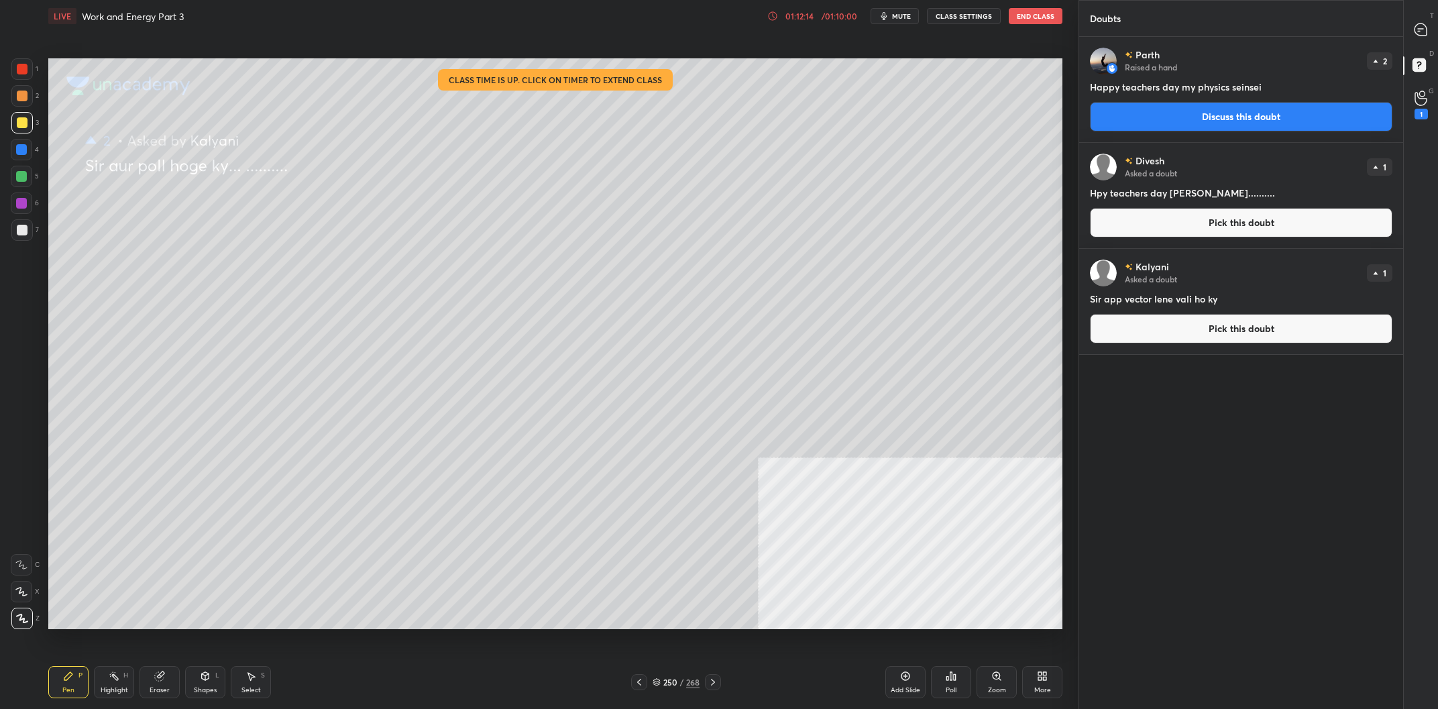
click at [1018, 17] on button "End Class" at bounding box center [1036, 16] width 54 height 16
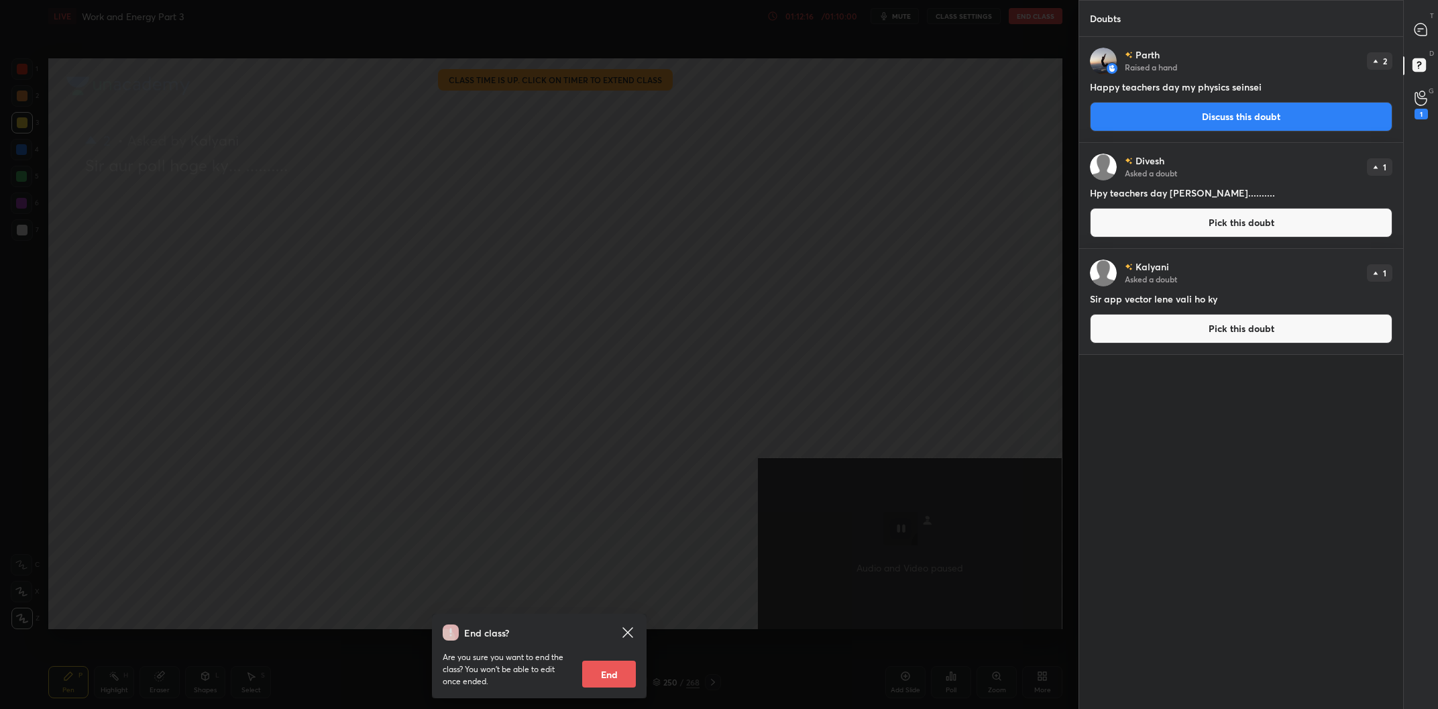
click at [594, 669] on button "End" at bounding box center [609, 674] width 54 height 27
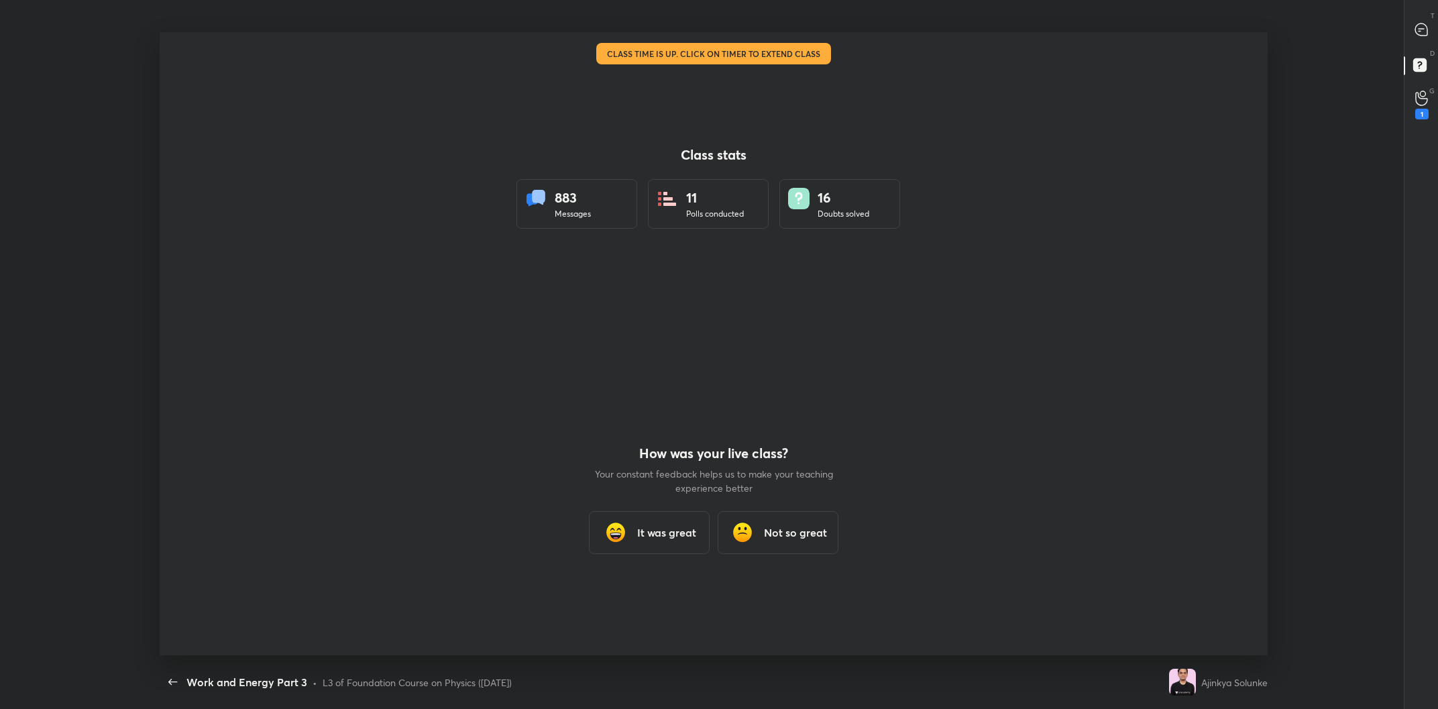
scroll to position [66459, 65655]
